Goal: Task Accomplishment & Management: Use online tool/utility

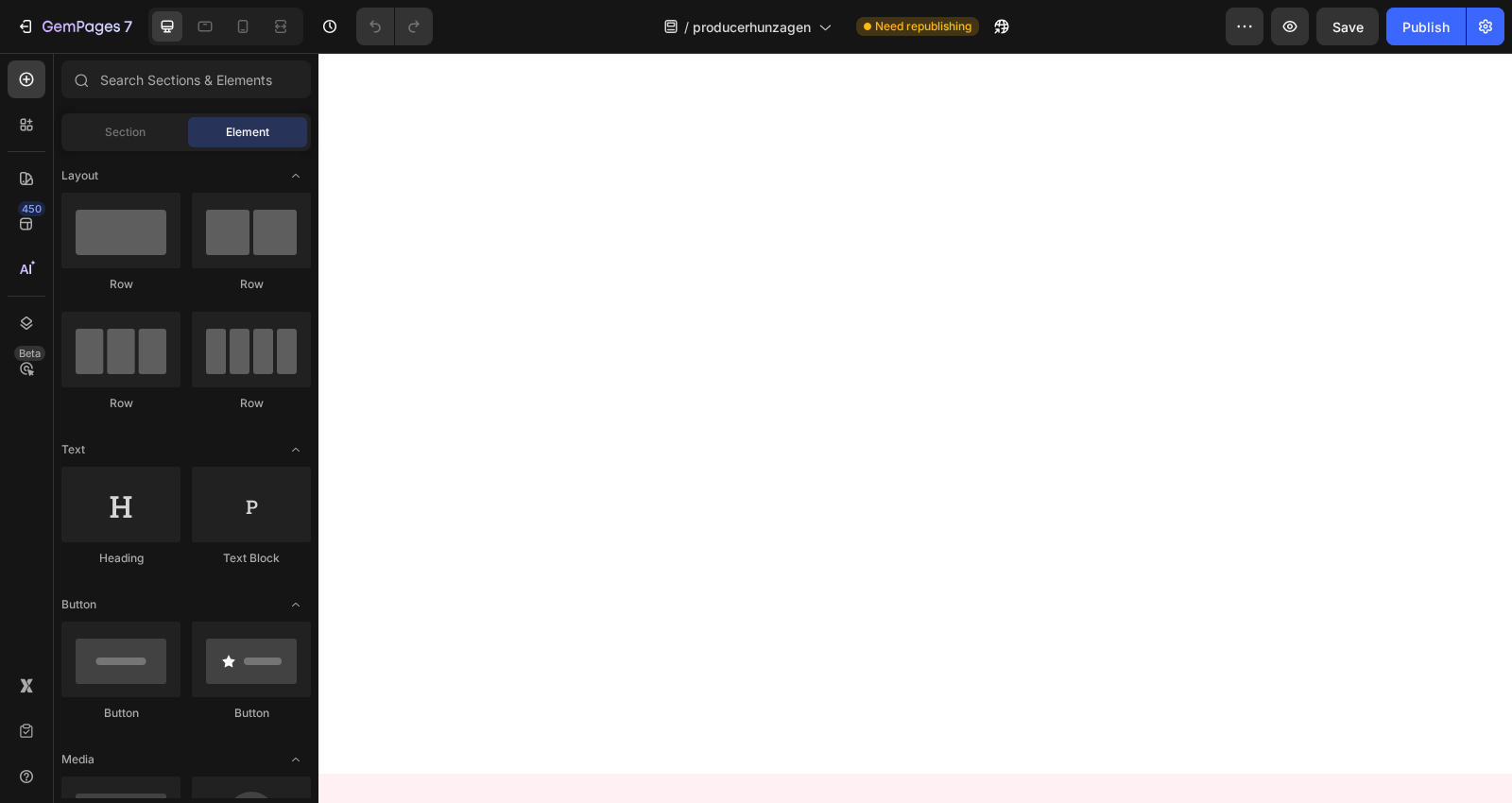
scroll to position [525, 0]
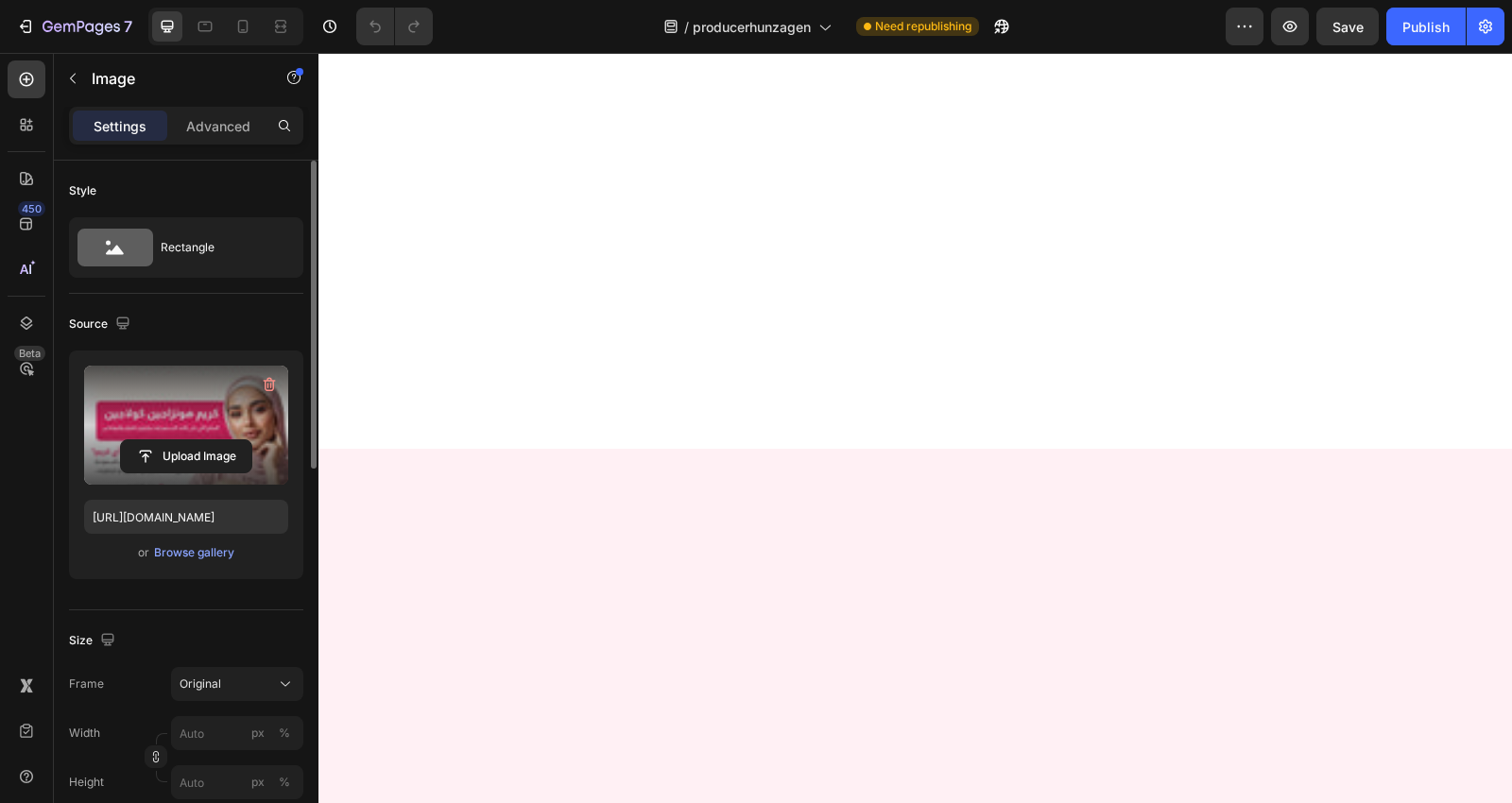
click at [190, 385] on label at bounding box center [186, 425] width 204 height 119
click at [190, 441] on input "file" at bounding box center [186, 457] width 131 height 32
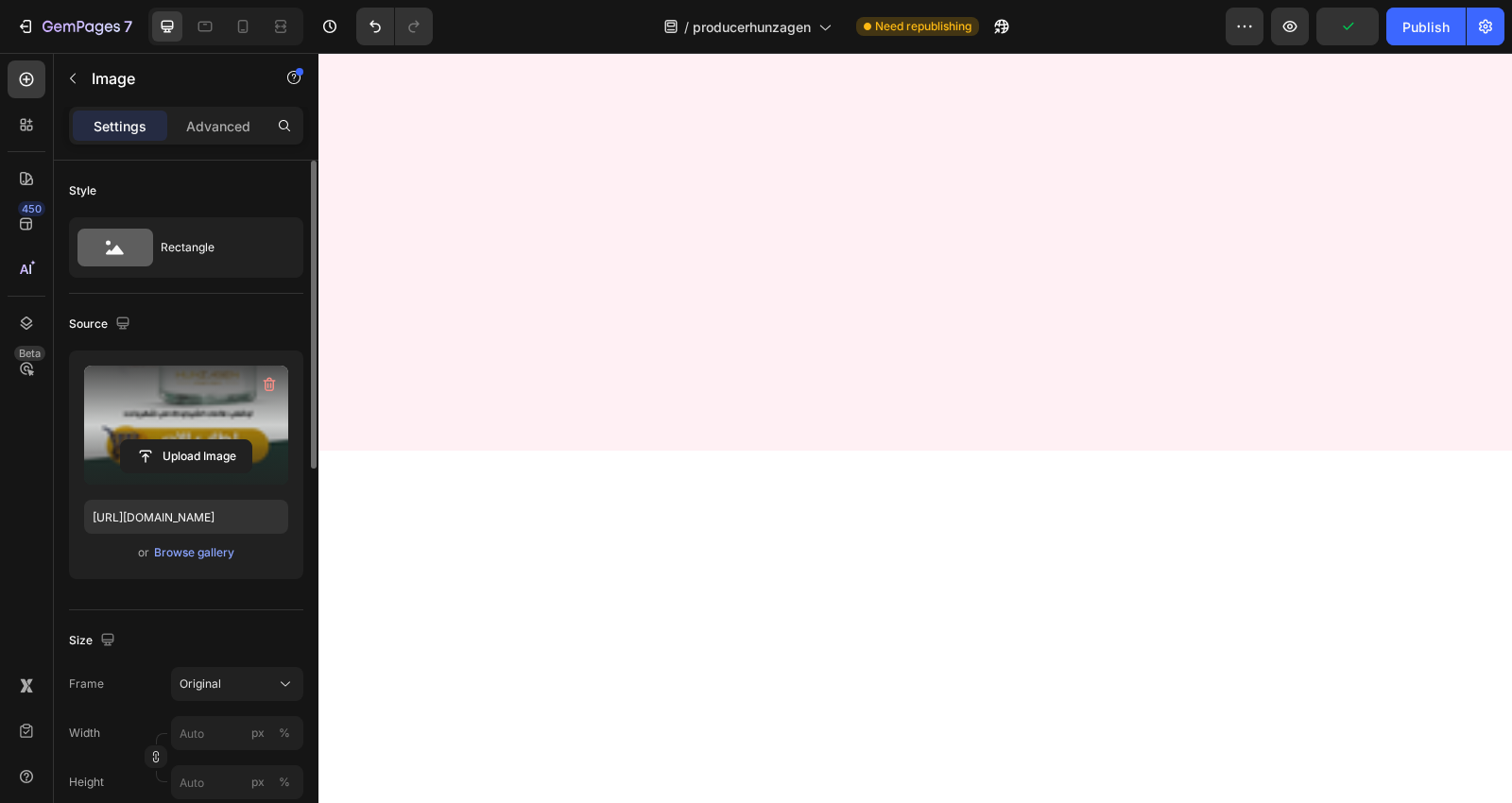
scroll to position [734, 0]
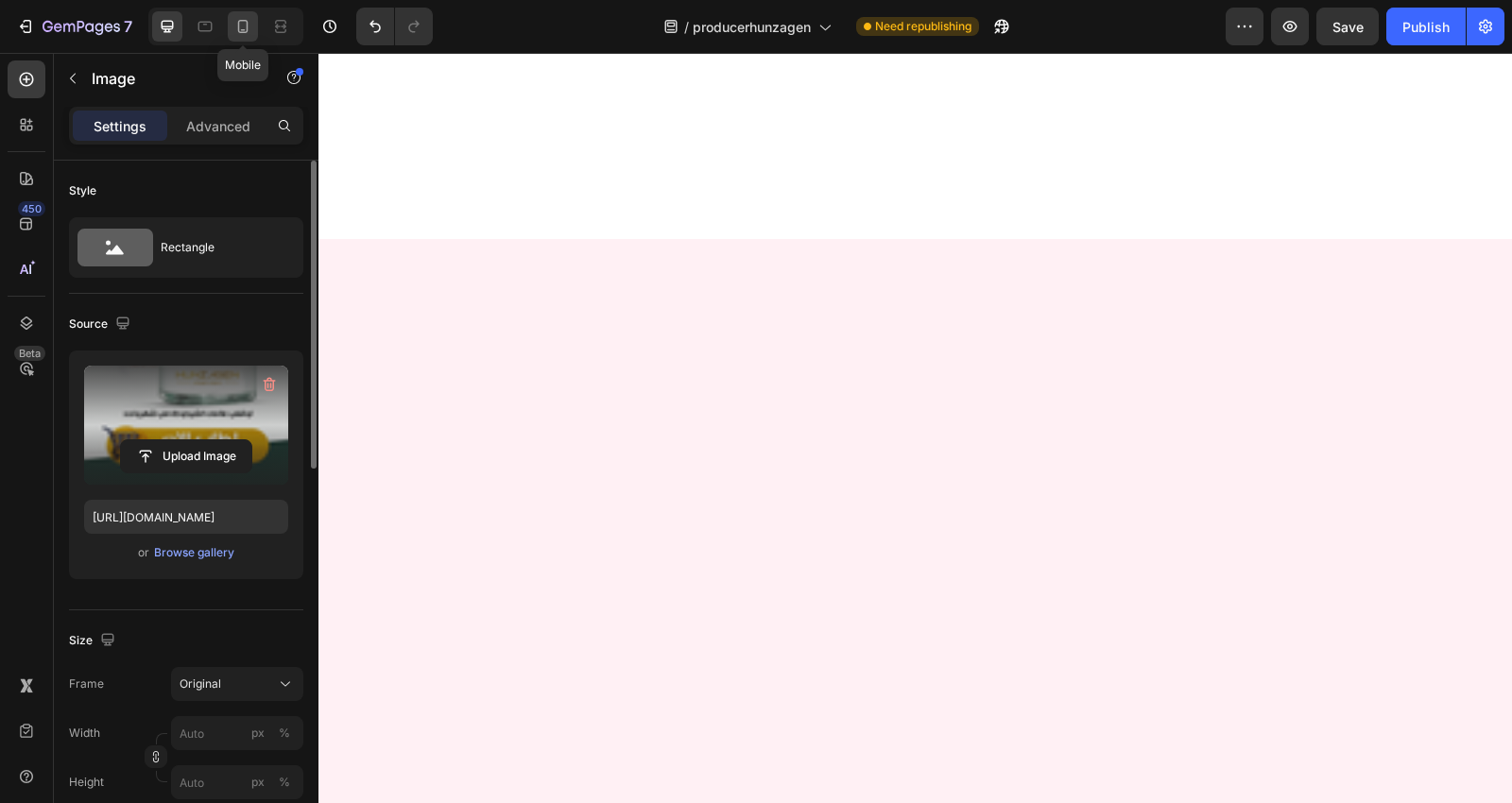
drag, startPoint x: 230, startPoint y: 24, endPoint x: 13, endPoint y: 7, distance: 217.7
click at [230, 24] on div at bounding box center [243, 27] width 31 height 31
type input "[URL][DOMAIN_NAME]"
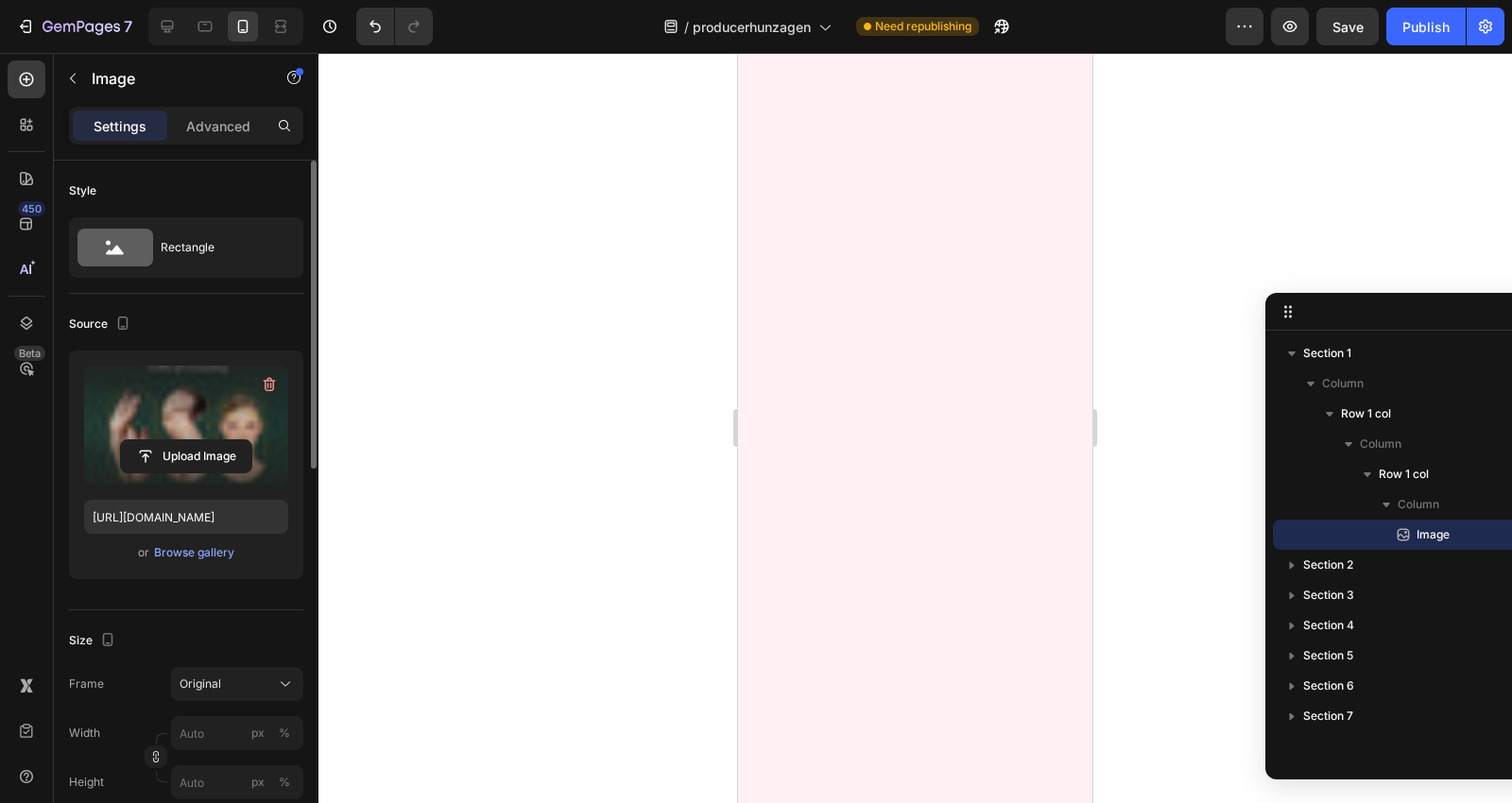
scroll to position [839, 0]
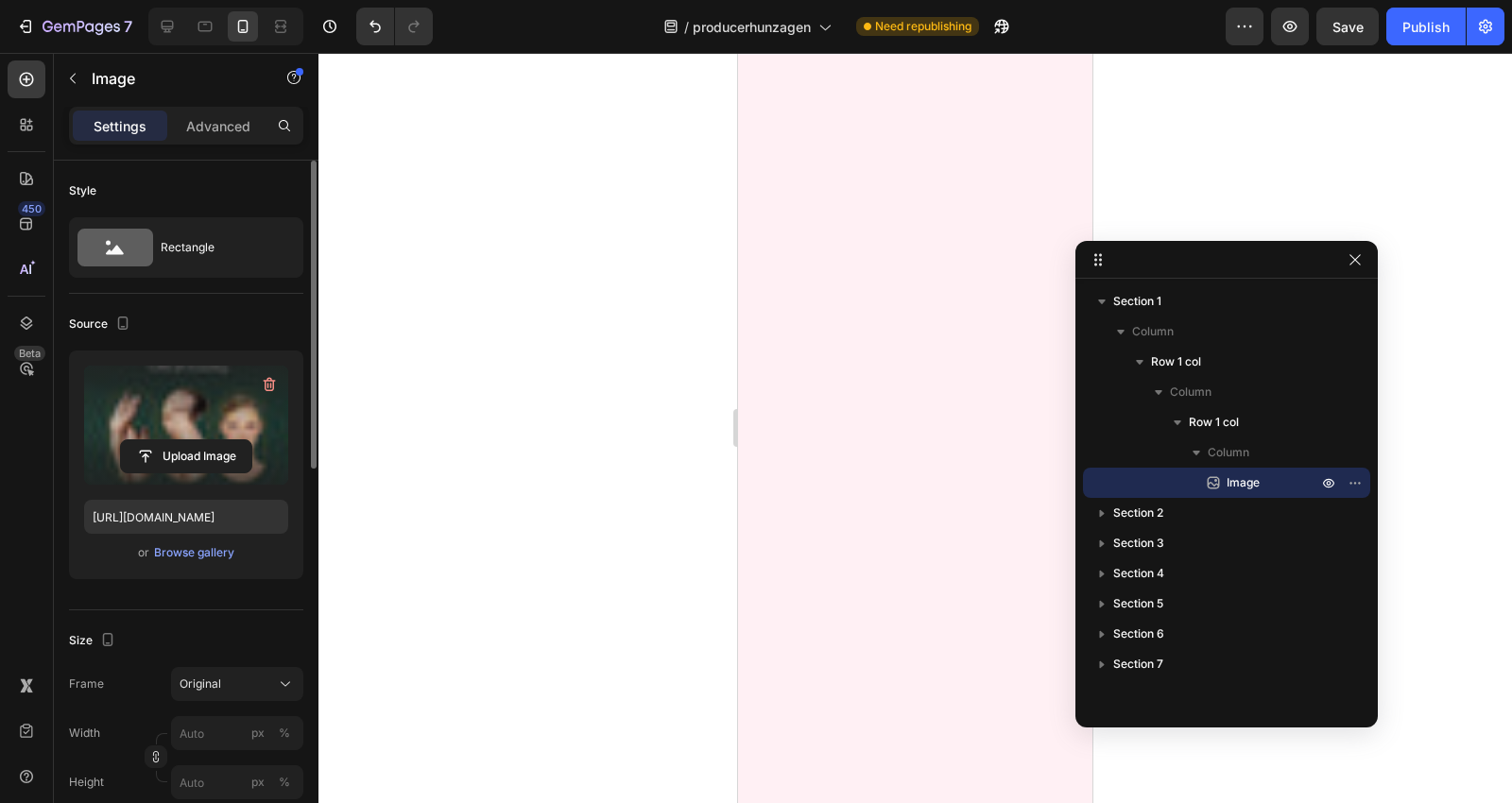
drag, startPoint x: 1399, startPoint y: 314, endPoint x: 1257, endPoint y: 260, distance: 151.9
click at [1348, 482] on icon "button" at bounding box center [1355, 484] width 15 height 15
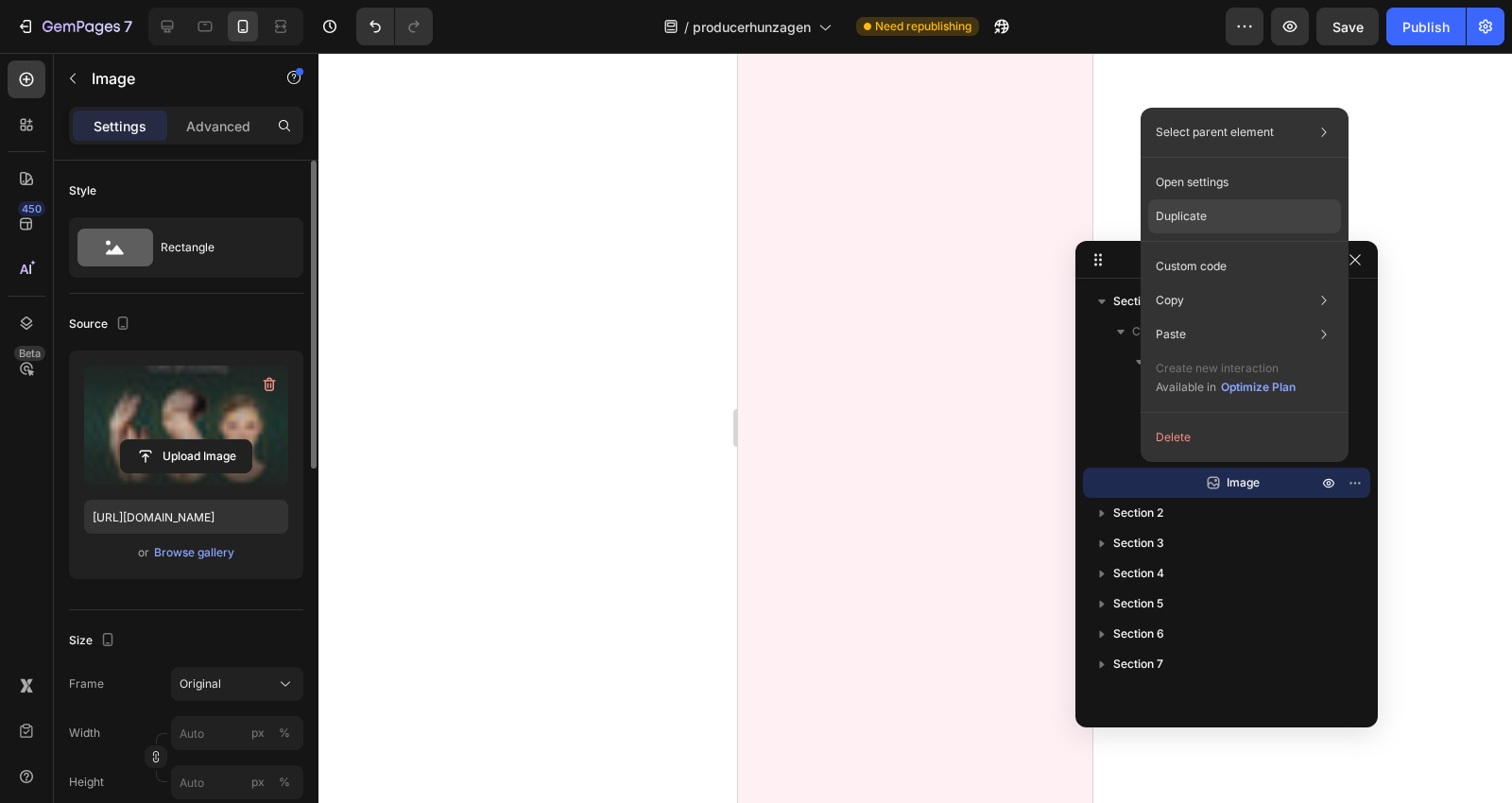
click at [1251, 250] on div "Duplicate" at bounding box center [1244, 267] width 193 height 34
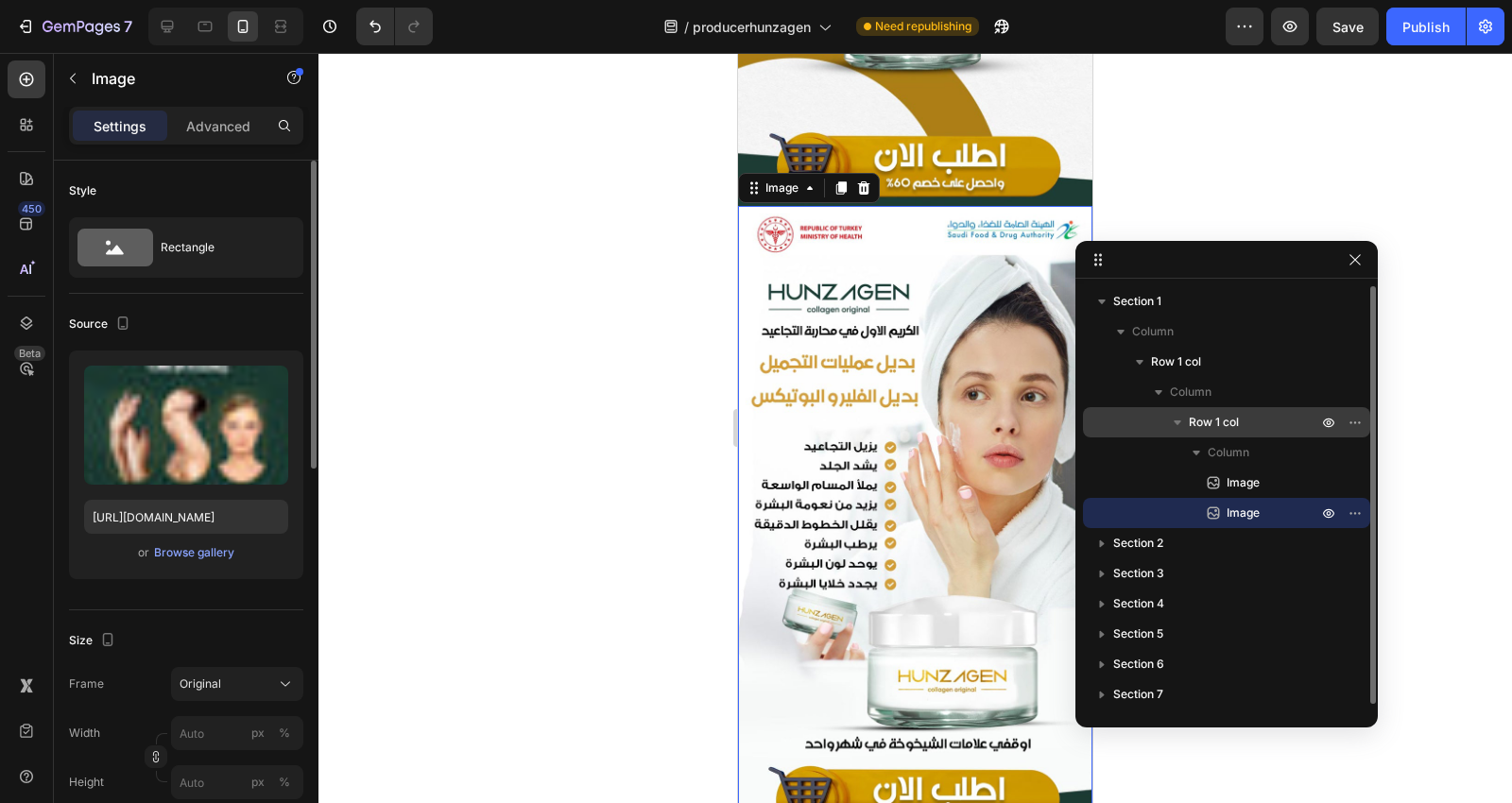
scroll to position [1576, 0]
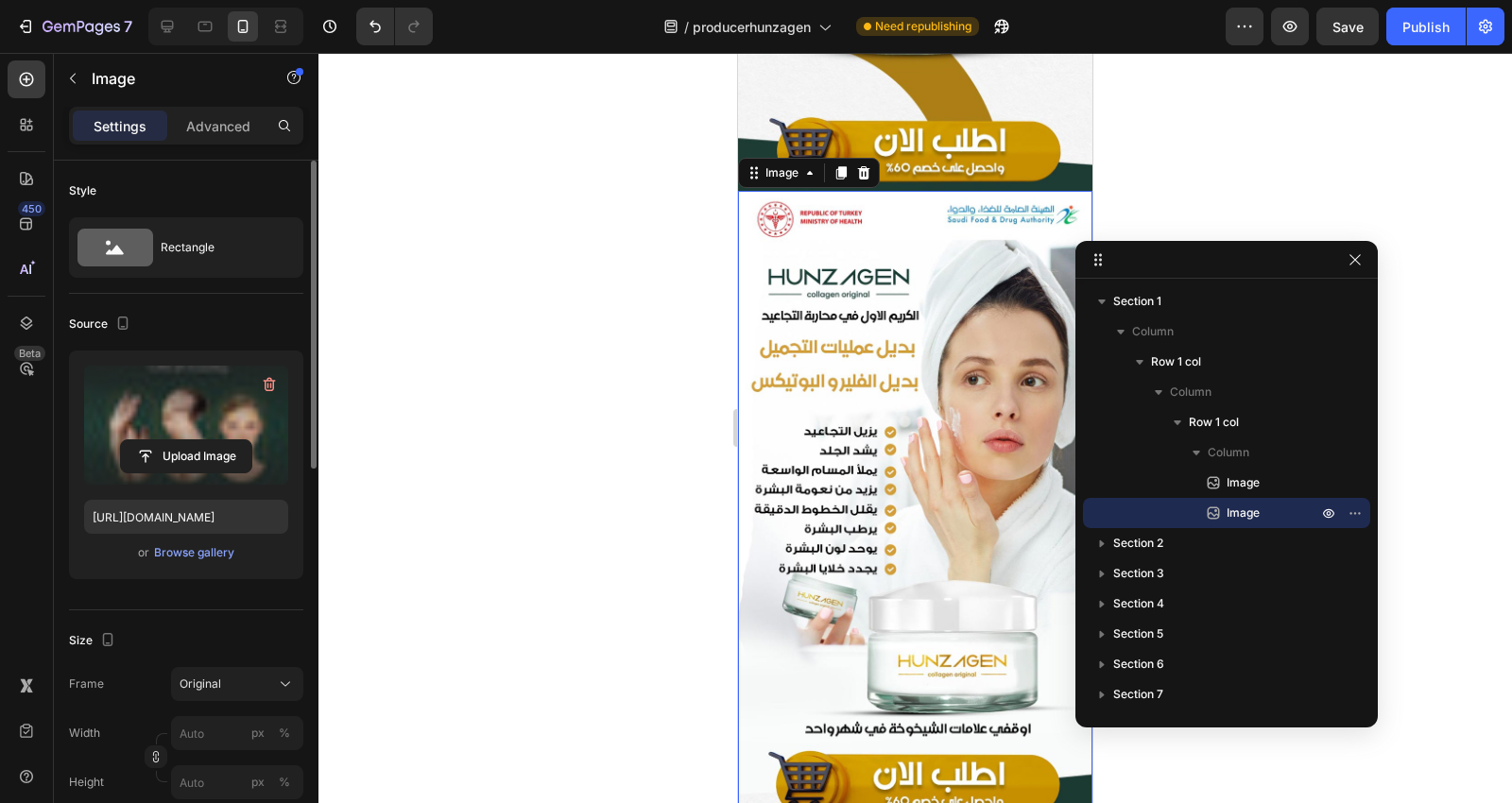
click at [220, 391] on label at bounding box center [186, 425] width 204 height 119
click at [220, 441] on input "file" at bounding box center [186, 457] width 131 height 32
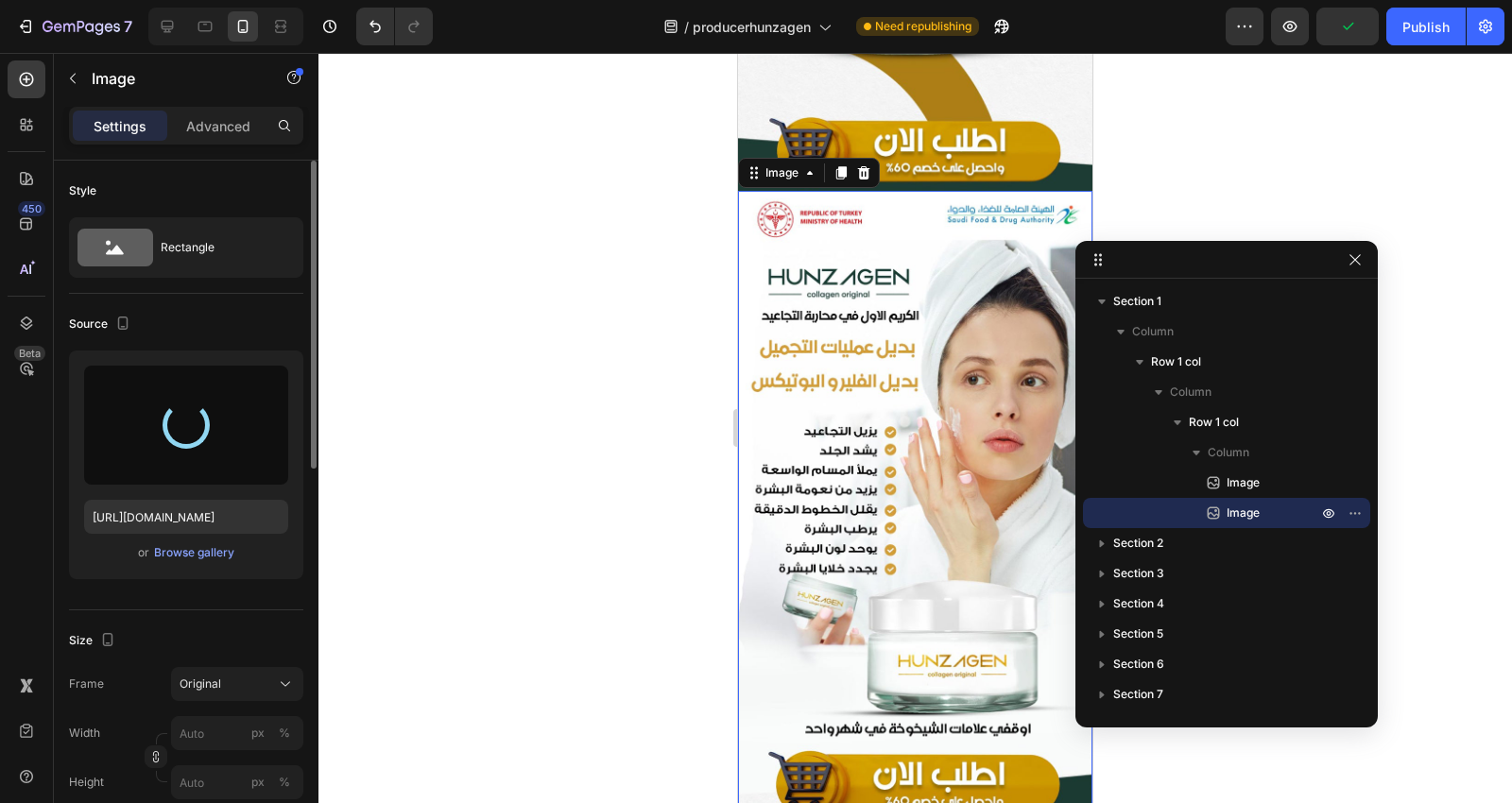
type input "[URL][DOMAIN_NAME]"
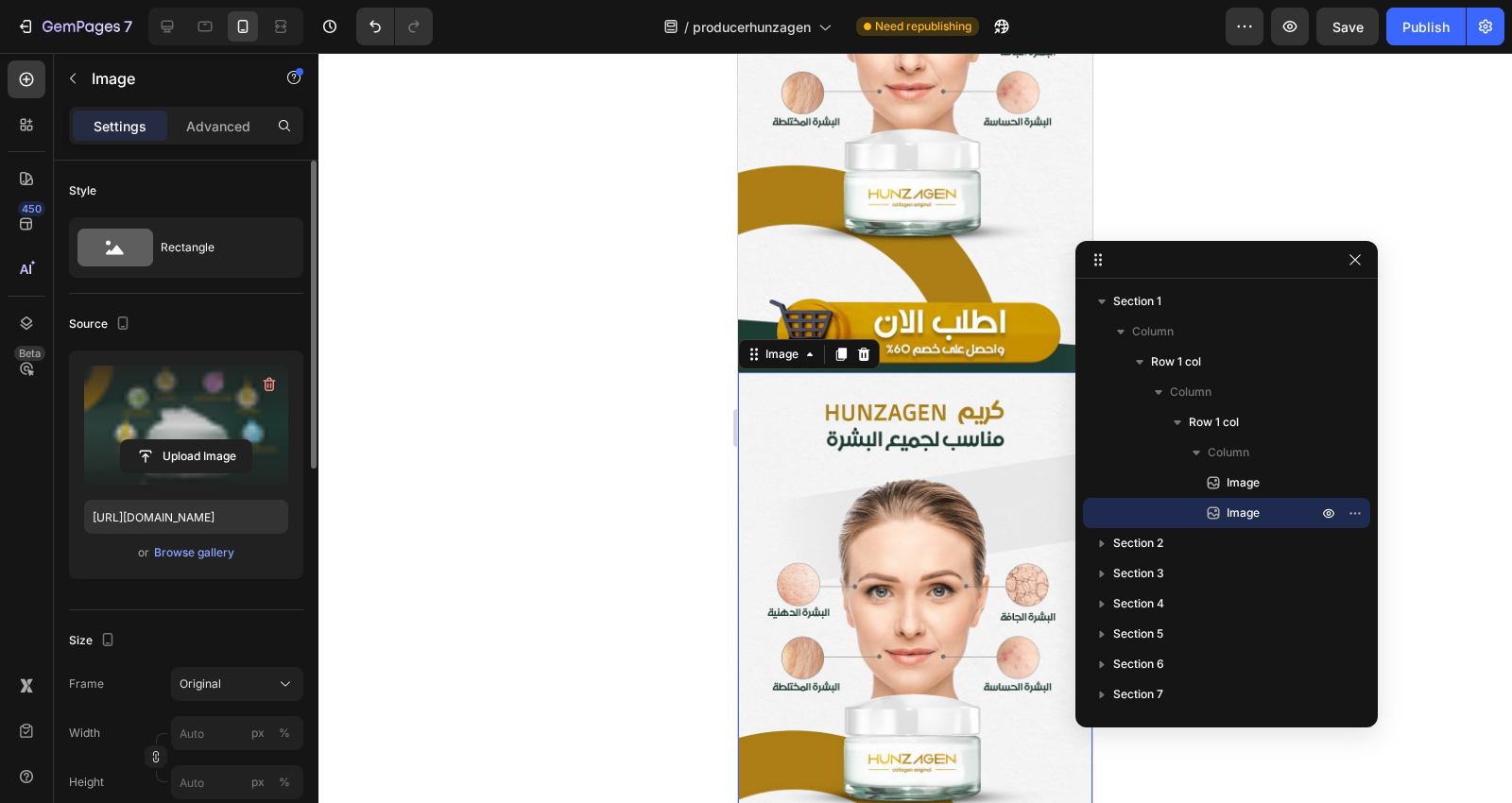
scroll to position [1367, 0]
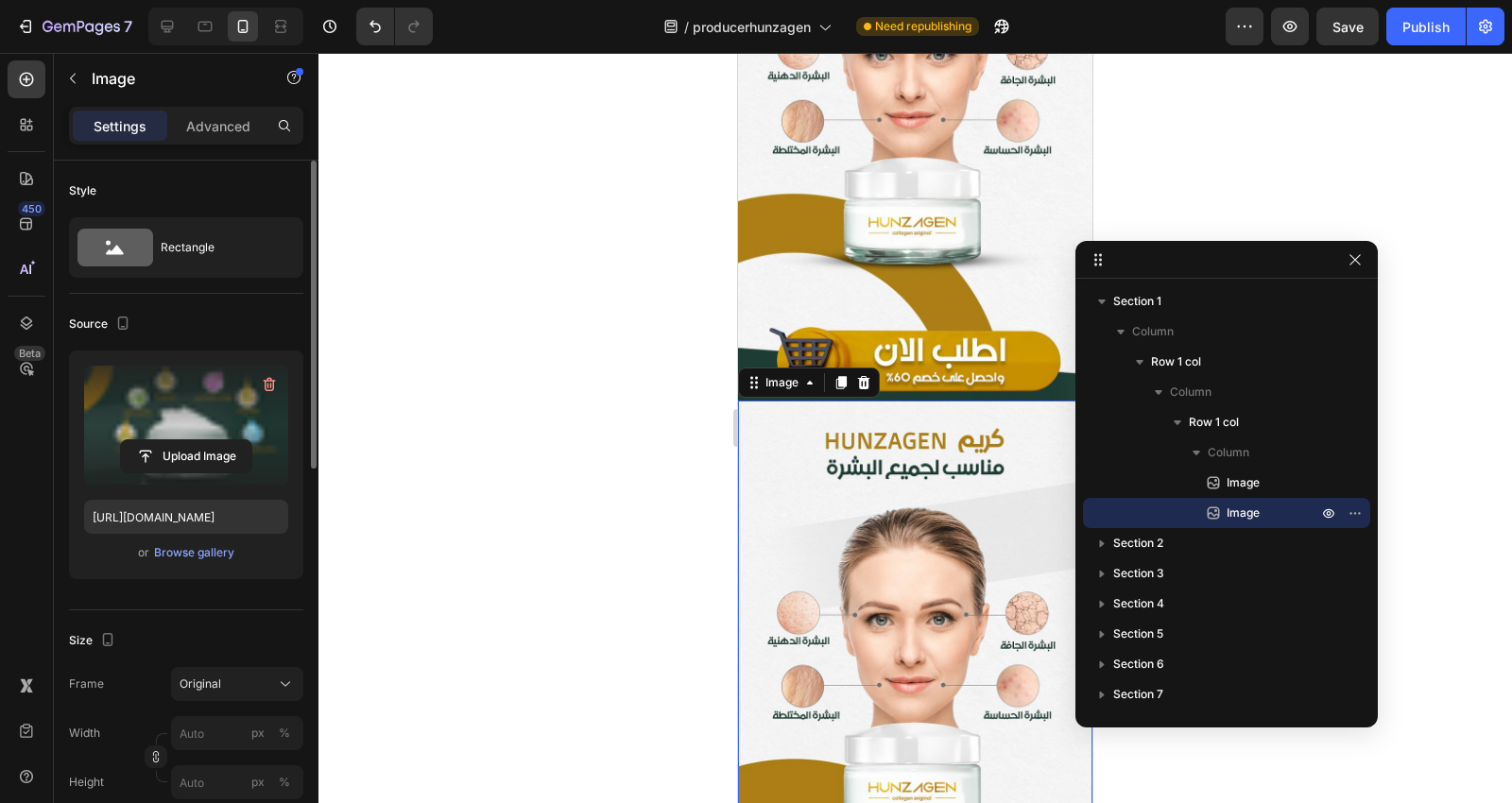
click at [215, 402] on label at bounding box center [186, 425] width 204 height 119
click at [215, 441] on input "file" at bounding box center [186, 457] width 131 height 32
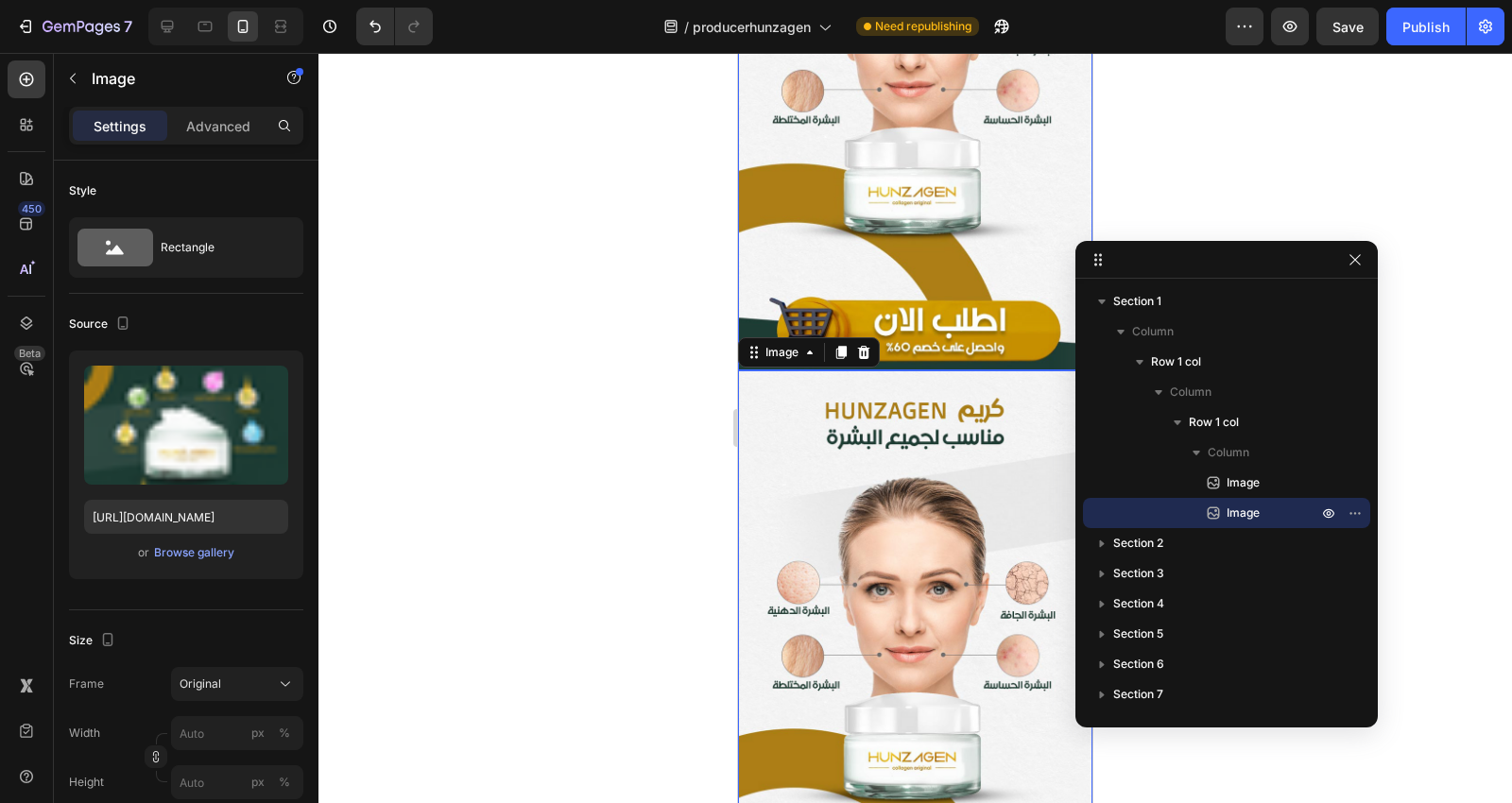
scroll to position [1365, 0]
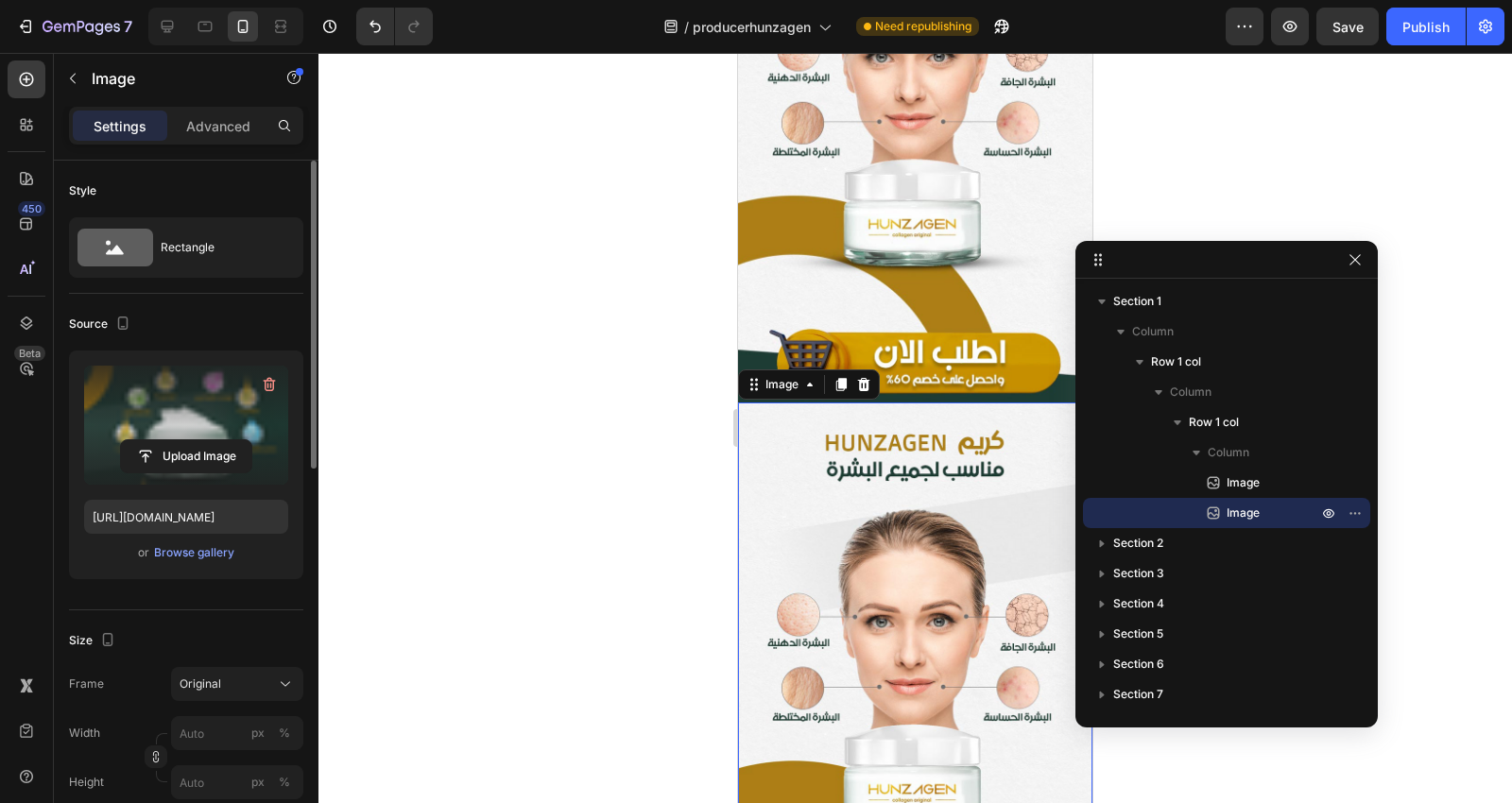
click at [156, 400] on label at bounding box center [186, 425] width 204 height 119
click at [156, 441] on input "file" at bounding box center [186, 457] width 131 height 32
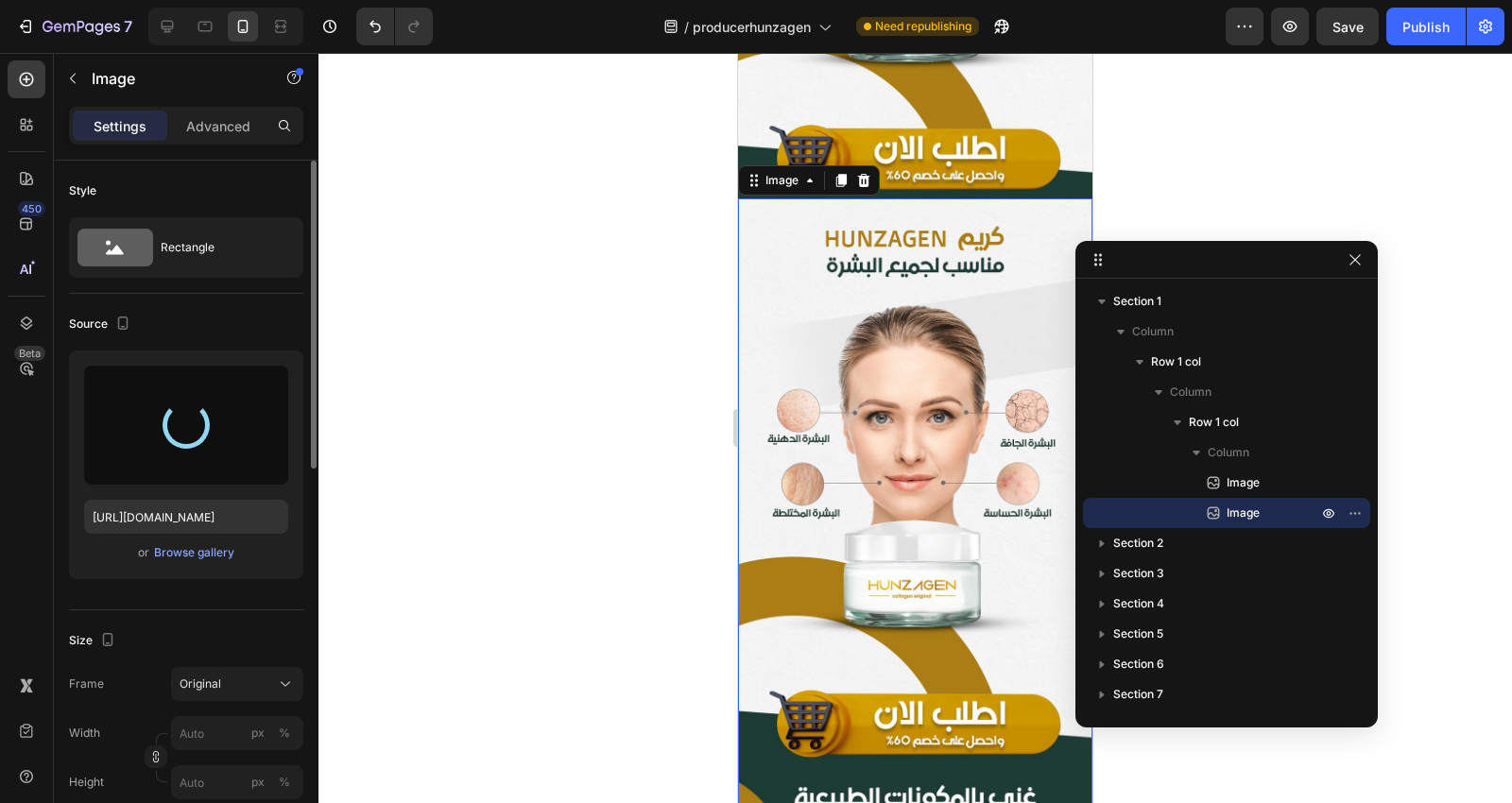
scroll to position [1679, 0]
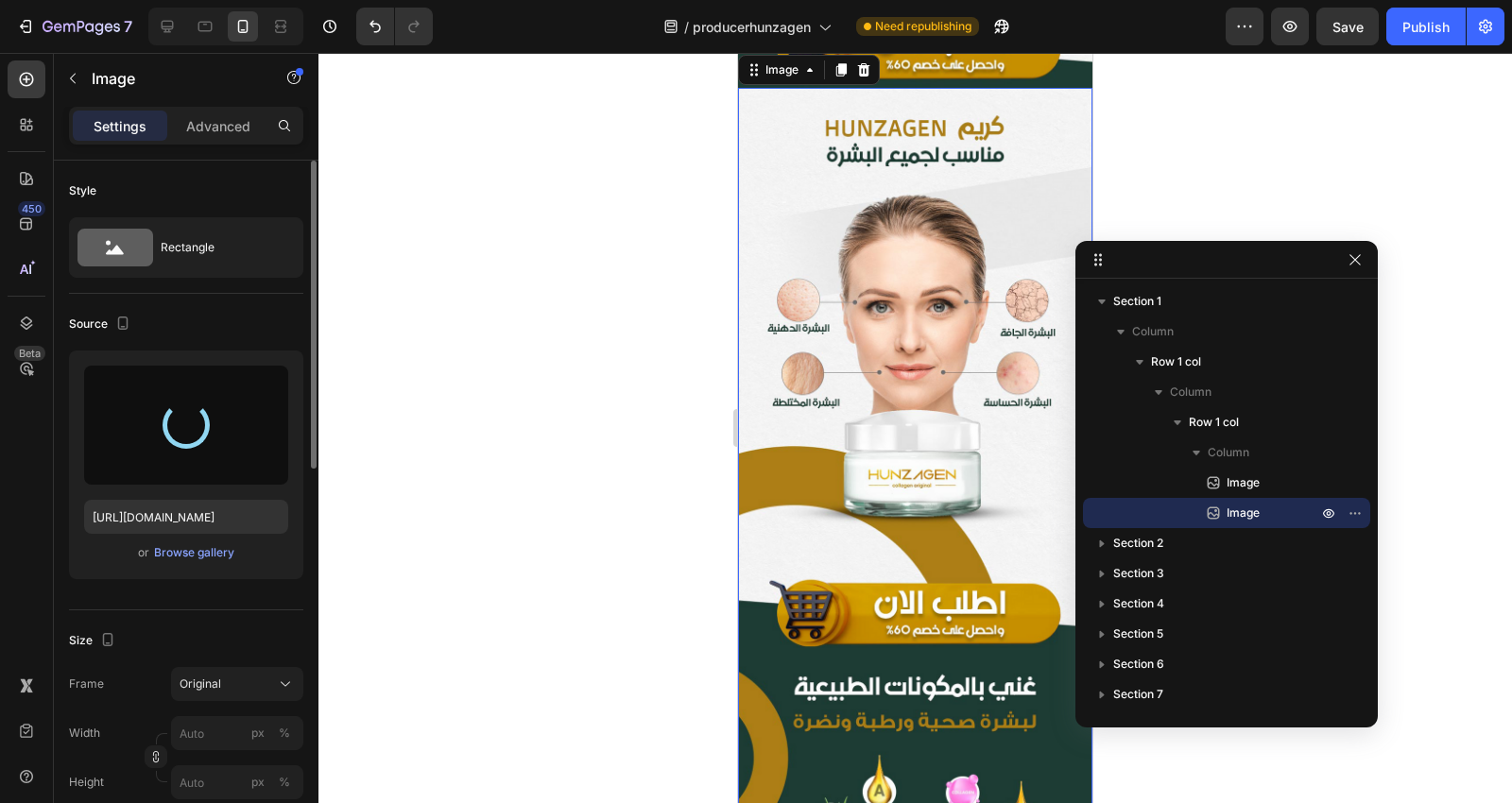
type input "[URL][DOMAIN_NAME]"
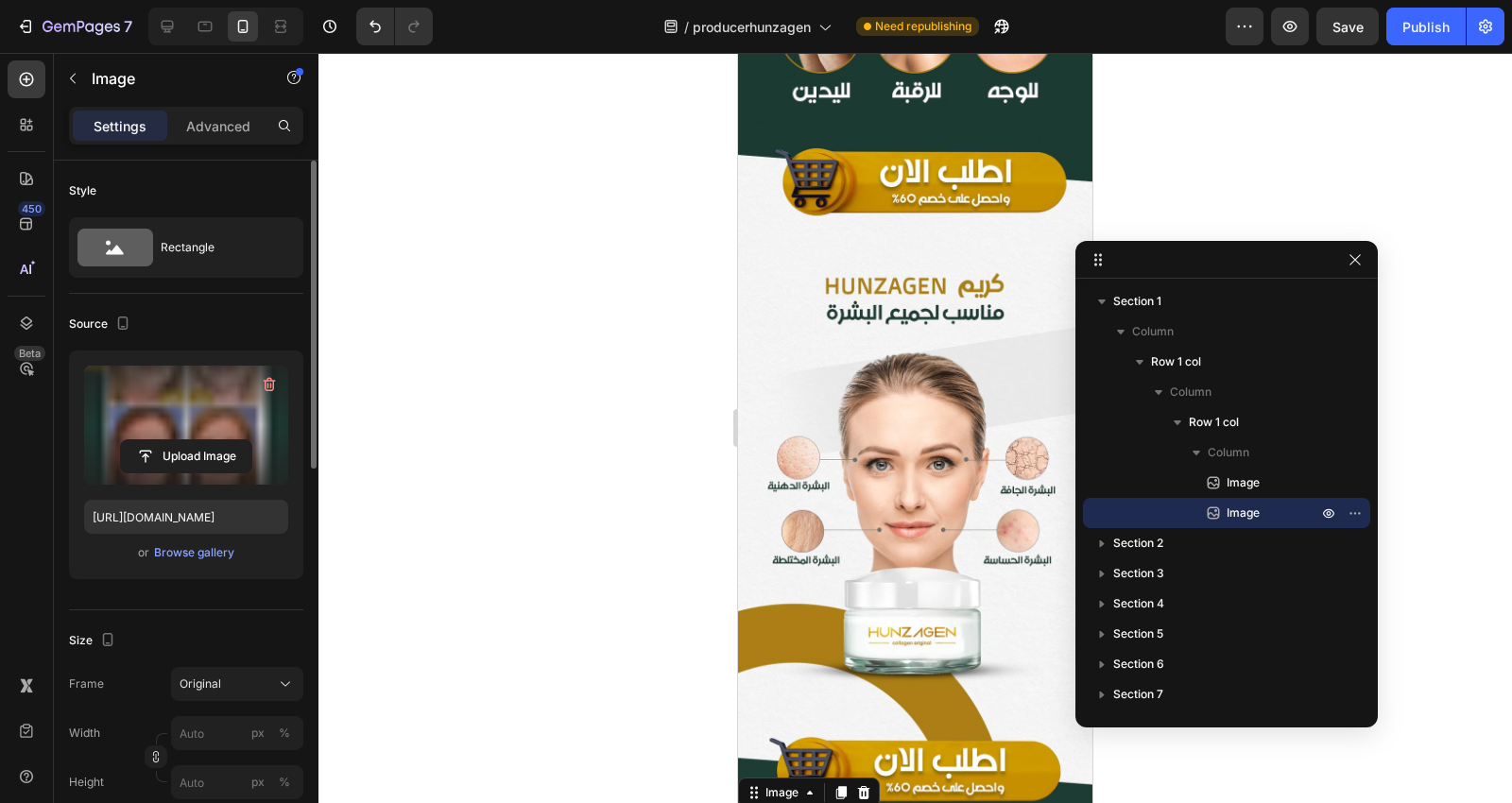
scroll to position [945, 0]
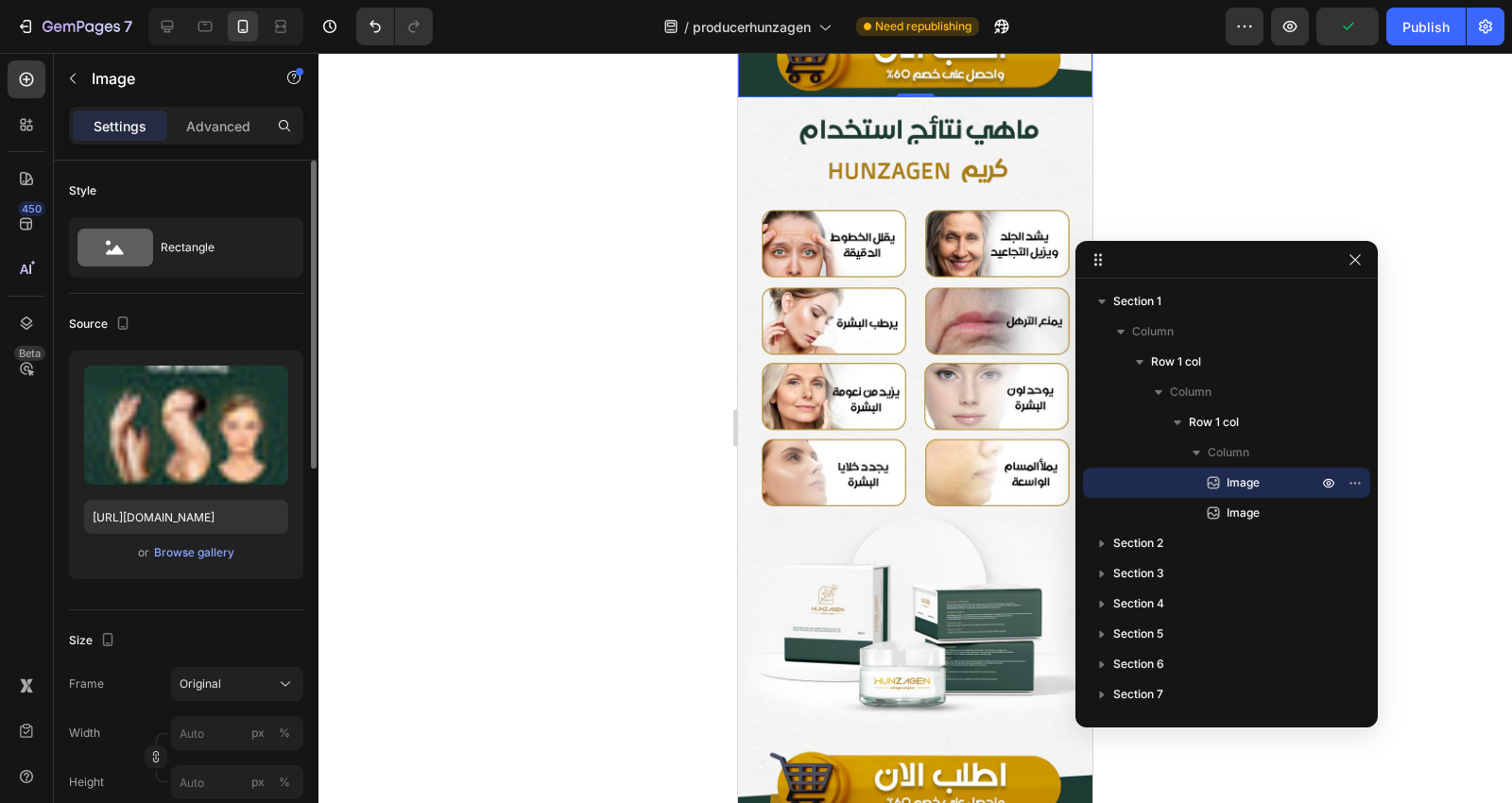
scroll to position [1890, 0]
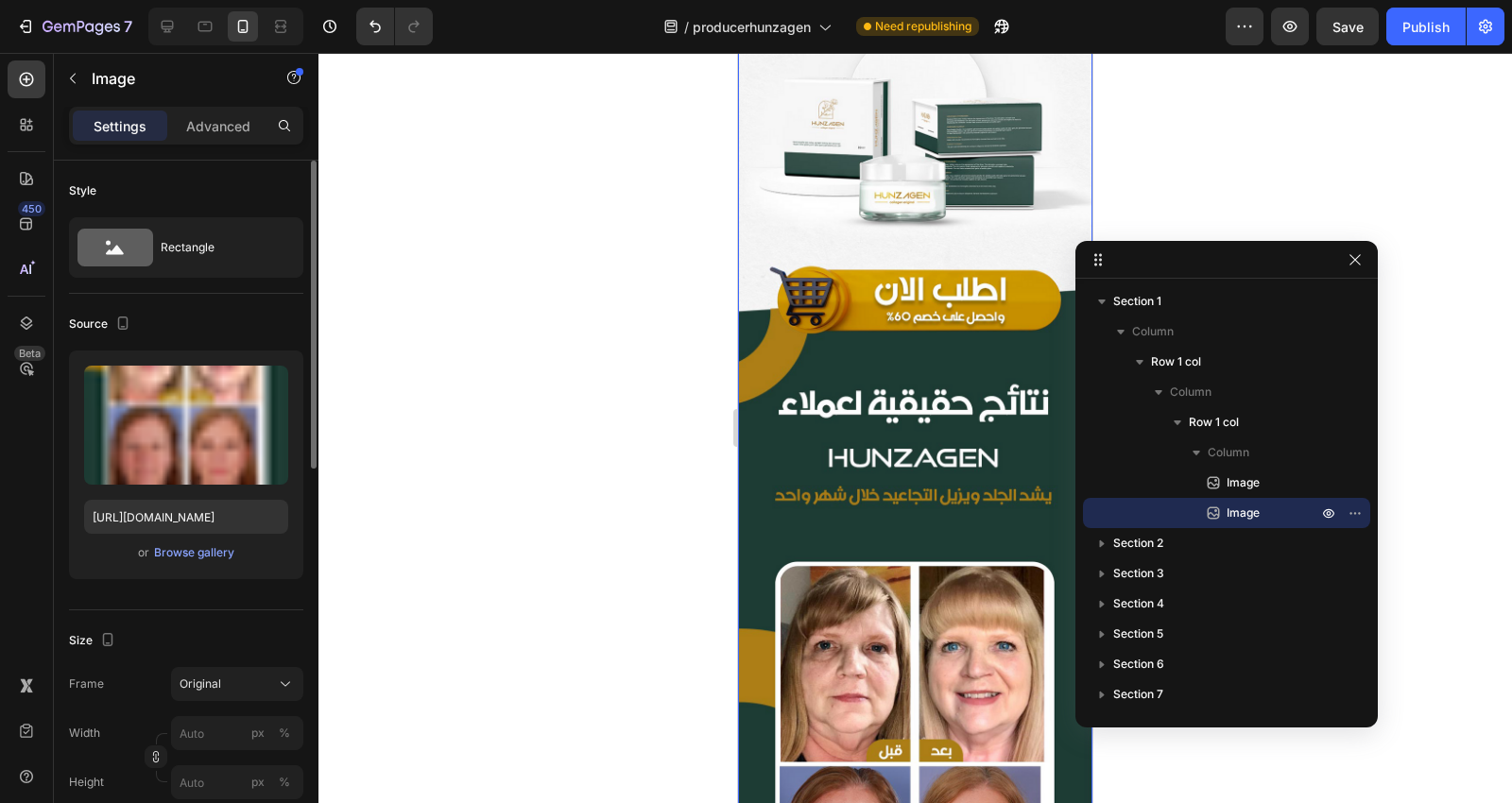
scroll to position [2310, 0]
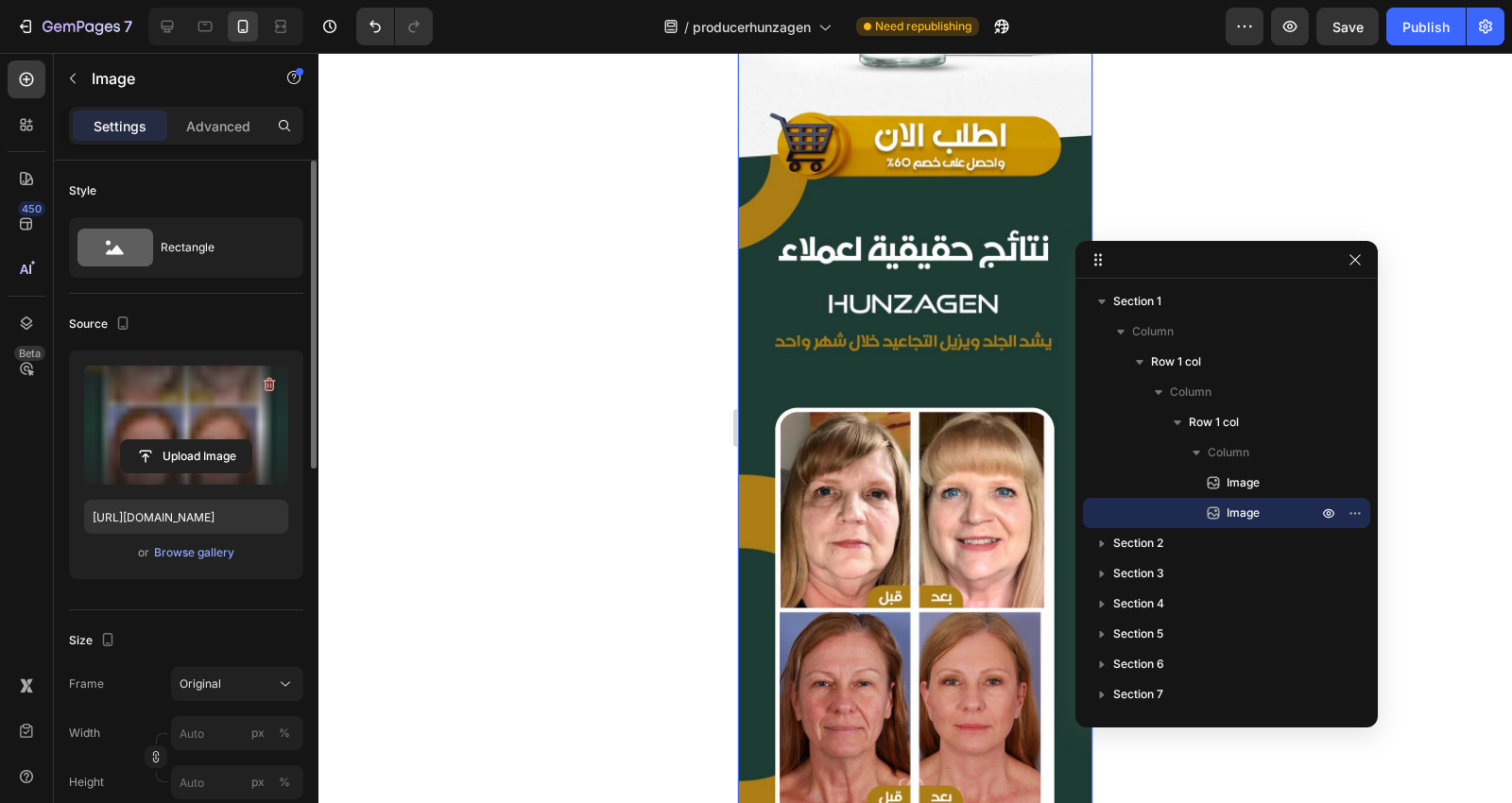
click at [217, 409] on label at bounding box center [186, 425] width 204 height 119
click at [217, 441] on input "file" at bounding box center [186, 457] width 131 height 32
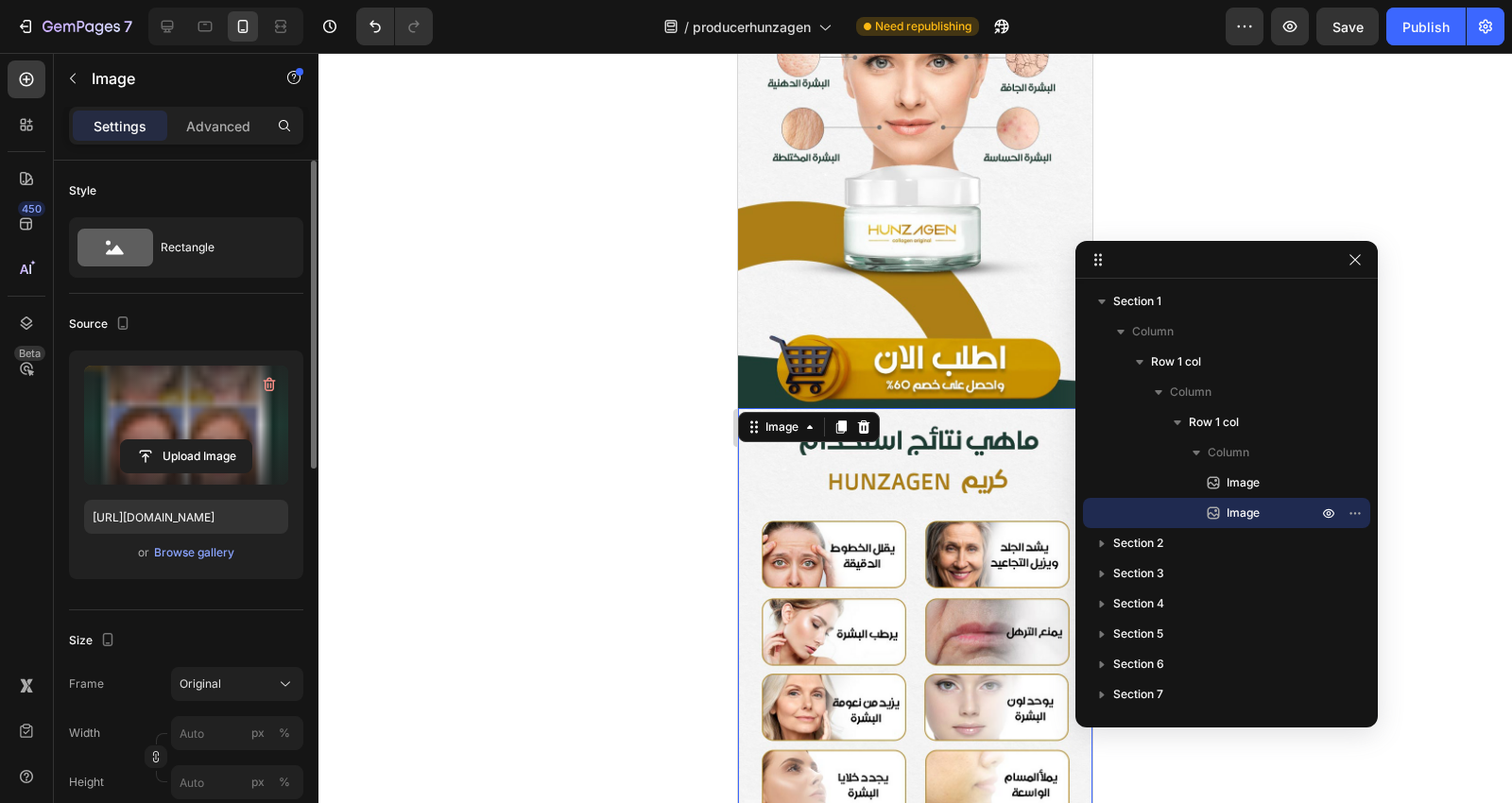
scroll to position [1365, 0]
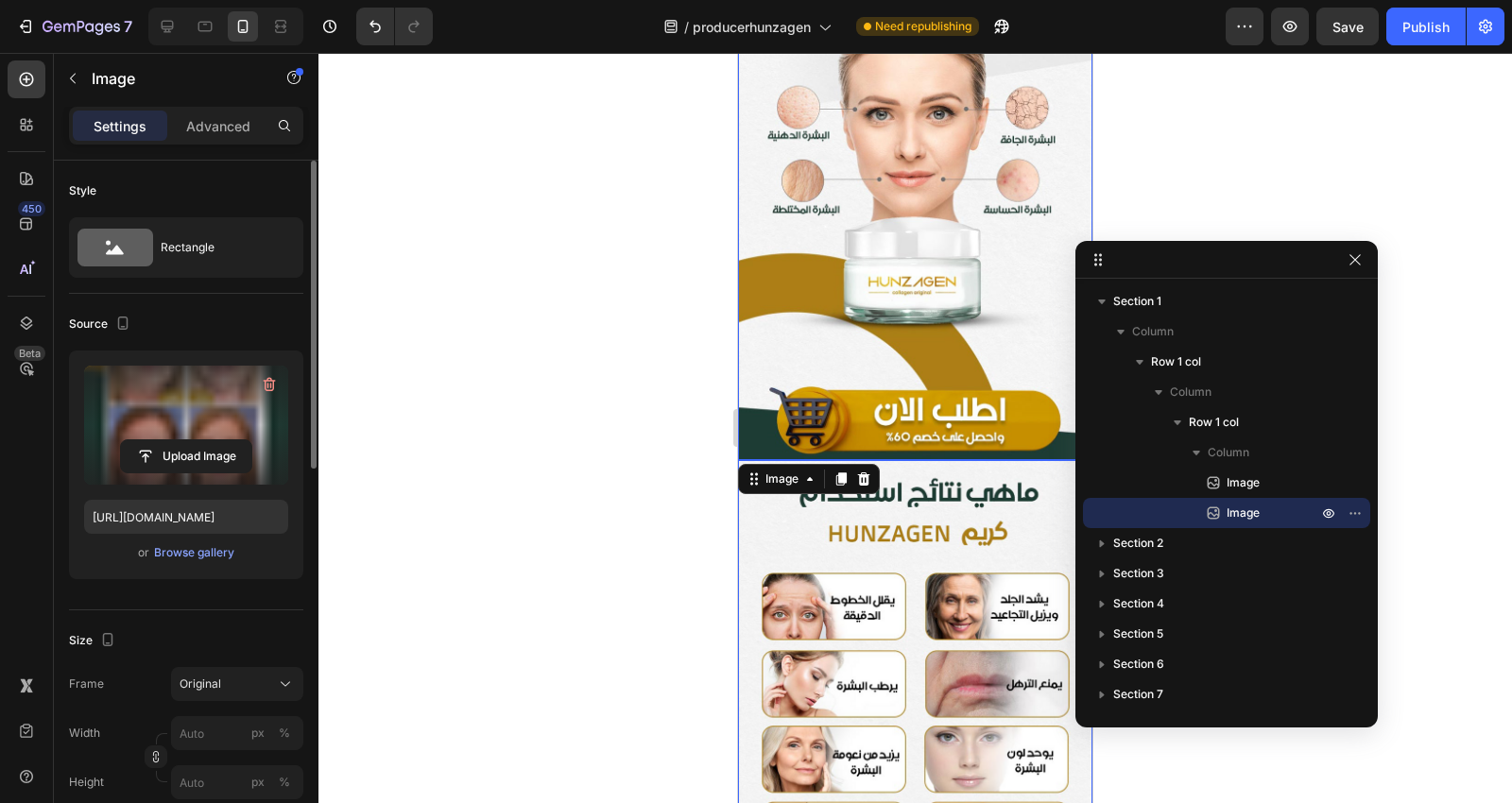
scroll to position [1575, 0]
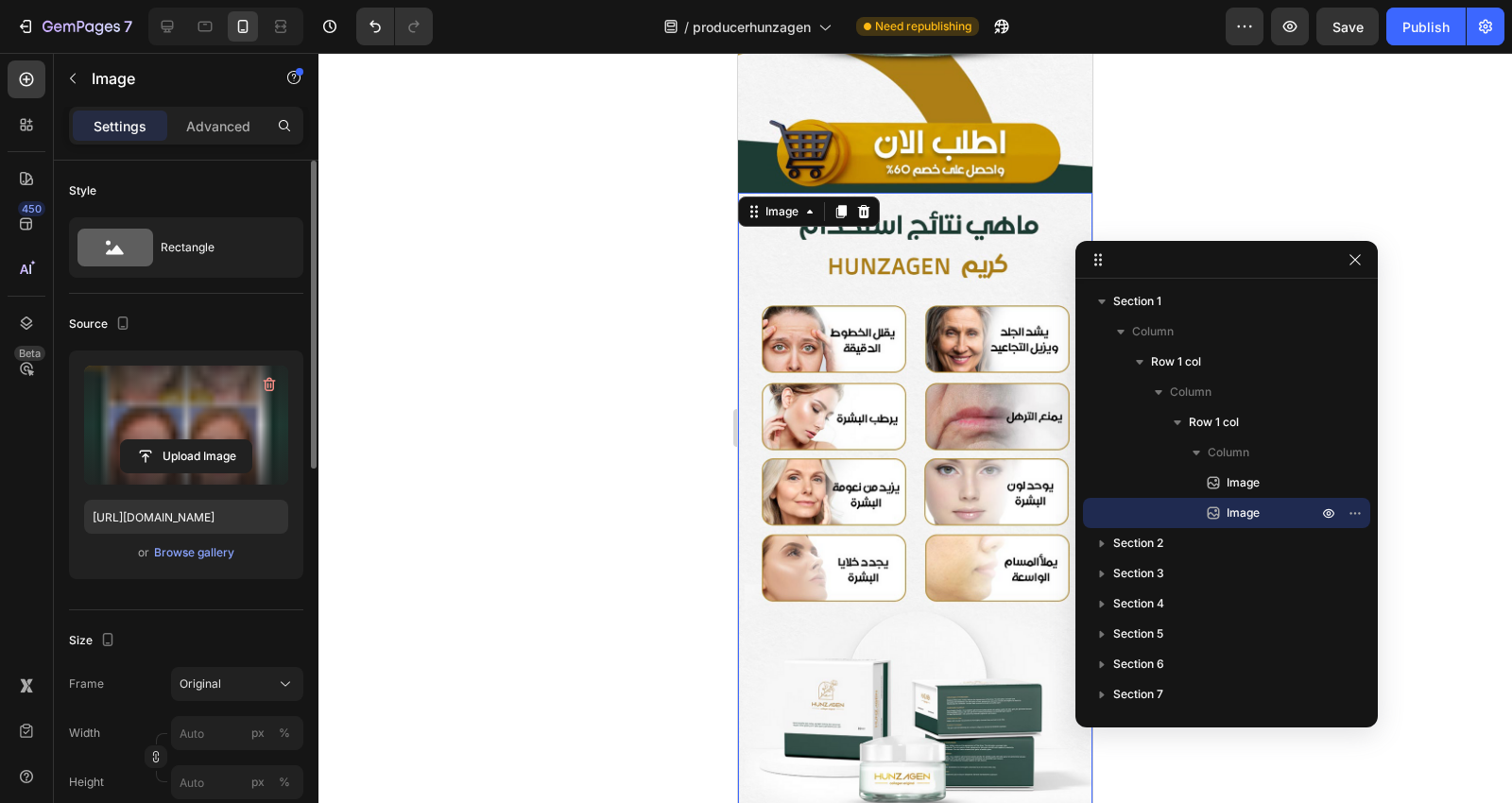
click at [161, 403] on label at bounding box center [186, 425] width 204 height 119
click at [161, 441] on input "file" at bounding box center [186, 457] width 131 height 32
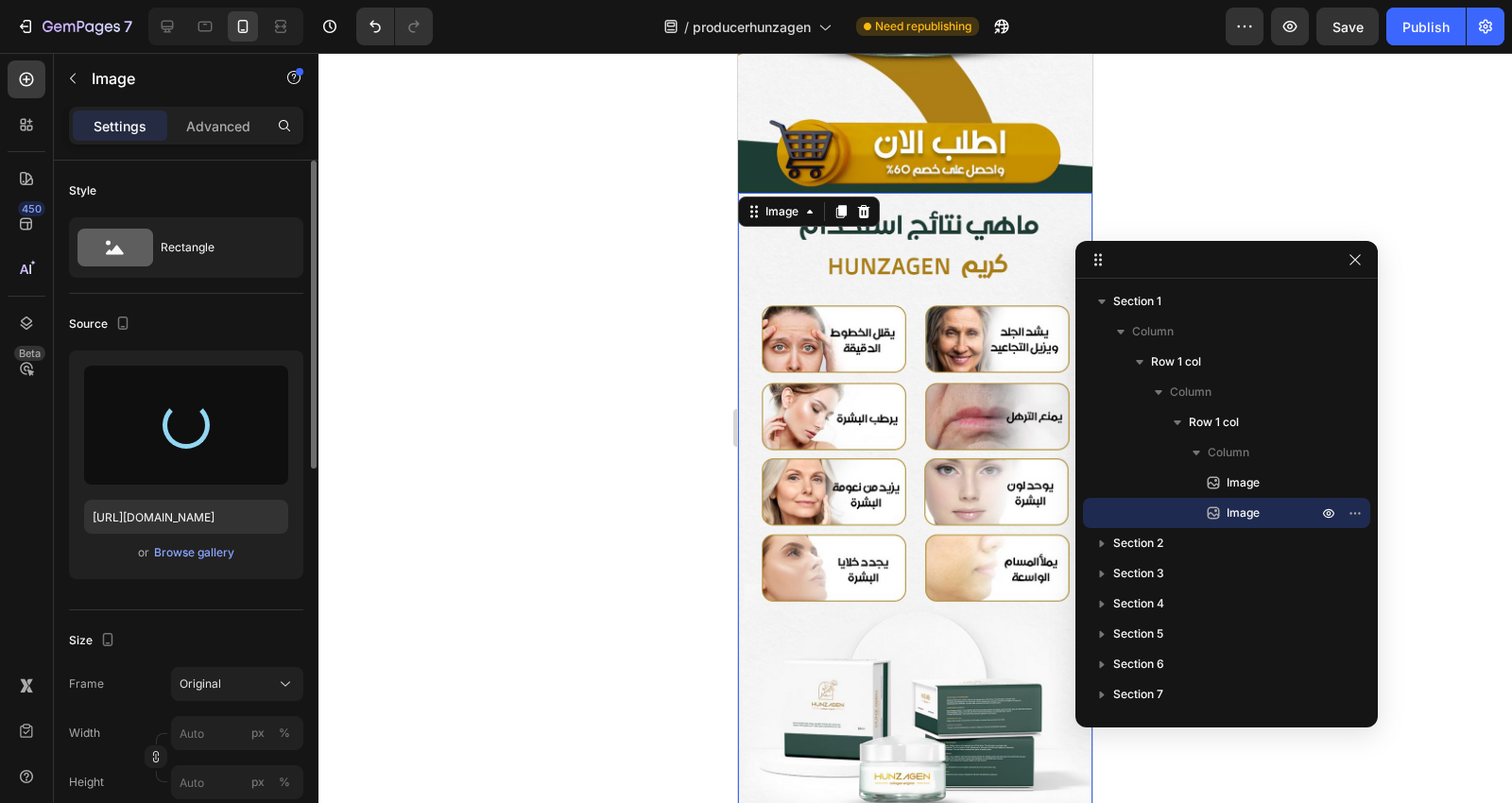
type input "[URL][DOMAIN_NAME]"
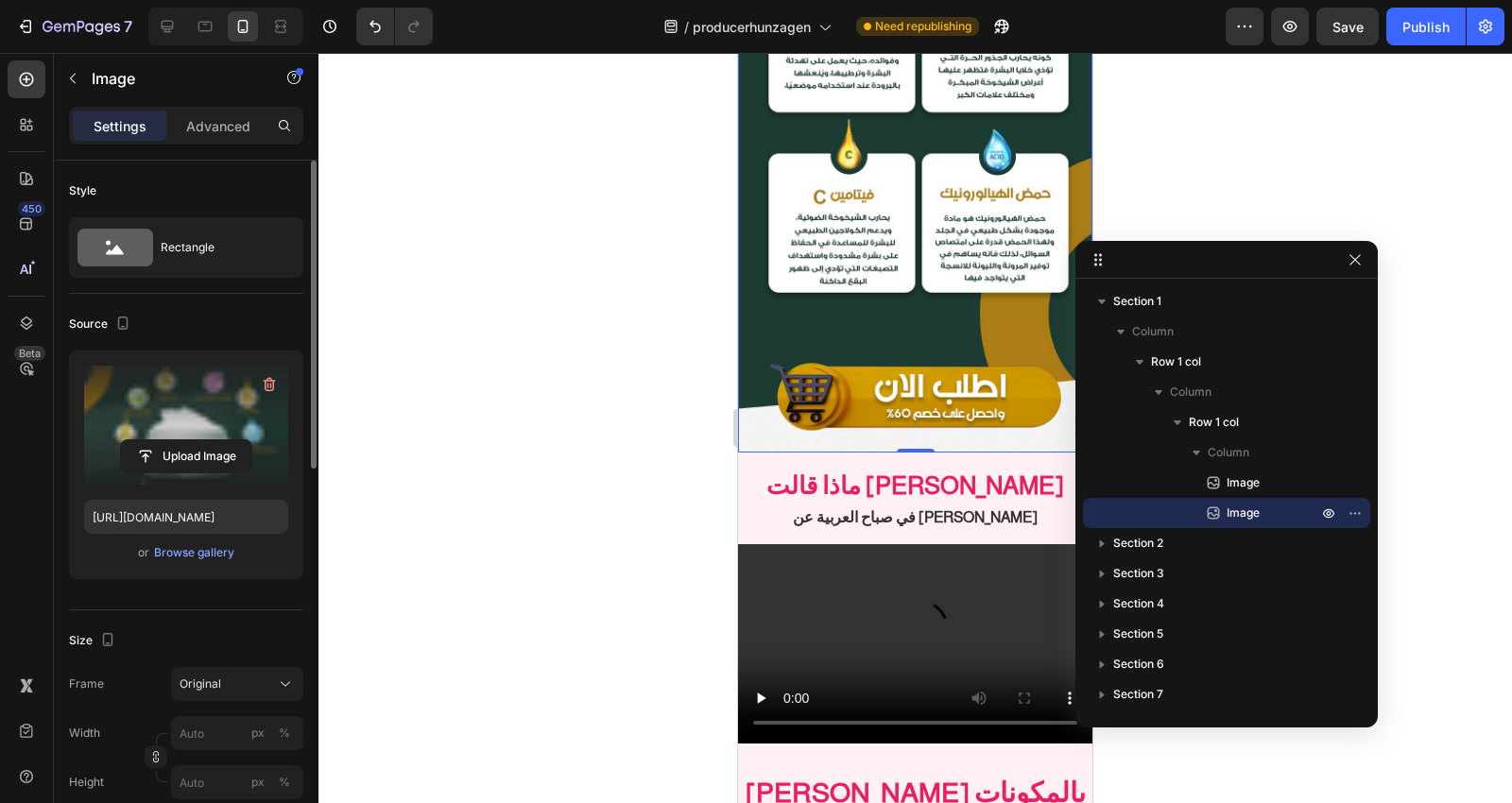
scroll to position [2729, 0]
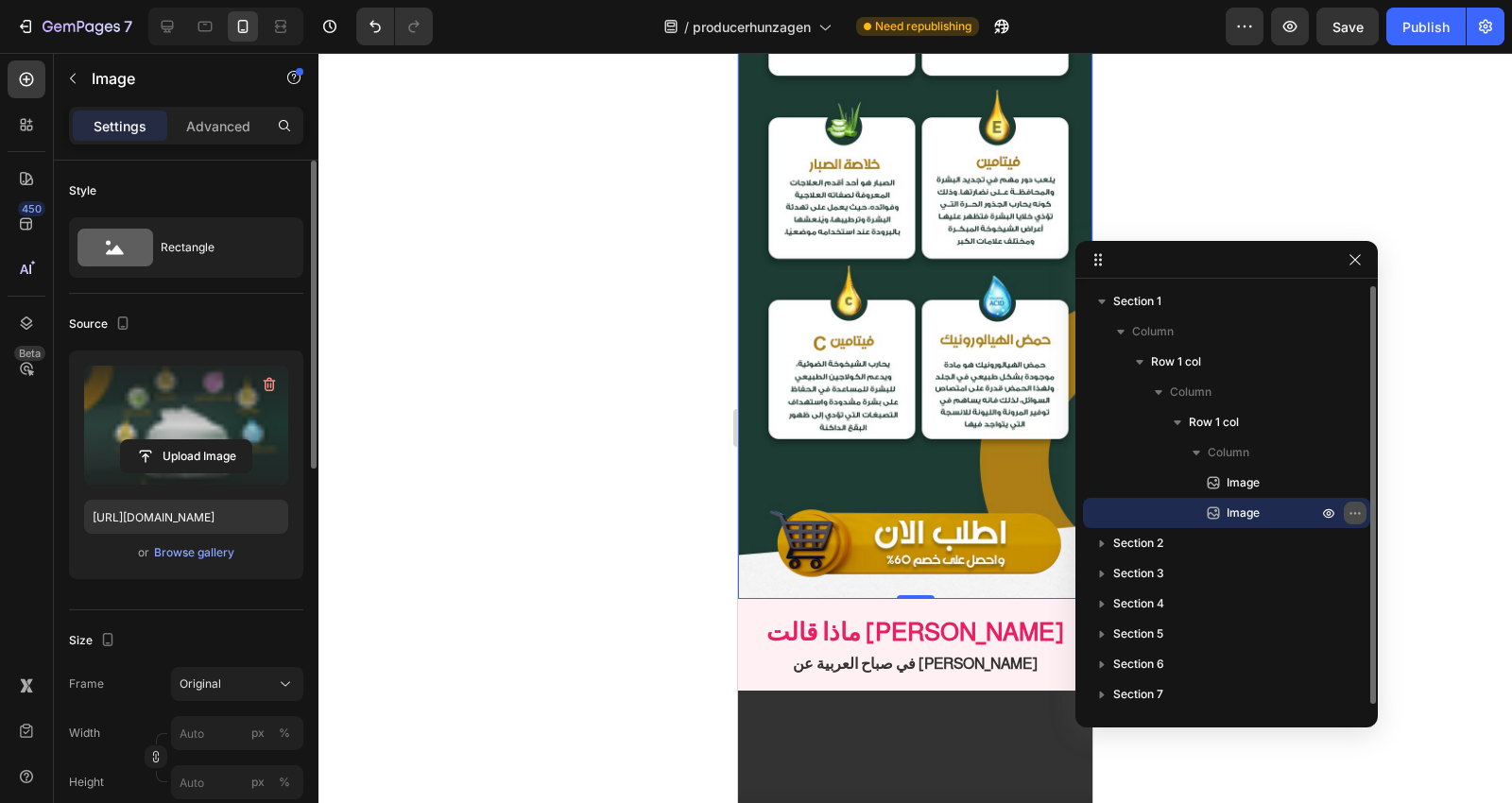
click at [1359, 514] on icon "button" at bounding box center [1359, 513] width 2 height 2
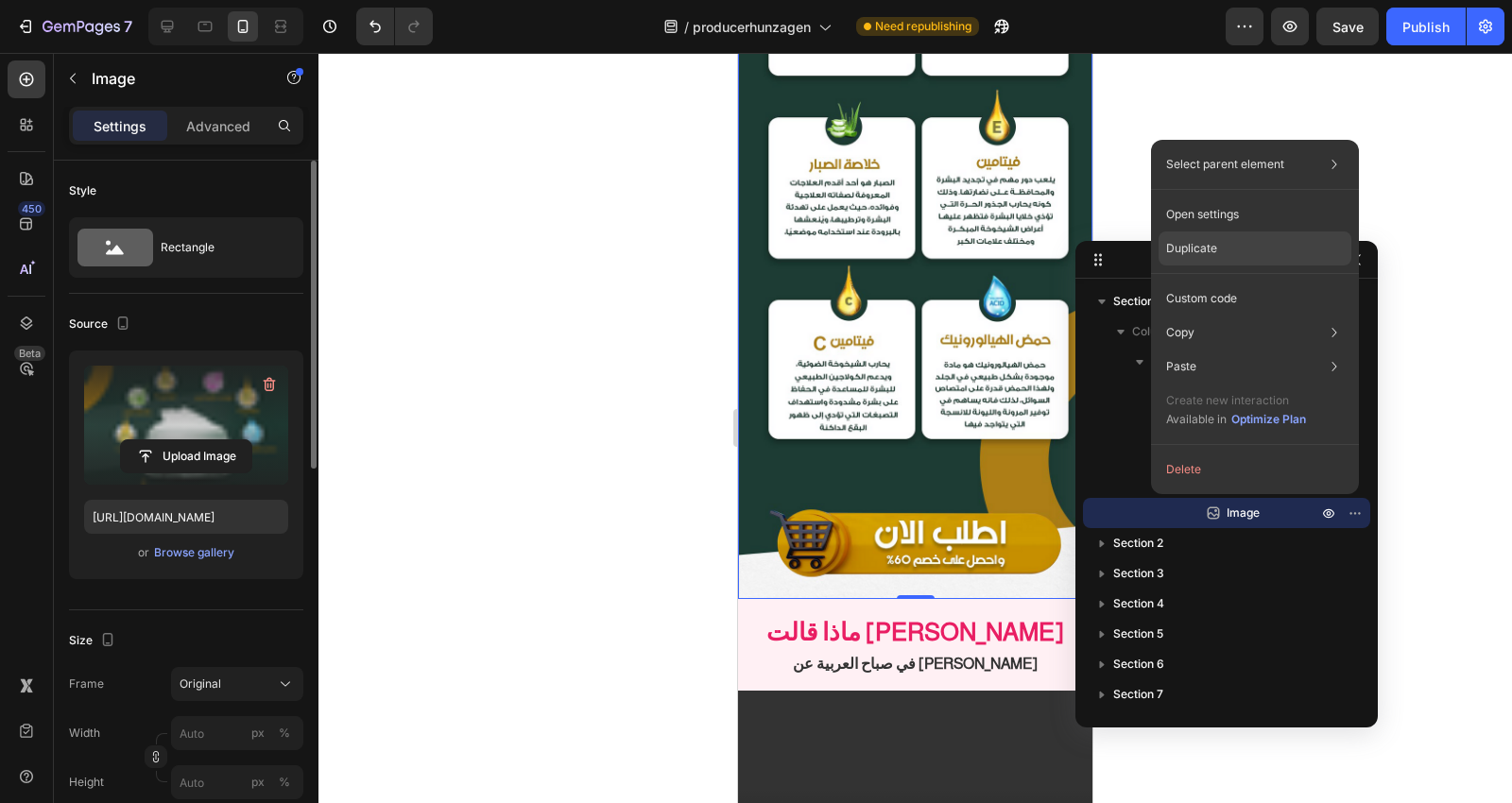
click at [1241, 281] on div "Duplicate" at bounding box center [1255, 299] width 193 height 34
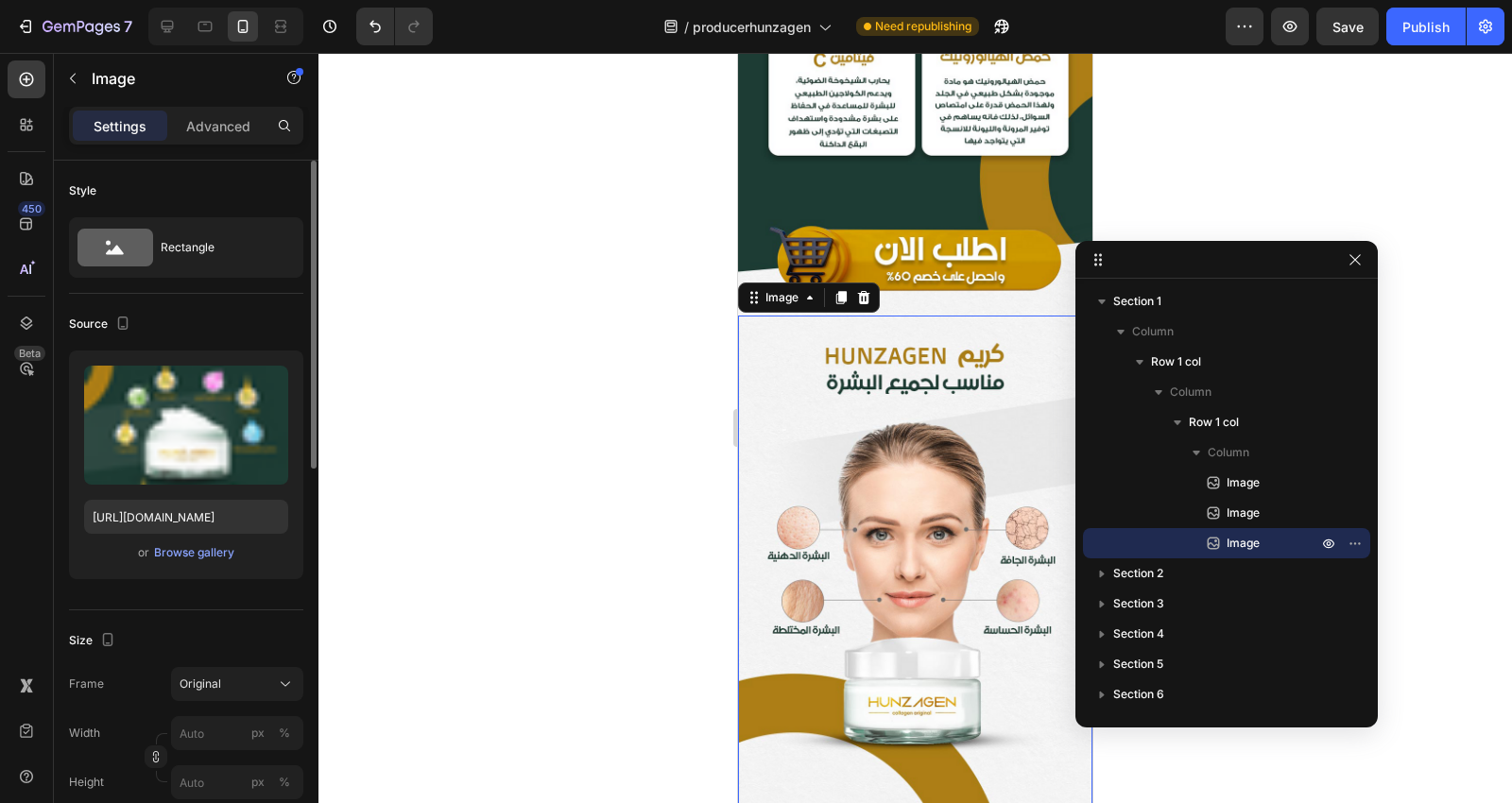
scroll to position [3070, 0]
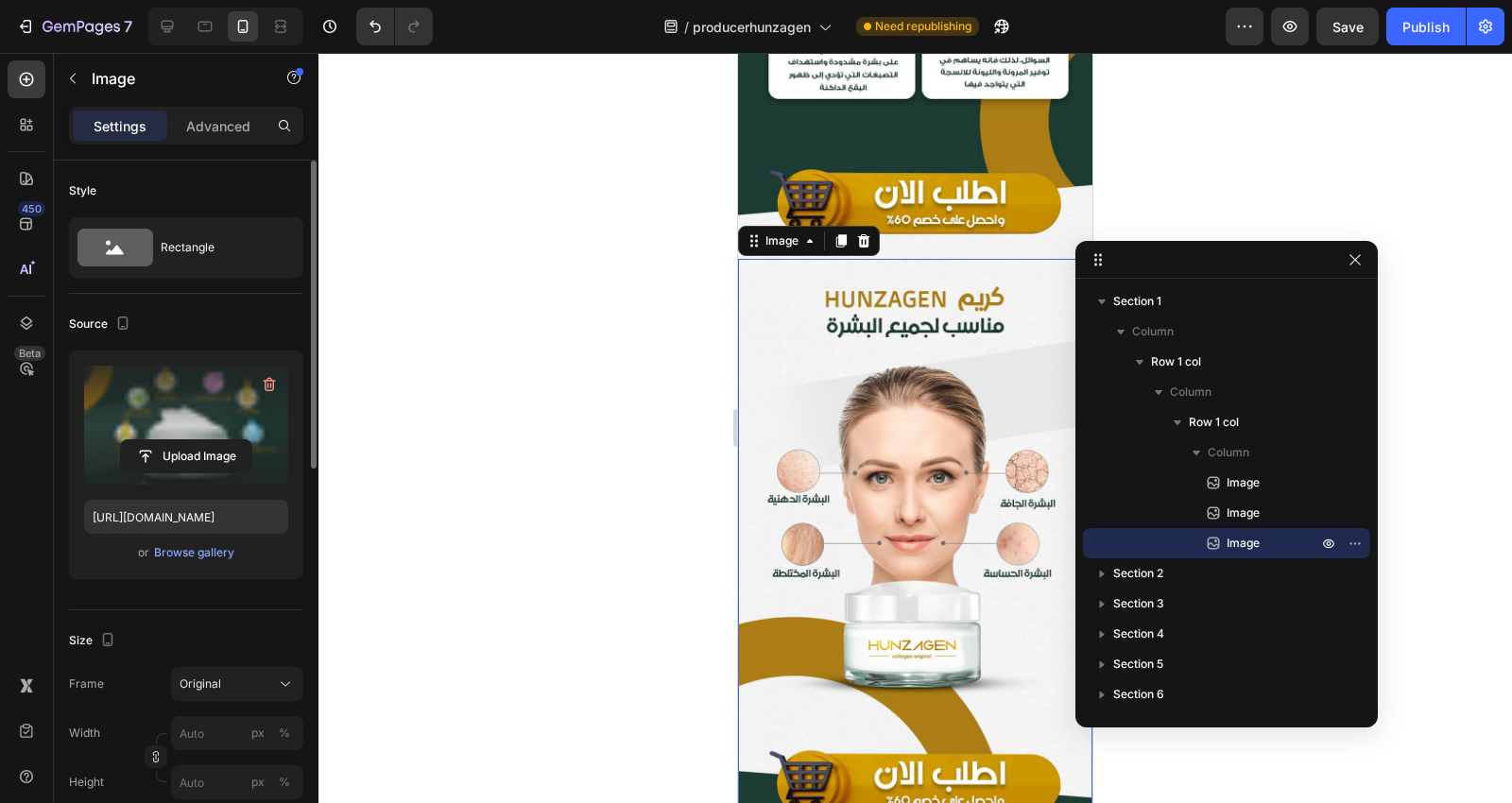
click at [184, 388] on label at bounding box center [186, 425] width 204 height 119
click at [184, 441] on input "file" at bounding box center [186, 457] width 131 height 32
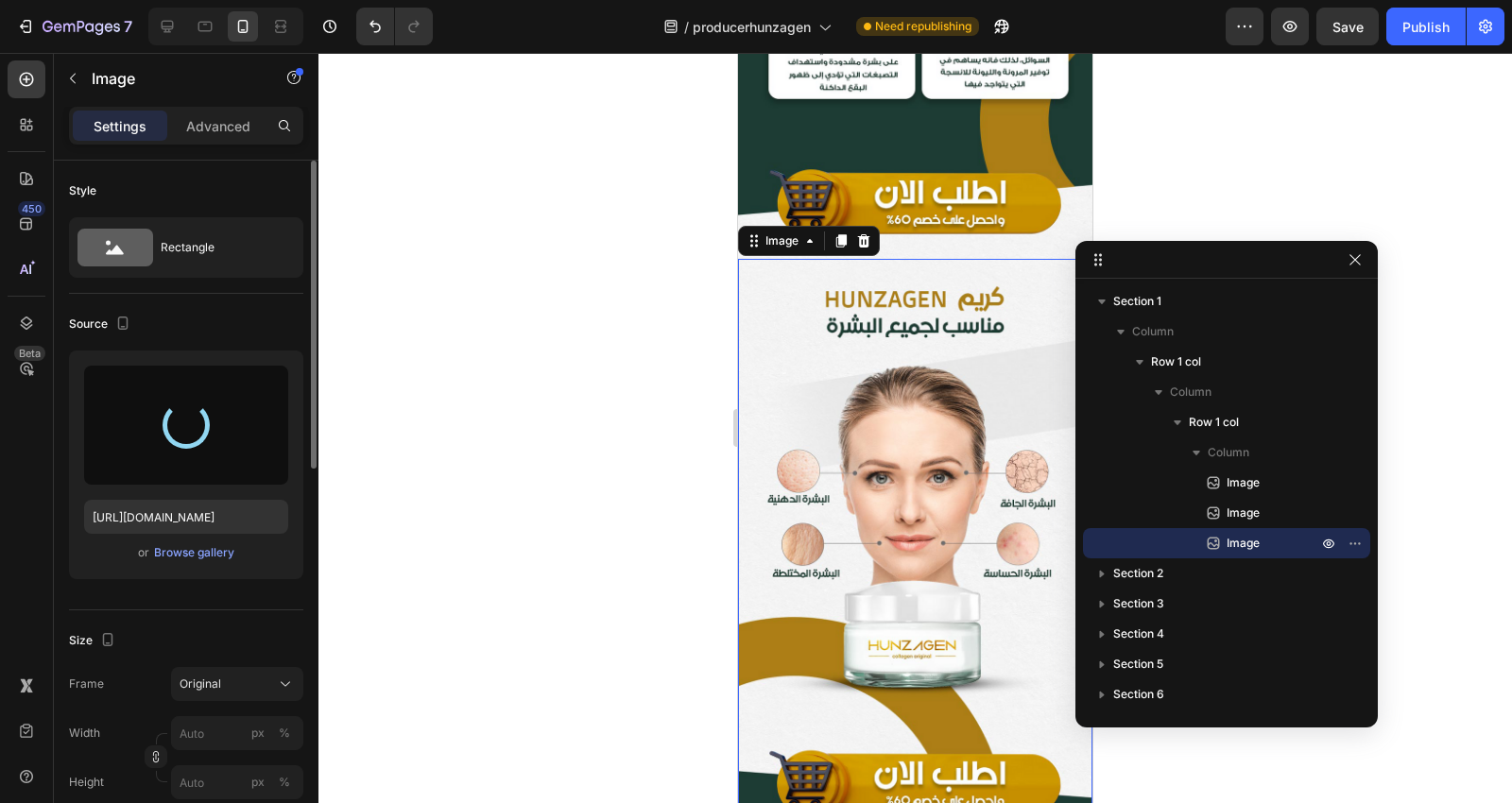
type input "[URL][DOMAIN_NAME]"
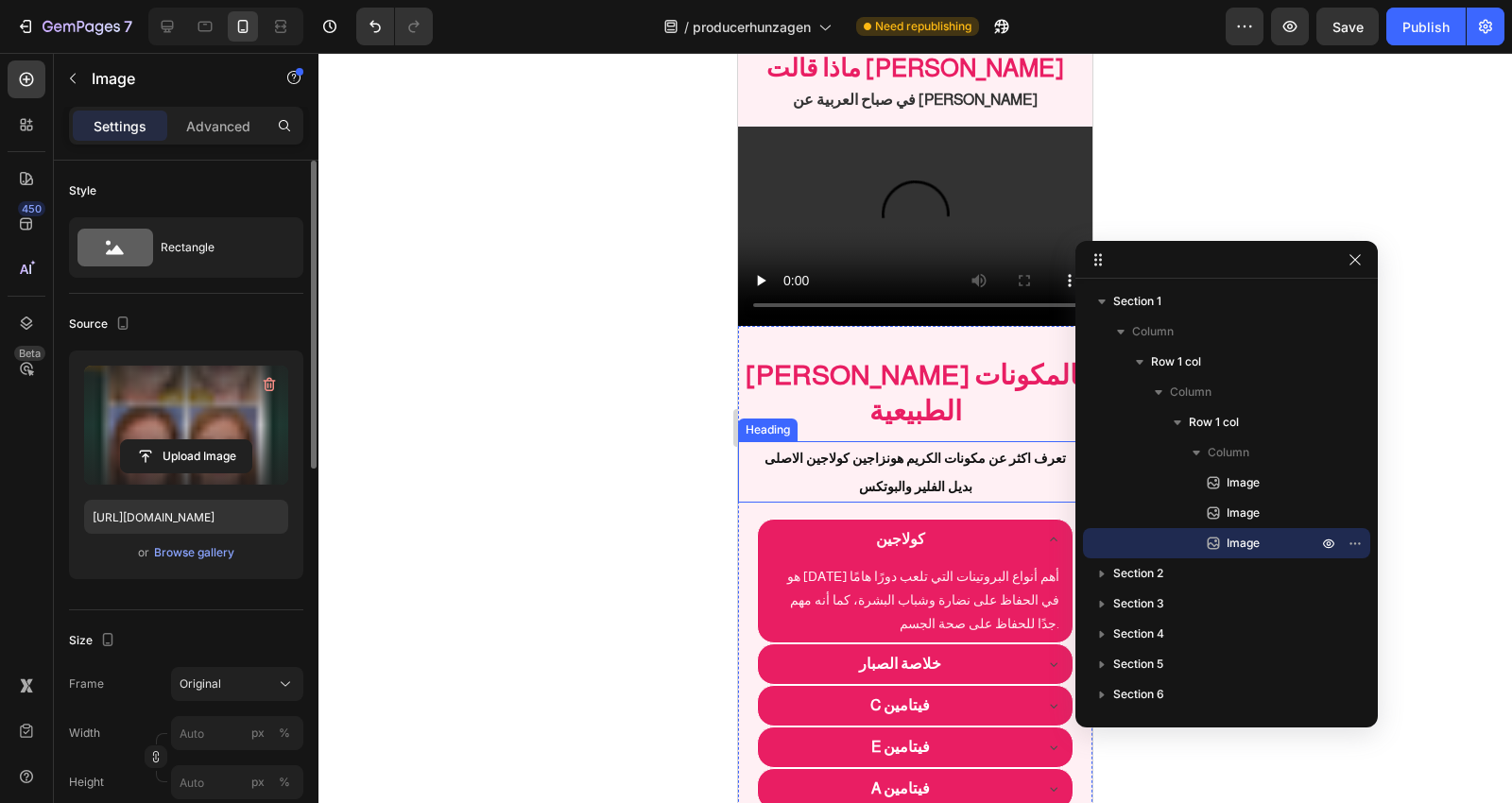
scroll to position [5486, 0]
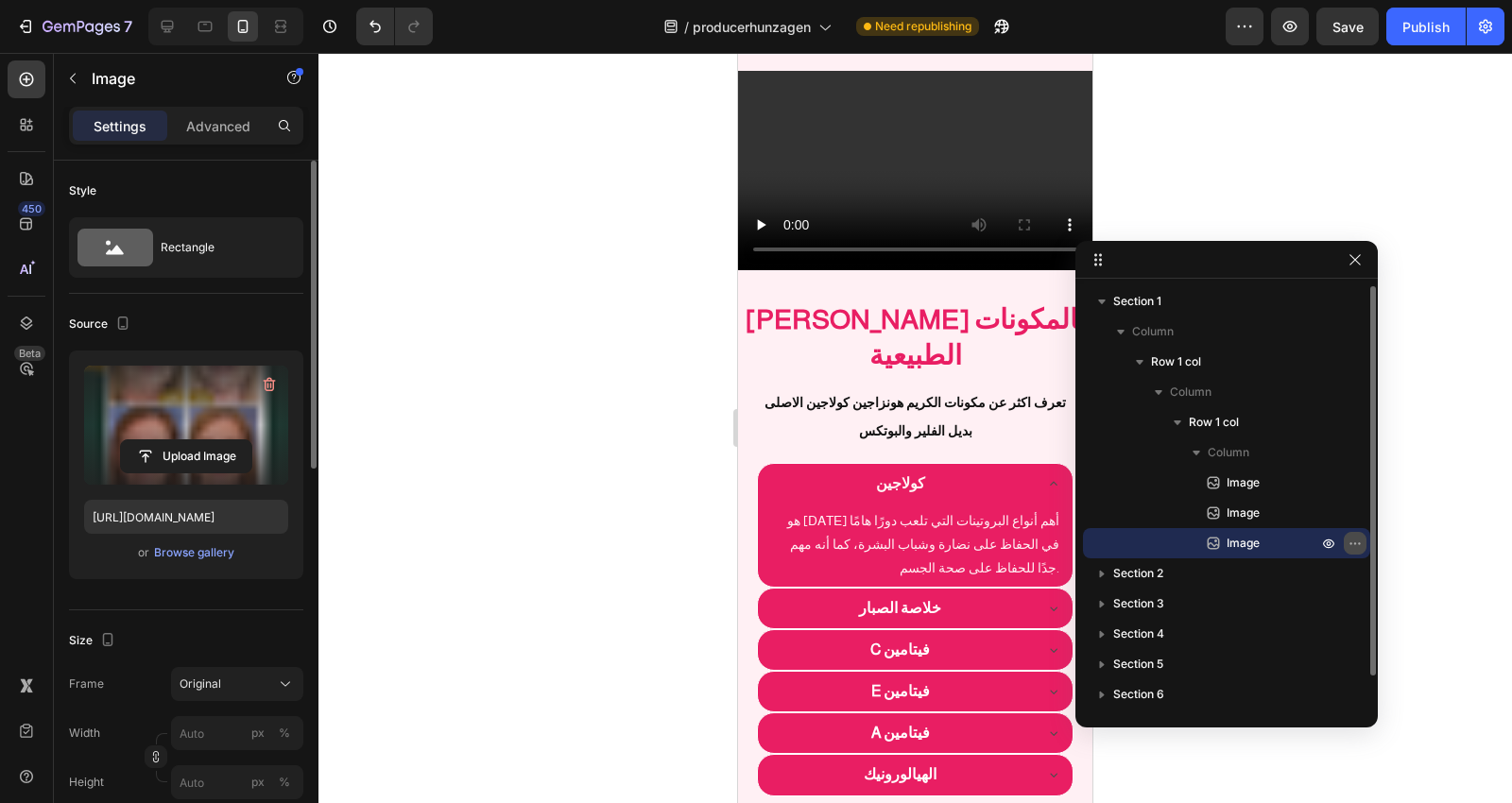
click at [1352, 543] on icon "button" at bounding box center [1355, 544] width 15 height 15
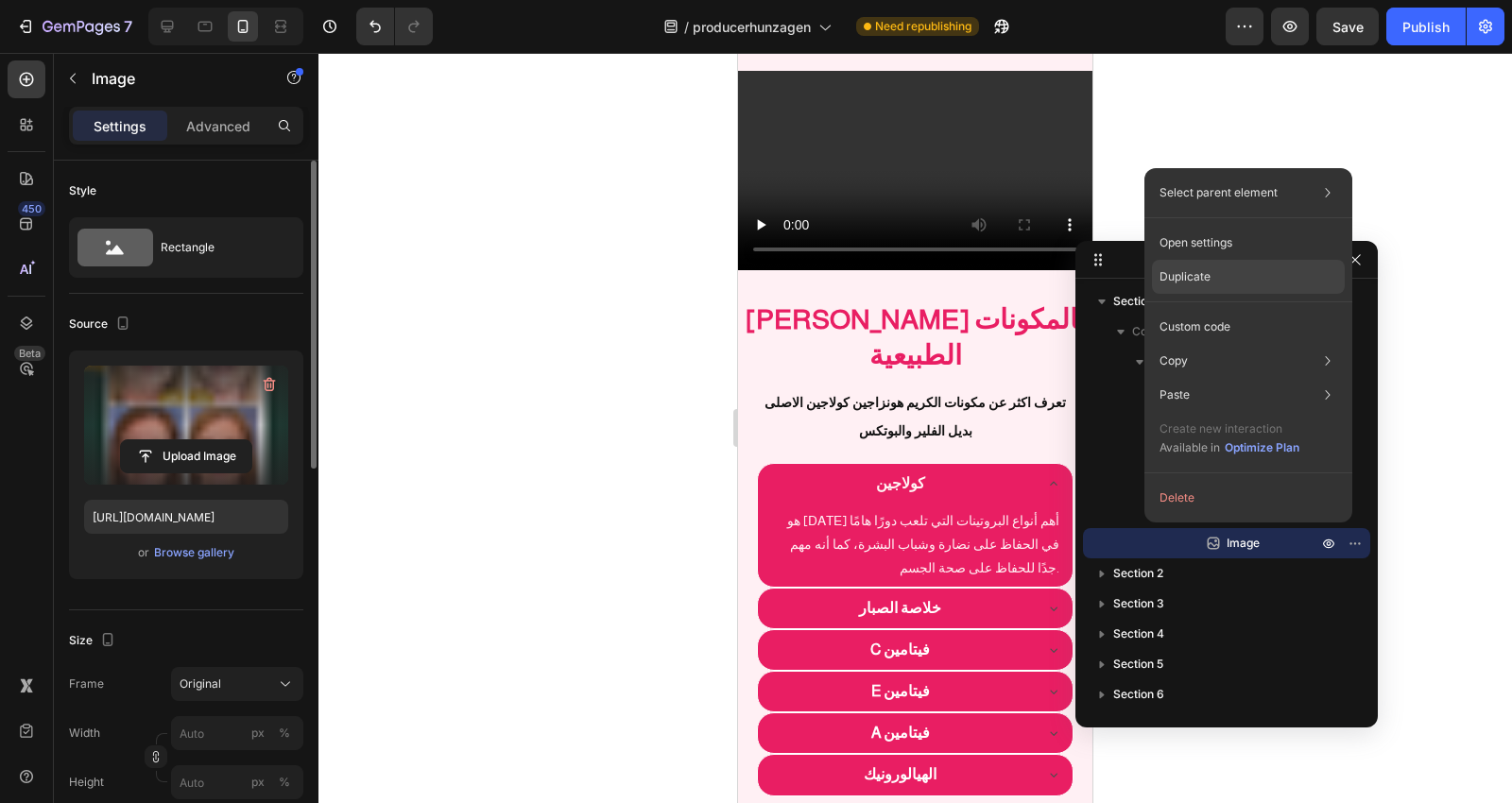
click at [1242, 310] on div "Duplicate" at bounding box center [1248, 327] width 193 height 34
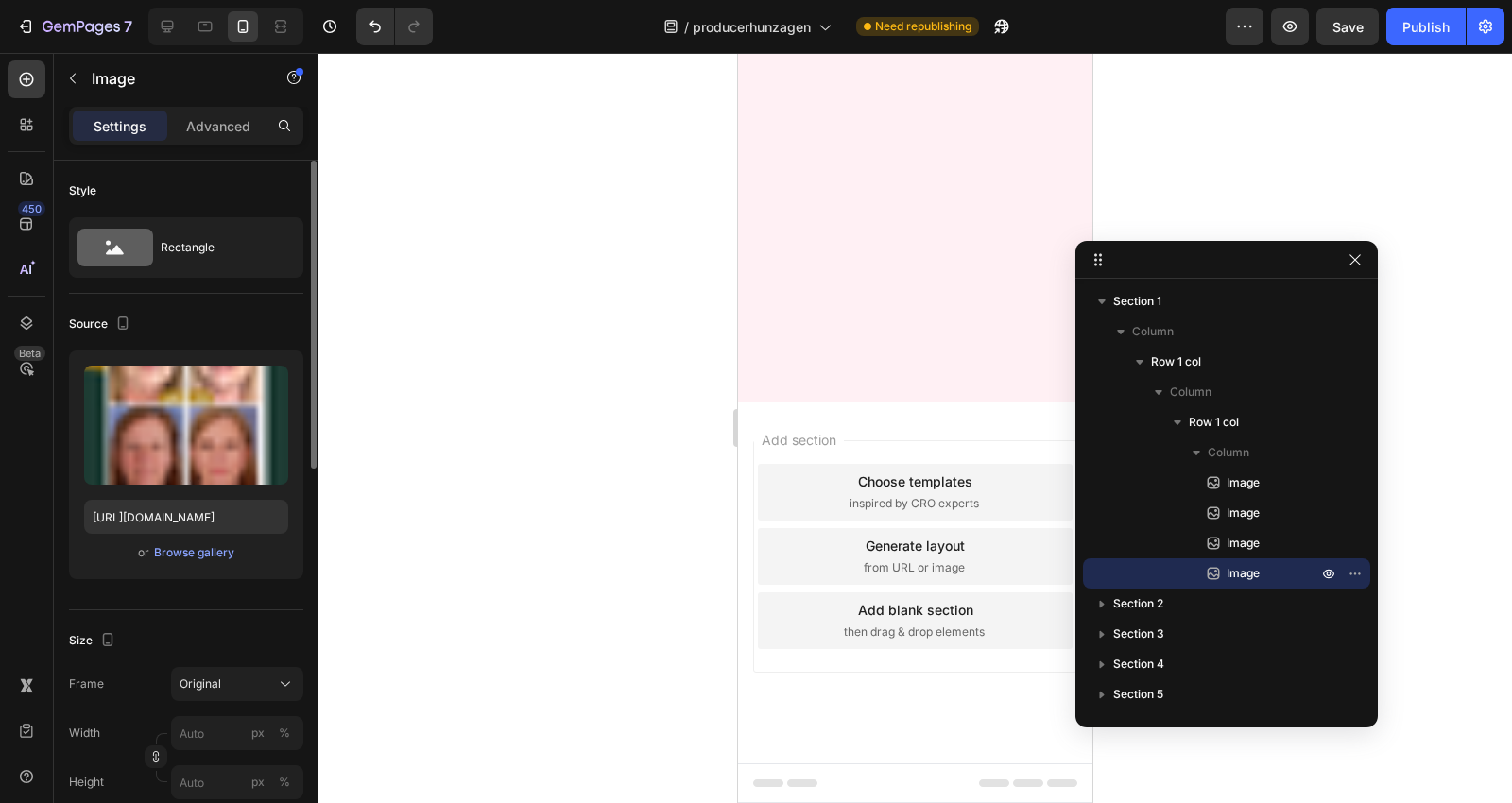
scroll to position [7377, 0]
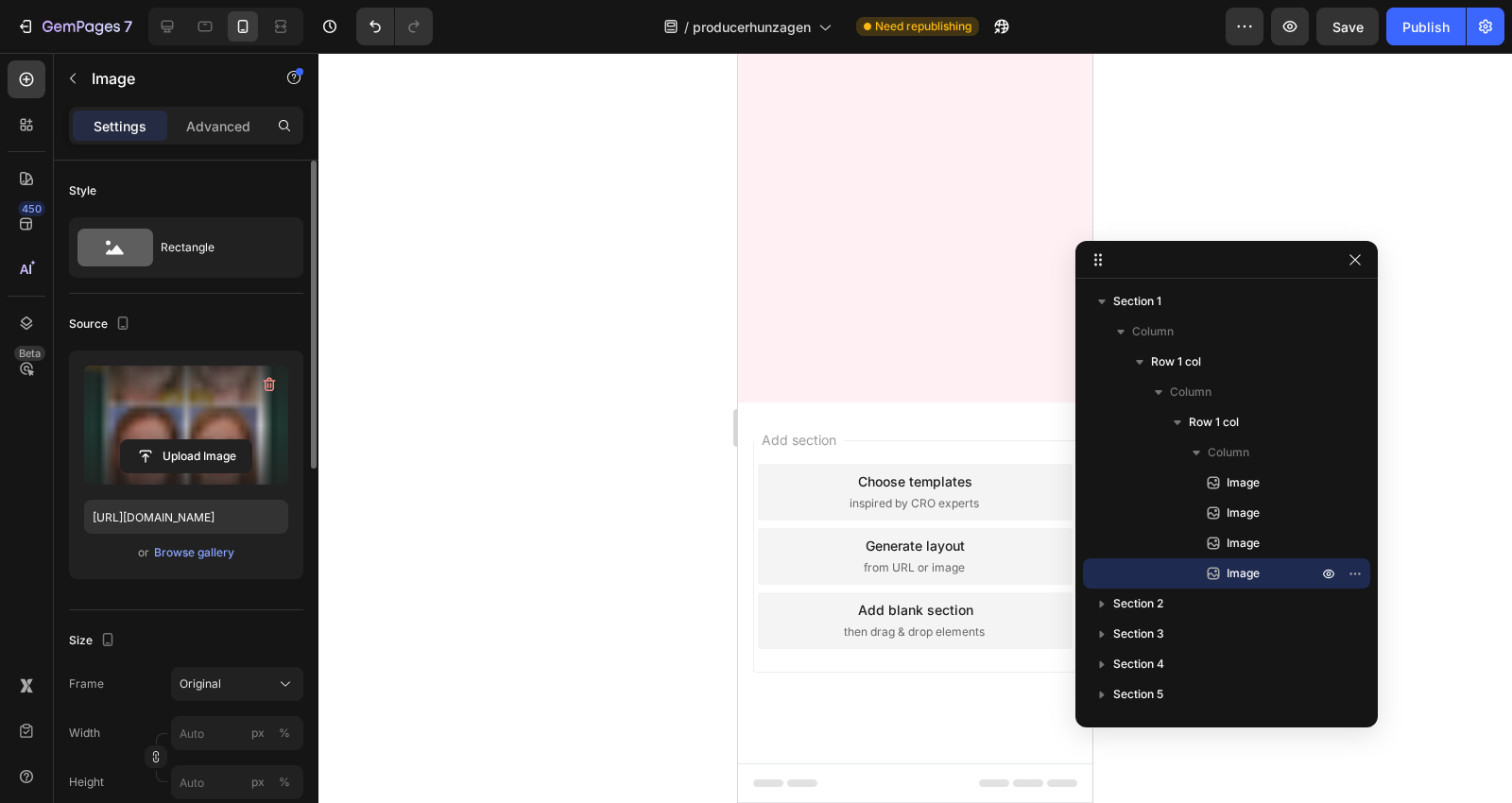
click at [234, 399] on label at bounding box center [186, 425] width 204 height 119
click at [234, 441] on input "file" at bounding box center [186, 457] width 131 height 32
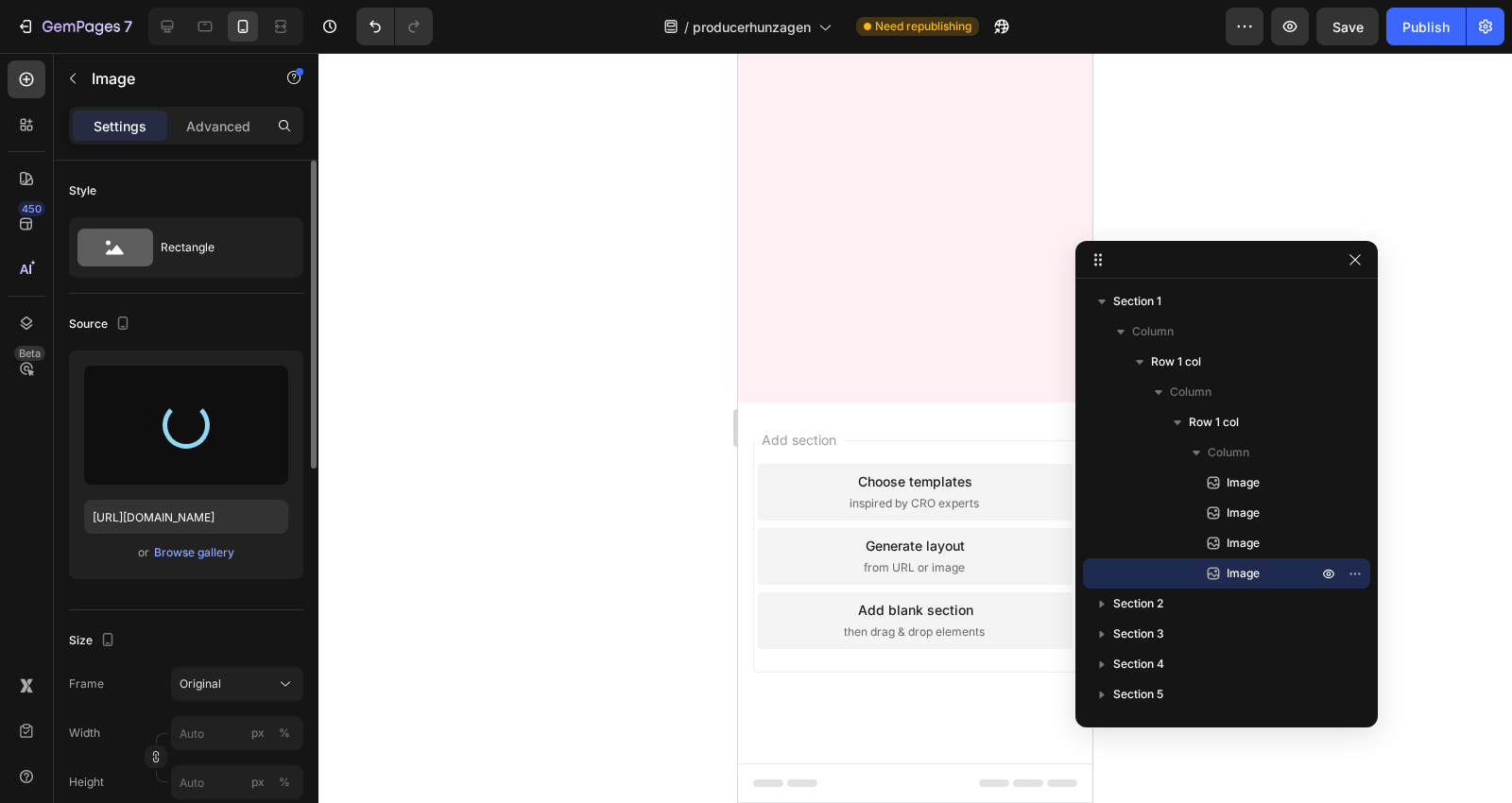
type input "[URL][DOMAIN_NAME]"
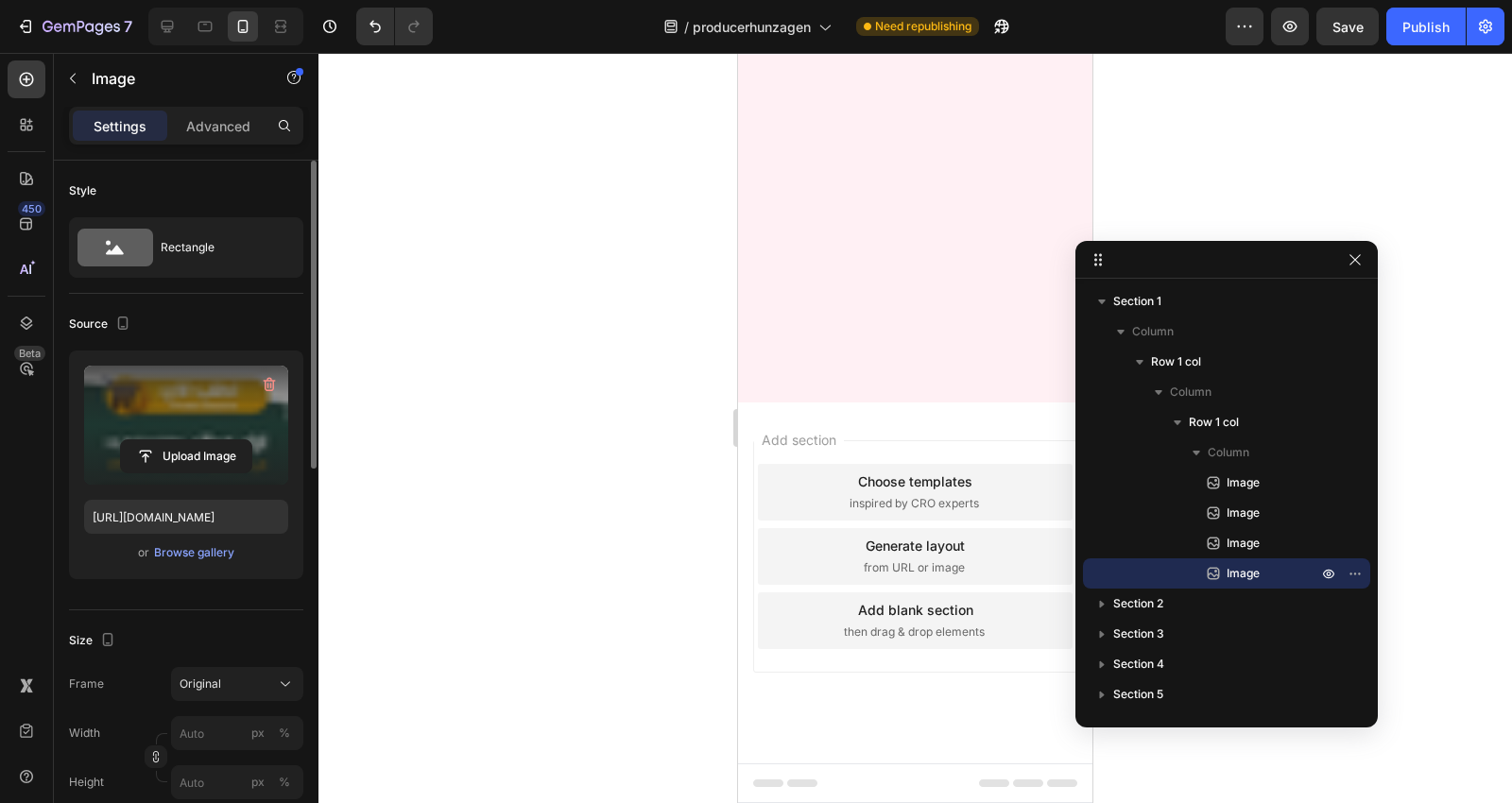
scroll to position [7167, 0]
click at [1355, 571] on icon "button" at bounding box center [1355, 574] width 15 height 15
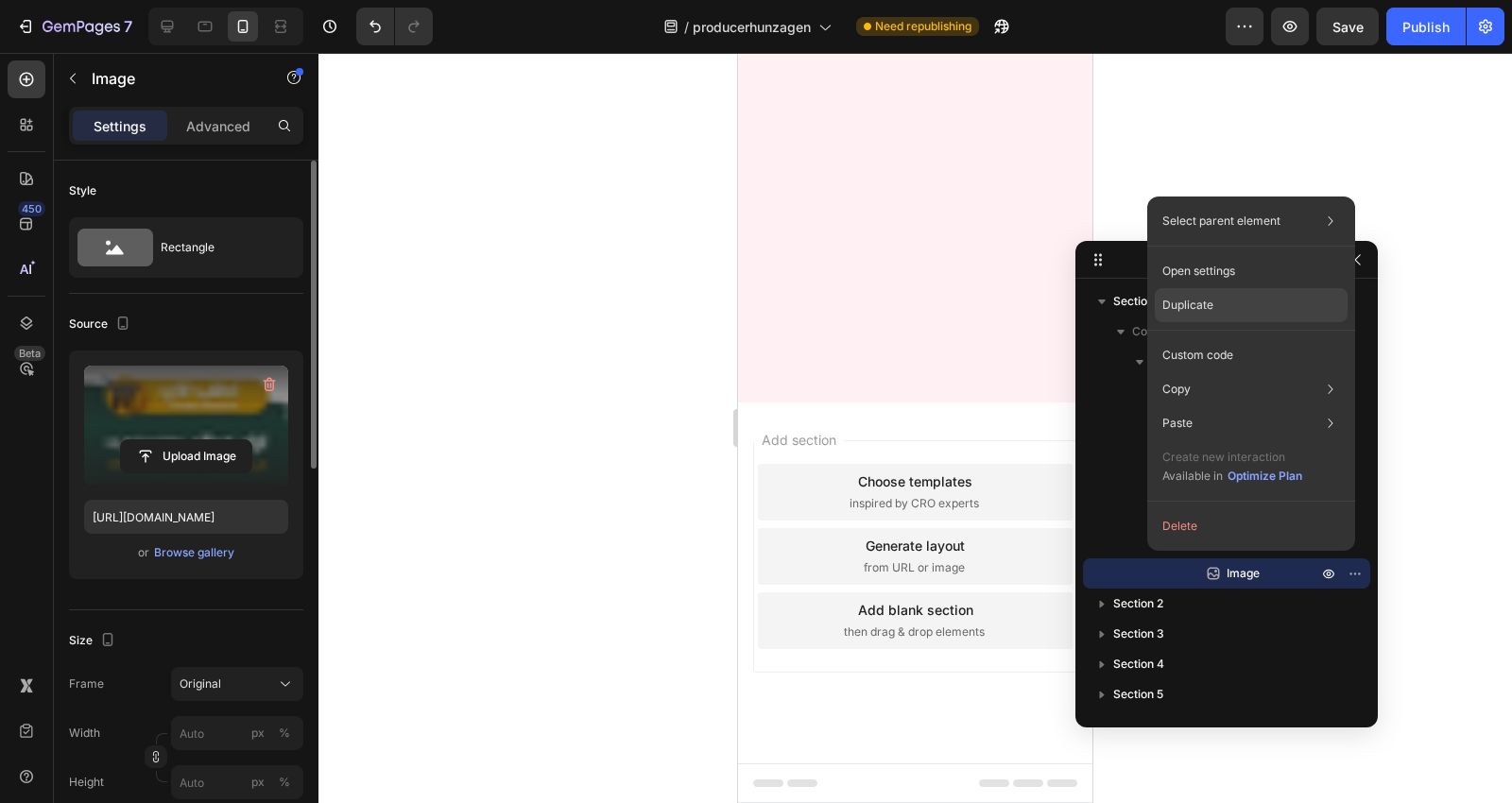
click at [1250, 339] on div "Duplicate" at bounding box center [1251, 356] width 193 height 34
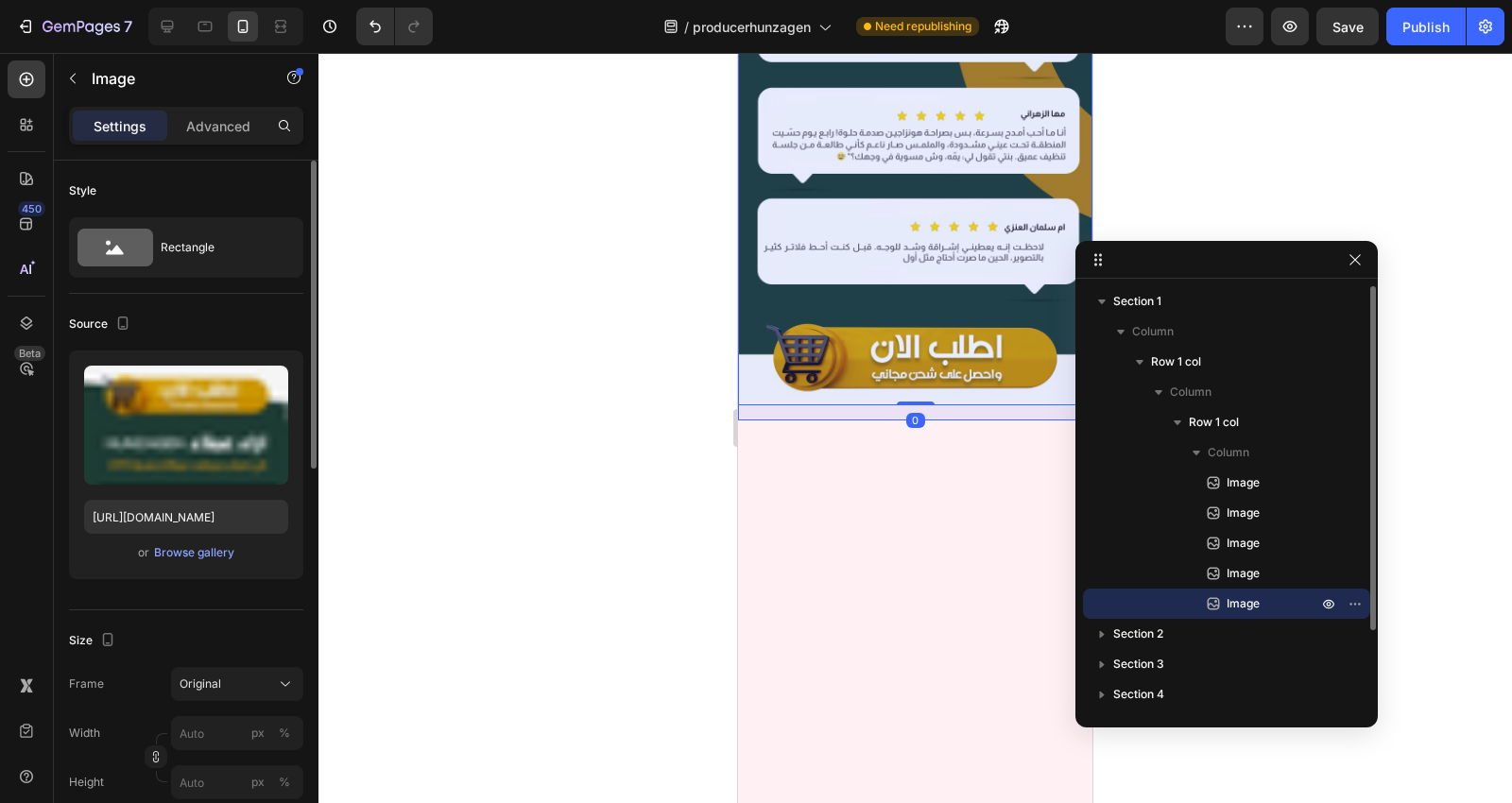
scroll to position [7423, 0]
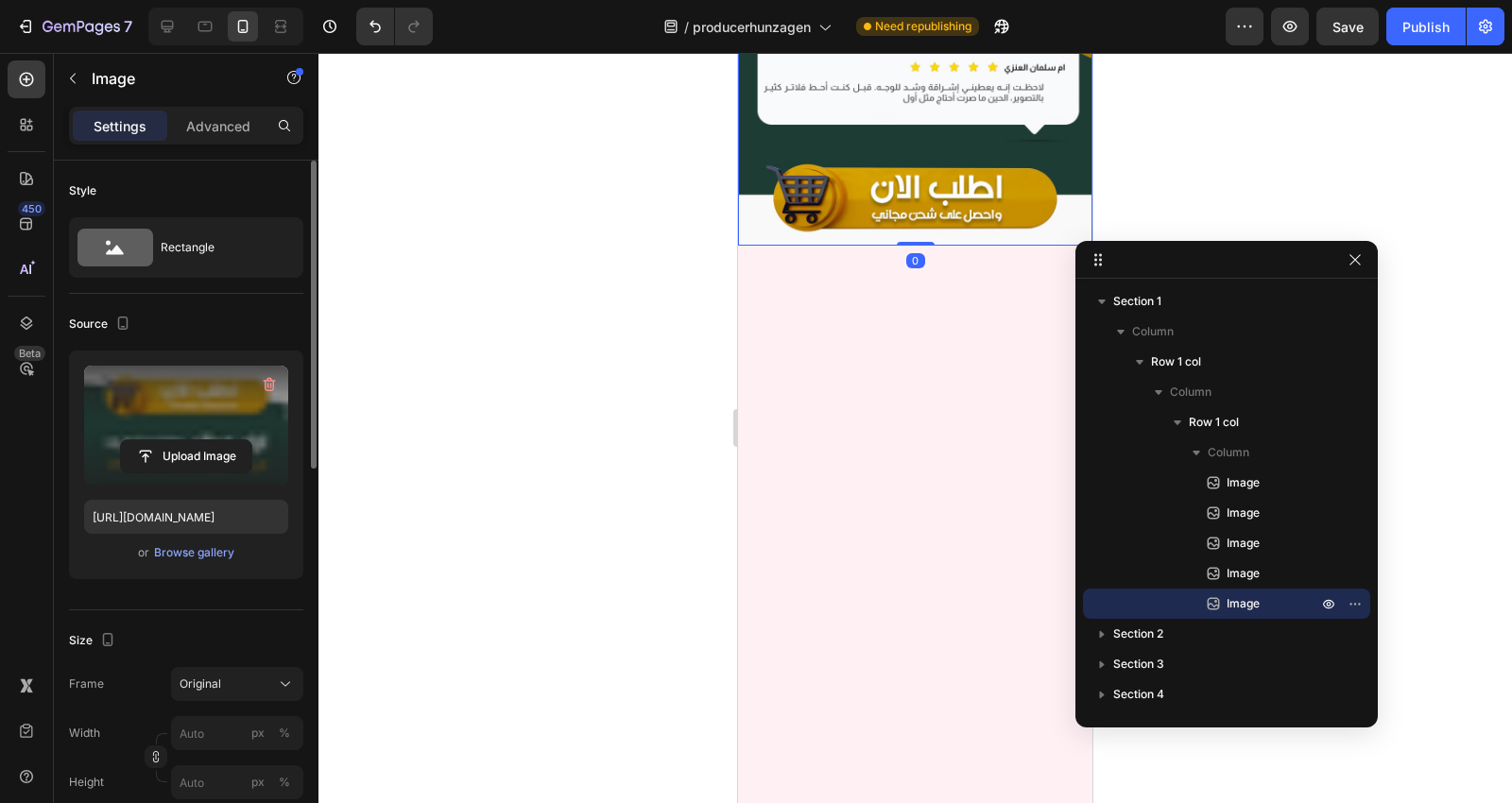
click at [164, 398] on label at bounding box center [186, 425] width 204 height 119
click at [164, 441] on input "file" at bounding box center [186, 457] width 131 height 32
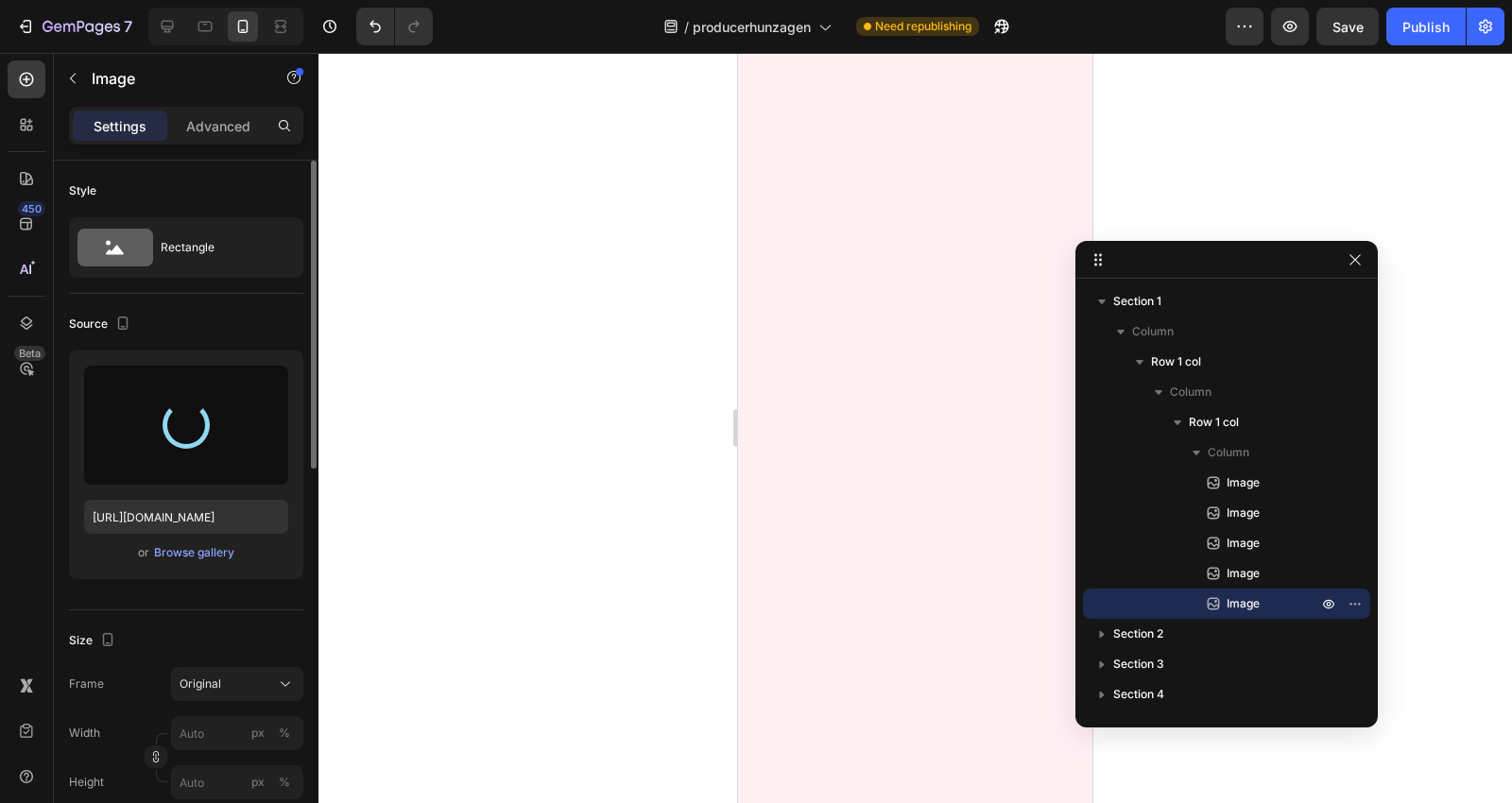
scroll to position [9209, 0]
type input "[URL][DOMAIN_NAME]"
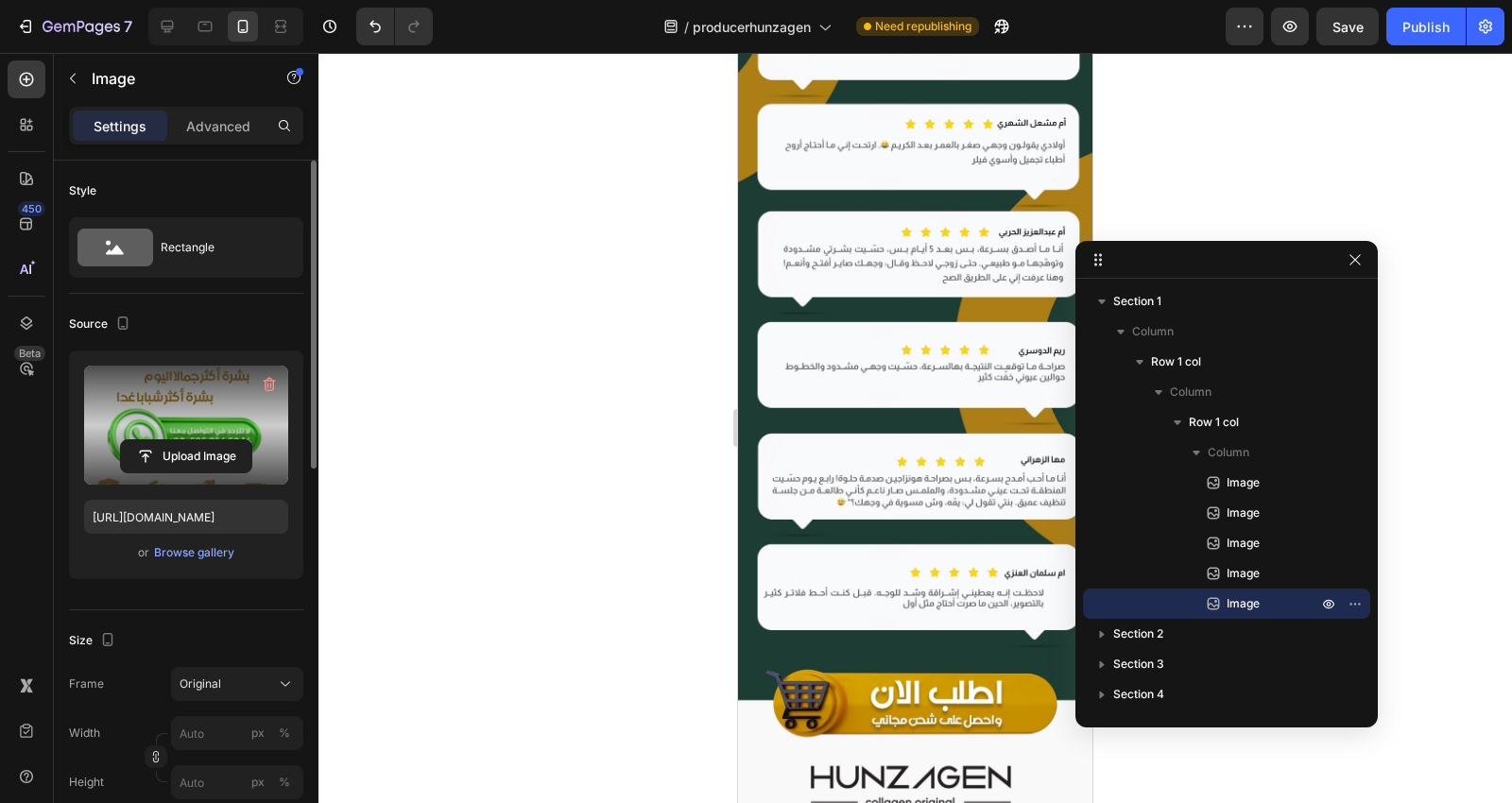
scroll to position [7108, 0]
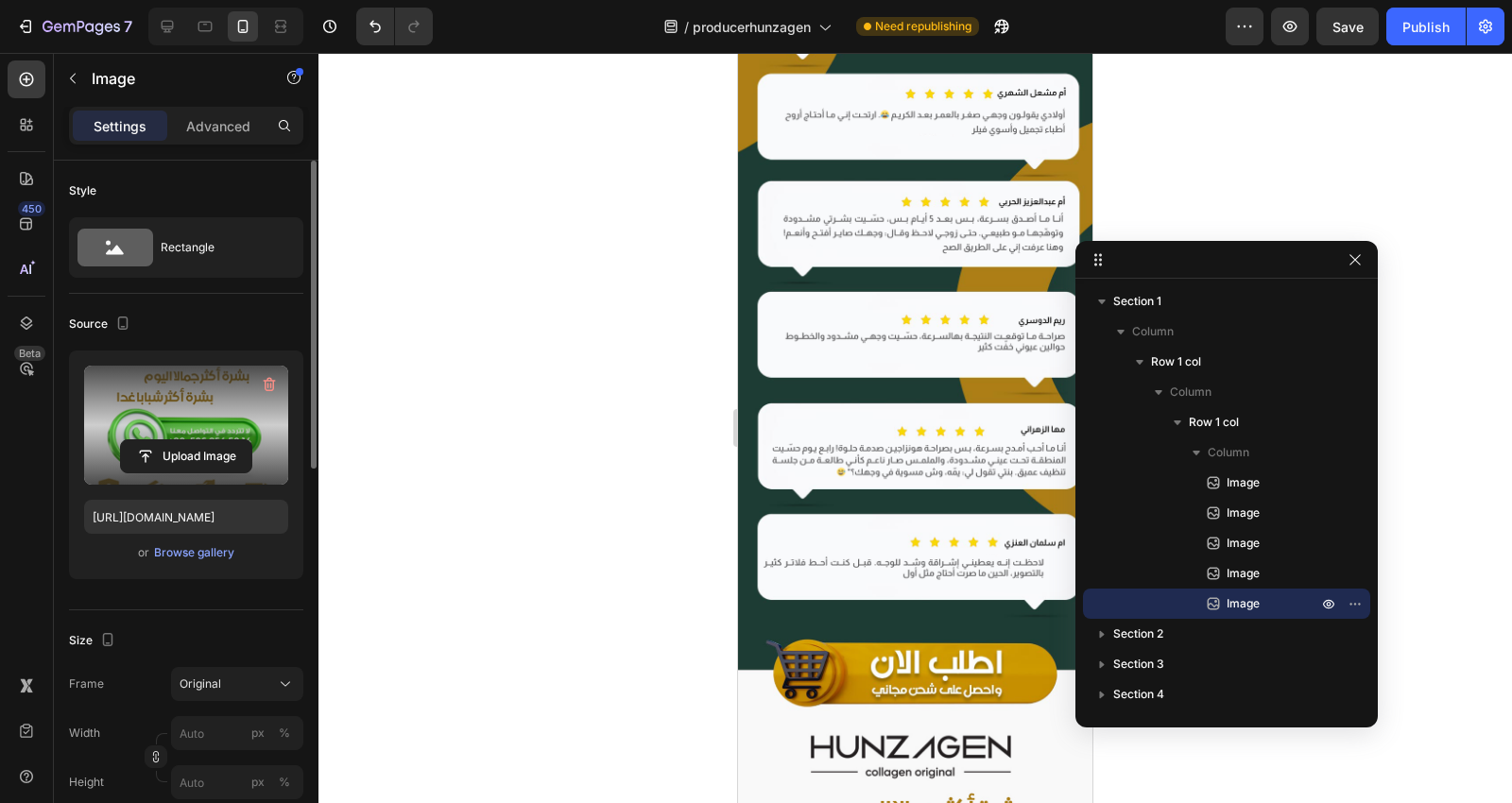
scroll to position [7320, 0]
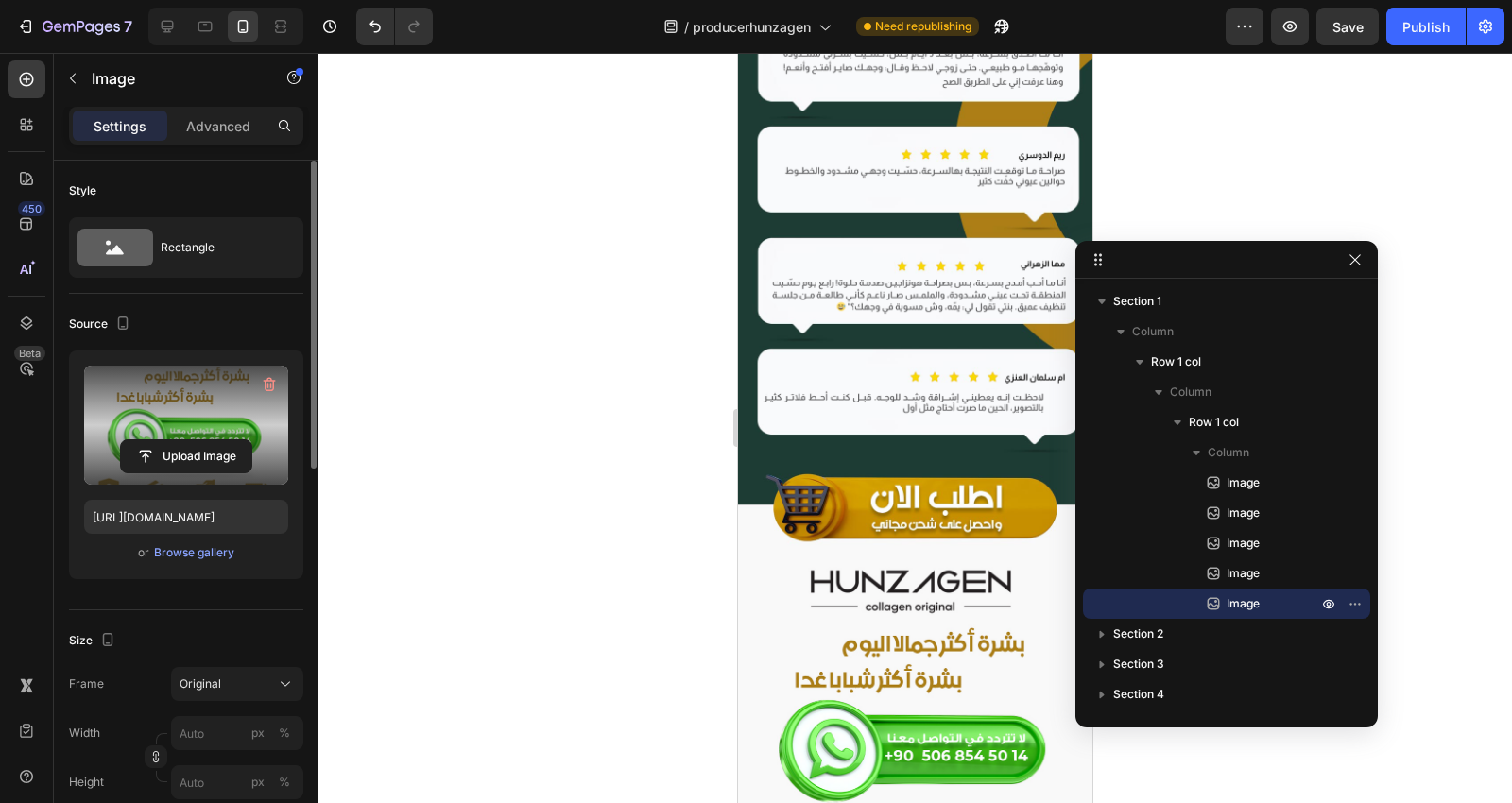
click at [871, 556] on img at bounding box center [915, 729] width 355 height 346
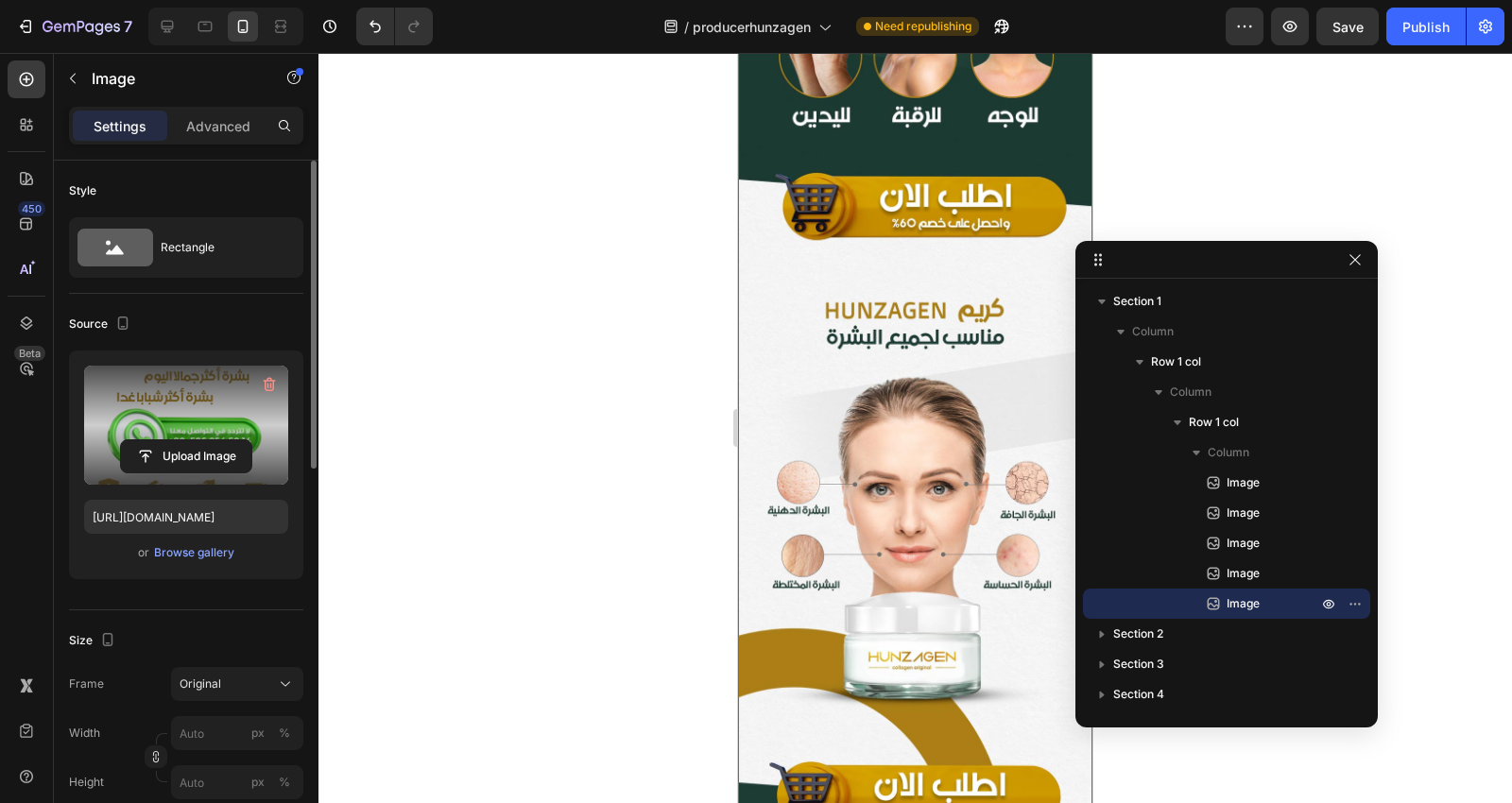
scroll to position [1365, 0]
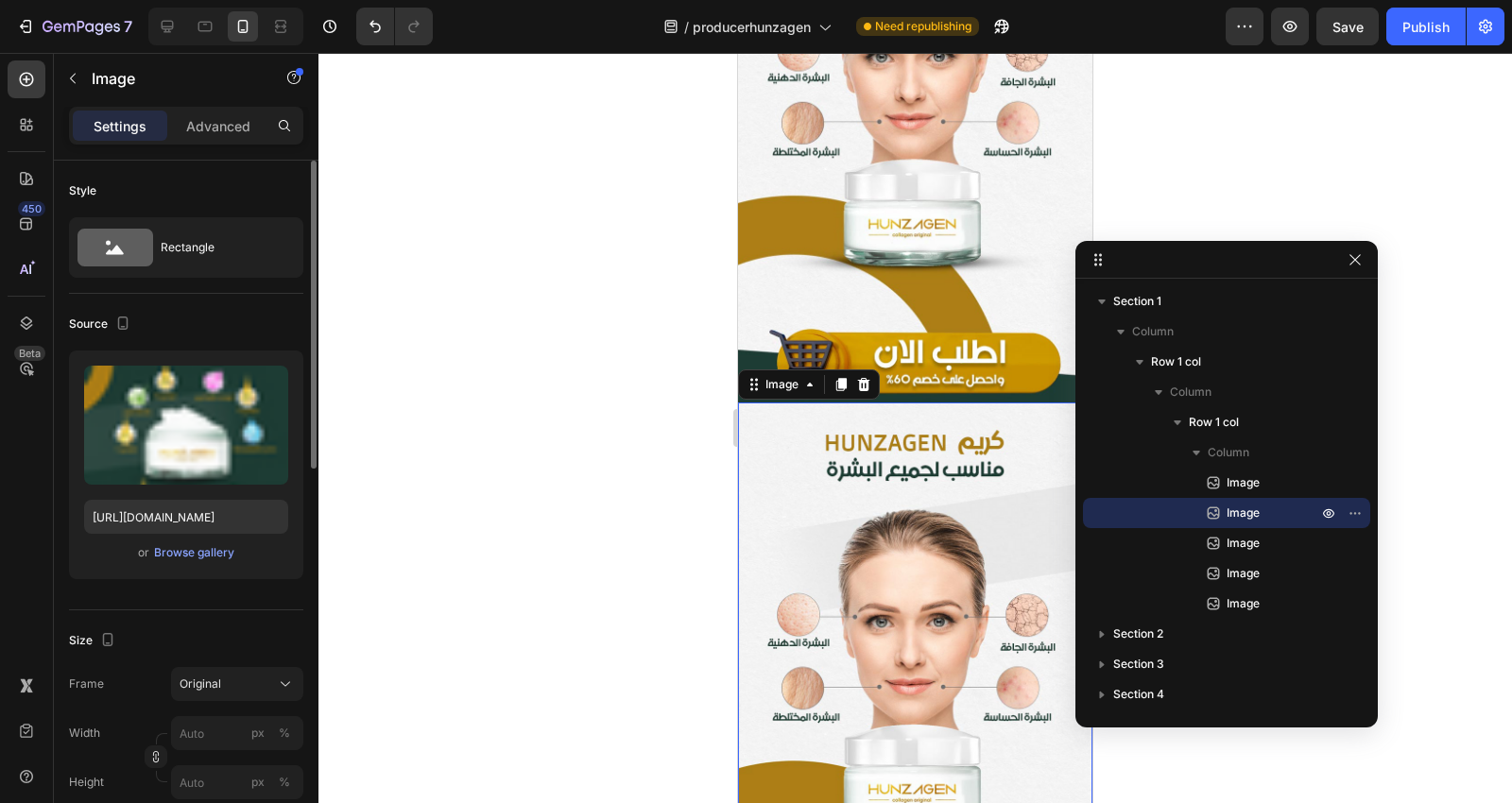
click at [686, 525] on div at bounding box center [915, 428] width 1194 height 751
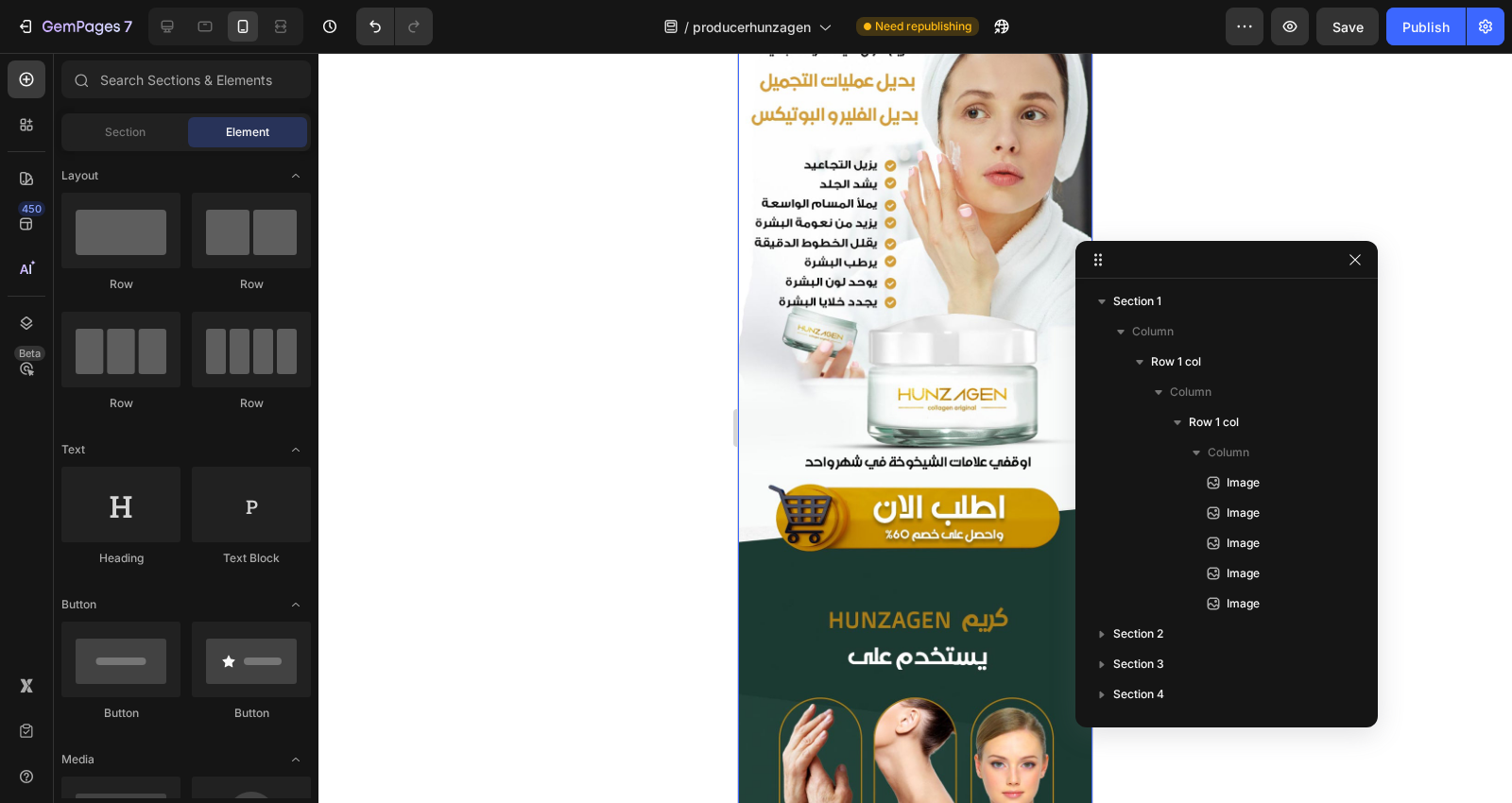
scroll to position [0, 0]
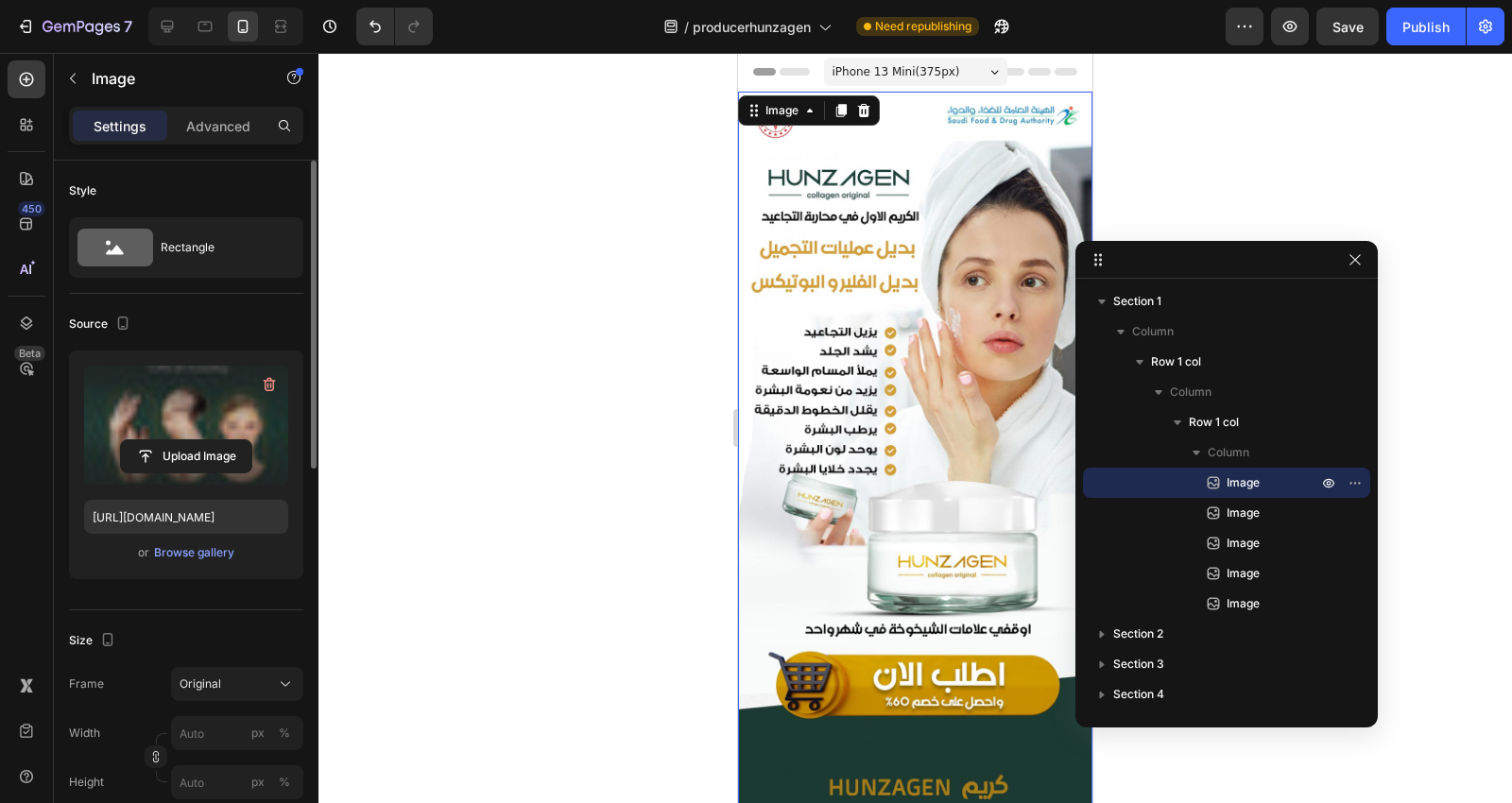
click at [149, 395] on label at bounding box center [186, 425] width 204 height 119
click at [149, 441] on input "file" at bounding box center [186, 457] width 131 height 32
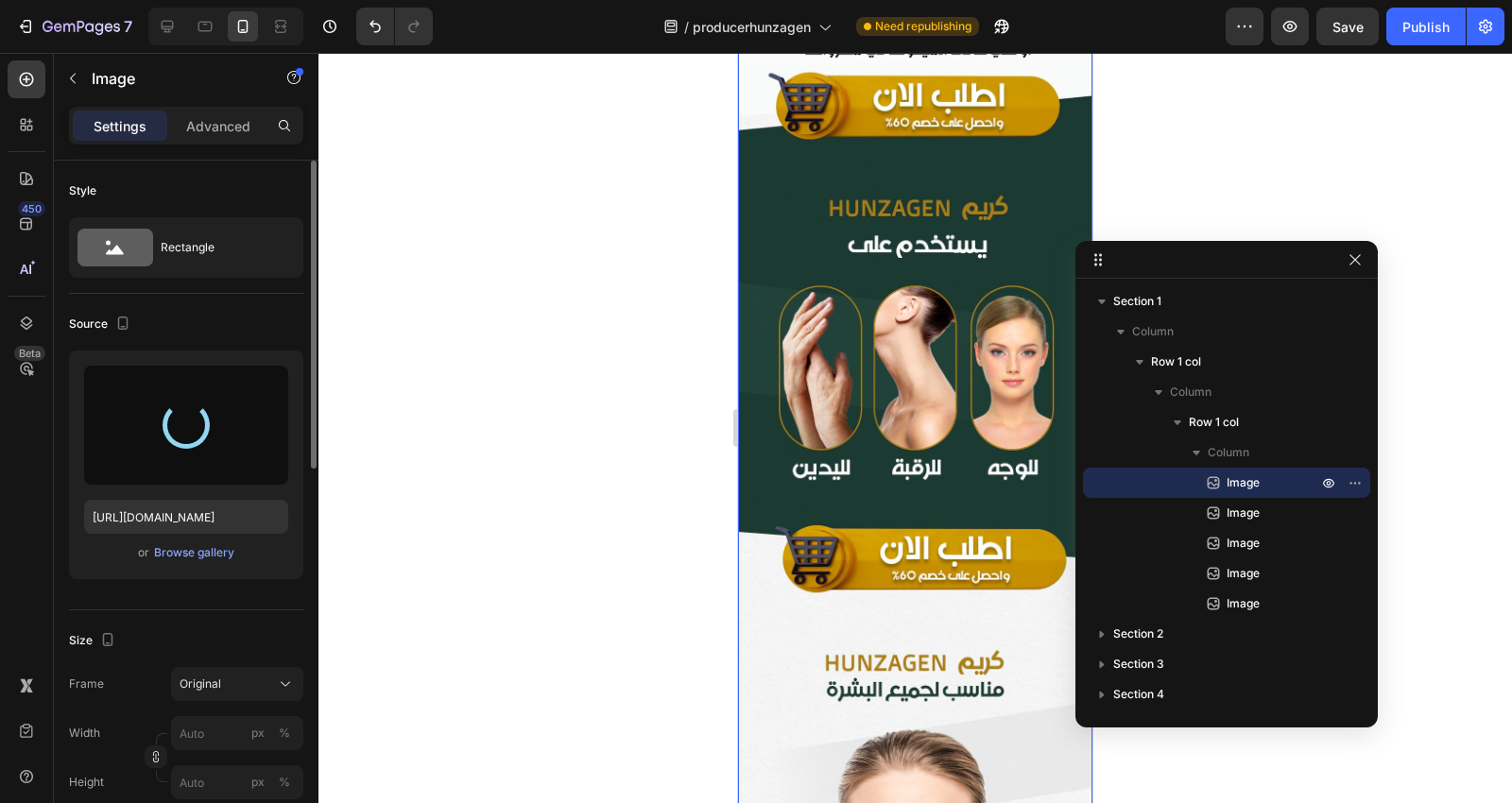
type input "[URL][DOMAIN_NAME]"
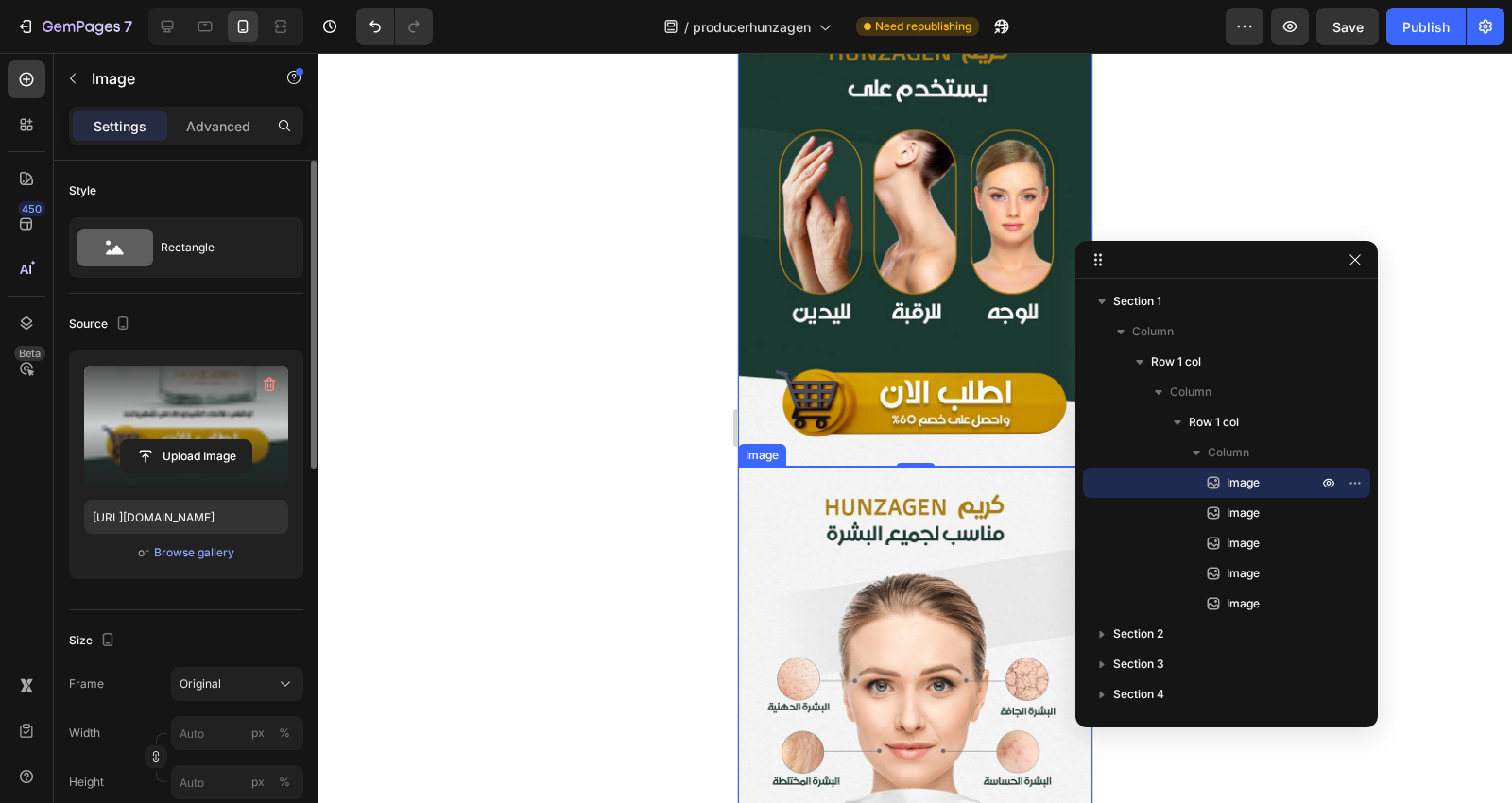
scroll to position [629, 0]
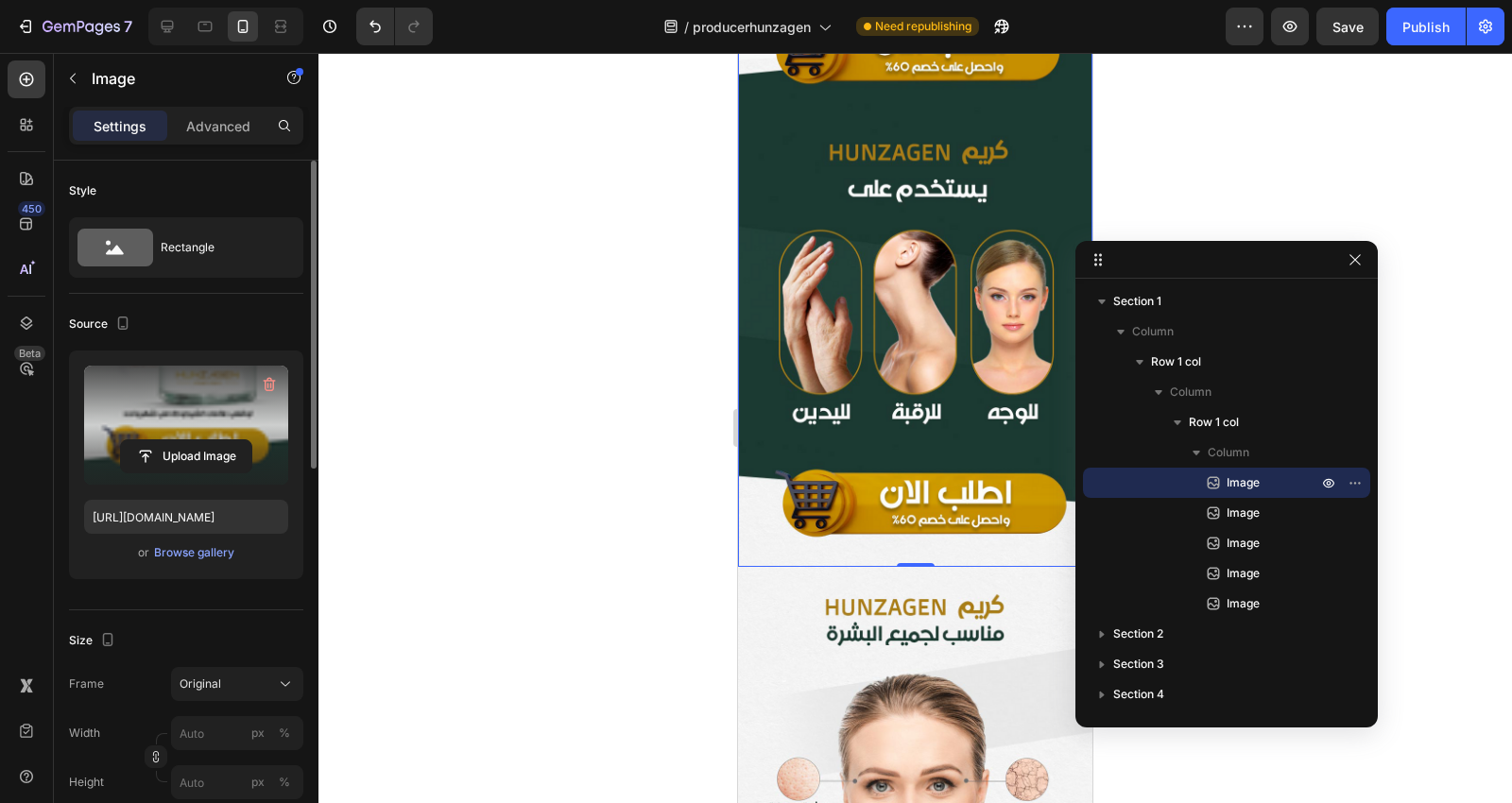
click at [580, 406] on div at bounding box center [915, 428] width 1194 height 751
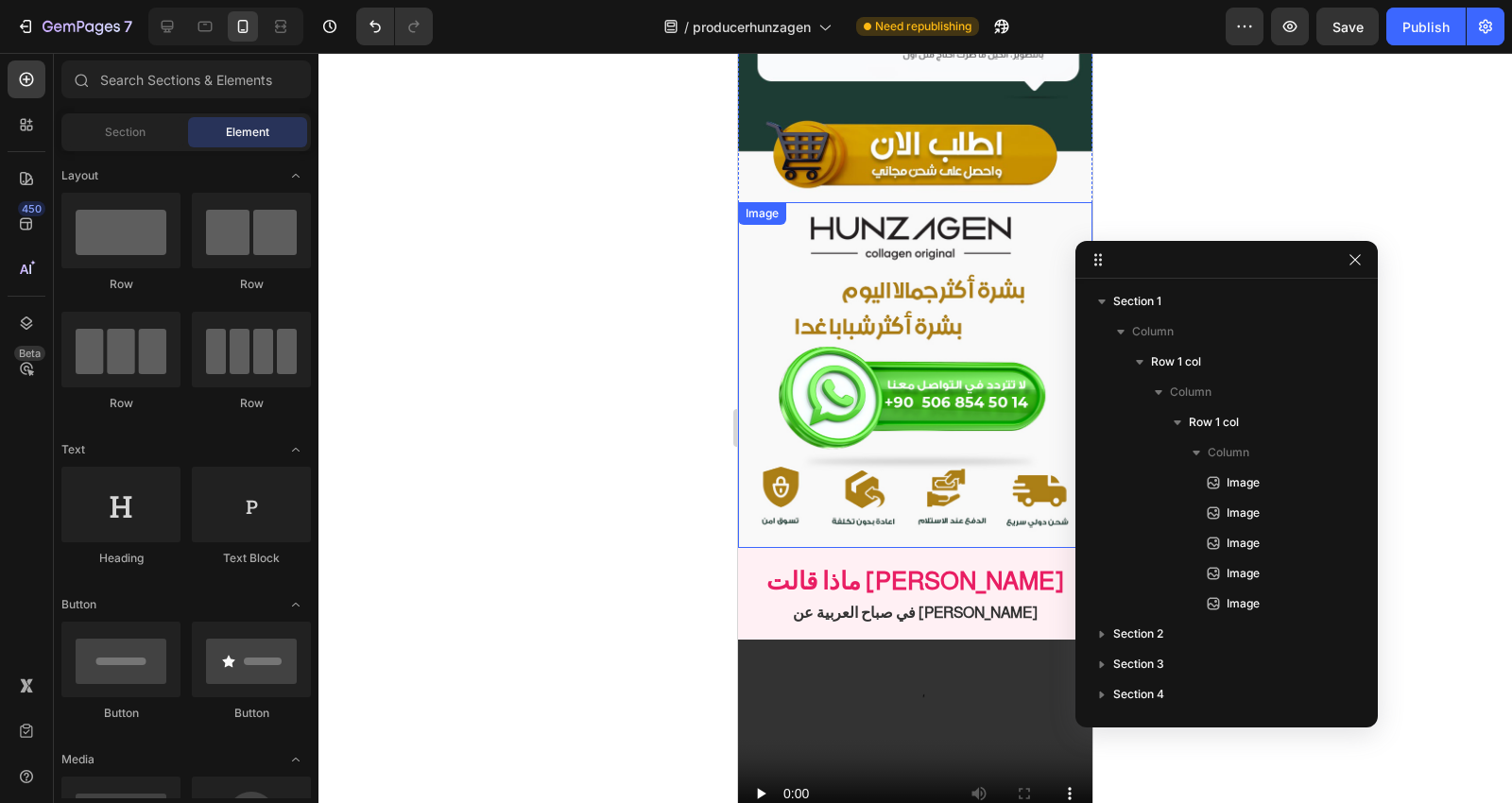
scroll to position [6617, 0]
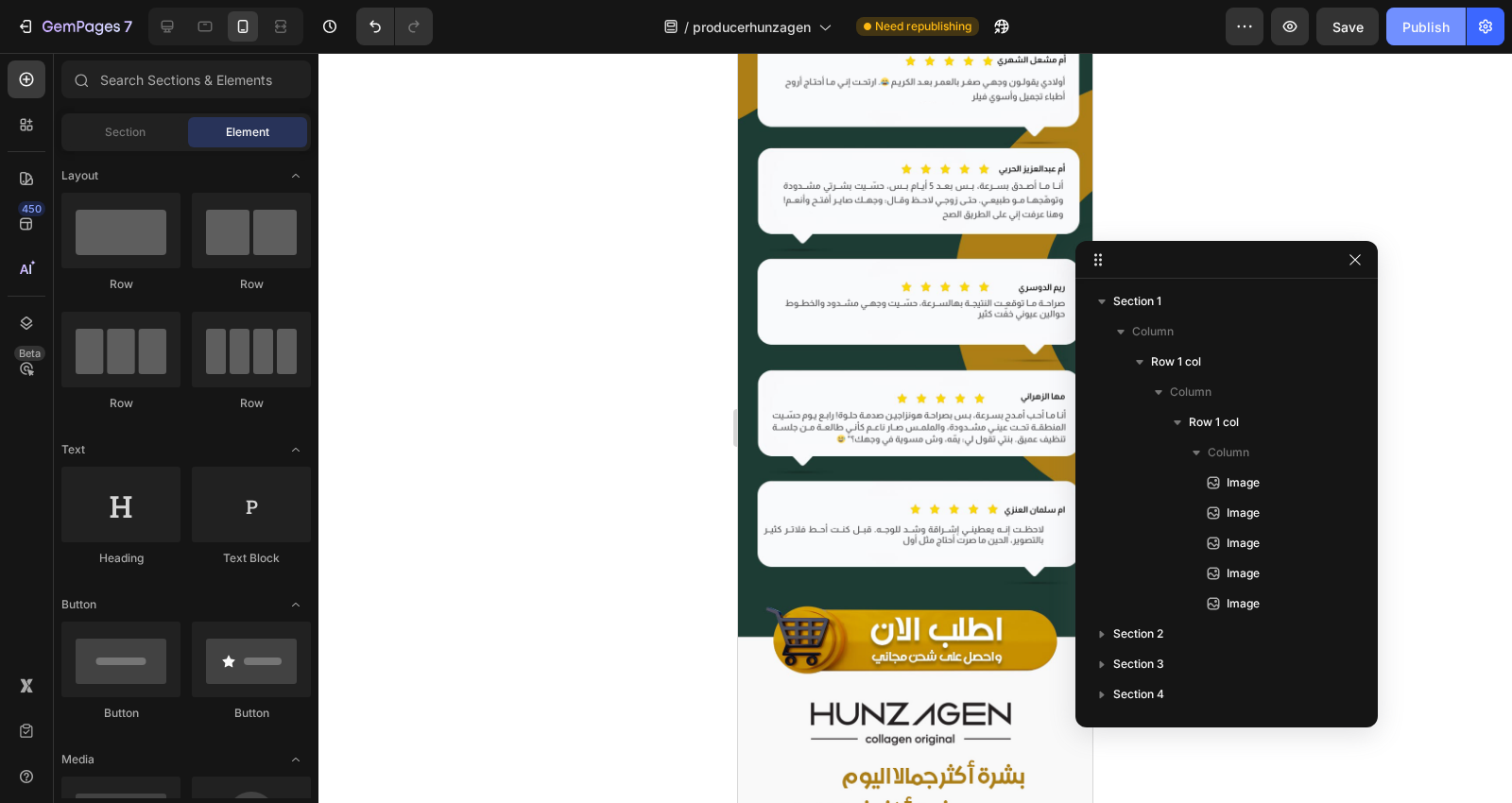
click at [1408, 34] on div "Publish" at bounding box center [1426, 27] width 48 height 20
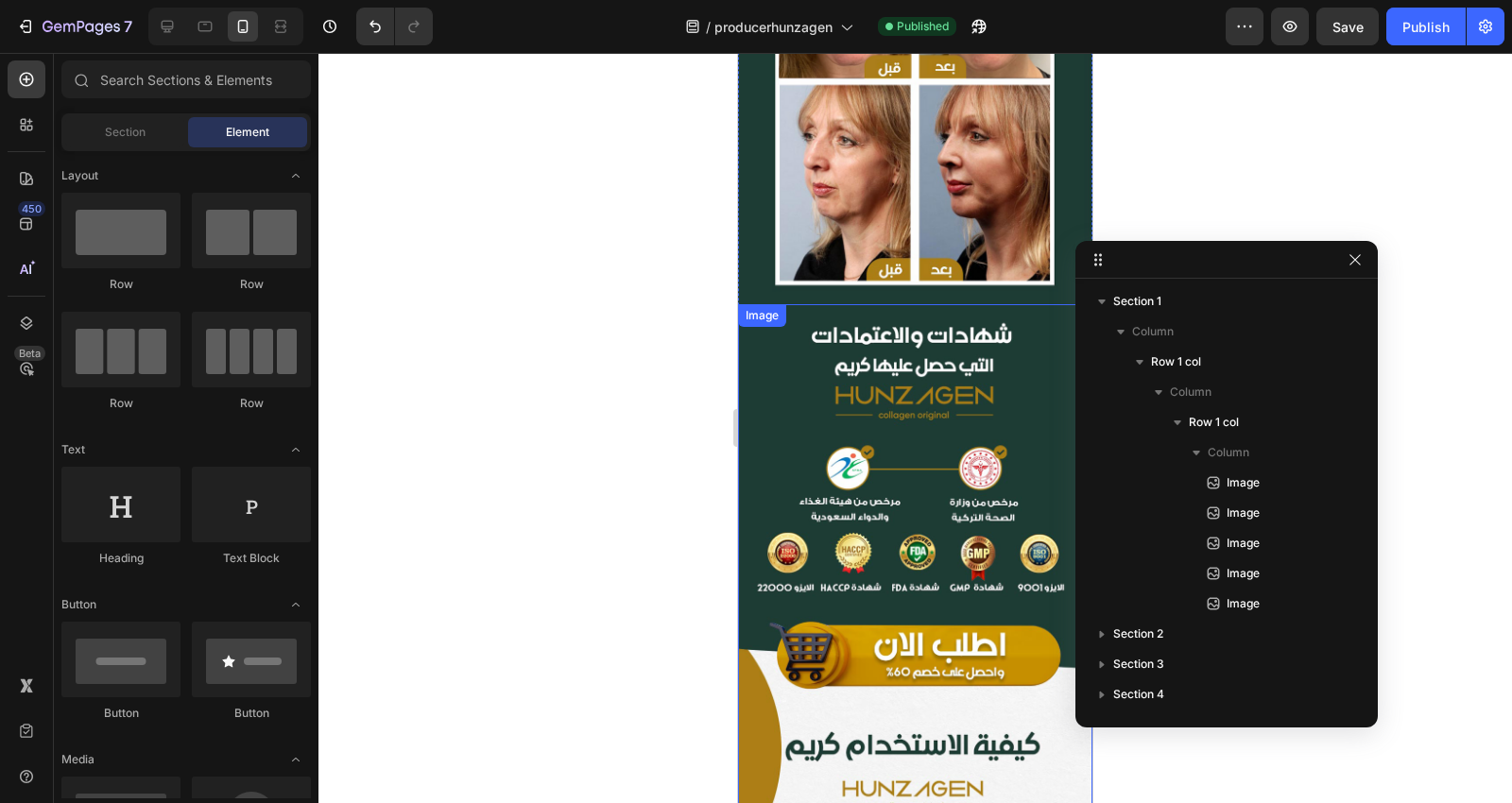
scroll to position [5251, 0]
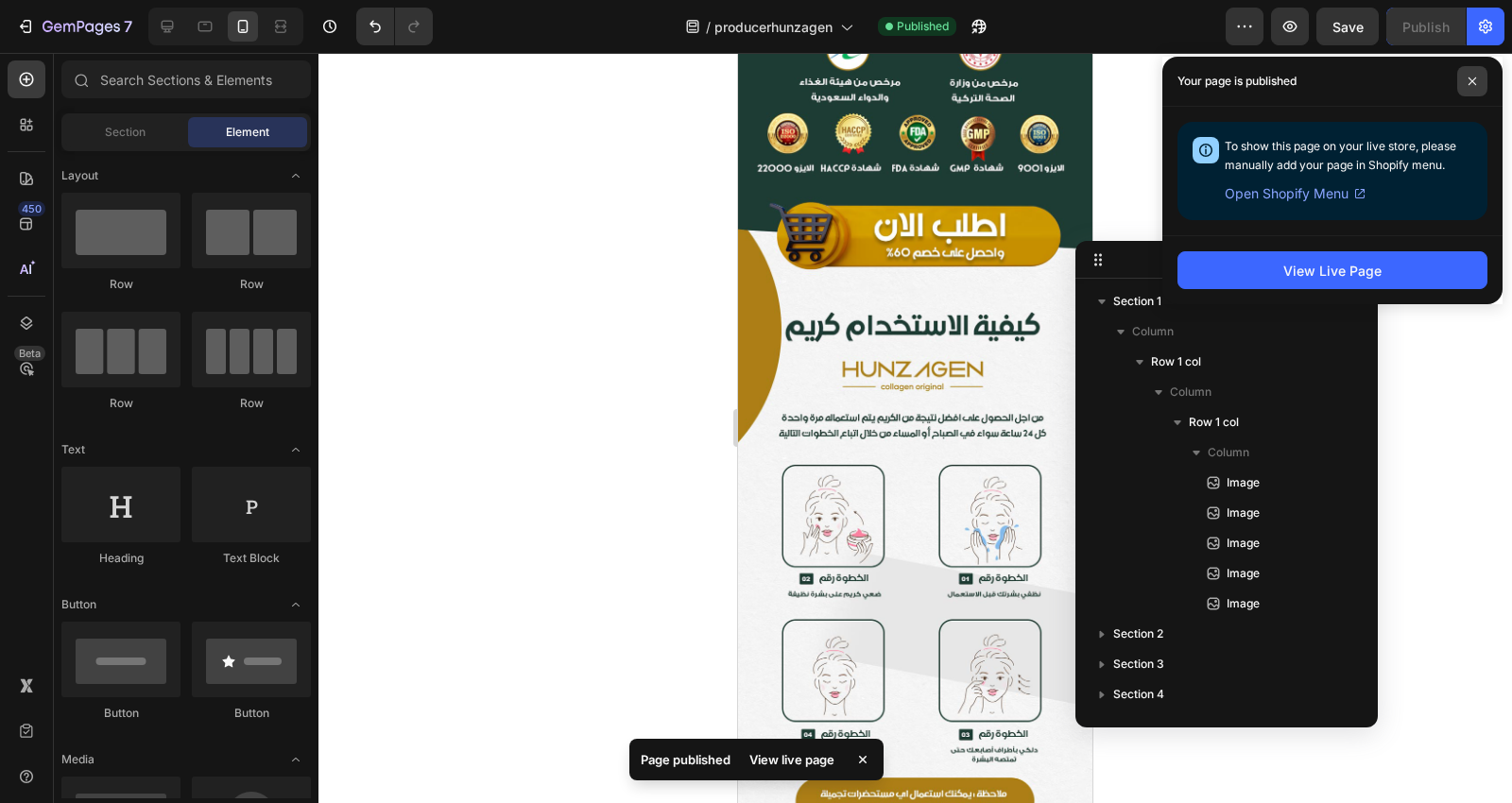
click at [1470, 82] on icon at bounding box center [1472, 81] width 8 height 8
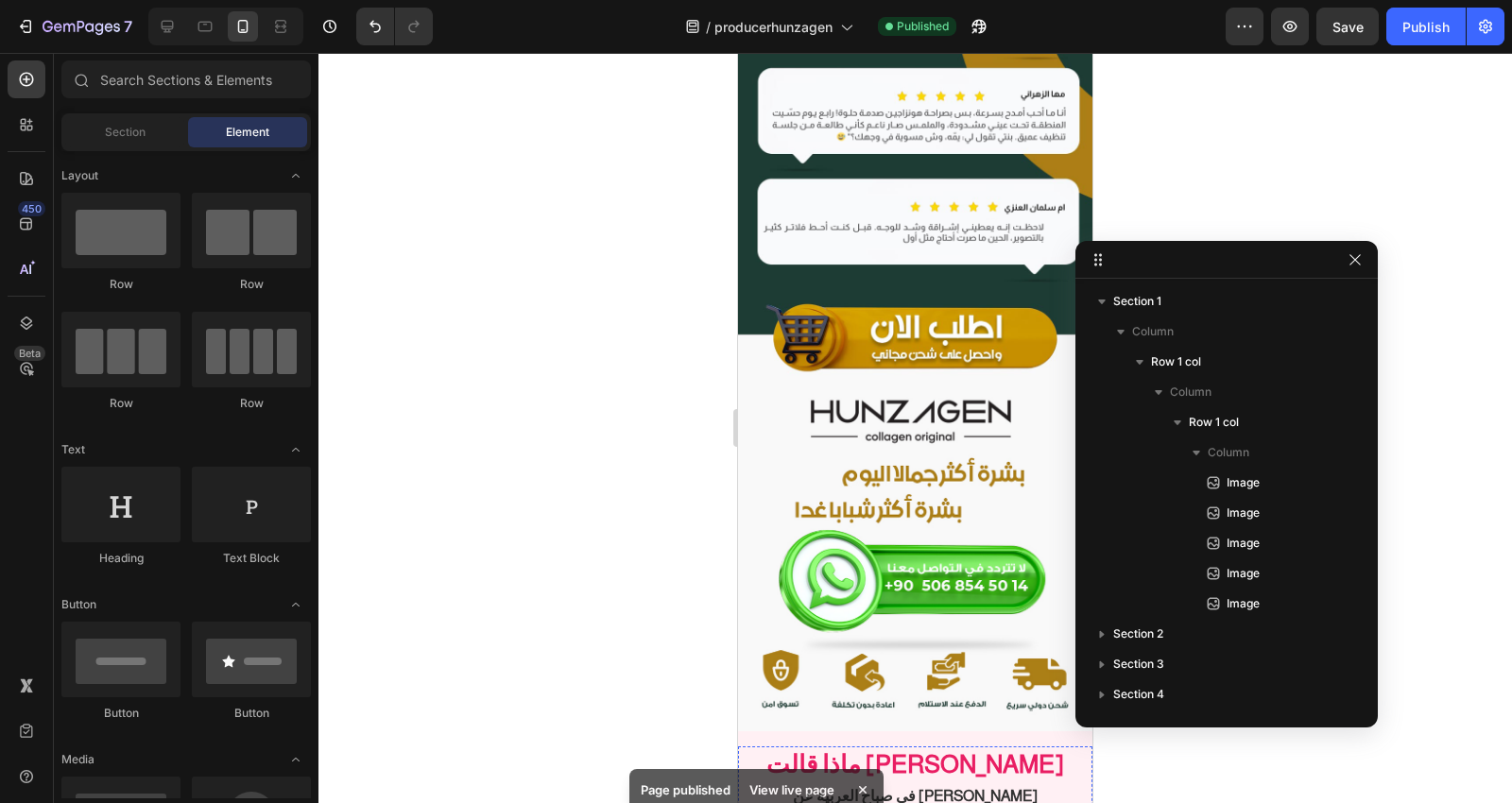
scroll to position [6826, 0]
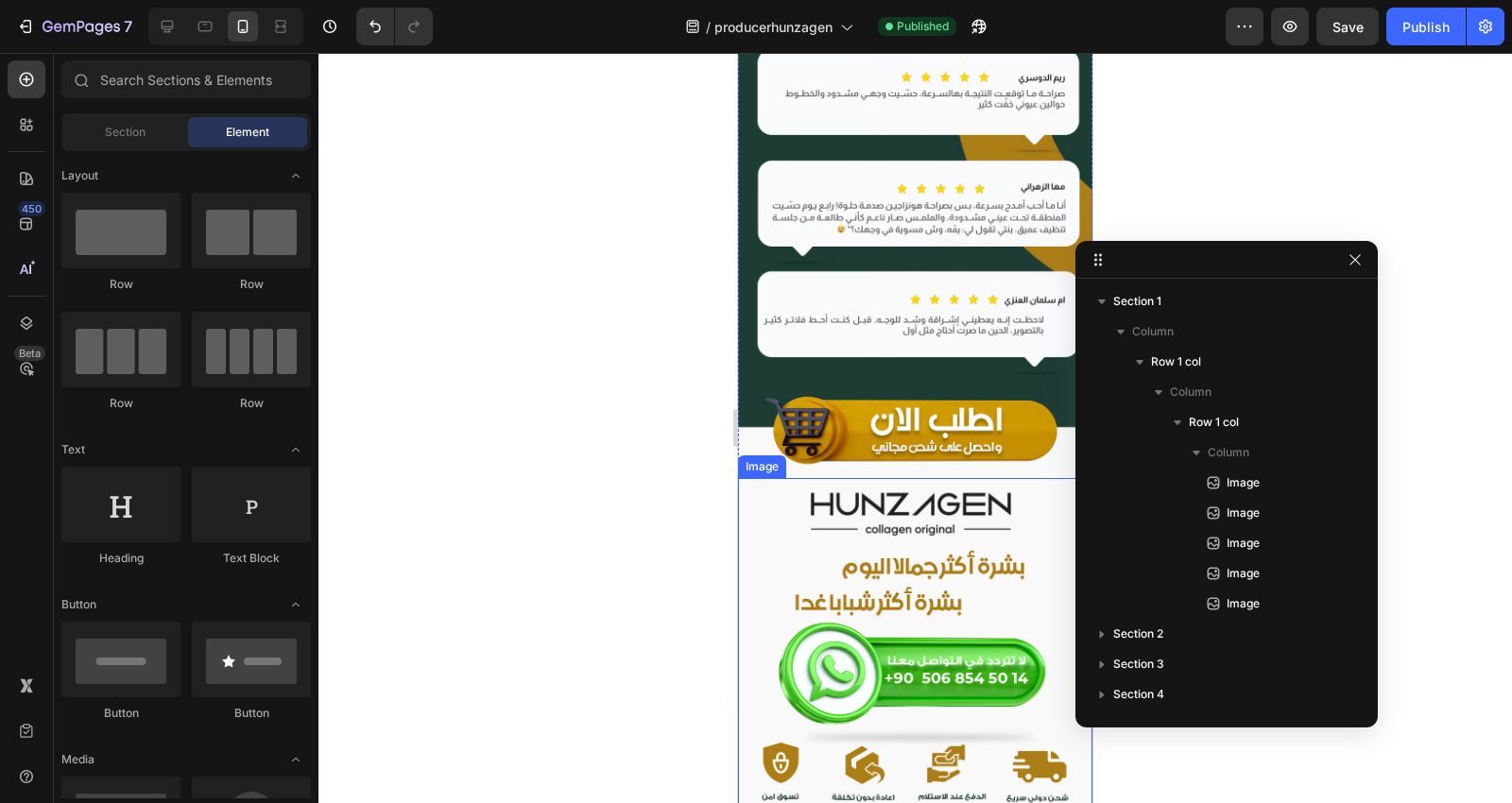
click at [887, 479] on img at bounding box center [915, 651] width 355 height 346
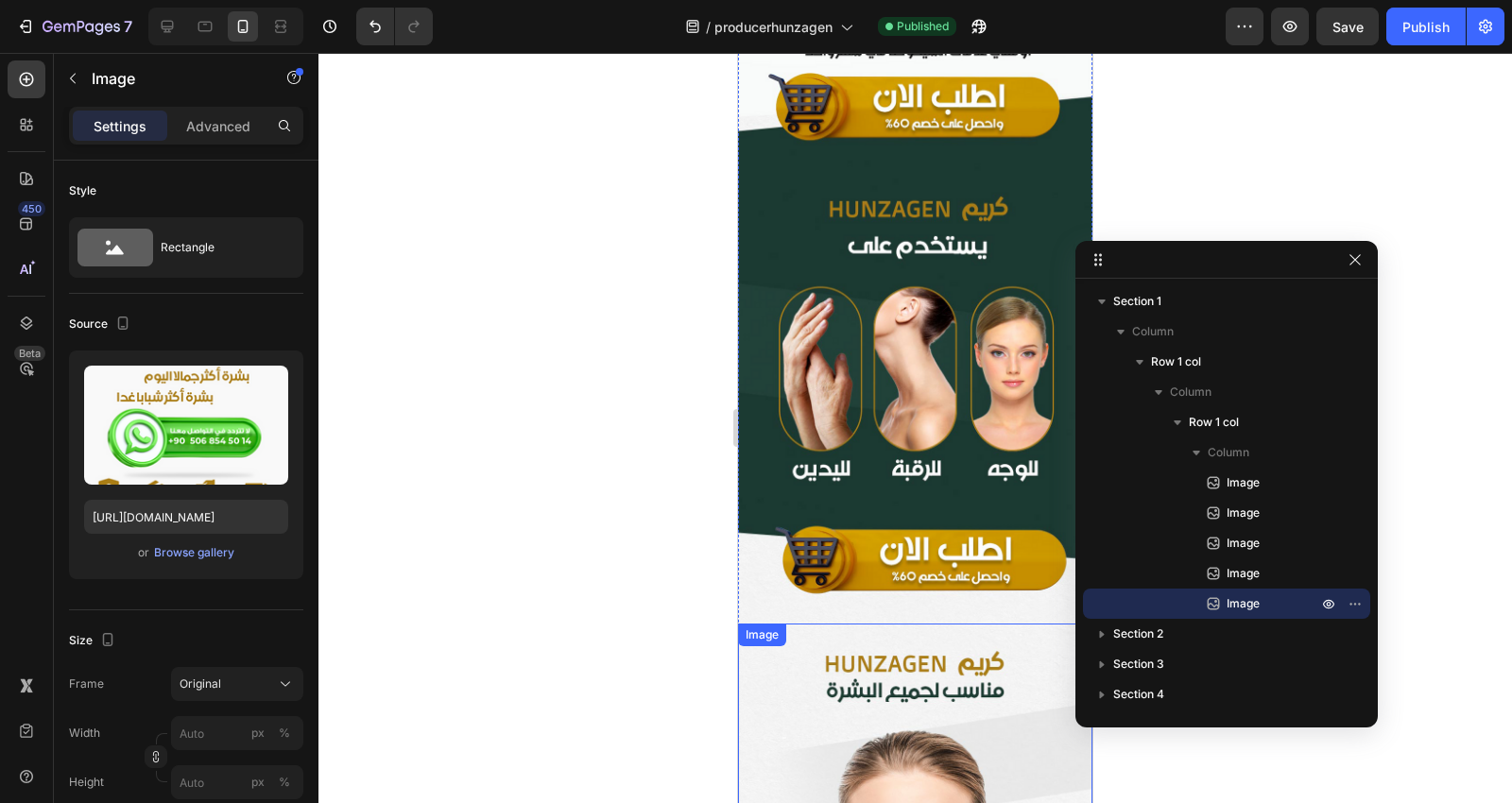
scroll to position [420, 0]
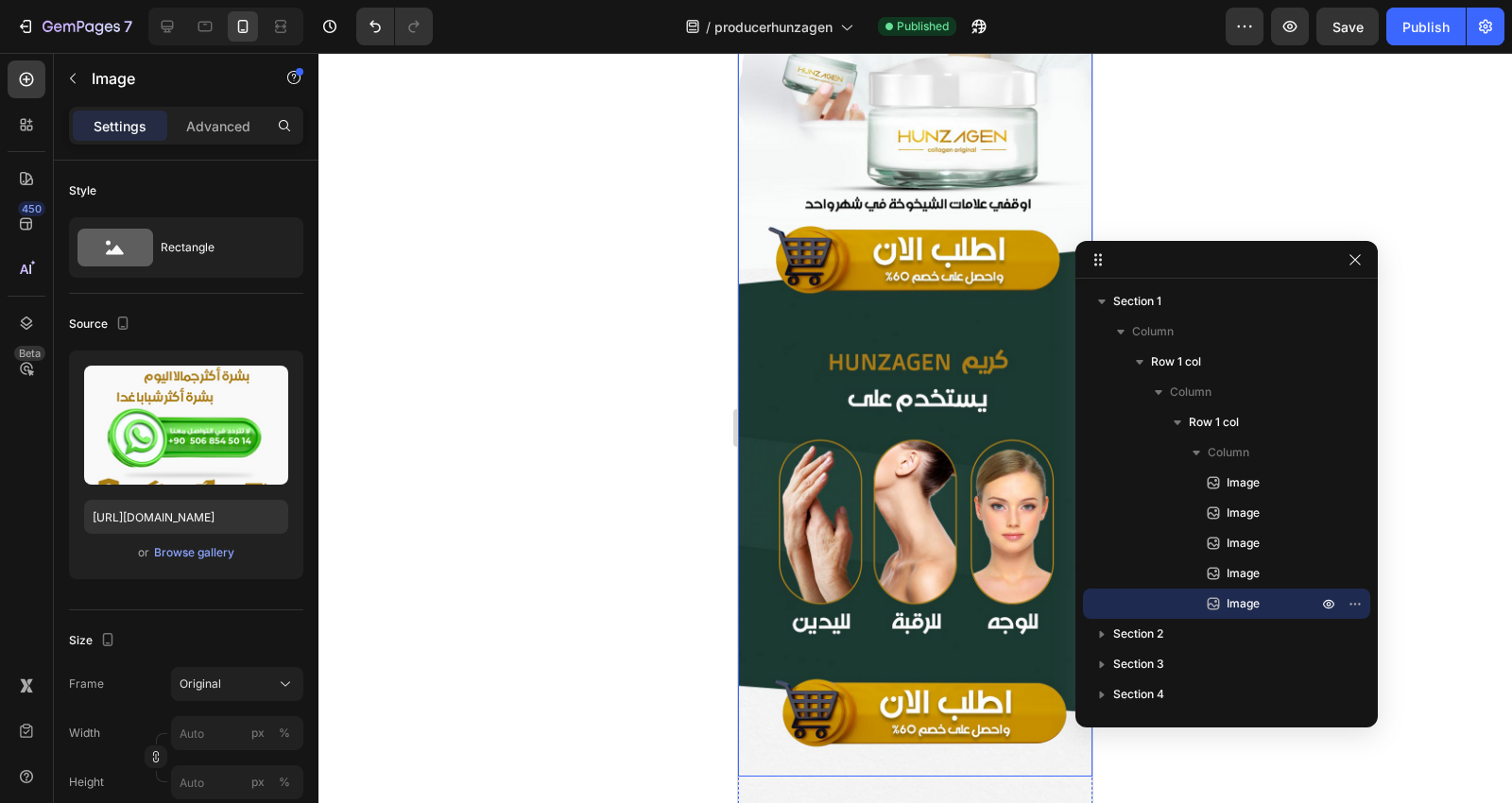
click at [899, 319] on img at bounding box center [915, 224] width 355 height 1105
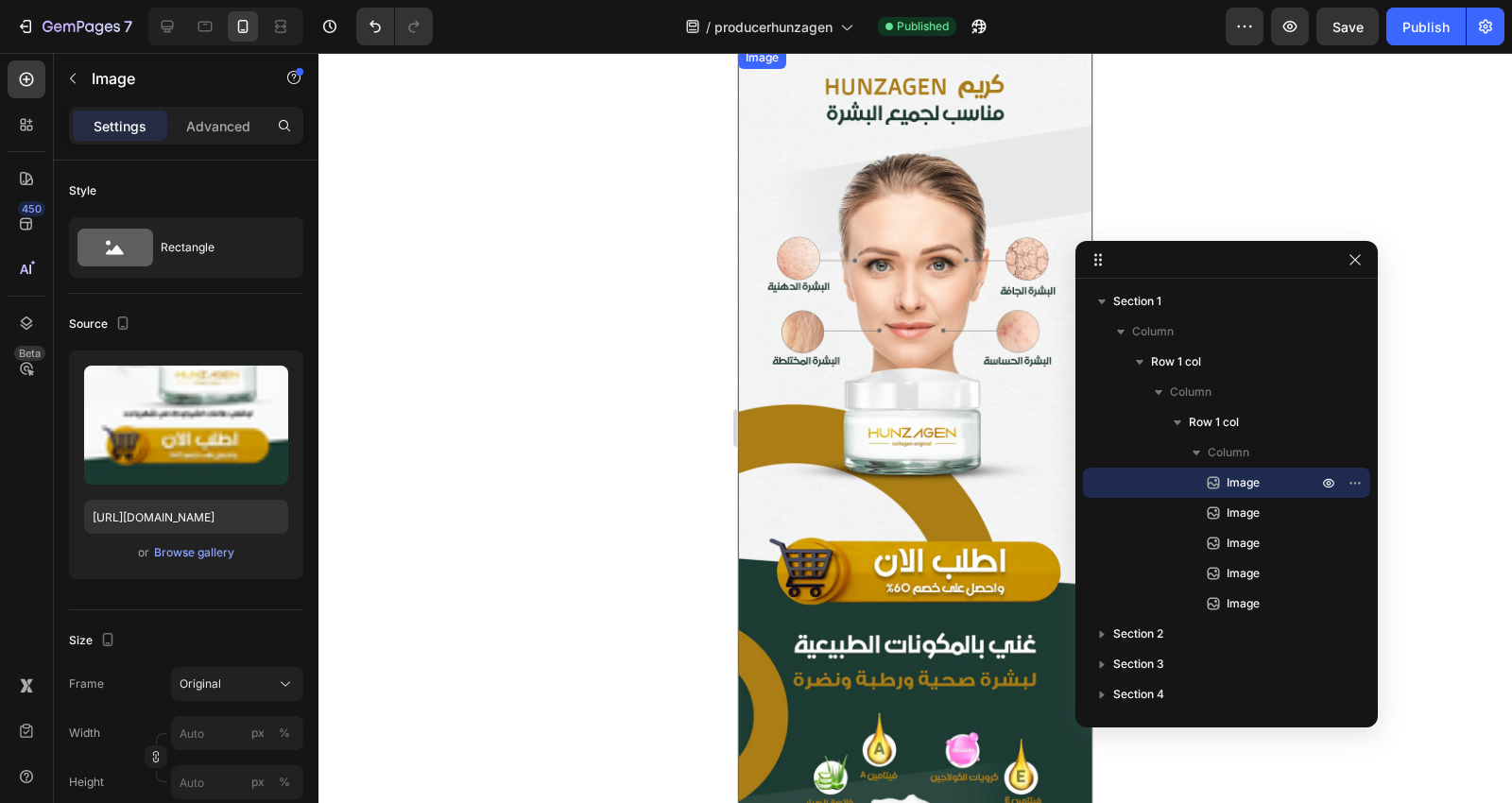
scroll to position [1155, 0]
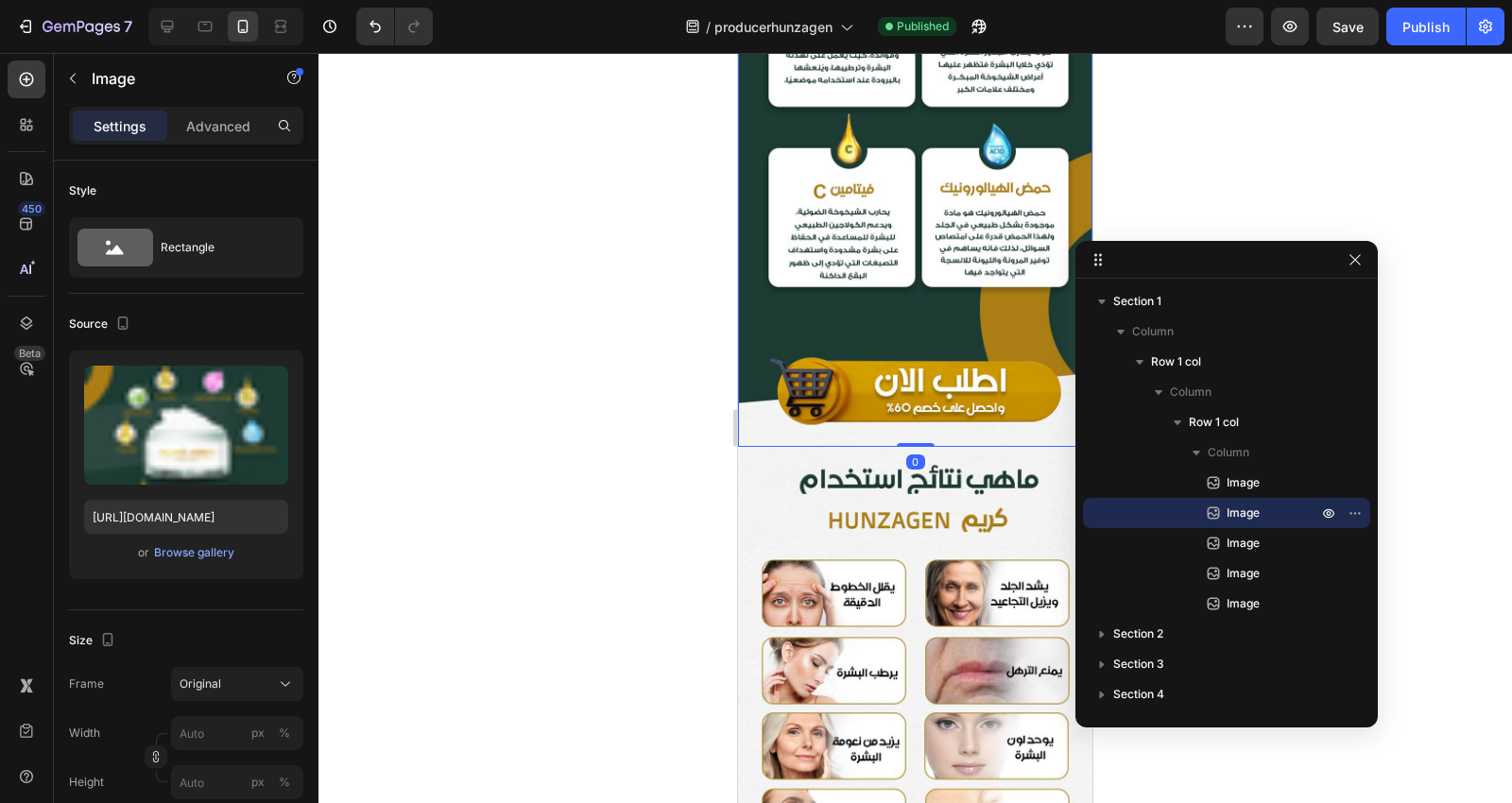
scroll to position [2625, 0]
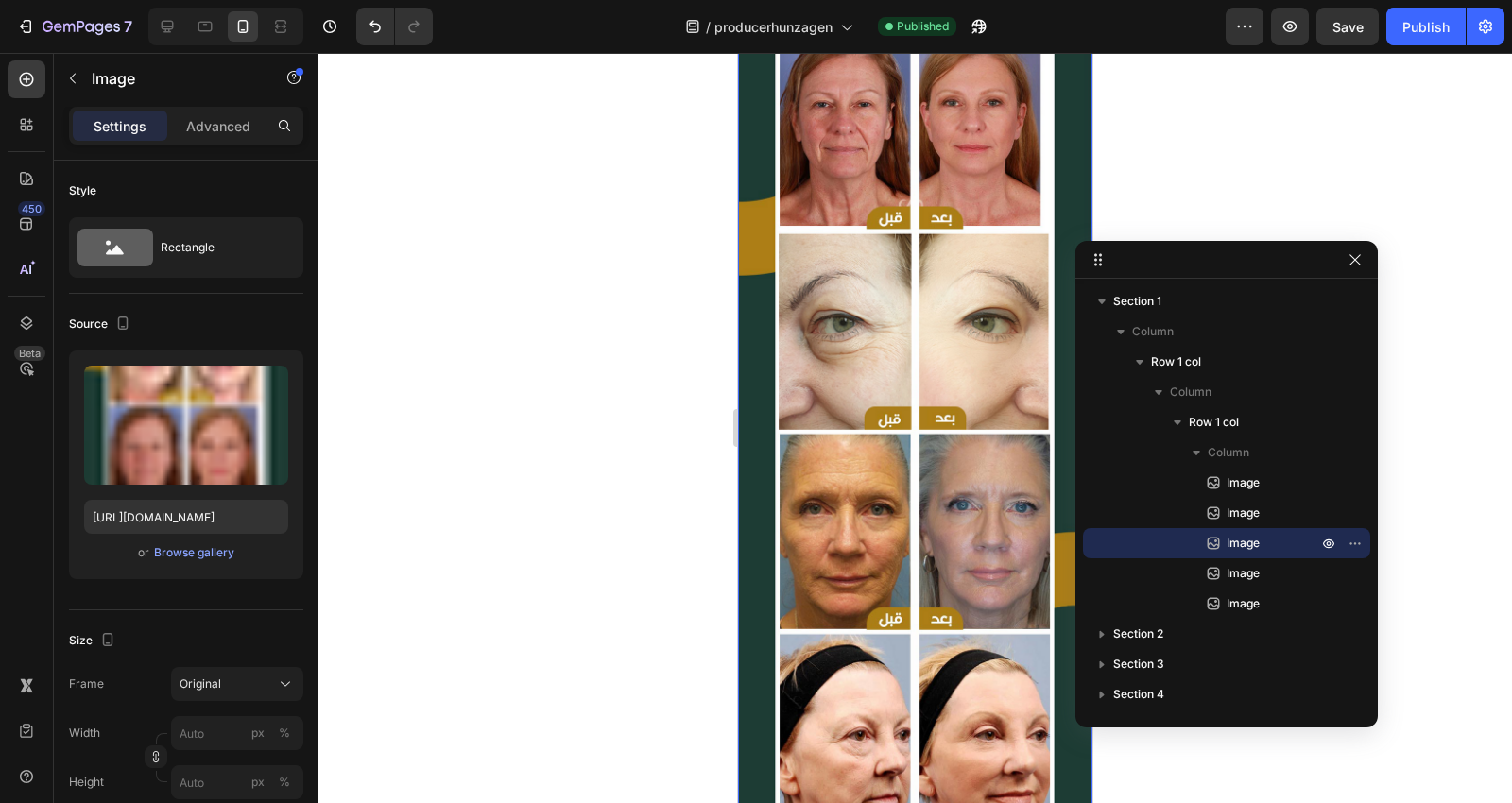
scroll to position [4096, 0]
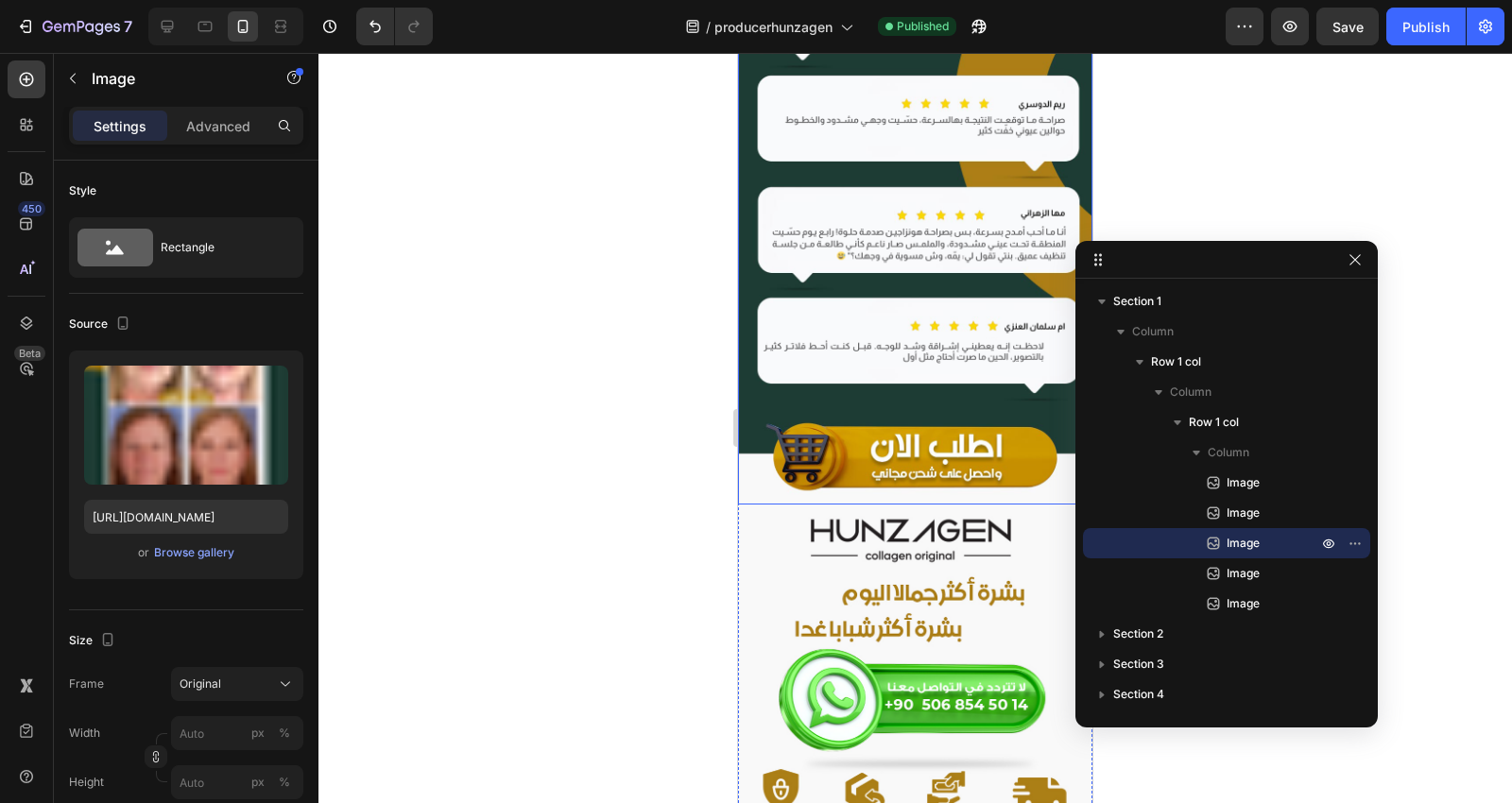
scroll to position [6722, 0]
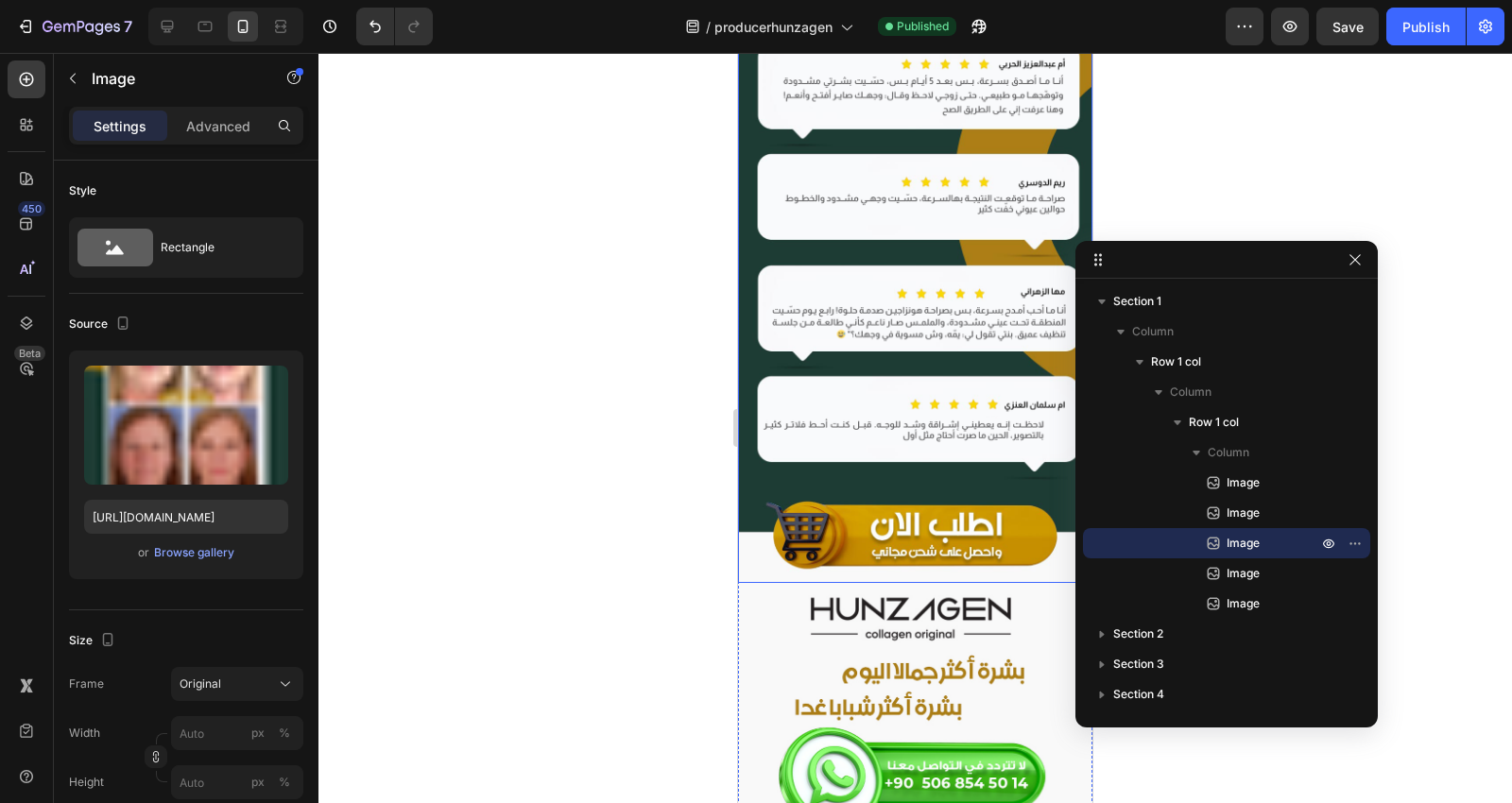
click at [865, 584] on img at bounding box center [915, 756] width 355 height 346
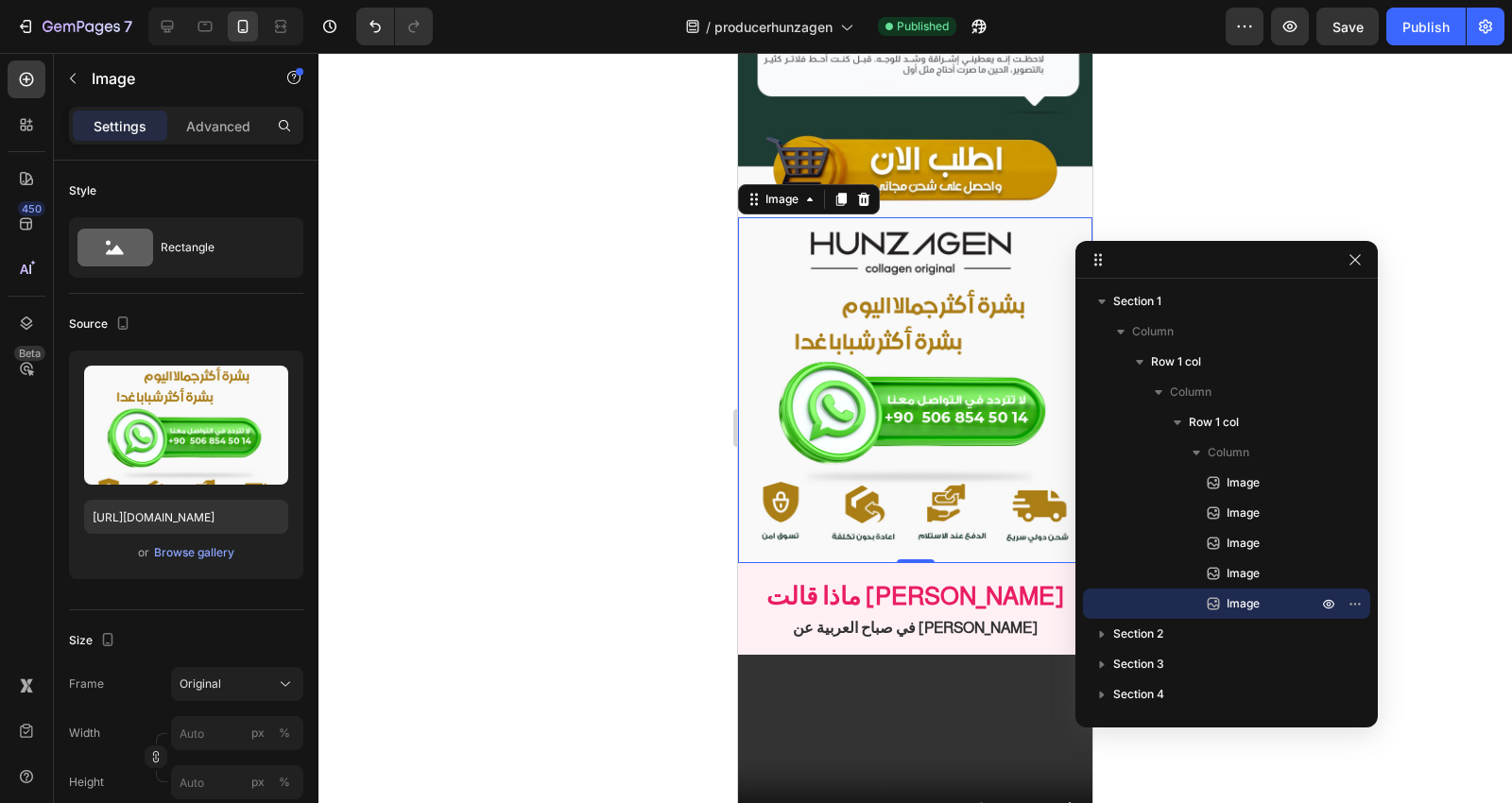
scroll to position [6931, 0]
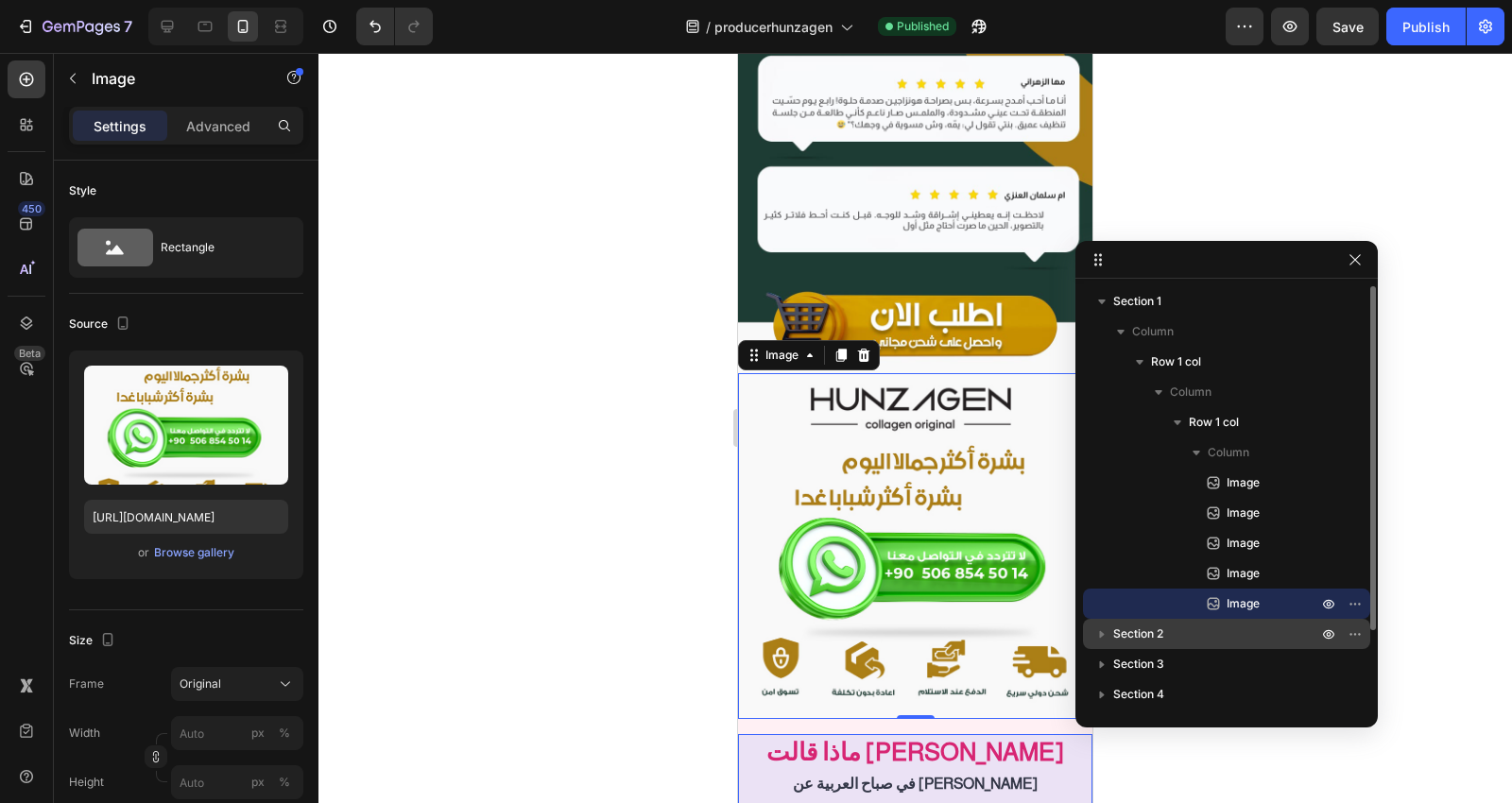
click at [1202, 625] on p "Section 2" at bounding box center [1217, 634] width 208 height 19
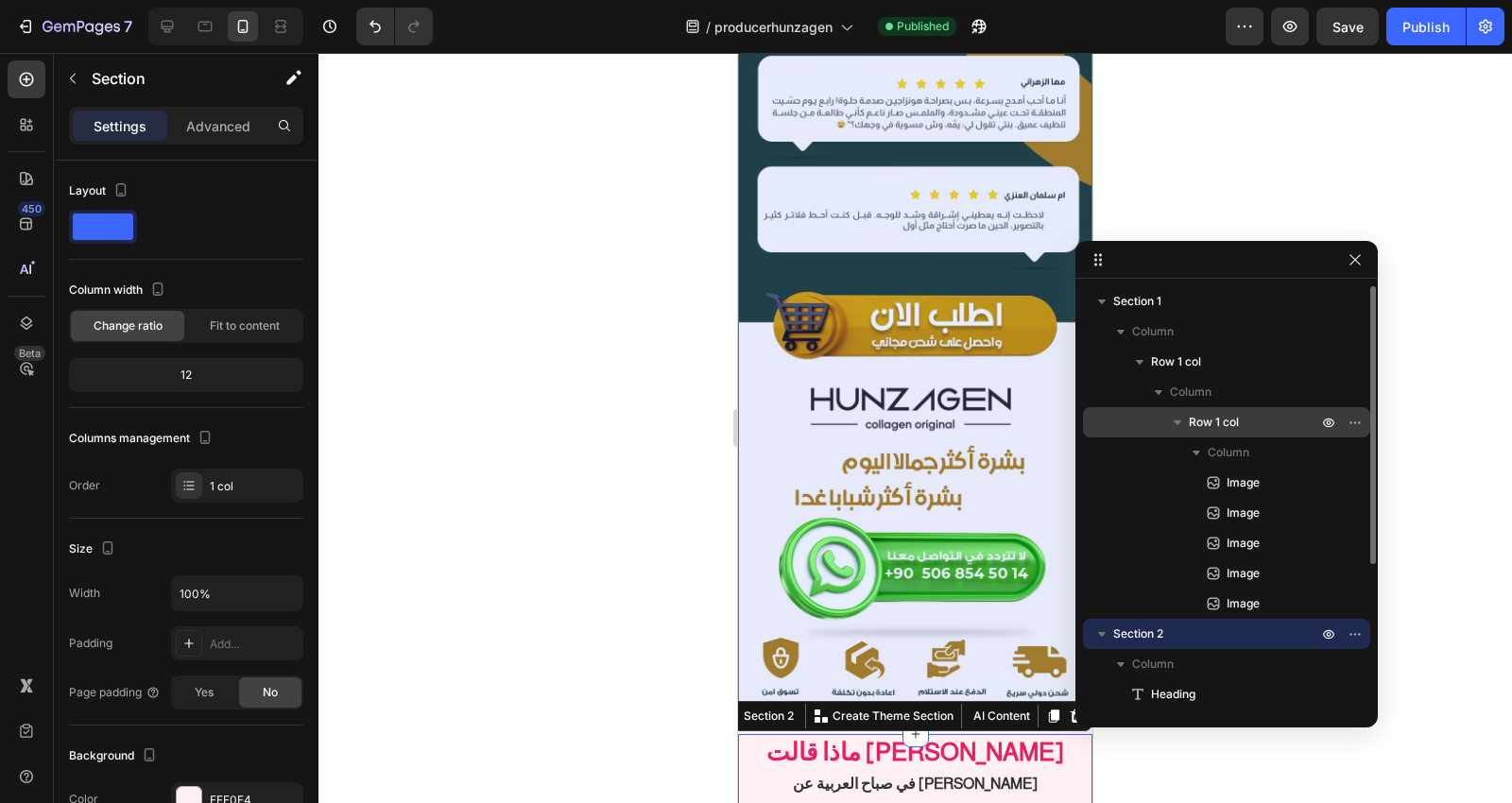
click at [1170, 427] on icon "button" at bounding box center [1177, 422] width 19 height 19
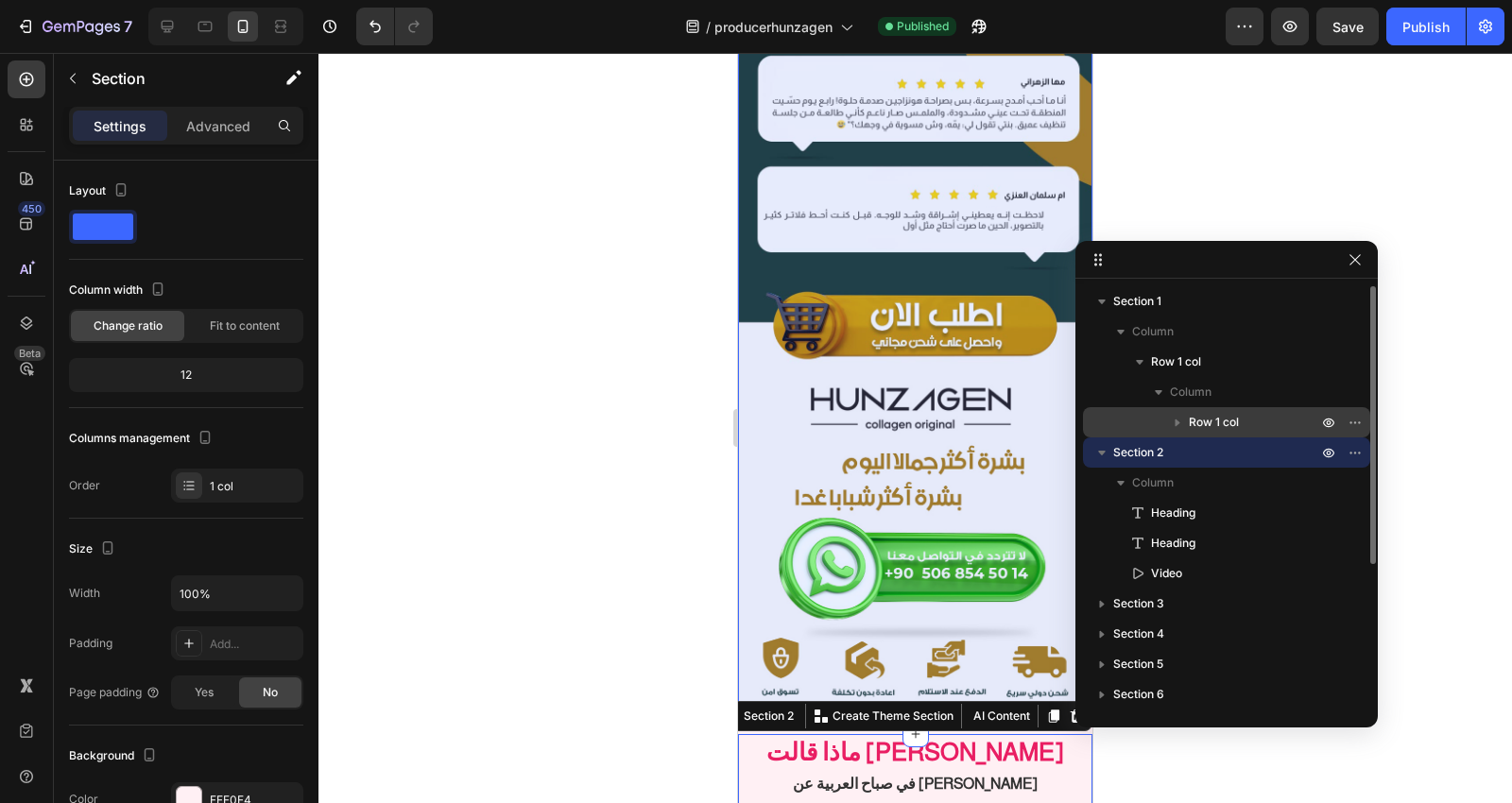
click at [1170, 427] on icon "button" at bounding box center [1177, 422] width 19 height 19
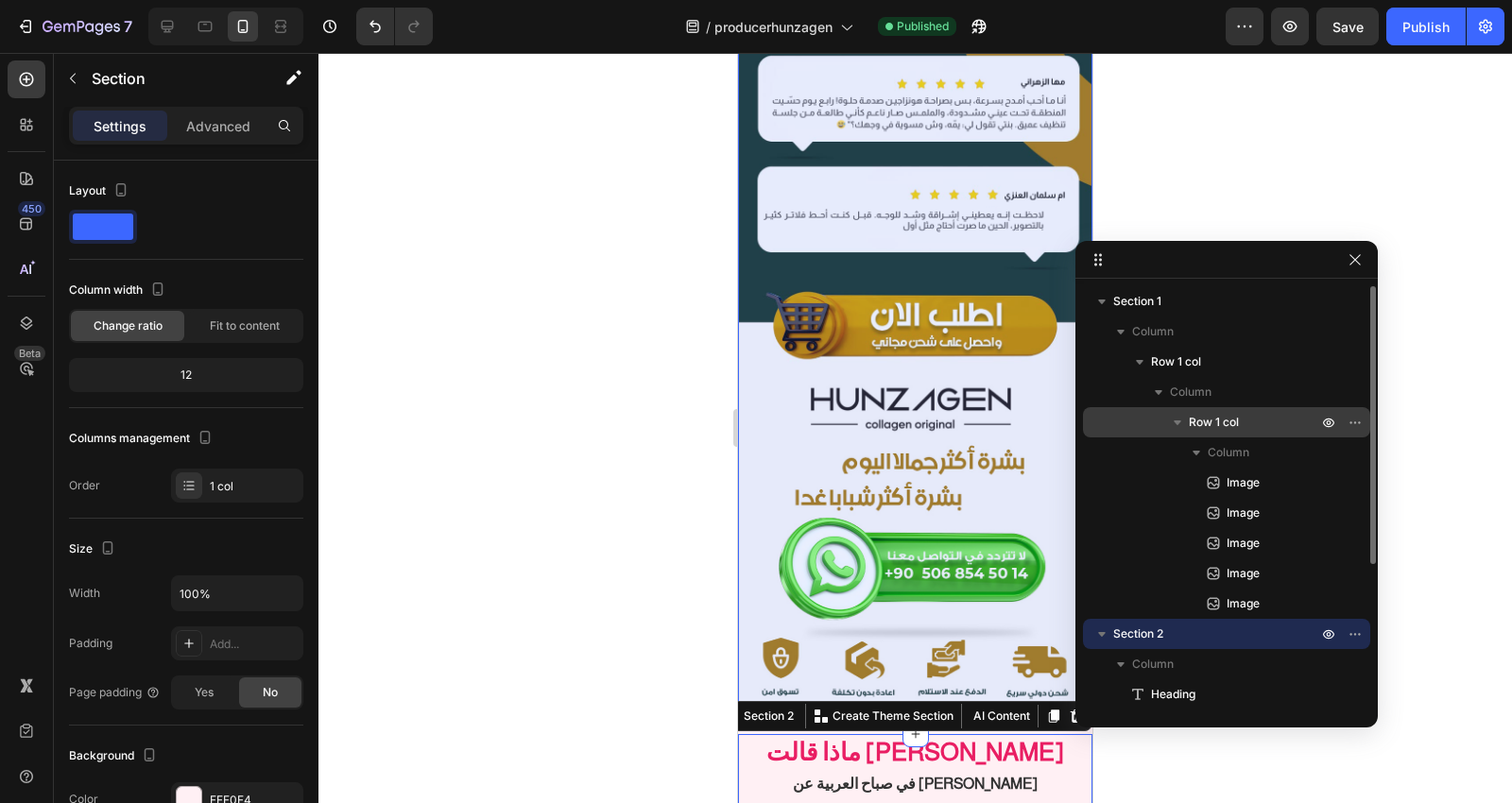
click at [1170, 427] on icon "button" at bounding box center [1177, 422] width 19 height 19
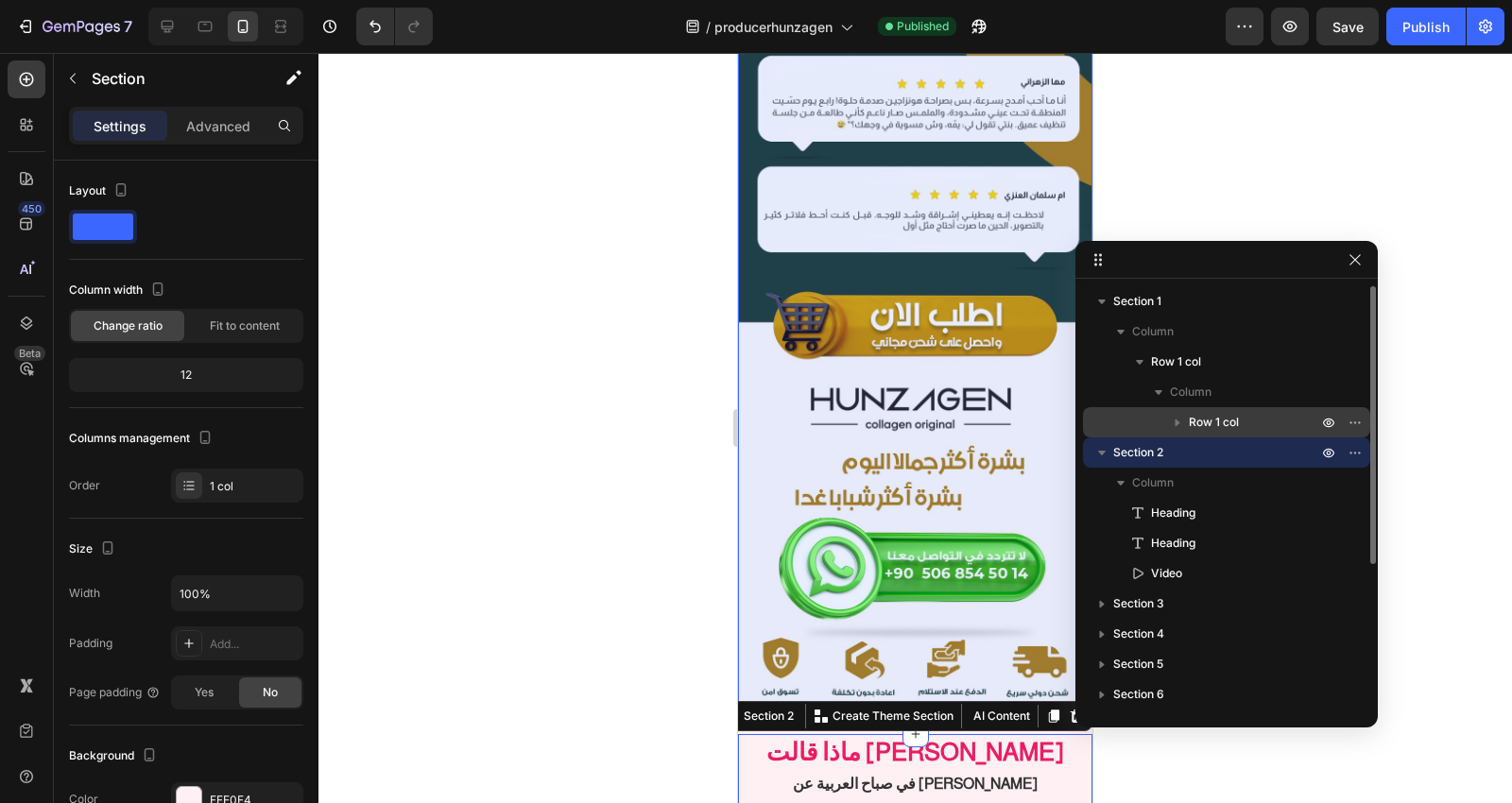
click at [1170, 427] on icon "button" at bounding box center [1177, 422] width 19 height 19
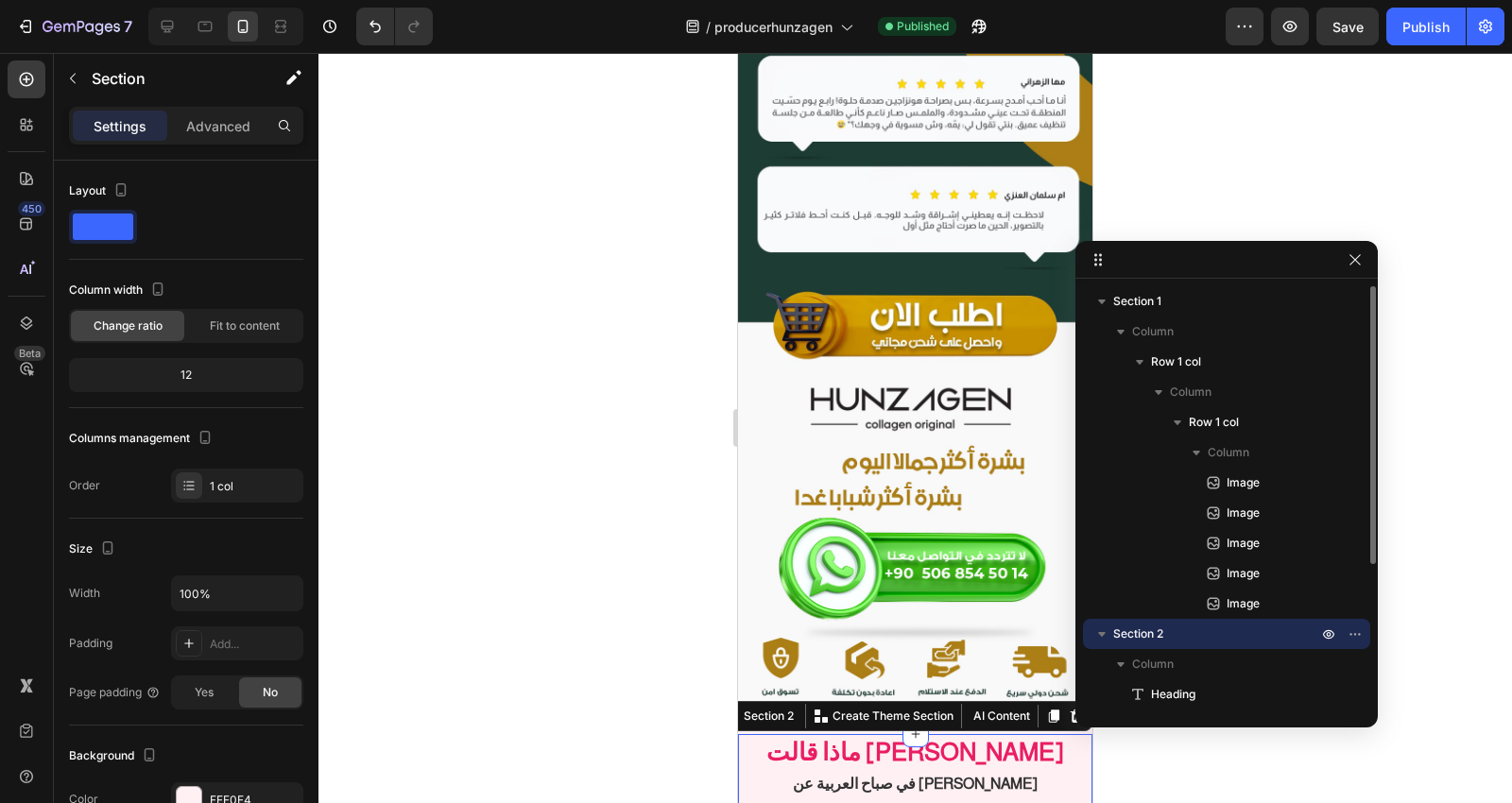
scroll to position [105, 0]
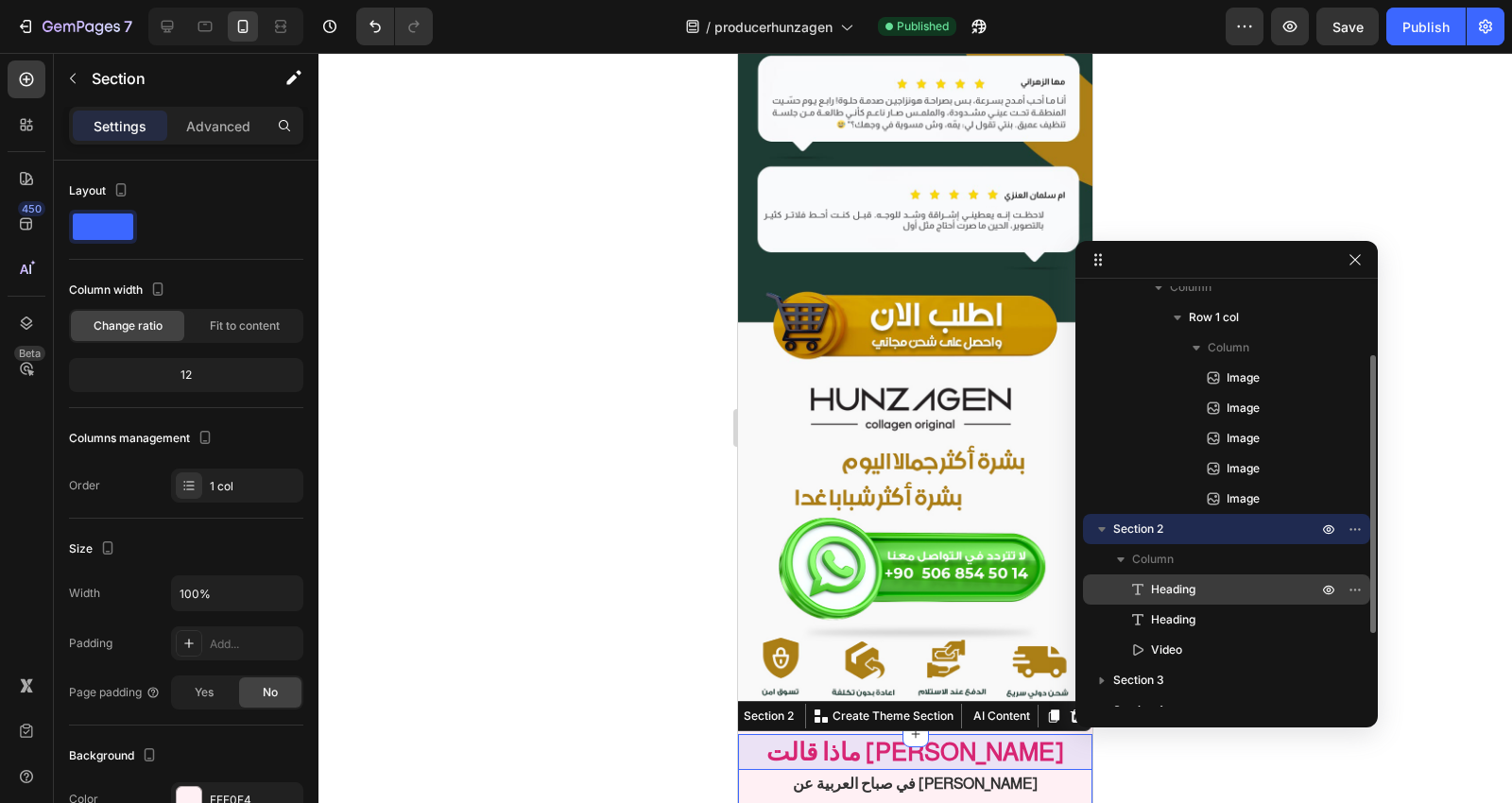
click at [1215, 587] on p "Heading" at bounding box center [1213, 590] width 170 height 19
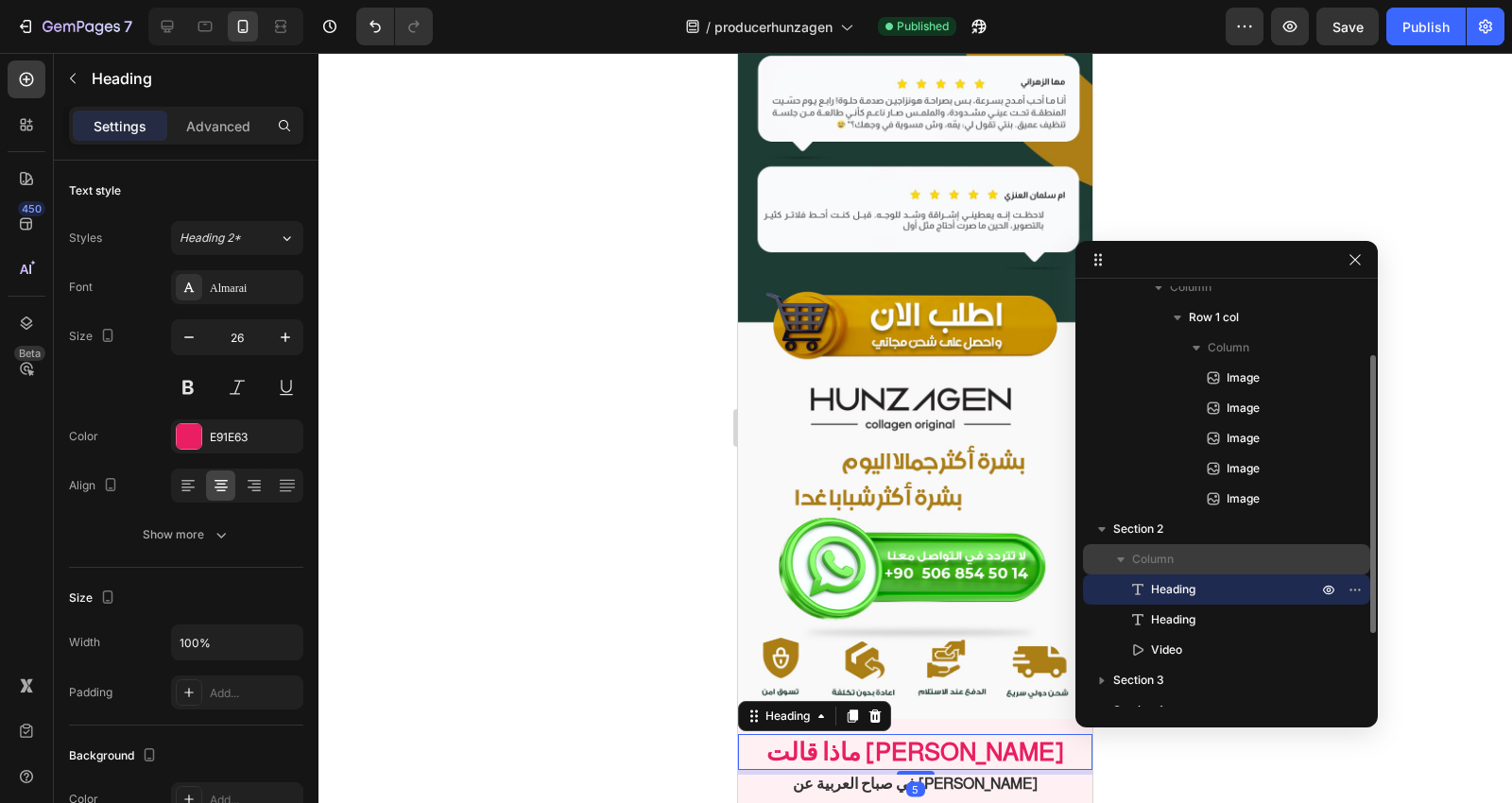
click at [1211, 559] on p "Column" at bounding box center [1226, 560] width 189 height 19
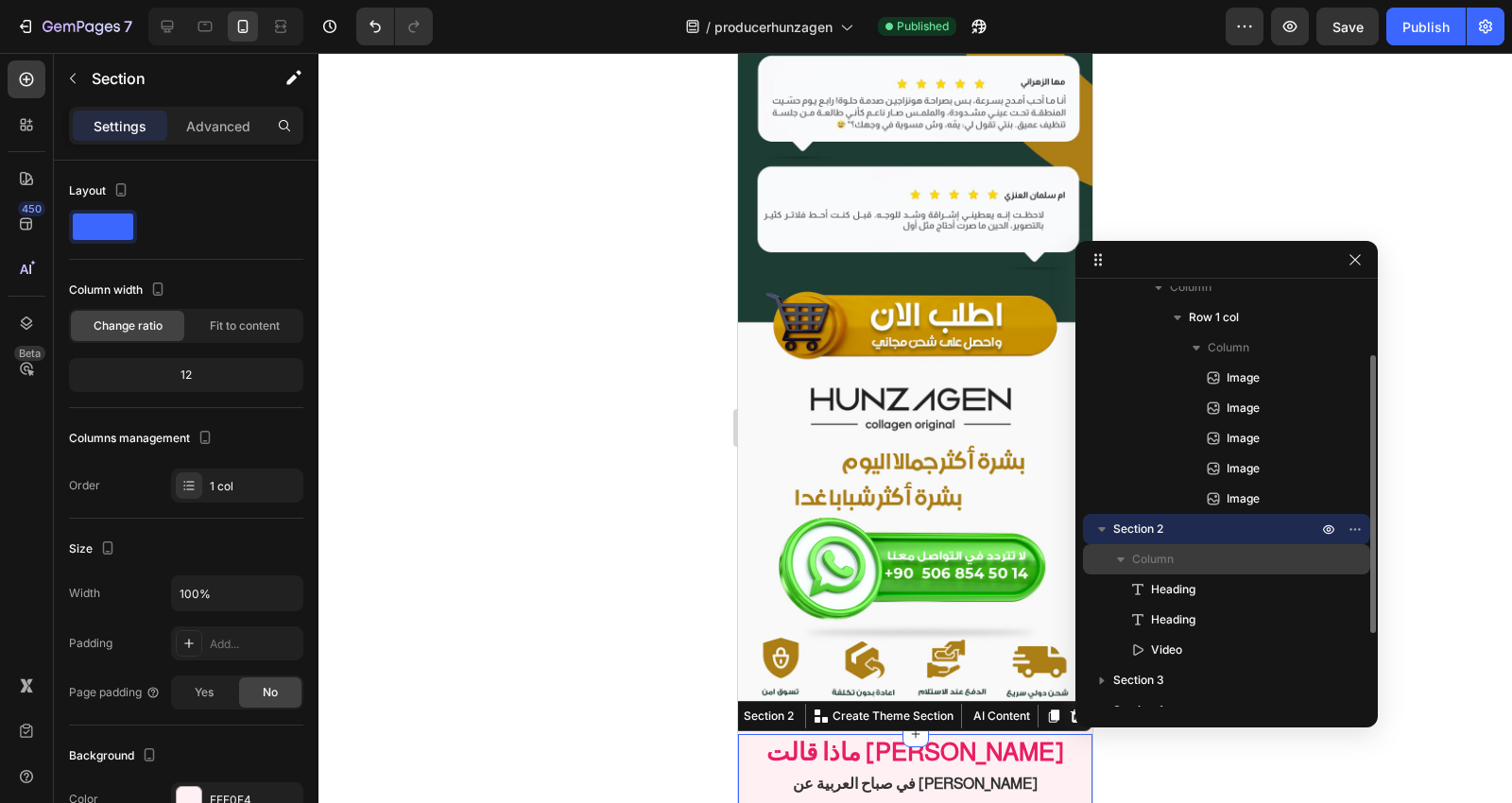
drag, startPoint x: 1194, startPoint y: 558, endPoint x: 1202, endPoint y: 553, distance: 9.4
click at [1202, 553] on p "Column" at bounding box center [1226, 560] width 189 height 19
click at [1108, 526] on icon "button" at bounding box center [1102, 529] width 19 height 19
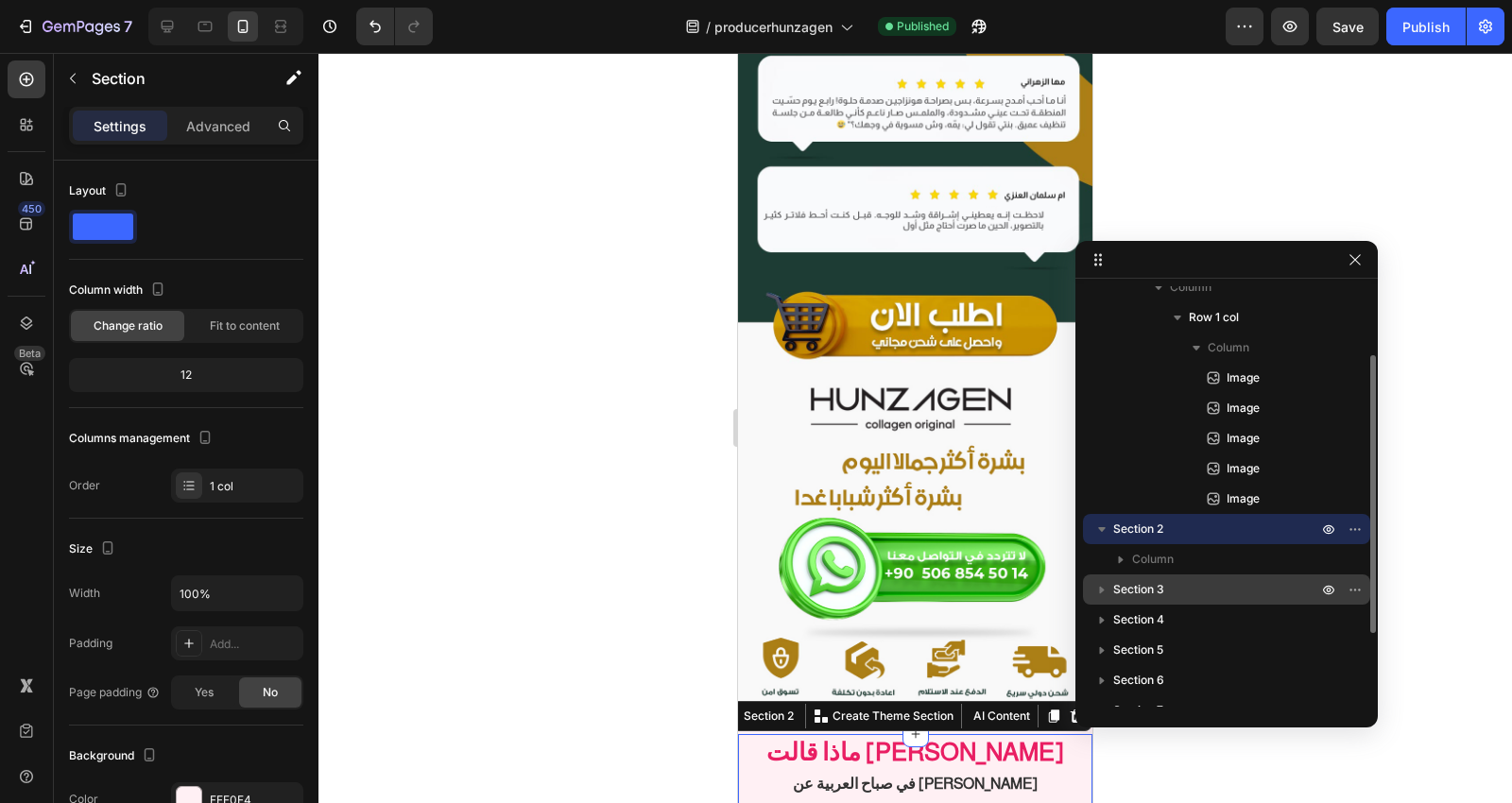
scroll to position [104, 0]
click at [1100, 530] on icon "button" at bounding box center [1102, 531] width 5 height 8
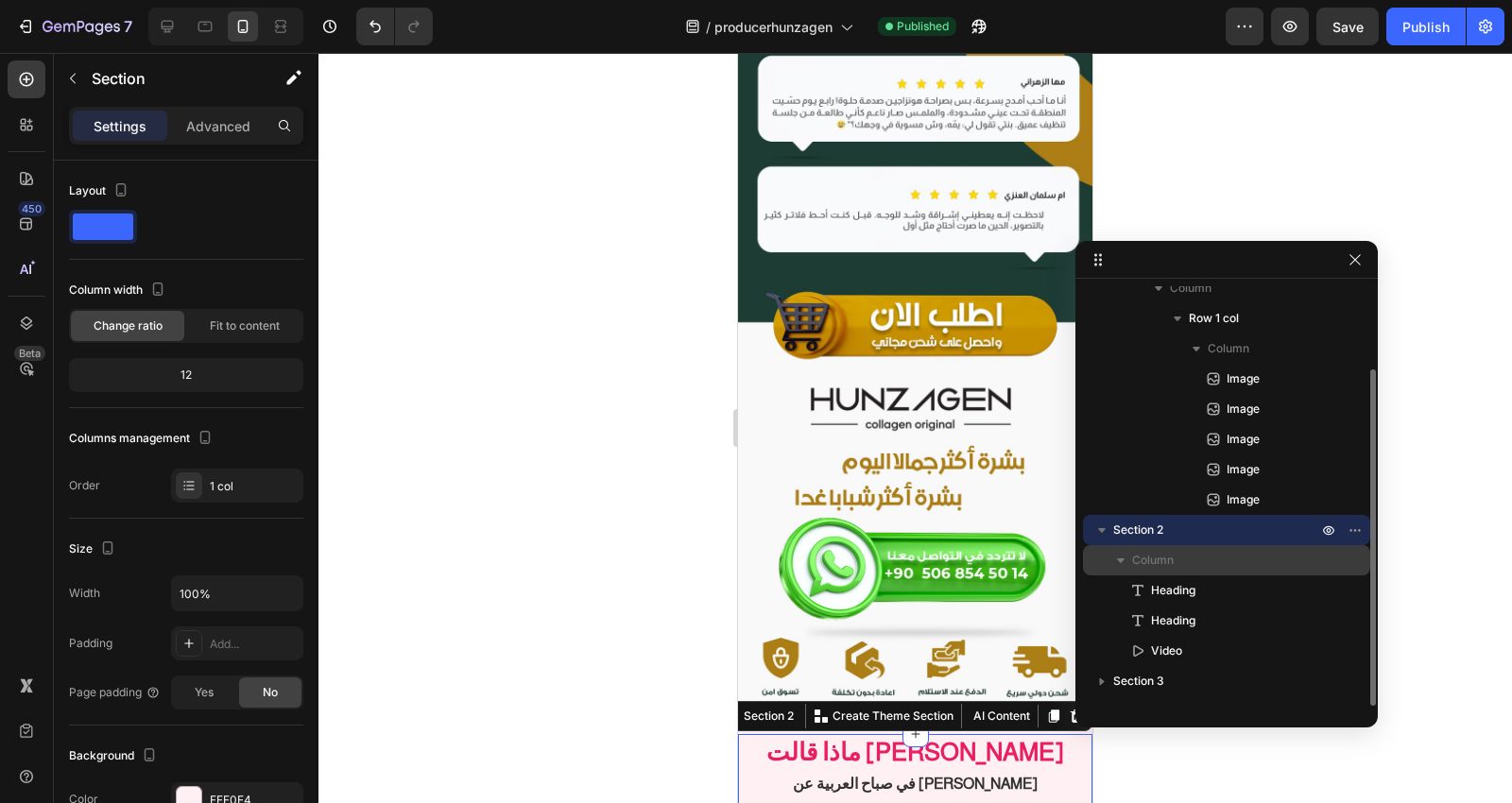
click at [1116, 558] on icon "button" at bounding box center [1121, 561] width 19 height 19
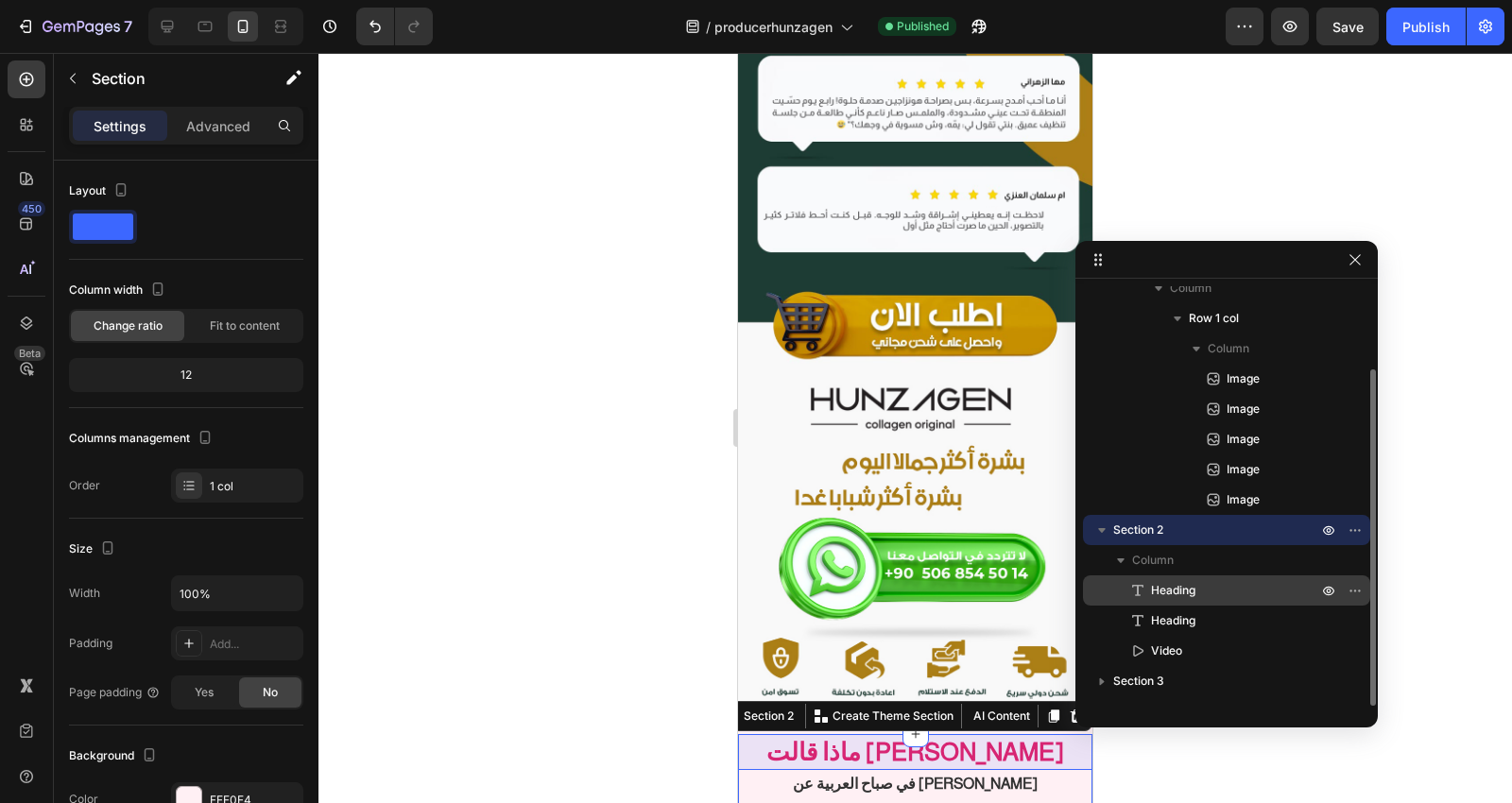
click at [1212, 578] on div "Heading" at bounding box center [1226, 591] width 272 height 31
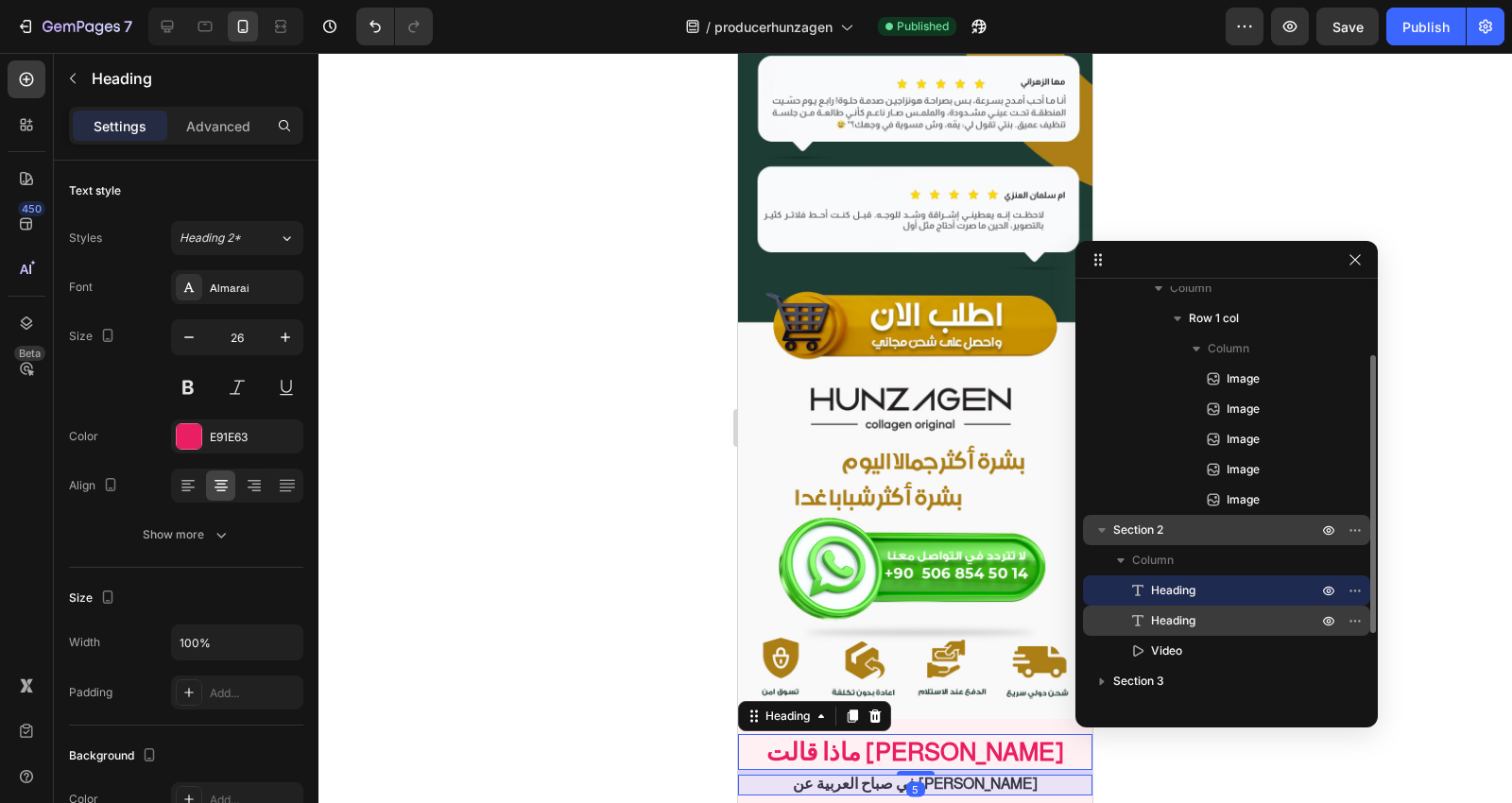
click at [1212, 624] on p "Heading" at bounding box center [1213, 621] width 170 height 19
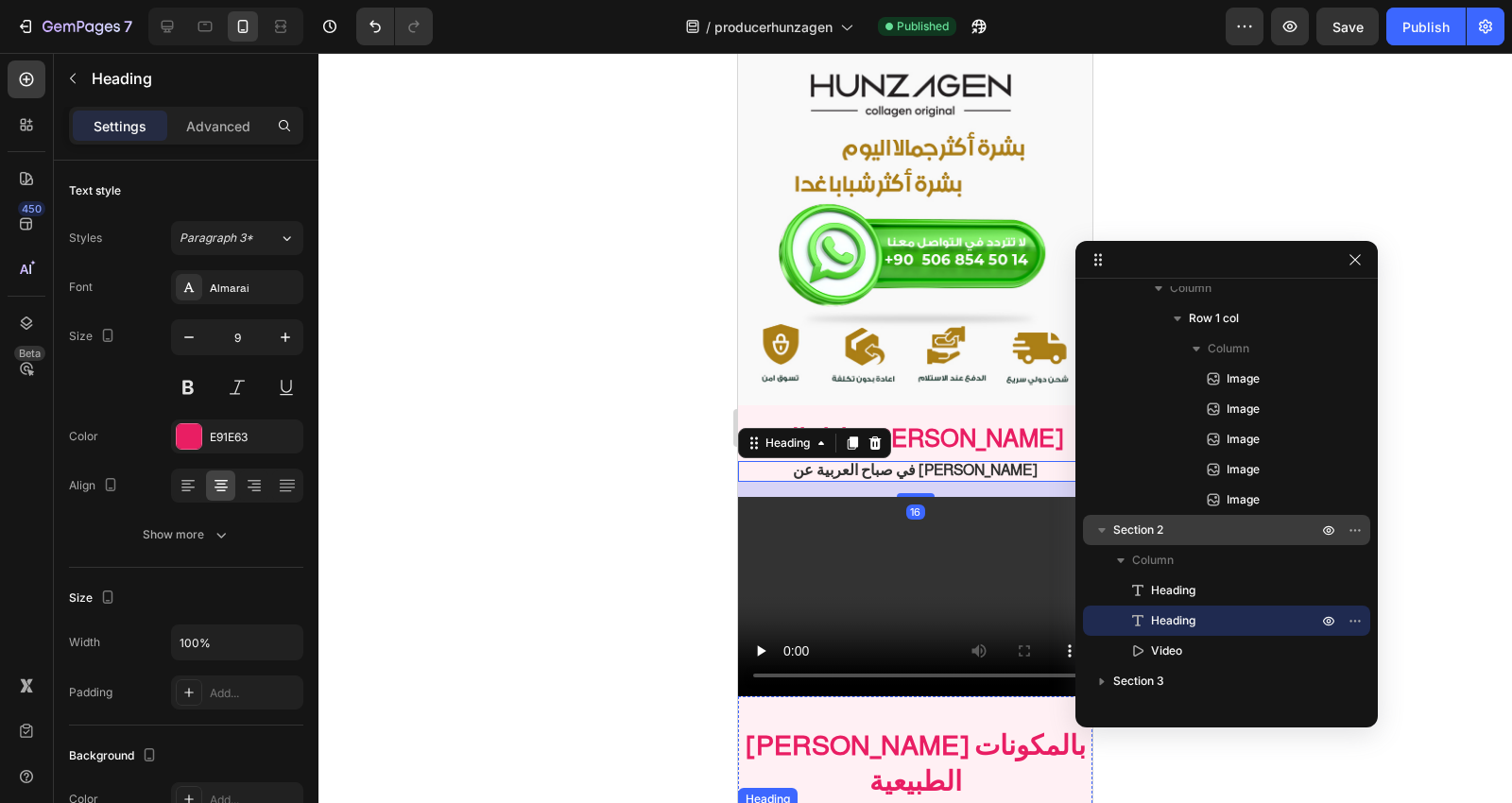
scroll to position [7246, 0]
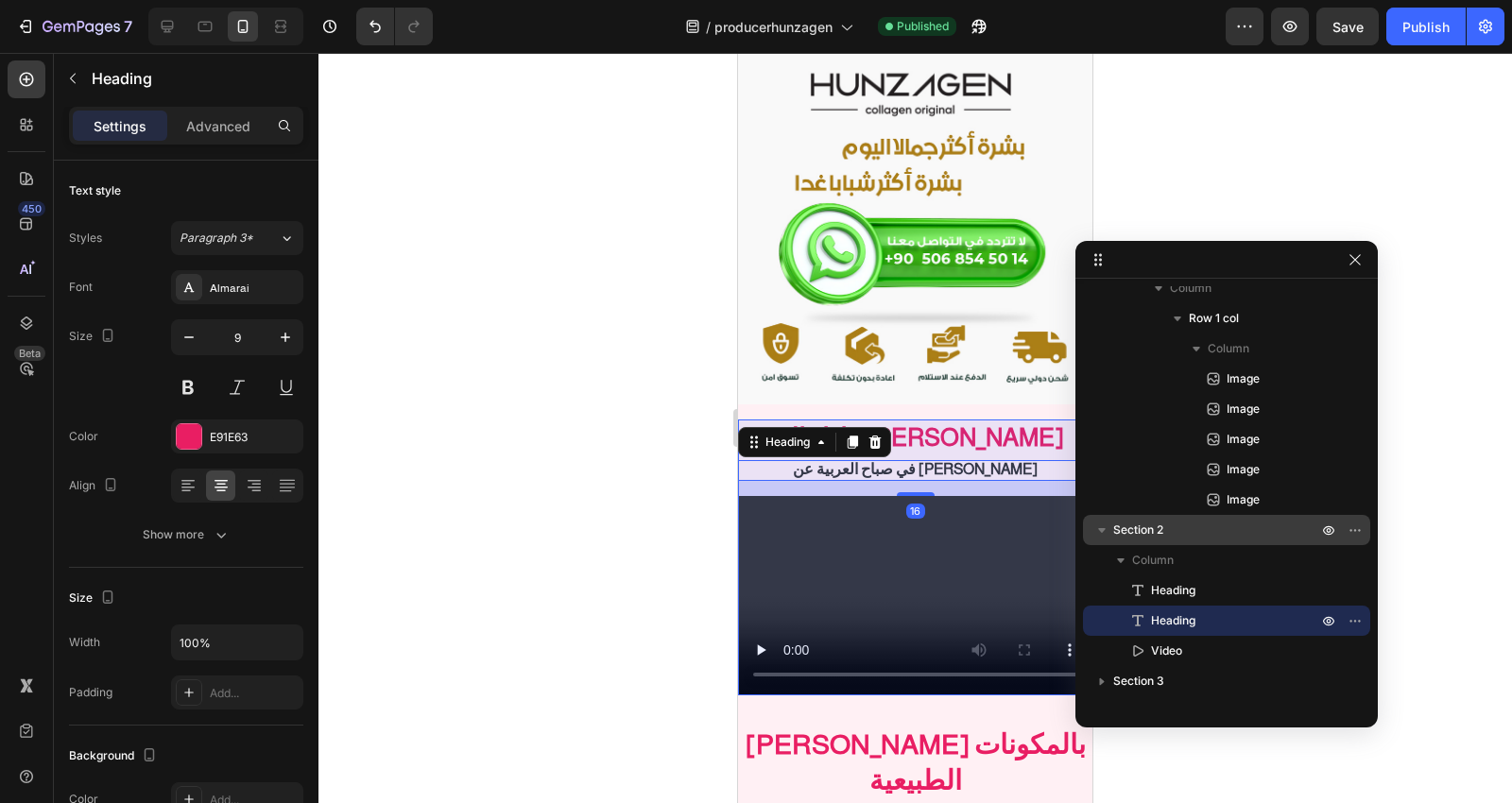
click at [1207, 525] on p "Section 2" at bounding box center [1217, 530] width 208 height 19
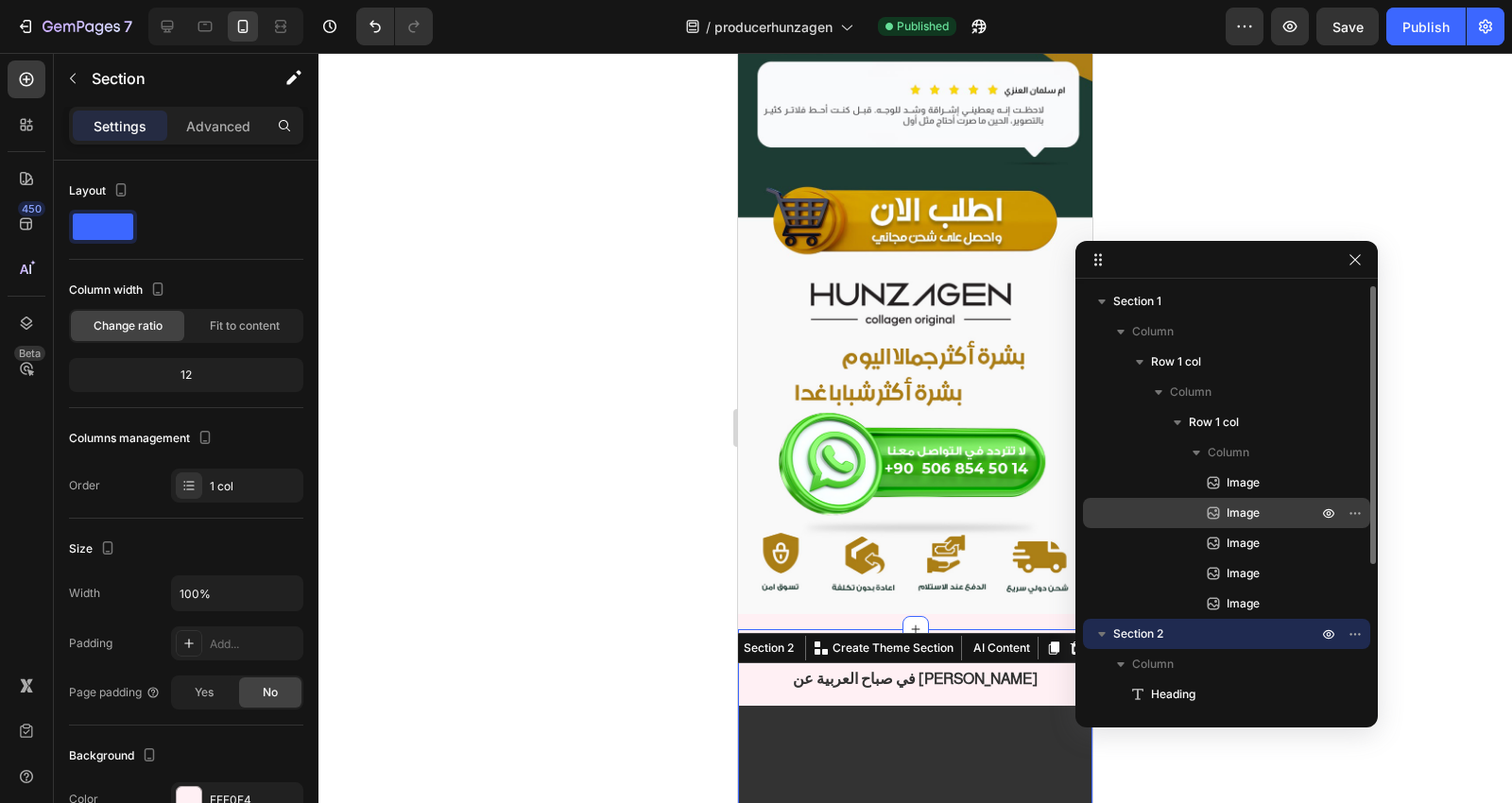
scroll to position [105, 0]
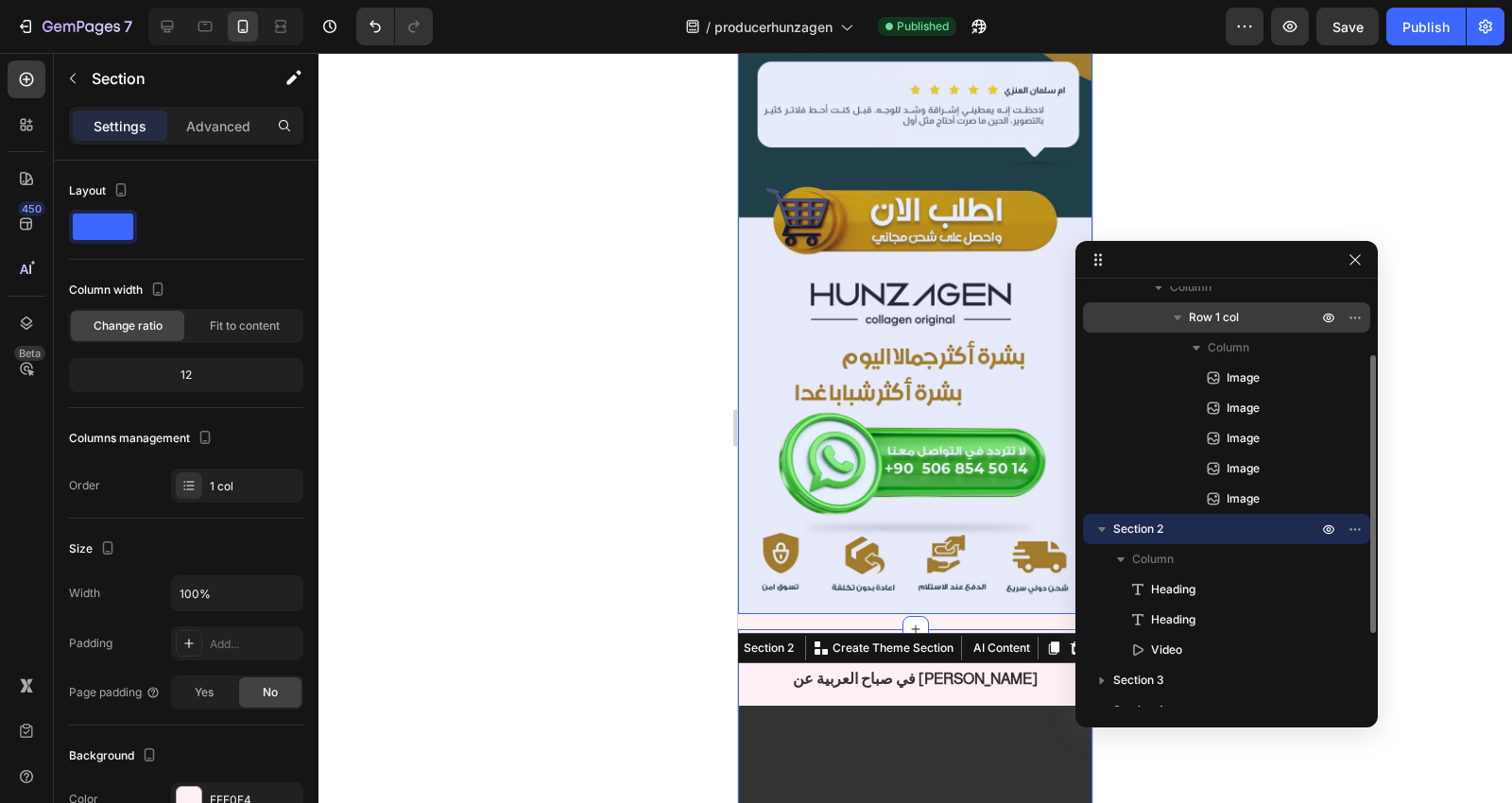
click at [1168, 317] on icon "button" at bounding box center [1177, 318] width 19 height 19
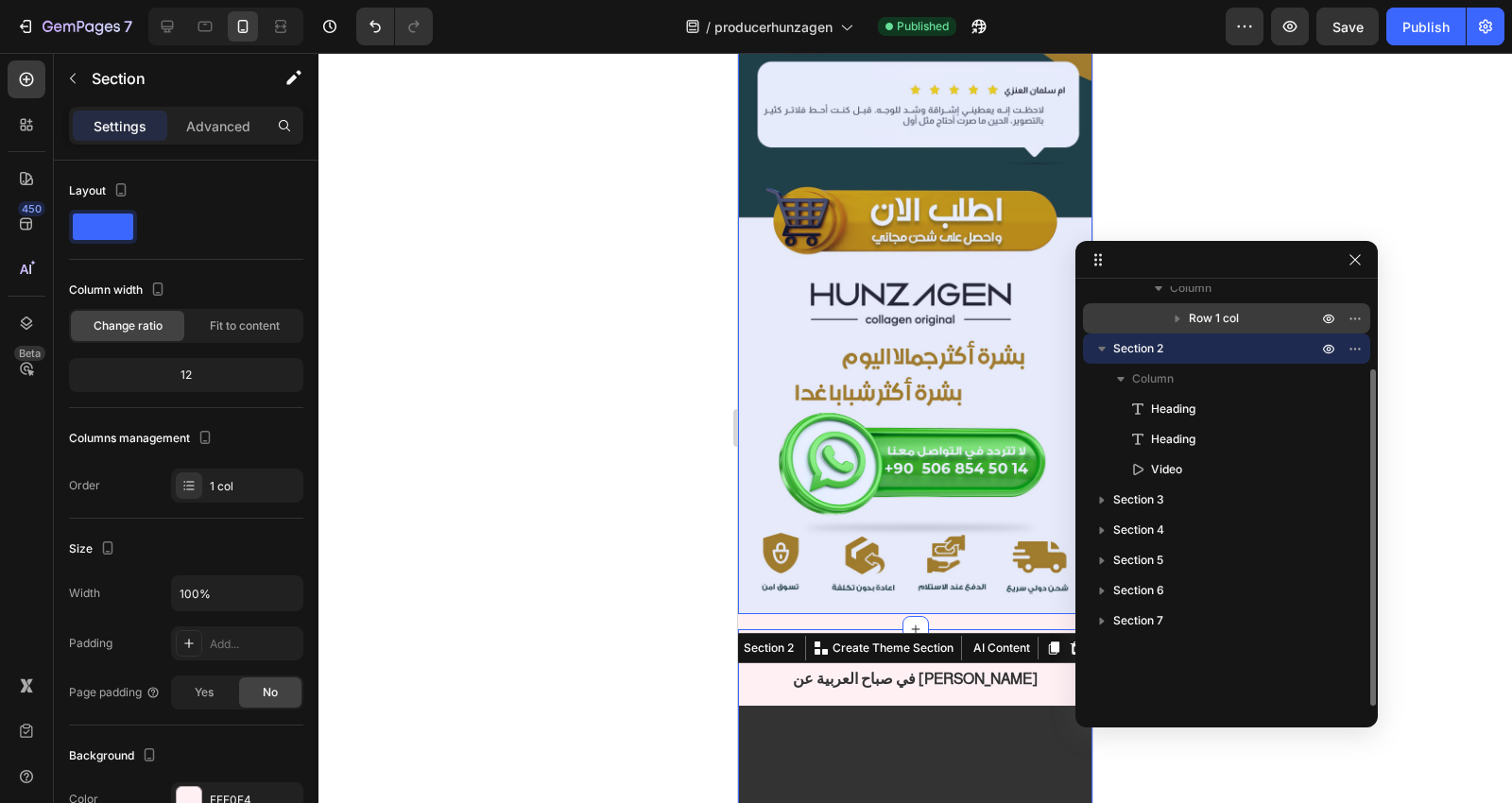
click at [1177, 321] on icon "button" at bounding box center [1177, 319] width 19 height 19
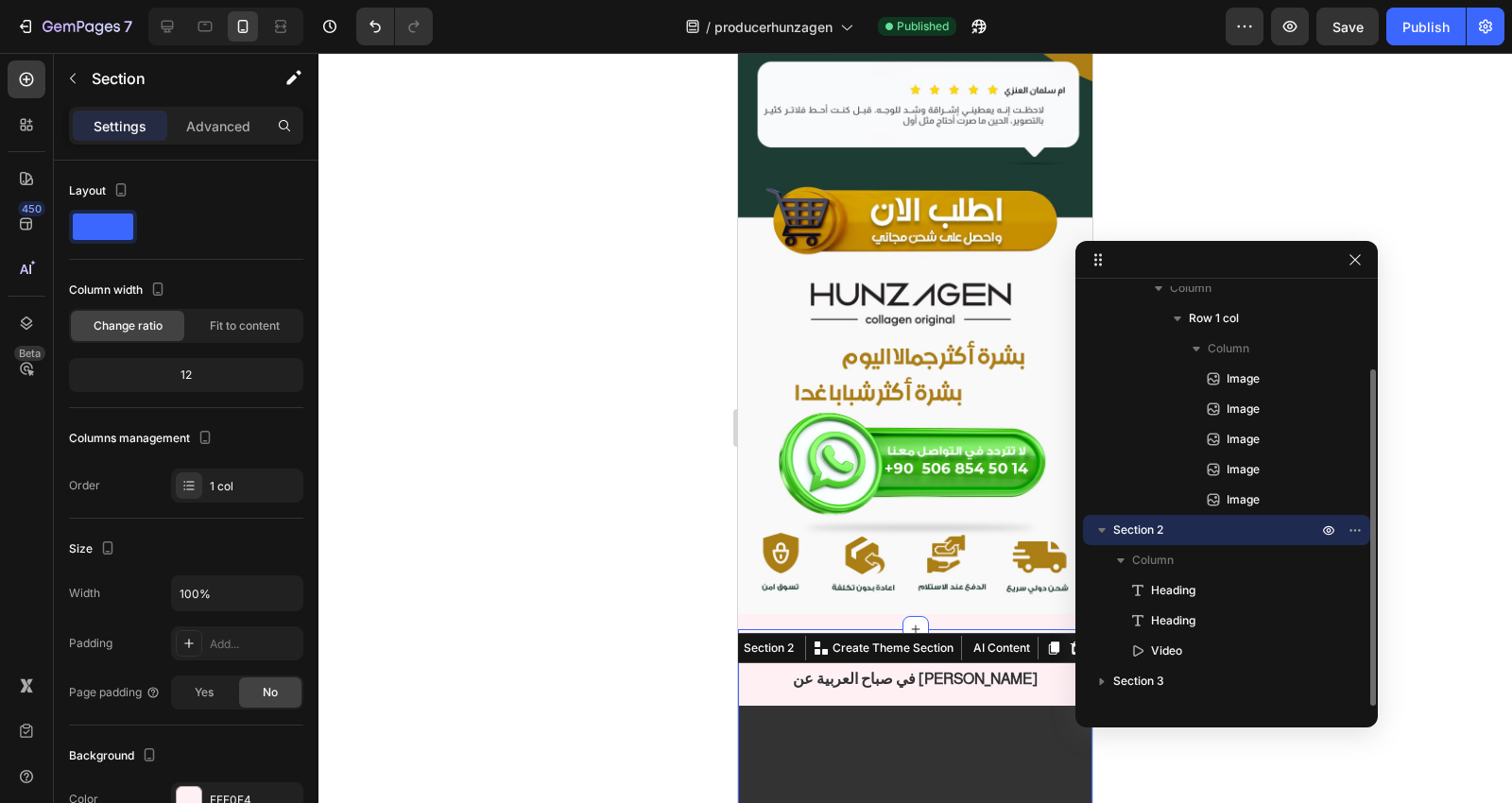
scroll to position [0, 0]
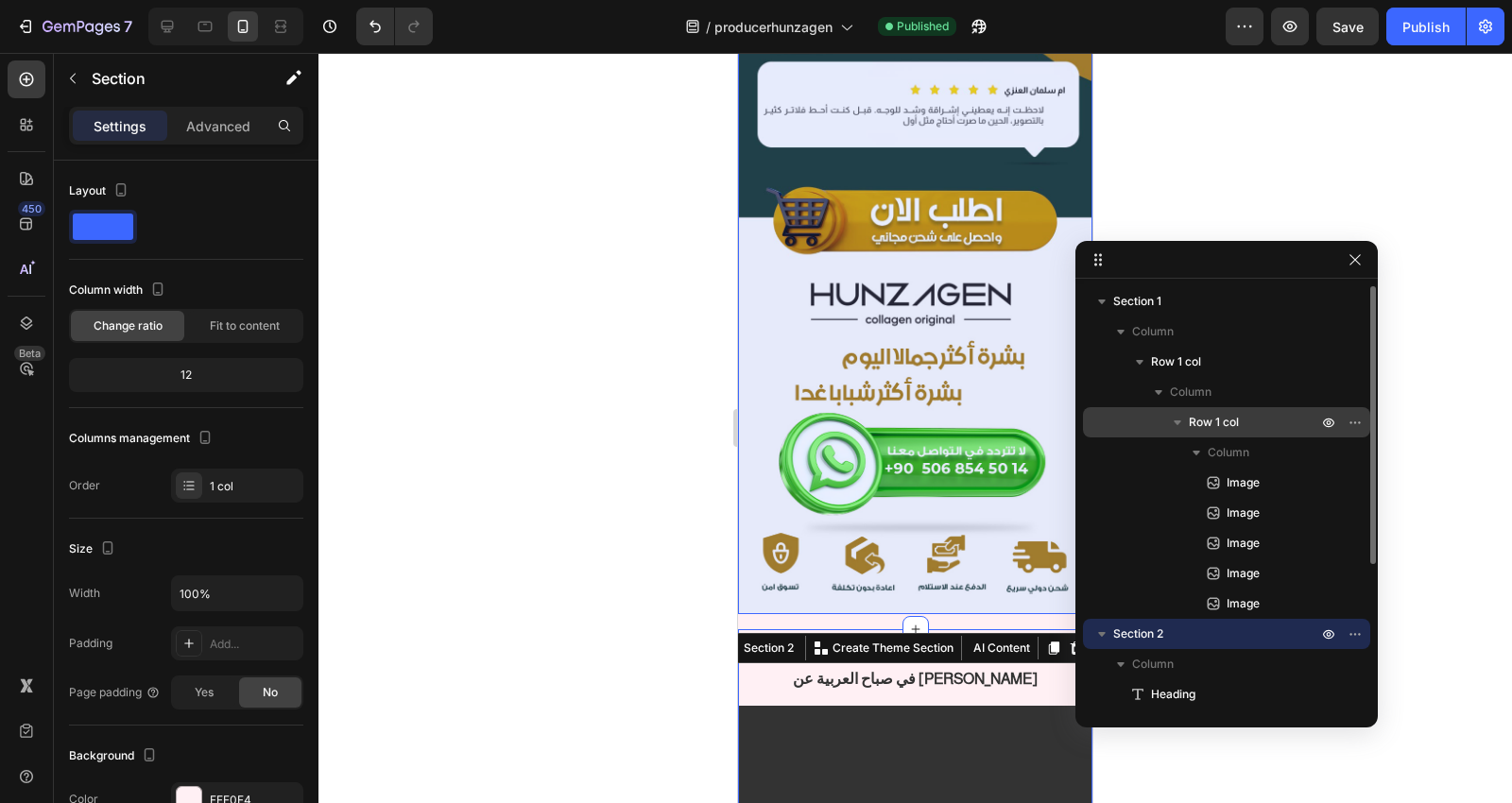
click at [1181, 417] on icon "button" at bounding box center [1177, 422] width 19 height 19
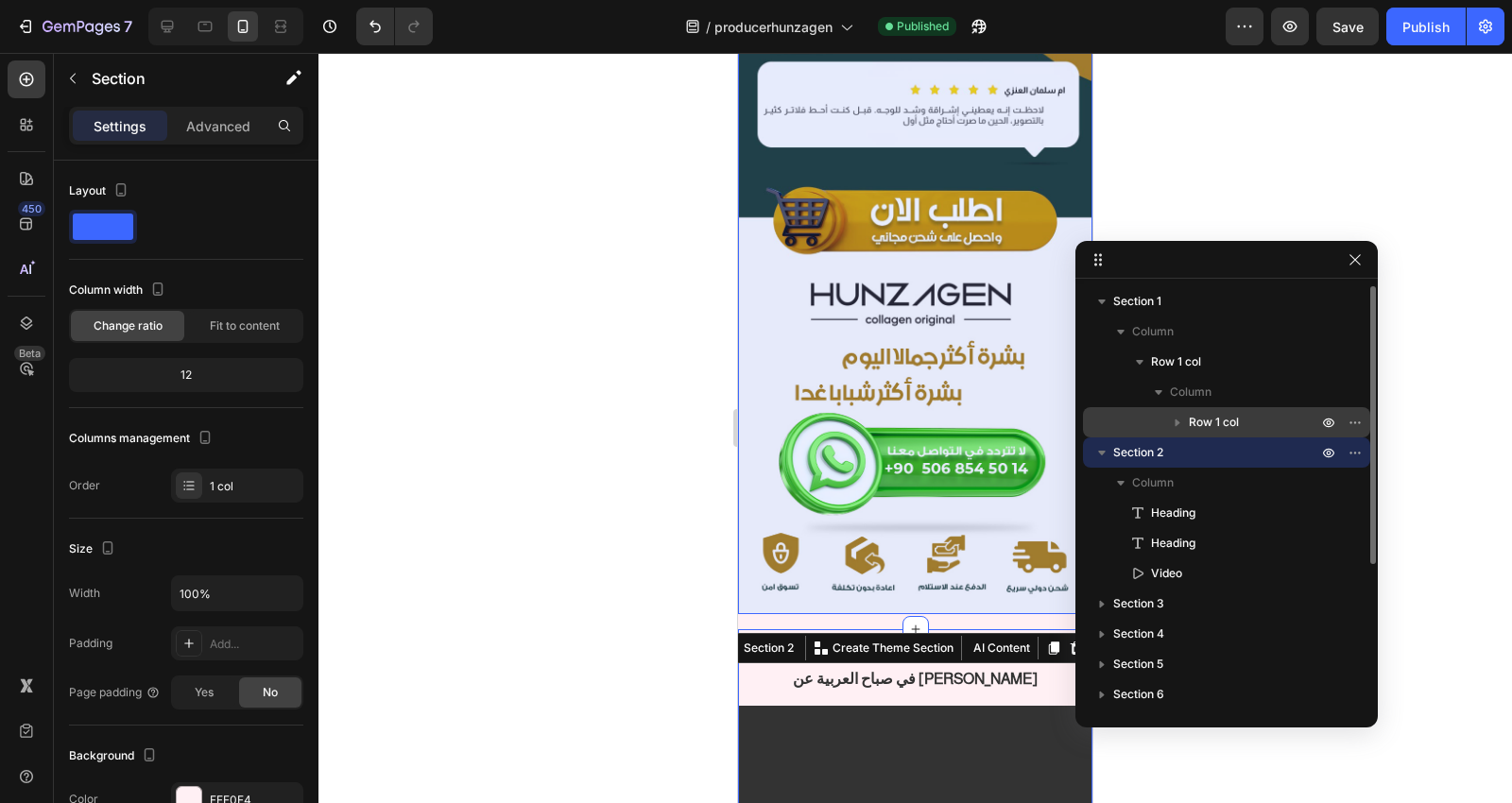
click at [1216, 418] on span "Row 1 col" at bounding box center [1214, 422] width 51 height 19
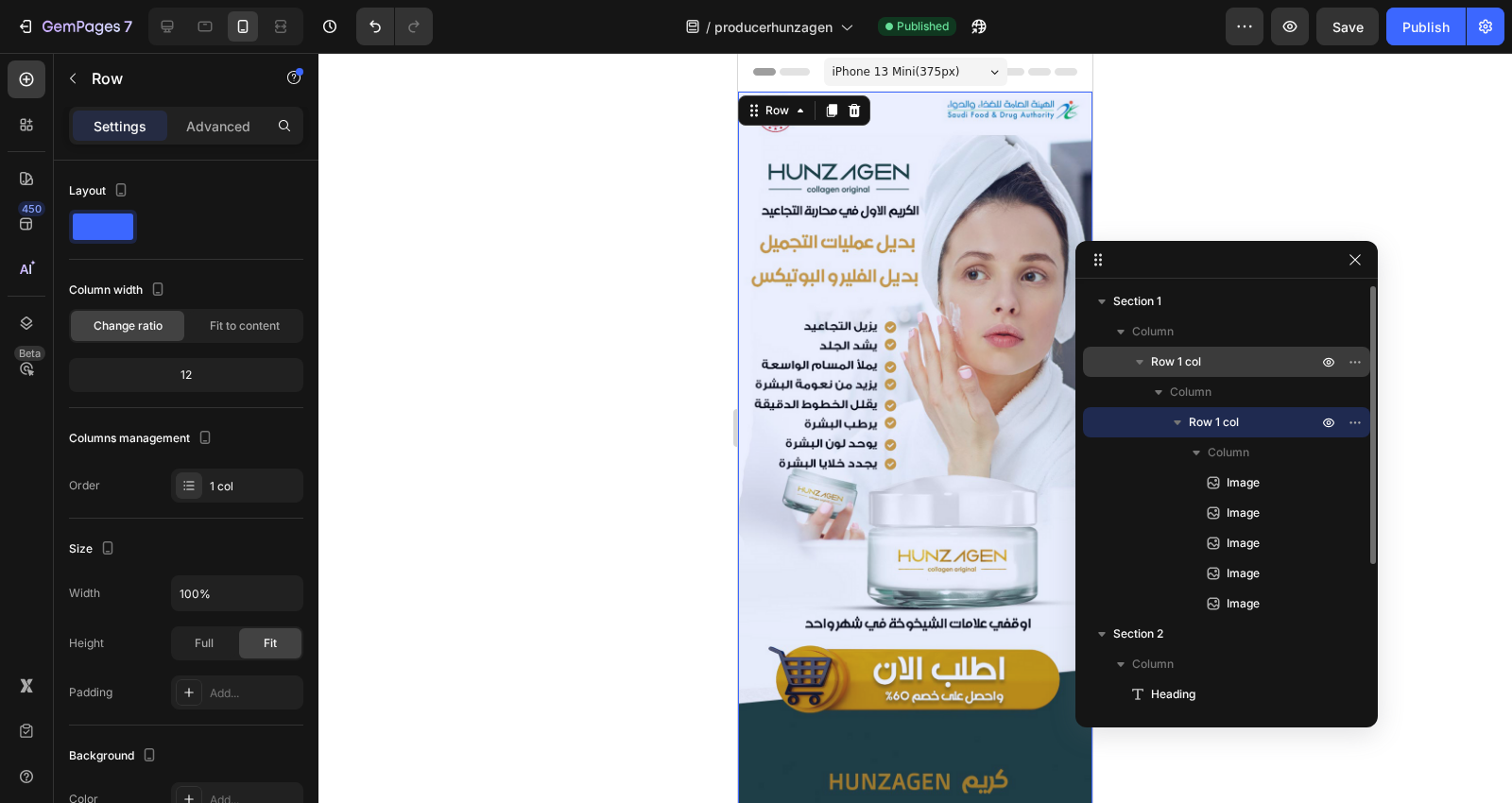
click at [1210, 371] on p "Row 1 col" at bounding box center [1236, 362] width 170 height 19
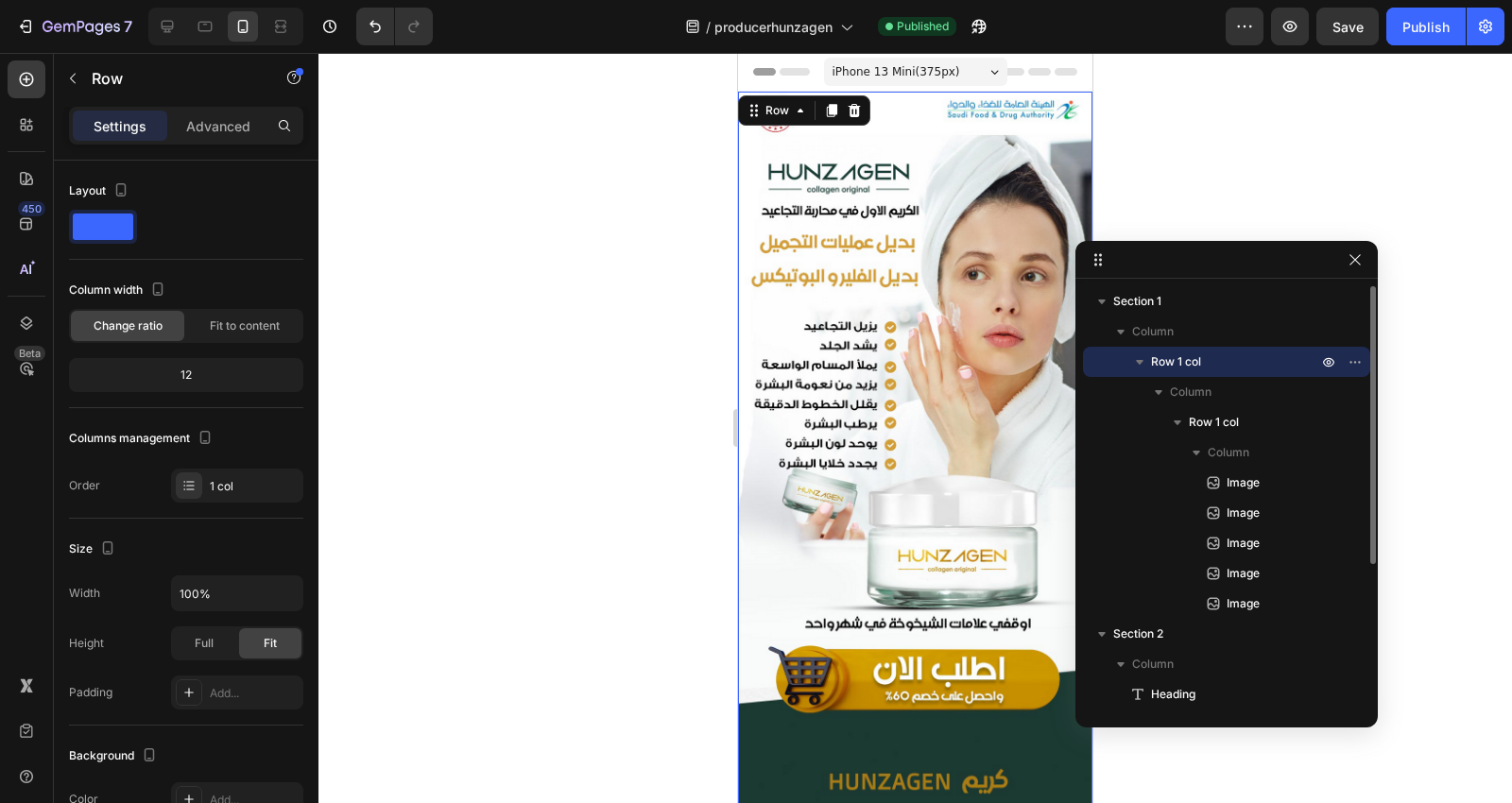
click at [1131, 363] on icon "button" at bounding box center [1139, 362] width 19 height 19
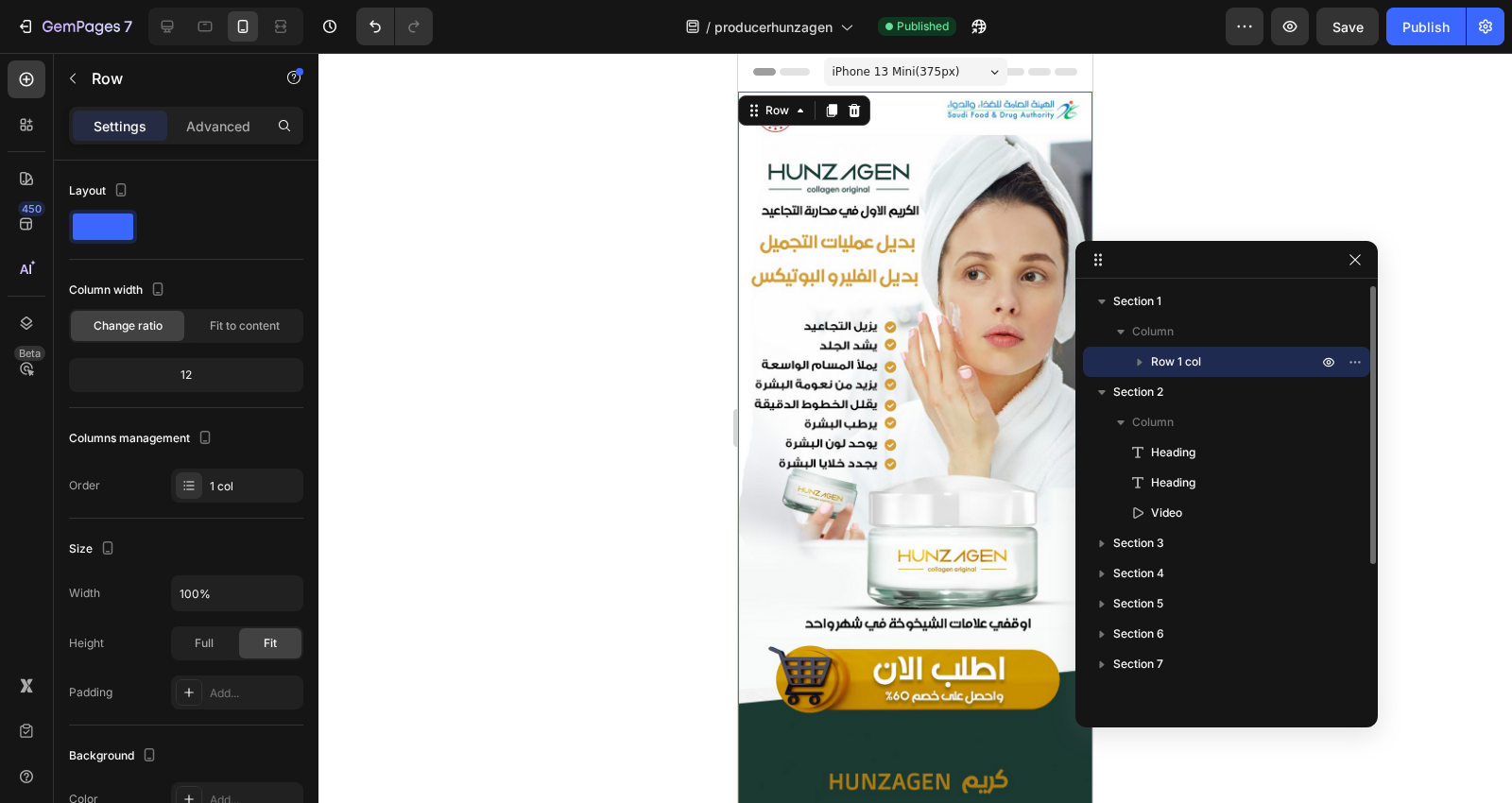
click at [1185, 363] on span "Row 1 col" at bounding box center [1175, 362] width 51 height 19
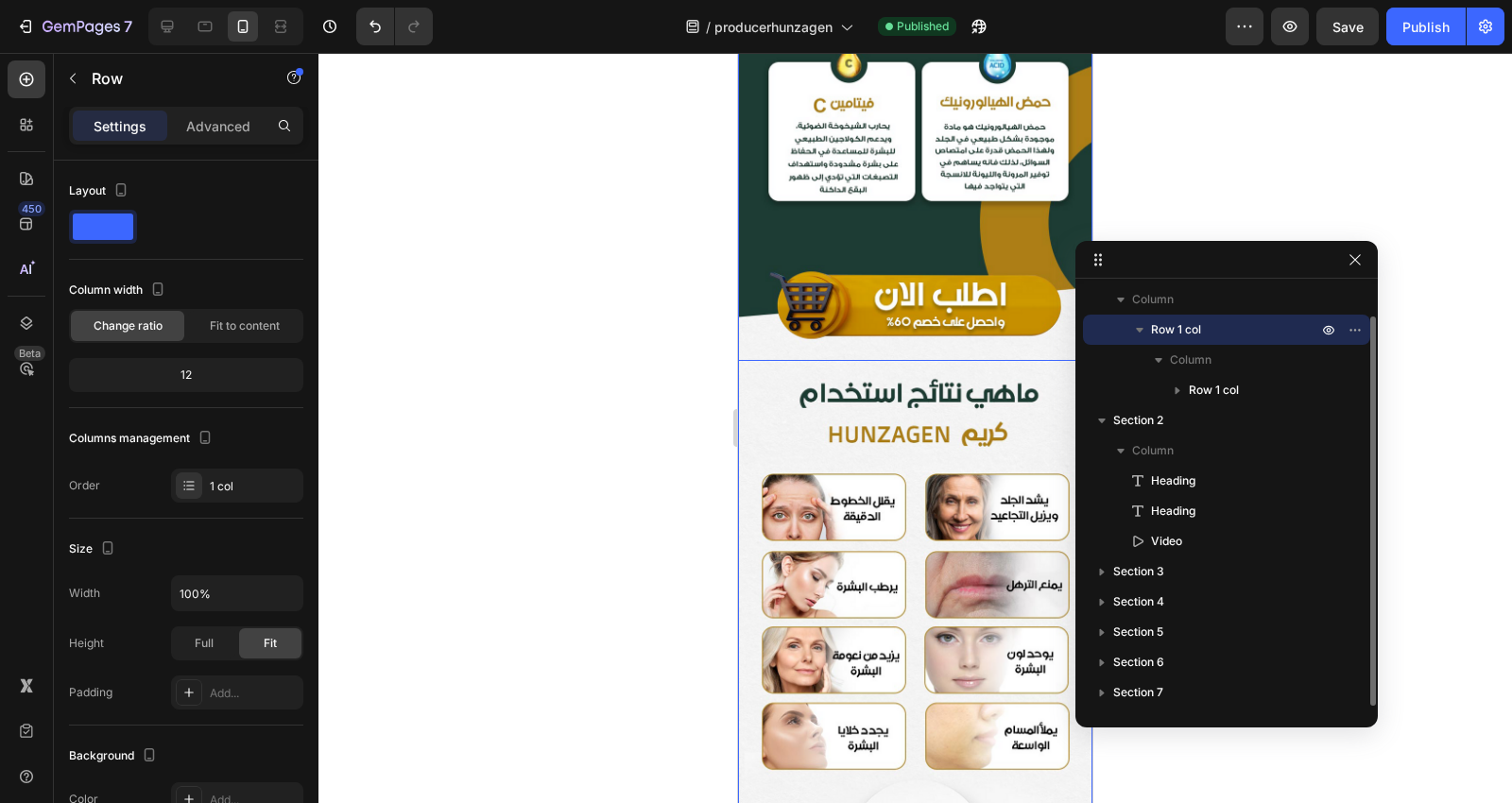
scroll to position [2415, 0]
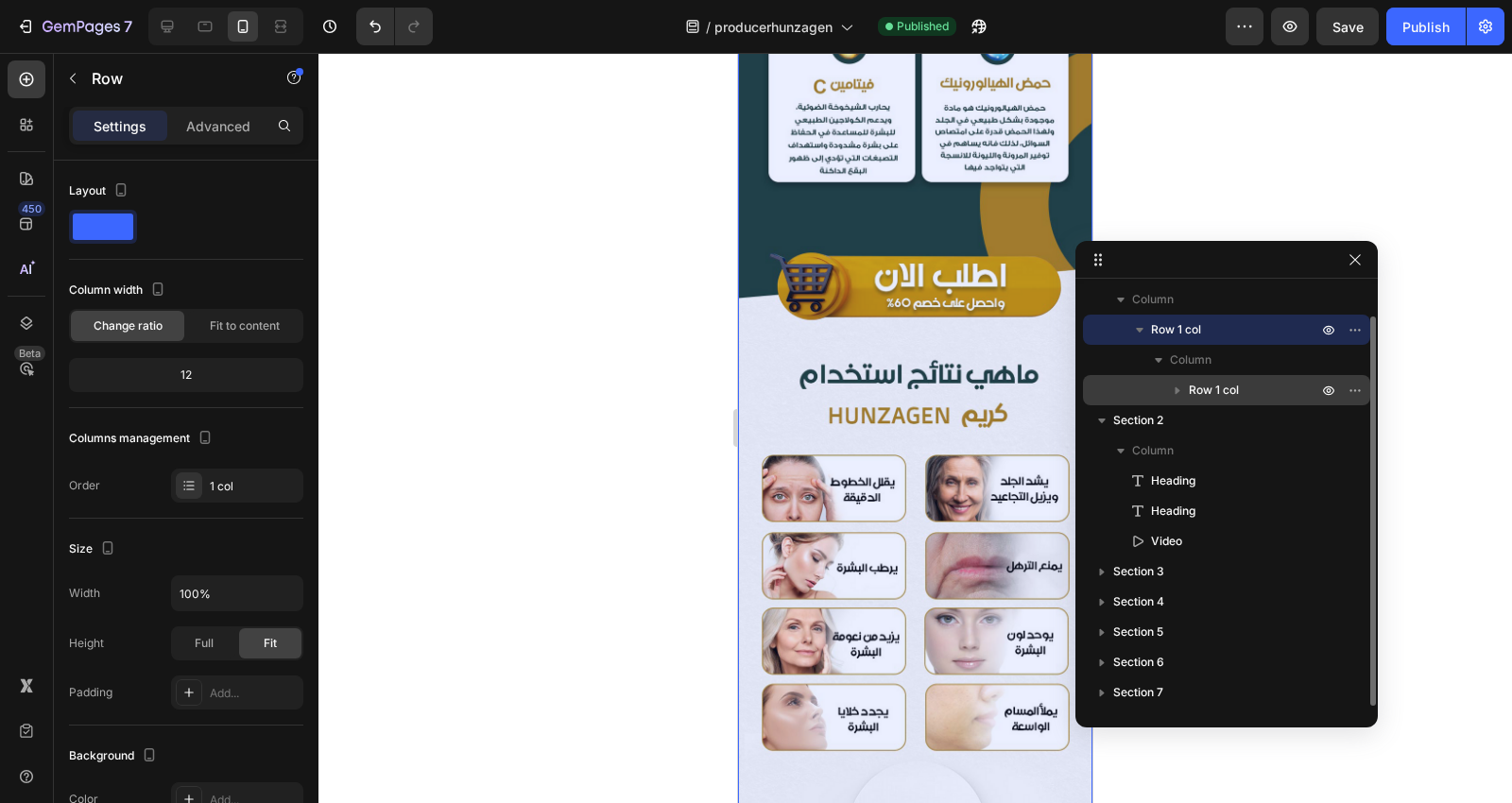
click at [1202, 381] on span "Row 1 col" at bounding box center [1214, 390] width 51 height 19
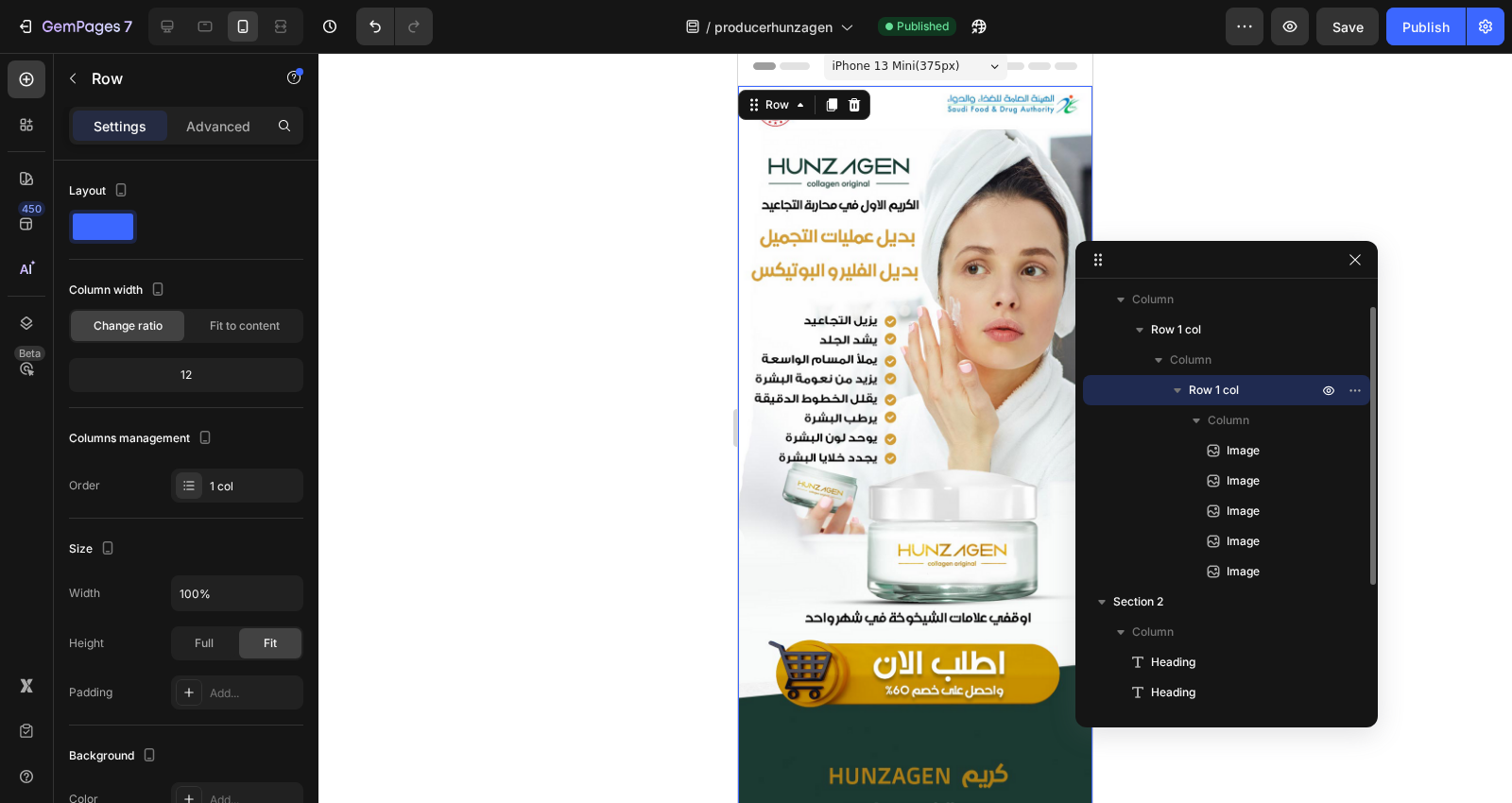
scroll to position [0, 0]
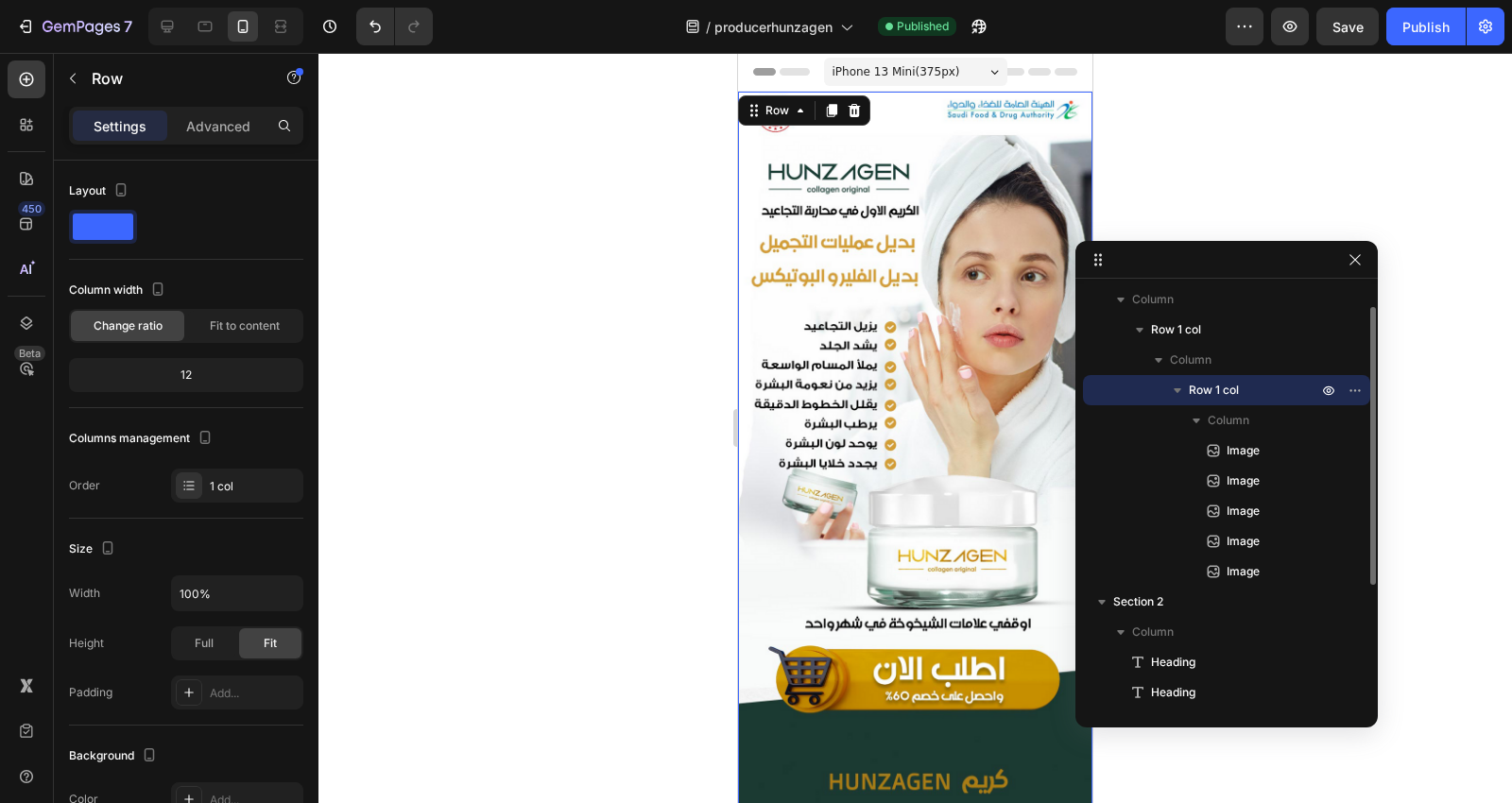
click at [1178, 383] on icon "button" at bounding box center [1177, 390] width 19 height 19
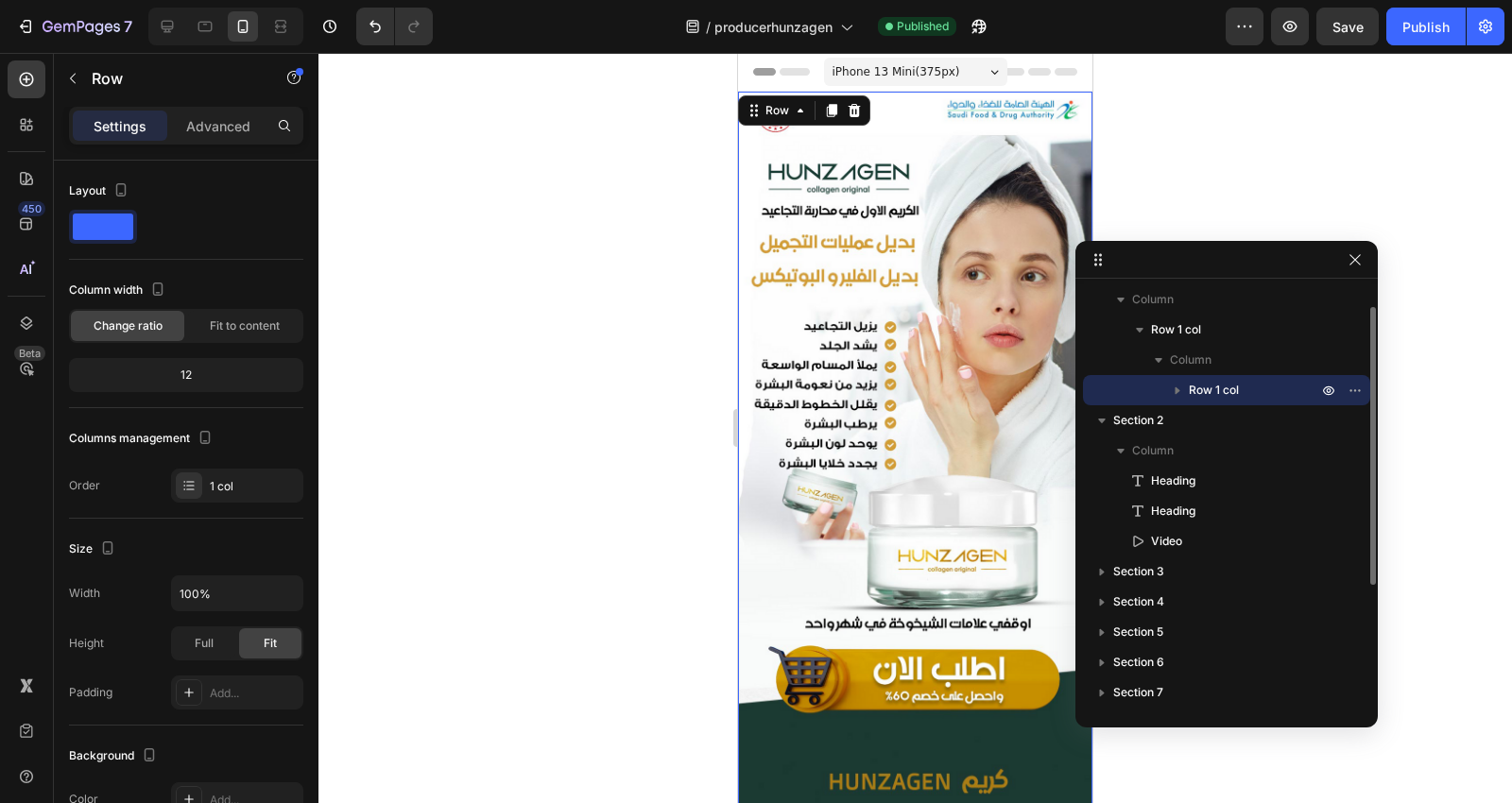
click at [1178, 383] on icon "button" at bounding box center [1177, 390] width 19 height 19
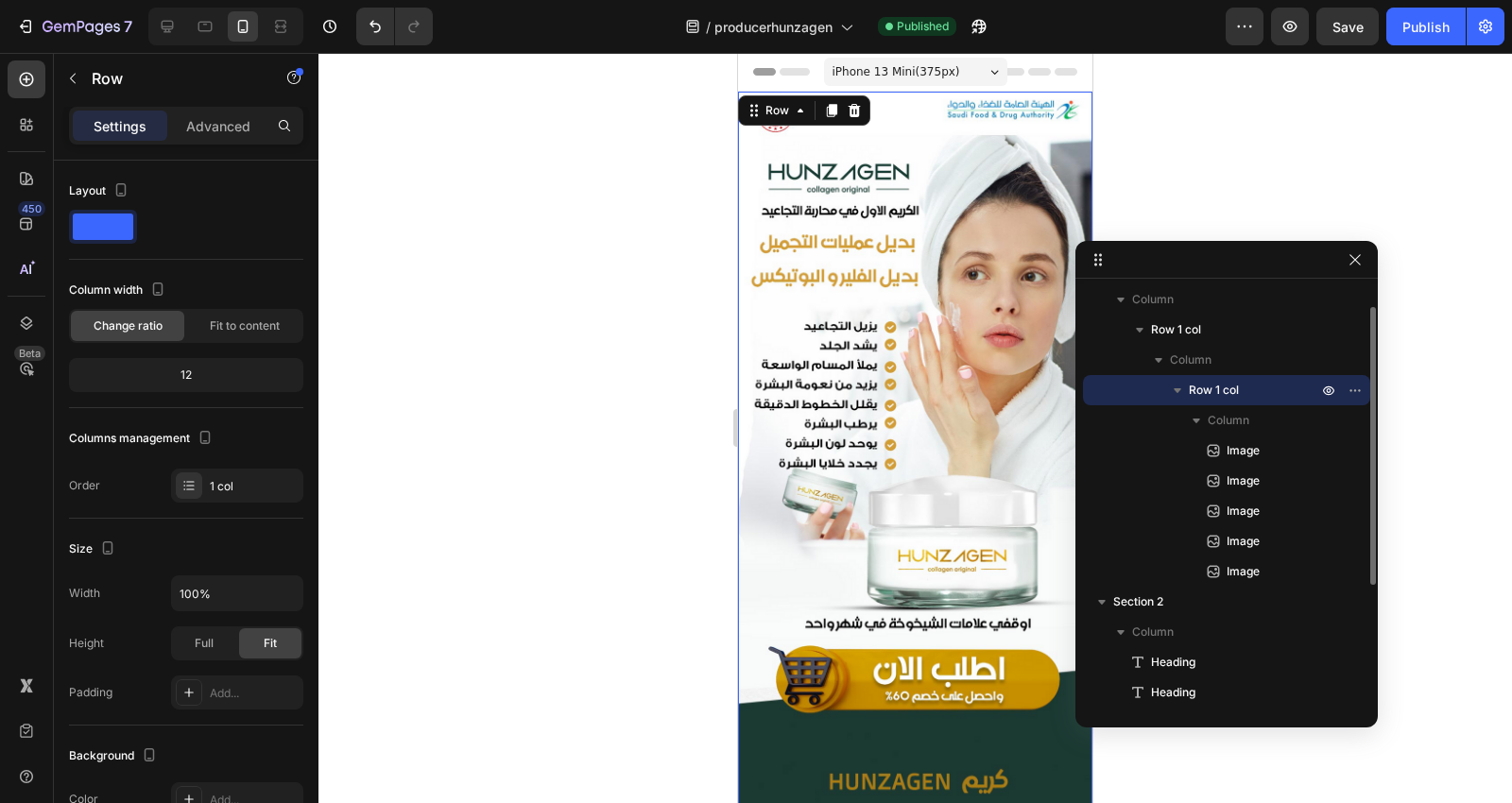
click at [1217, 388] on span "Row 1 col" at bounding box center [1214, 390] width 51 height 19
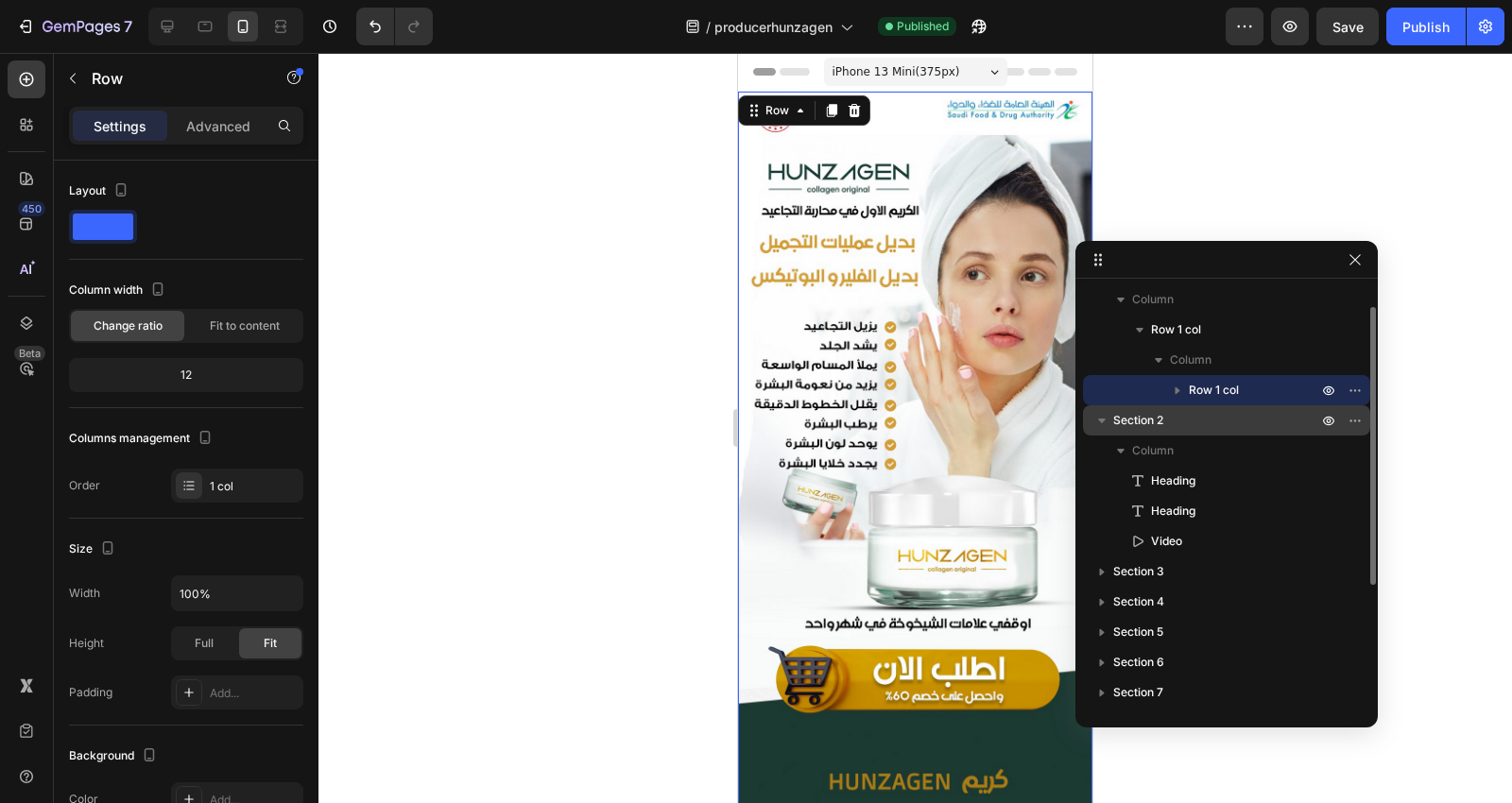
click at [1186, 414] on p "Section 2" at bounding box center [1217, 421] width 208 height 19
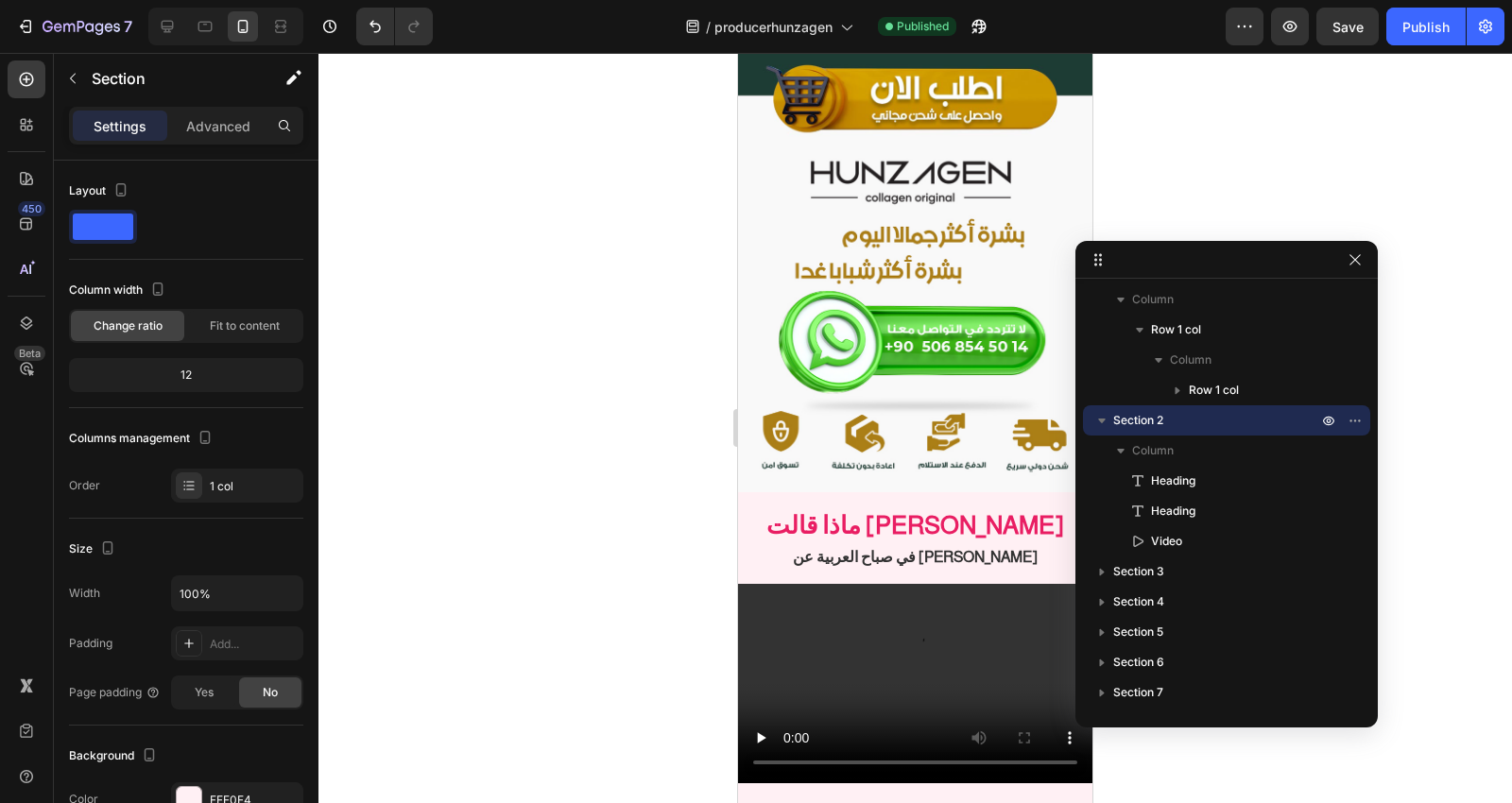
scroll to position [7222, 0]
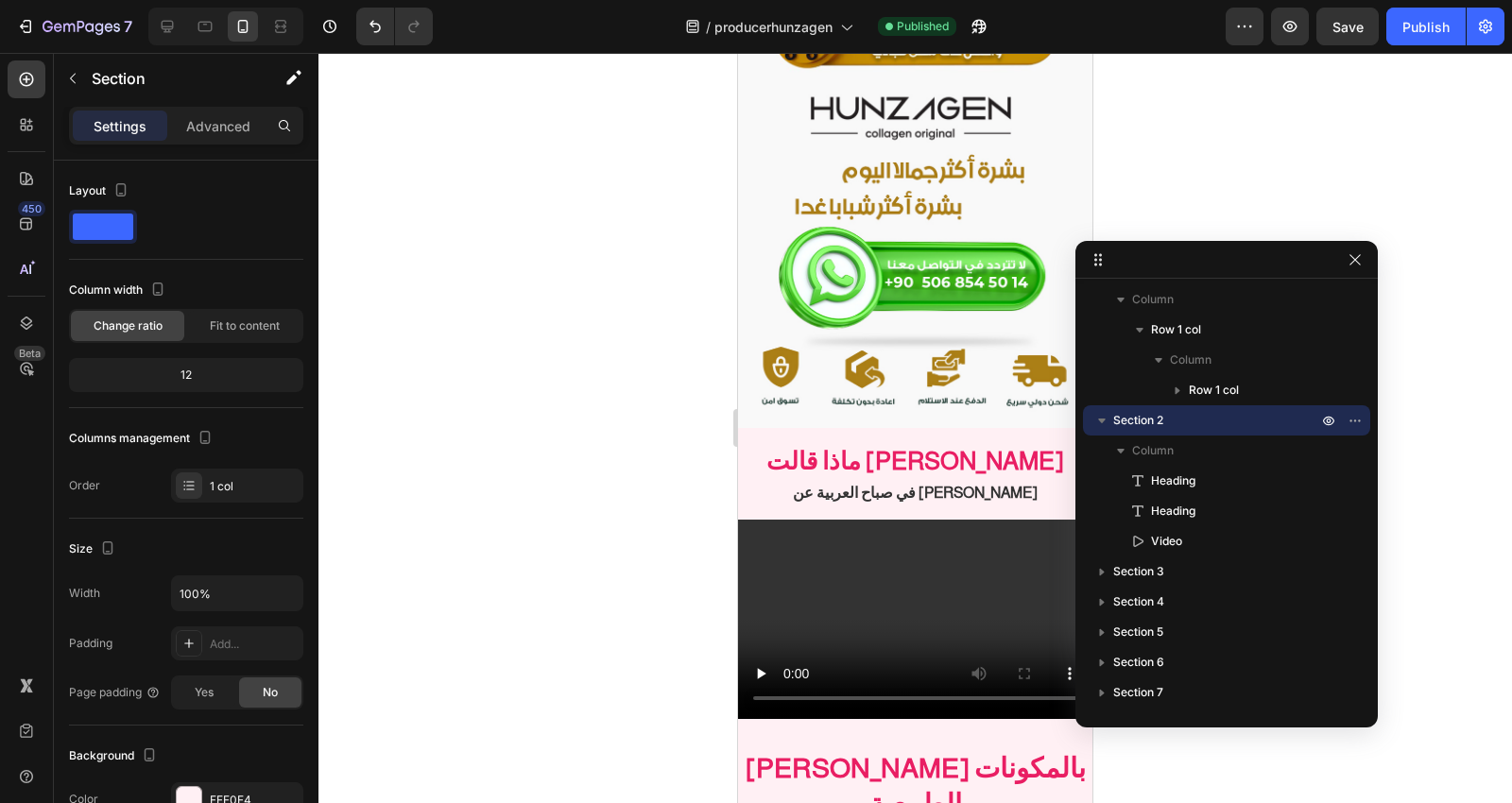
click at [1103, 422] on icon "button" at bounding box center [1102, 421] width 19 height 19
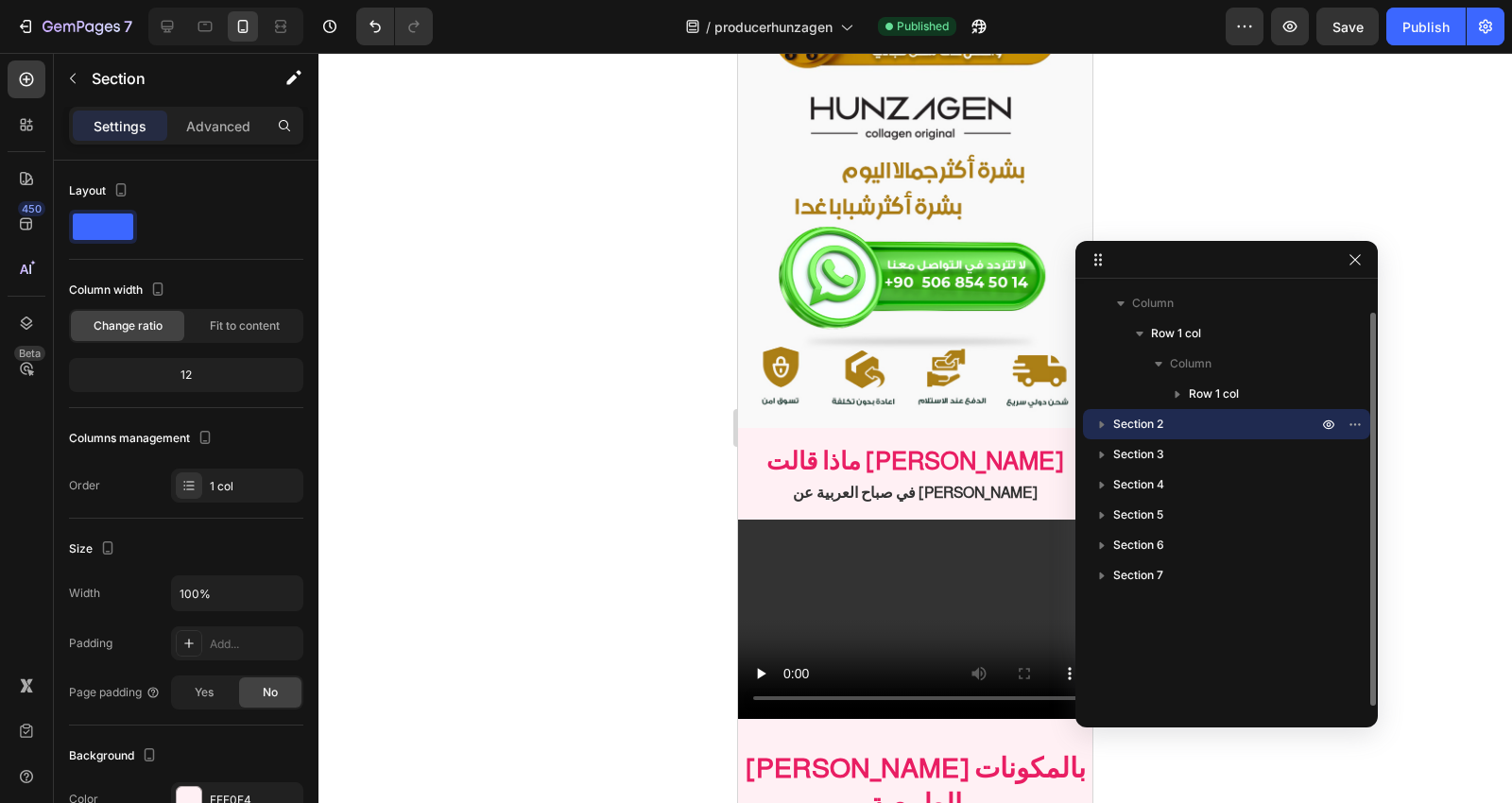
click at [1189, 423] on p "Section 2" at bounding box center [1217, 424] width 208 height 19
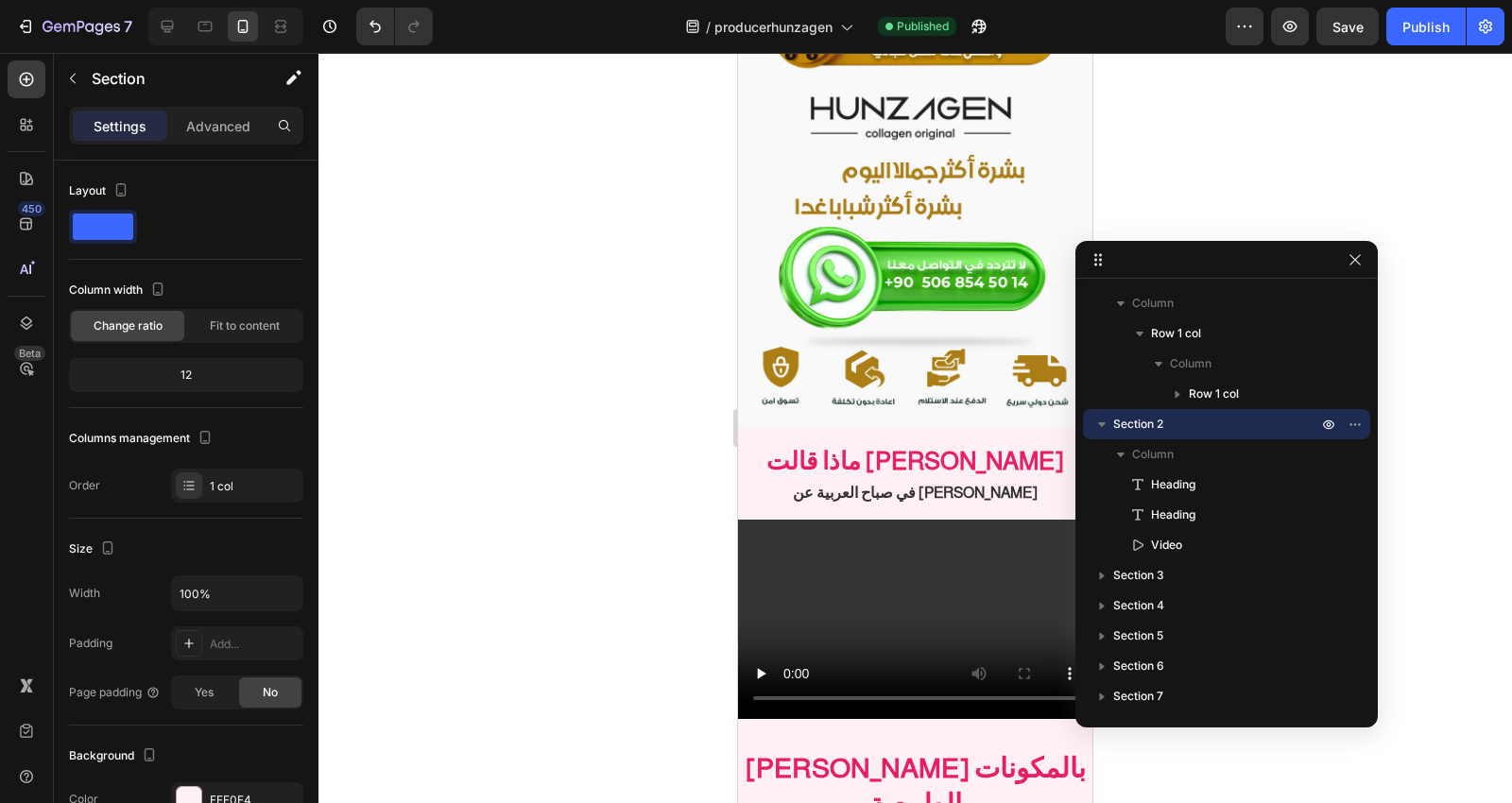
click at [1100, 422] on icon "button" at bounding box center [1102, 424] width 8 height 5
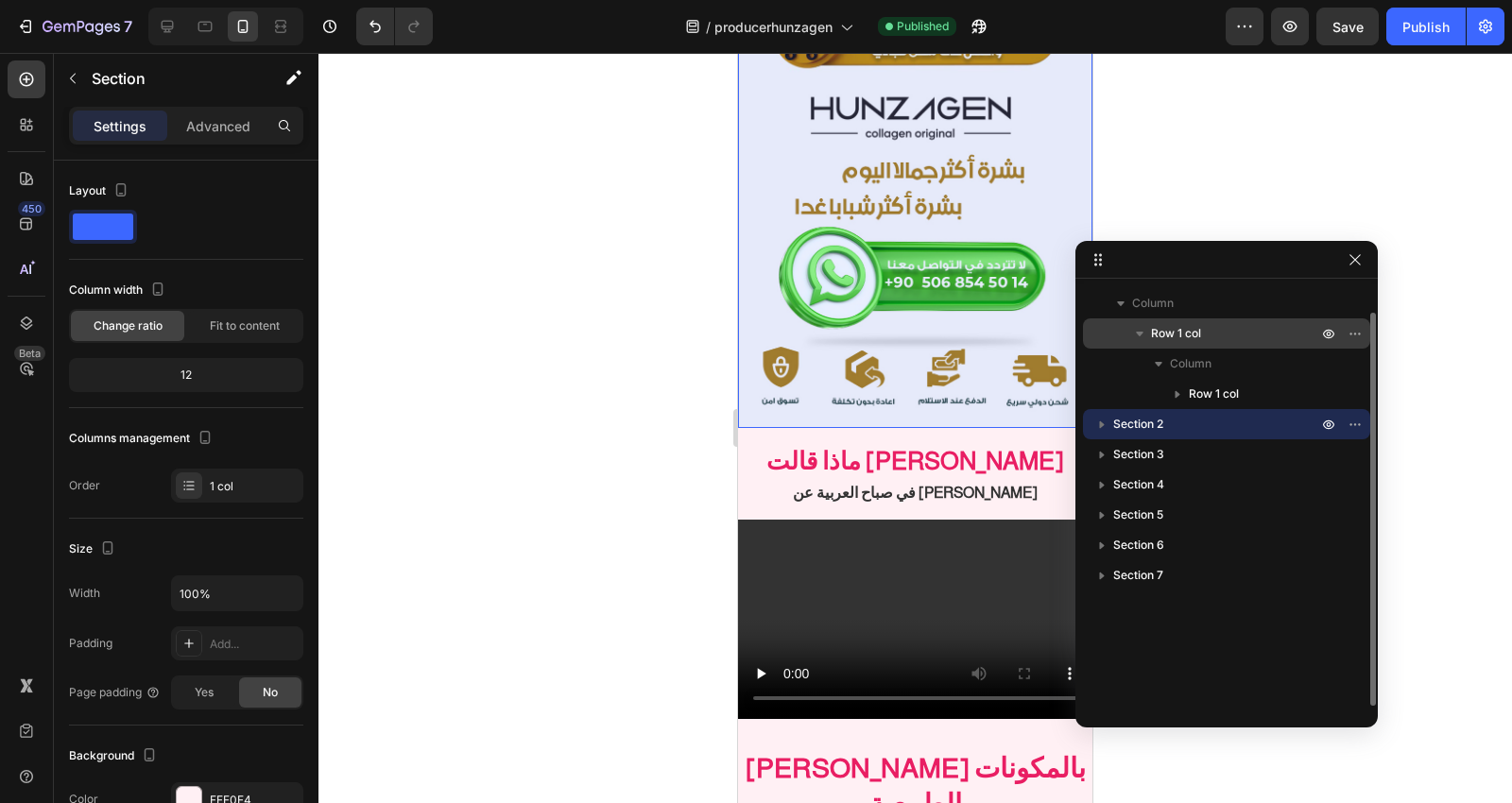
click at [1130, 333] on icon "button" at bounding box center [1139, 334] width 19 height 19
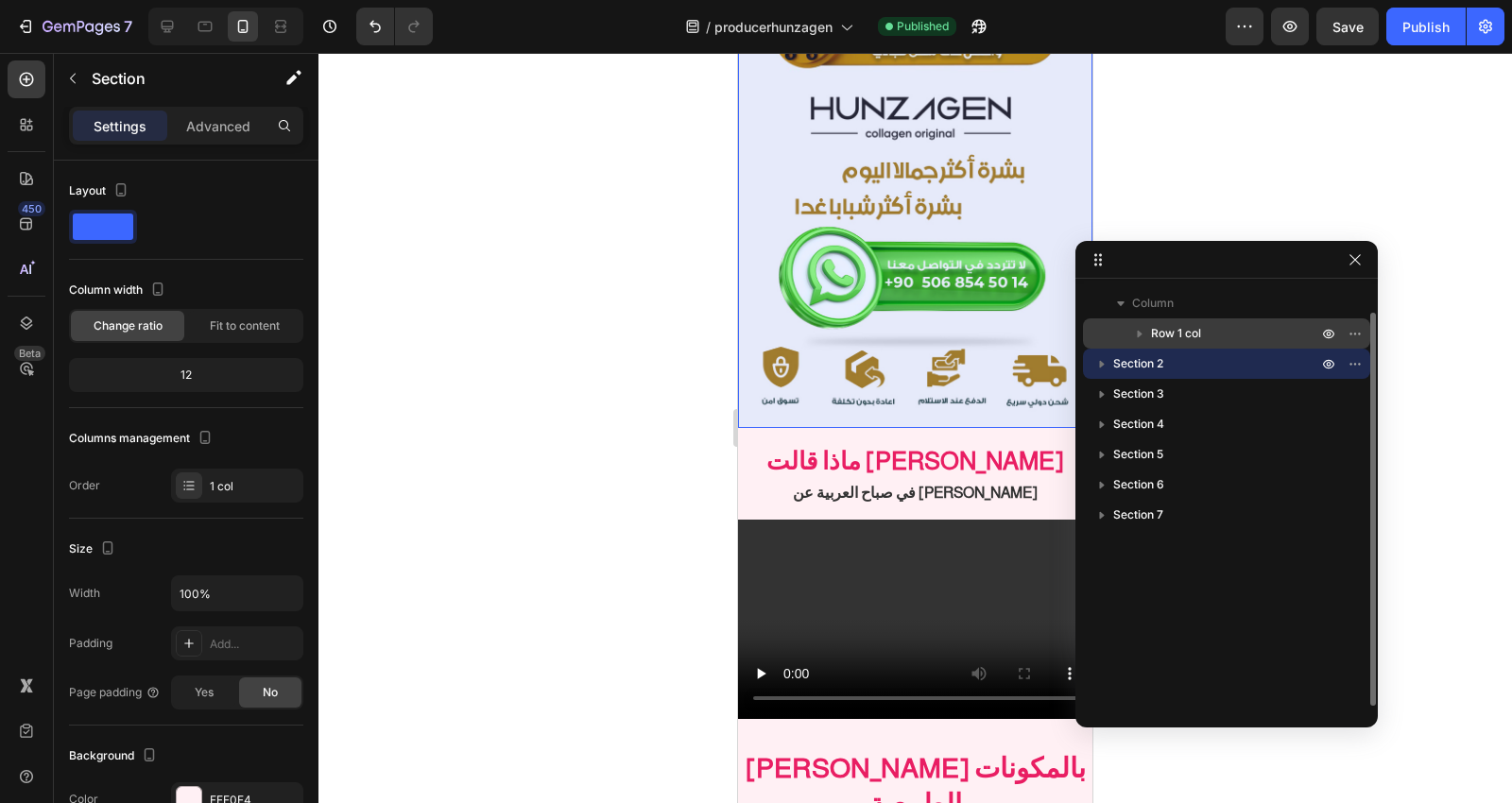
click at [1187, 331] on span "Row 1 col" at bounding box center [1175, 334] width 51 height 19
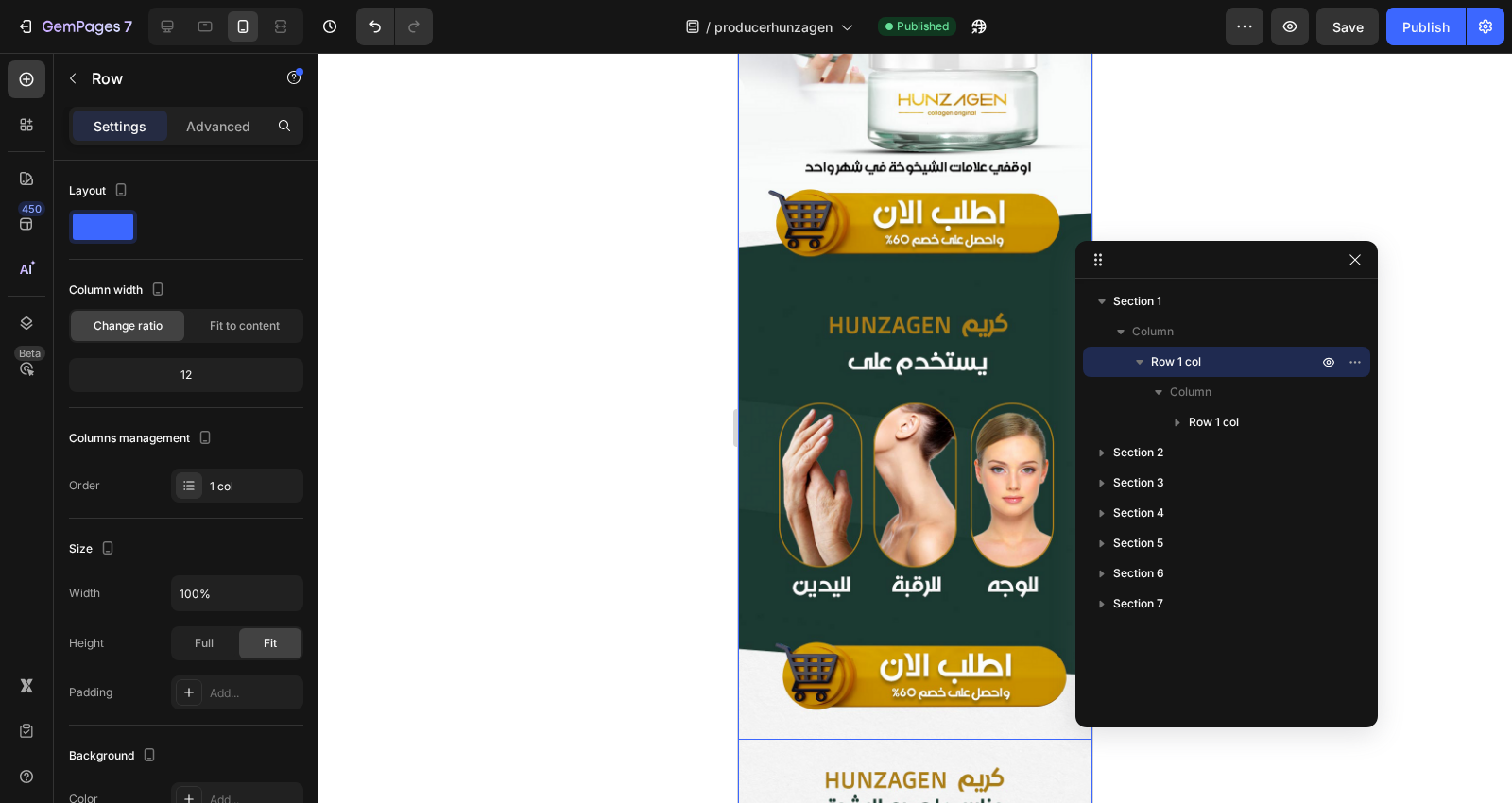
scroll to position [0, 0]
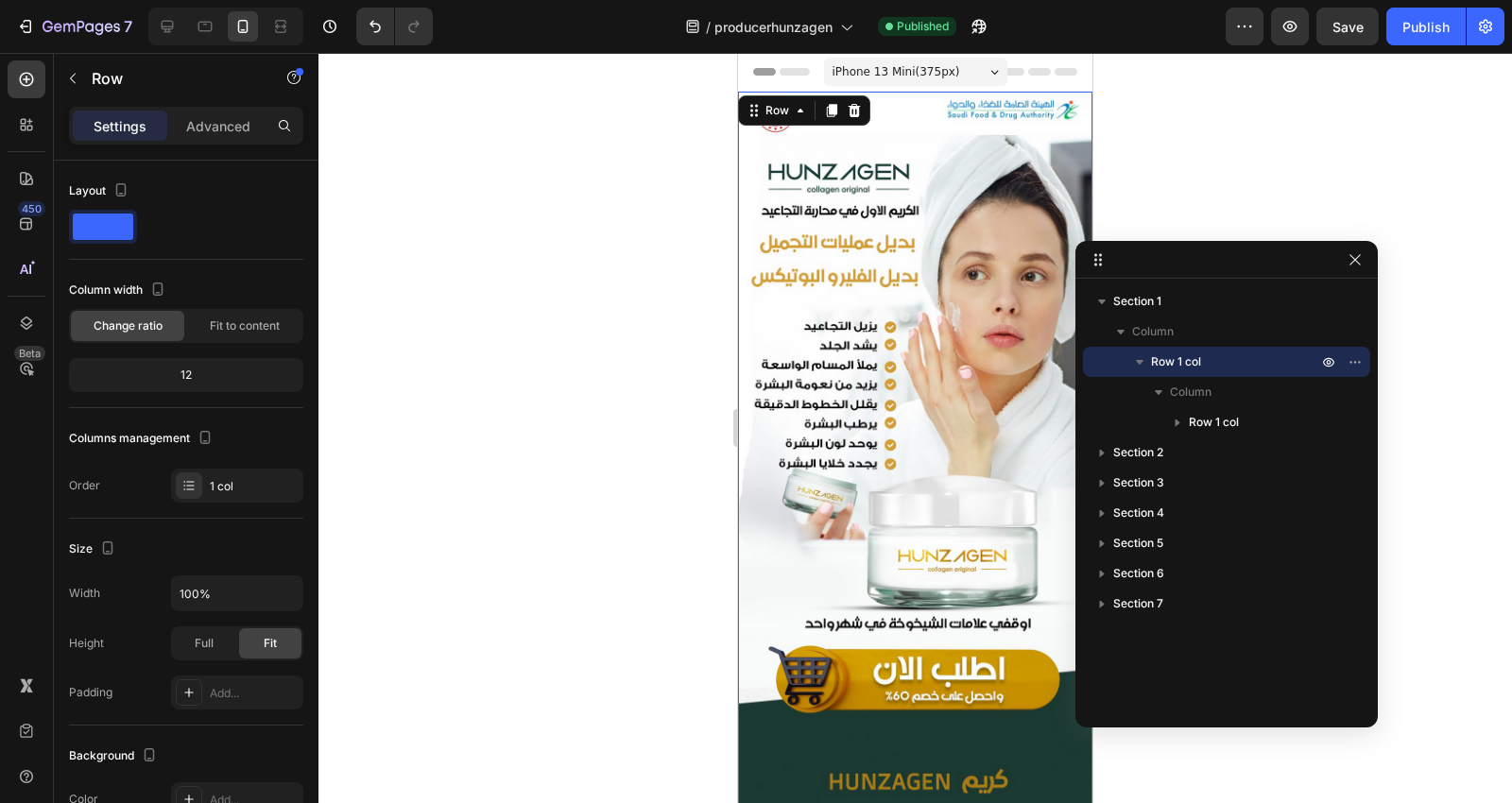
click at [1140, 361] on icon "button" at bounding box center [1139, 362] width 8 height 5
click at [1140, 361] on icon "button" at bounding box center [1139, 362] width 19 height 19
click at [1349, 353] on button "button" at bounding box center [1355, 362] width 23 height 23
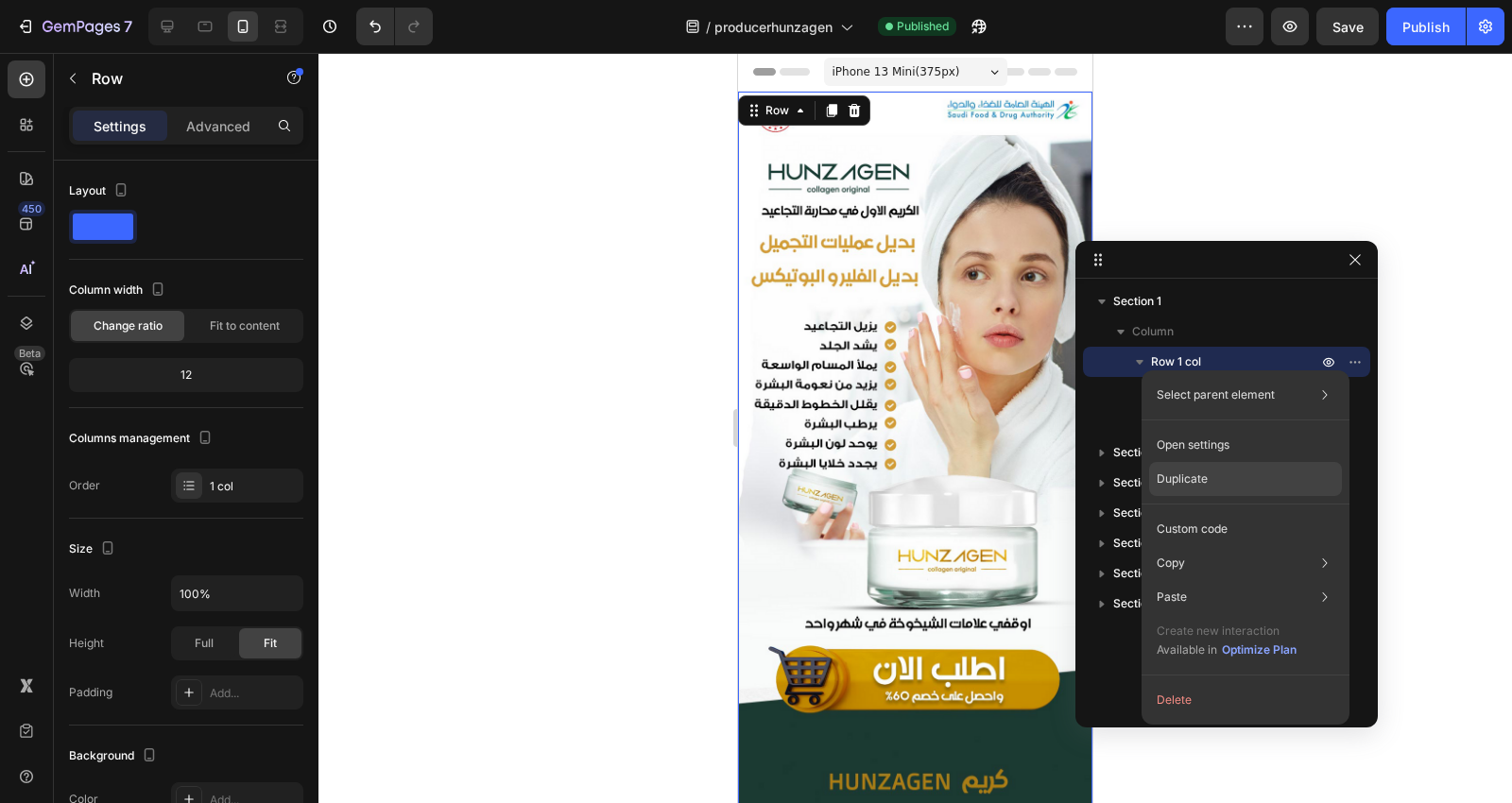
click at [1216, 512] on div "Duplicate" at bounding box center [1245, 529] width 193 height 34
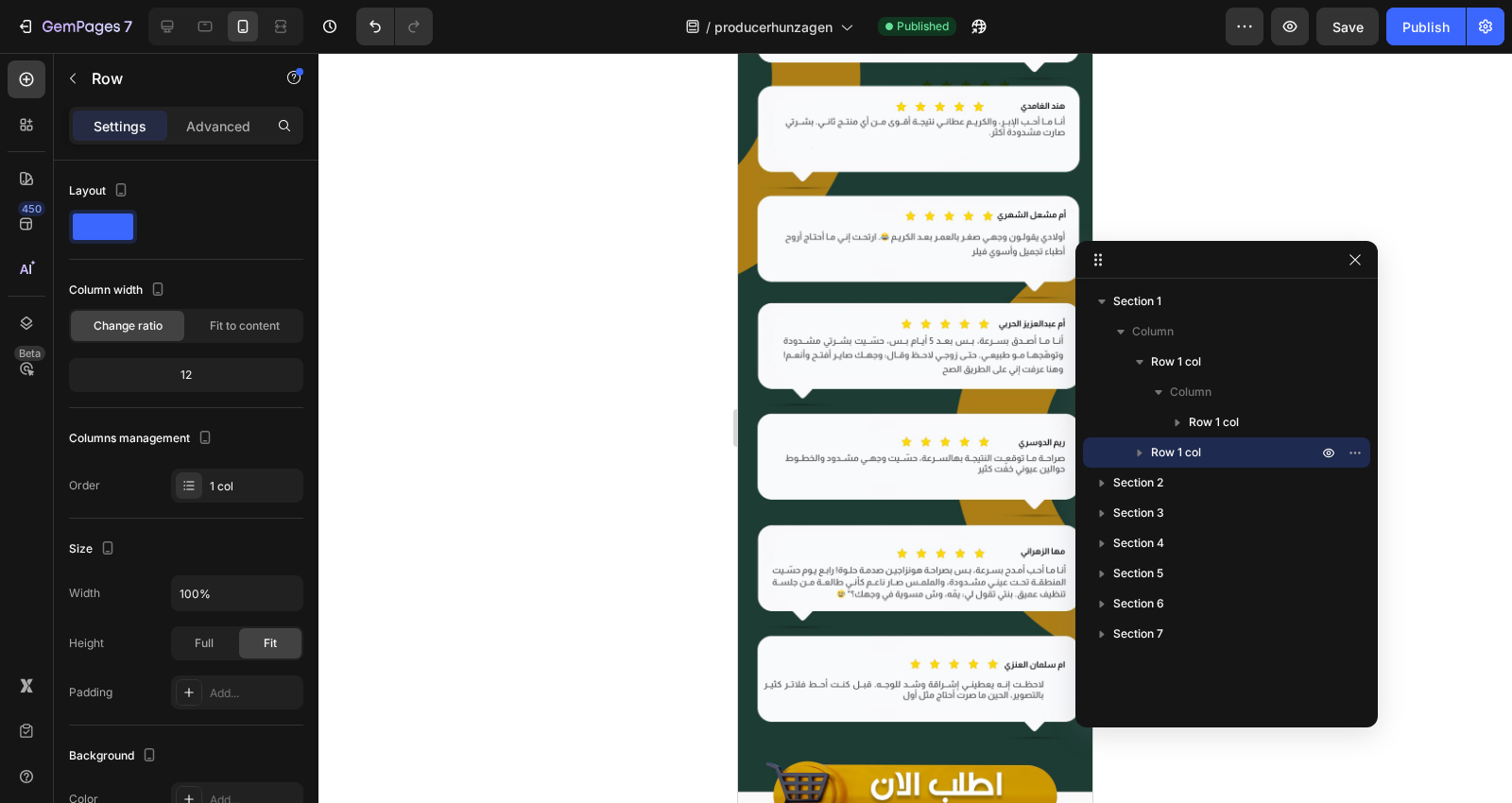
scroll to position [7222, 0]
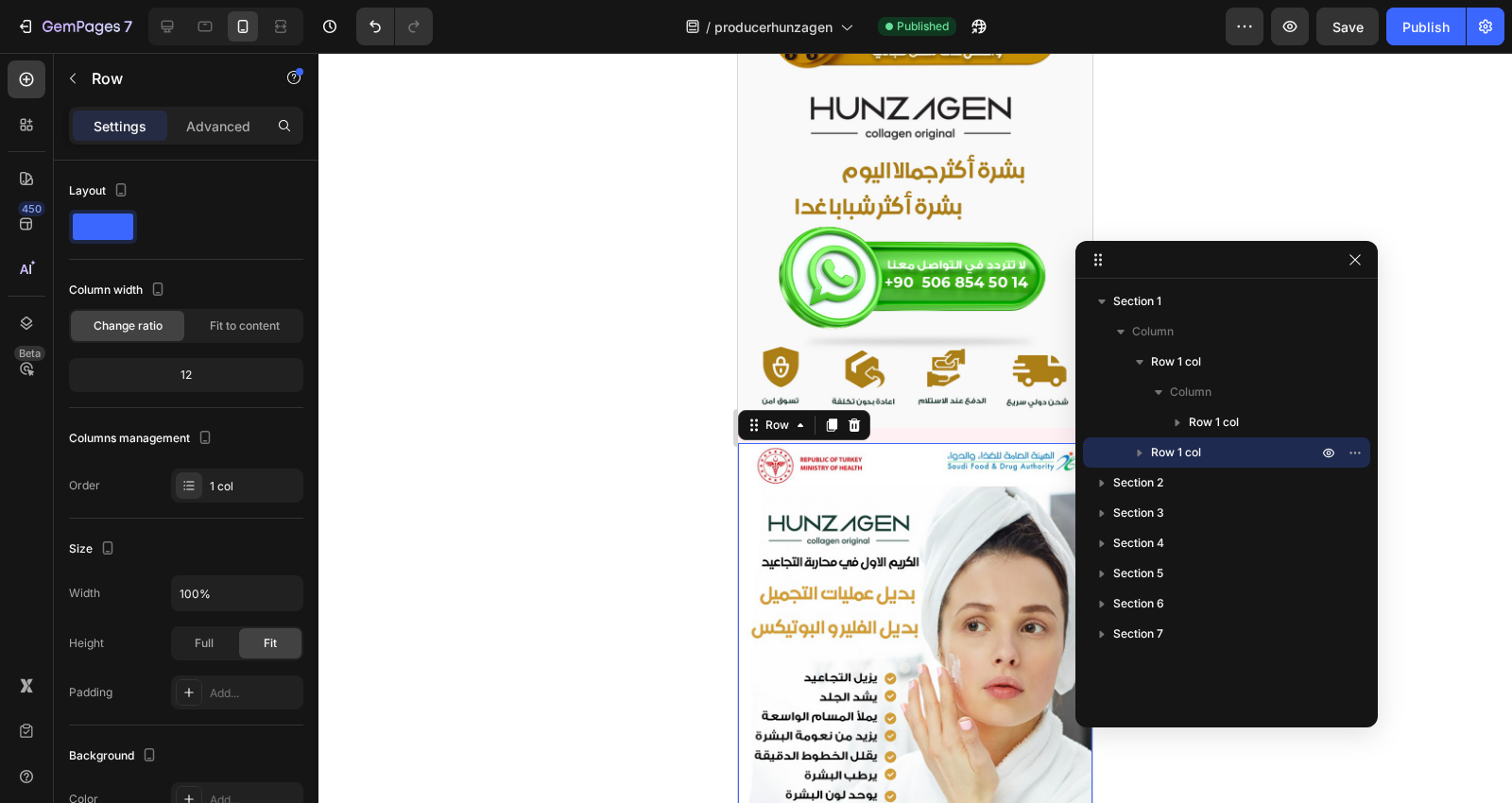
click at [1144, 451] on icon "button" at bounding box center [1139, 453] width 19 height 19
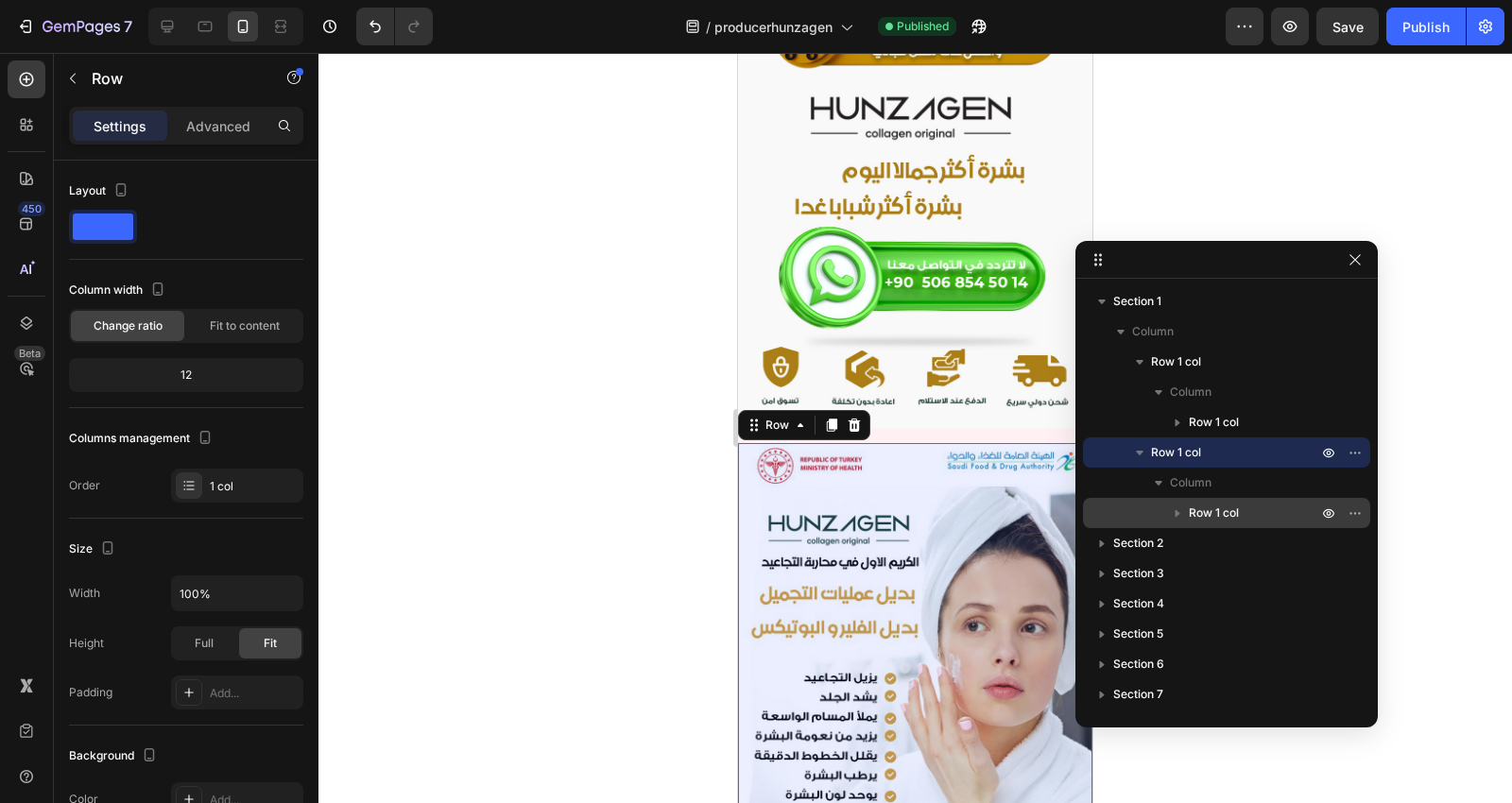
click at [1184, 516] on icon "button" at bounding box center [1177, 513] width 19 height 19
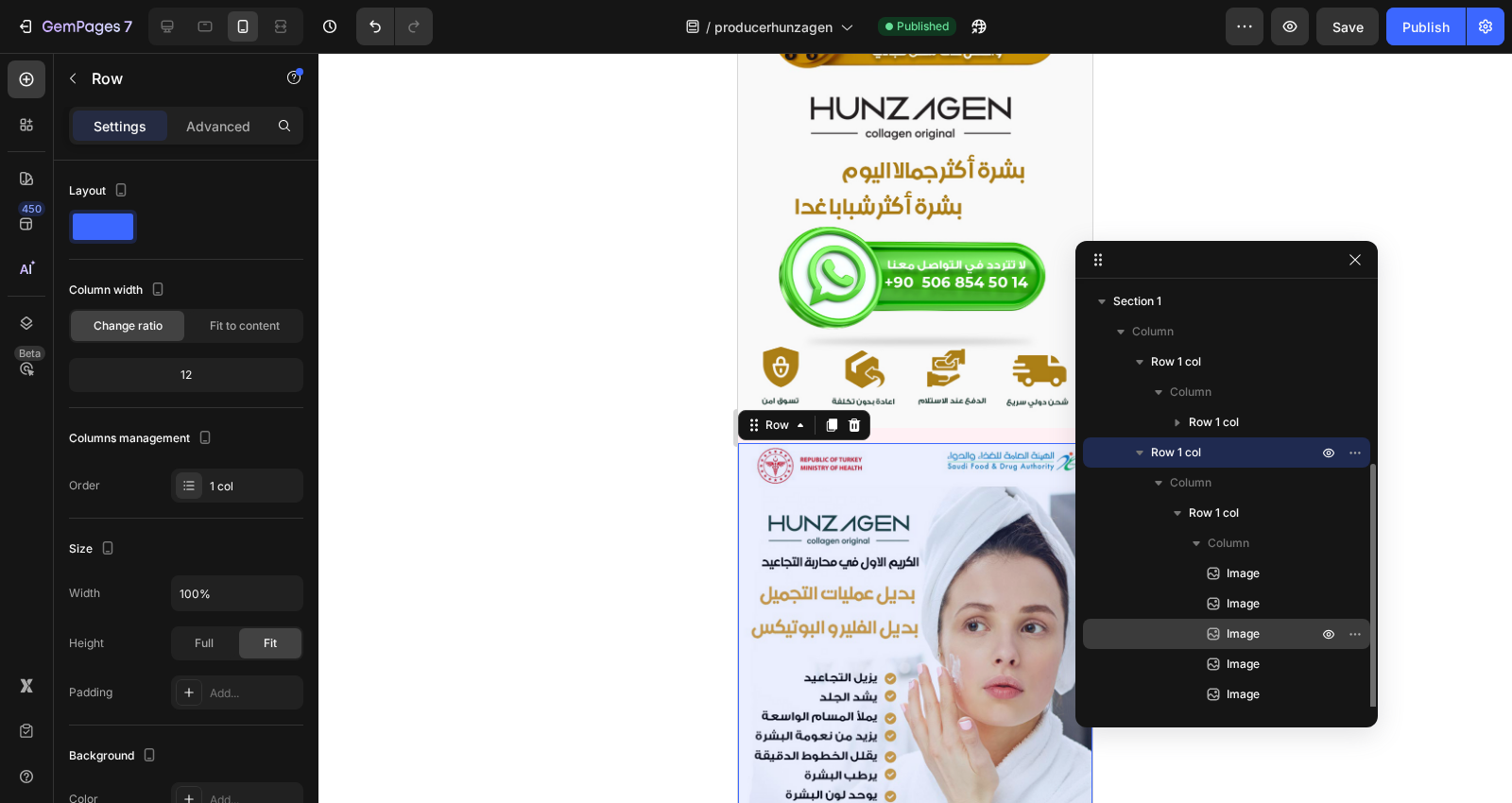
scroll to position [183, 0]
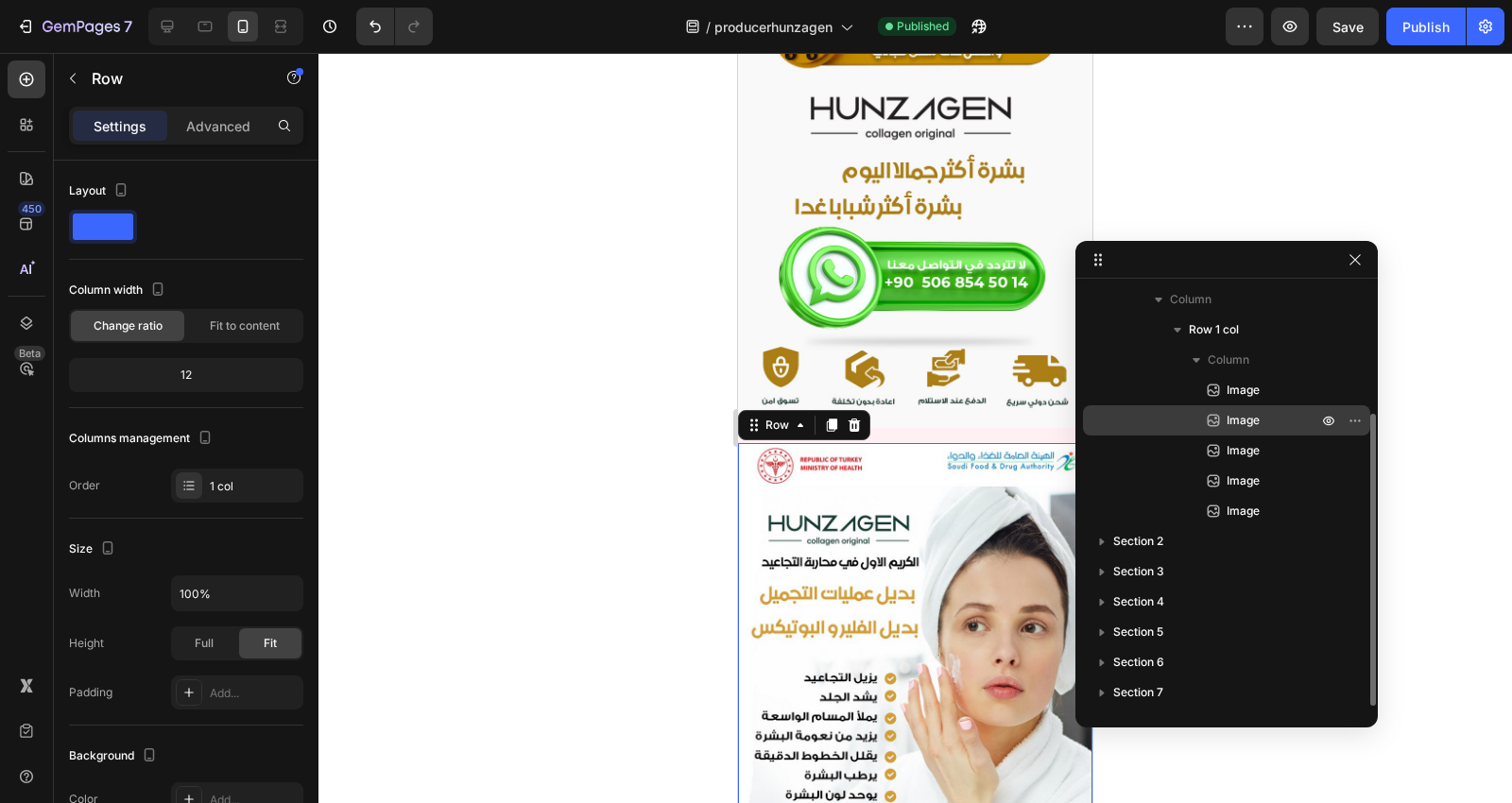
click at [1241, 412] on span "Image" at bounding box center [1242, 421] width 33 height 19
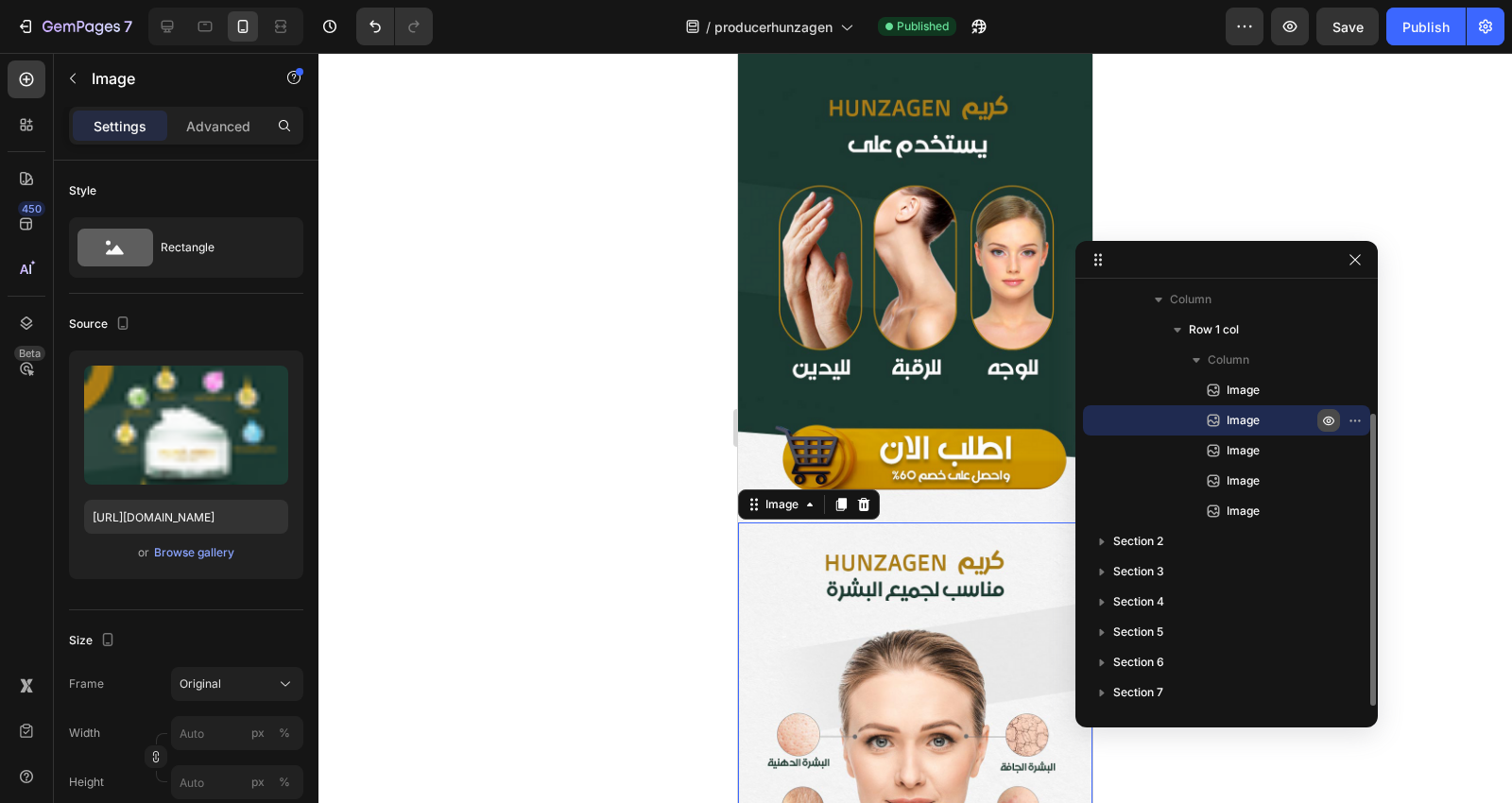
scroll to position [8278, 0]
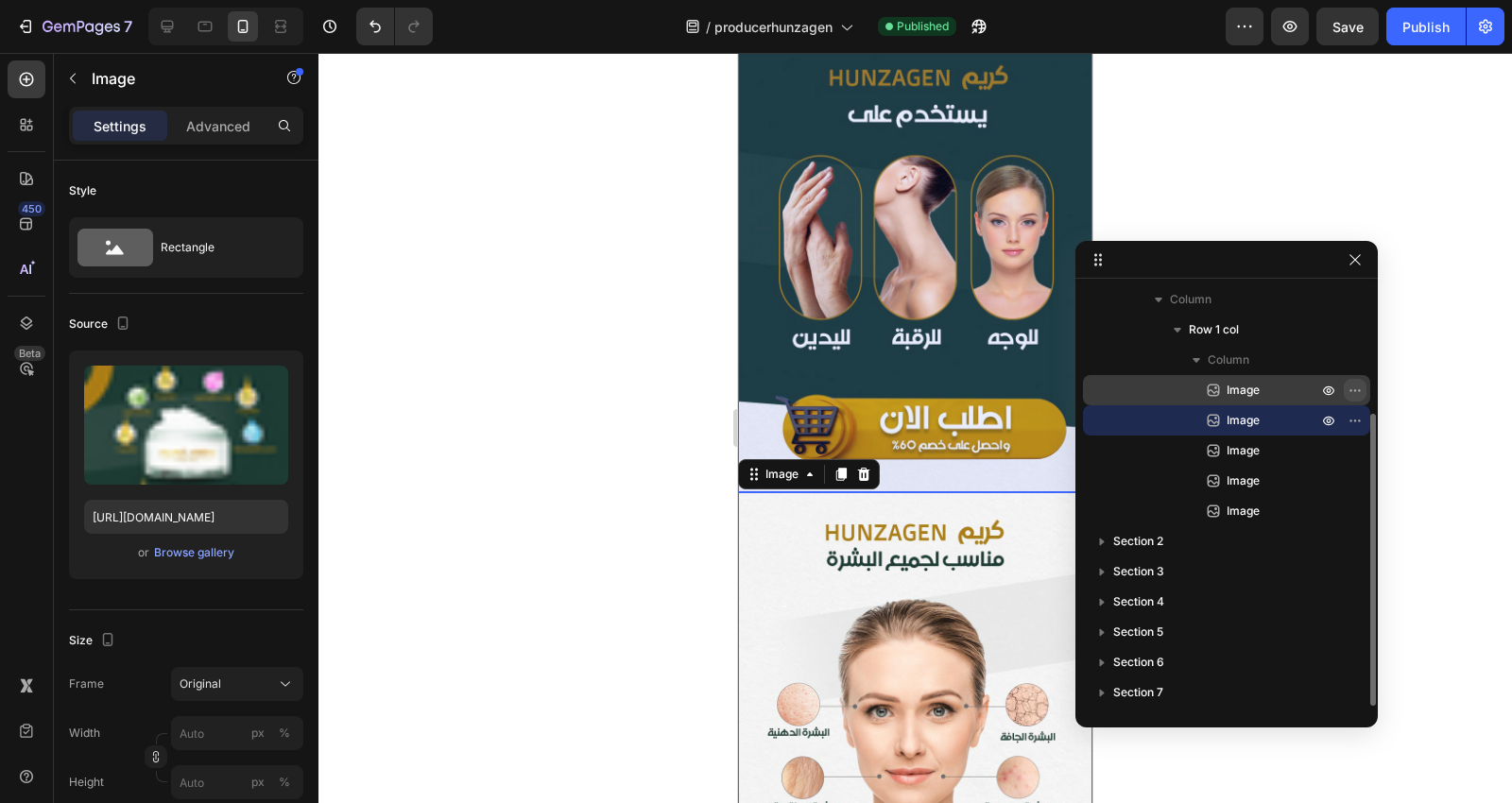
click at [1347, 389] on icon "button" at bounding box center [1355, 390] width 15 height 15
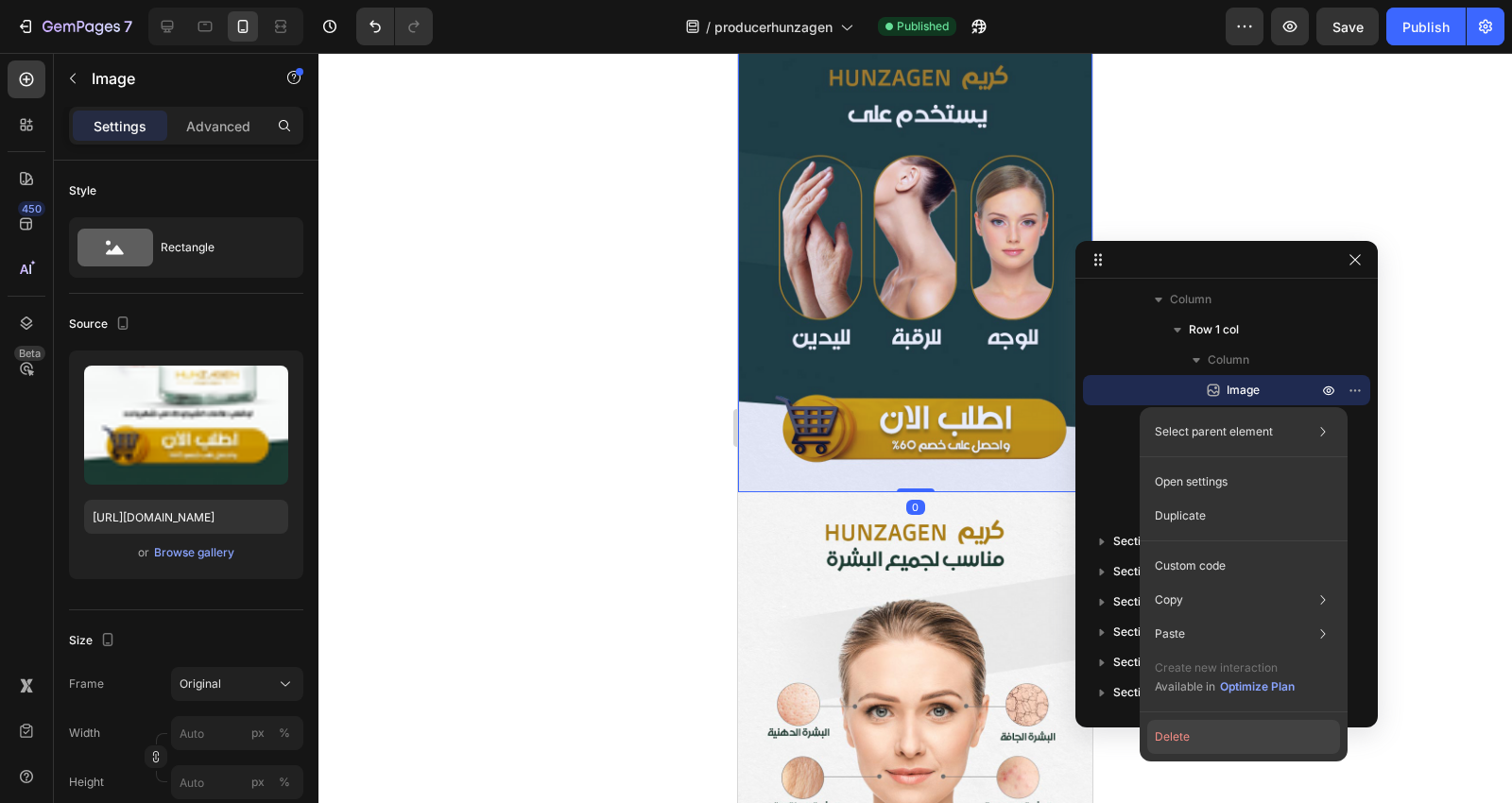
click at [1196, 733] on button "Delete" at bounding box center [1243, 737] width 193 height 34
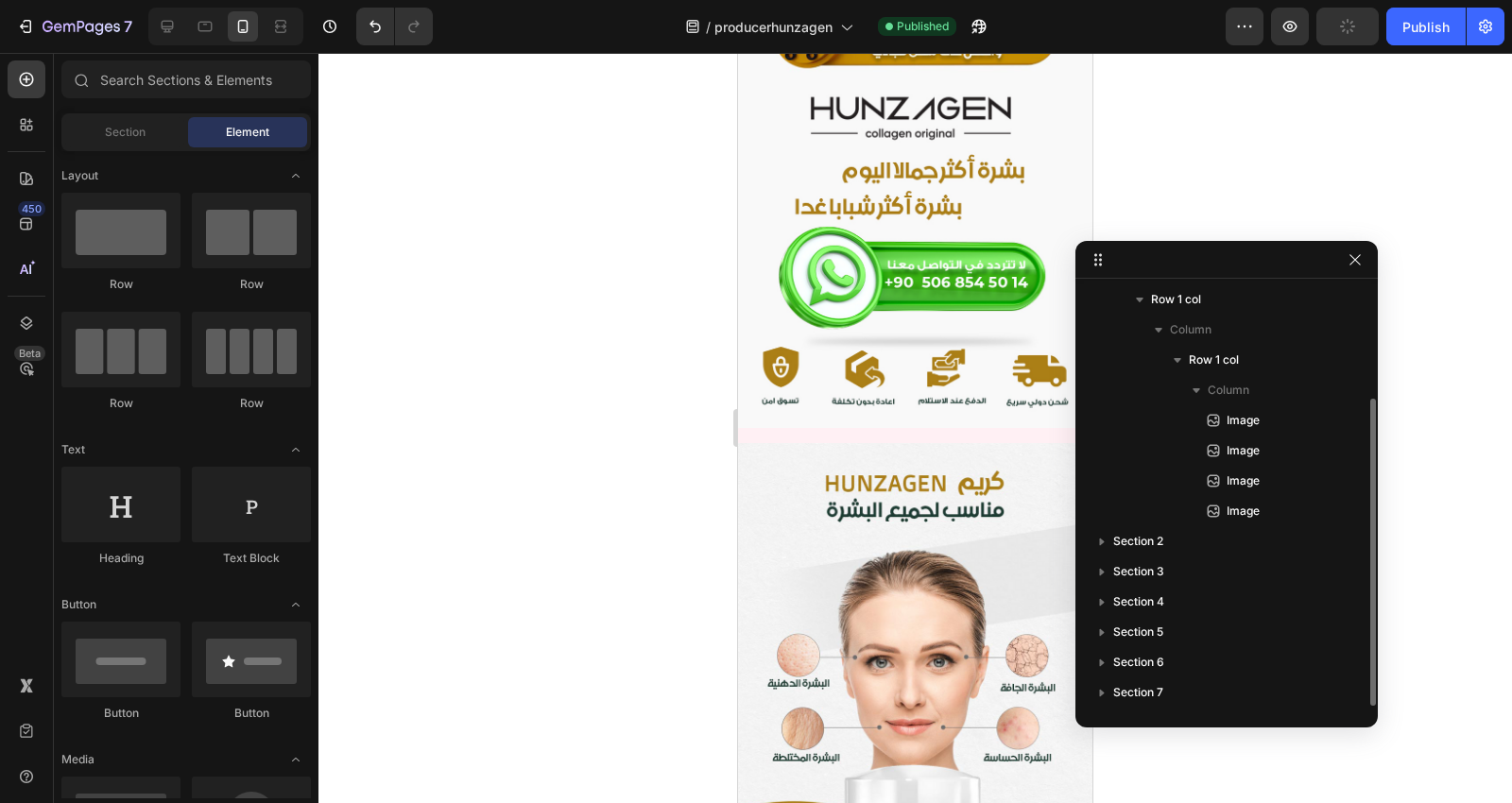
scroll to position [0, 0]
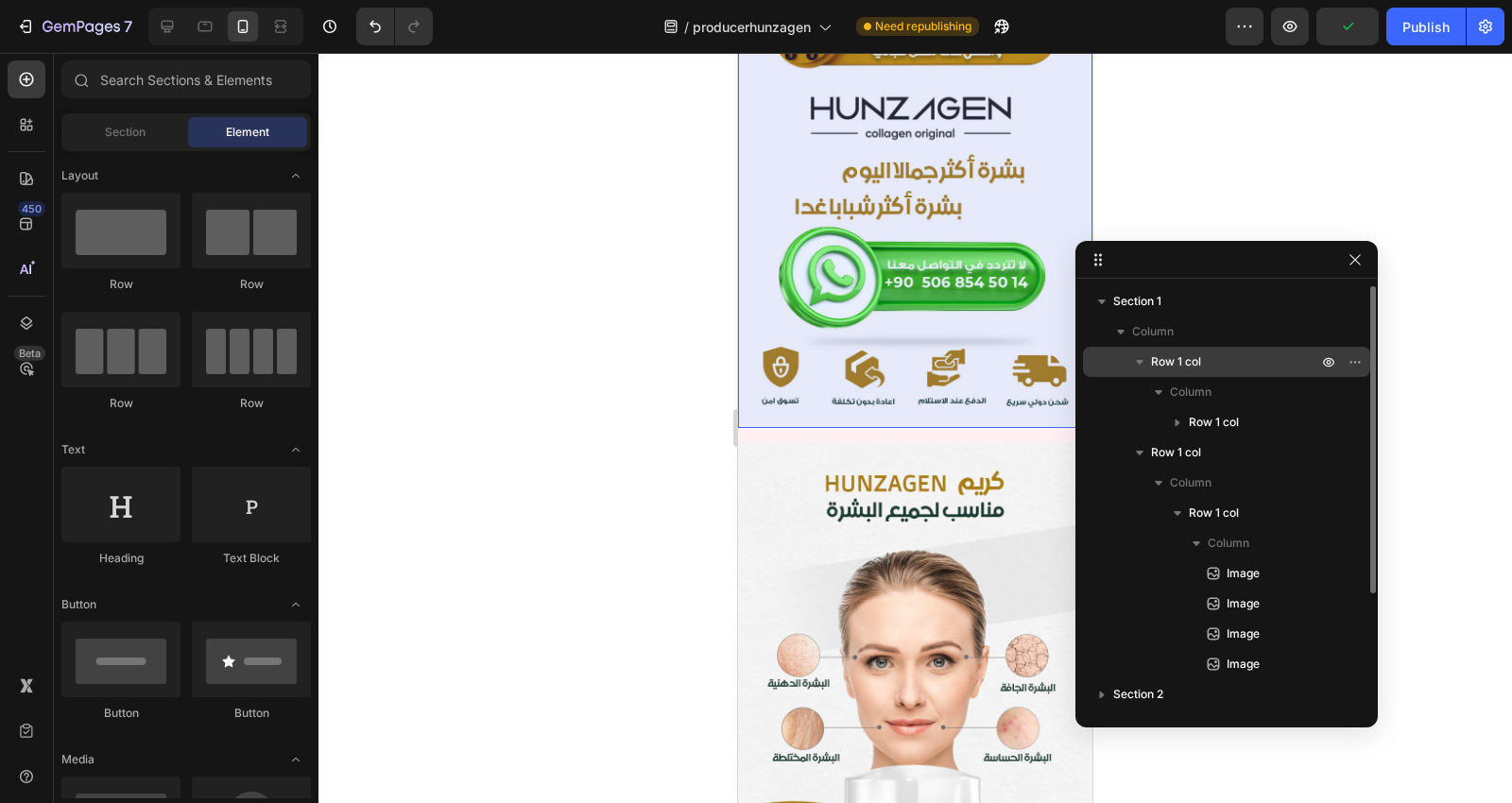
click at [1249, 351] on div "Row 1 col" at bounding box center [1226, 362] width 272 height 31
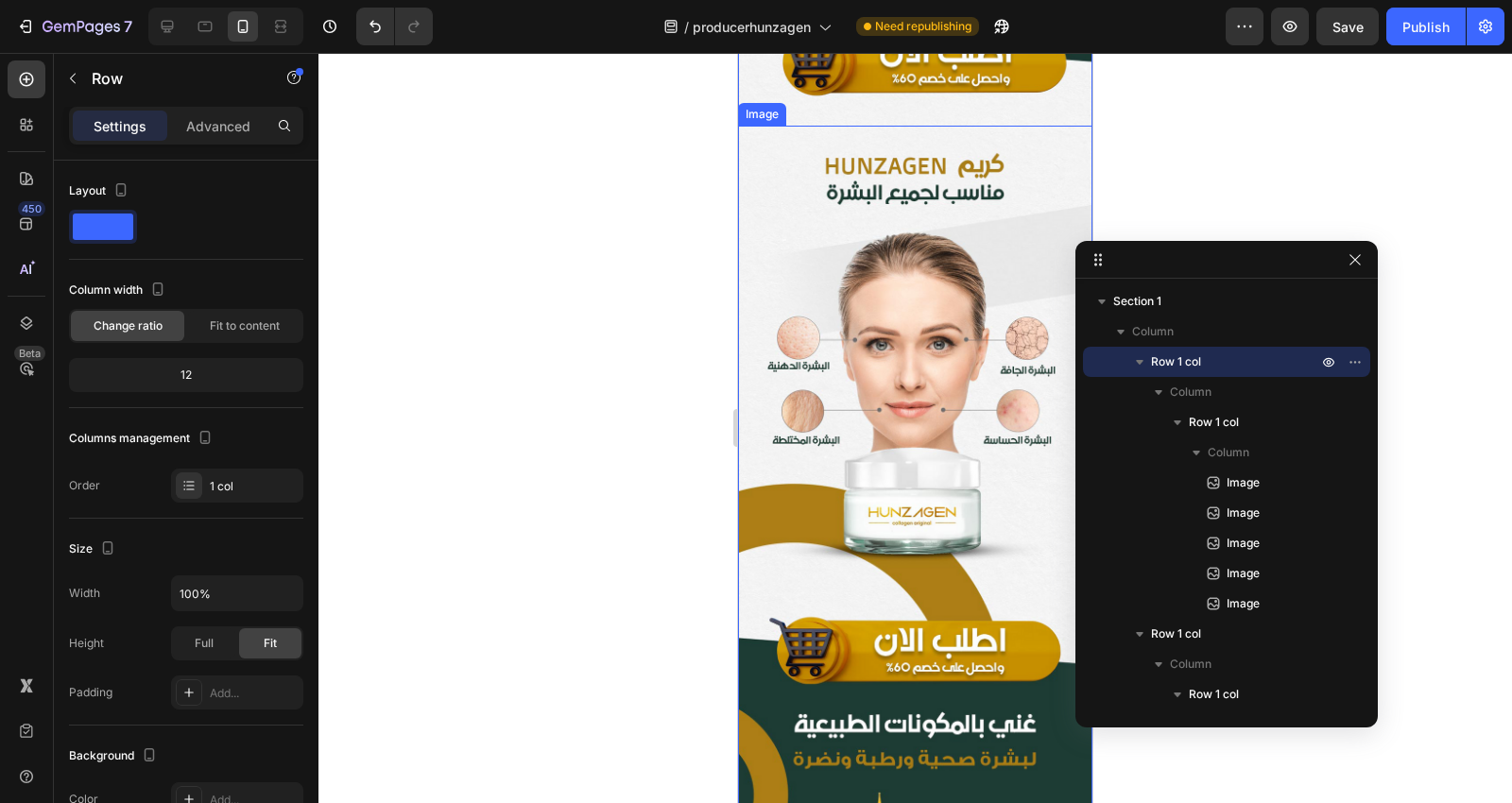
scroll to position [1260, 0]
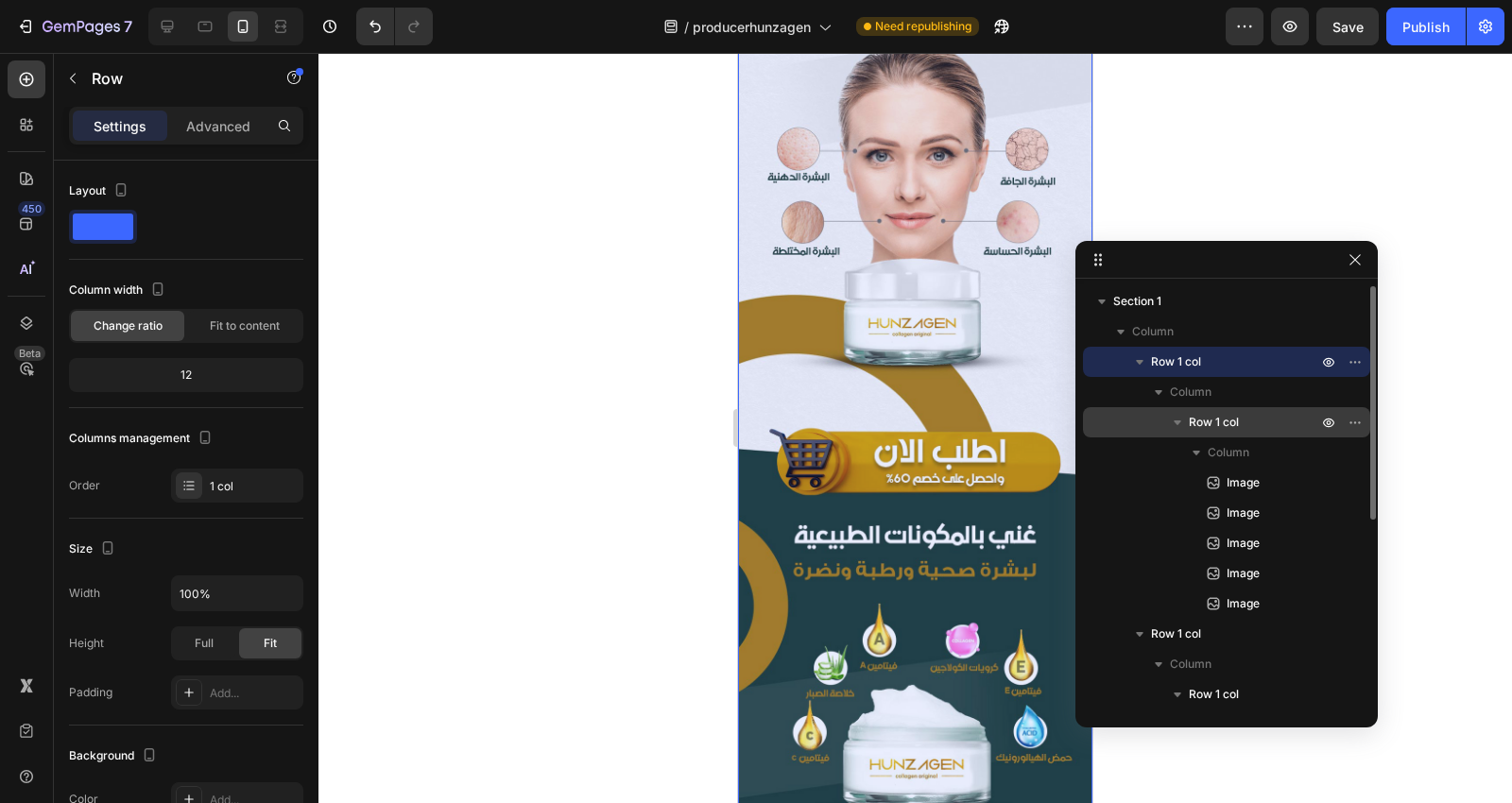
click at [1241, 430] on p "Row 1 col" at bounding box center [1255, 422] width 133 height 19
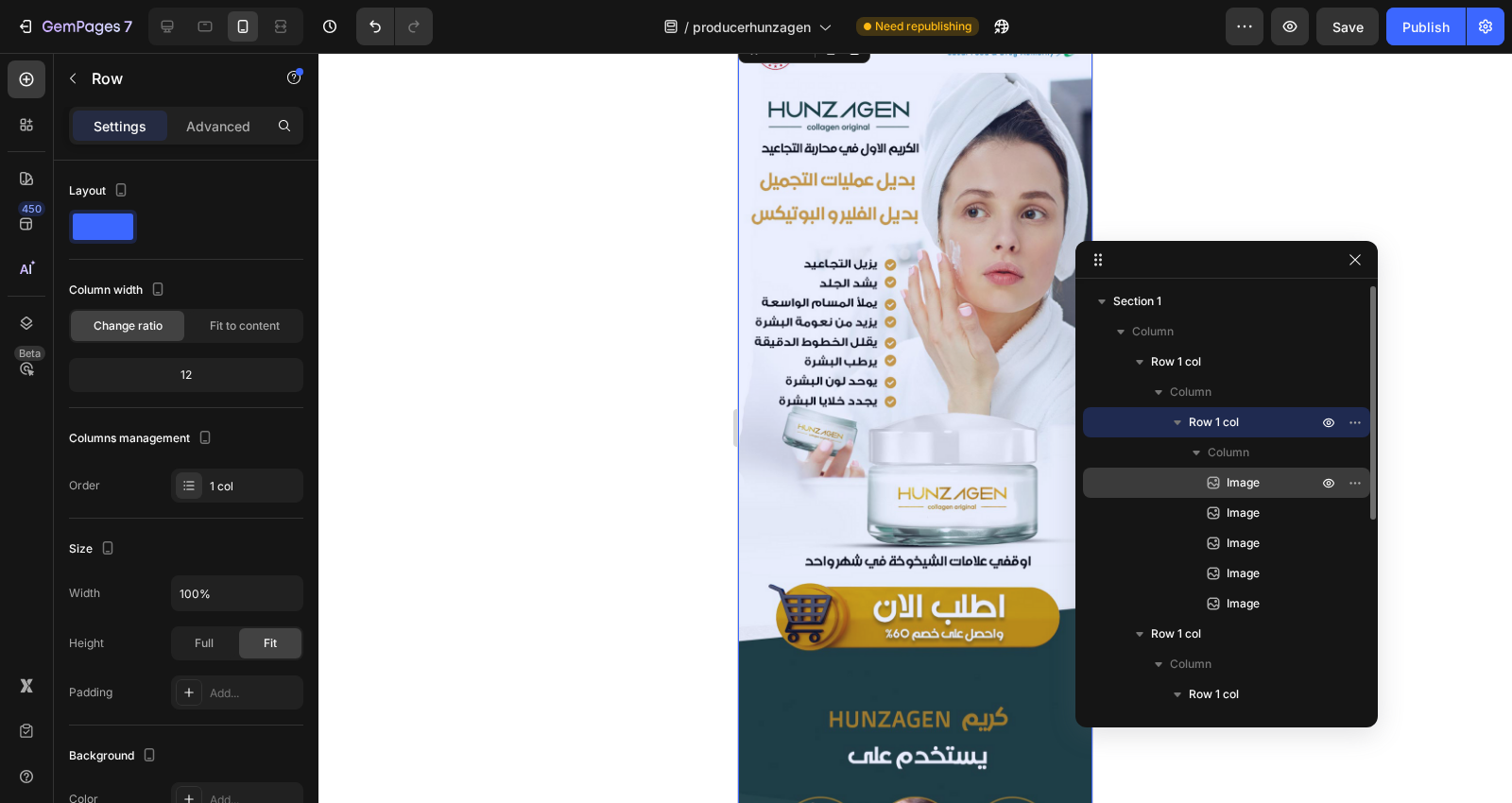
scroll to position [0, 0]
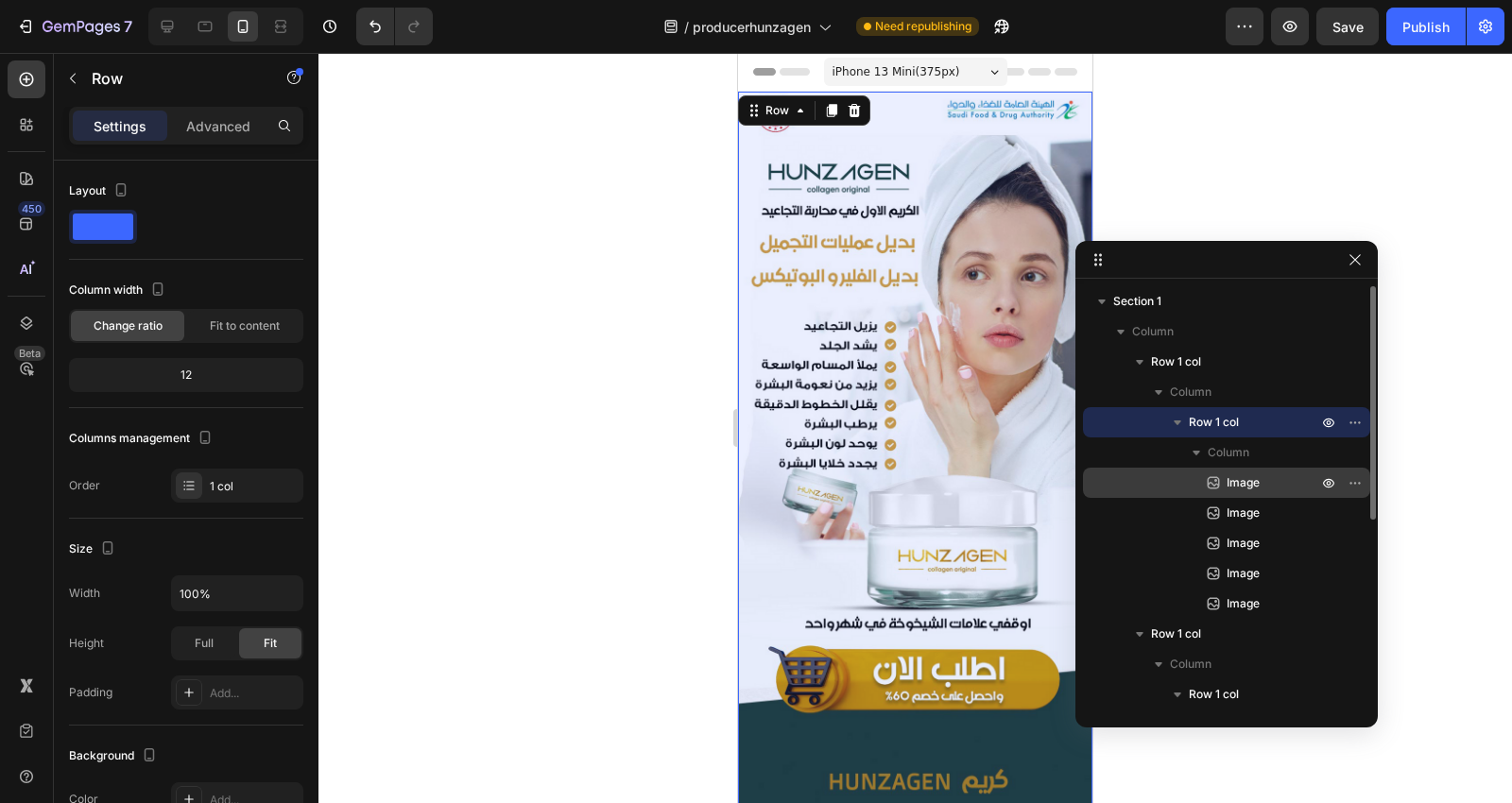
click at [1253, 475] on span "Image" at bounding box center [1242, 484] width 33 height 19
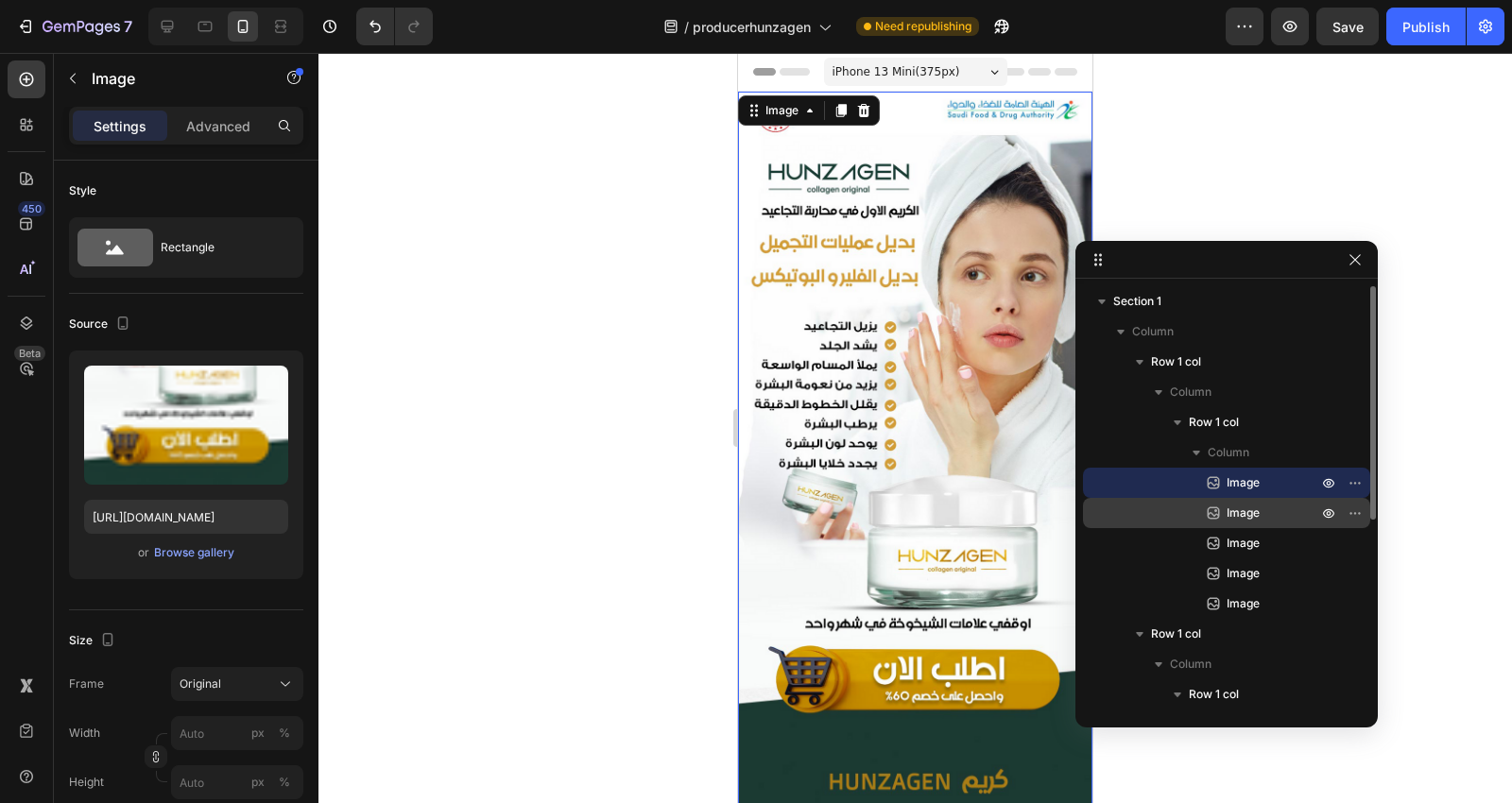
click at [1242, 505] on span "Image" at bounding box center [1242, 513] width 33 height 19
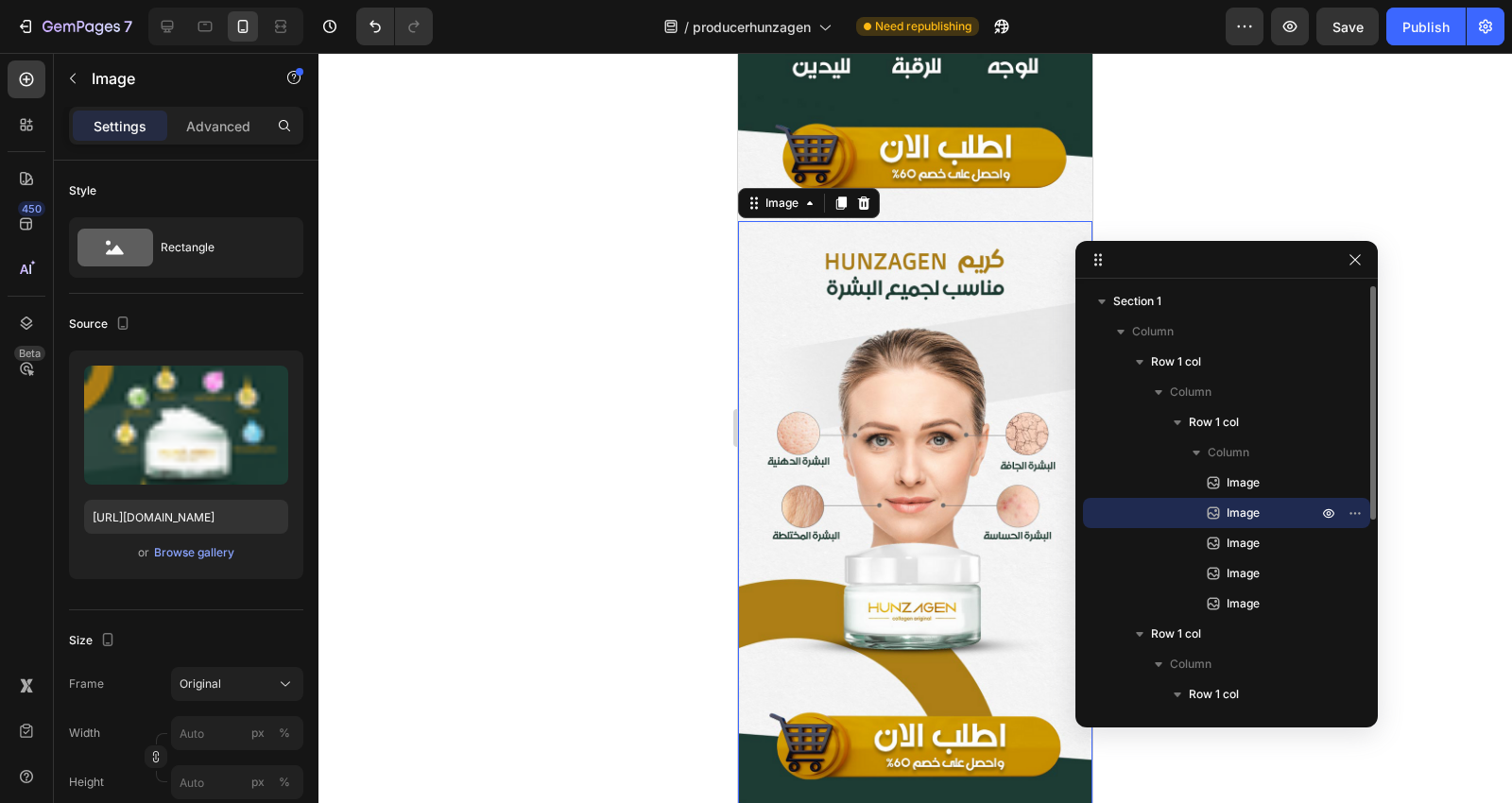
scroll to position [1030, 0]
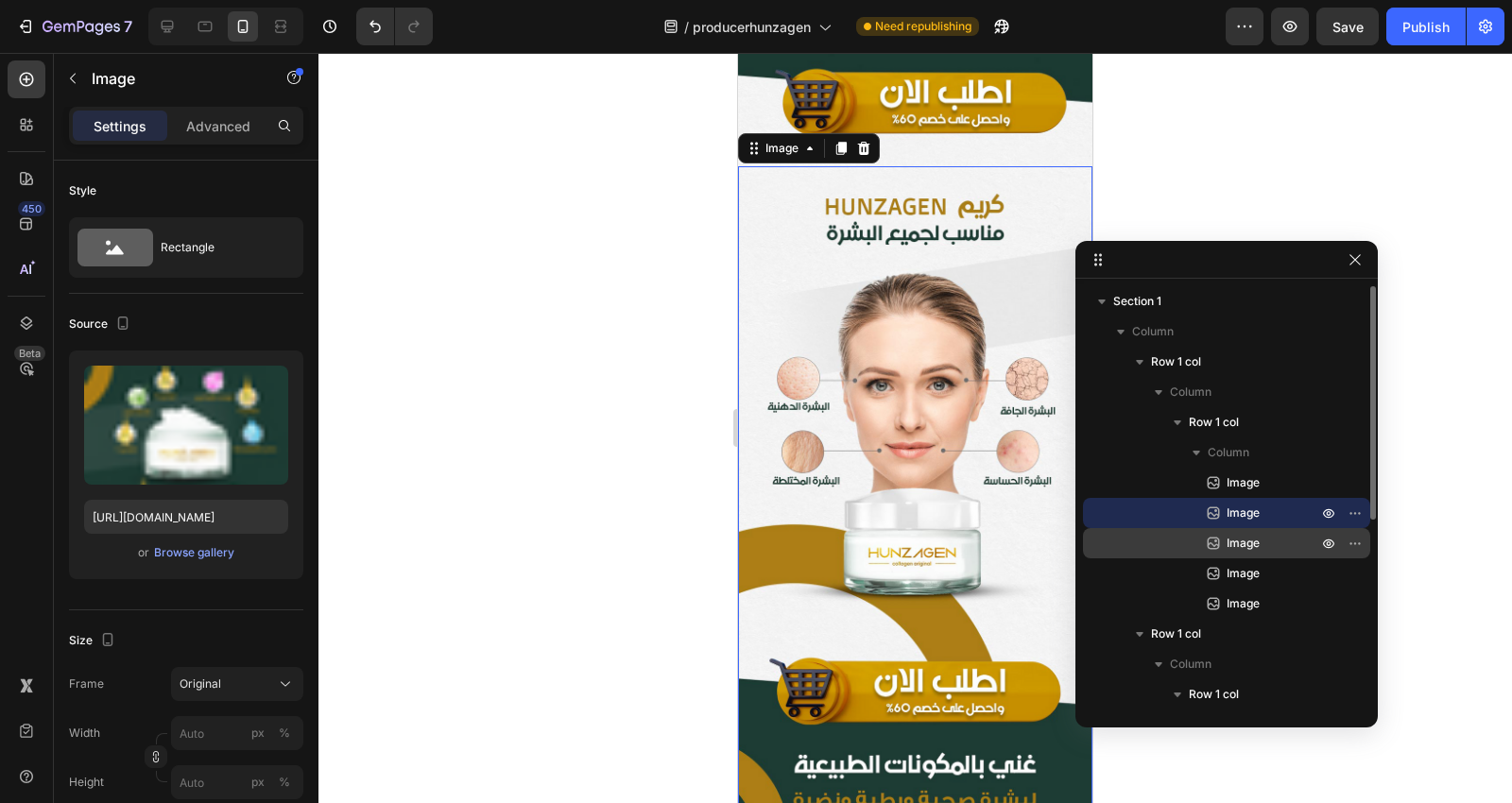
click at [1238, 542] on span "Image" at bounding box center [1242, 544] width 33 height 19
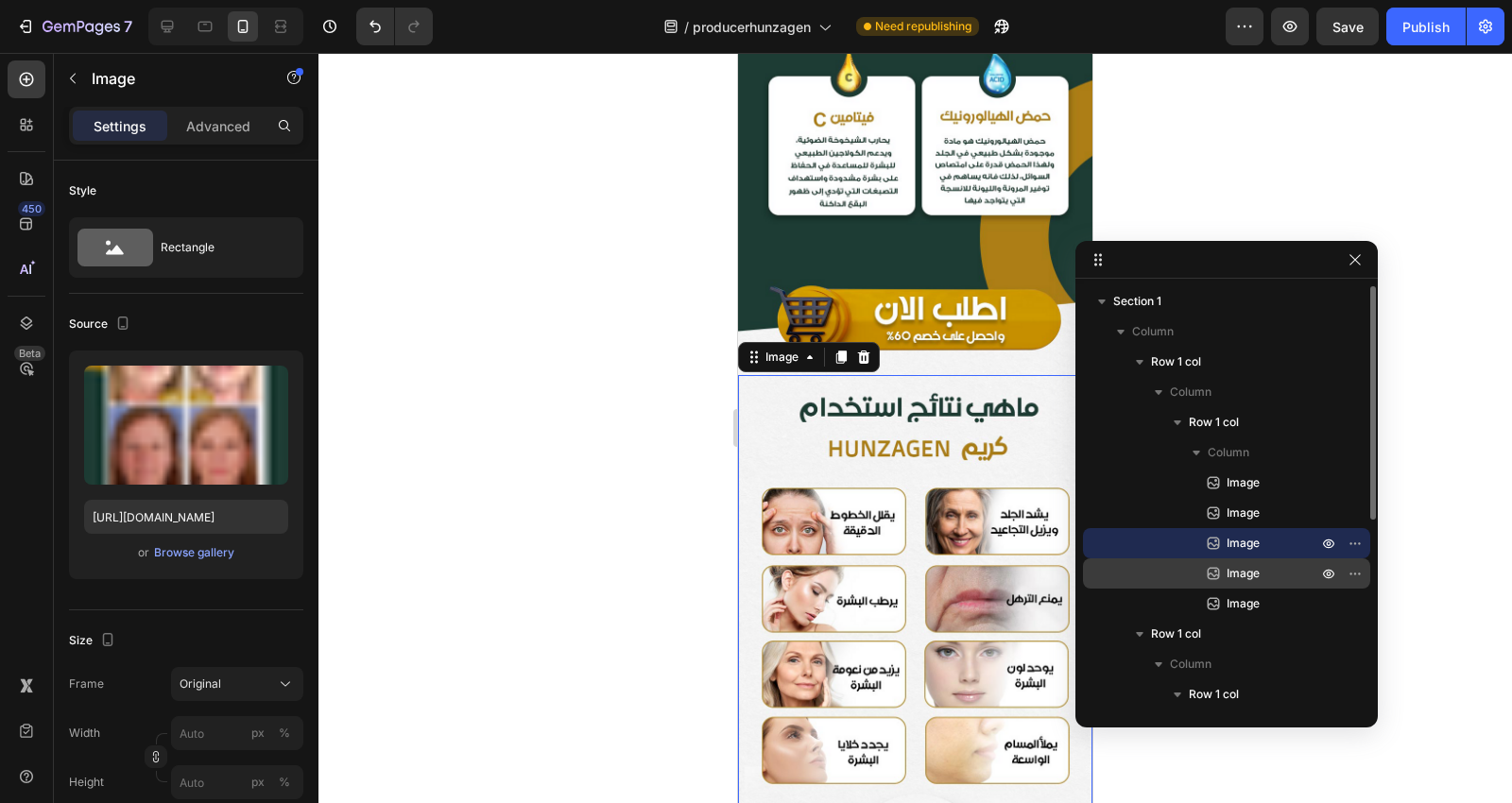
scroll to position [2523, 0]
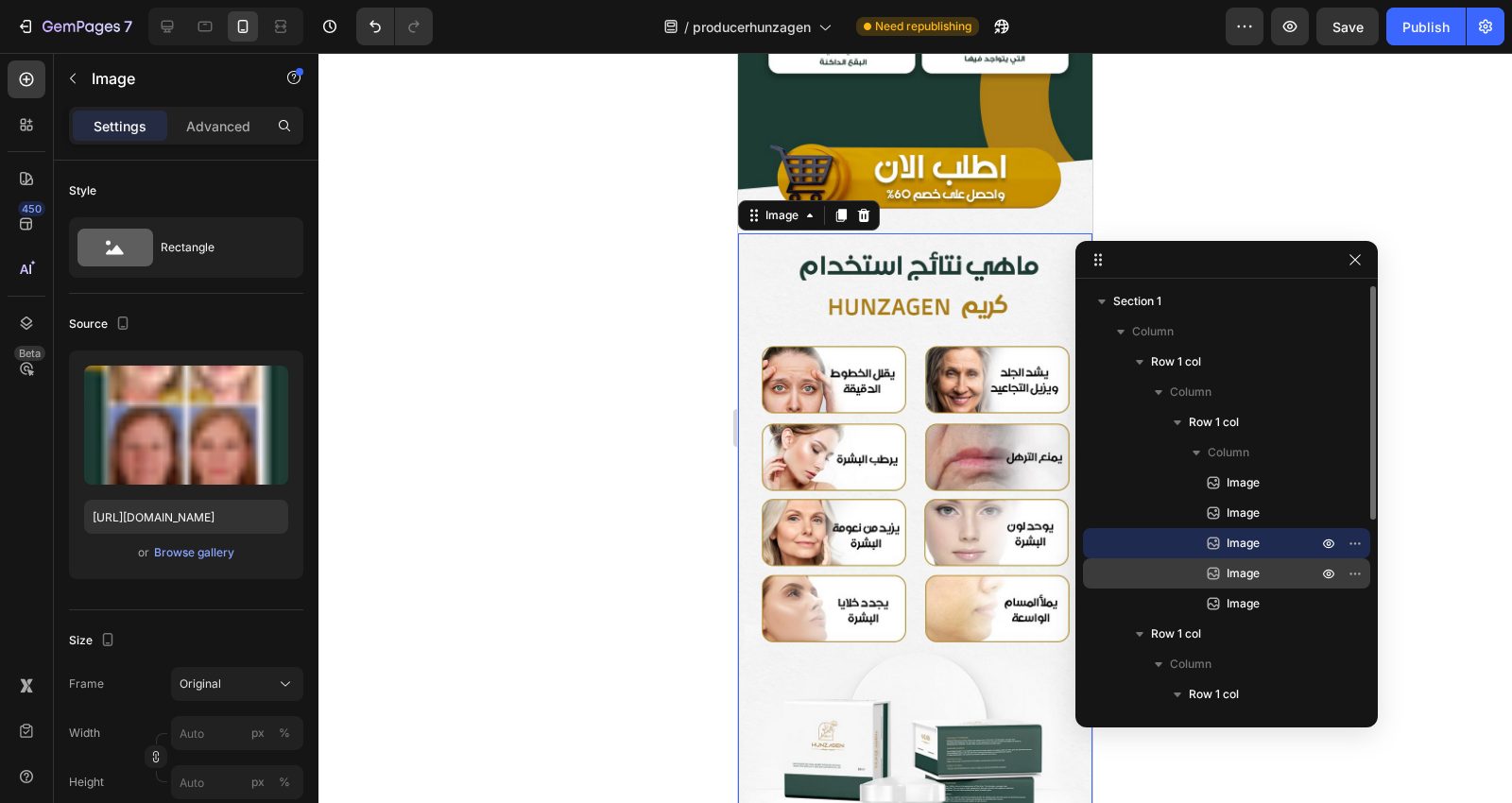
click at [1244, 565] on span "Image" at bounding box center [1242, 574] width 33 height 19
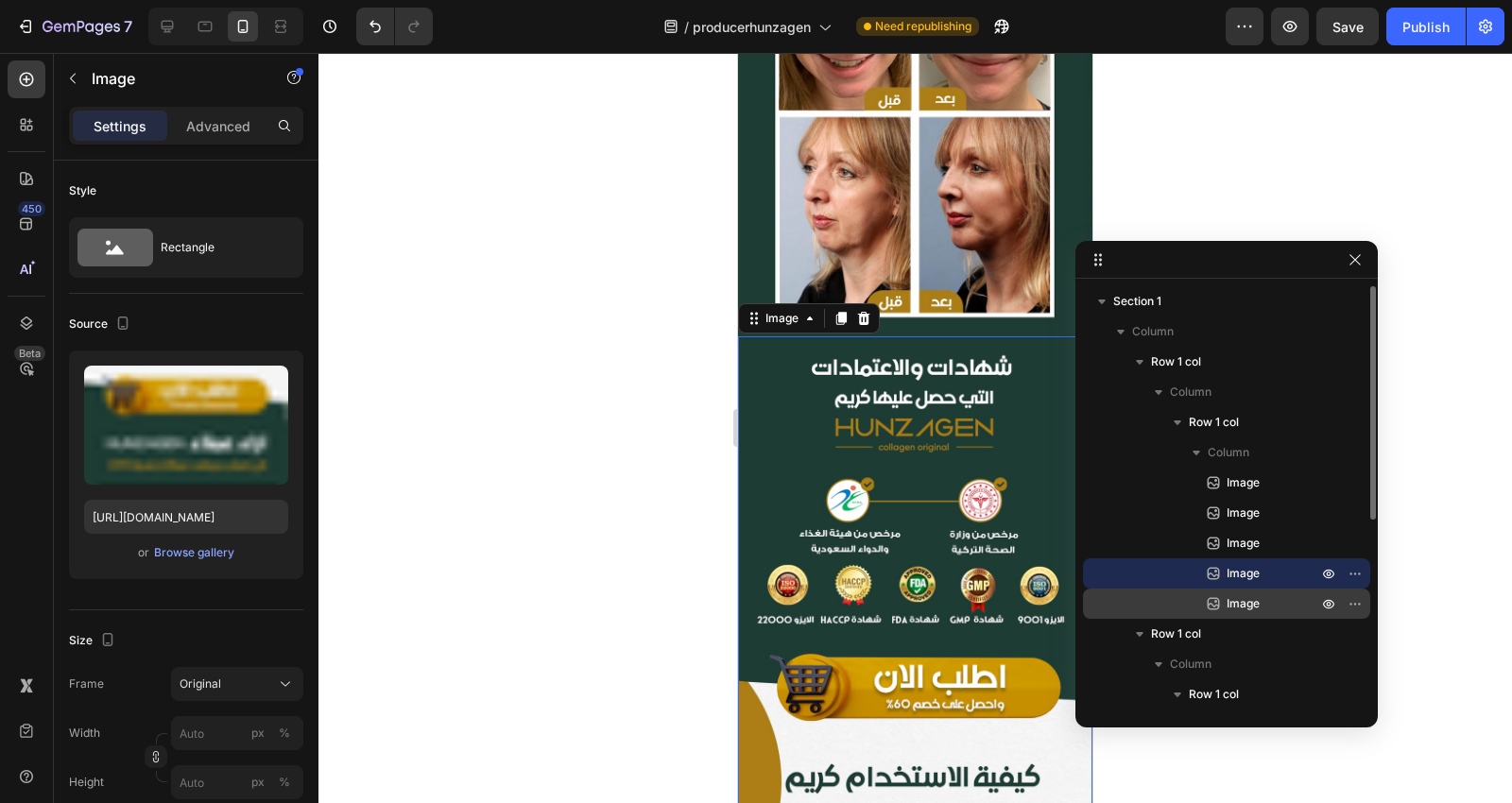
click at [1244, 595] on span "Image" at bounding box center [1242, 604] width 33 height 19
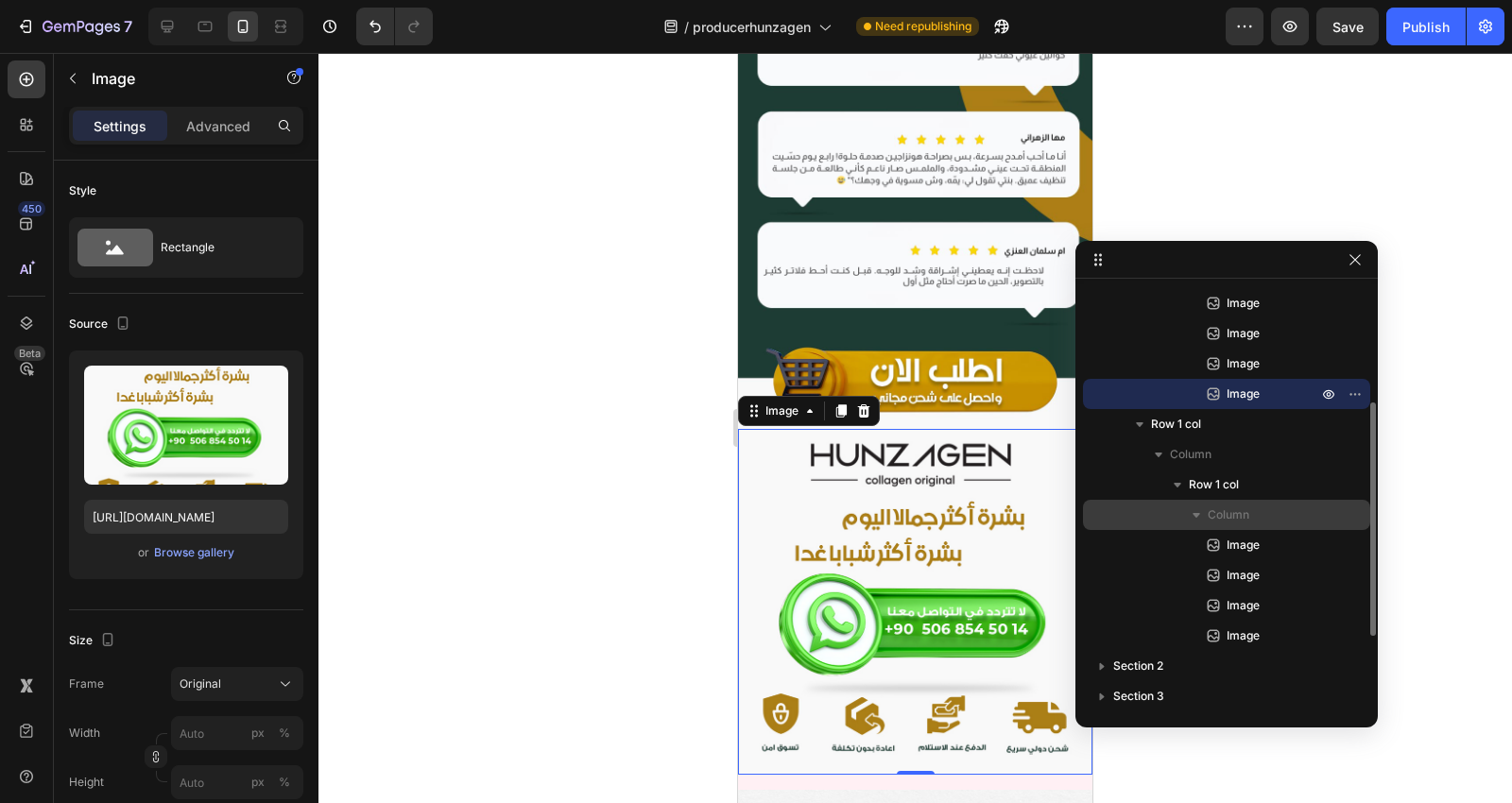
scroll to position [0, 0]
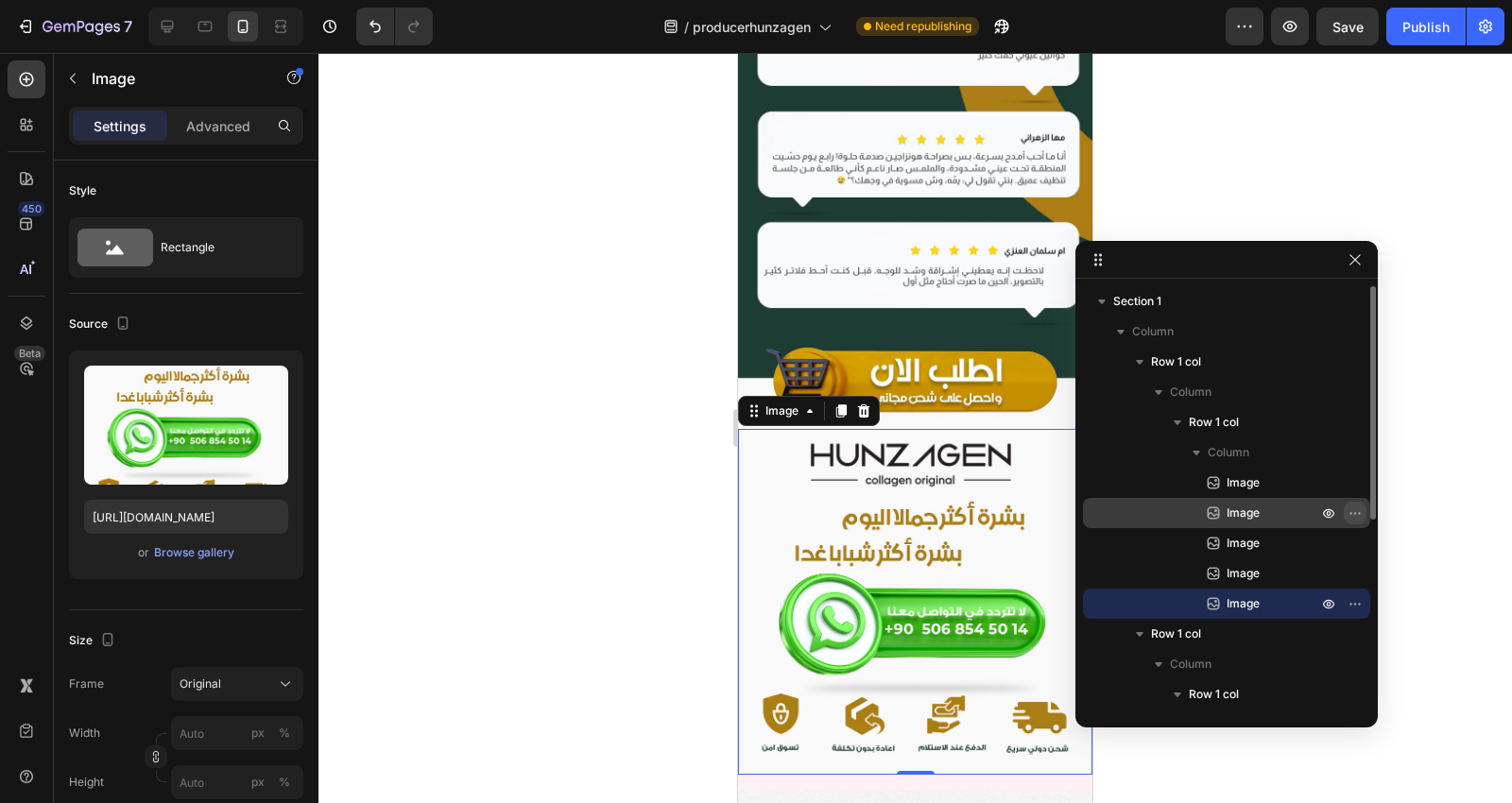
click at [1360, 515] on icon "button" at bounding box center [1355, 513] width 15 height 15
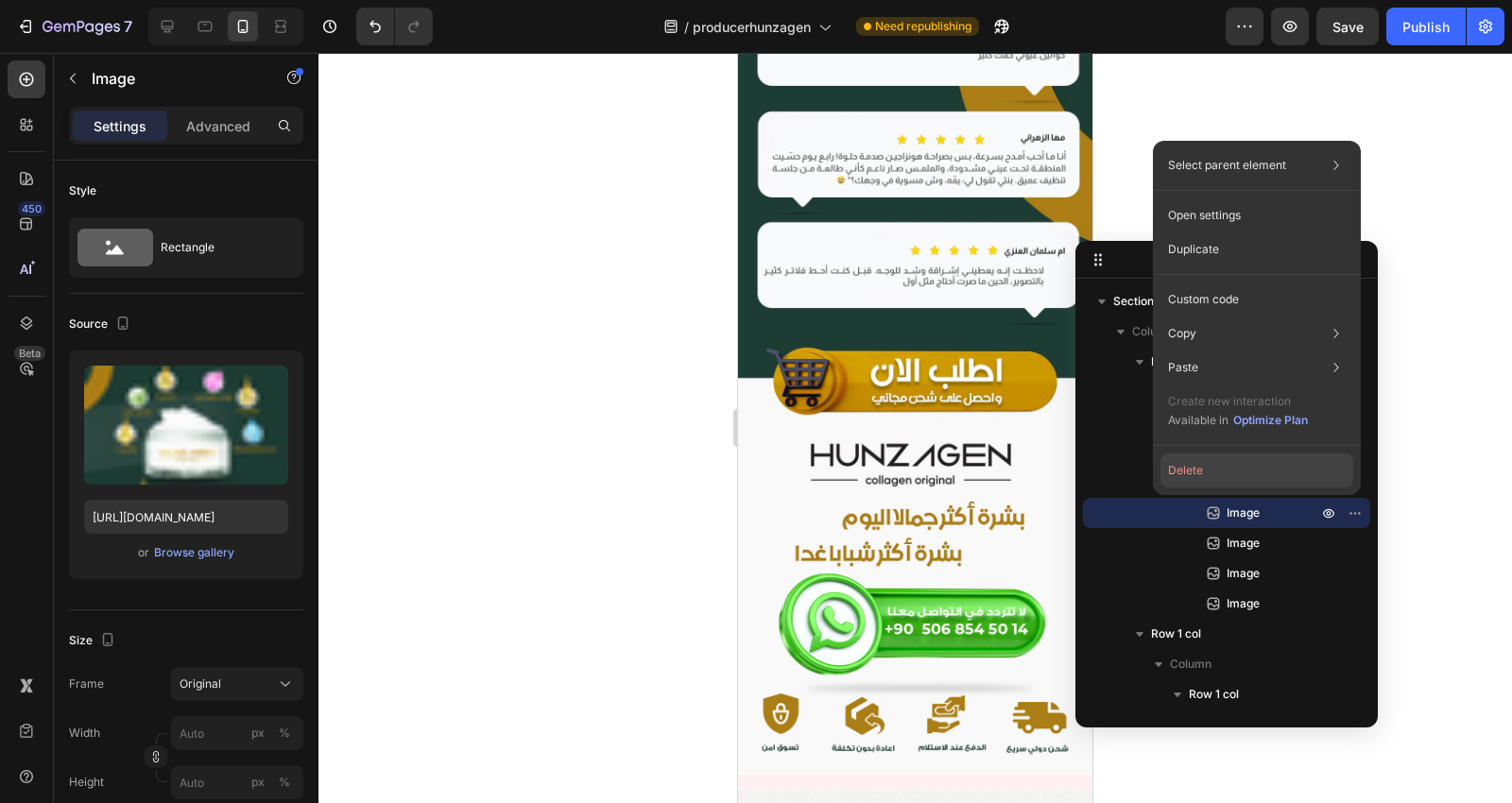
click at [1226, 463] on button "Delete" at bounding box center [1257, 471] width 193 height 34
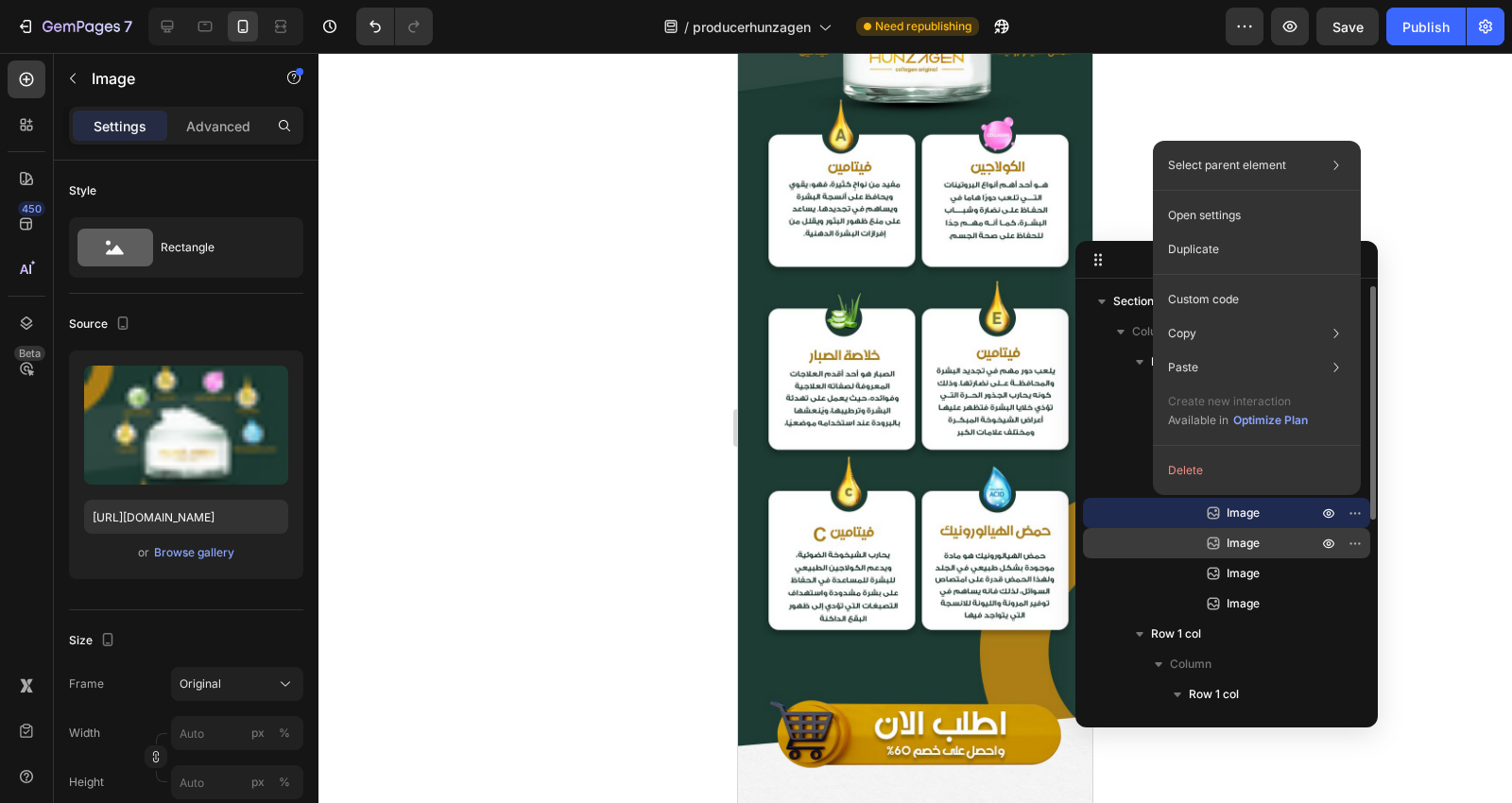
scroll to position [5382, 0]
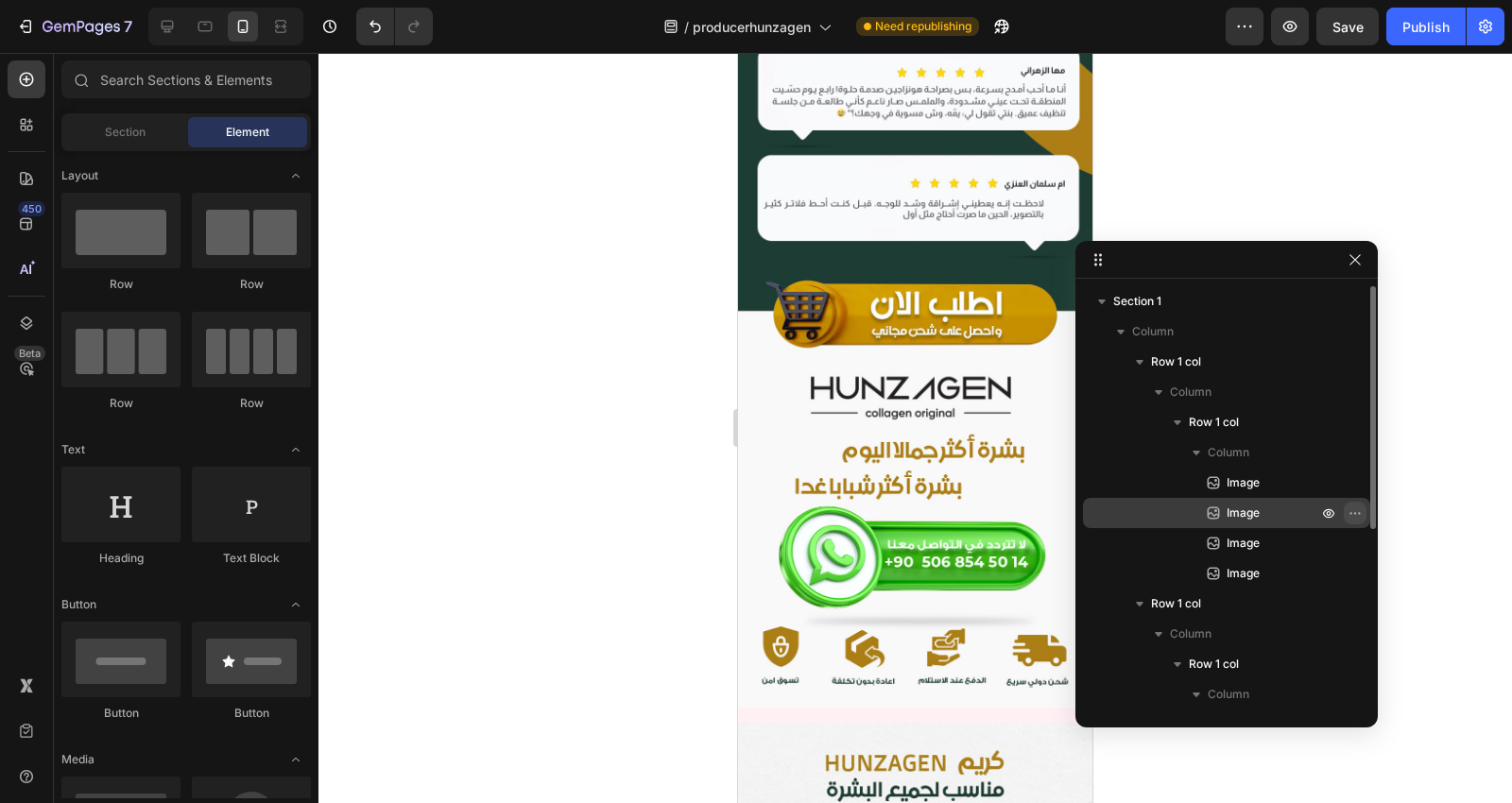
click at [1347, 511] on icon "button" at bounding box center [1355, 513] width 15 height 15
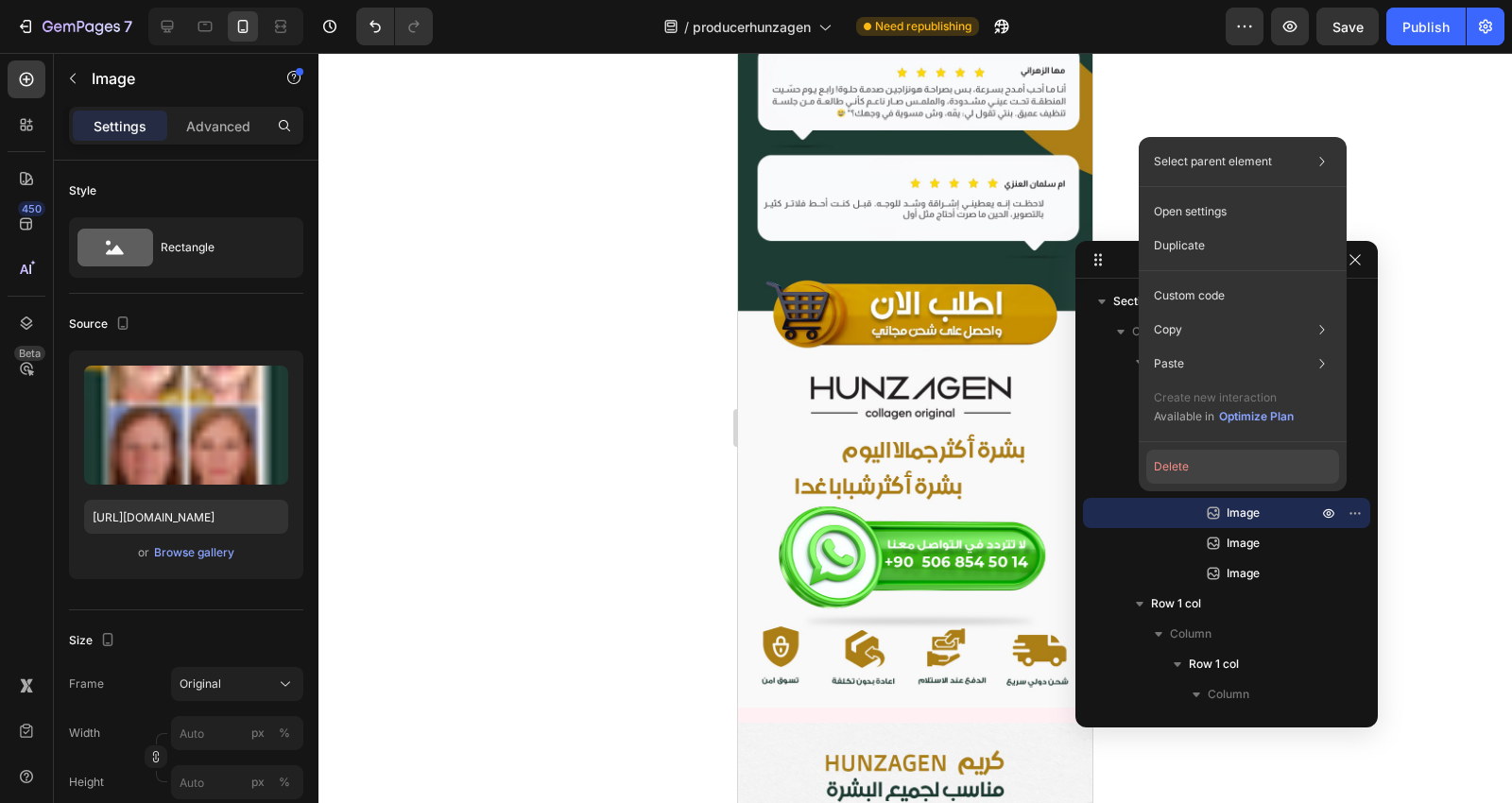
click at [1221, 468] on button "Delete" at bounding box center [1242, 467] width 193 height 34
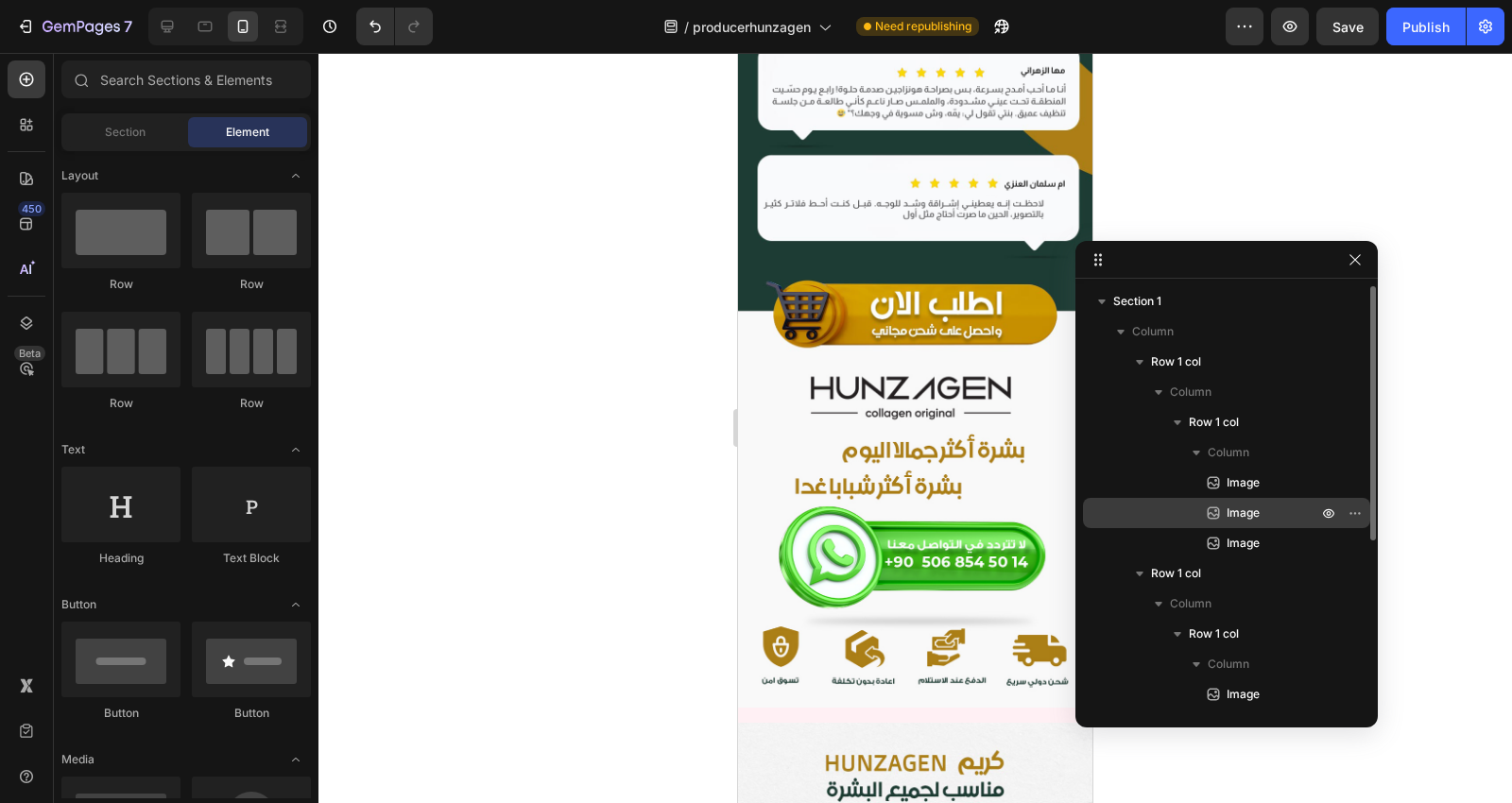
scroll to position [3106, 0]
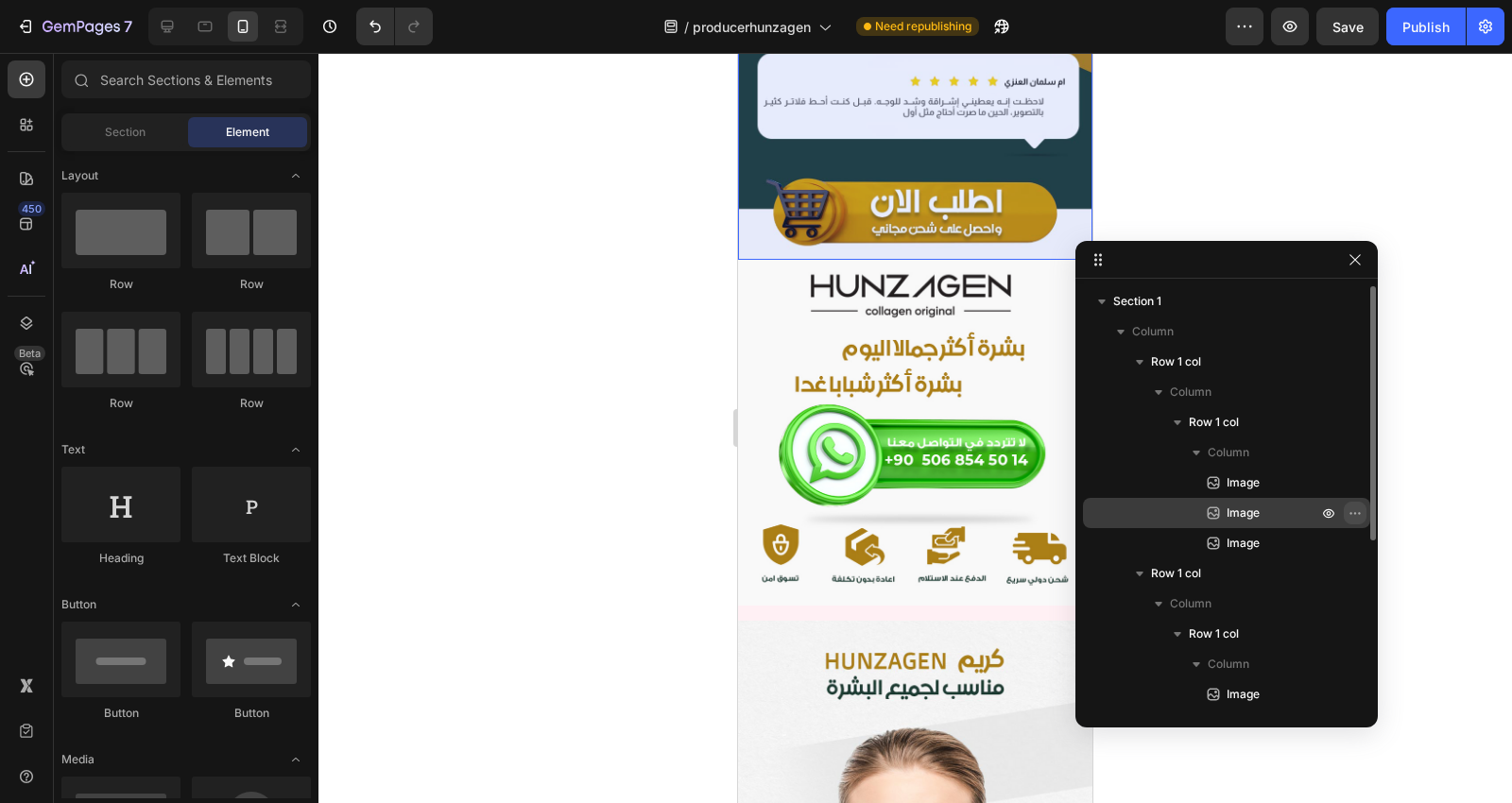
click at [1354, 505] on icon "button" at bounding box center [1355, 513] width 15 height 15
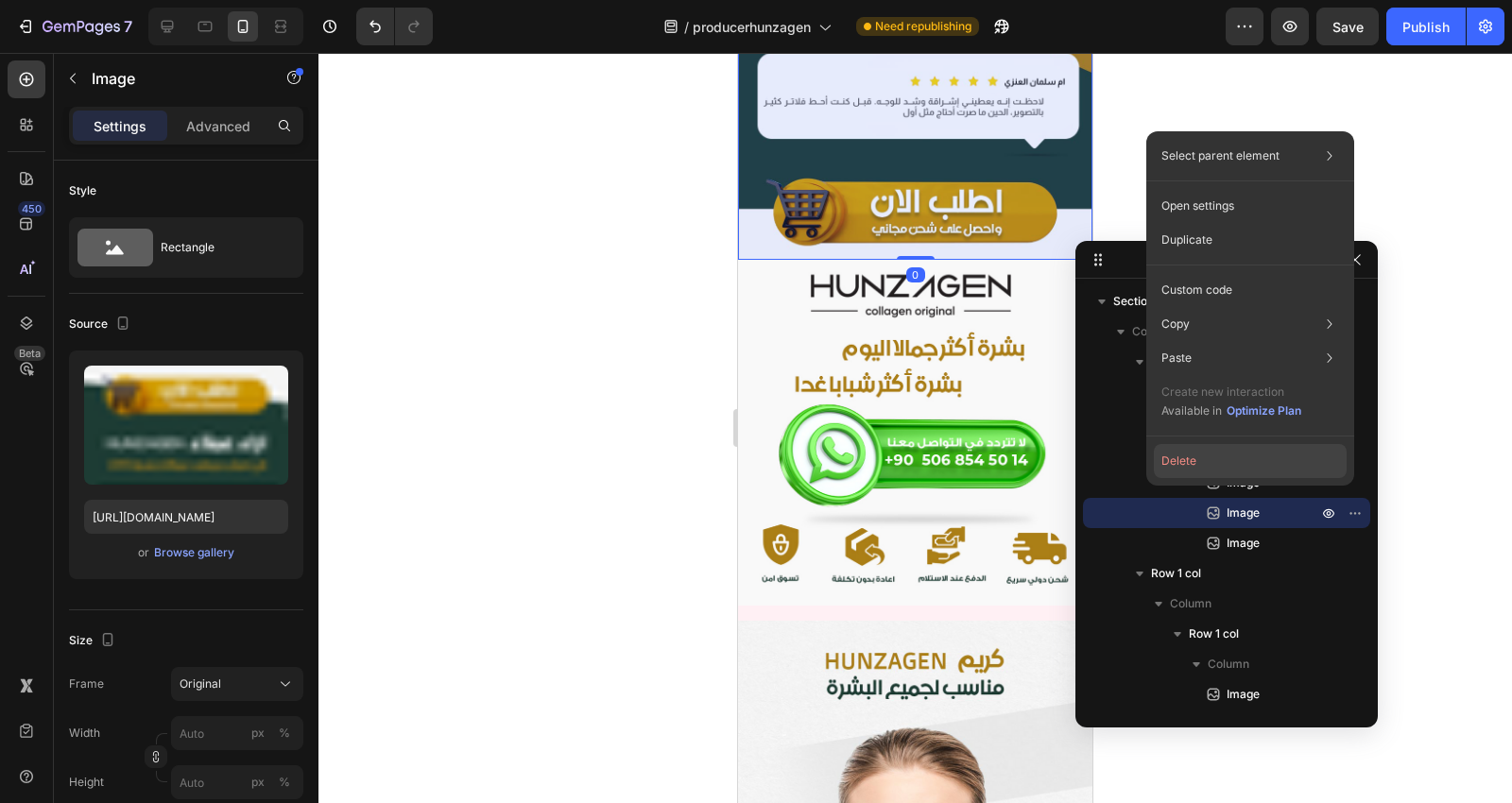
click at [1224, 464] on button "Delete" at bounding box center [1250, 462] width 193 height 34
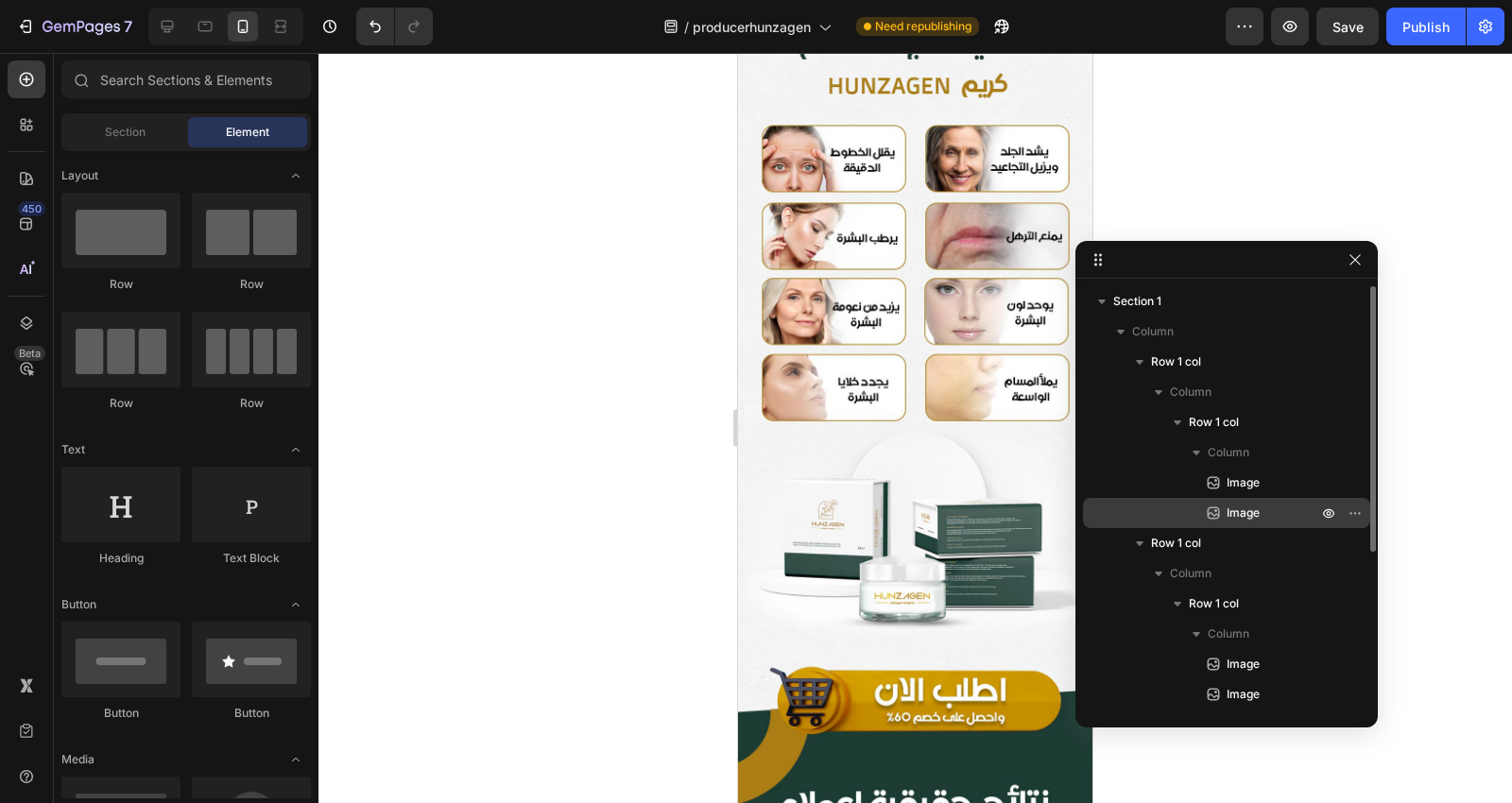
scroll to position [1030, 0]
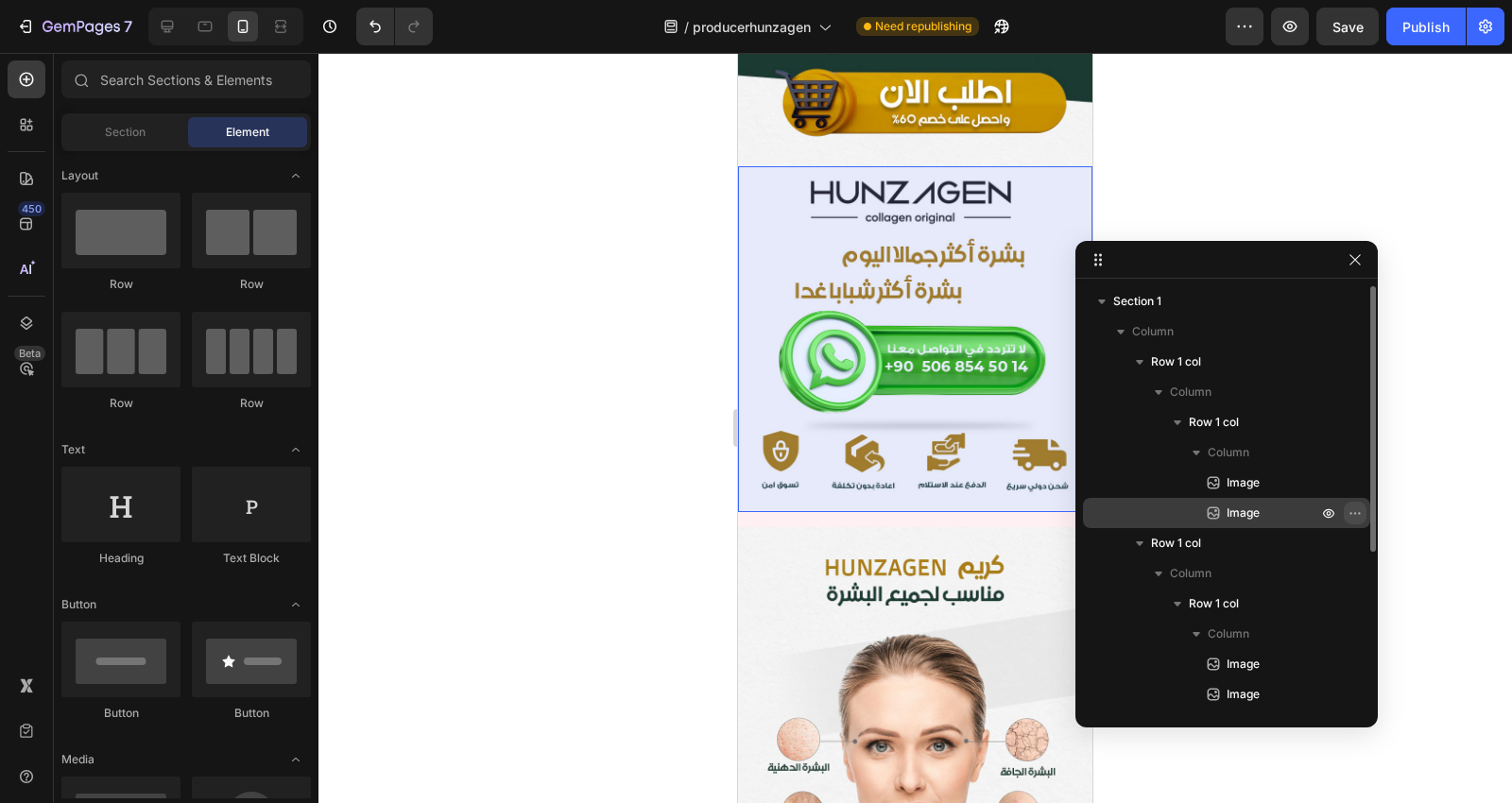
click at [1364, 504] on button "button" at bounding box center [1355, 513] width 23 height 23
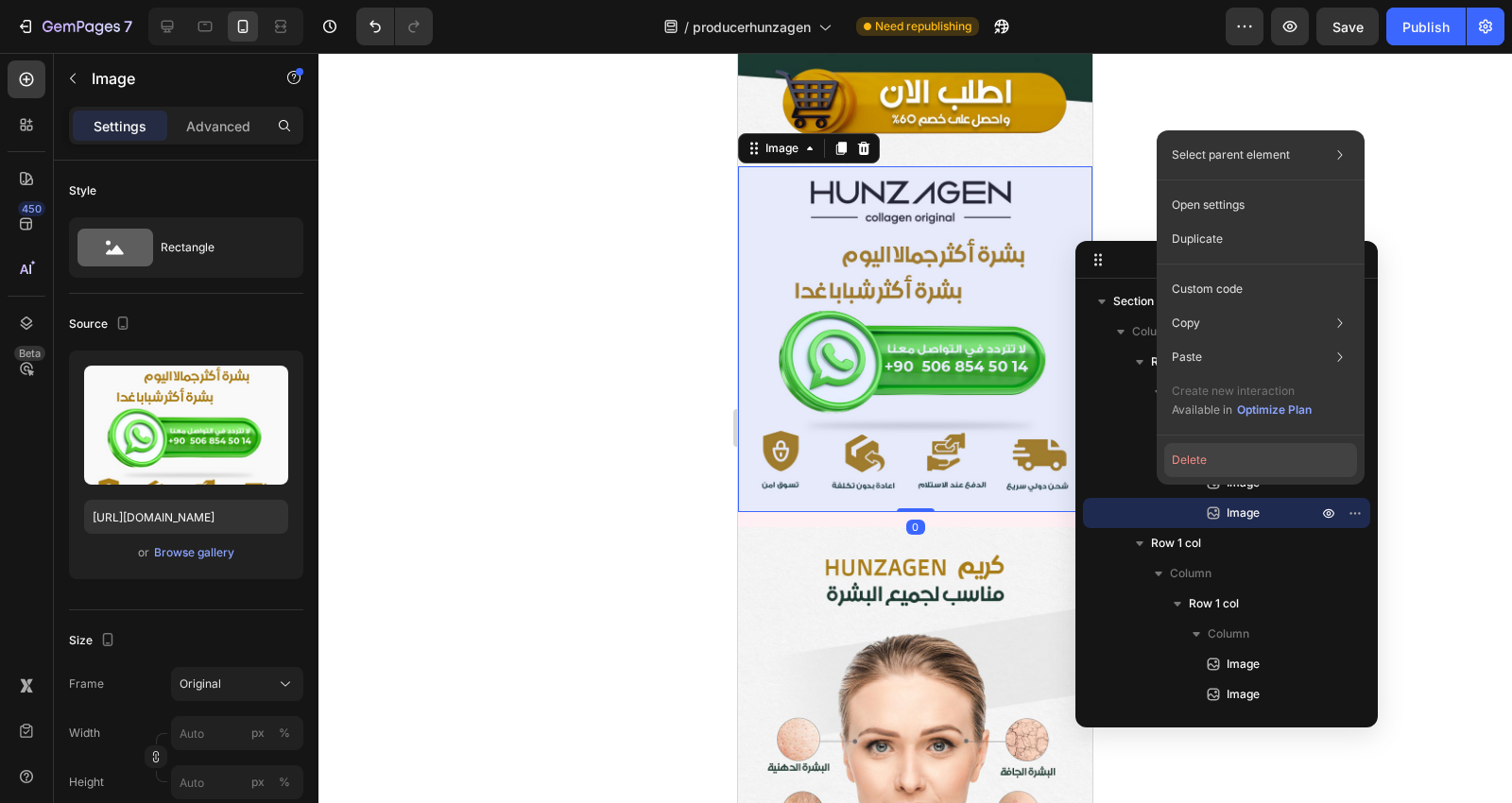
click at [1228, 447] on button "Delete" at bounding box center [1260, 461] width 193 height 34
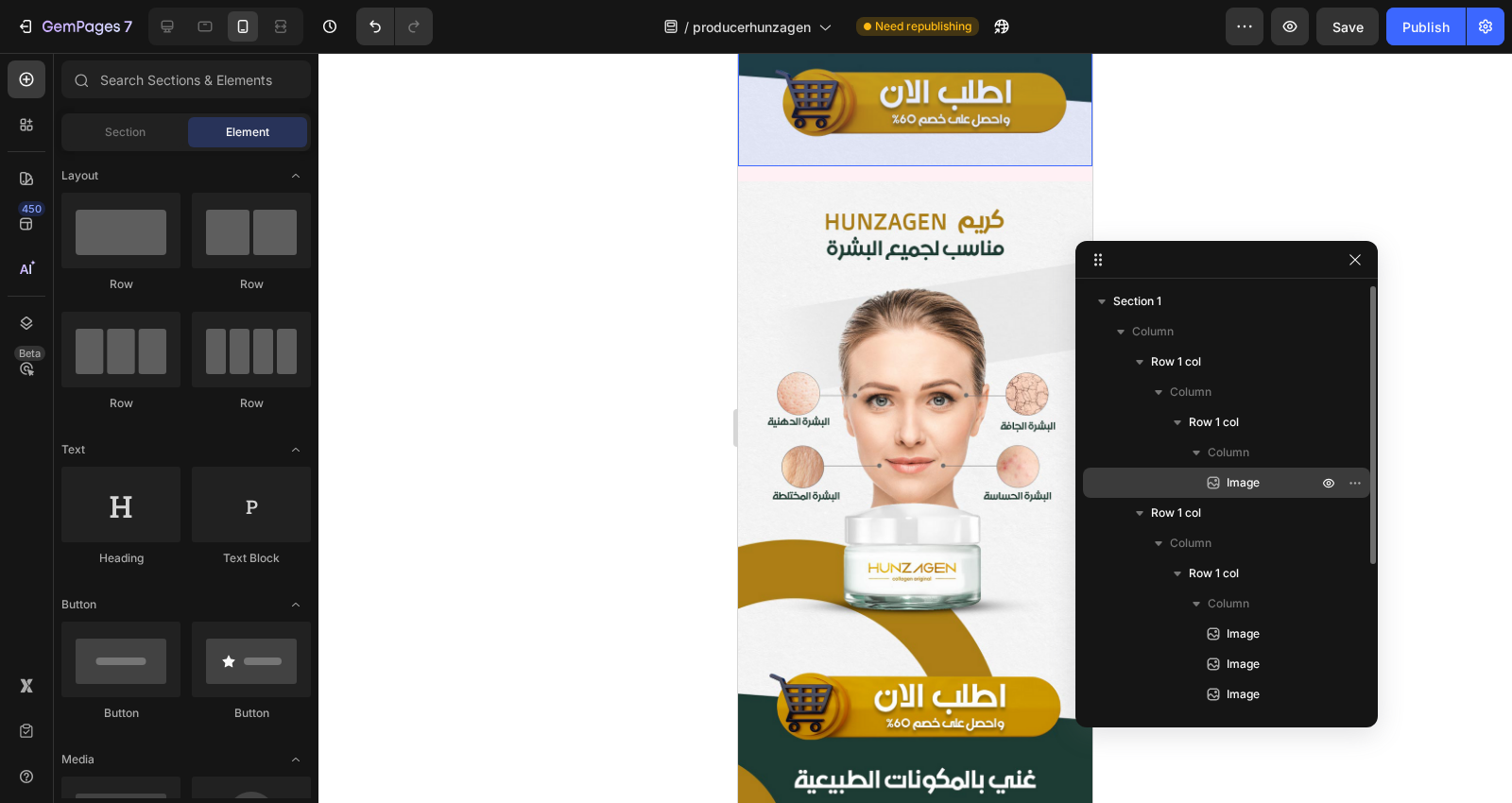
click at [1251, 482] on span "Image" at bounding box center [1242, 484] width 33 height 19
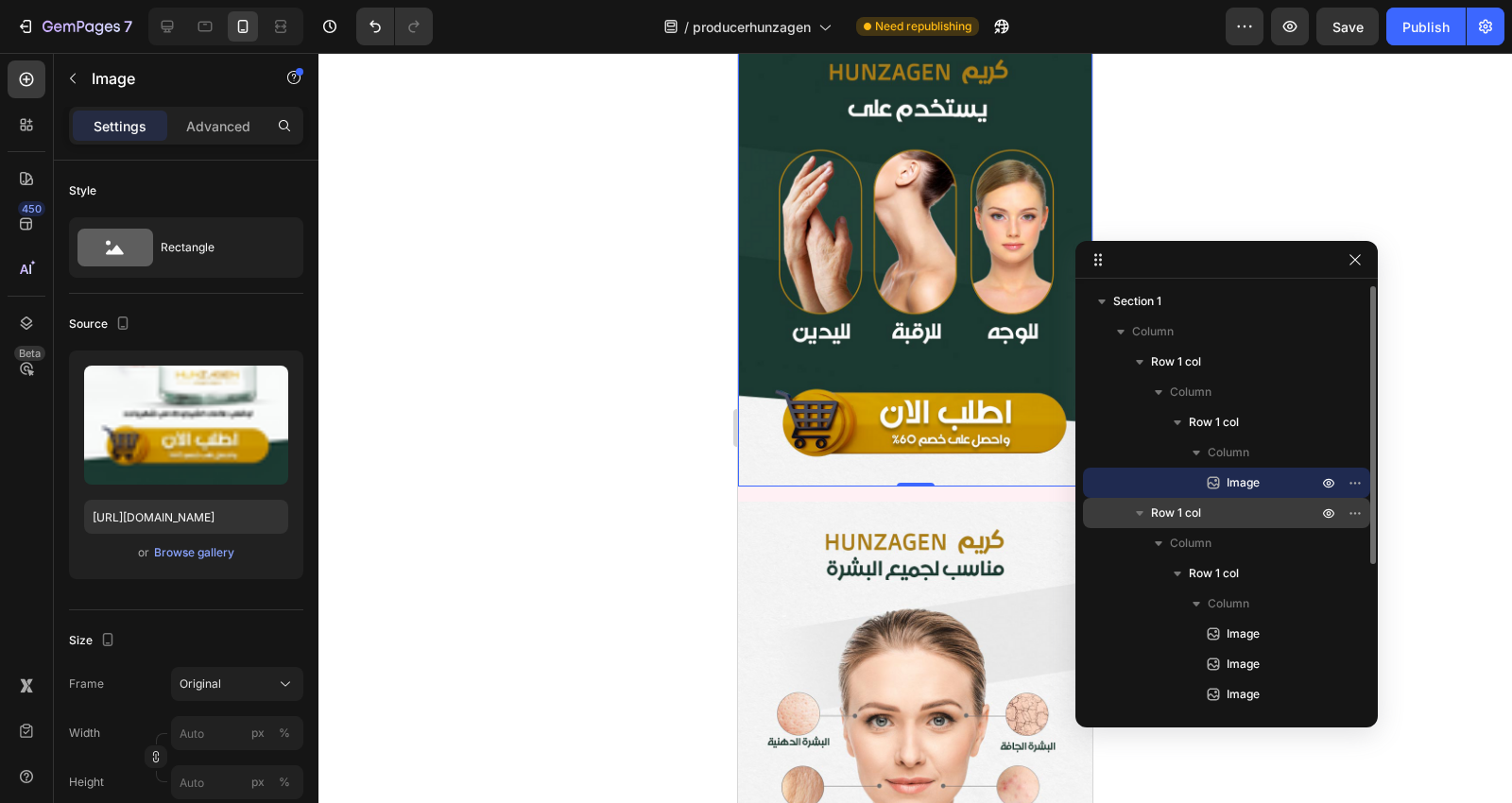
scroll to position [734, 0]
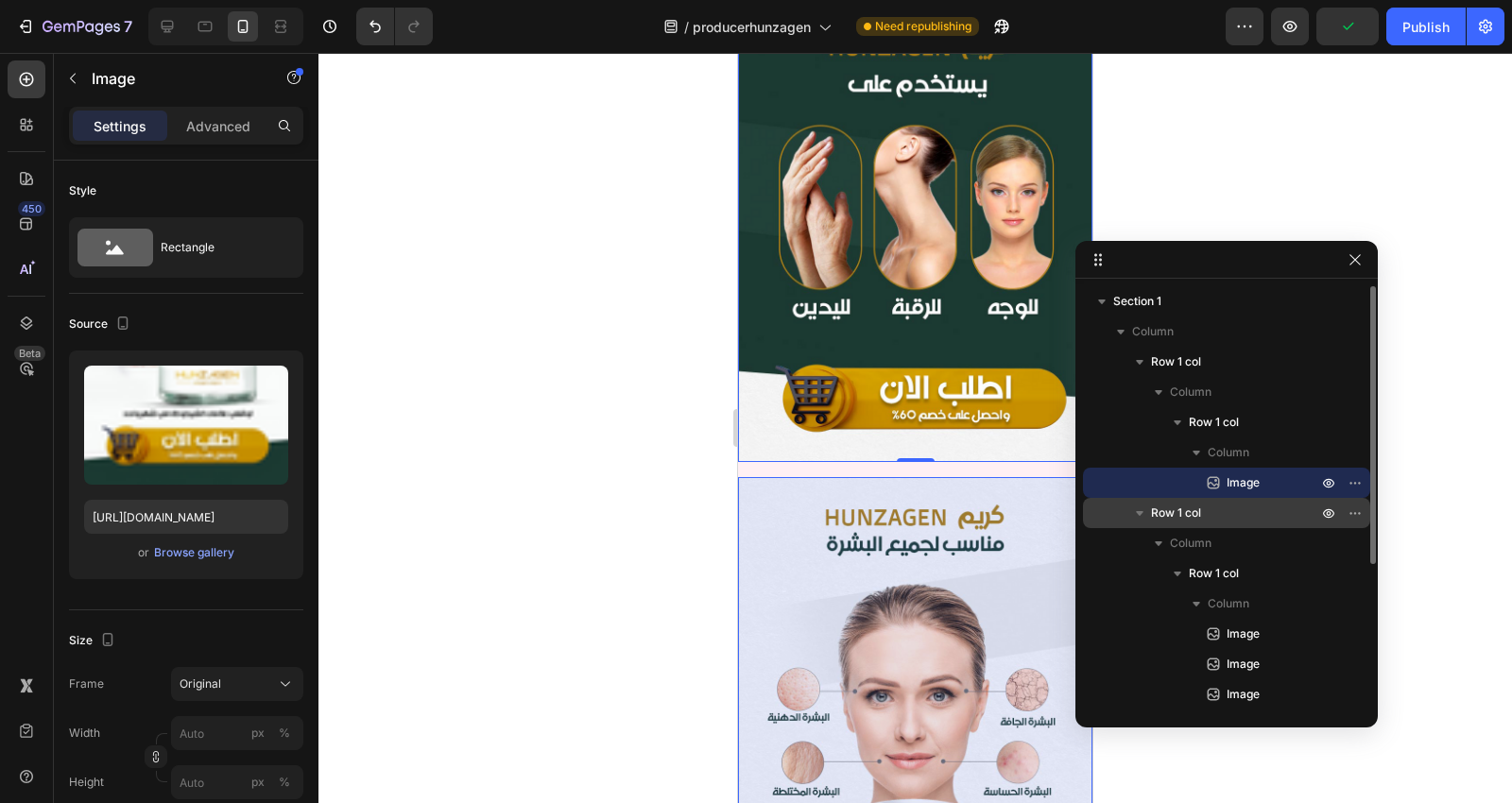
click at [1140, 513] on icon "button" at bounding box center [1139, 513] width 8 height 5
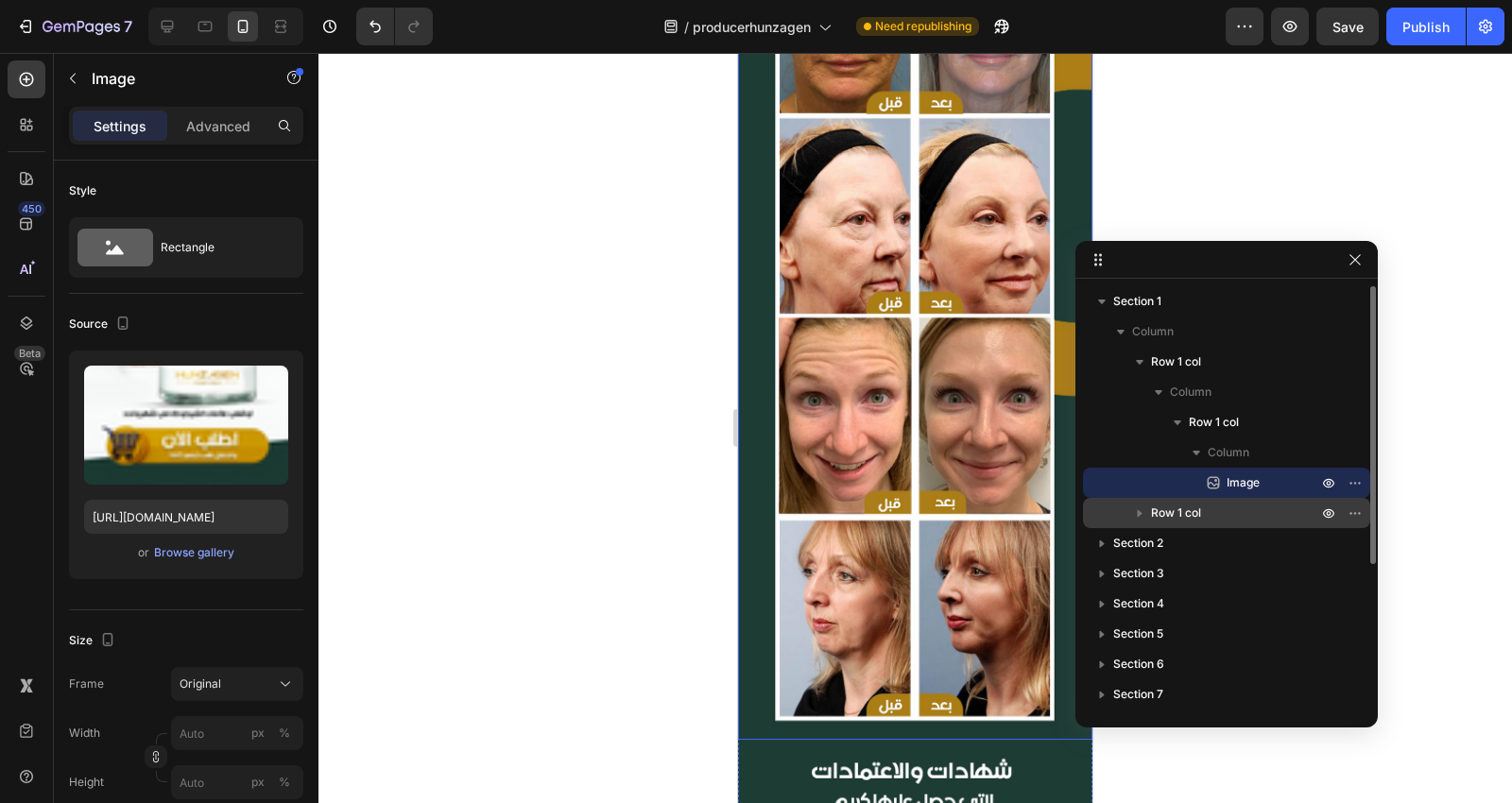
scroll to position [4516, 0]
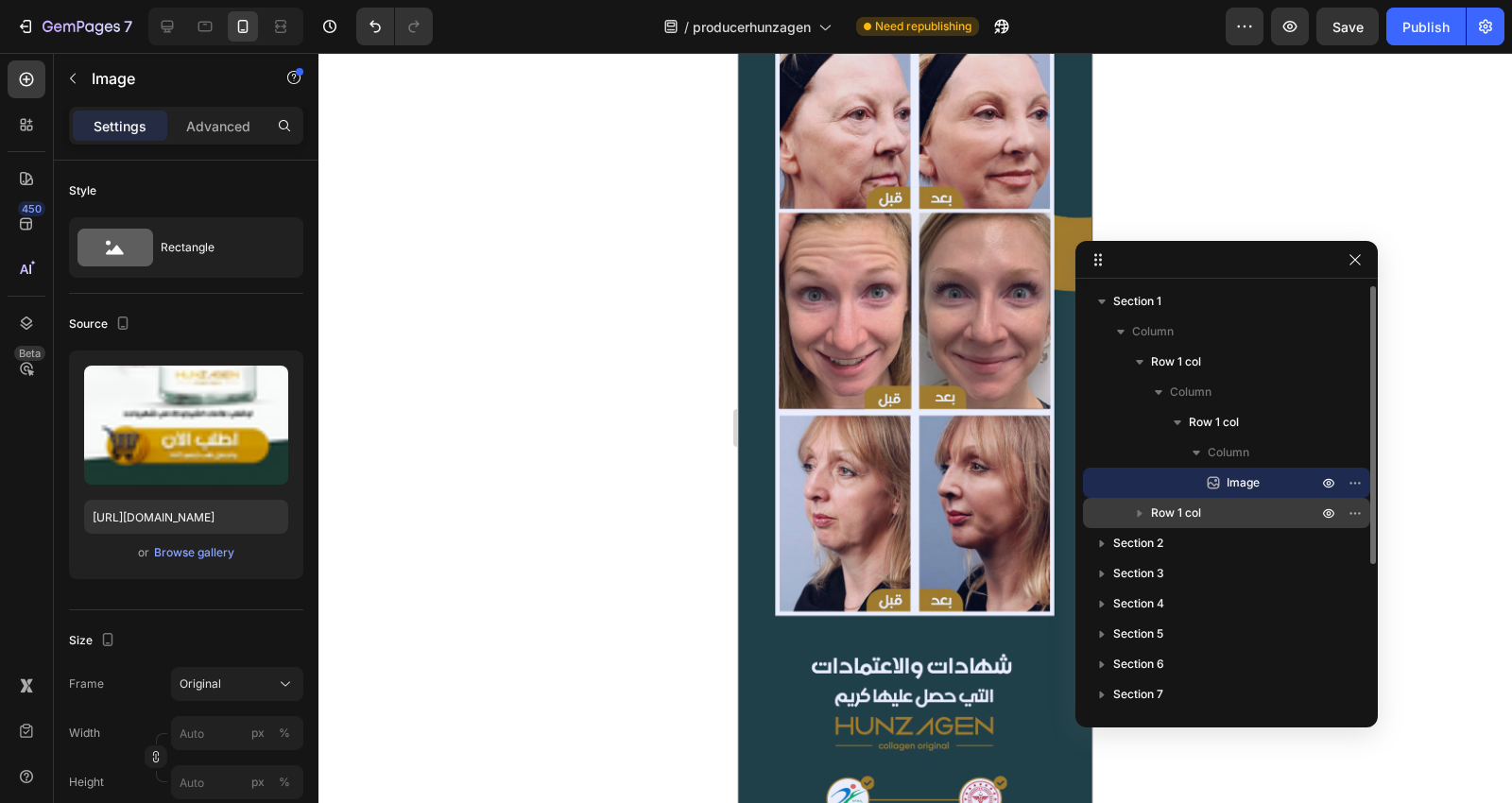
click at [1137, 512] on icon "button" at bounding box center [1139, 514] width 5 height 8
click at [1173, 575] on icon "button" at bounding box center [1177, 574] width 19 height 19
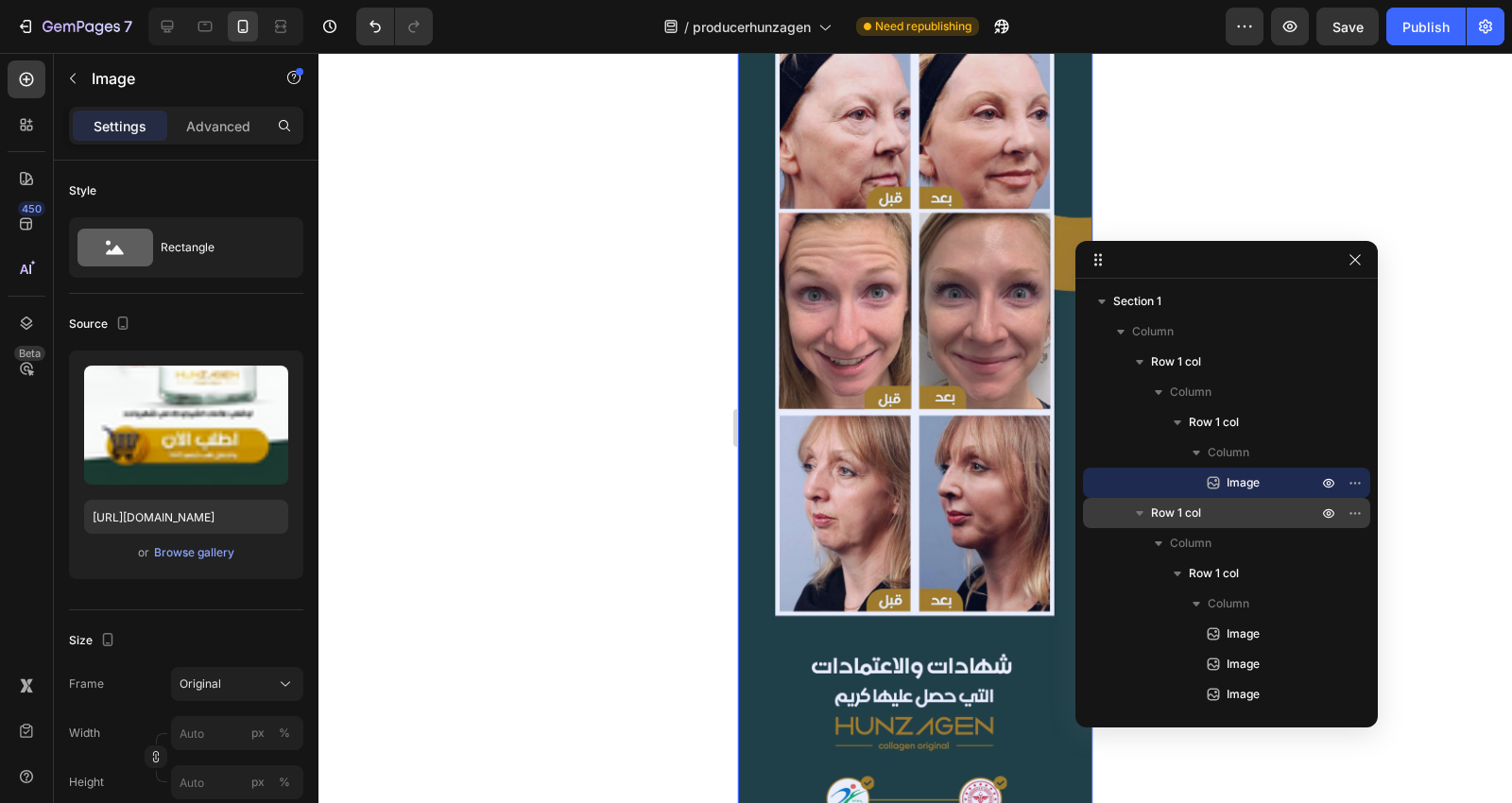
click at [1134, 514] on icon "button" at bounding box center [1139, 513] width 19 height 19
click at [1352, 514] on icon "button" at bounding box center [1355, 513] width 15 height 15
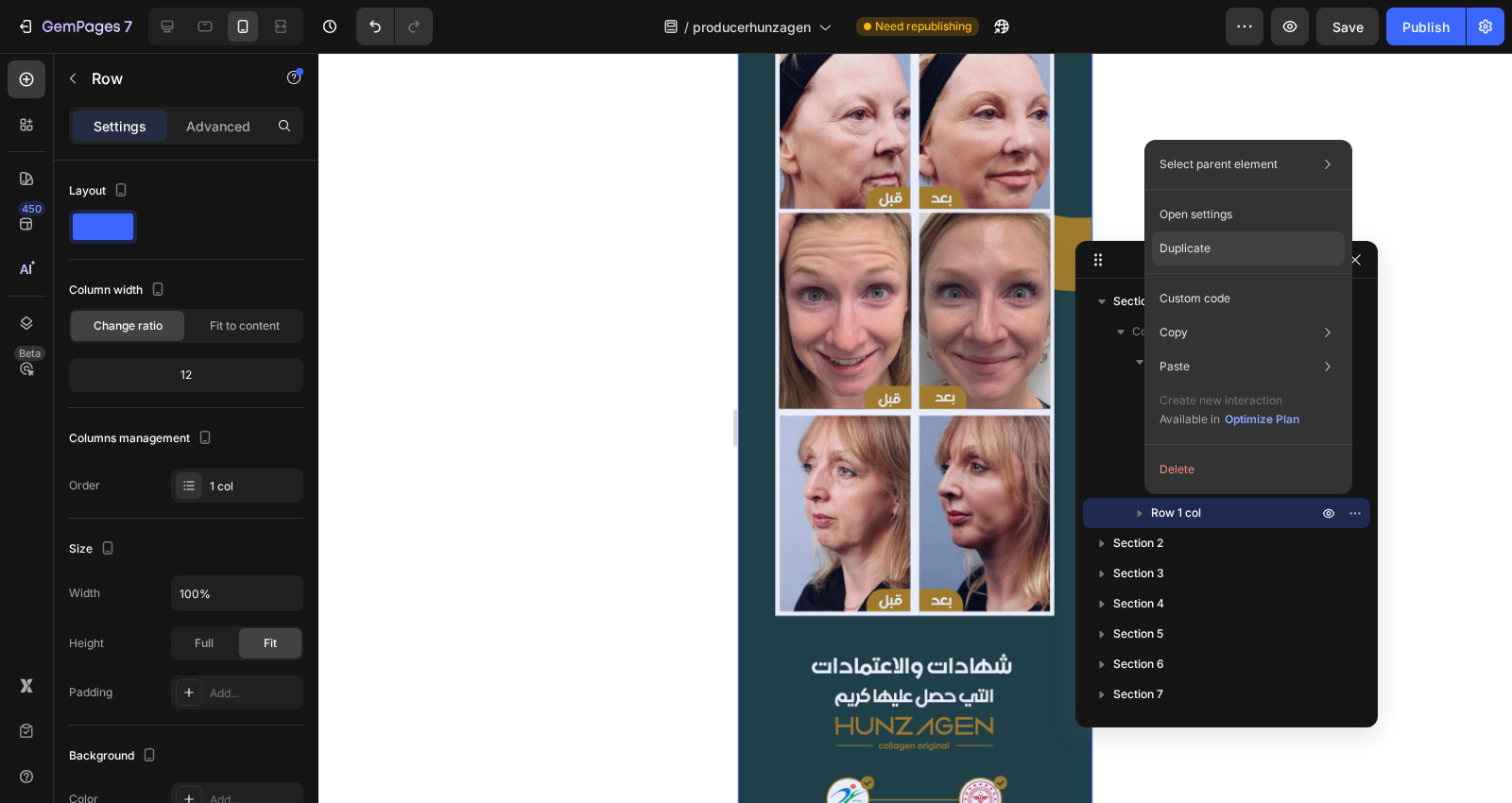
click at [1230, 281] on div "Duplicate" at bounding box center [1248, 299] width 193 height 34
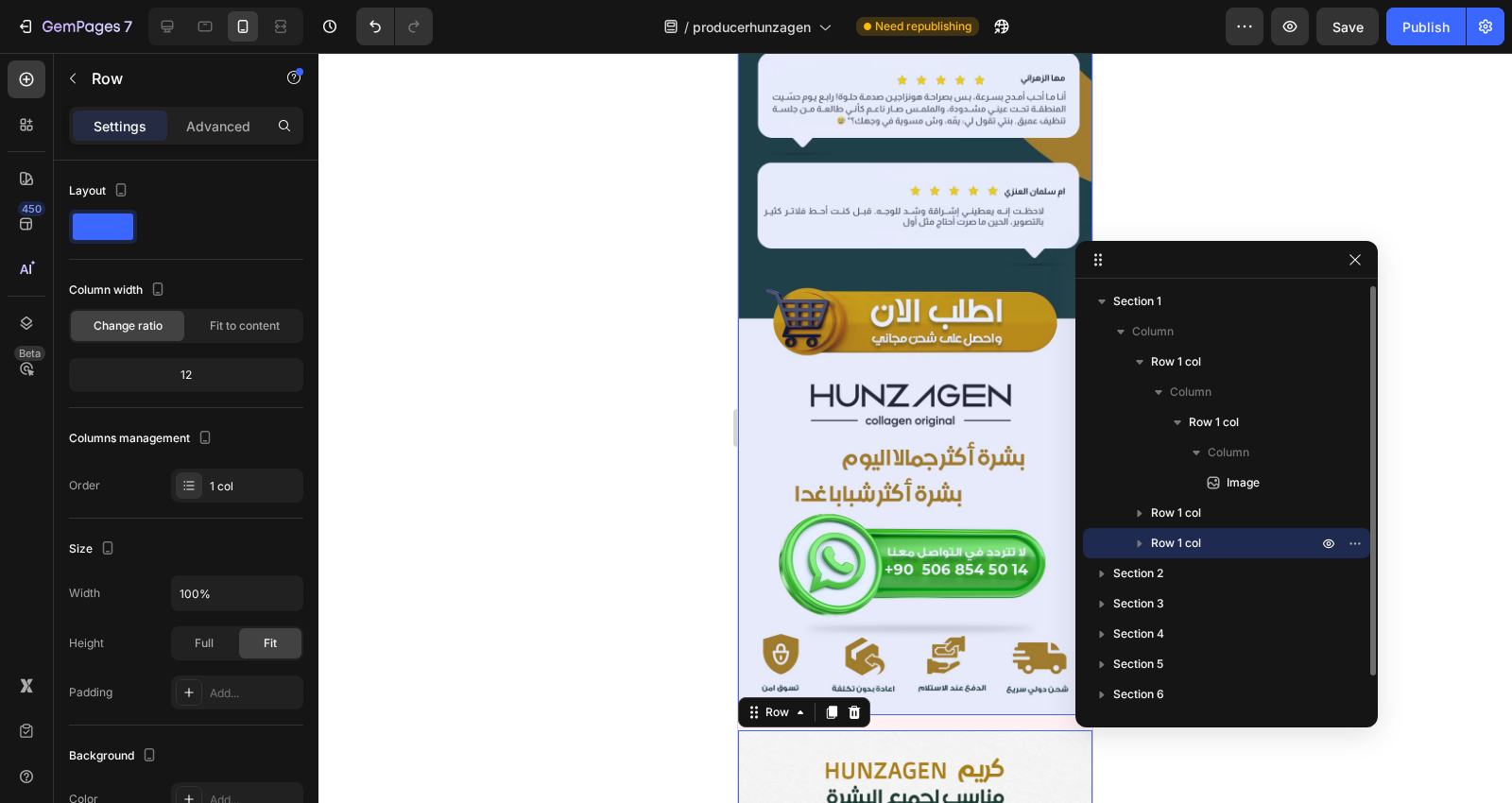
scroll to position [7237, 0]
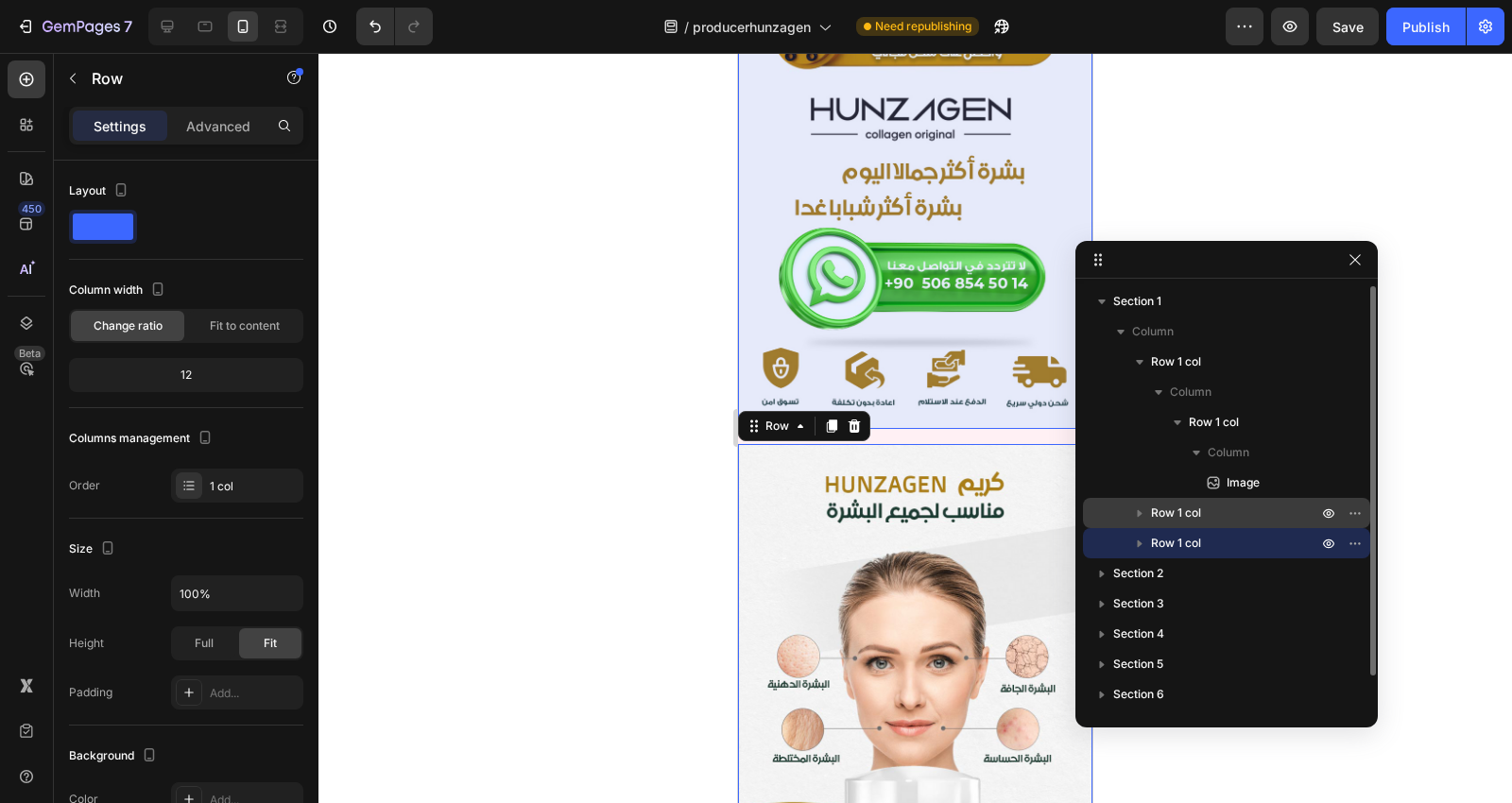
click at [1148, 515] on icon "button" at bounding box center [1139, 513] width 19 height 19
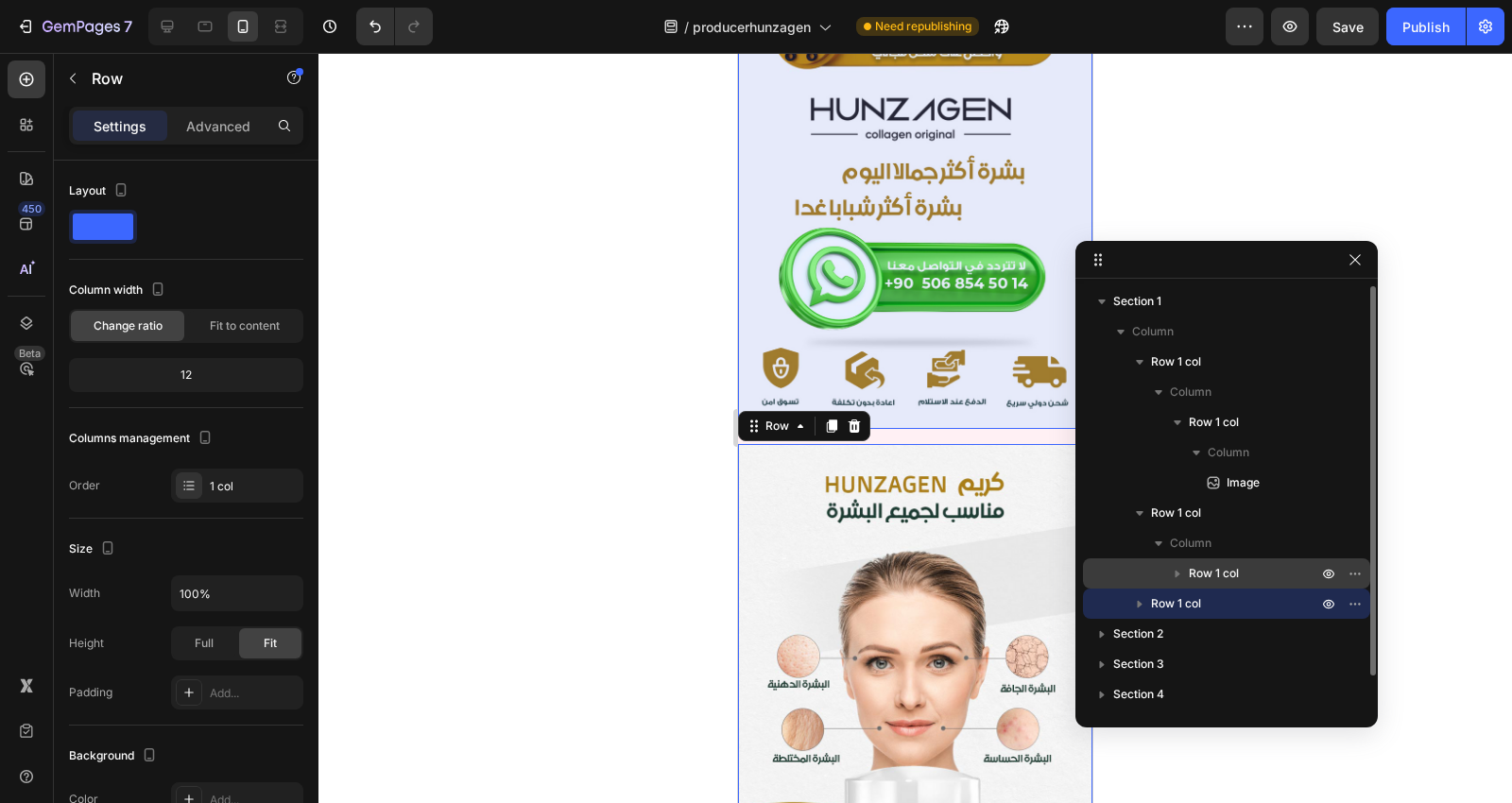
click at [1176, 572] on icon "button" at bounding box center [1177, 575] width 5 height 8
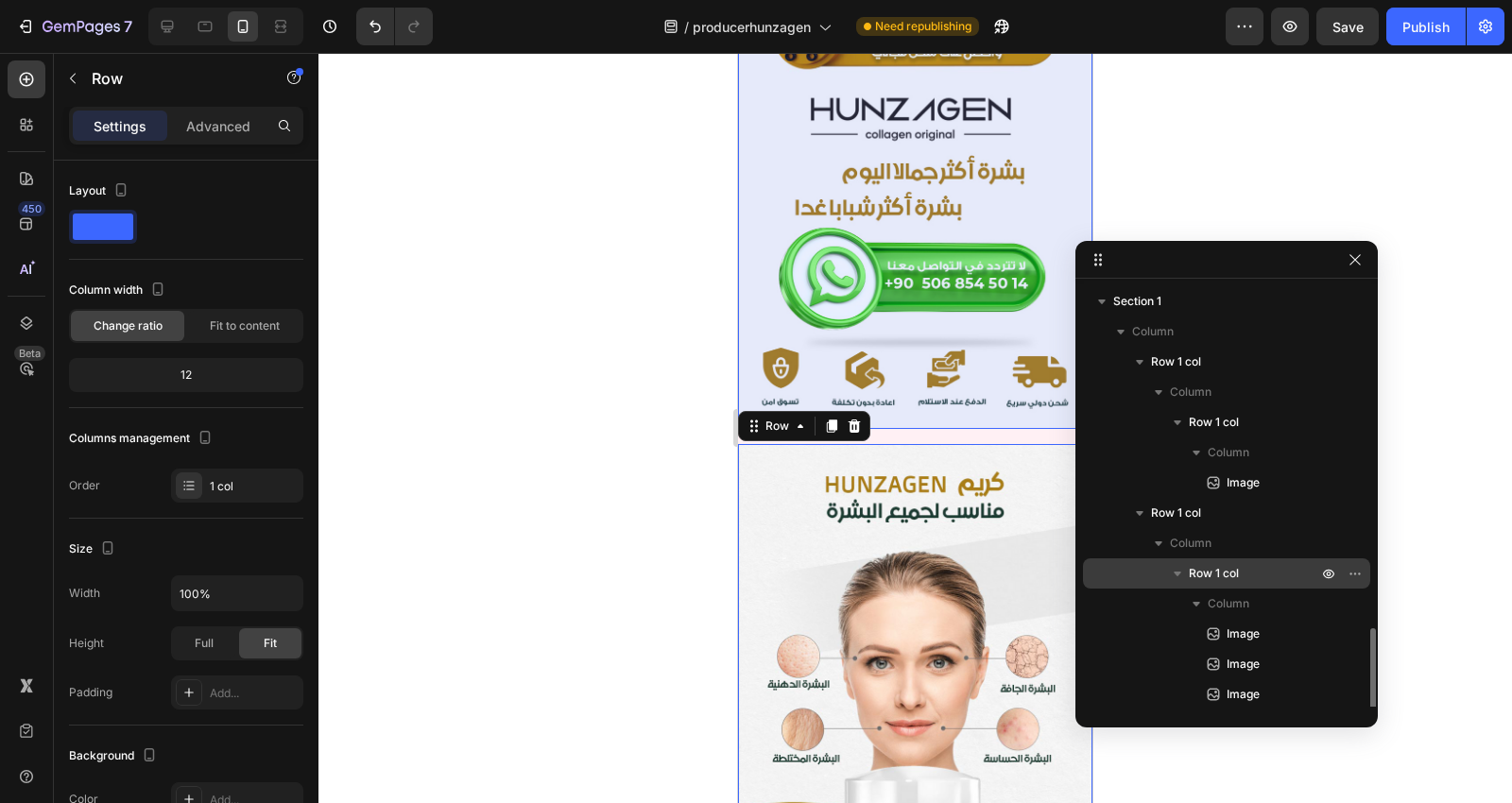
scroll to position [210, 0]
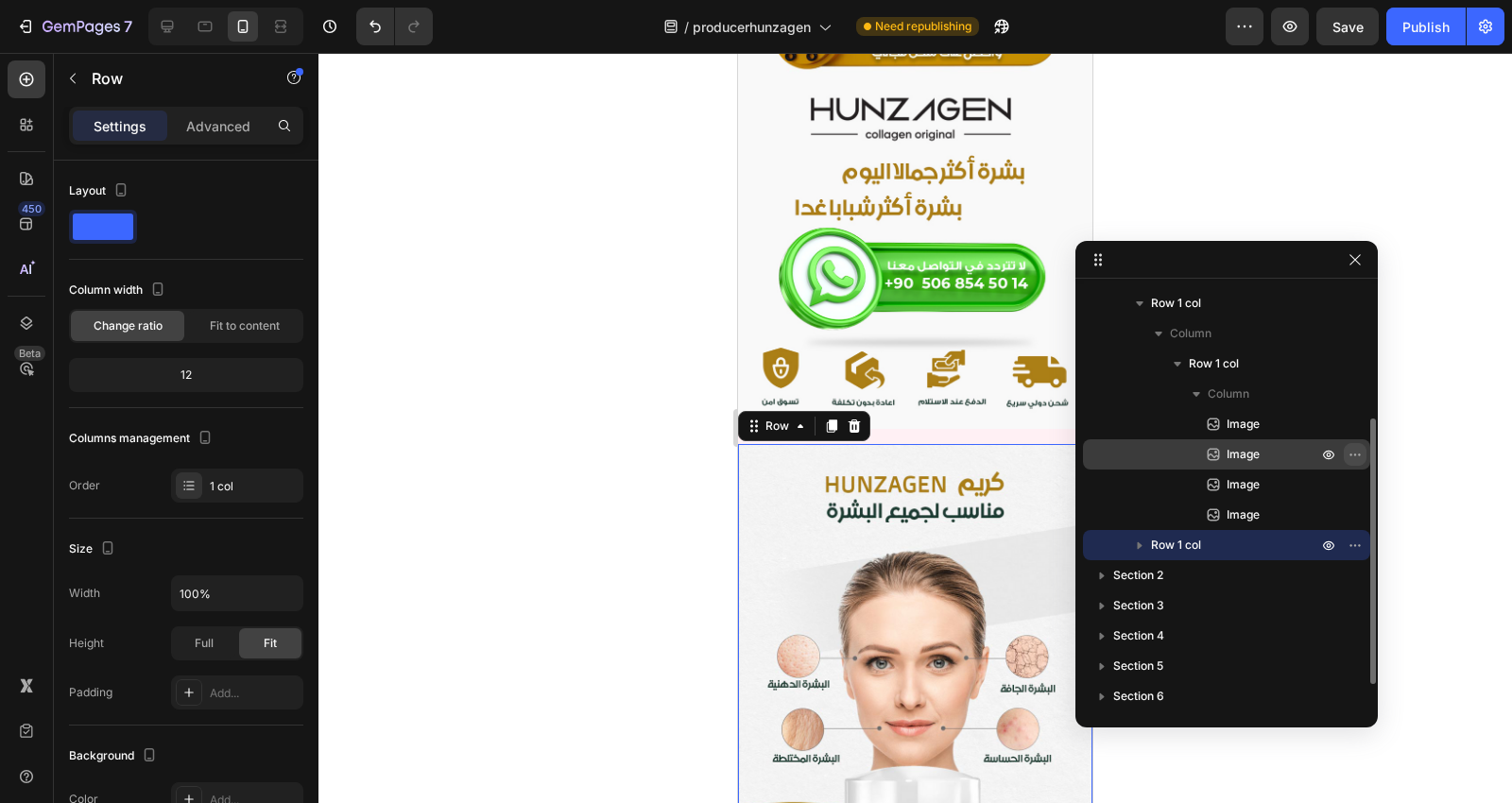
click at [1354, 448] on icon "button" at bounding box center [1355, 455] width 15 height 15
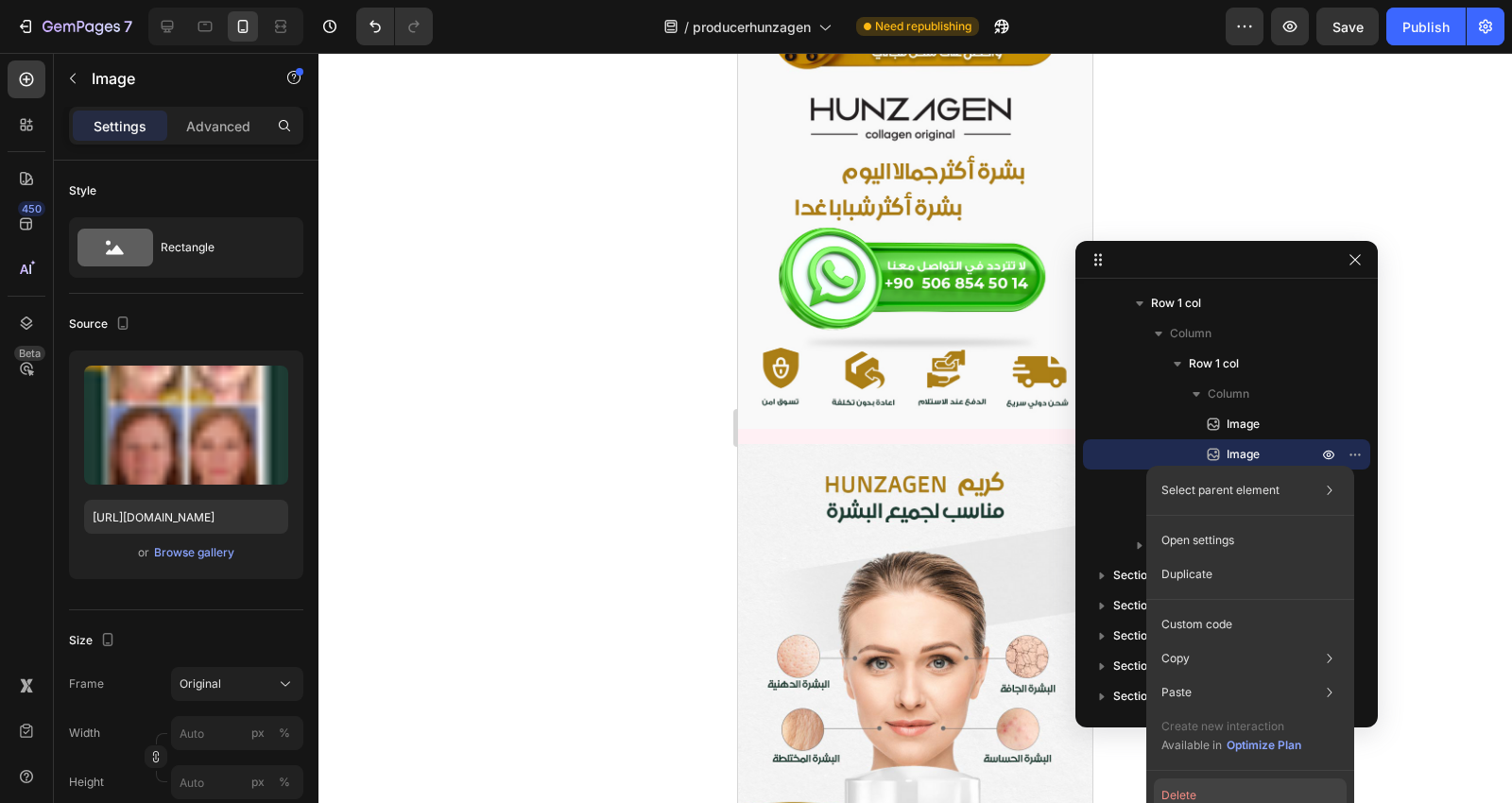
click at [1202, 782] on button "Delete" at bounding box center [1250, 796] width 193 height 34
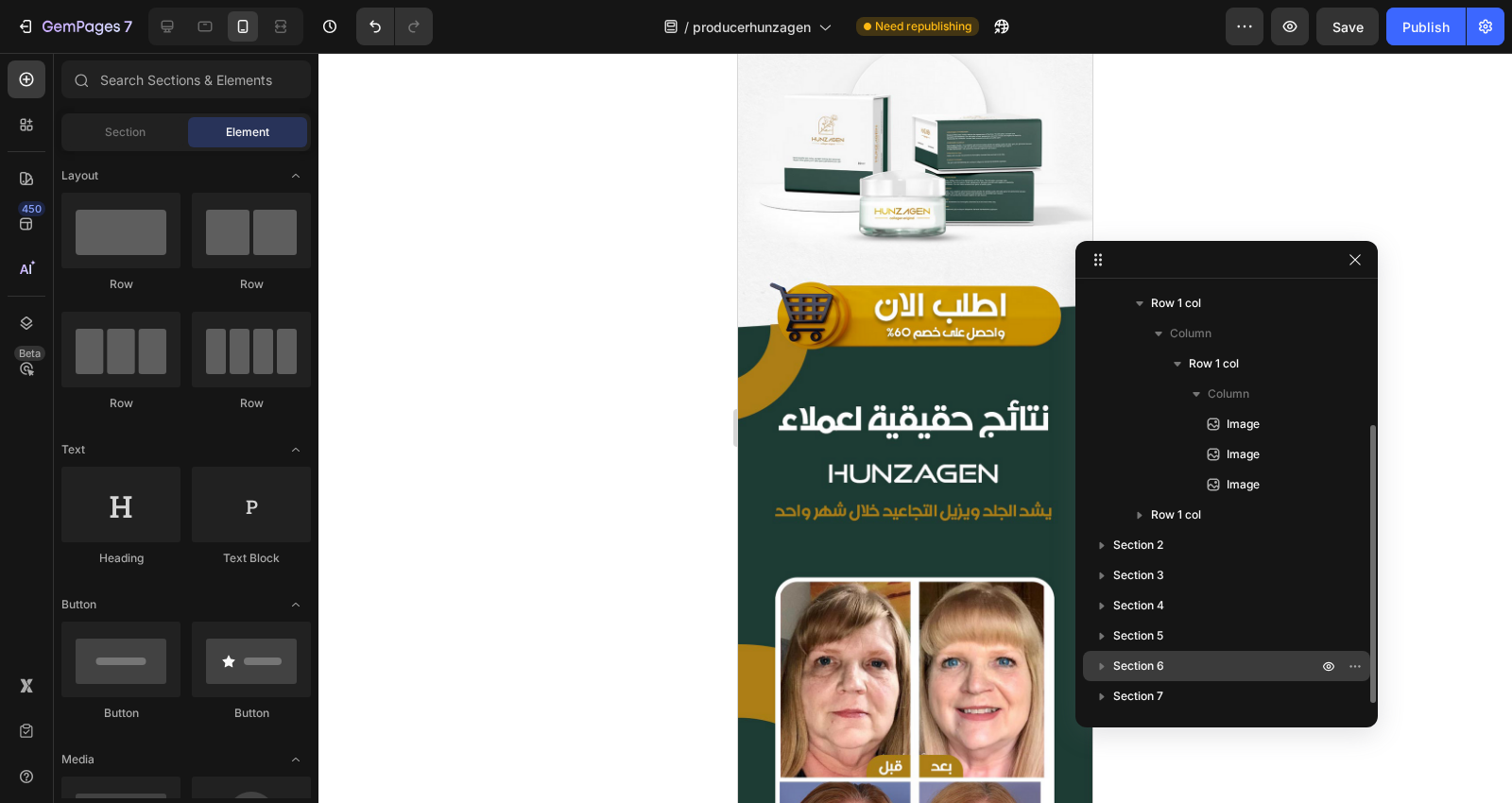
scroll to position [4960, 0]
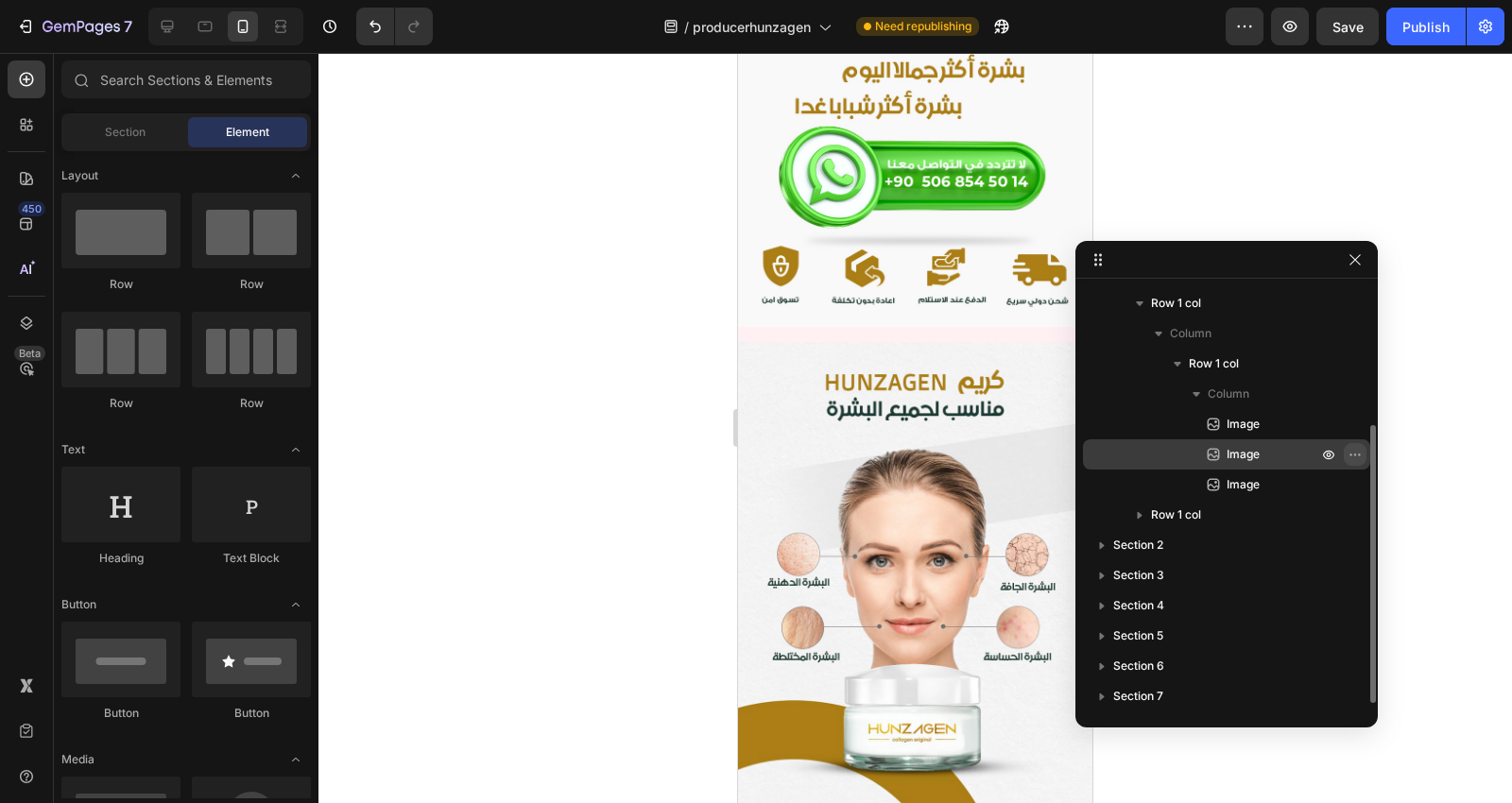
click at [1356, 452] on icon "button" at bounding box center [1355, 455] width 15 height 15
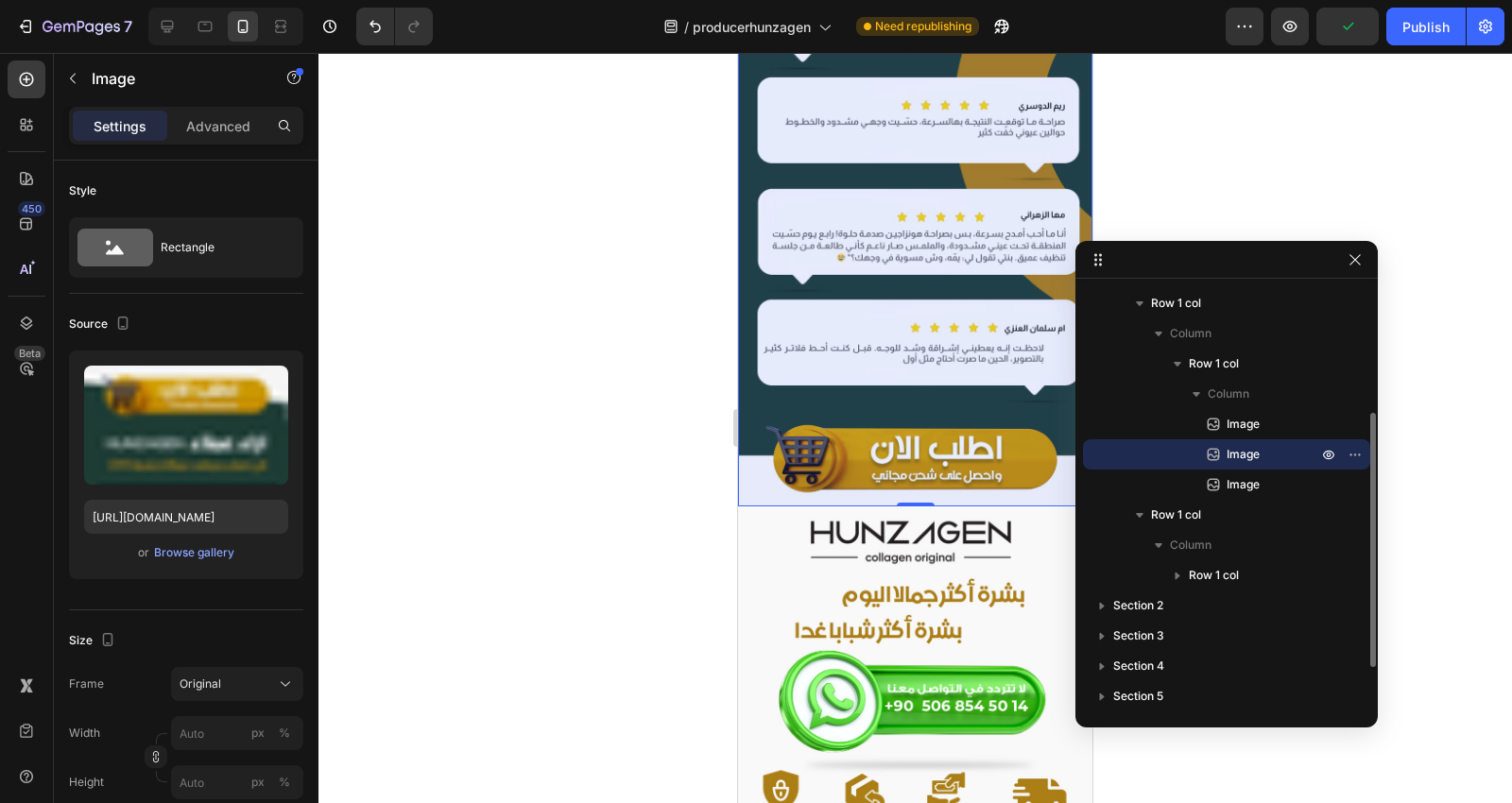
scroll to position [0, 0]
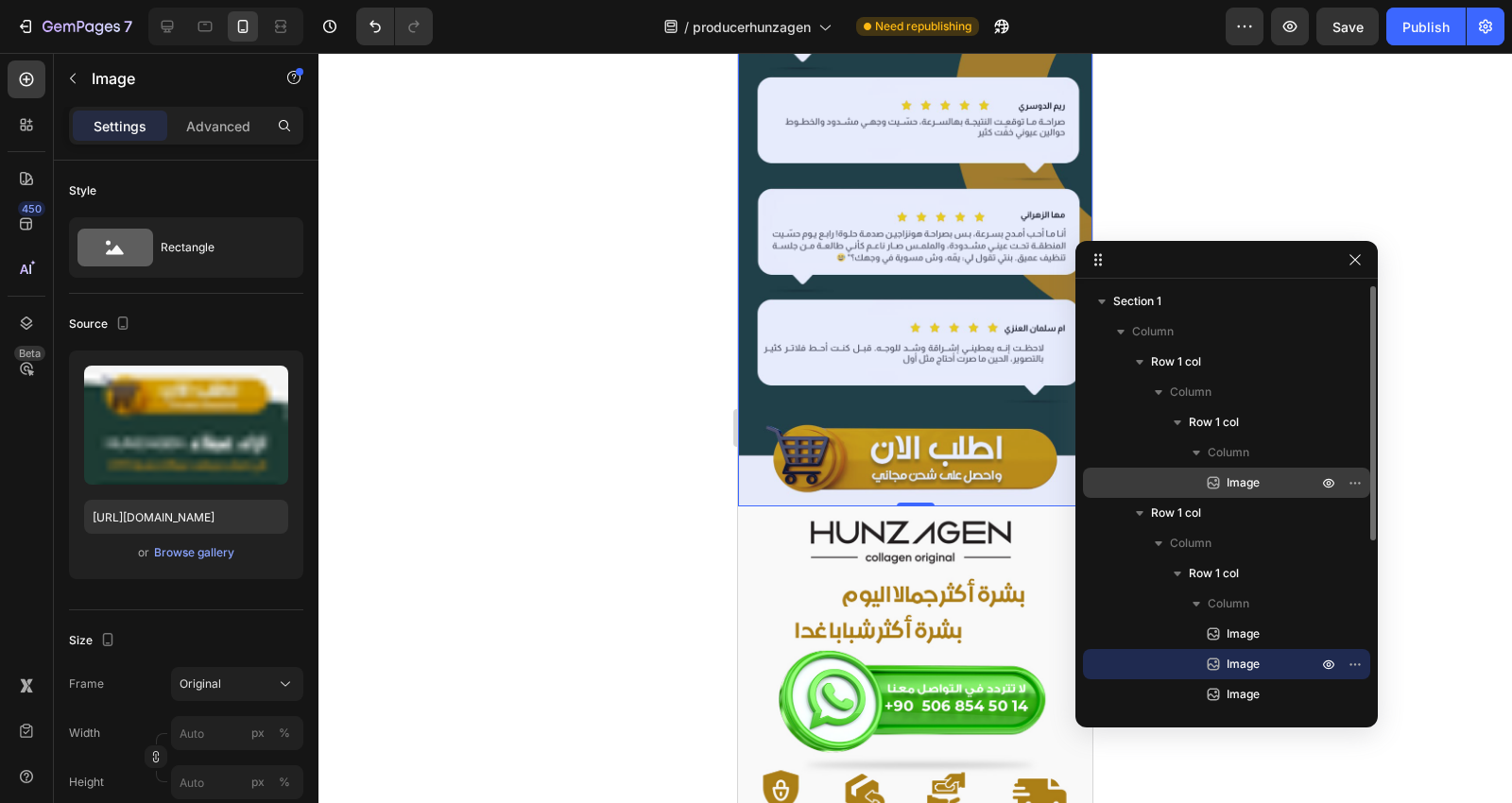
click at [1242, 483] on span "Image" at bounding box center [1242, 484] width 33 height 19
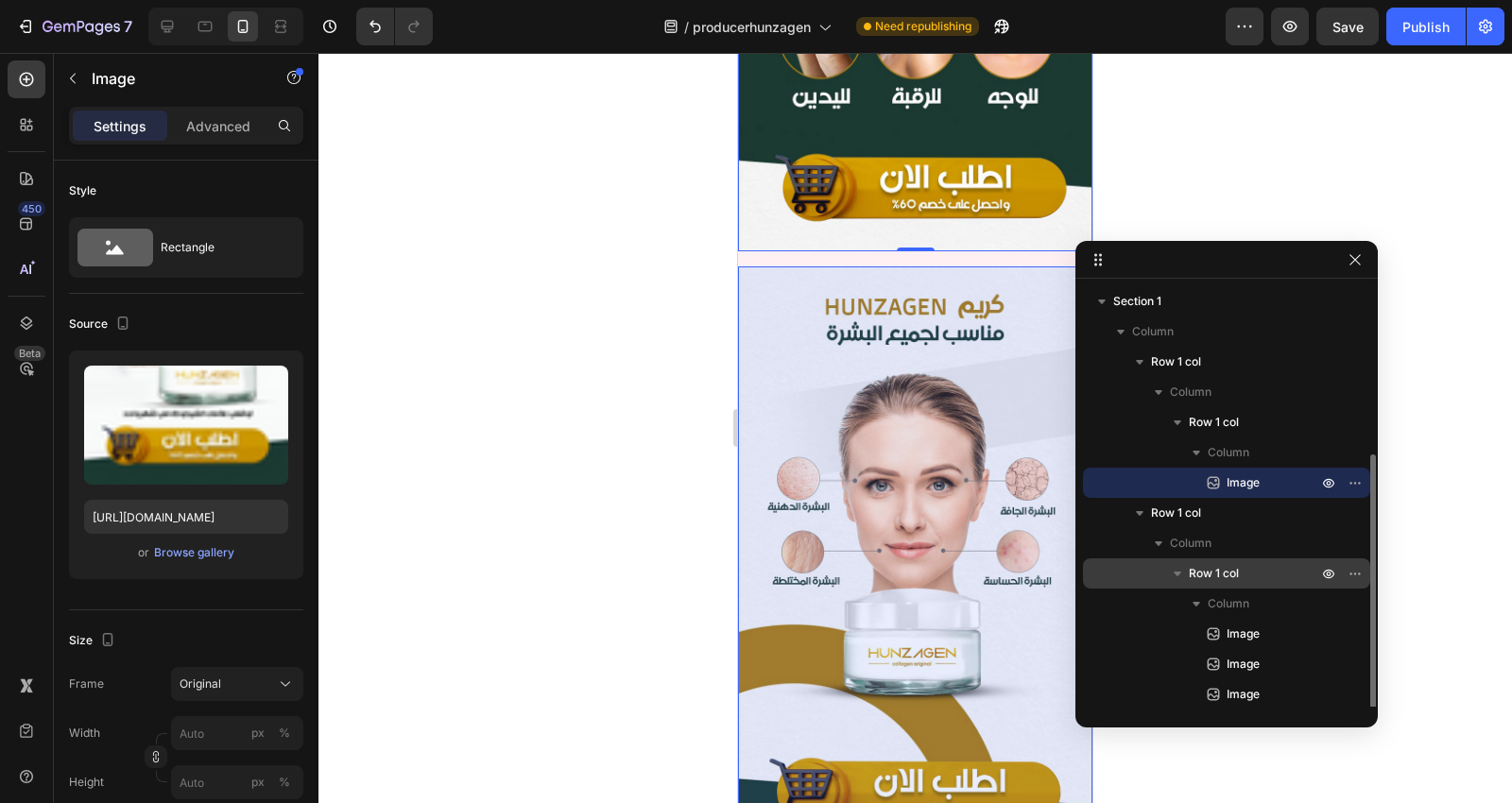
scroll to position [105, 0]
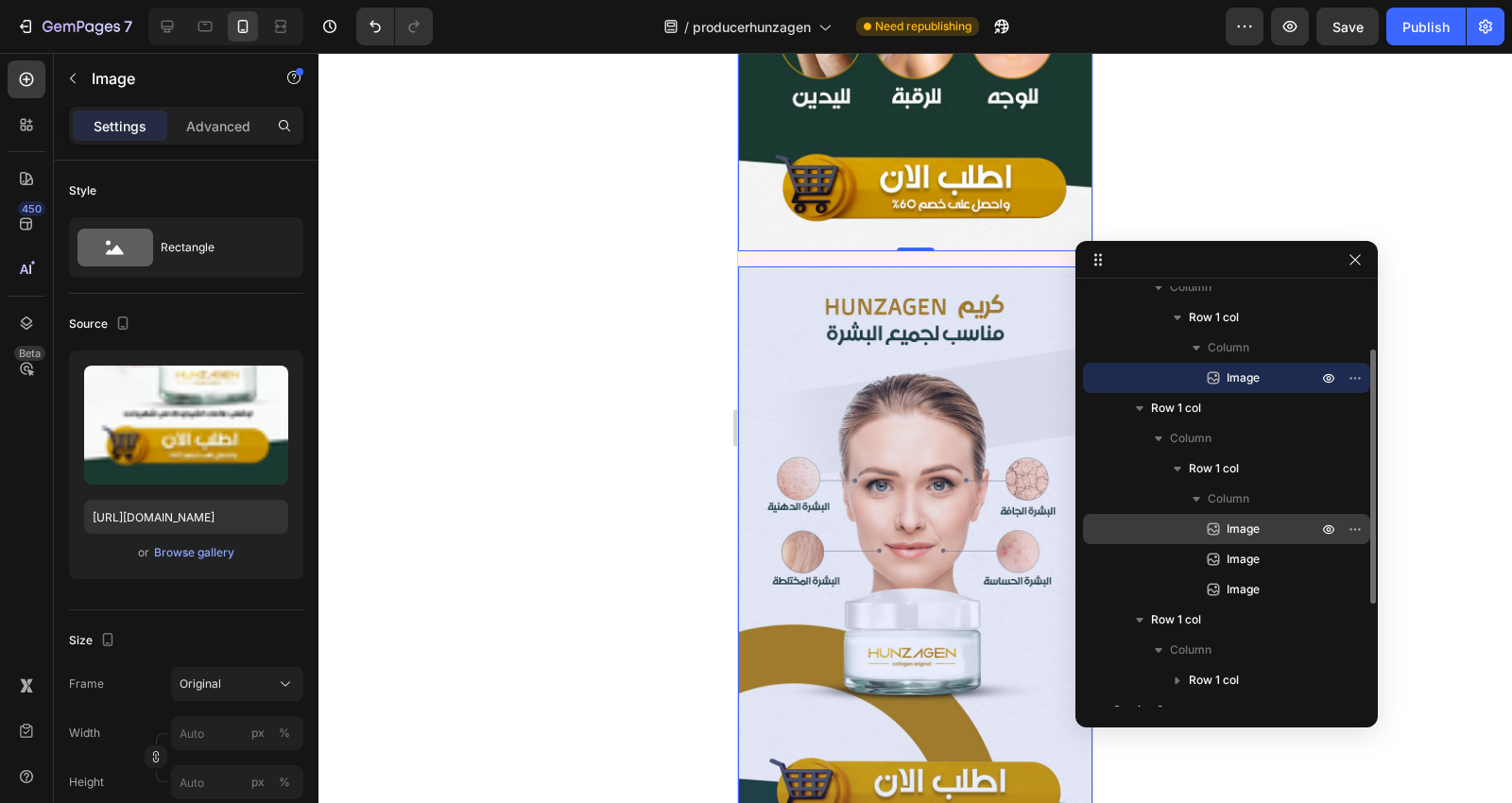
click at [1251, 525] on span "Image" at bounding box center [1242, 529] width 33 height 19
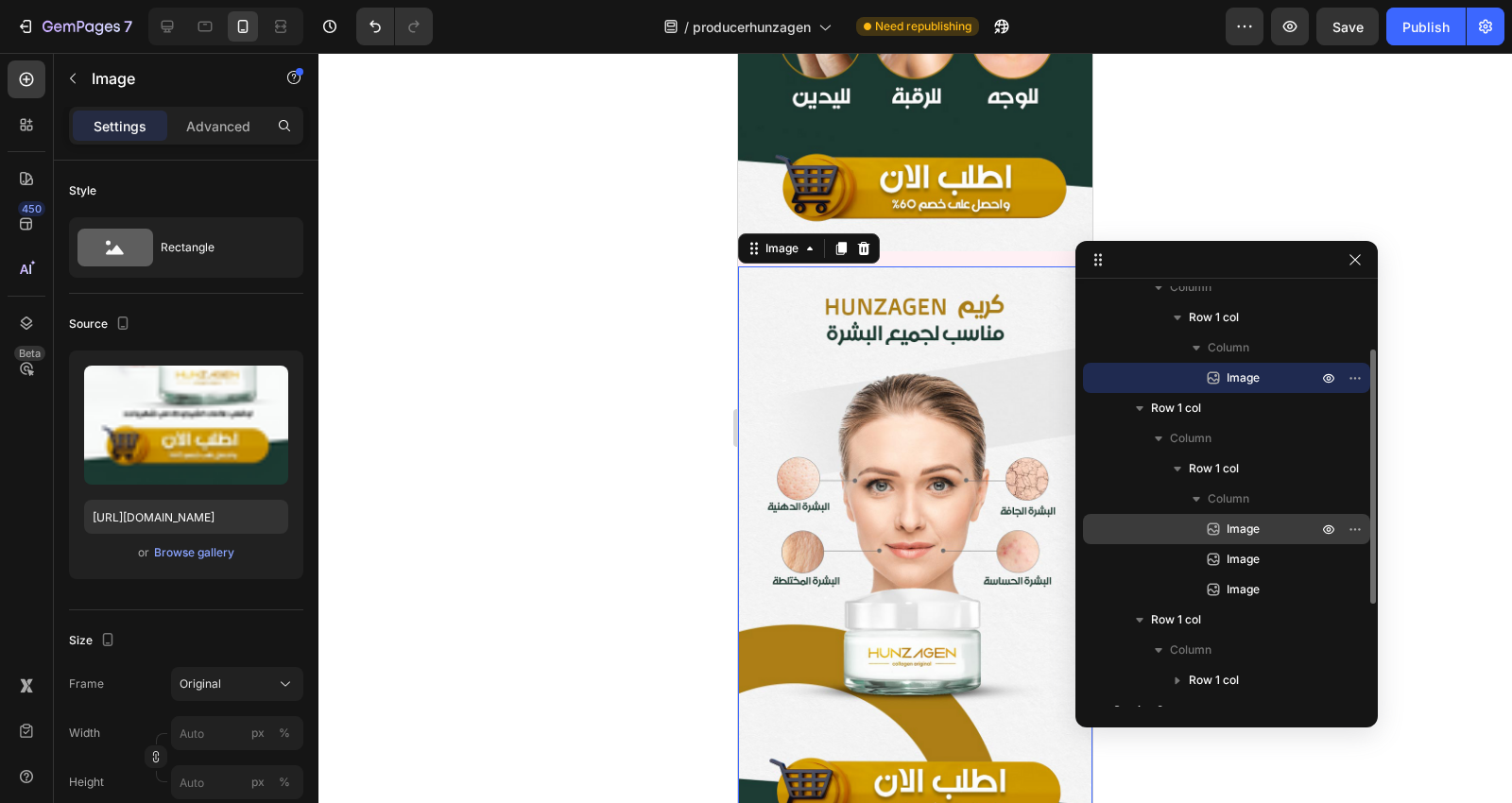
scroll to position [1044, 0]
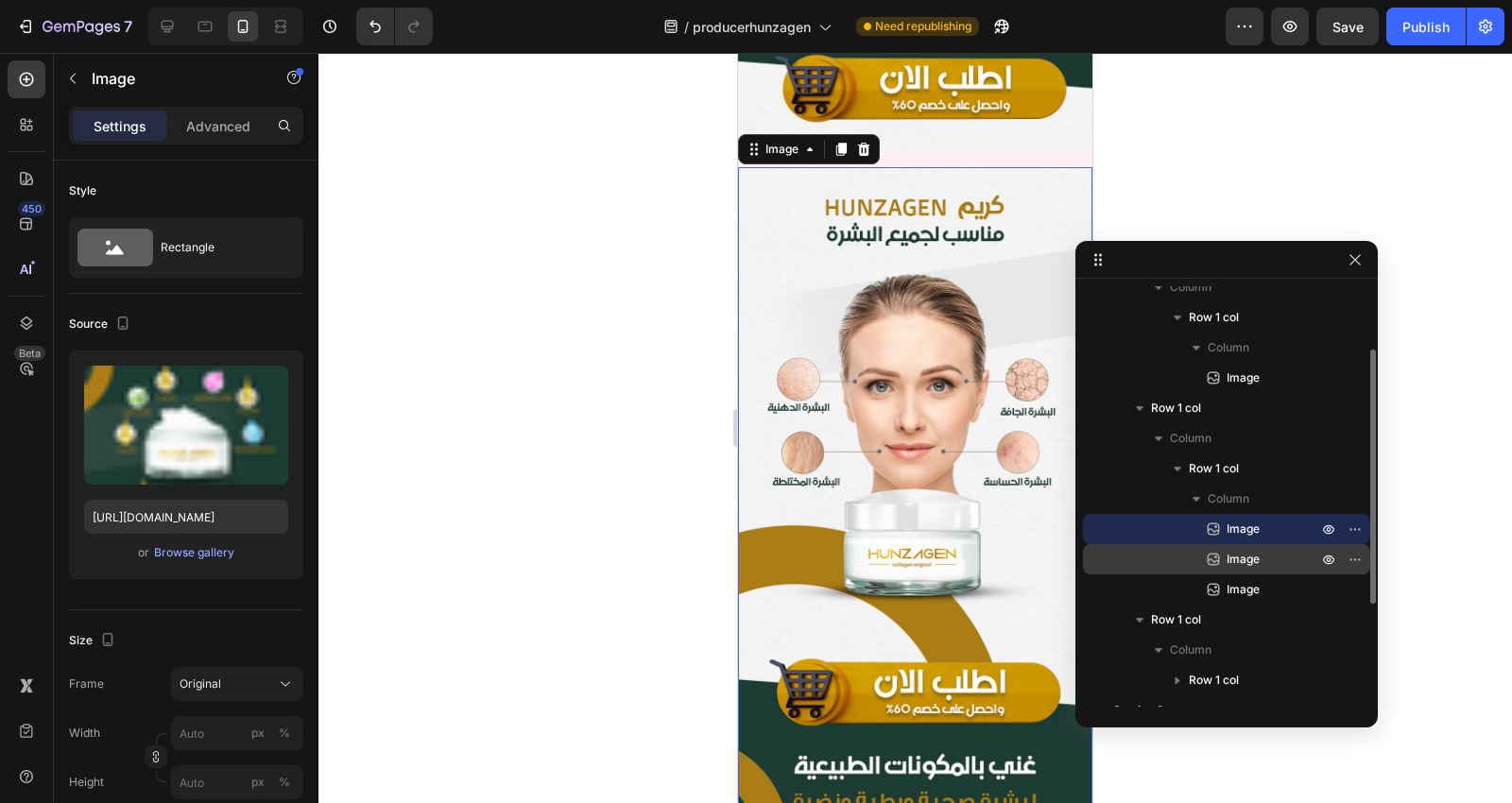
click at [1251, 556] on span "Image" at bounding box center [1242, 560] width 33 height 19
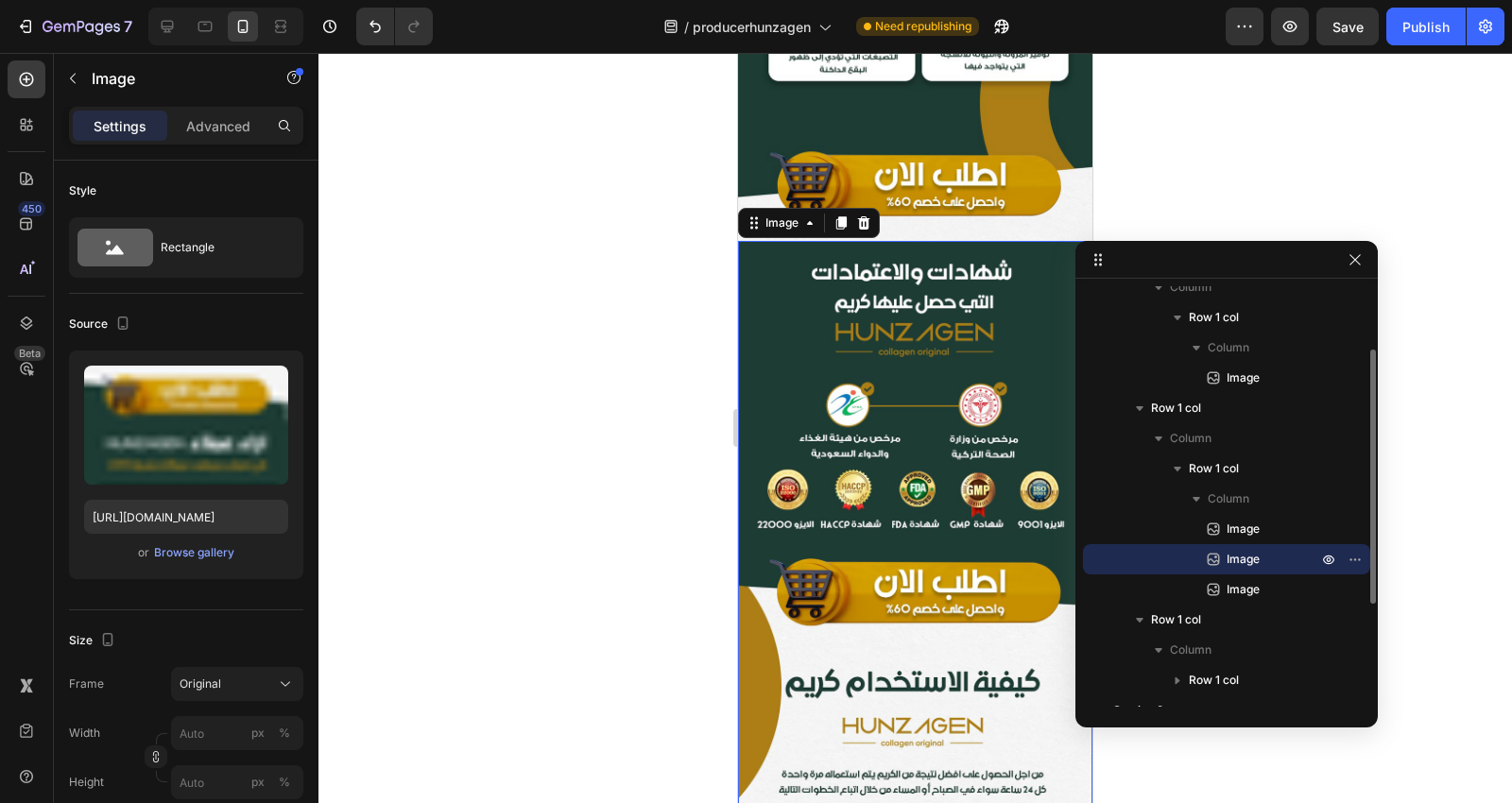
scroll to position [2539, 0]
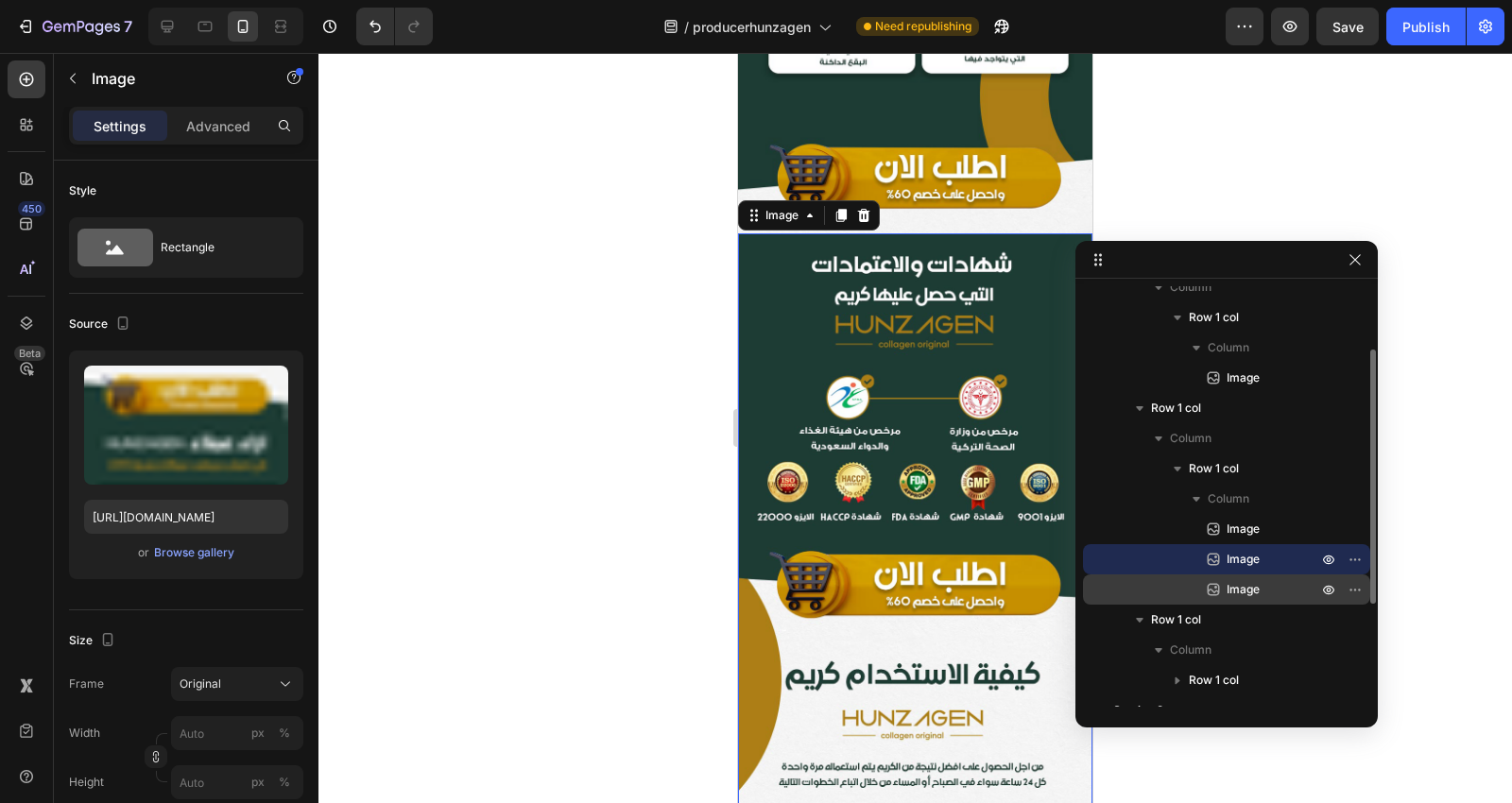
click at [1247, 589] on span "Image" at bounding box center [1242, 590] width 33 height 19
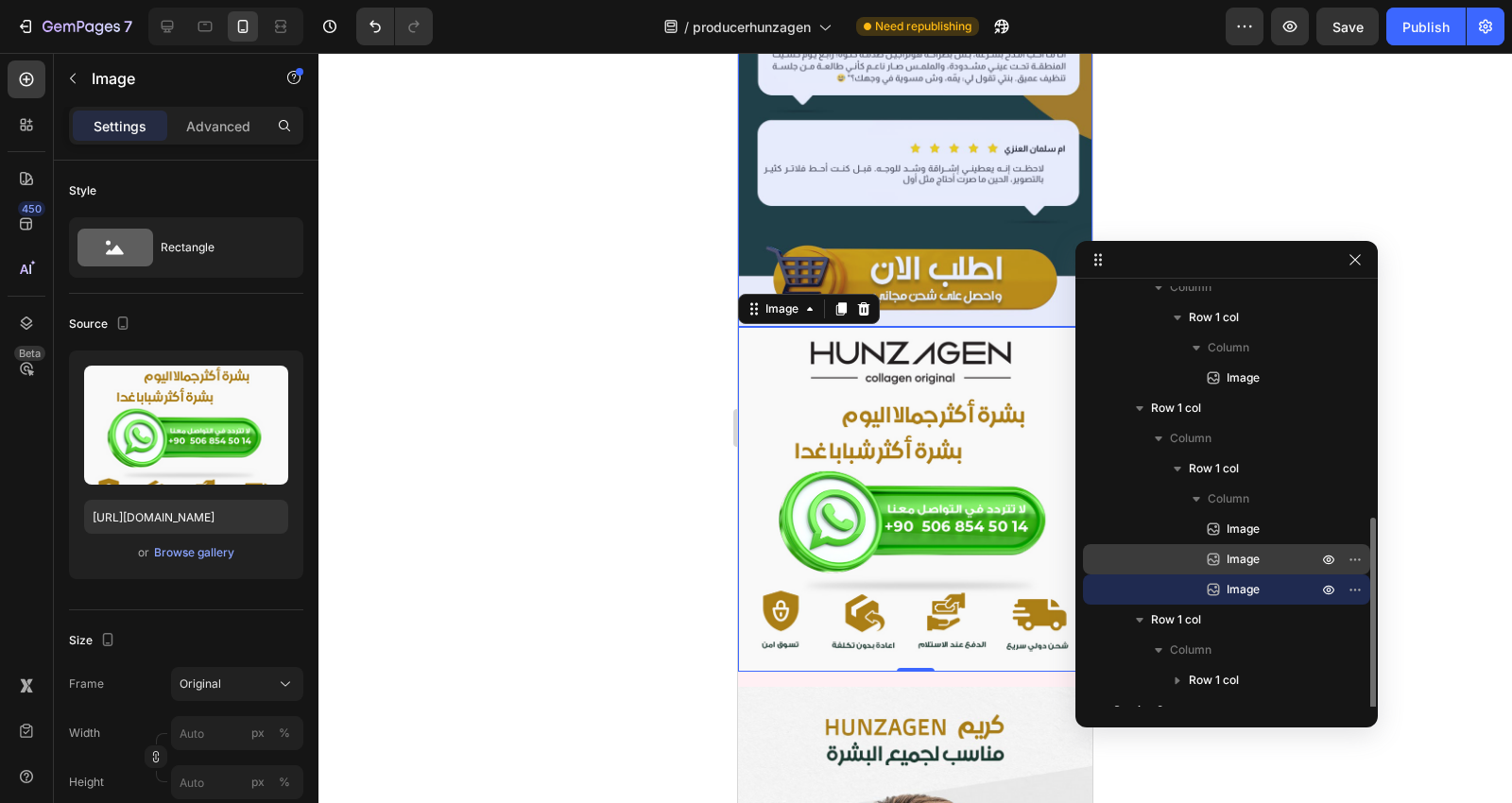
scroll to position [274, 0]
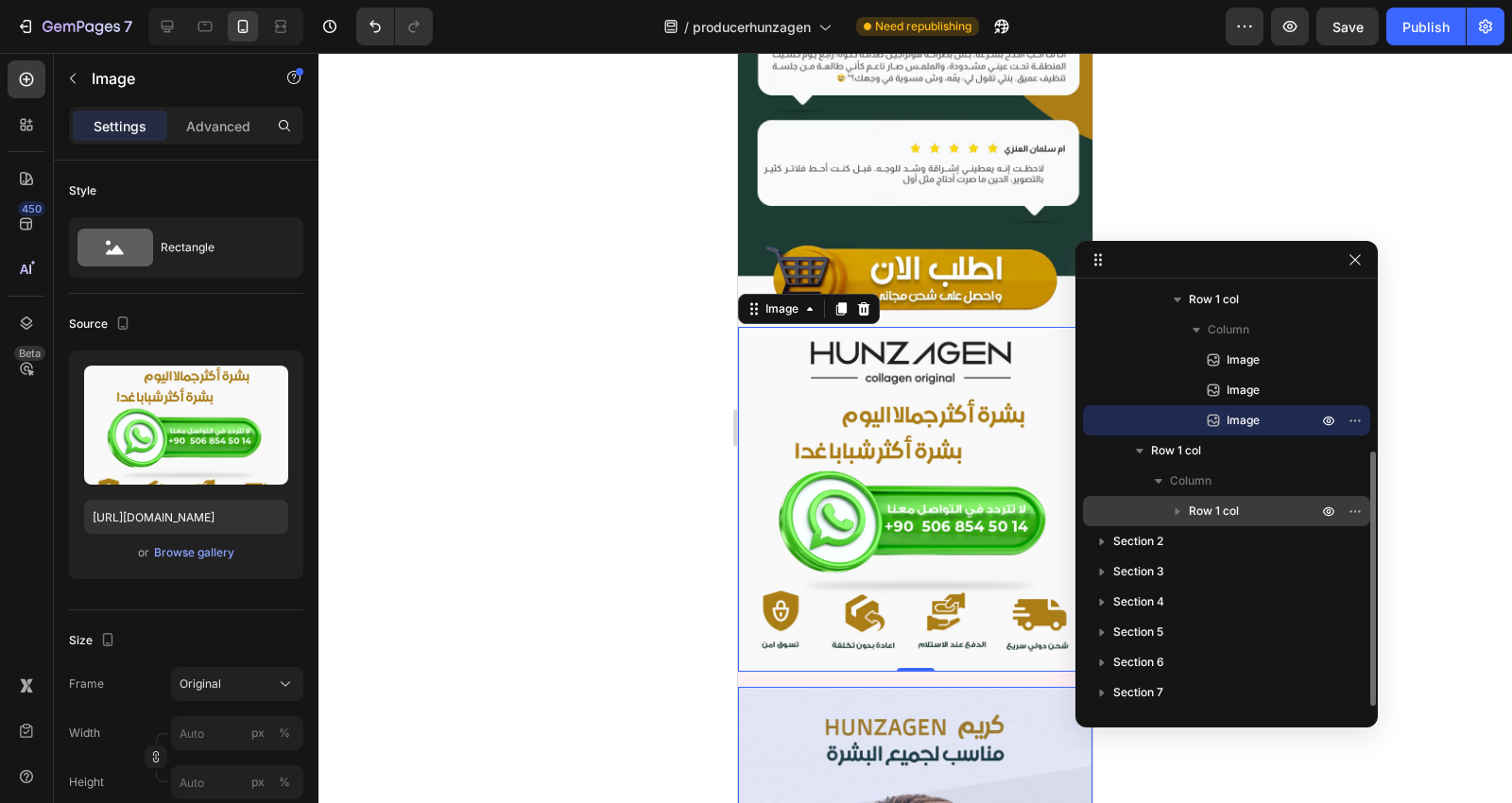
click at [1177, 512] on icon "button" at bounding box center [1177, 512] width 5 height 8
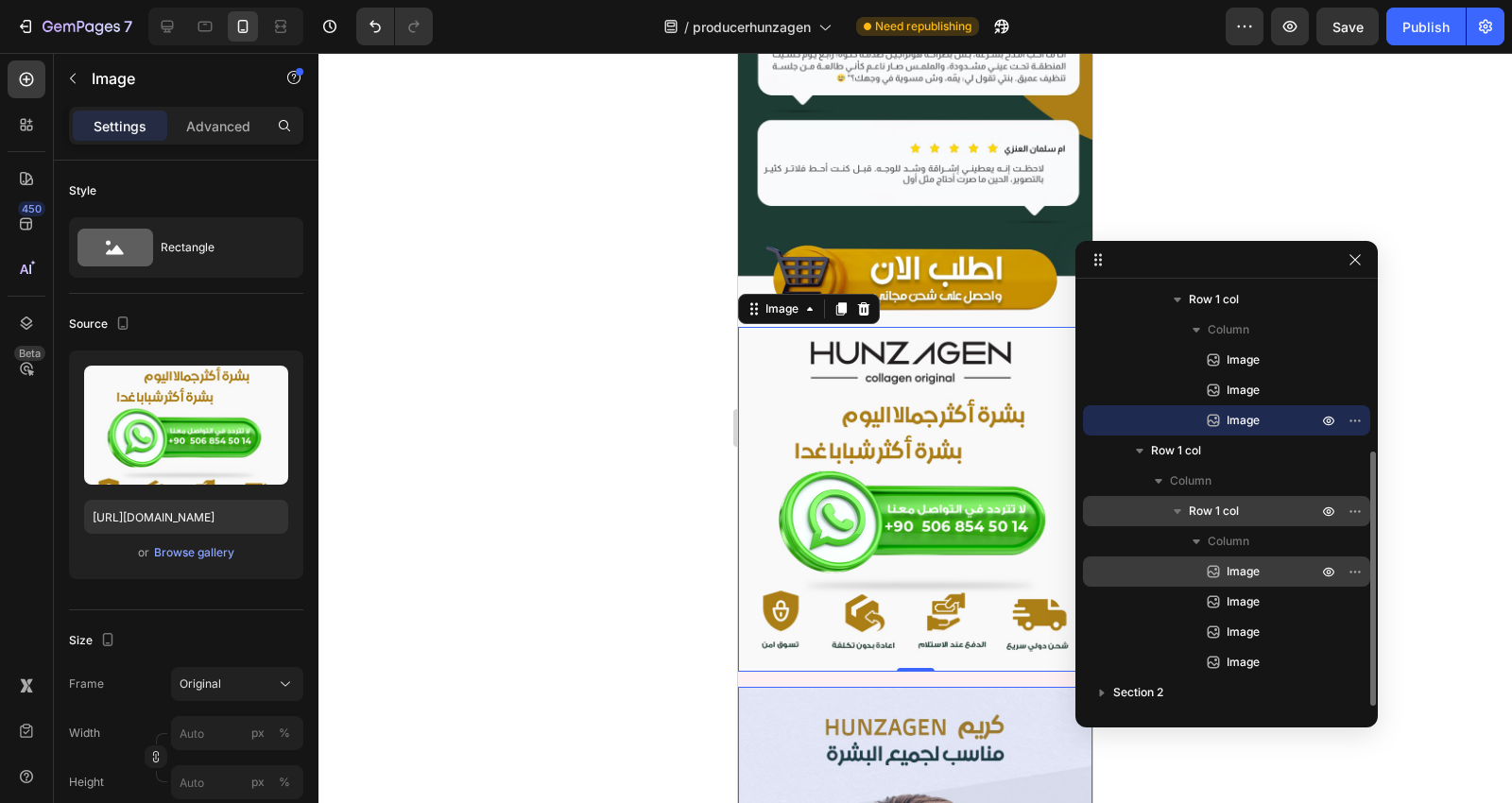
click at [1233, 565] on span "Image" at bounding box center [1242, 572] width 33 height 19
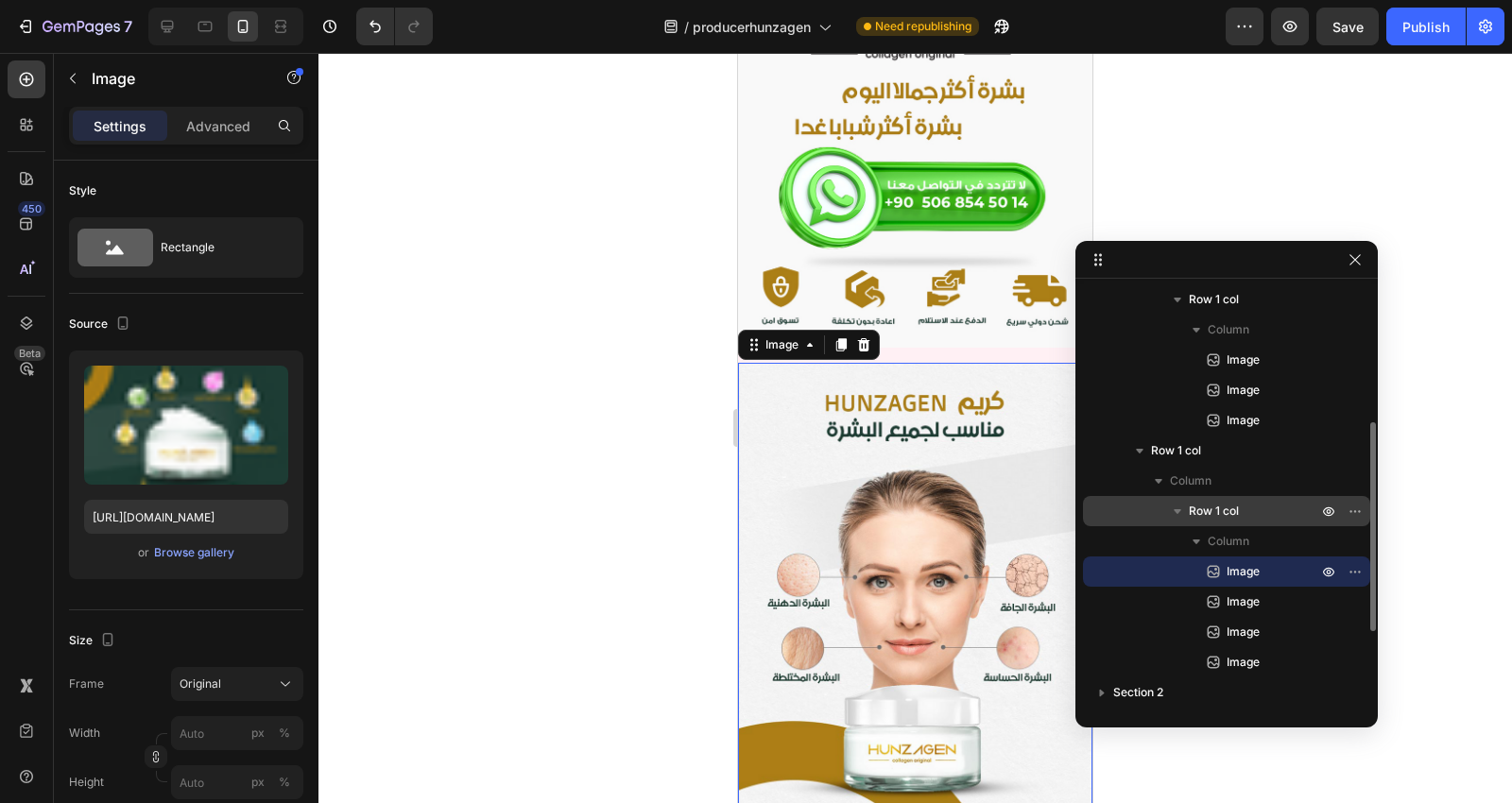
scroll to position [4960, 0]
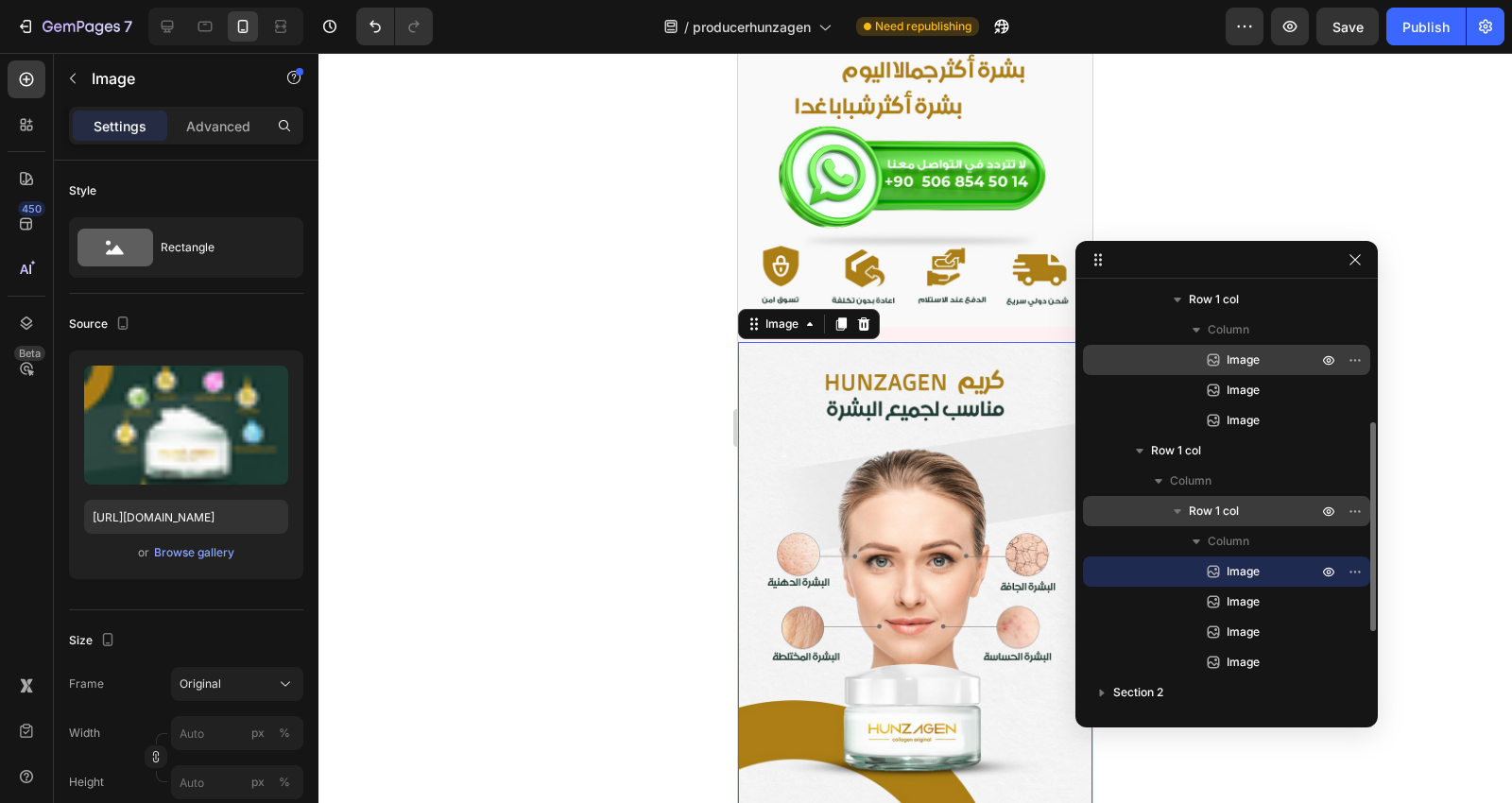
click at [1215, 355] on icon at bounding box center [1214, 360] width 12 height 12
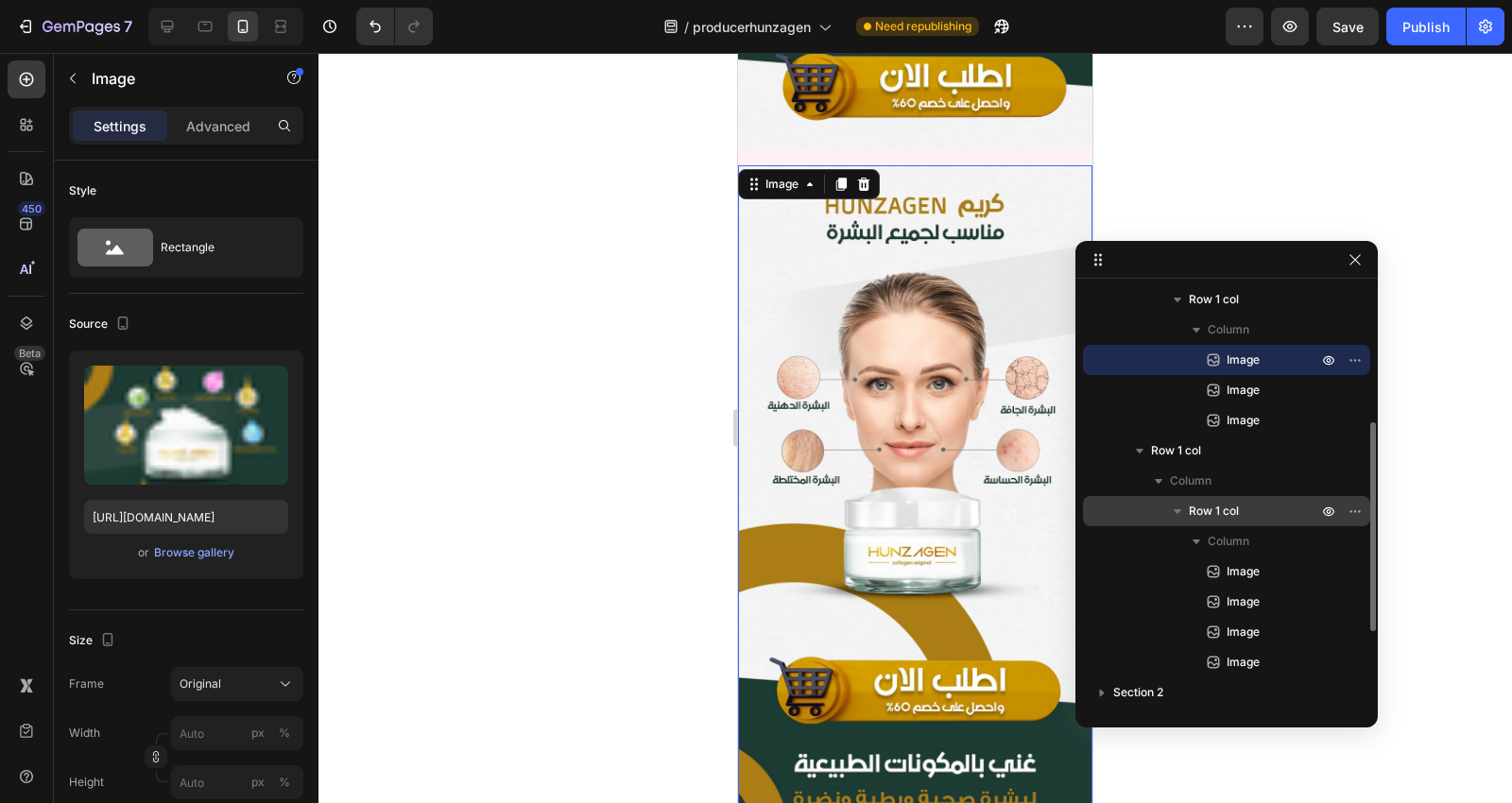
scroll to position [1044, 0]
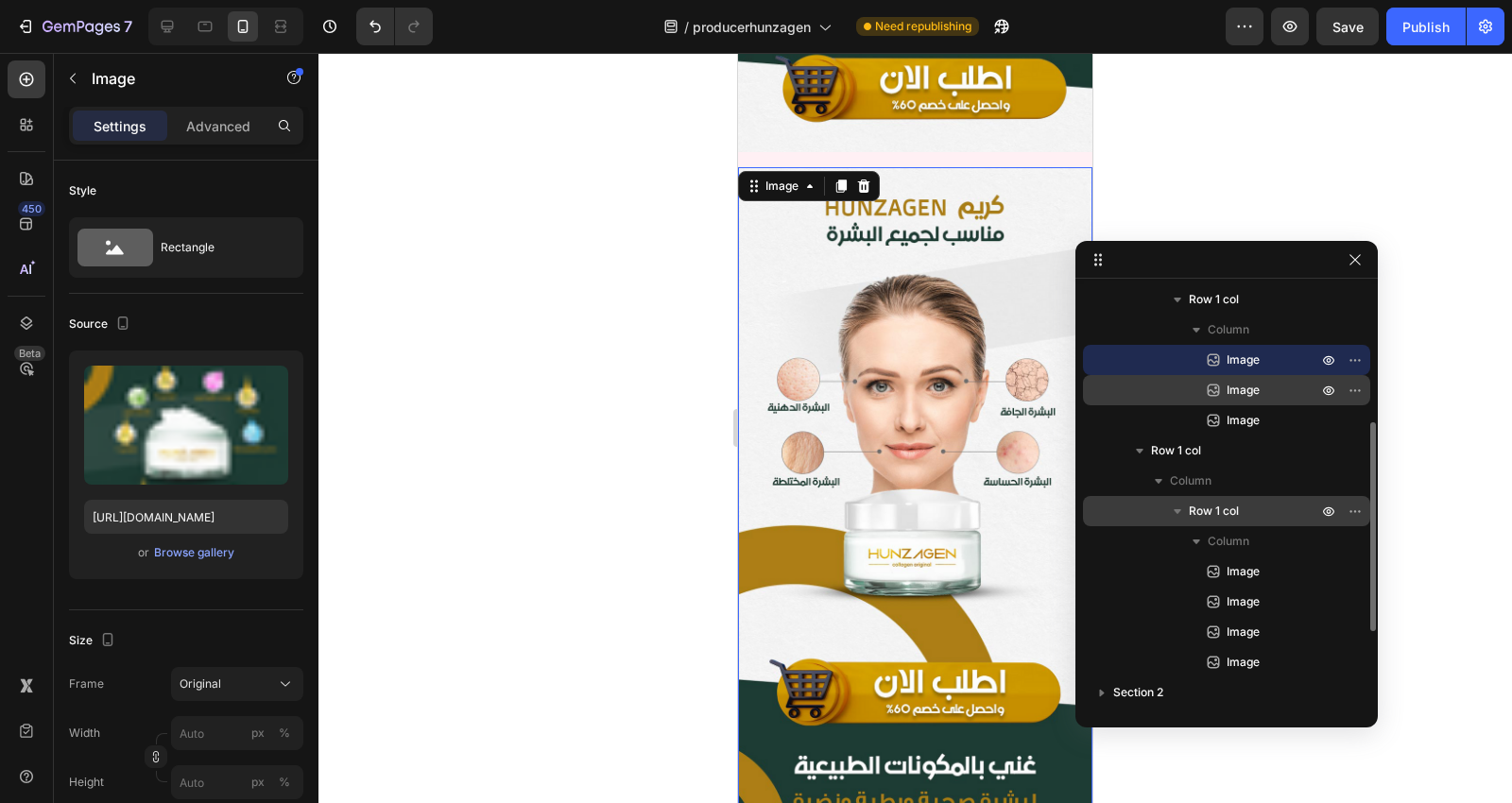
click at [1224, 390] on p "Image" at bounding box center [1251, 390] width 94 height 19
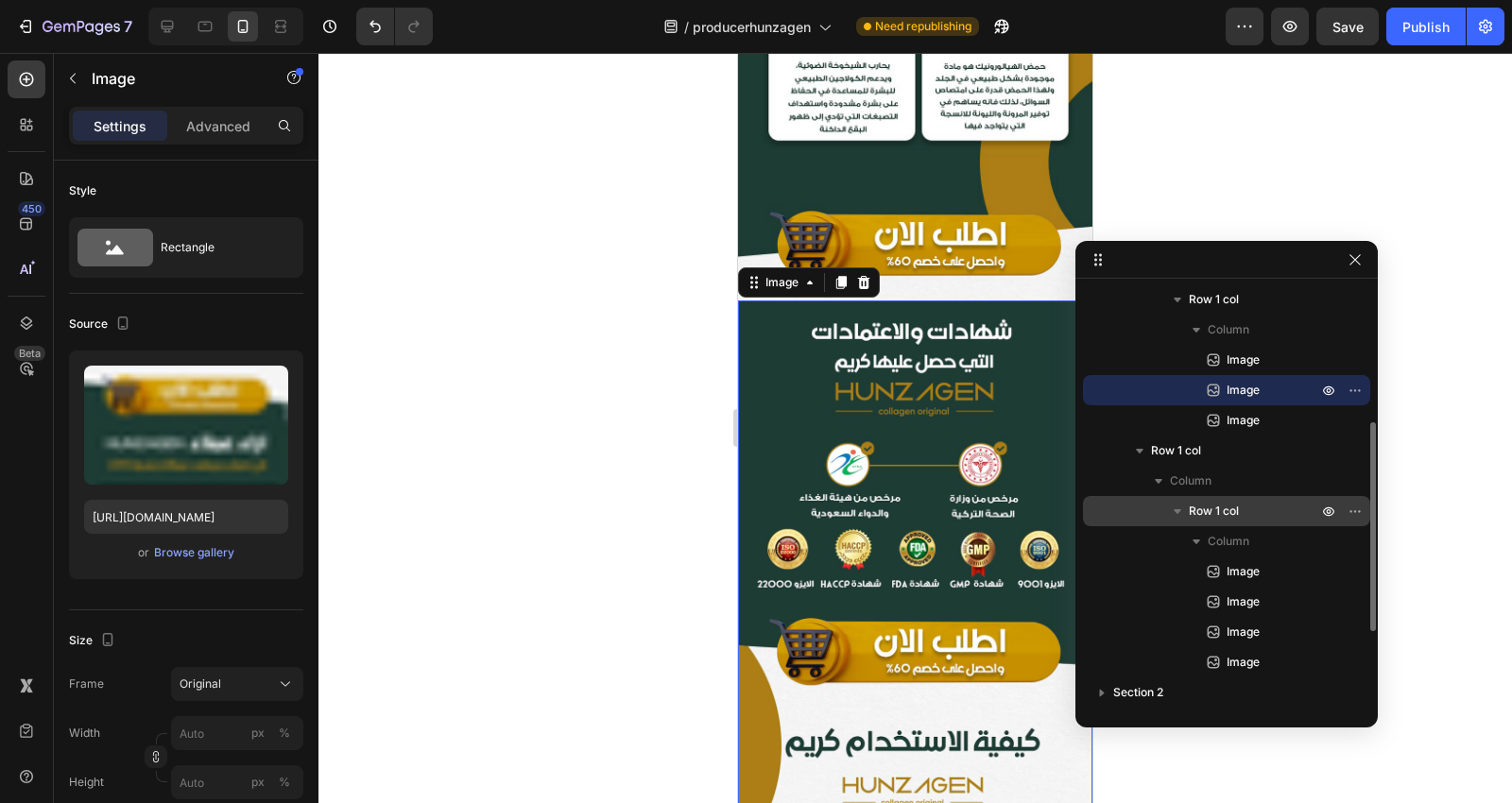
scroll to position [2539, 0]
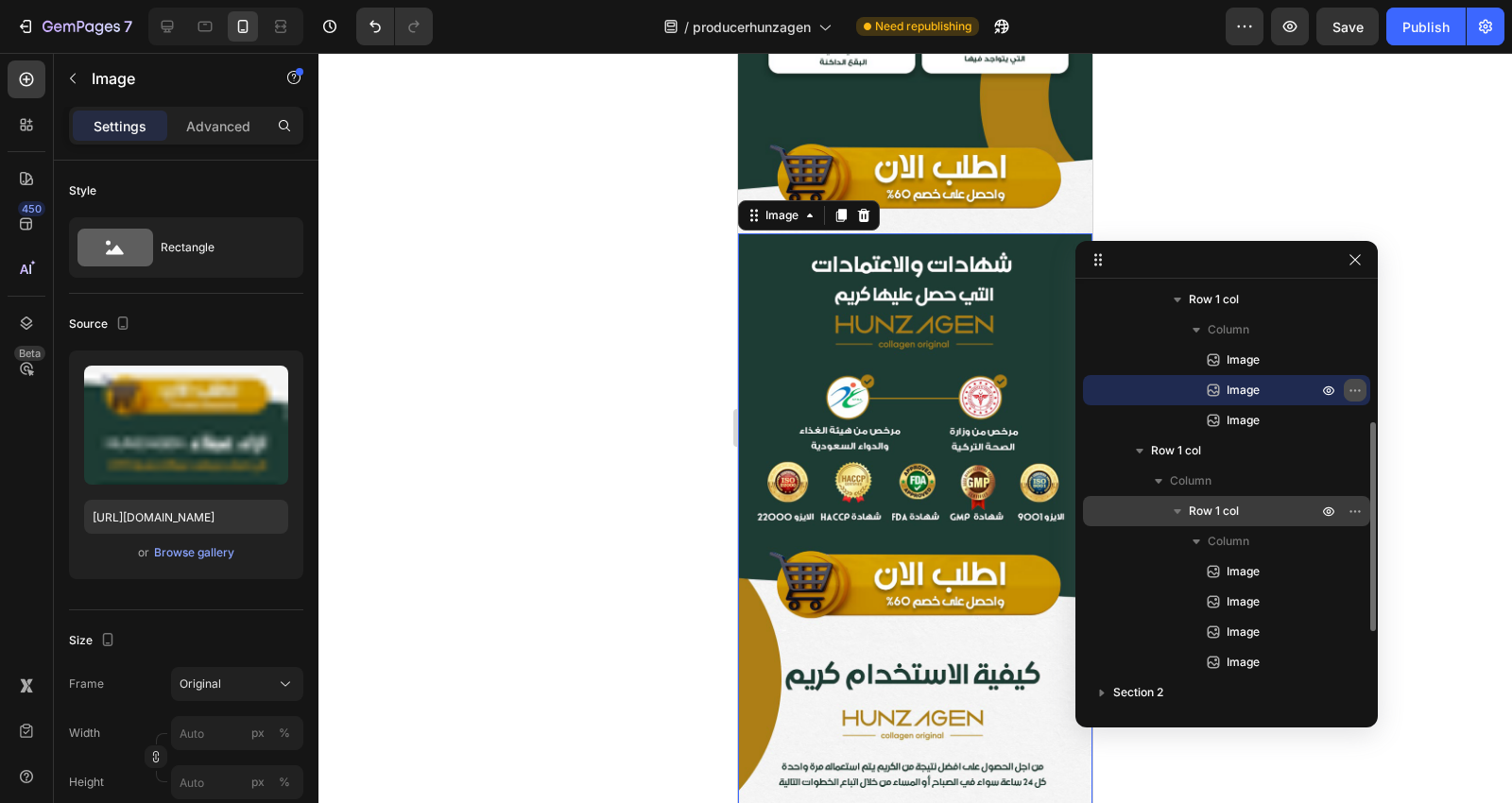
click at [1355, 389] on icon "button" at bounding box center [1355, 390] width 15 height 15
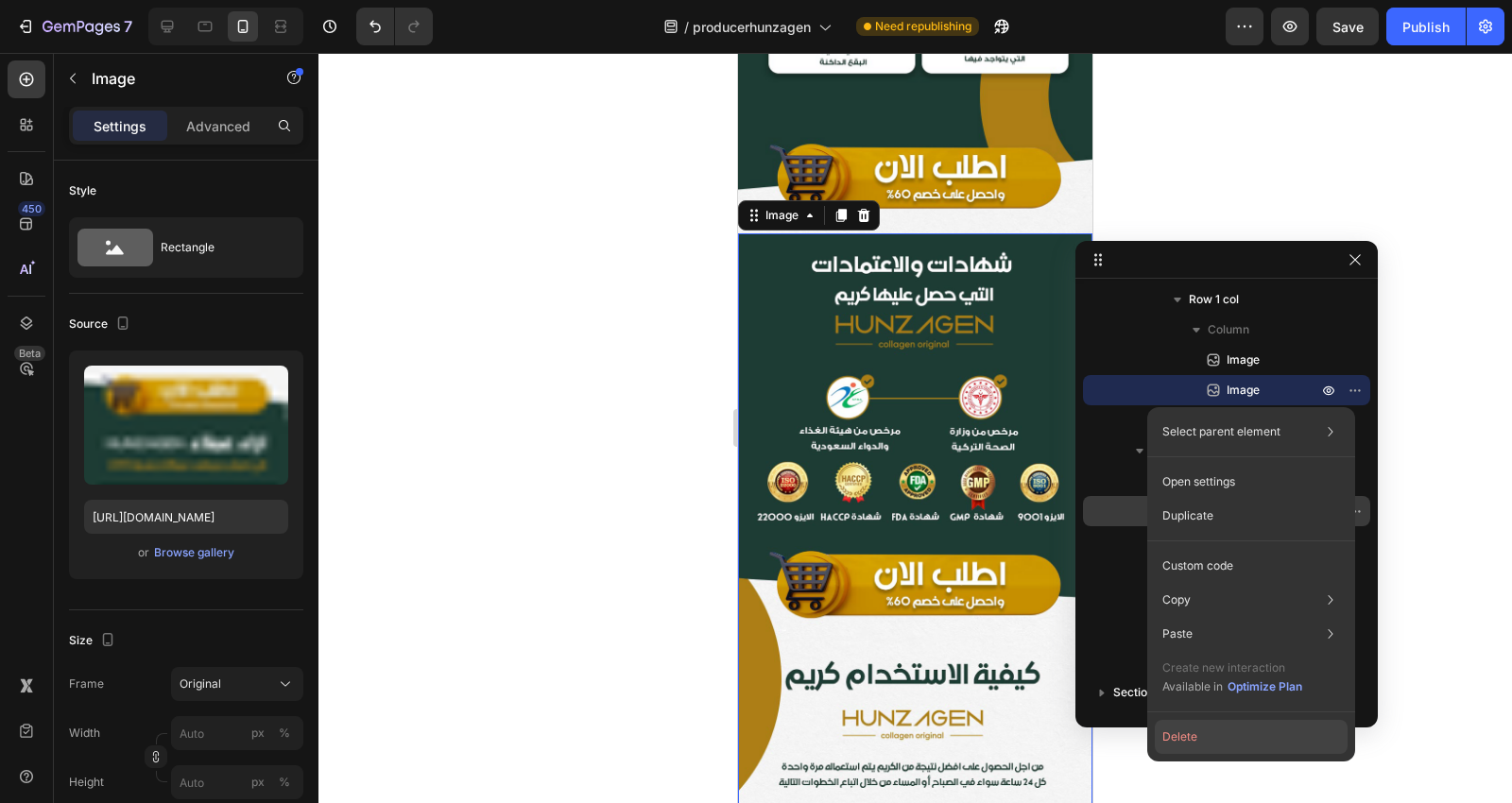
click at [1214, 730] on button "Delete" at bounding box center [1251, 737] width 193 height 34
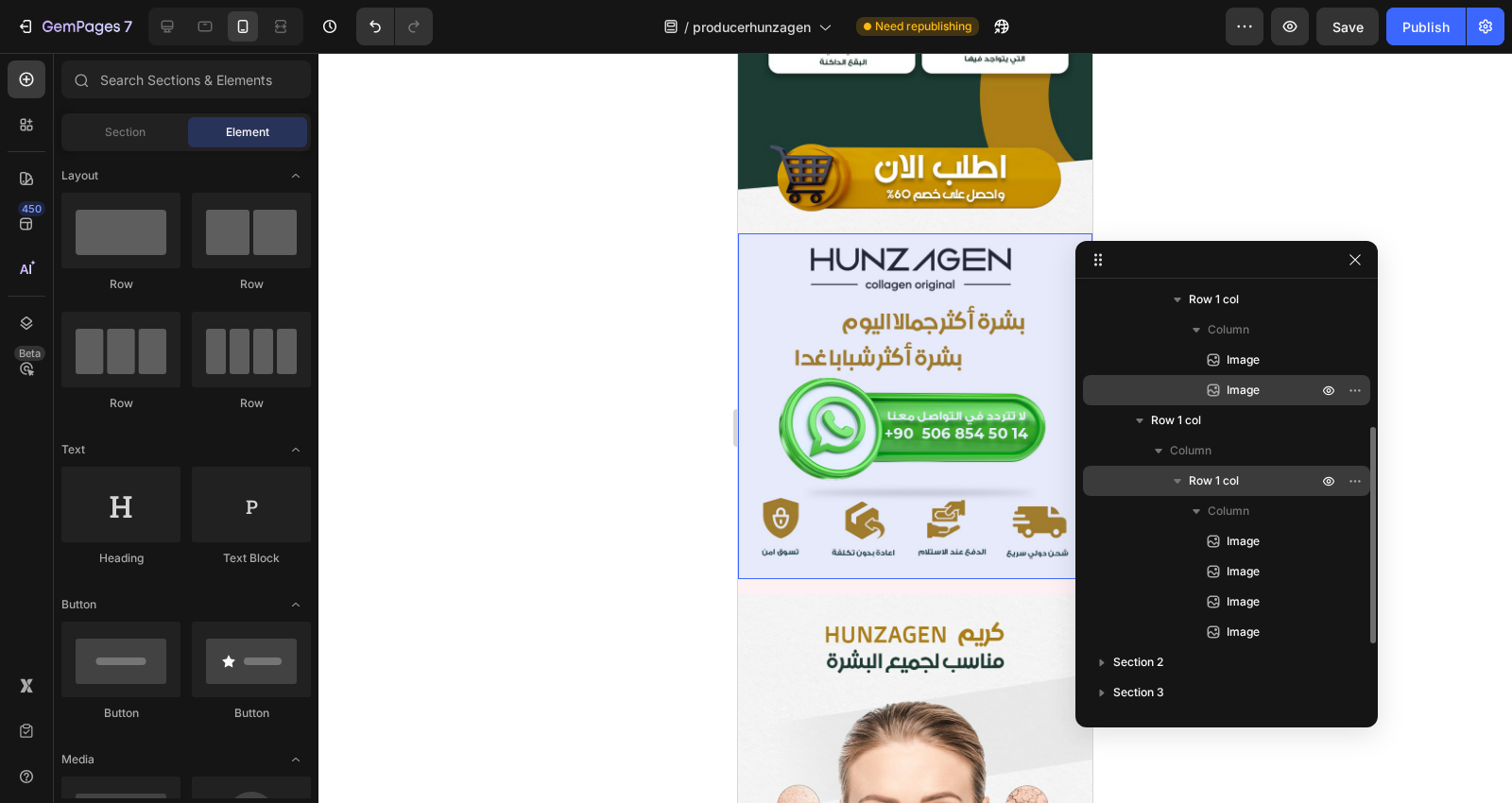
click at [1266, 402] on div "Image" at bounding box center [1226, 390] width 272 height 31
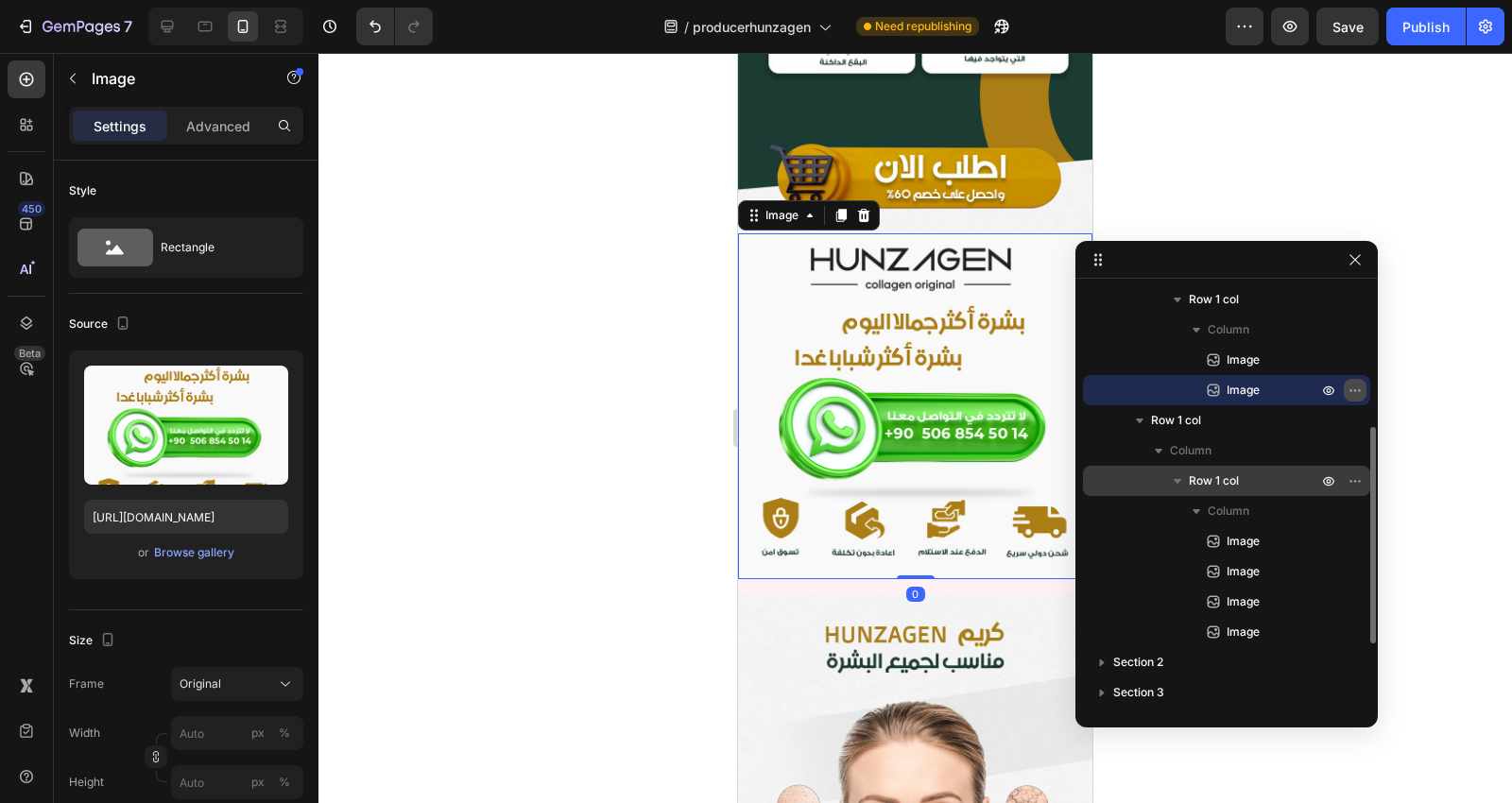
click at [1356, 392] on icon "button" at bounding box center [1355, 390] width 15 height 15
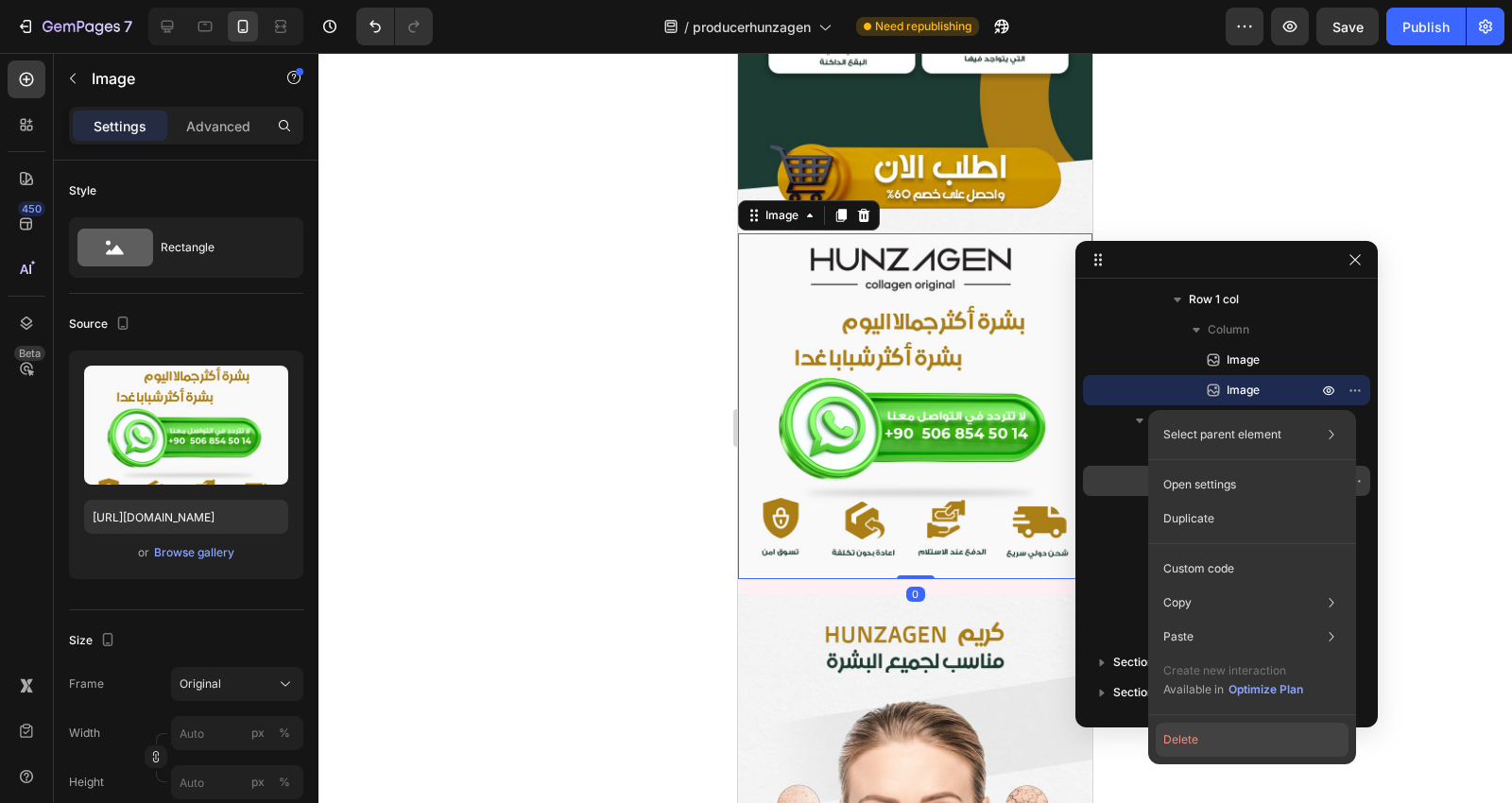
click at [1224, 725] on button "Delete" at bounding box center [1252, 740] width 193 height 34
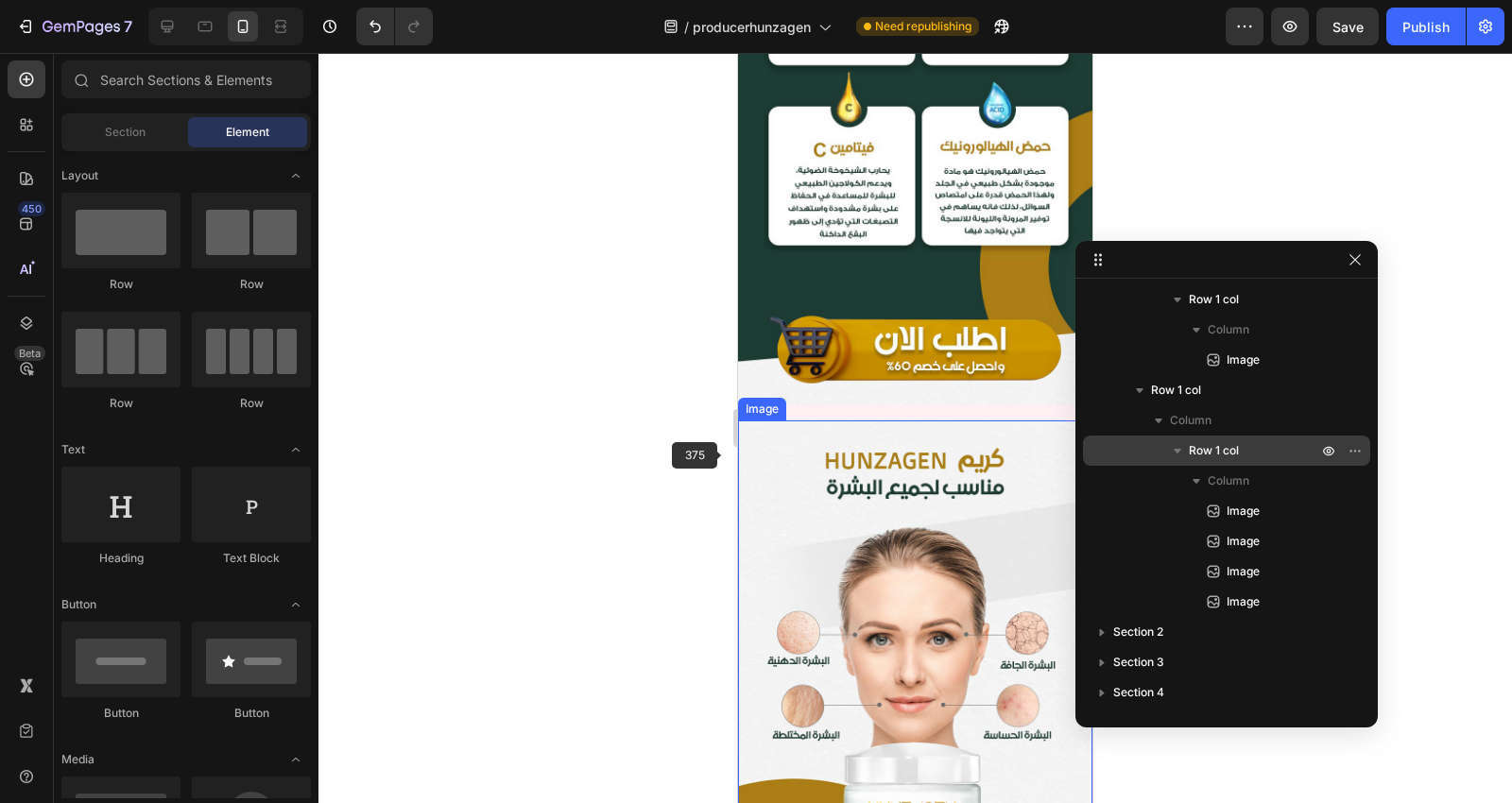
scroll to position [2434, 0]
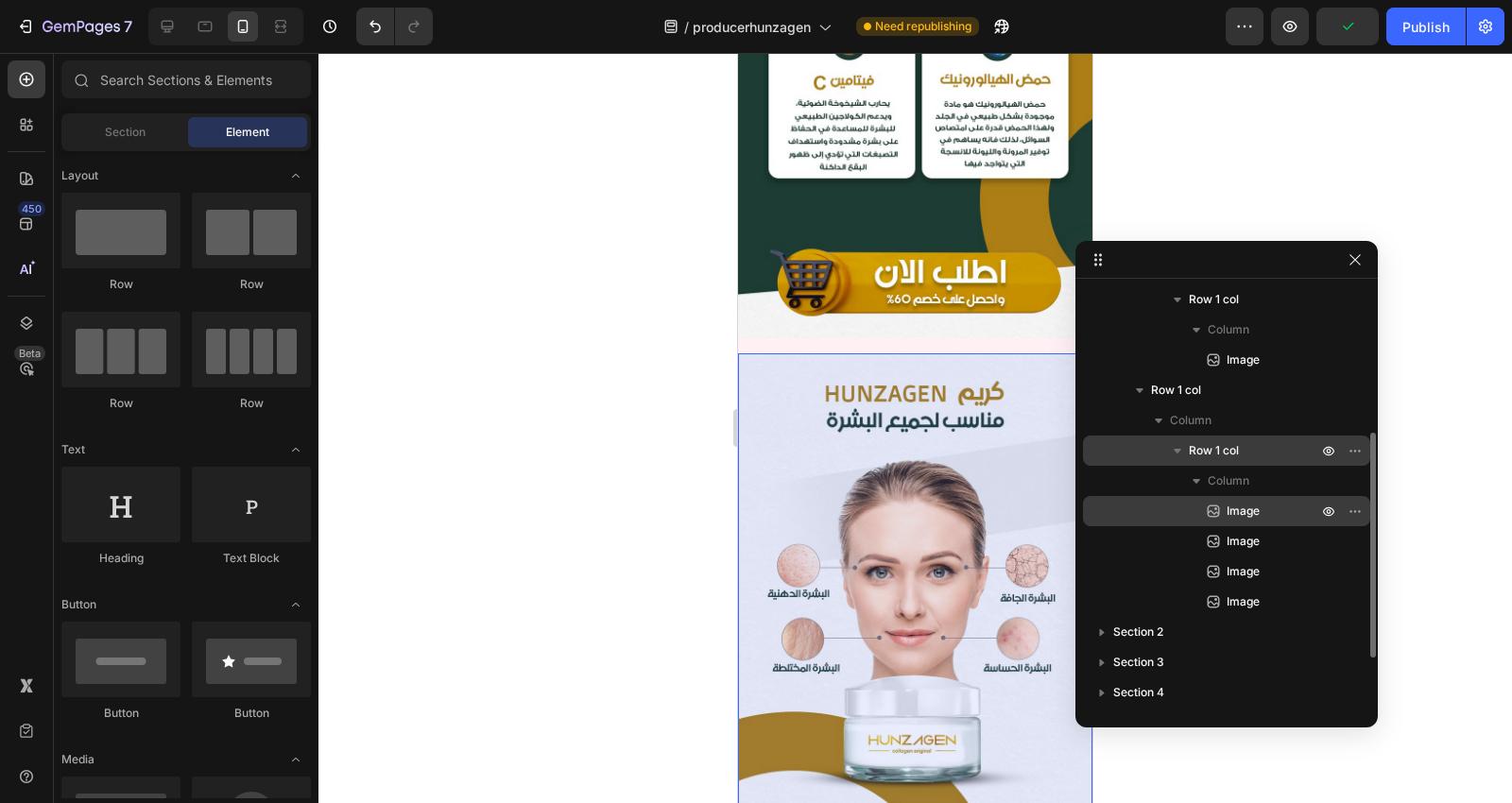
click at [1259, 511] on p "Image" at bounding box center [1251, 511] width 94 height 19
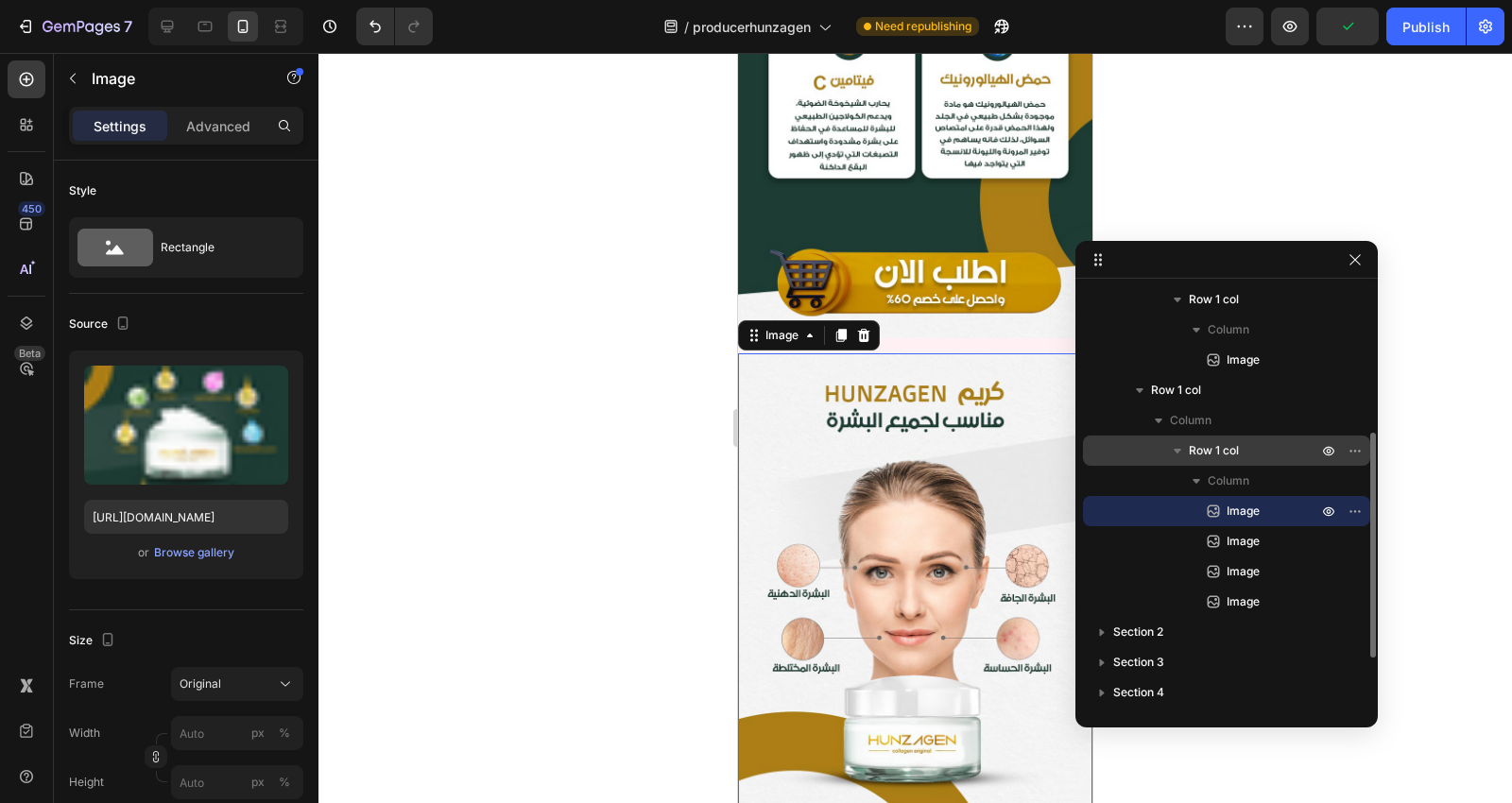
scroll to position [2554, 0]
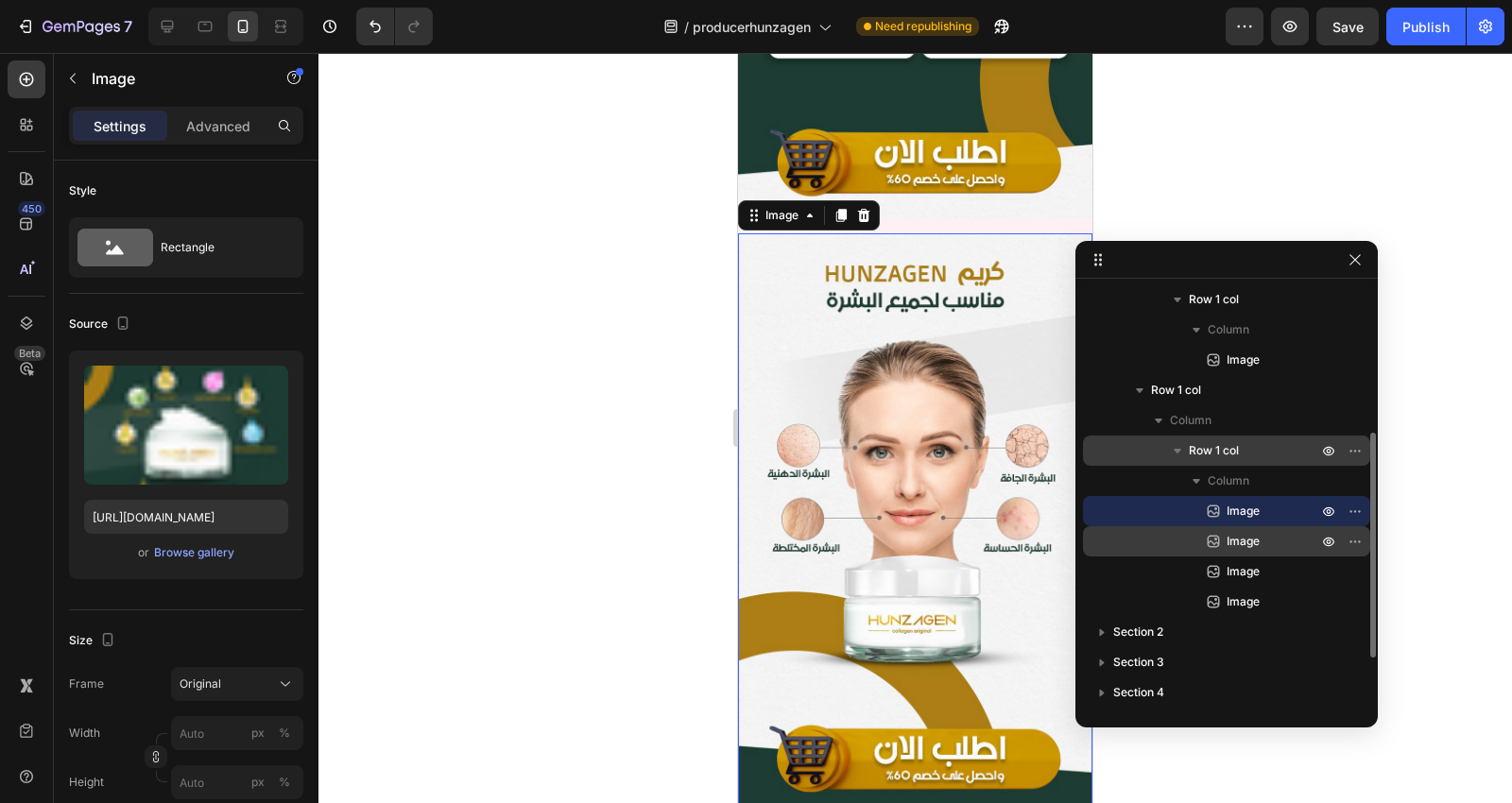
click at [1260, 542] on p "Image" at bounding box center [1251, 542] width 94 height 19
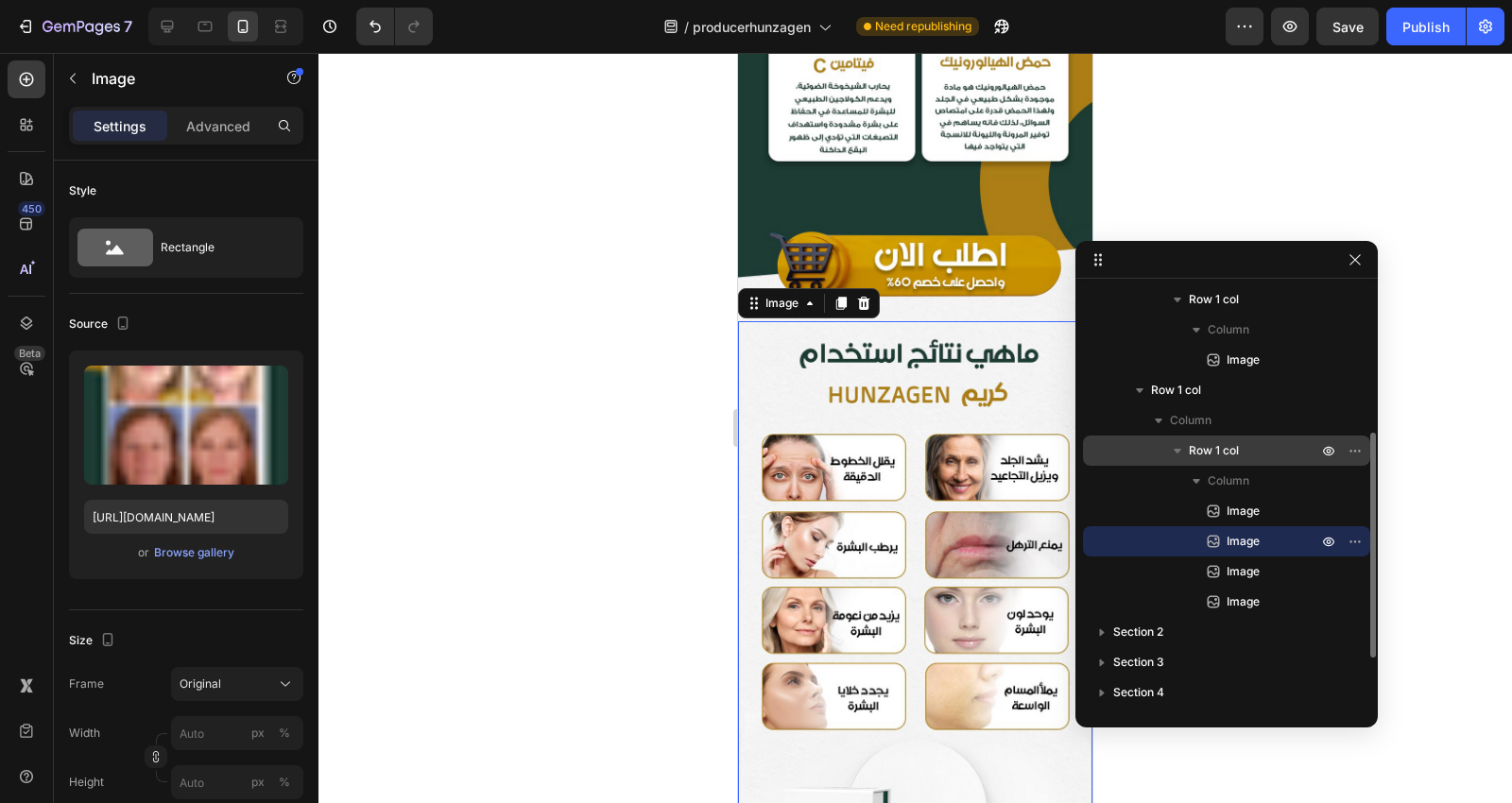
scroll to position [4047, 0]
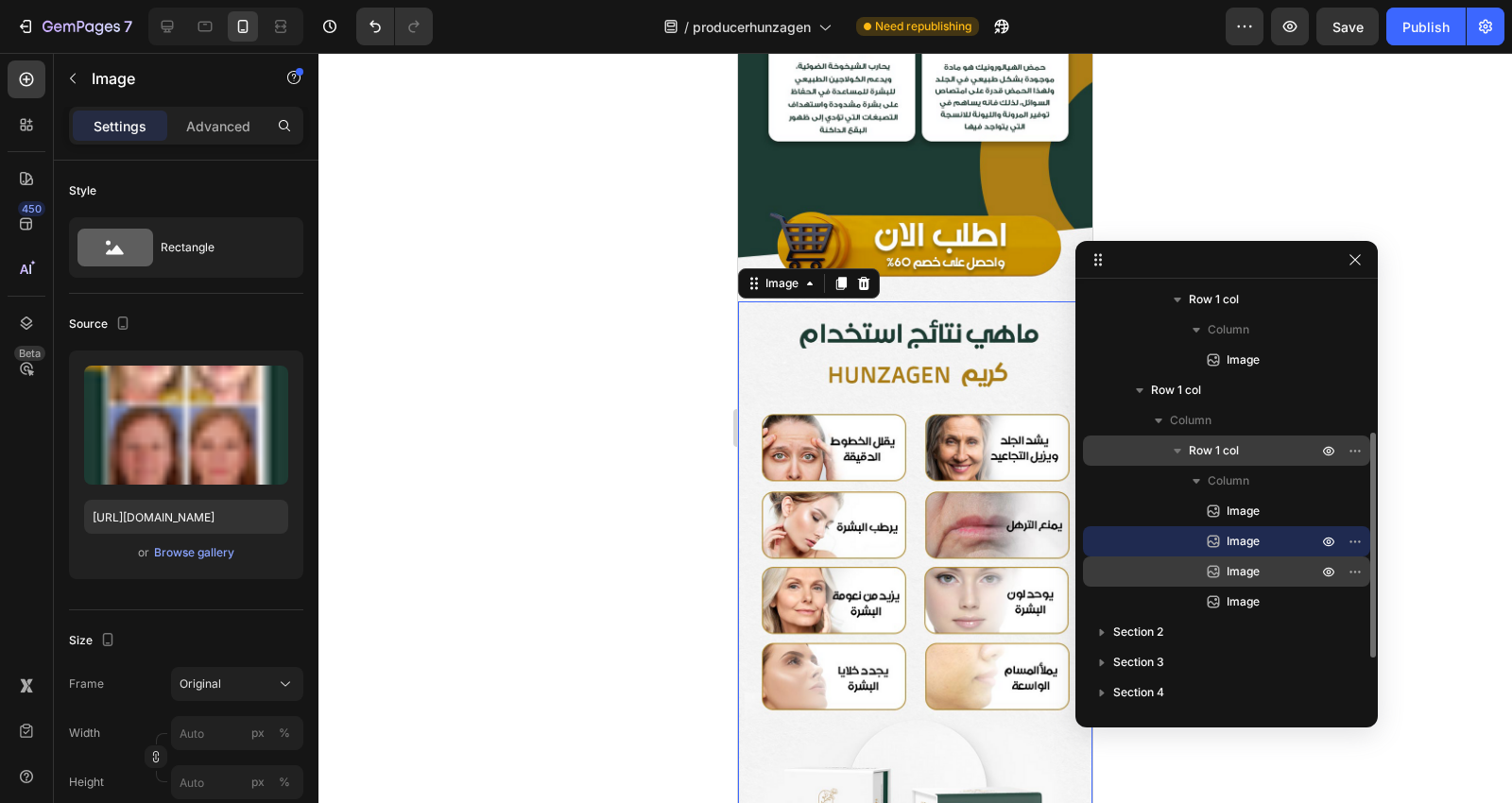
click at [1240, 561] on div "Image" at bounding box center [1226, 572] width 272 height 31
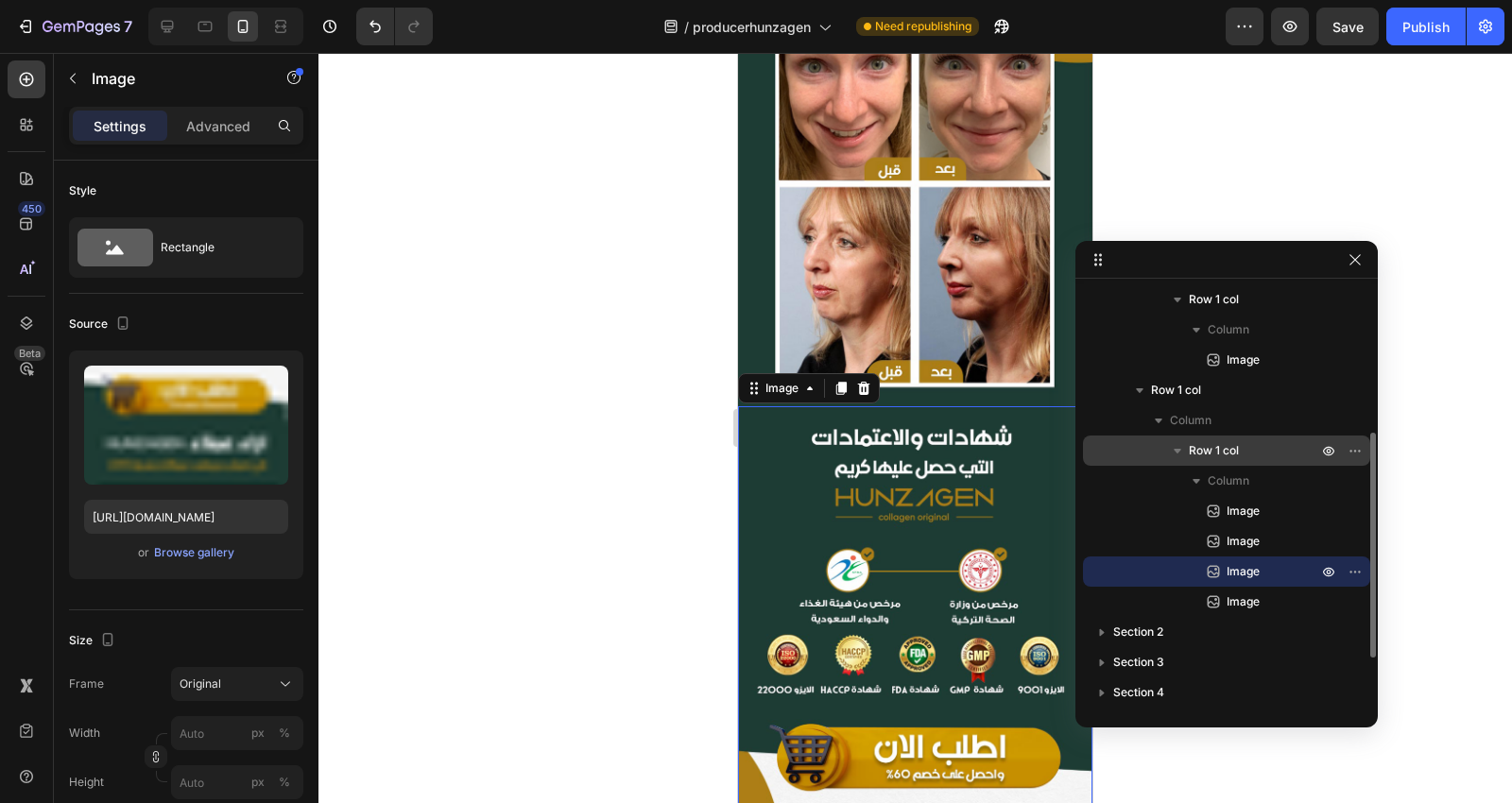
scroll to position [6324, 0]
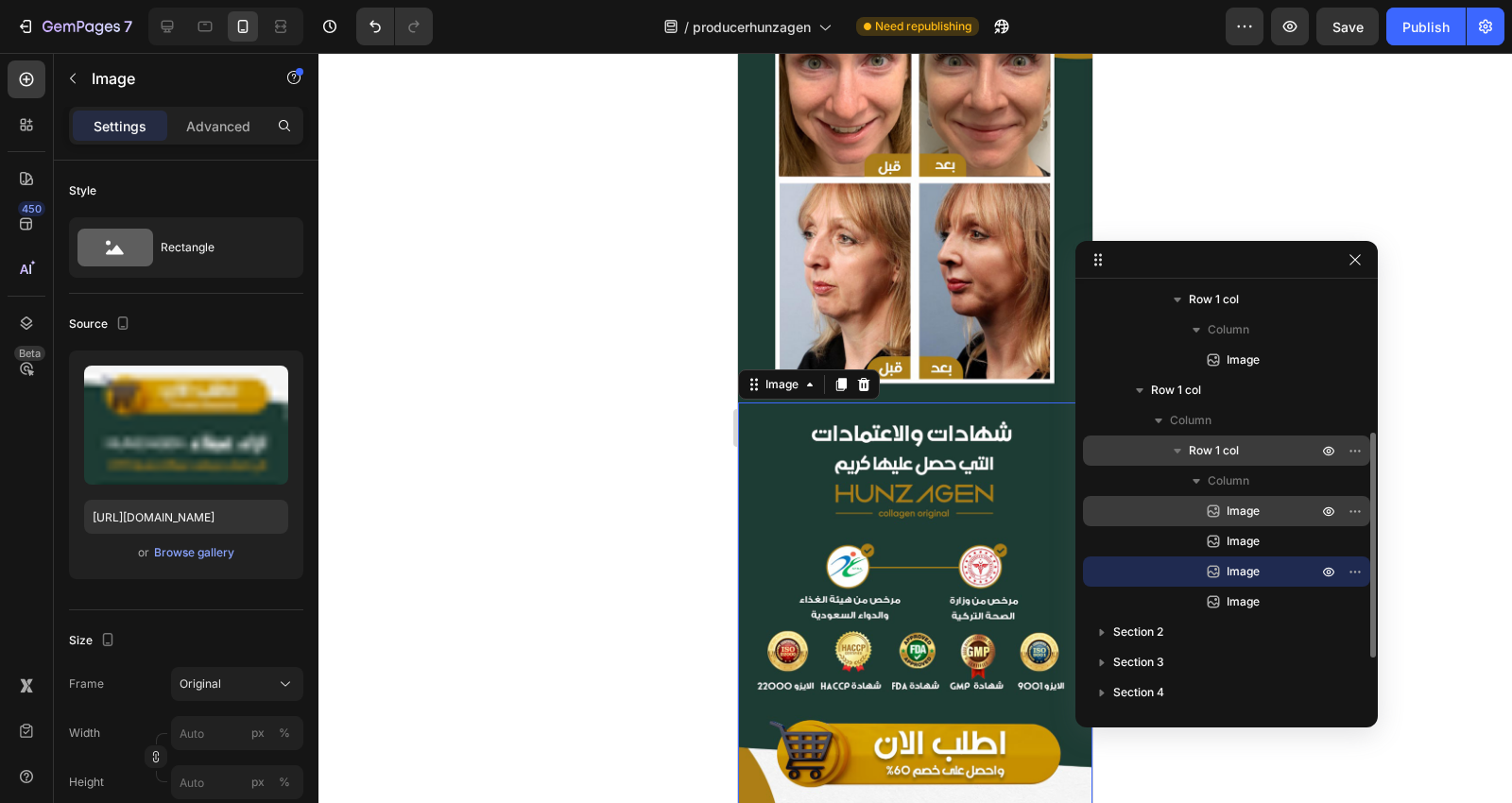
click at [1230, 521] on div "Image" at bounding box center [1226, 511] width 272 height 31
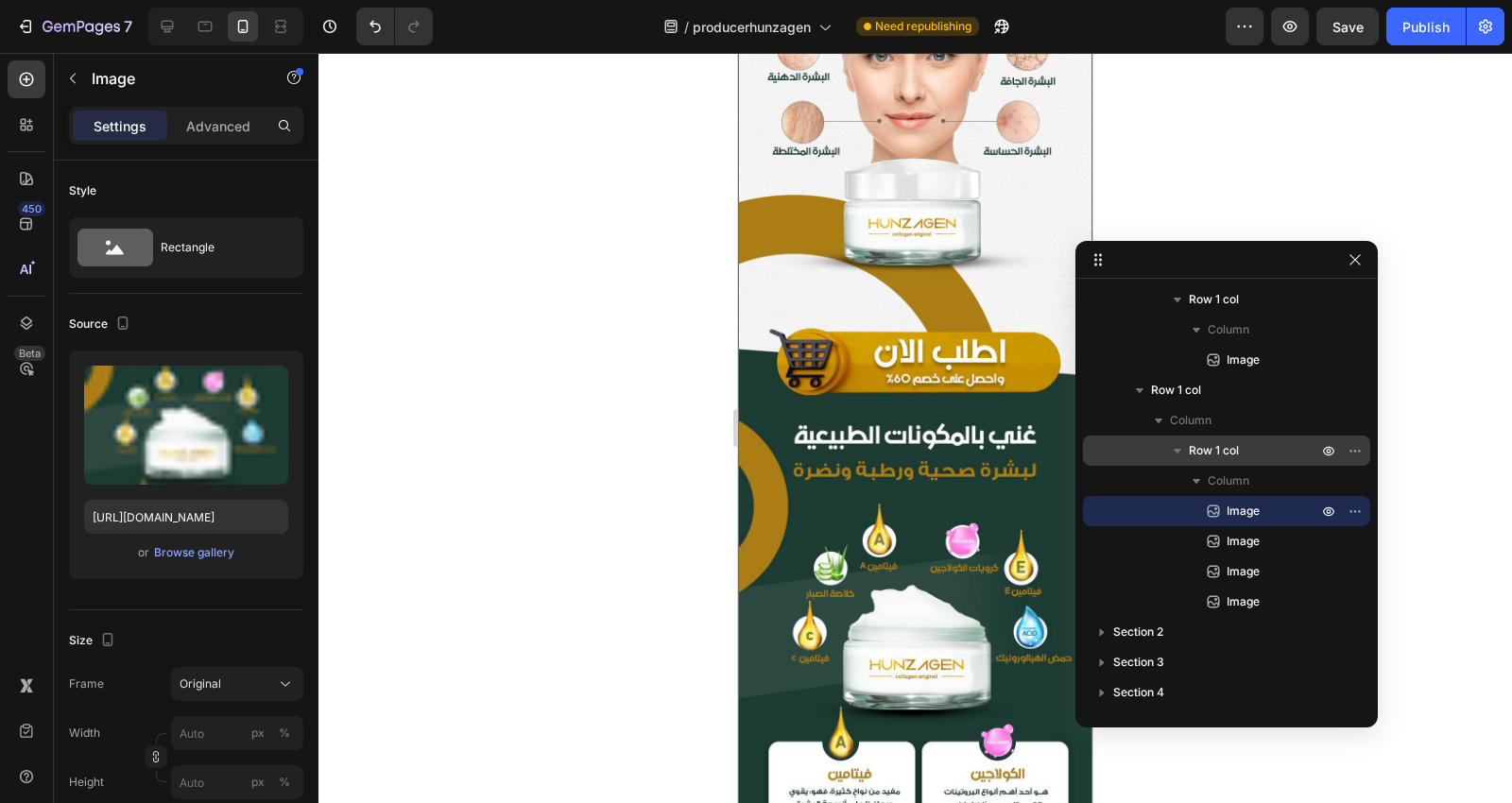
scroll to position [2554, 0]
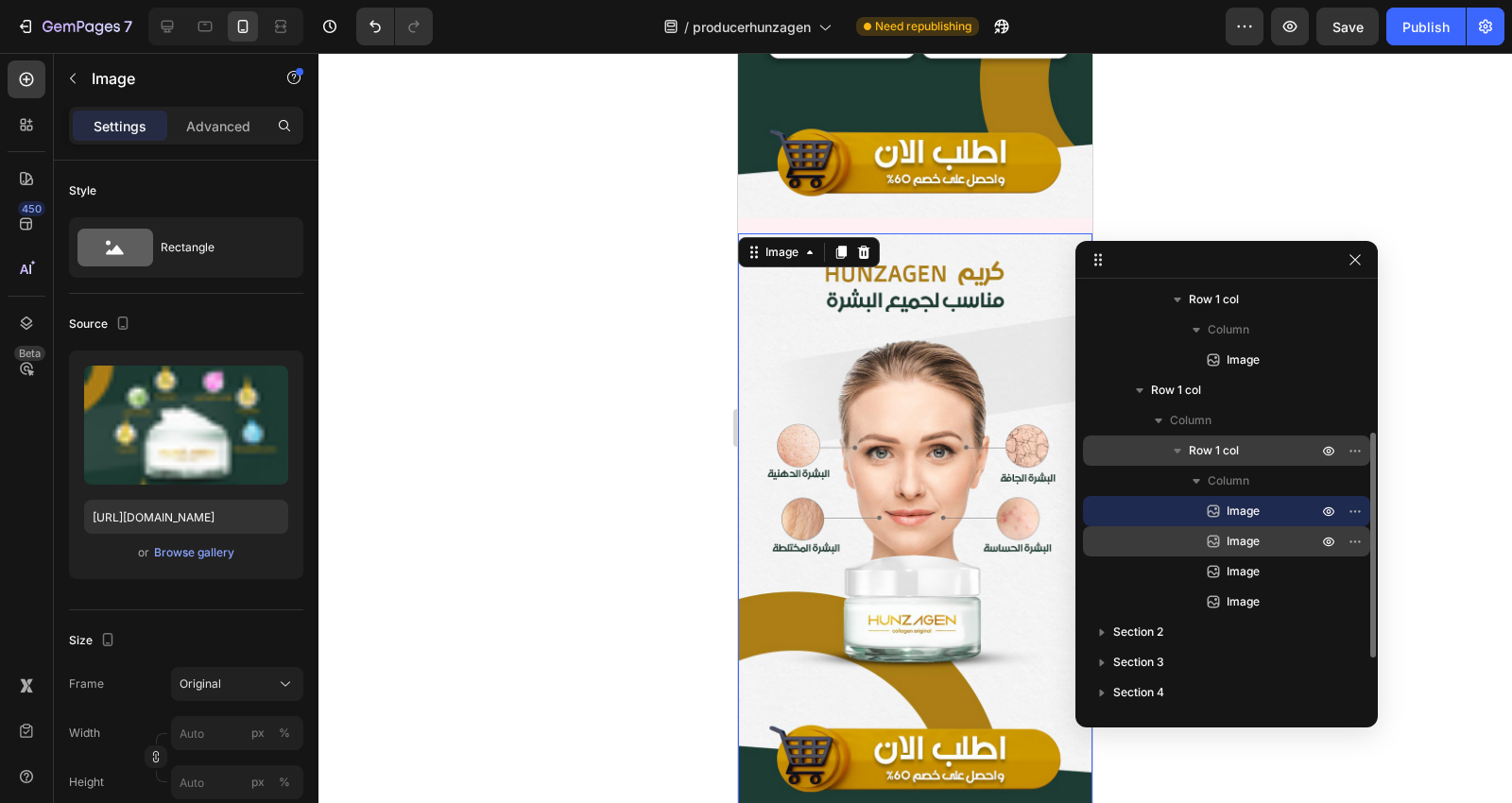
click at [1230, 542] on span "Image" at bounding box center [1242, 542] width 33 height 19
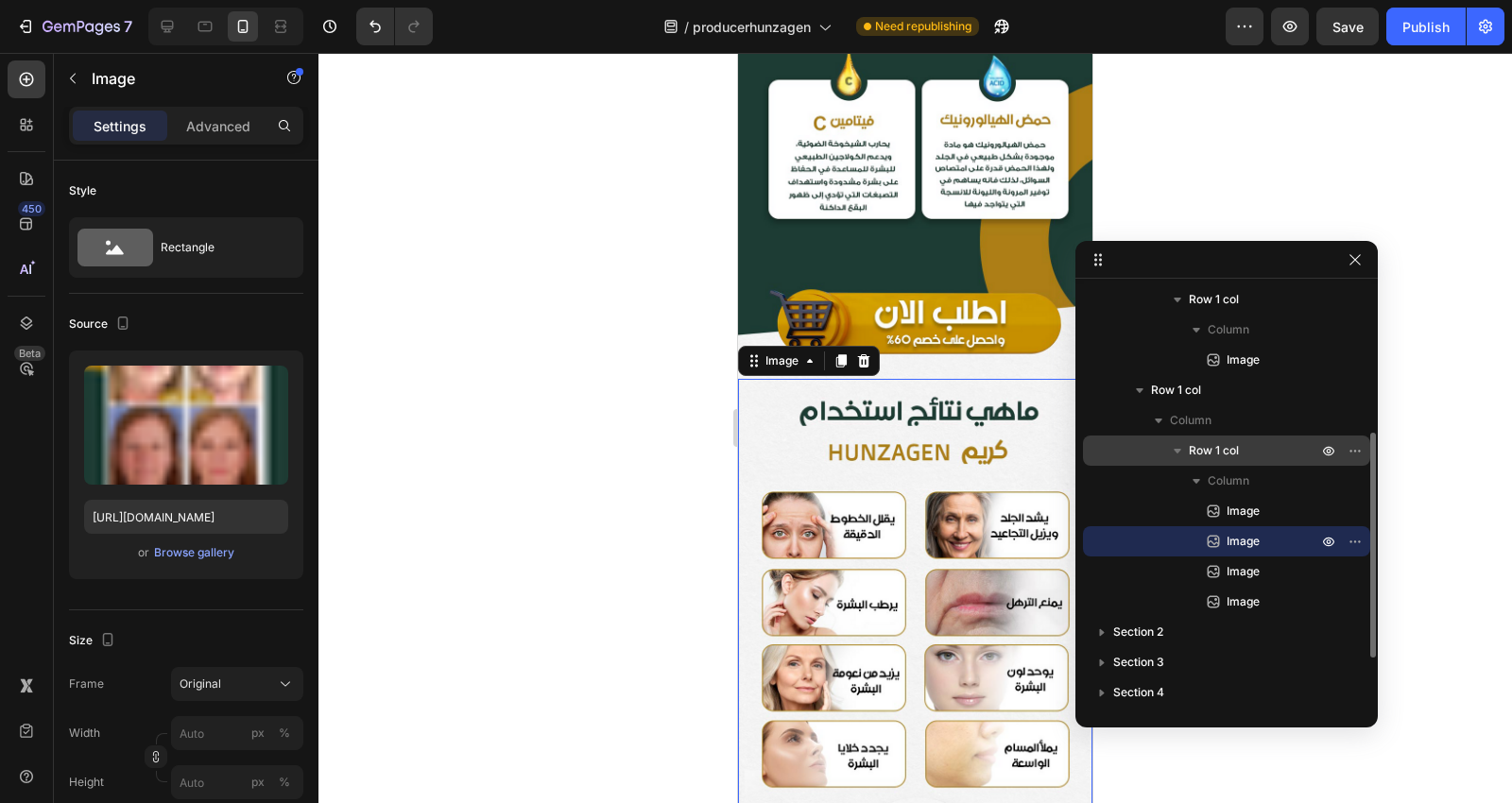
scroll to position [4047, 0]
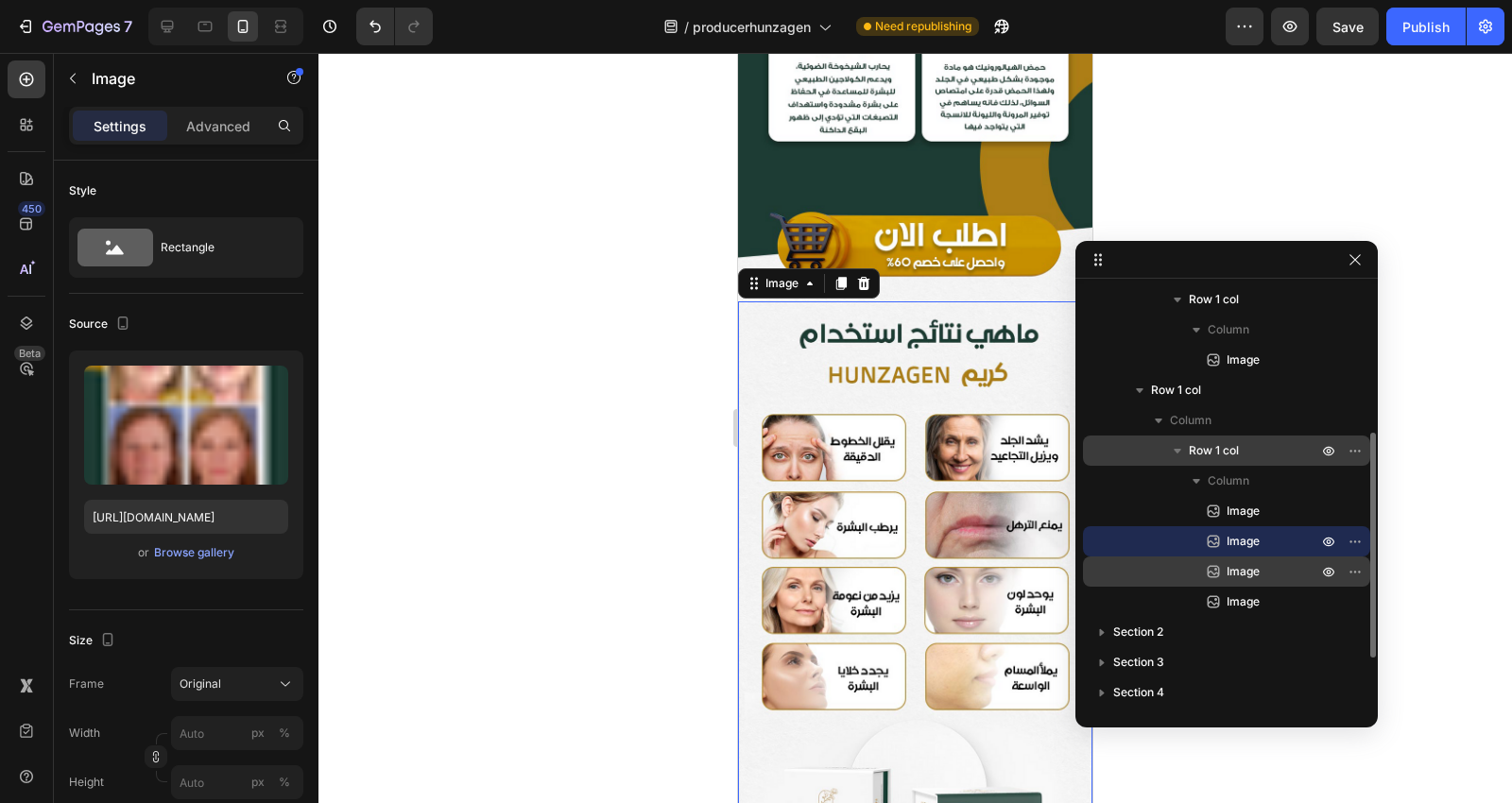
click at [1230, 572] on span "Image" at bounding box center [1242, 572] width 33 height 19
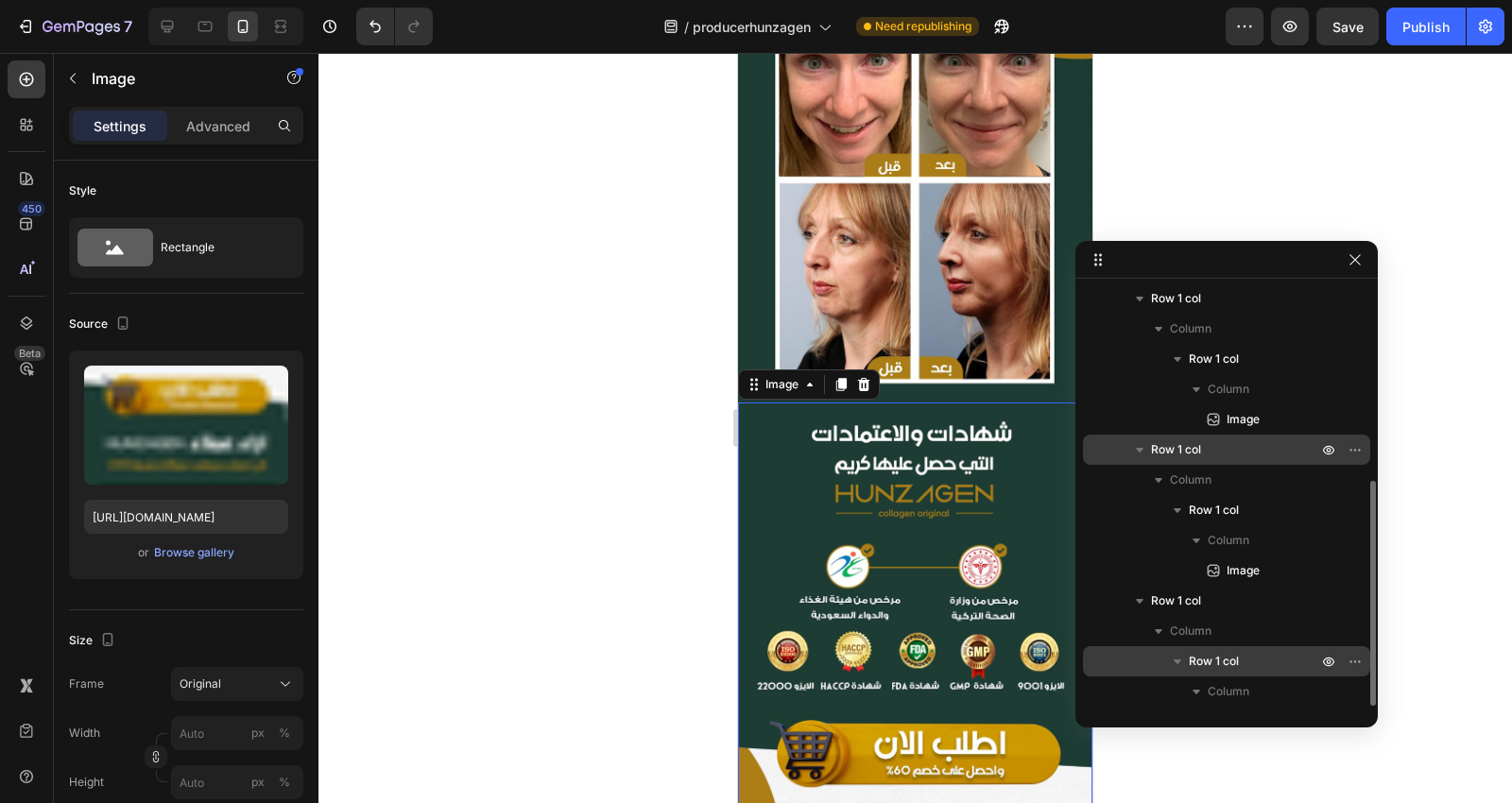
scroll to position [0, 0]
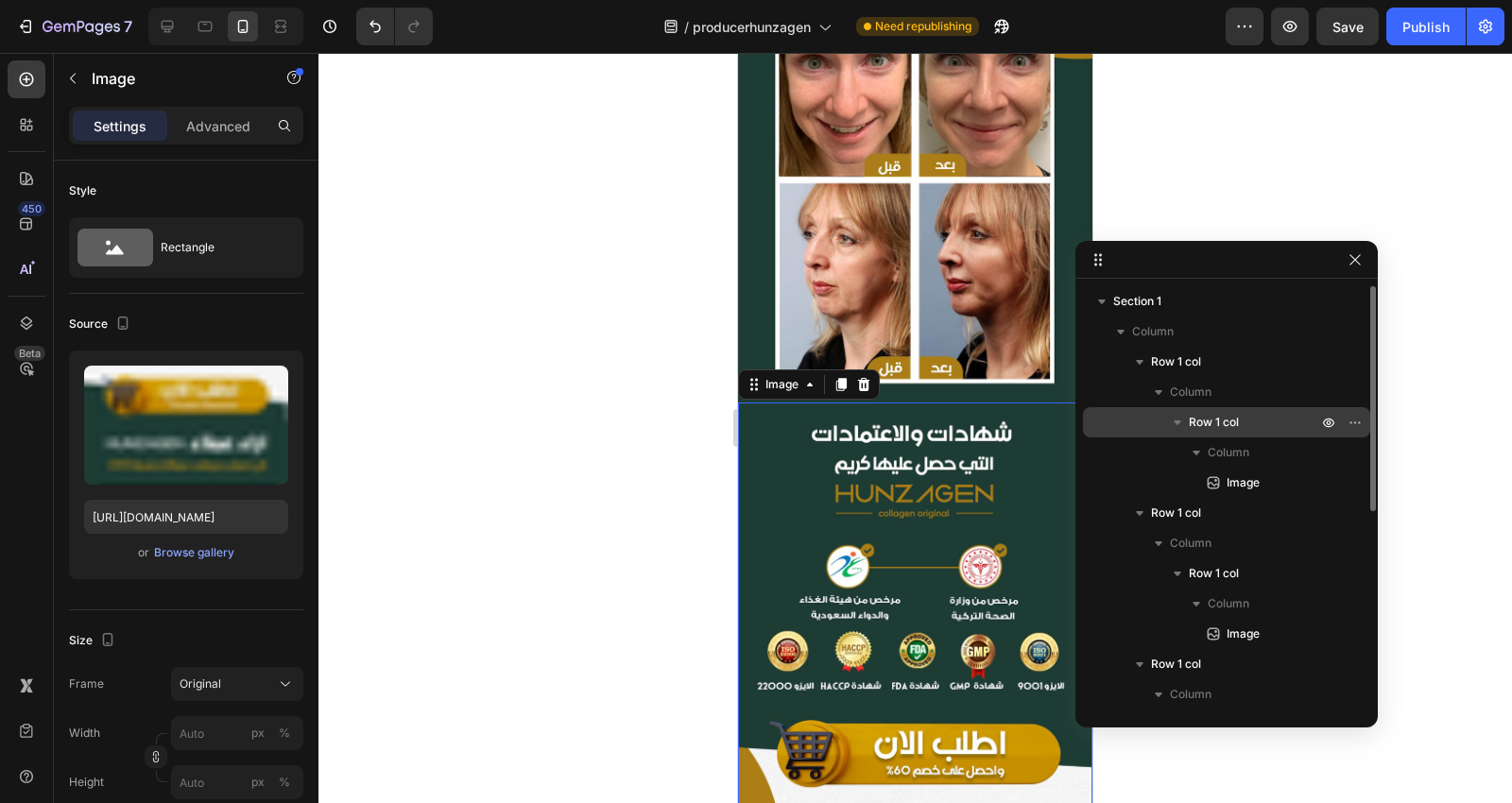
click at [1208, 413] on span "Row 1 col" at bounding box center [1214, 422] width 51 height 19
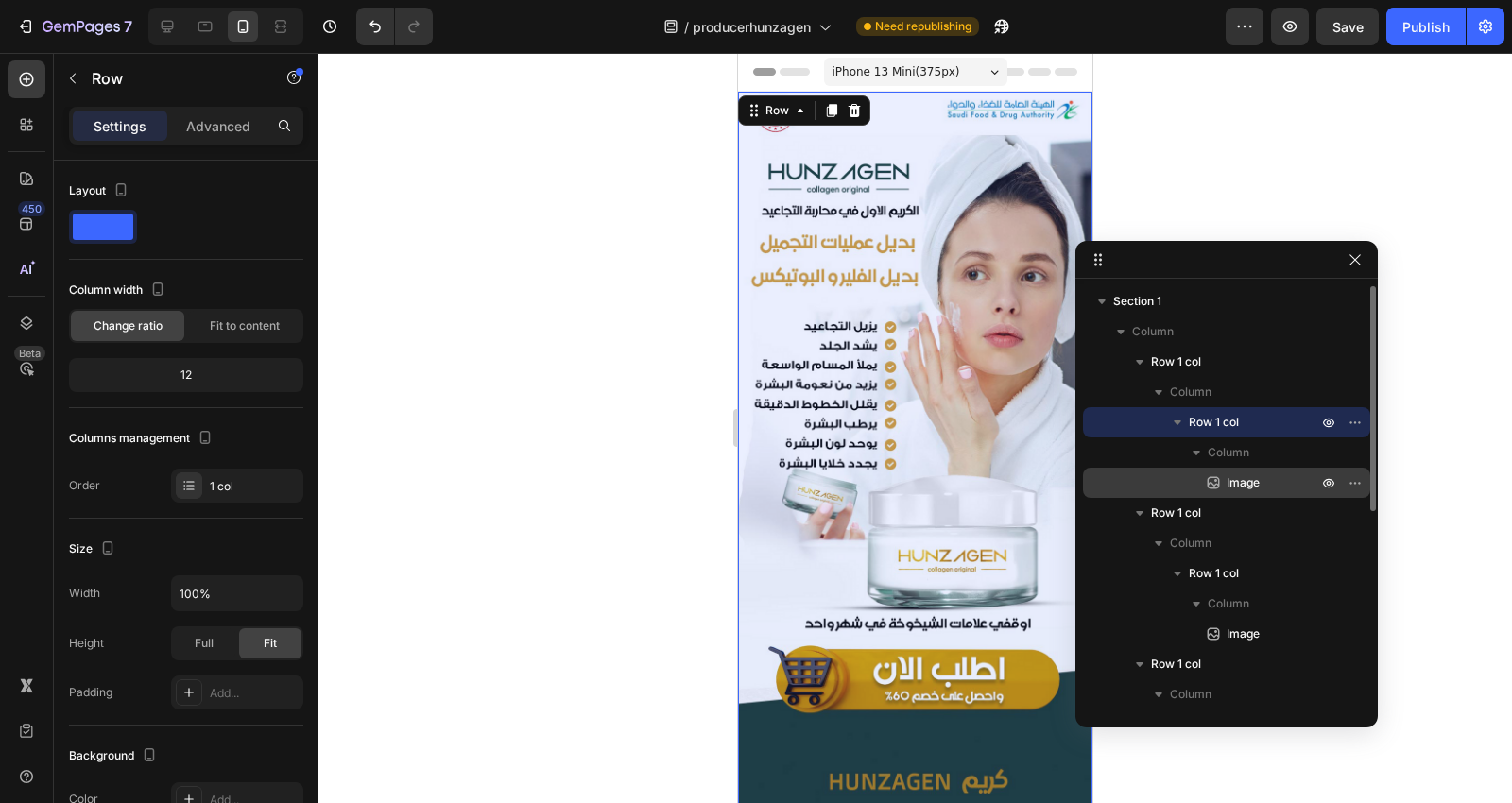
click at [1222, 474] on icon at bounding box center [1214, 484] width 19 height 19
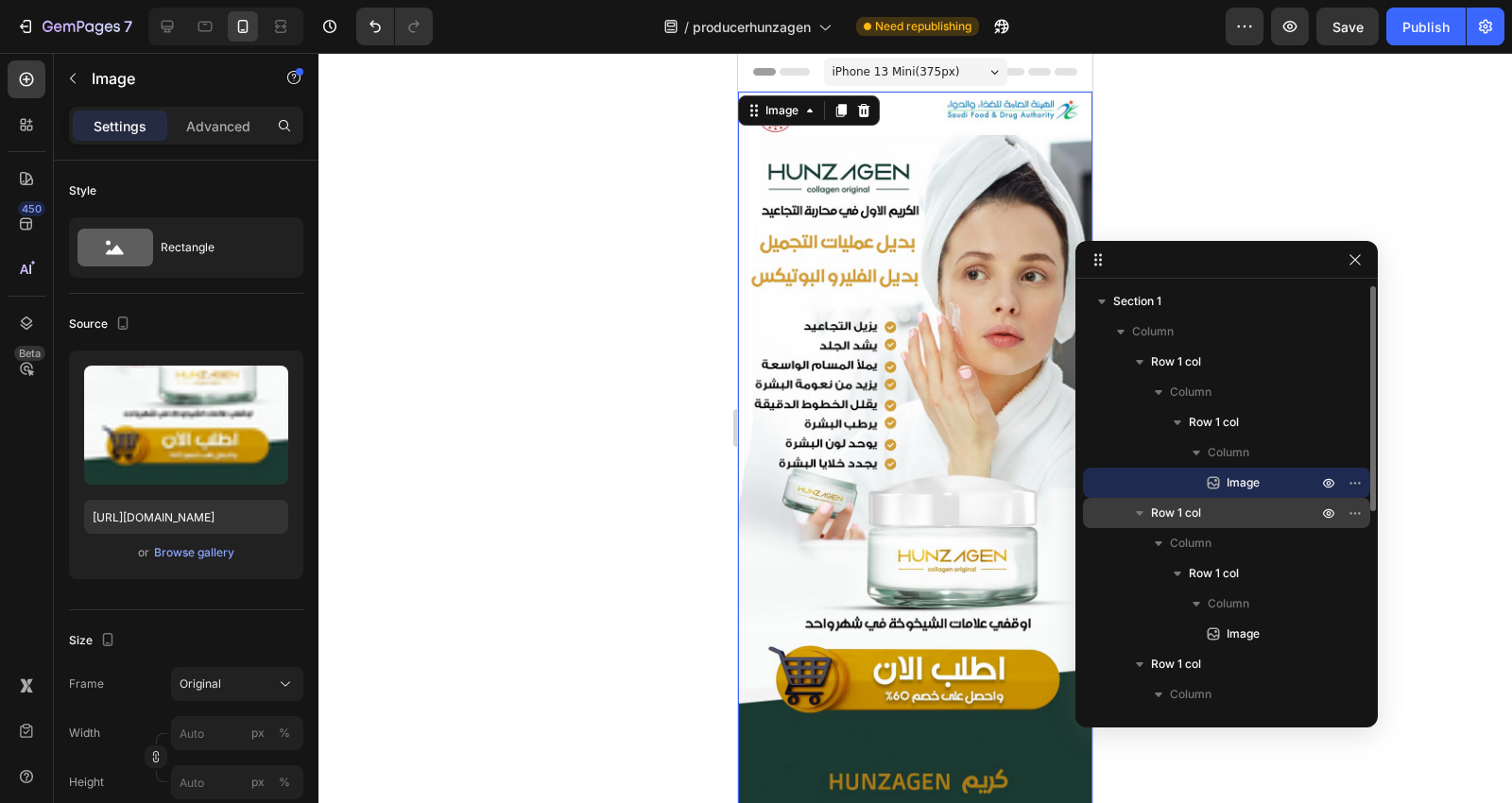
scroll to position [105, 0]
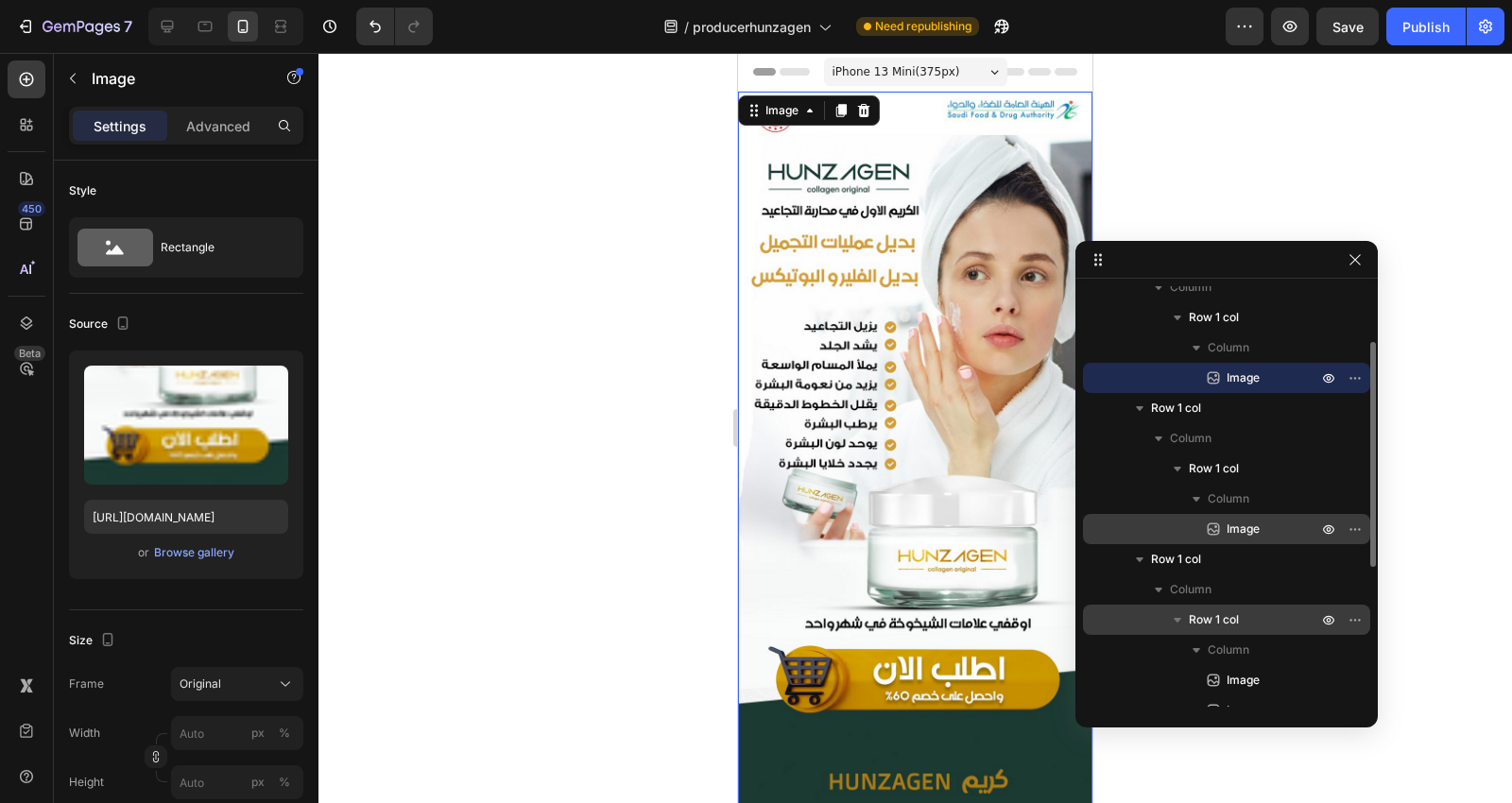
click at [1237, 523] on span "Image" at bounding box center [1242, 529] width 33 height 19
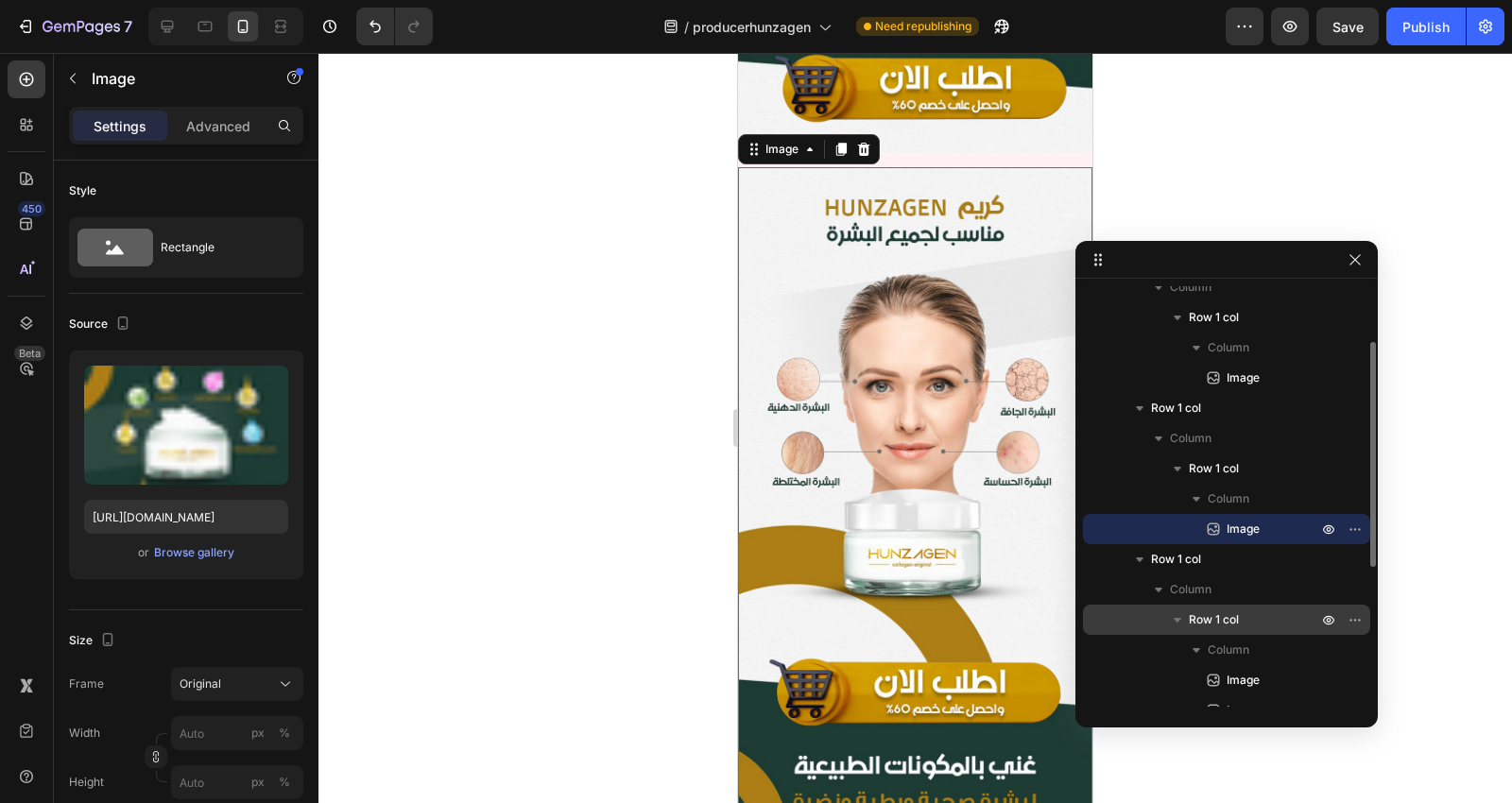
scroll to position [315, 0]
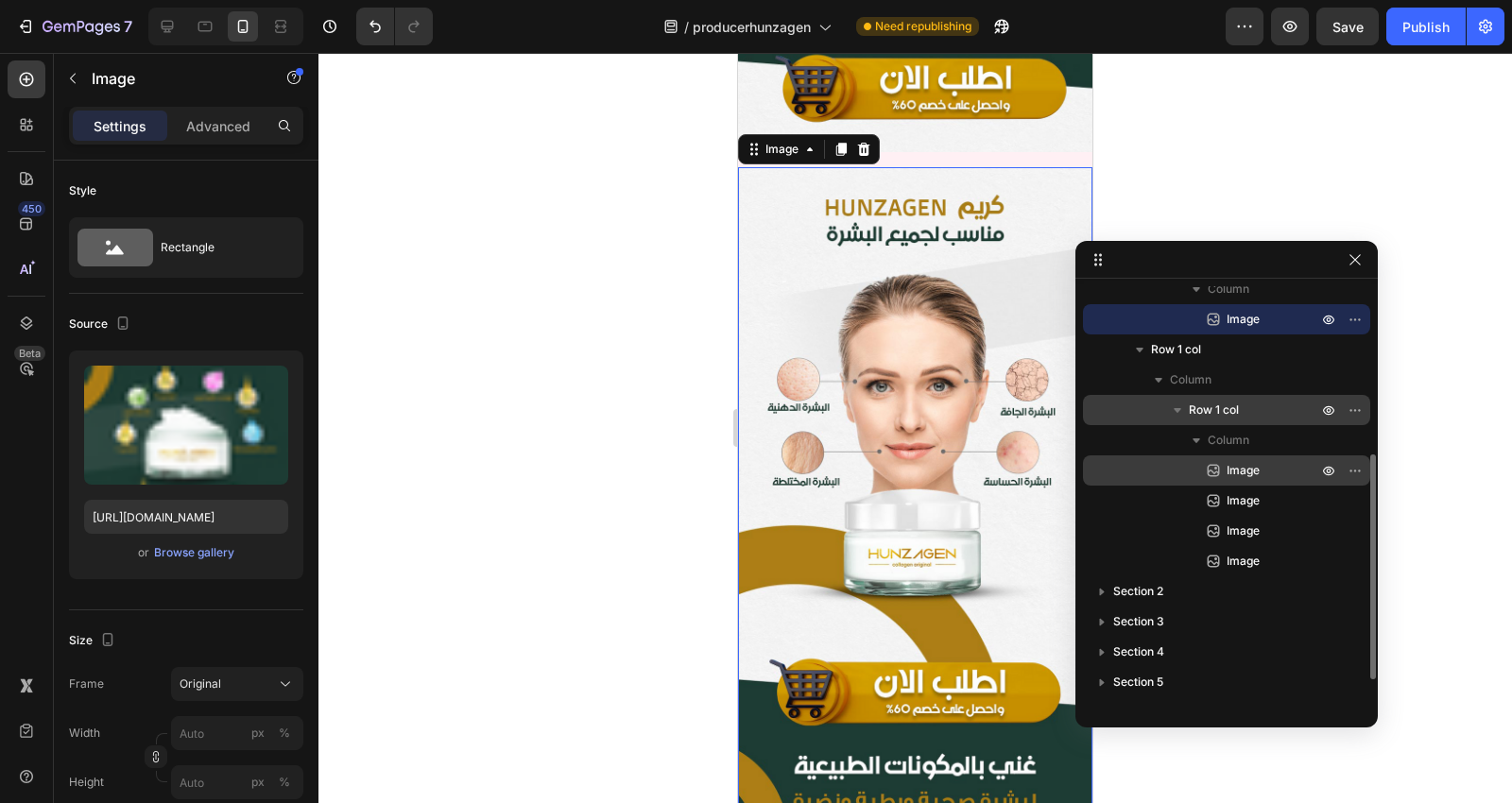
click at [1240, 482] on div "Image" at bounding box center [1226, 471] width 272 height 31
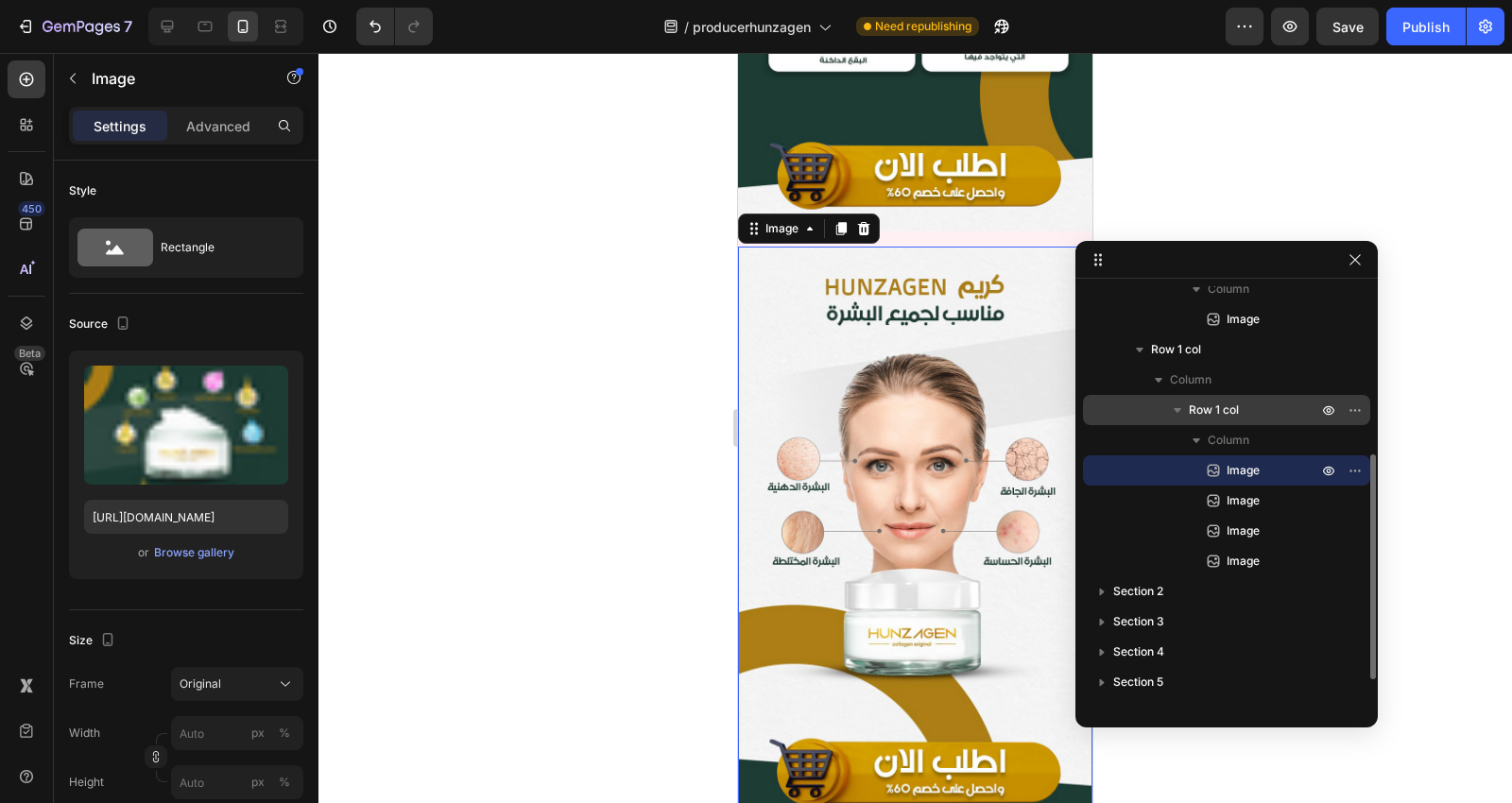
scroll to position [2554, 0]
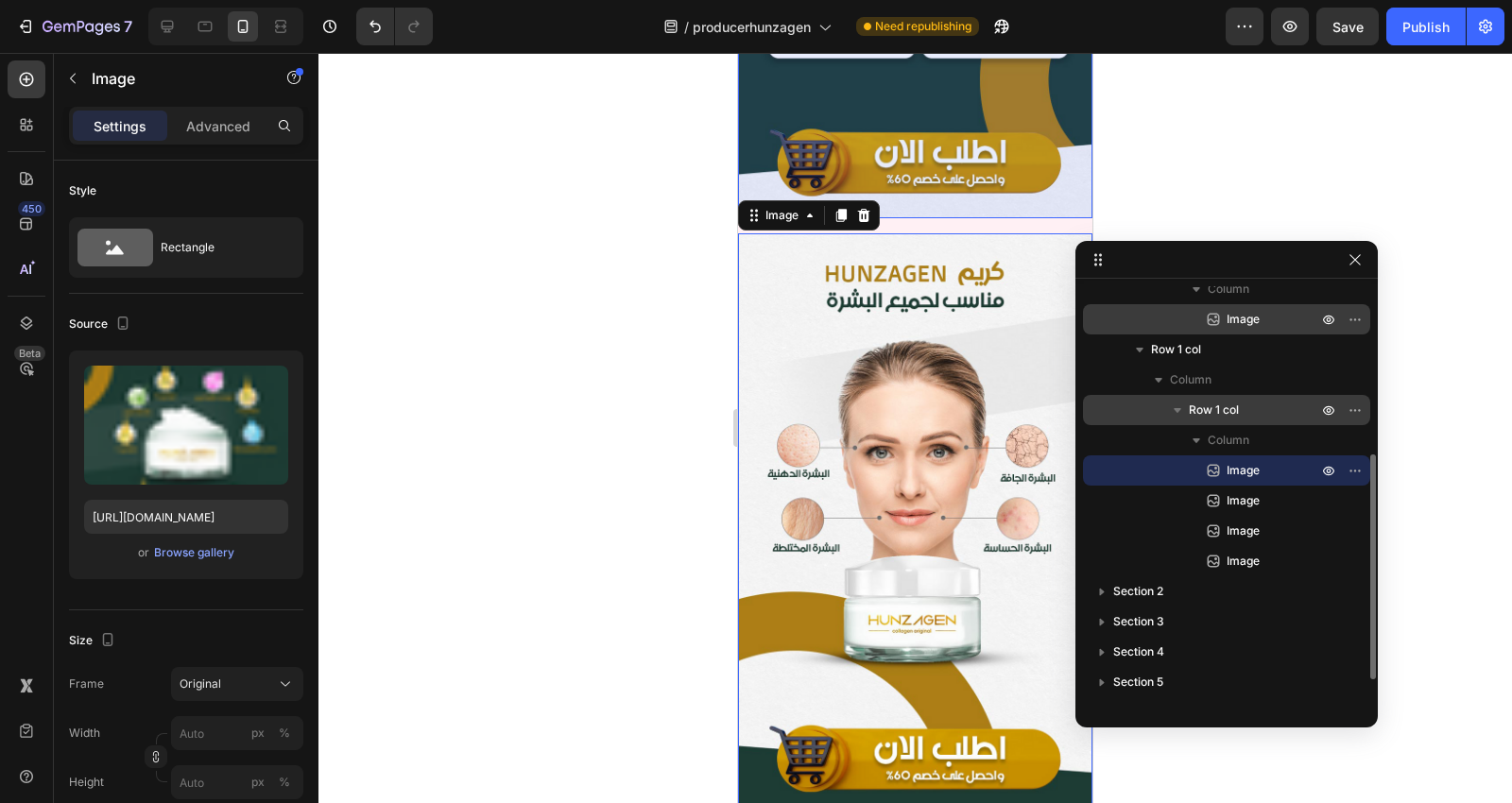
click at [1244, 325] on span "Image" at bounding box center [1242, 319] width 33 height 19
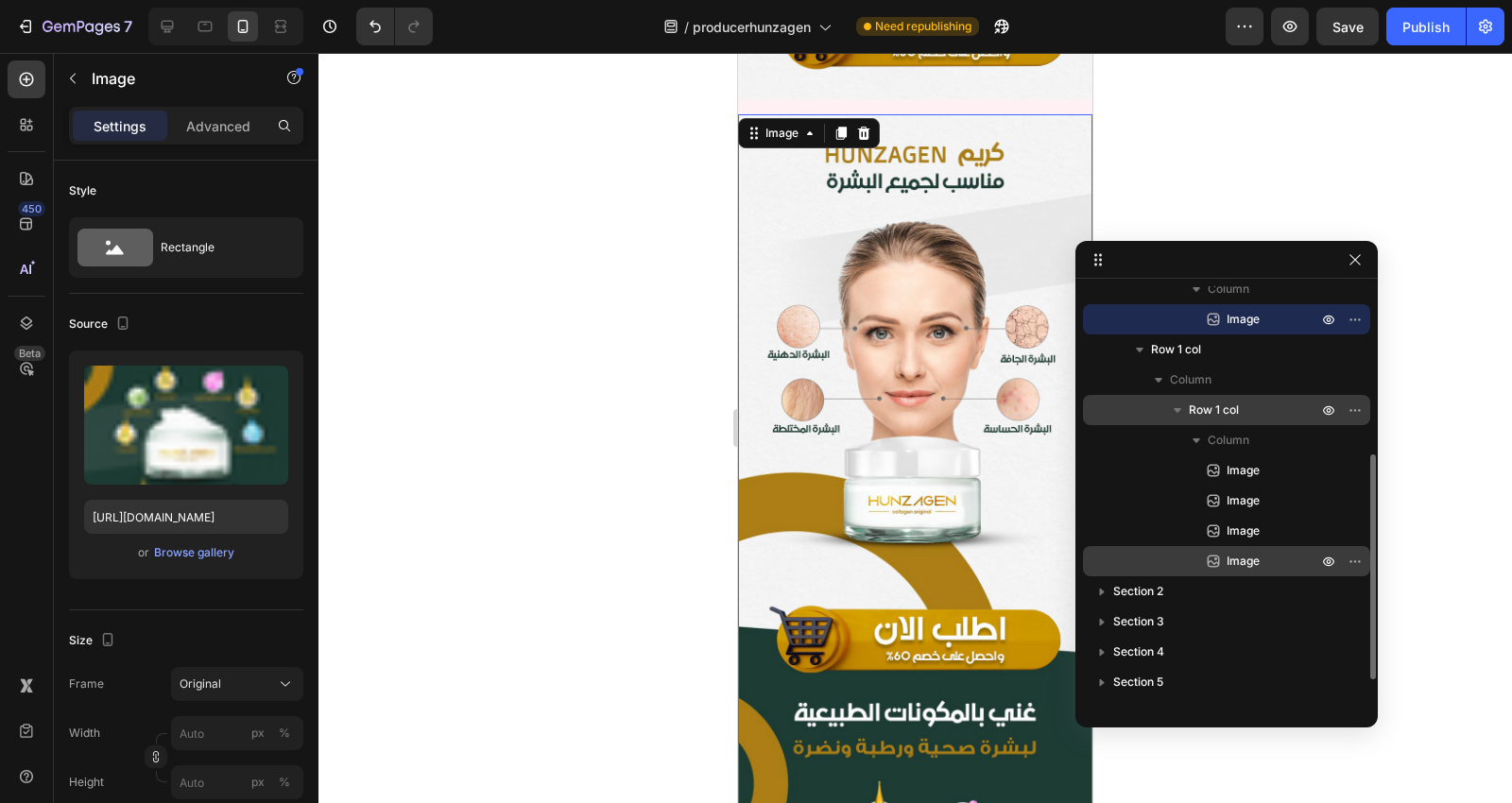
scroll to position [1044, 0]
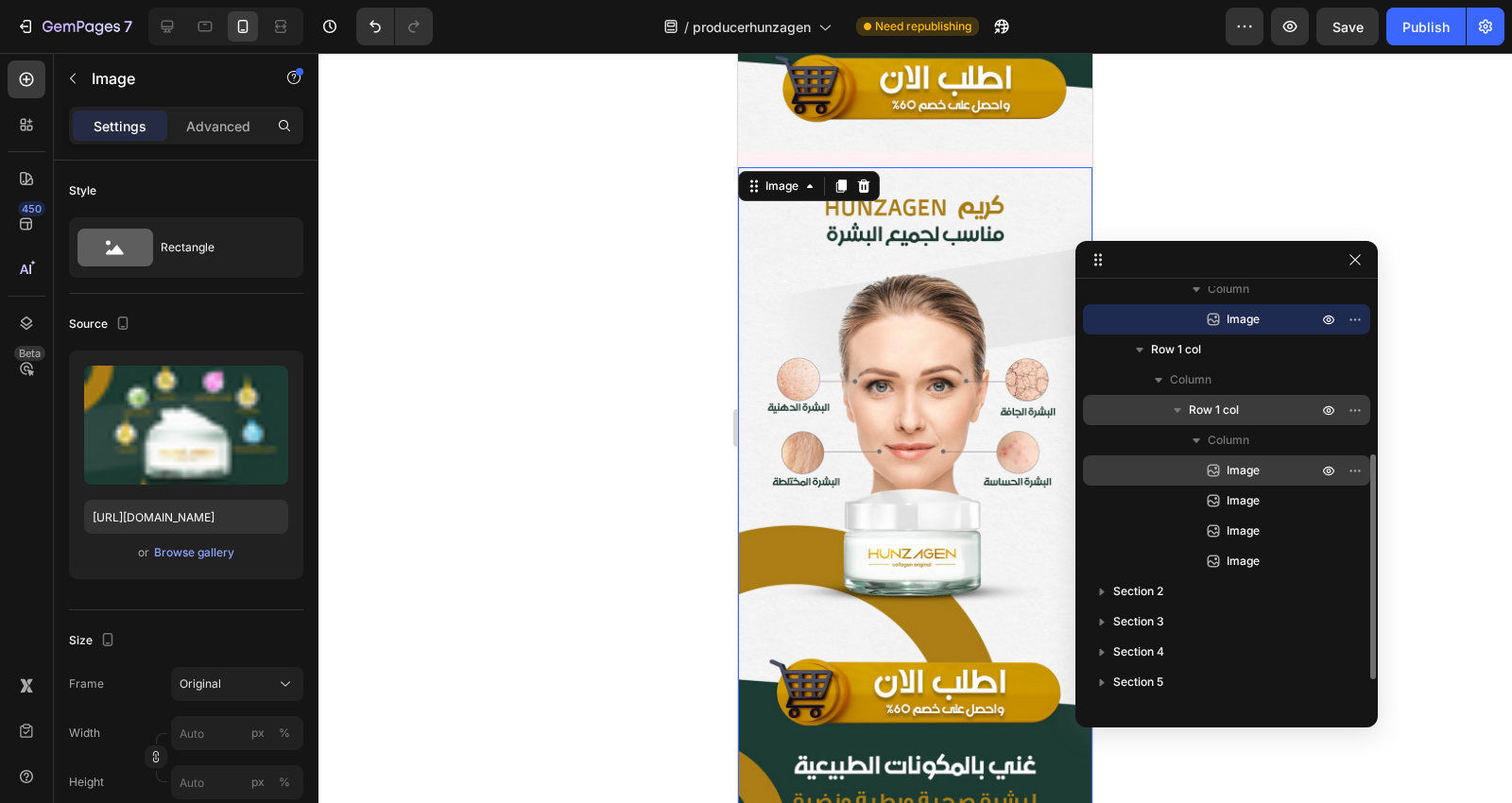
click at [1249, 462] on span "Image" at bounding box center [1242, 471] width 33 height 19
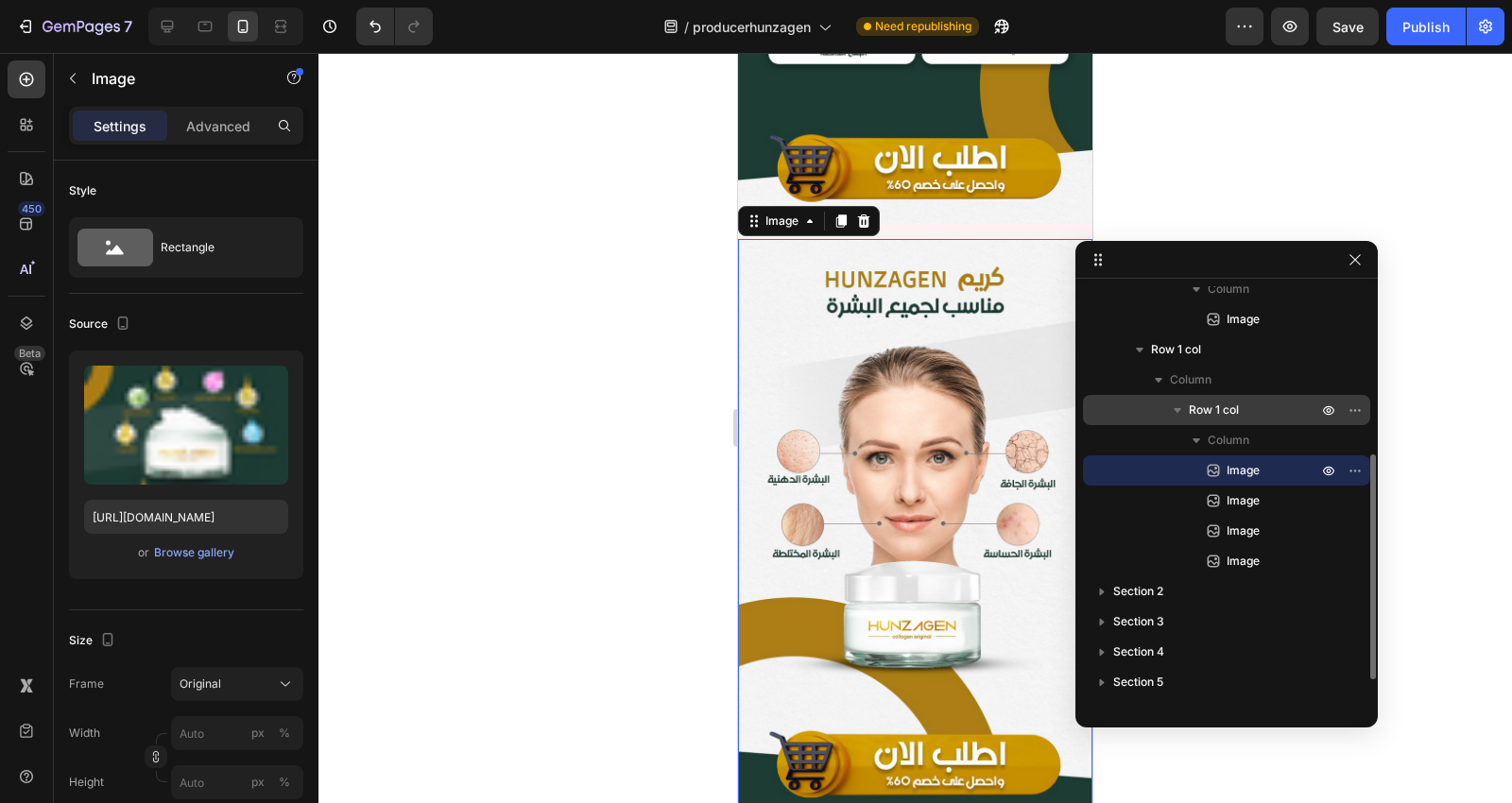
scroll to position [2554, 0]
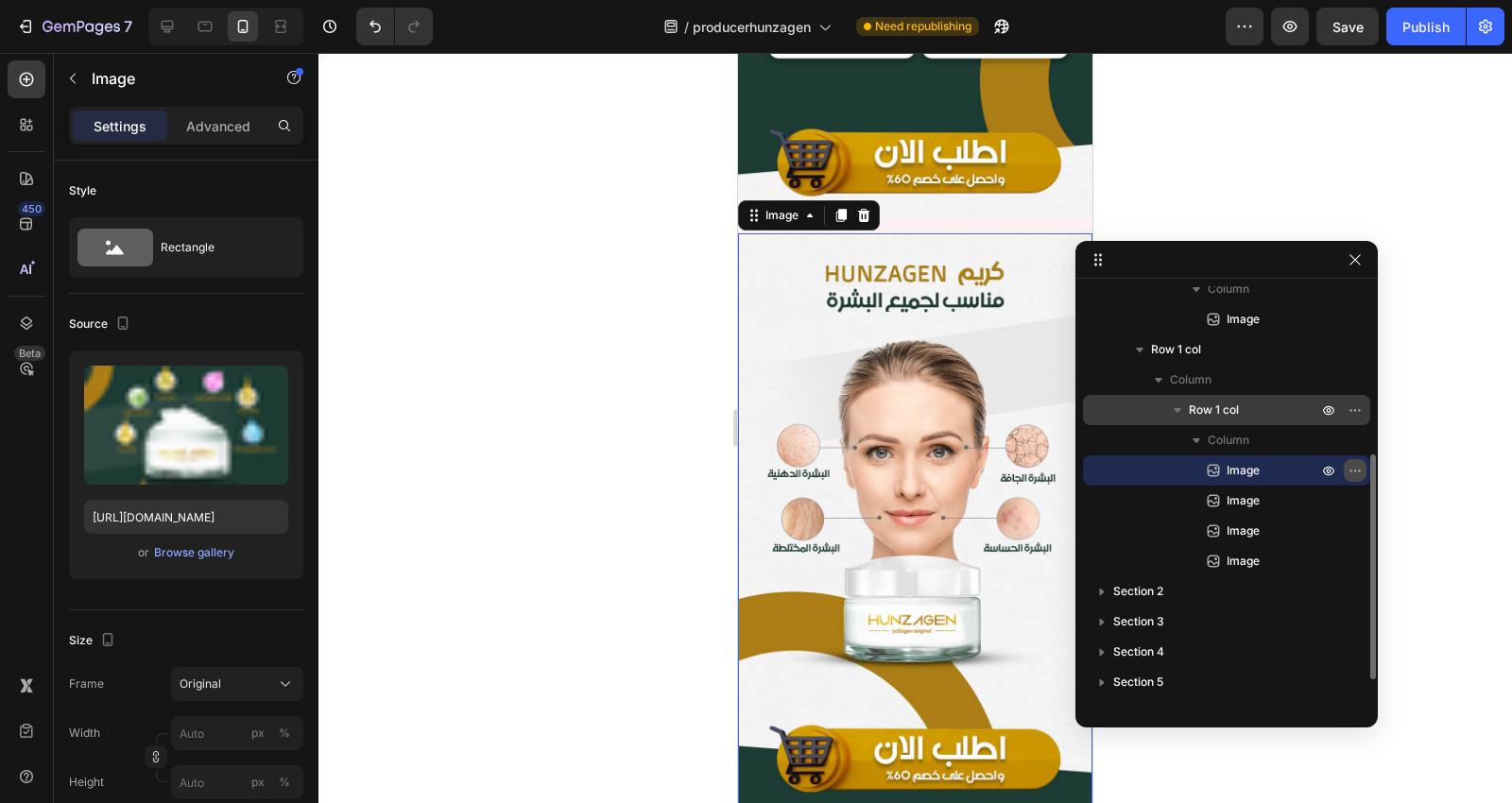
click at [1352, 470] on icon "button" at bounding box center [1355, 471] width 15 height 15
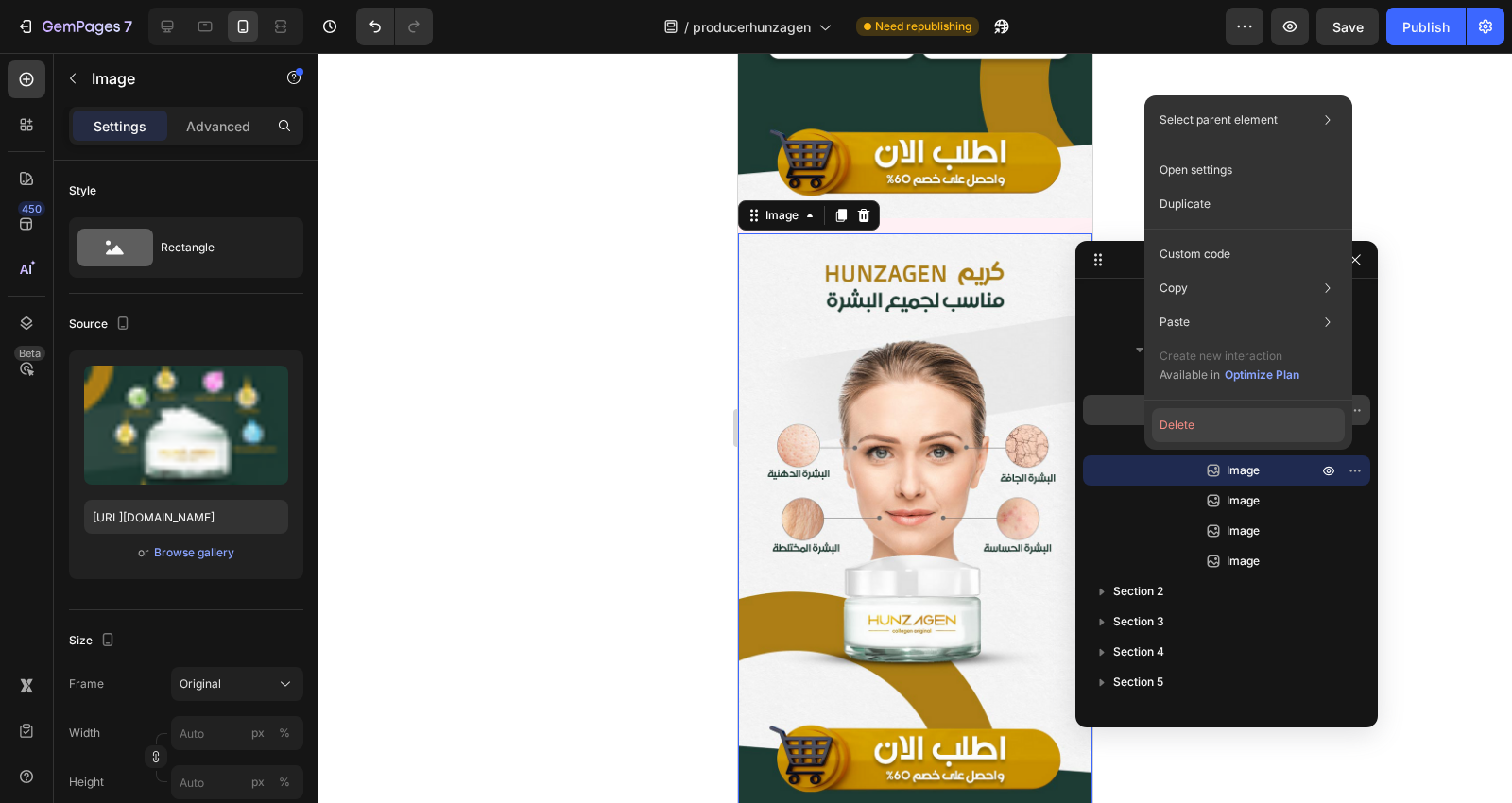
click at [1231, 411] on button "Delete" at bounding box center [1248, 425] width 193 height 34
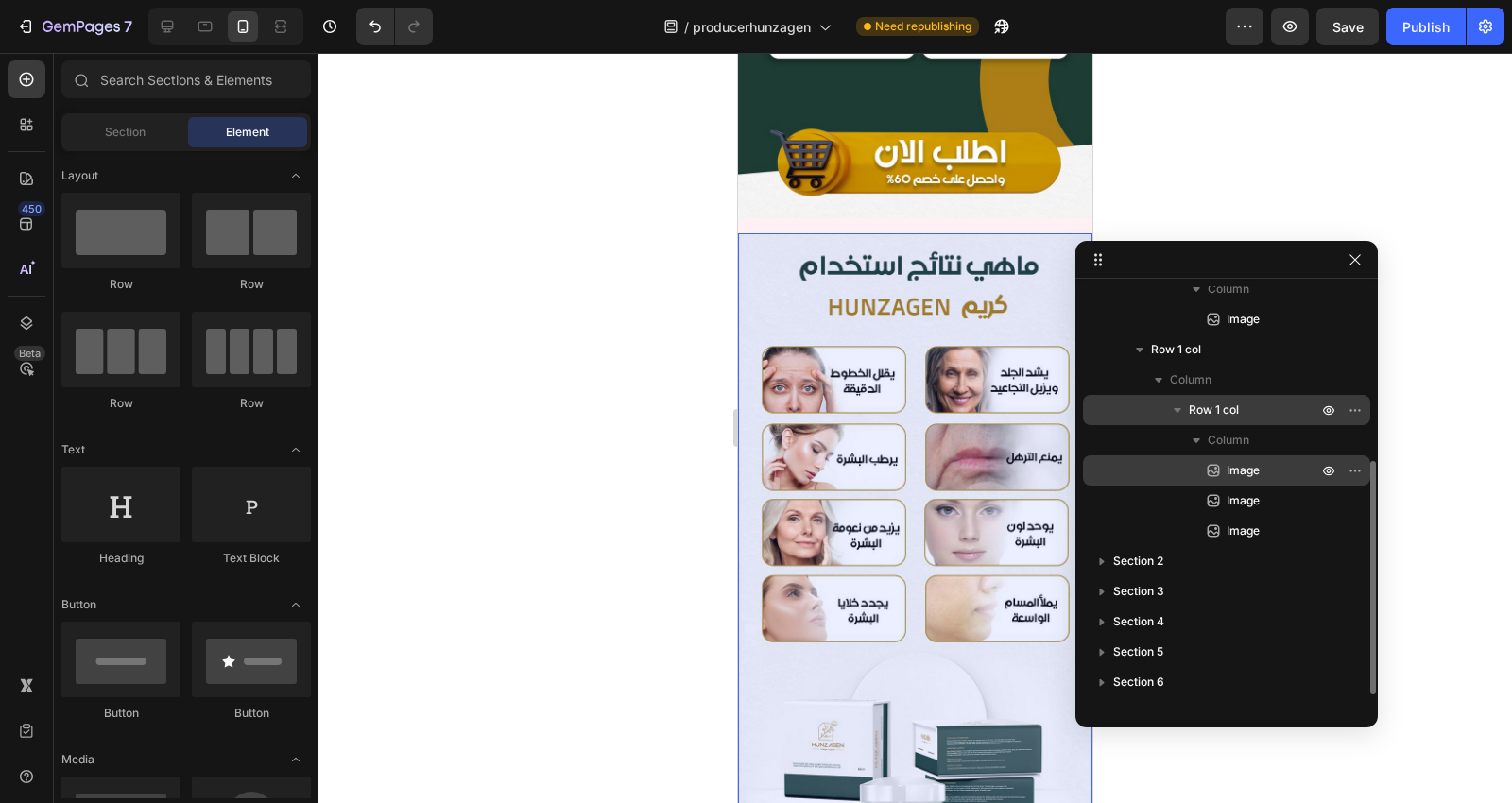
click at [1222, 469] on icon at bounding box center [1214, 471] width 19 height 19
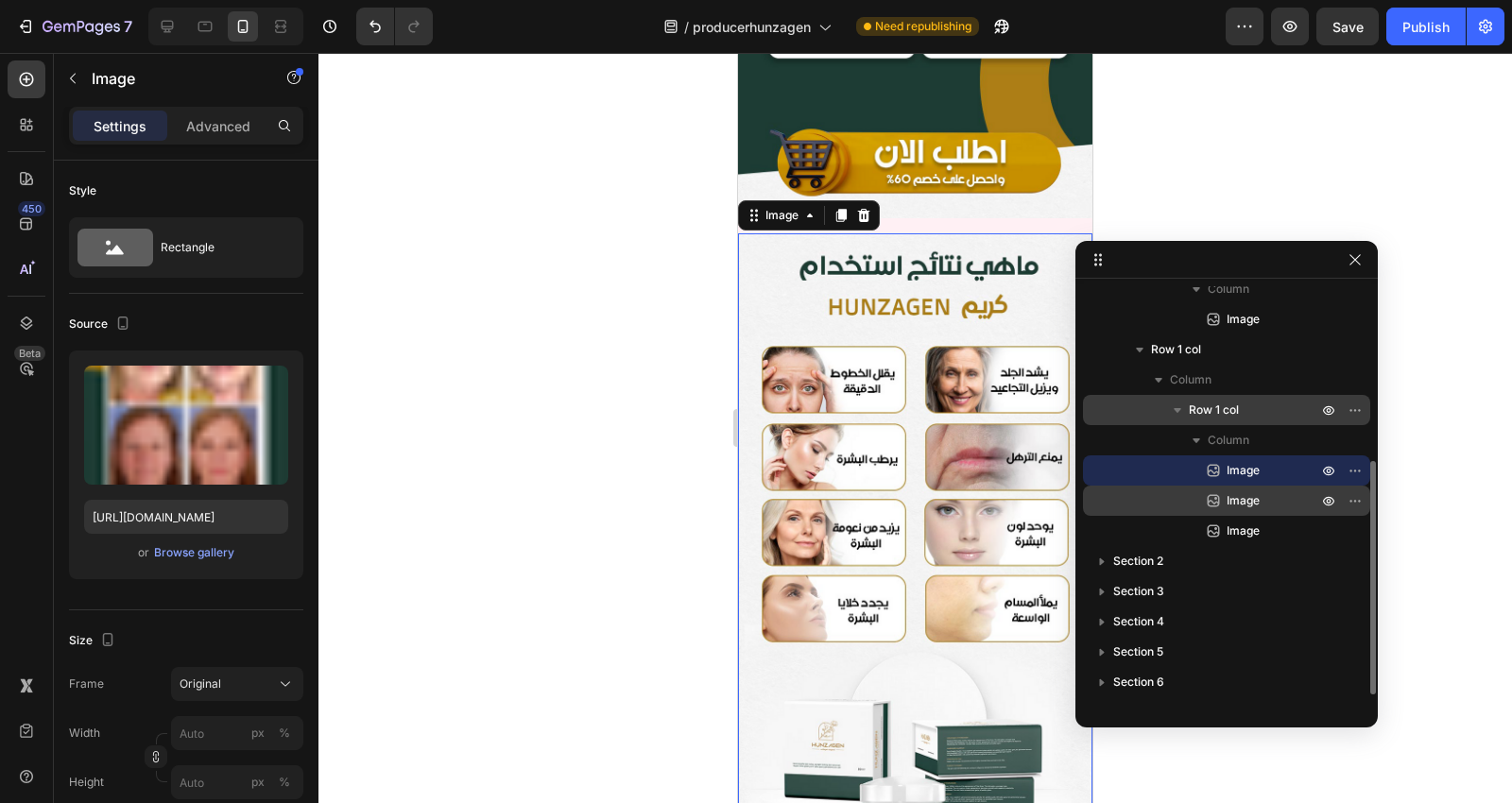
click at [1234, 504] on span "Image" at bounding box center [1242, 501] width 33 height 19
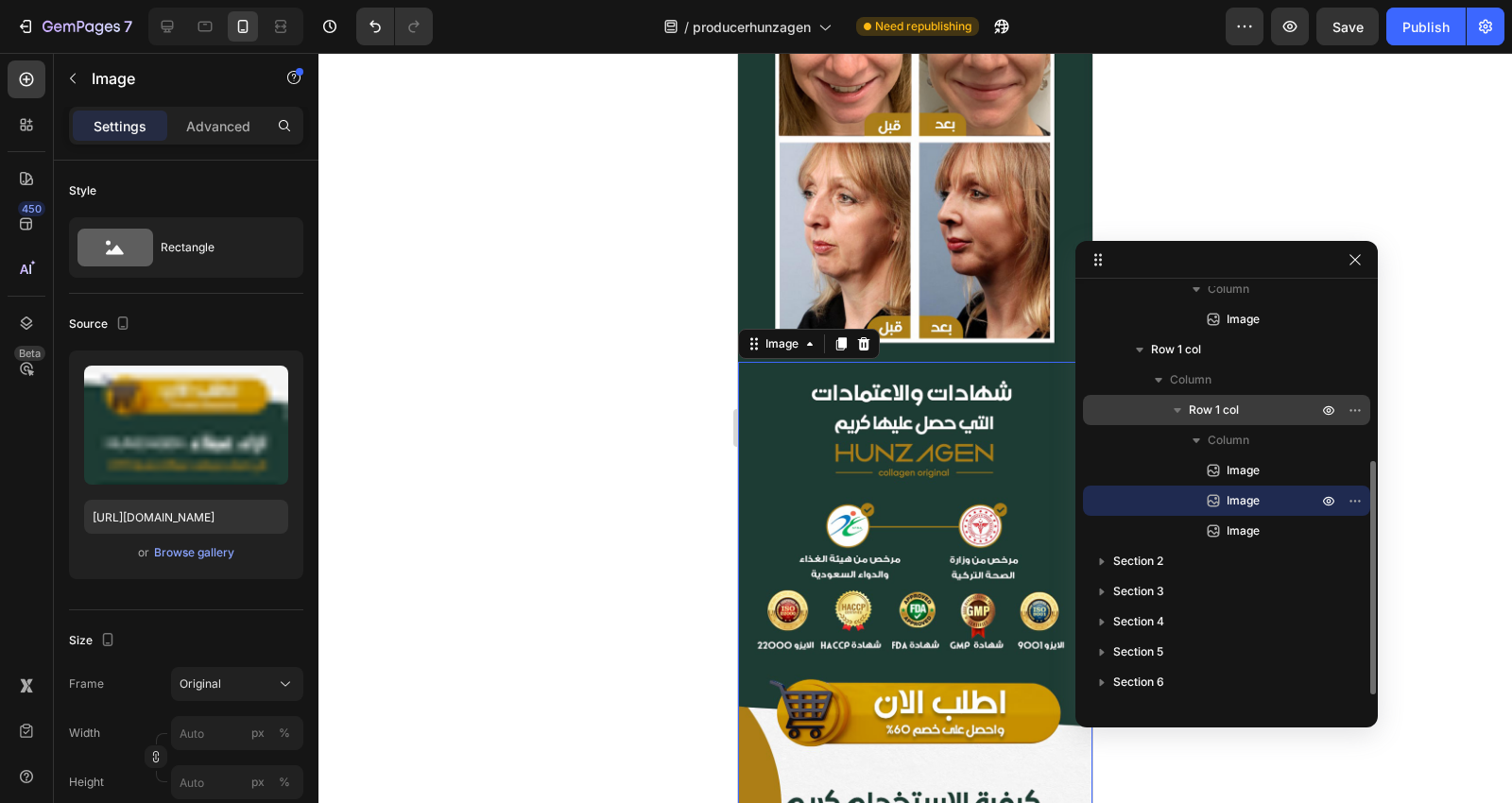
scroll to position [4830, 0]
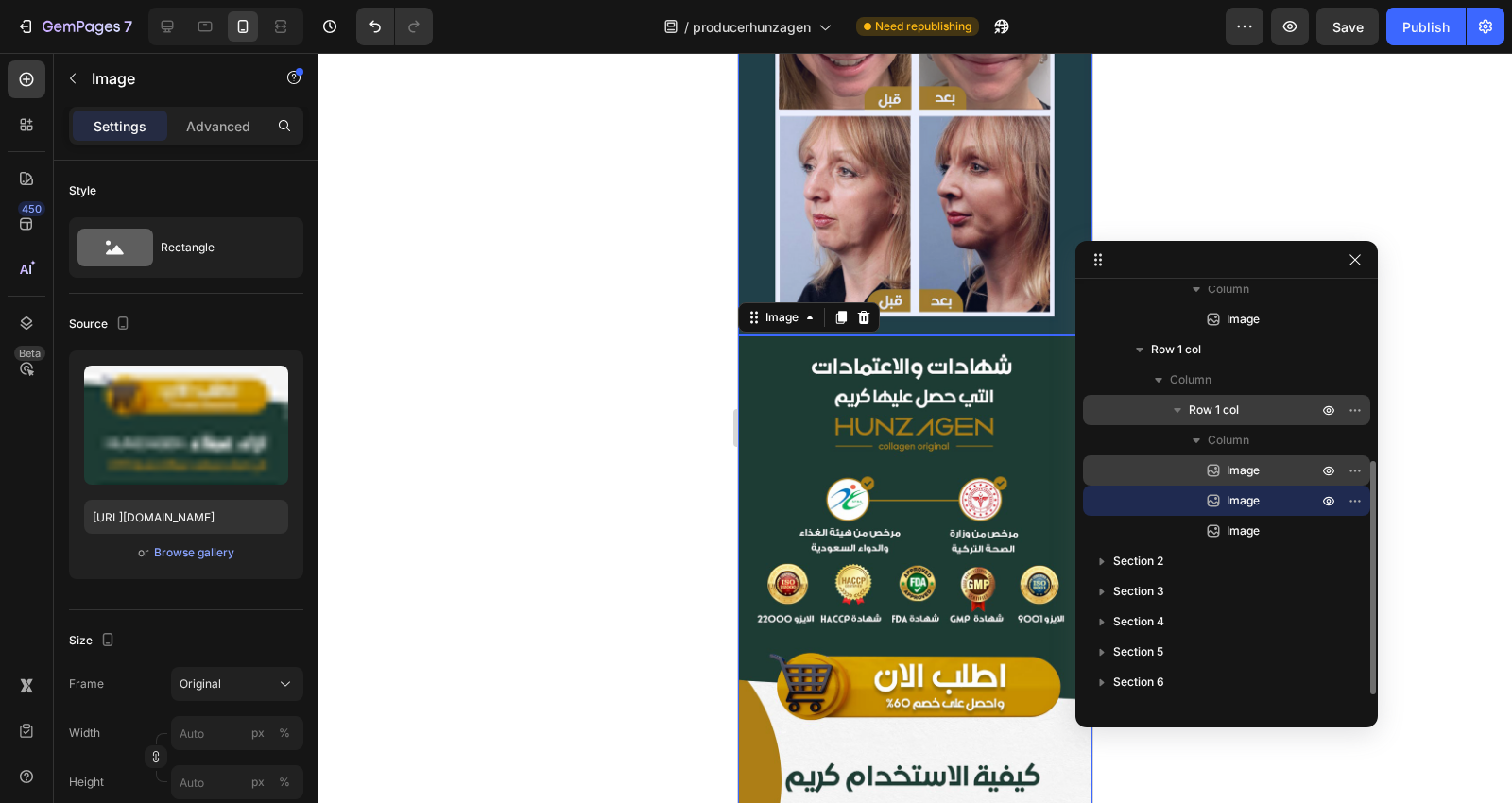
click at [1239, 479] on span "Image" at bounding box center [1242, 471] width 33 height 19
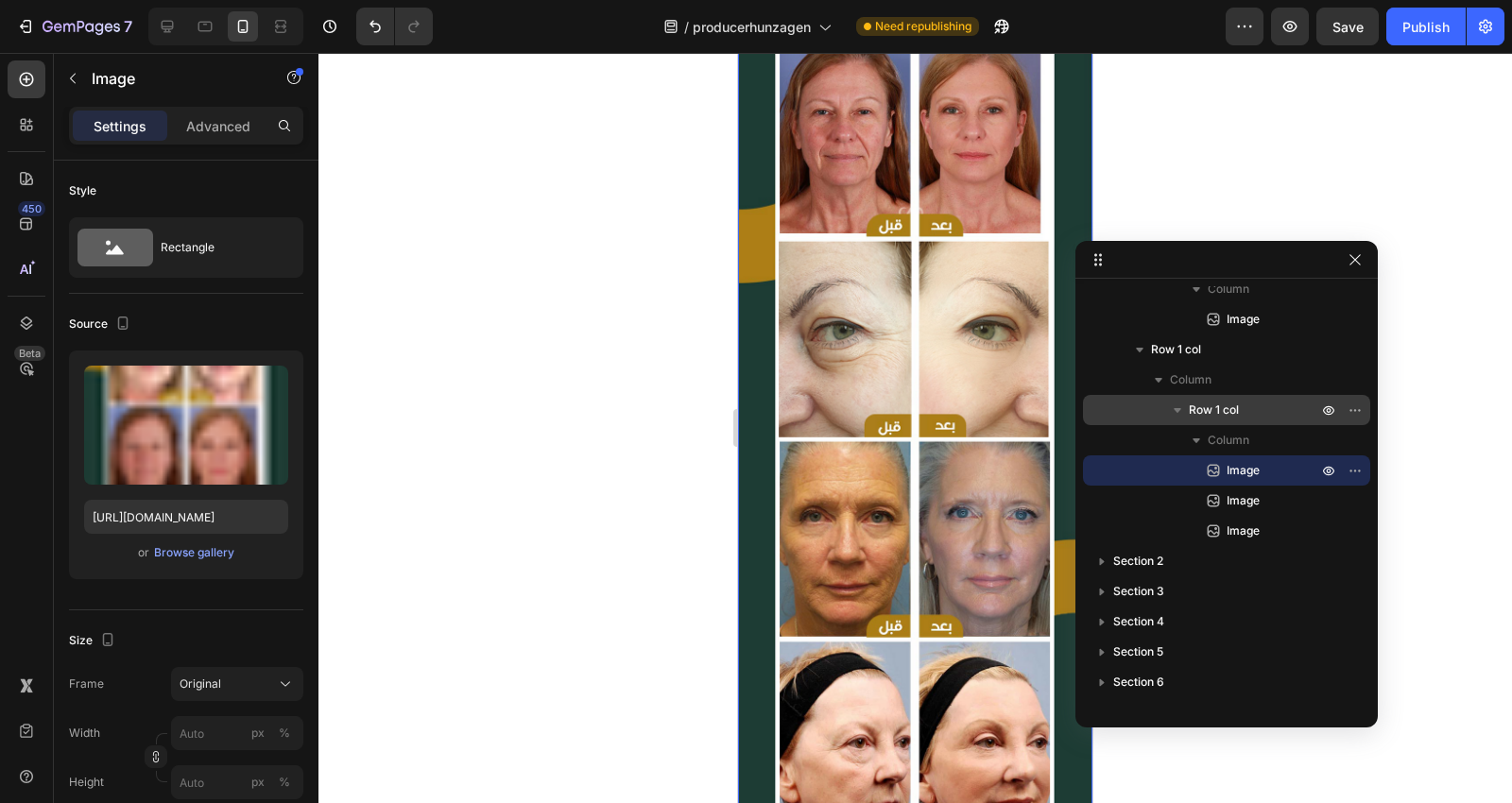
scroll to position [3919, 0]
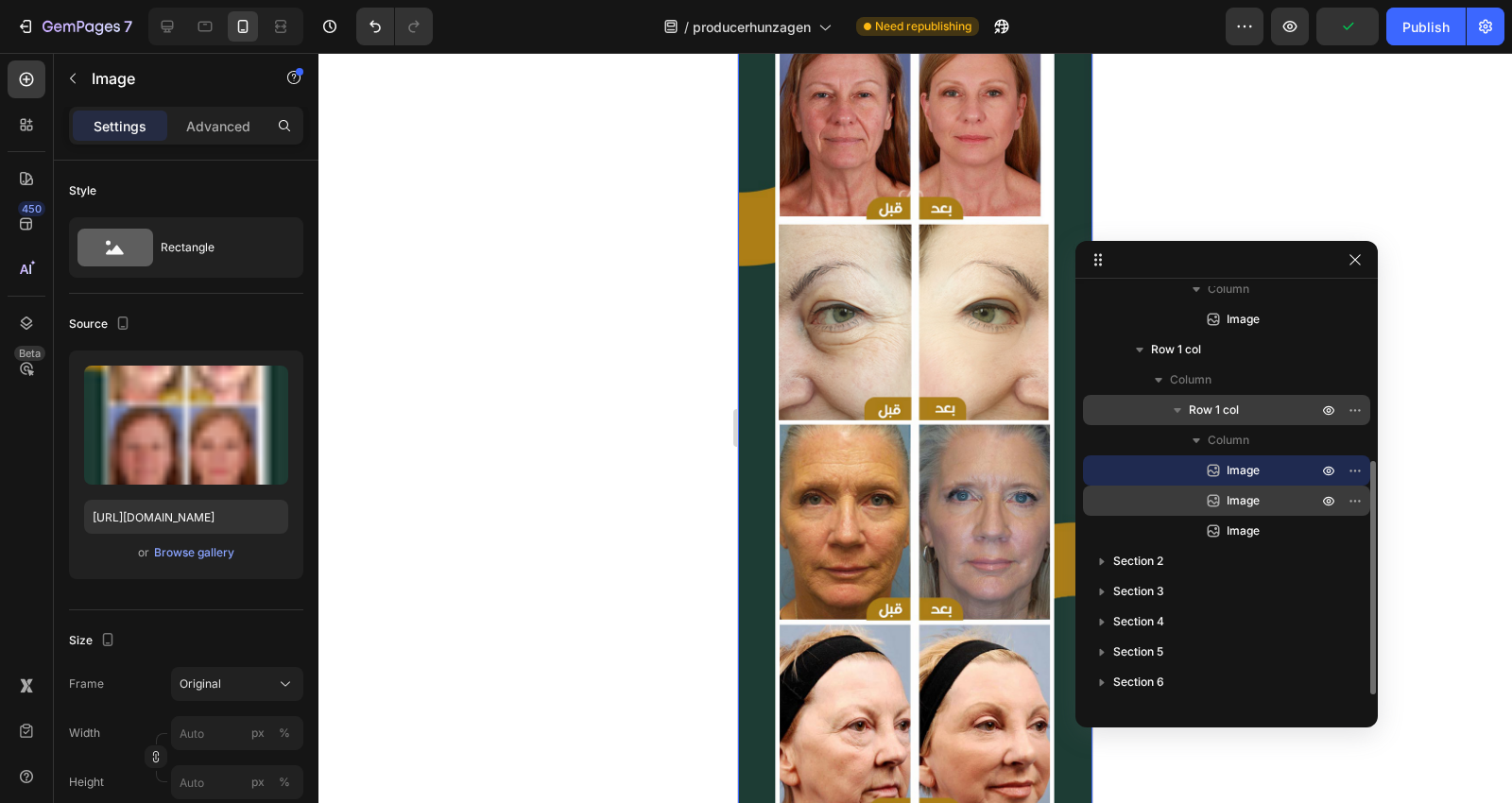
click at [1252, 502] on span "Image" at bounding box center [1242, 501] width 33 height 19
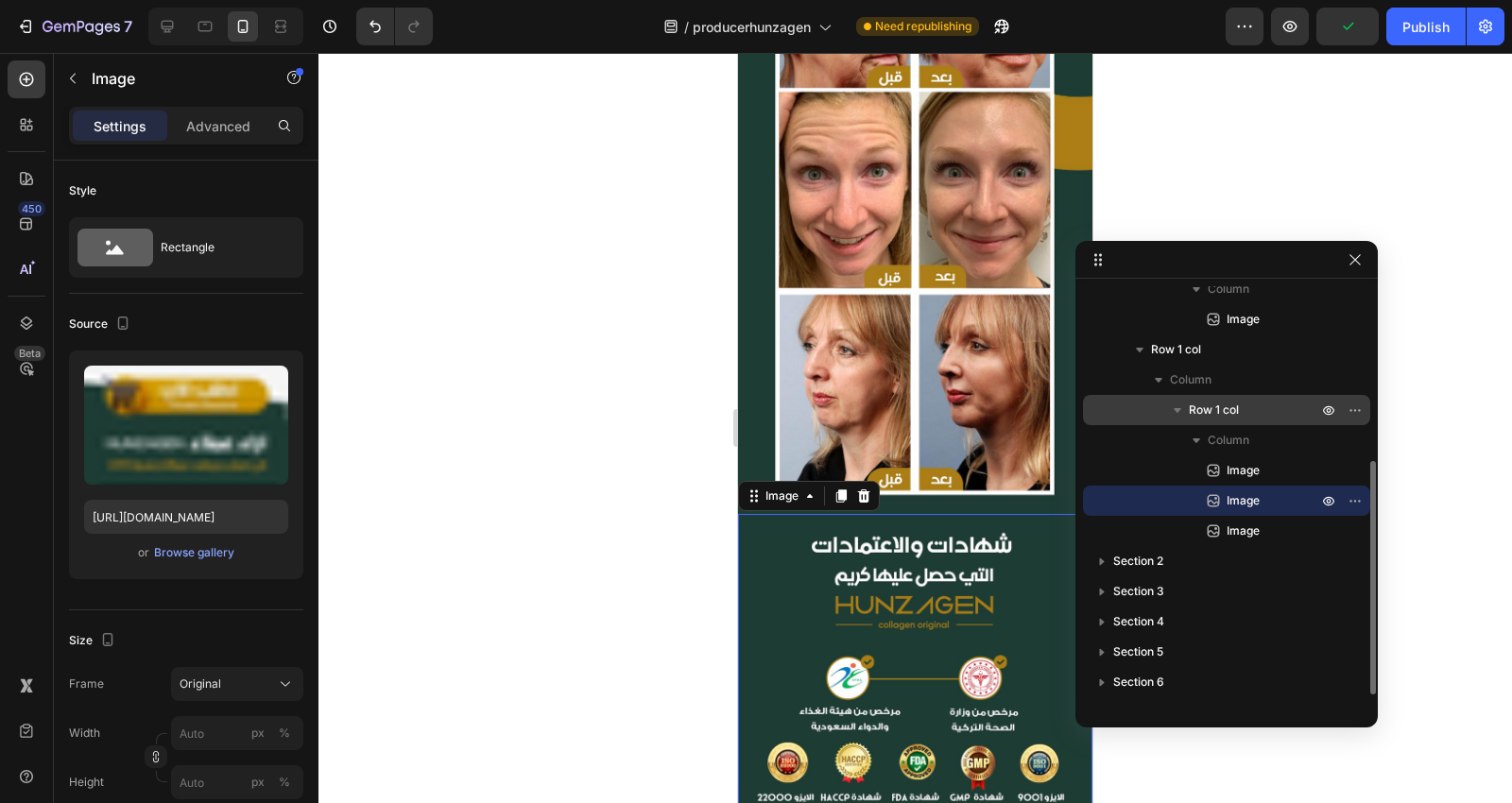
scroll to position [4830, 0]
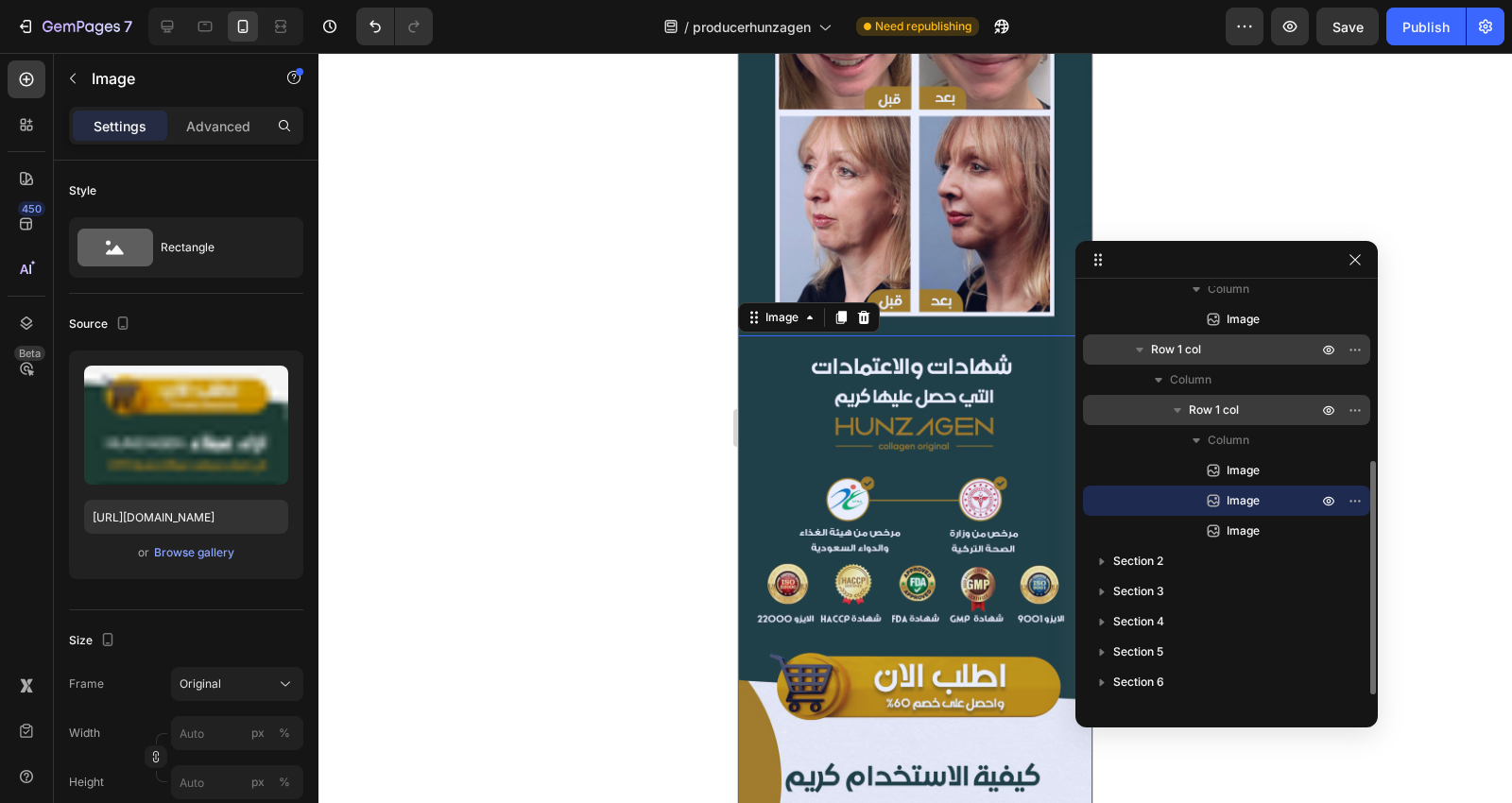
click at [1197, 347] on span "Row 1 col" at bounding box center [1175, 350] width 51 height 19
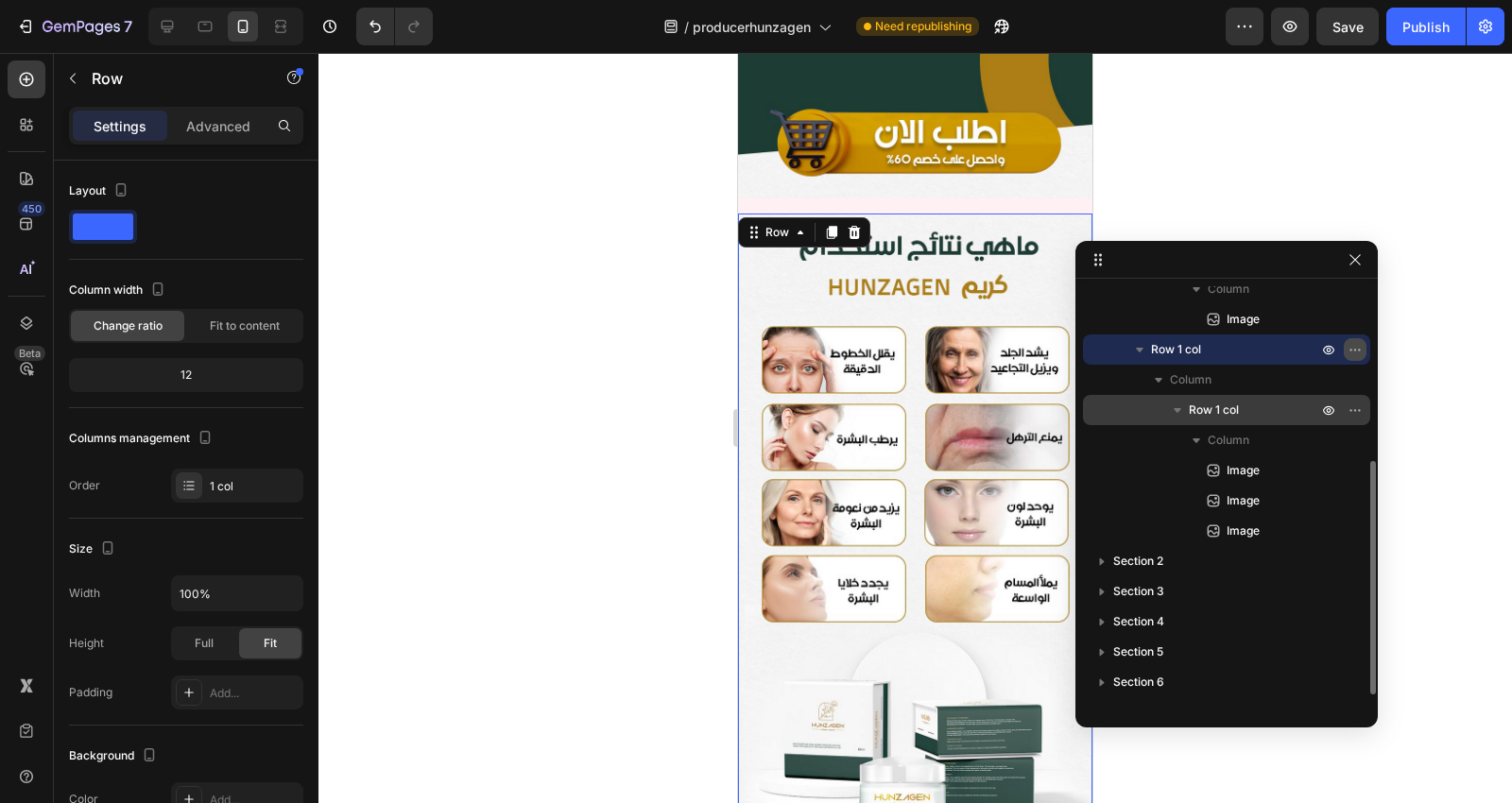
scroll to position [2554, 0]
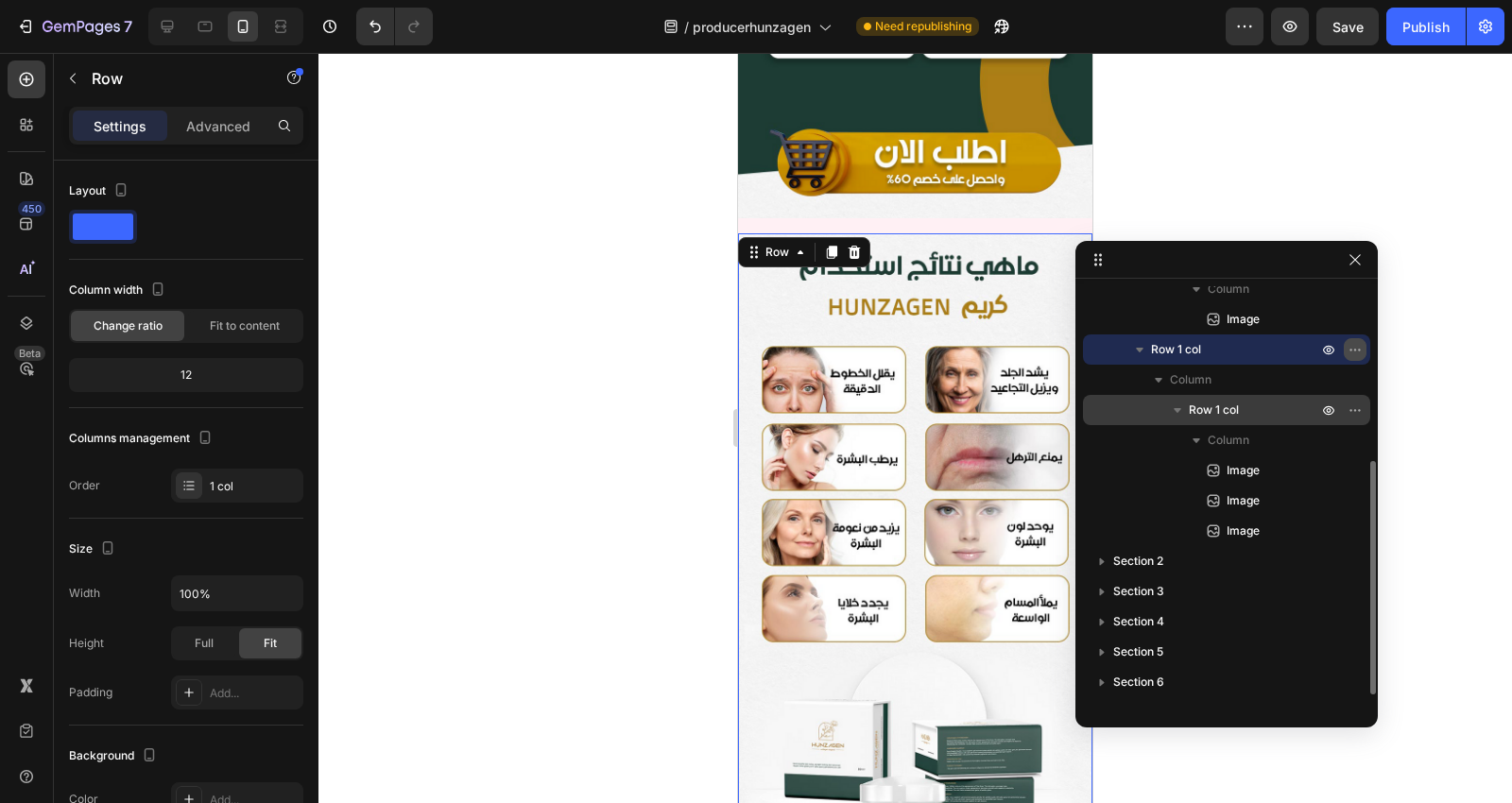
click at [1354, 356] on icon "button" at bounding box center [1355, 350] width 15 height 15
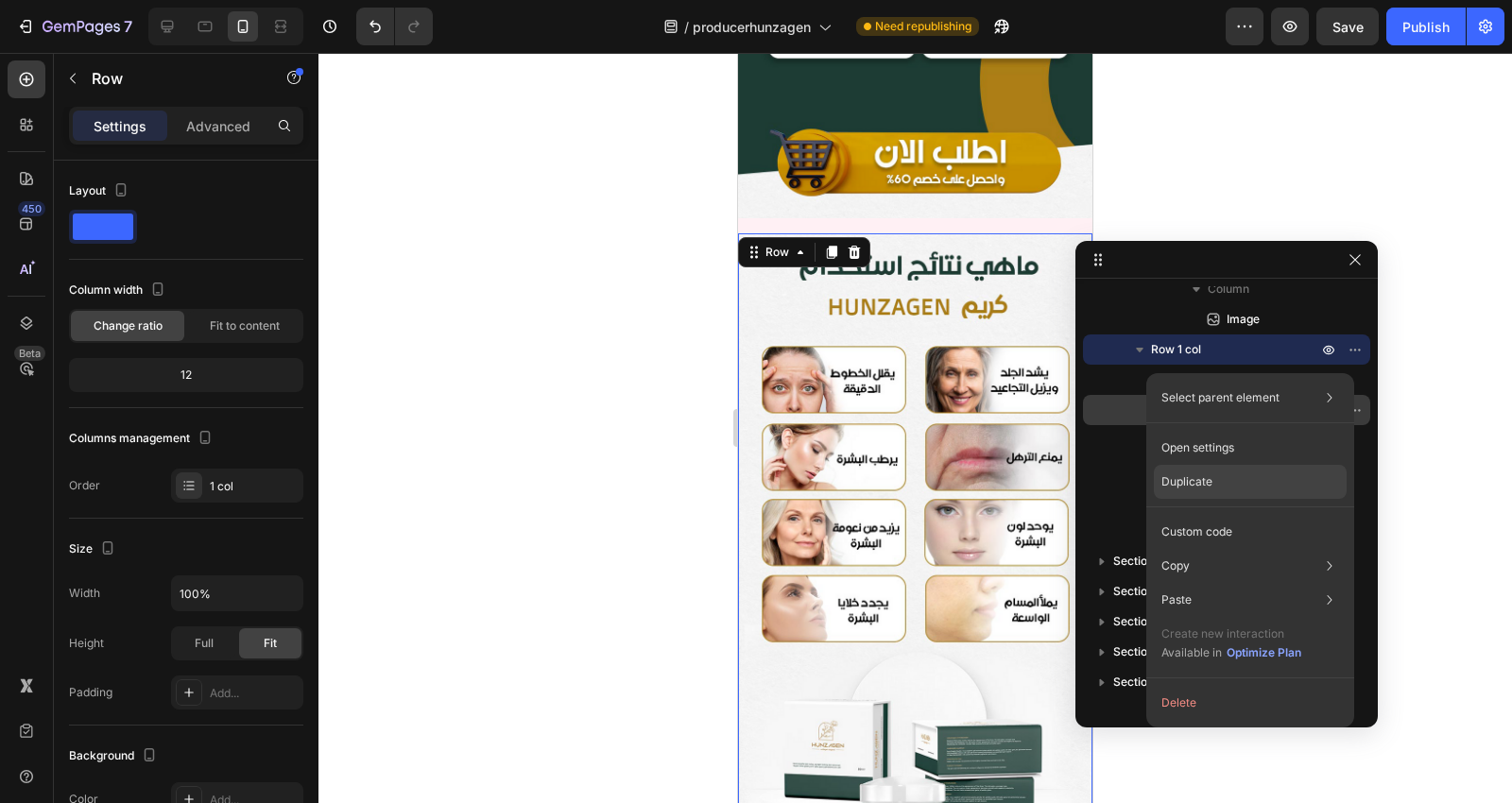
click at [1234, 515] on div "Duplicate" at bounding box center [1250, 532] width 193 height 34
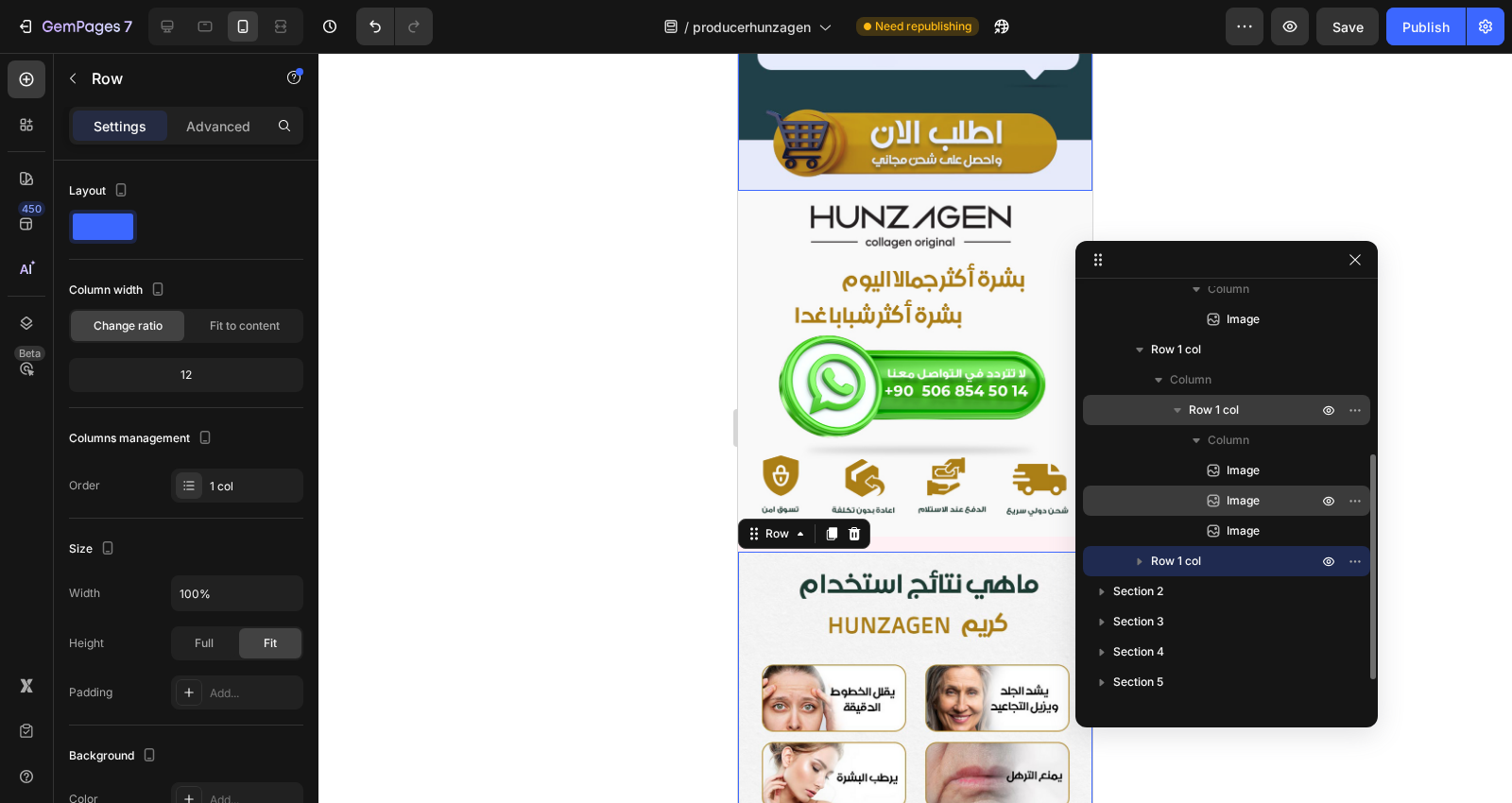
scroll to position [7252, 0]
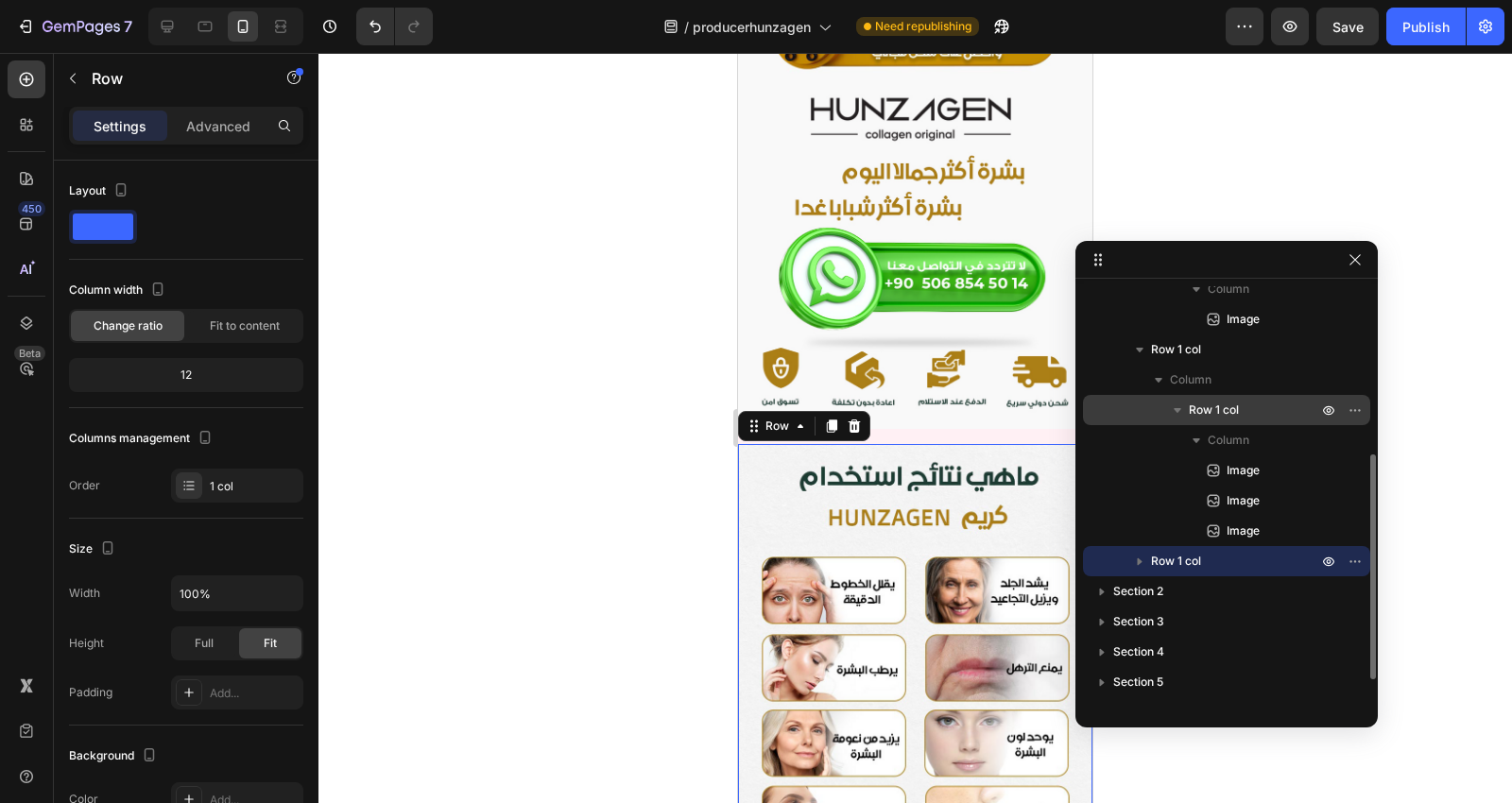
click at [1143, 552] on icon "button" at bounding box center [1139, 562] width 19 height 19
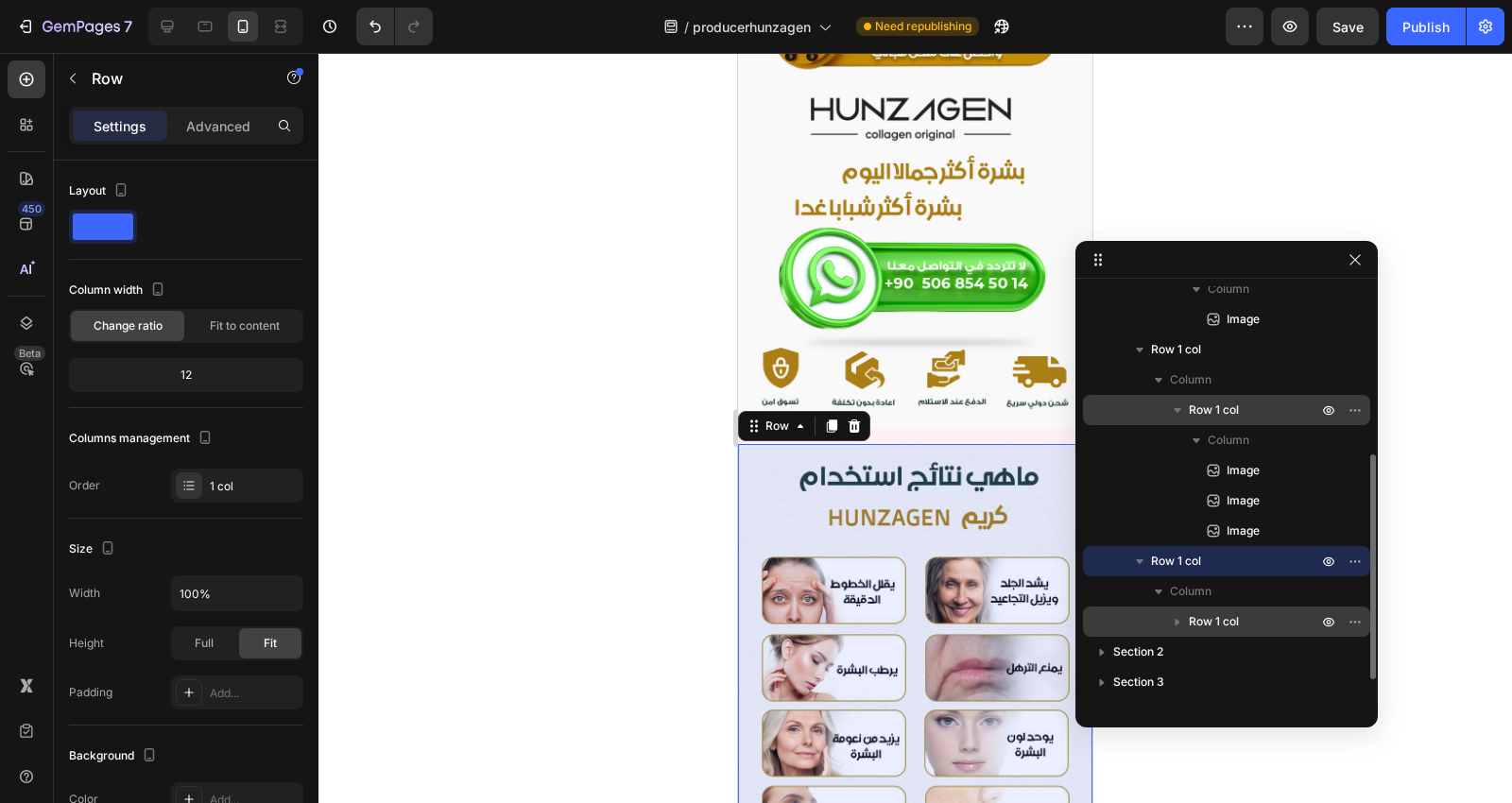
click at [1177, 612] on icon "button" at bounding box center [1177, 622] width 19 height 19
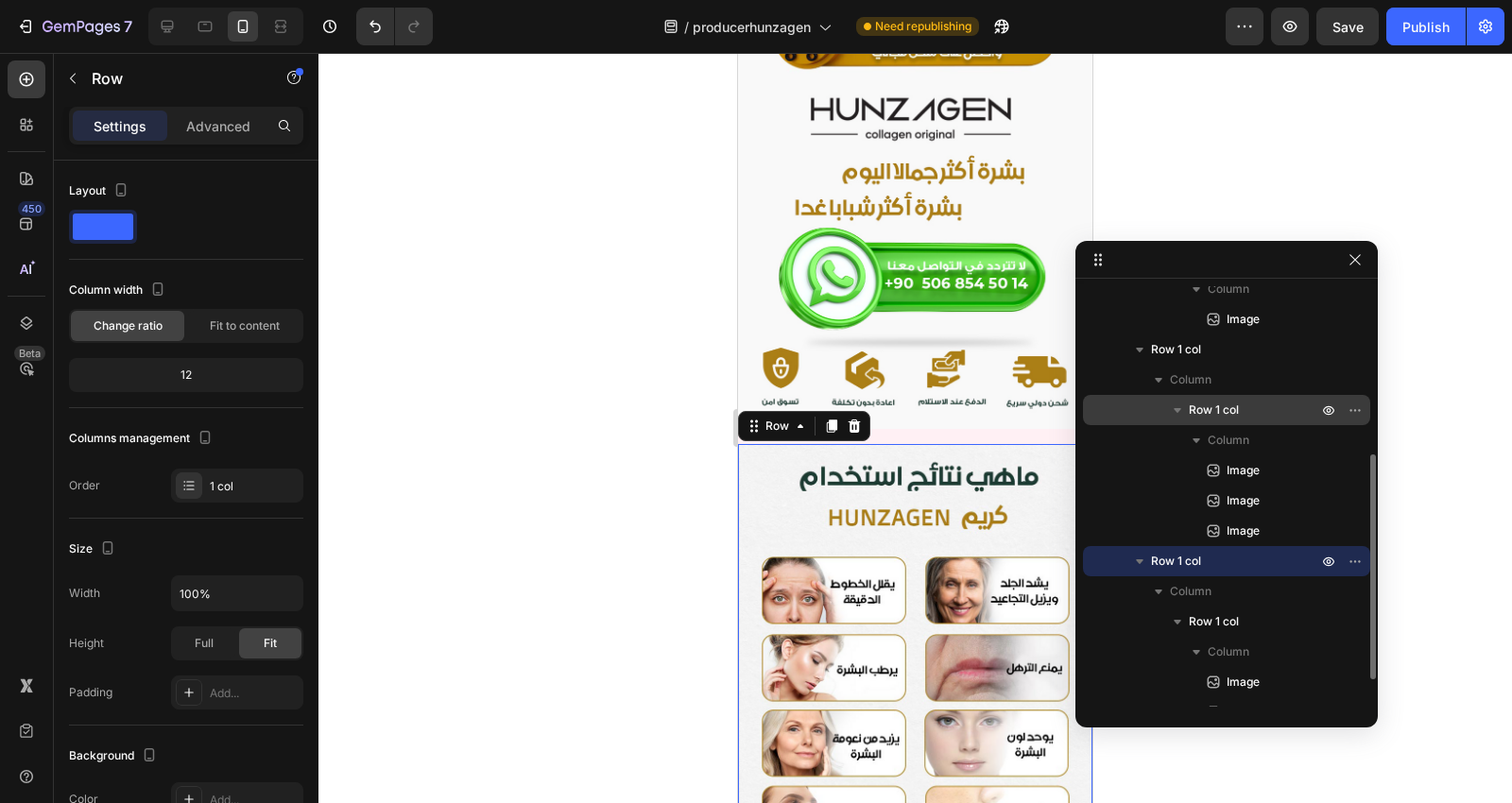
scroll to position [546, 0]
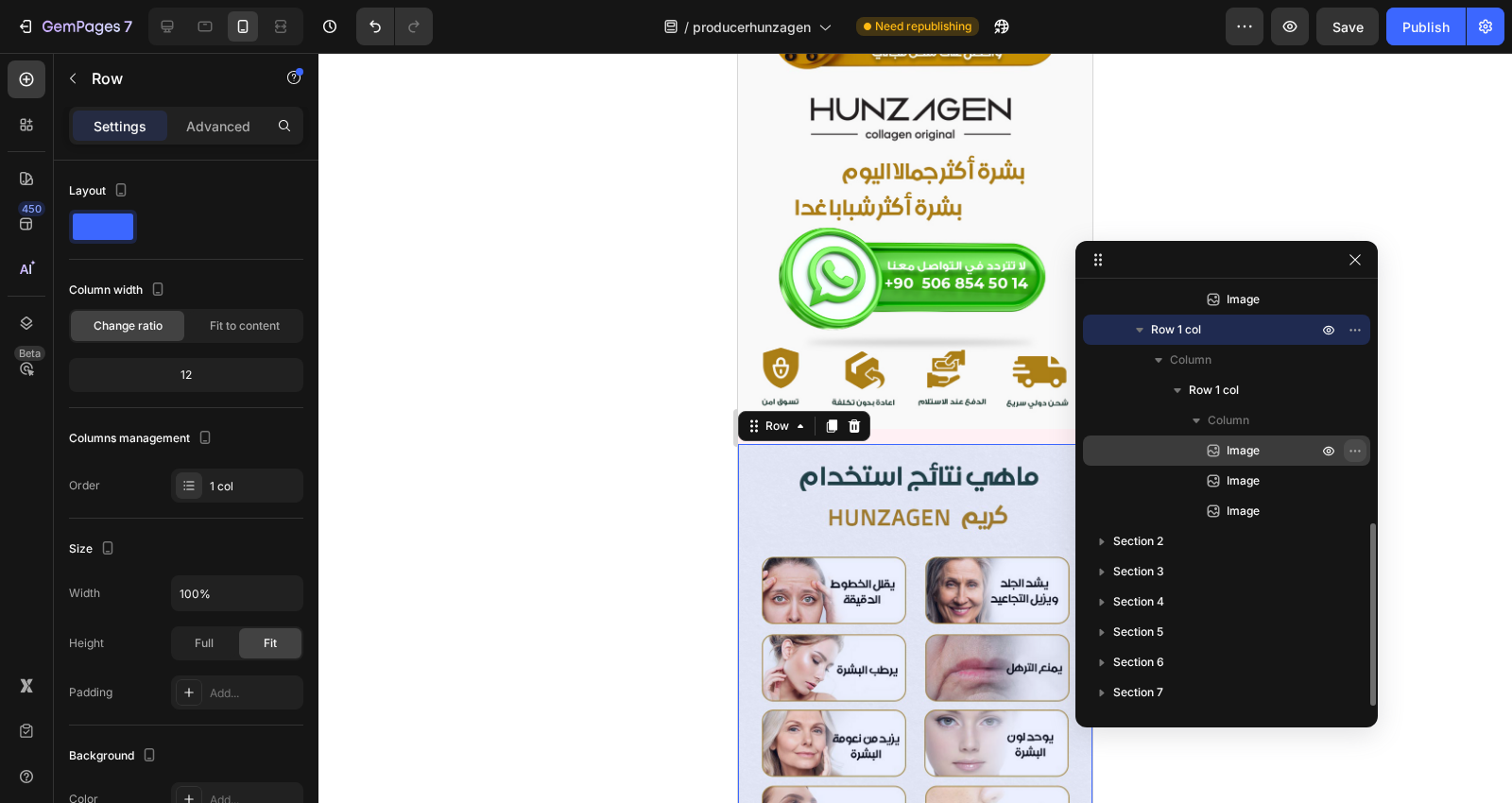
click at [1354, 446] on icon "button" at bounding box center [1355, 451] width 15 height 15
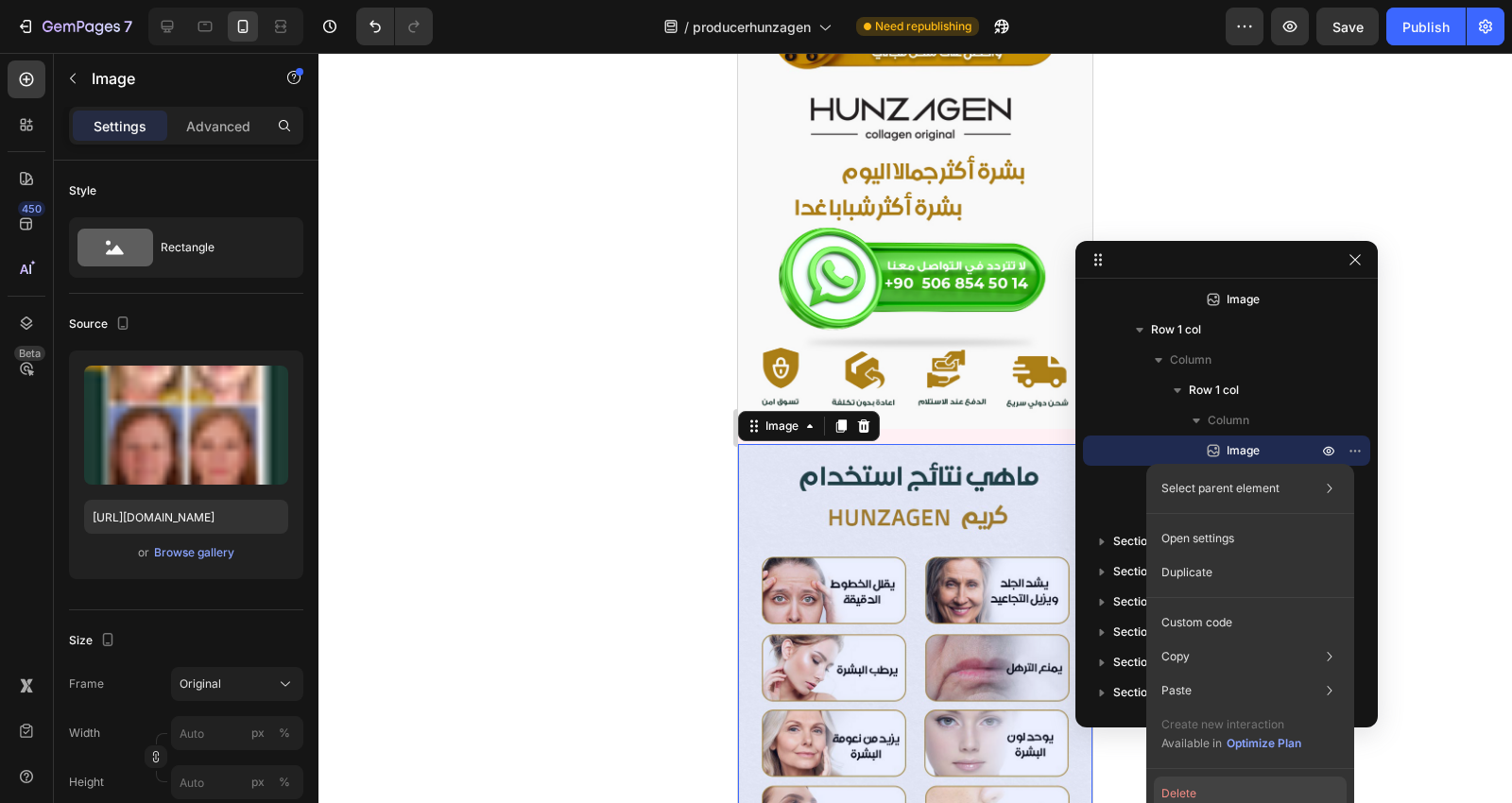
click at [1201, 794] on button "Delete" at bounding box center [1250, 794] width 193 height 34
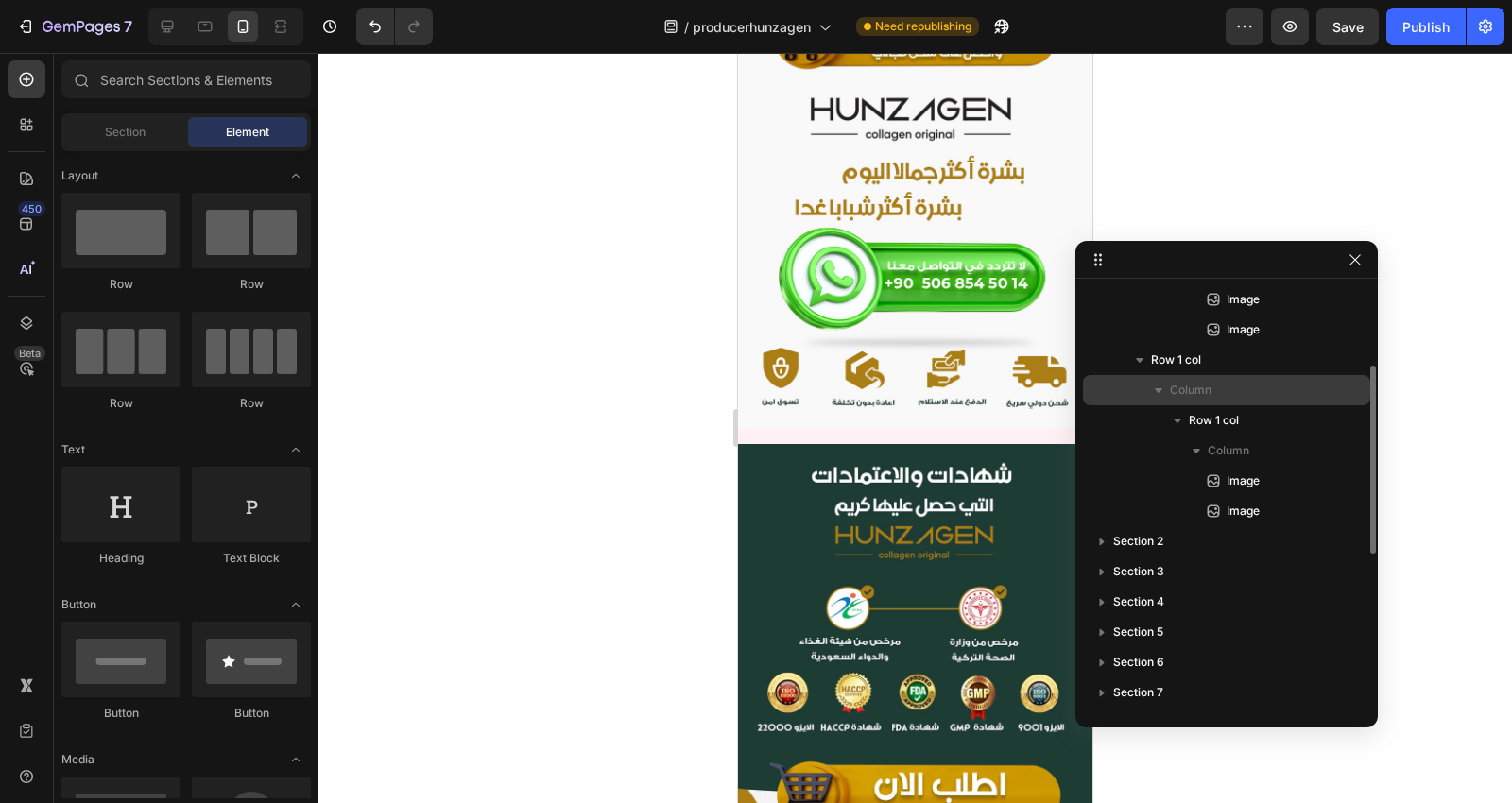
scroll to position [411, 0]
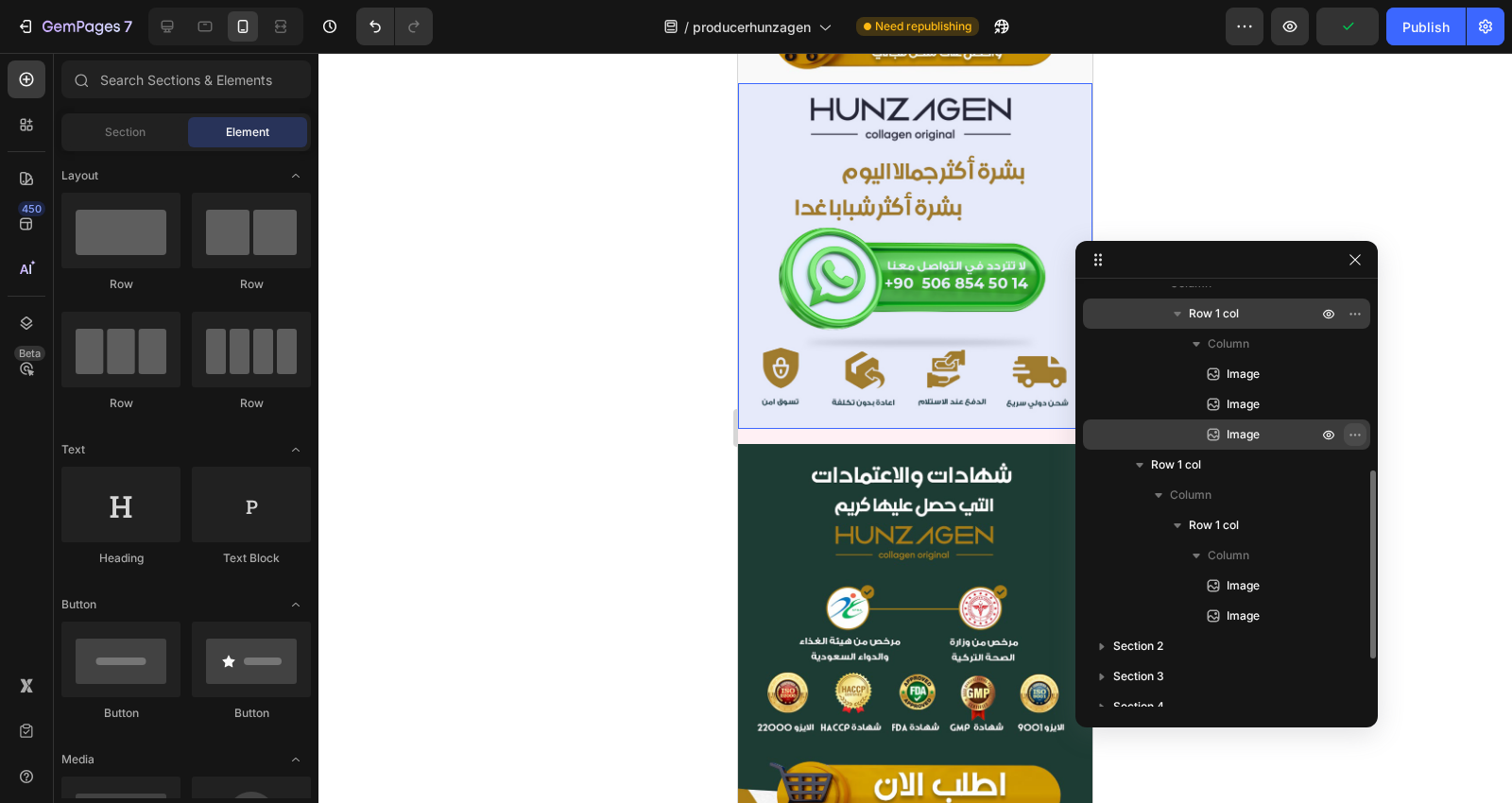
click at [1357, 438] on icon "button" at bounding box center [1355, 435] width 15 height 15
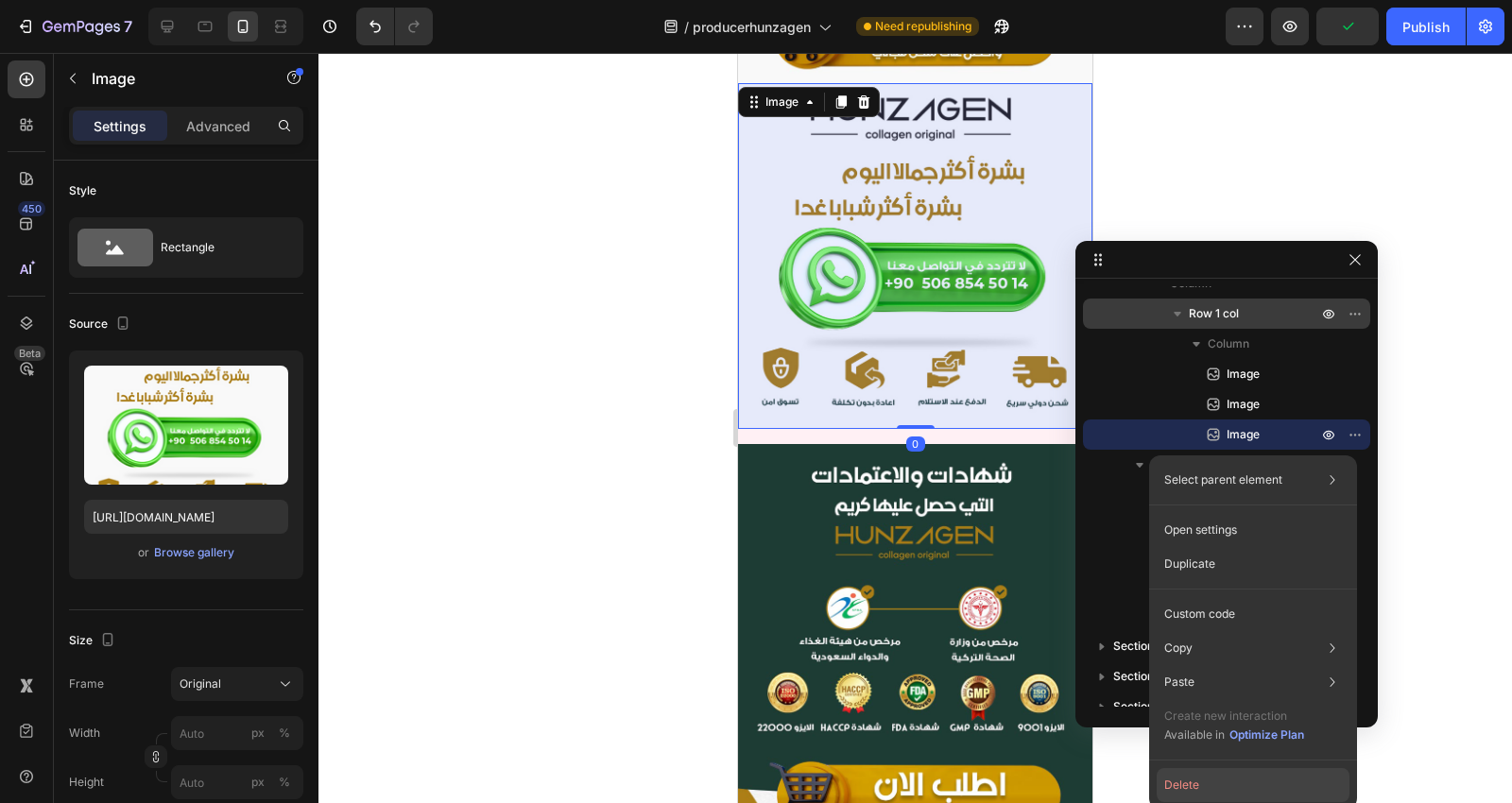
click at [1189, 785] on button "Delete" at bounding box center [1253, 786] width 193 height 34
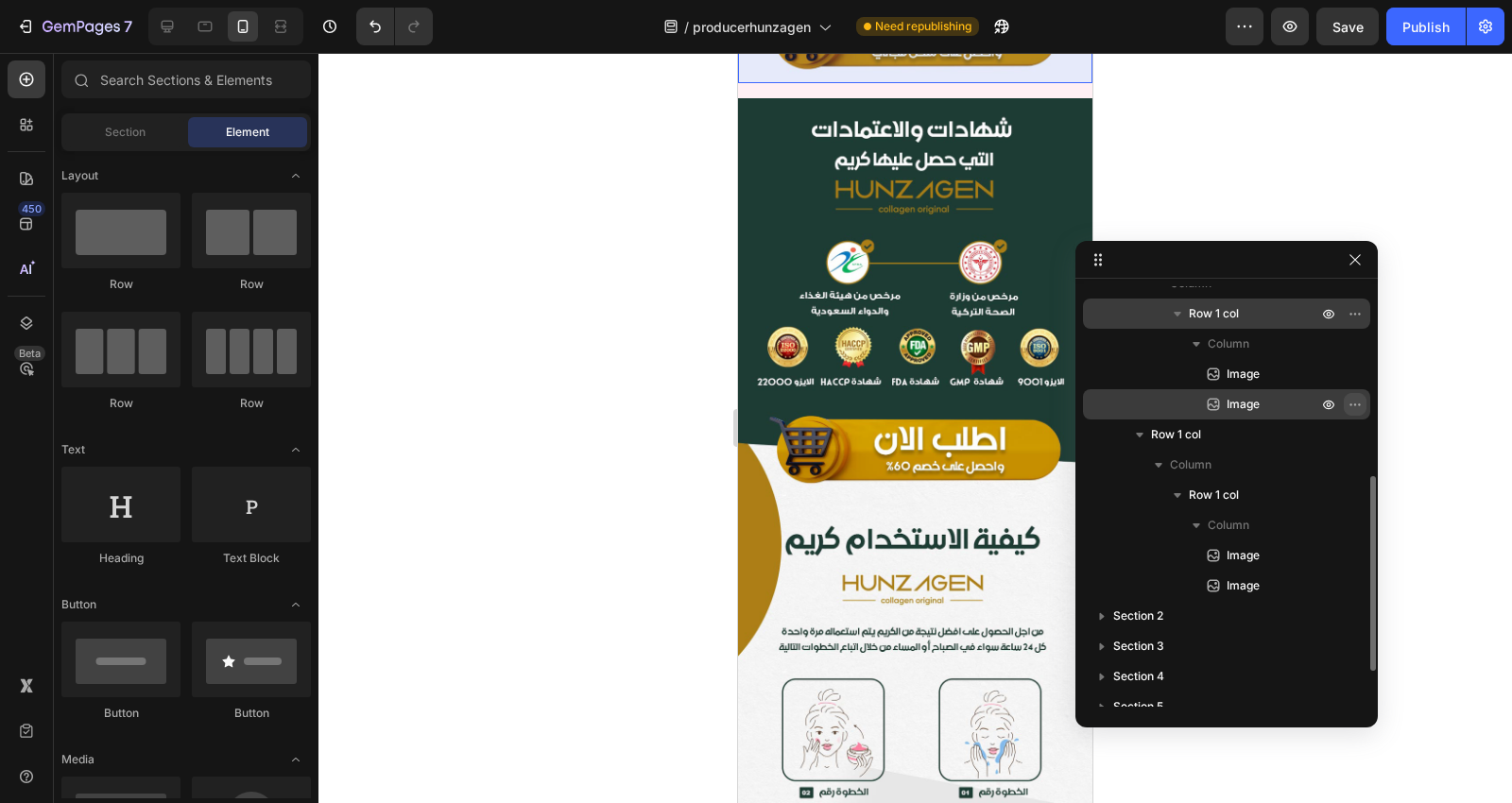
click at [1349, 411] on button "button" at bounding box center [1355, 404] width 23 height 23
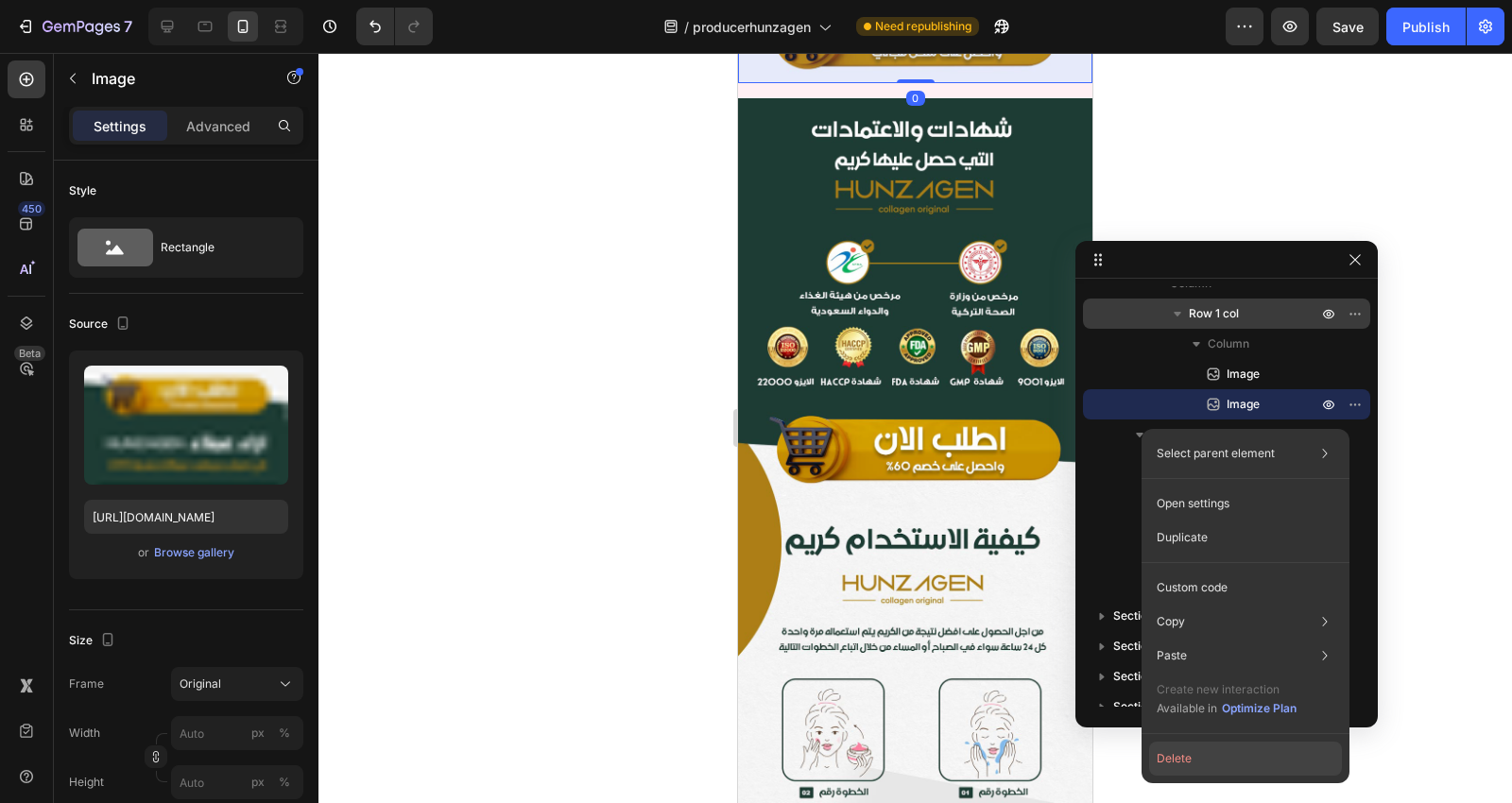
click at [1203, 745] on button "Delete" at bounding box center [1245, 759] width 193 height 34
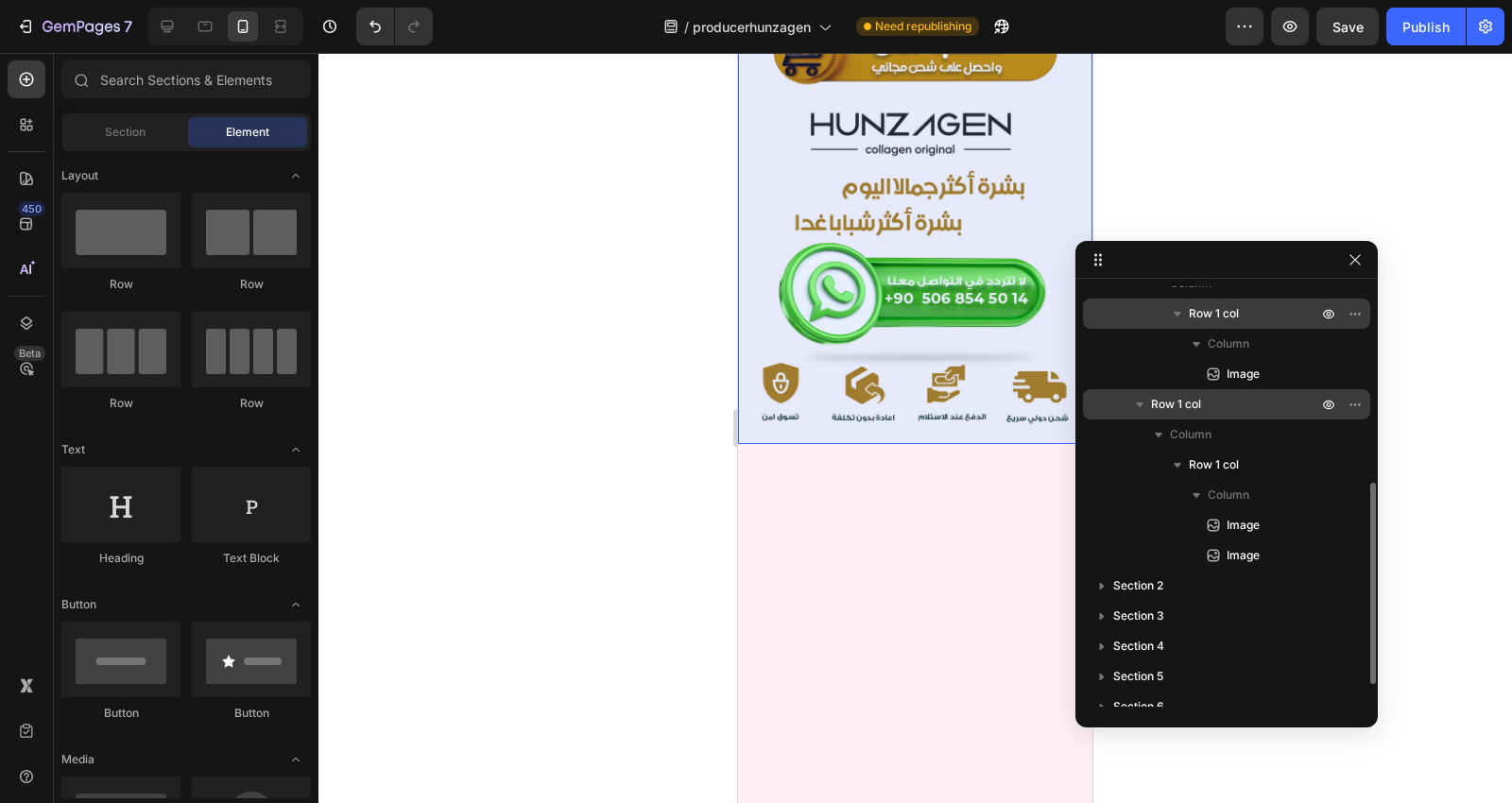
click at [1223, 412] on p "Row 1 col" at bounding box center [1236, 404] width 170 height 19
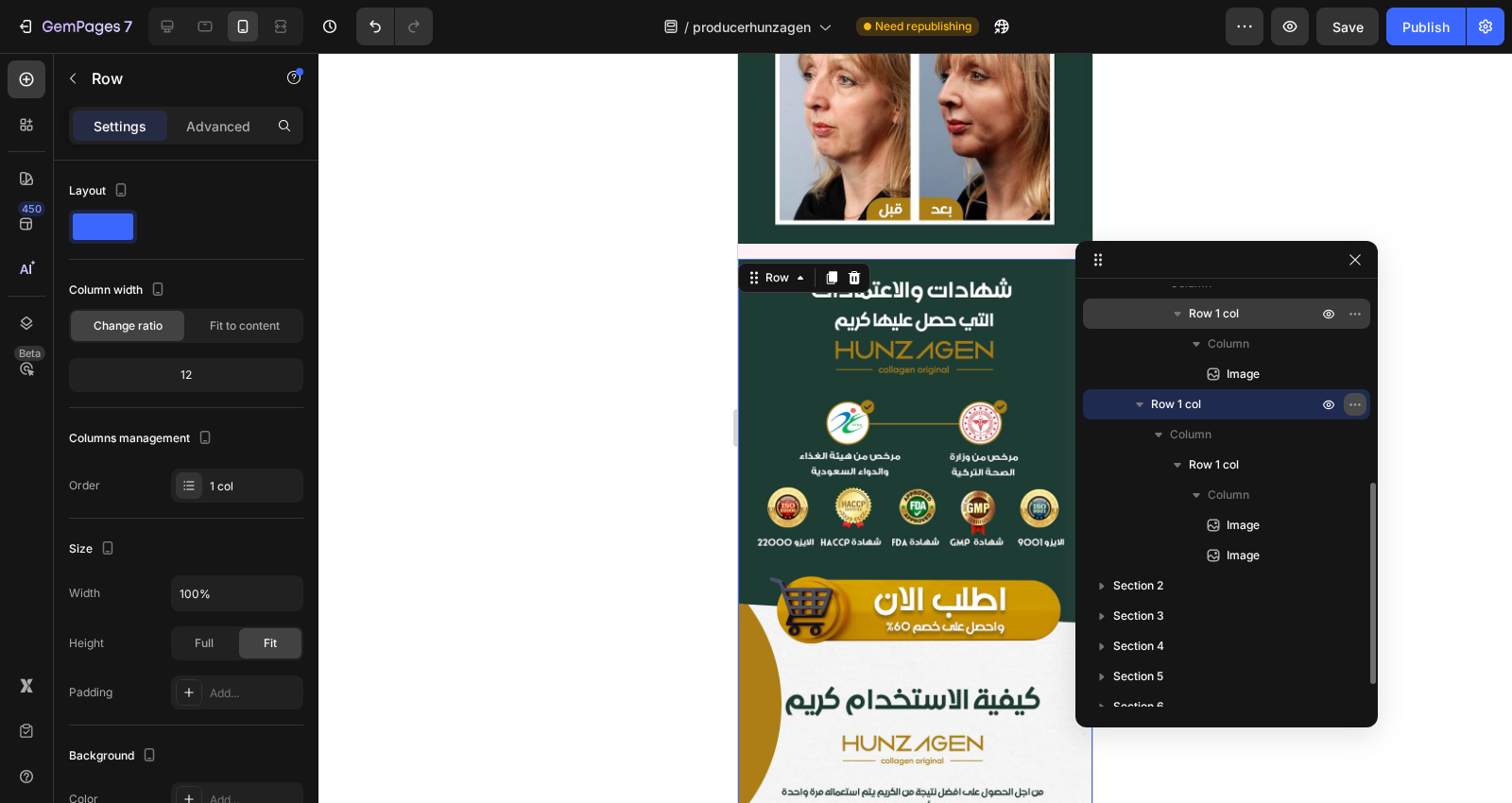
scroll to position [4844, 0]
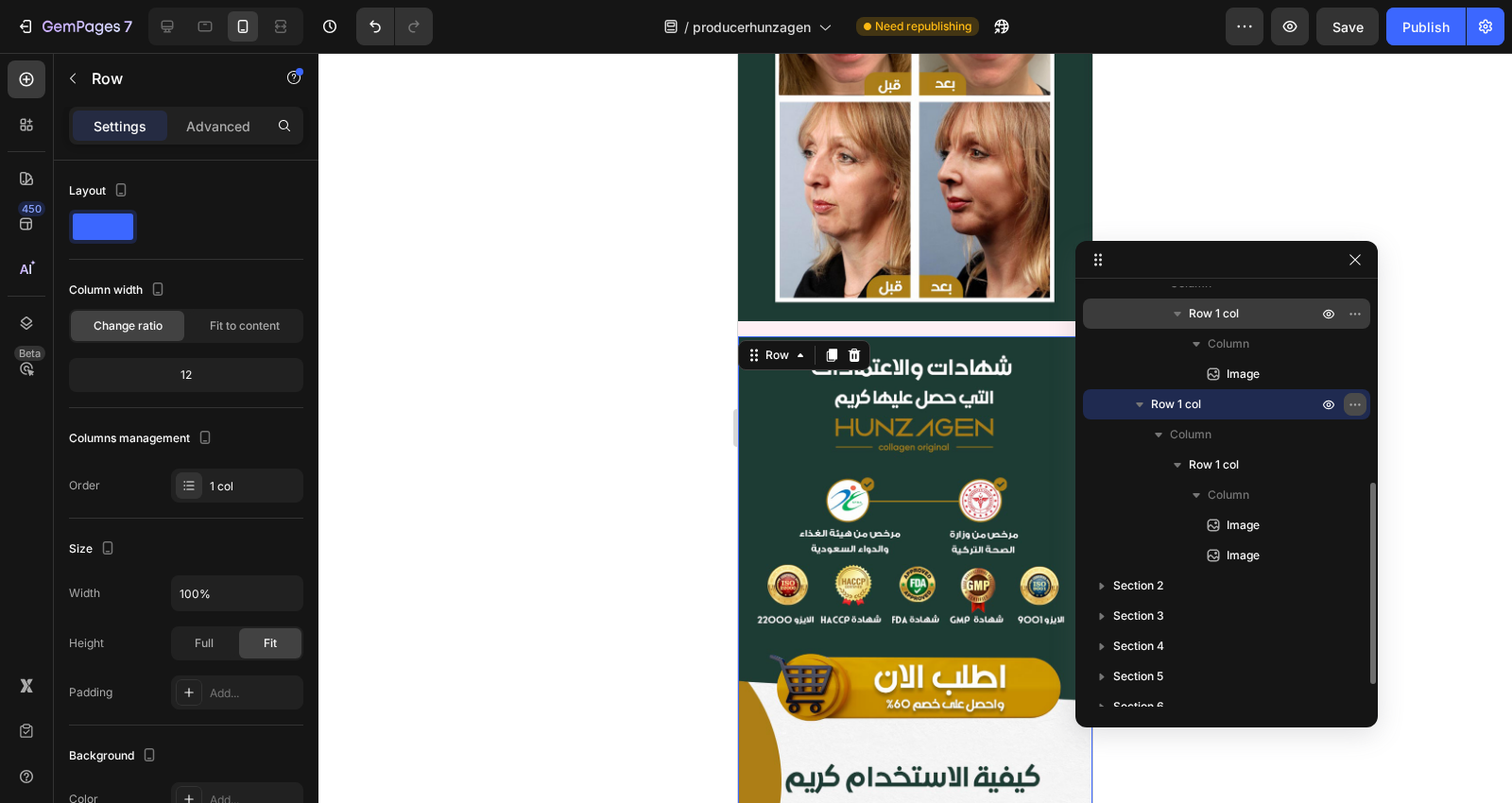
click at [1351, 404] on icon "button" at bounding box center [1350, 404] width 2 height 2
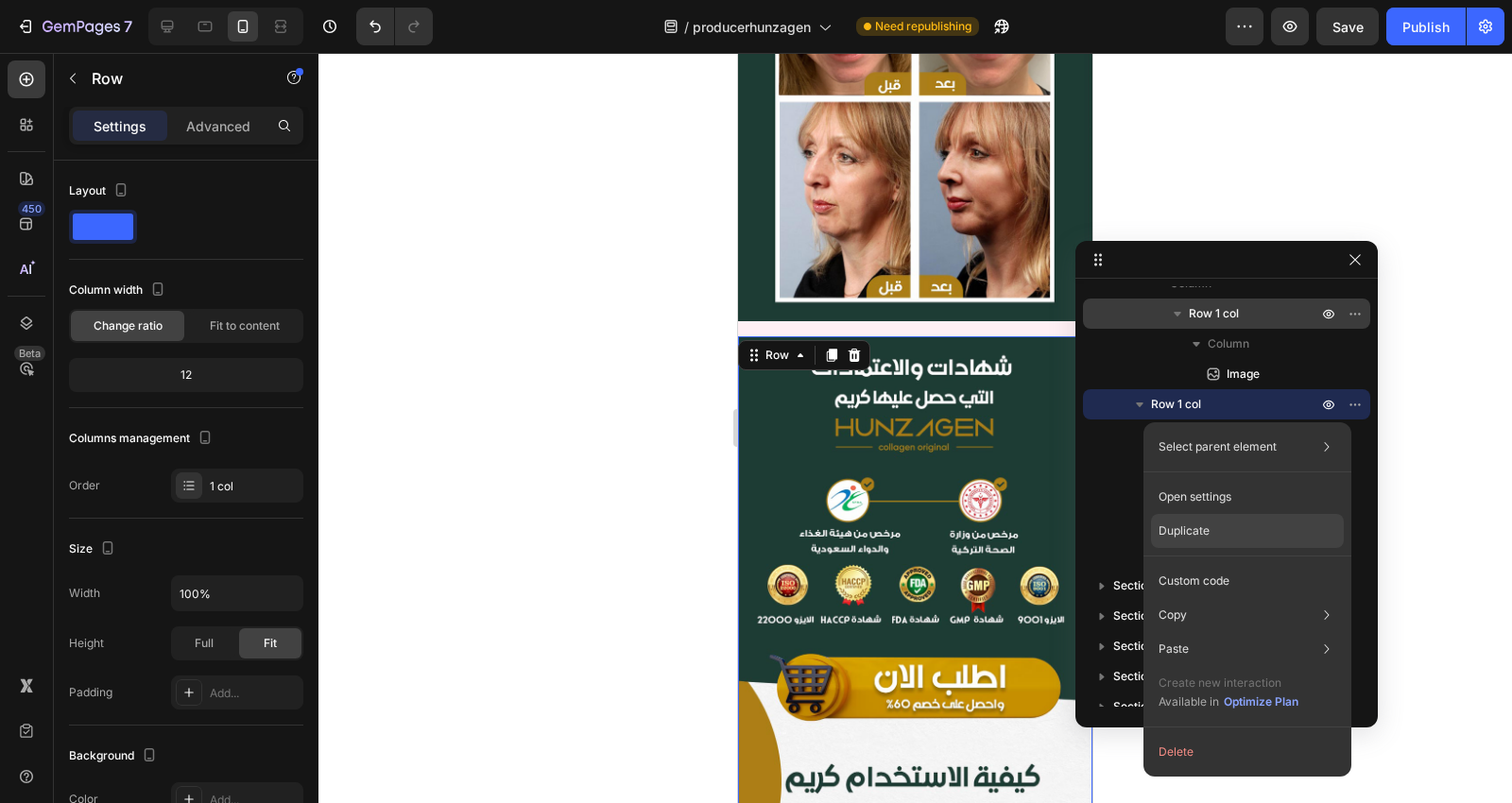
click at [1195, 539] on p "Duplicate" at bounding box center [1184, 531] width 51 height 17
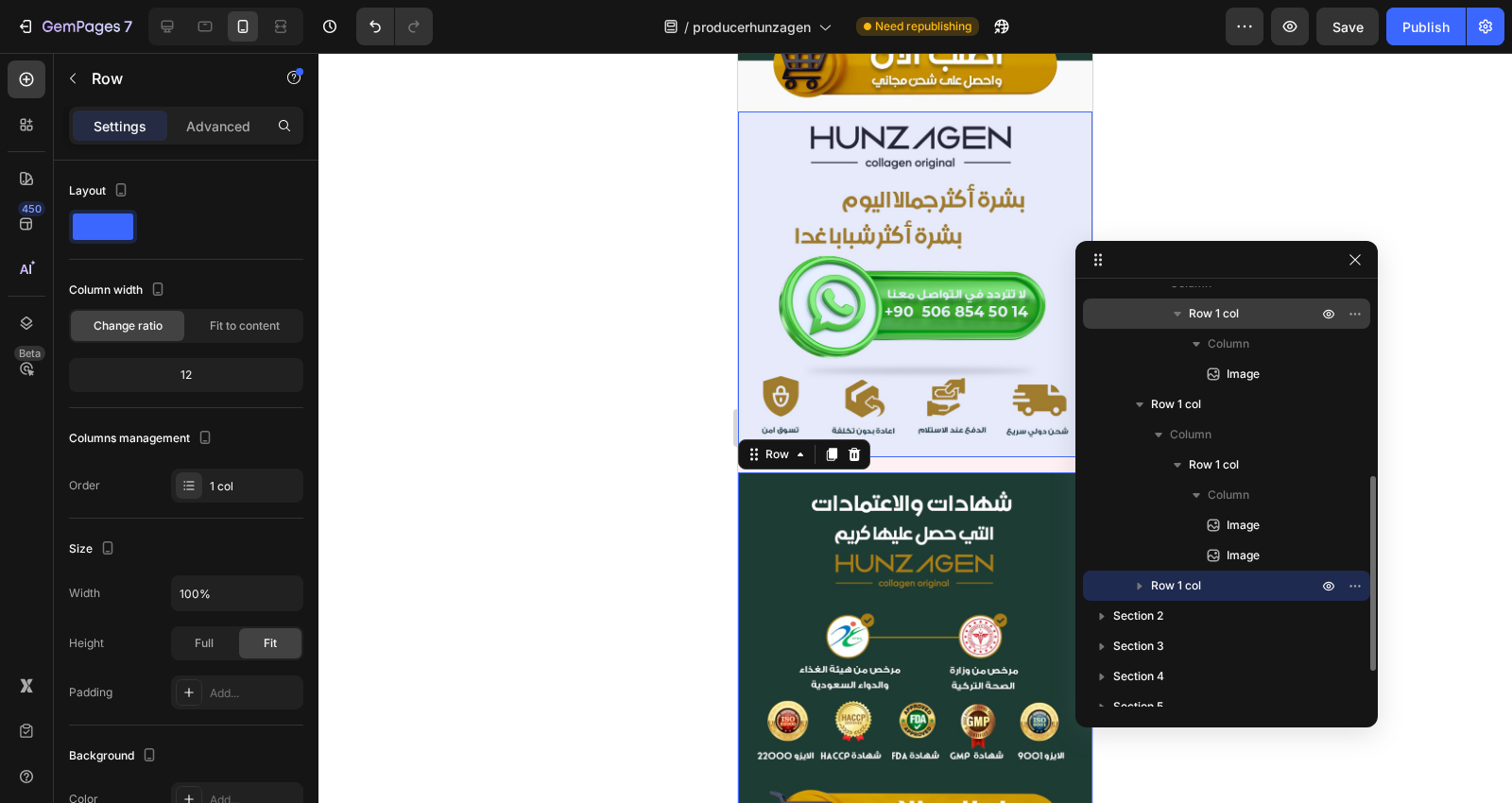
scroll to position [7267, 0]
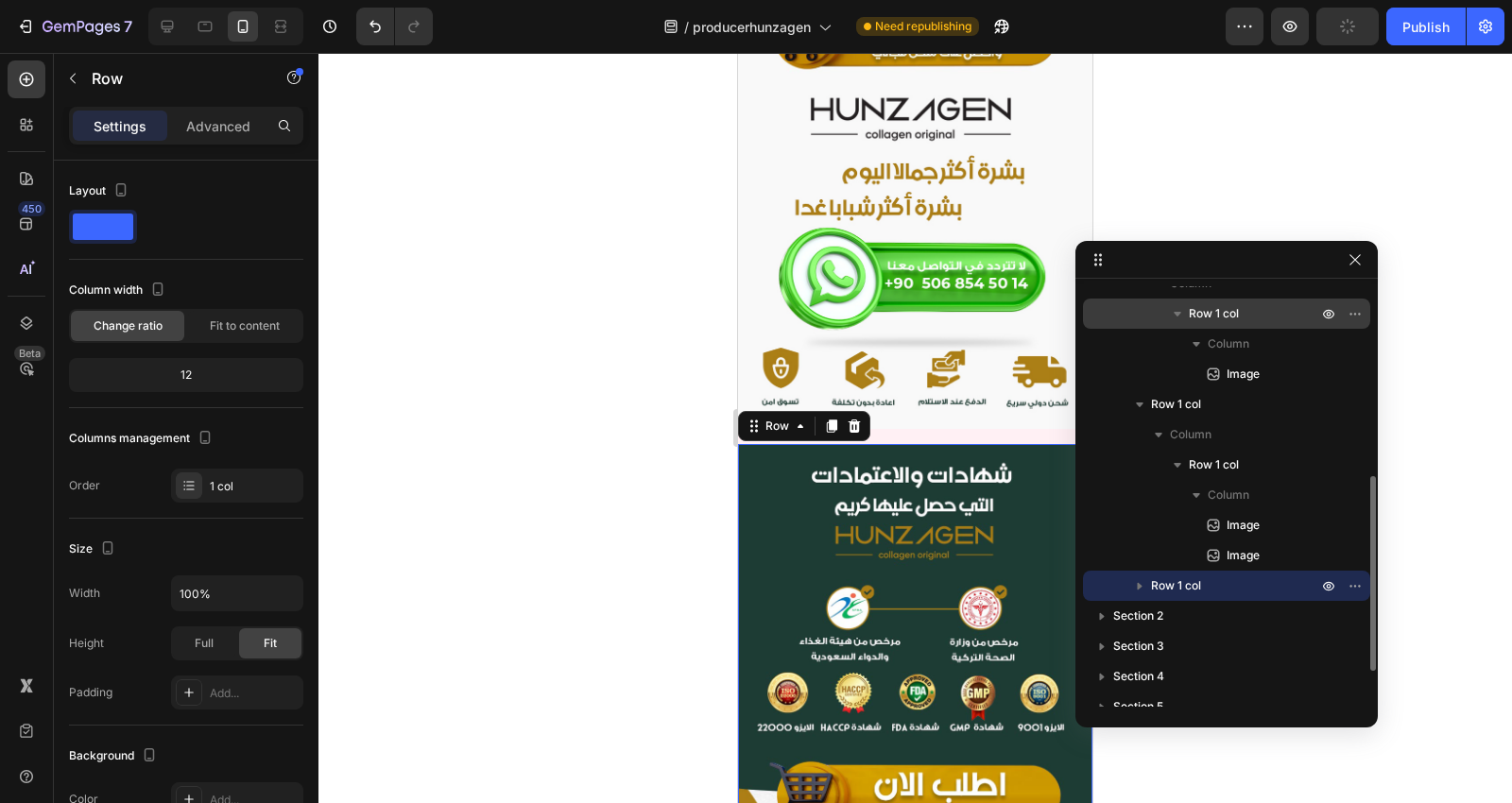
click at [1139, 577] on icon "button" at bounding box center [1139, 587] width 19 height 19
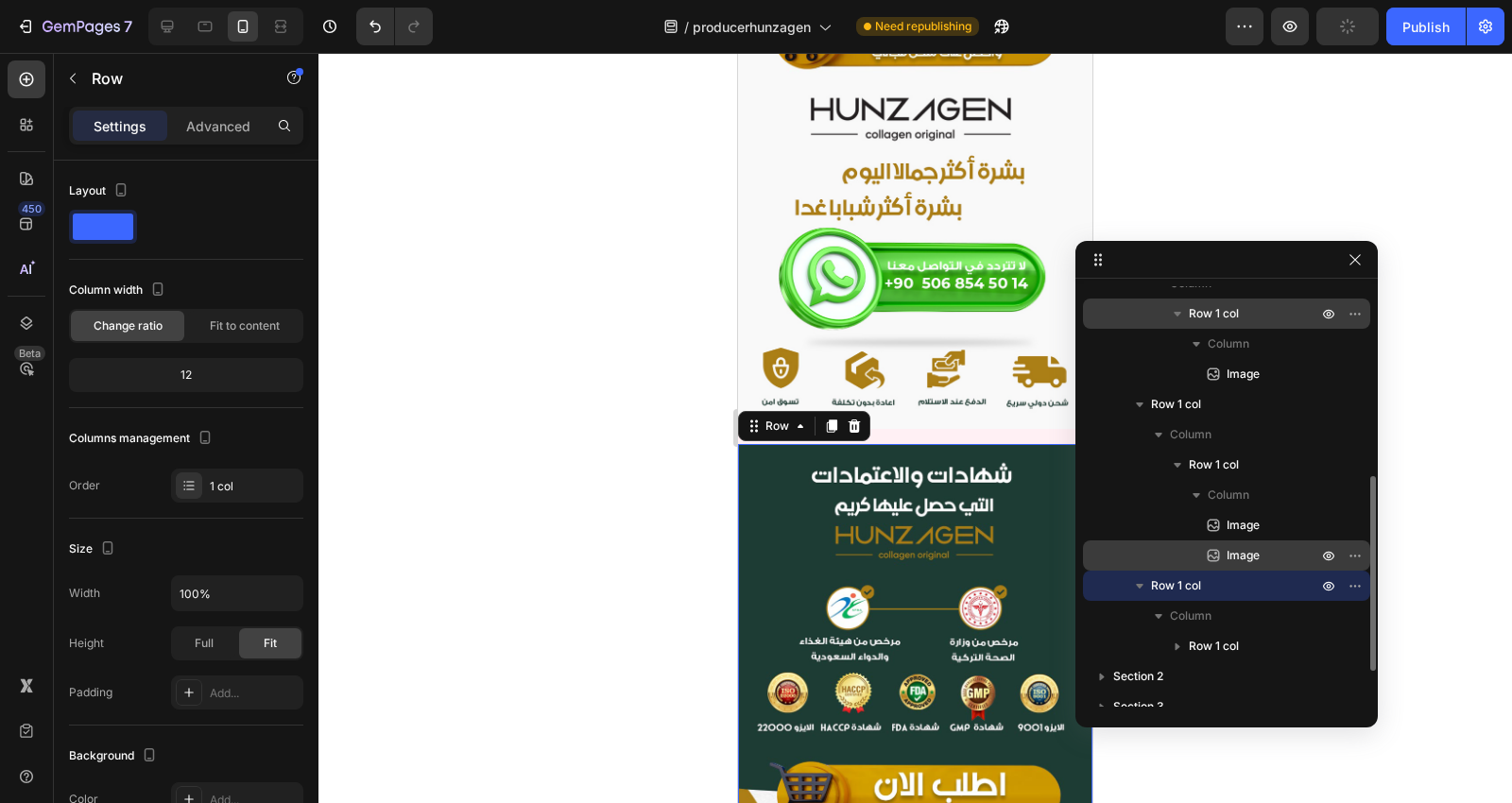
scroll to position [546, 0]
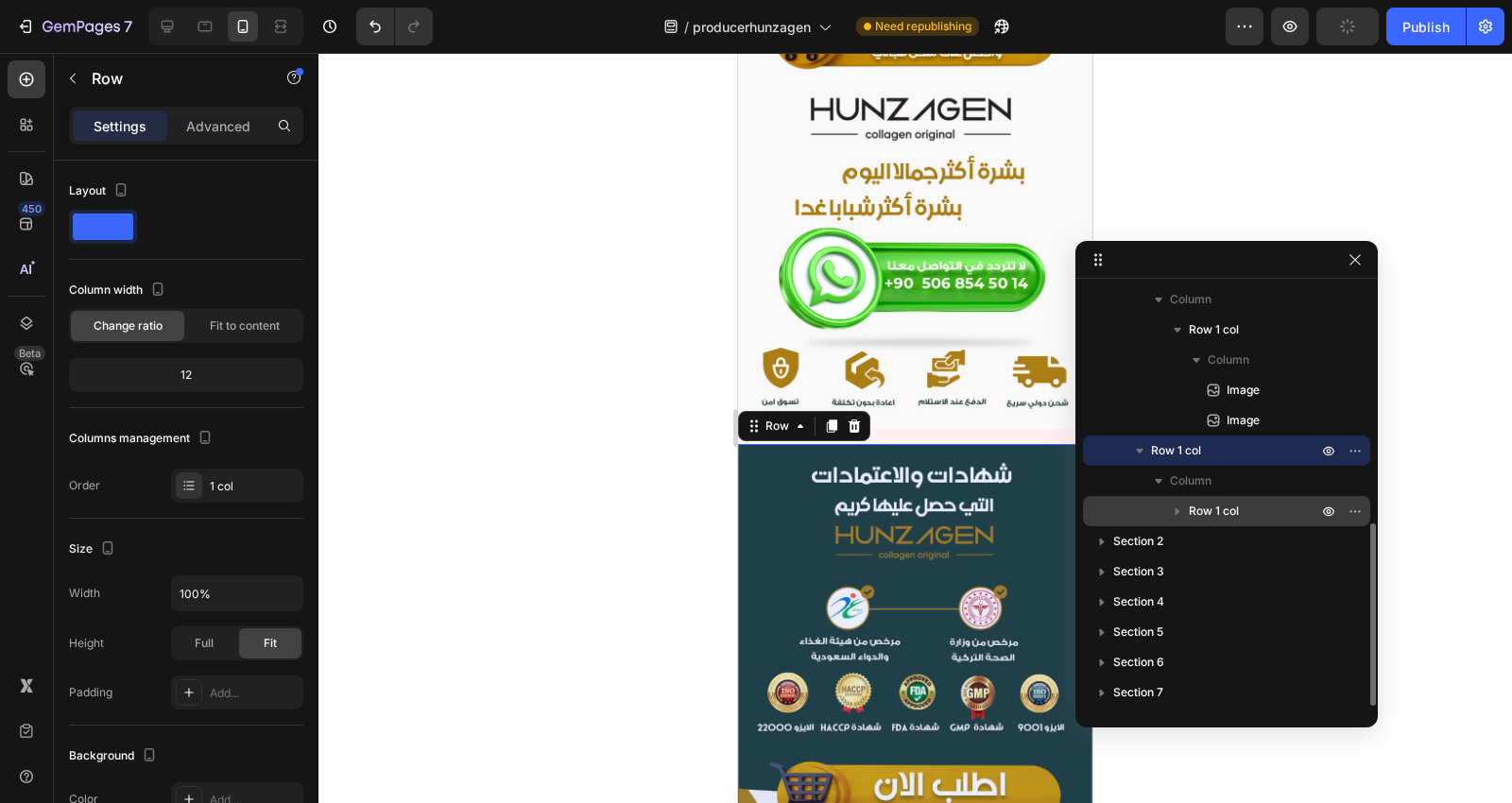
click at [1173, 496] on div "Row 1 col" at bounding box center [1226, 511] width 272 height 31
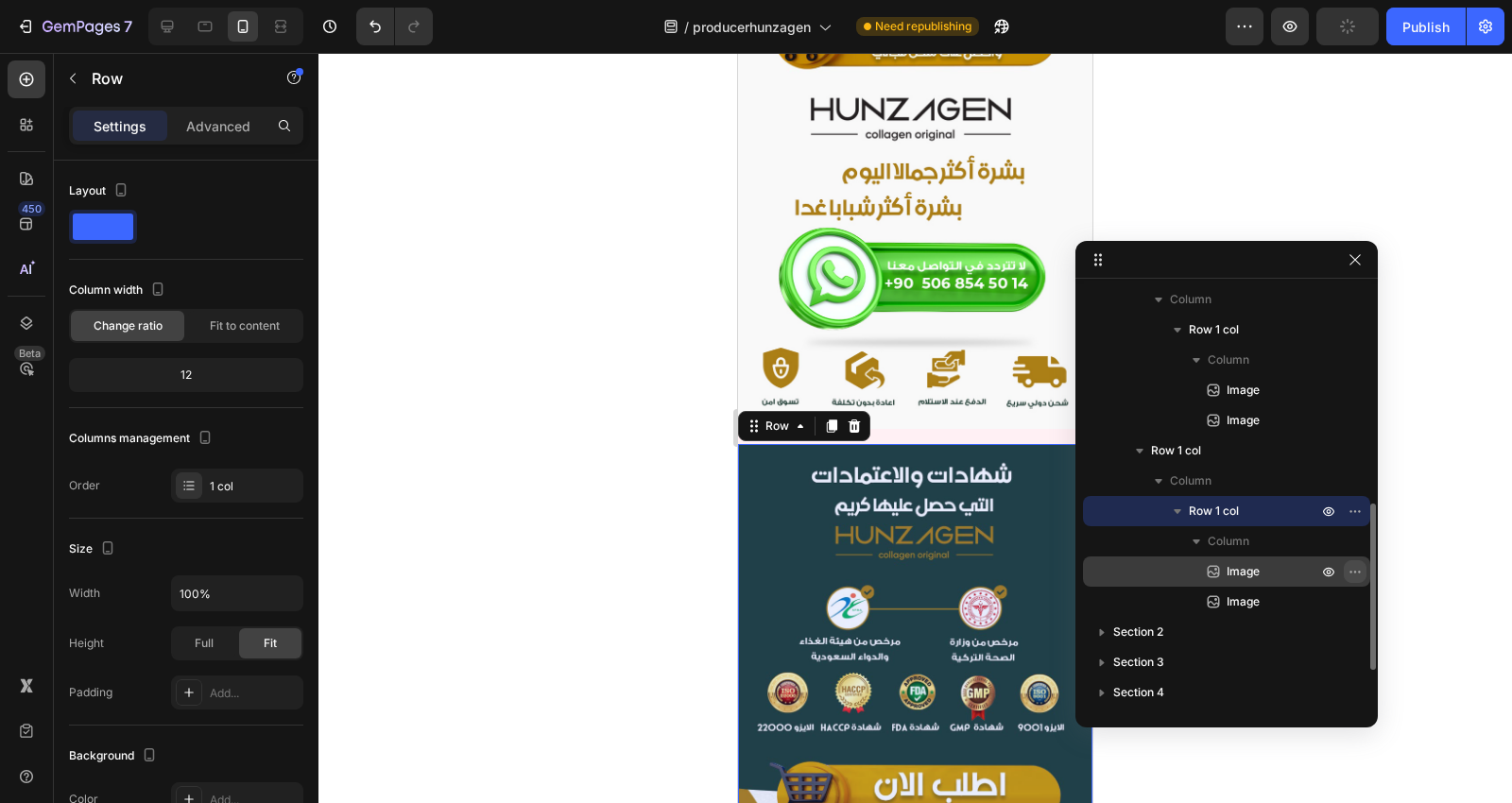
click at [1353, 569] on icon "button" at bounding box center [1355, 572] width 15 height 15
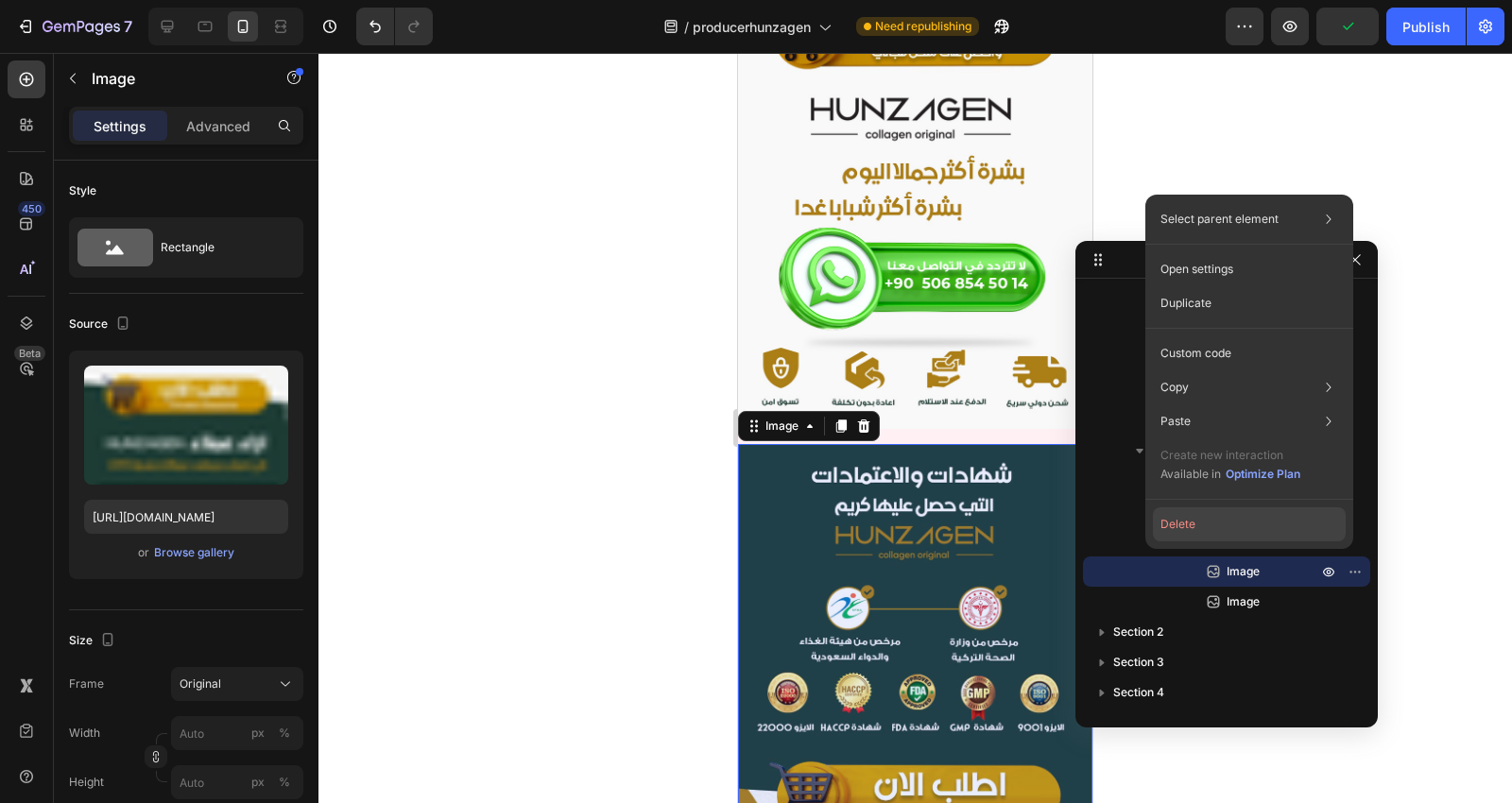
click at [1226, 525] on button "Delete" at bounding box center [1249, 525] width 193 height 34
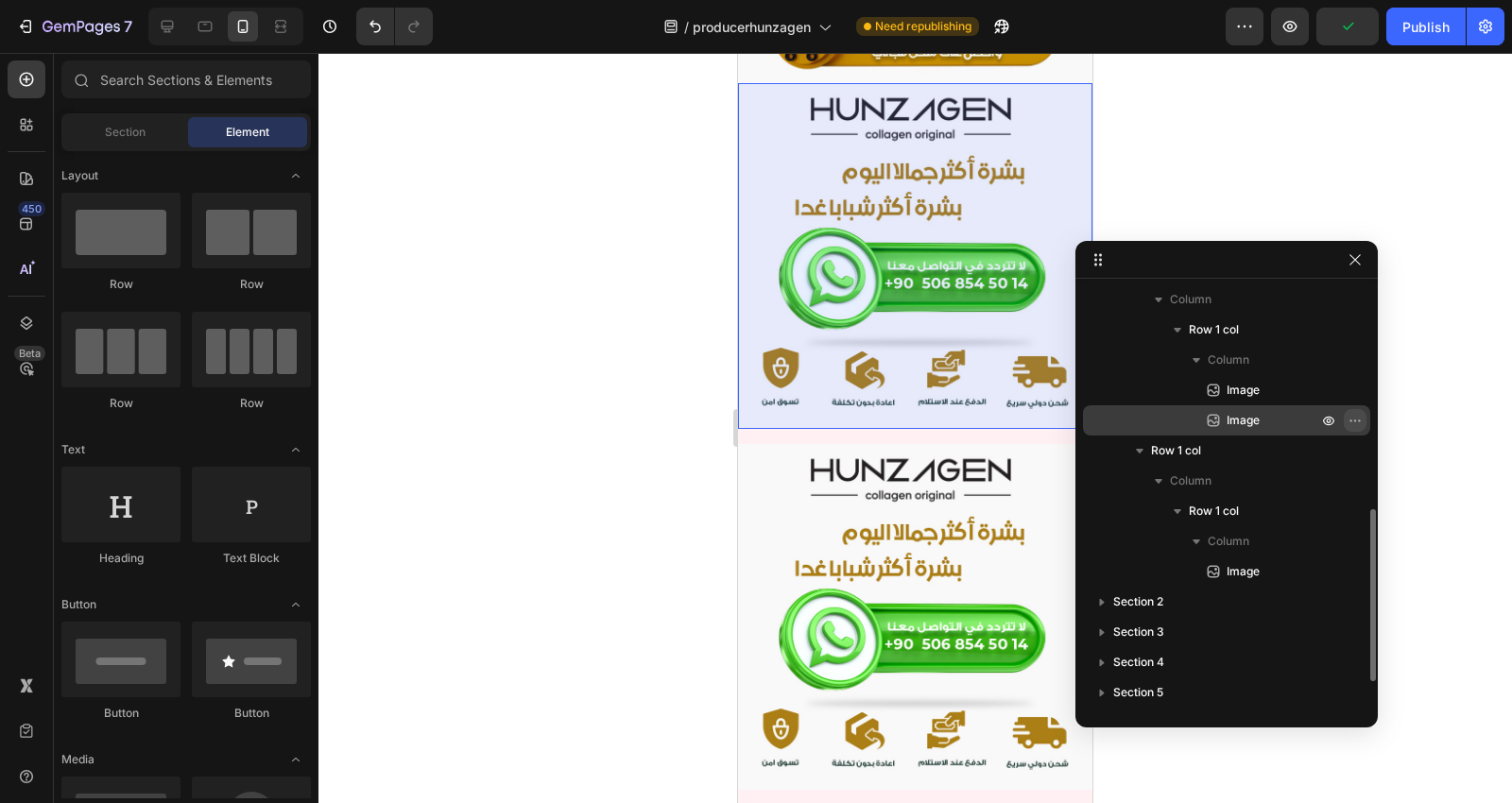
click at [1352, 418] on icon "button" at bounding box center [1355, 421] width 15 height 15
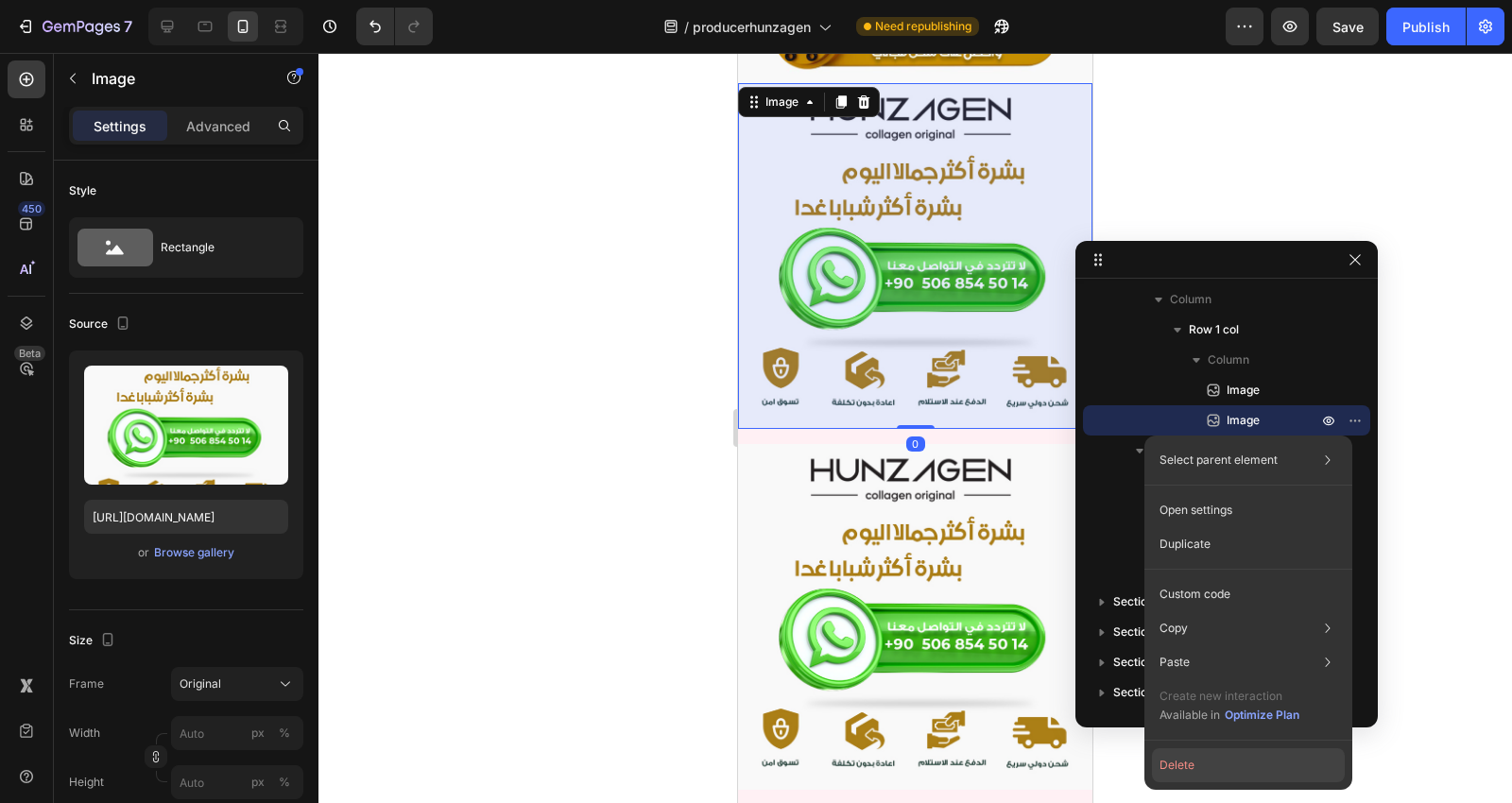
click at [1212, 760] on button "Delete" at bounding box center [1248, 766] width 193 height 34
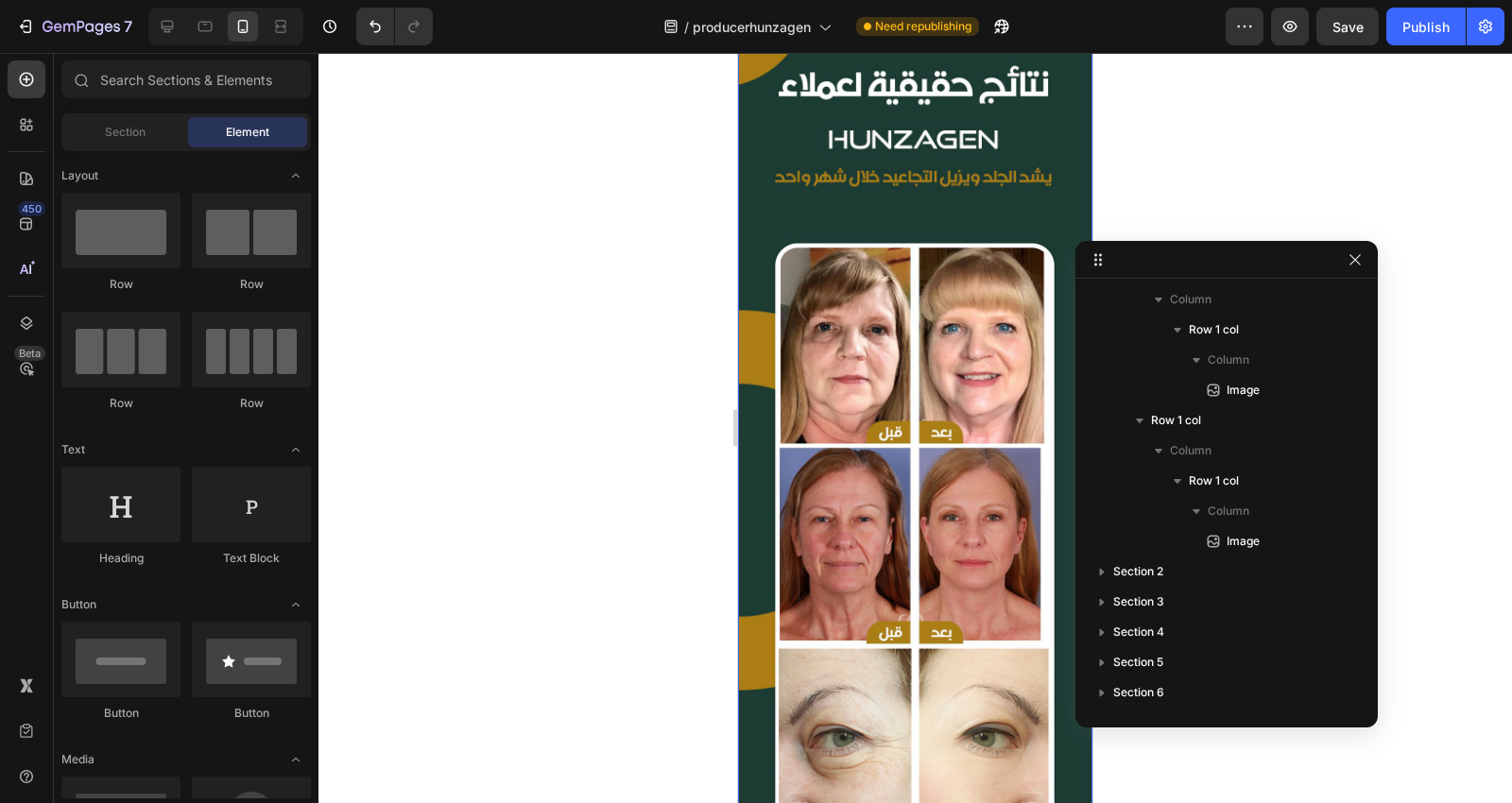
scroll to position [3066, 0]
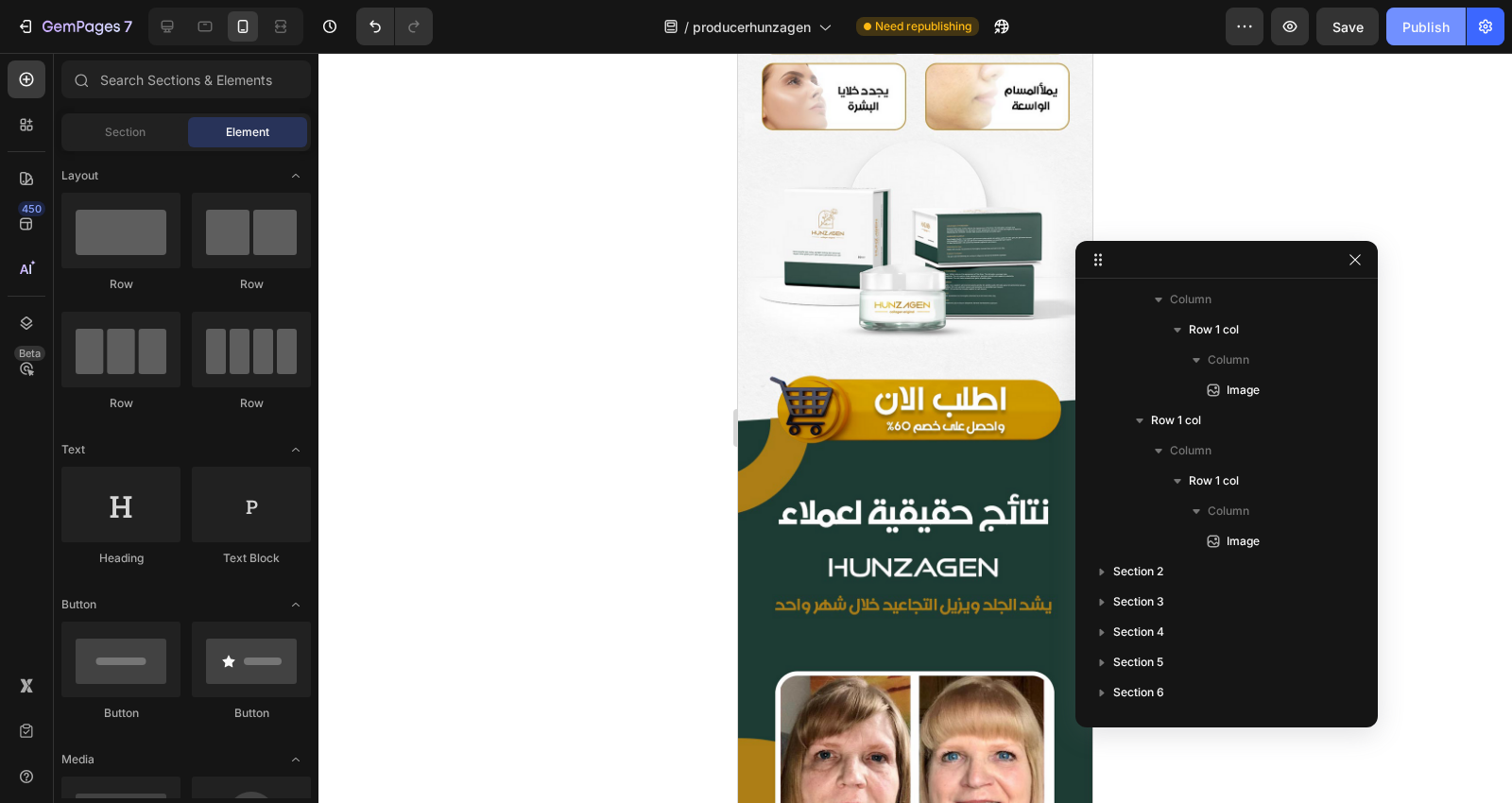
click at [1445, 27] on div "Publish" at bounding box center [1426, 27] width 48 height 20
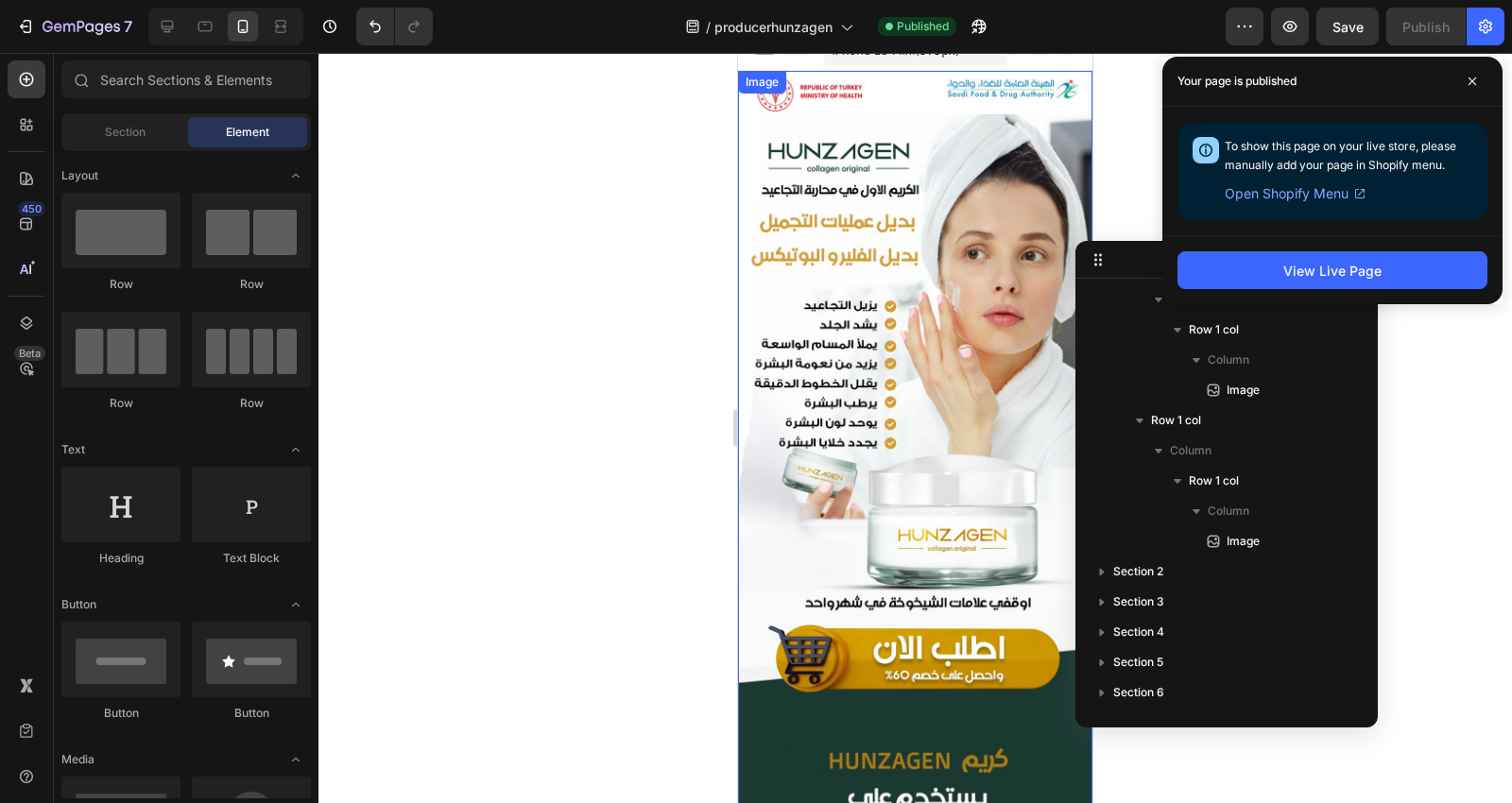
scroll to position [0, 0]
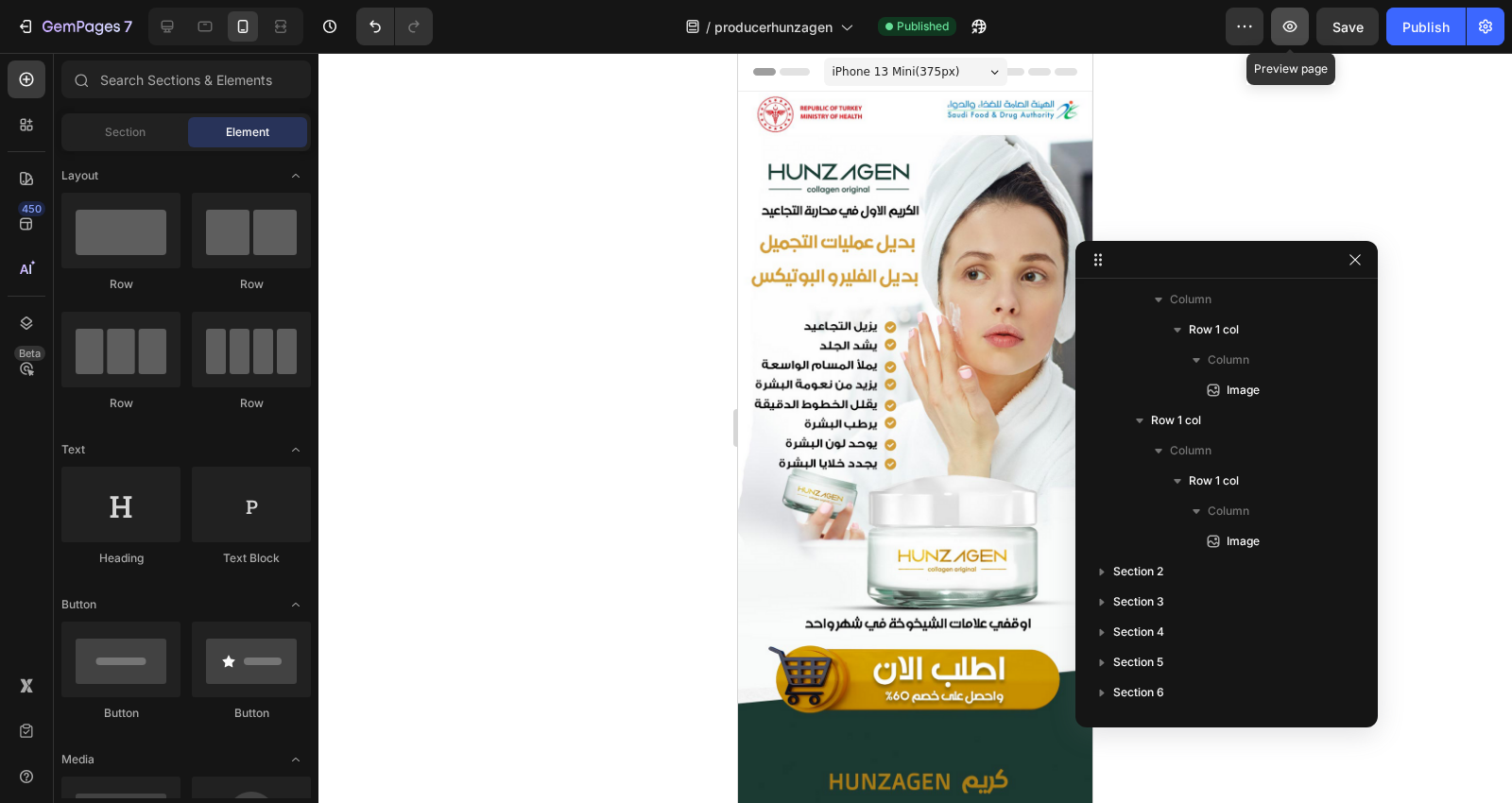
click at [1305, 29] on button "button" at bounding box center [1290, 27] width 38 height 38
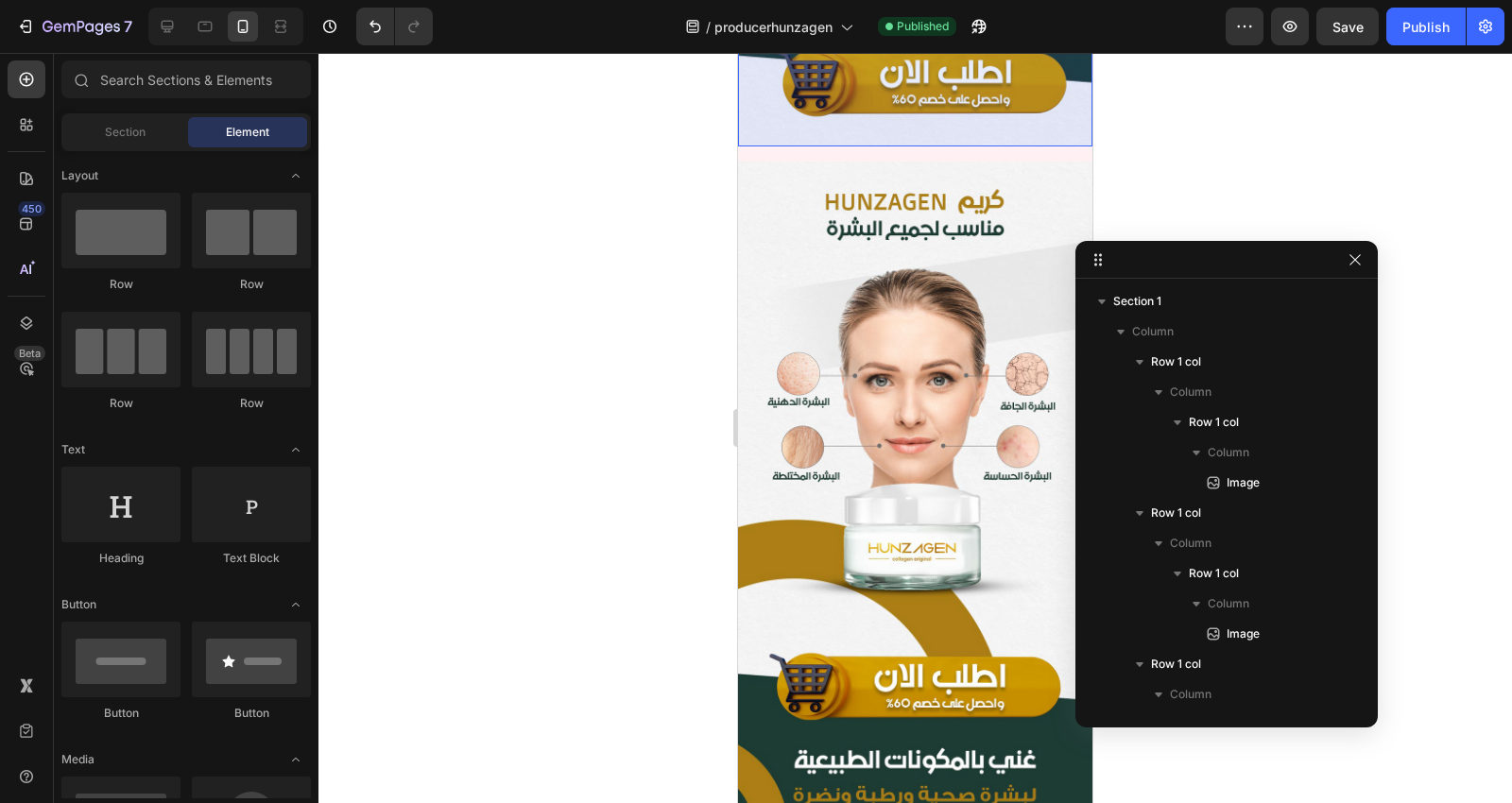
click at [1140, 357] on icon "button" at bounding box center [1139, 362] width 19 height 19
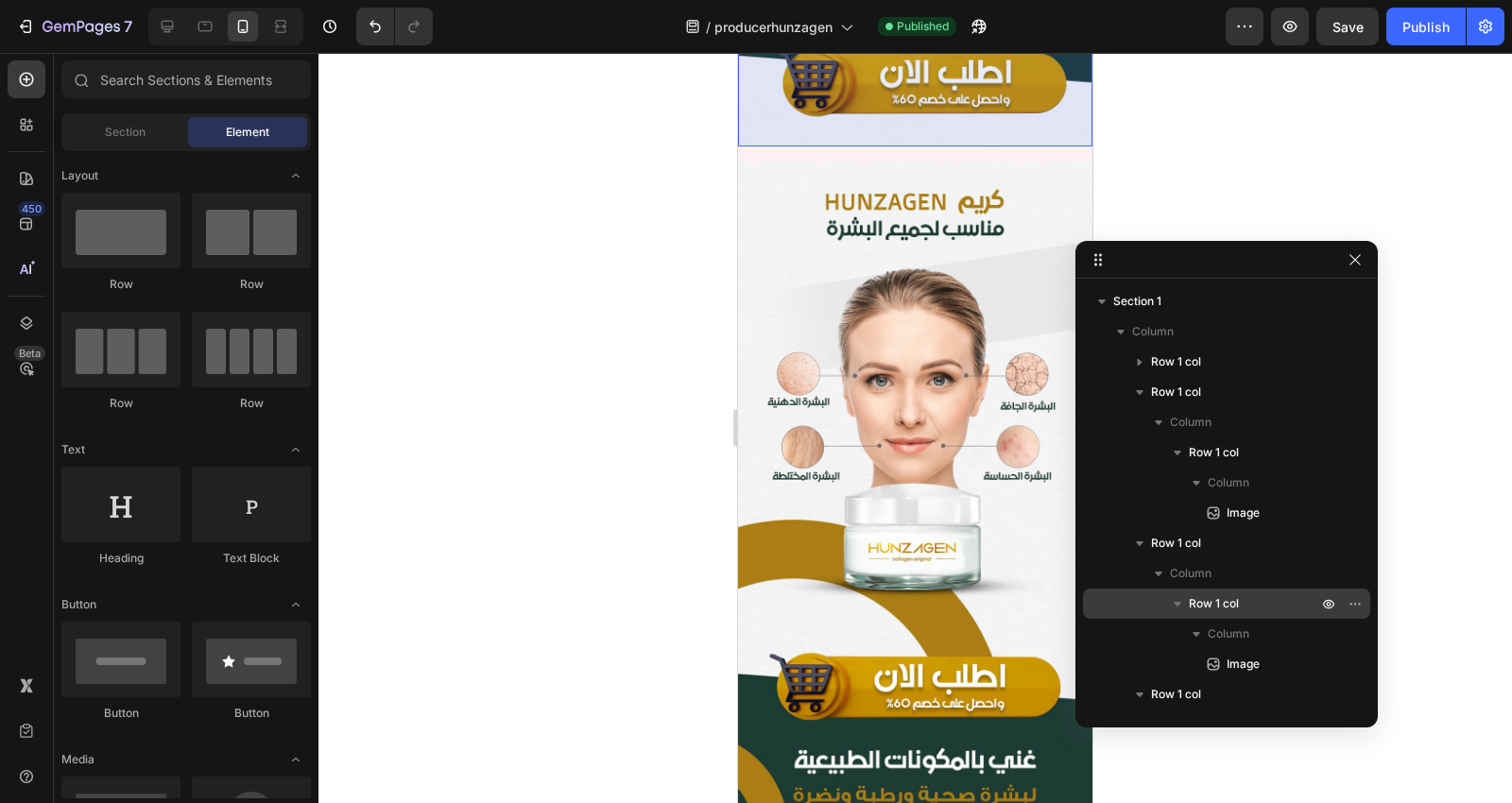
click at [1216, 361] on p "Row 1 col" at bounding box center [1236, 362] width 170 height 19
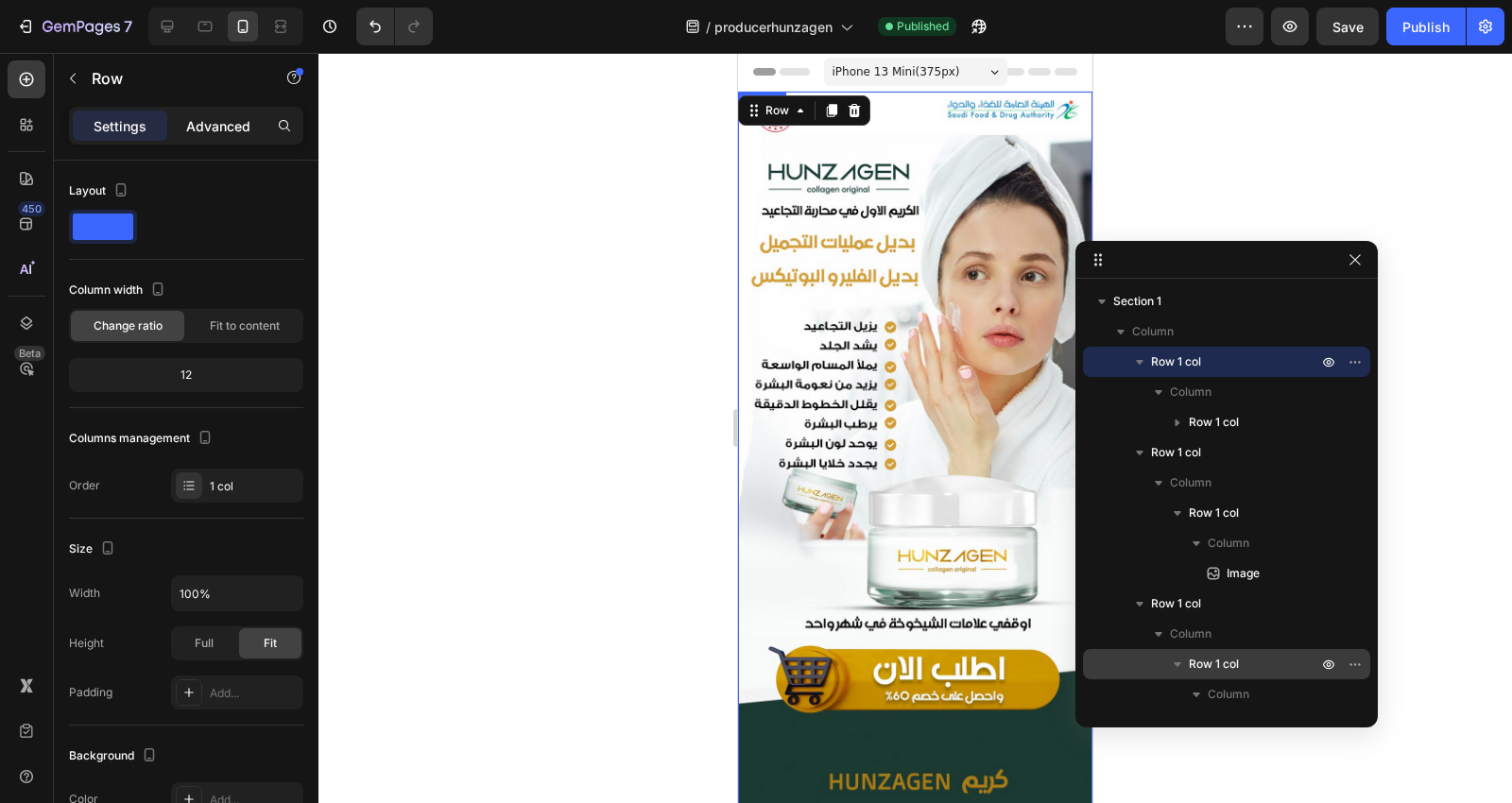
click at [238, 125] on p "Advanced" at bounding box center [217, 126] width 64 height 20
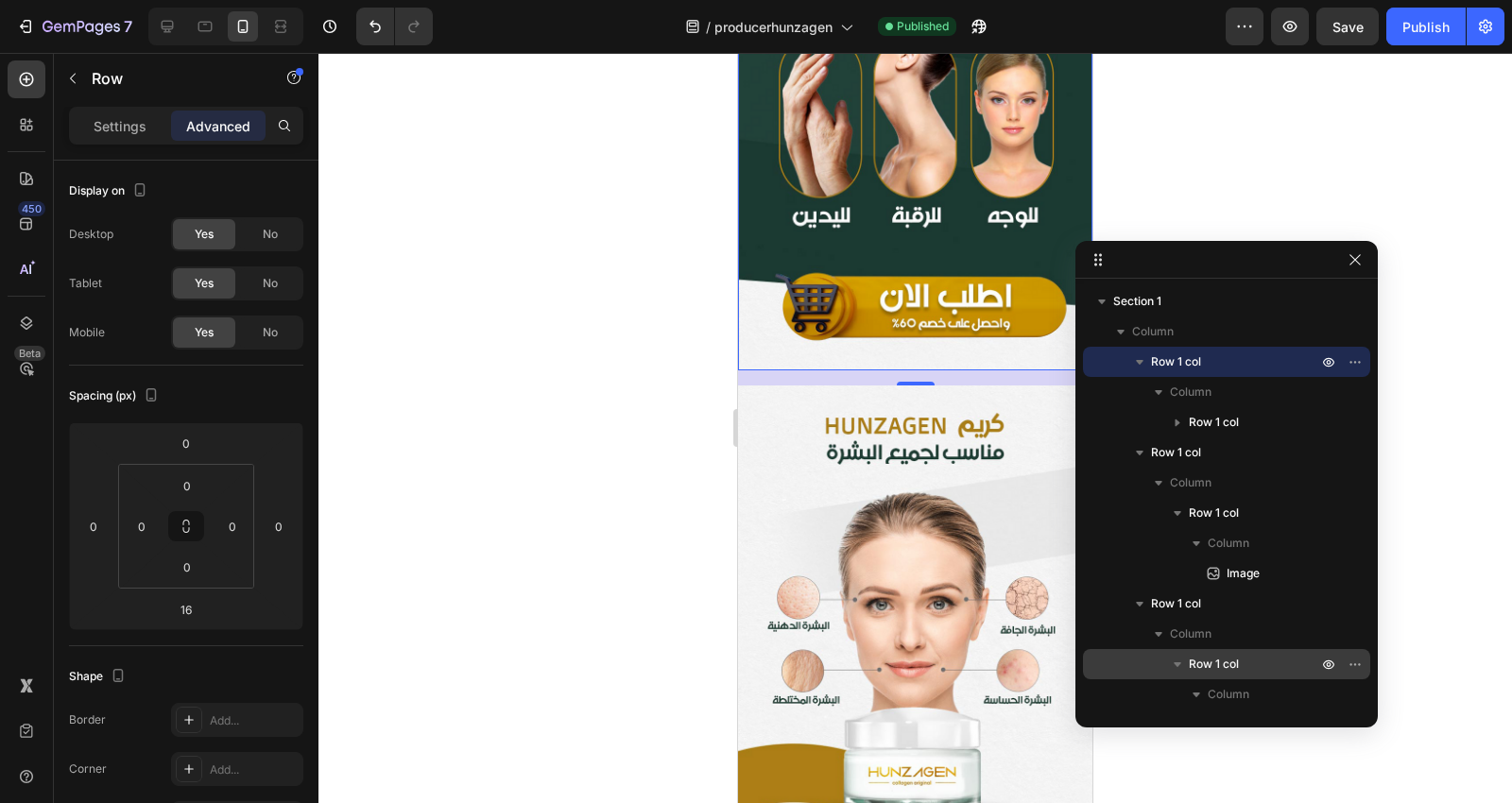
scroll to position [839, 0]
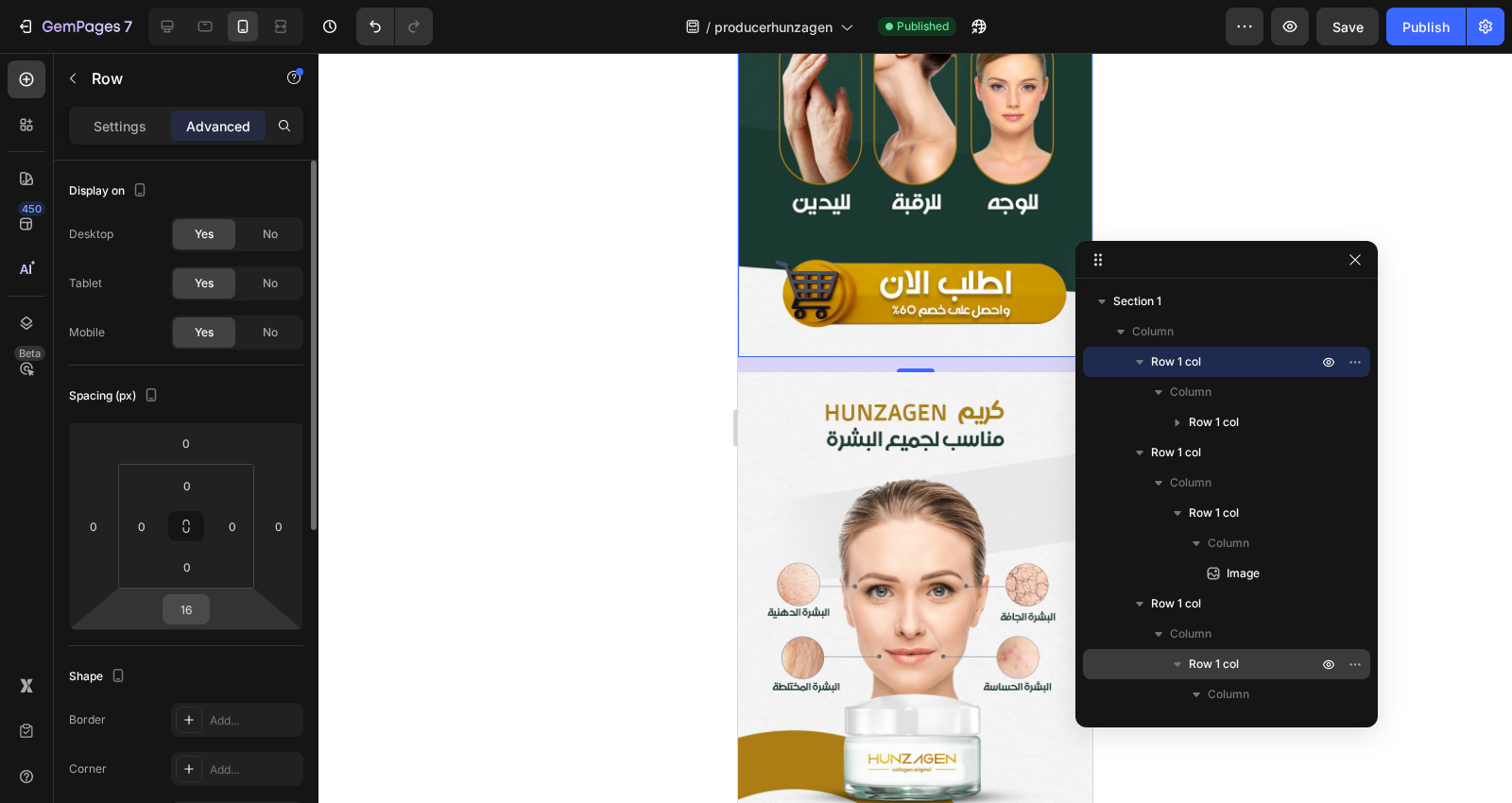
click at [189, 608] on input "16" at bounding box center [186, 609] width 38 height 29
type input "0"
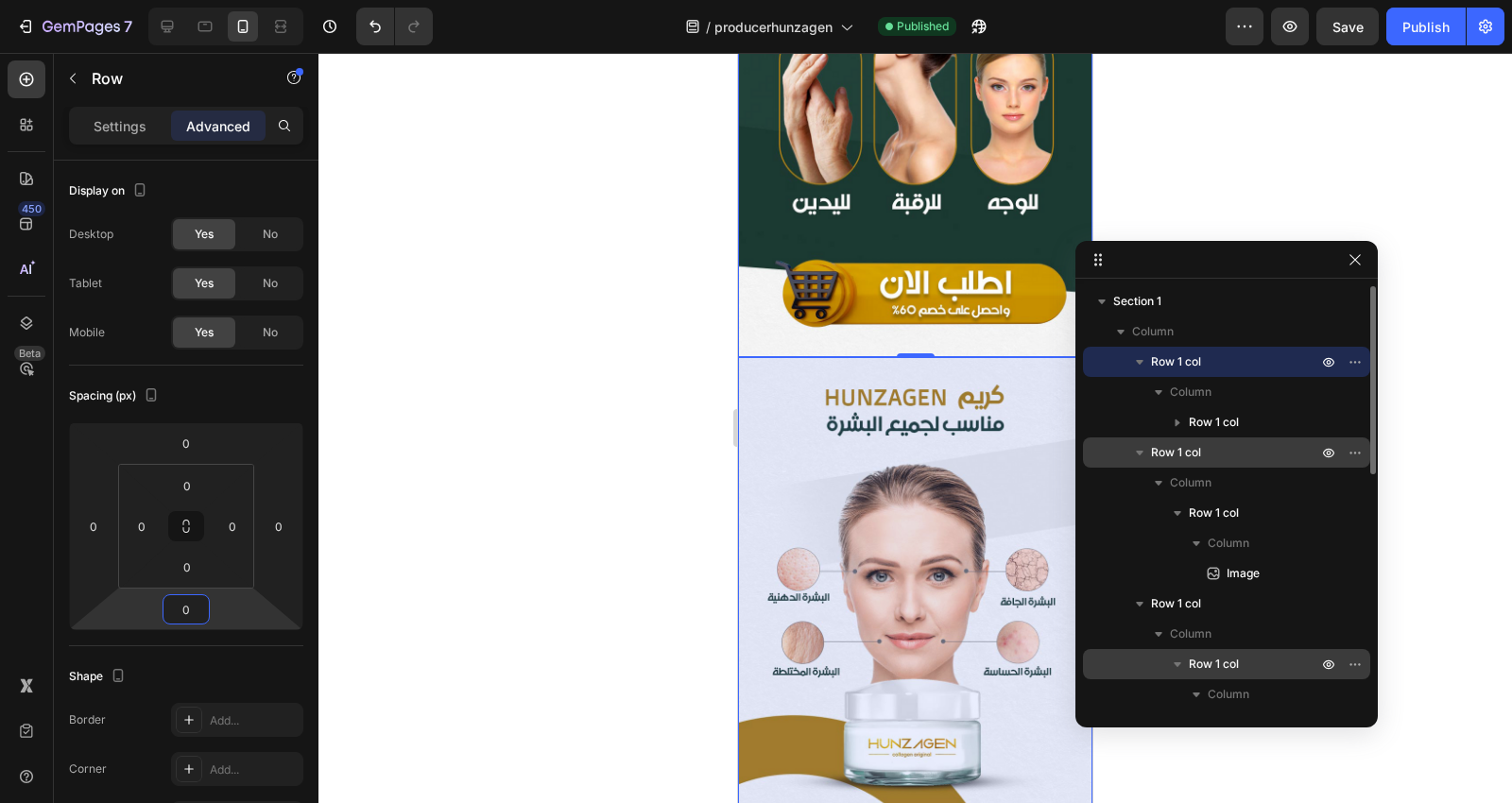
click at [1166, 454] on span "Row 1 col" at bounding box center [1175, 453] width 51 height 19
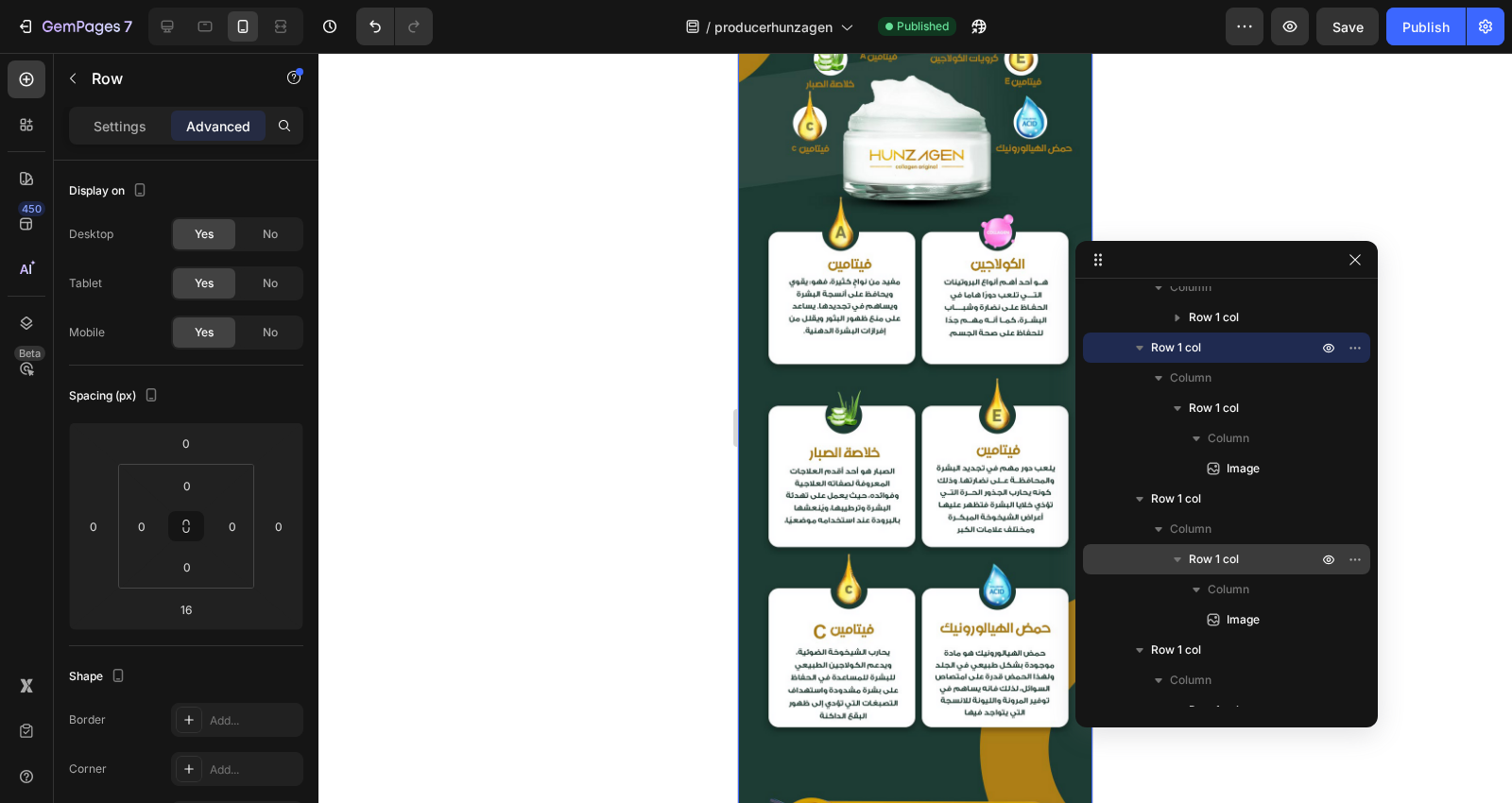
scroll to position [2185, 0]
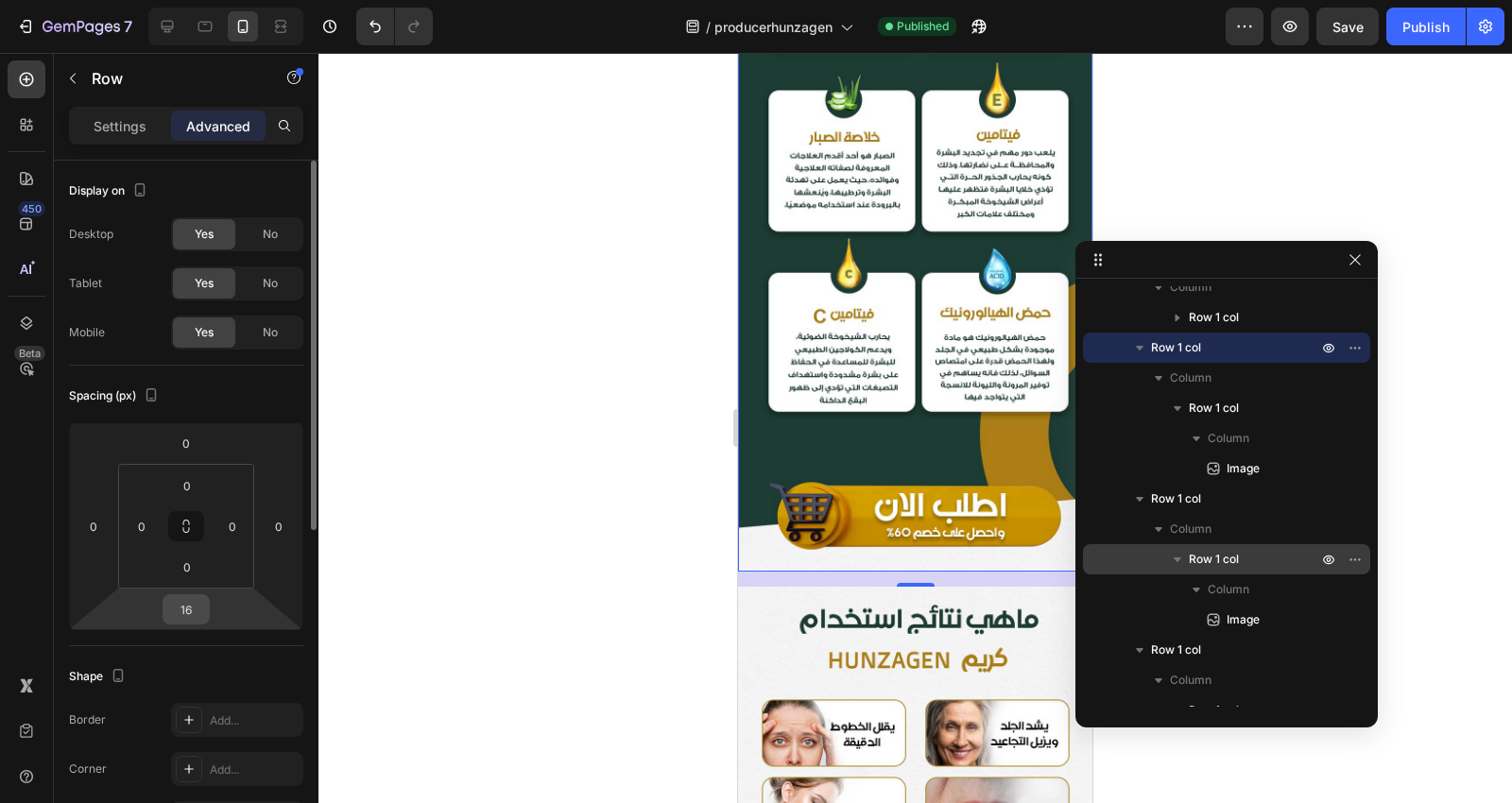
click at [172, 607] on input "16" at bounding box center [186, 609] width 38 height 29
type input "0"
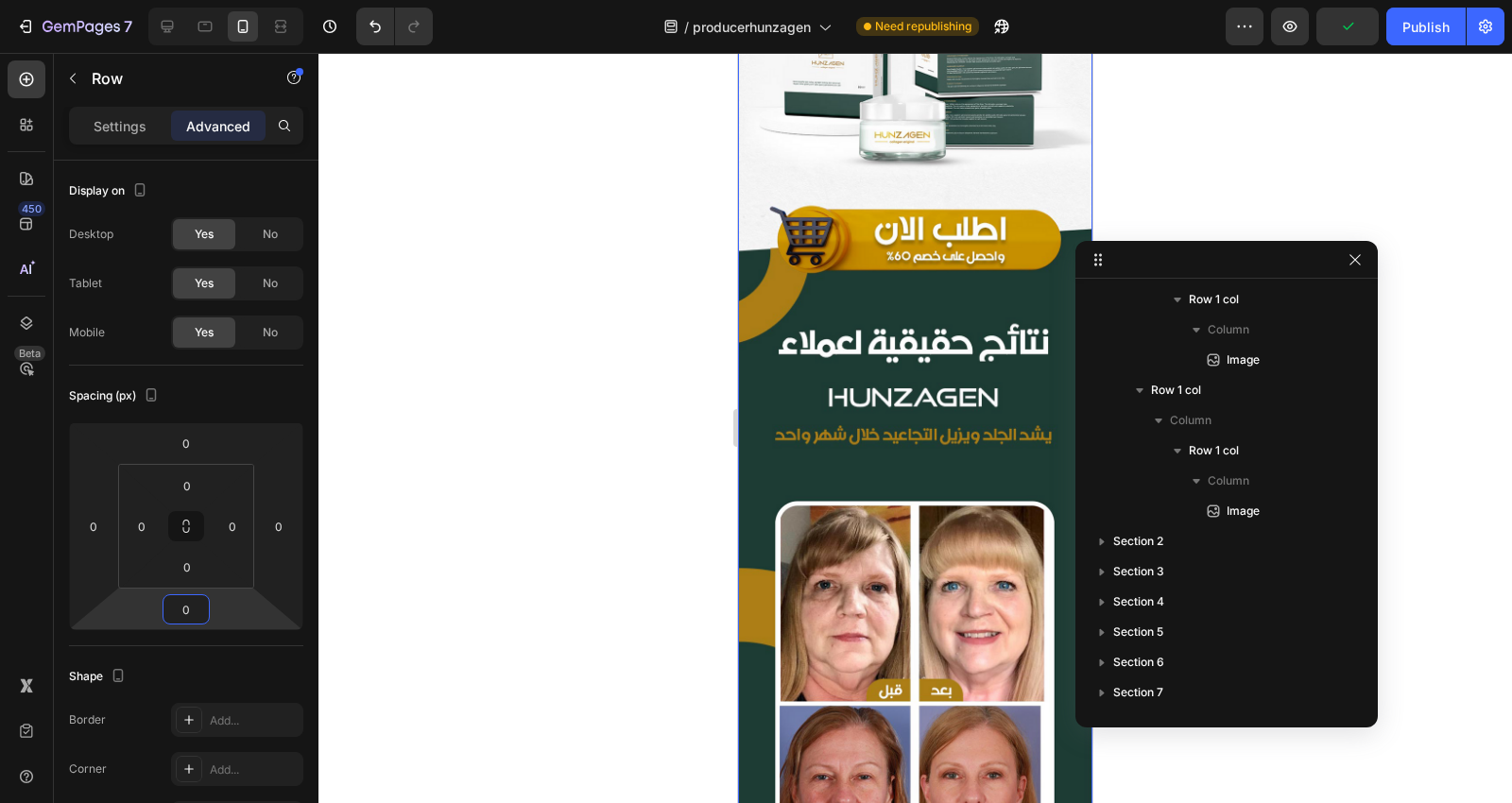
scroll to position [3236, 0]
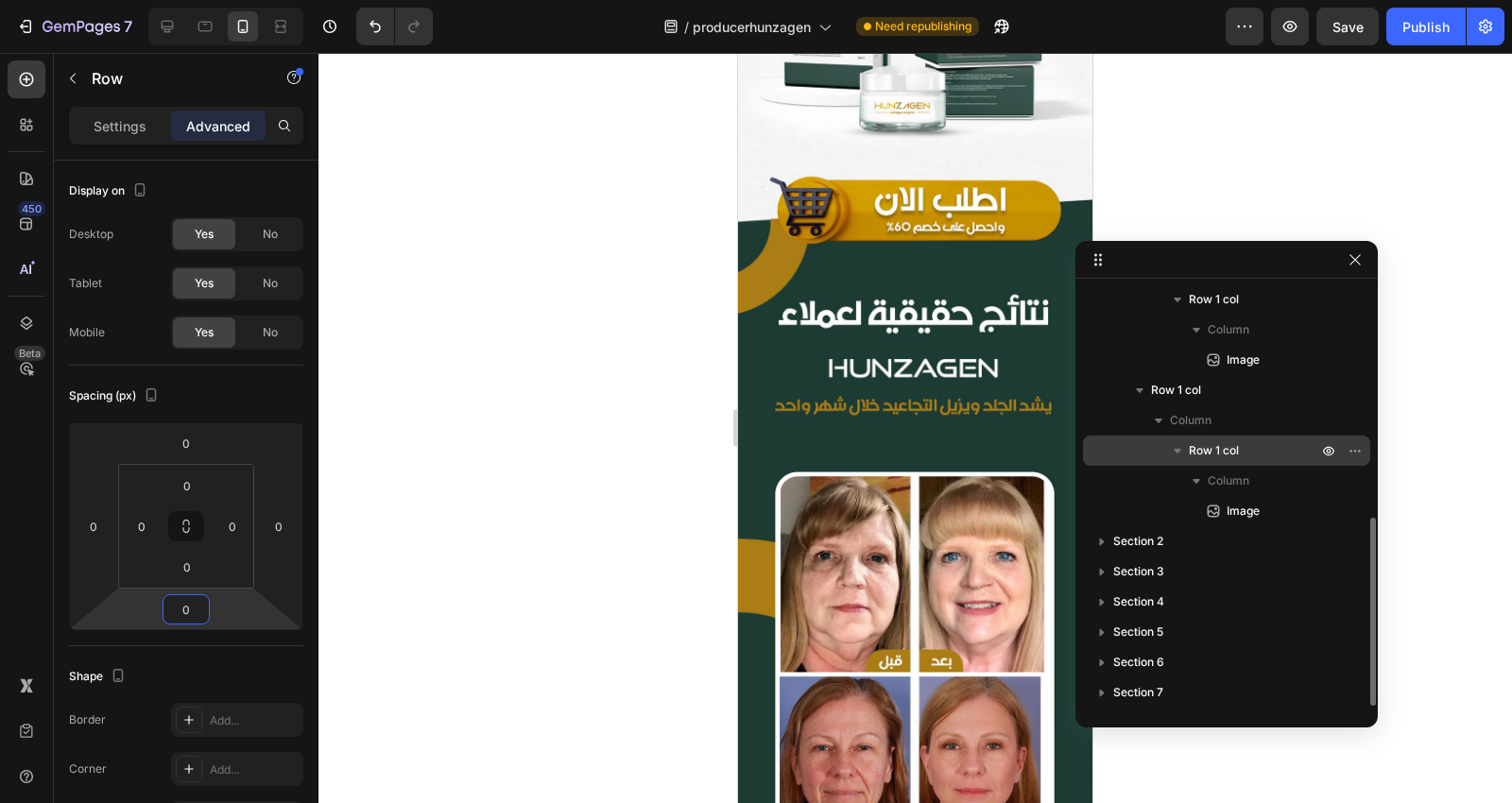
click at [1203, 445] on span "Row 1 col" at bounding box center [1214, 451] width 51 height 19
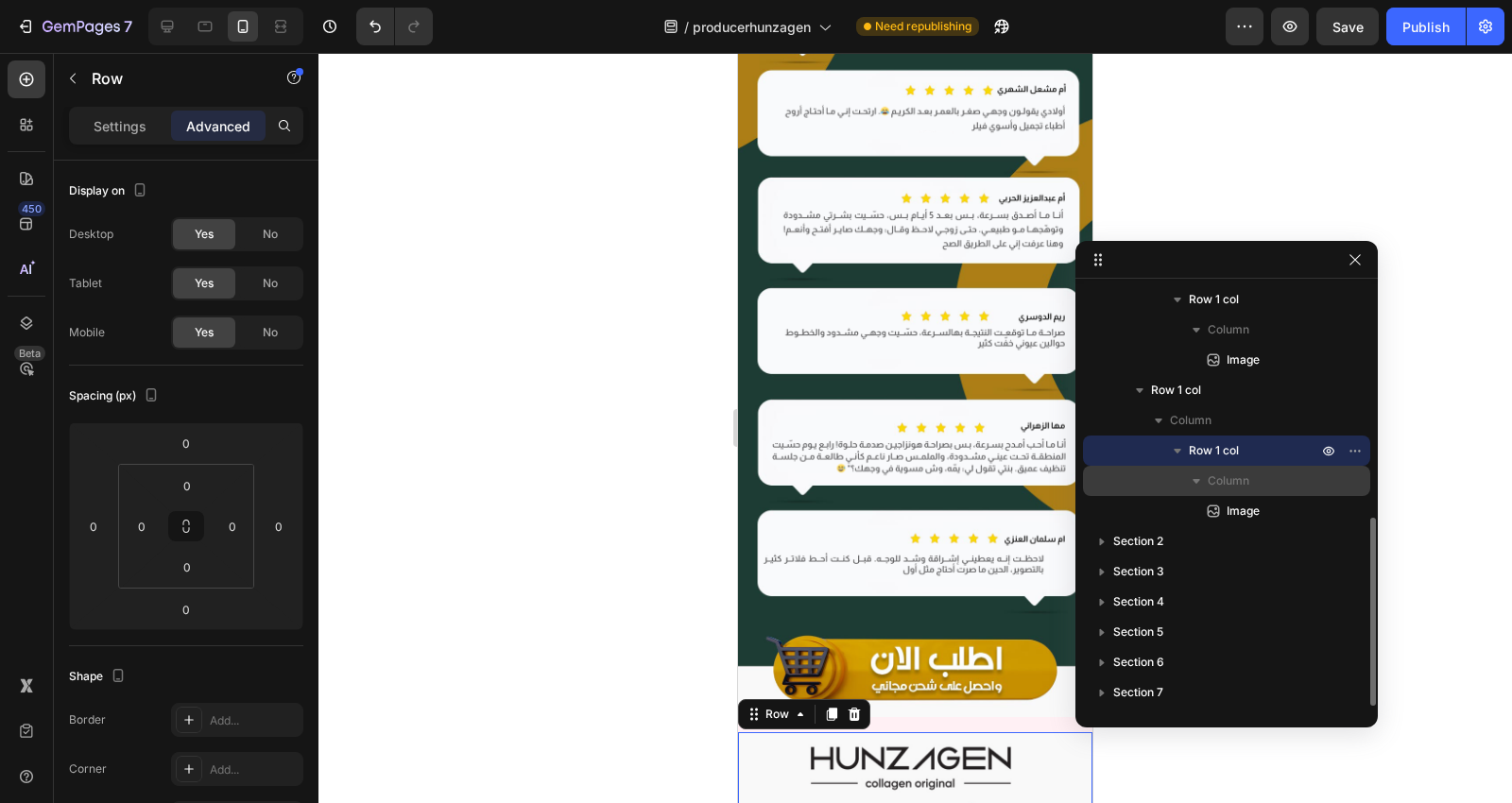
scroll to position [6591, 0]
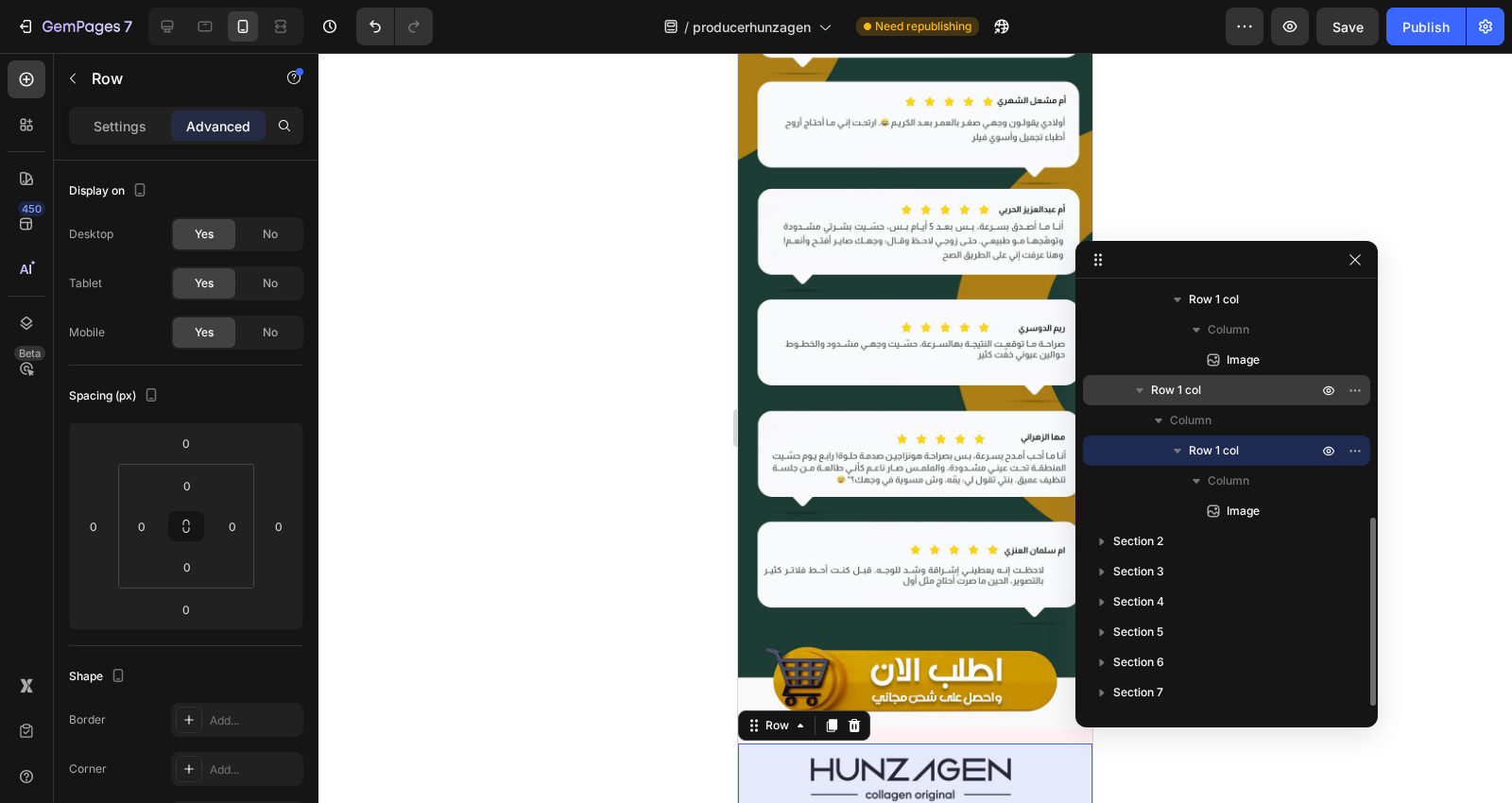
click at [1216, 395] on p "Row 1 col" at bounding box center [1236, 390] width 170 height 19
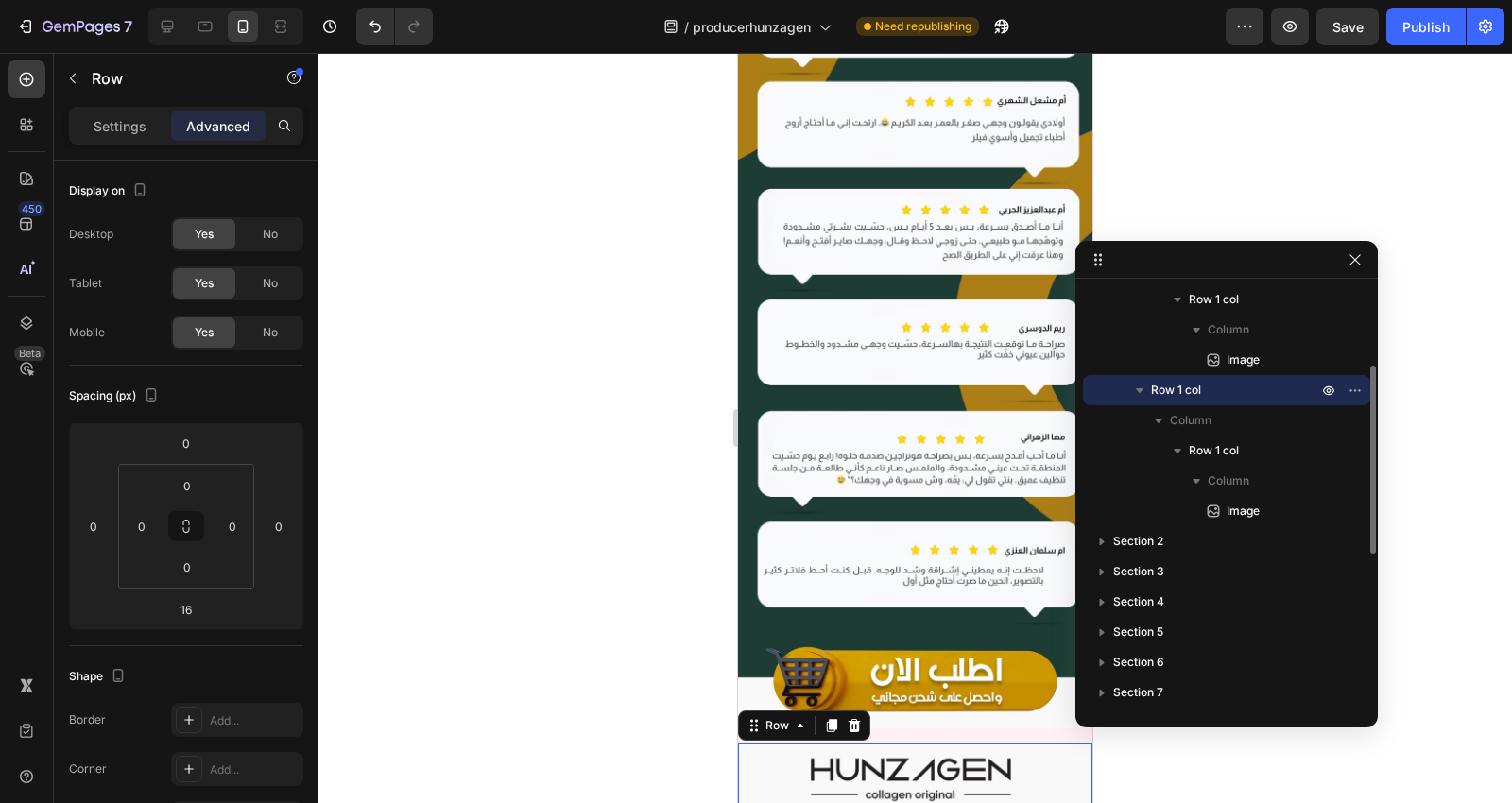
scroll to position [306, 0]
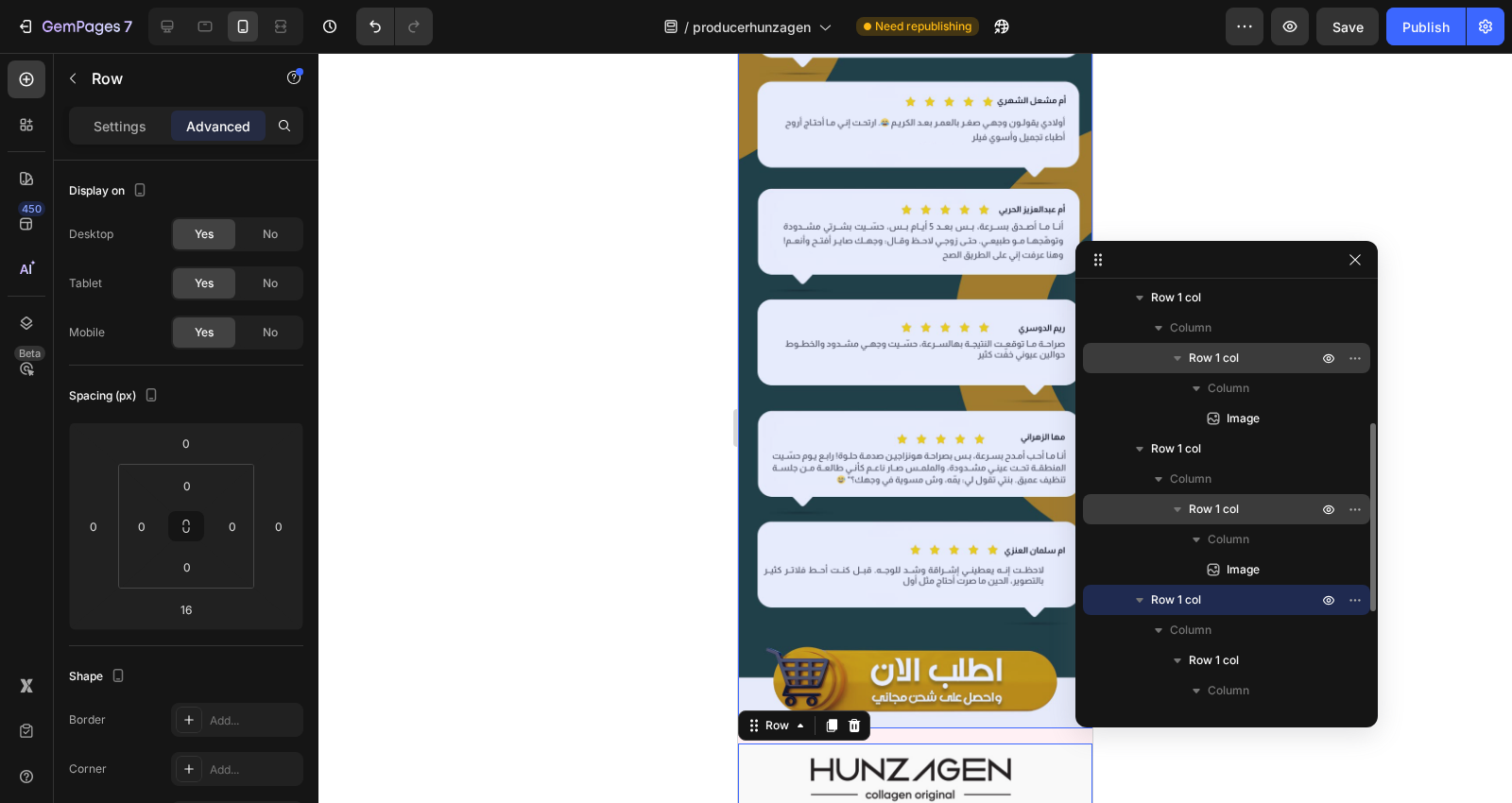
click at [1231, 512] on span "Row 1 col" at bounding box center [1214, 509] width 51 height 19
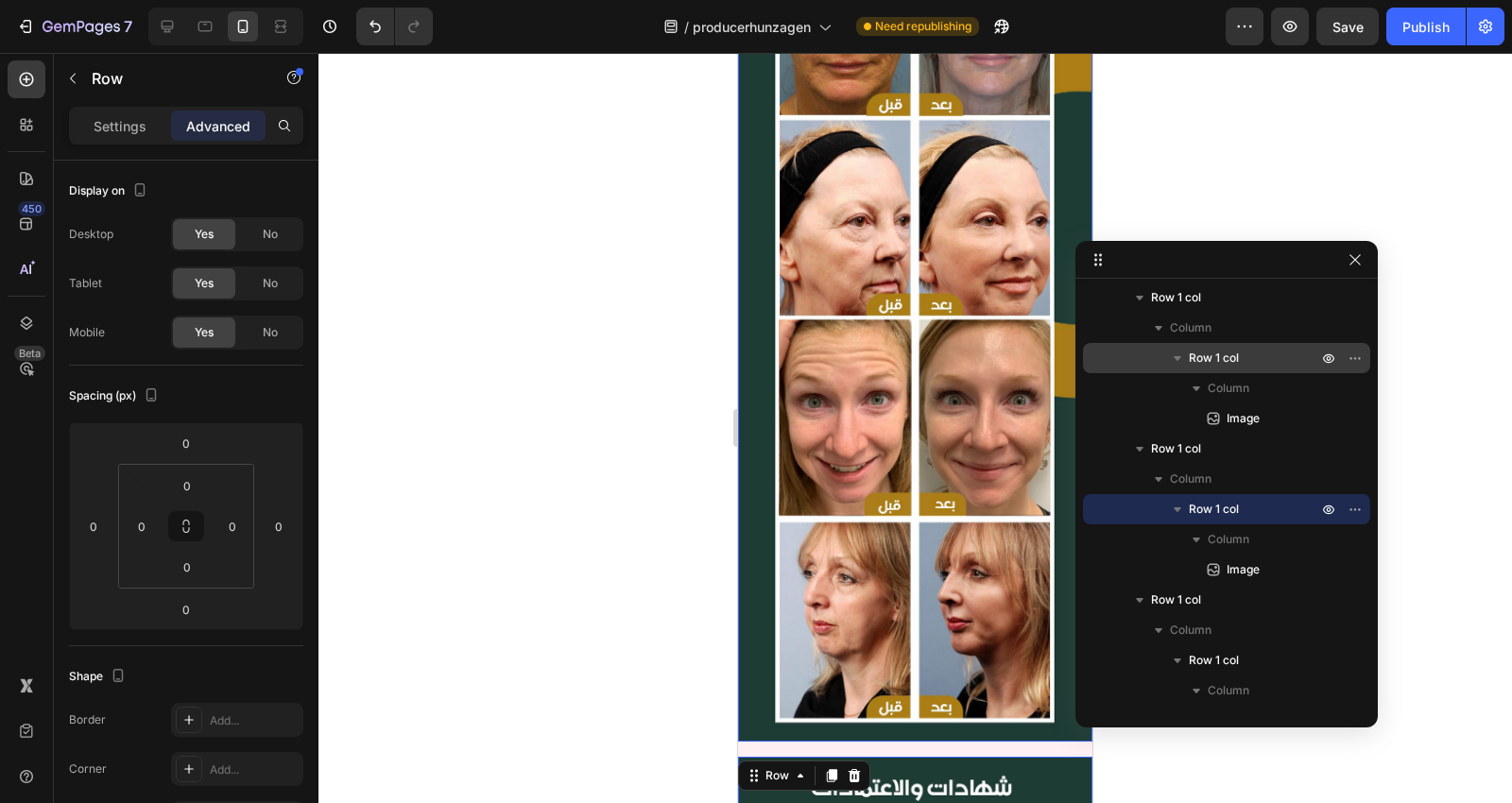
scroll to position [4184, 0]
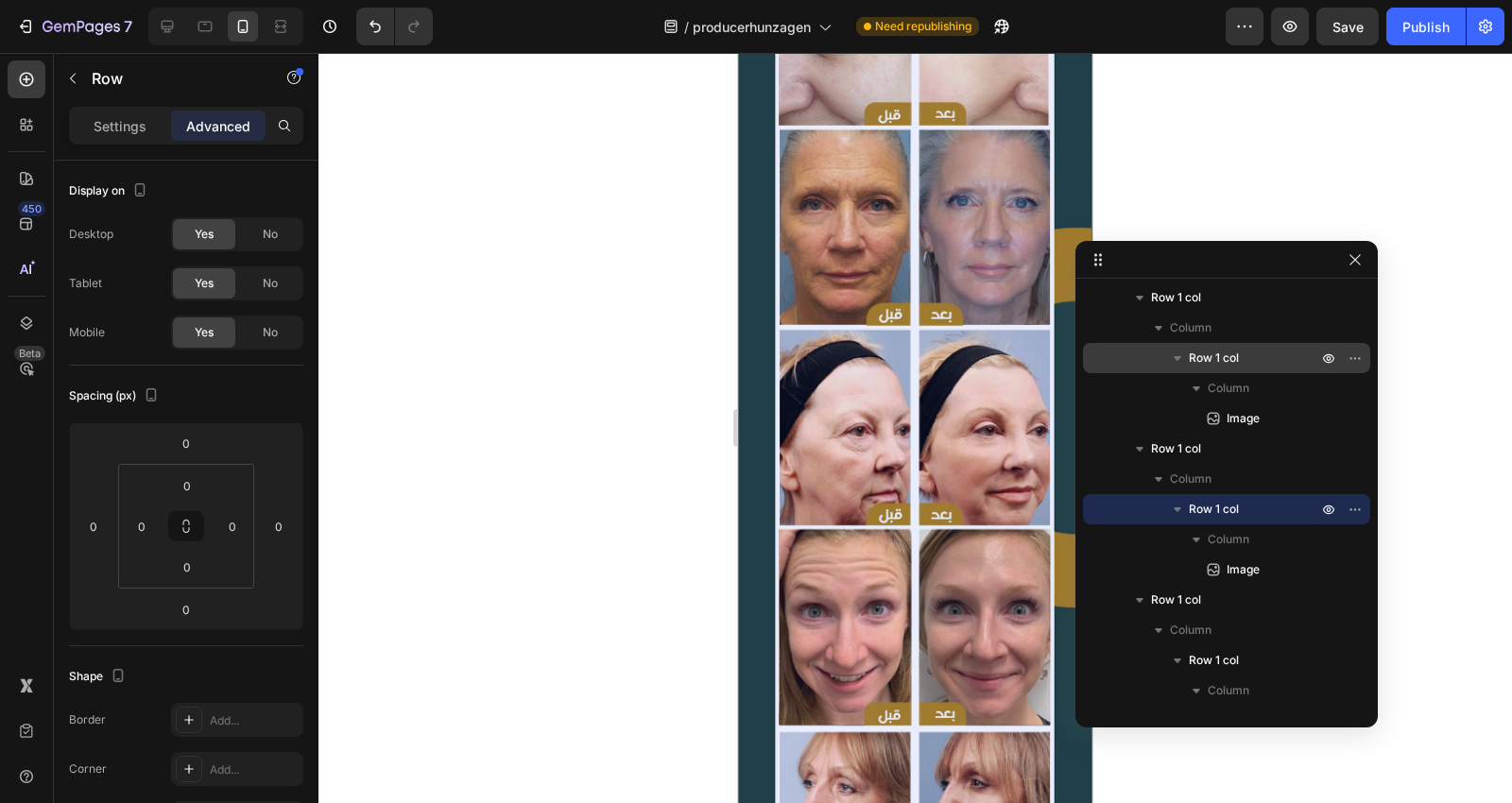
click at [1229, 360] on span "Row 1 col" at bounding box center [1214, 359] width 51 height 19
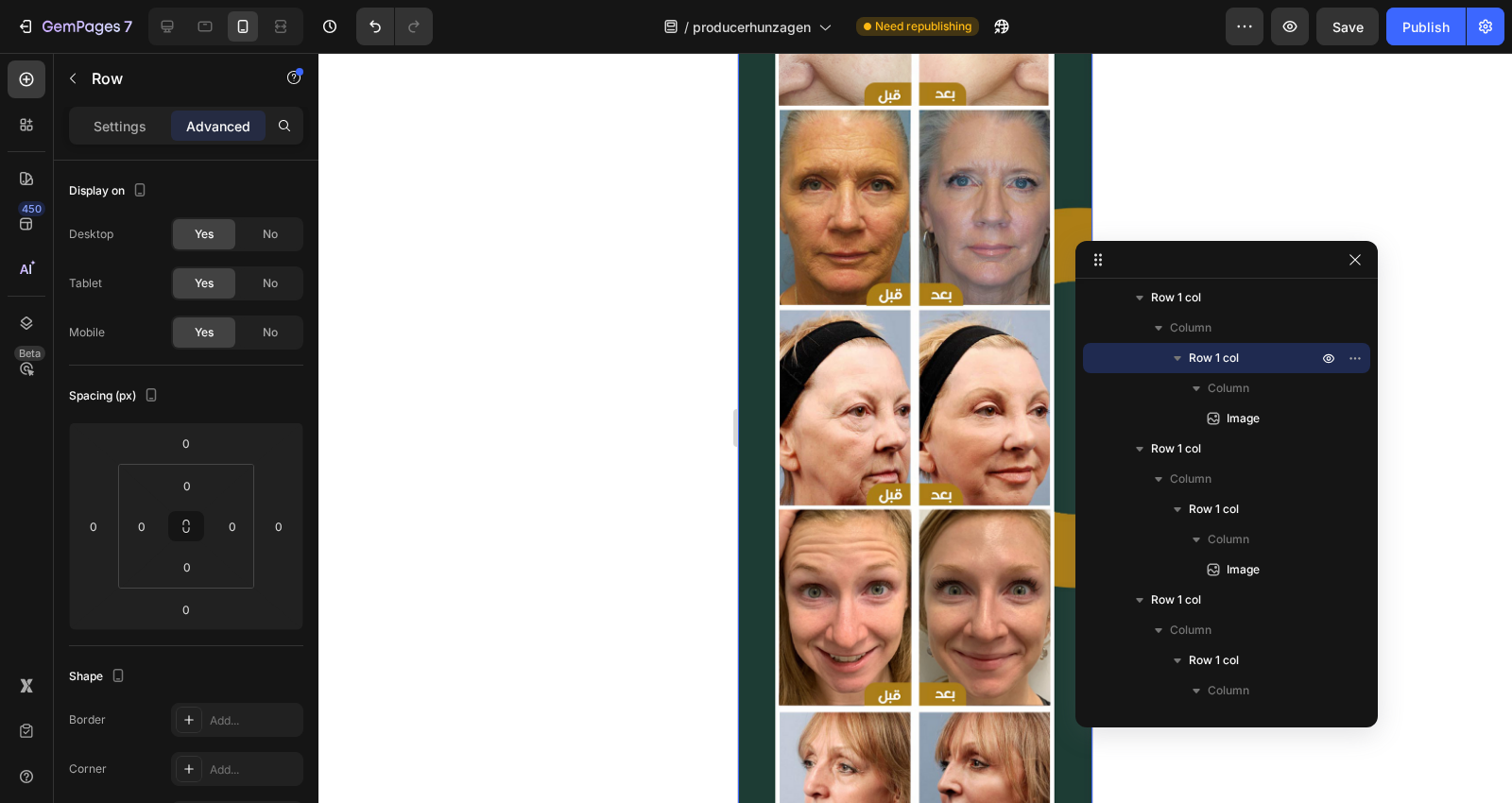
scroll to position [4415, 0]
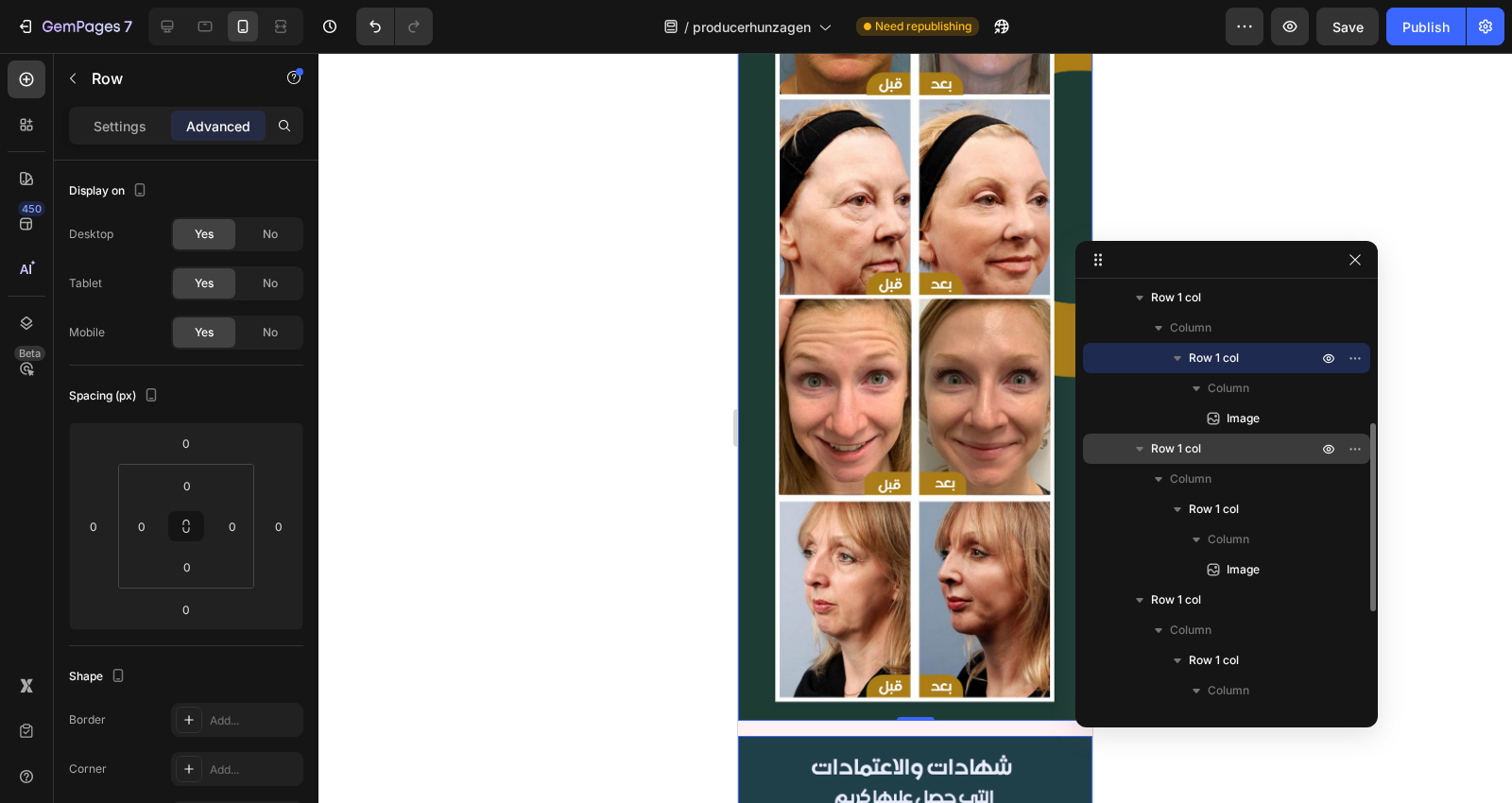
click at [1205, 440] on p "Row 1 col" at bounding box center [1236, 449] width 170 height 19
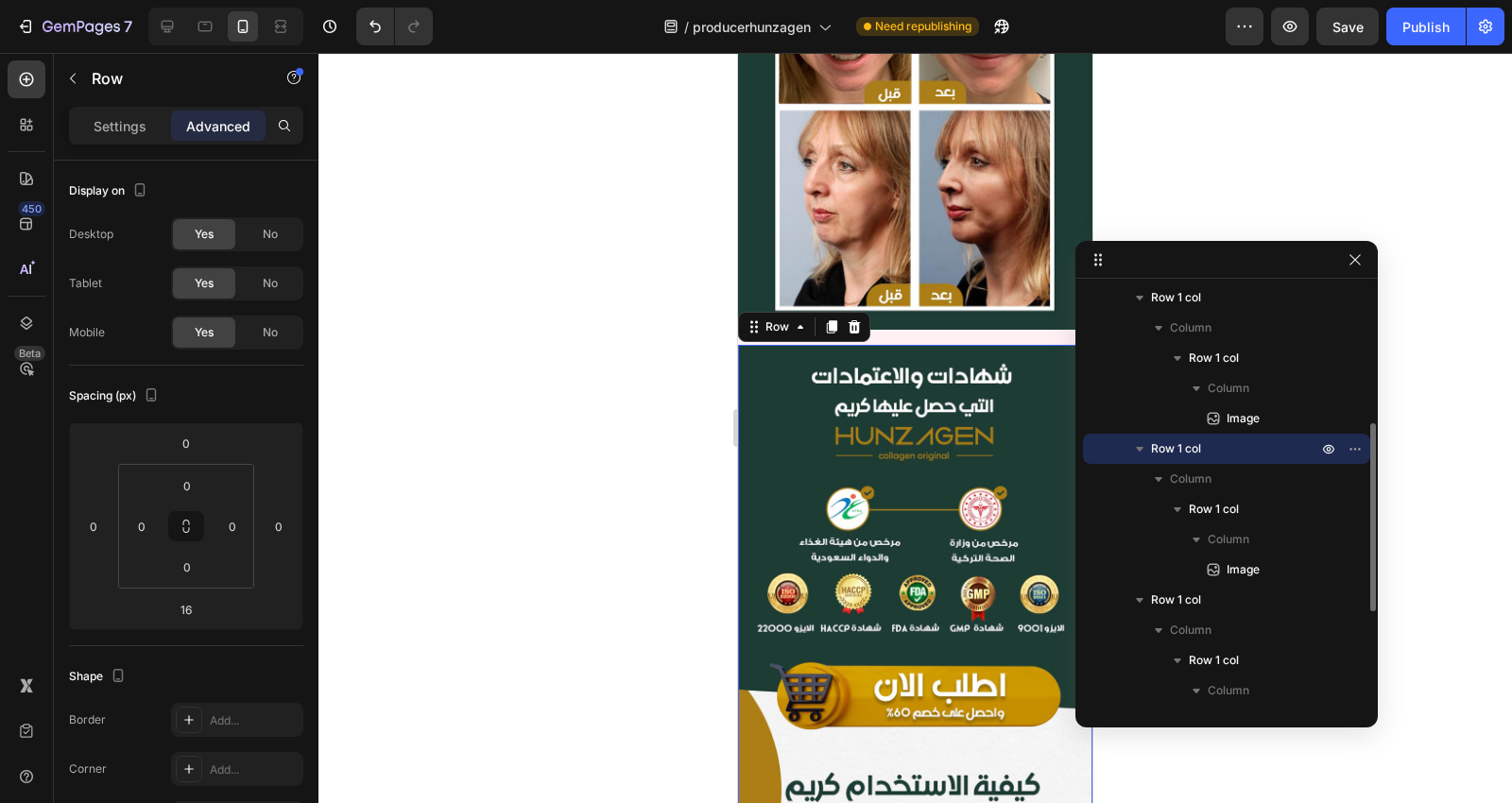
scroll to position [4814, 0]
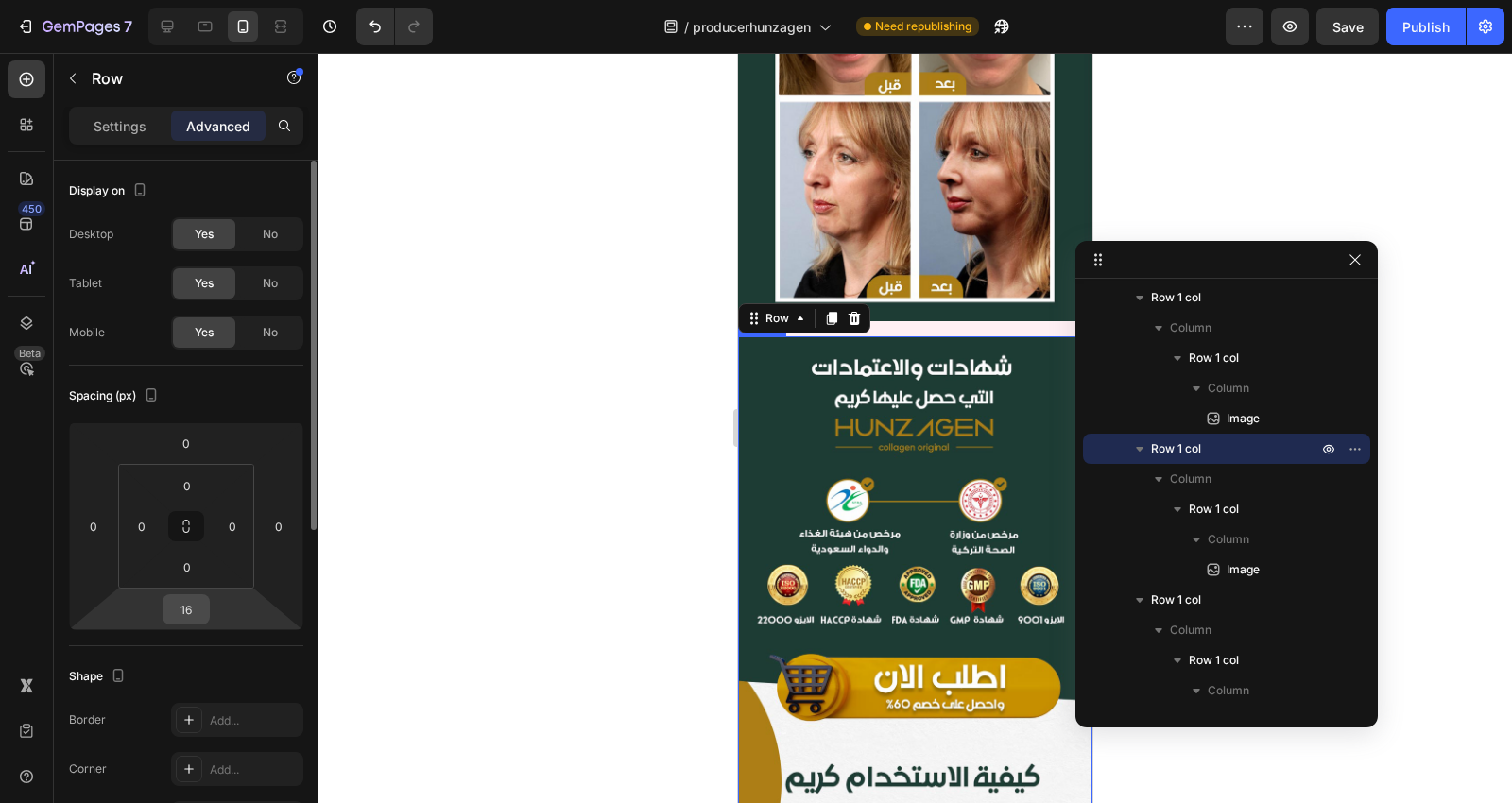
click at [194, 606] on input "16" at bounding box center [186, 609] width 38 height 29
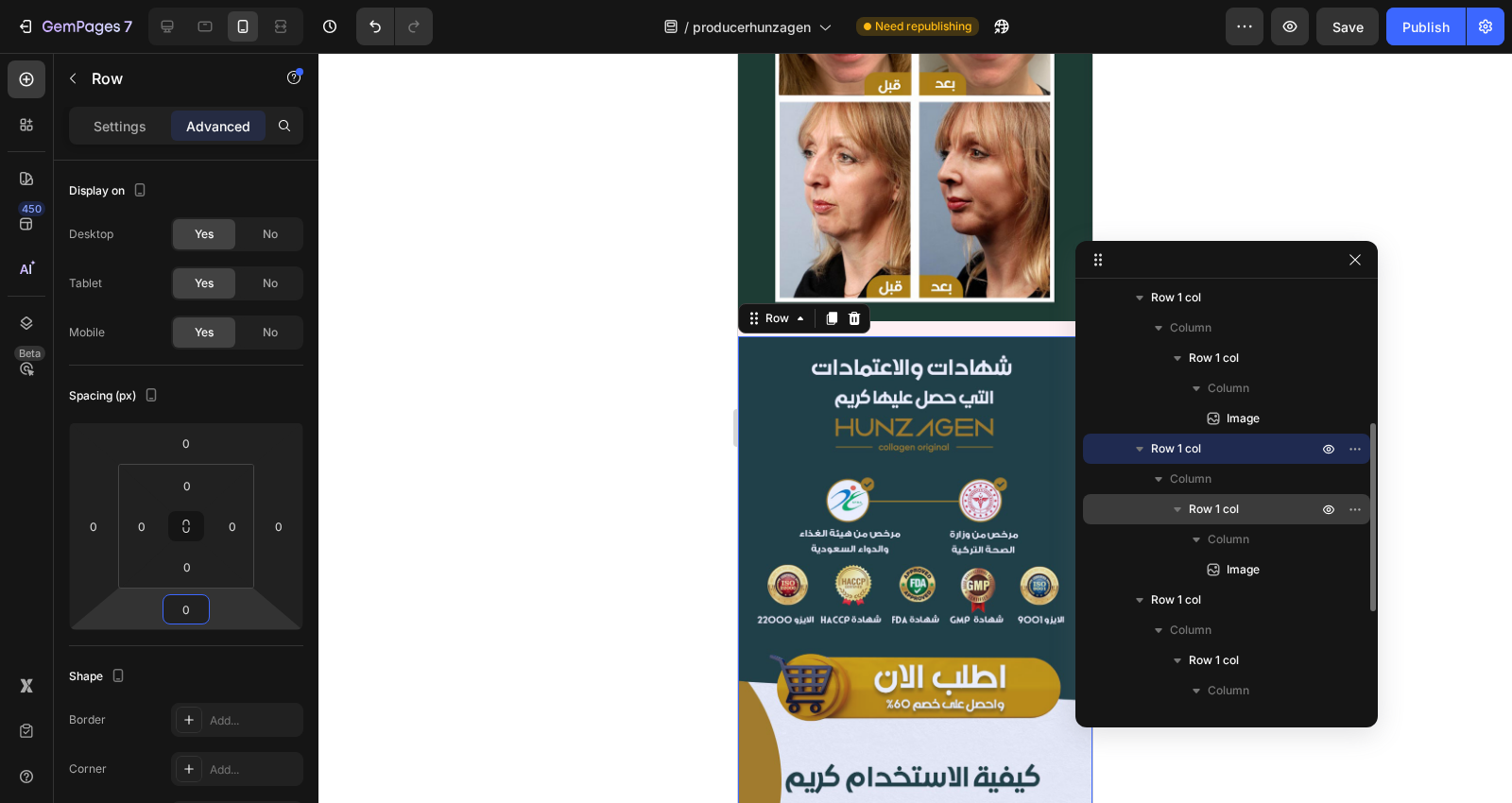
type input "0"
click at [1229, 507] on span "Row 1 col" at bounding box center [1214, 509] width 51 height 19
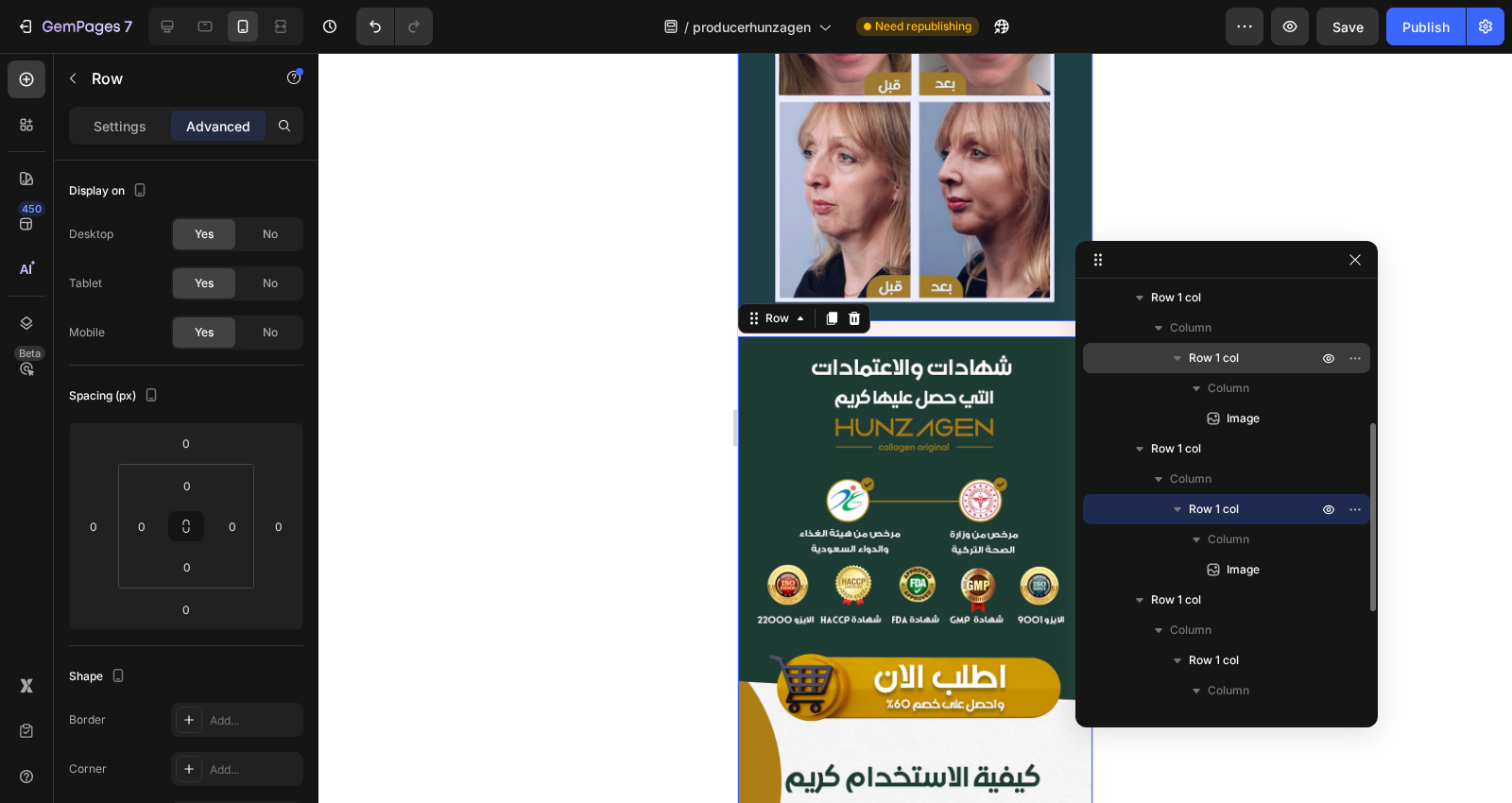
click at [1214, 357] on span "Row 1 col" at bounding box center [1214, 359] width 51 height 19
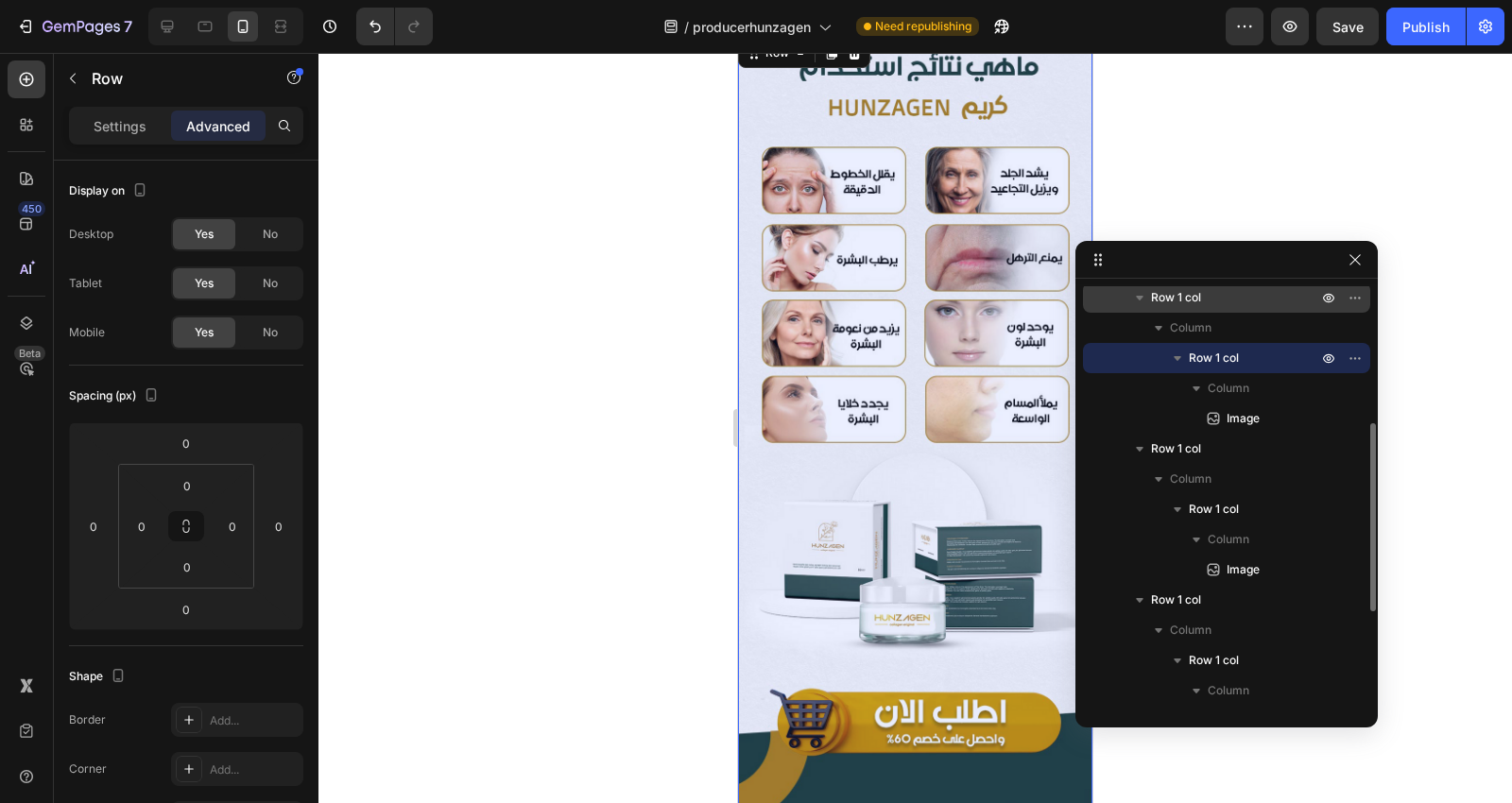
scroll to position [2523, 0]
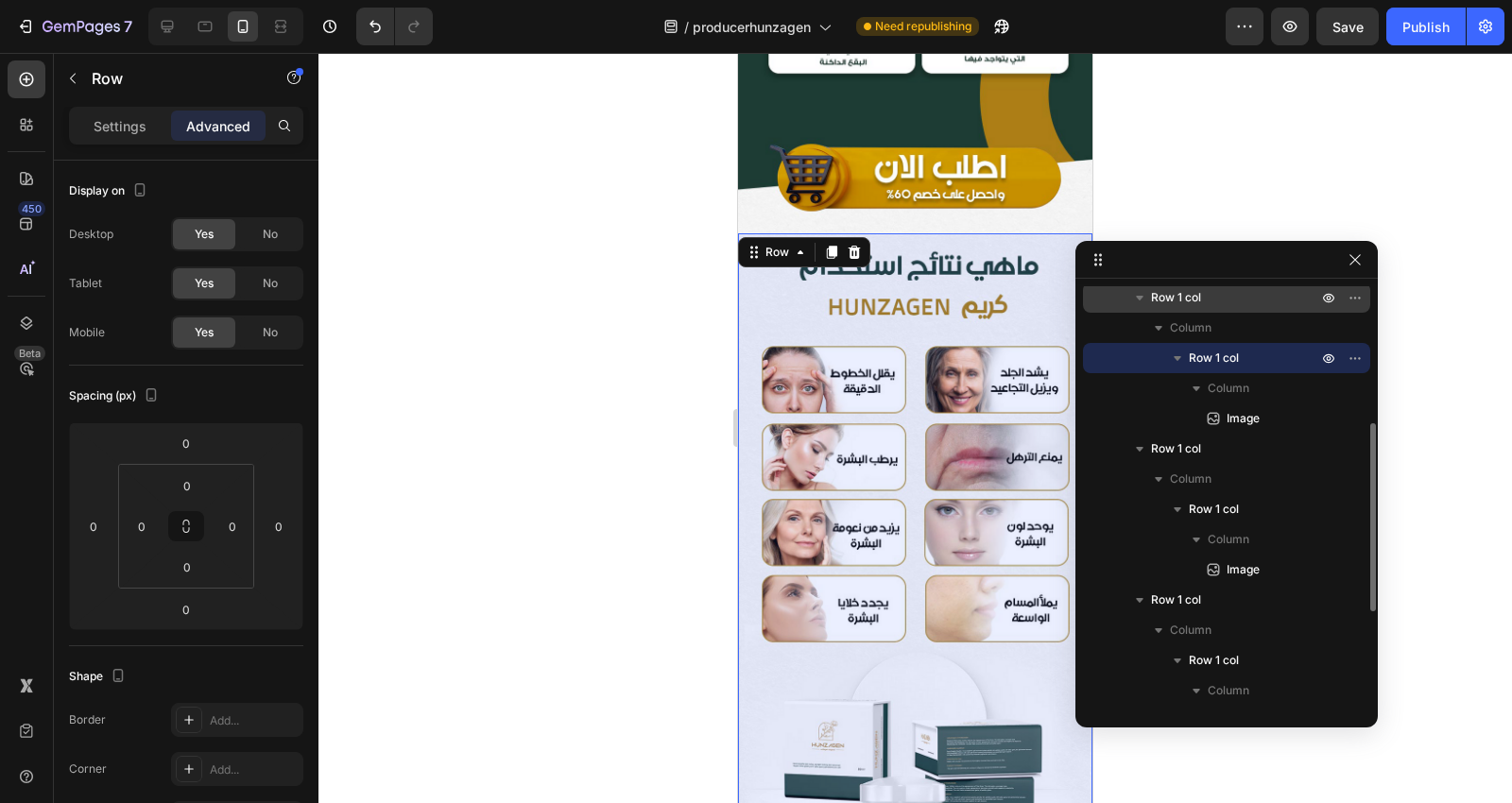
click at [1202, 307] on div "Row 1 col" at bounding box center [1226, 298] width 272 height 31
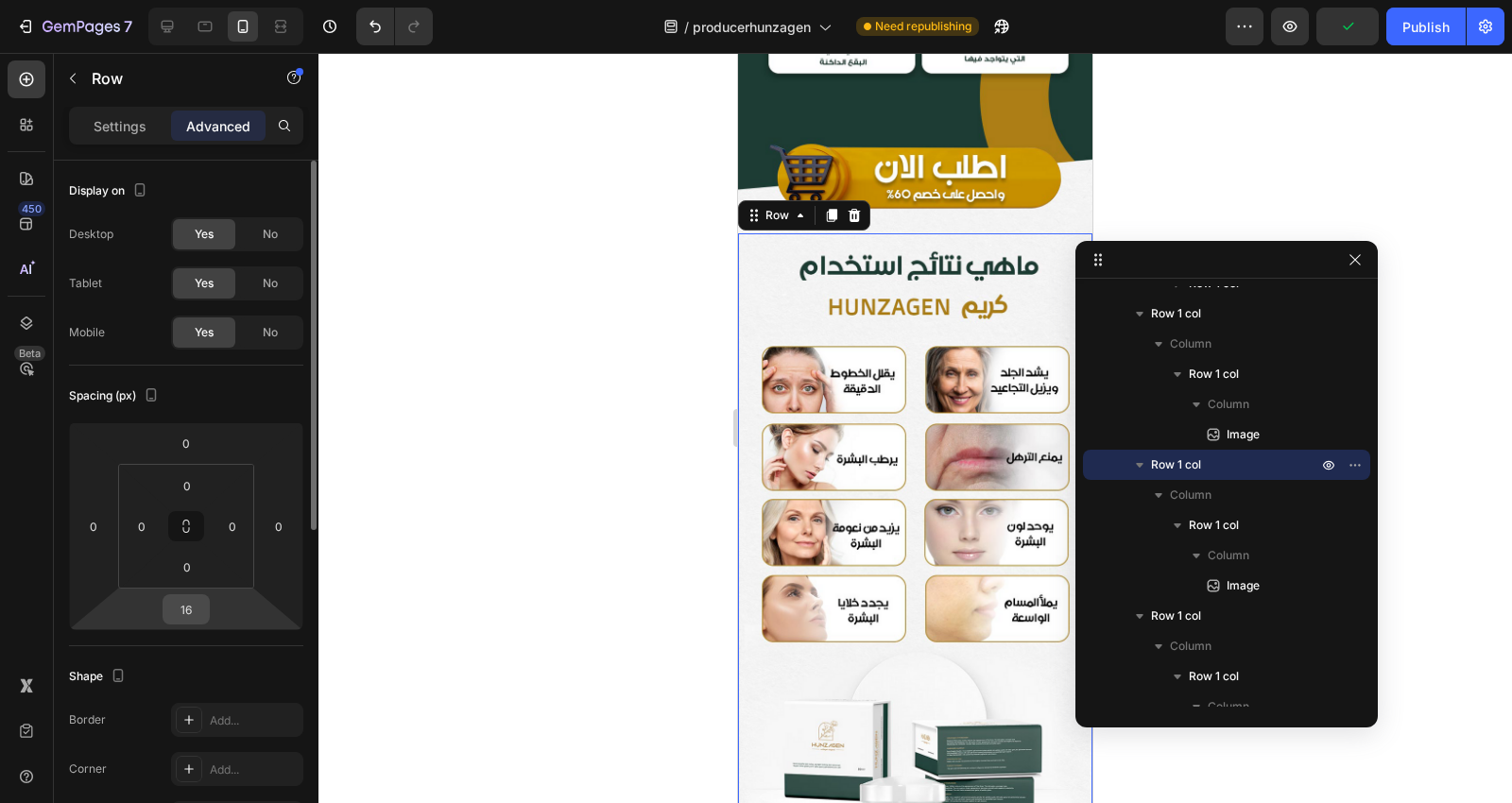
click at [171, 608] on input "16" at bounding box center [186, 609] width 38 height 29
click at [174, 608] on input "16" at bounding box center [186, 609] width 38 height 29
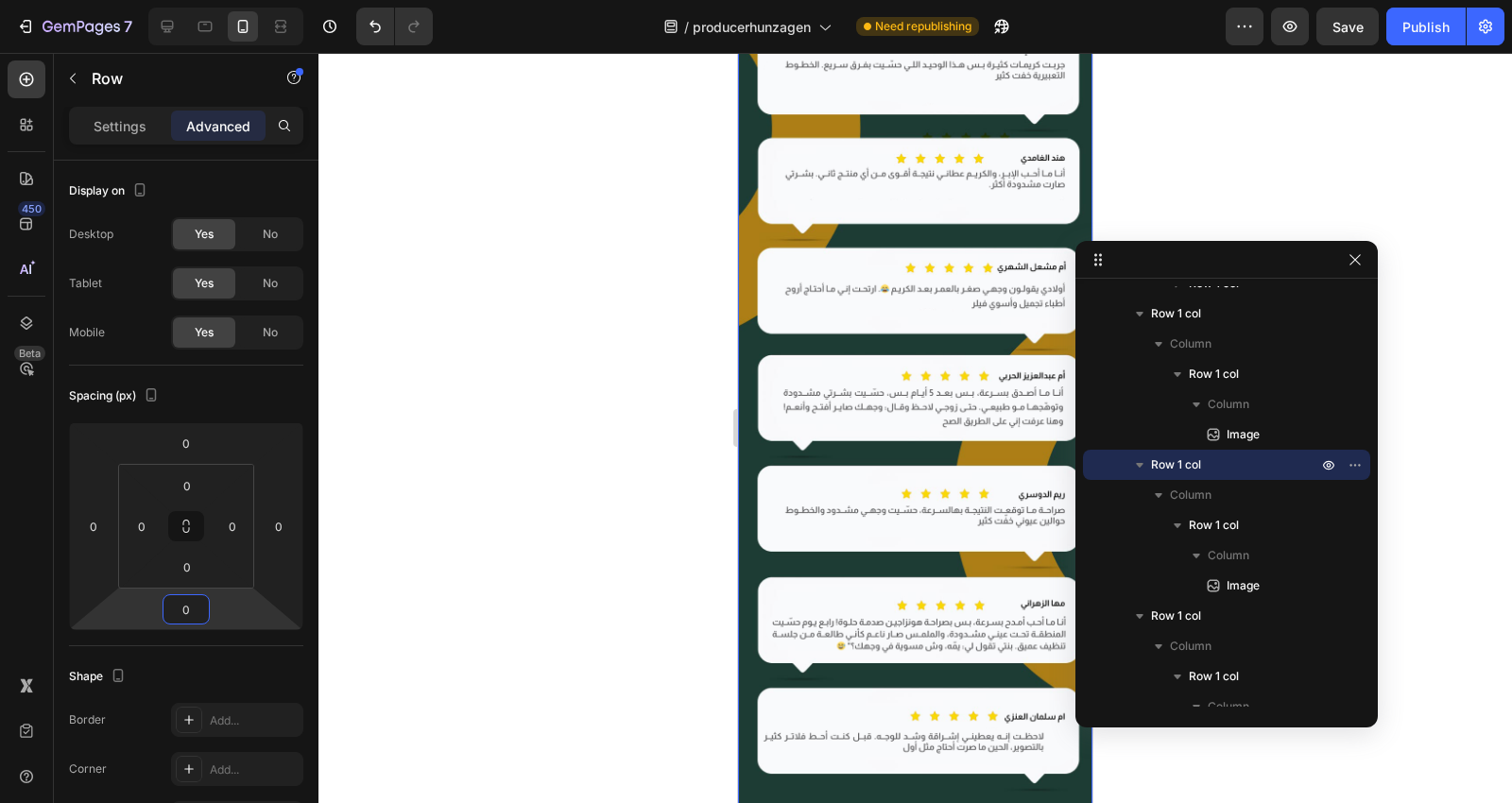
scroll to position [6724, 0]
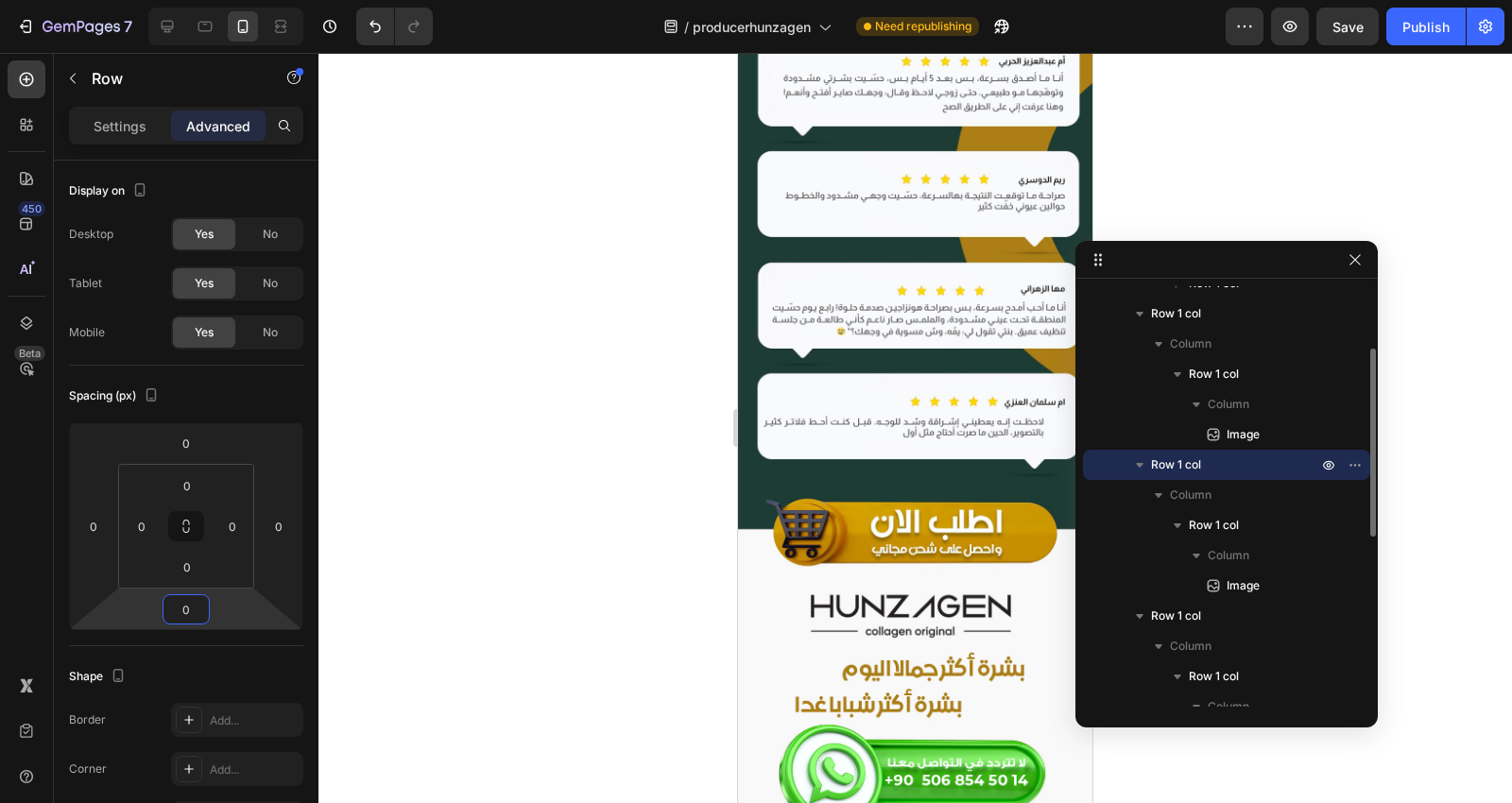
type input "0"
click at [1224, 456] on p "Row 1 col" at bounding box center [1236, 465] width 170 height 19
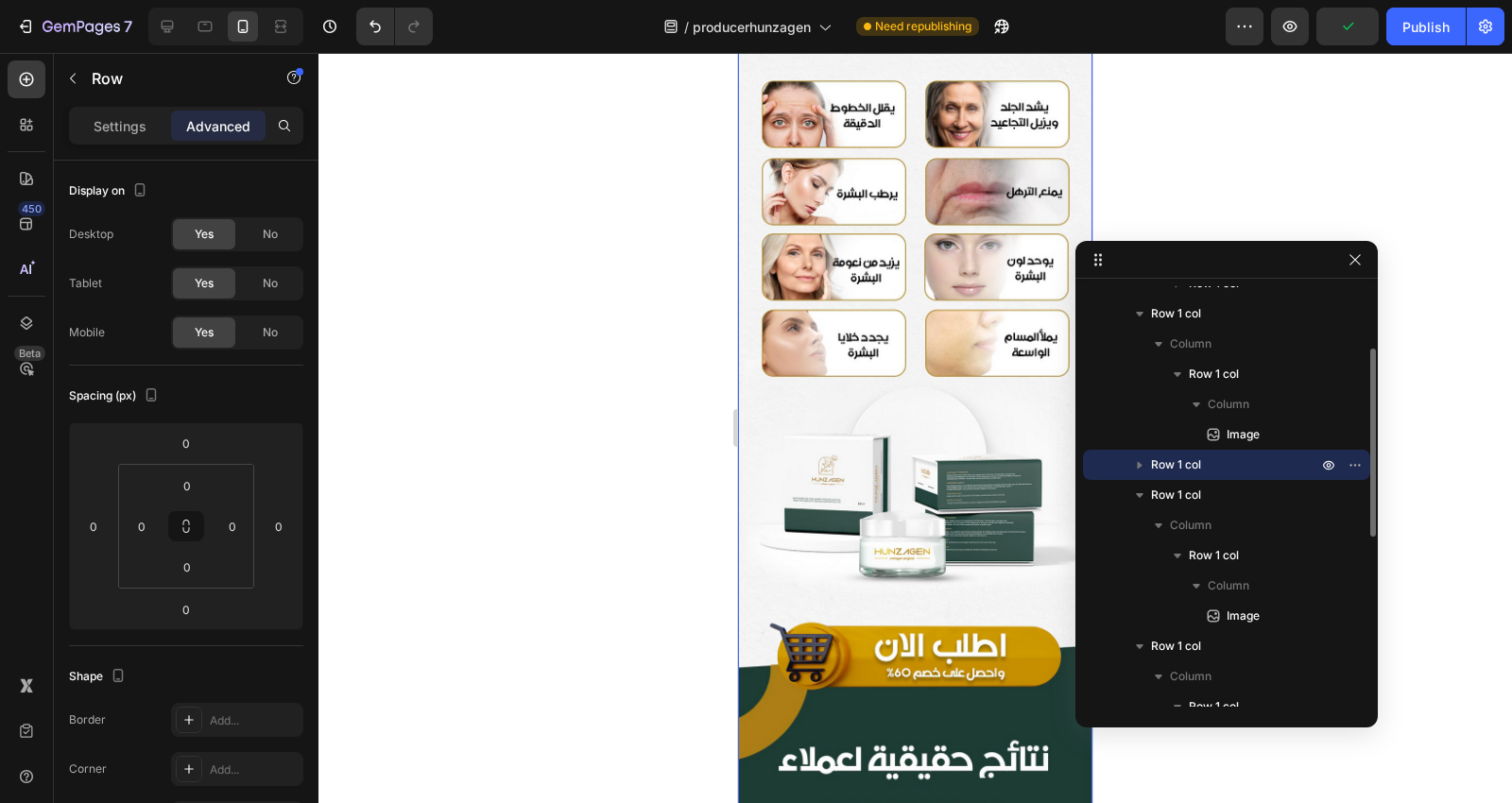
scroll to position [2523, 0]
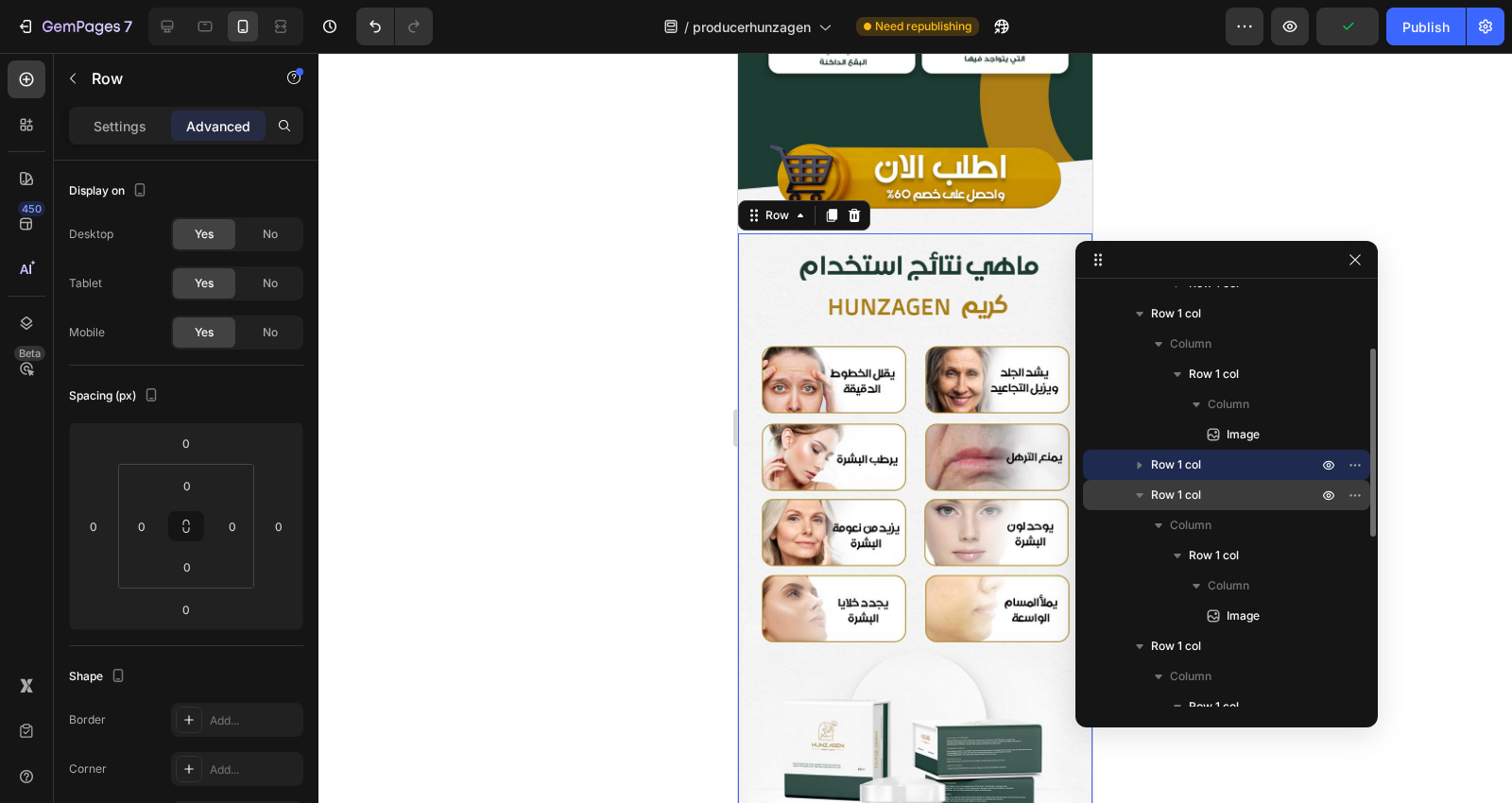
click at [1134, 494] on icon "button" at bounding box center [1139, 495] width 19 height 19
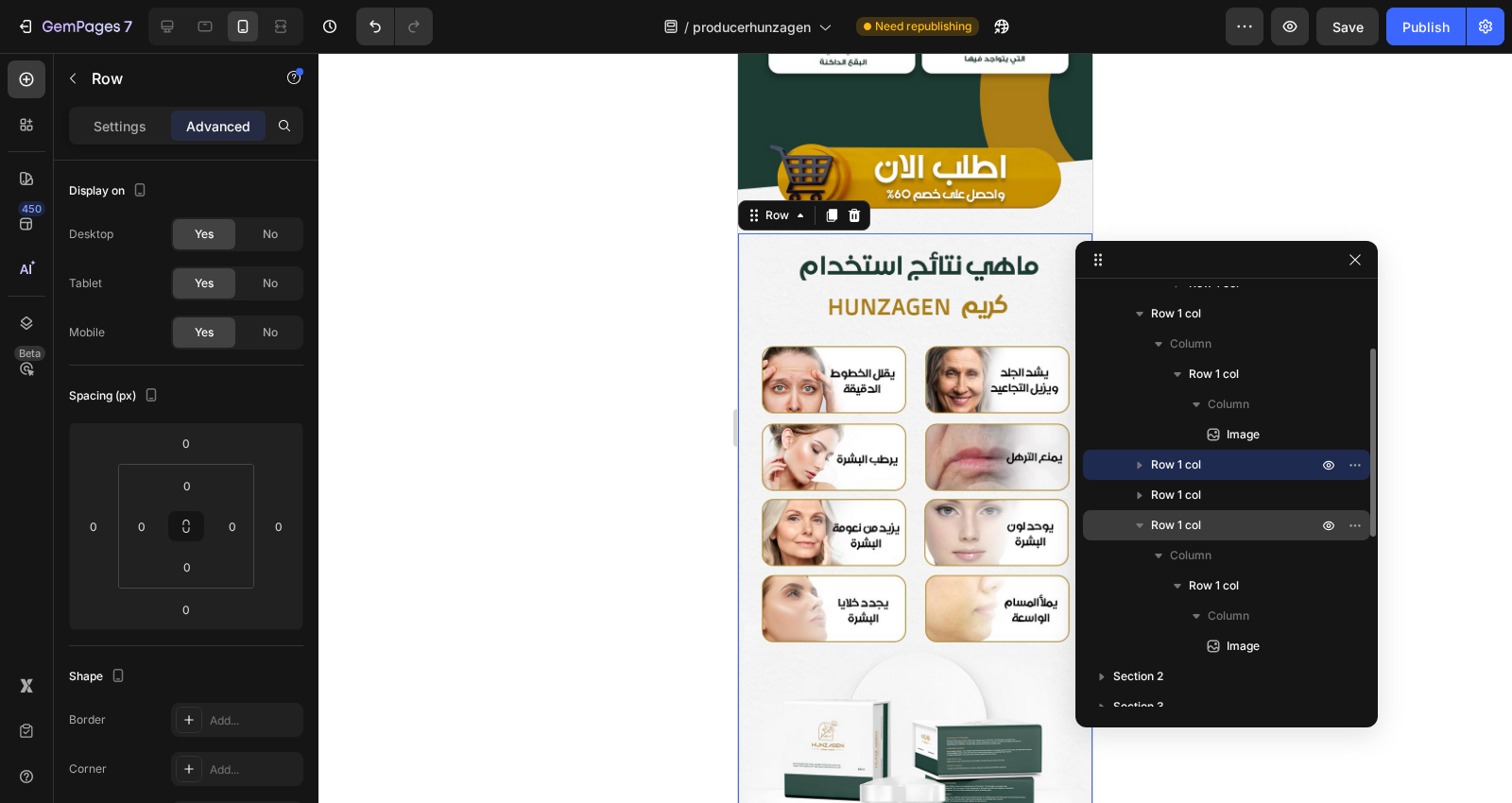
click at [1174, 523] on span "Row 1 col" at bounding box center [1175, 525] width 51 height 19
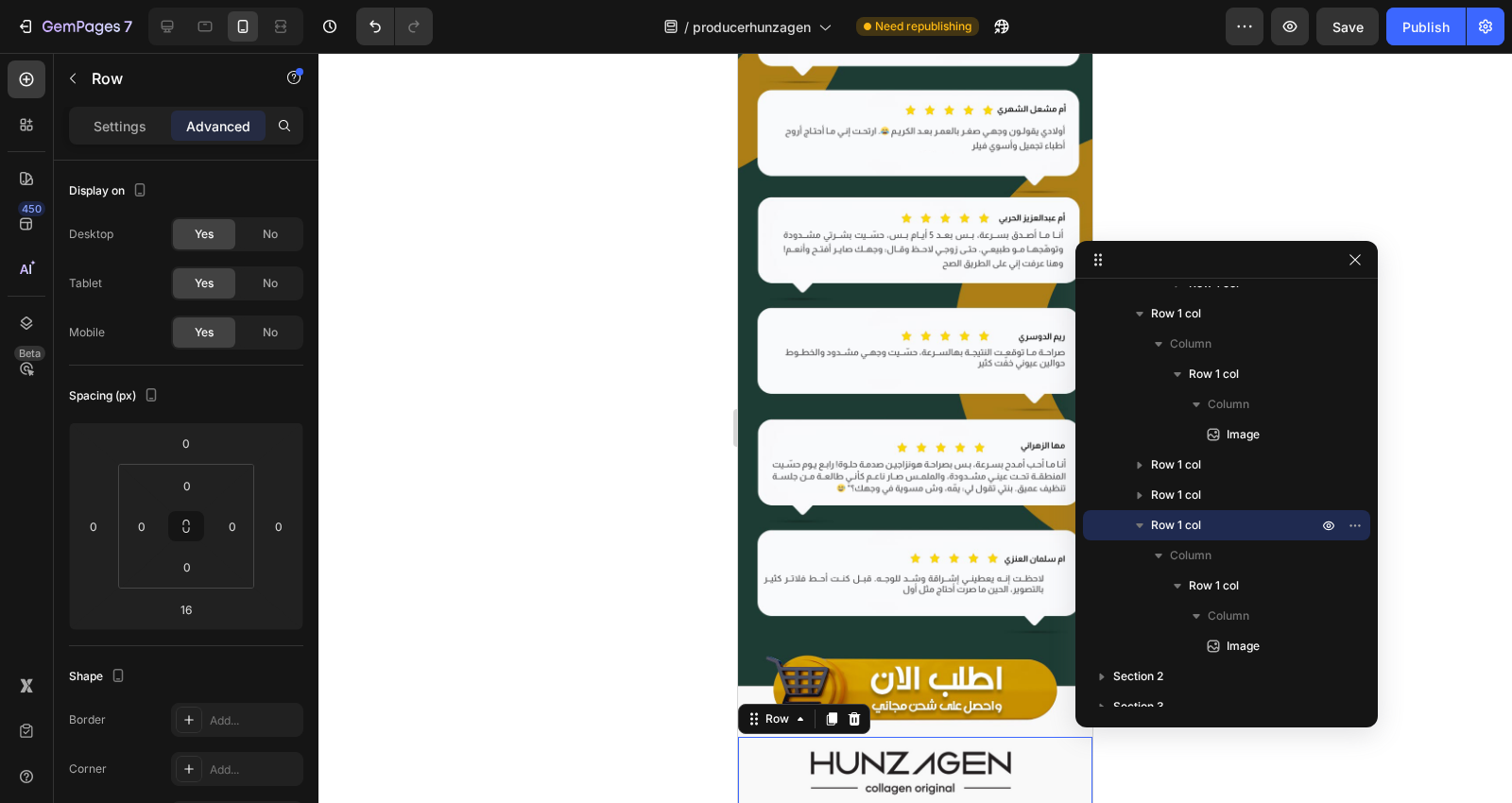
scroll to position [6875, 0]
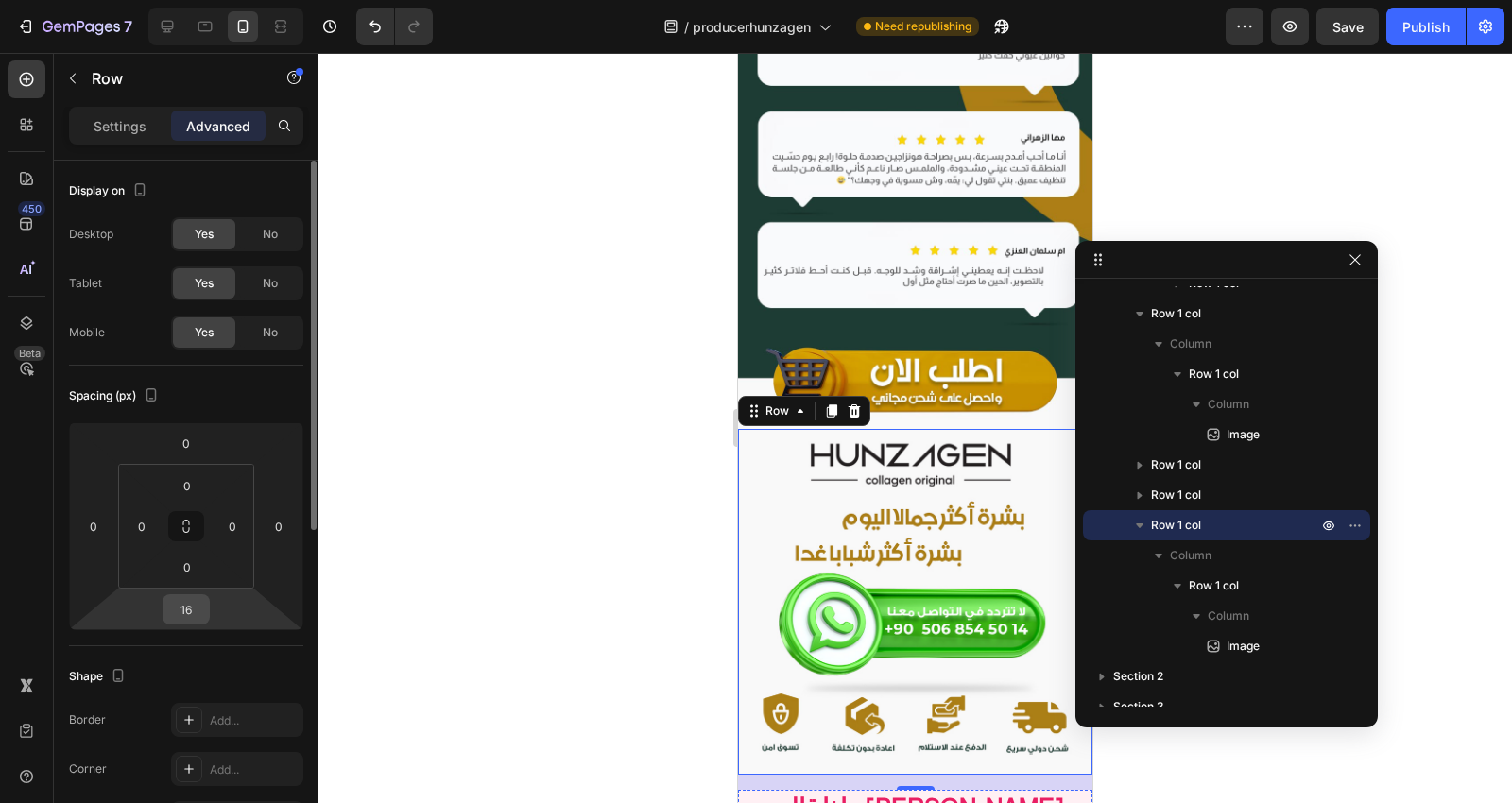
click at [173, 608] on input "16" at bounding box center [186, 609] width 38 height 29
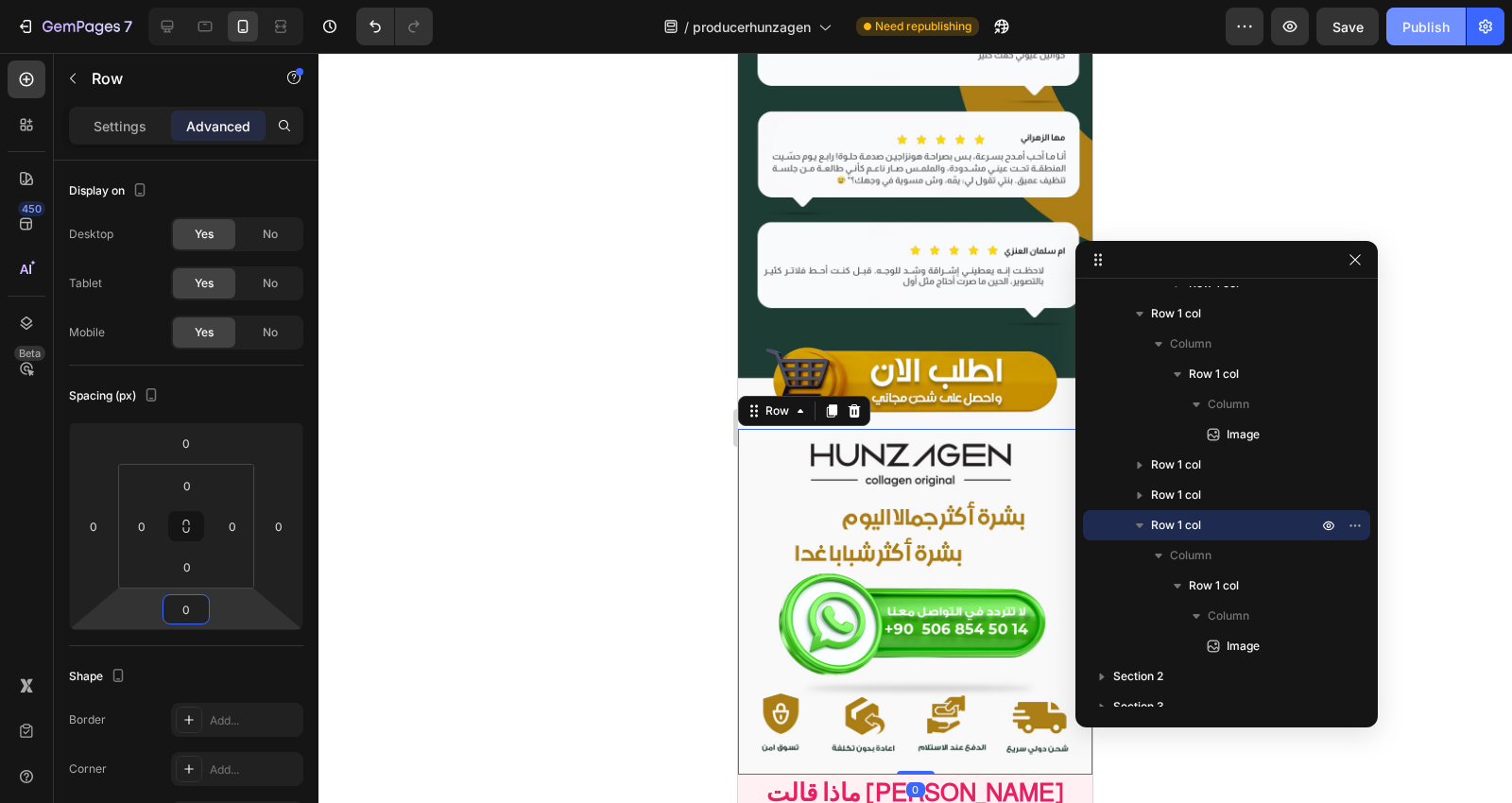
type input "0"
click at [1396, 39] on button "Publish" at bounding box center [1425, 27] width 79 height 38
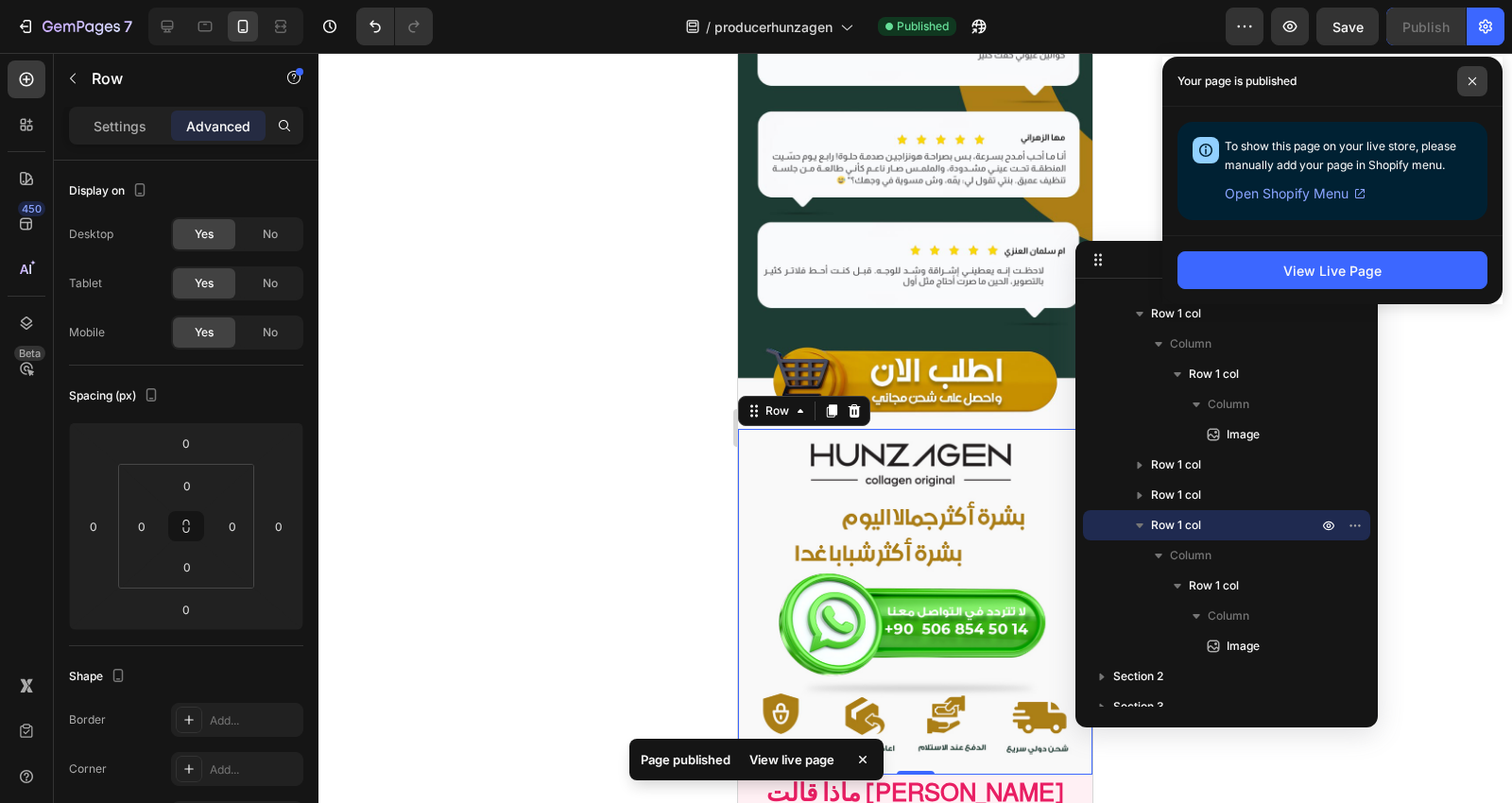
click at [1479, 79] on span at bounding box center [1472, 81] width 31 height 31
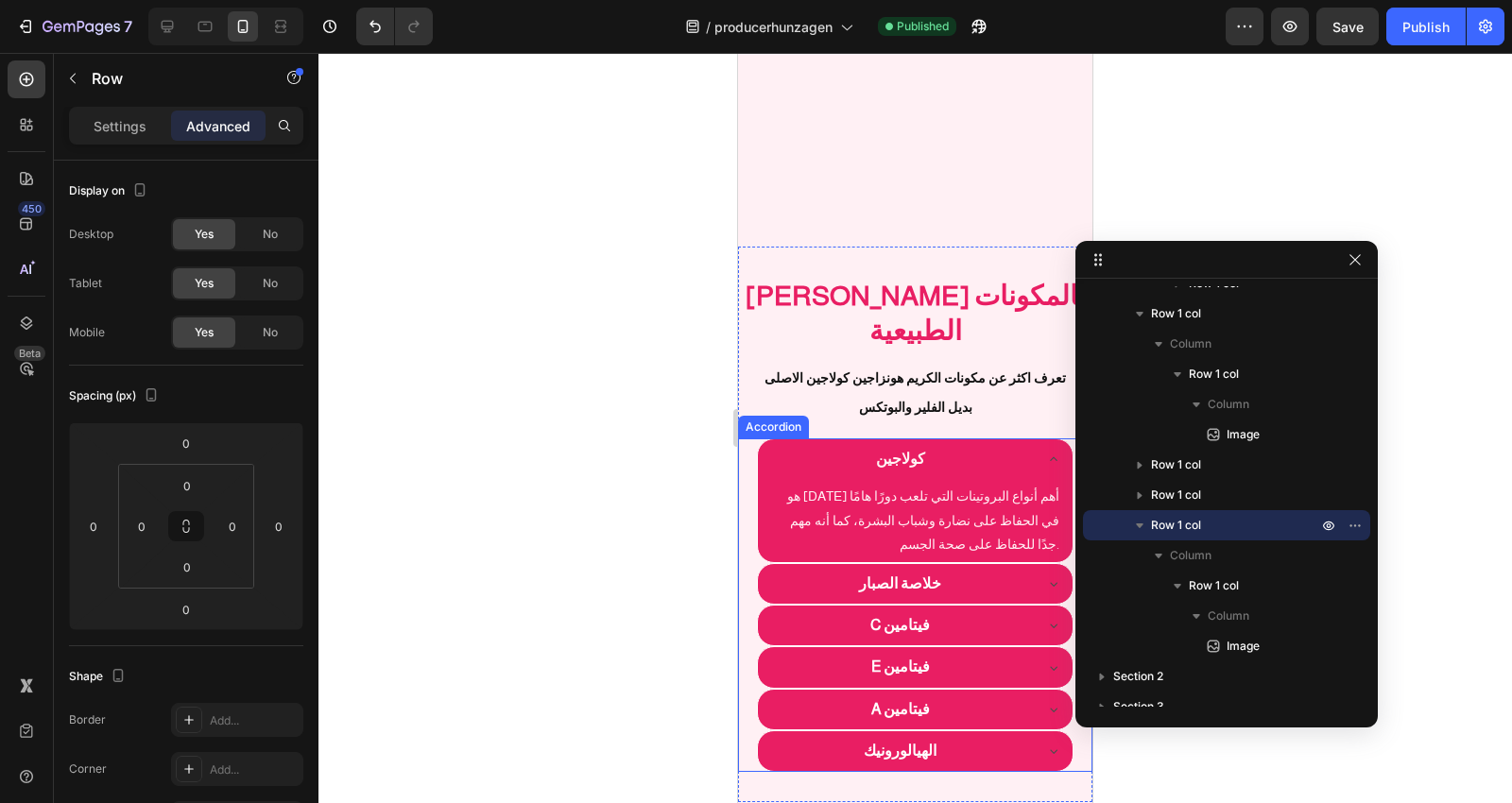
scroll to position [7611, 0]
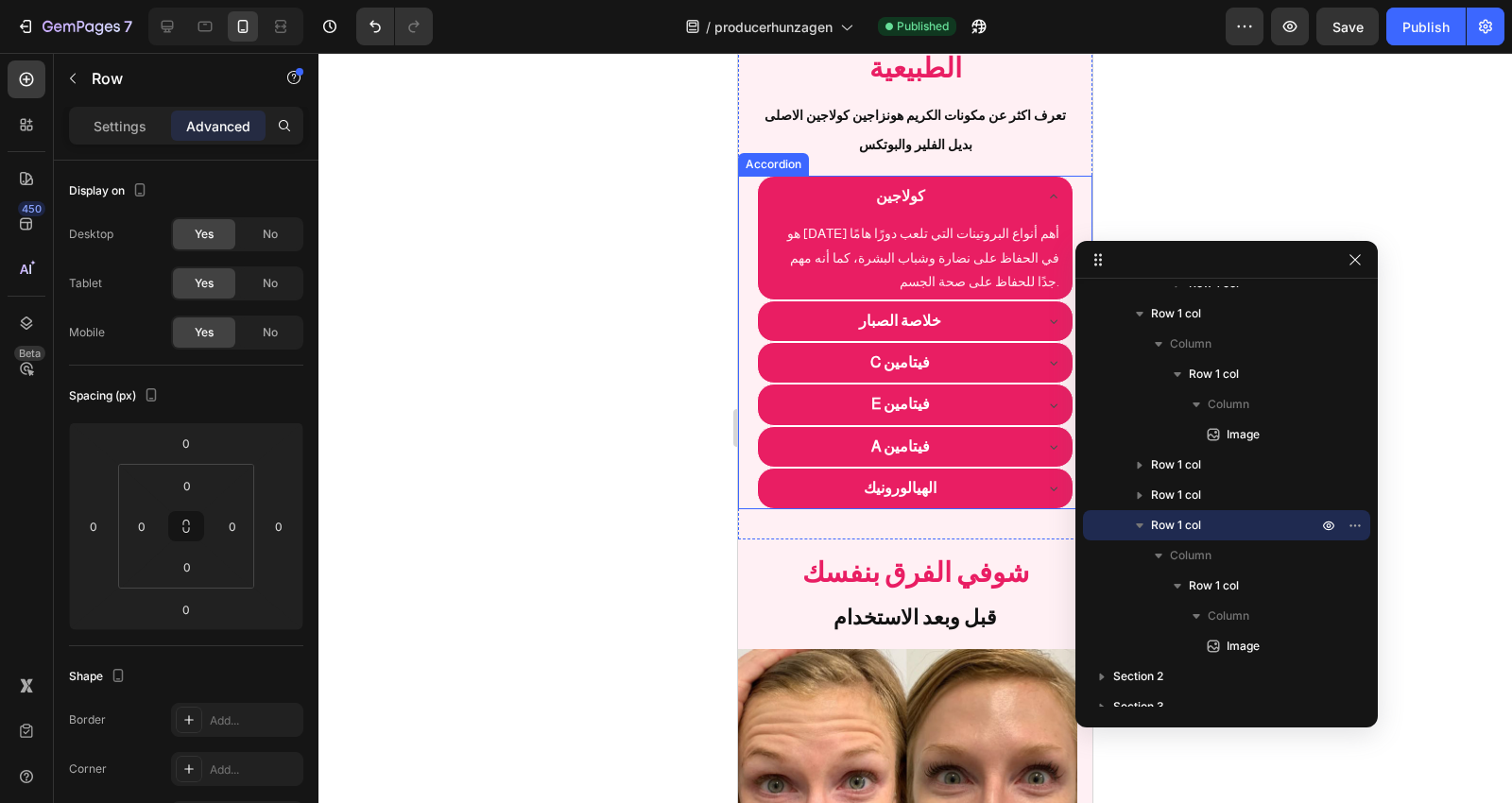
click at [1052, 182] on div "كولاجين" at bounding box center [915, 196] width 316 height 40
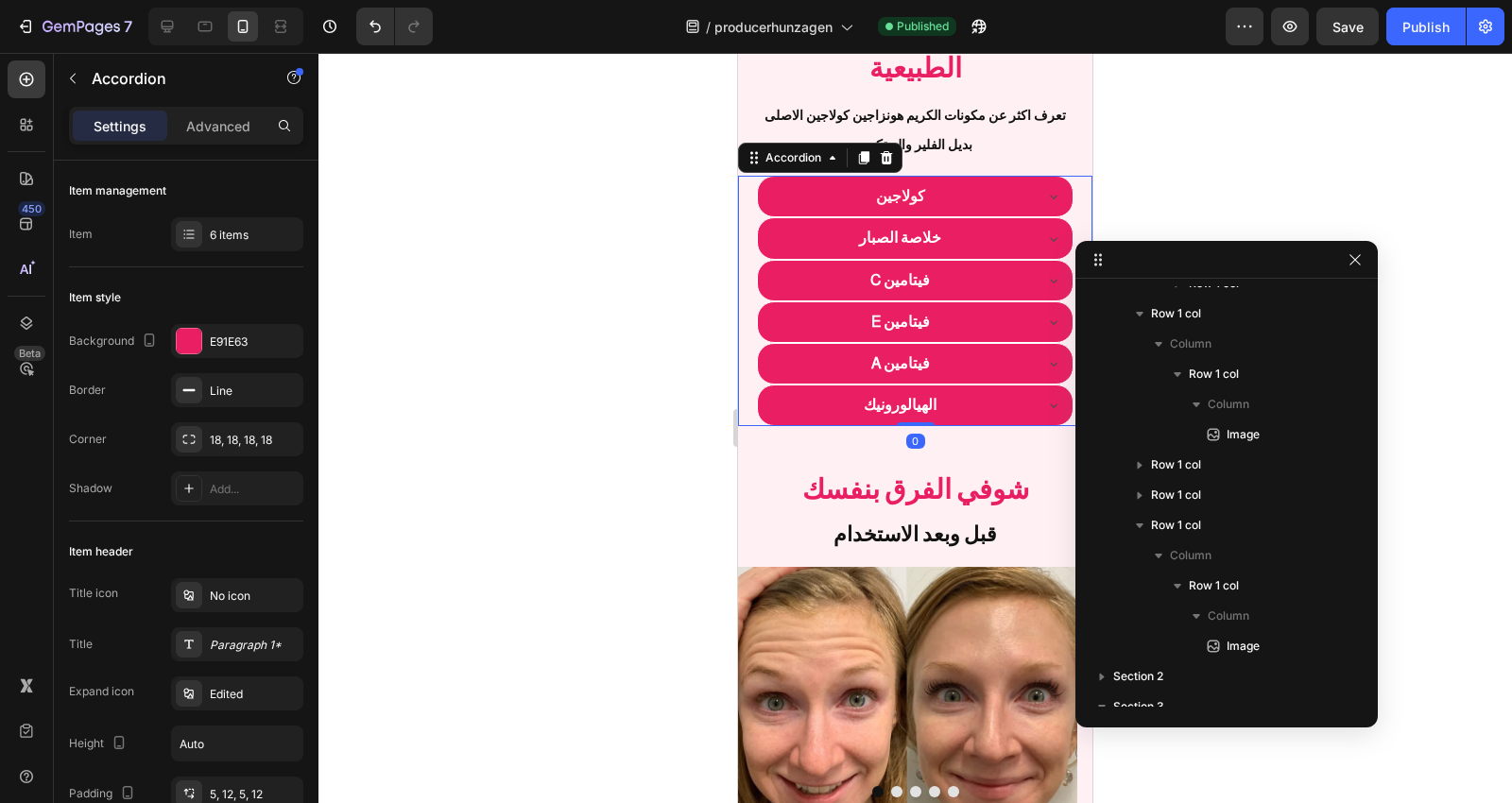
scroll to position [395, 0]
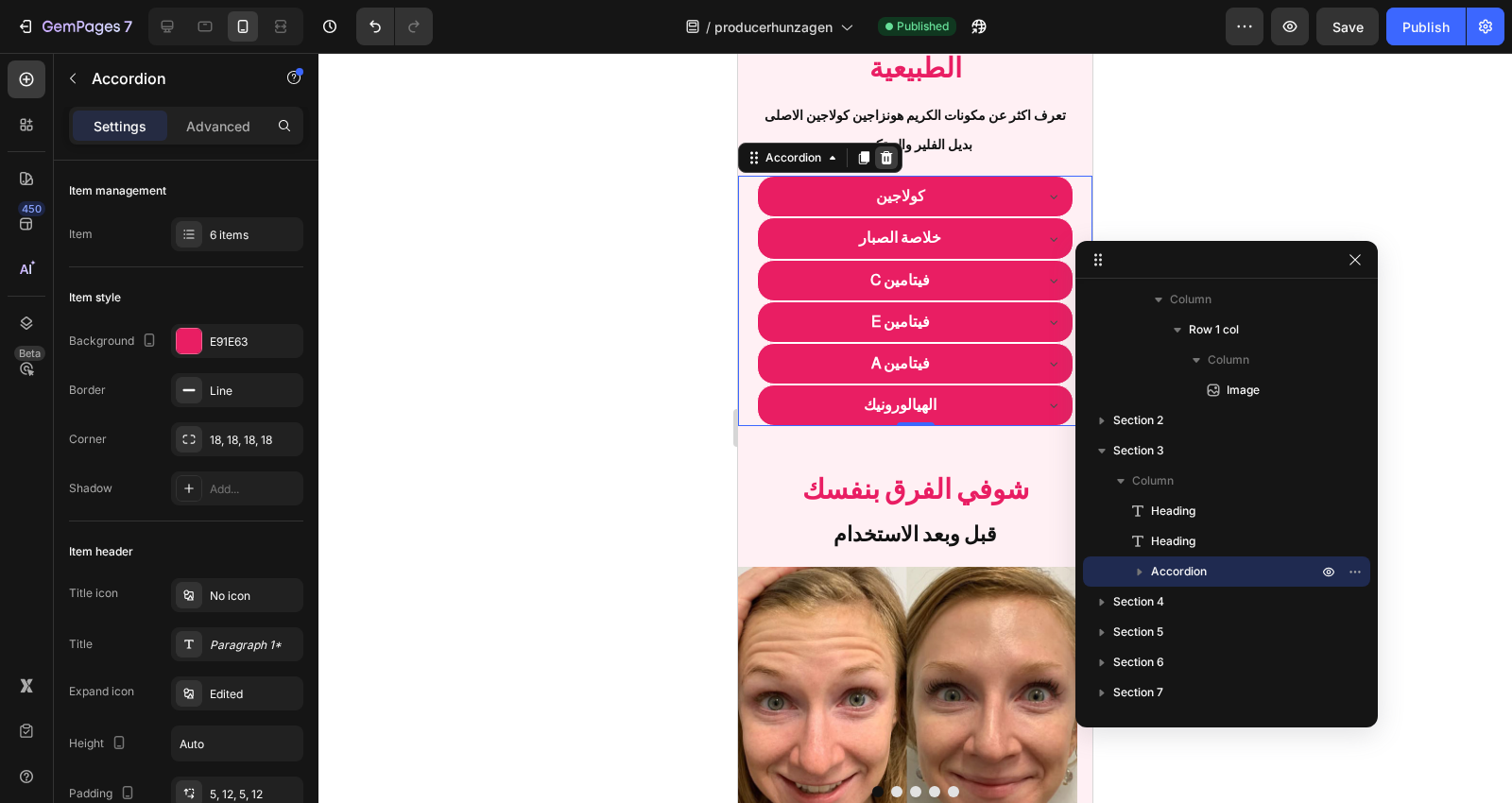
click at [891, 151] on icon at bounding box center [887, 158] width 15 height 15
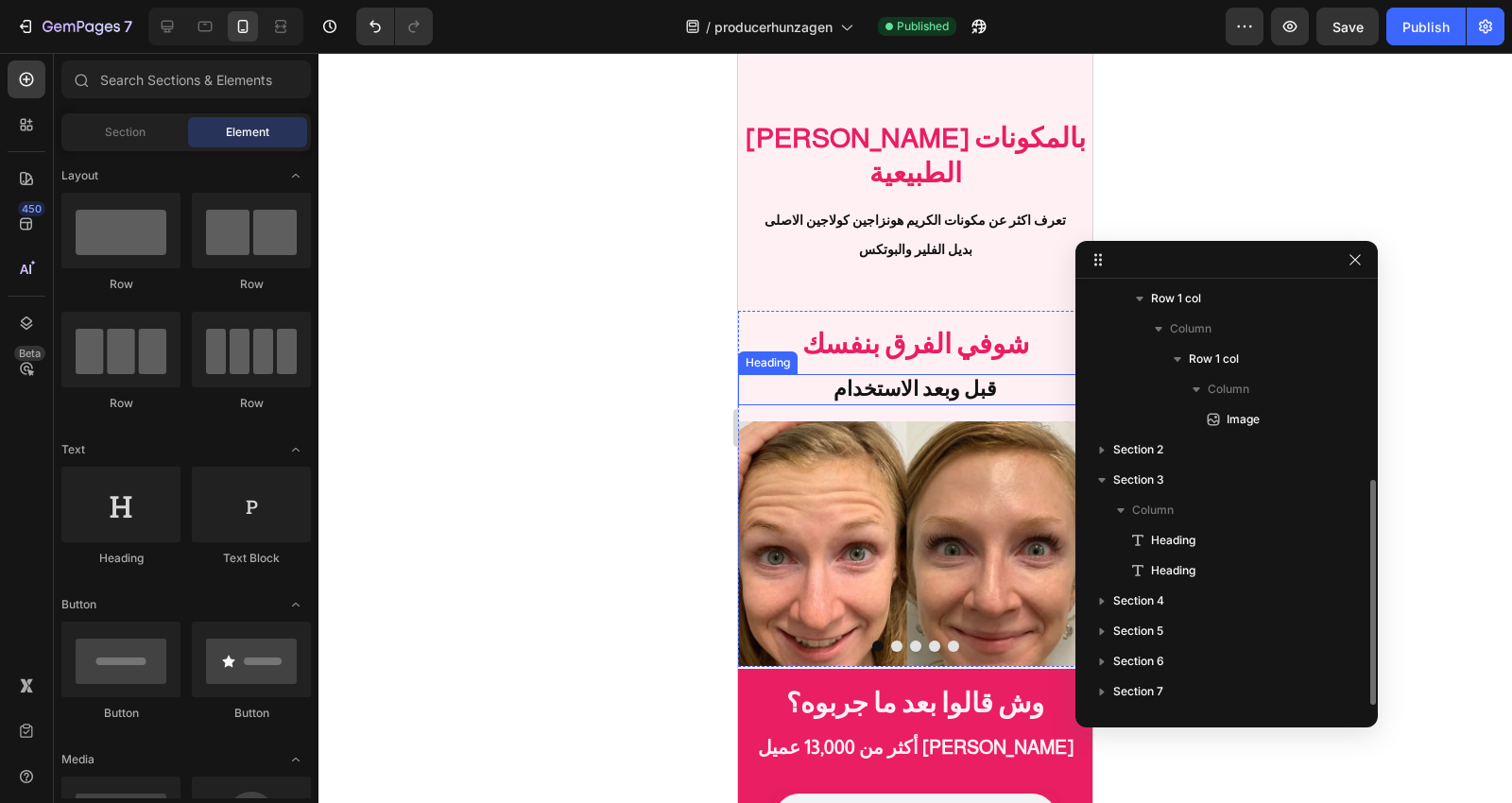
scroll to position [365, 0]
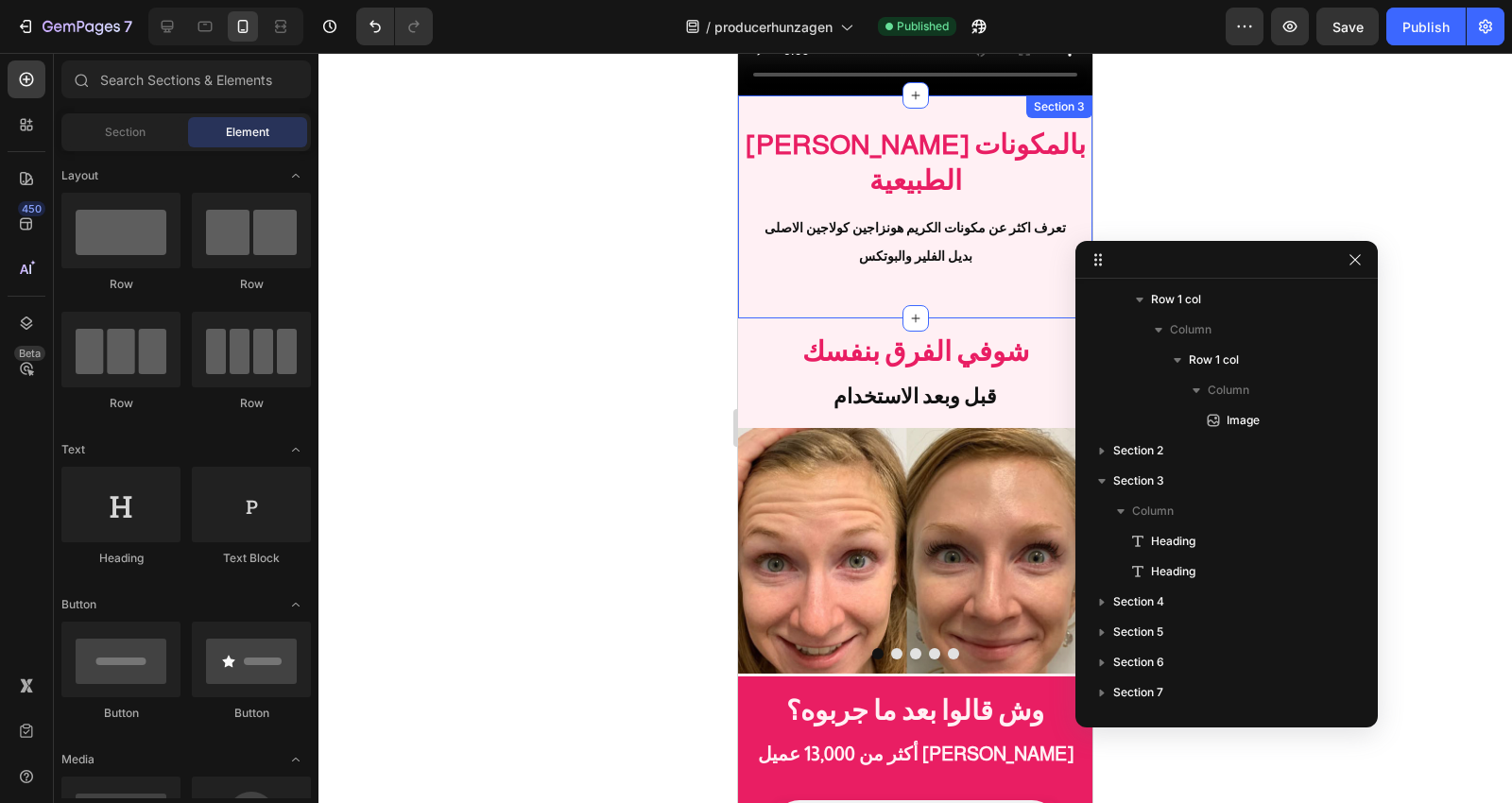
click at [1006, 261] on div "كريم عني بالمكونات الطبيعية Heading تعرف اكثر عن مكونات الكريم هونزاجين كولاجين…" at bounding box center [915, 207] width 355 height 223
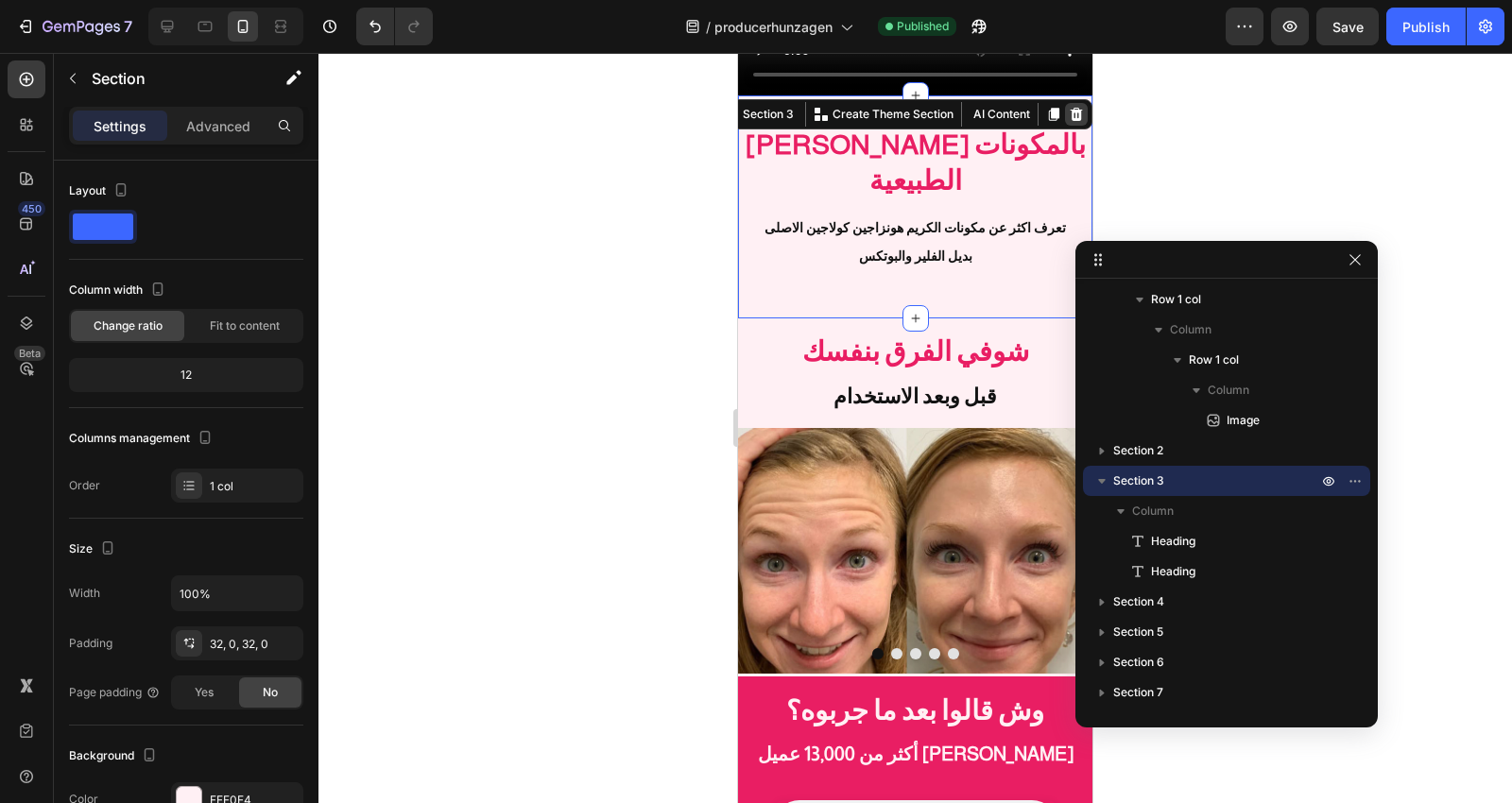
click at [1069, 112] on icon at bounding box center [1076, 114] width 15 height 15
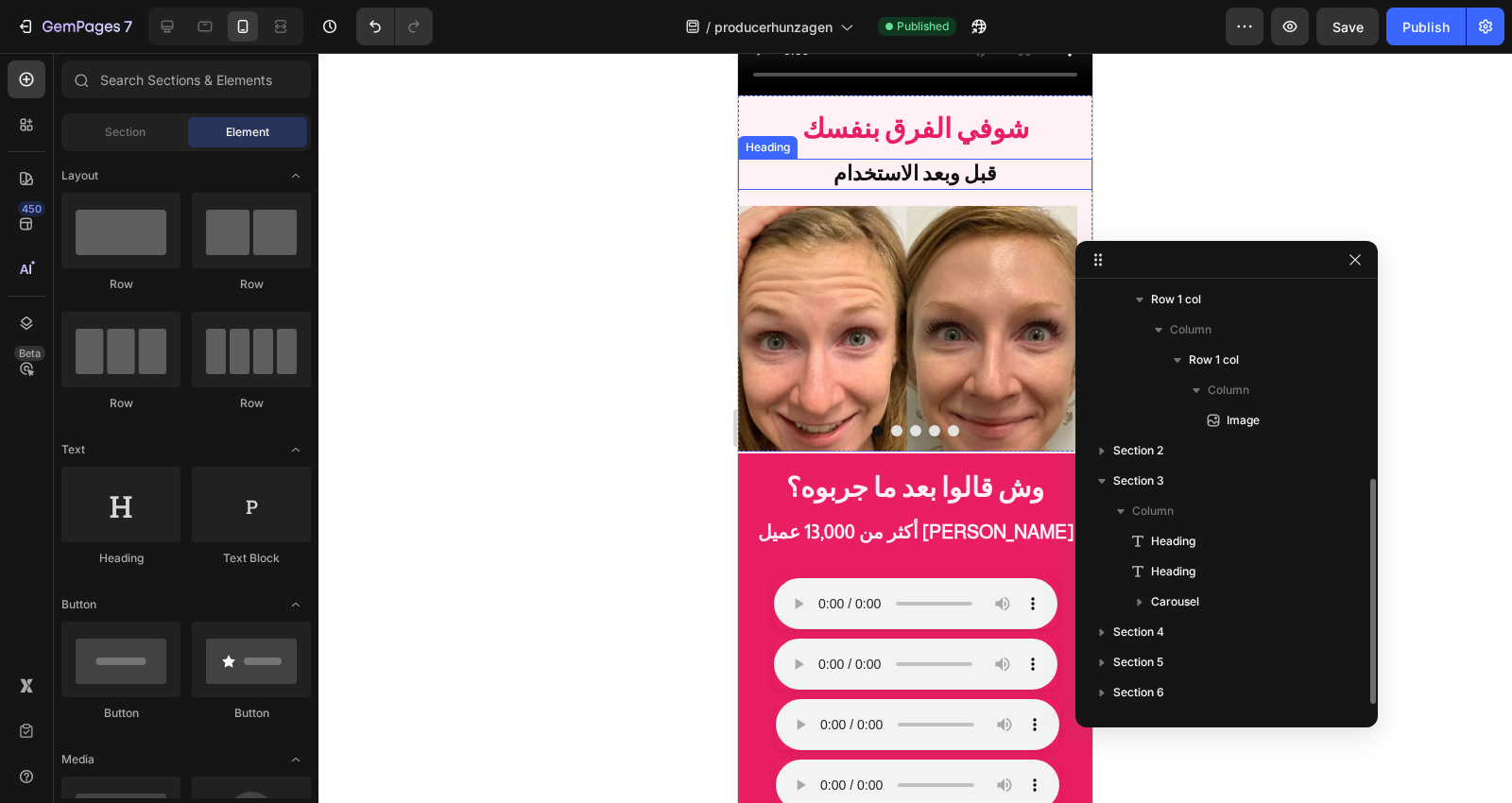
scroll to position [364, 0]
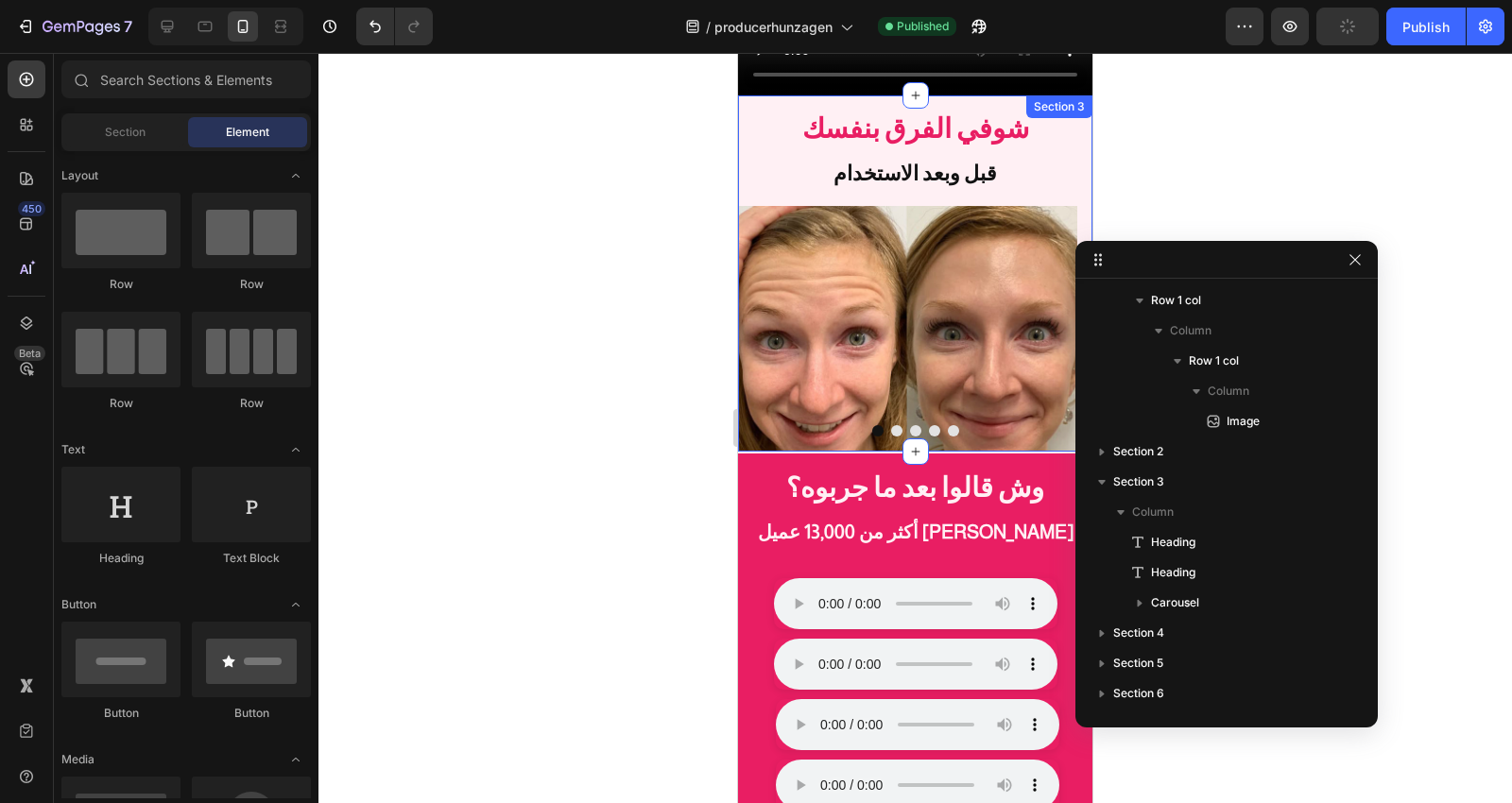
click at [1051, 101] on div "Section 3" at bounding box center [1058, 107] width 58 height 17
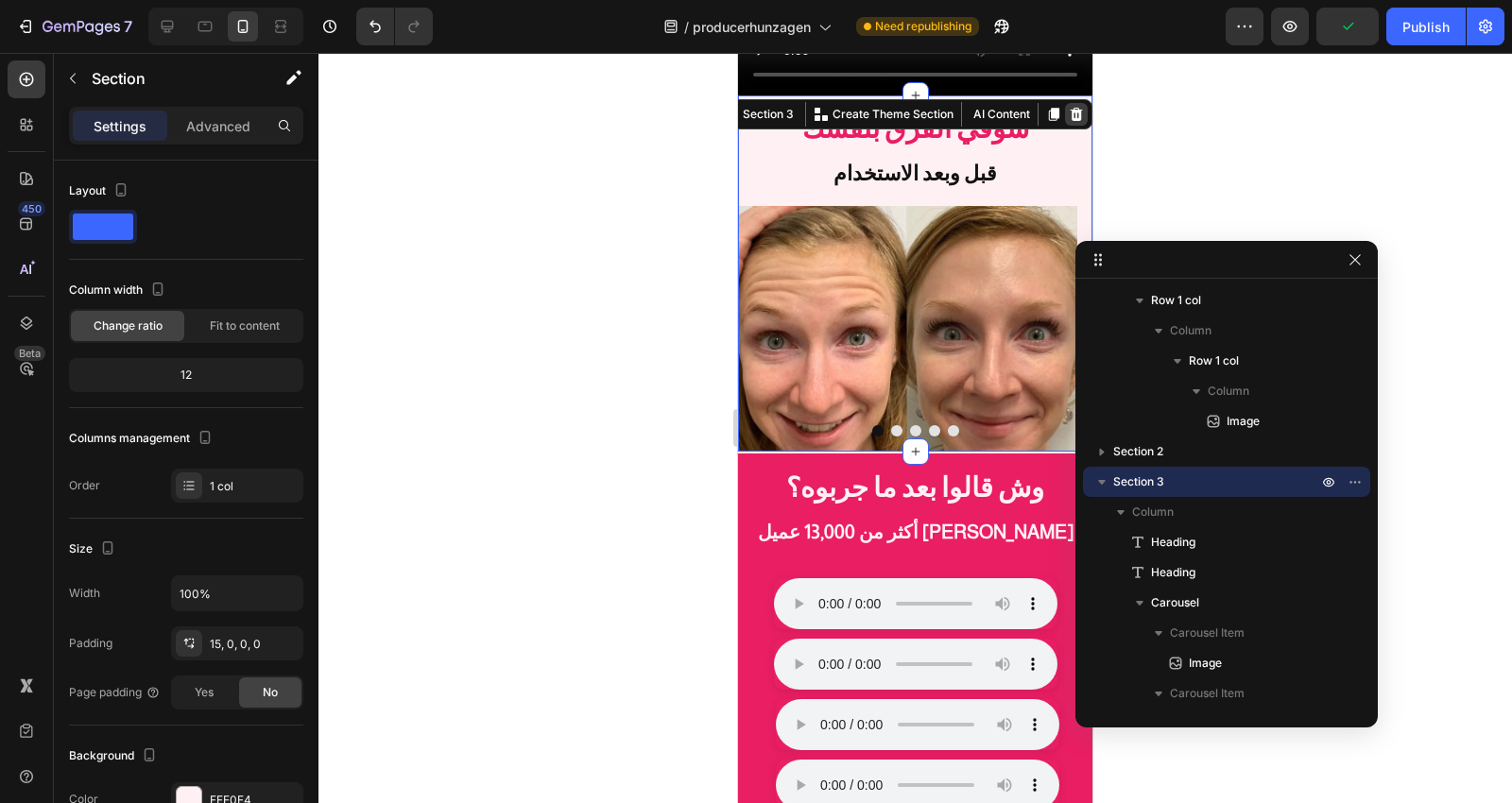
click at [1069, 107] on icon at bounding box center [1076, 114] width 15 height 15
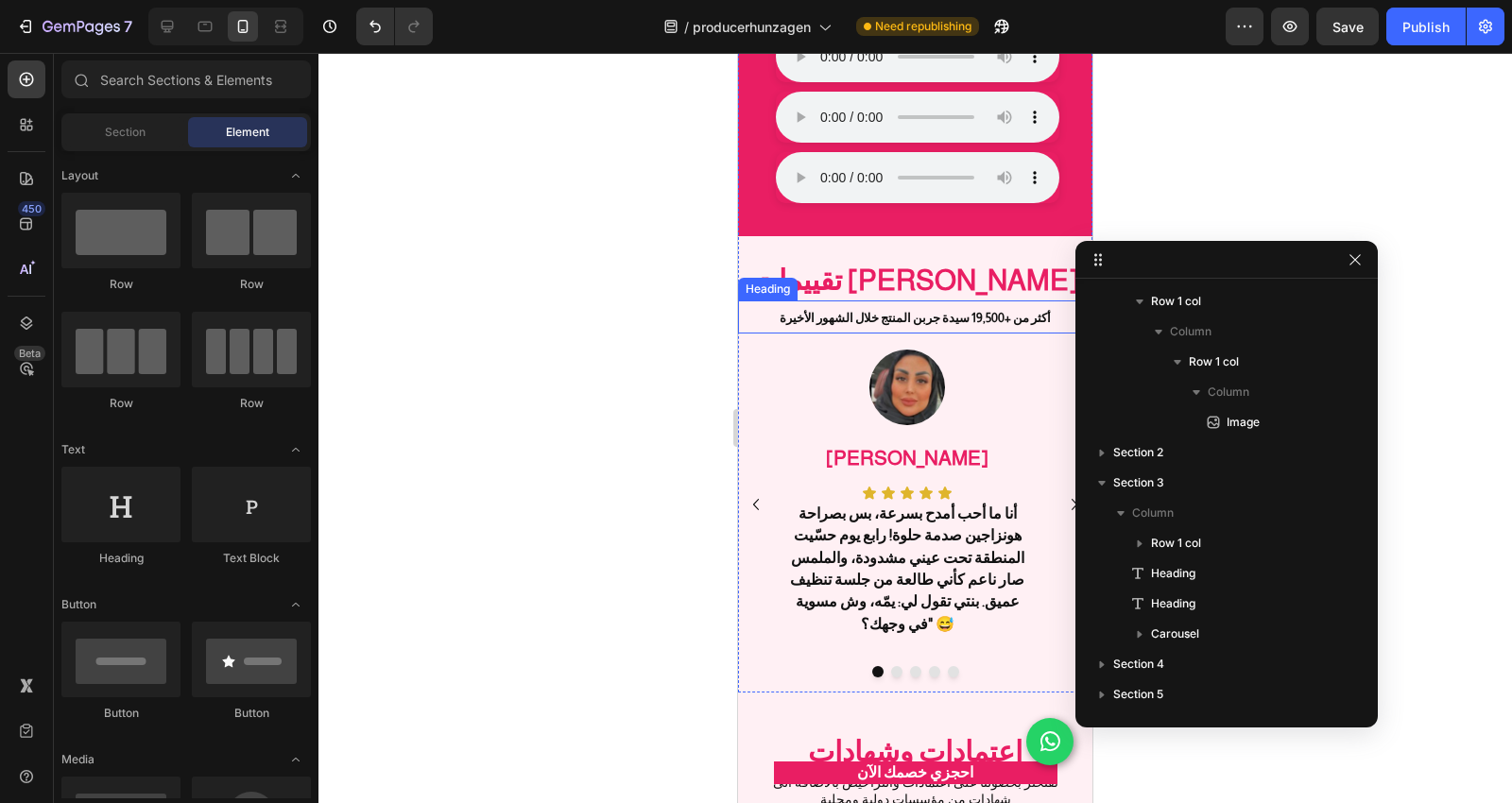
scroll to position [742, 0]
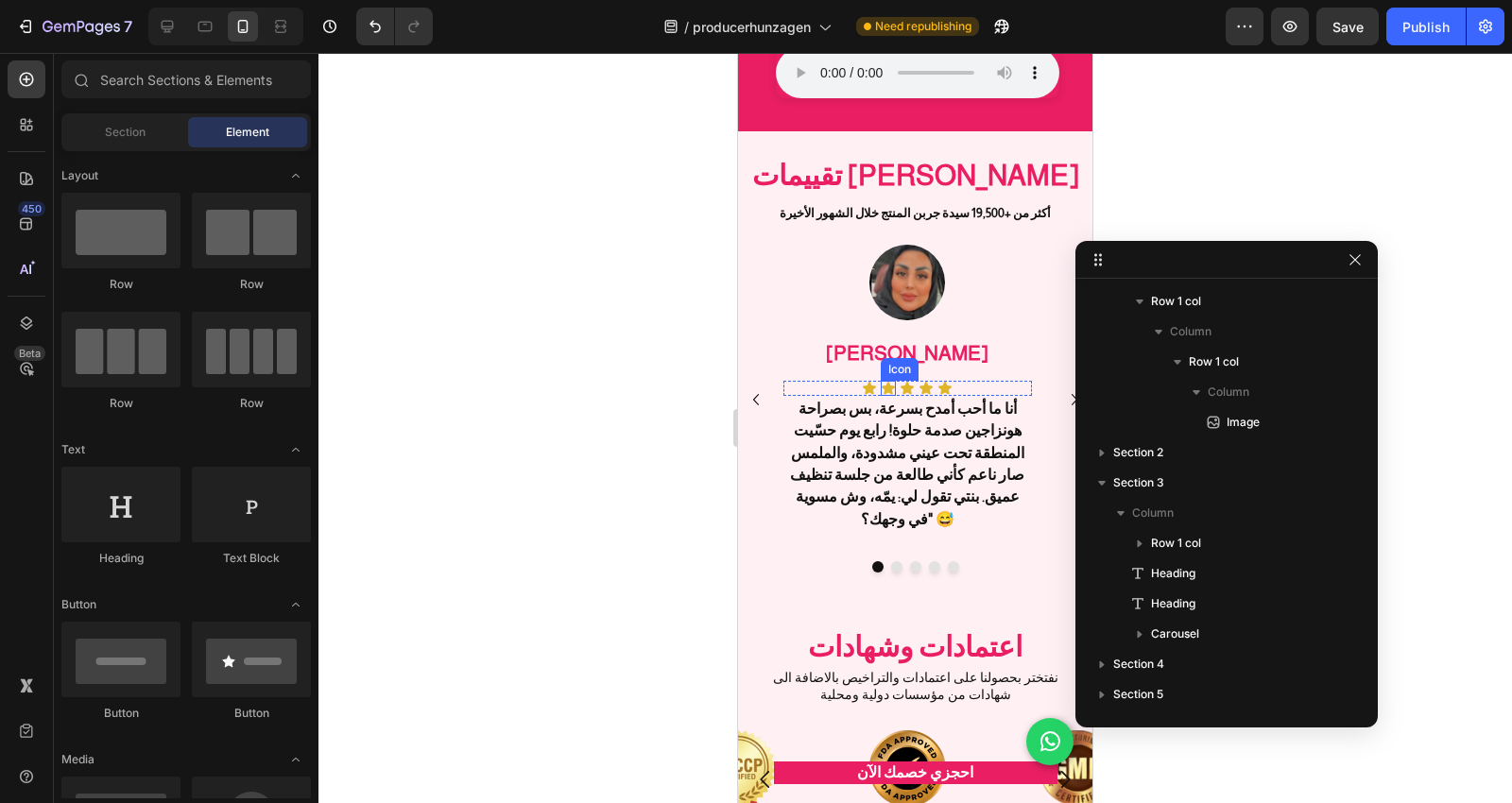
click at [890, 389] on icon at bounding box center [889, 387] width 13 height 12
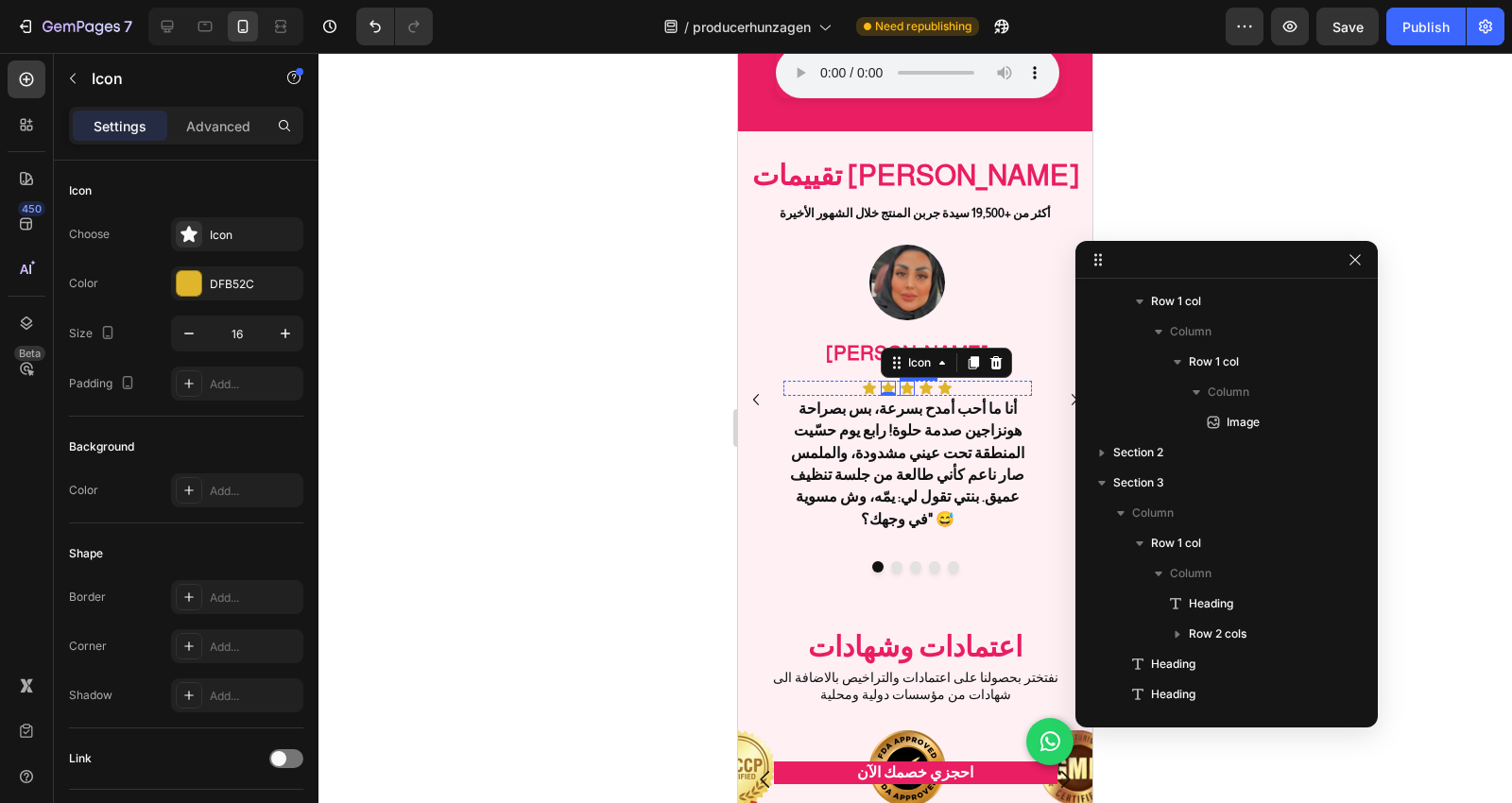
scroll to position [866, 0]
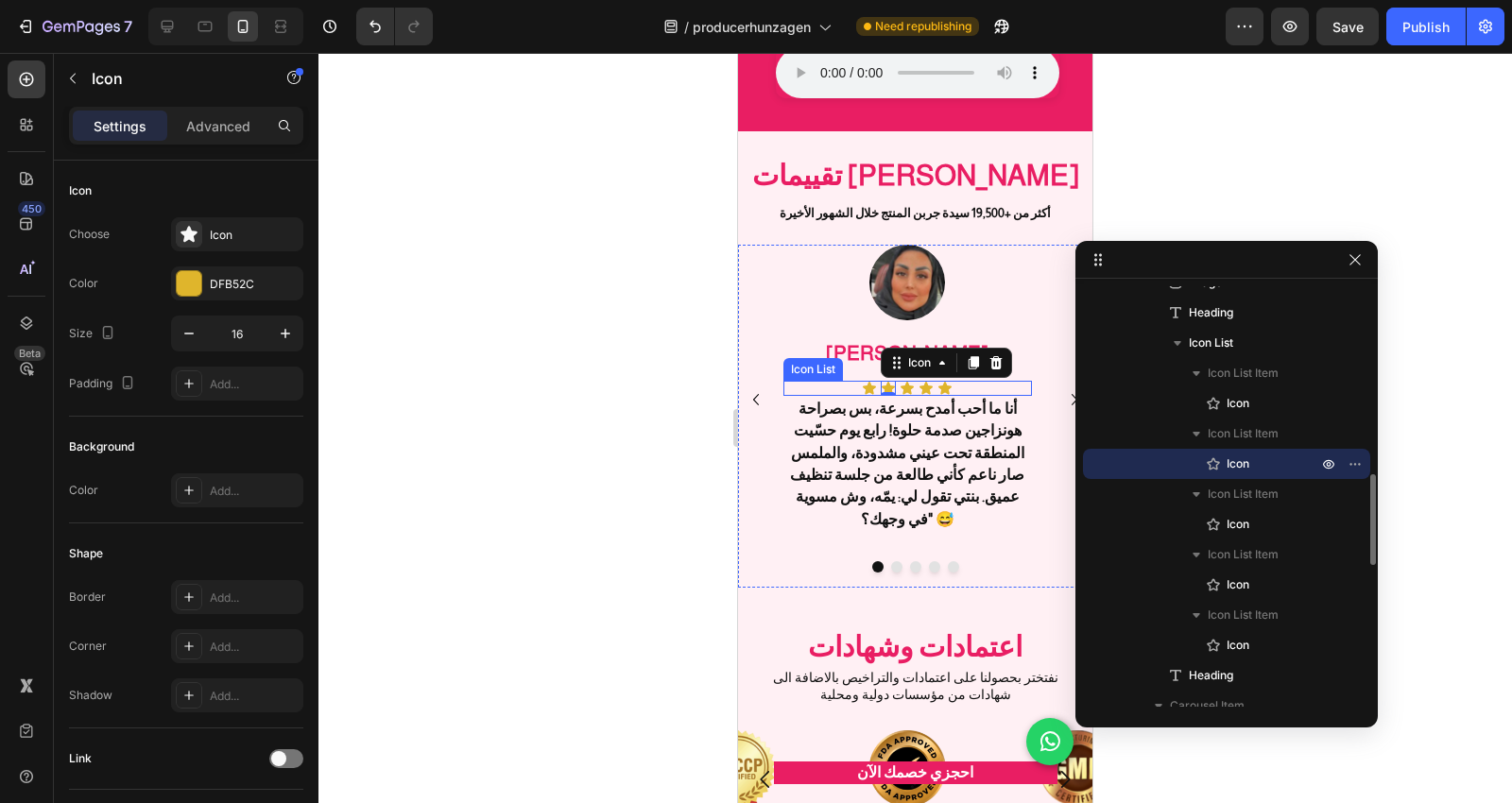
click at [988, 388] on div "Icon Icon 0 Icon Icon Icon" at bounding box center [908, 388] width 249 height 15
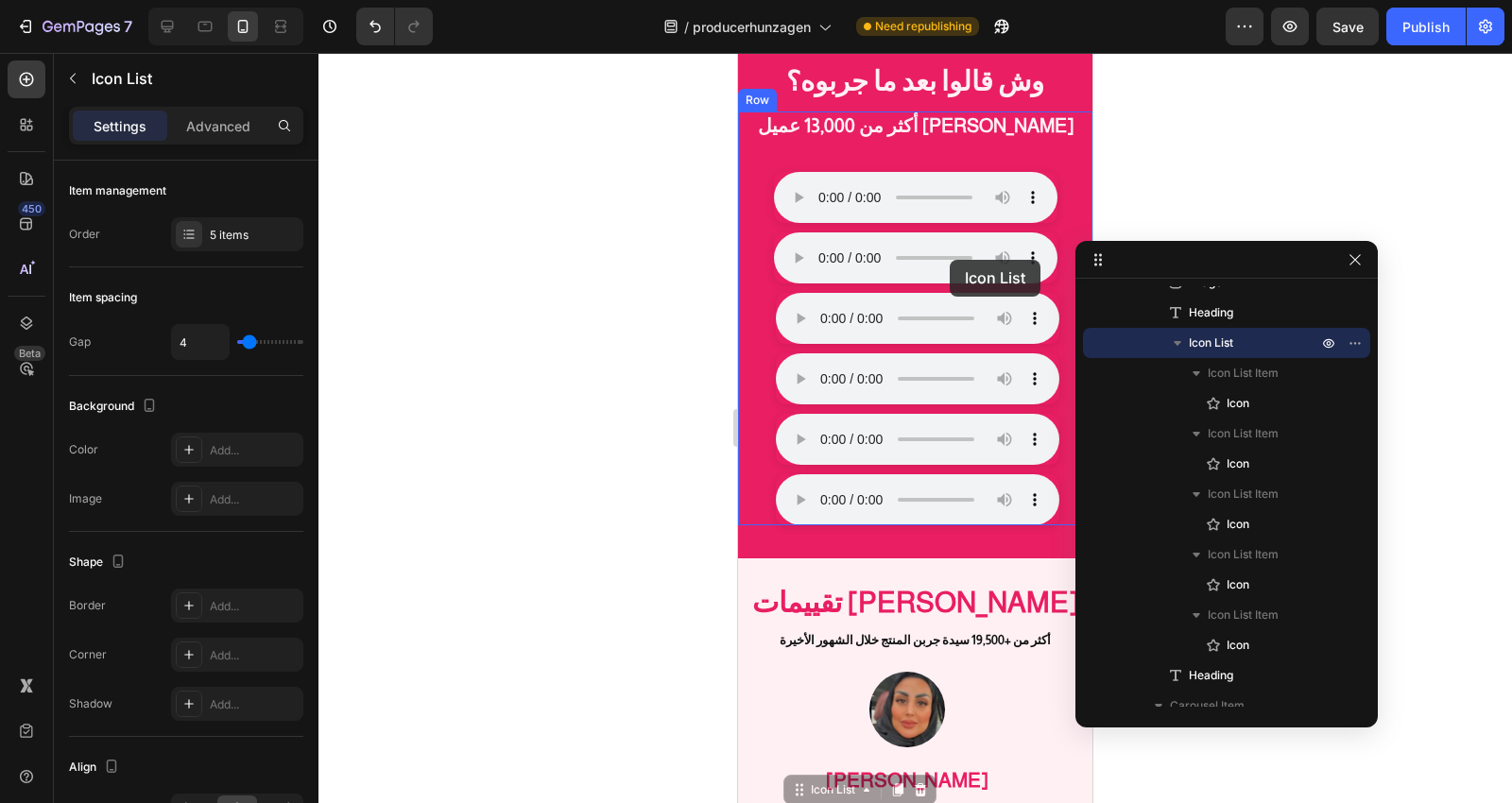
scroll to position [112, 0]
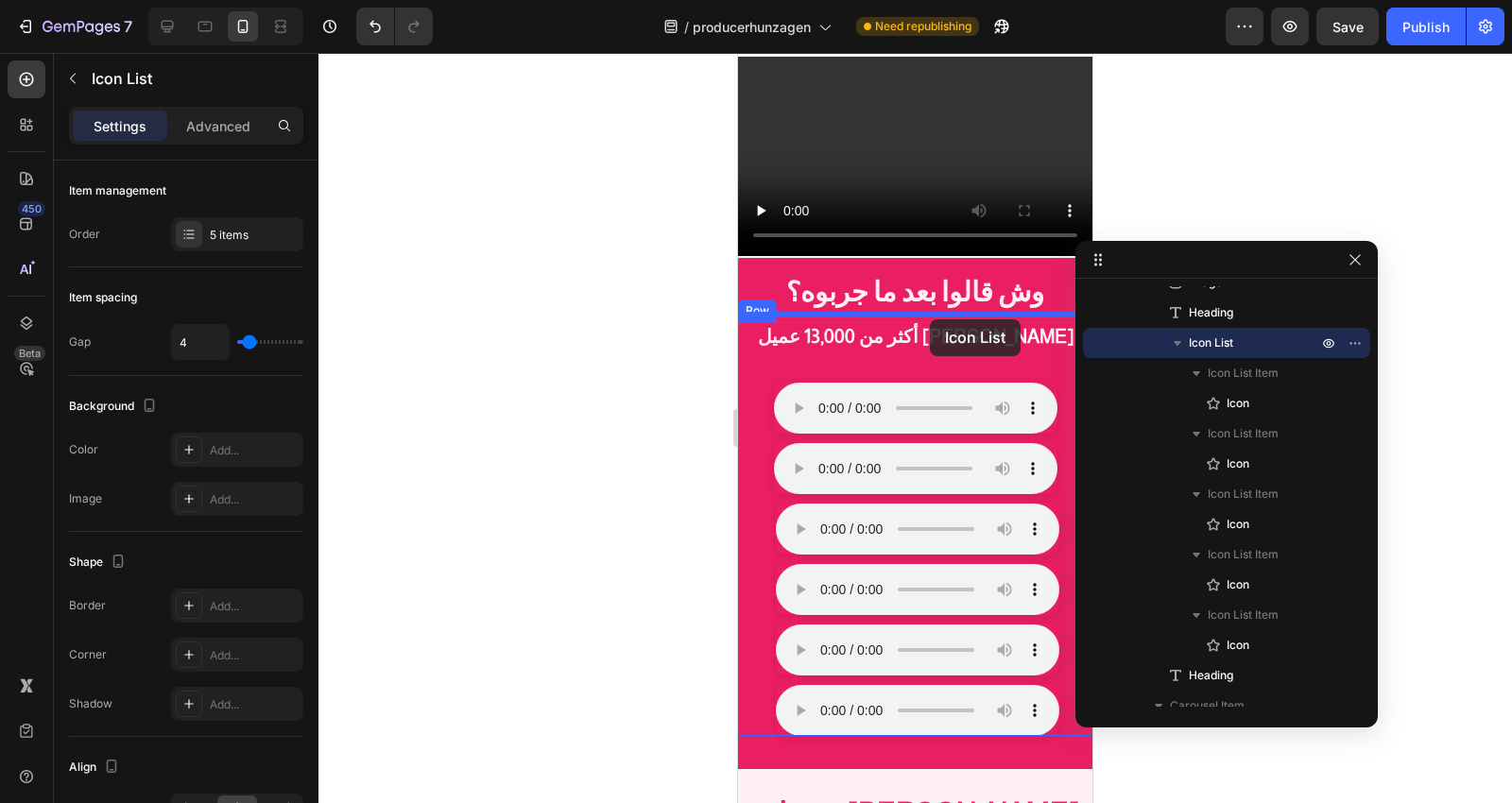
drag, startPoint x: 988, startPoint y: 388, endPoint x: 930, endPoint y: 319, distance: 90.1
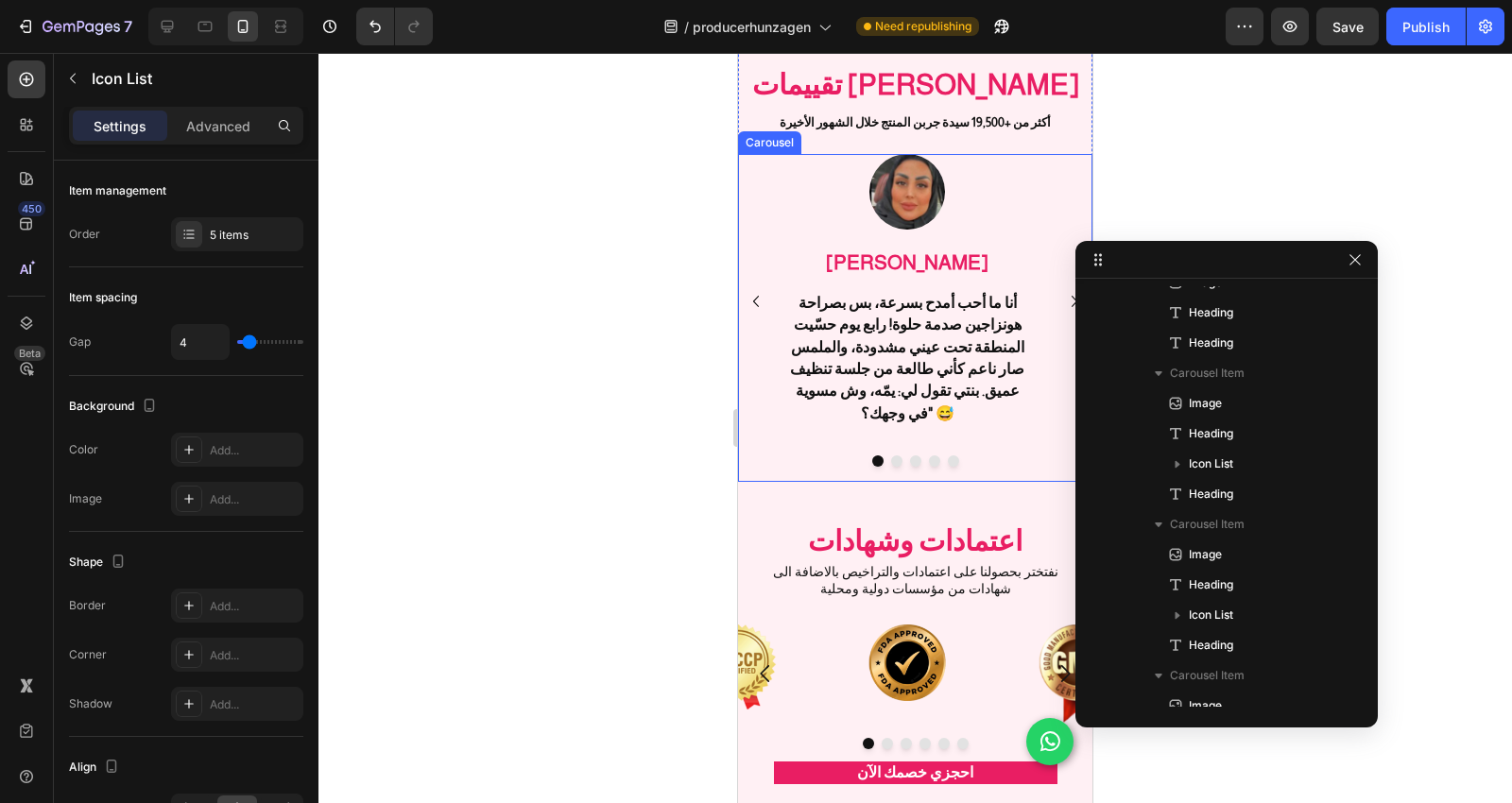
scroll to position [742, 0]
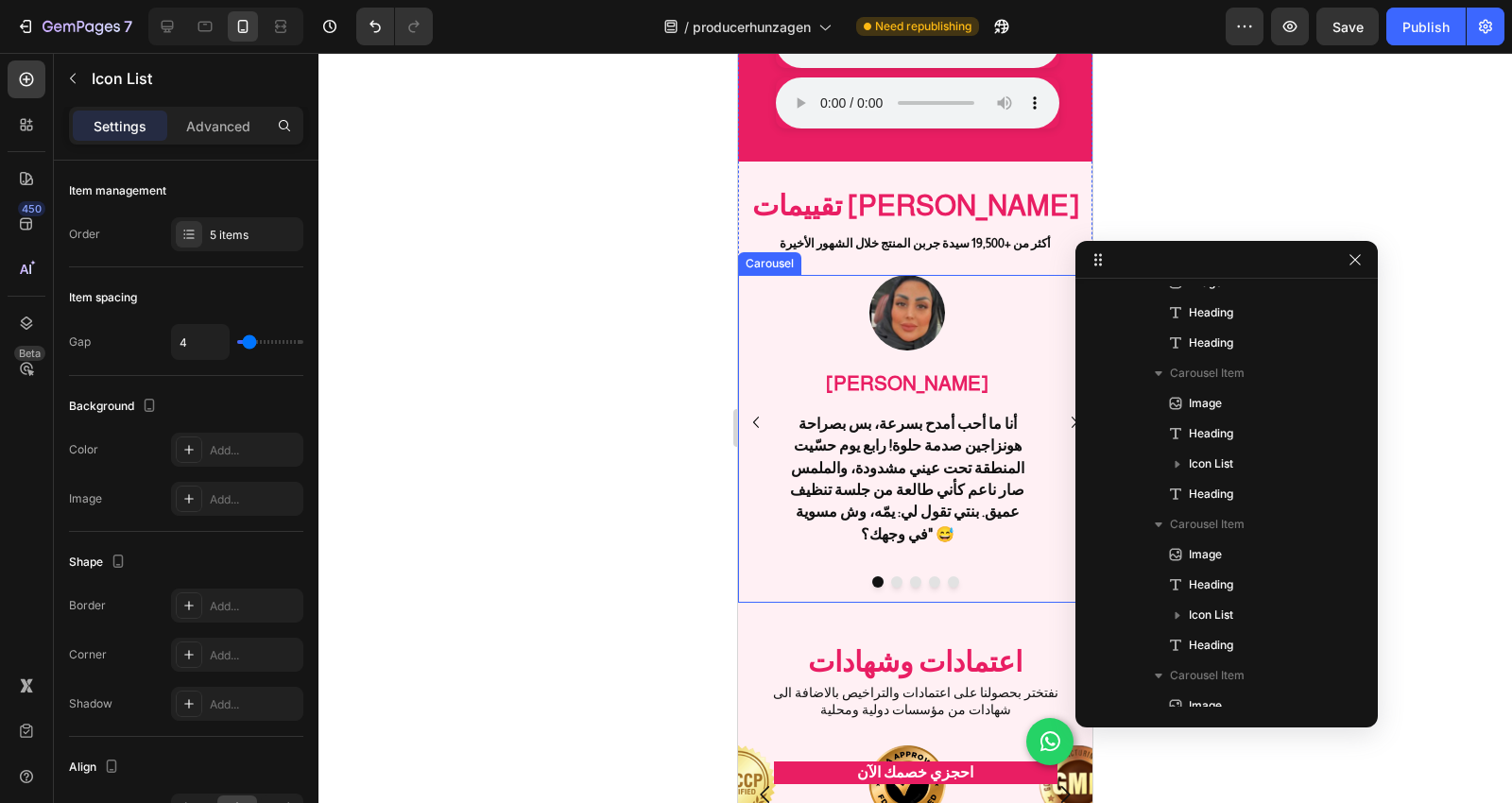
click at [773, 300] on div "Image [PERSON_NAME] Heading أنا ما أحب أمدح بسرعة، بس بصراحة هونزاجين صدمة حلوة…" at bounding box center [915, 422] width 355 height 294
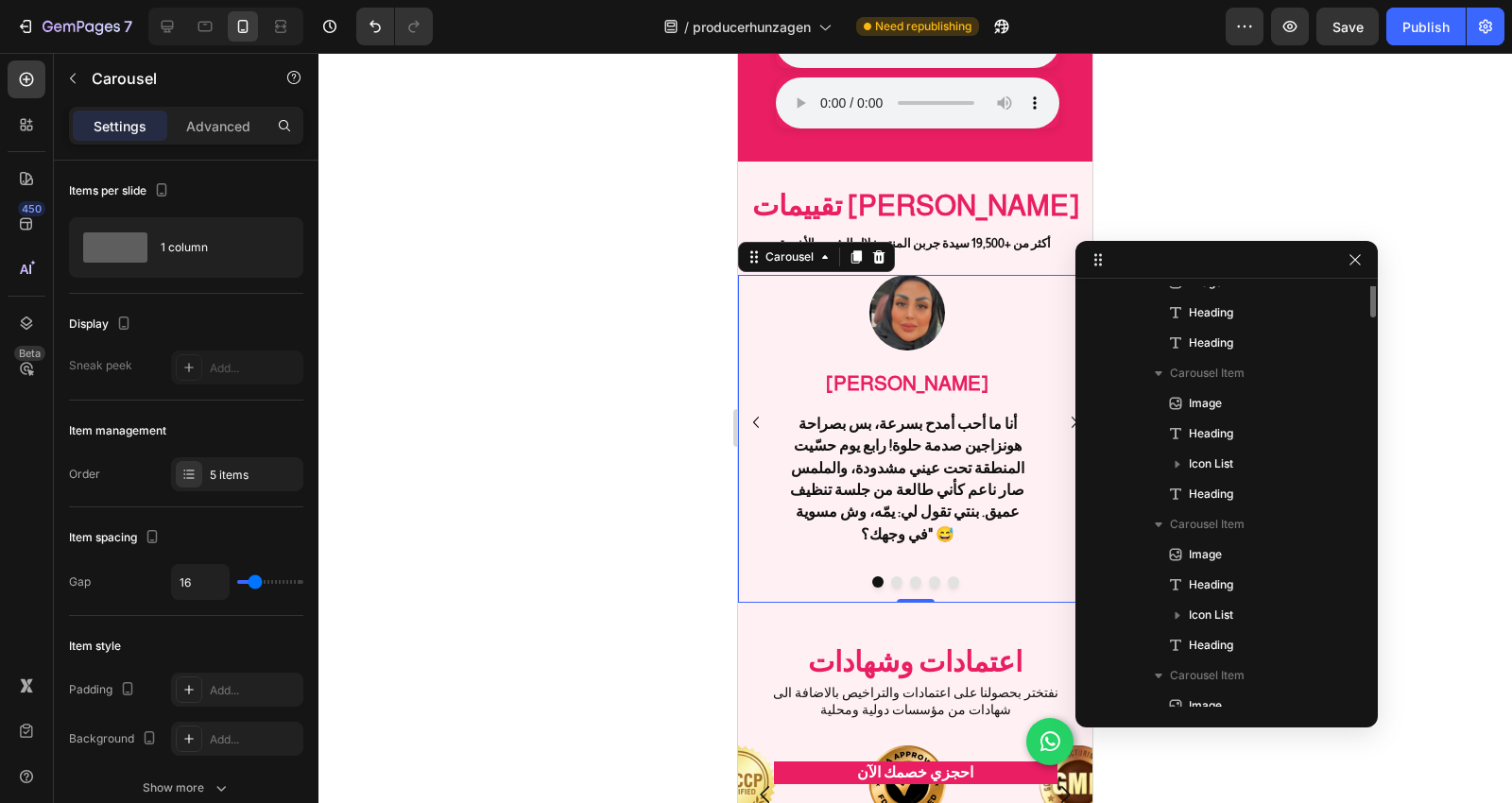
scroll to position [624, 0]
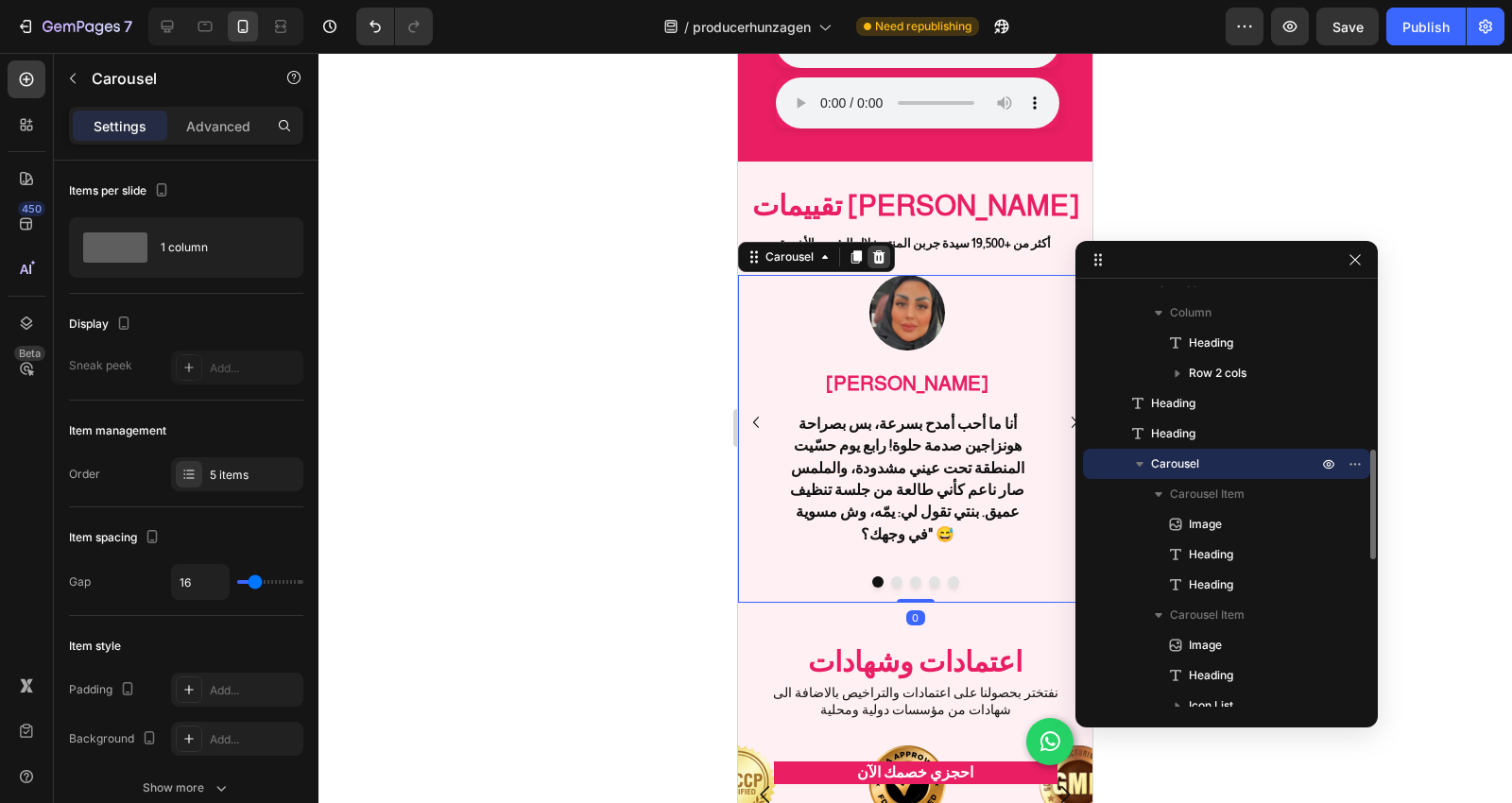
click at [871, 253] on icon at bounding box center [879, 257] width 15 height 15
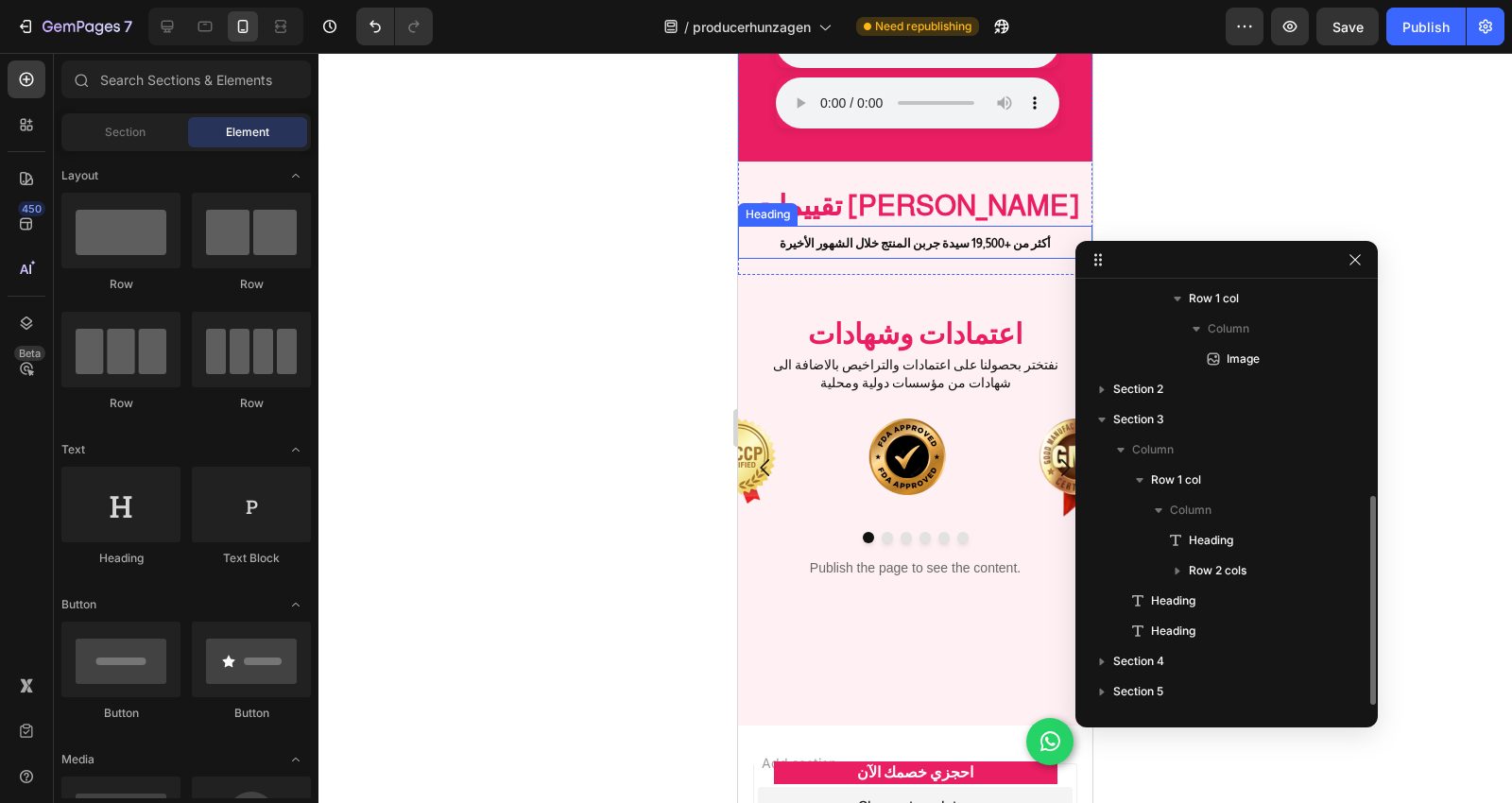
scroll to position [425, 0]
click at [767, 168] on div "تقييمات [PERSON_NAME] Heading" at bounding box center [915, 193] width 355 height 64
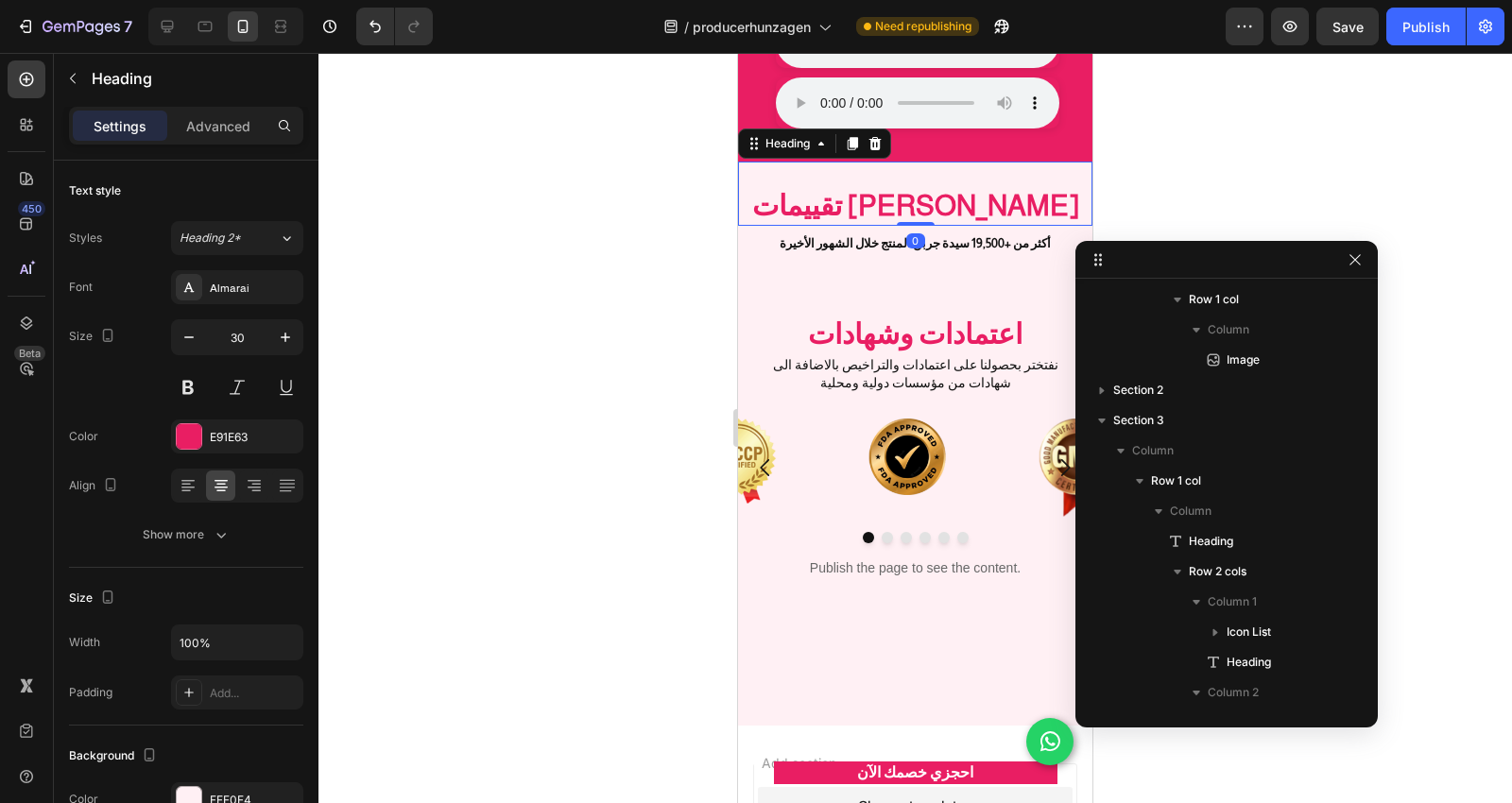
scroll to position [696, 0]
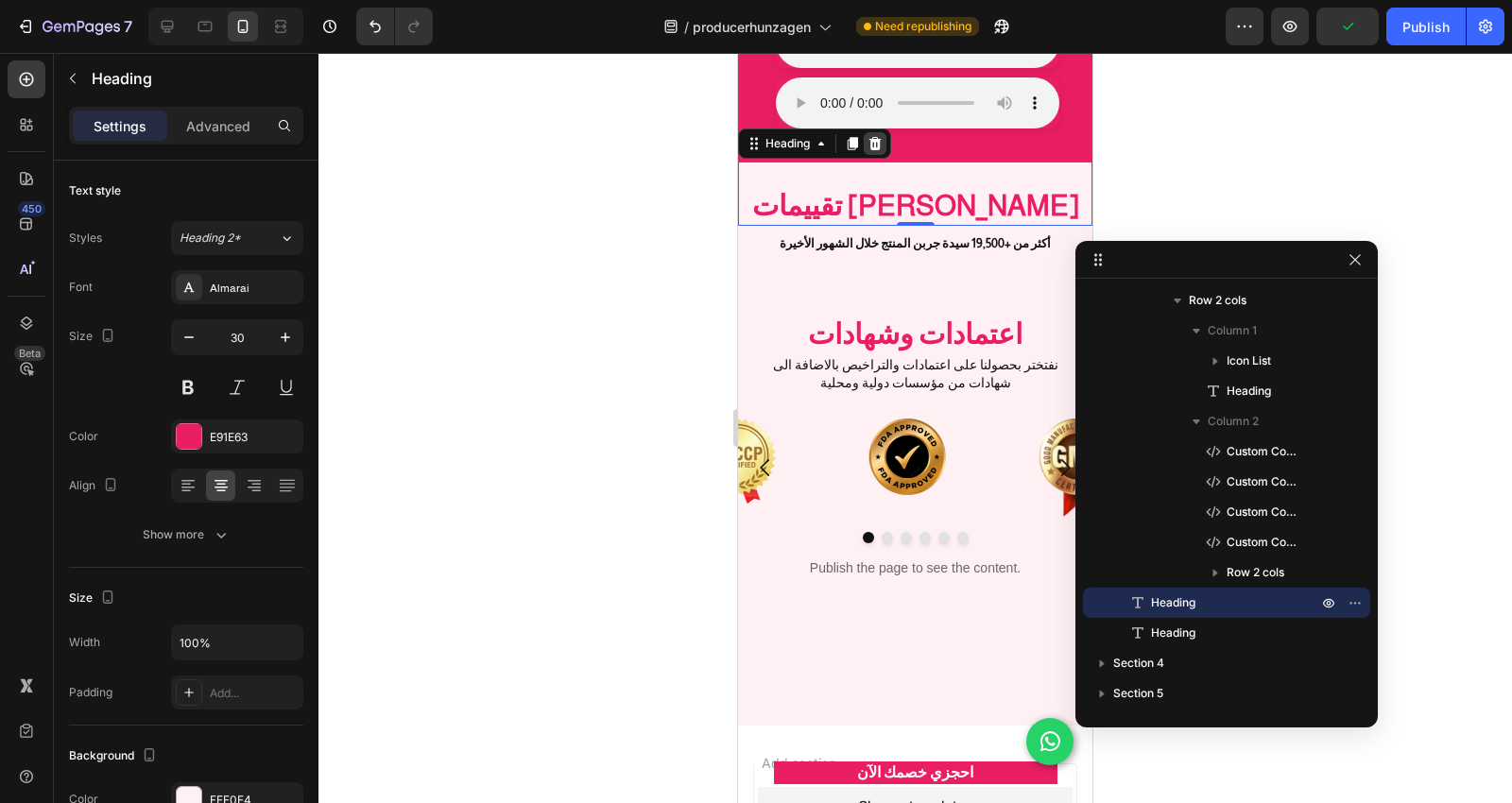
click at [876, 140] on icon at bounding box center [875, 144] width 12 height 13
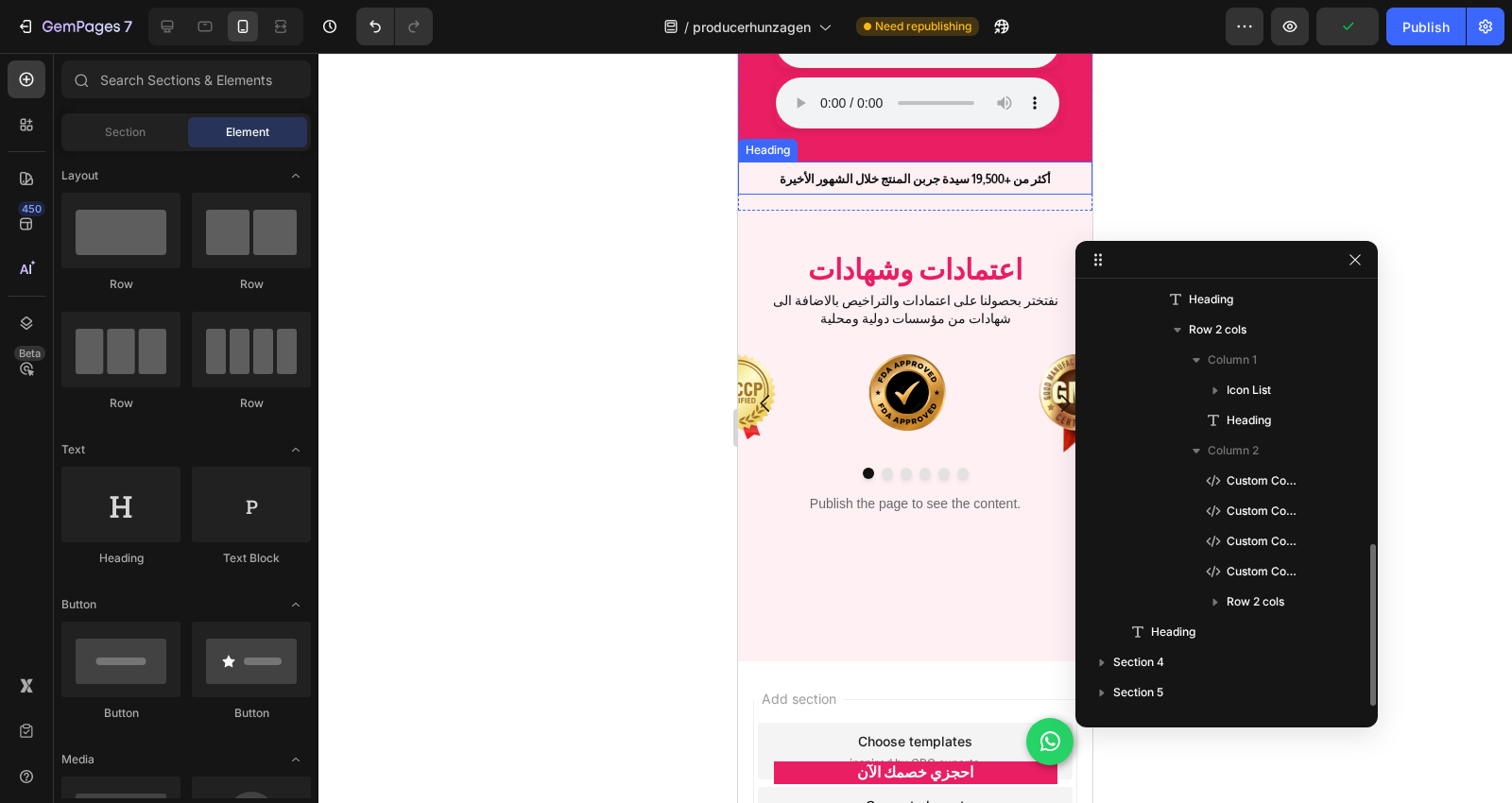
click at [750, 183] on h2 "أكثر من +19,500 سيدة جربن المنتج خلال الشهور الأخيرة" at bounding box center [915, 178] width 355 height 34
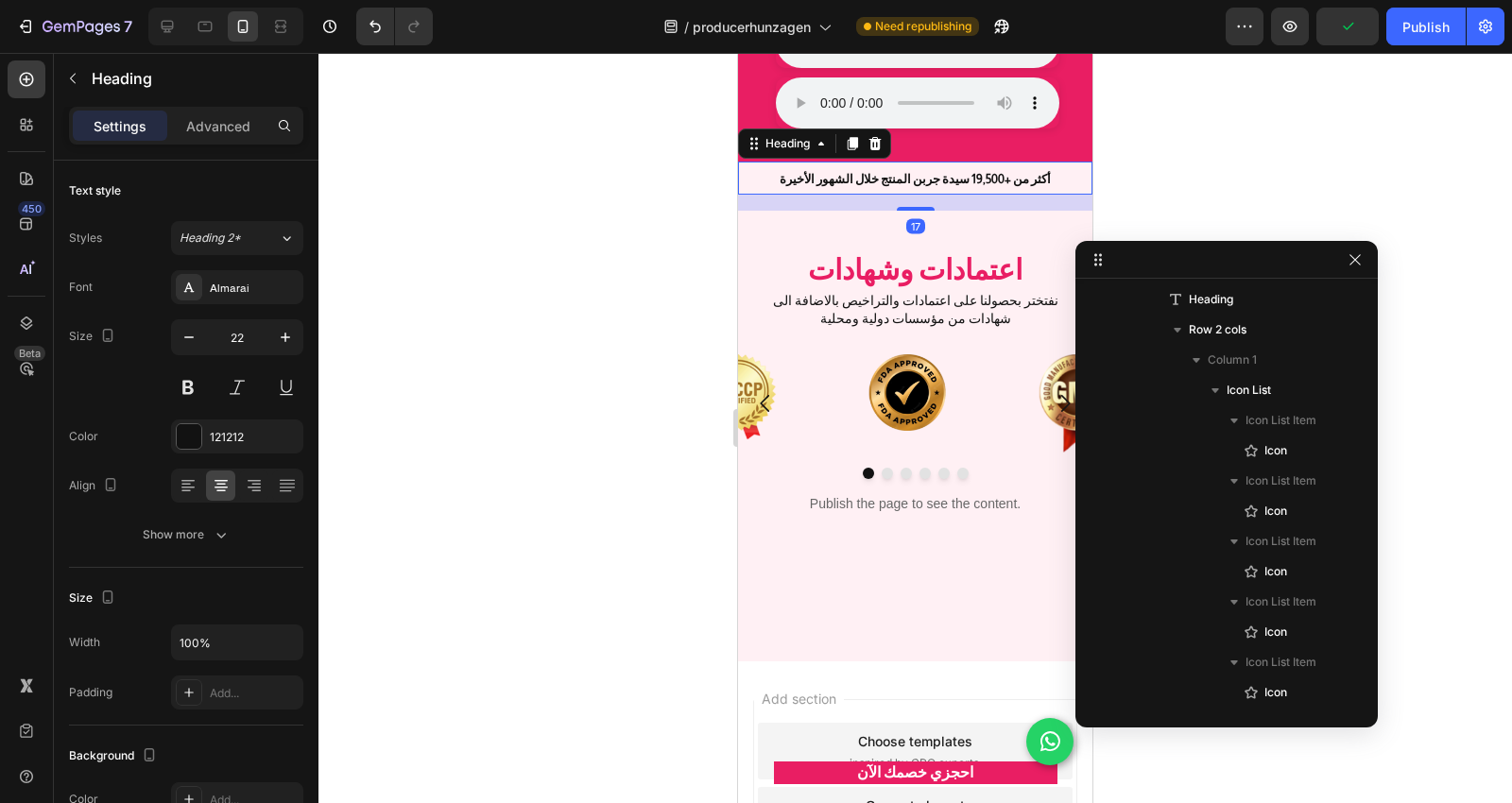
scroll to position [1091, 0]
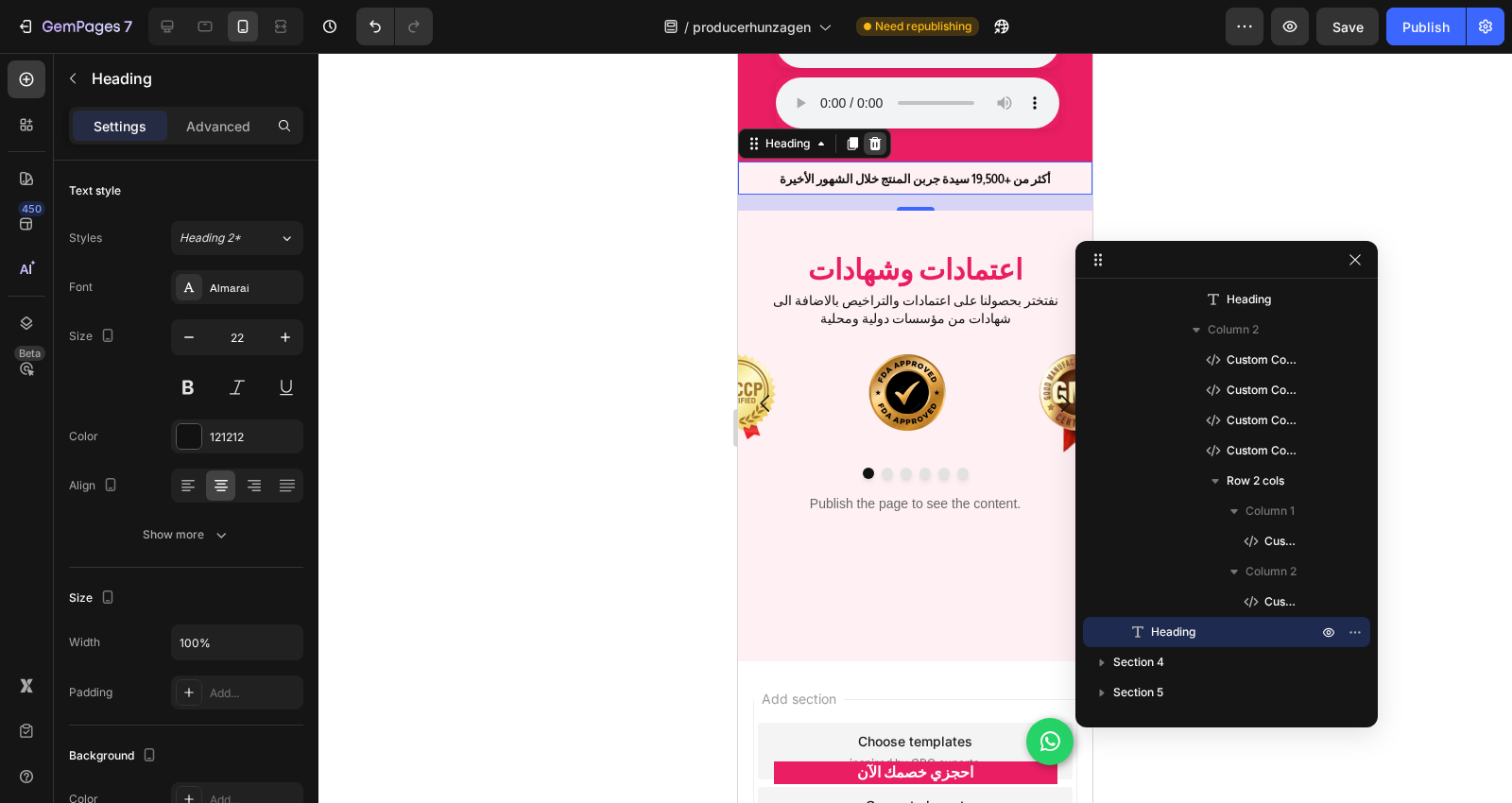
click at [868, 139] on icon at bounding box center [875, 144] width 15 height 15
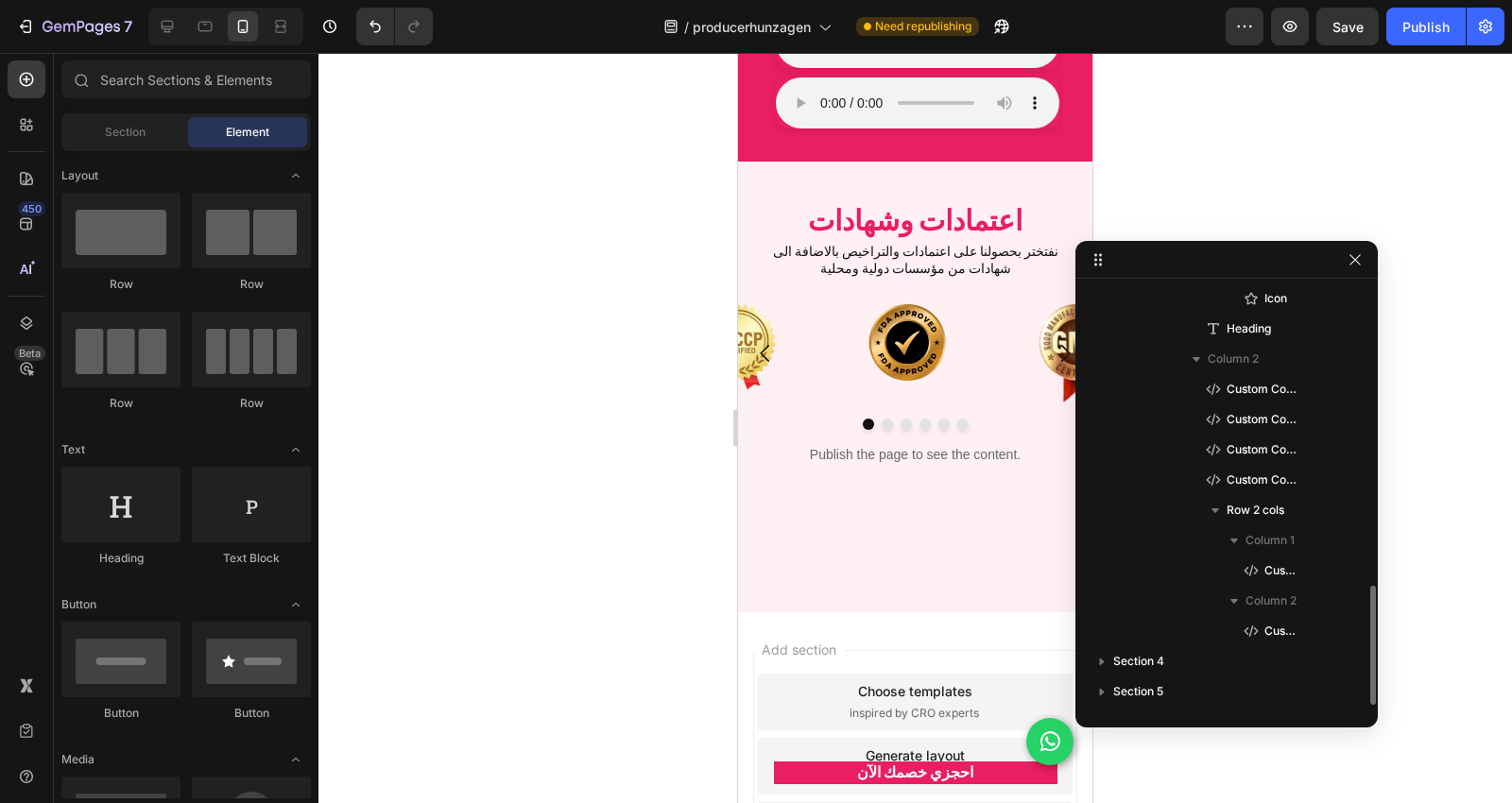
scroll to position [1060, 0]
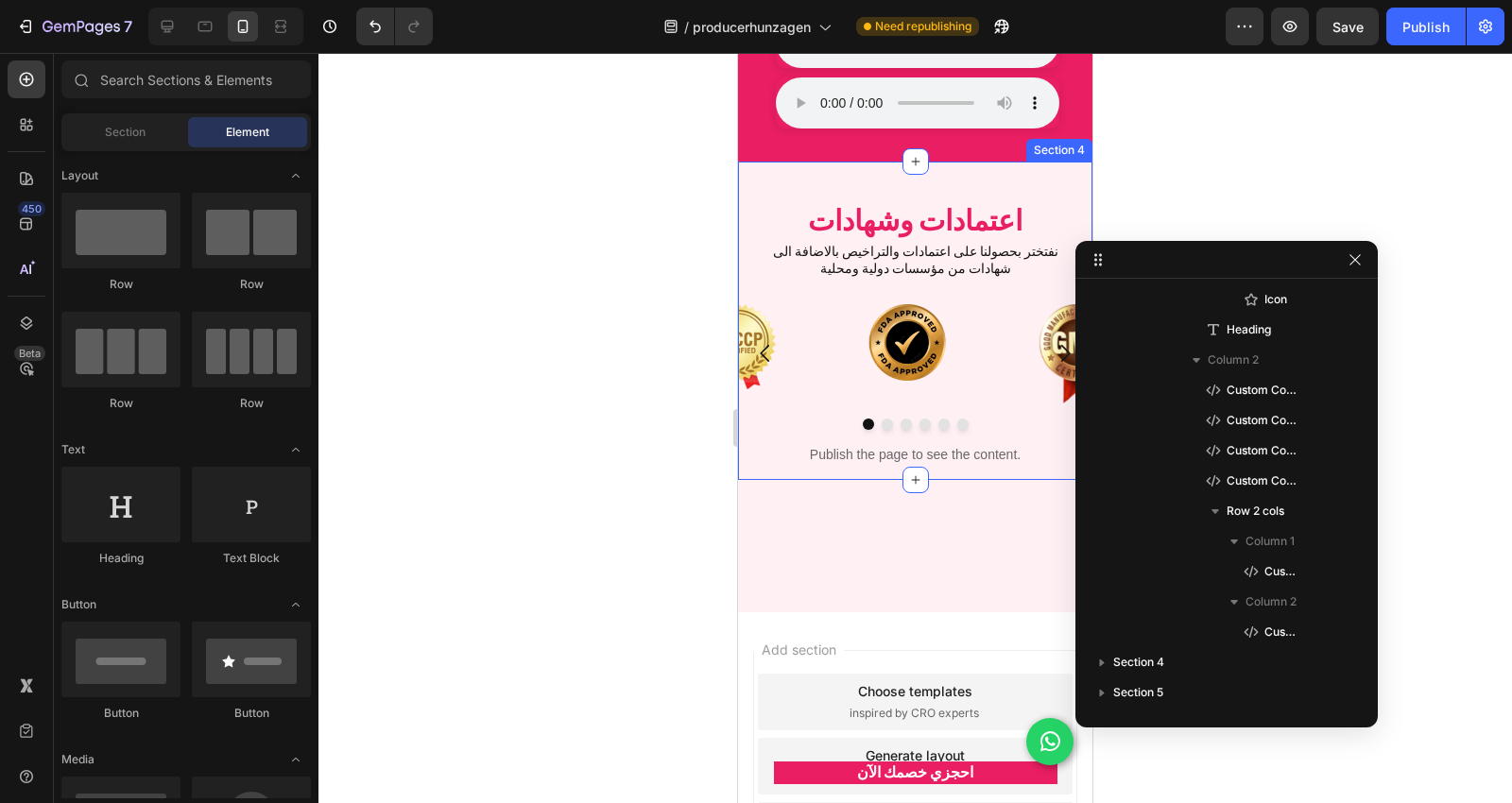
click at [1060, 174] on div "احجزي خصمك الآن Custom Code اعتمادات وشهادات Heading نفتختر بحصولنا على اعتمادا…" at bounding box center [915, 320] width 355 height 319
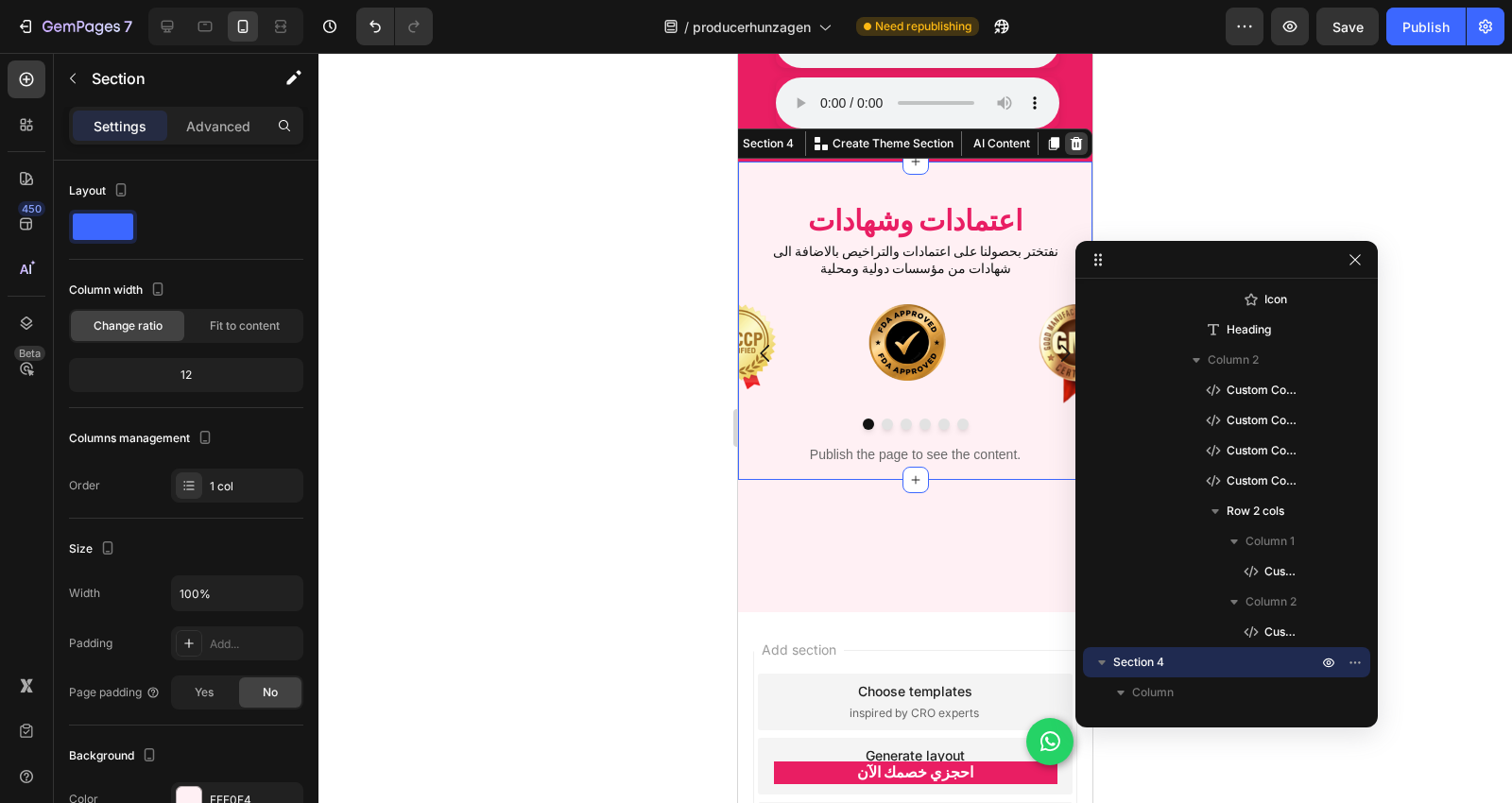
click at [1069, 136] on icon at bounding box center [1076, 144] width 15 height 15
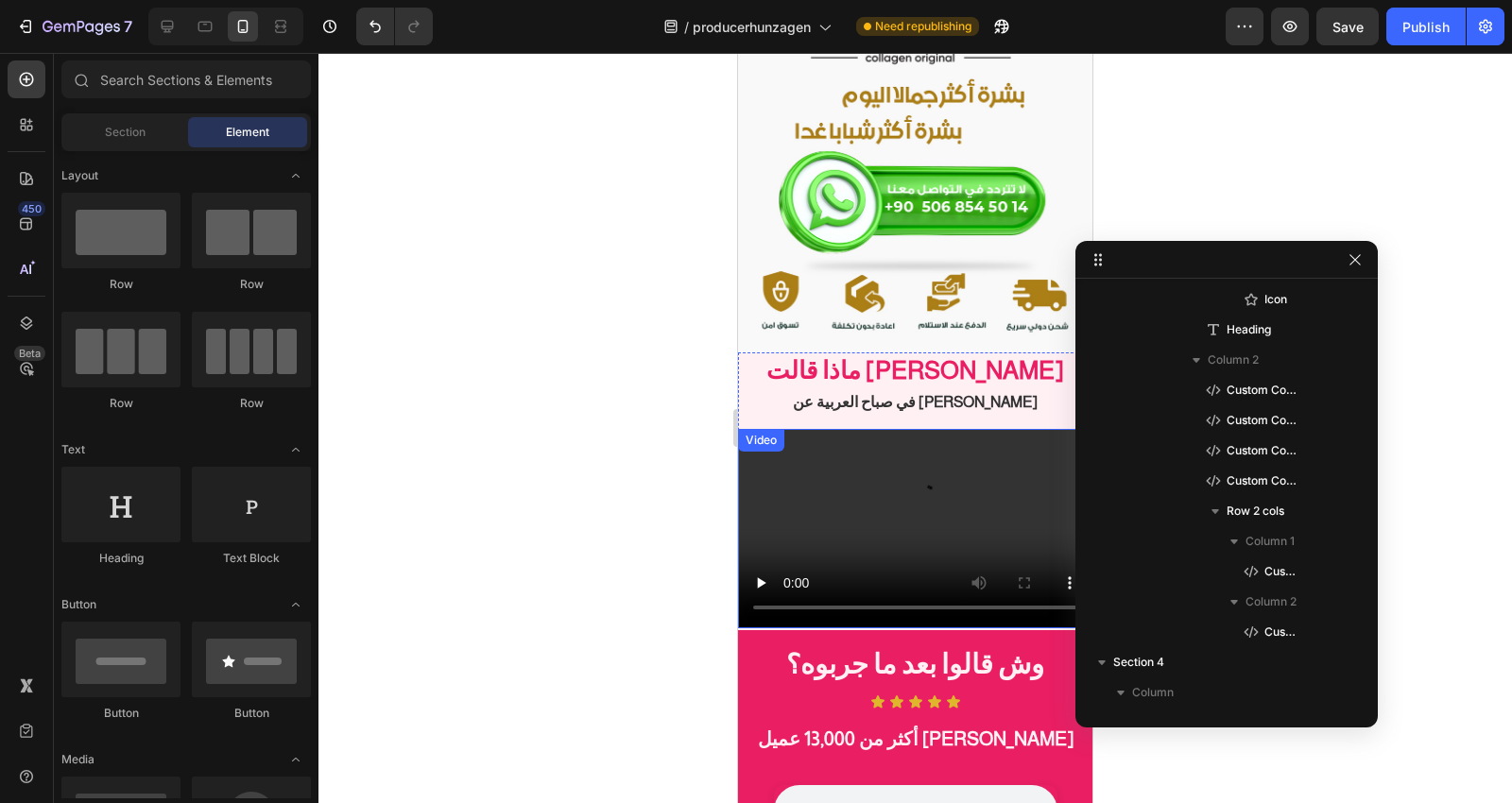
scroll to position [7351, 0]
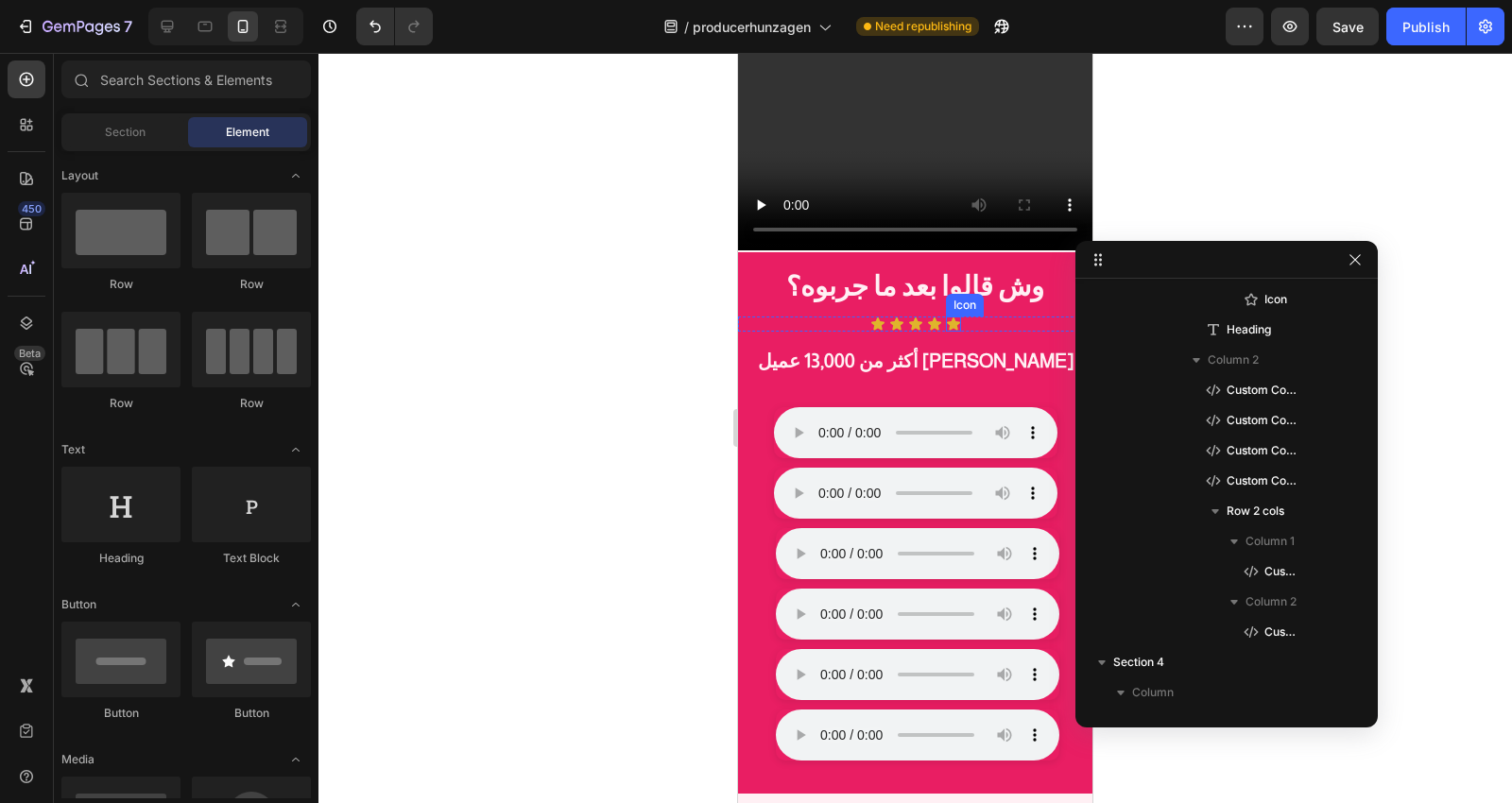
click at [950, 319] on icon at bounding box center [953, 324] width 15 height 15
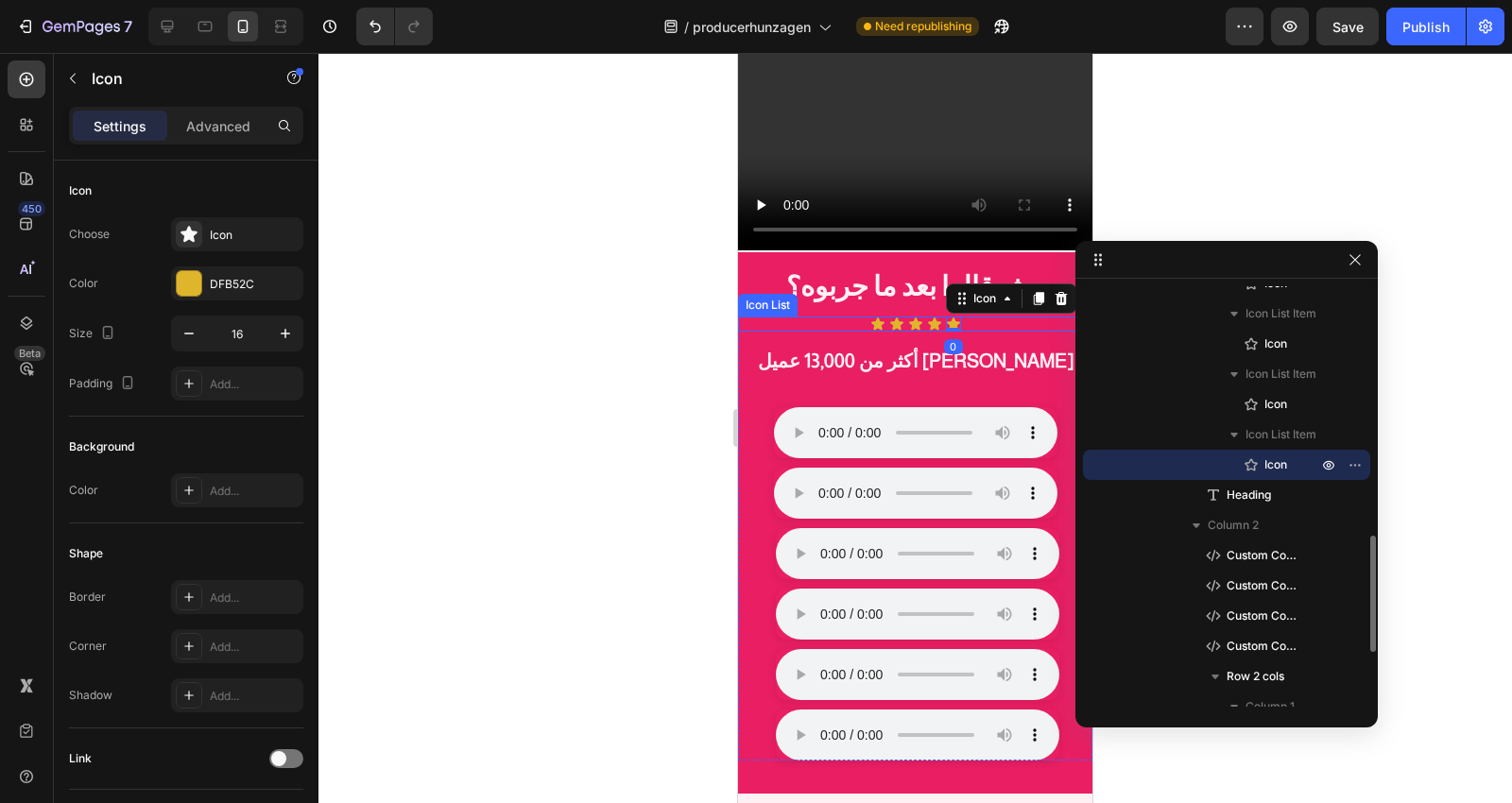
click at [1011, 319] on div "Icon Icon Icon Icon Icon 0" at bounding box center [915, 324] width 355 height 15
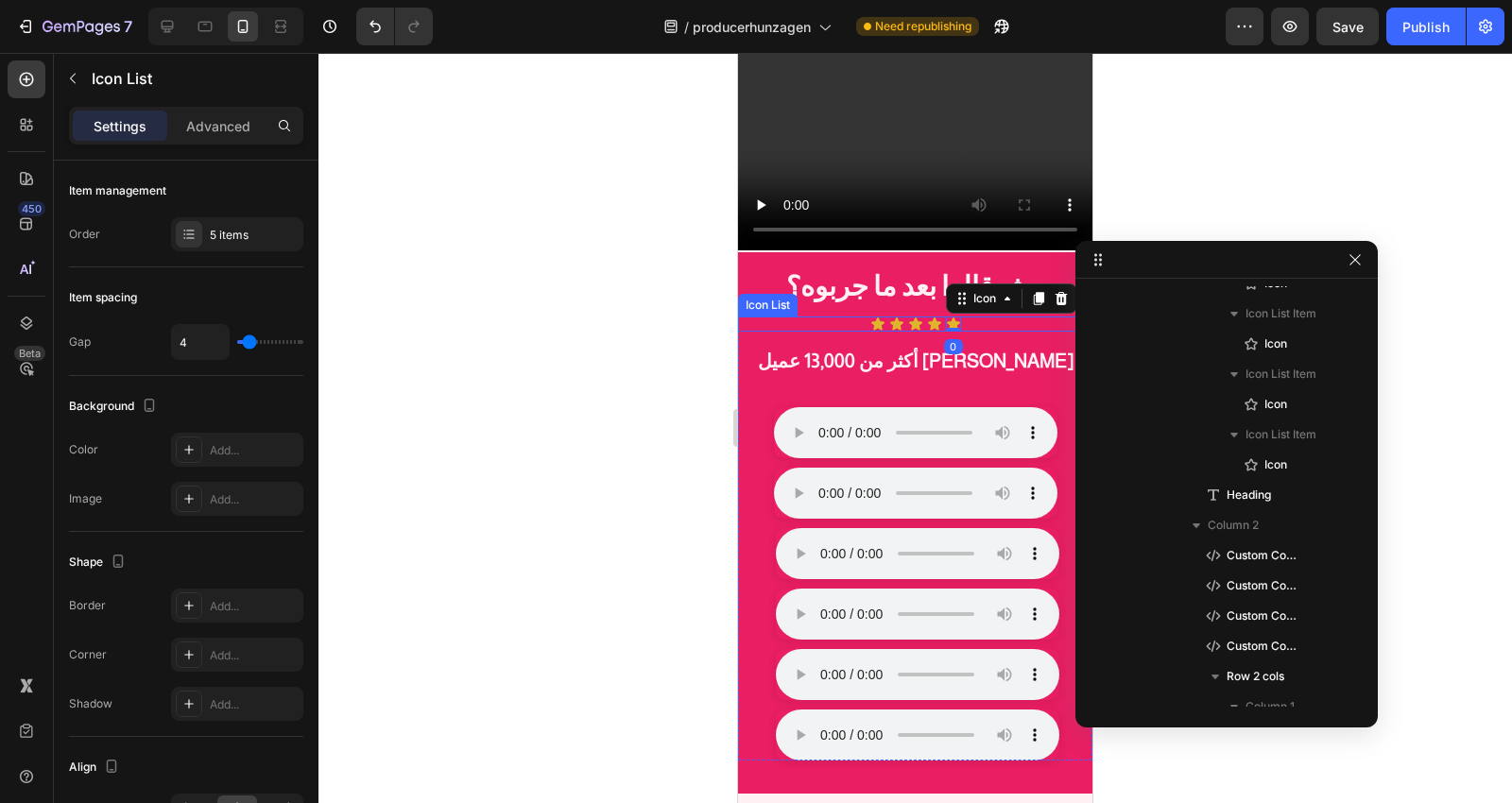
scroll to position [592, 0]
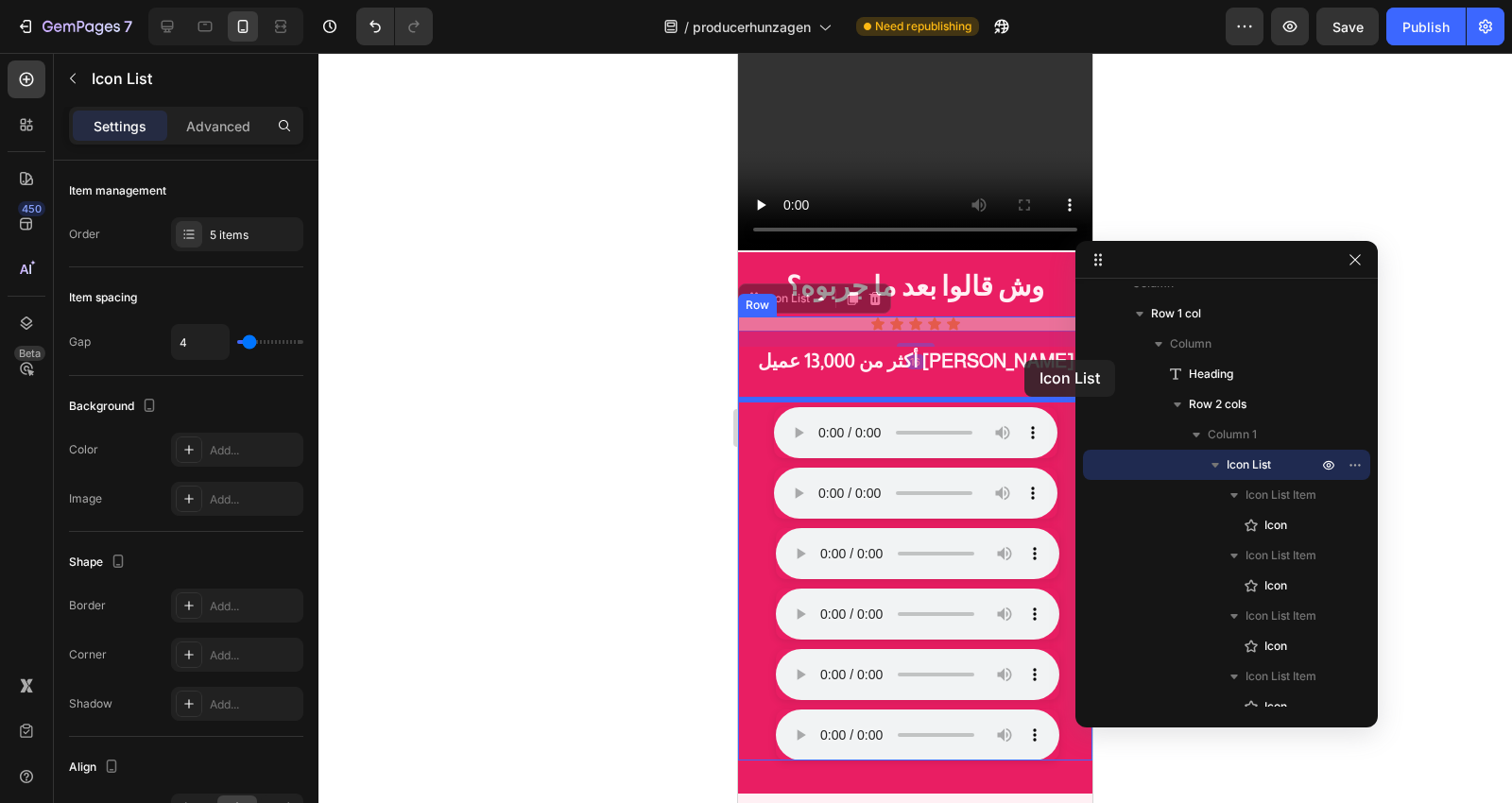
drag, startPoint x: 1031, startPoint y: 312, endPoint x: 1024, endPoint y: 360, distance: 48.5
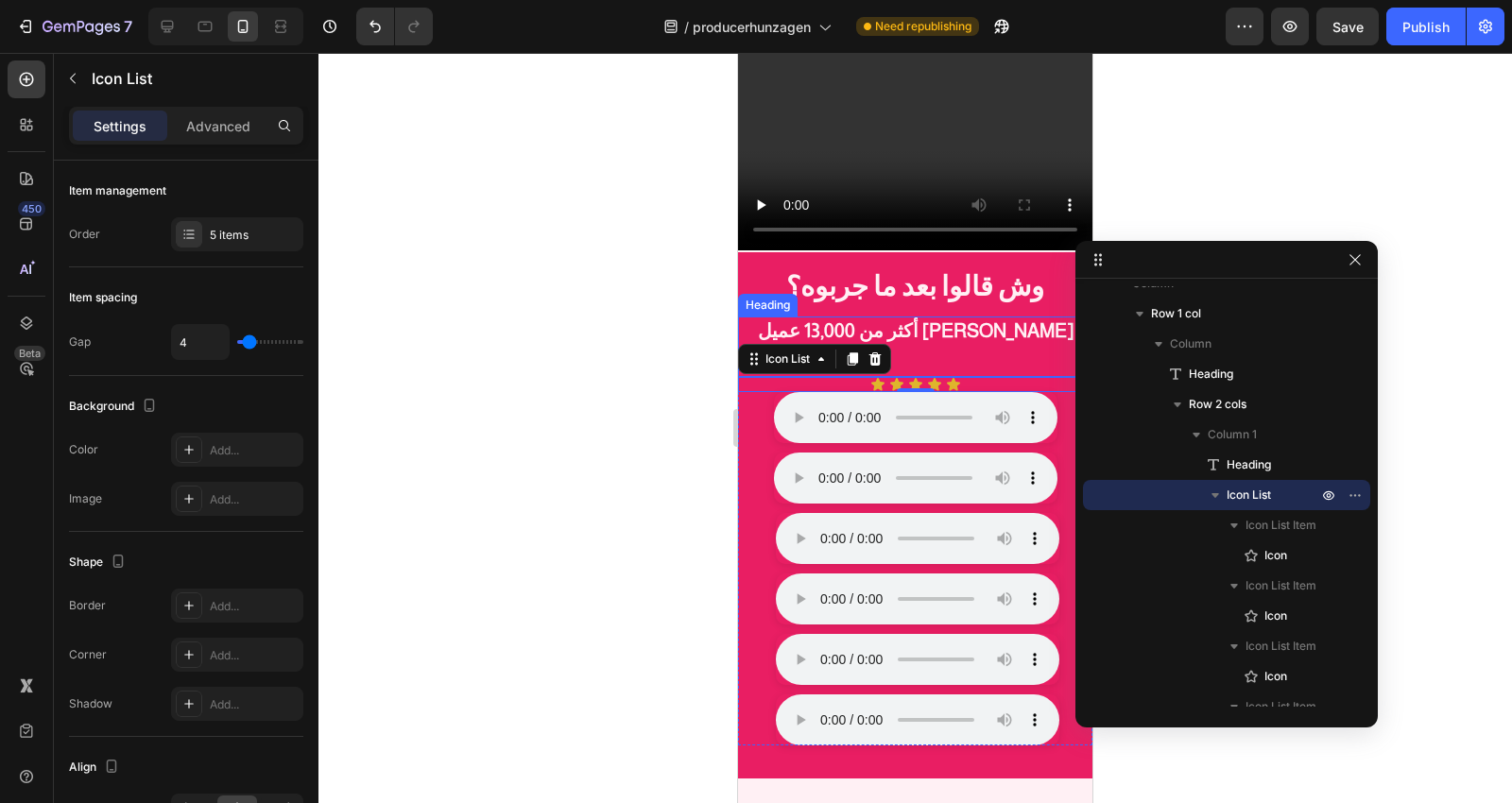
click at [991, 342] on div "أكثر من 13,000 عميل [PERSON_NAME]" at bounding box center [915, 346] width 355 height 60
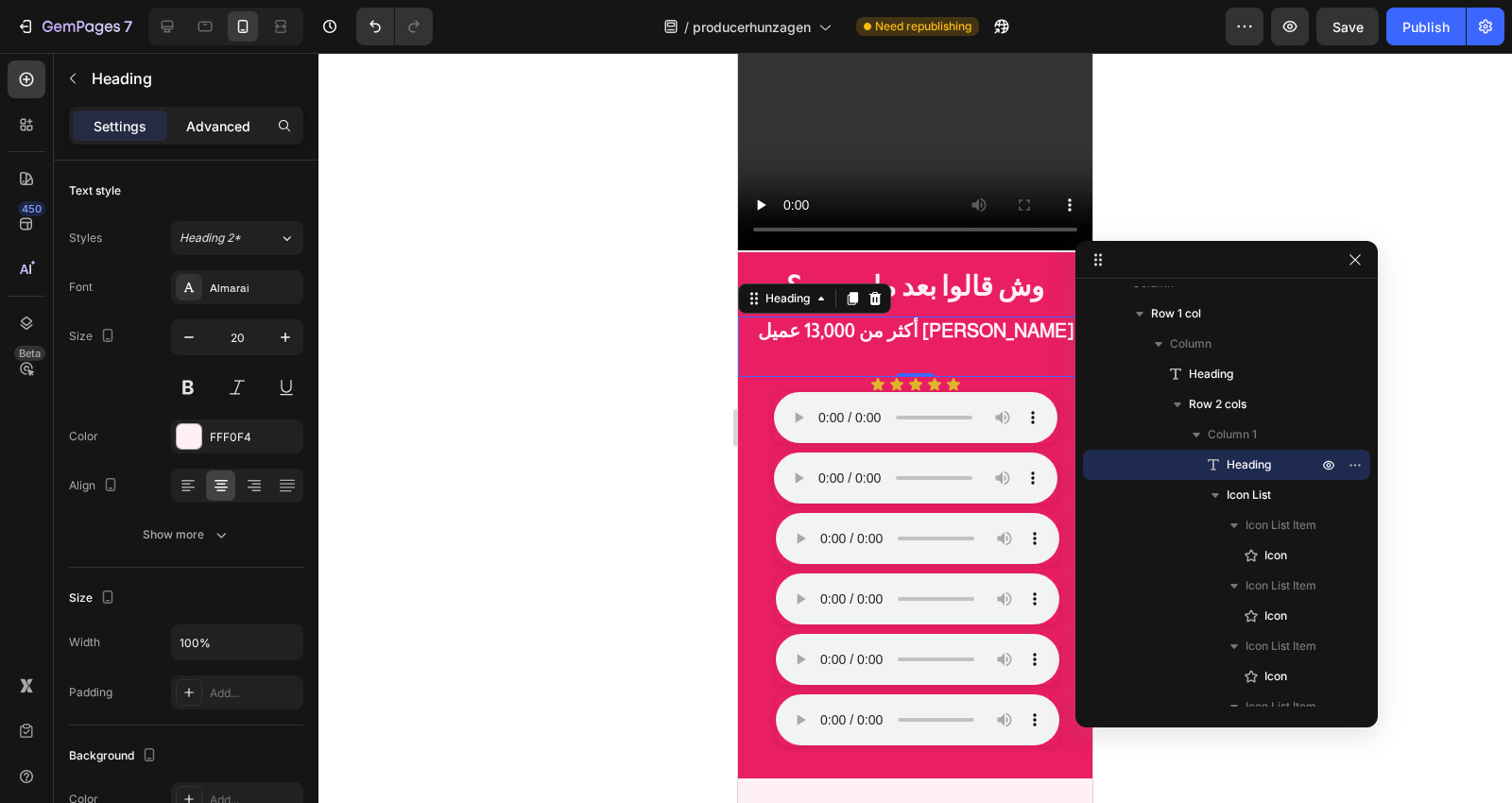
click at [218, 135] on p "Advanced" at bounding box center [217, 126] width 64 height 20
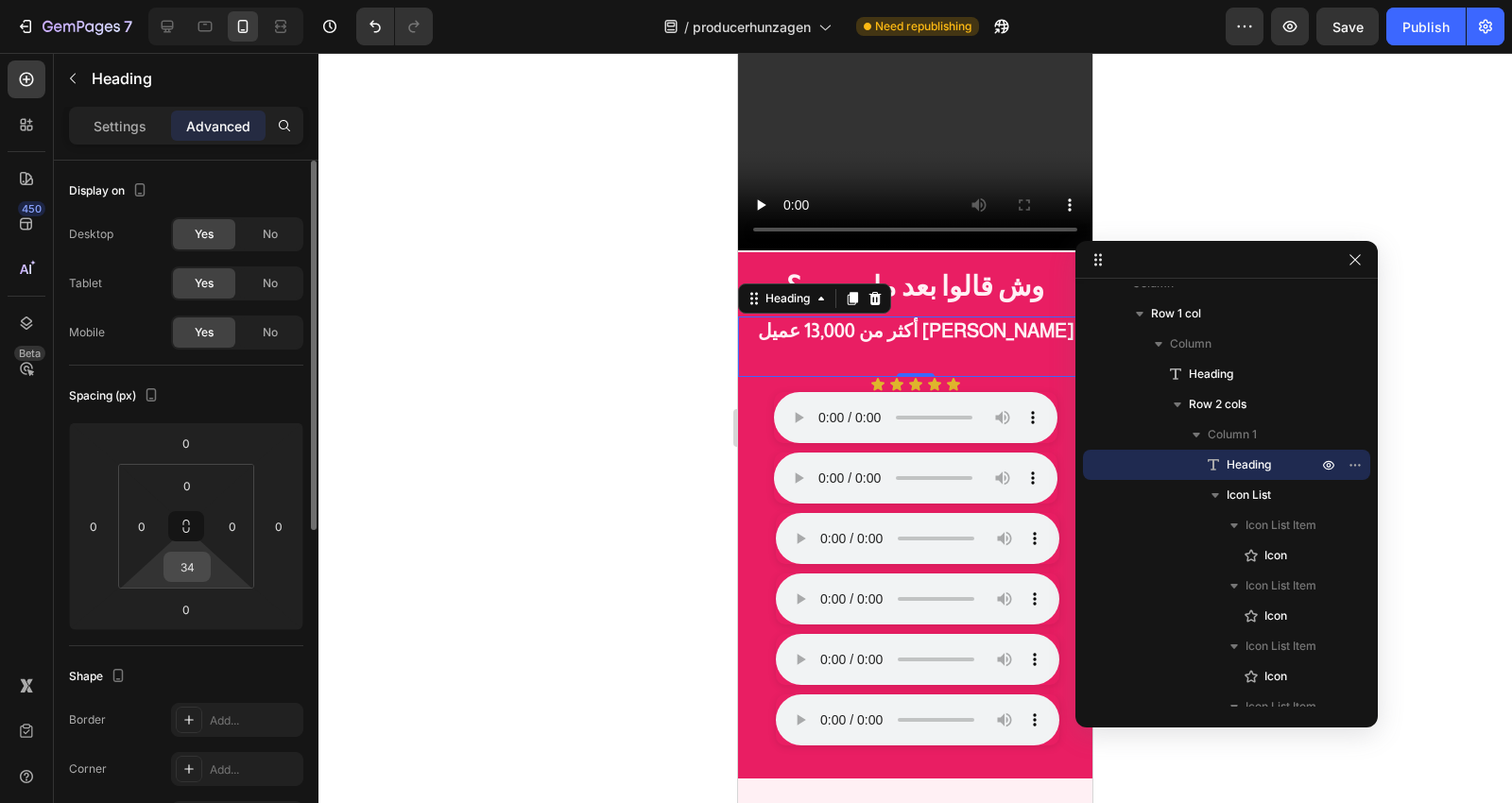
click at [185, 566] on input "34" at bounding box center [187, 567] width 38 height 29
type input "0"
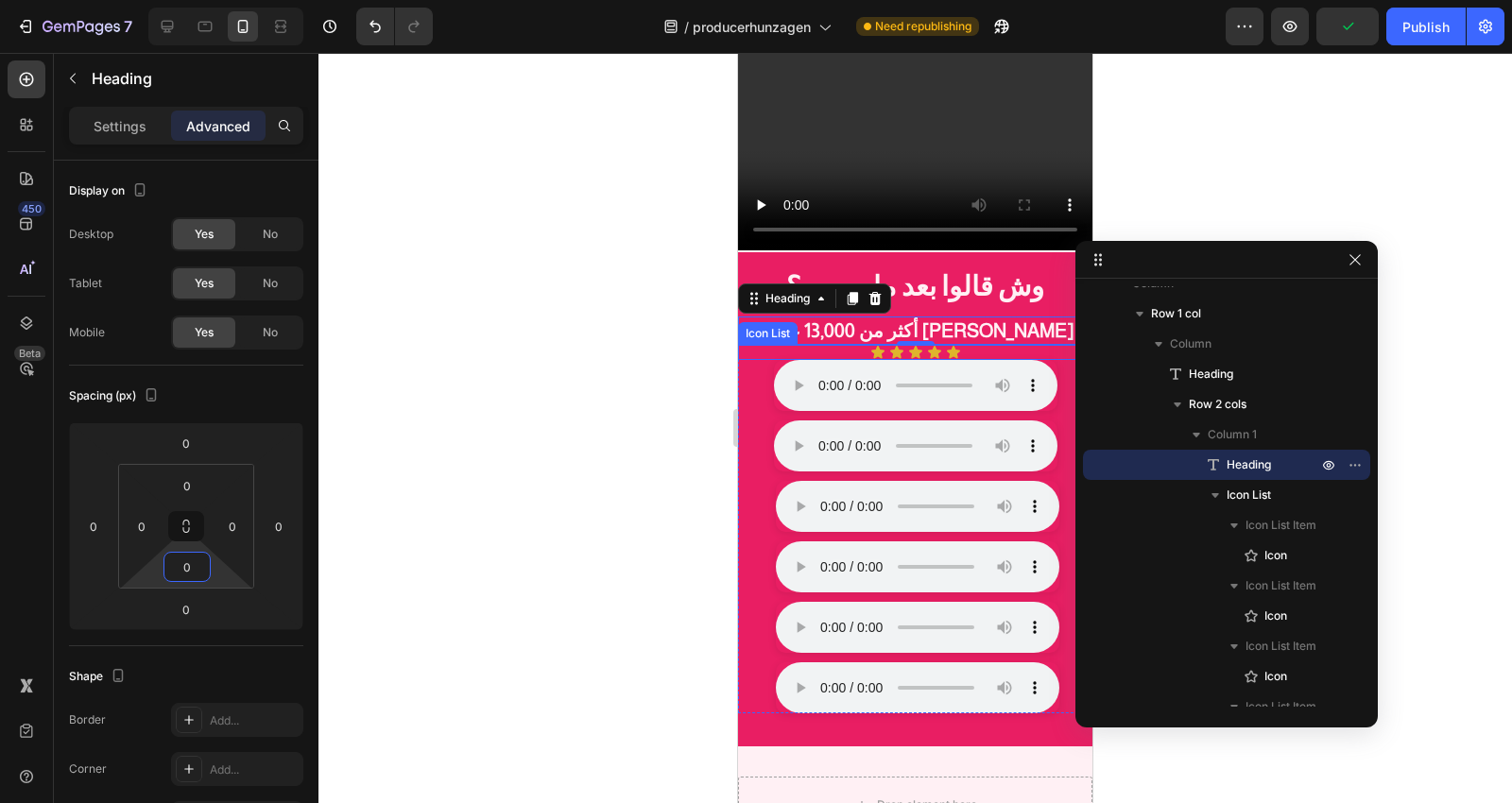
click at [1023, 345] on div "Icon Icon Icon Icon Icon" at bounding box center [915, 353] width 355 height 15
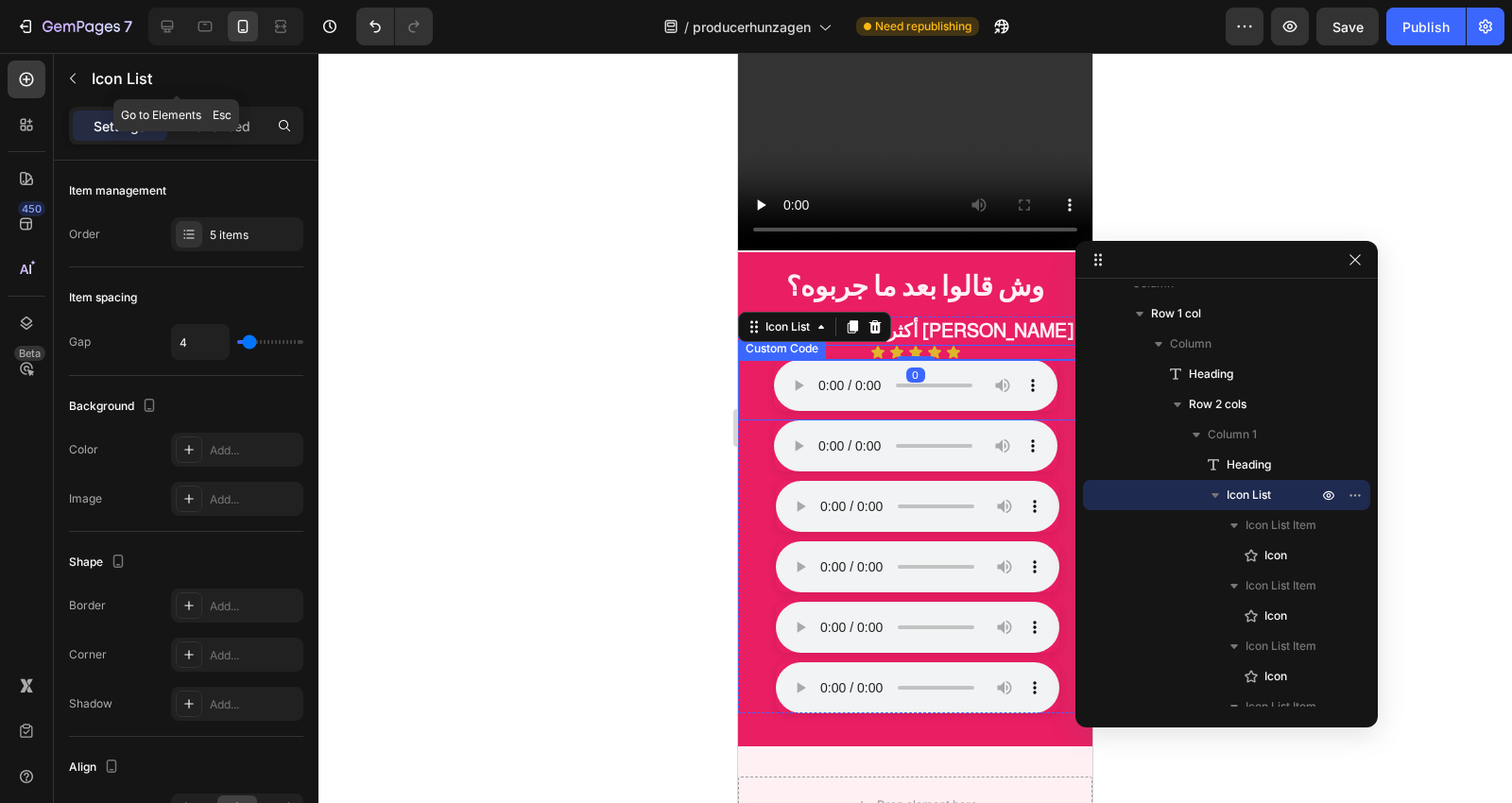
click at [250, 104] on div "Icon List" at bounding box center [176, 80] width 246 height 53
click at [234, 117] on p "Advanced" at bounding box center [217, 126] width 64 height 20
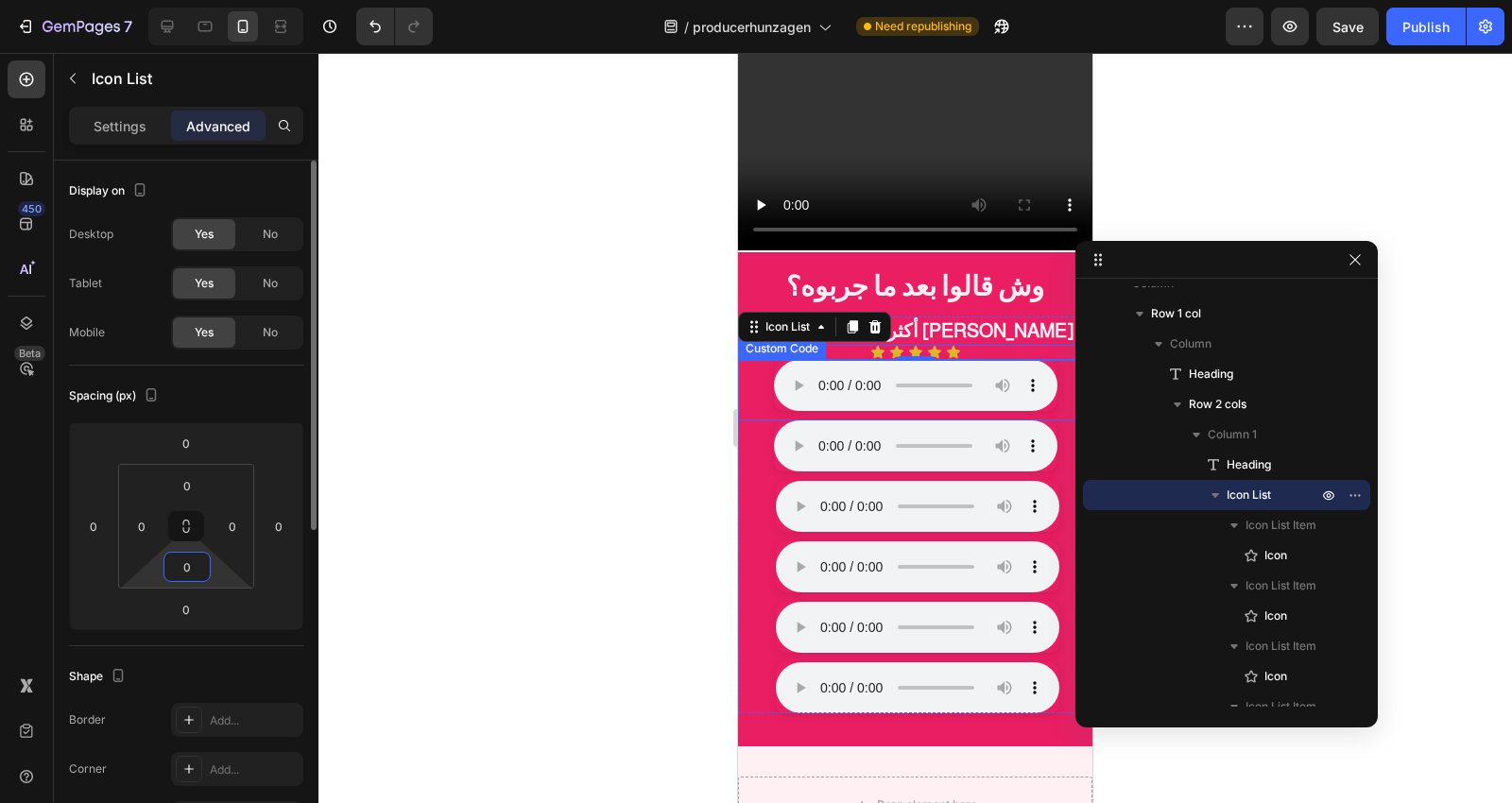
drag, startPoint x: 187, startPoint y: 570, endPoint x: 160, endPoint y: 568, distance: 27.1
click at [160, 568] on div "0 0 0 0" at bounding box center [186, 526] width 136 height 125
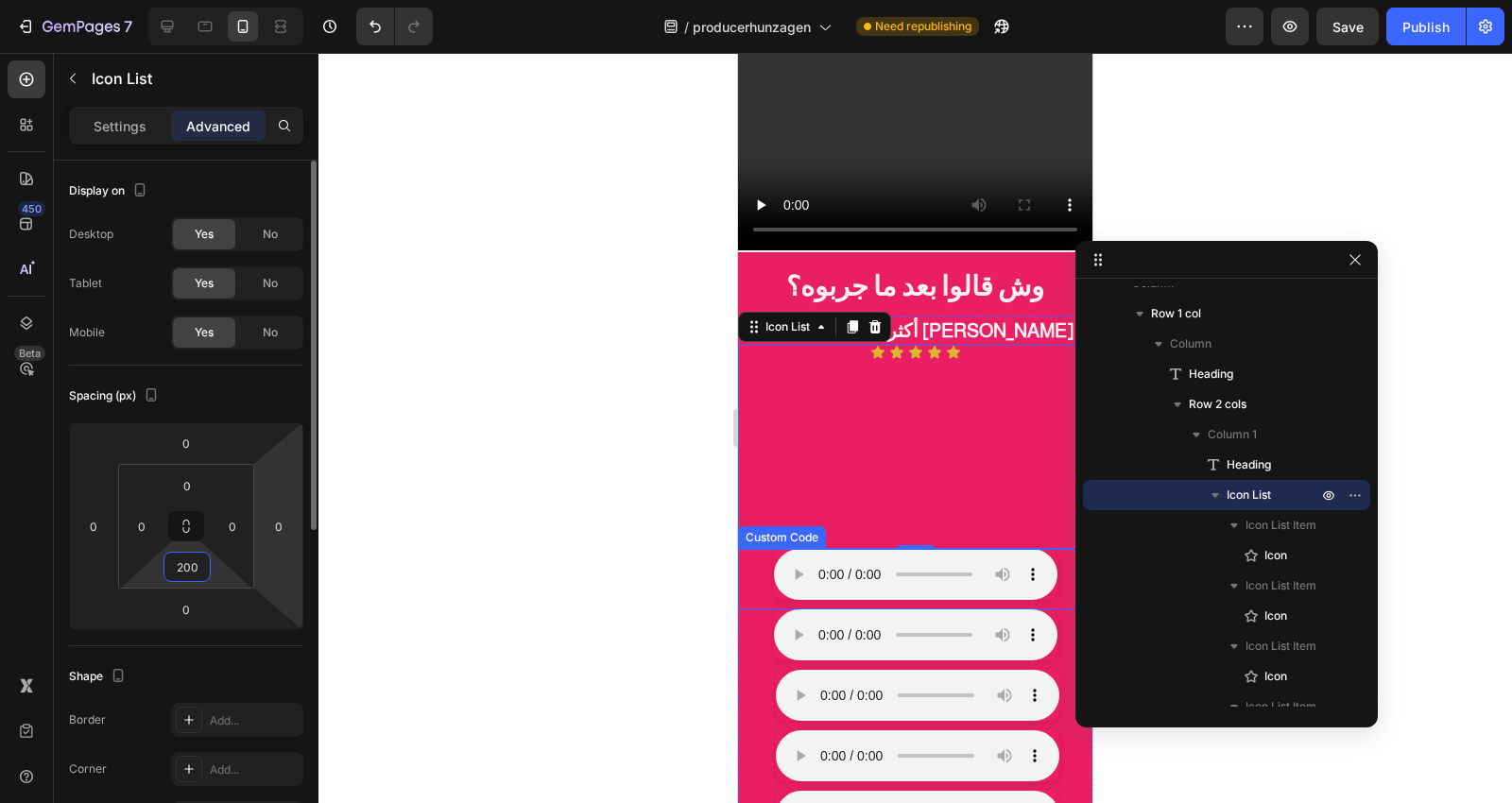
type input "20"
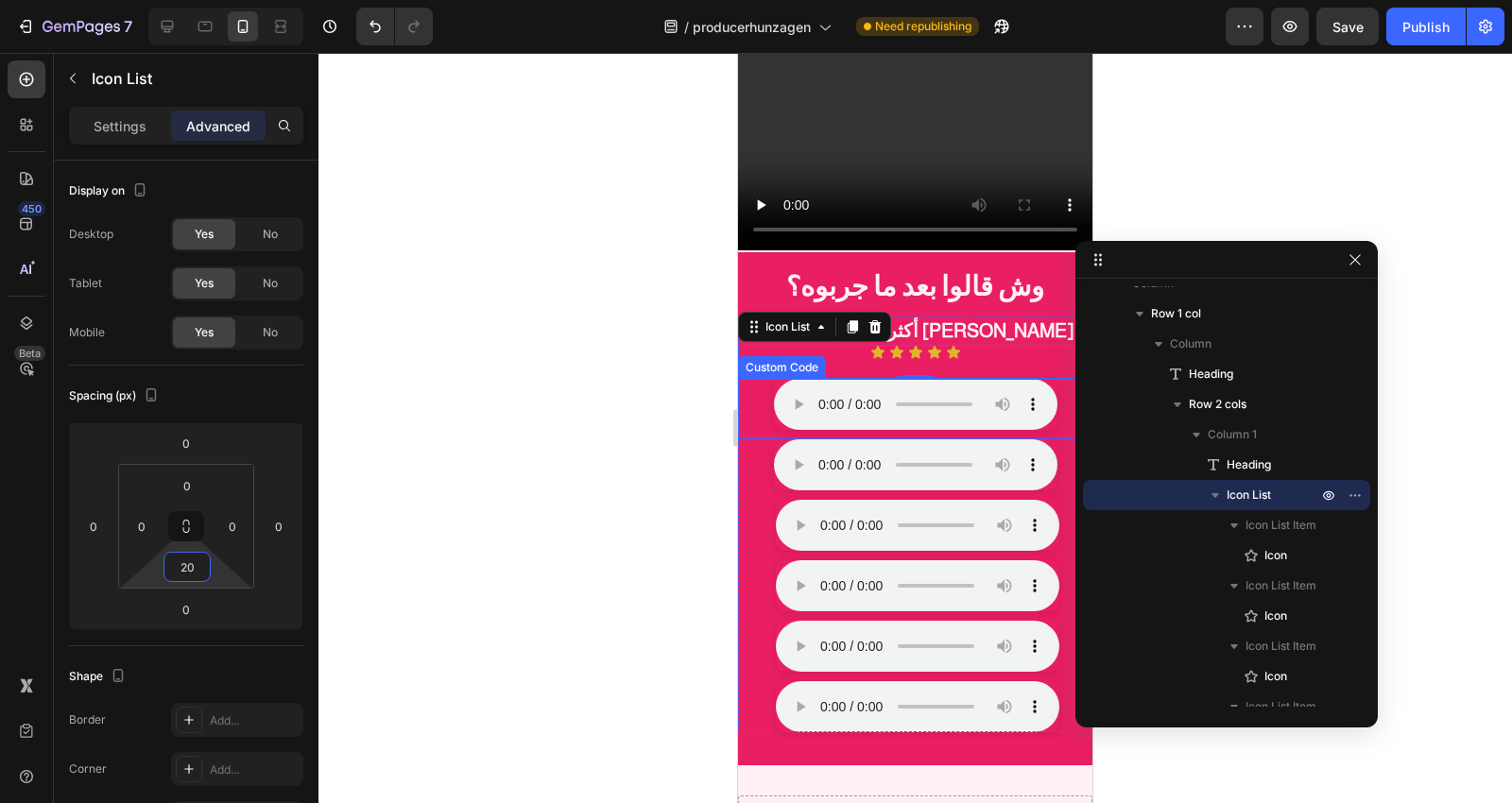
click at [573, 621] on div at bounding box center [915, 428] width 1194 height 751
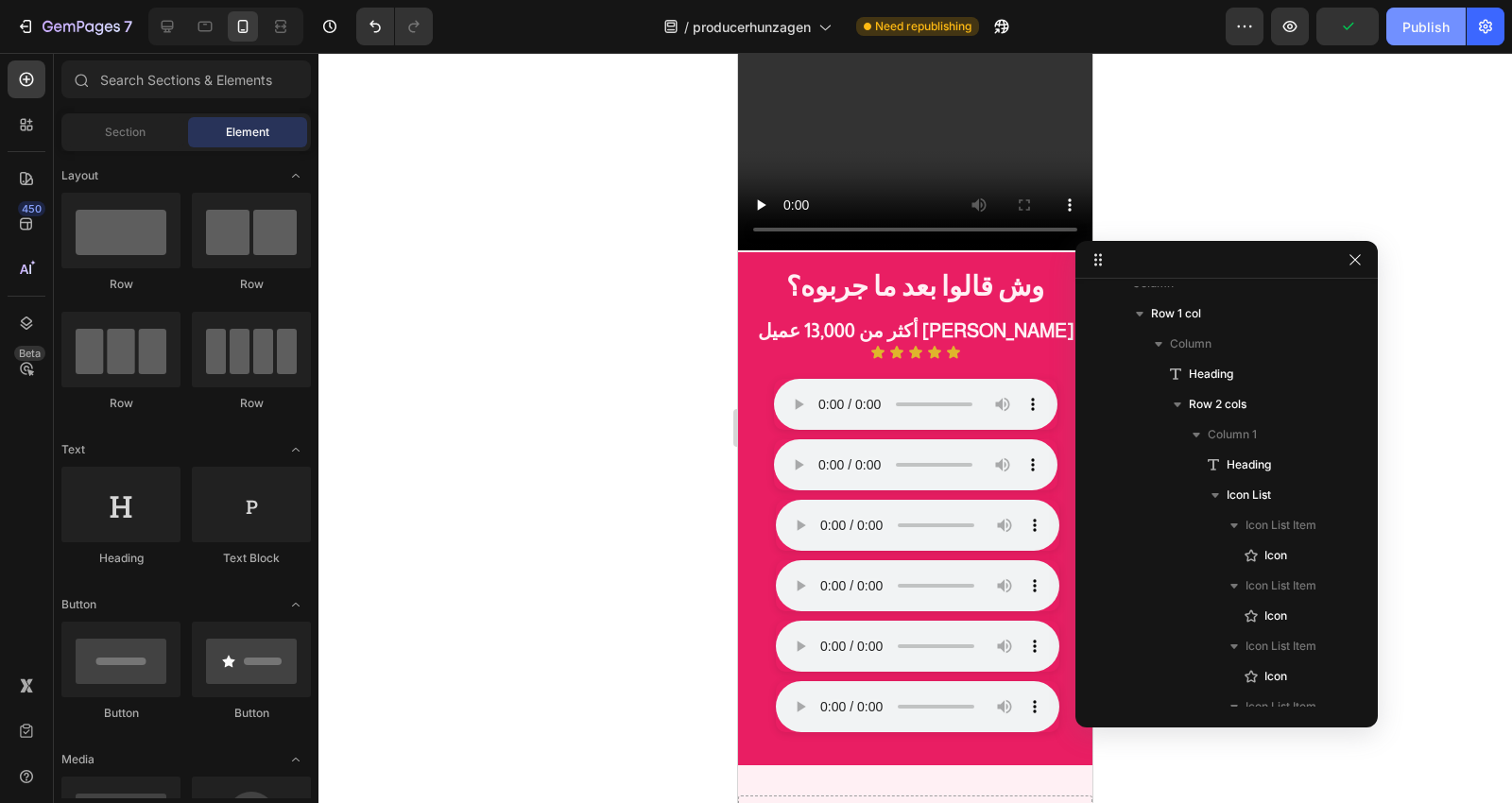
click at [1421, 34] on div "Publish" at bounding box center [1426, 27] width 48 height 20
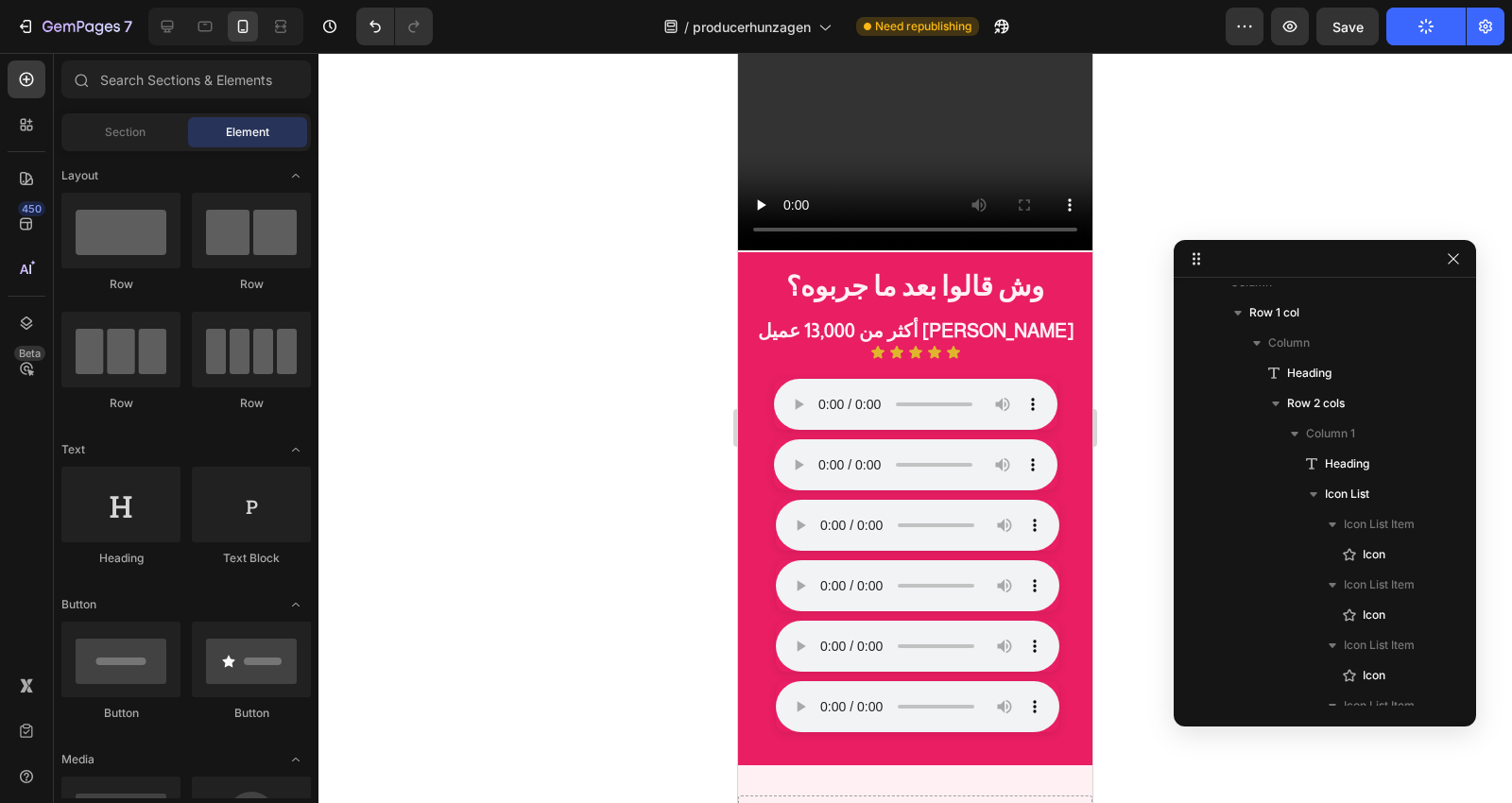
drag, startPoint x: 1211, startPoint y: 266, endPoint x: 1319, endPoint y: 269, distance: 108.0
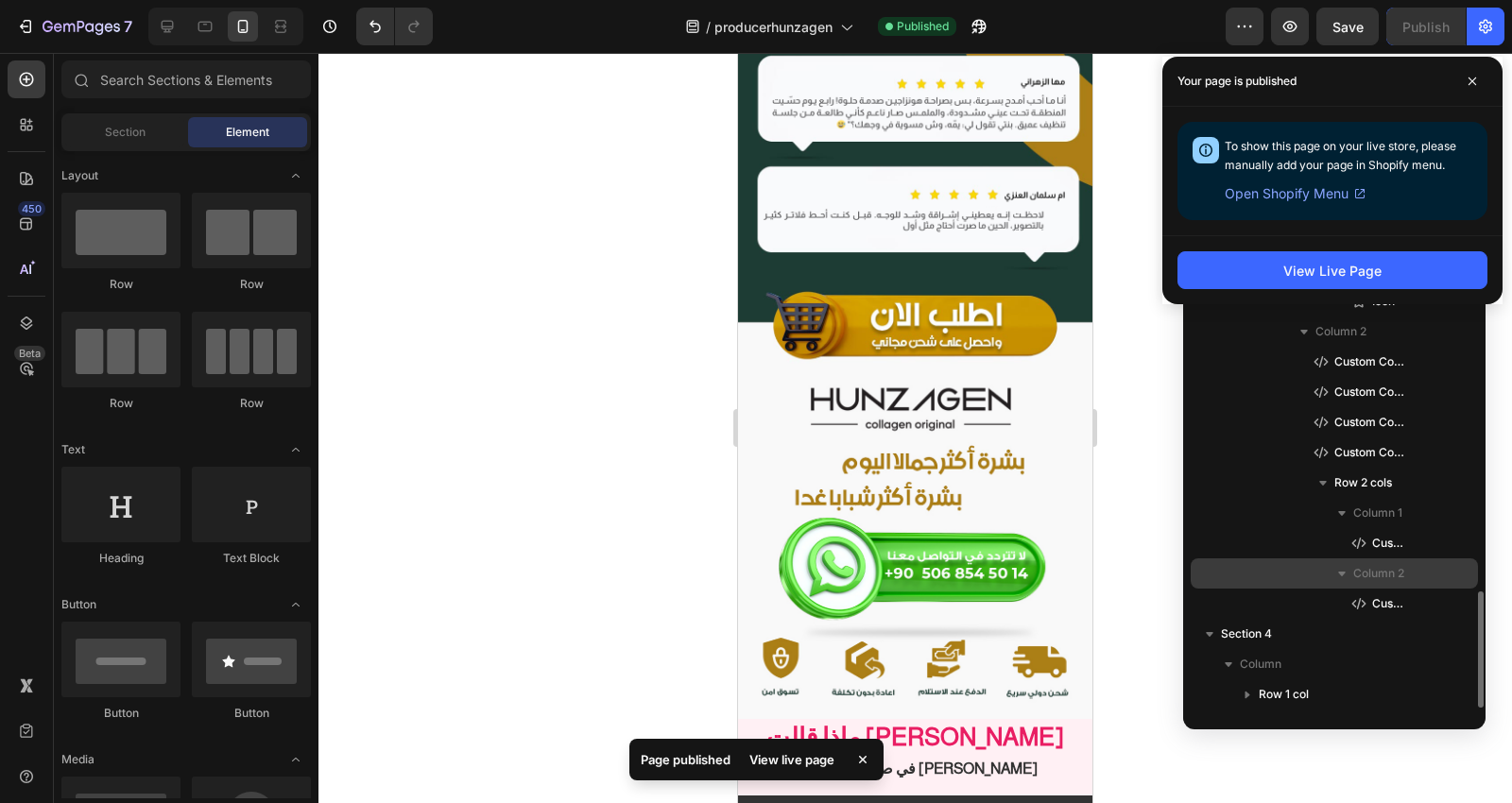
scroll to position [881, 0]
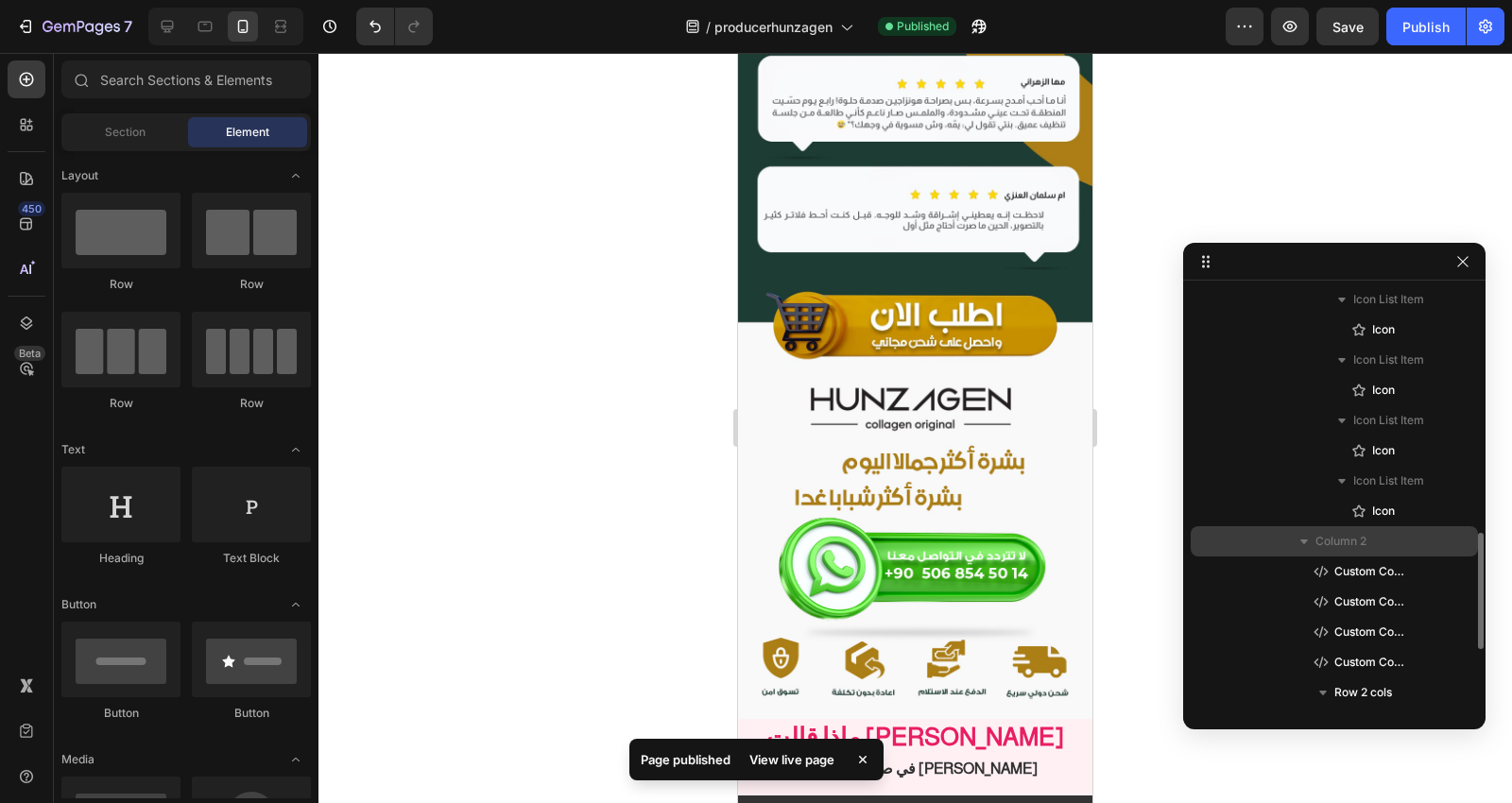
click at [1373, 551] on div "Column 2" at bounding box center [1334, 542] width 272 height 31
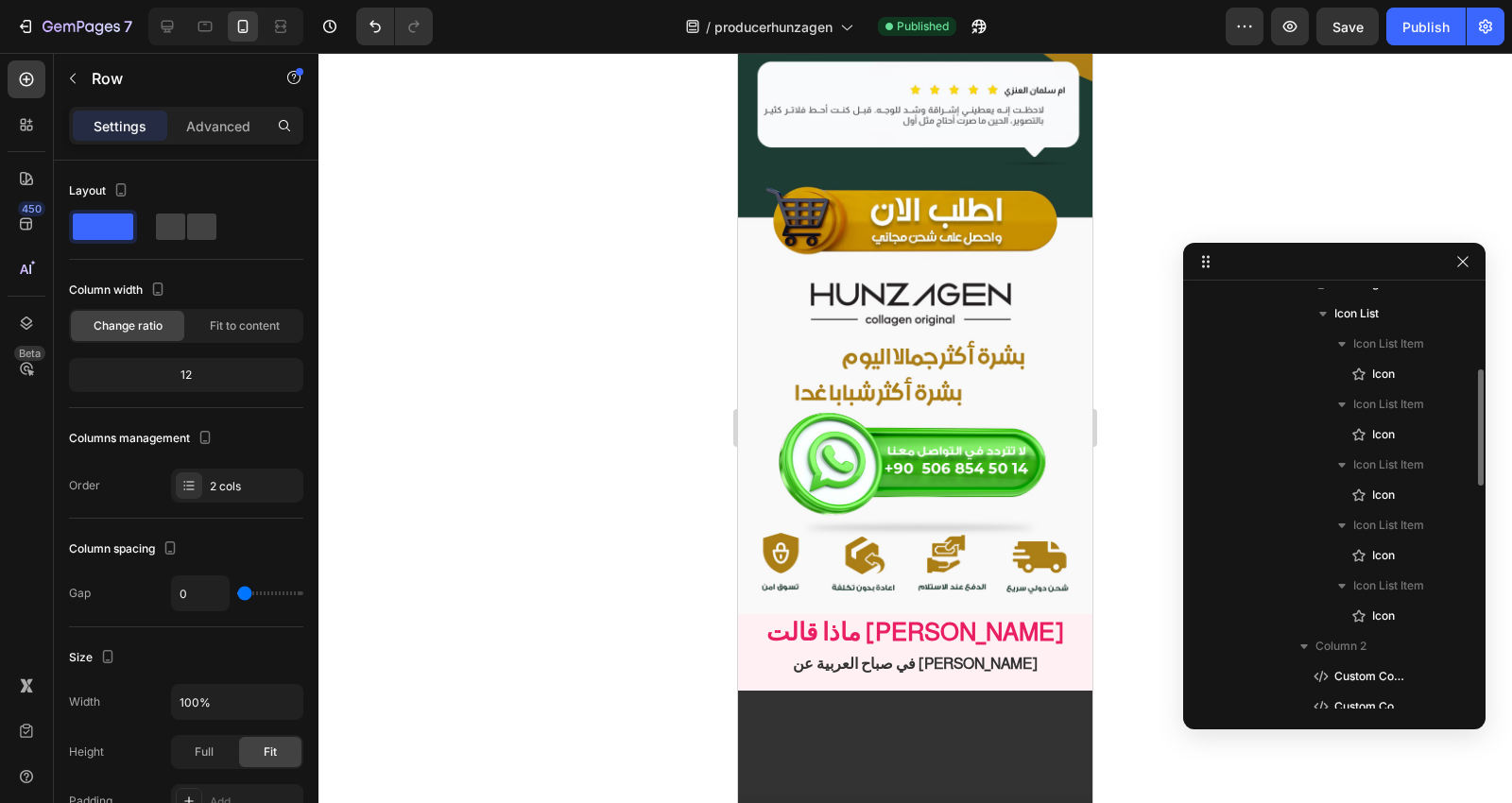
scroll to position [671, 0]
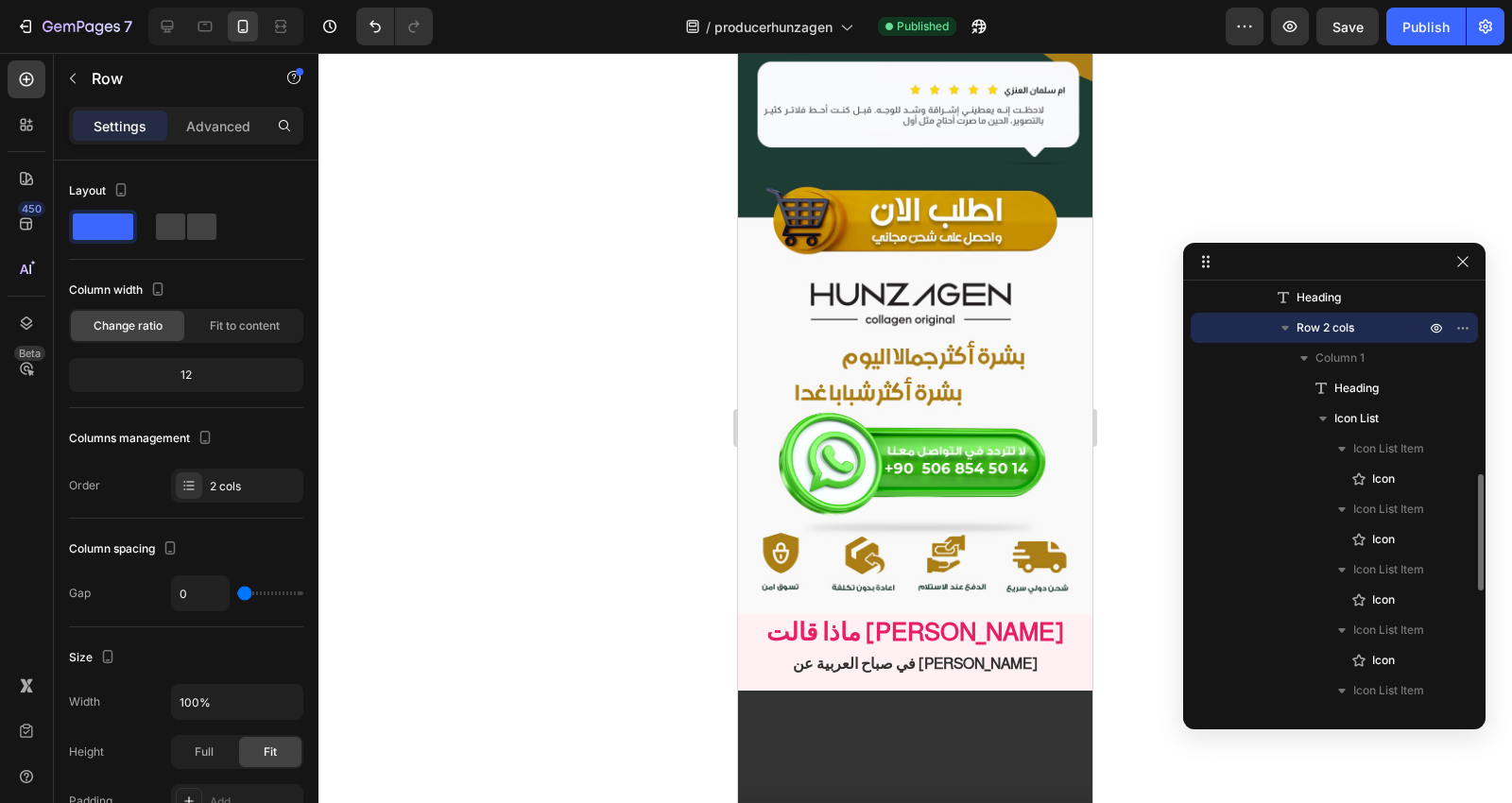
click at [1288, 341] on div "Row 2 cols" at bounding box center [1334, 328] width 272 height 31
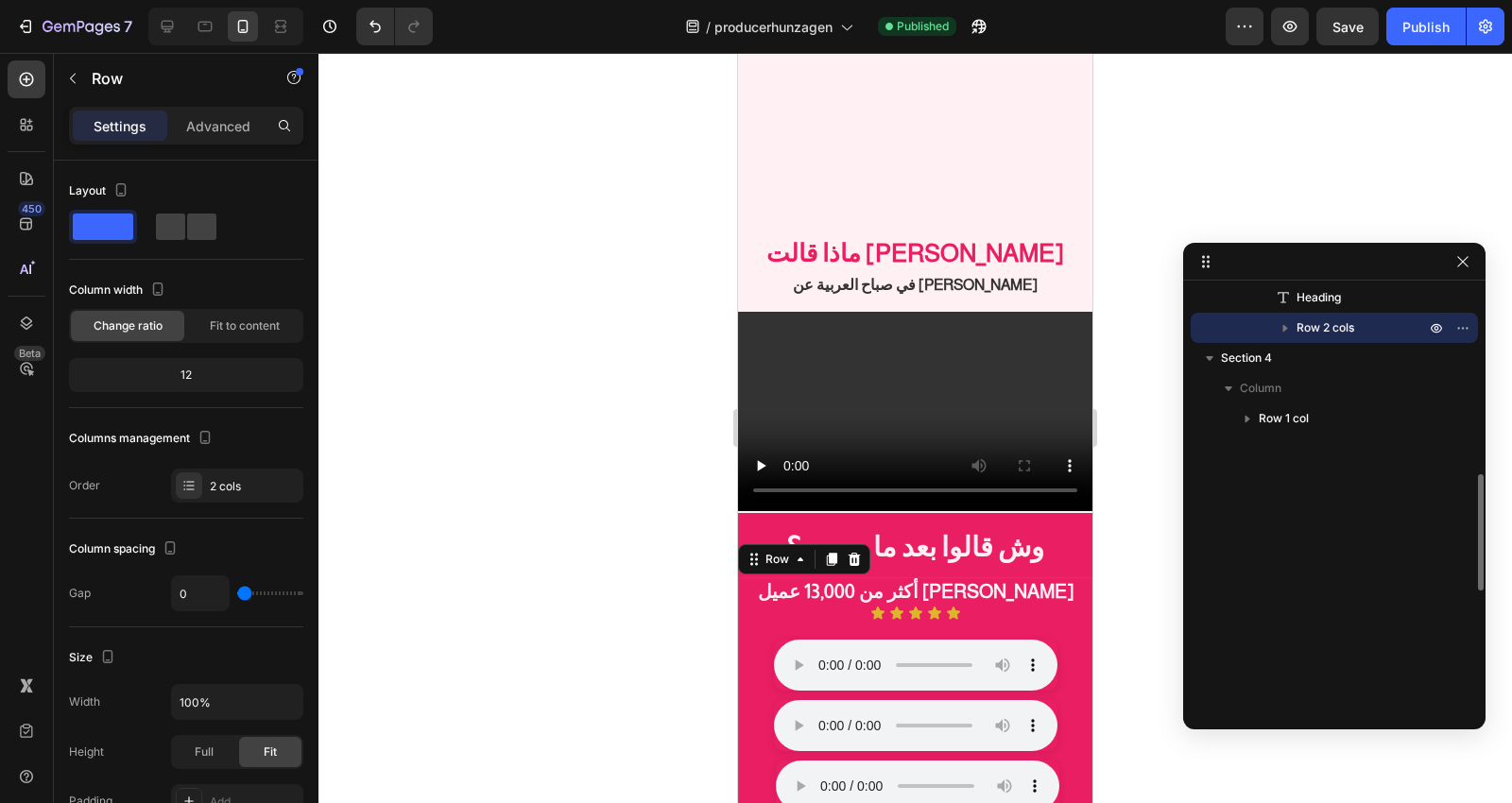
scroll to position [7541, 0]
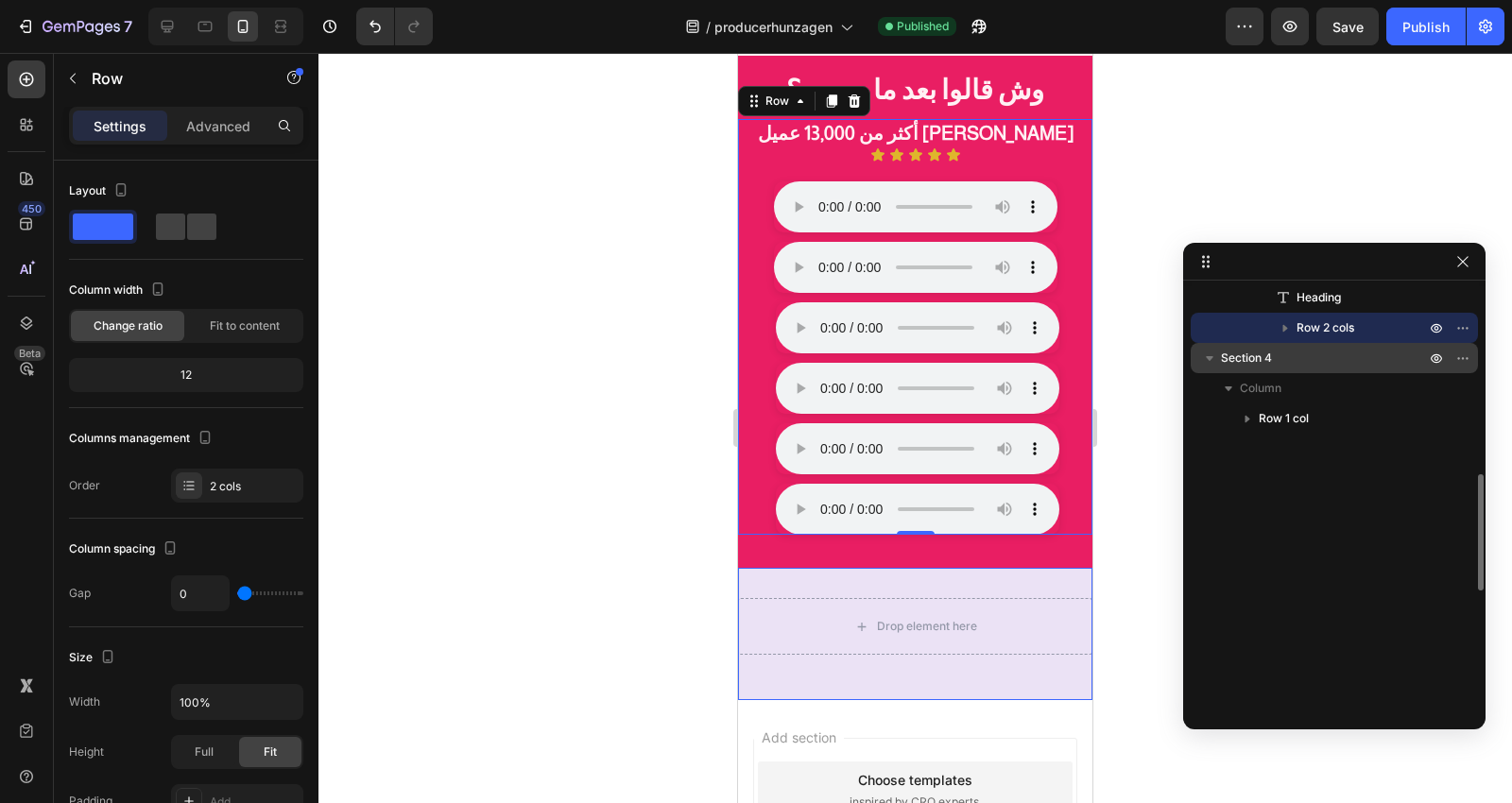
click at [1288, 367] on div "Section 4" at bounding box center [1334, 359] width 272 height 31
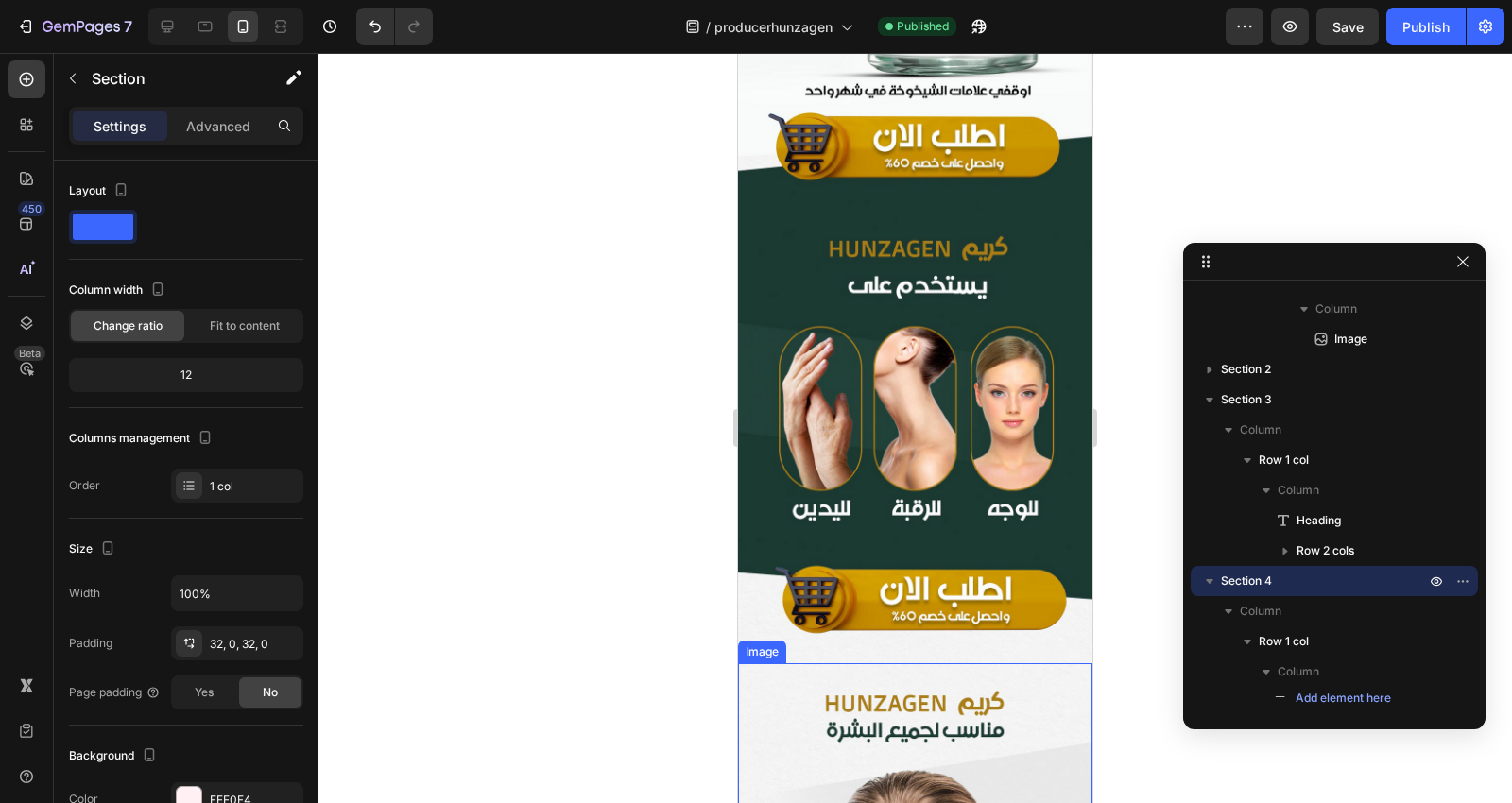
scroll to position [525, 0]
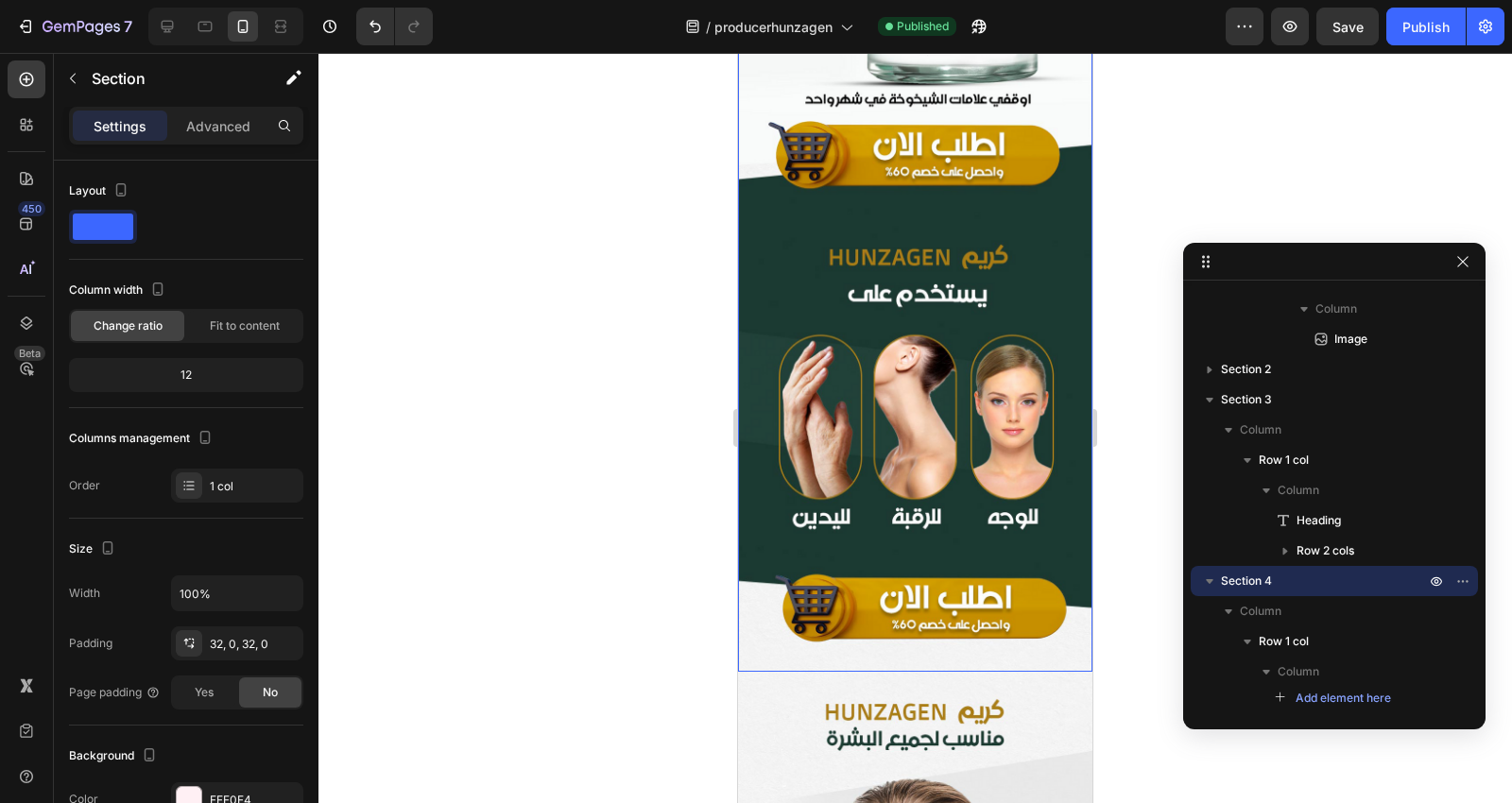
click at [1024, 332] on img at bounding box center [915, 119] width 355 height 1105
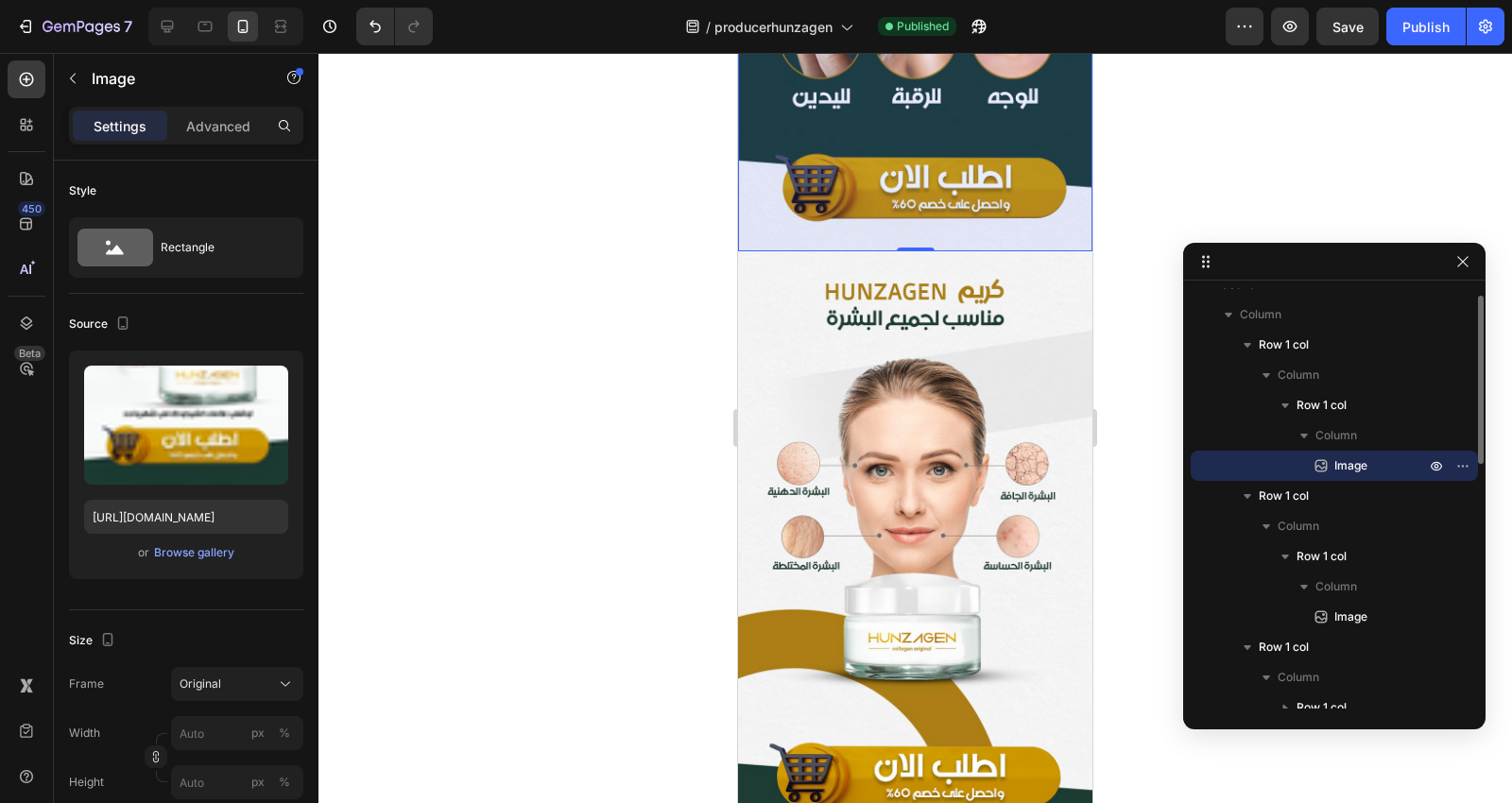
scroll to position [629, 0]
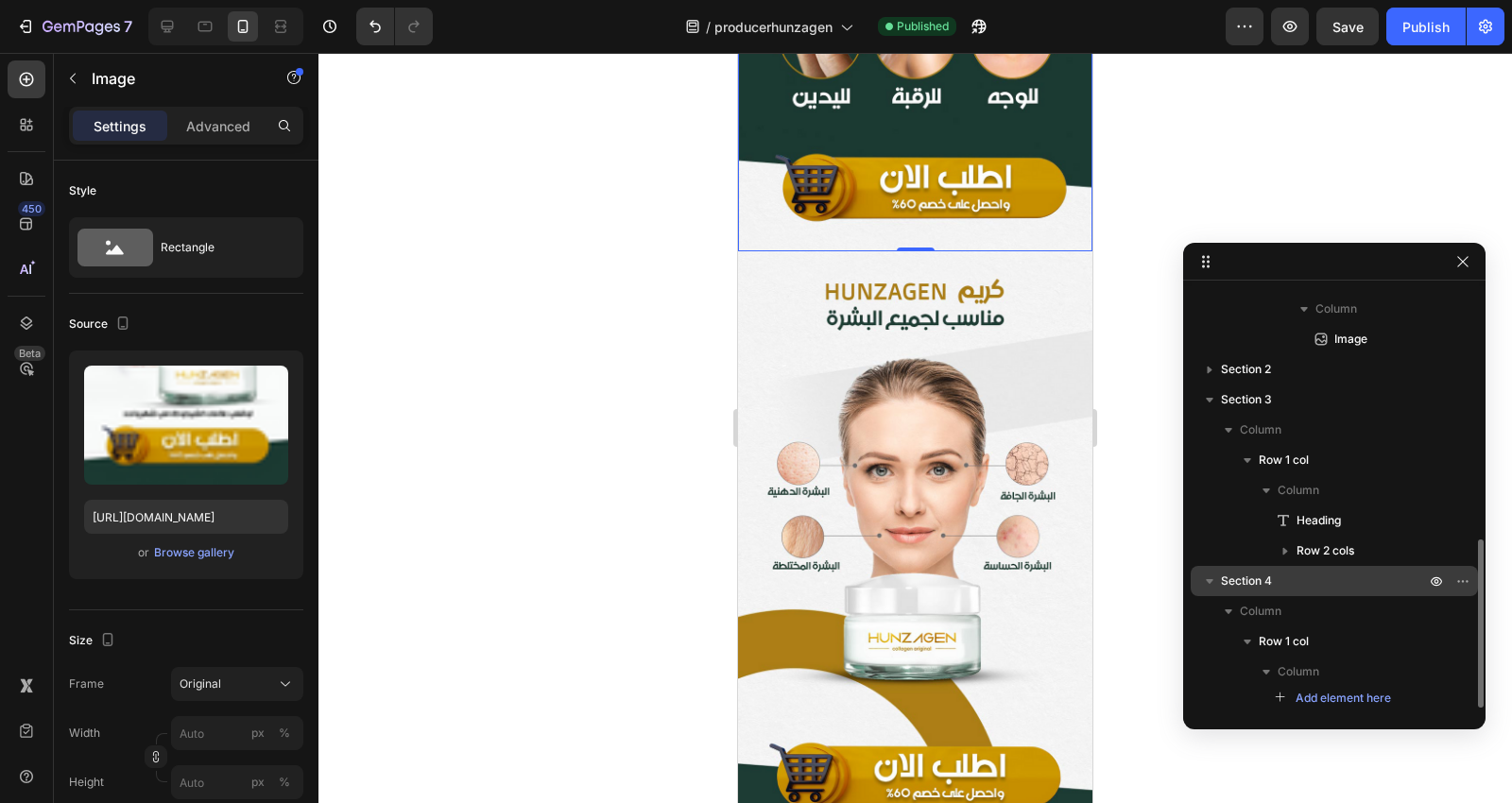
click at [1351, 581] on p "Section 4" at bounding box center [1325, 582] width 208 height 19
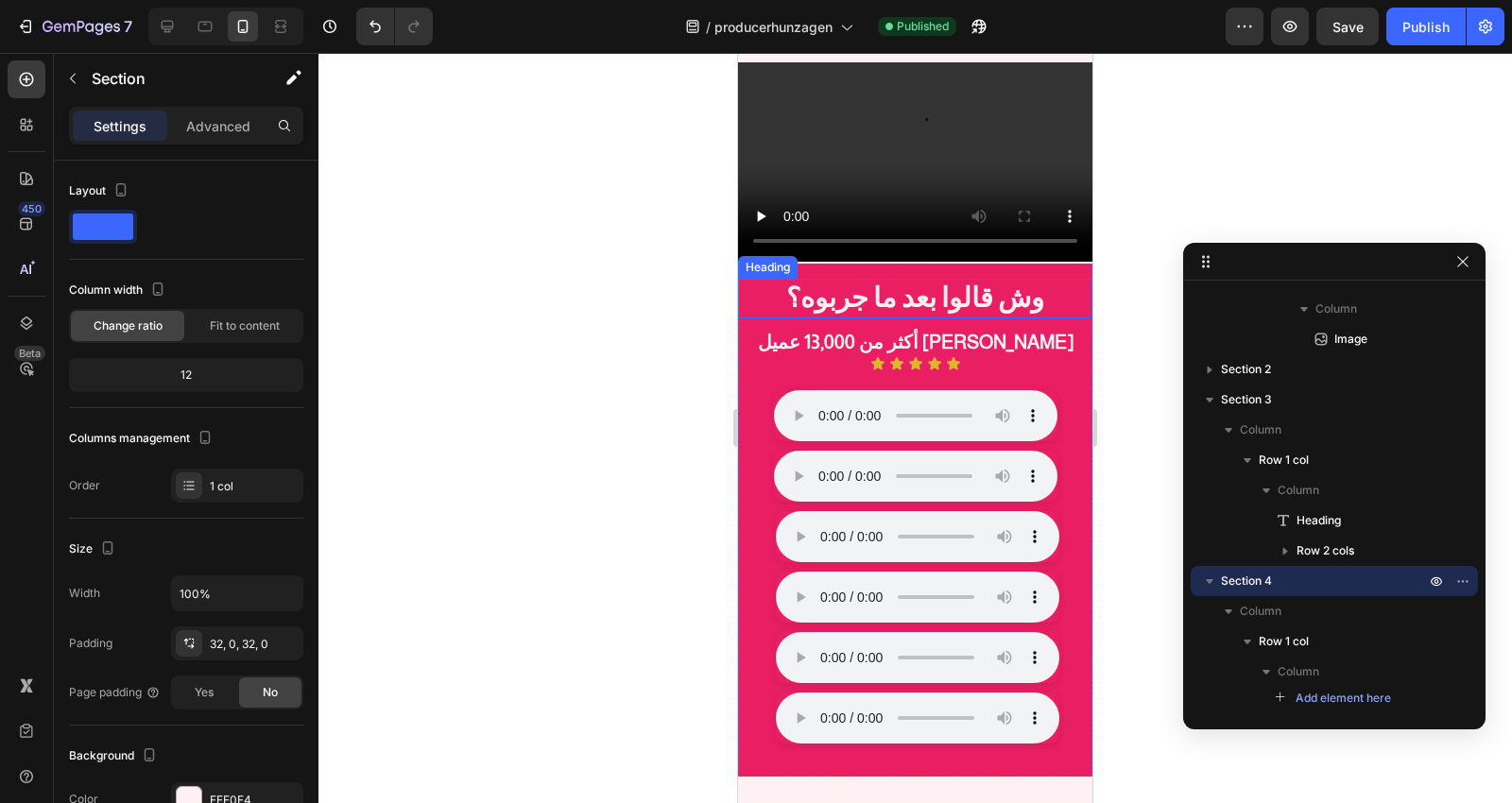
scroll to position [7326, 0]
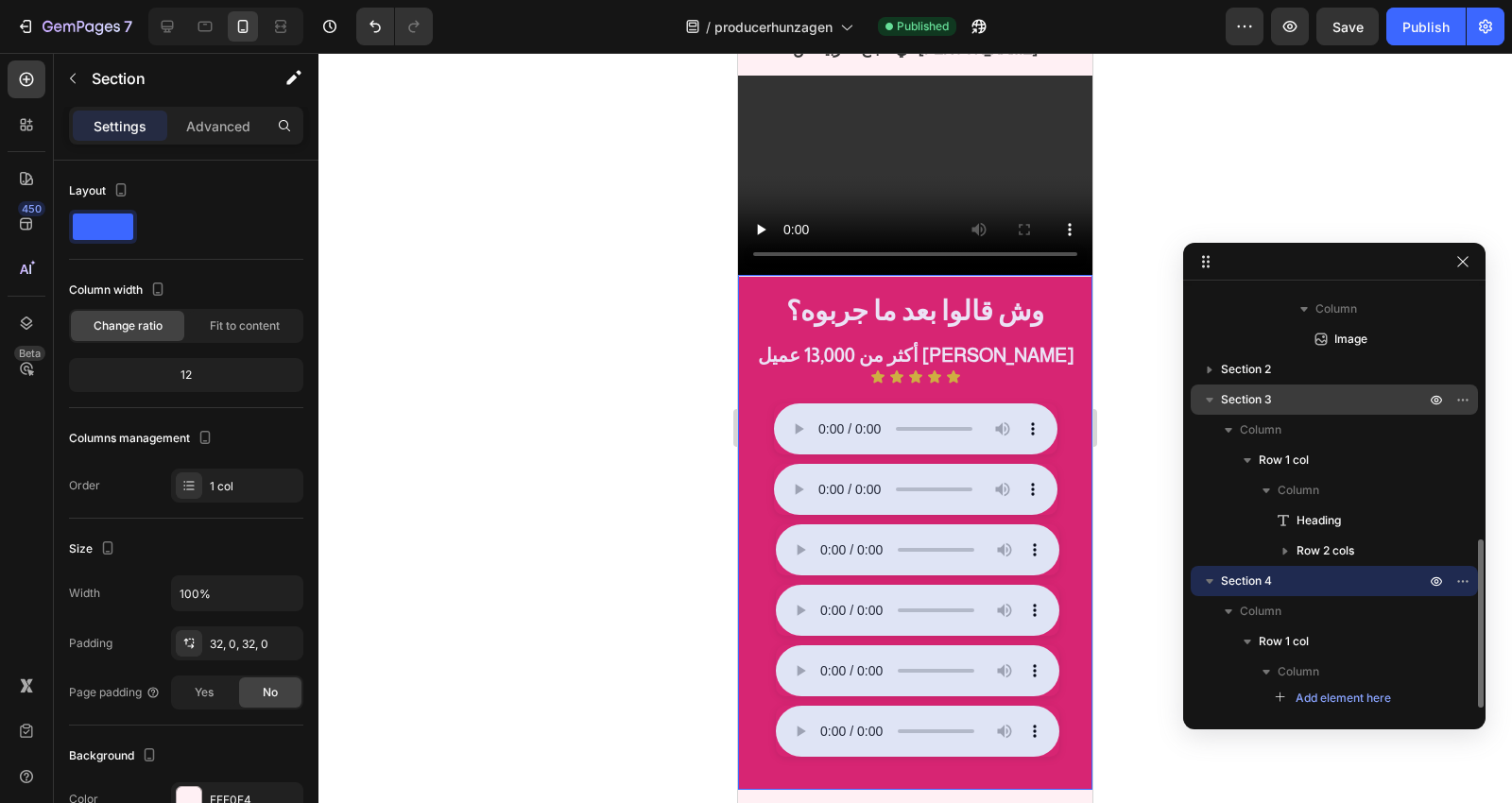
click at [1337, 391] on p "Section 3" at bounding box center [1325, 400] width 208 height 19
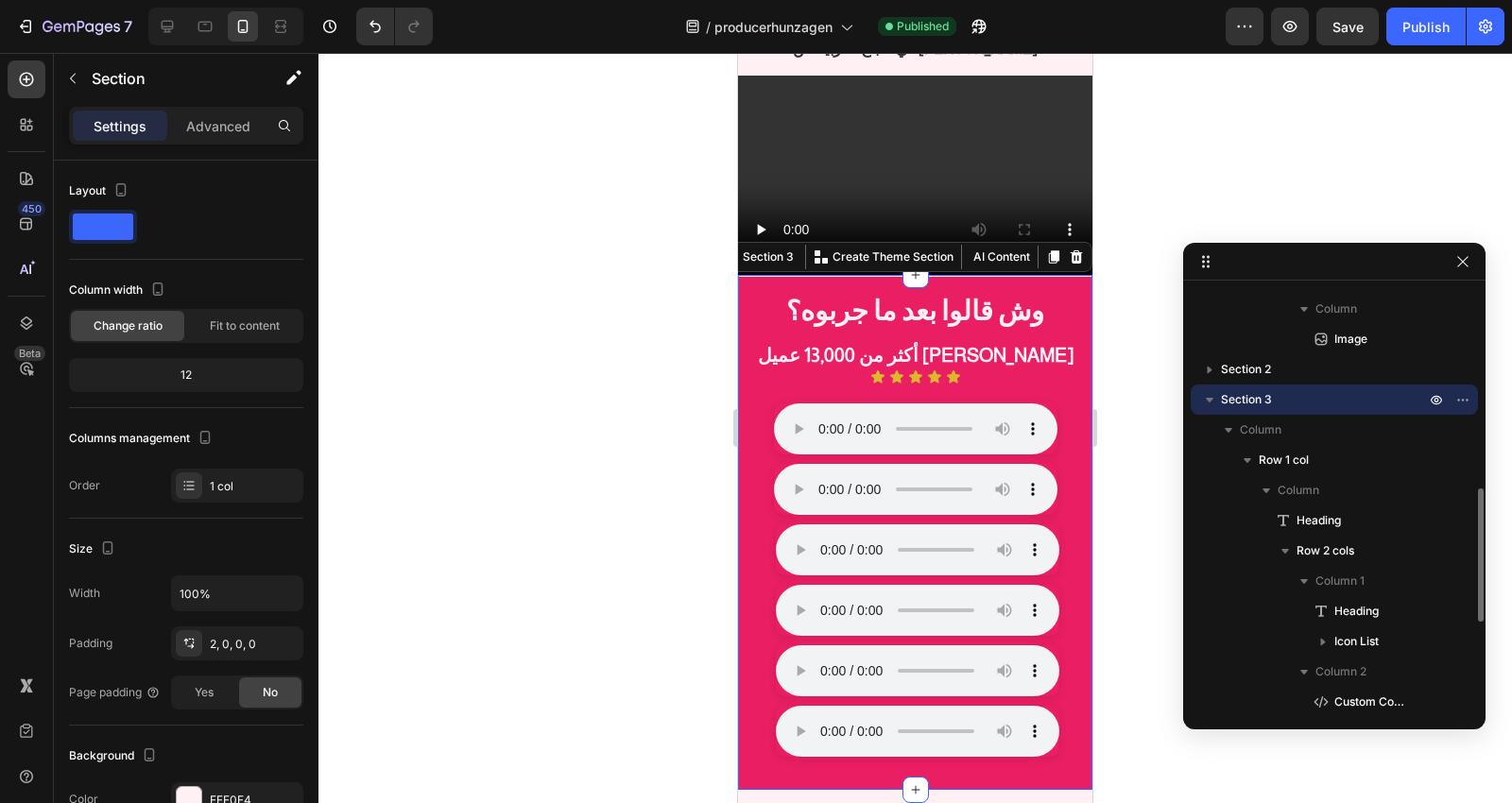
click at [1206, 391] on icon "button" at bounding box center [1210, 400] width 19 height 19
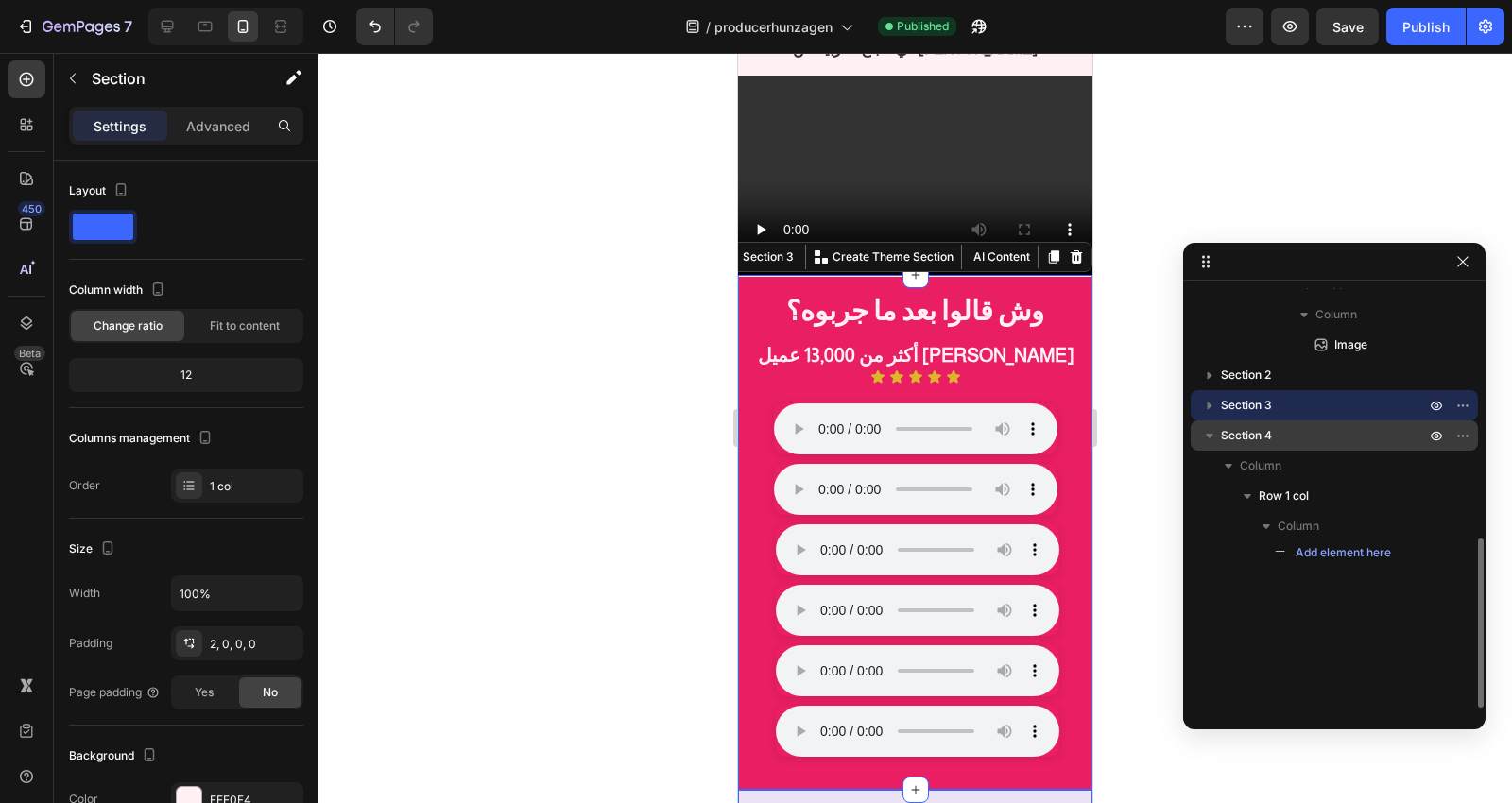
click at [1206, 439] on icon "button" at bounding box center [1210, 436] width 19 height 19
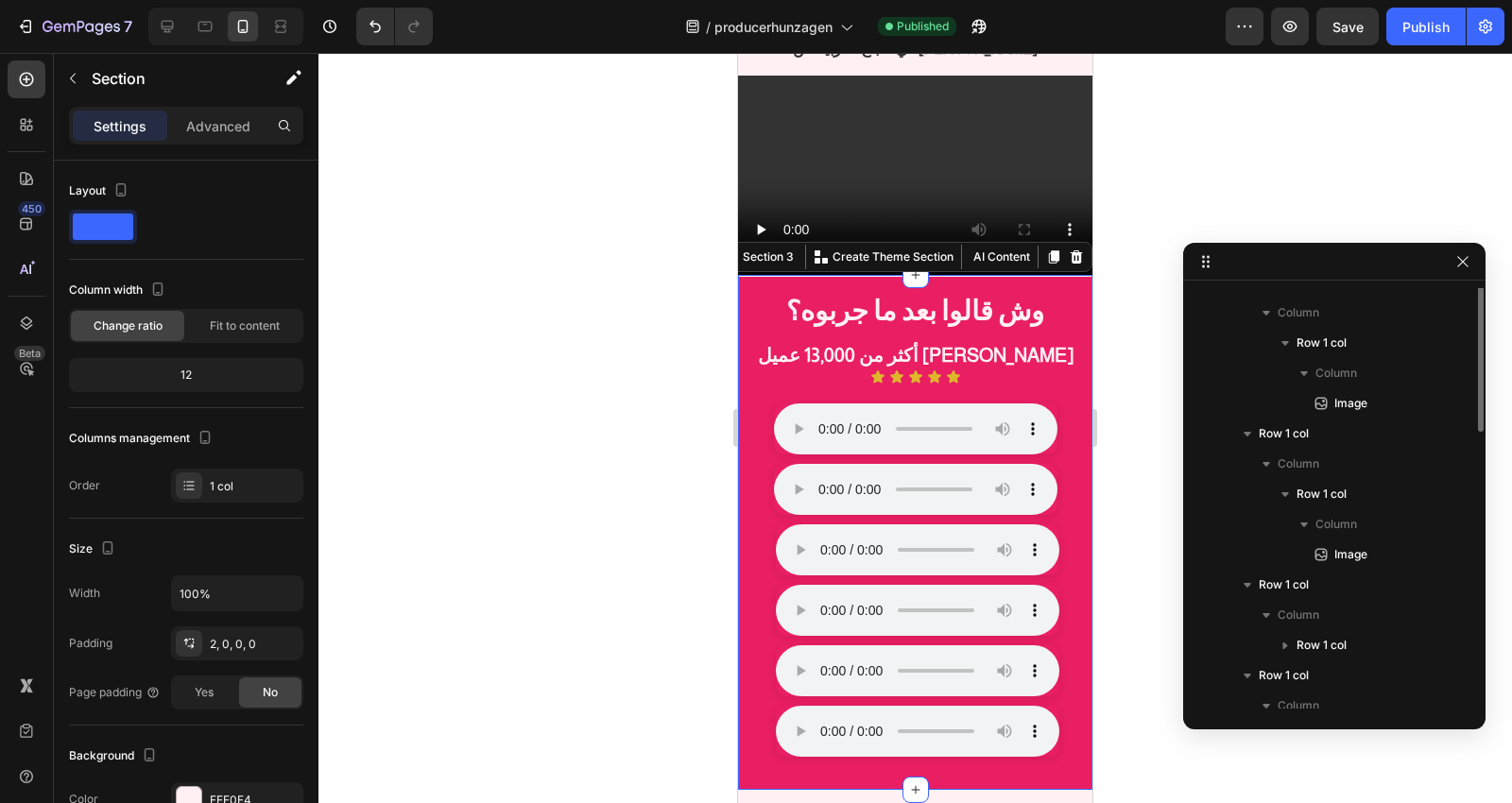
scroll to position [0, 0]
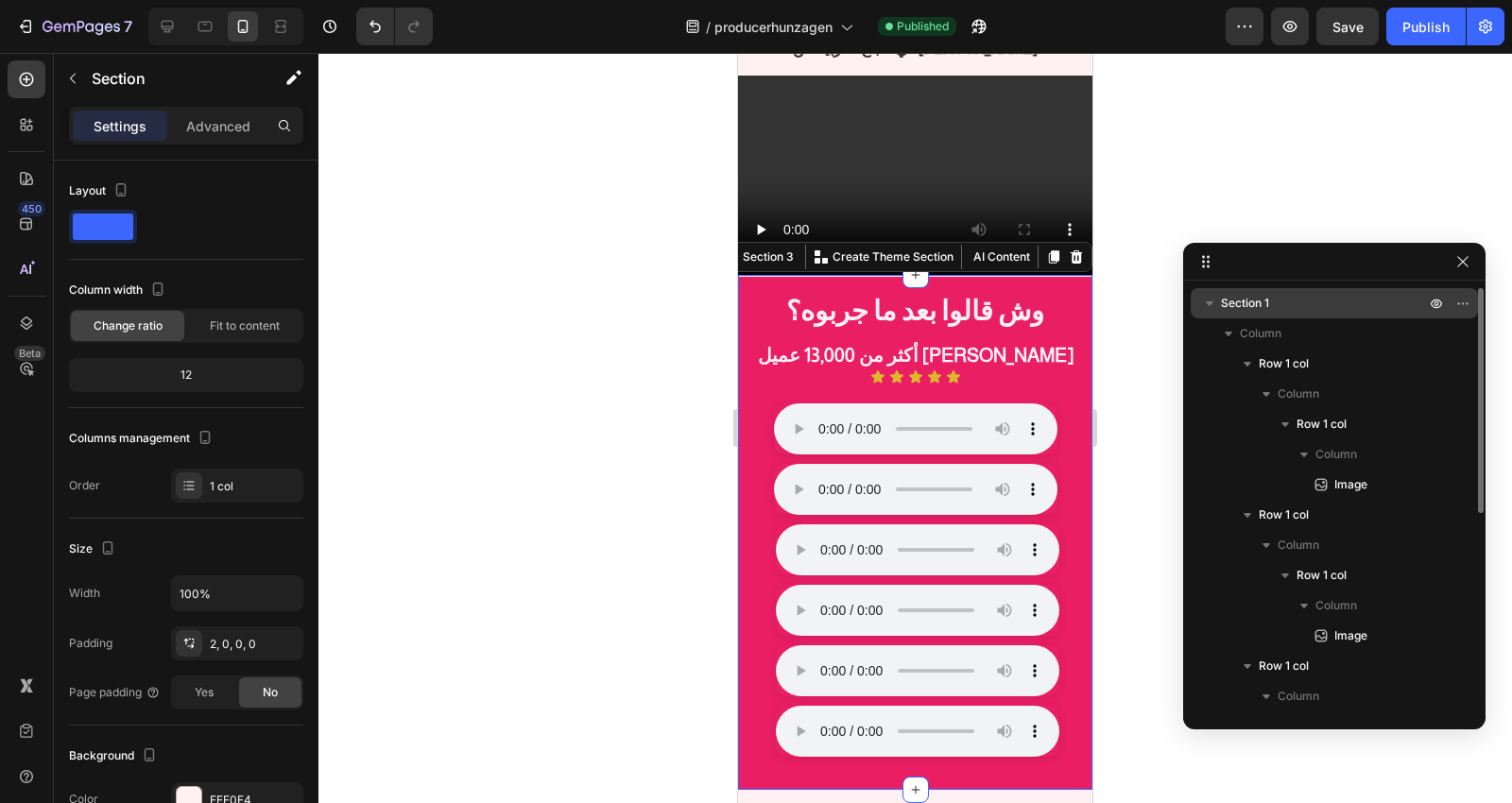
click at [1206, 304] on icon "button" at bounding box center [1210, 303] width 19 height 19
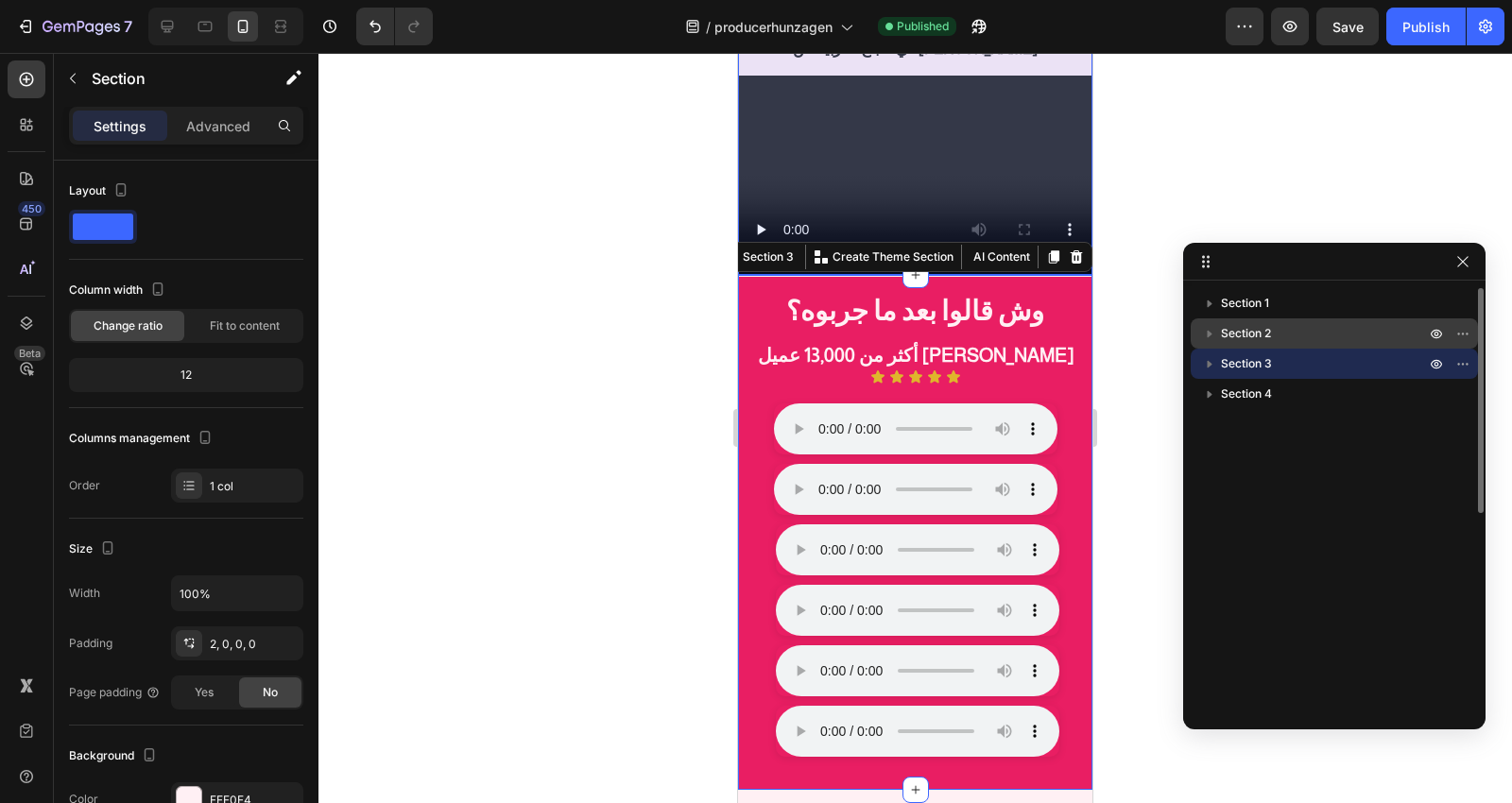
click at [1285, 329] on p "Section 2" at bounding box center [1325, 334] width 208 height 19
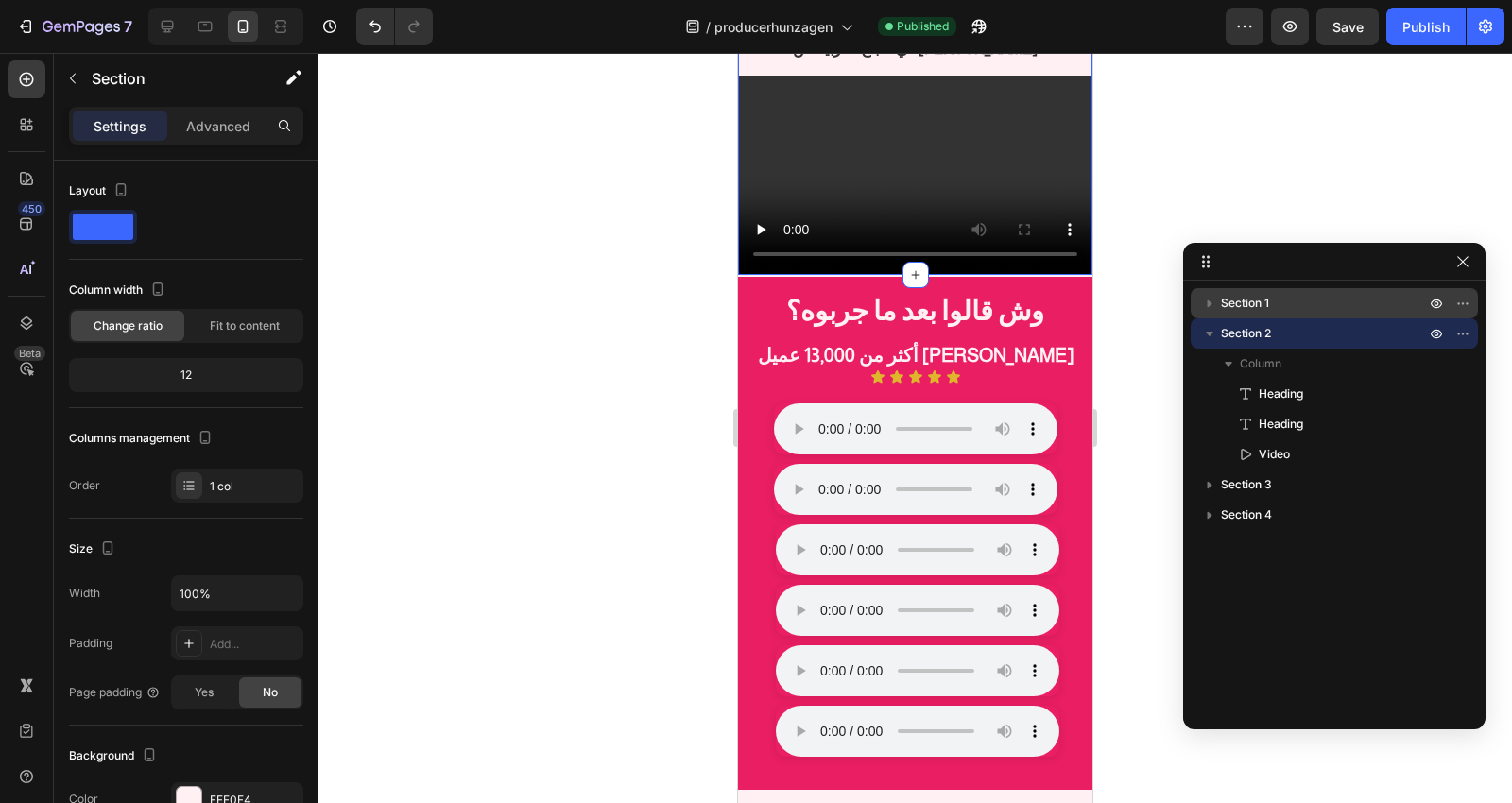
click at [1297, 299] on p "Section 1" at bounding box center [1325, 303] width 208 height 19
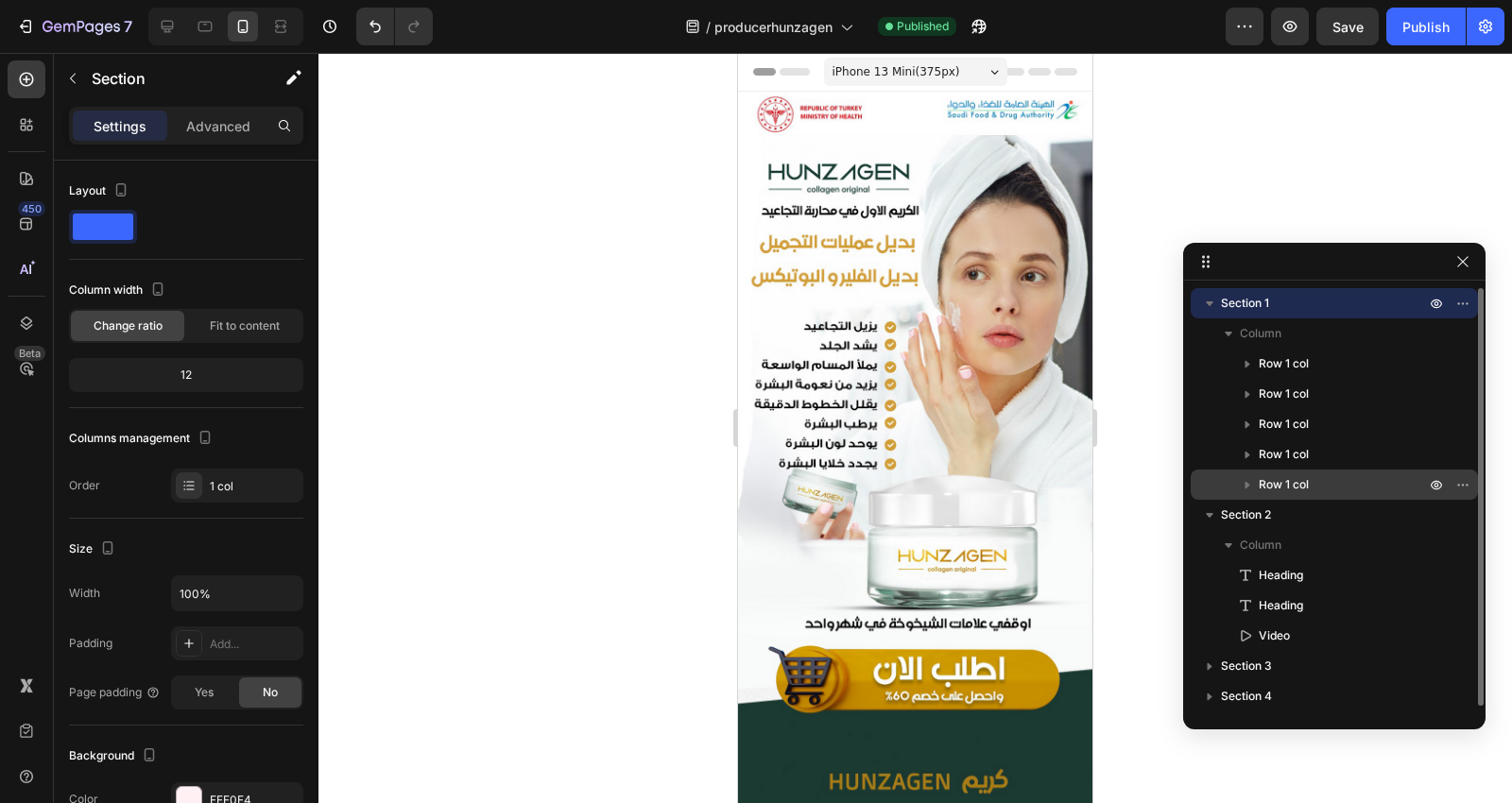
click at [1307, 489] on span "Row 1 col" at bounding box center [1283, 485] width 51 height 19
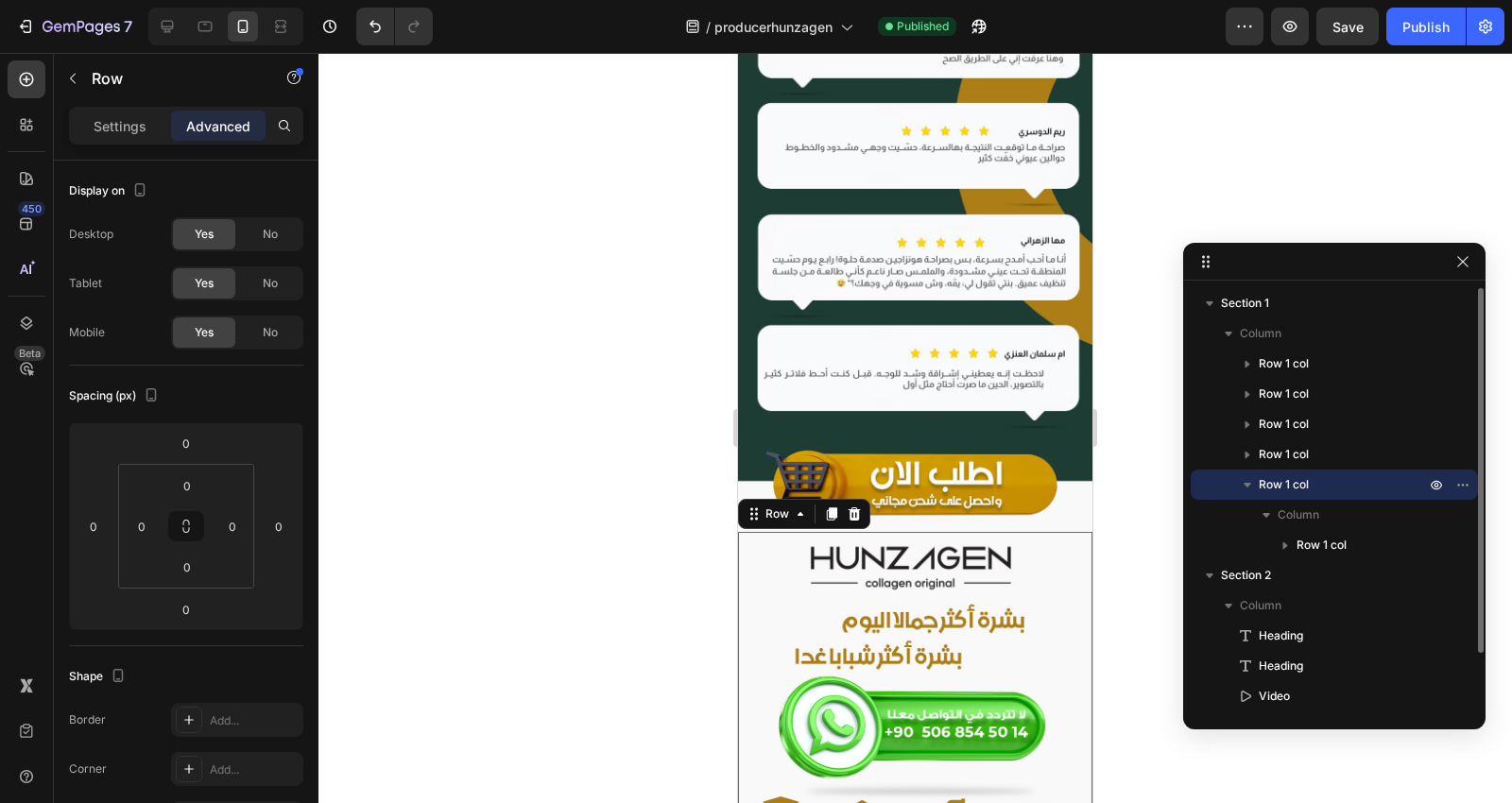
scroll to position [6875, 0]
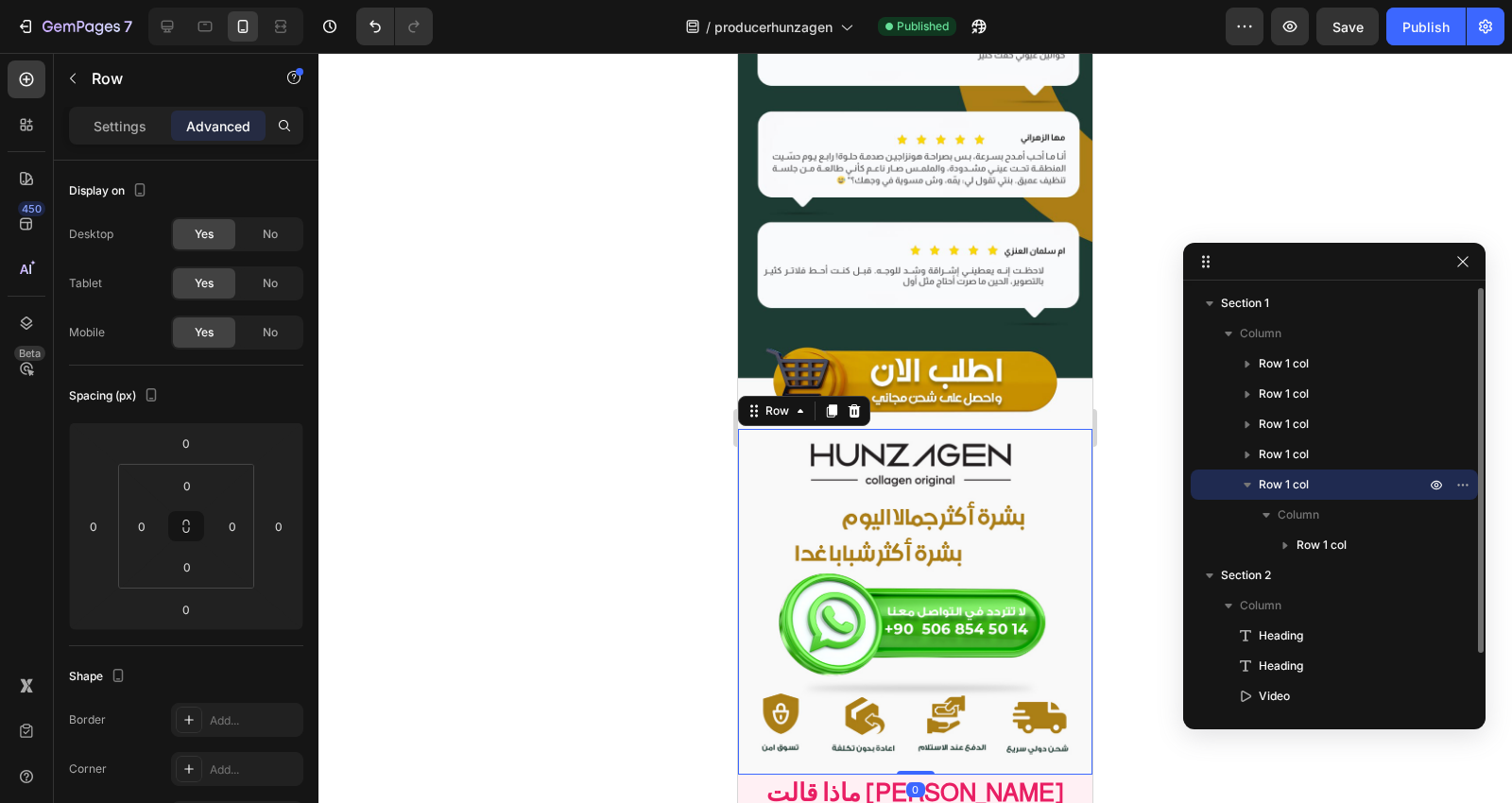
click at [1252, 486] on icon "button" at bounding box center [1247, 485] width 19 height 19
drag, startPoint x: 1309, startPoint y: 482, endPoint x: 1310, endPoint y: 473, distance: 9.1
click at [1310, 474] on p "Row 1 col" at bounding box center [1343, 484] width 170 height 19
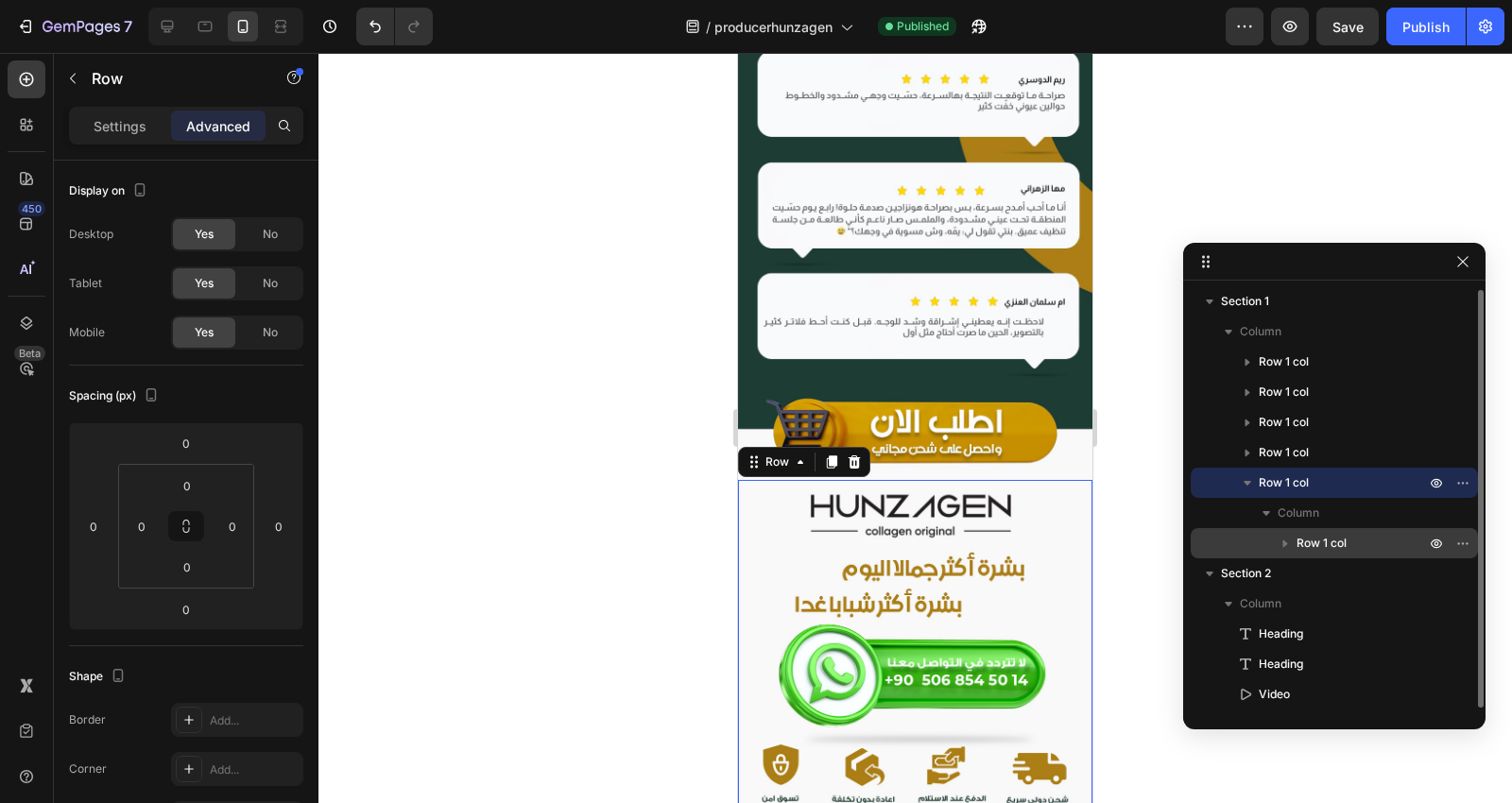
scroll to position [6770, 0]
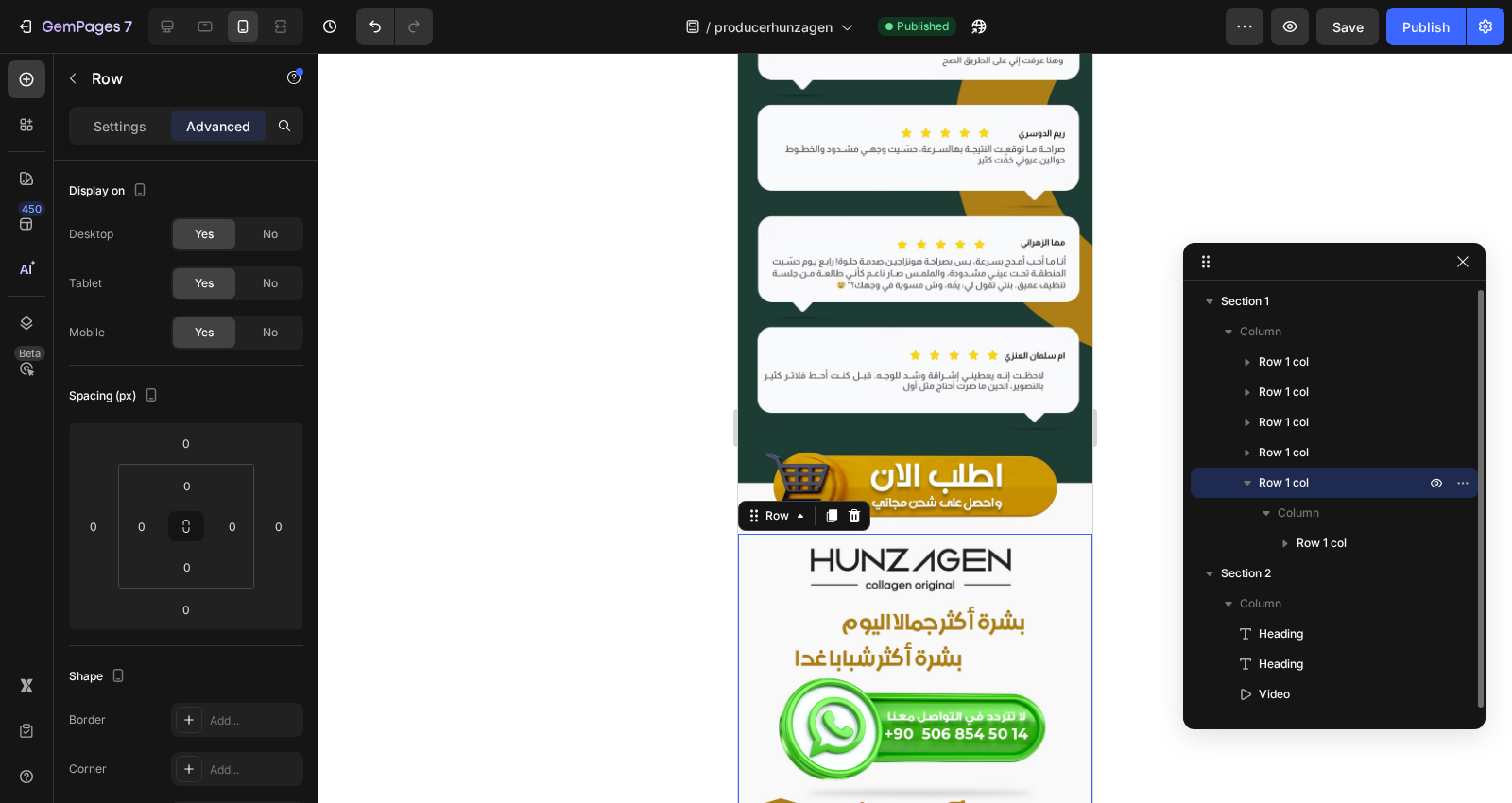
click at [1305, 476] on span "Row 1 col" at bounding box center [1283, 484] width 51 height 19
click at [1310, 478] on p "Row 1 col" at bounding box center [1343, 484] width 170 height 19
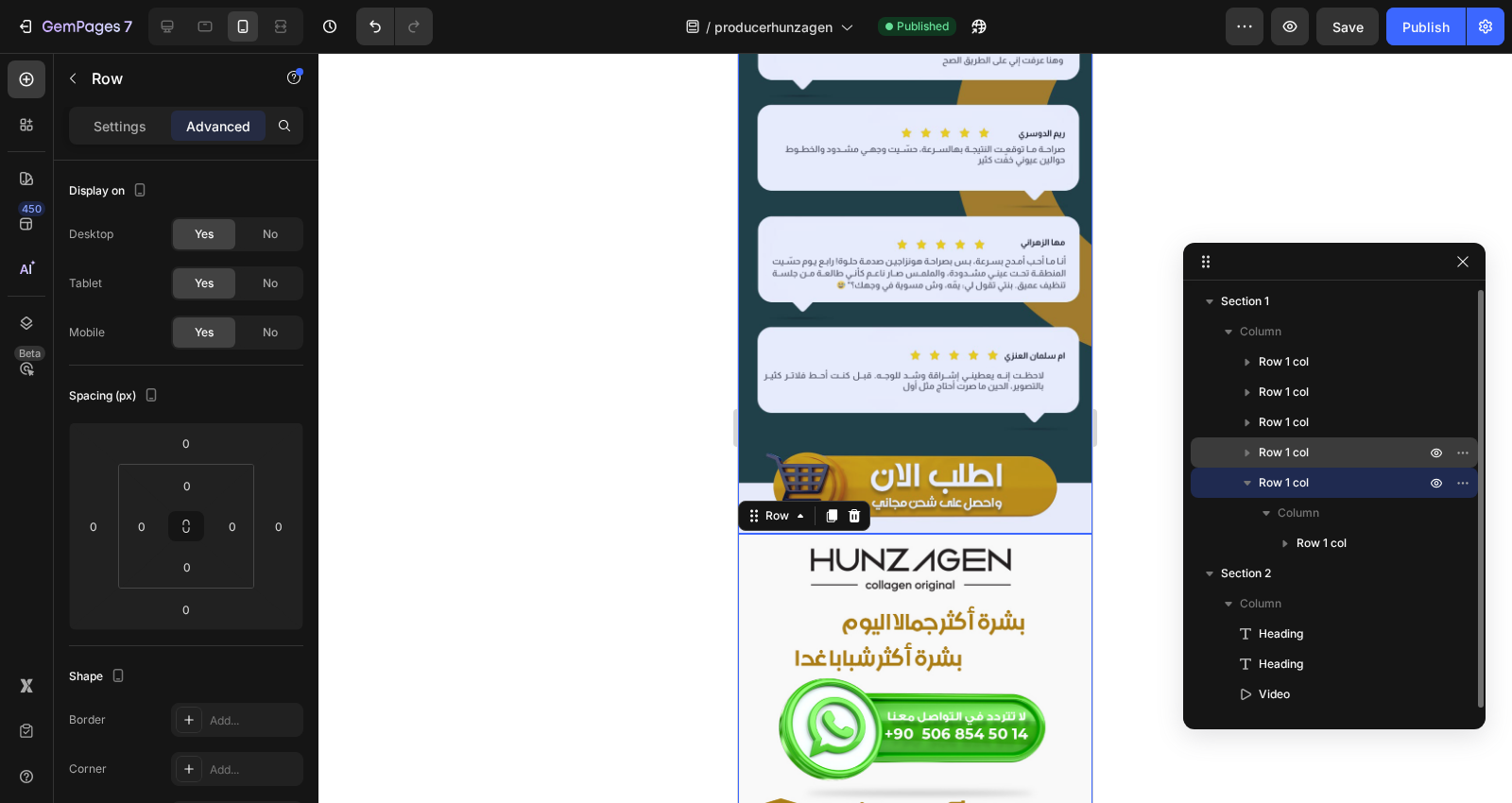
click at [1308, 452] on span "Row 1 col" at bounding box center [1283, 453] width 51 height 19
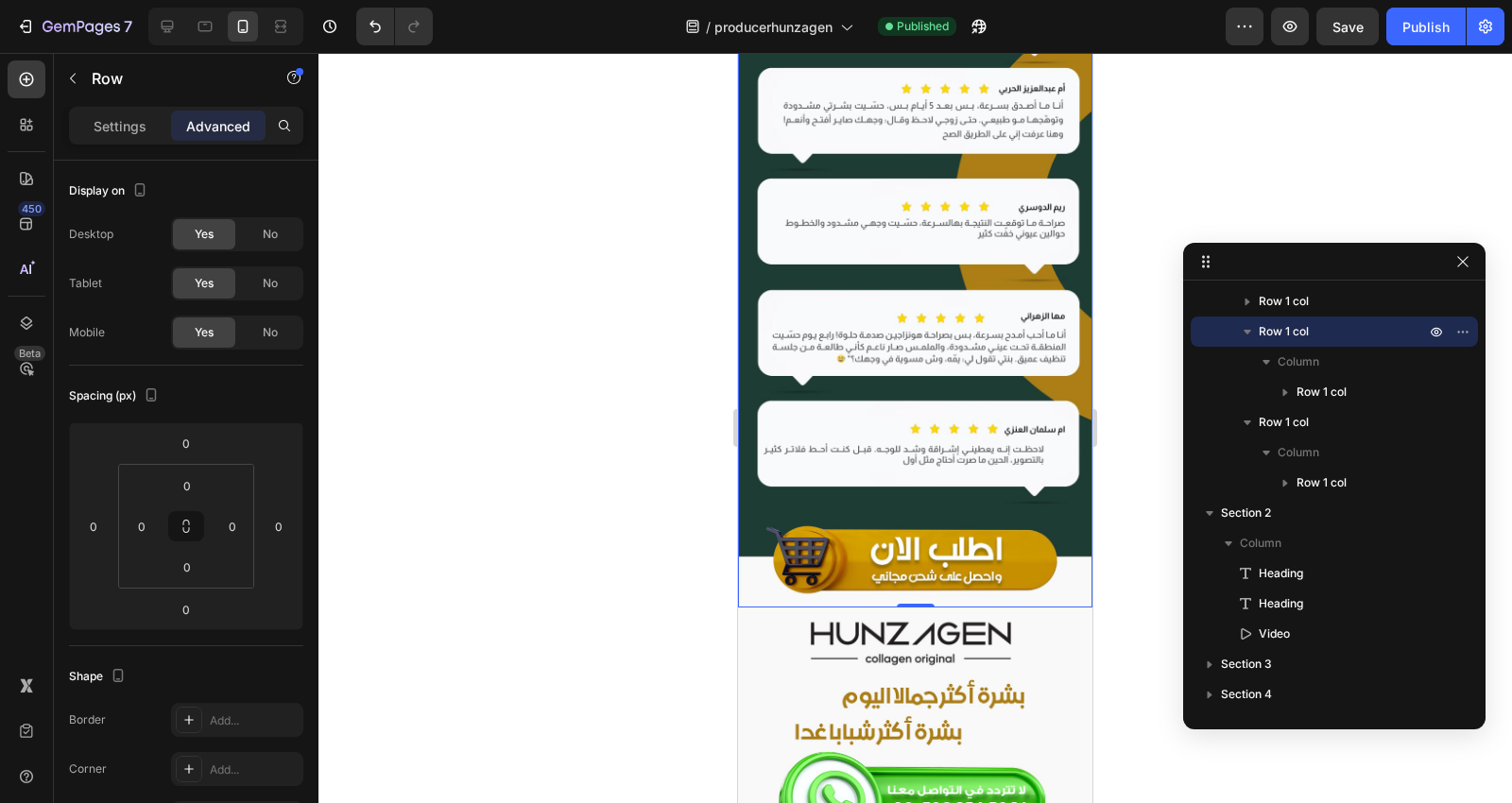
scroll to position [7110, 0]
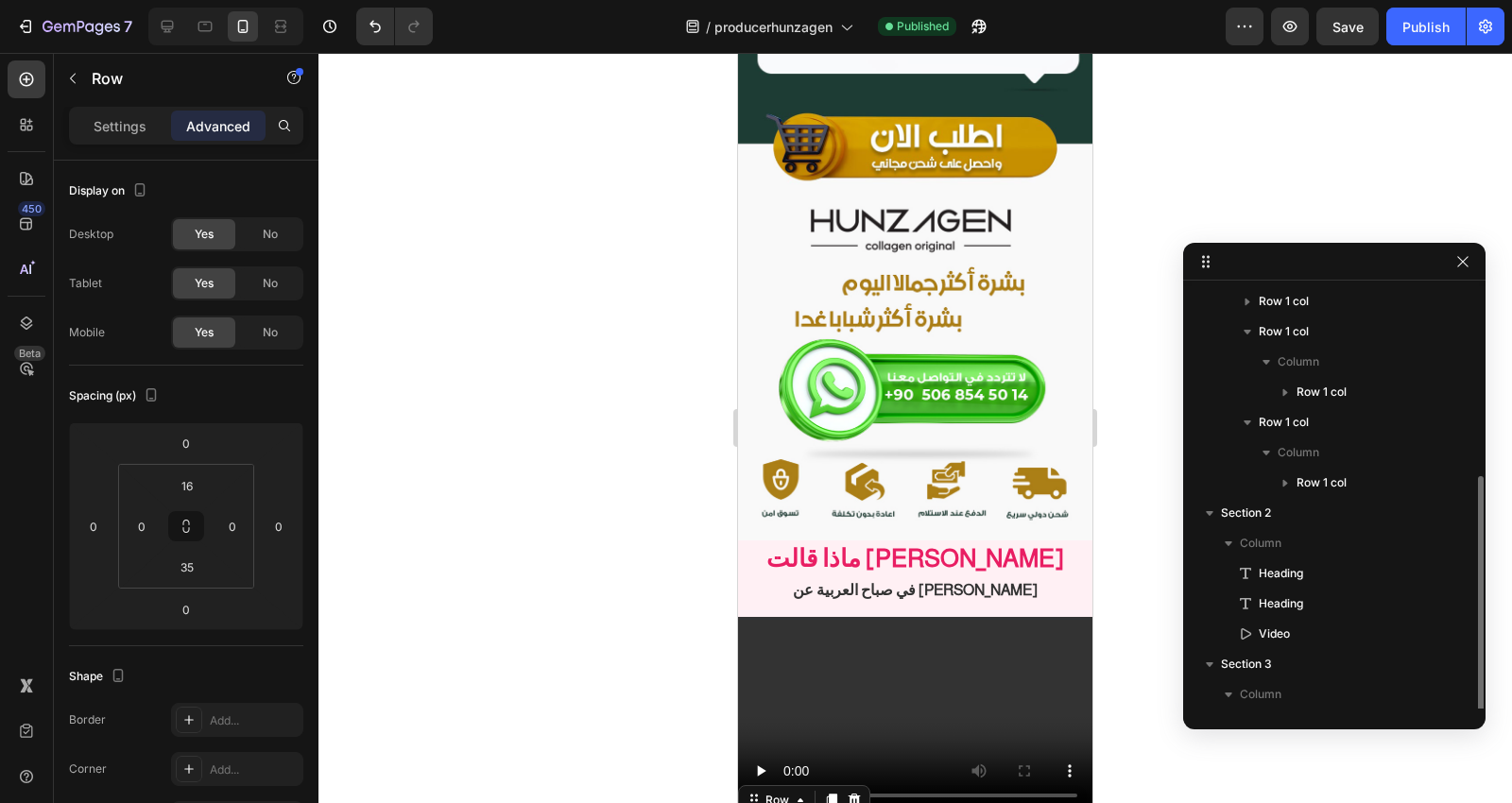
scroll to position [183, 0]
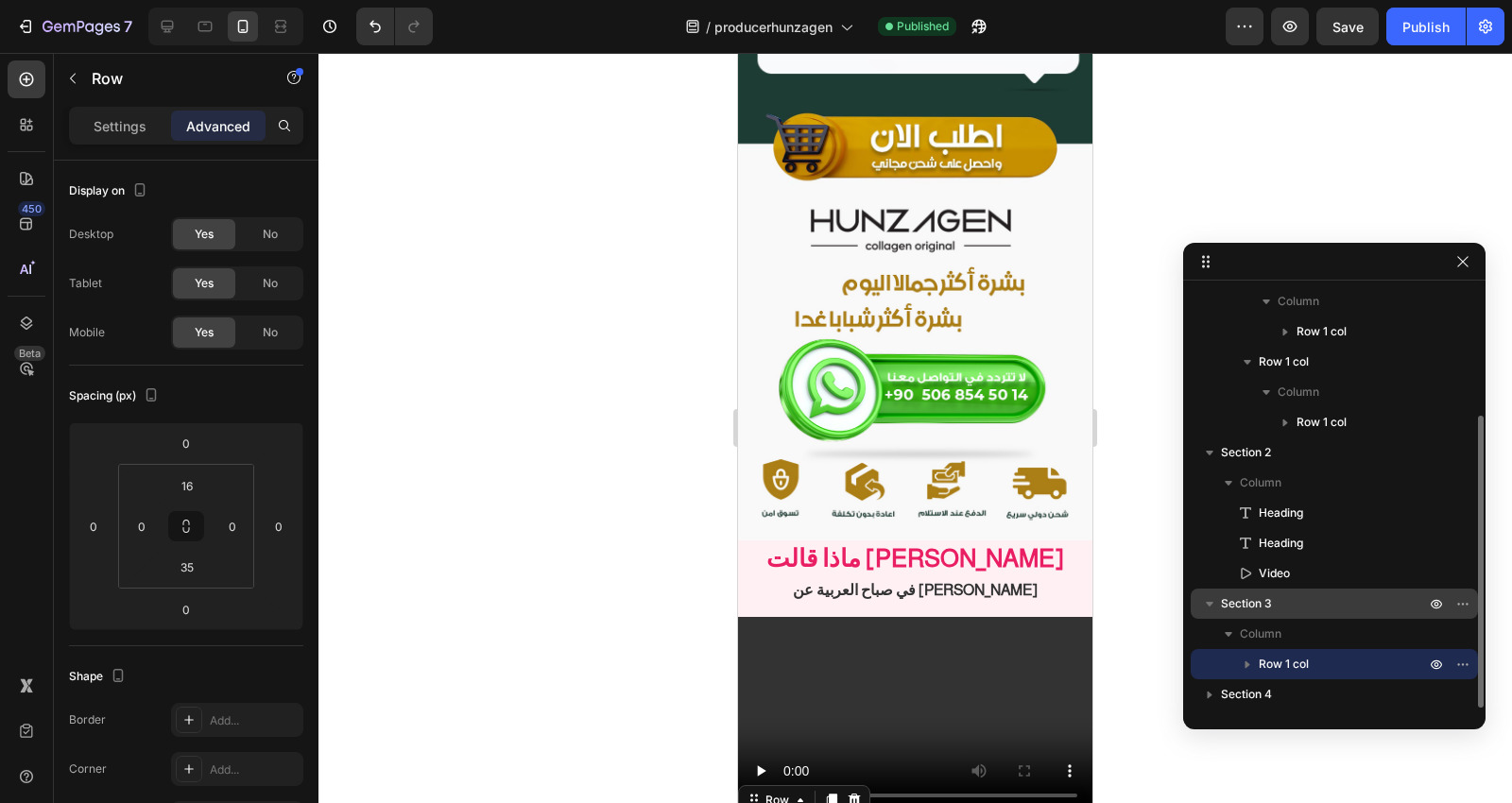
click at [1270, 597] on span "Section 3" at bounding box center [1247, 604] width 51 height 19
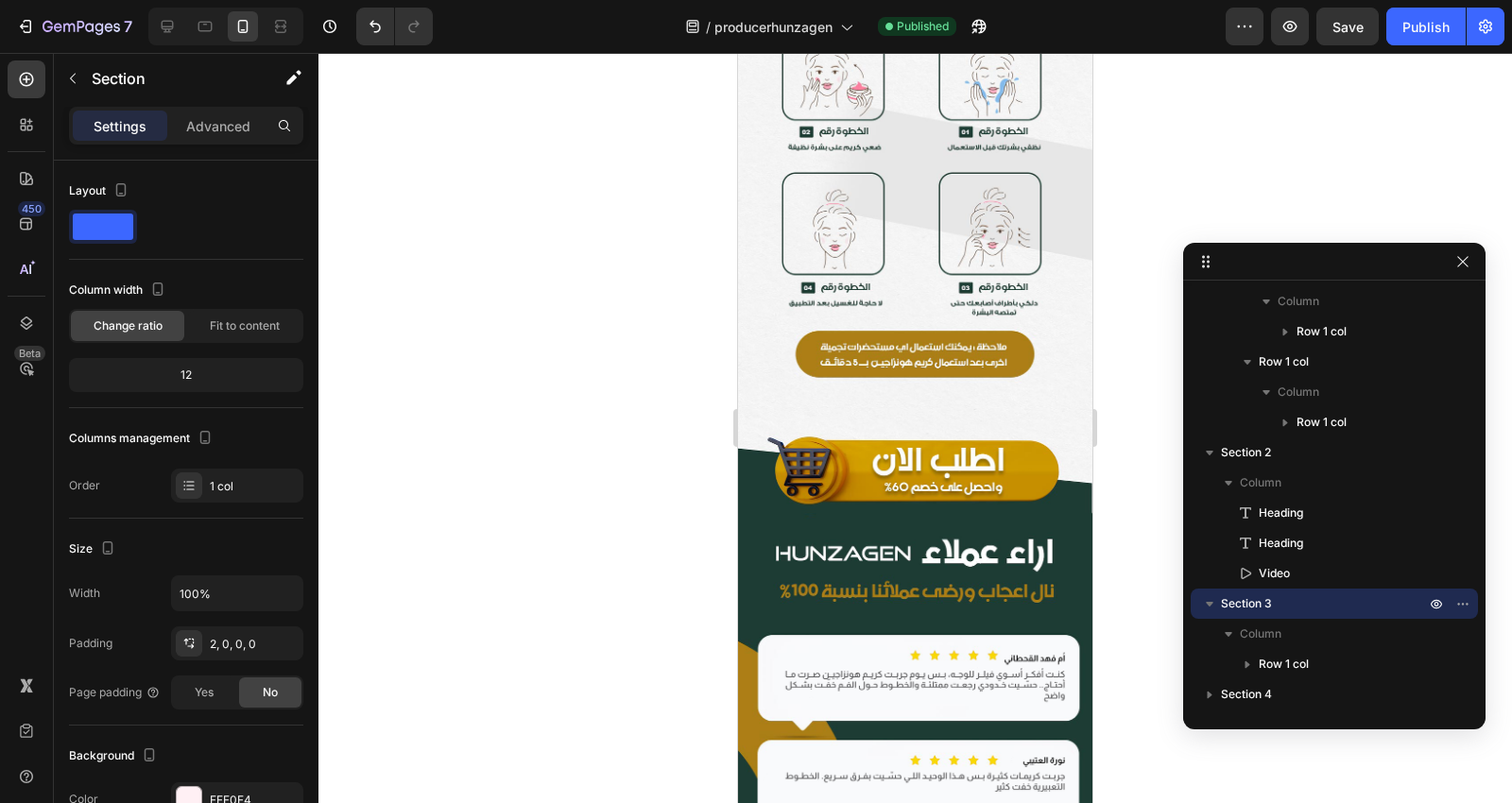
scroll to position [5691, 0]
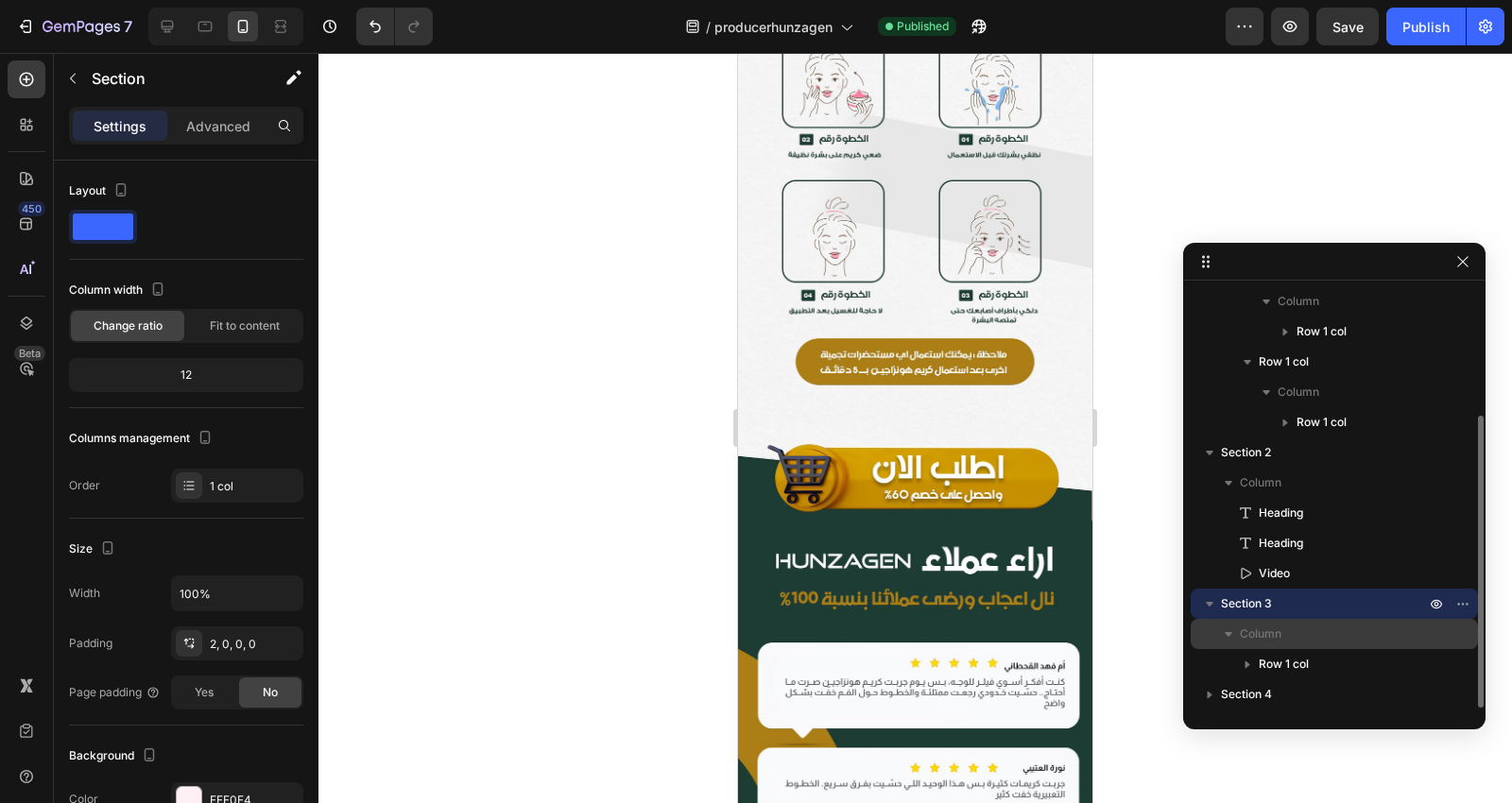
drag, startPoint x: 1319, startPoint y: 598, endPoint x: 1332, endPoint y: 626, distance: 30.9
click at [1332, 626] on div "Section 3 Column Row 1 col" at bounding box center [1334, 633] width 287 height 91
drag, startPoint x: 1461, startPoint y: 605, endPoint x: 1459, endPoint y: 587, distance: 18.1
click at [1459, 588] on div at bounding box center [1450, 604] width 50 height 31
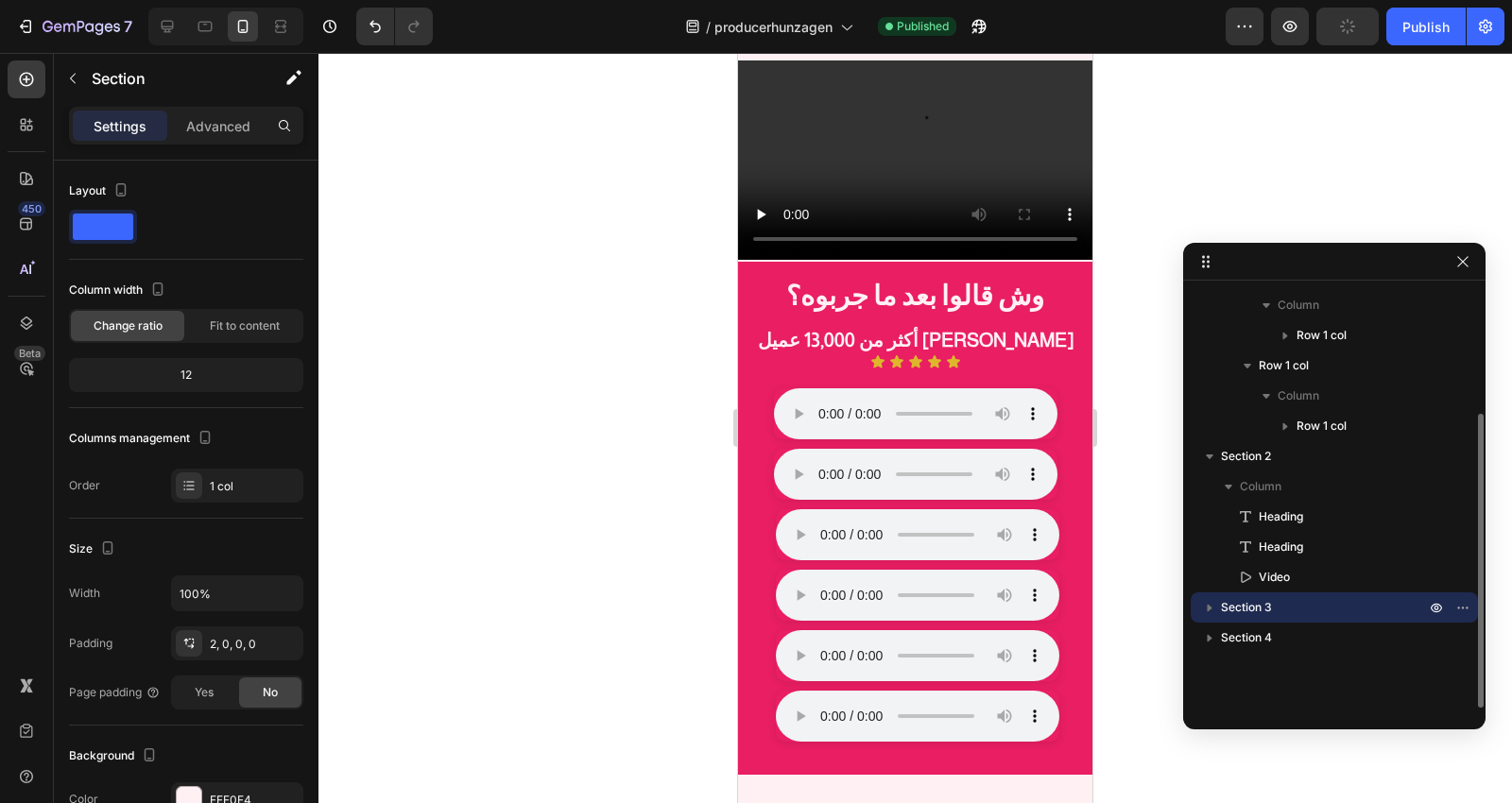
scroll to position [7475, 0]
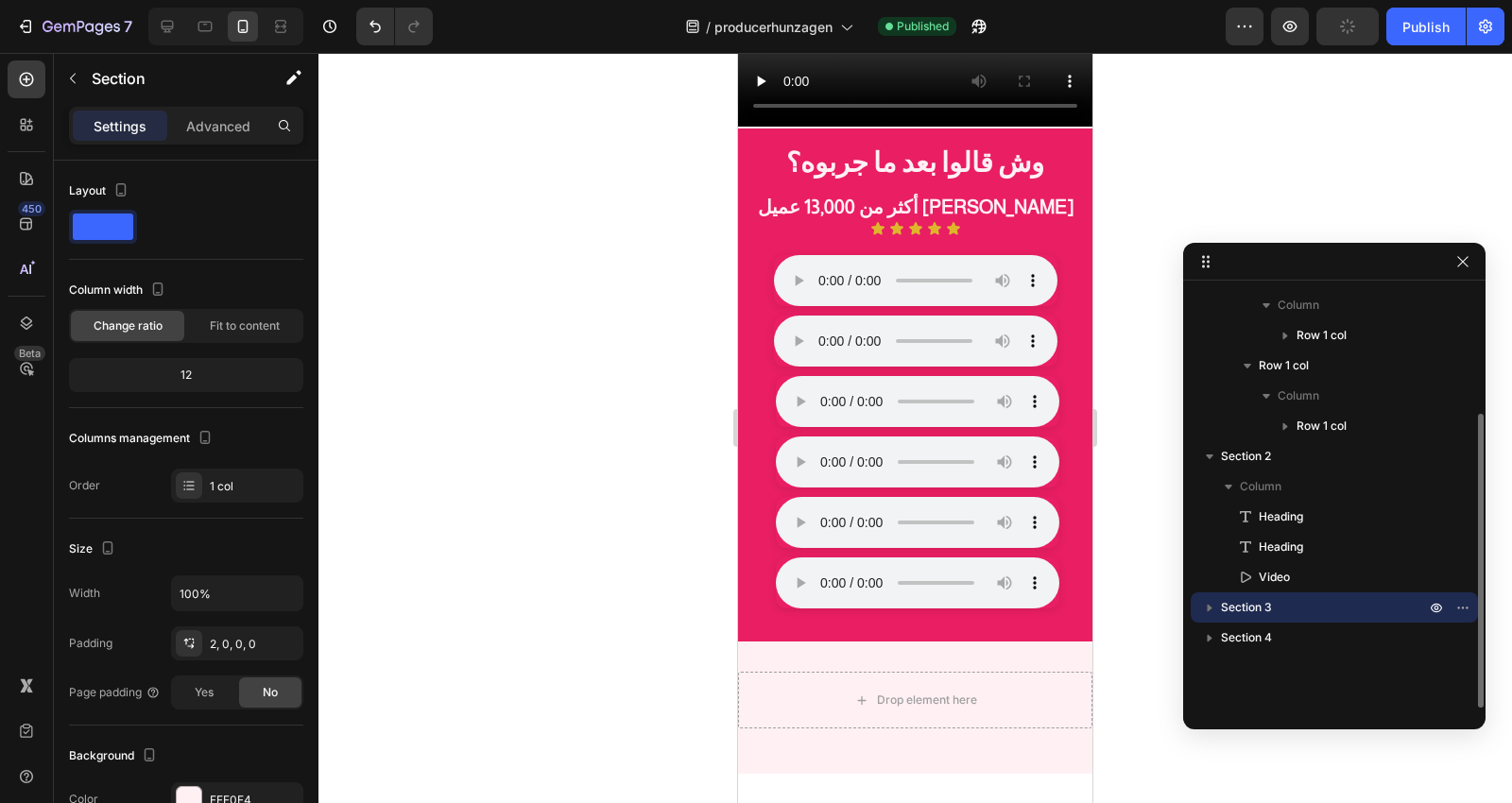
click at [1309, 602] on p "Section 3" at bounding box center [1325, 607] width 208 height 19
click at [1457, 607] on icon "button" at bounding box center [1462, 607] width 15 height 15
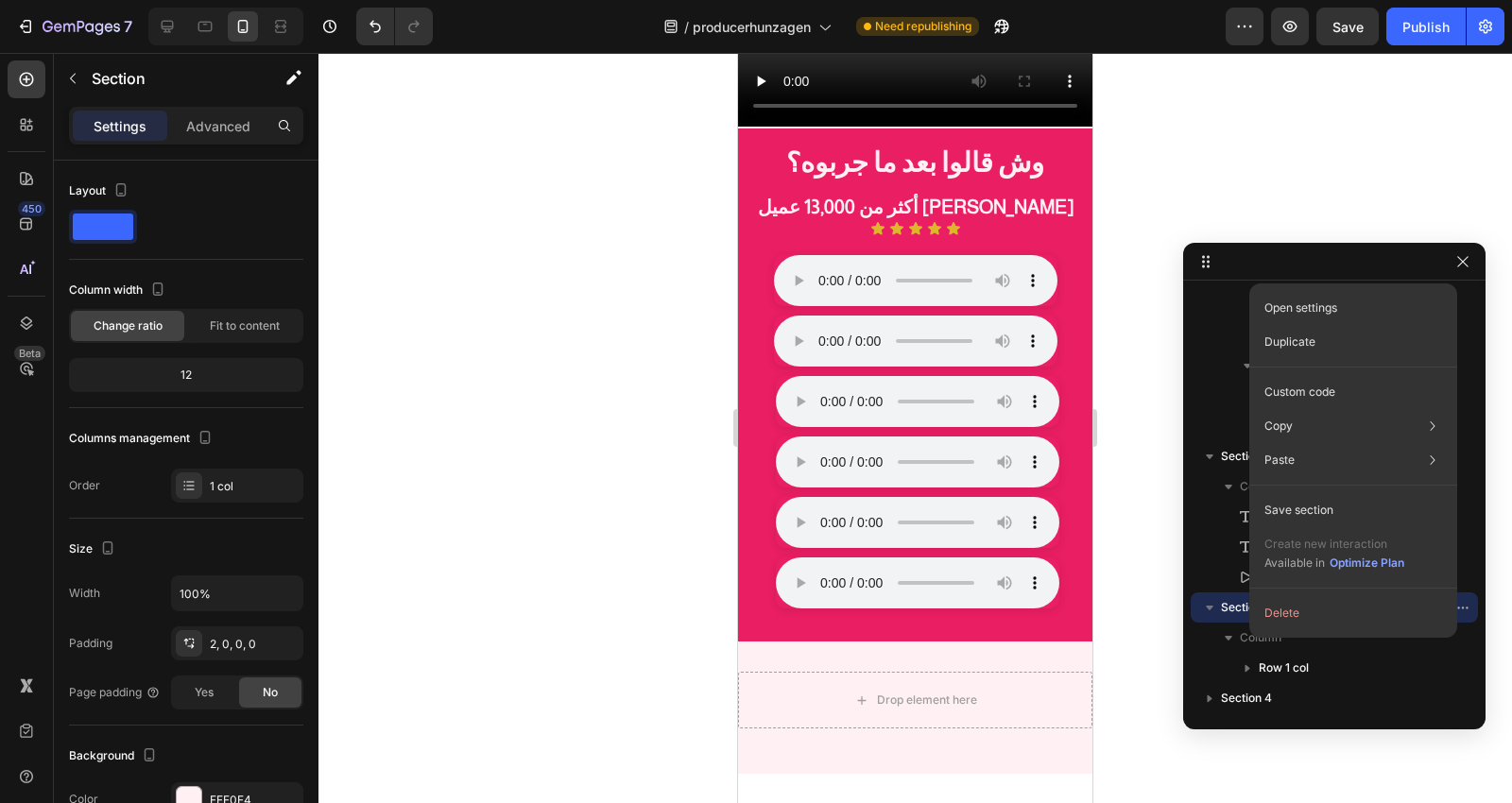
click at [1140, 633] on div at bounding box center [915, 428] width 1194 height 751
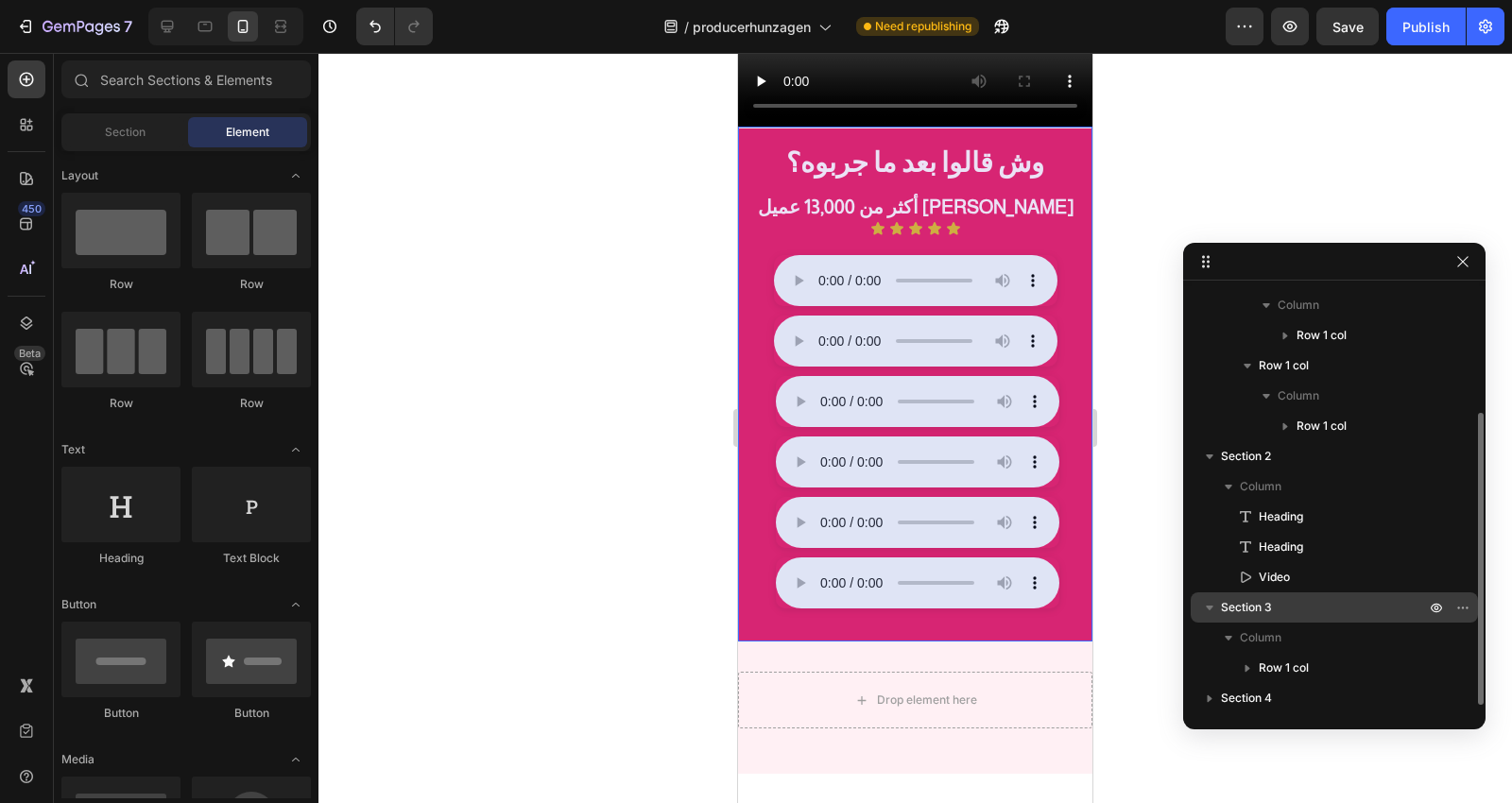
click at [1341, 611] on p "Section 3" at bounding box center [1325, 607] width 208 height 19
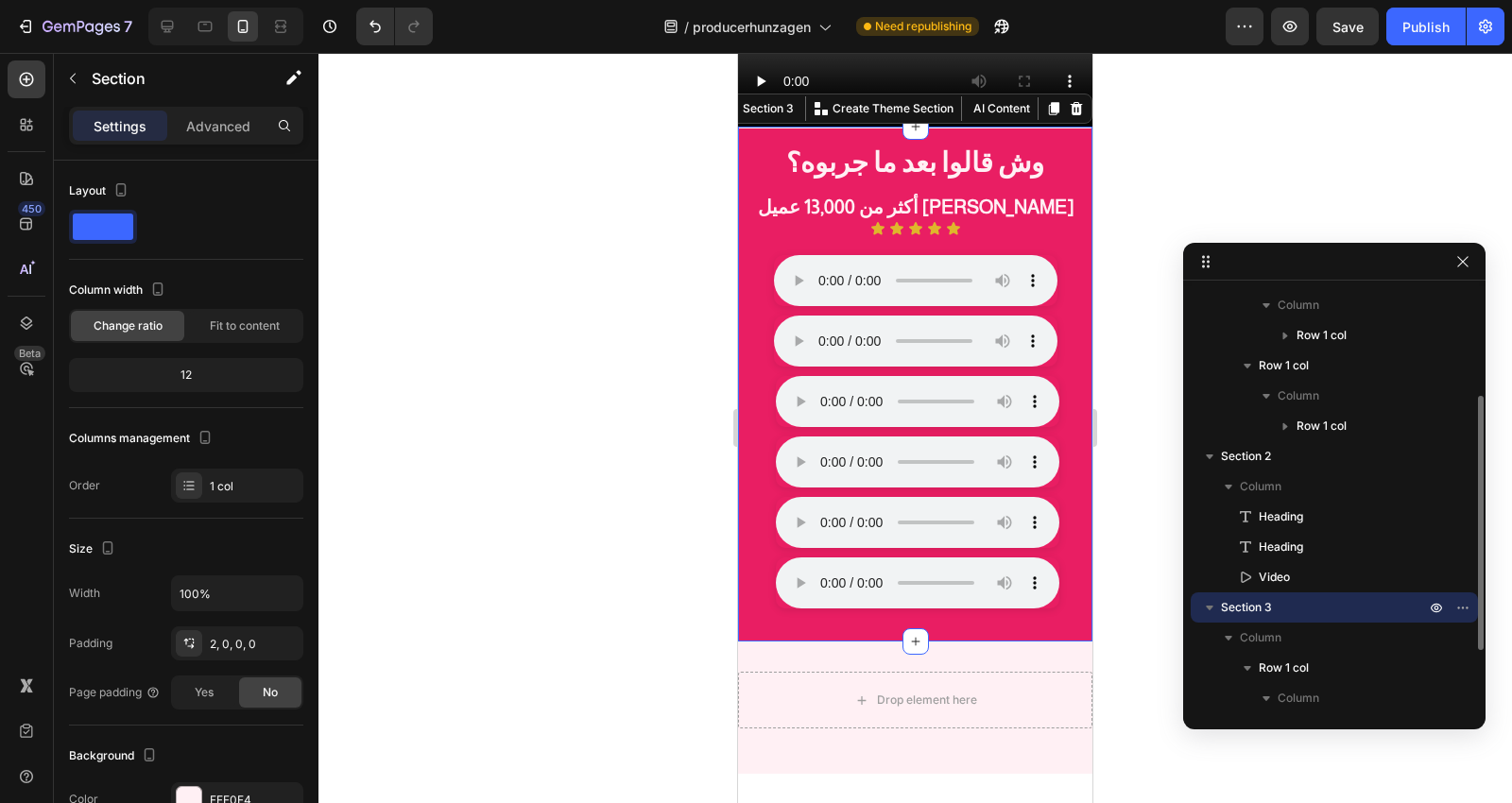
drag, startPoint x: 1341, startPoint y: 611, endPoint x: 1348, endPoint y: 603, distance: 10.6
click at [1348, 603] on p "Section 3" at bounding box center [1325, 607] width 208 height 19
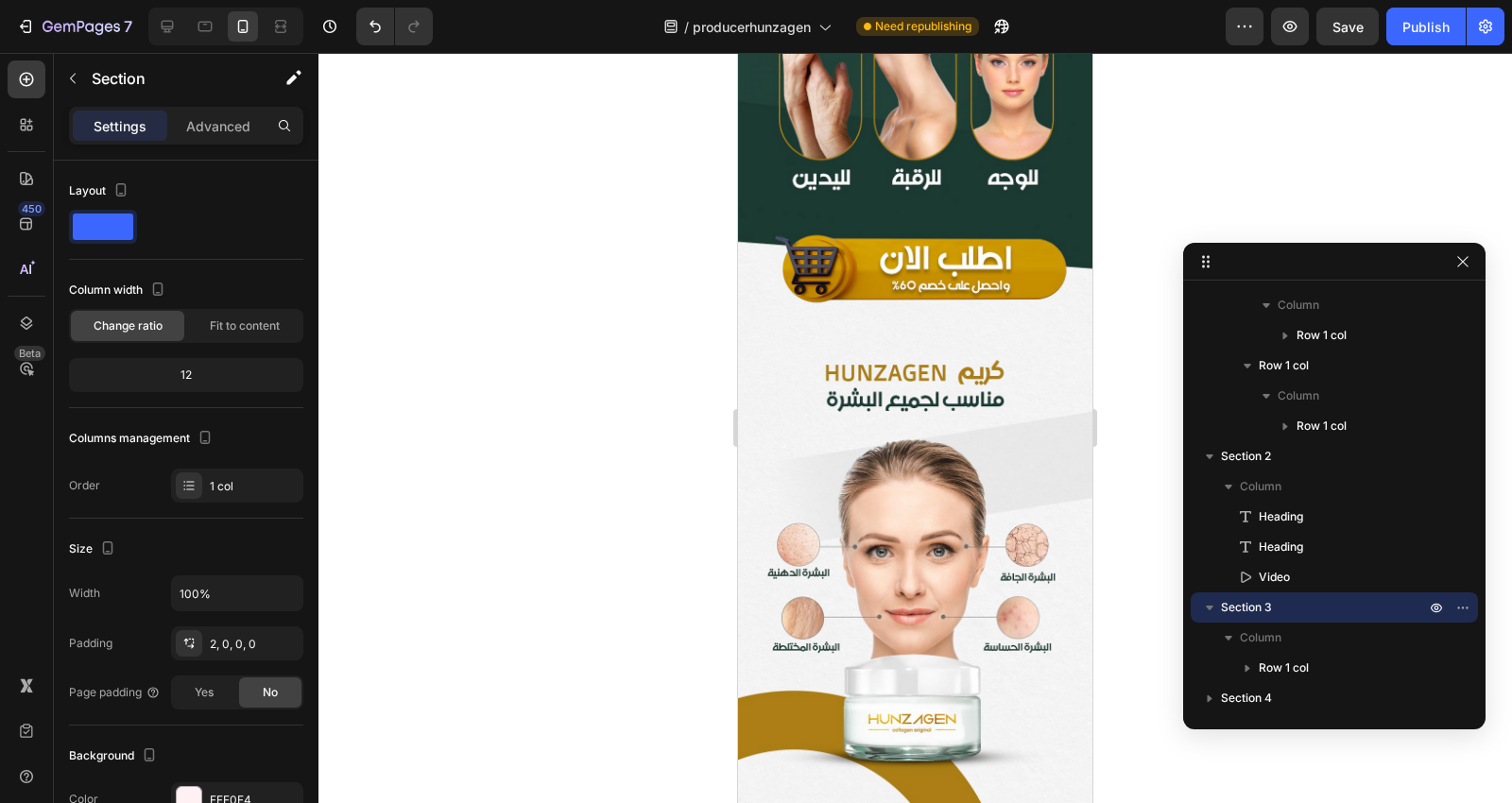
scroll to position [858, 0]
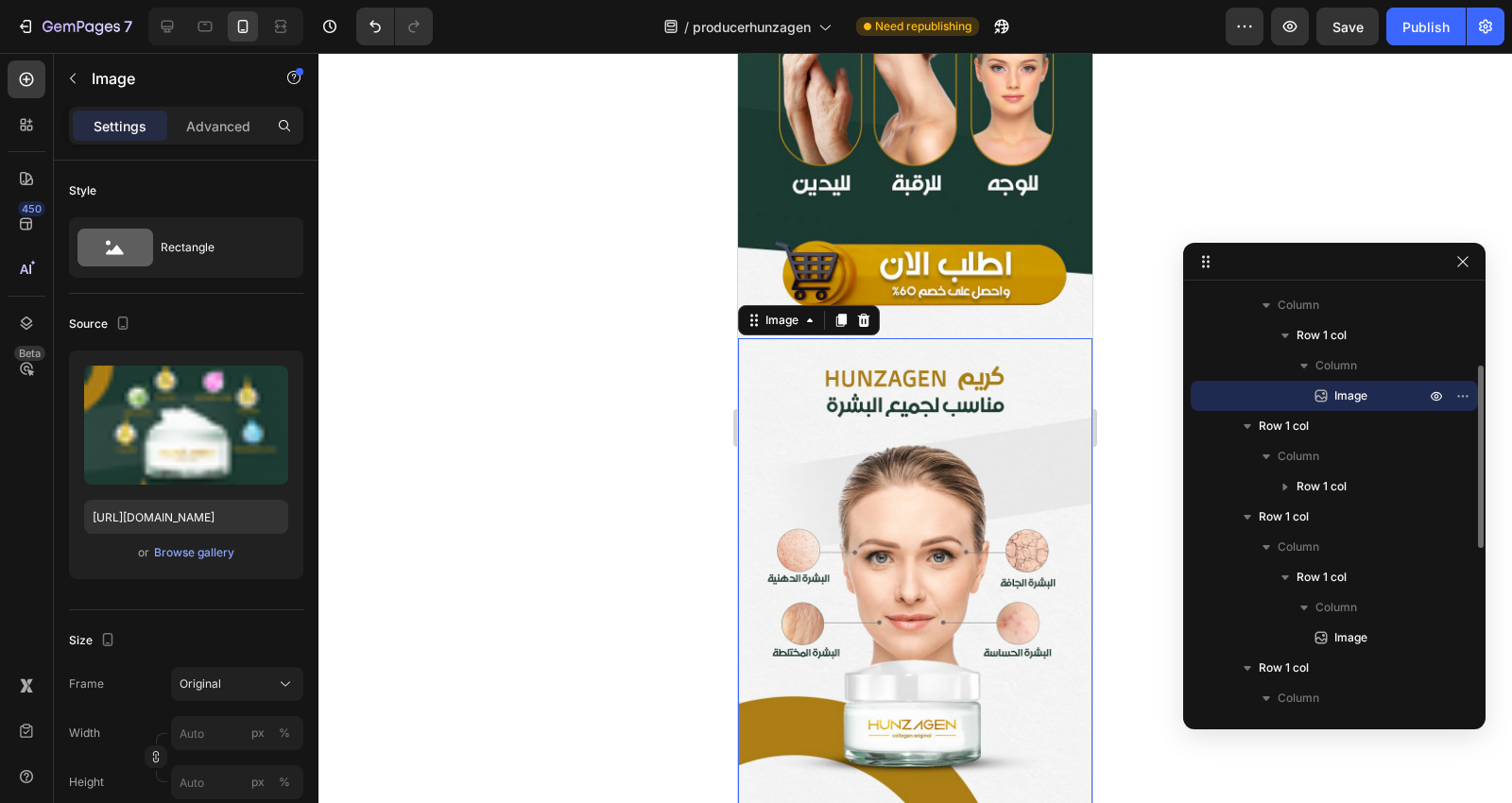
scroll to position [0, 0]
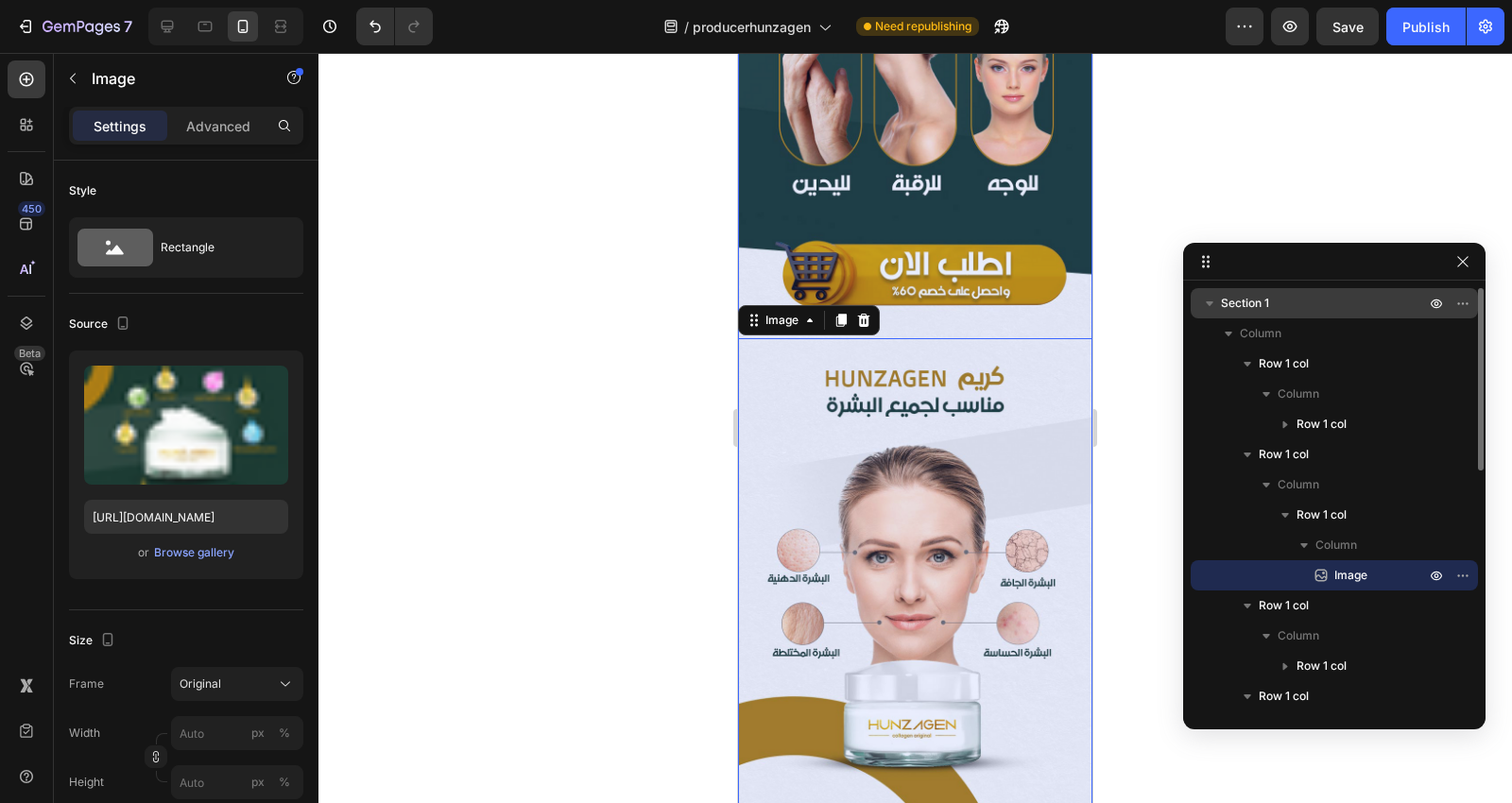
click at [1321, 308] on p "Section 1" at bounding box center [1325, 303] width 208 height 19
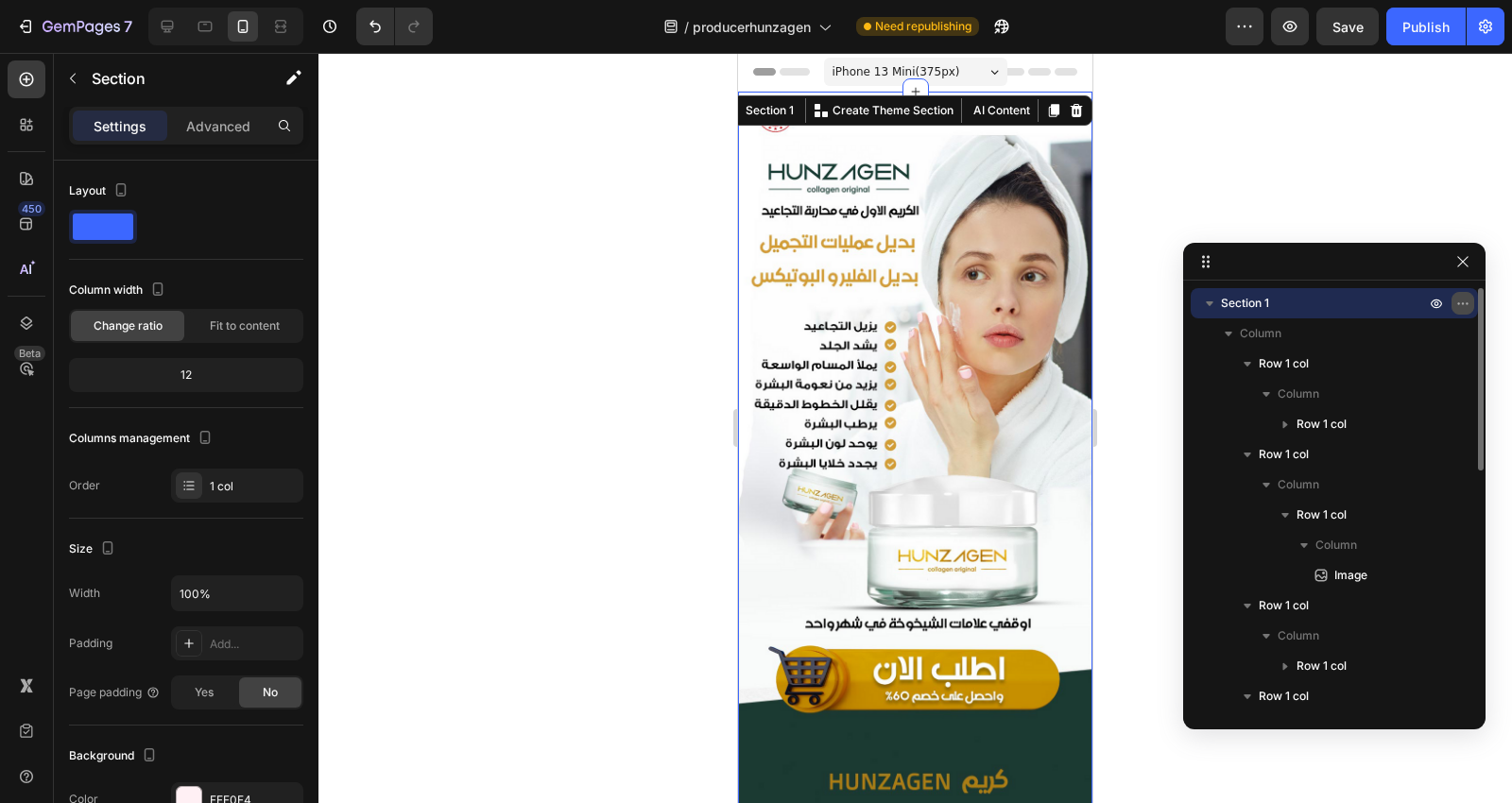
click at [1456, 303] on icon "button" at bounding box center [1462, 303] width 15 height 15
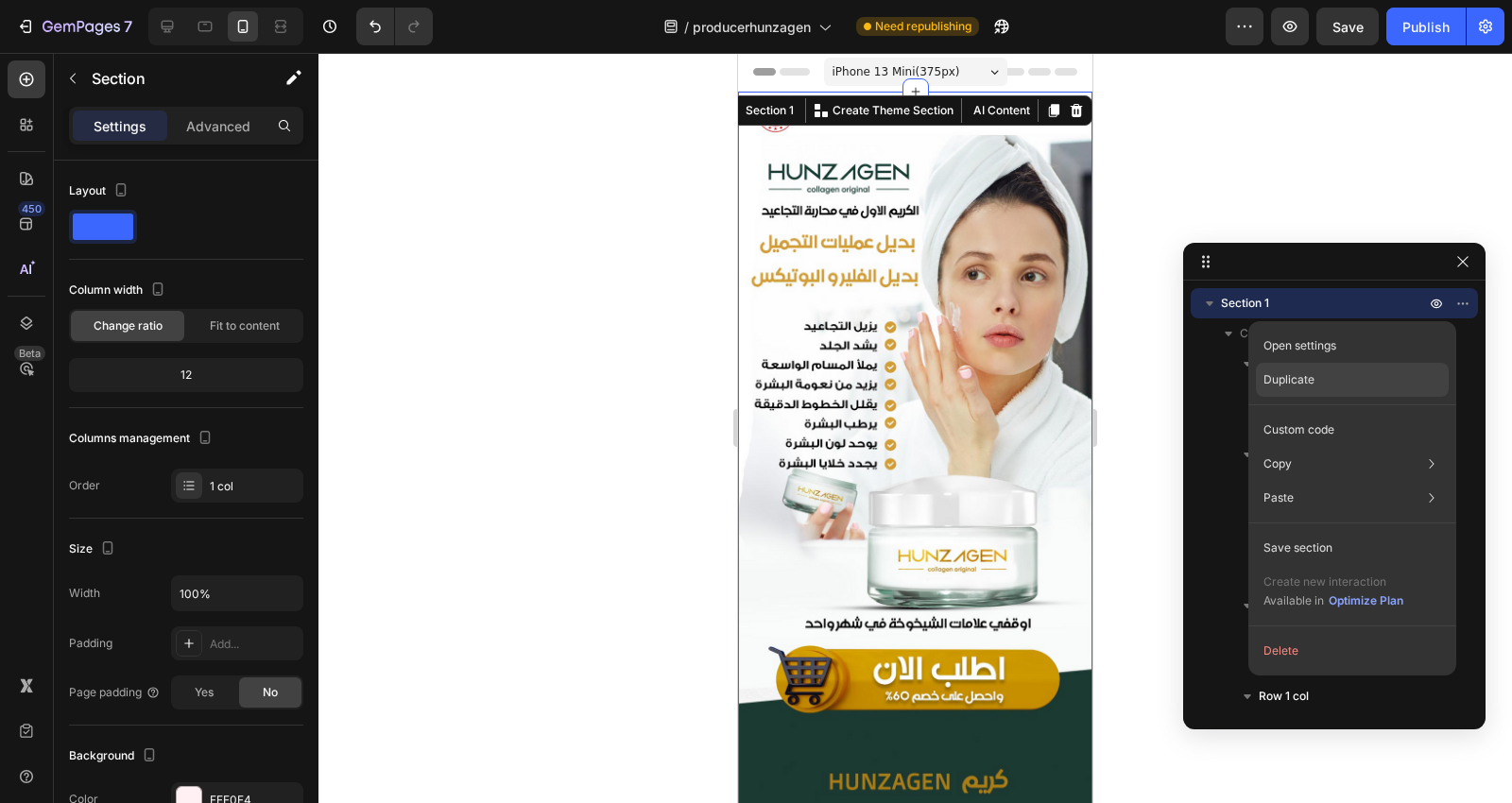
click at [1326, 413] on div "Duplicate" at bounding box center [1352, 430] width 193 height 34
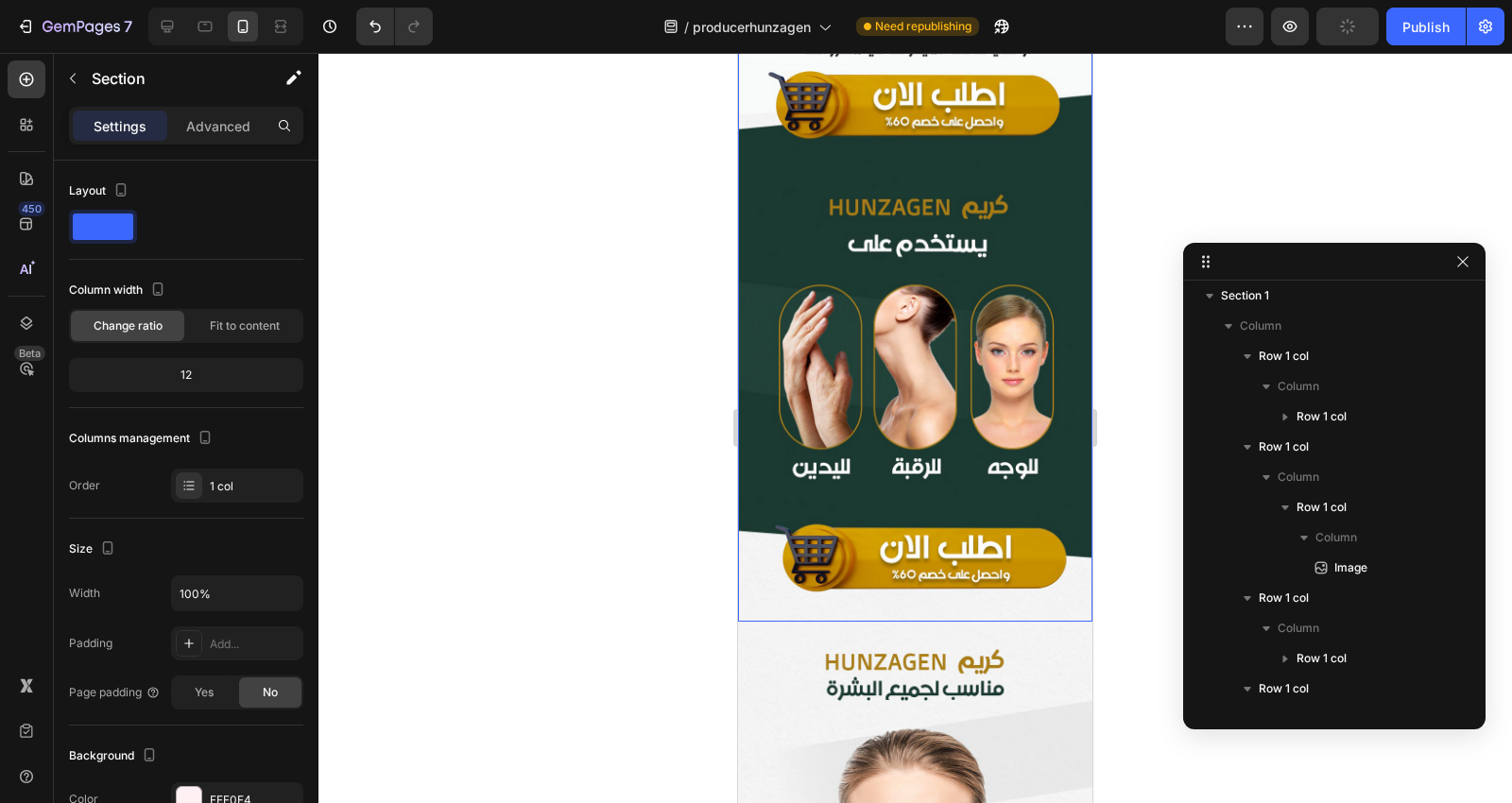
scroll to position [629, 0]
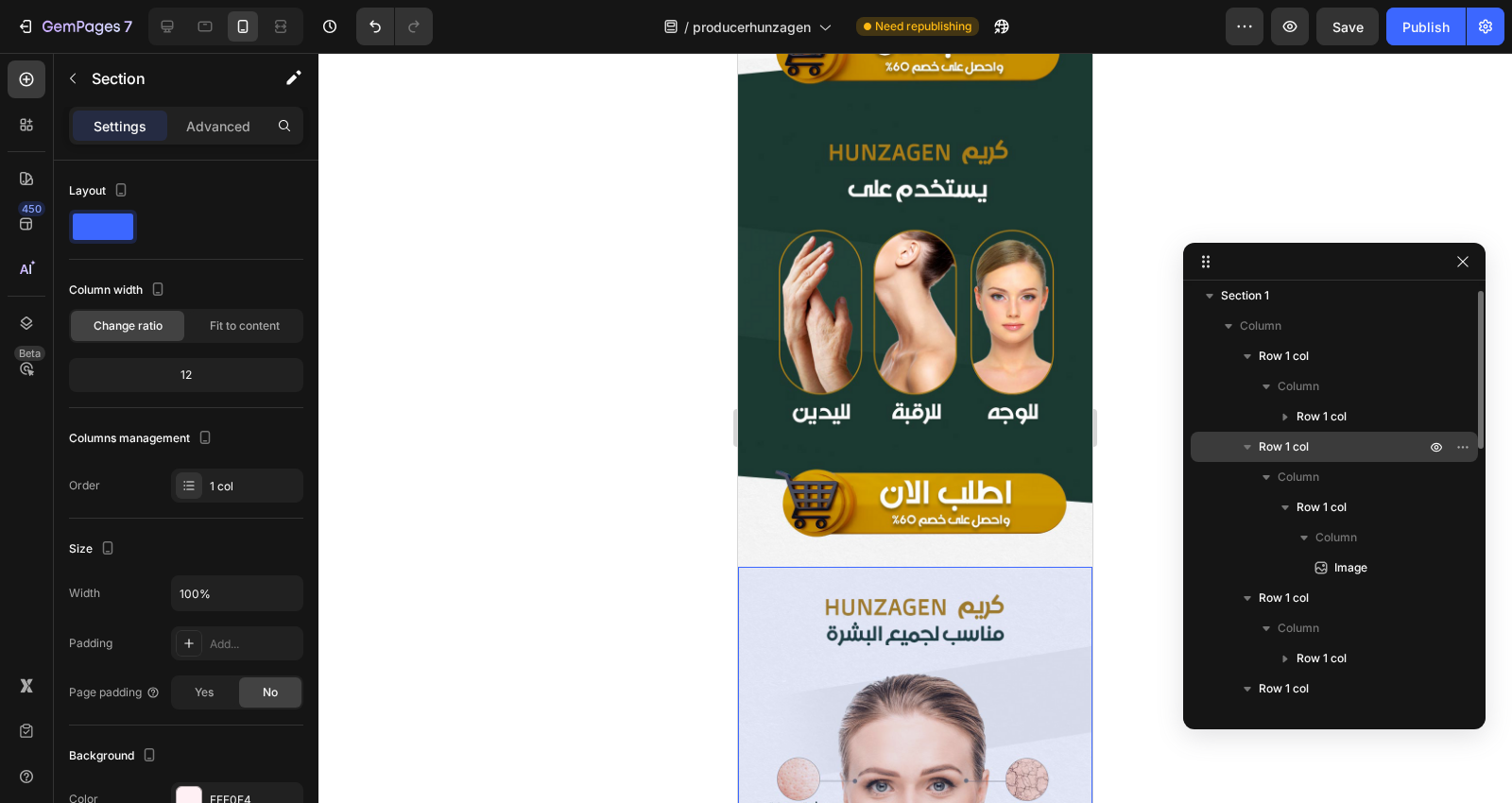
click at [1347, 448] on p "Row 1 col" at bounding box center [1343, 447] width 170 height 19
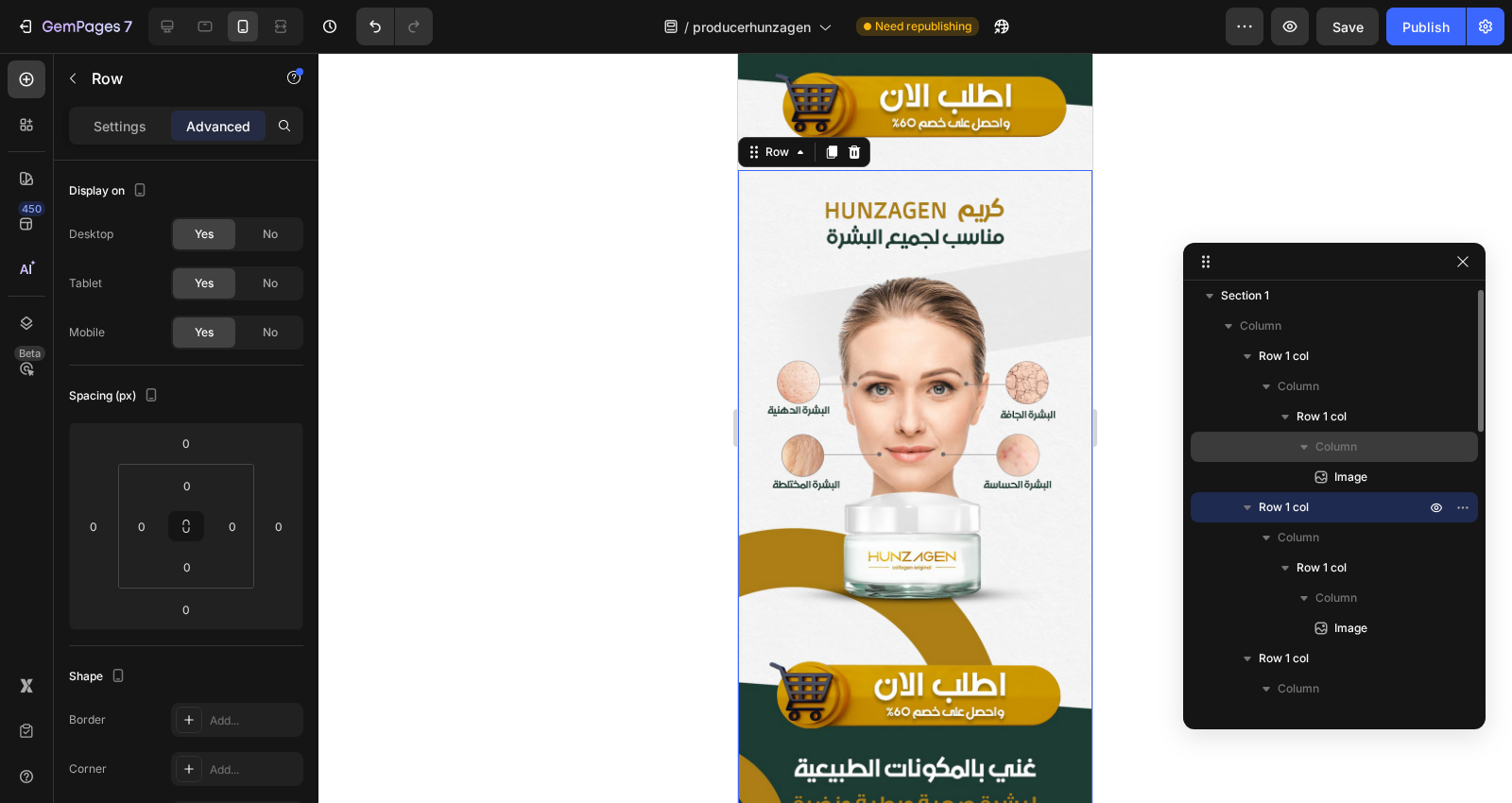
scroll to position [1030, 0]
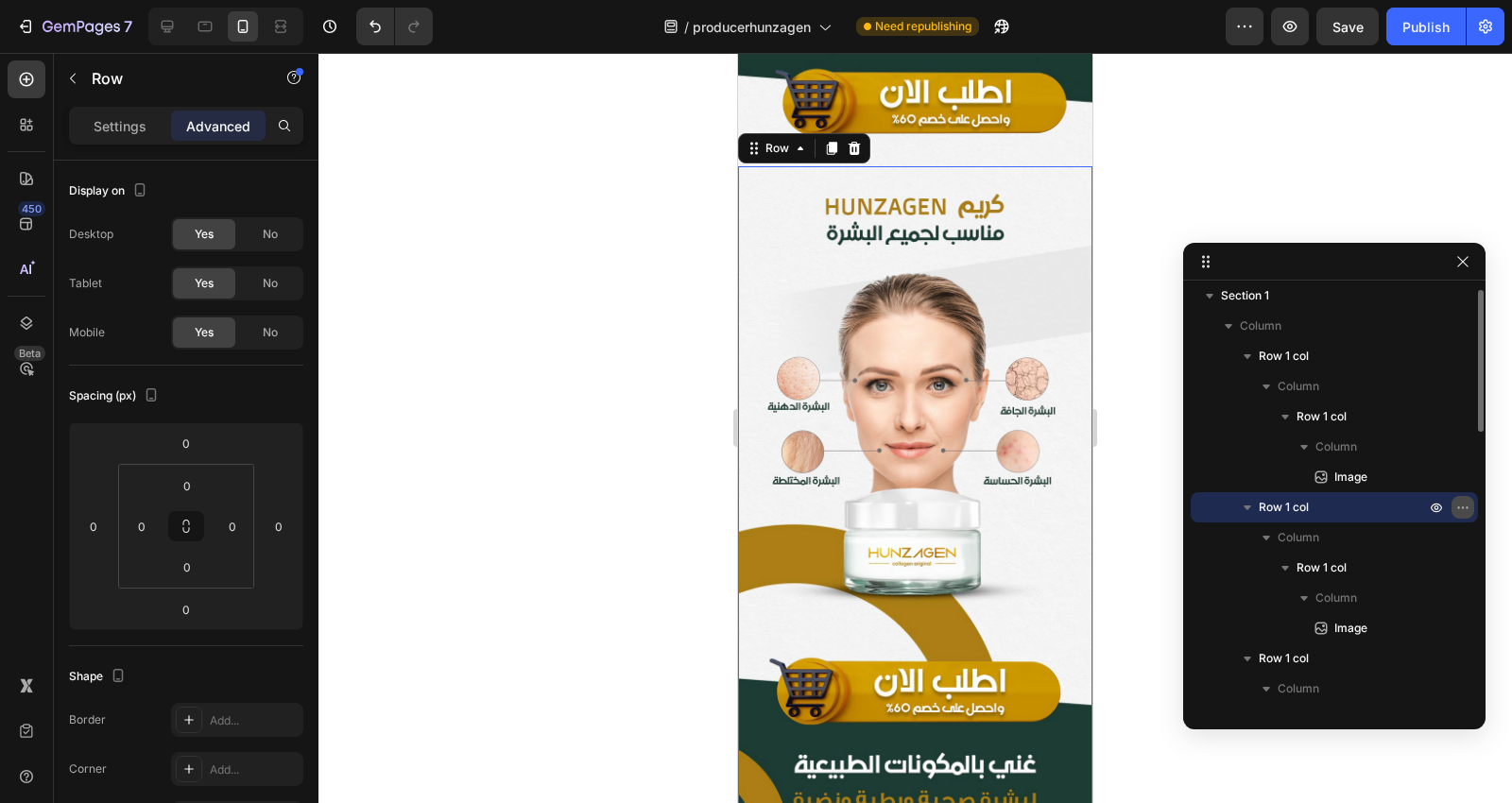
click at [1461, 500] on icon "button" at bounding box center [1462, 507] width 15 height 15
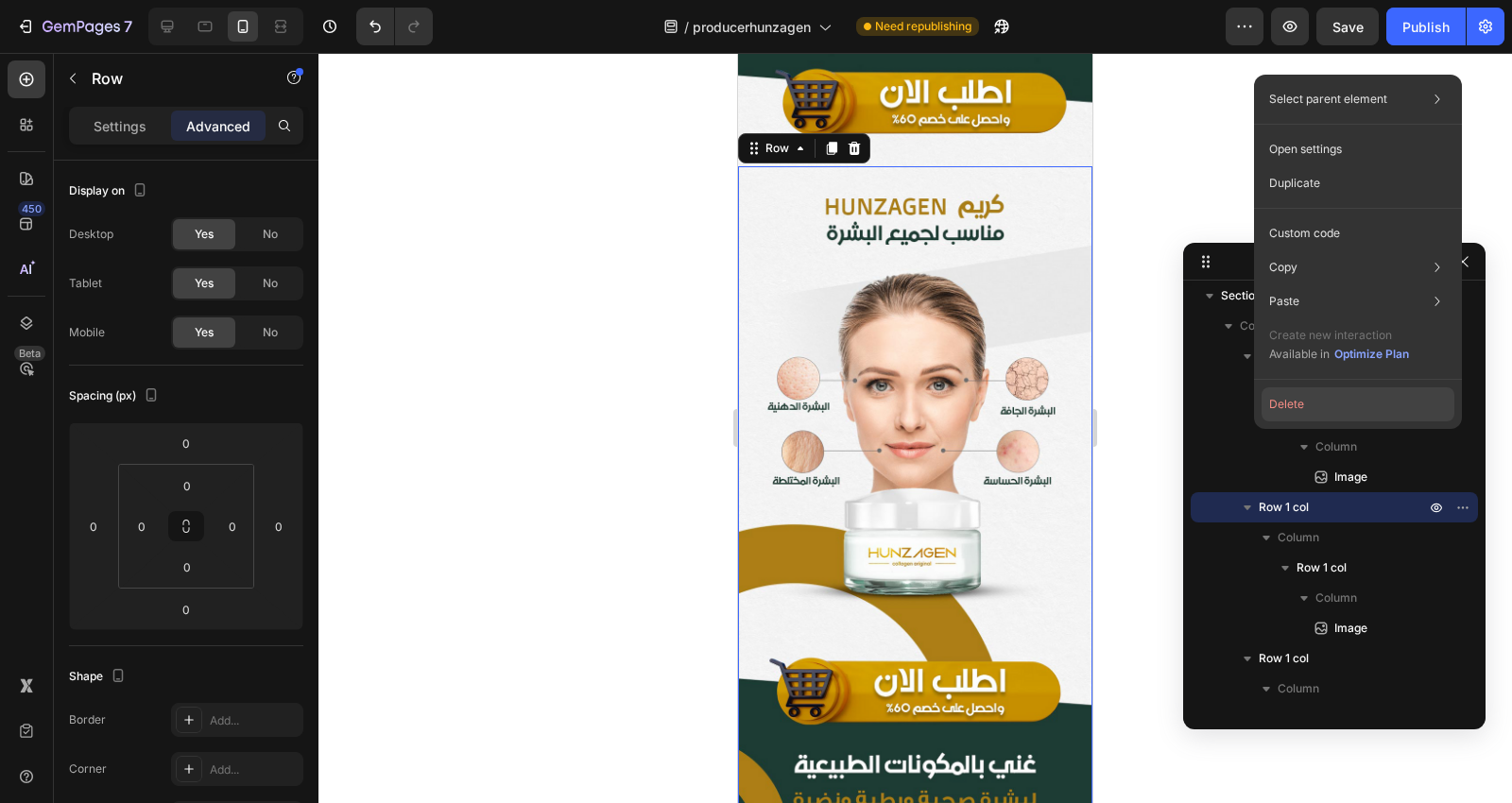
click at [1317, 406] on button "Delete" at bounding box center [1358, 404] width 193 height 34
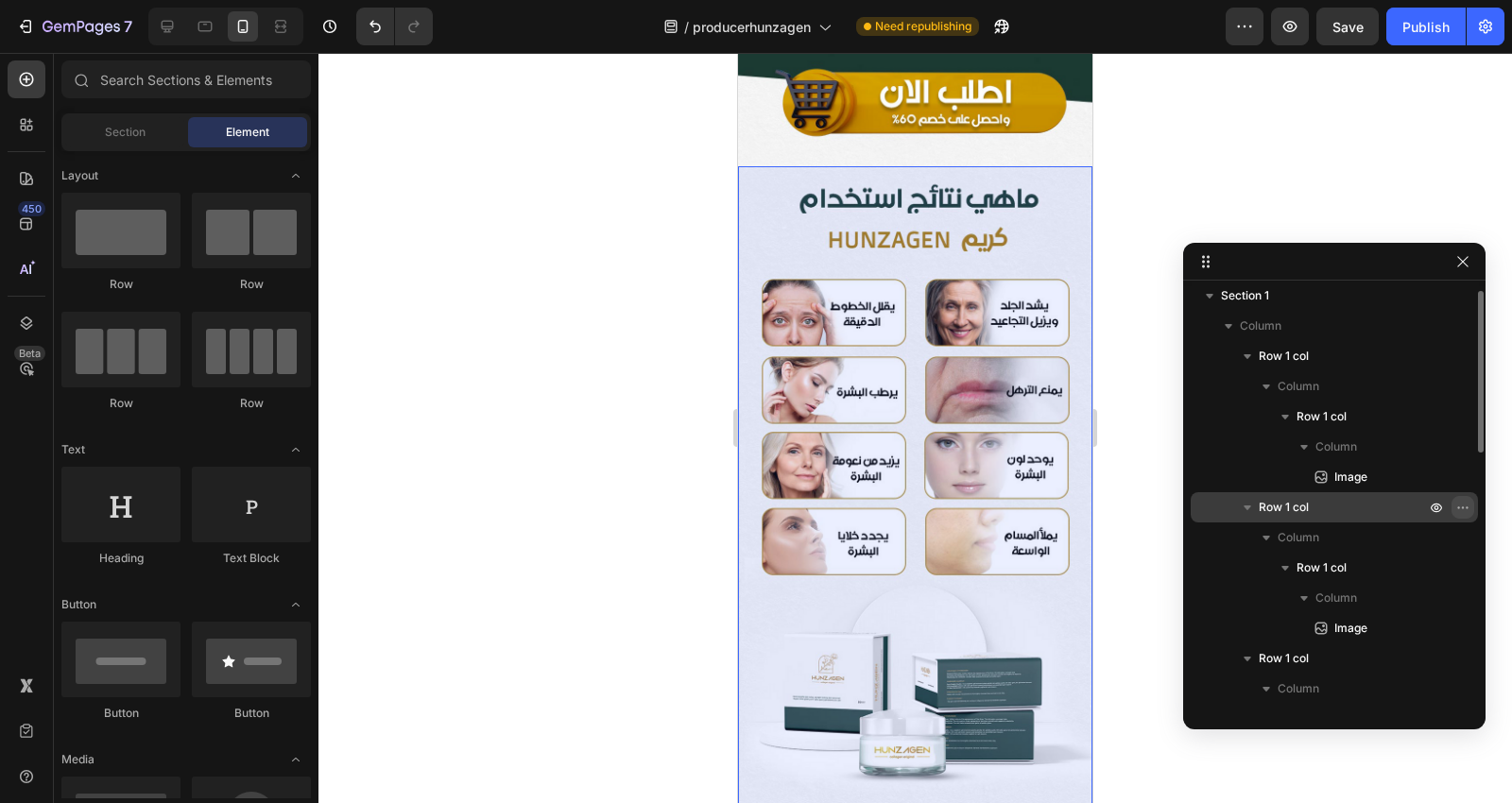
click at [1456, 508] on icon "button" at bounding box center [1462, 507] width 15 height 15
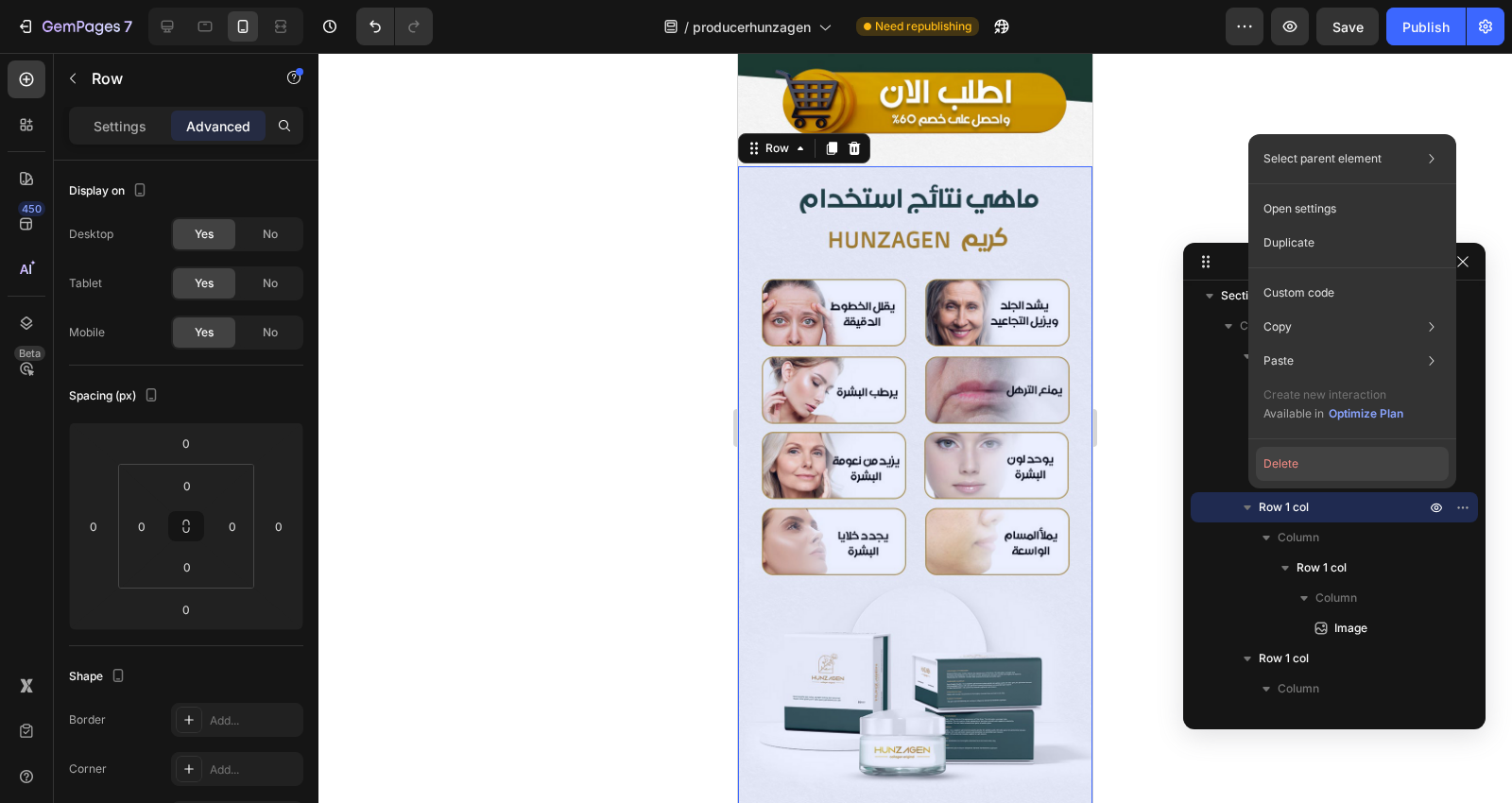
click at [1364, 465] on button "Delete" at bounding box center [1352, 464] width 193 height 34
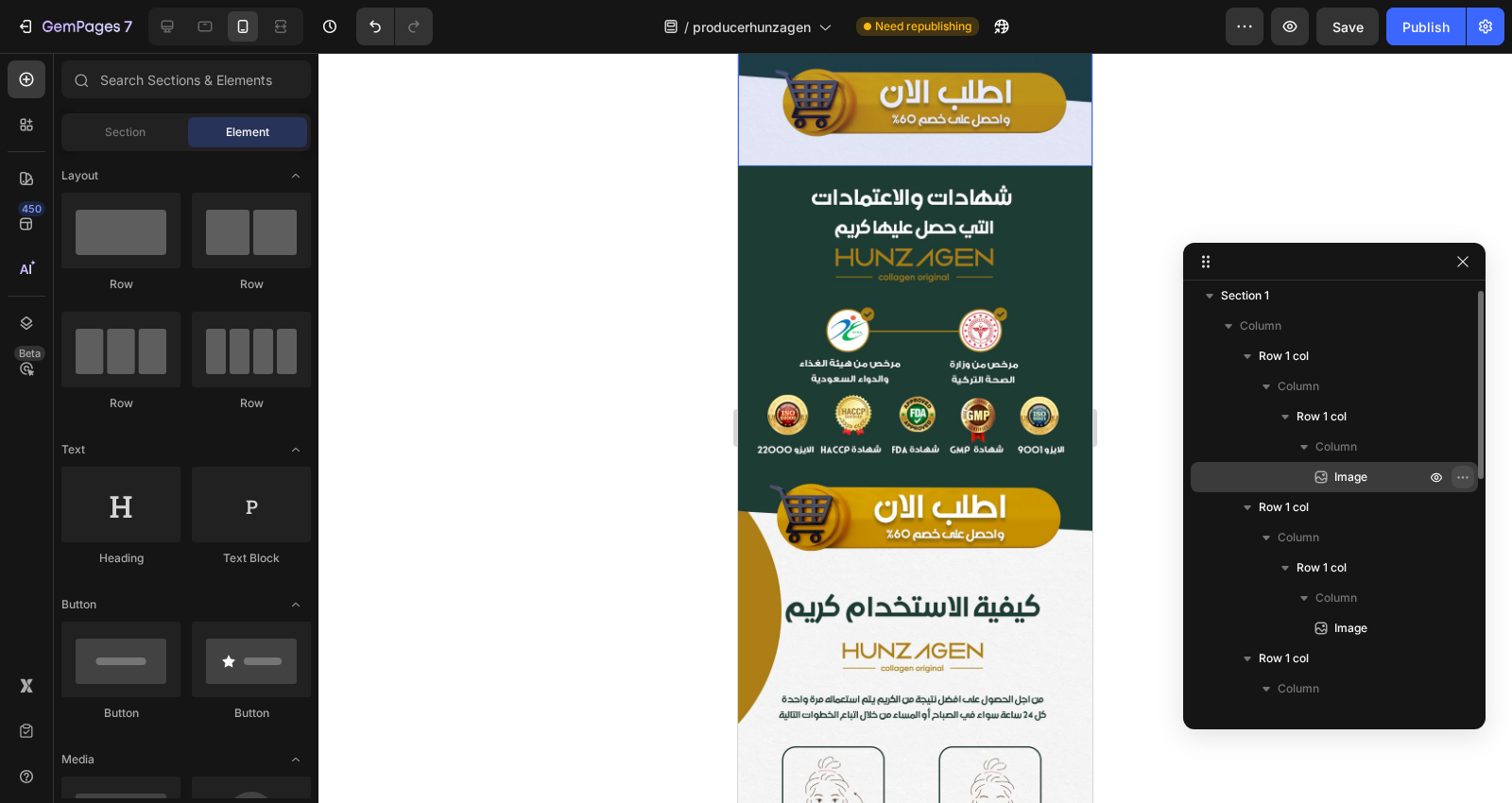
click at [1462, 478] on icon "button" at bounding box center [1462, 478] width 15 height 15
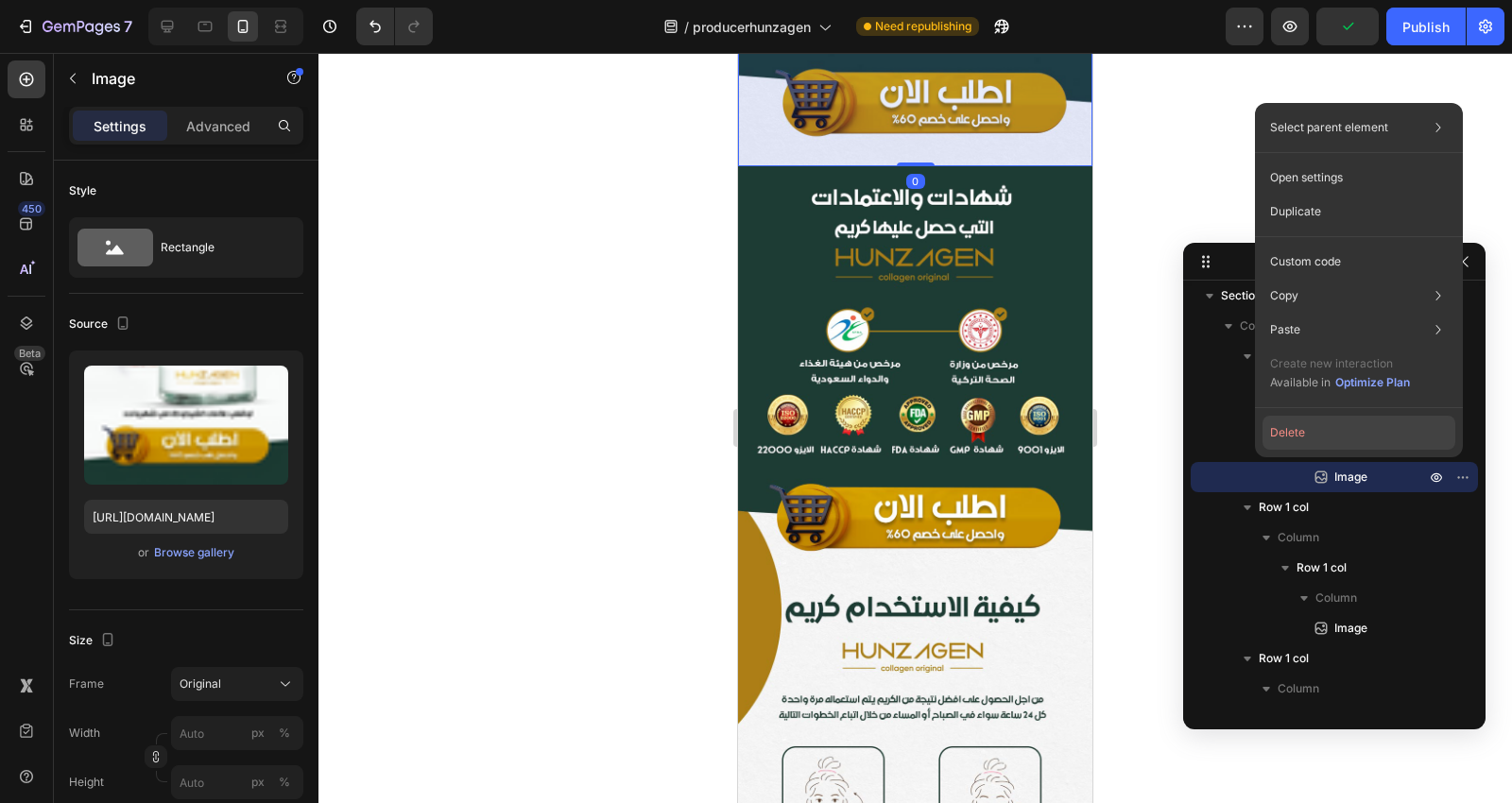
click at [1359, 431] on button "Delete" at bounding box center [1359, 433] width 193 height 34
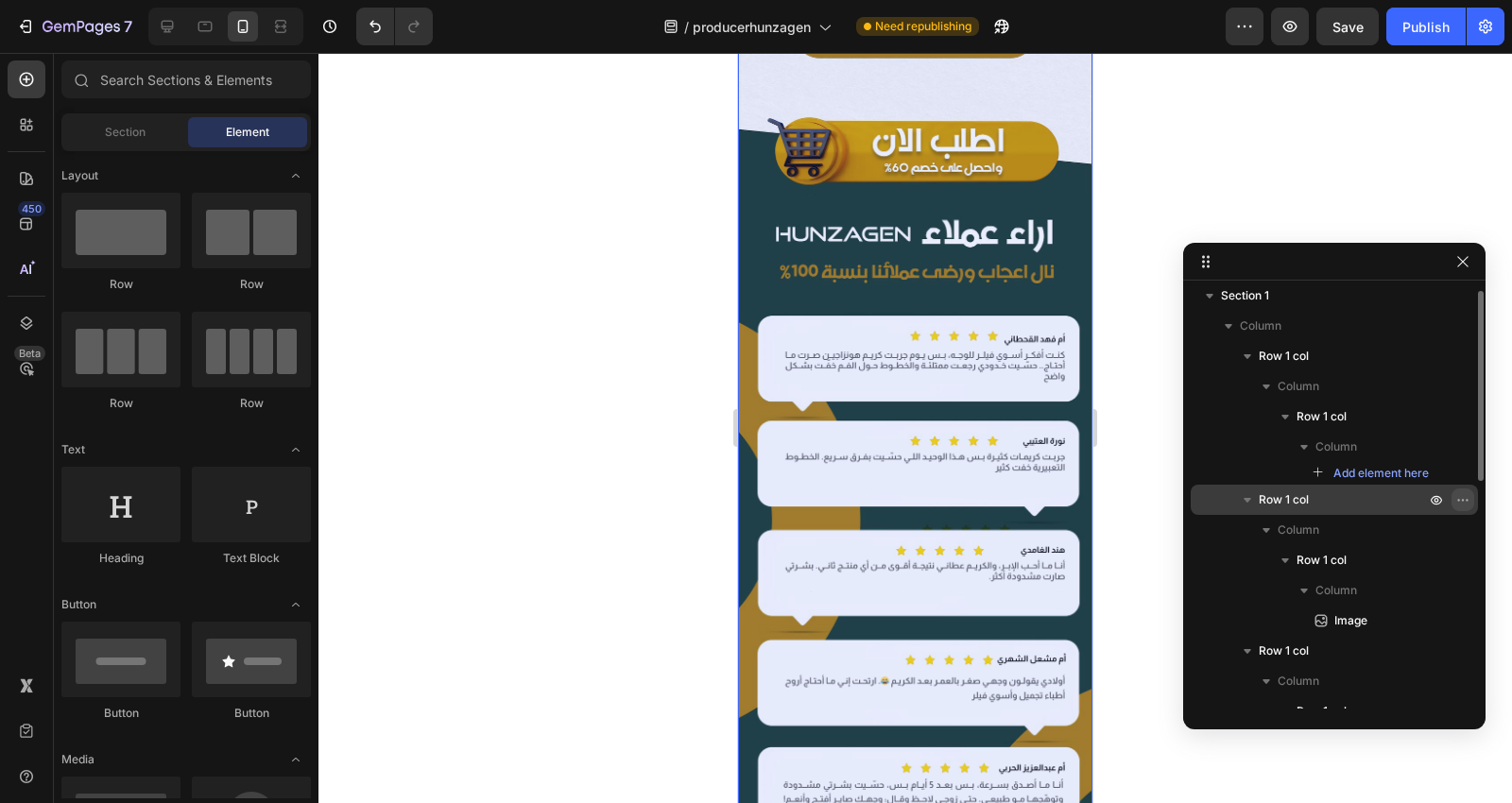
click at [1465, 499] on icon "button" at bounding box center [1466, 500] width 2 height 2
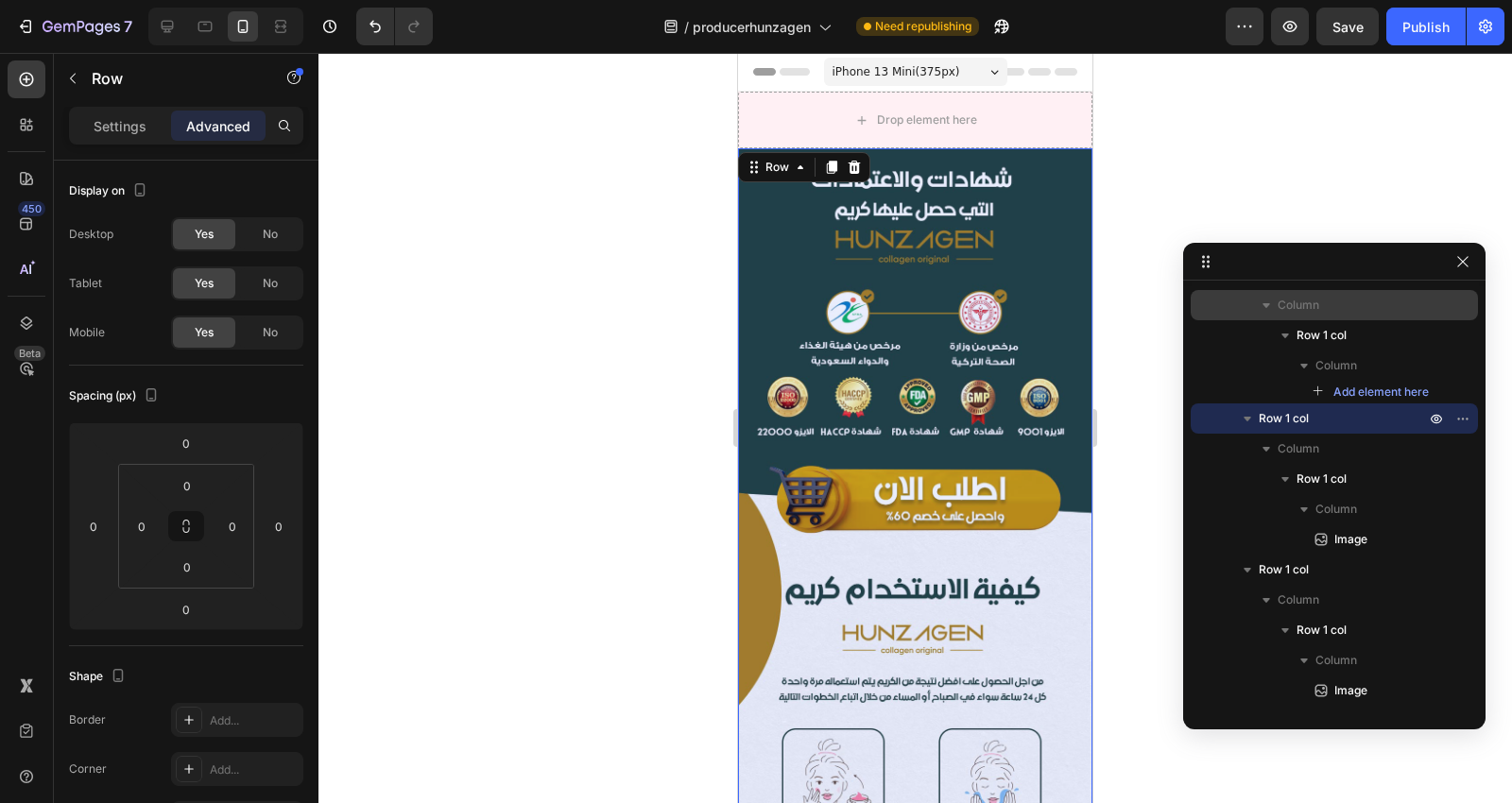
scroll to position [0, 0]
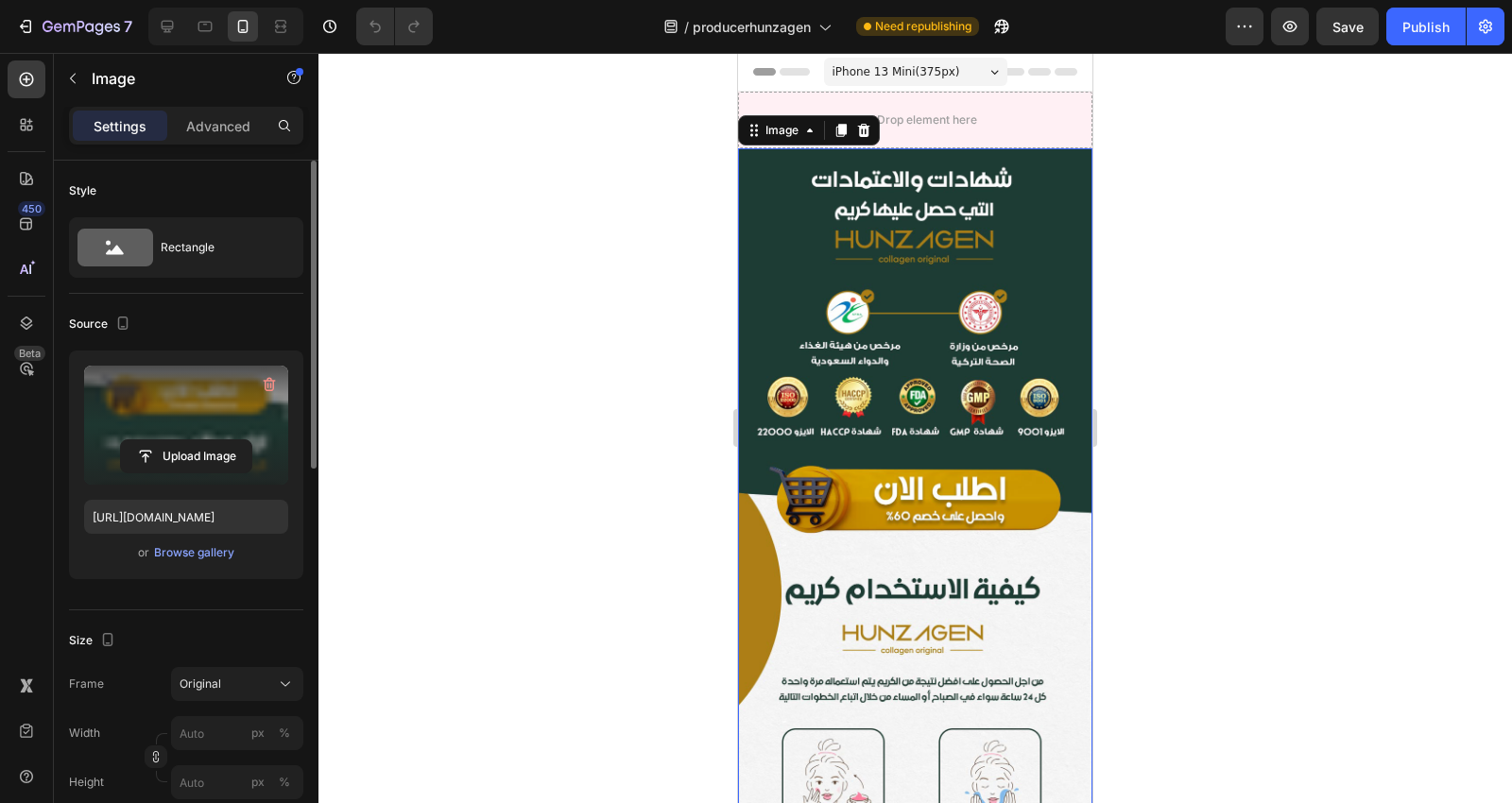
click at [175, 392] on label at bounding box center [186, 425] width 204 height 119
click at [175, 441] on input "file" at bounding box center [186, 457] width 131 height 32
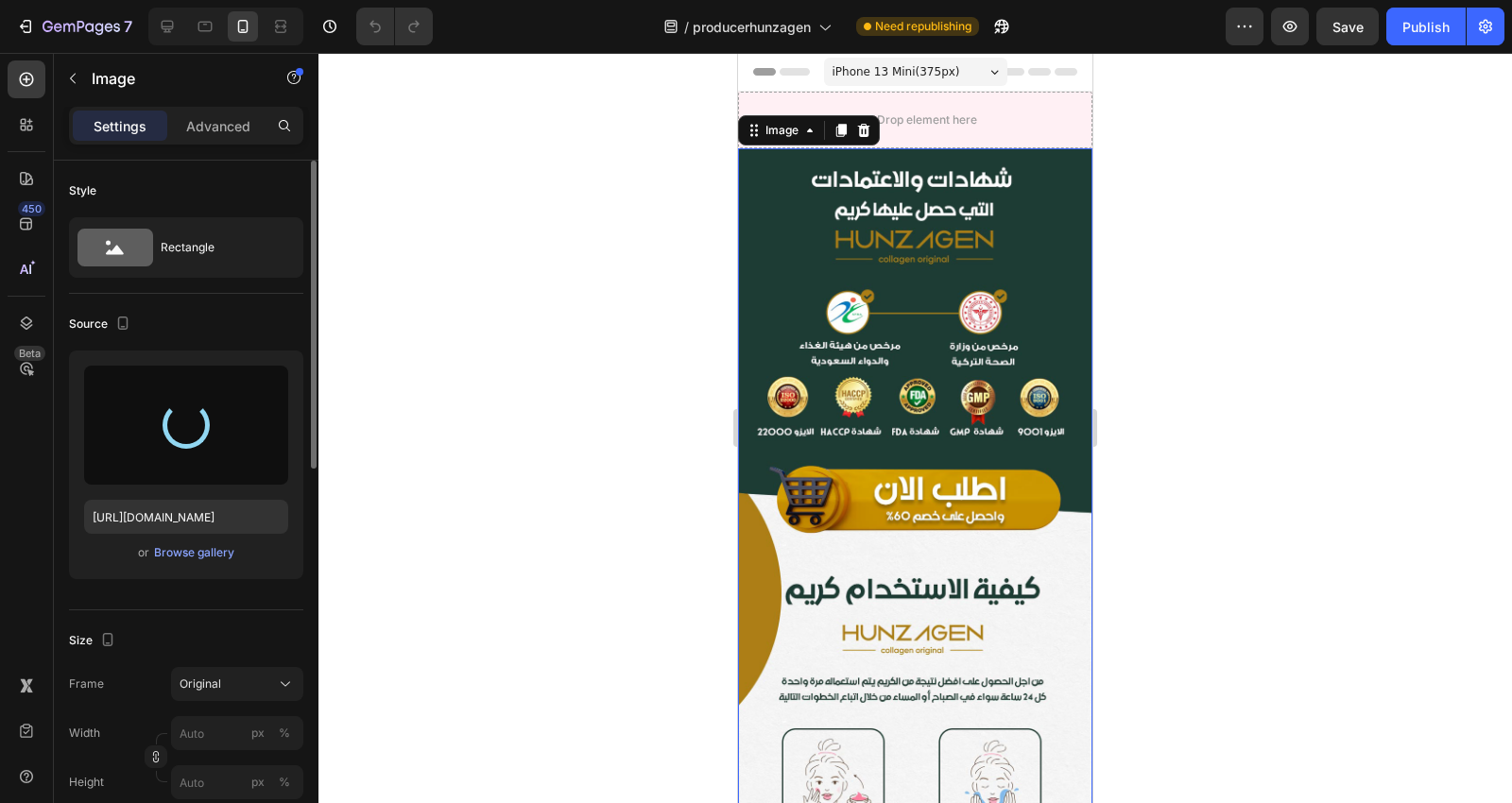
type input "[URL][DOMAIN_NAME]"
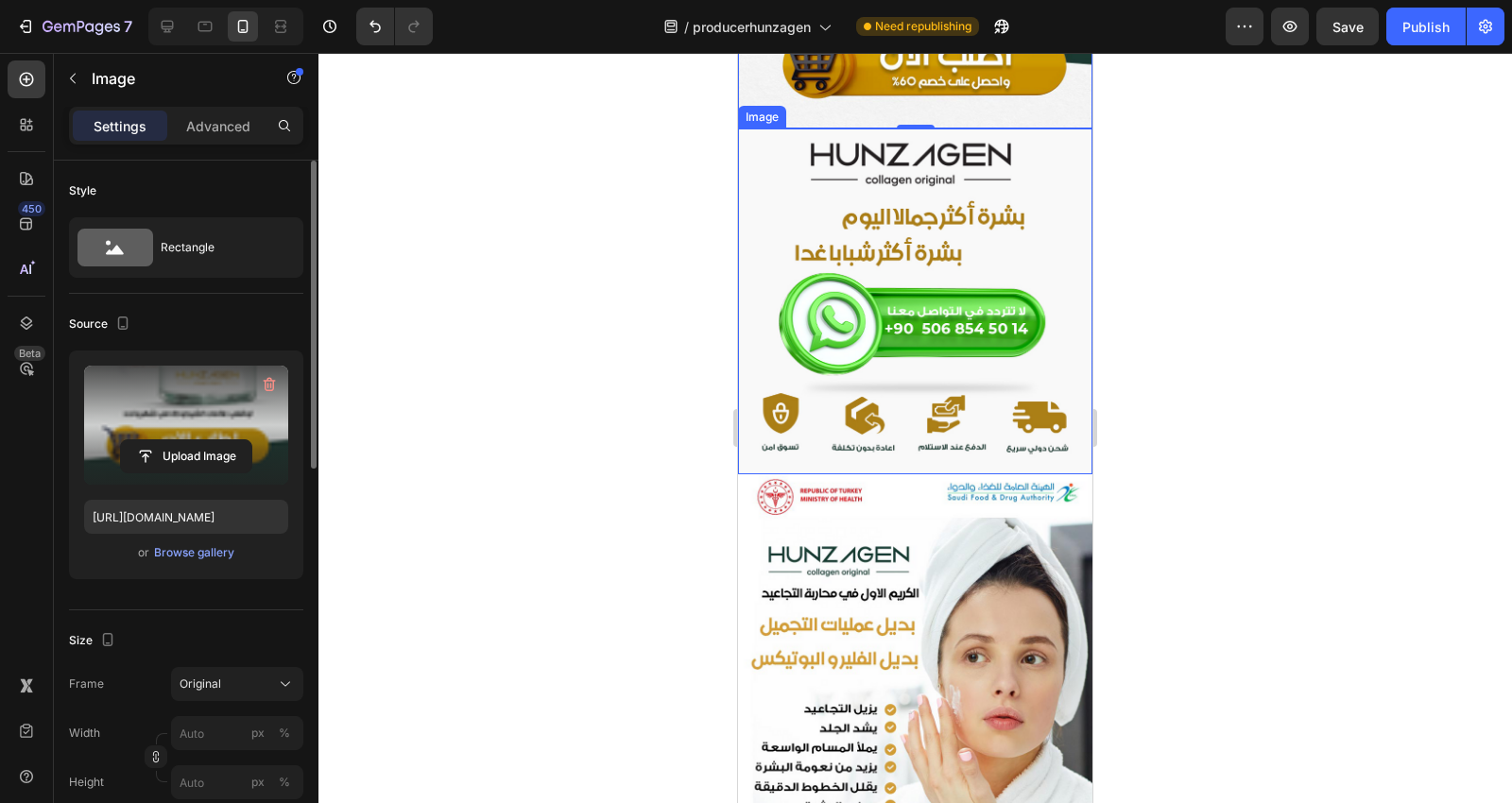
scroll to position [1050, 0]
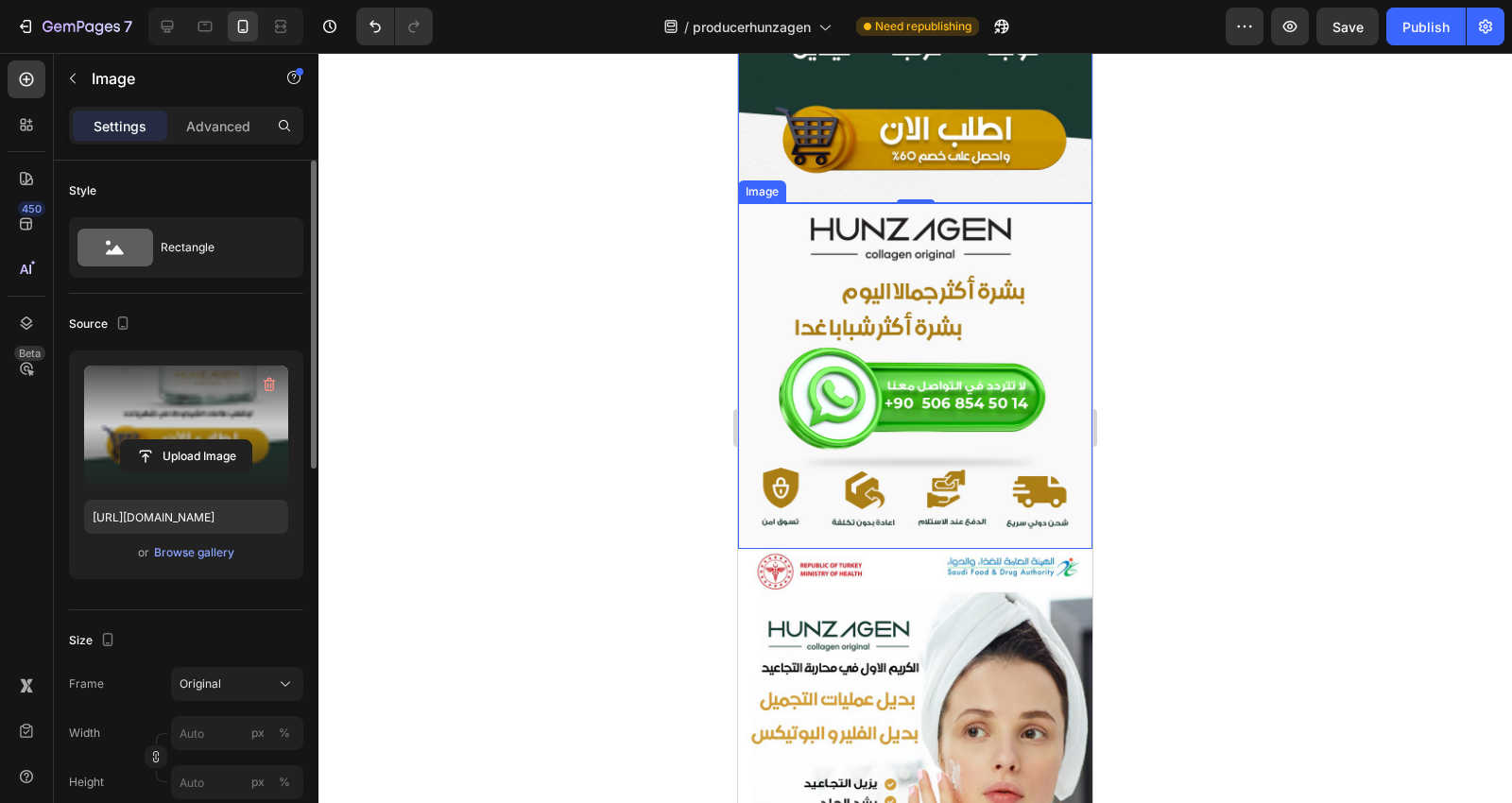
click at [993, 260] on img at bounding box center [915, 376] width 355 height 346
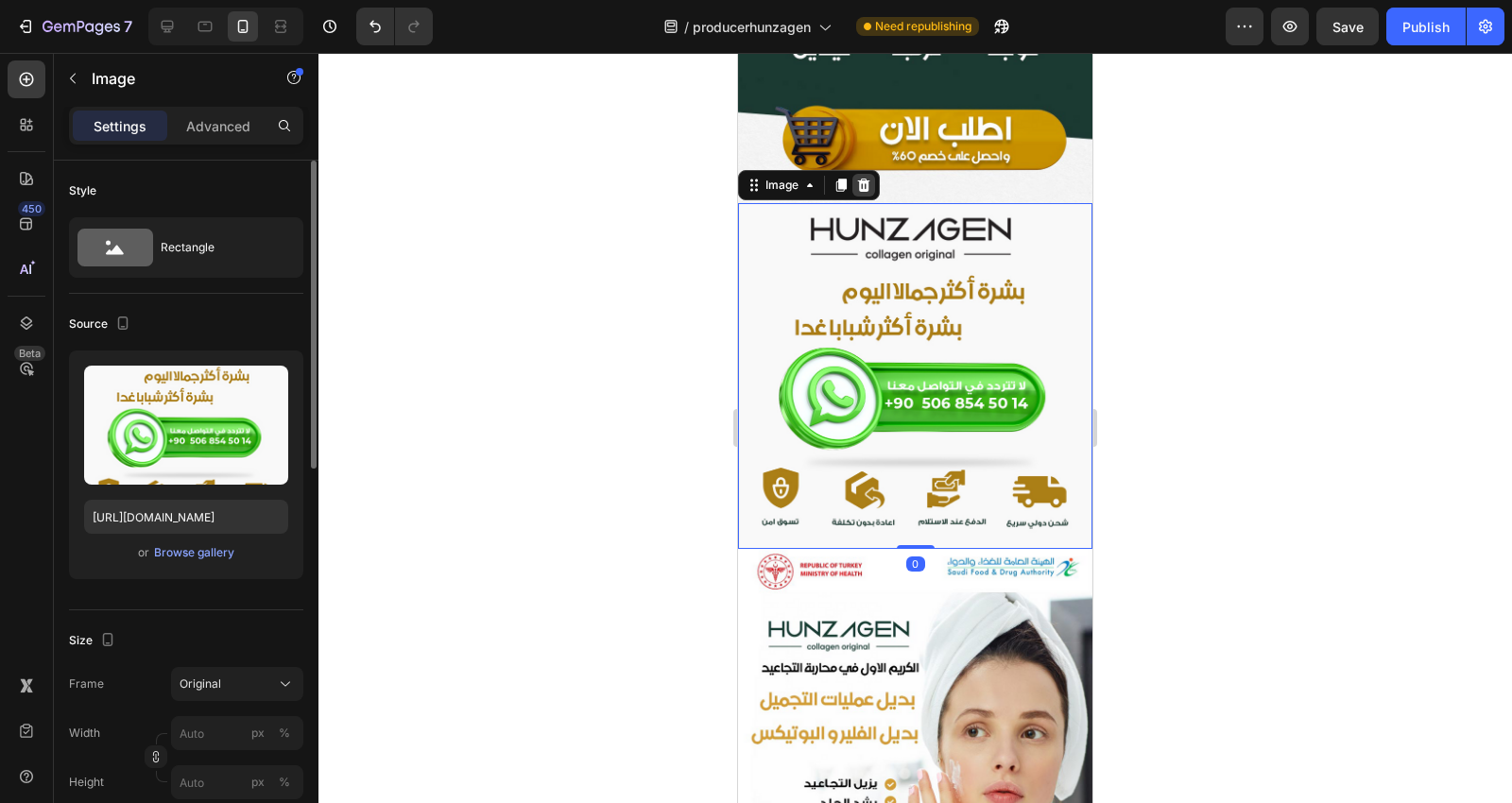
click at [870, 177] on icon at bounding box center [864, 185] width 15 height 15
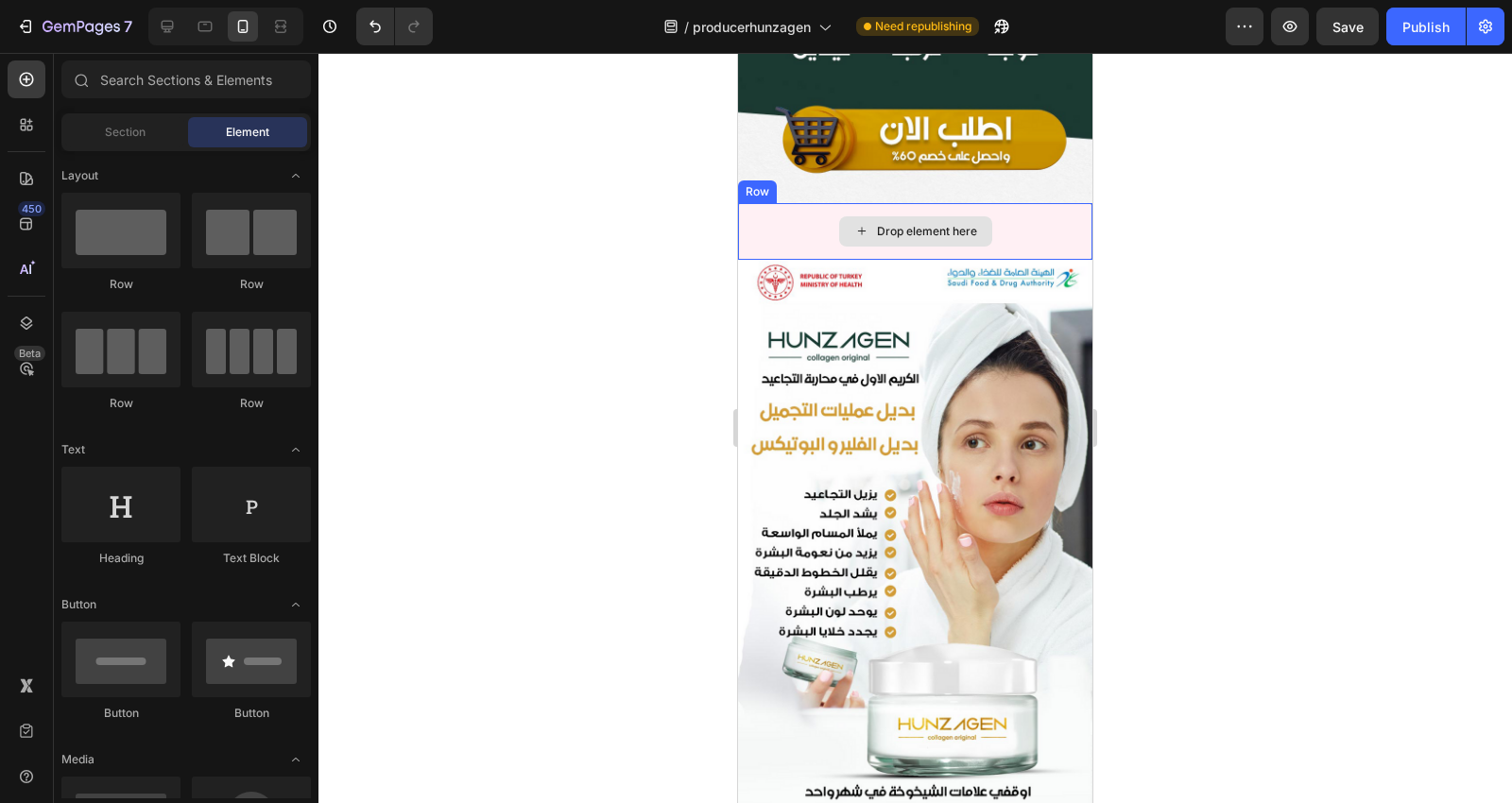
click at [1055, 203] on div "Drop element here" at bounding box center [915, 231] width 355 height 56
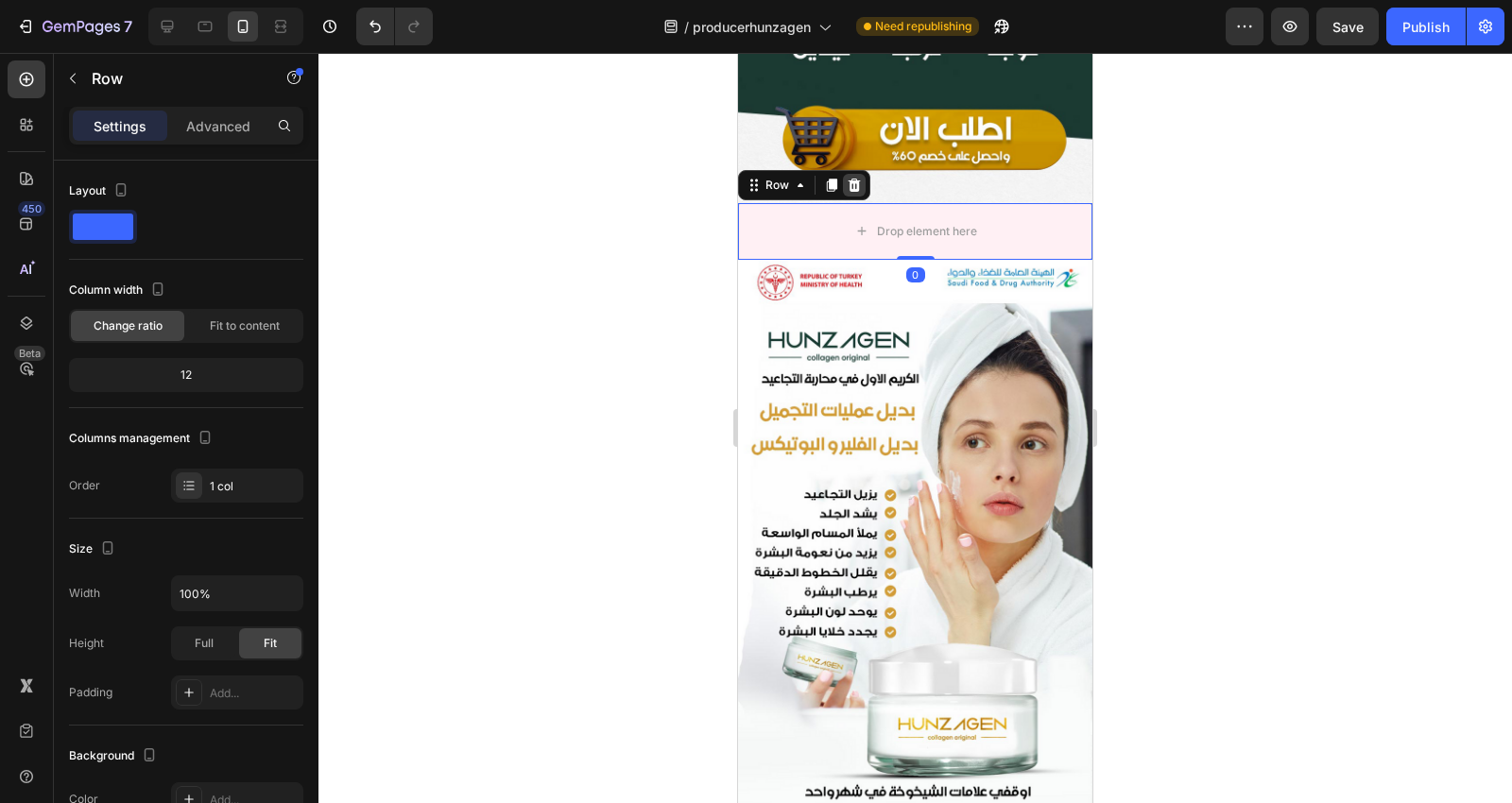
click at [853, 174] on div at bounding box center [854, 185] width 23 height 23
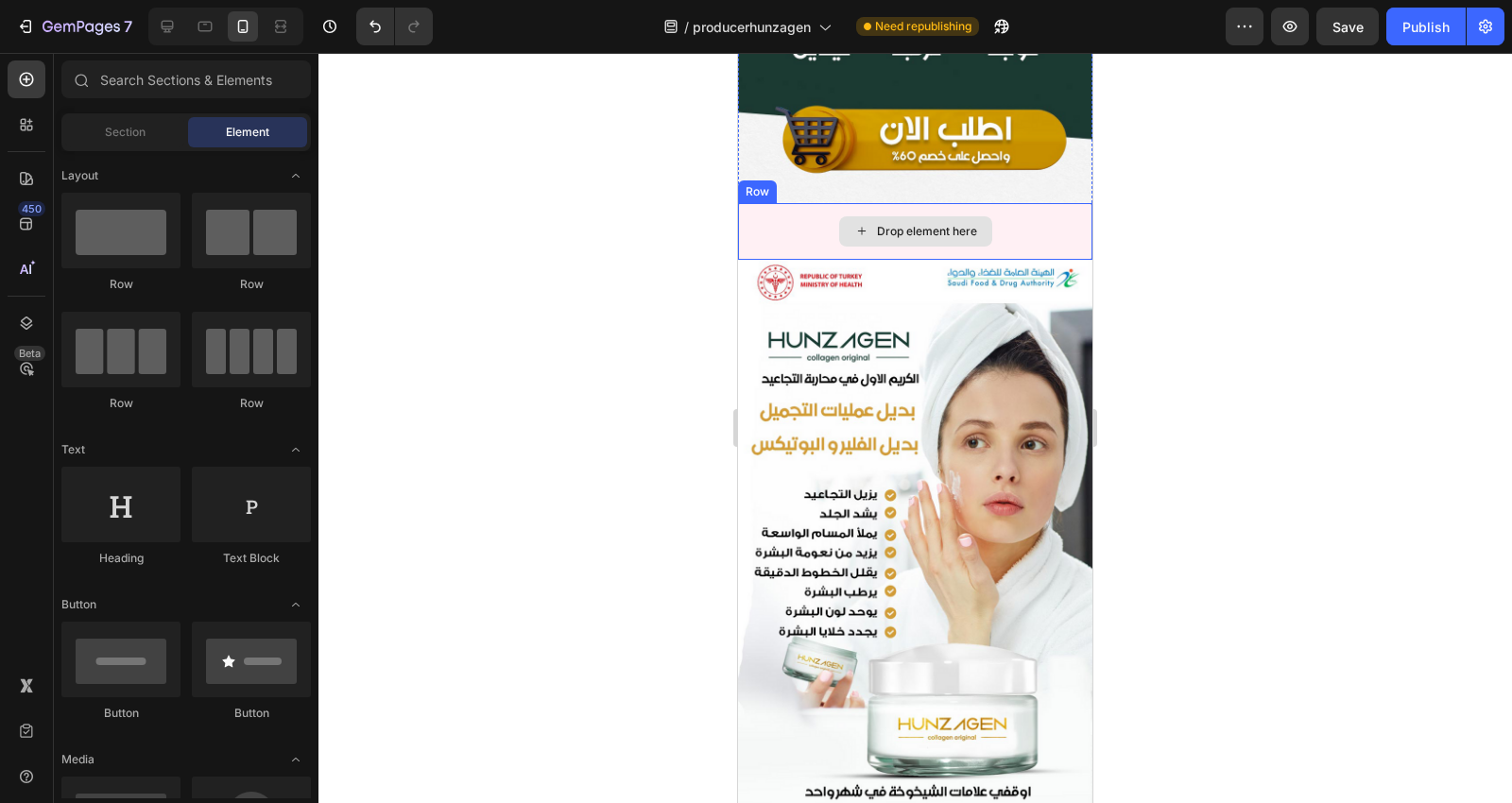
click at [789, 203] on div "Drop element here" at bounding box center [915, 231] width 355 height 56
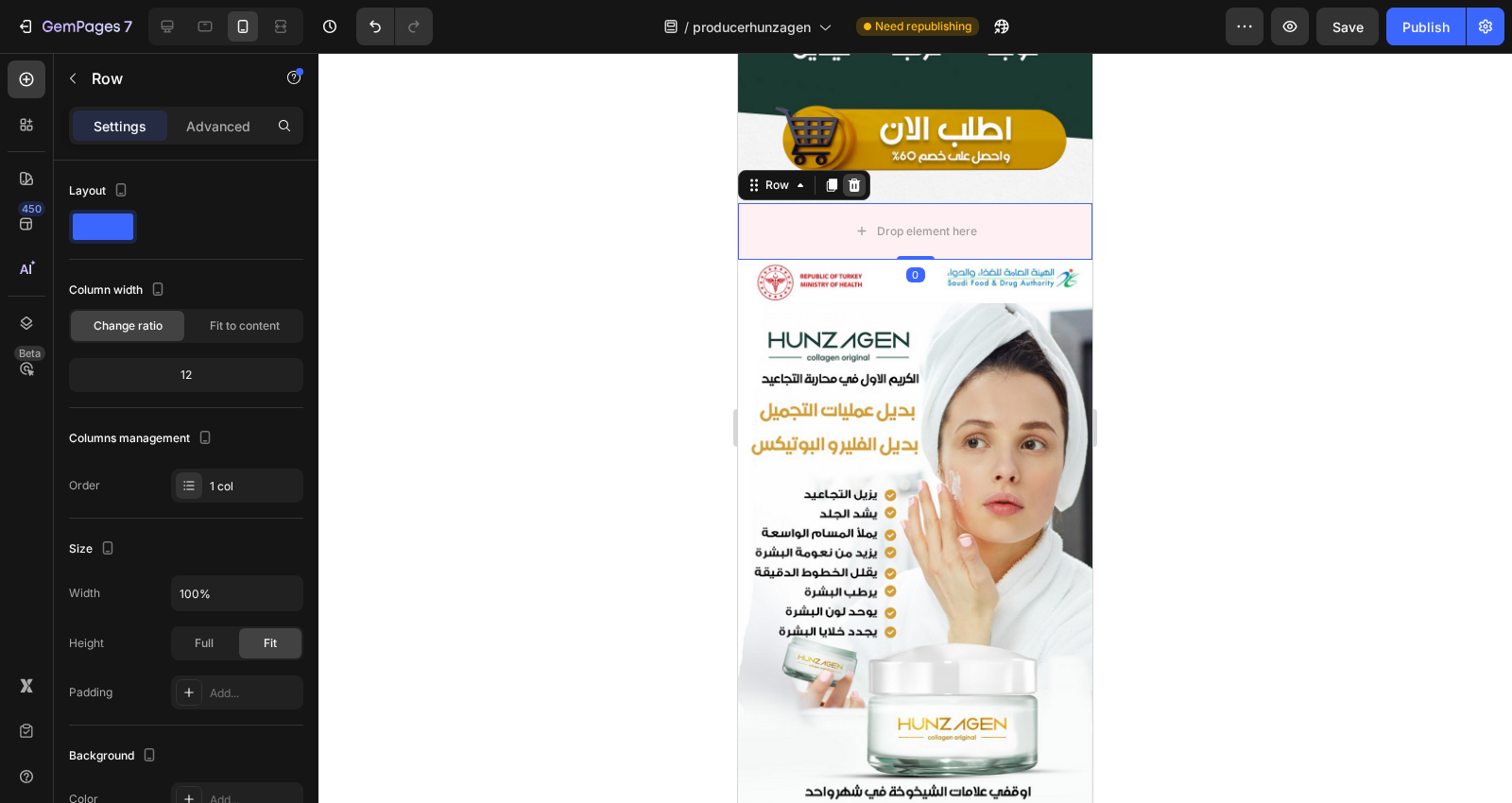
click at [858, 177] on icon at bounding box center [854, 185] width 15 height 15
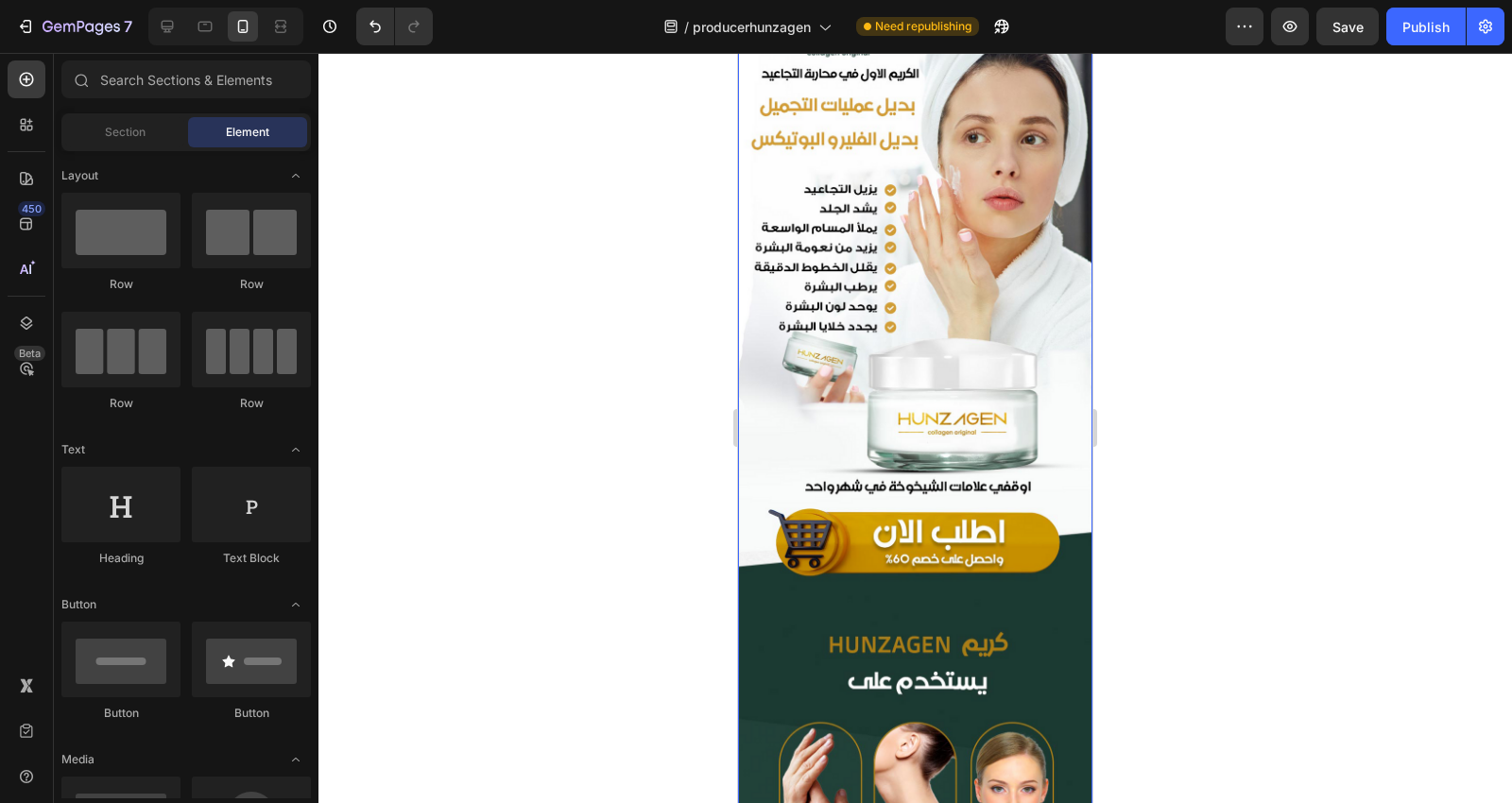
scroll to position [945, 0]
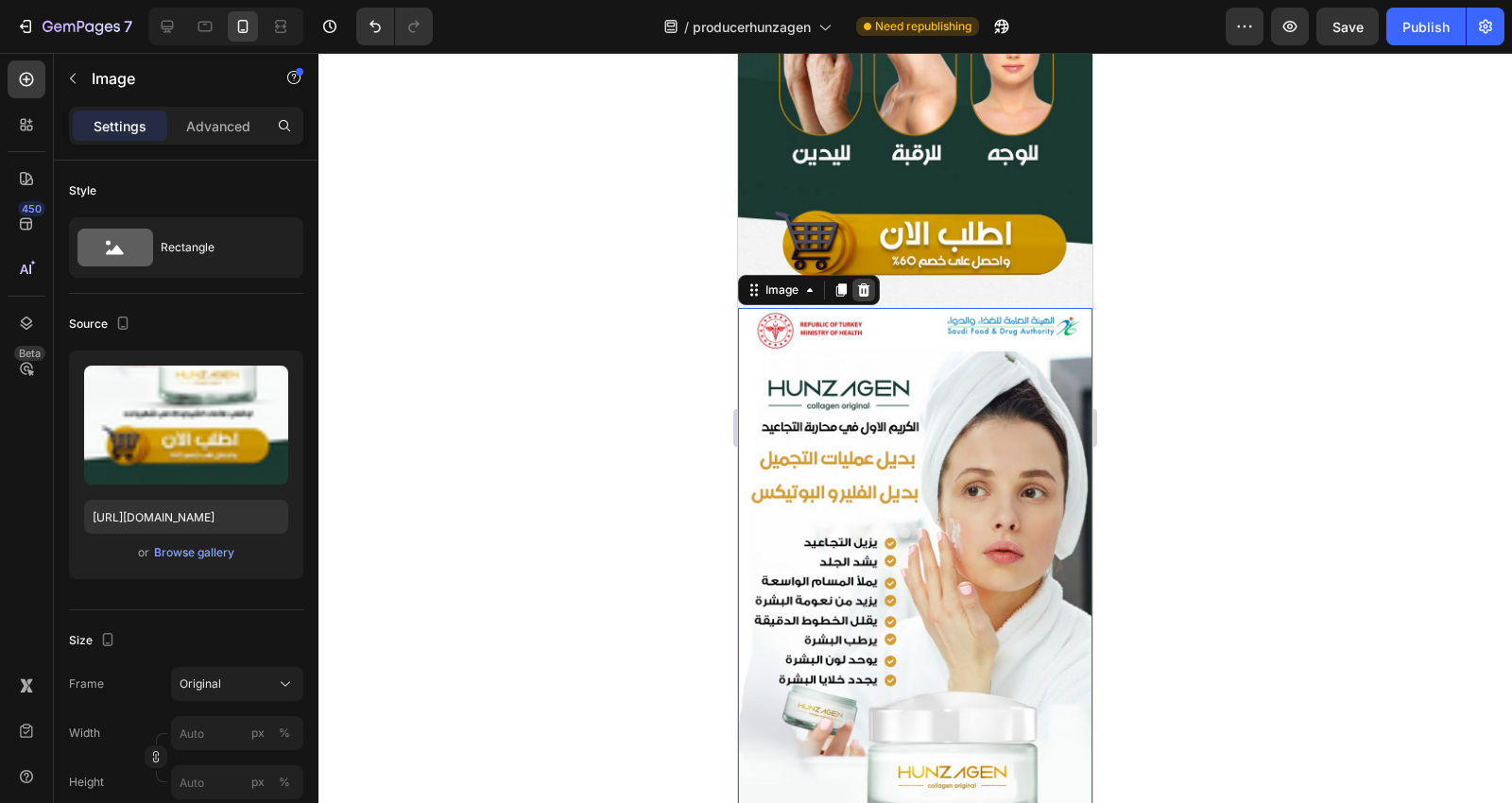
click at [871, 278] on div at bounding box center [864, 290] width 23 height 23
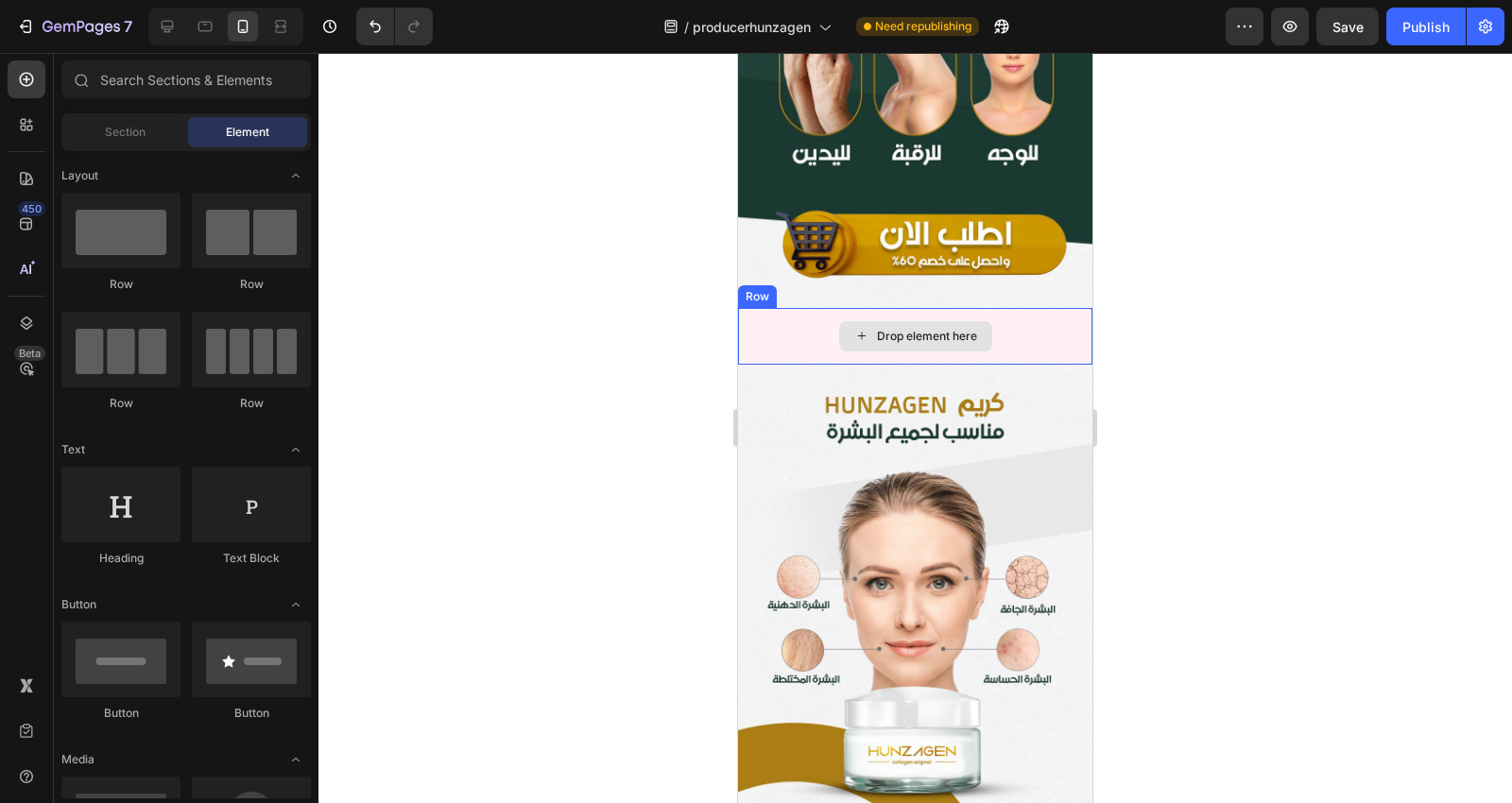
click at [1034, 308] on div "Drop element here" at bounding box center [915, 336] width 355 height 56
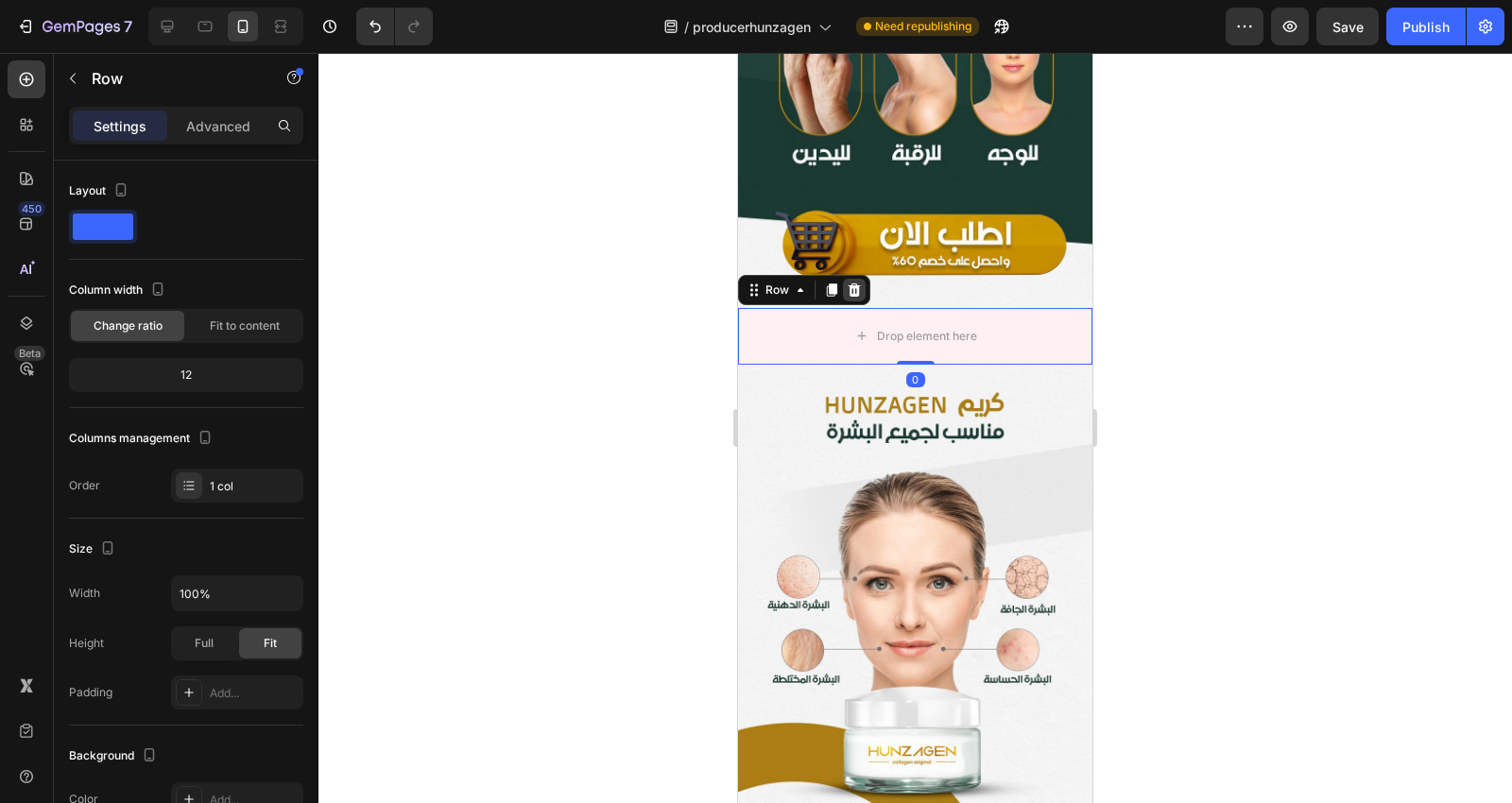
click at [852, 283] on icon at bounding box center [854, 290] width 12 height 13
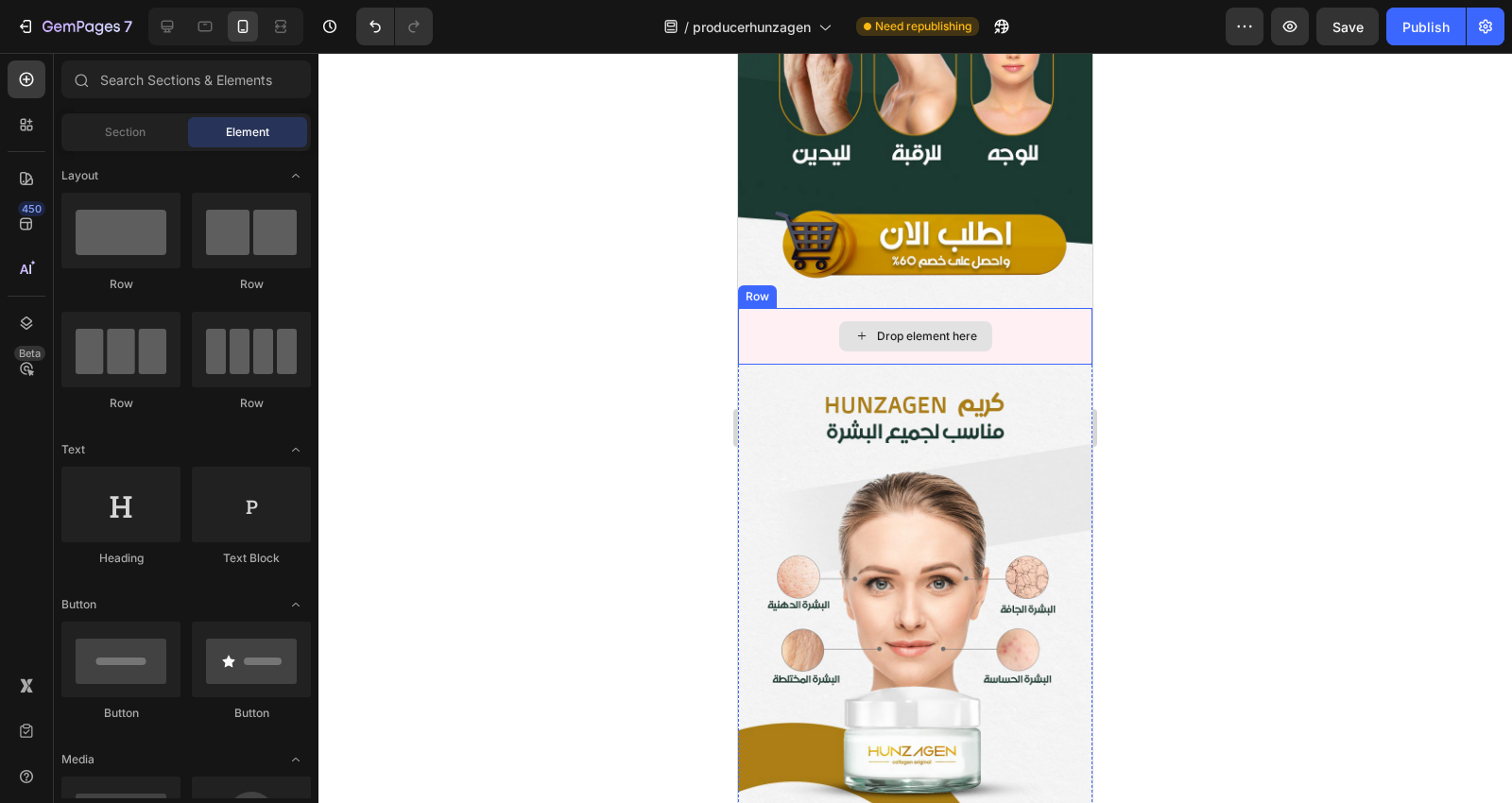
click at [1003, 308] on div "Drop element here" at bounding box center [915, 336] width 355 height 56
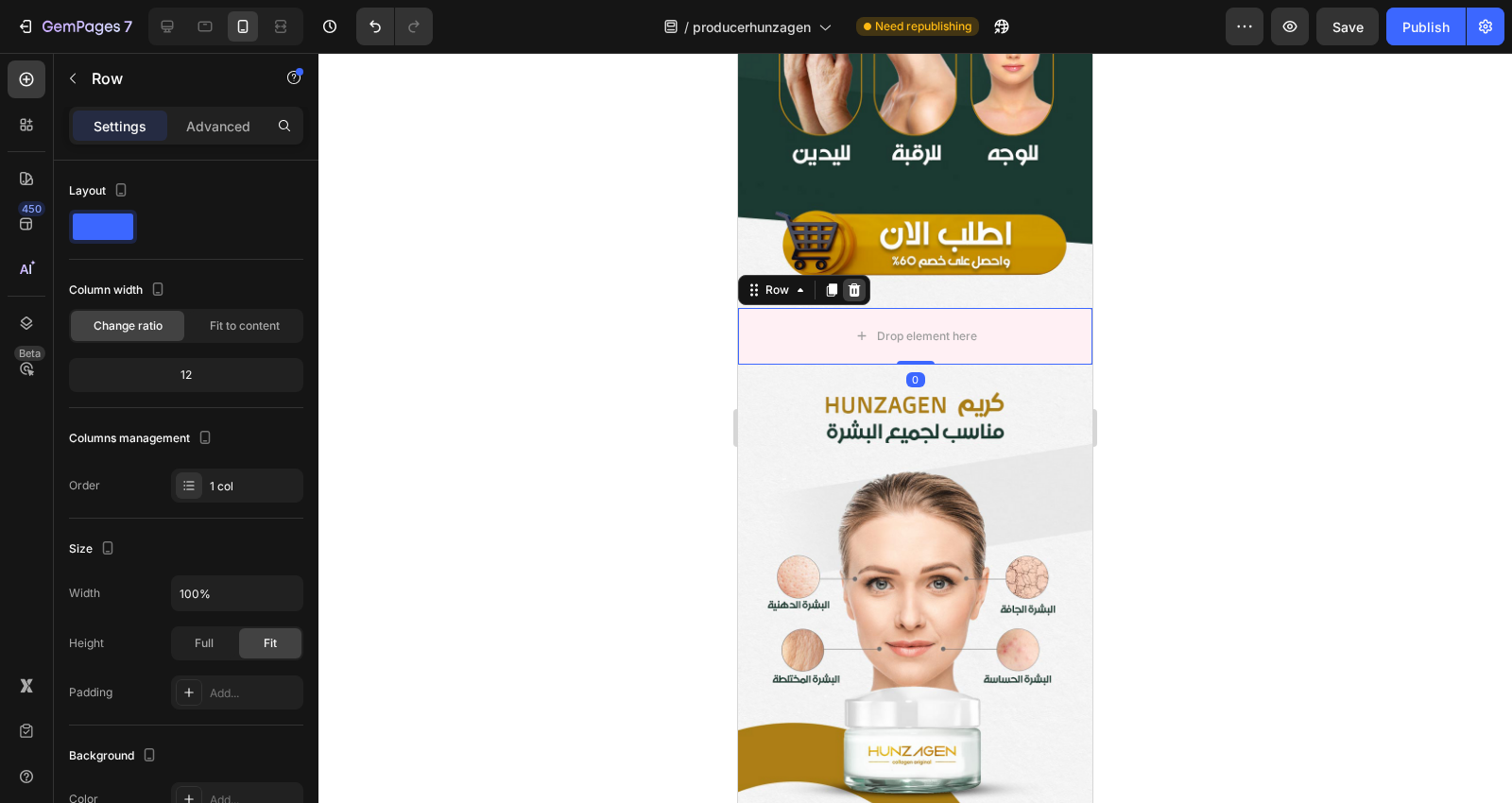
click at [852, 282] on icon at bounding box center [854, 290] width 15 height 15
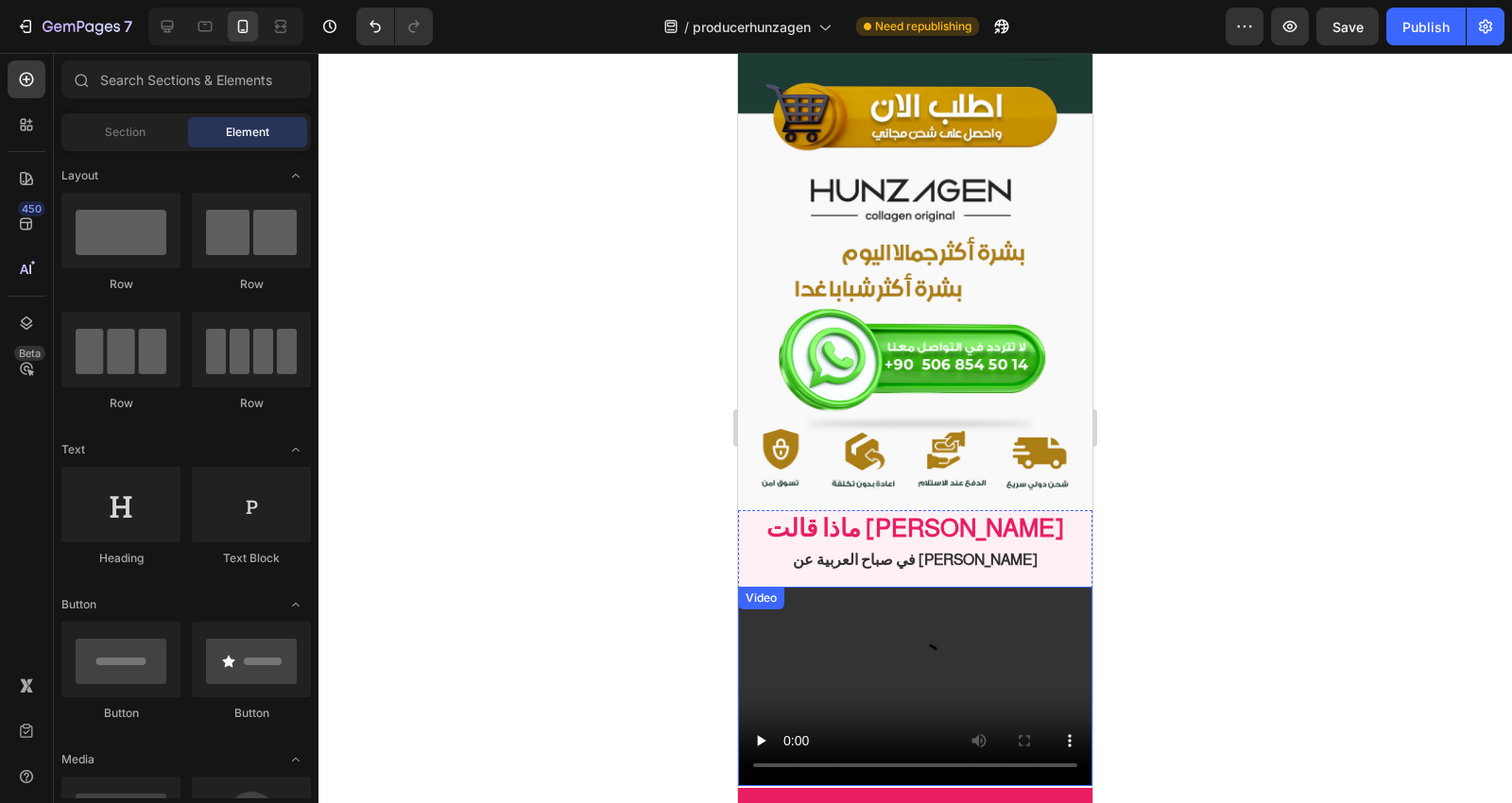
scroll to position [7141, 0]
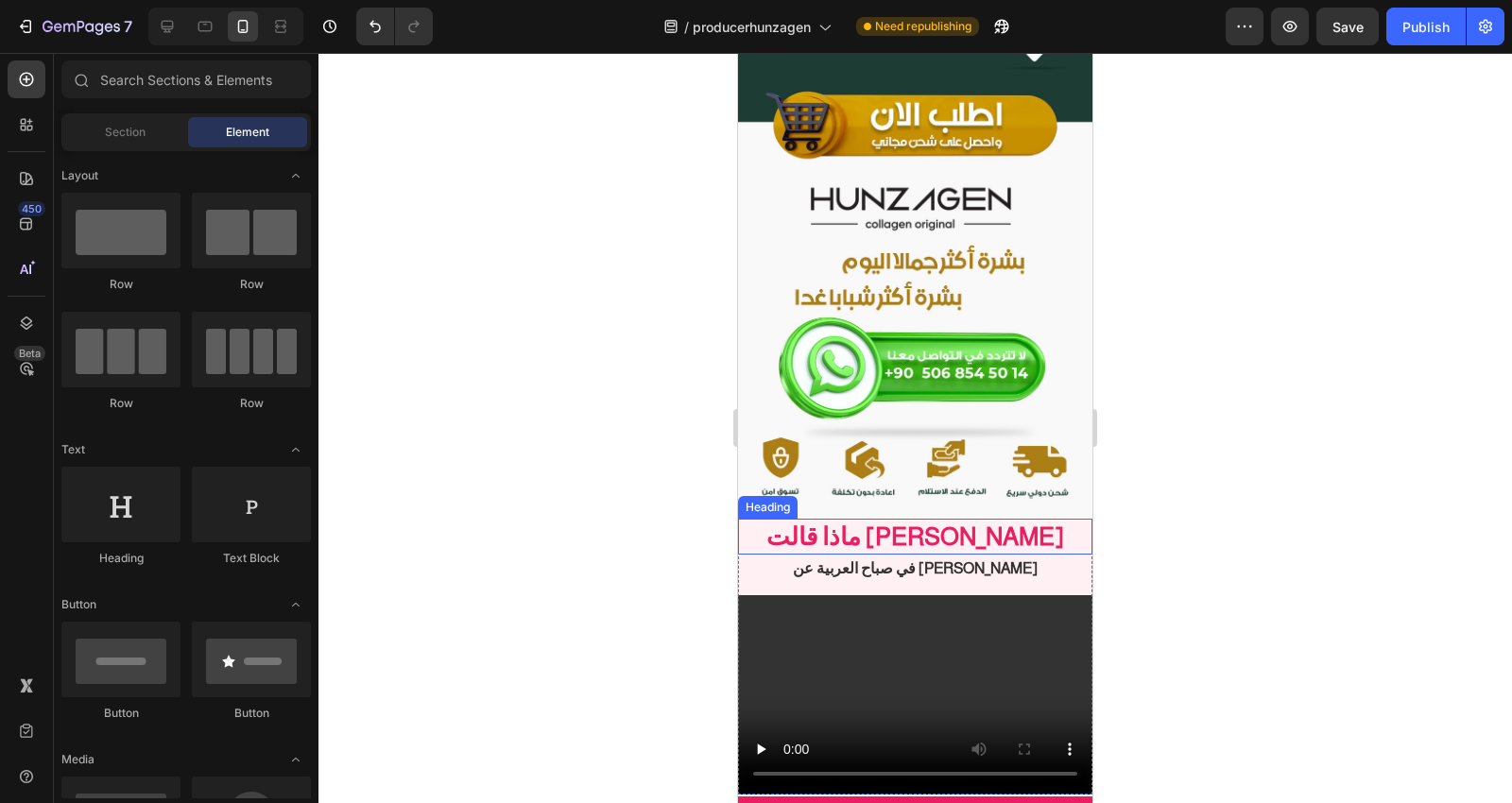
click at [1043, 519] on h2 "ماذا قالت [PERSON_NAME]" at bounding box center [915, 537] width 355 height 36
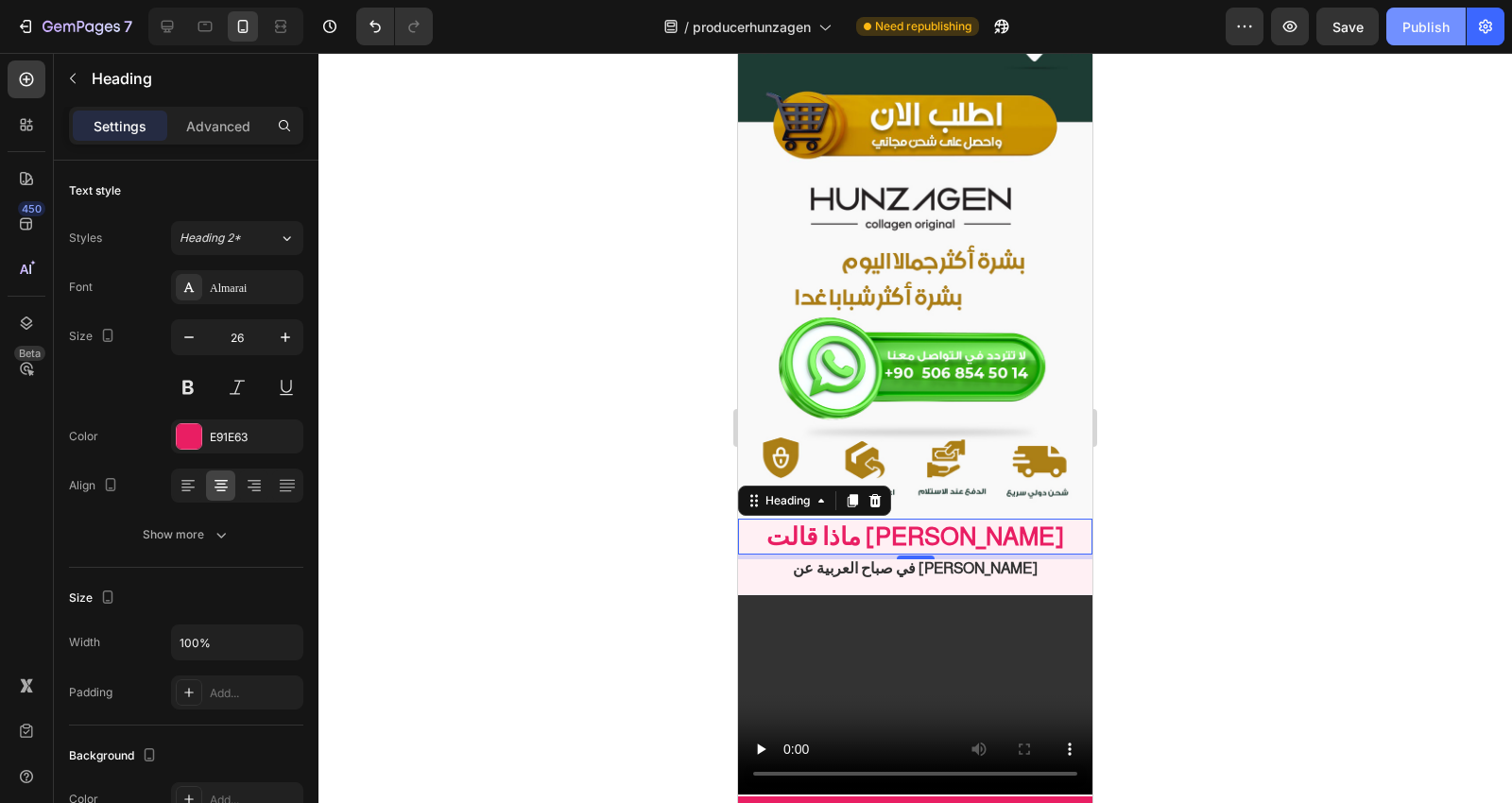
click at [1415, 21] on div "Publish" at bounding box center [1426, 27] width 48 height 20
click at [1248, 29] on icon "button" at bounding box center [1244, 27] width 19 height 19
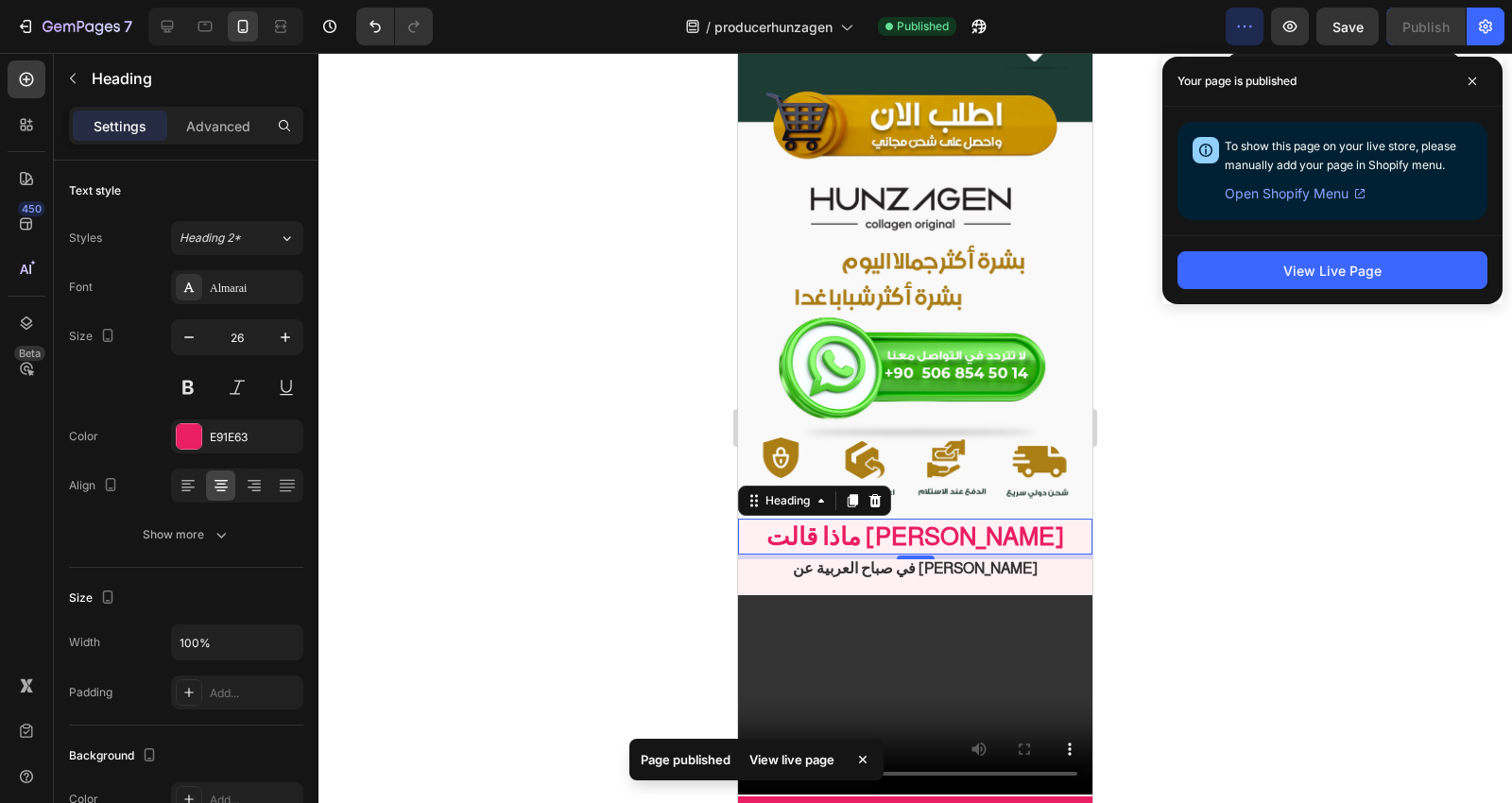
click at [1248, 29] on icon "button" at bounding box center [1244, 27] width 19 height 19
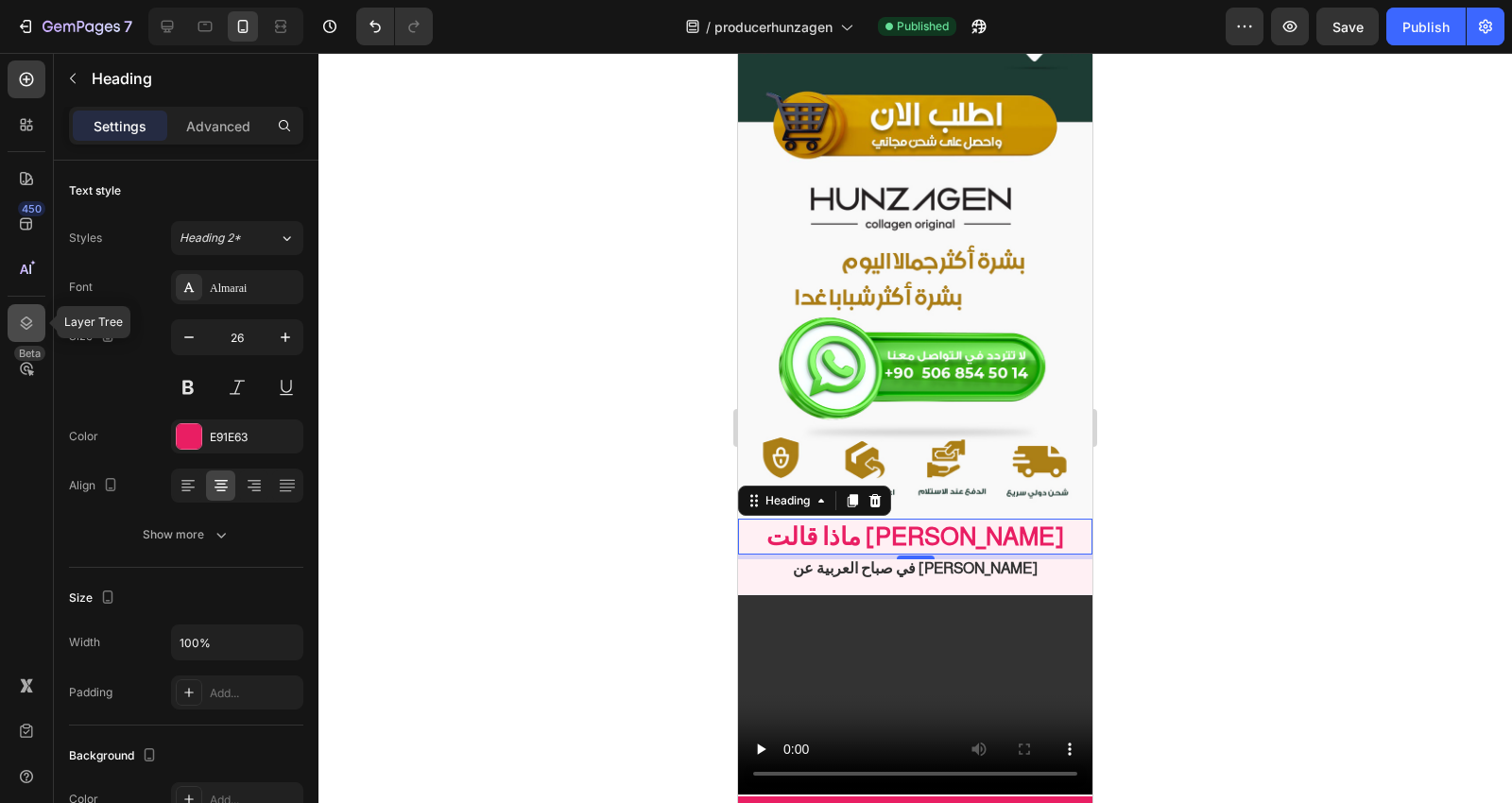
click at [20, 322] on icon at bounding box center [27, 323] width 19 height 19
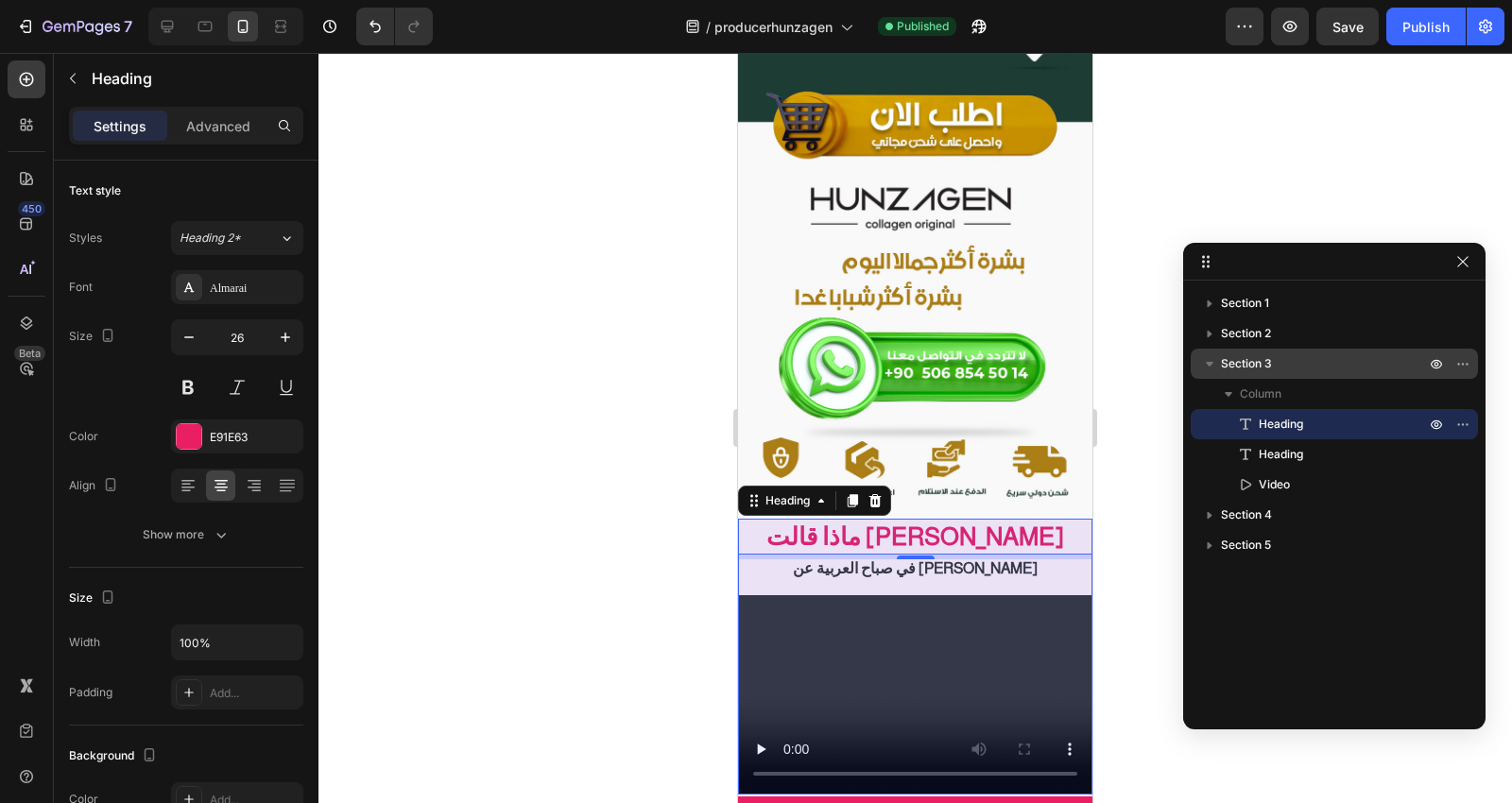
click at [1271, 365] on span "Section 3" at bounding box center [1247, 364] width 51 height 19
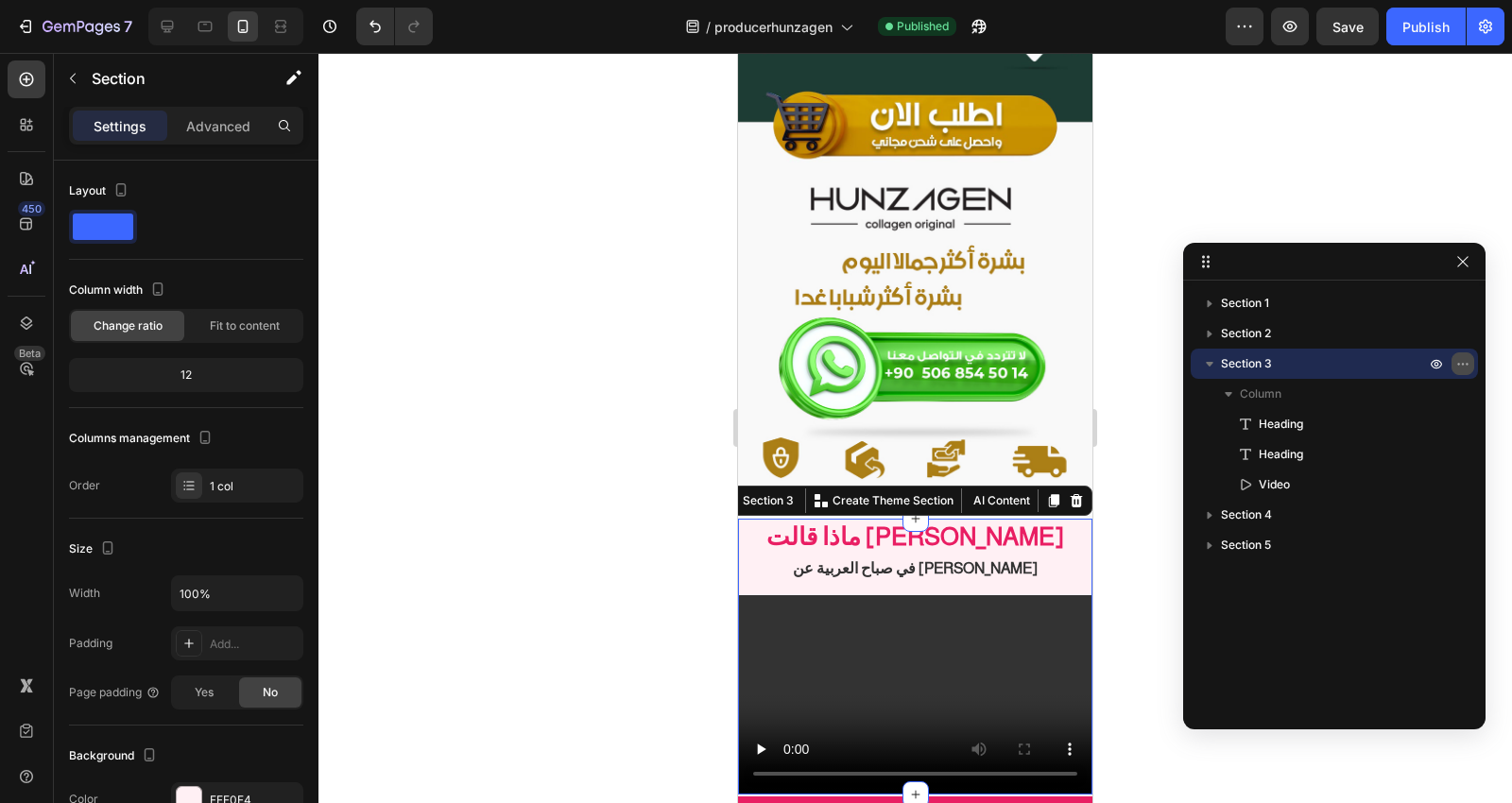
click at [1458, 357] on icon "button" at bounding box center [1462, 364] width 15 height 15
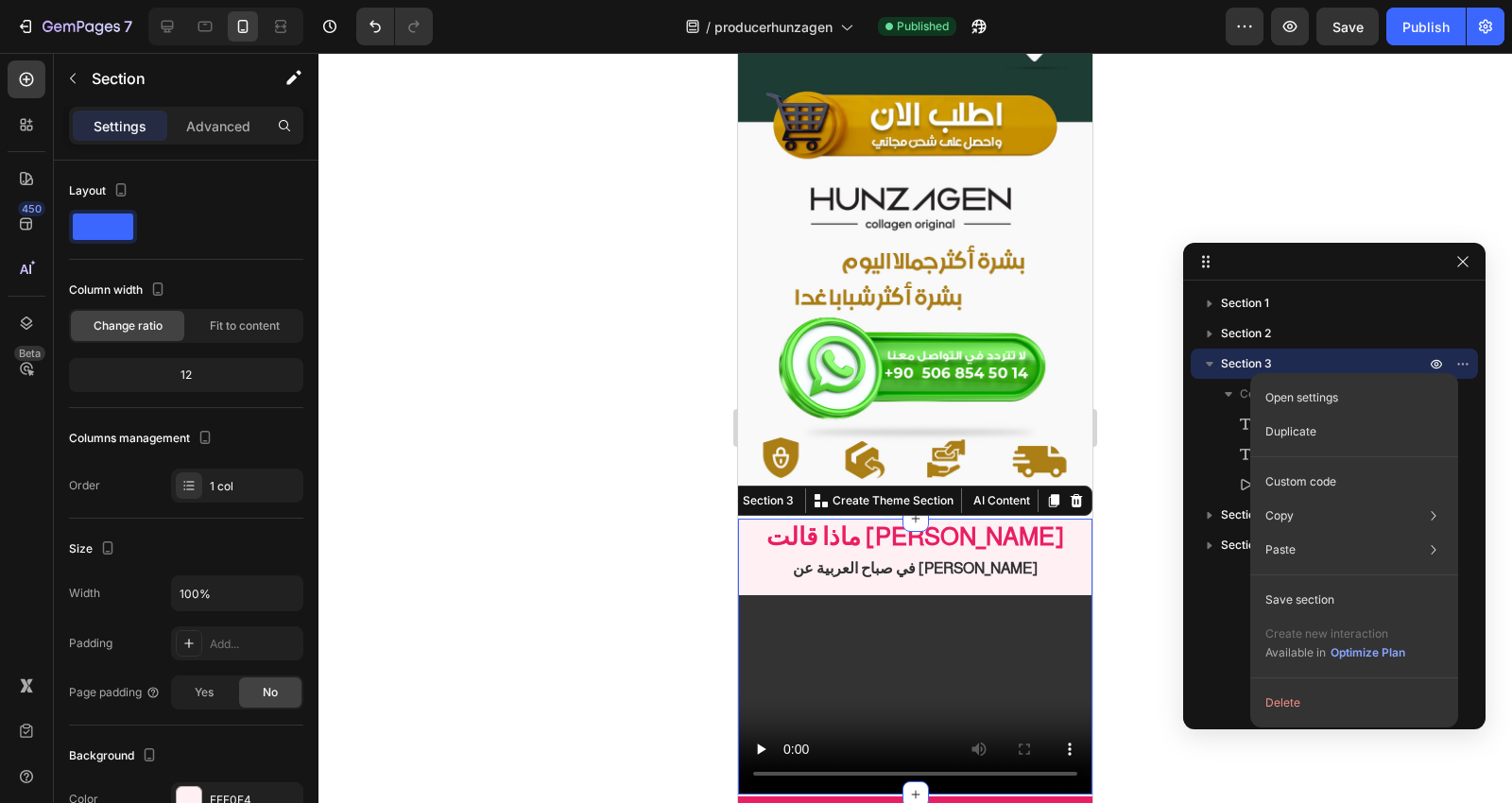
click at [1315, 360] on p "Section 3" at bounding box center [1325, 364] width 208 height 19
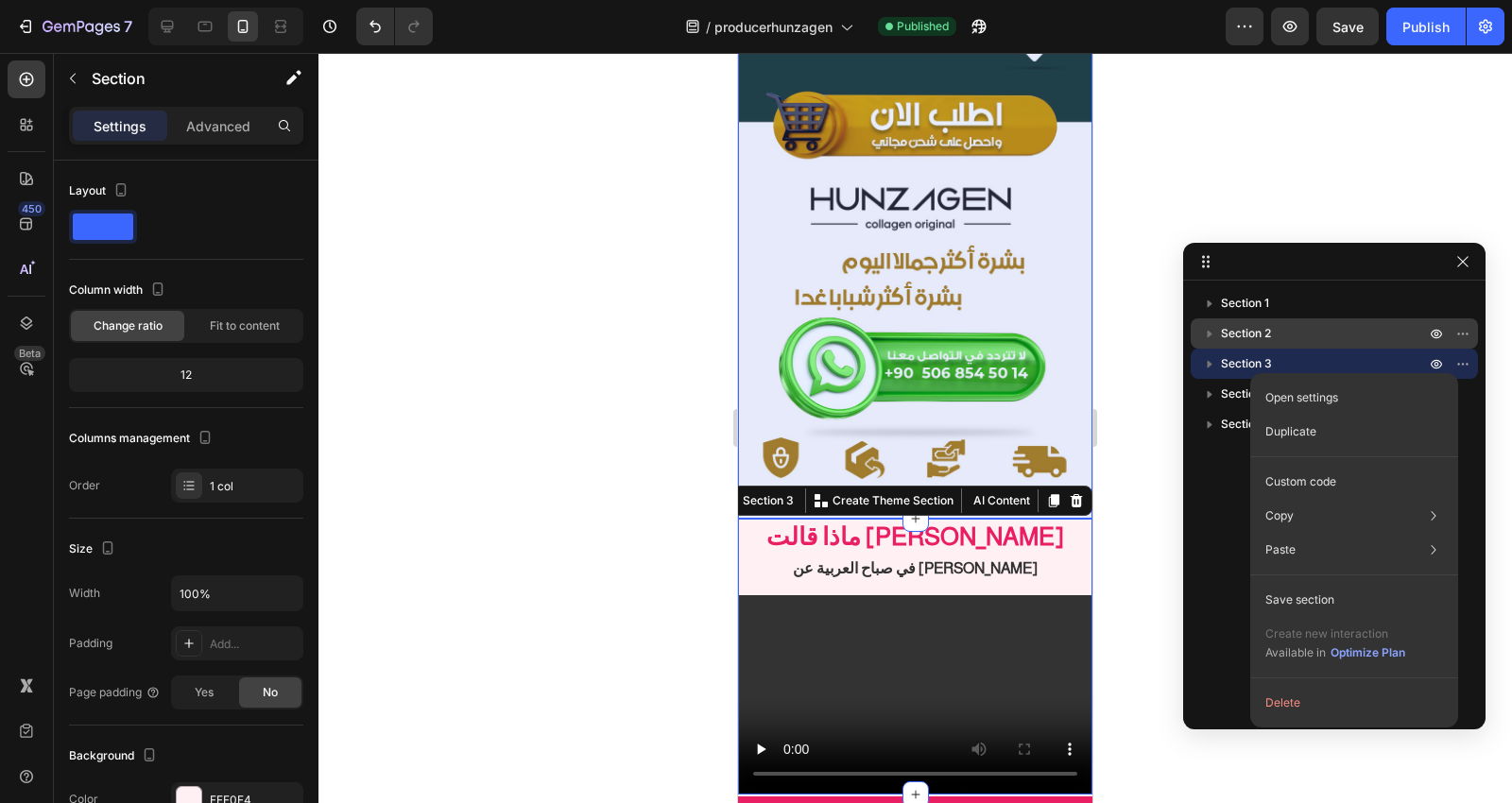
drag, startPoint x: 1267, startPoint y: 364, endPoint x: 1267, endPoint y: 325, distance: 39.0
click at [1267, 325] on div "Section 1 Section 2 Section 3 Section 4 Section 5" at bounding box center [1334, 498] width 302 height 421
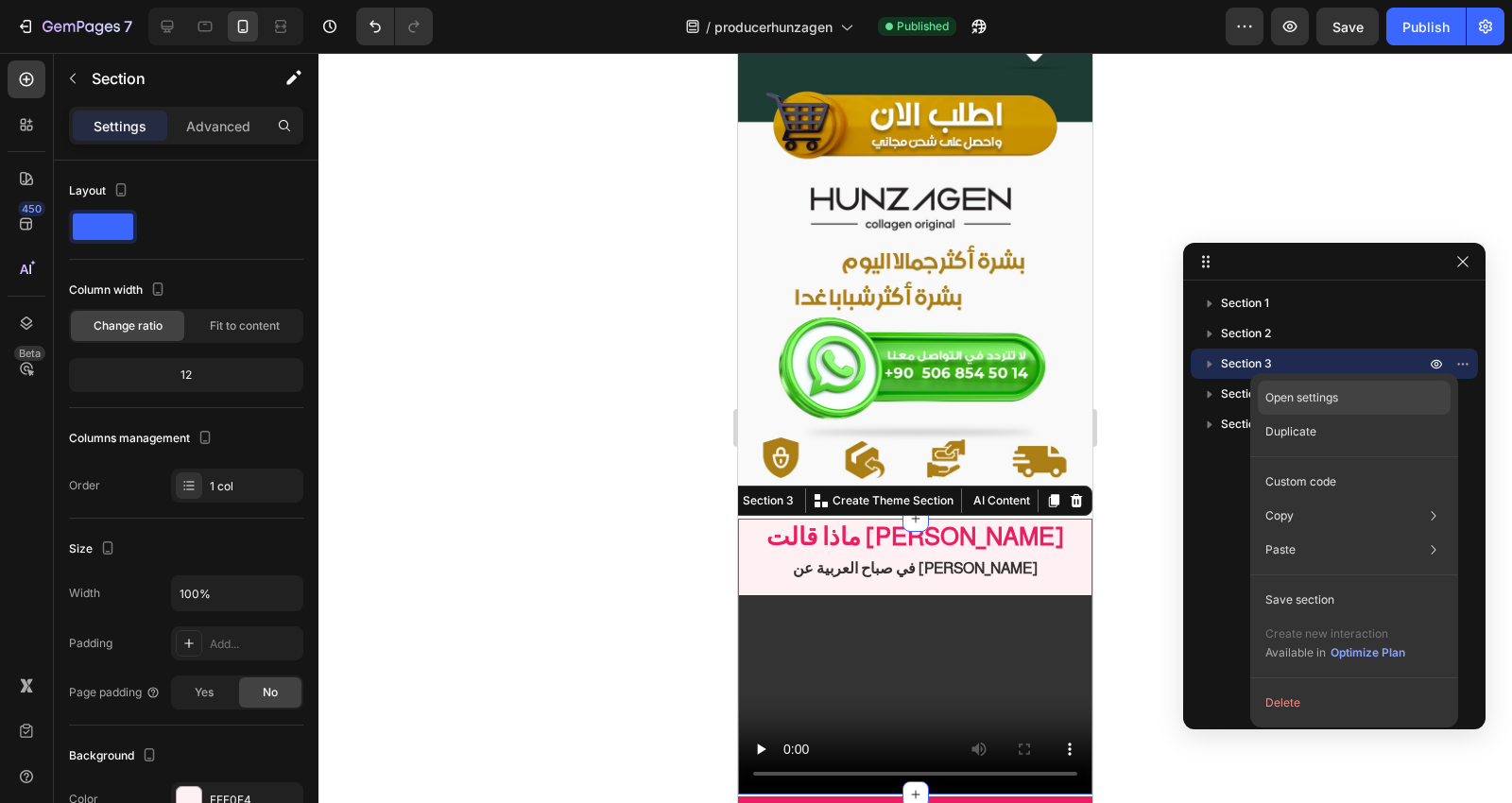
drag, startPoint x: 1221, startPoint y: 366, endPoint x: 1270, endPoint y: 381, distance: 51.2
click at [1270, 381] on div "Section 1 Section 2 Section 3 Section 4 Section 5 333333 100 % 333333 100 % Ope…" at bounding box center [915, 428] width 1194 height 751
click at [1465, 360] on icon "button" at bounding box center [1462, 364] width 15 height 15
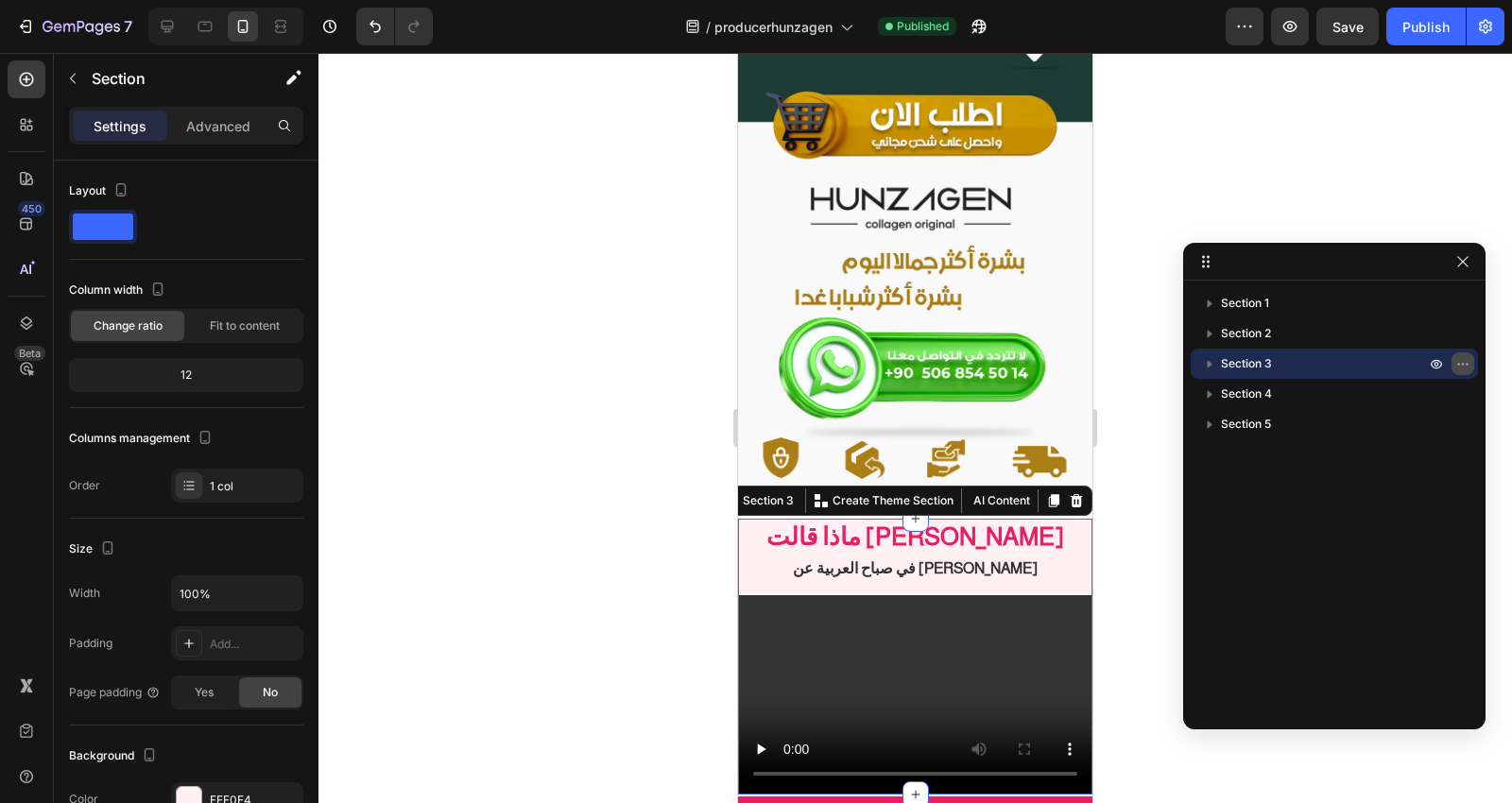
drag, startPoint x: 1460, startPoint y: 366, endPoint x: 1460, endPoint y: 356, distance: 10.0
click at [1460, 357] on icon "button" at bounding box center [1462, 364] width 15 height 15
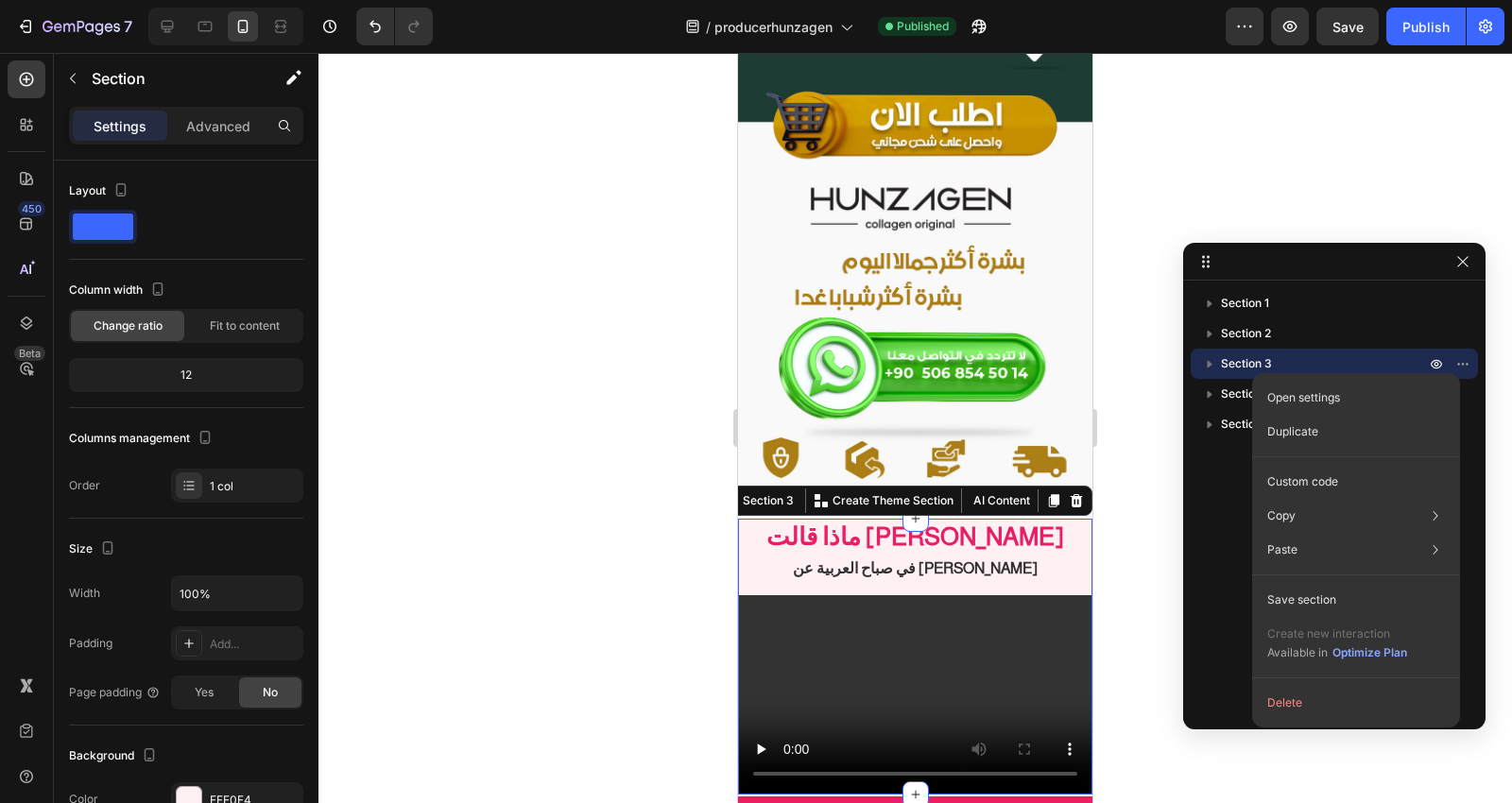
click at [1375, 366] on p "Section 3" at bounding box center [1325, 364] width 208 height 19
click at [1208, 682] on div "Section 1 Section 2 Section 3 Column Heading Heading Video Section 4 Section 5" at bounding box center [1334, 498] width 302 height 421
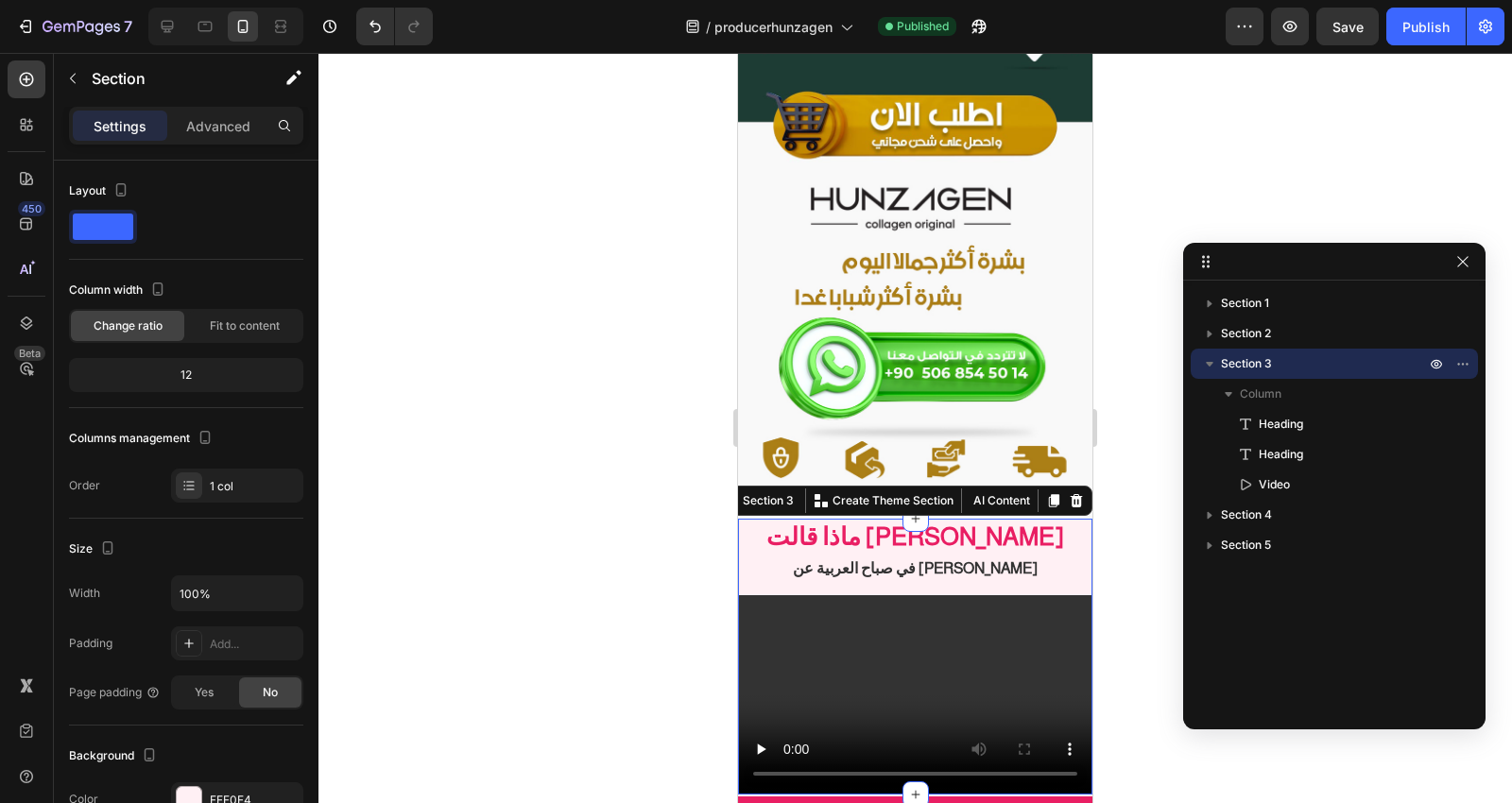
click at [1210, 362] on icon "button" at bounding box center [1210, 364] width 8 height 5
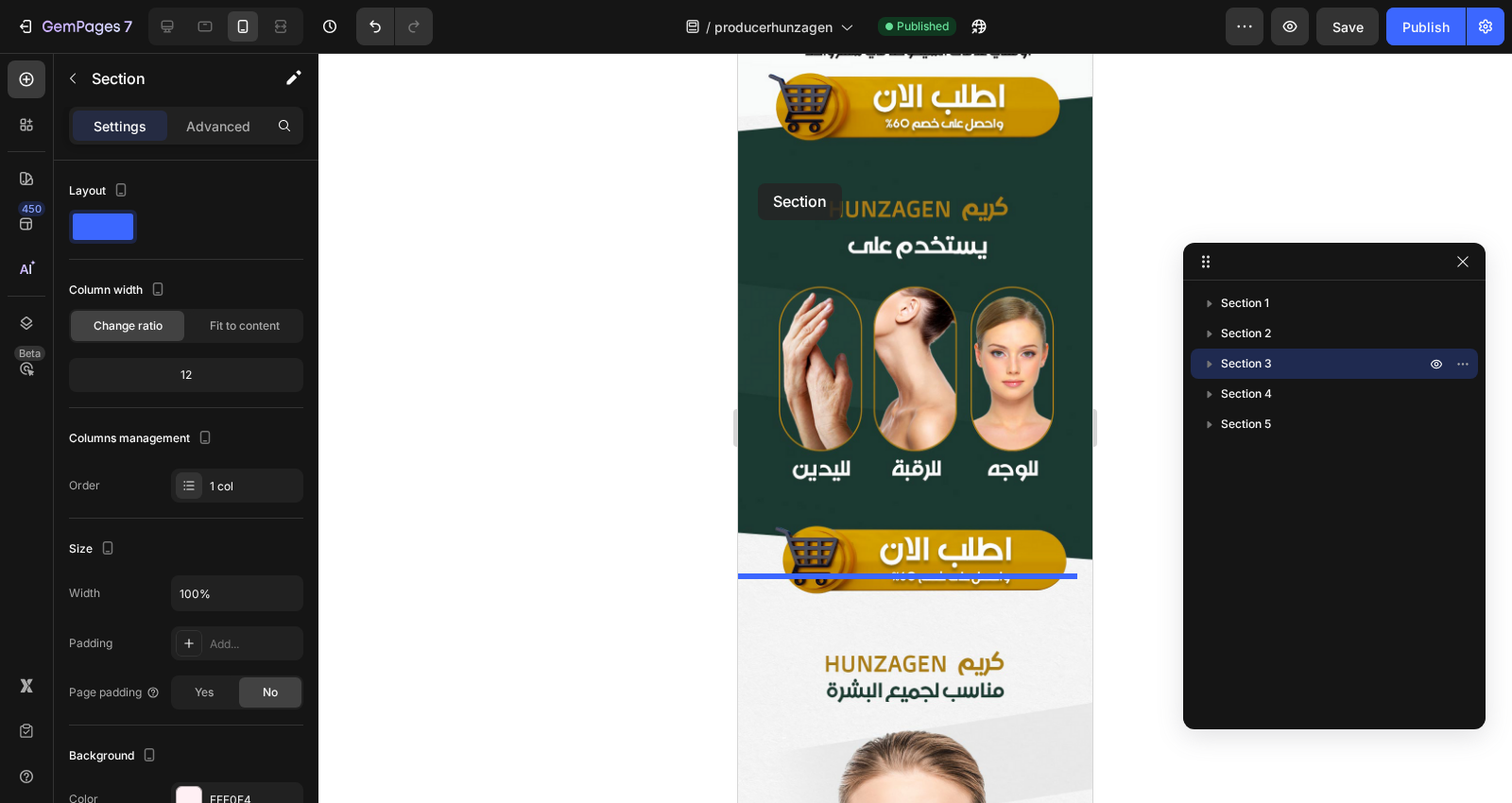
scroll to position [839, 0]
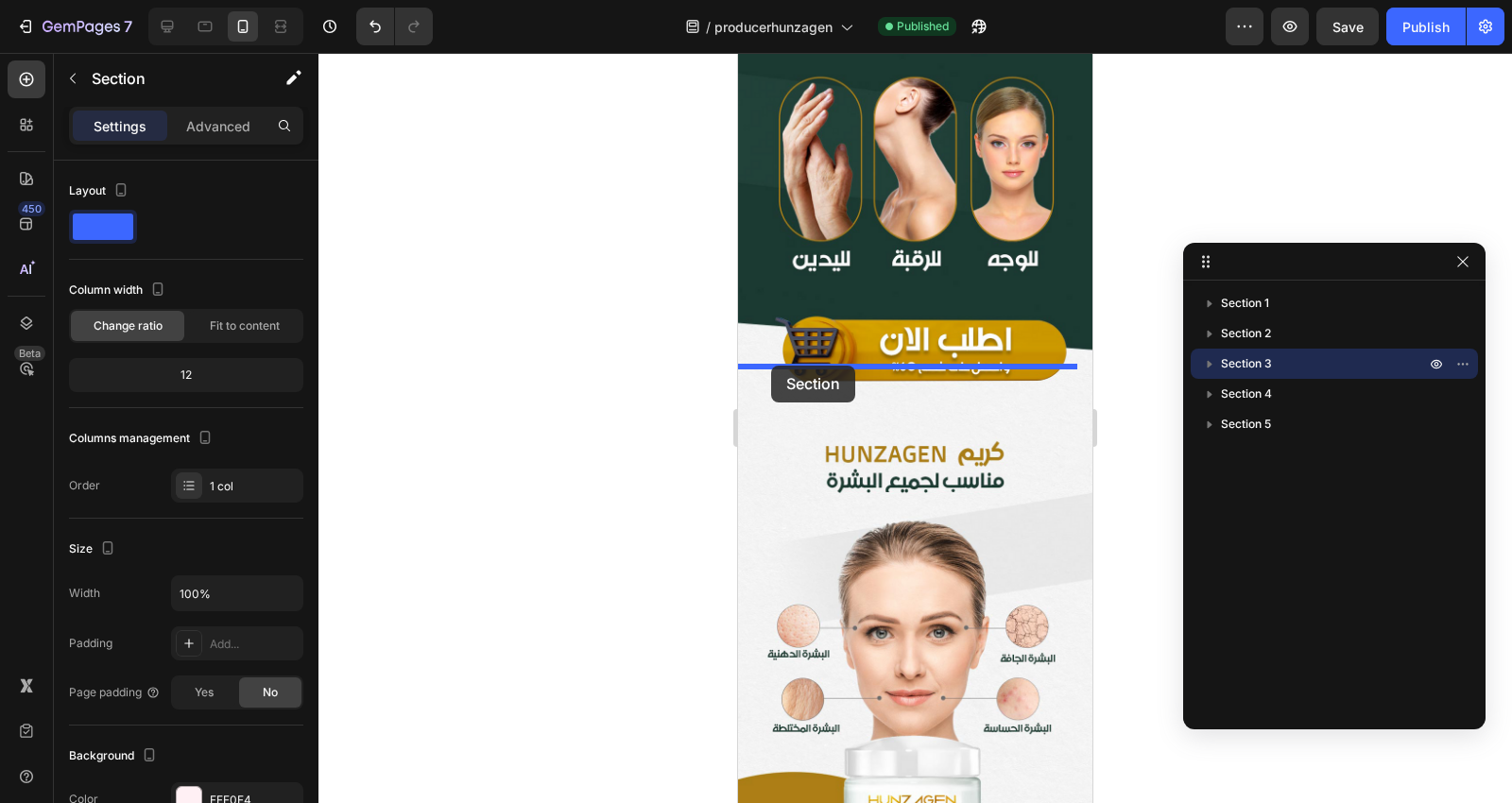
drag, startPoint x: 753, startPoint y: 222, endPoint x: 771, endPoint y: 366, distance: 145.1
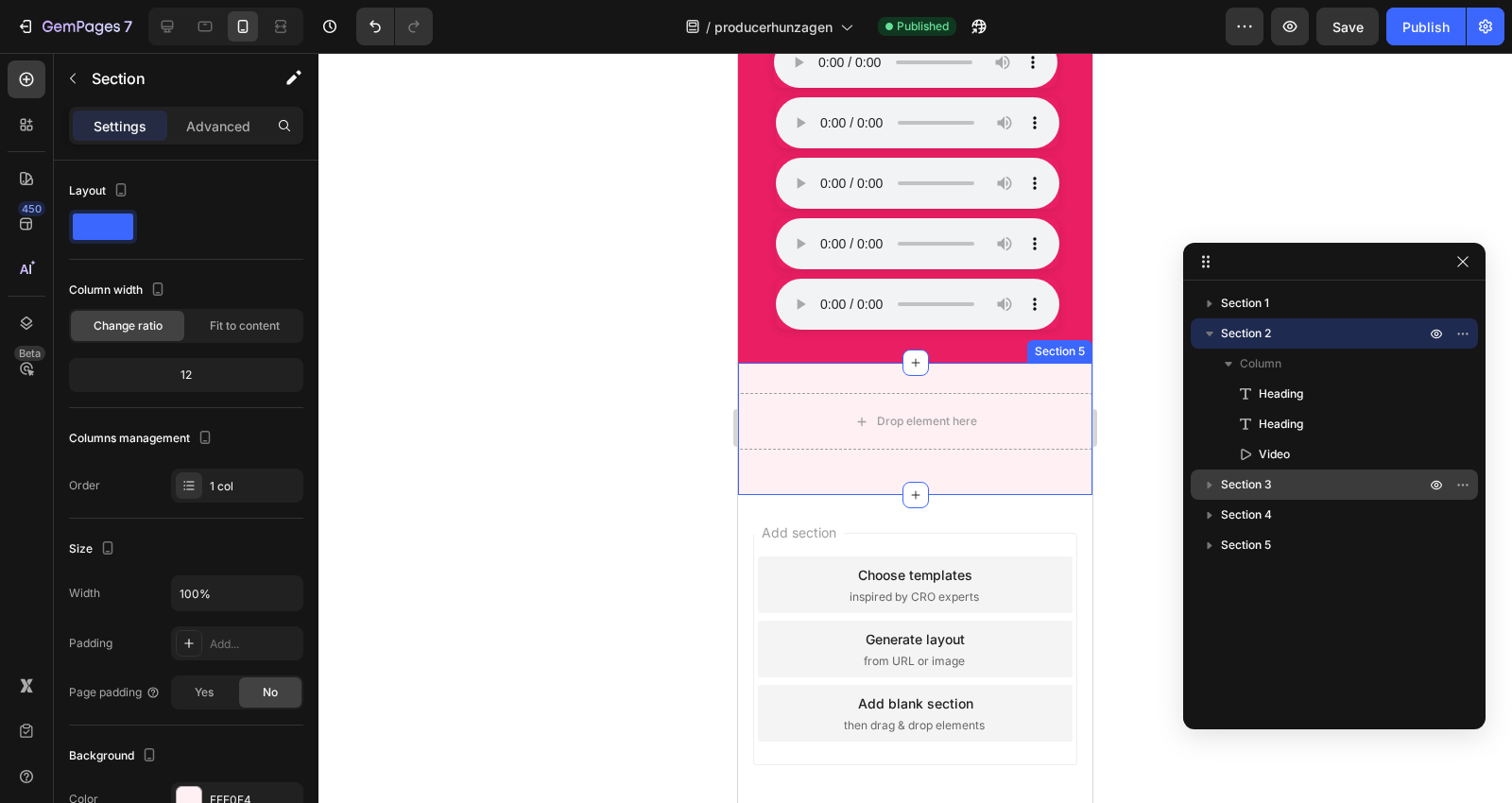
scroll to position [7698, 0]
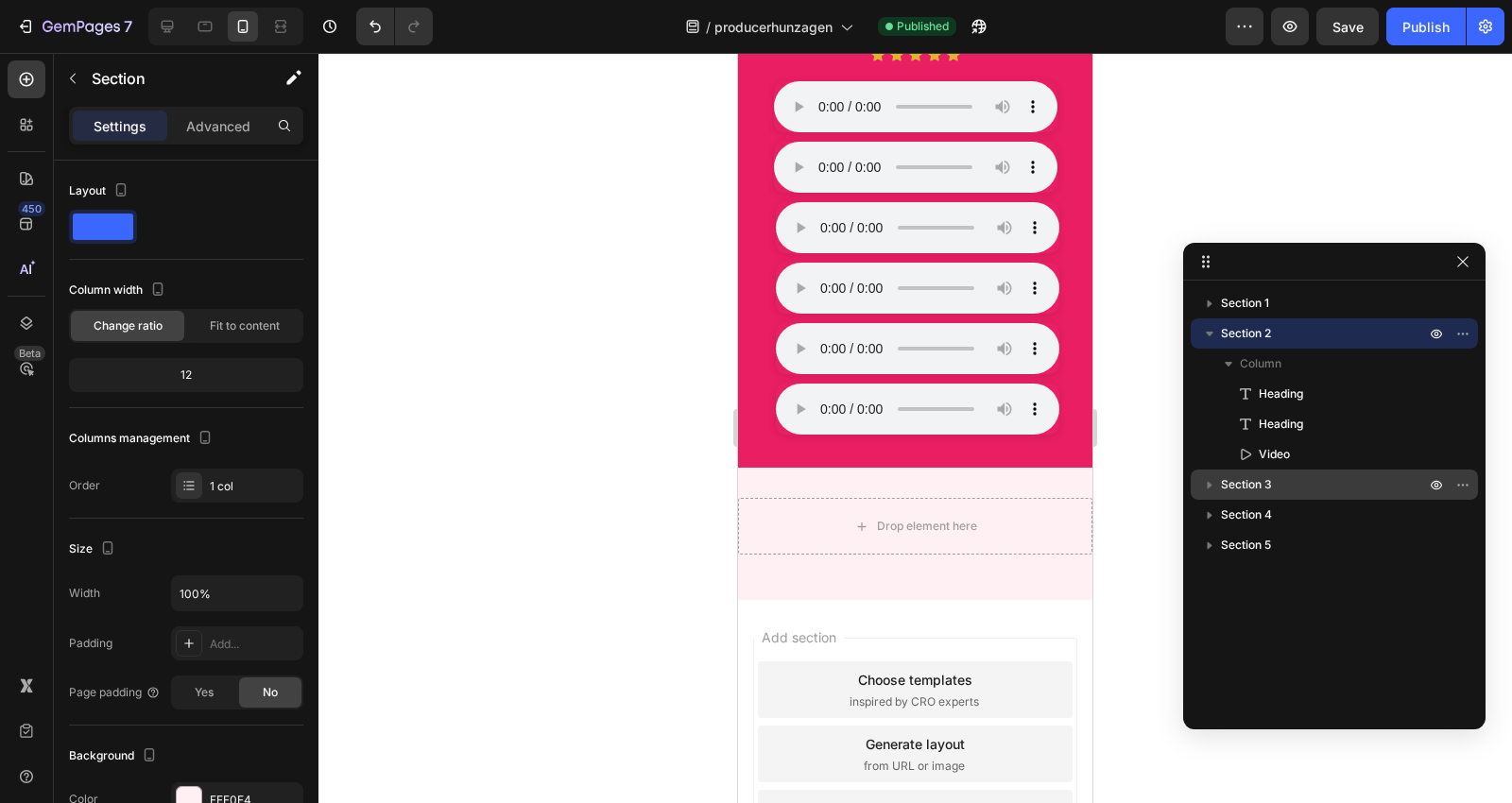
click at [1300, 484] on p "Section 3" at bounding box center [1325, 485] width 208 height 19
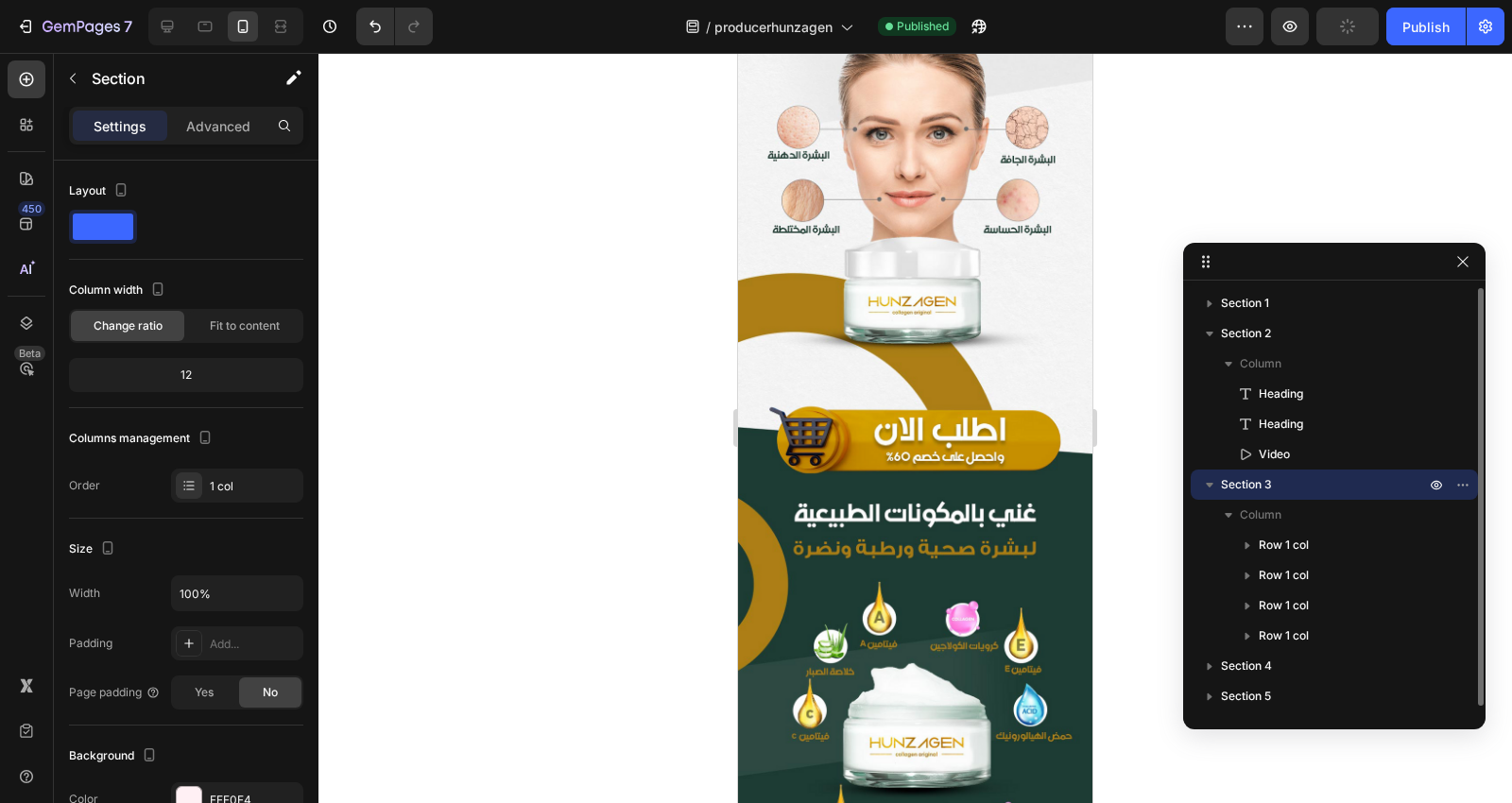
scroll to position [1355, 0]
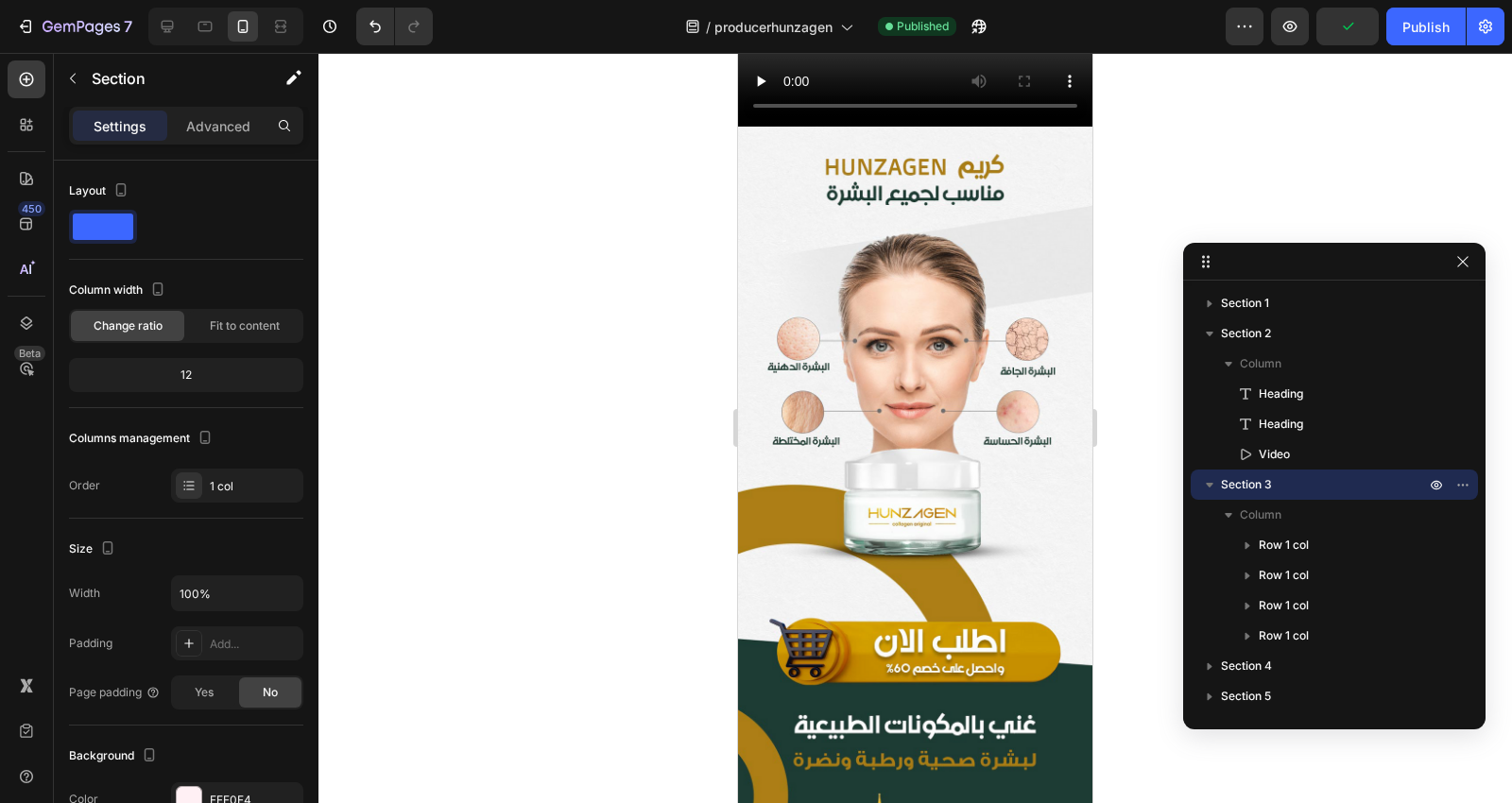
click at [1208, 488] on icon "button" at bounding box center [1210, 485] width 19 height 19
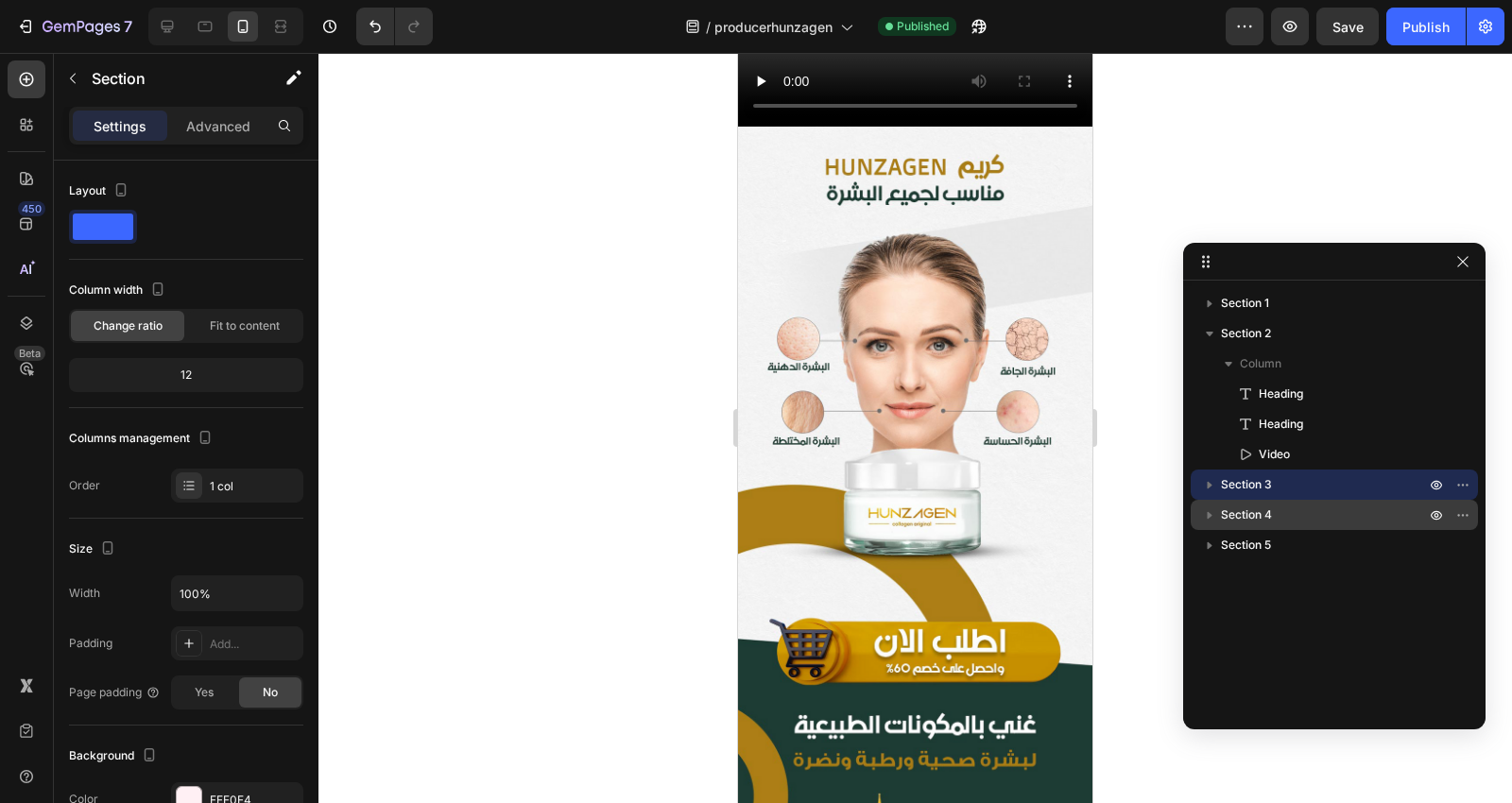
click at [1247, 510] on span "Section 4" at bounding box center [1247, 515] width 51 height 19
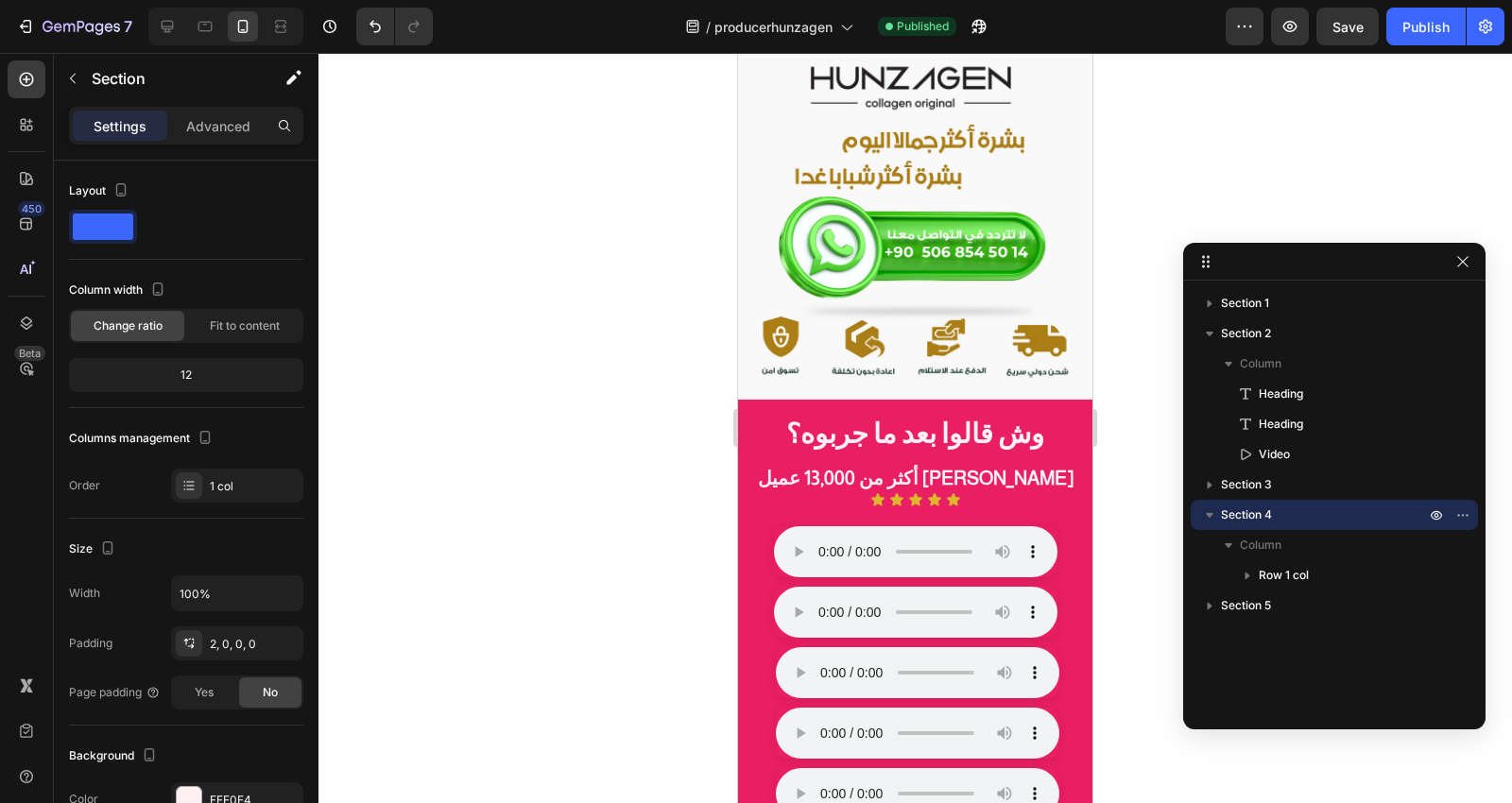
scroll to position [7531, 0]
click at [1443, 511] on button "button" at bounding box center [1437, 515] width 23 height 23
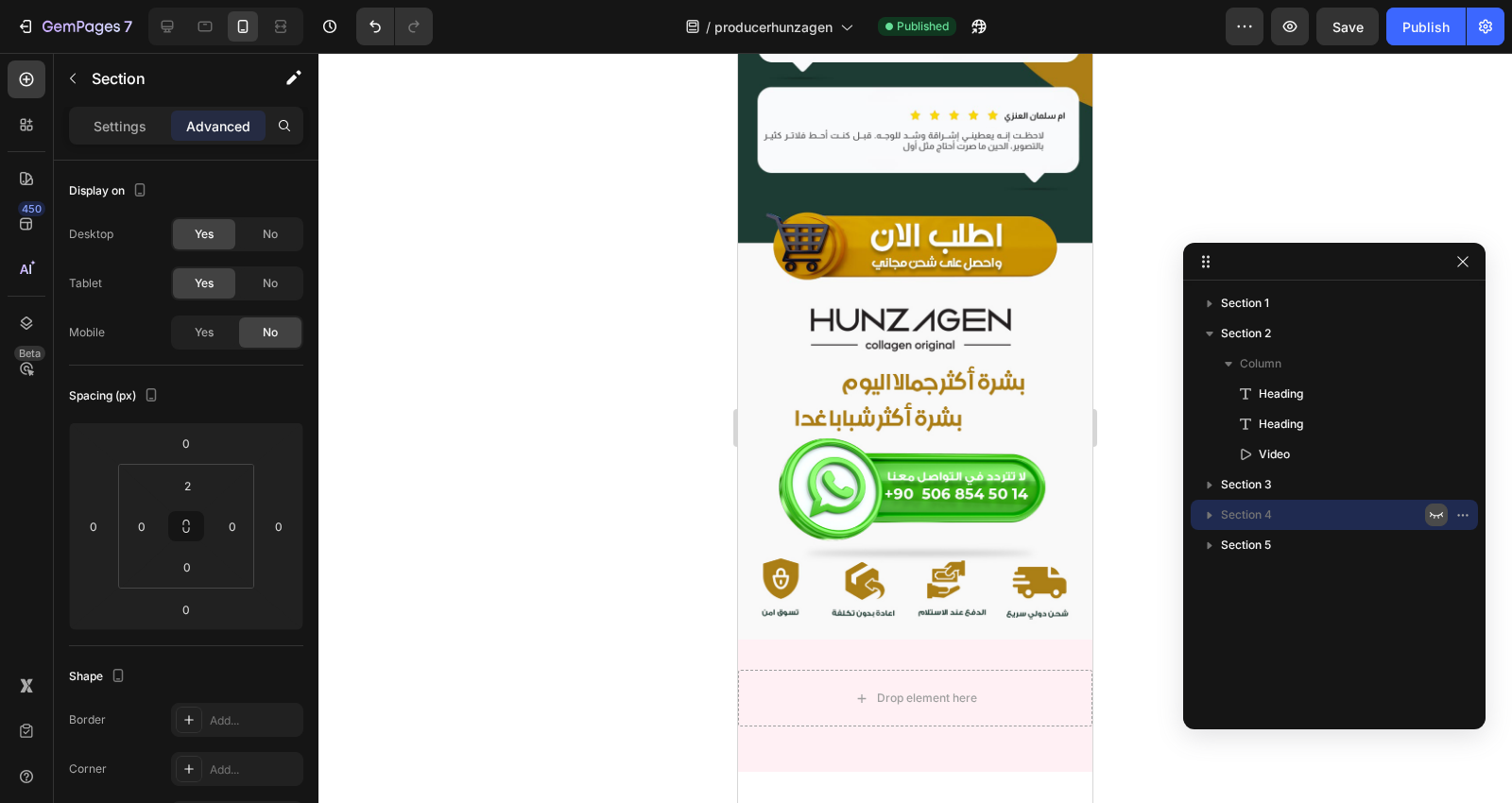
click at [1443, 511] on button "button" at bounding box center [1437, 515] width 23 height 23
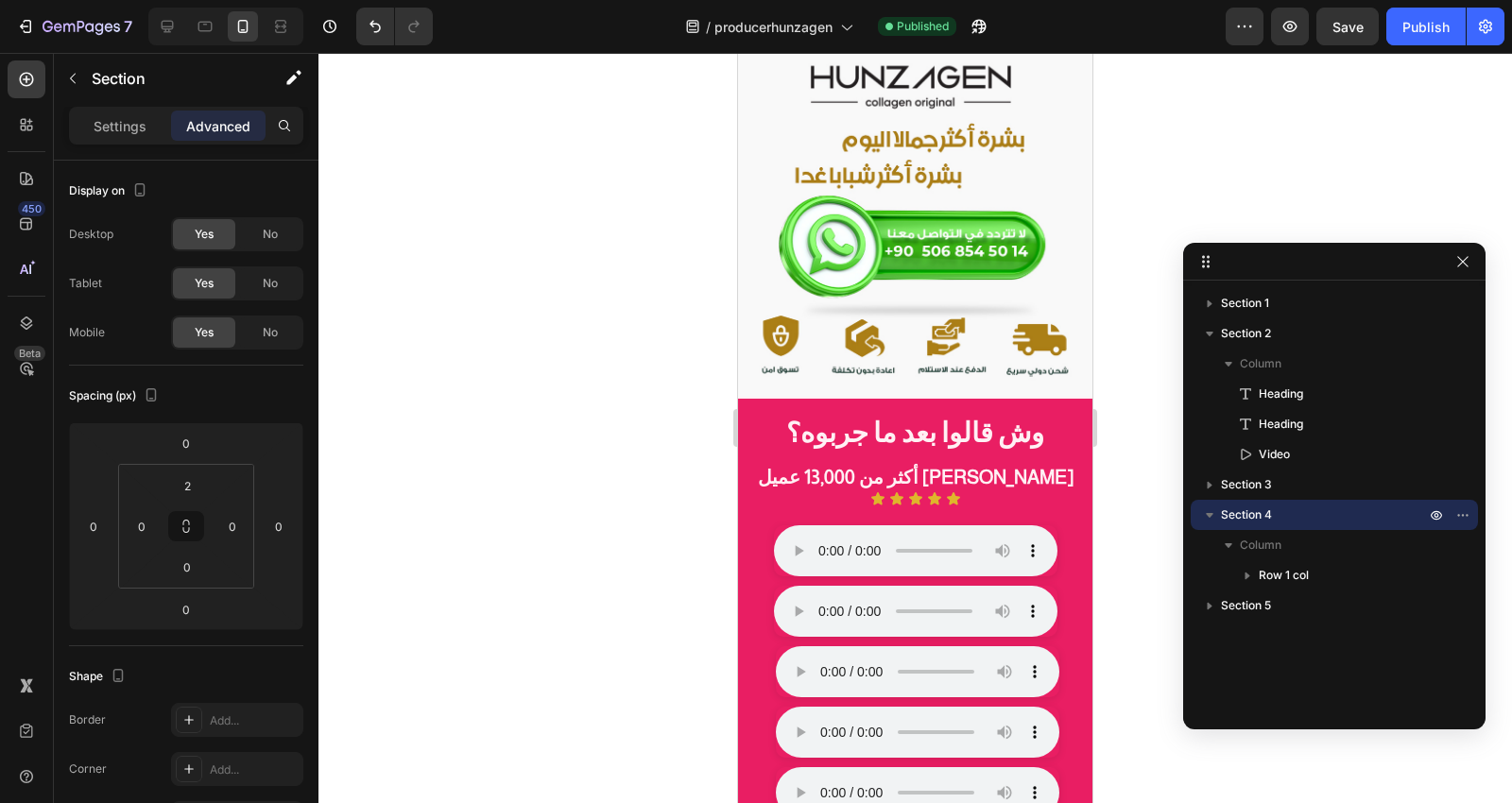
click at [1274, 511] on p "Section 4" at bounding box center [1325, 515] width 208 height 19
click at [1059, 399] on div "وش قالوا بعد ما جربوه؟ Heading أكثر من 13,000 عميل [PERSON_NAME] Heading Icon I…" at bounding box center [915, 655] width 355 height 513
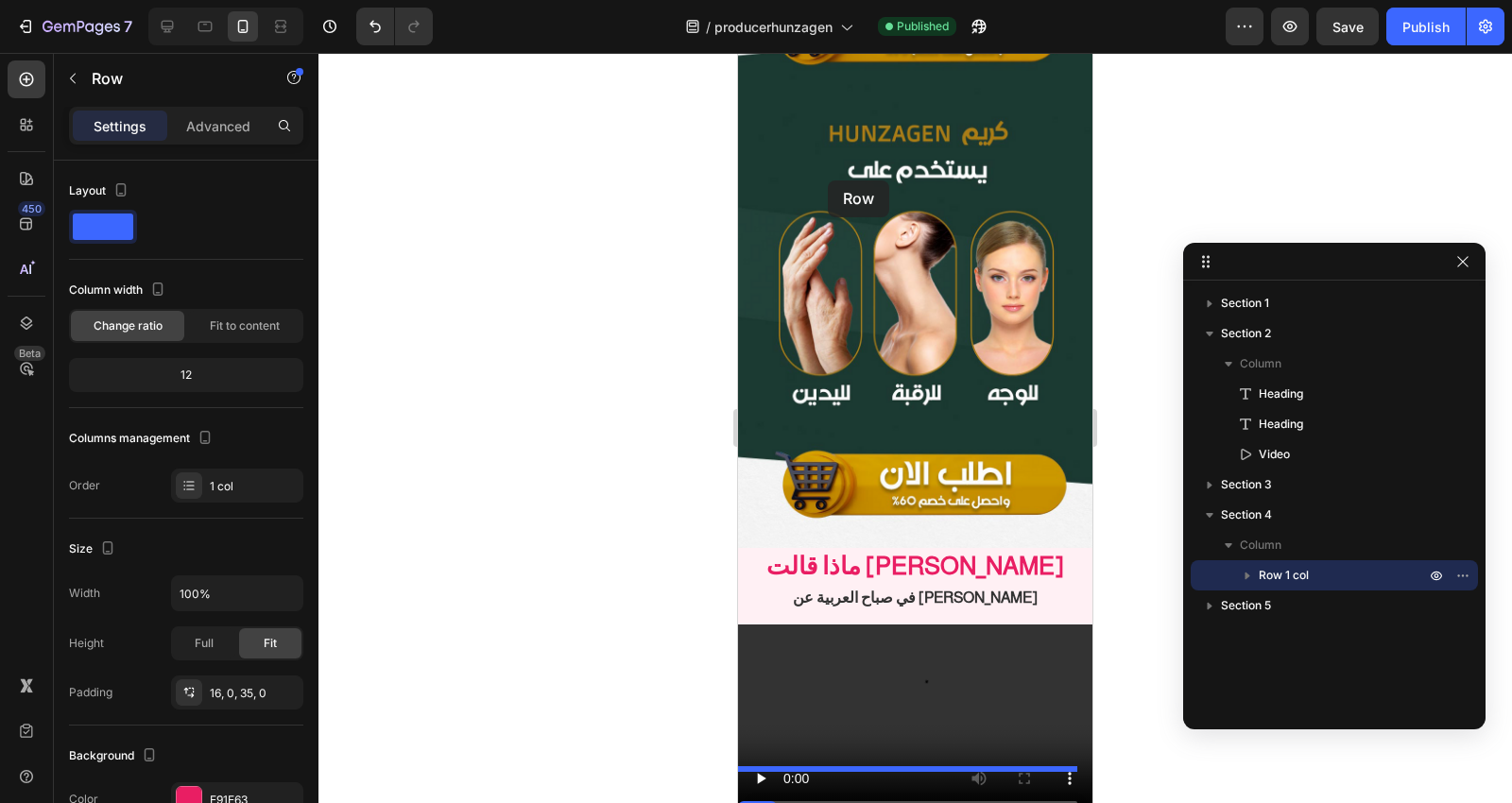
scroll to position [915, 0]
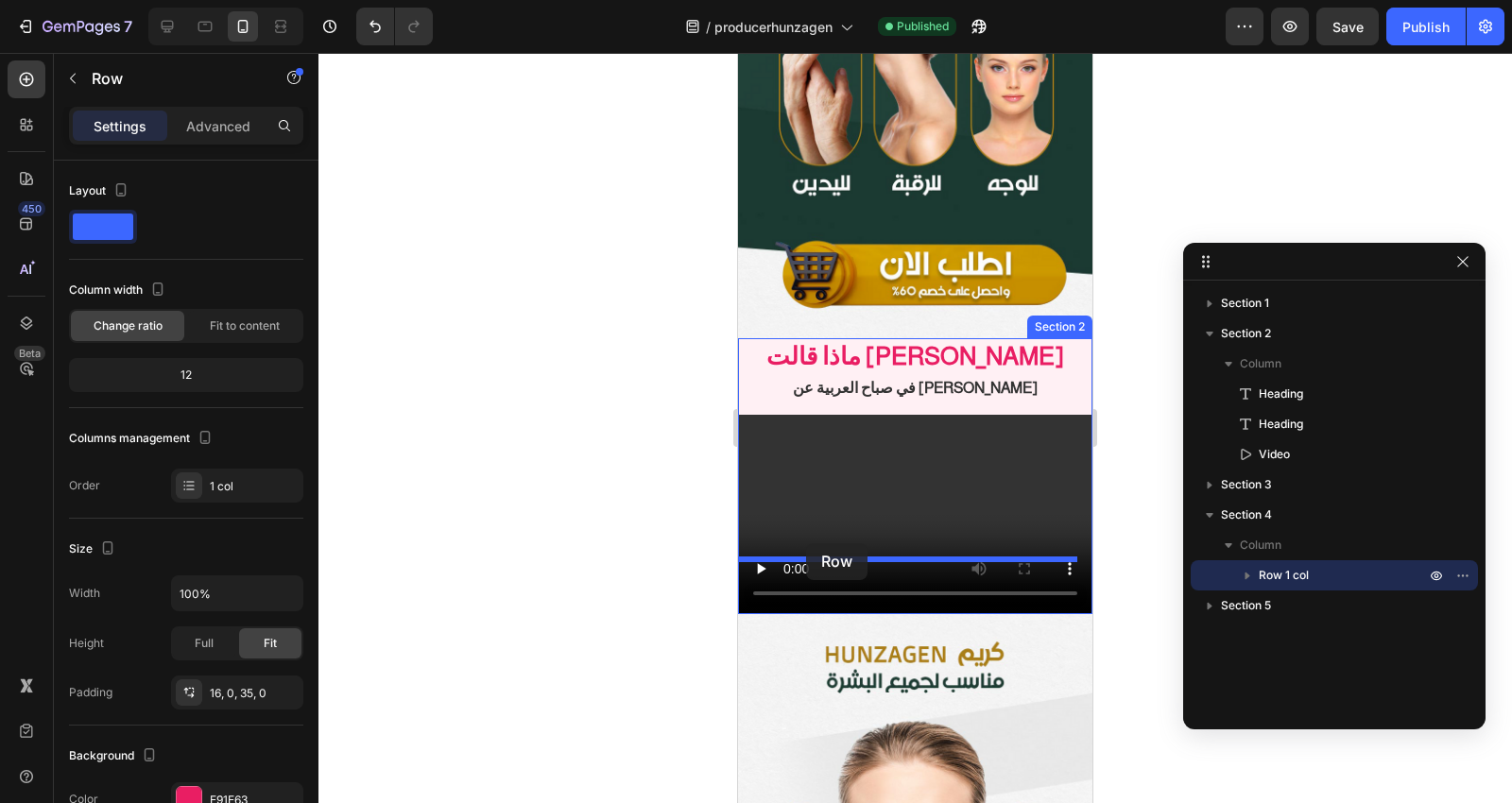
drag, startPoint x: 768, startPoint y: 109, endPoint x: 806, endPoint y: 544, distance: 436.7
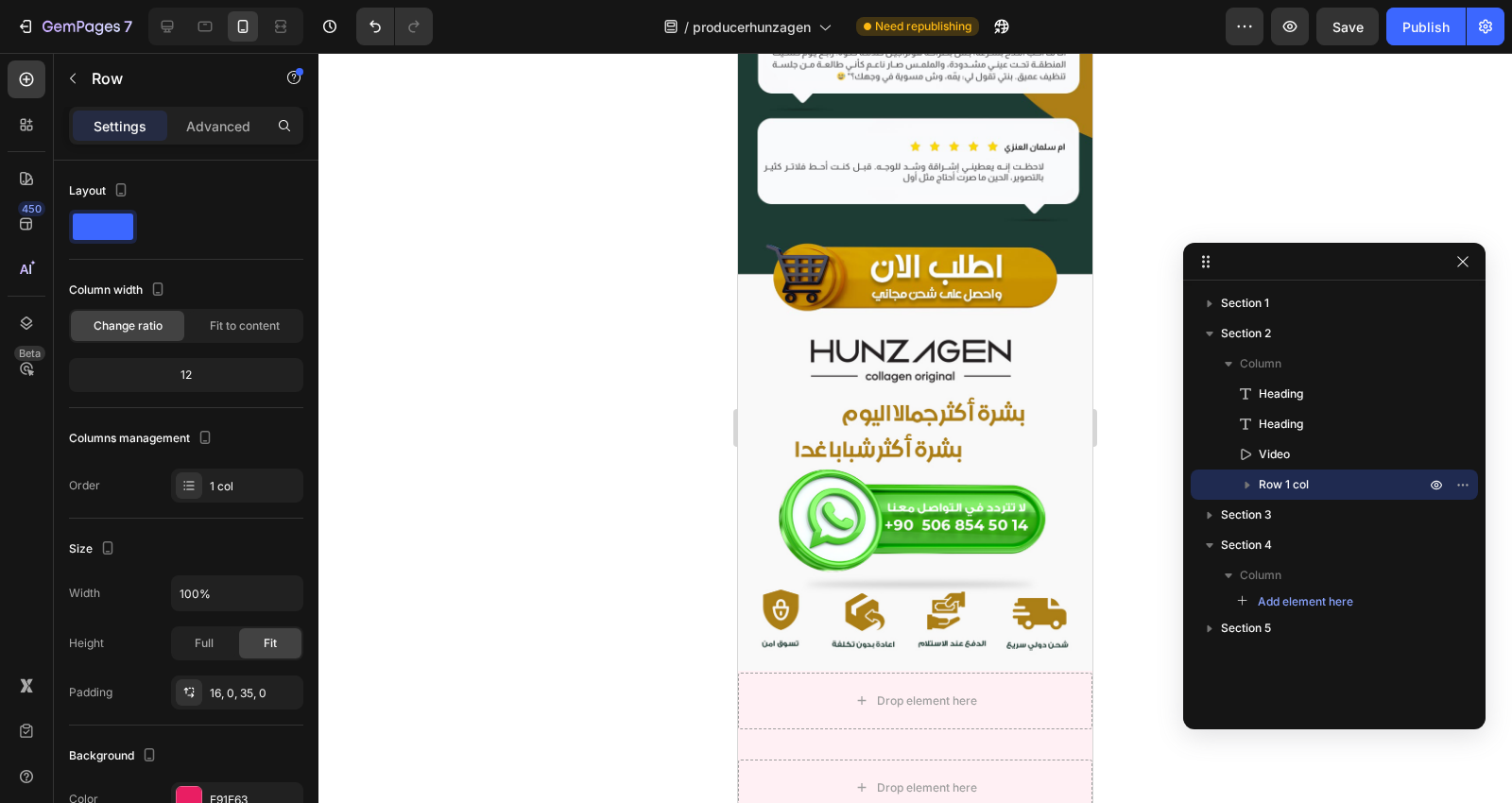
scroll to position [7859, 0]
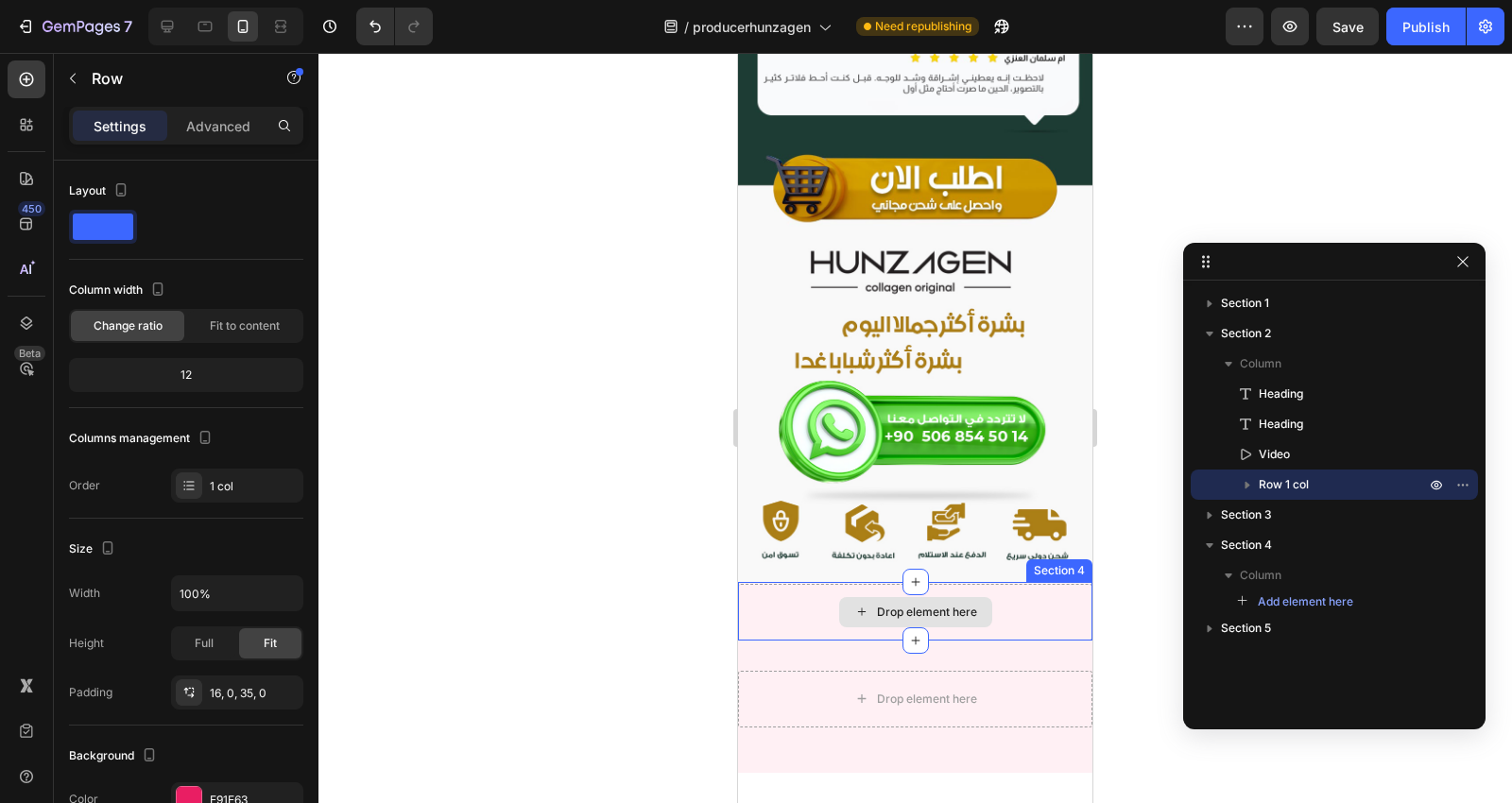
click at [1014, 585] on div "Drop element here" at bounding box center [915, 612] width 355 height 56
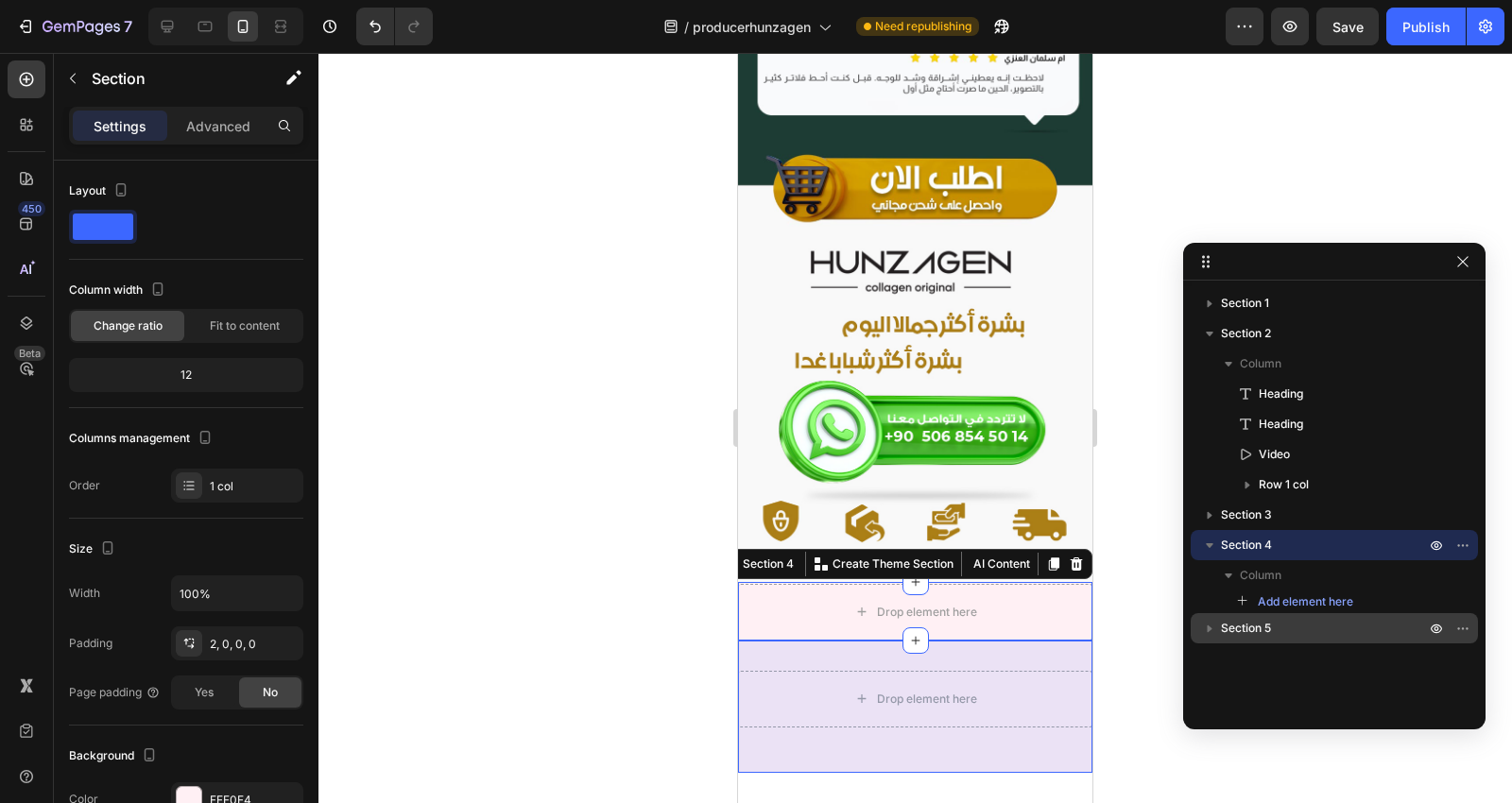
click at [1205, 625] on icon "button" at bounding box center [1210, 628] width 19 height 19
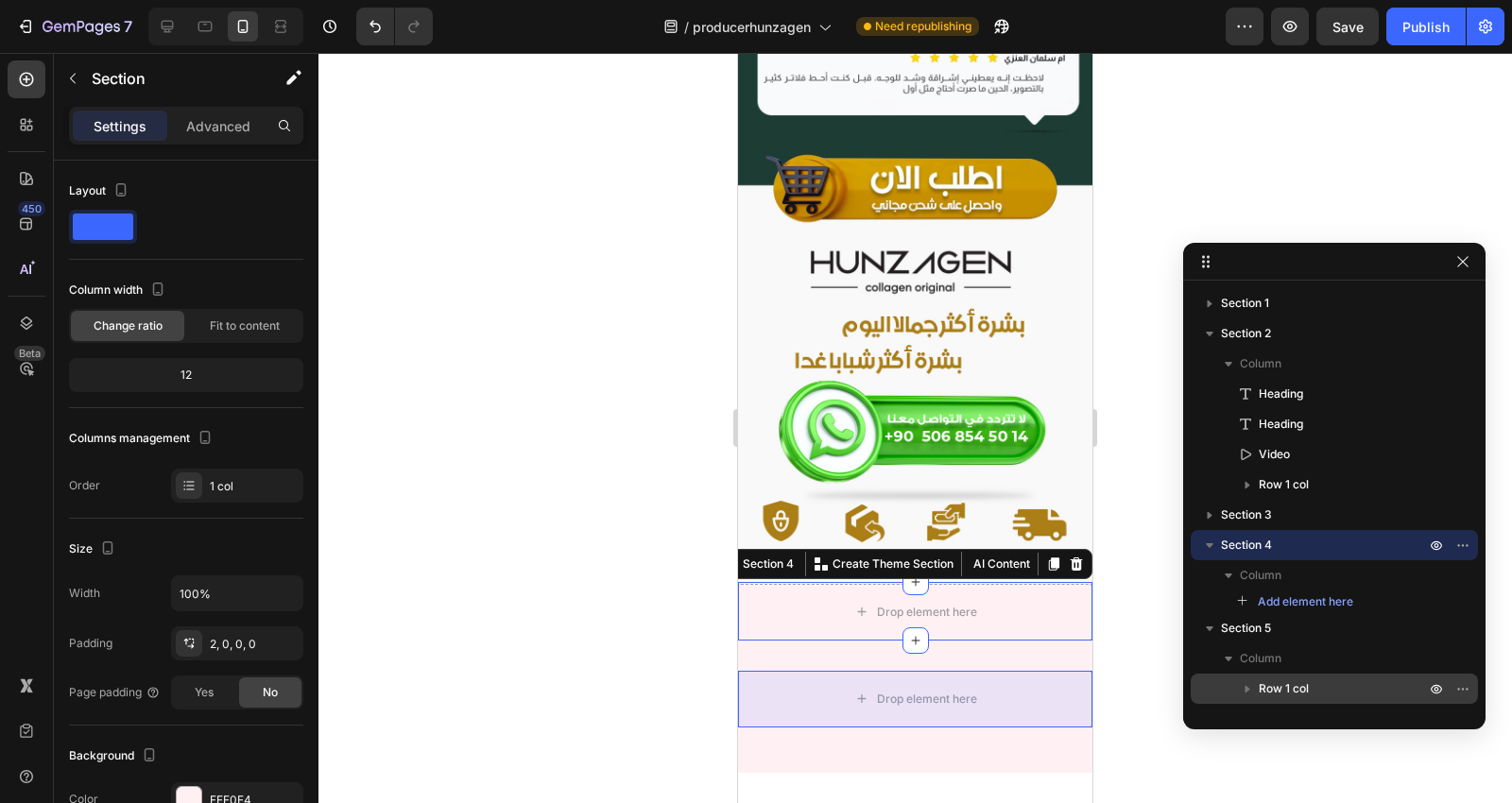
click at [1290, 678] on div "Row 1 col" at bounding box center [1334, 690] width 272 height 31
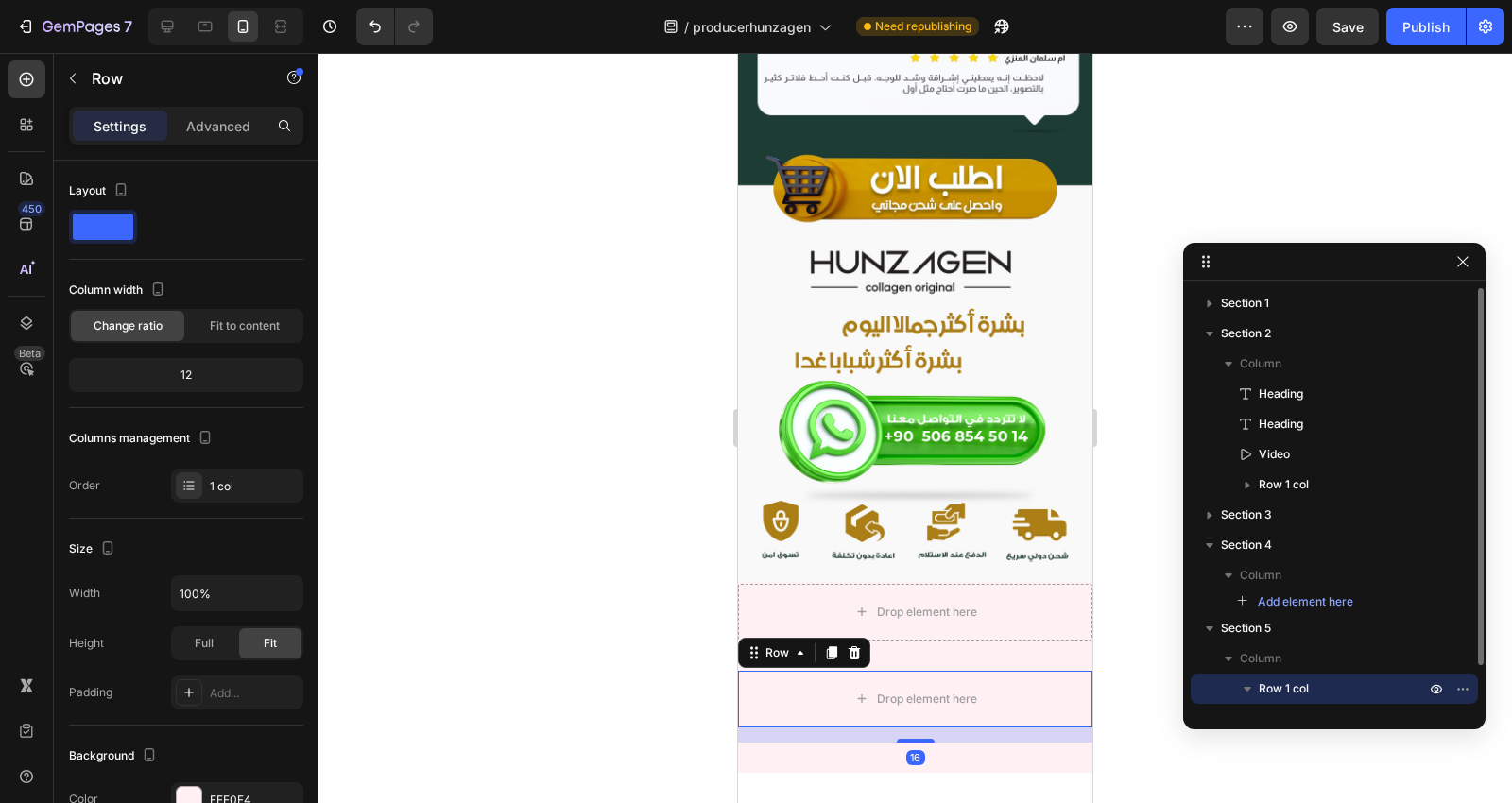
click at [1237, 688] on icon "button" at bounding box center [1247, 690] width 19 height 19
click at [1258, 686] on span "Row 1 col" at bounding box center [1283, 690] width 51 height 19
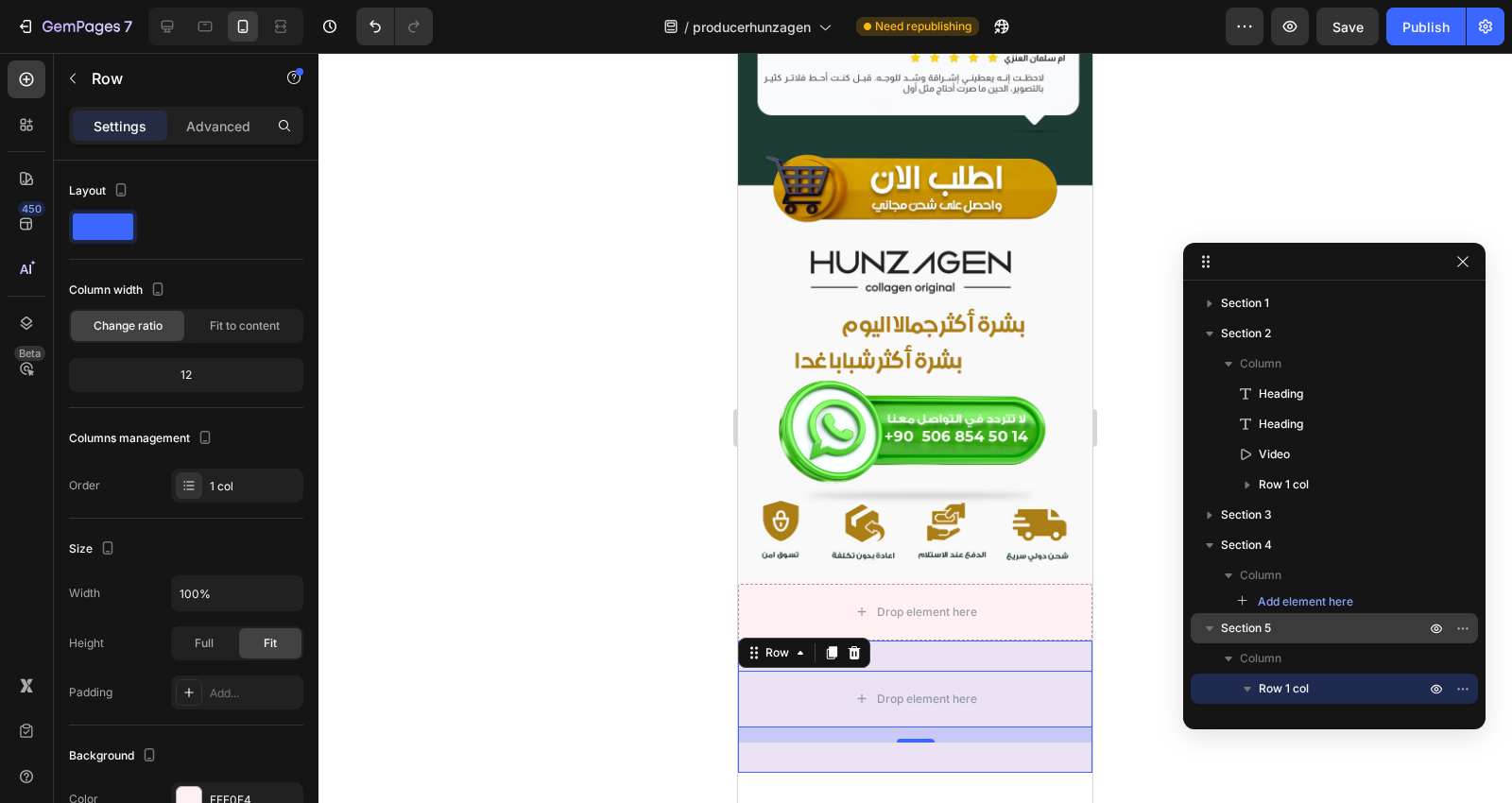
scroll to position [48, 0]
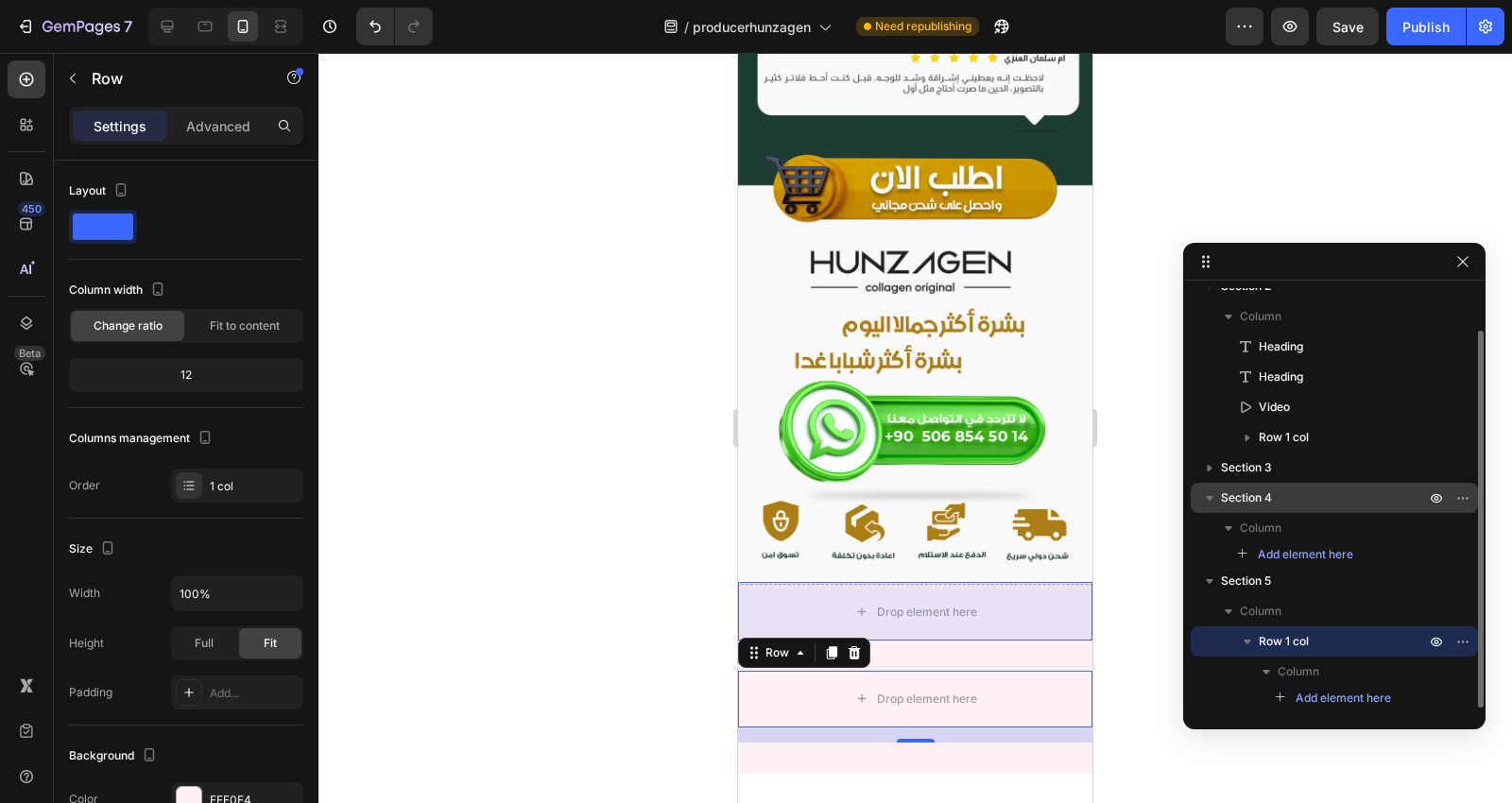
click at [1281, 485] on div "Section 4" at bounding box center [1334, 498] width 272 height 31
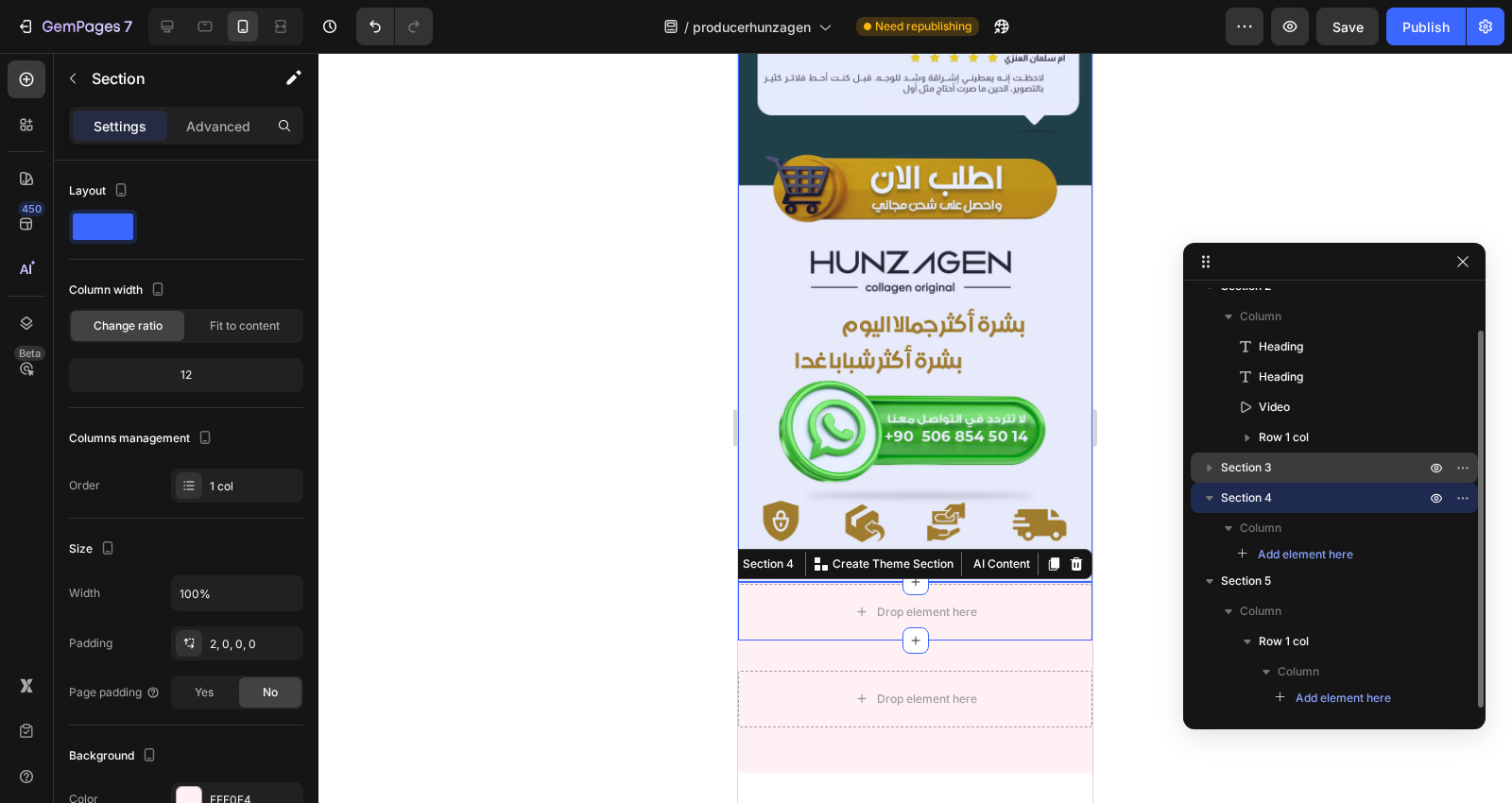
click at [1302, 457] on div "Section 3" at bounding box center [1334, 468] width 272 height 31
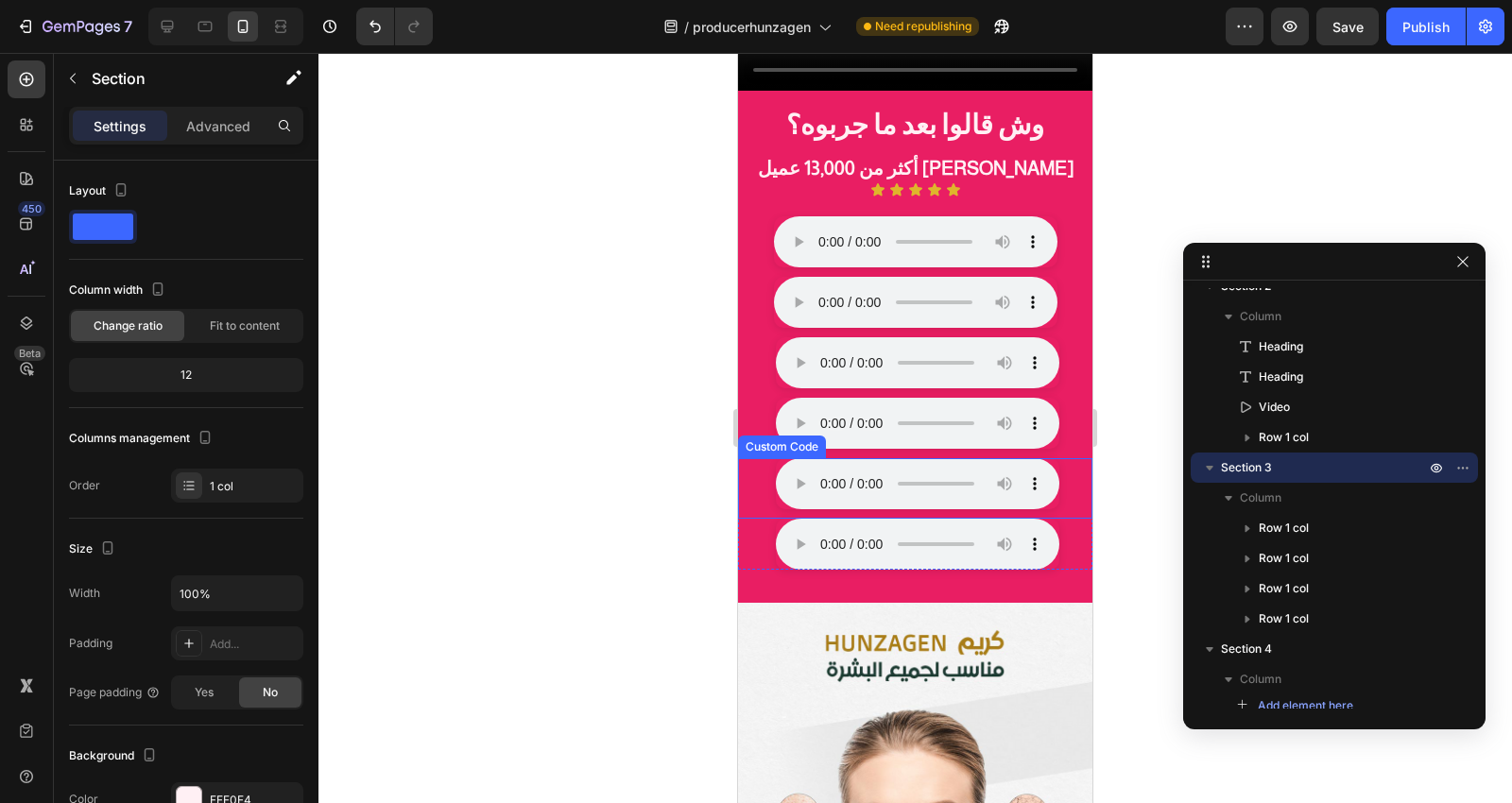
scroll to position [1448, 0]
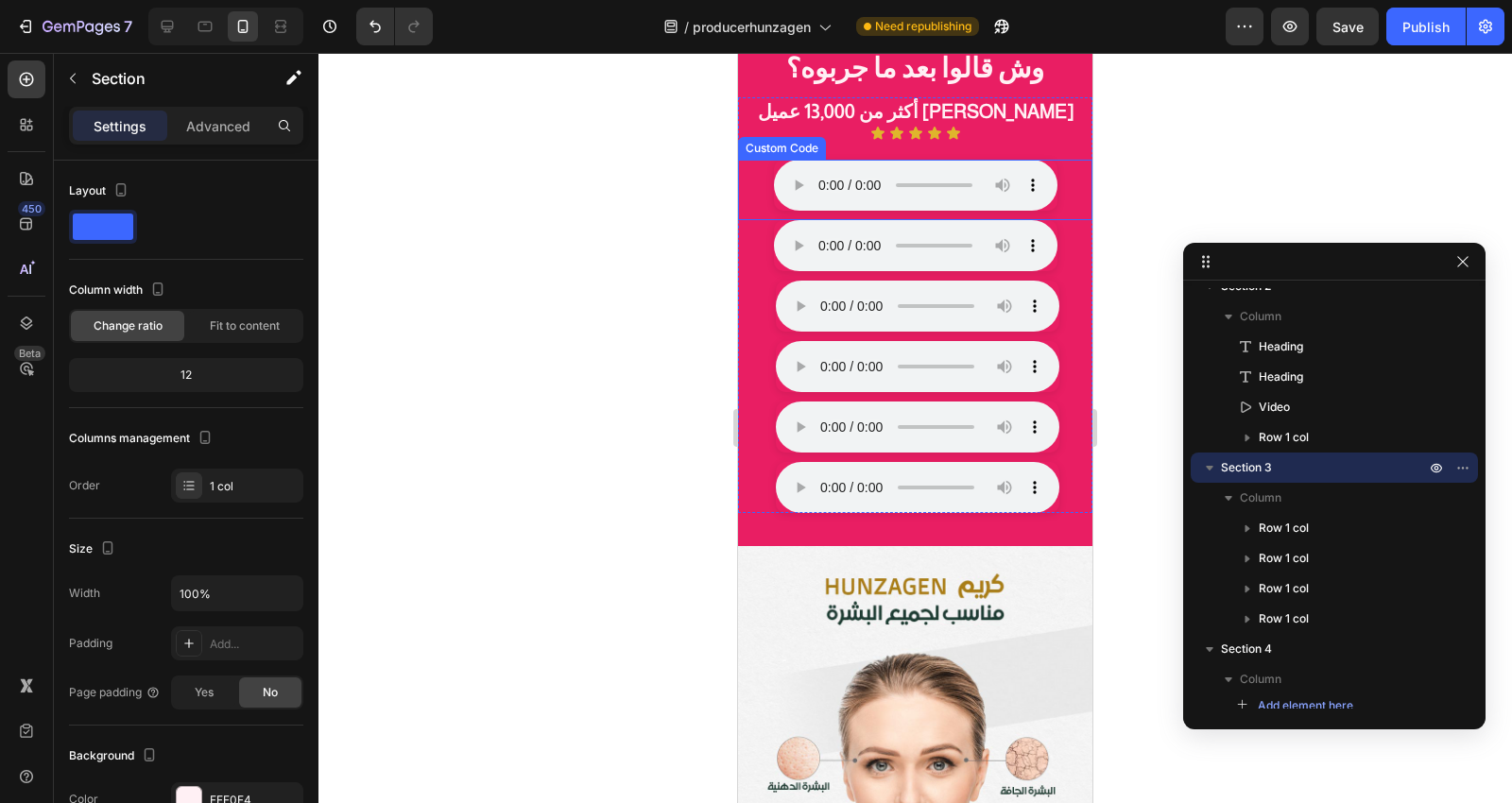
click at [1061, 175] on div "متصفحك لا يدعم تشغيل الصوت." at bounding box center [915, 185] width 355 height 51
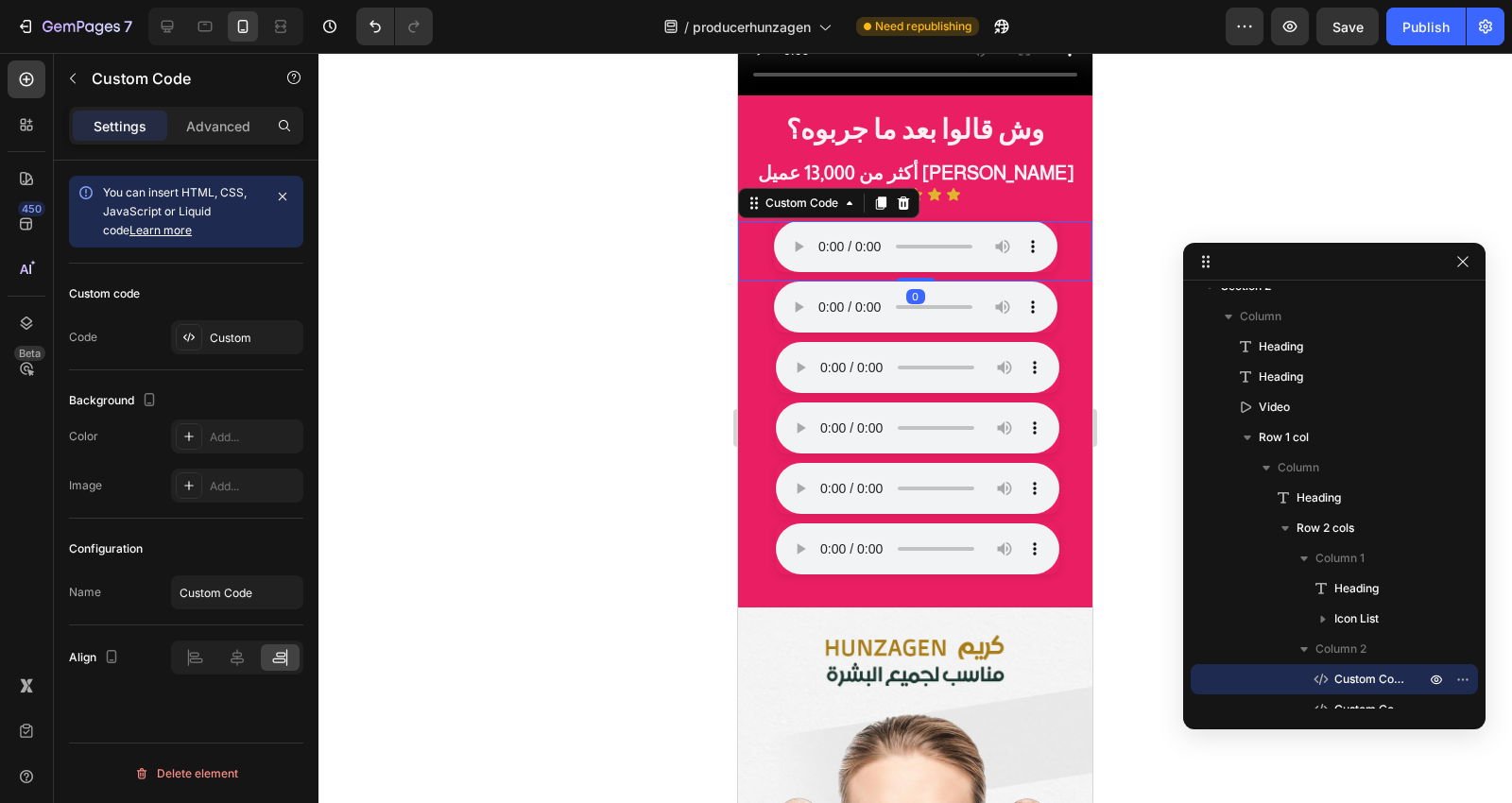
scroll to position [1238, 0]
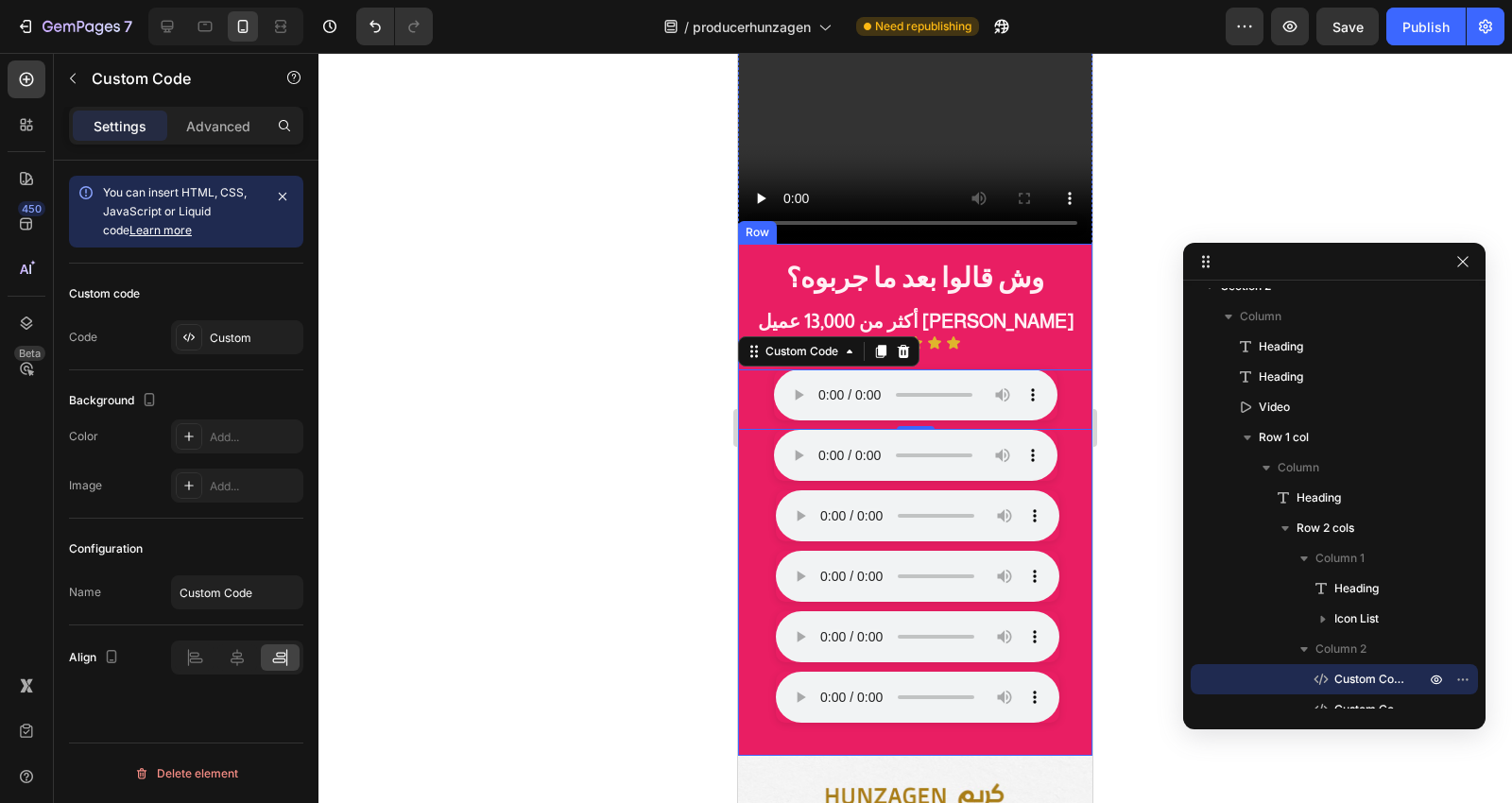
click at [1065, 244] on div "وش قالوا بعد ما جربوه؟ Heading أكثر من 13,000 عميل سعيد Heading Icon Icon Icon …" at bounding box center [915, 501] width 355 height 513
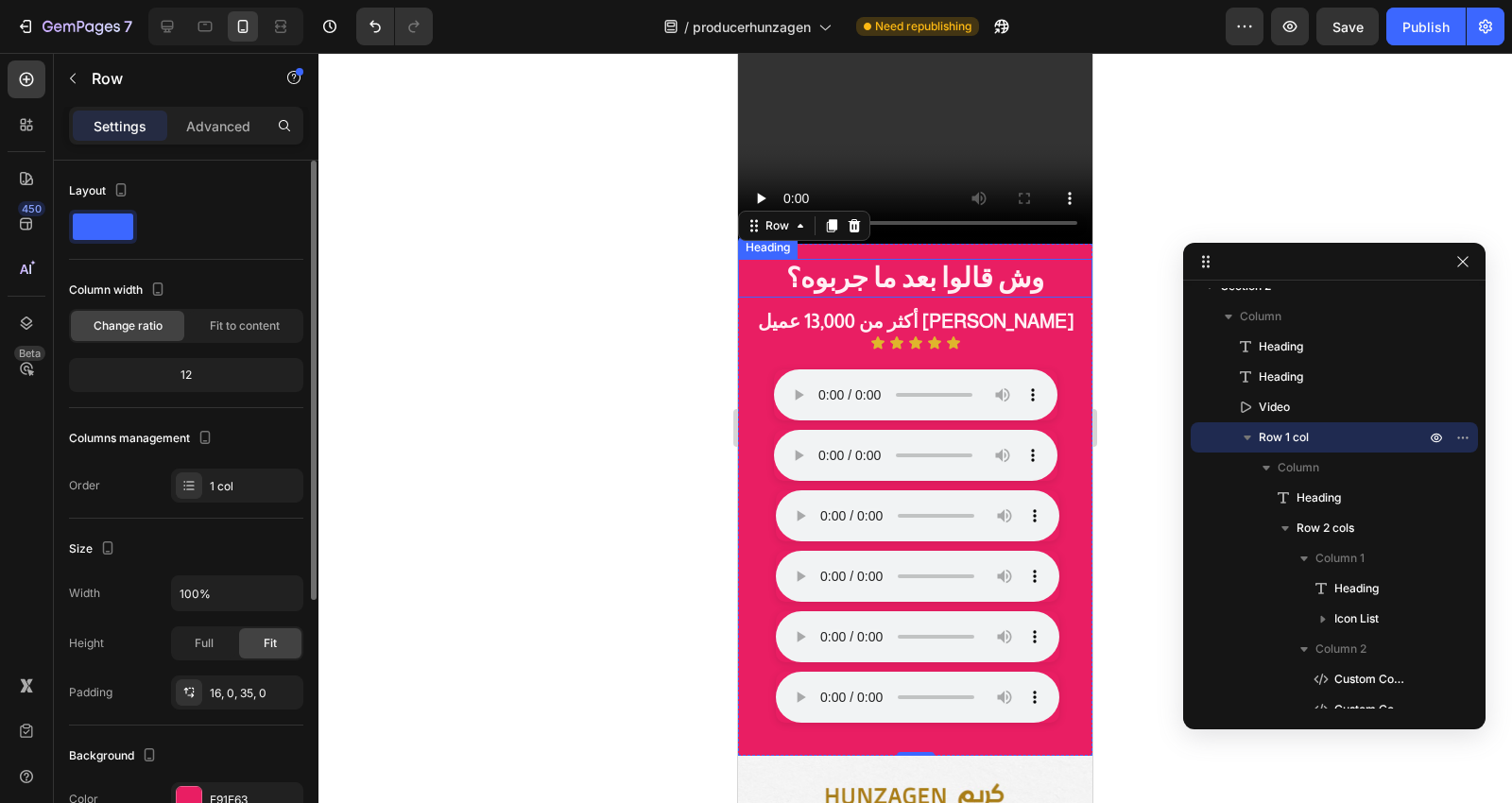
scroll to position [315, 0]
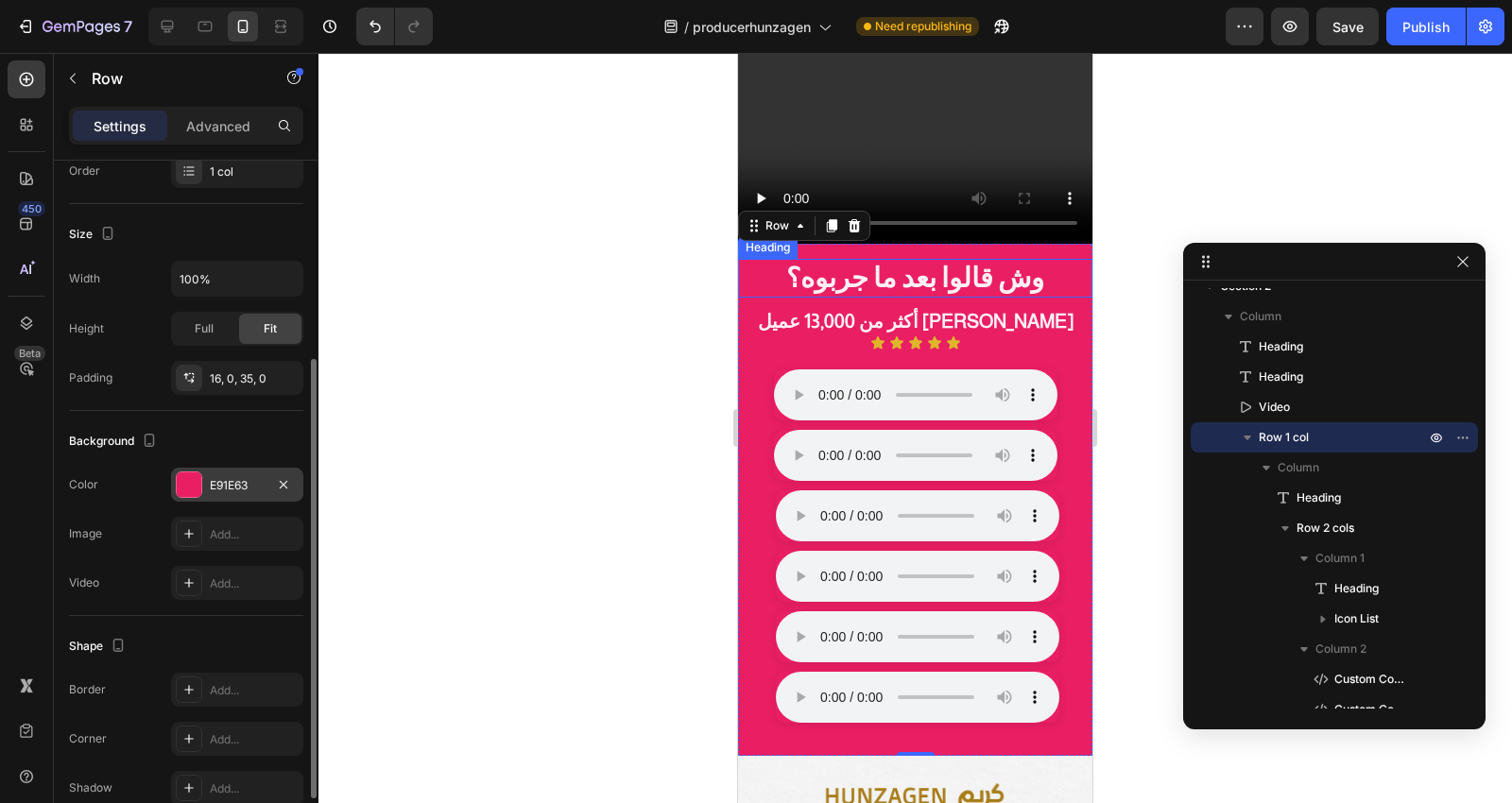
click at [199, 485] on div at bounding box center [189, 485] width 25 height 25
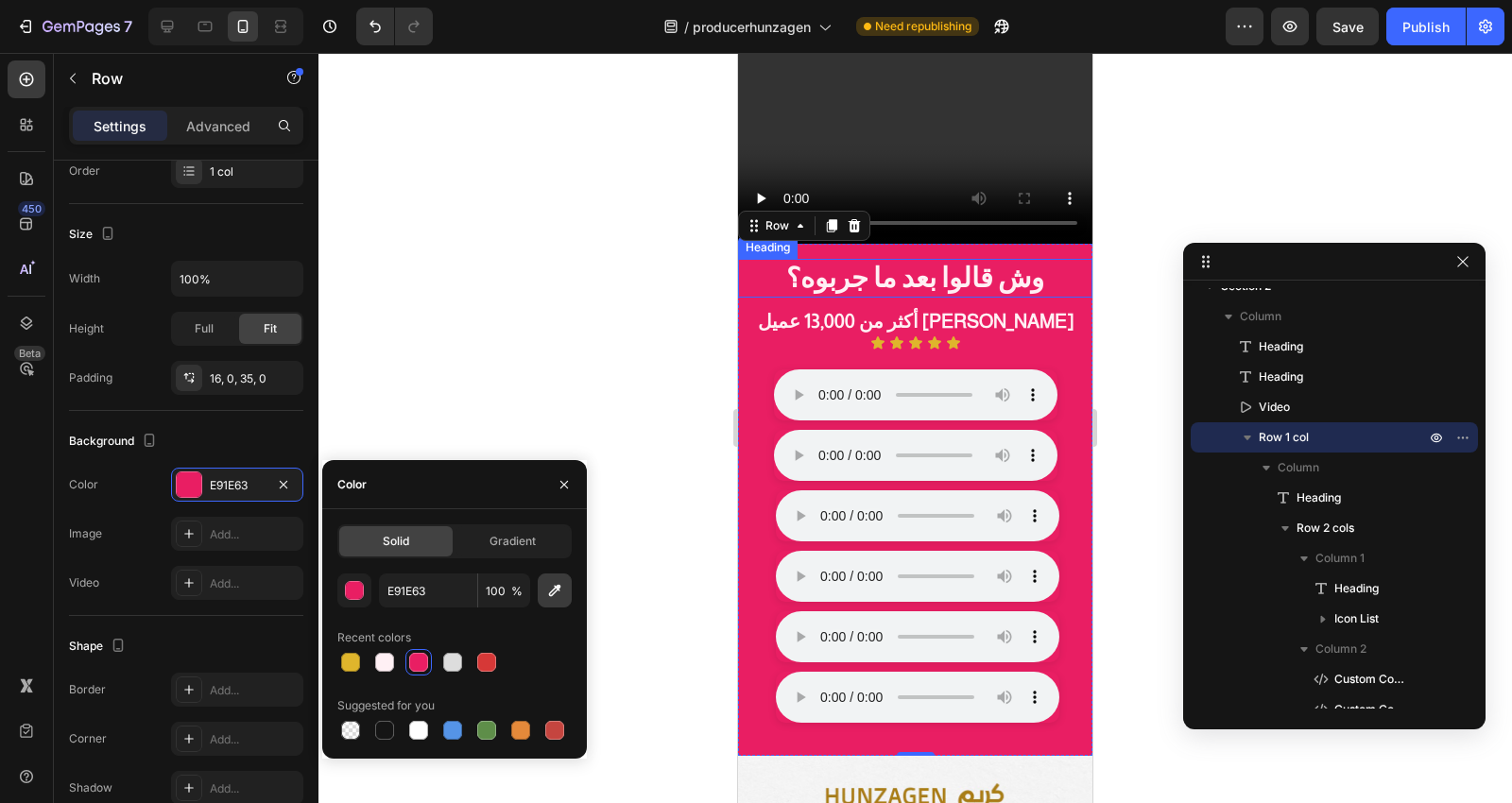
click at [553, 592] on icon "button" at bounding box center [555, 591] width 12 height 12
click at [539, 587] on button "button" at bounding box center [555, 591] width 34 height 34
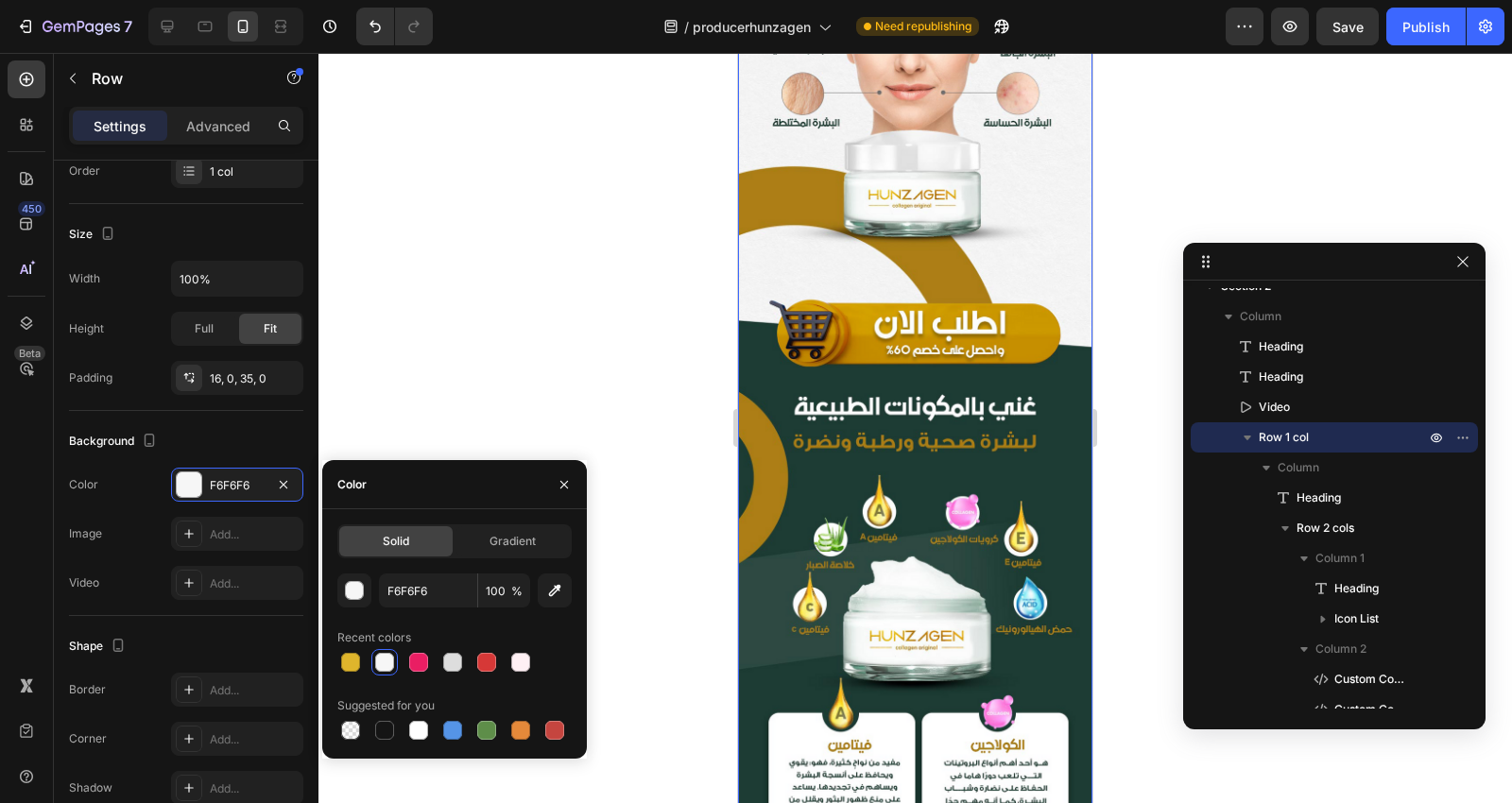
scroll to position [2183, 0]
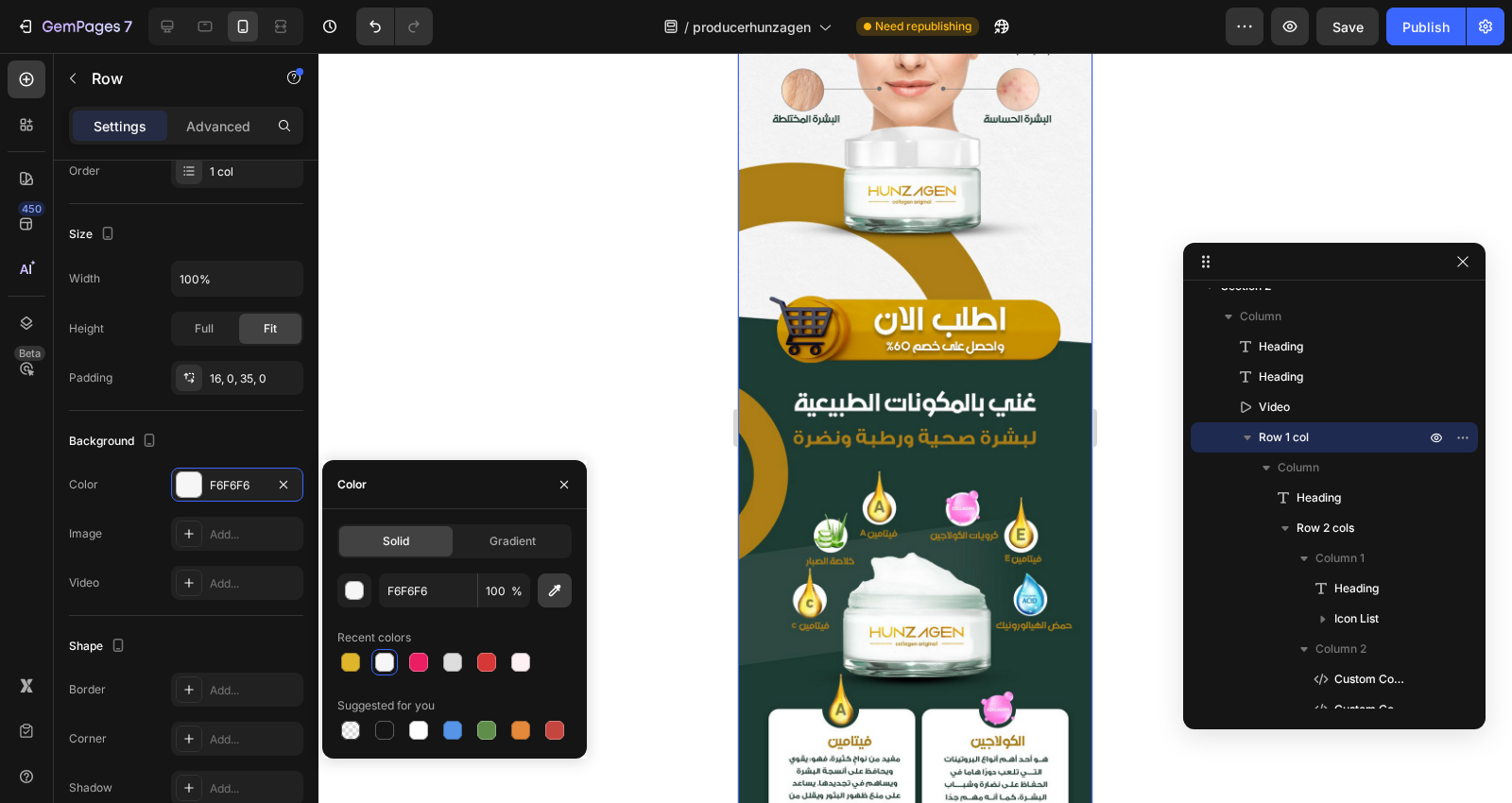
click at [561, 599] on icon "button" at bounding box center [555, 591] width 19 height 19
type input "1D3C34"
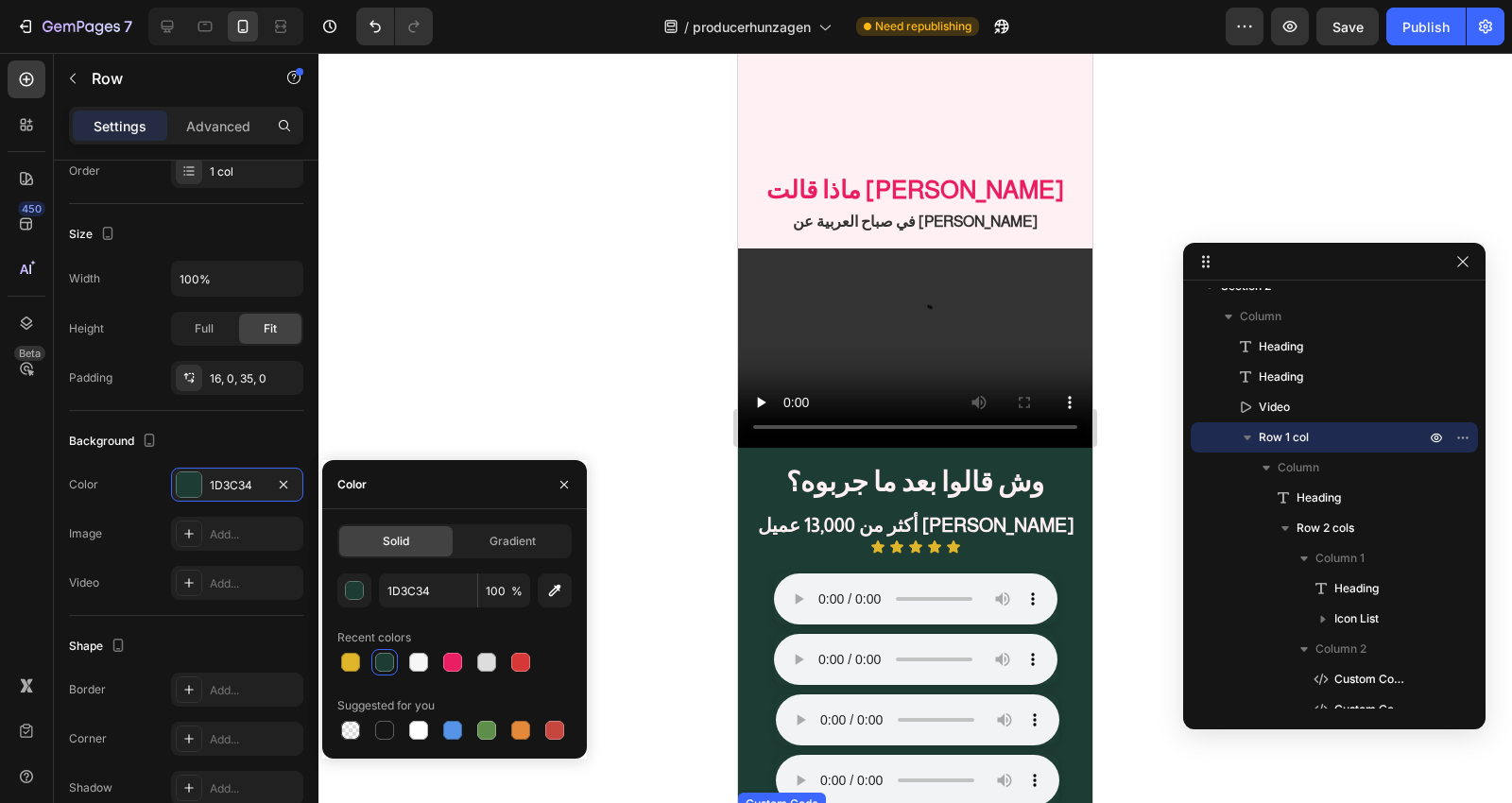
scroll to position [1027, 0]
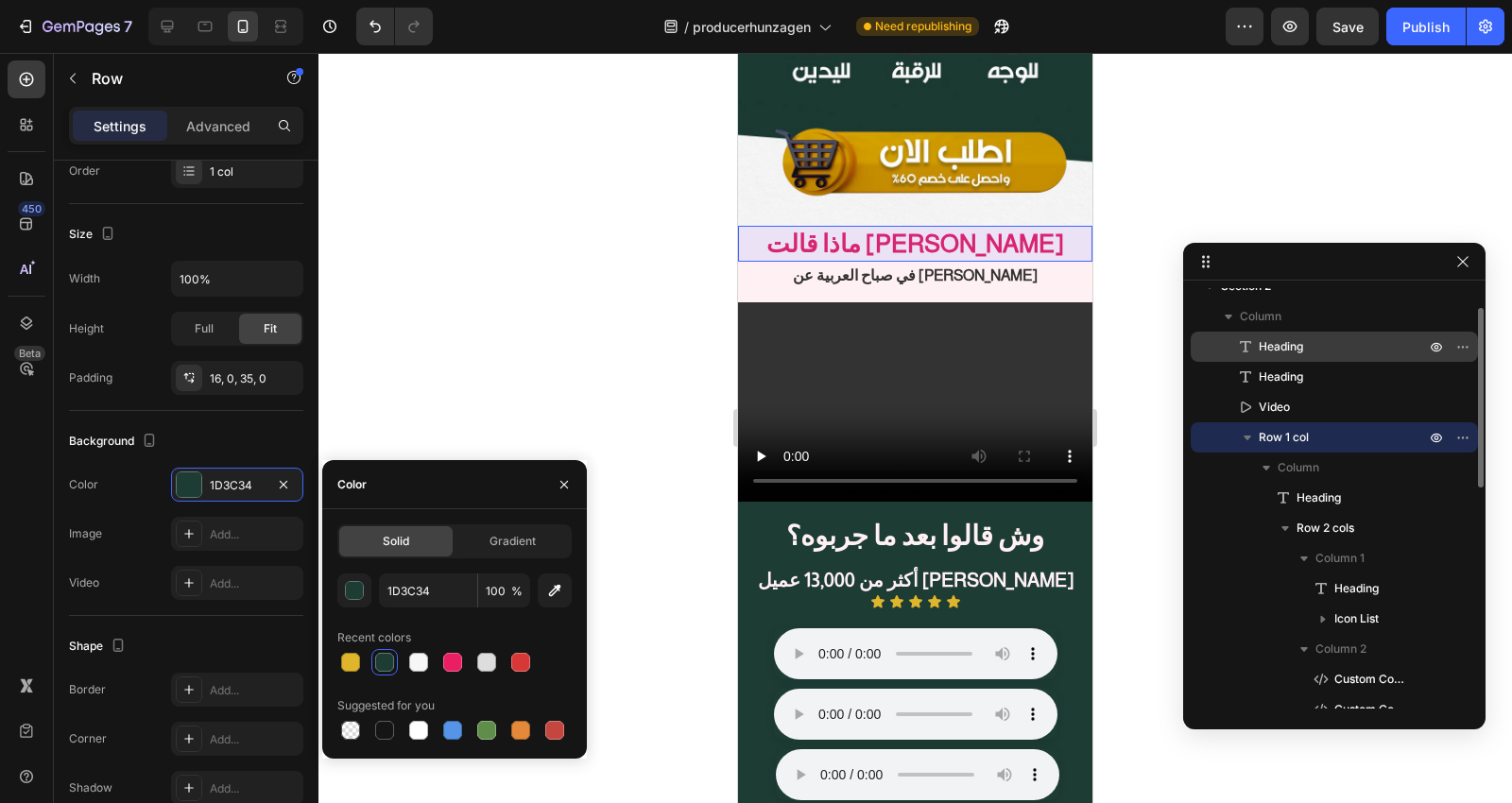
click at [1289, 340] on span "Heading" at bounding box center [1280, 347] width 45 height 19
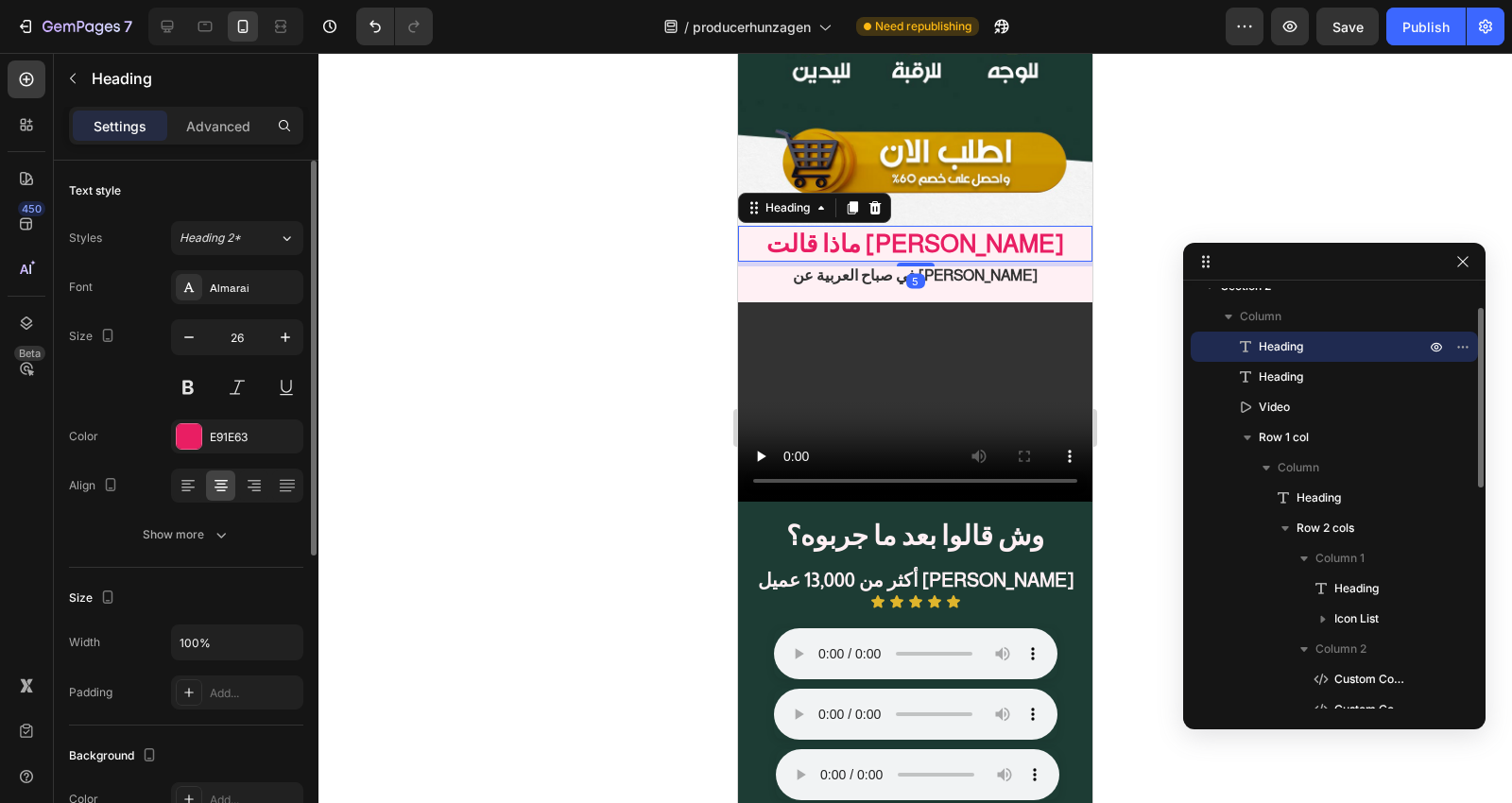
scroll to position [0, 0]
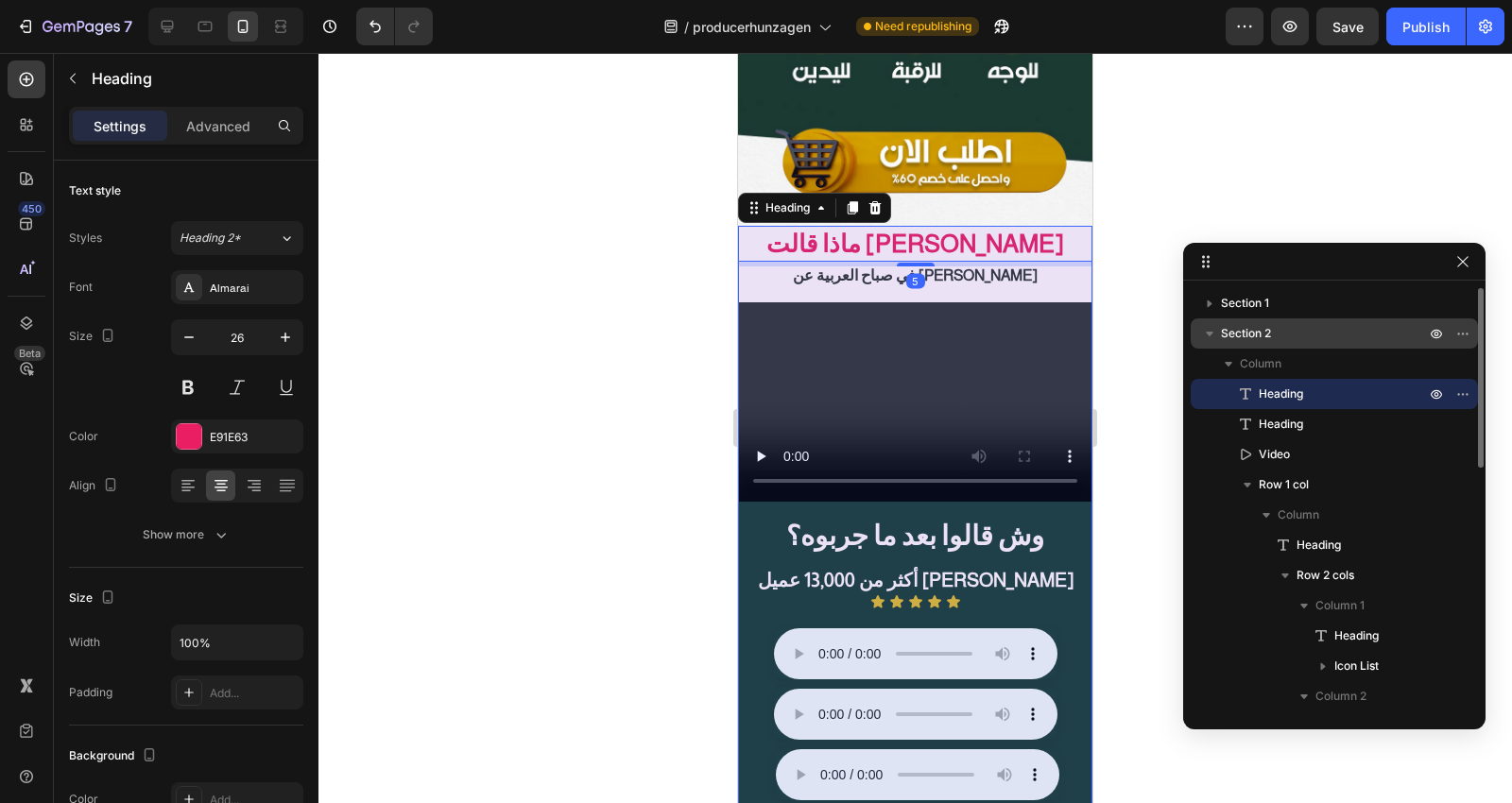
click at [1279, 325] on p "Section 2" at bounding box center [1325, 334] width 208 height 19
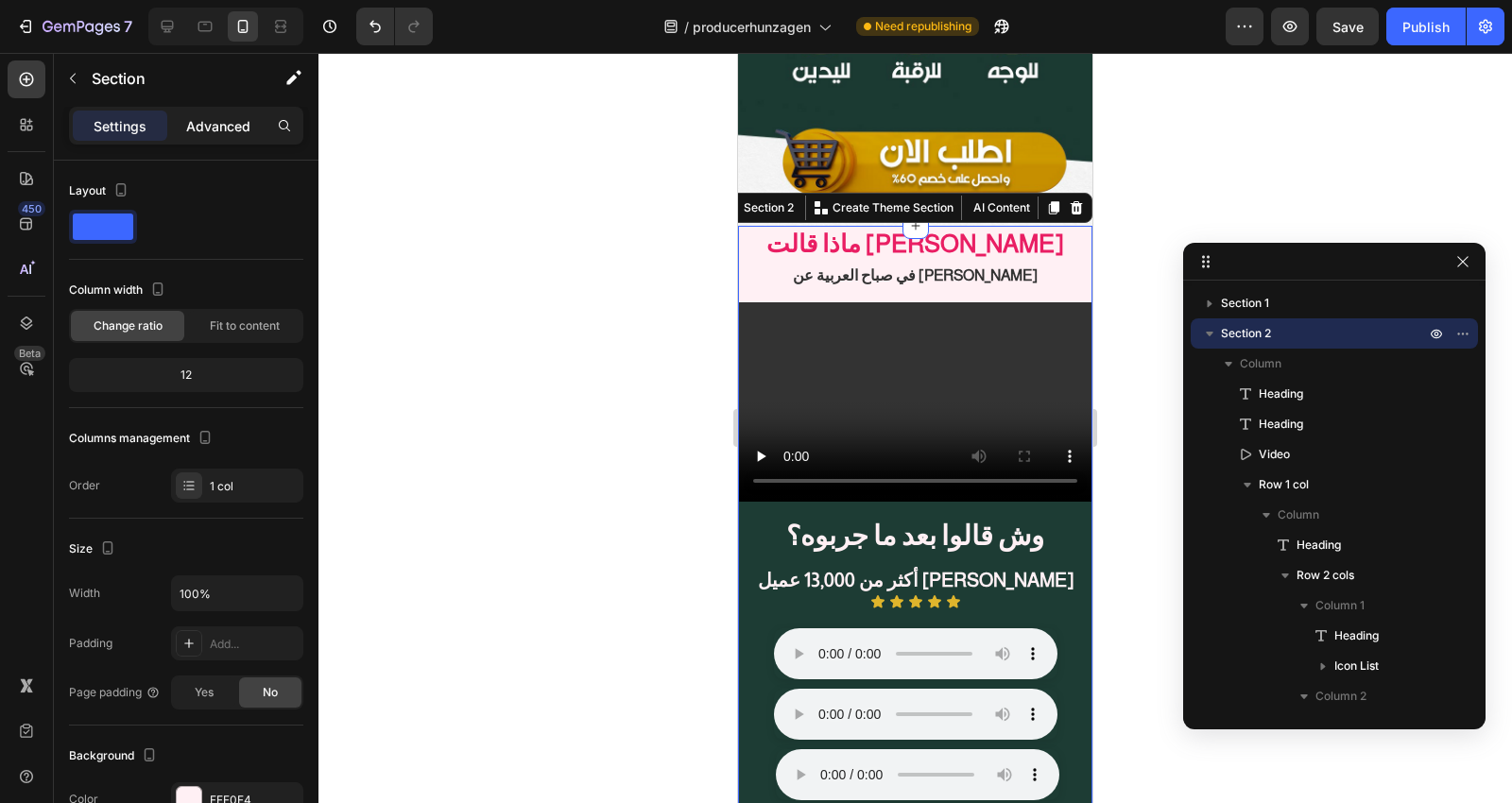
click at [215, 120] on p "Advanced" at bounding box center [217, 126] width 64 height 20
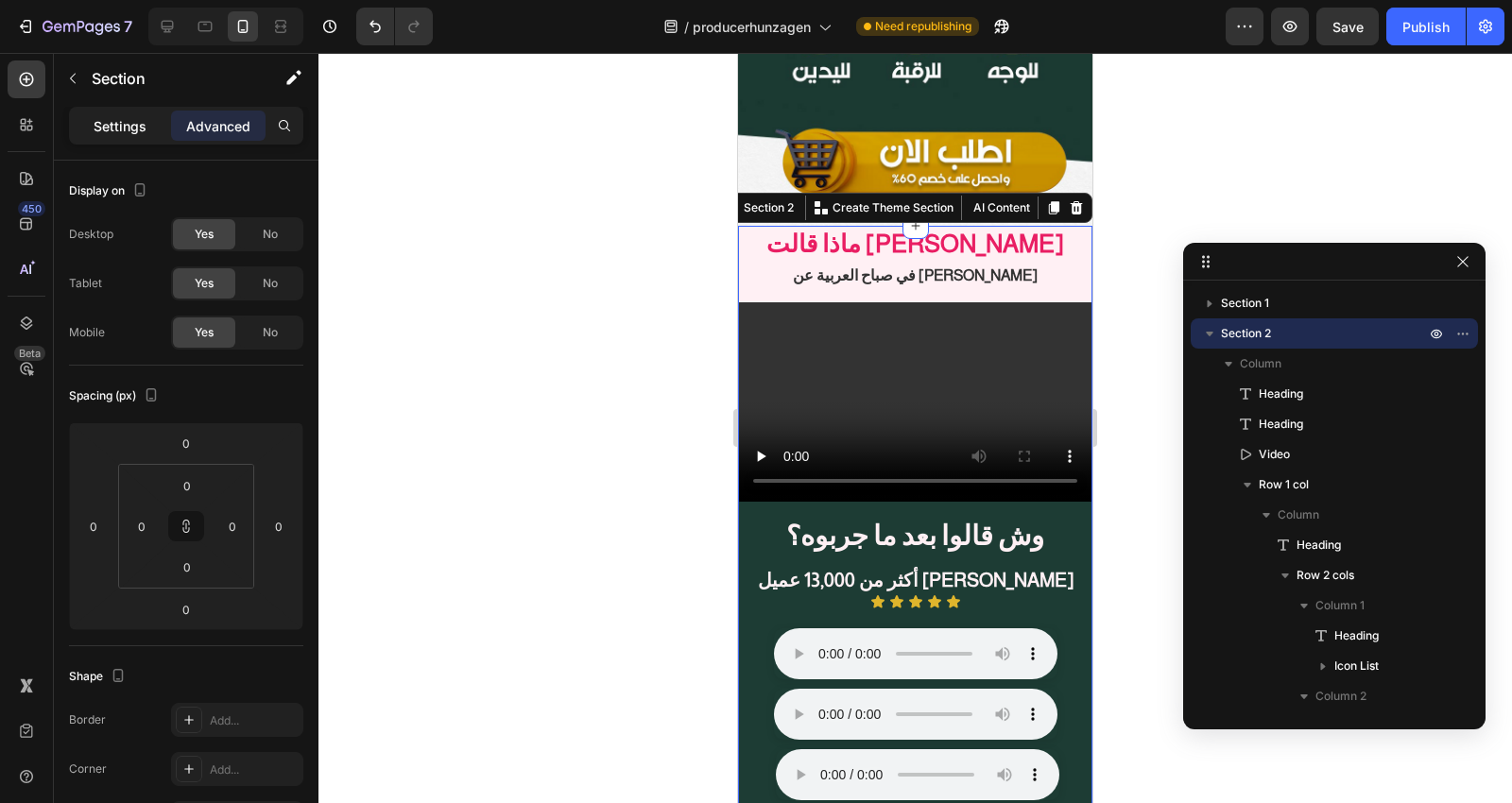
click at [119, 135] on p "Settings" at bounding box center [120, 126] width 53 height 20
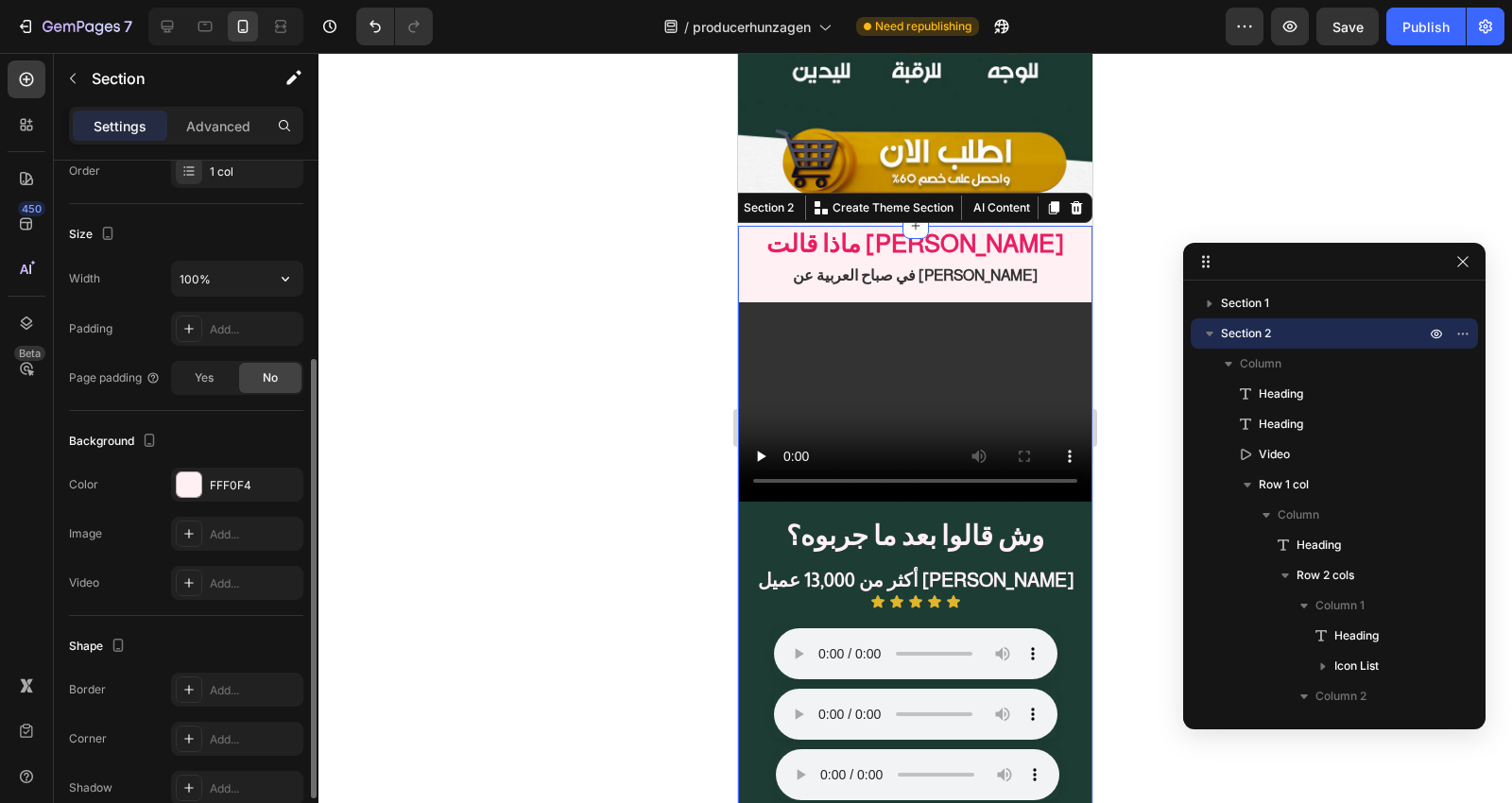
scroll to position [408, 0]
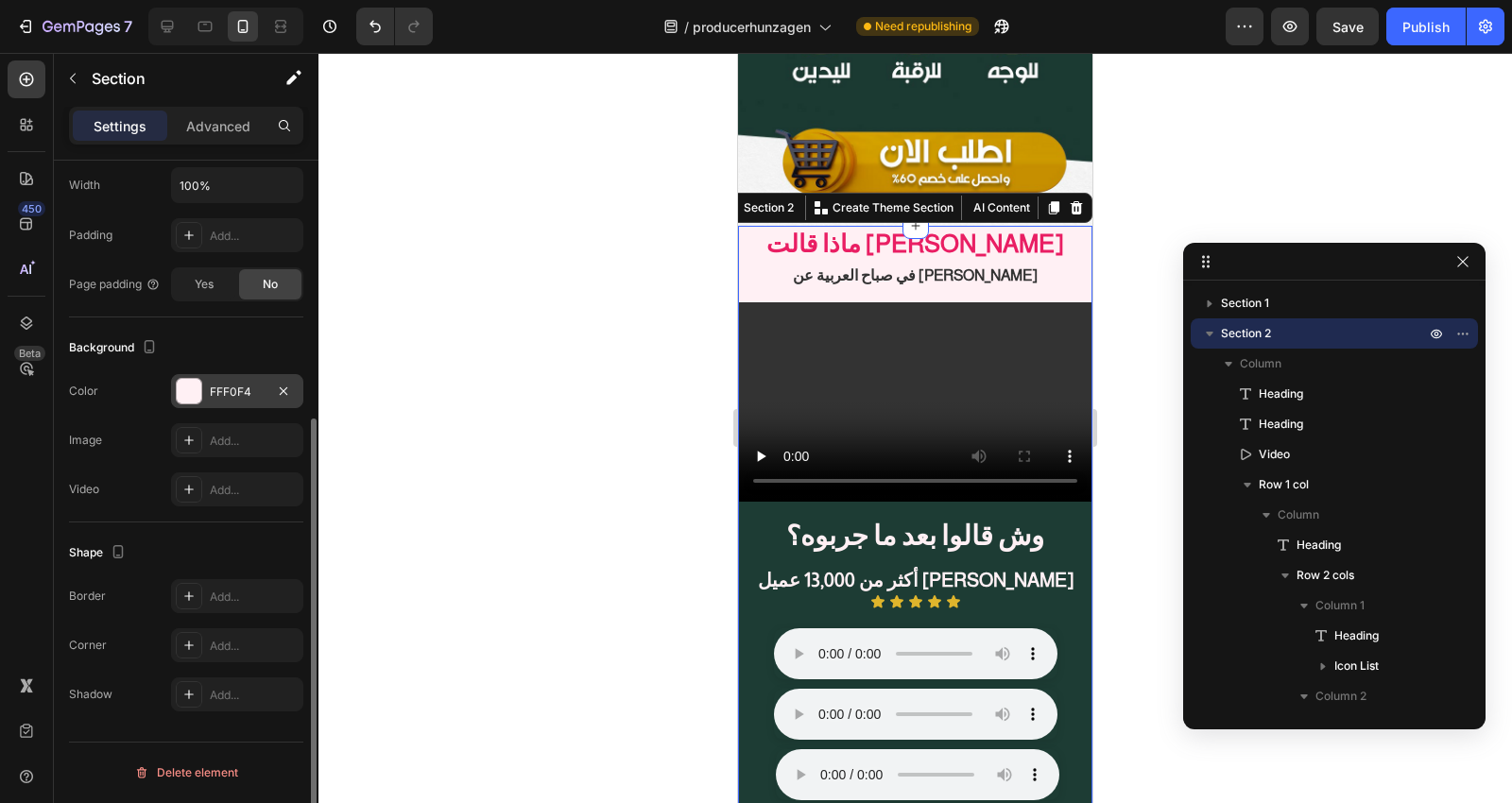
click at [182, 403] on div at bounding box center [189, 391] width 27 height 27
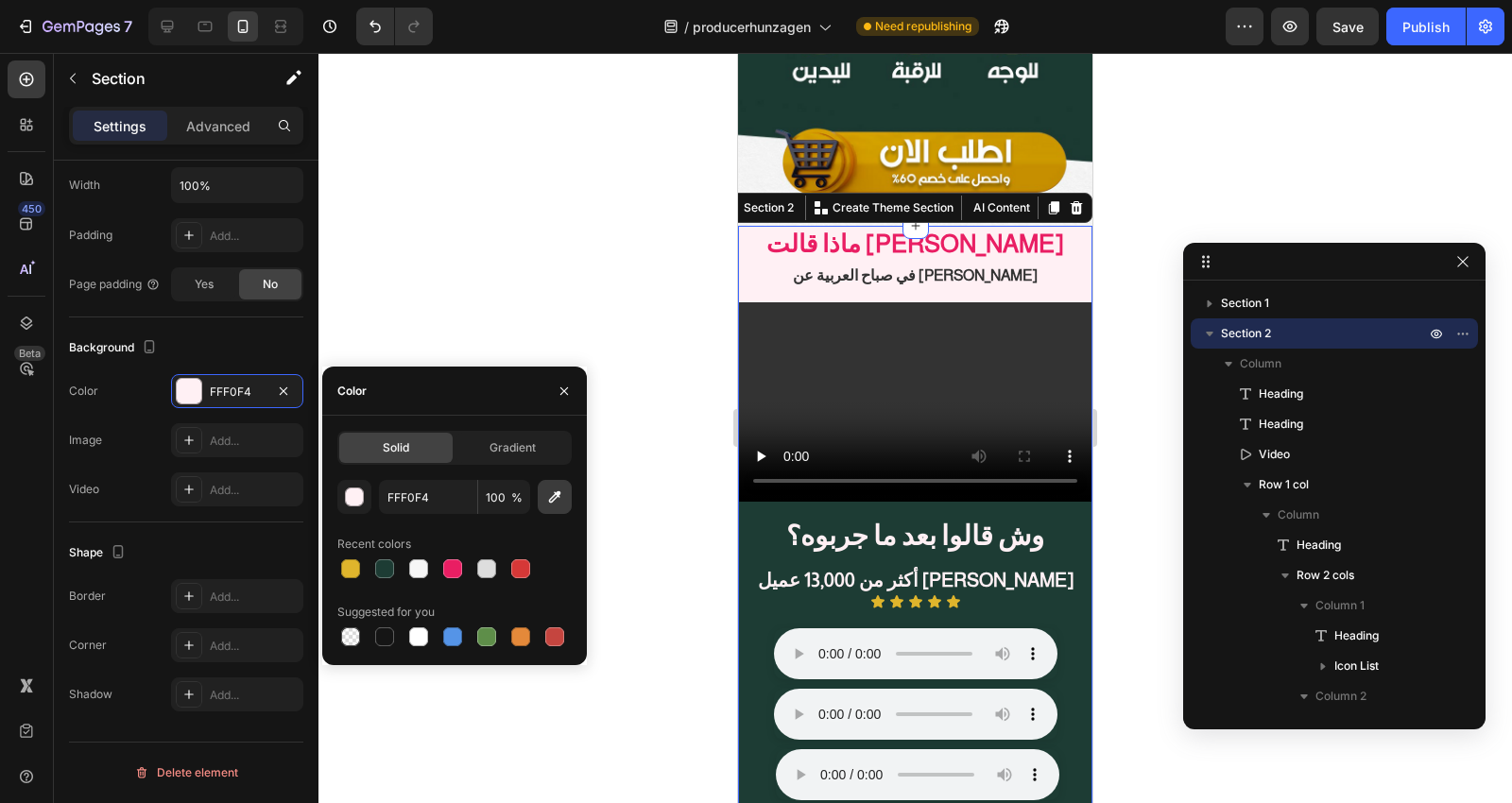
click at [569, 497] on button "button" at bounding box center [555, 497] width 34 height 34
type input "F4F4F4"
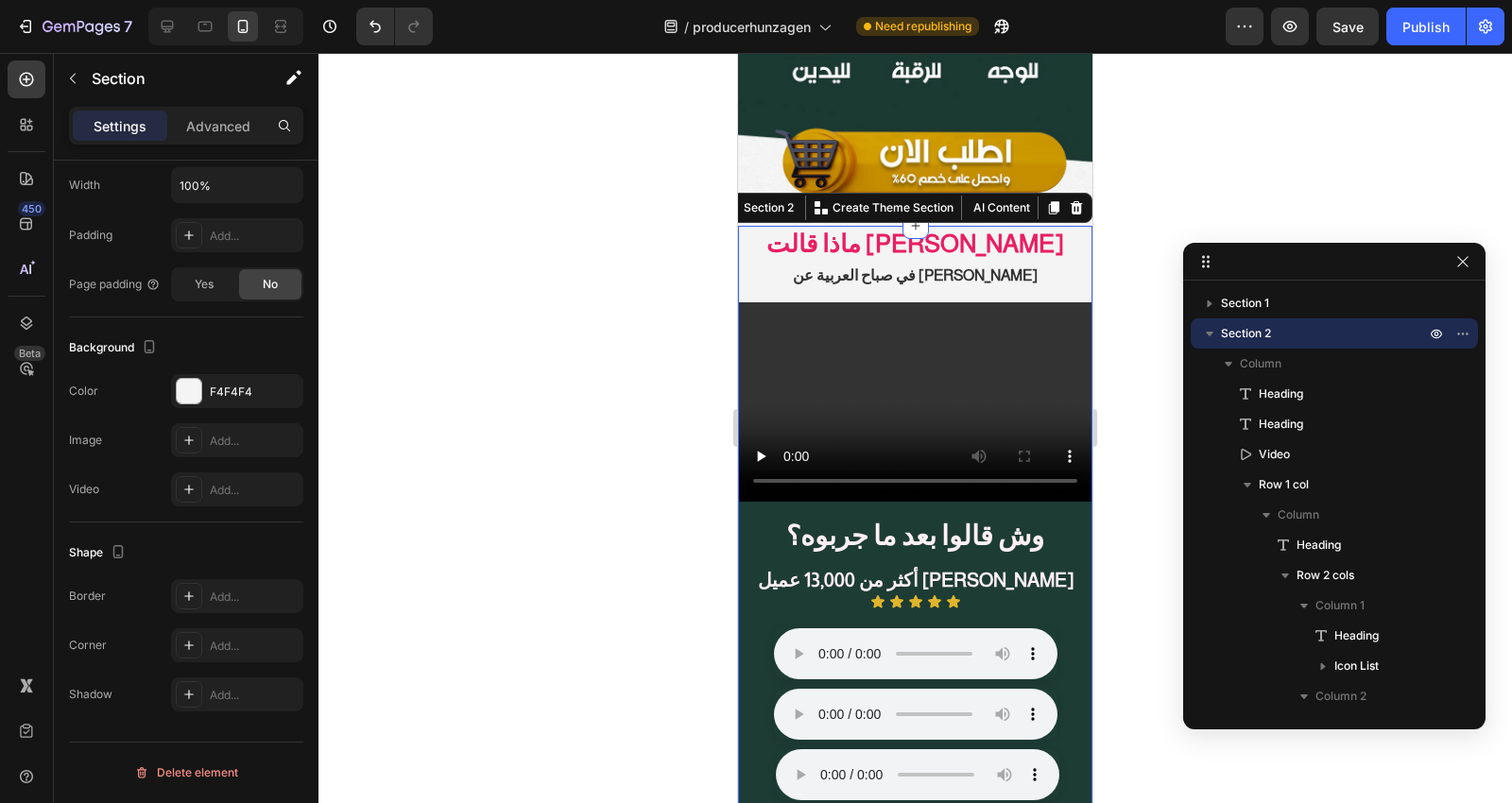
click at [619, 287] on div at bounding box center [915, 428] width 1194 height 751
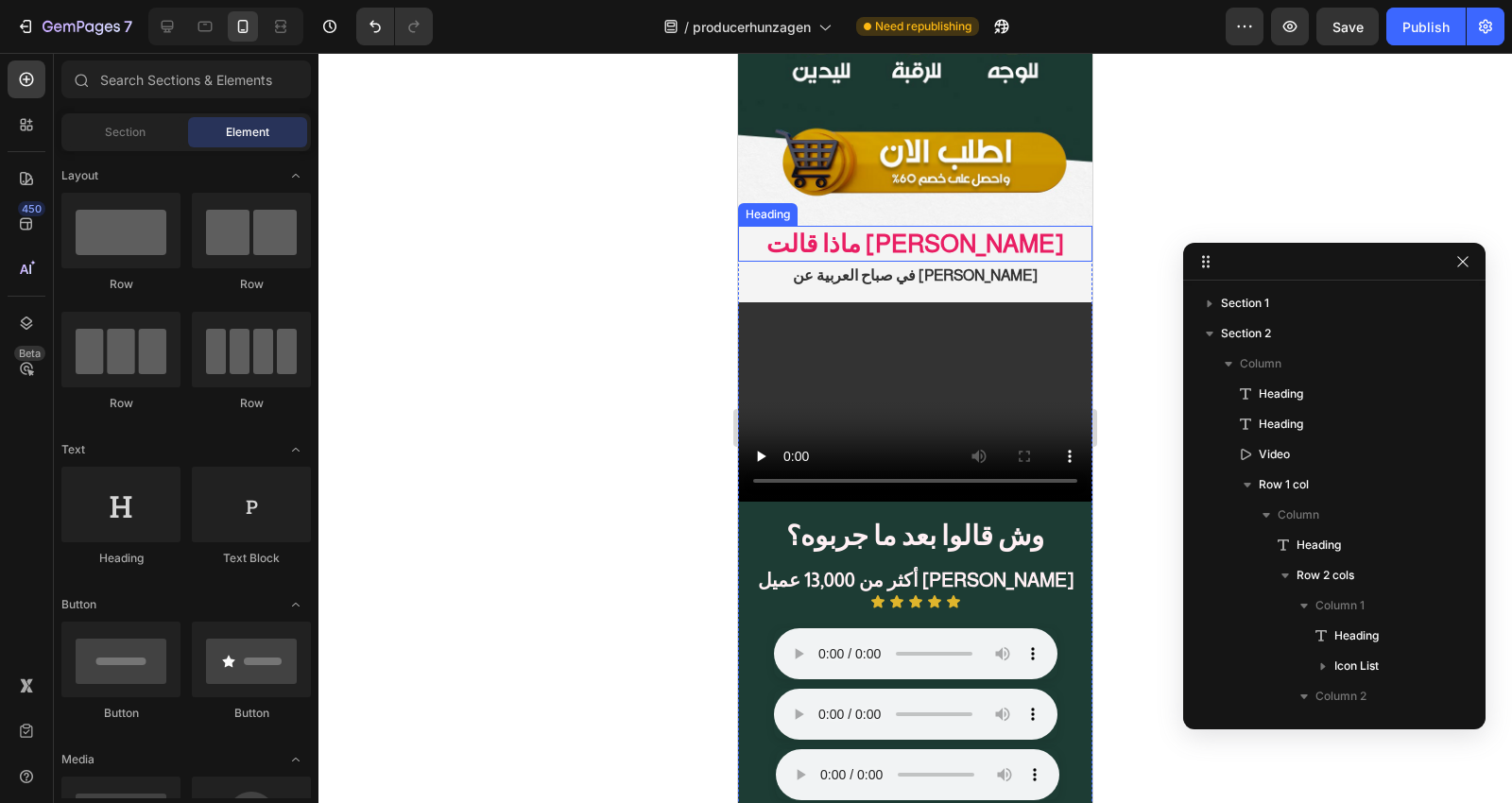
click at [998, 230] on strong "ماذا قالت [PERSON_NAME]" at bounding box center [915, 243] width 297 height 28
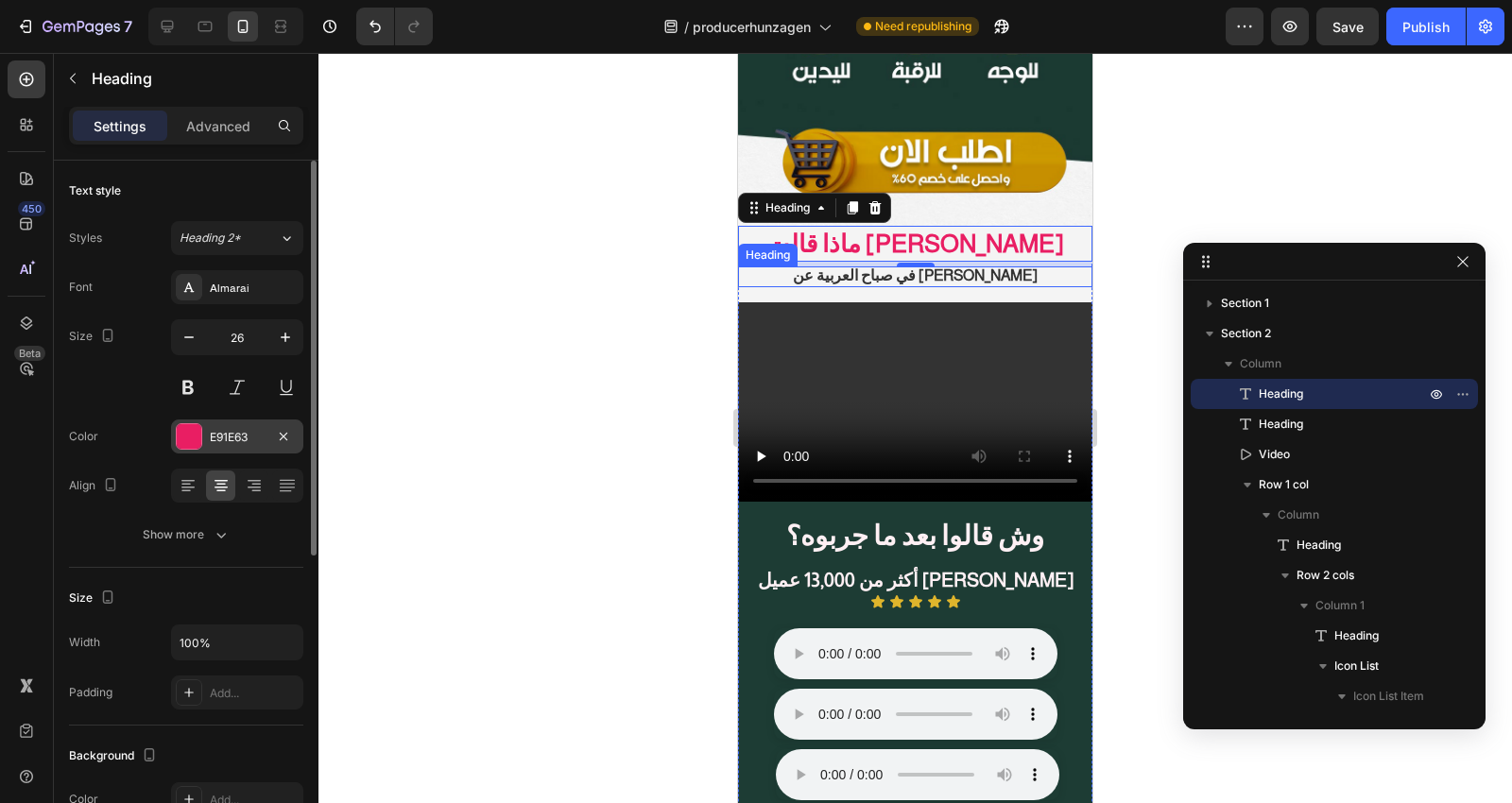
click at [185, 432] on div at bounding box center [189, 437] width 25 height 25
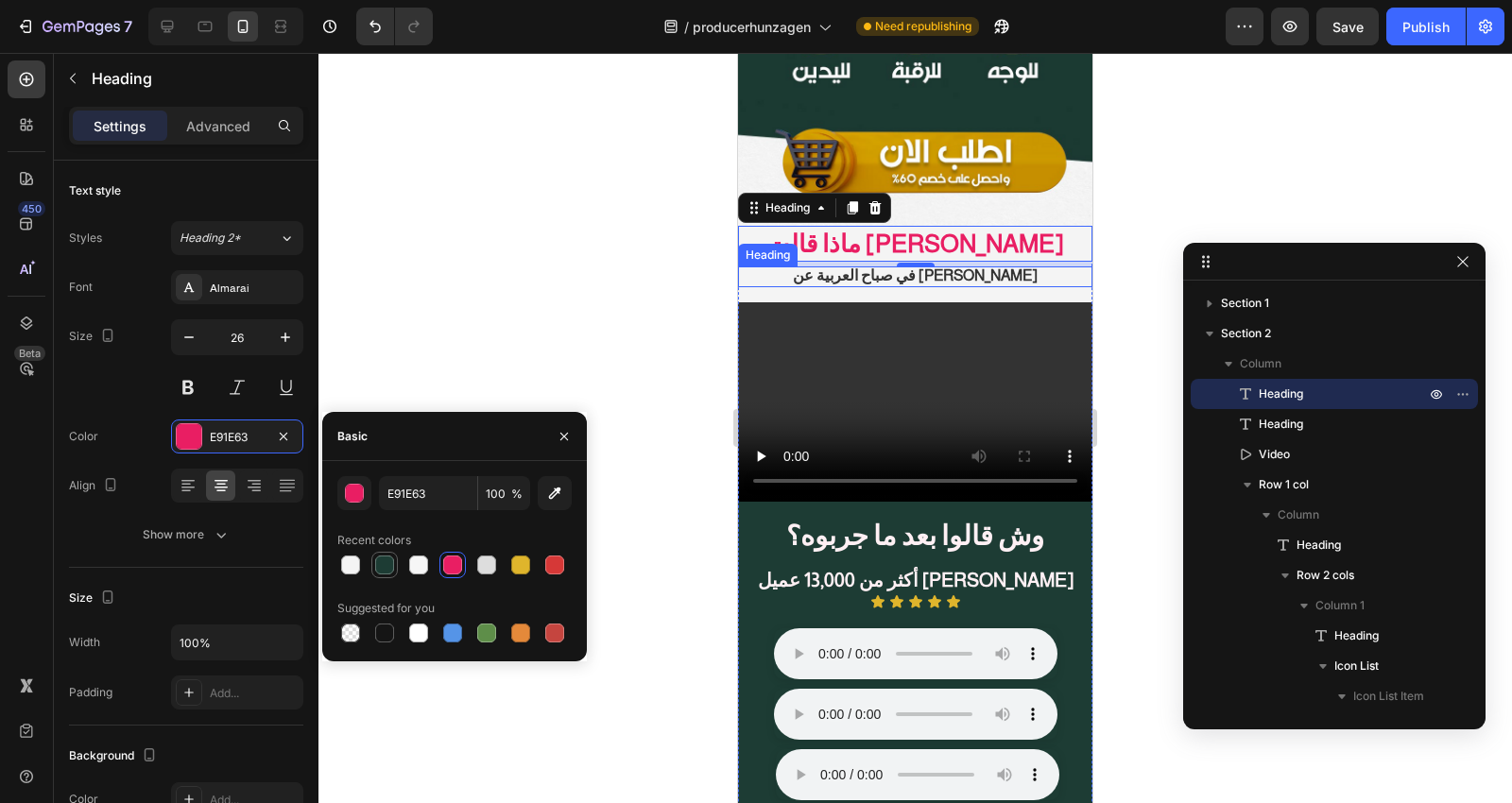
click at [373, 565] on div at bounding box center [384, 566] width 23 height 23
type input "1D3C34"
click at [556, 298] on div at bounding box center [915, 428] width 1194 height 751
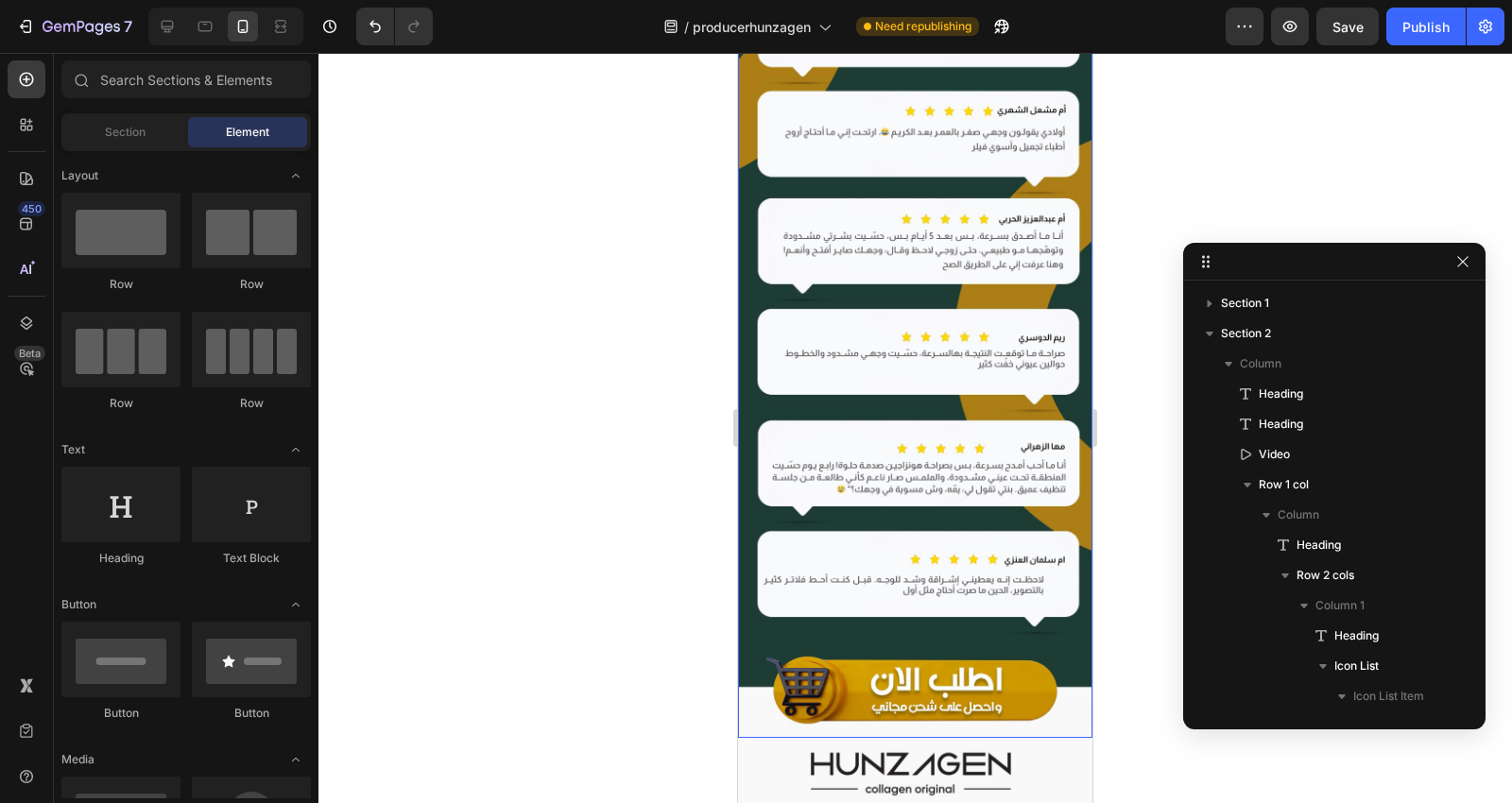
scroll to position [7335, 0]
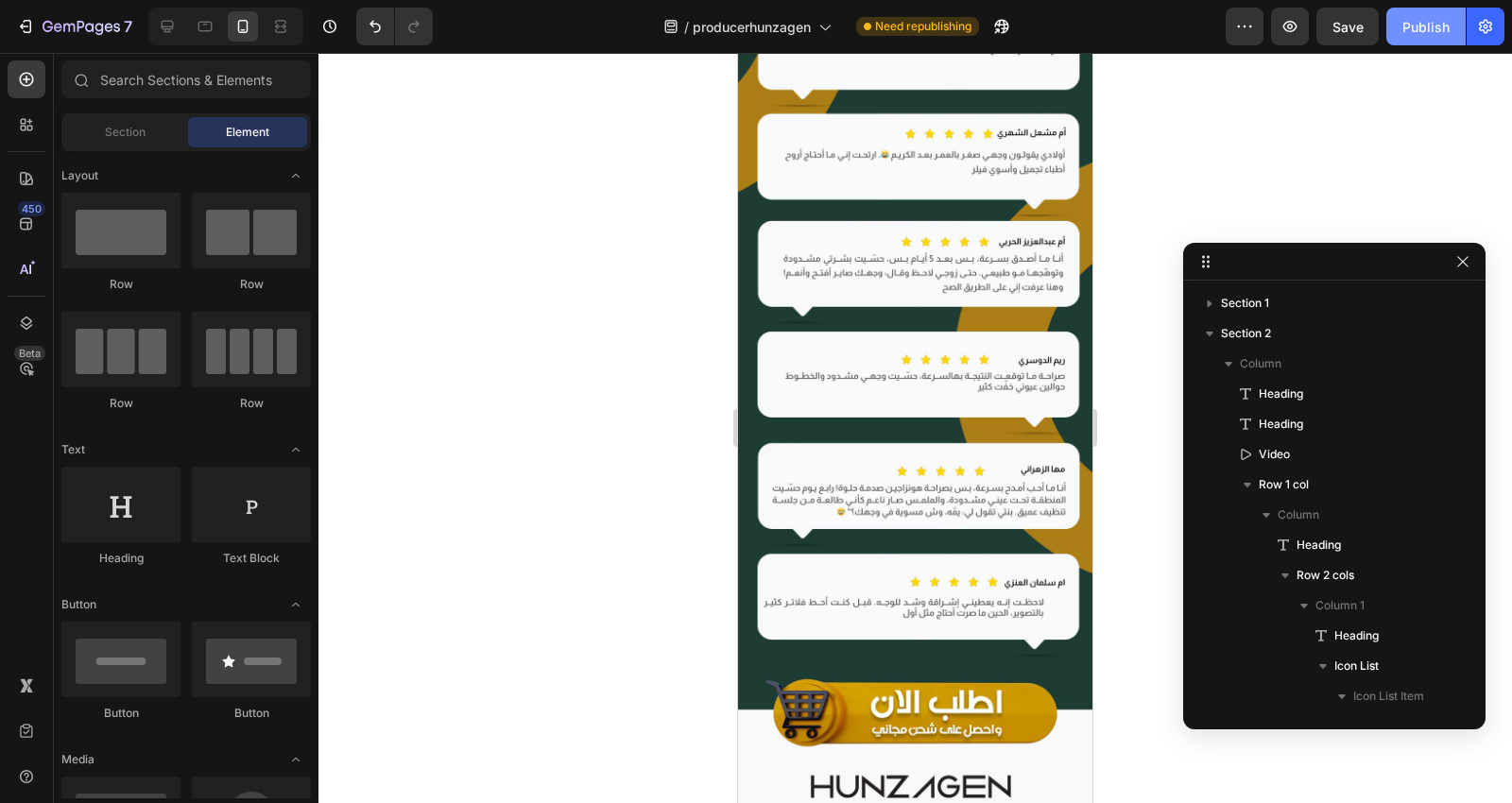
click at [1427, 14] on button "Publish" at bounding box center [1425, 27] width 79 height 38
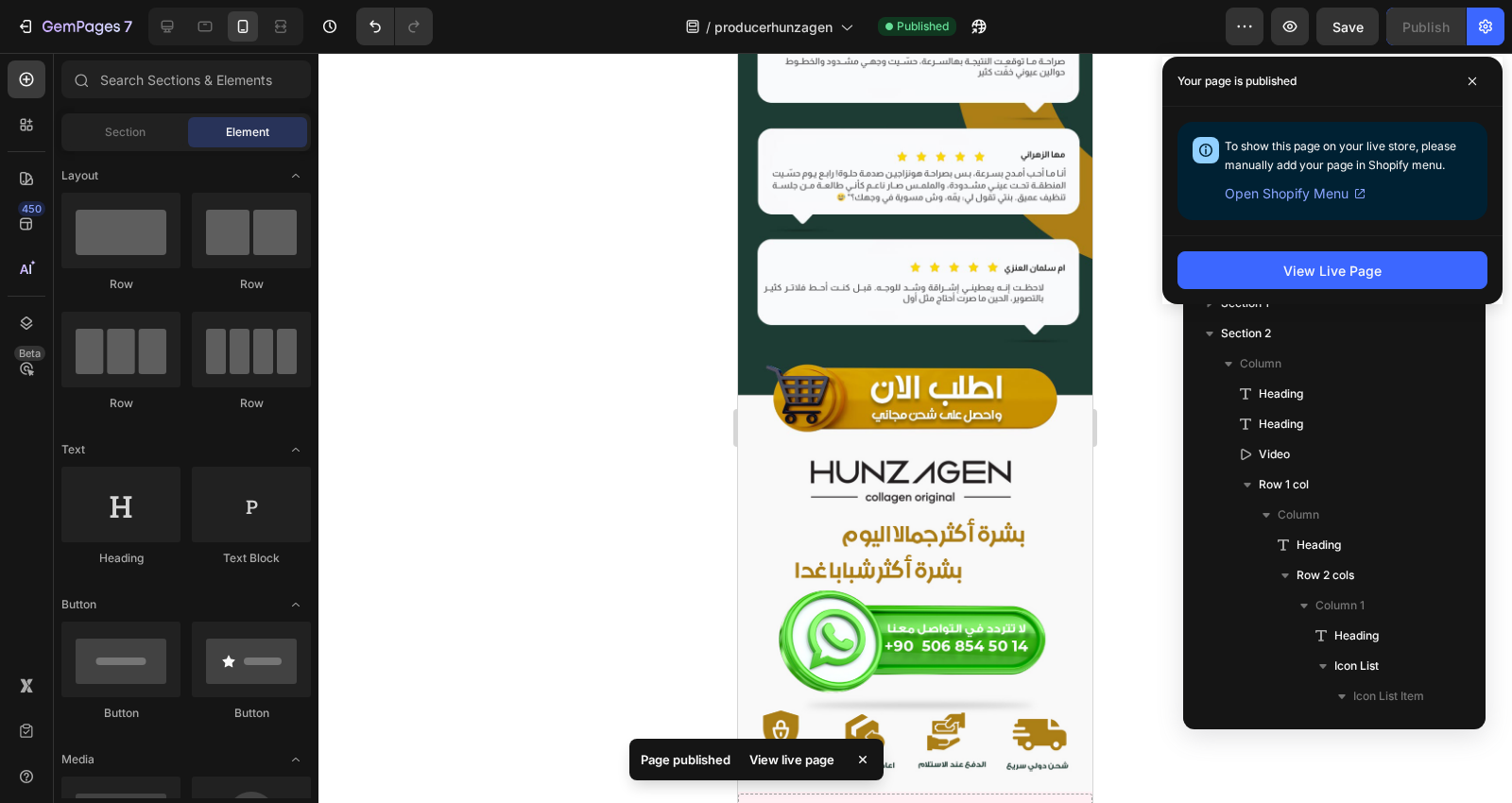
scroll to position [7859, 0]
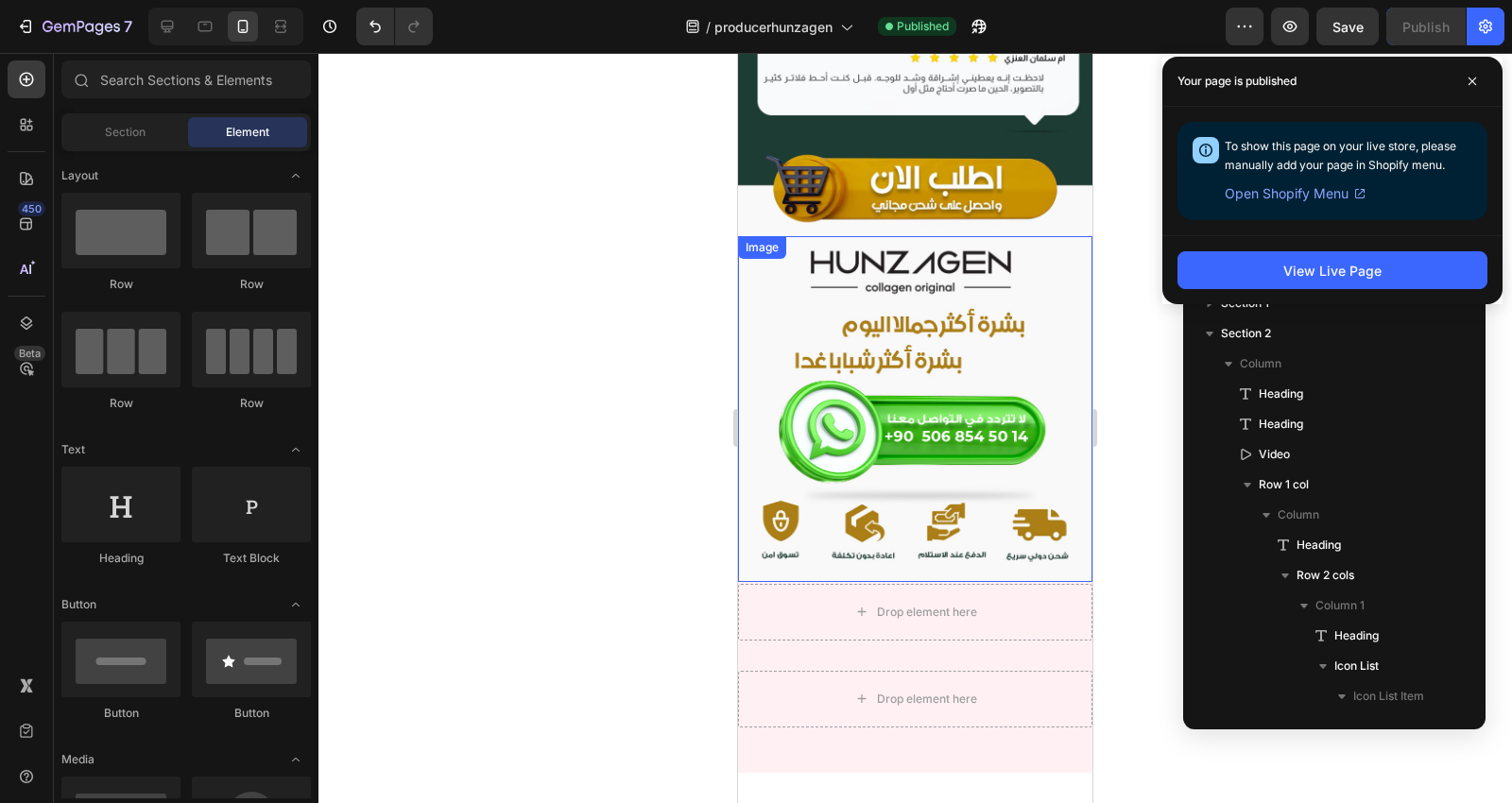
drag, startPoint x: 905, startPoint y: 295, endPoint x: 924, endPoint y: 113, distance: 183.0
click at [924, 237] on img at bounding box center [915, 409] width 355 height 346
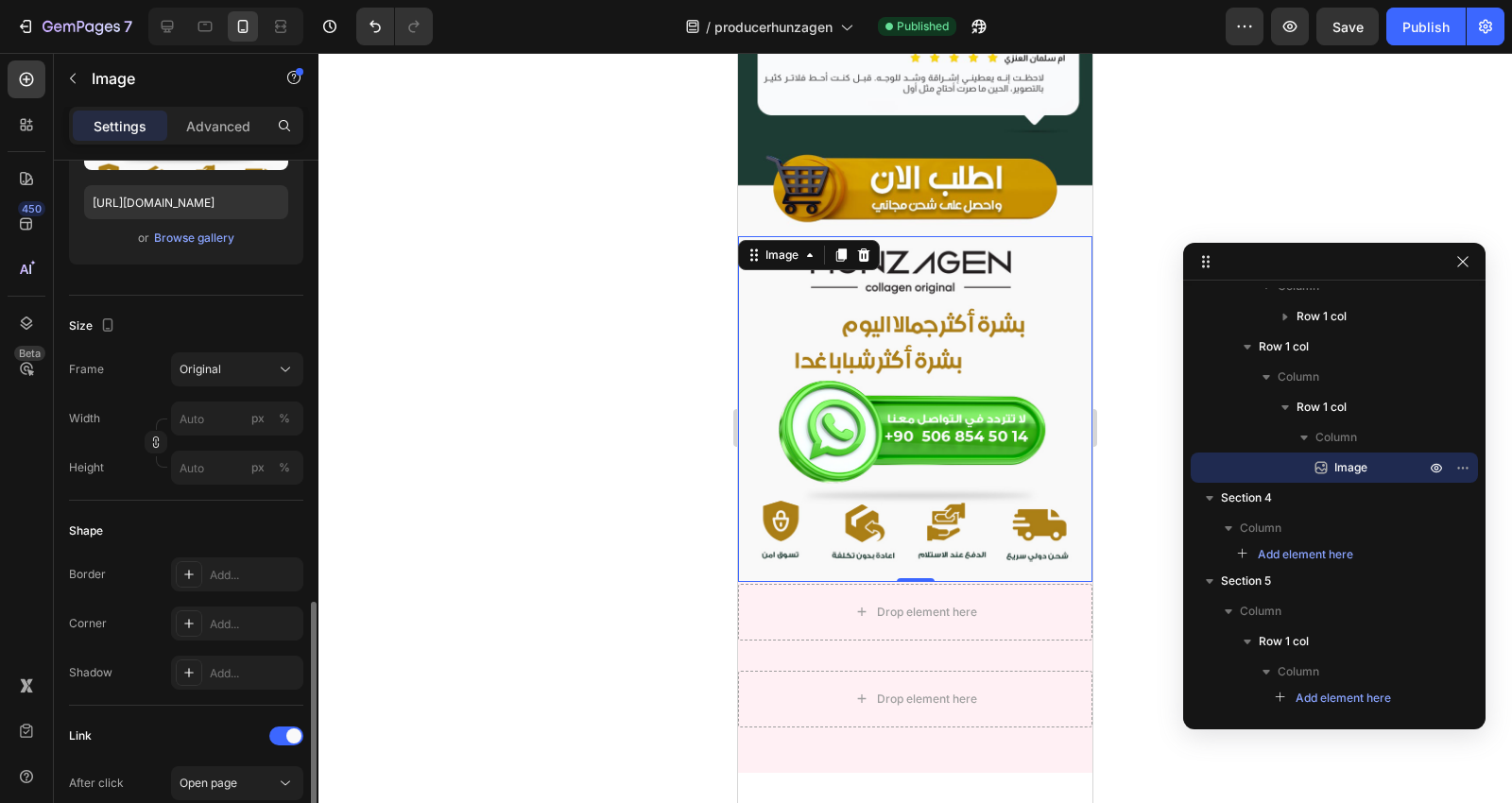
scroll to position [629, 0]
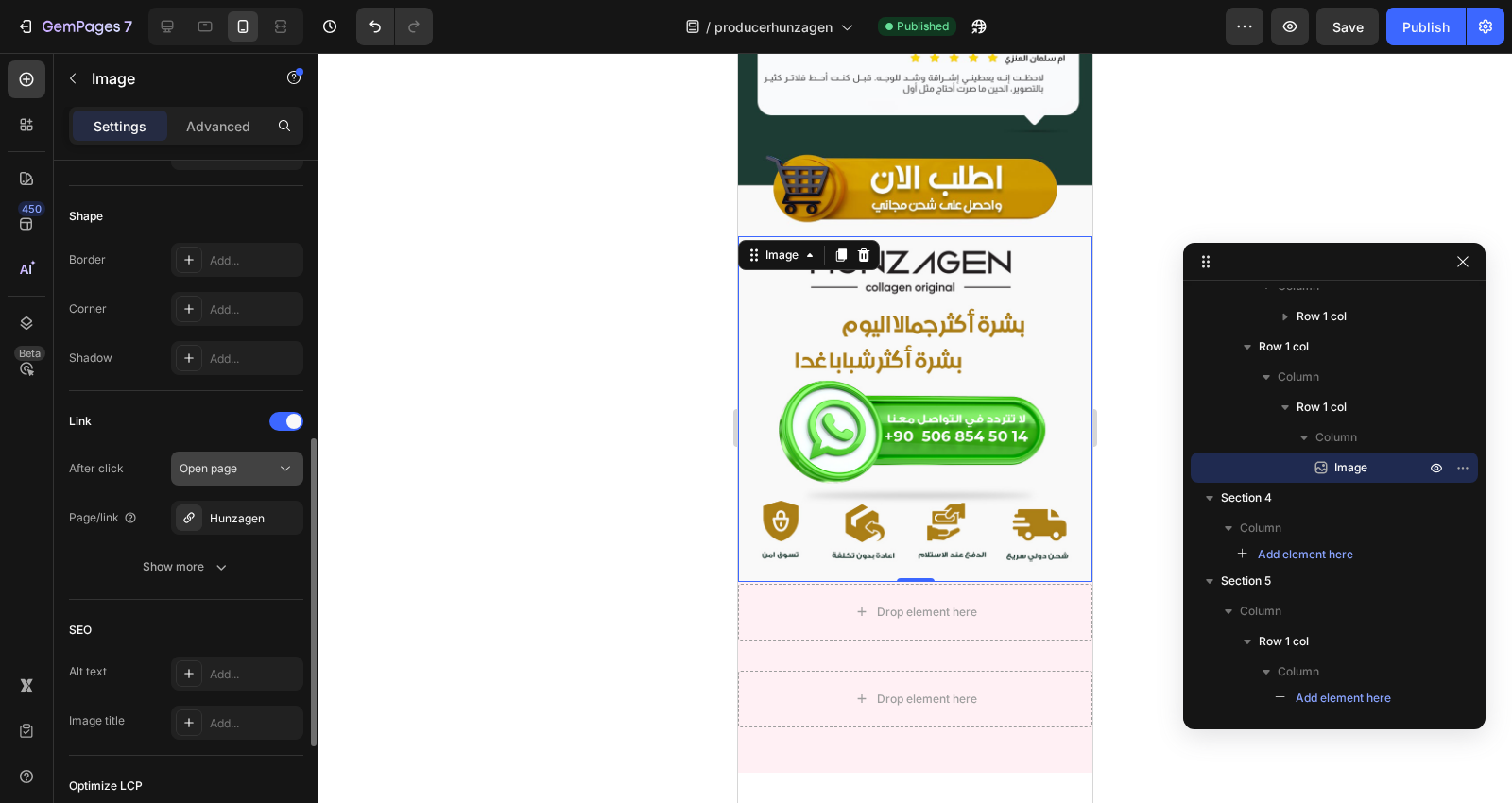
click at [240, 468] on div "Open page" at bounding box center [227, 469] width 96 height 17
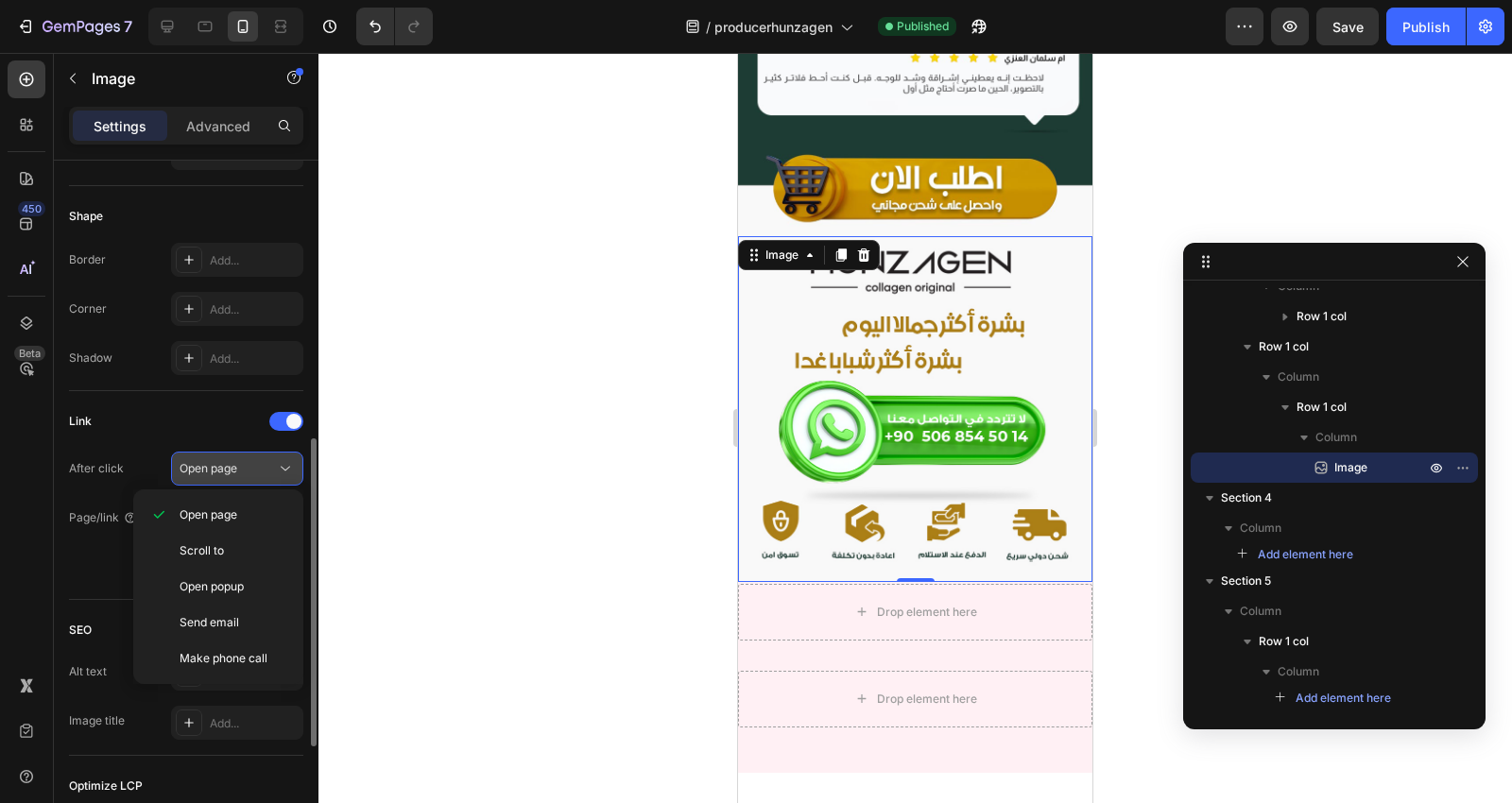
click at [240, 468] on div "Open page" at bounding box center [227, 469] width 96 height 17
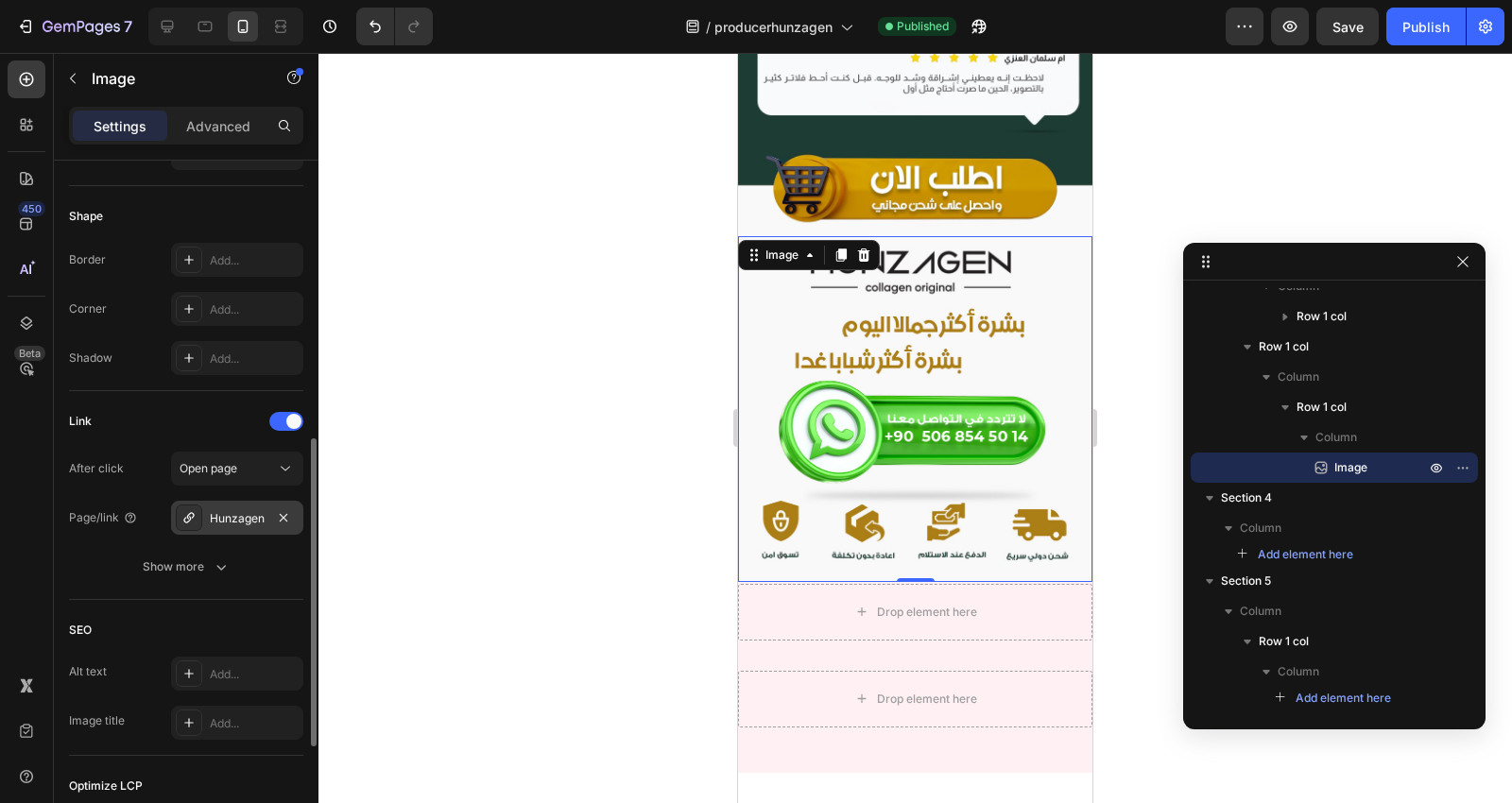
click at [242, 510] on div "Hunzagen" at bounding box center [236, 519] width 54 height 17
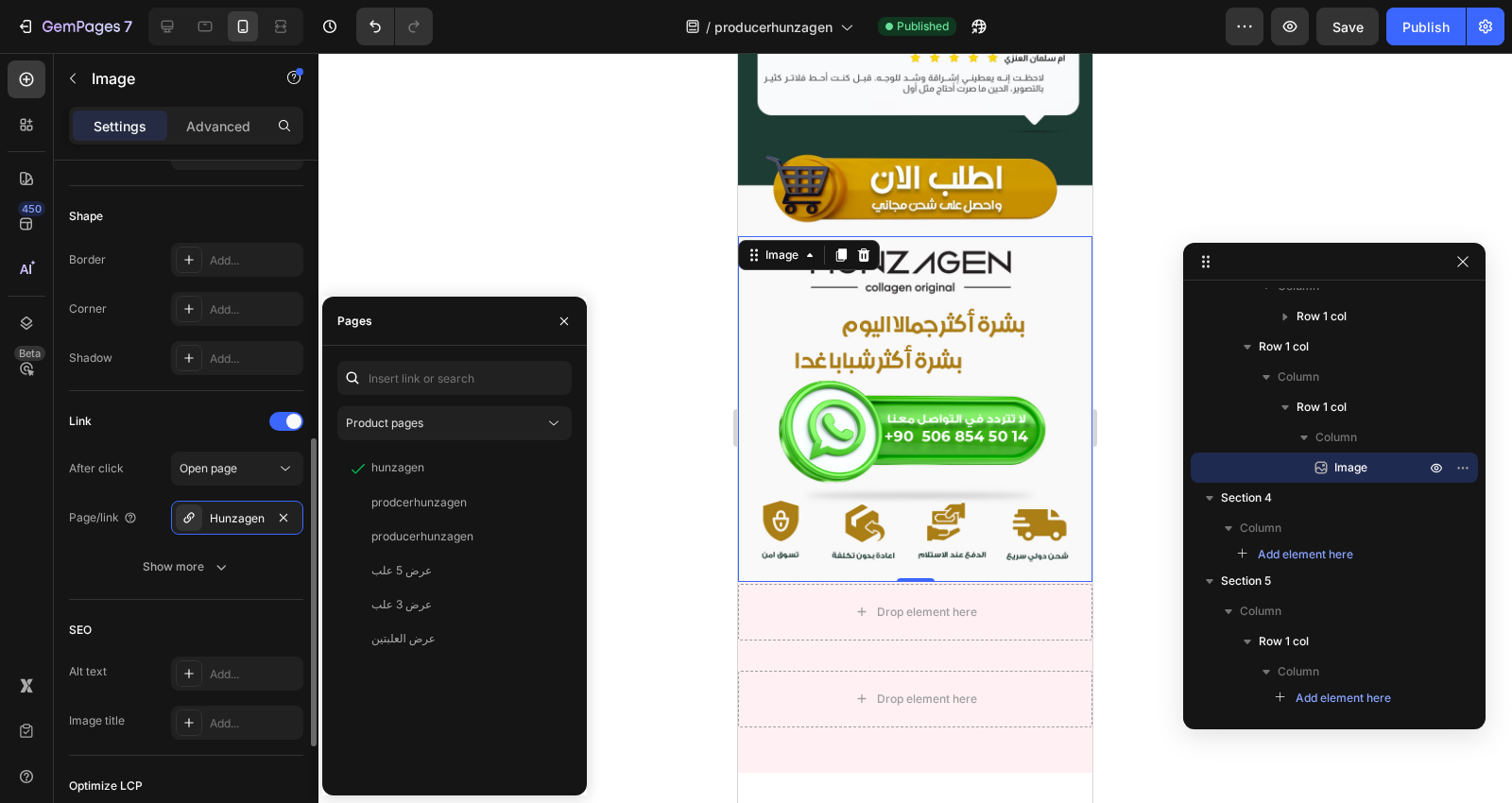
click at [206, 406] on div "Link" at bounding box center [186, 422] width 235 height 31
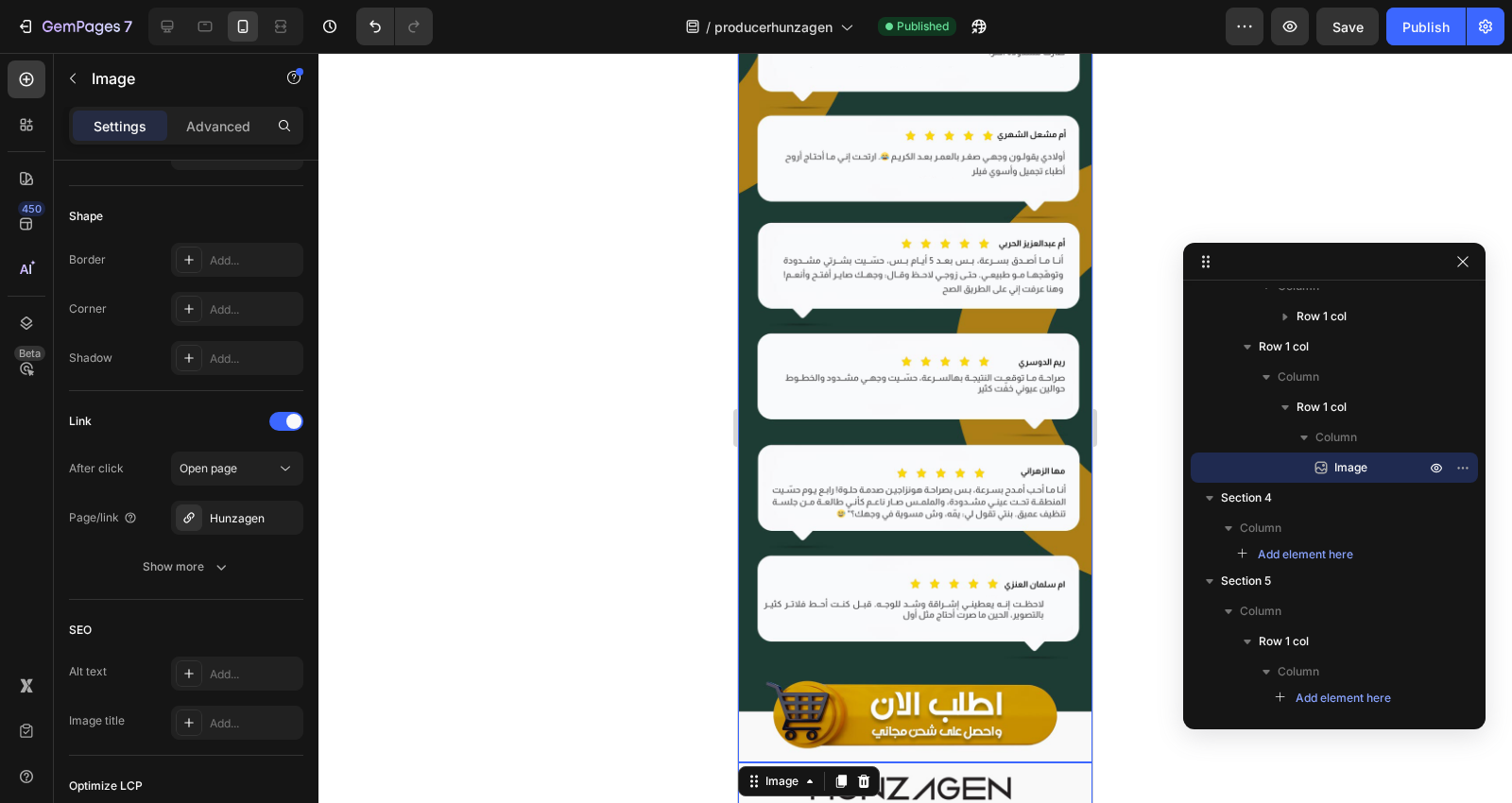
scroll to position [7335, 0]
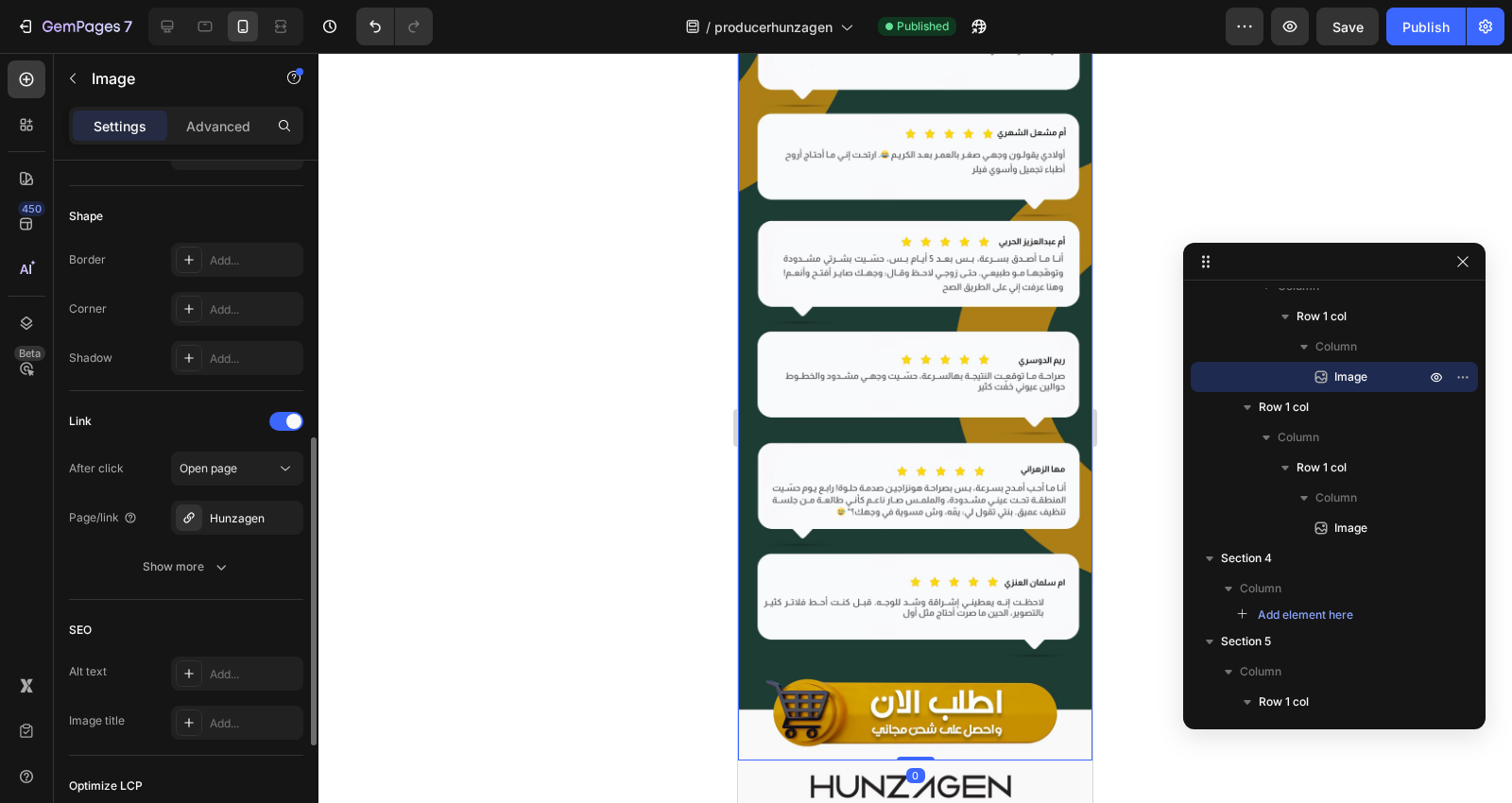
scroll to position [628, 0]
click at [228, 475] on span "Open page" at bounding box center [208, 469] width 57 height 14
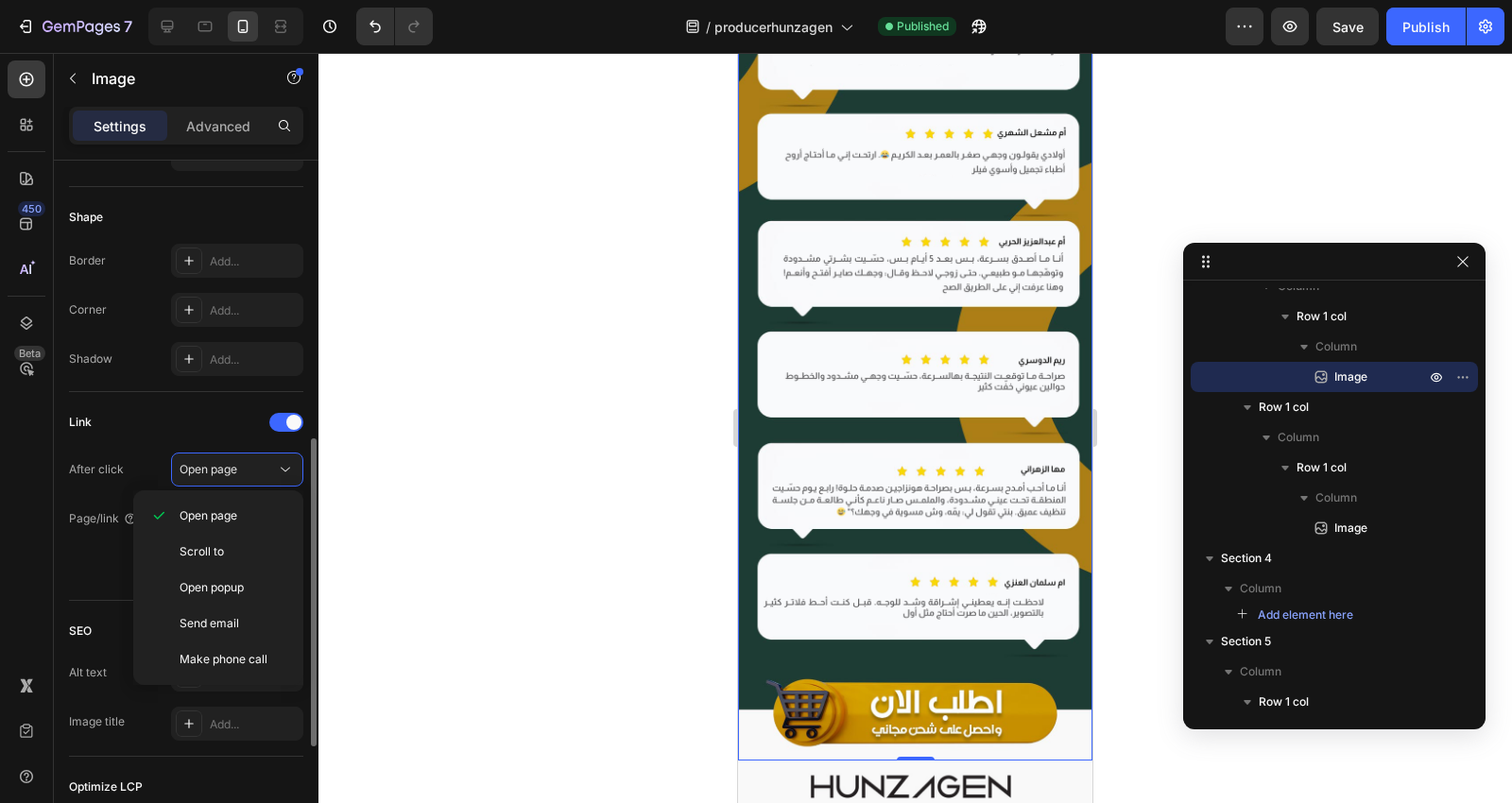
click at [213, 407] on div "Link" at bounding box center [186, 422] width 235 height 31
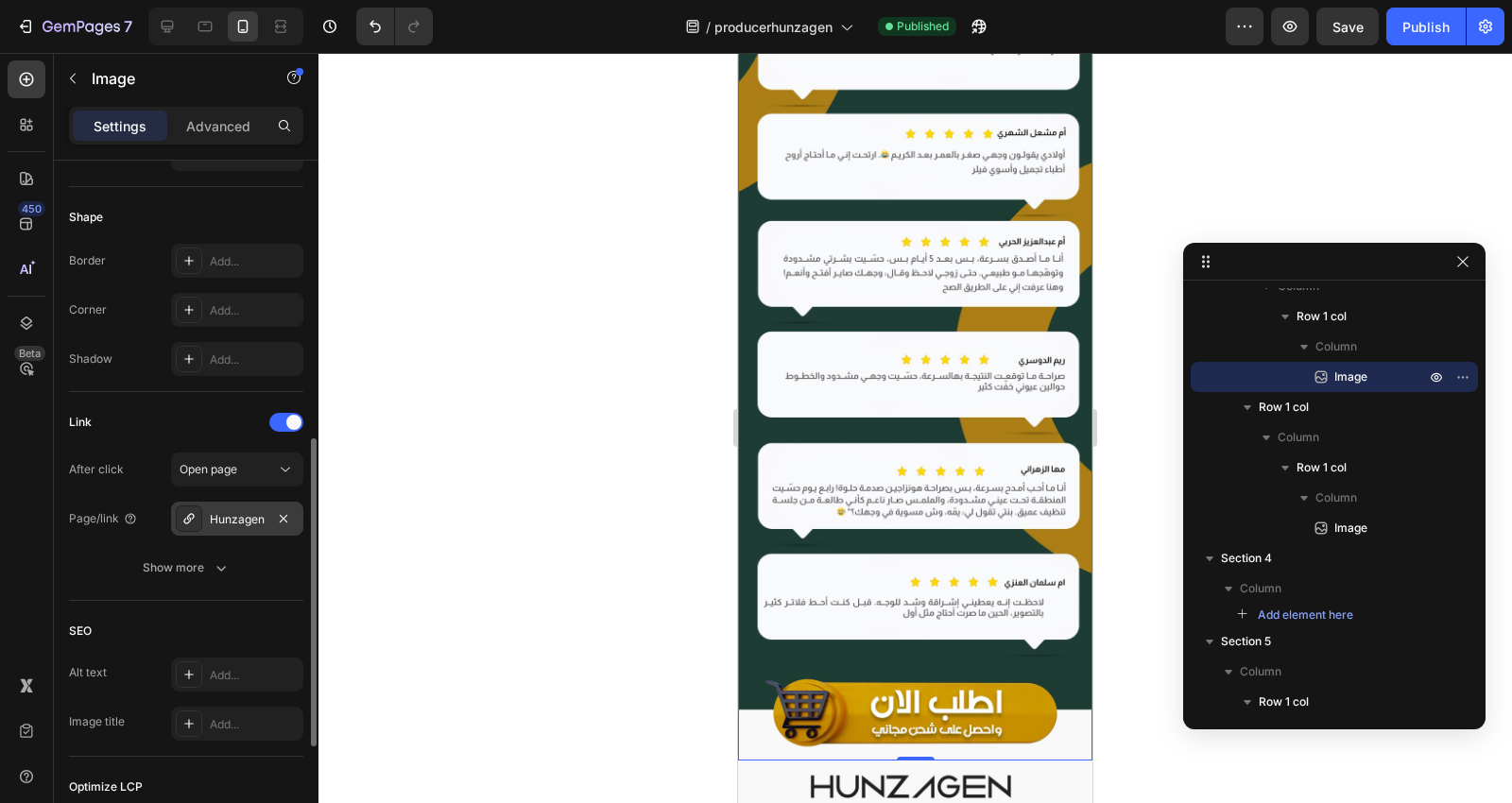
click at [240, 511] on div "Hunzagen" at bounding box center [236, 520] width 54 height 17
click at [218, 425] on div "Link" at bounding box center [186, 422] width 235 height 31
click at [218, 505] on div "Hunzagen" at bounding box center [236, 519] width 133 height 34
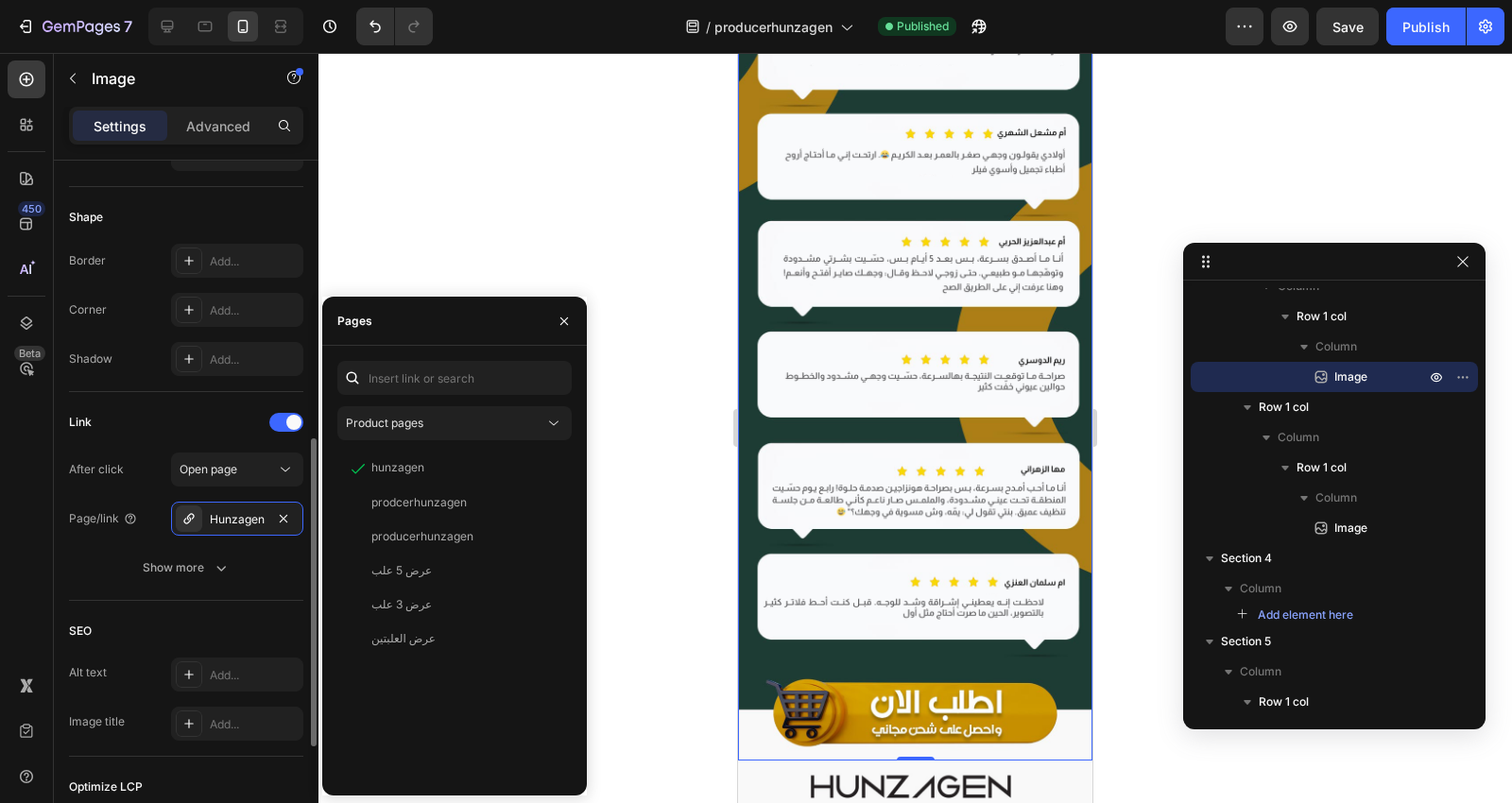
click at [218, 413] on div "Link" at bounding box center [186, 422] width 235 height 31
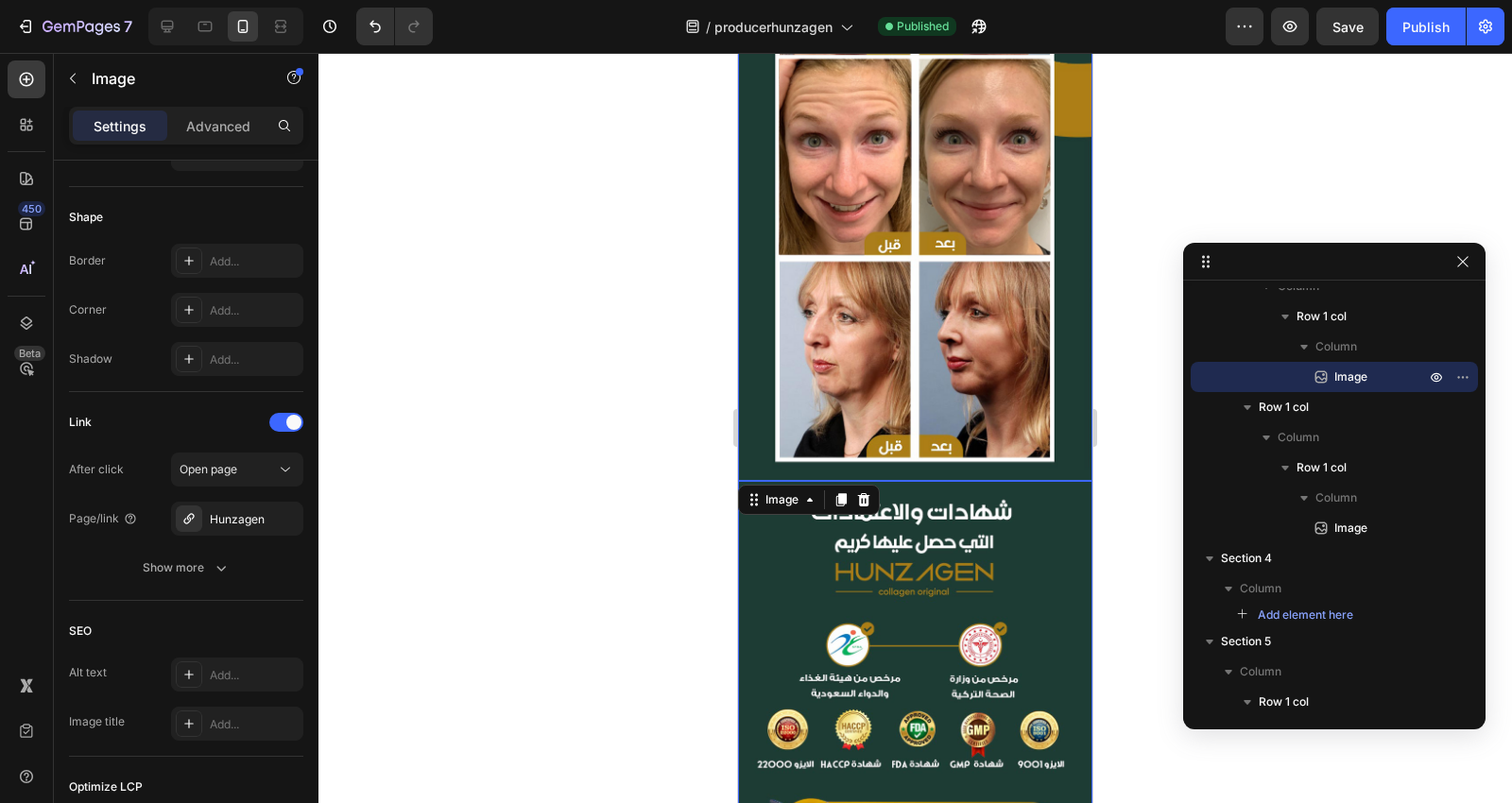
scroll to position [5445, 0]
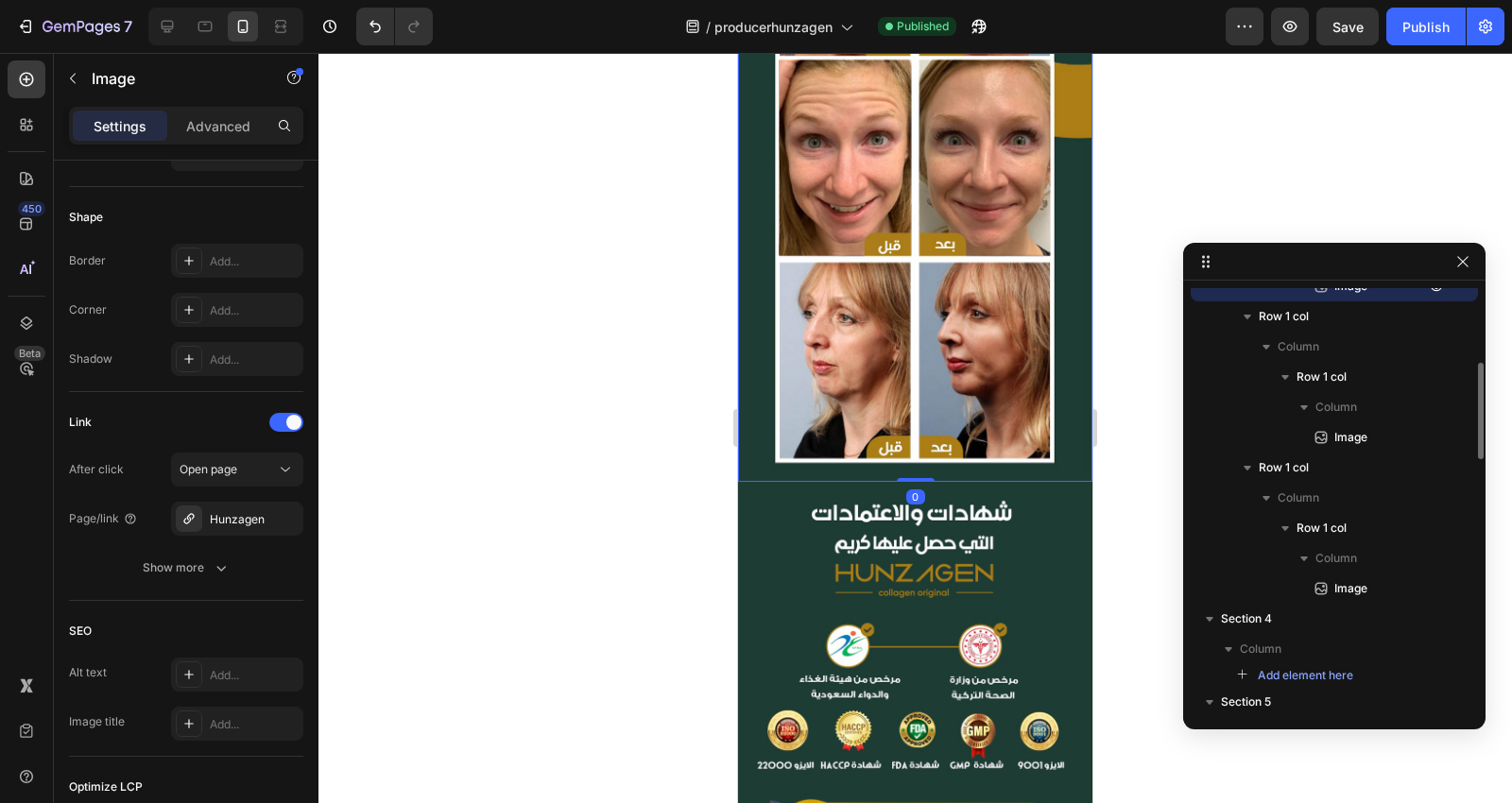
scroll to position [1108, 0]
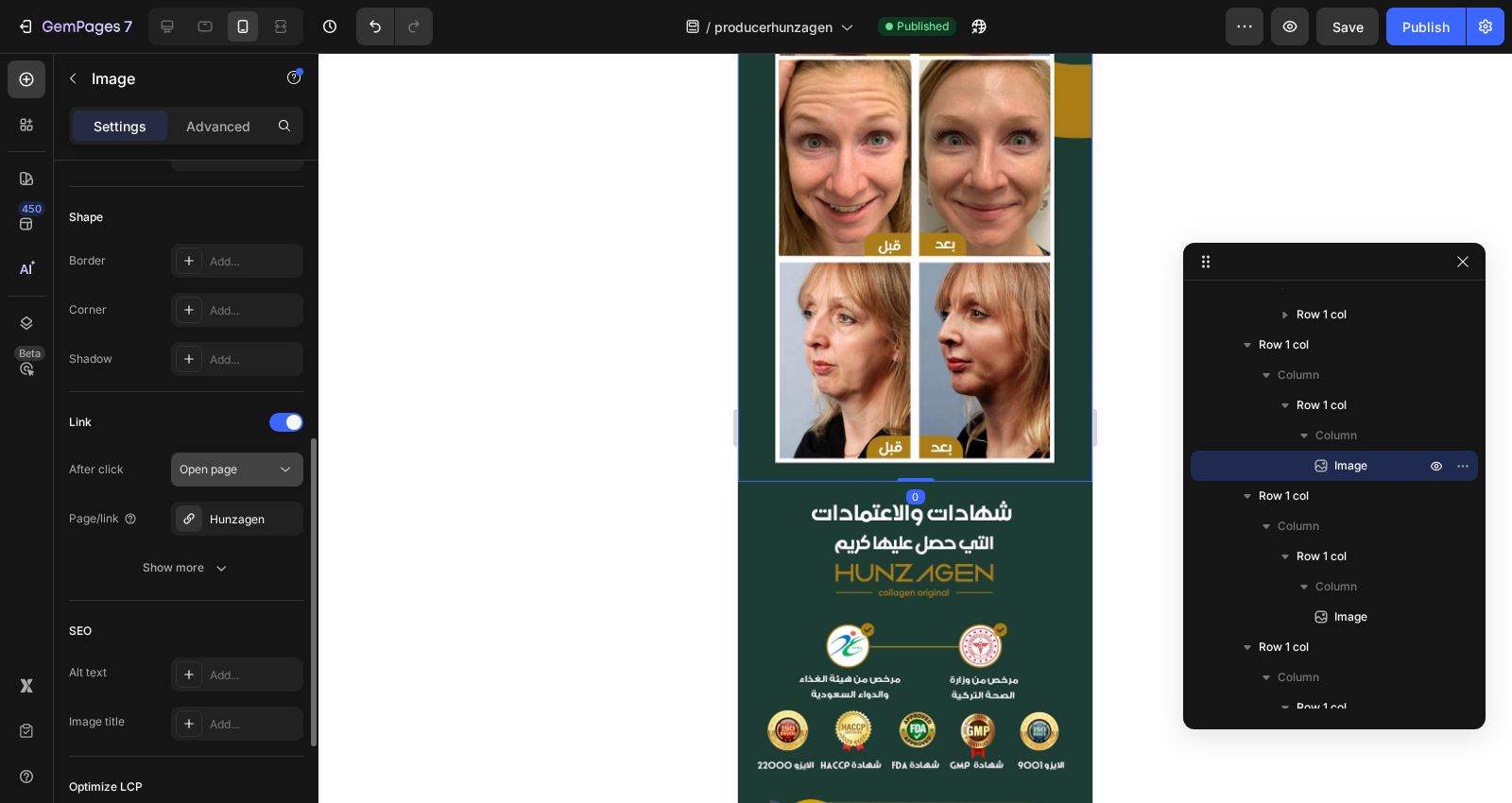
click at [193, 474] on span "Open page" at bounding box center [208, 469] width 57 height 14
click at [206, 416] on div "Link" at bounding box center [186, 422] width 235 height 31
click at [224, 504] on div "Hunzagen" at bounding box center [236, 519] width 133 height 34
click at [219, 407] on div "Link" at bounding box center [186, 422] width 235 height 31
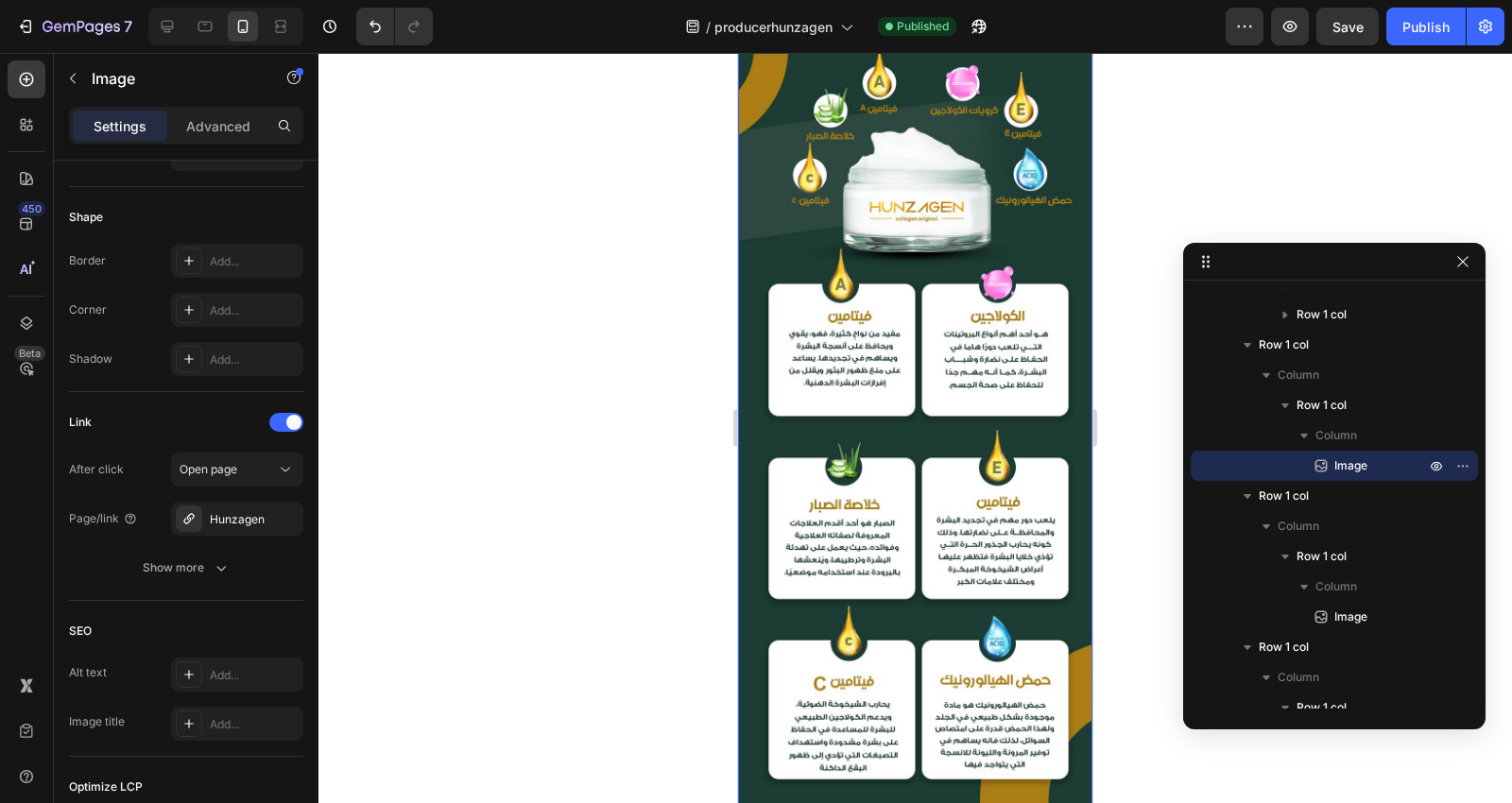
scroll to position [3029, 0]
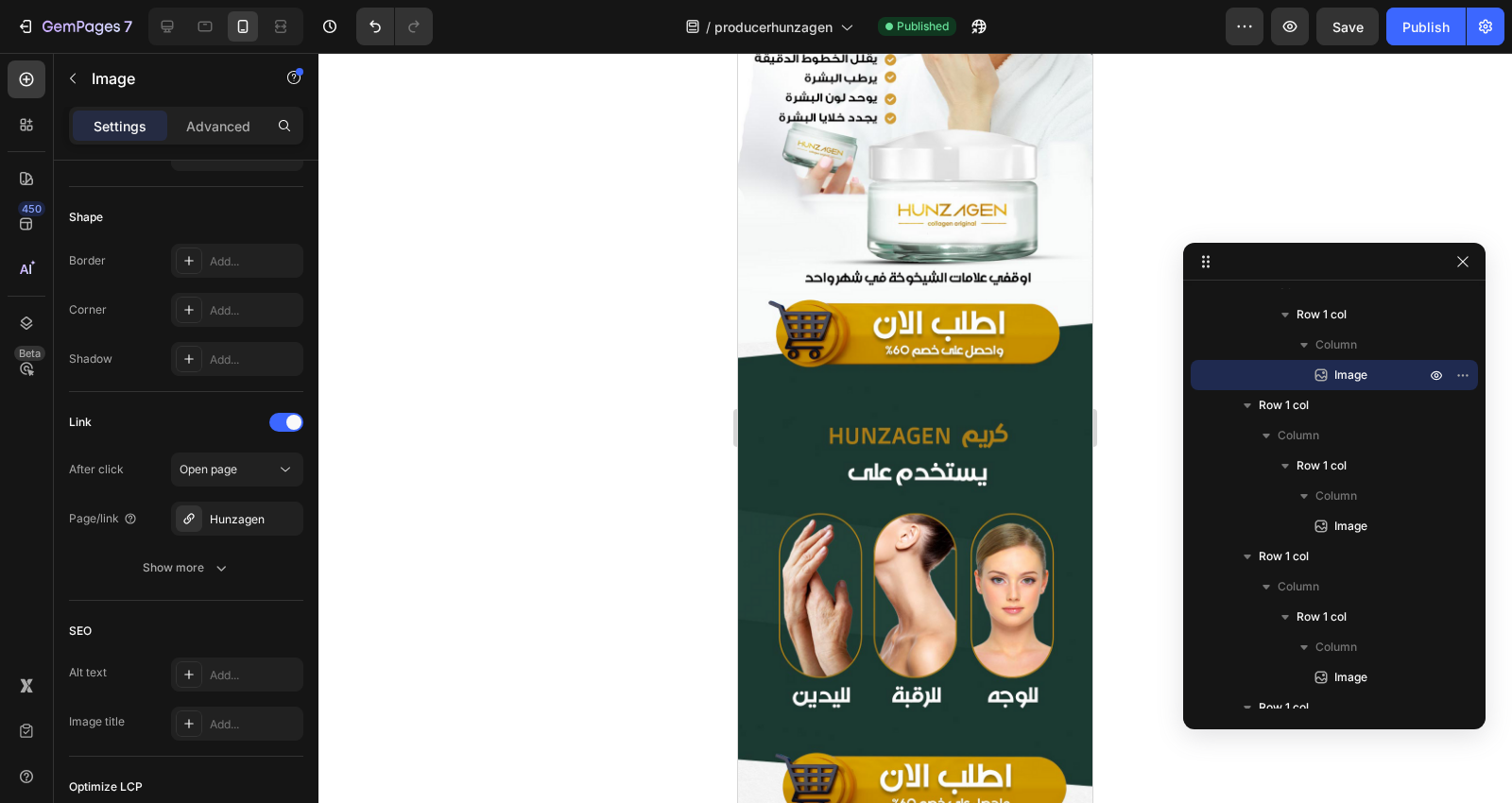
scroll to position [0, 0]
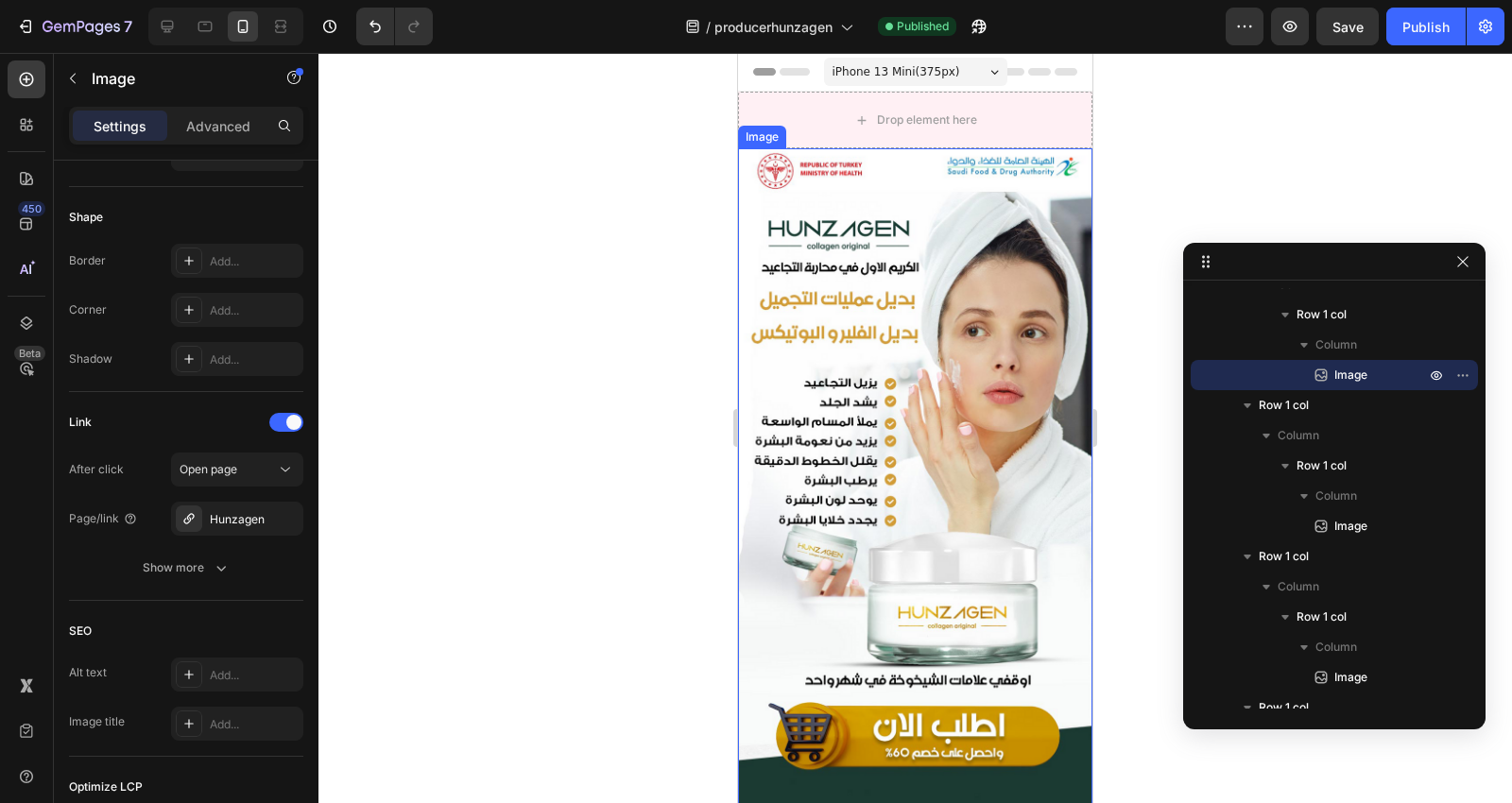
click at [857, 334] on img at bounding box center [915, 701] width 355 height 1105
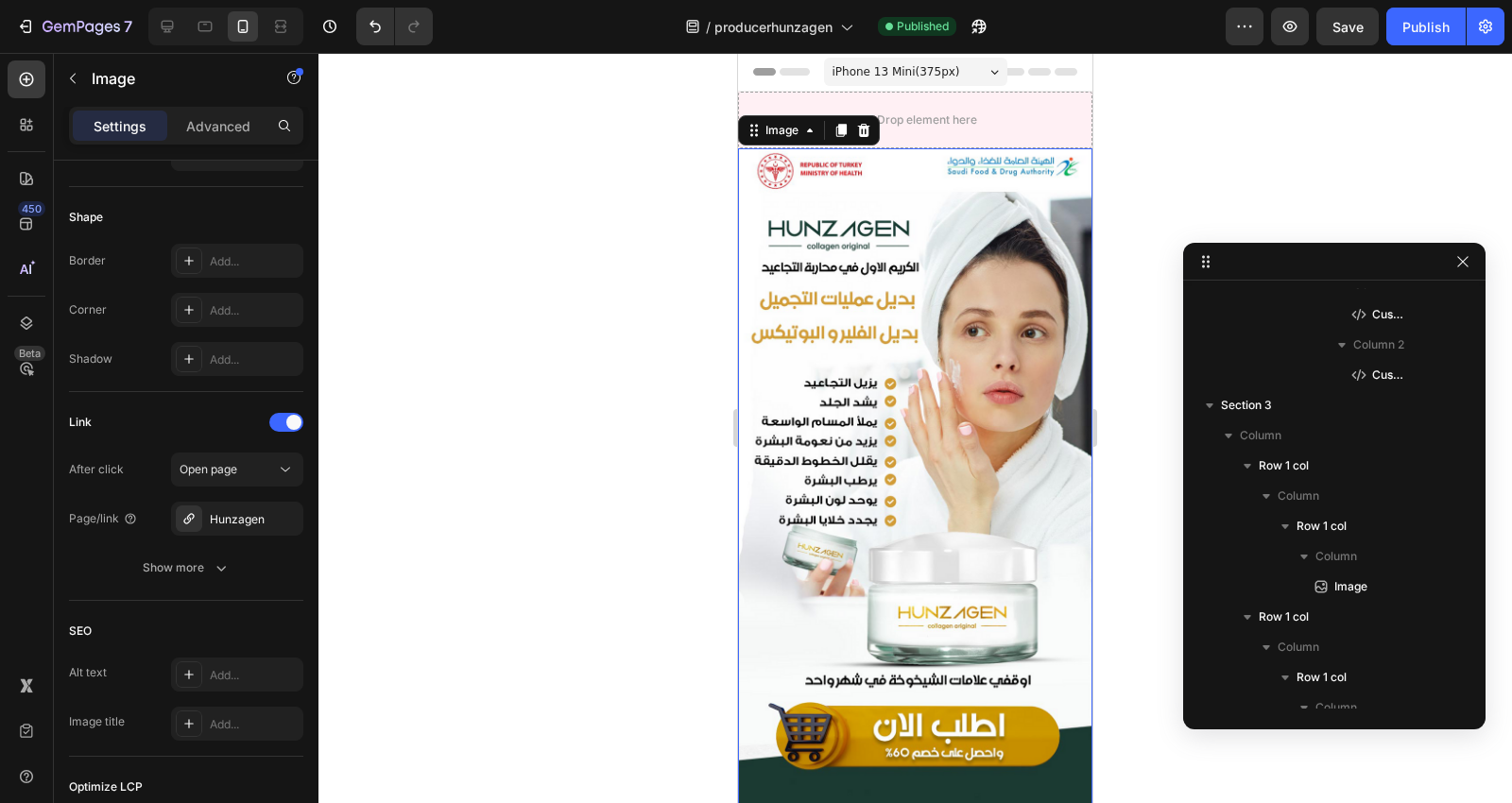
scroll to position [50, 0]
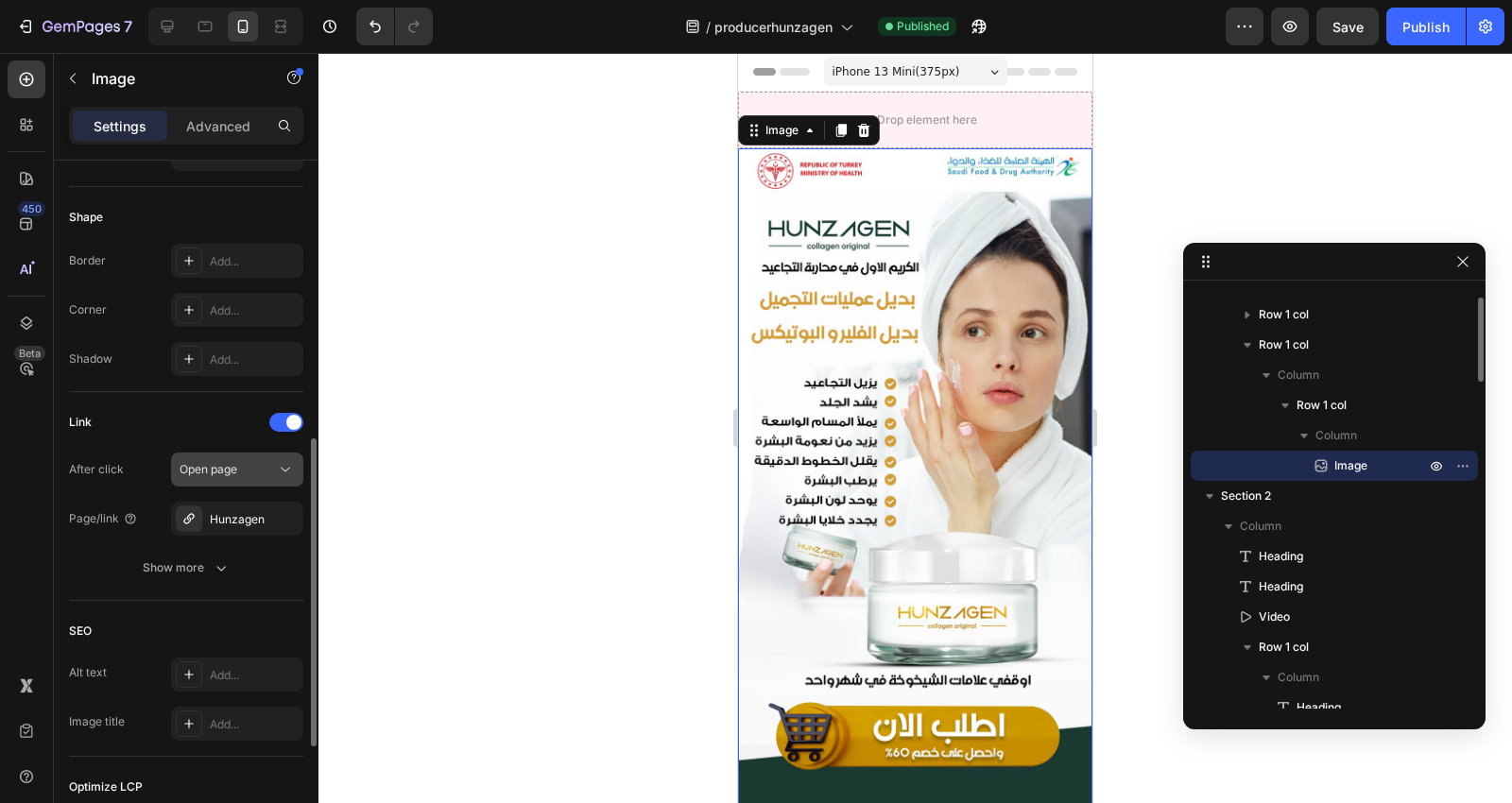
click at [225, 462] on span "Open page" at bounding box center [208, 470] width 57 height 17
click at [219, 413] on div "Link" at bounding box center [186, 422] width 235 height 31
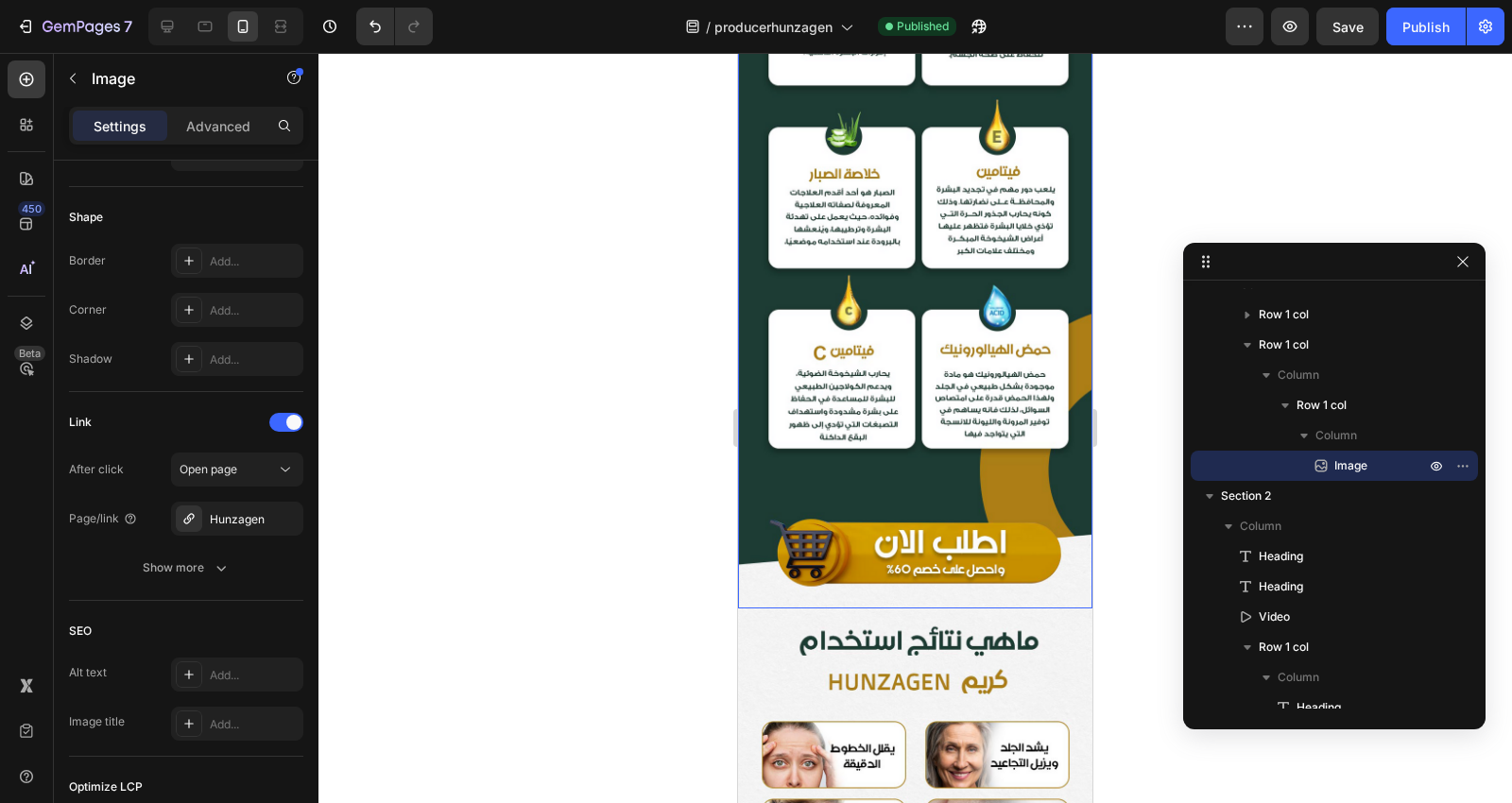
scroll to position [2940, 0]
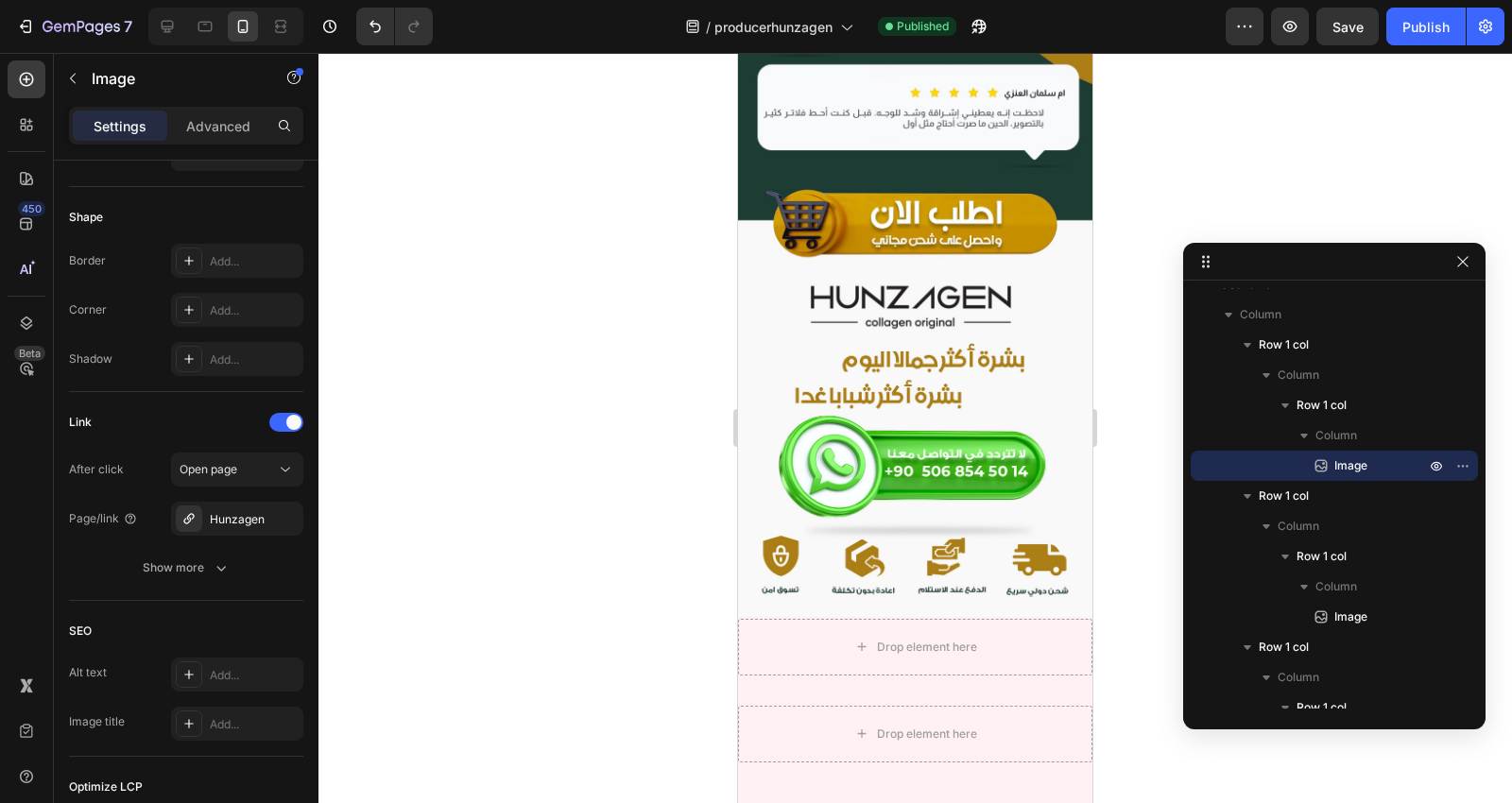
scroll to position [7859, 0]
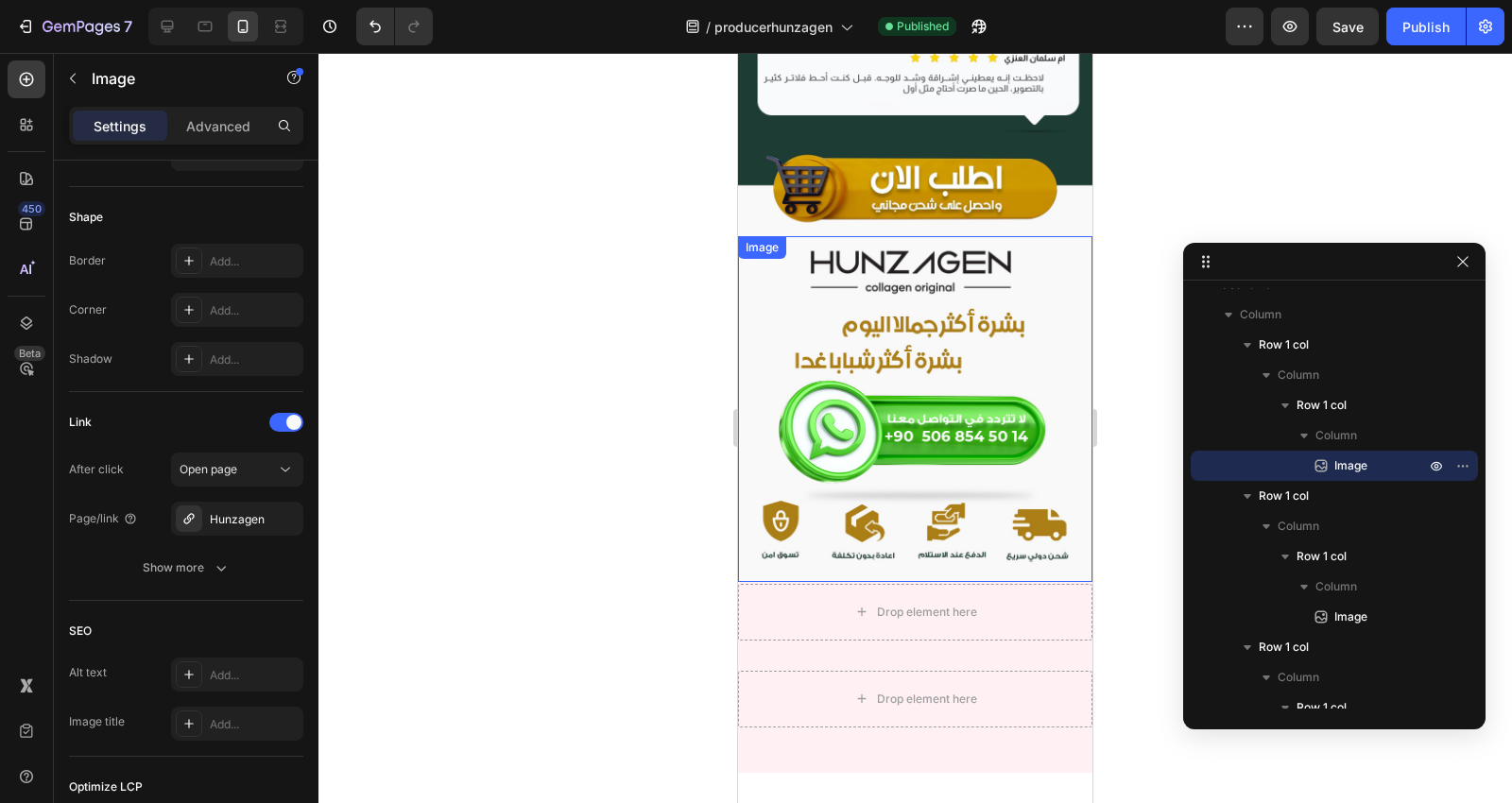
click at [882, 271] on img at bounding box center [915, 409] width 355 height 346
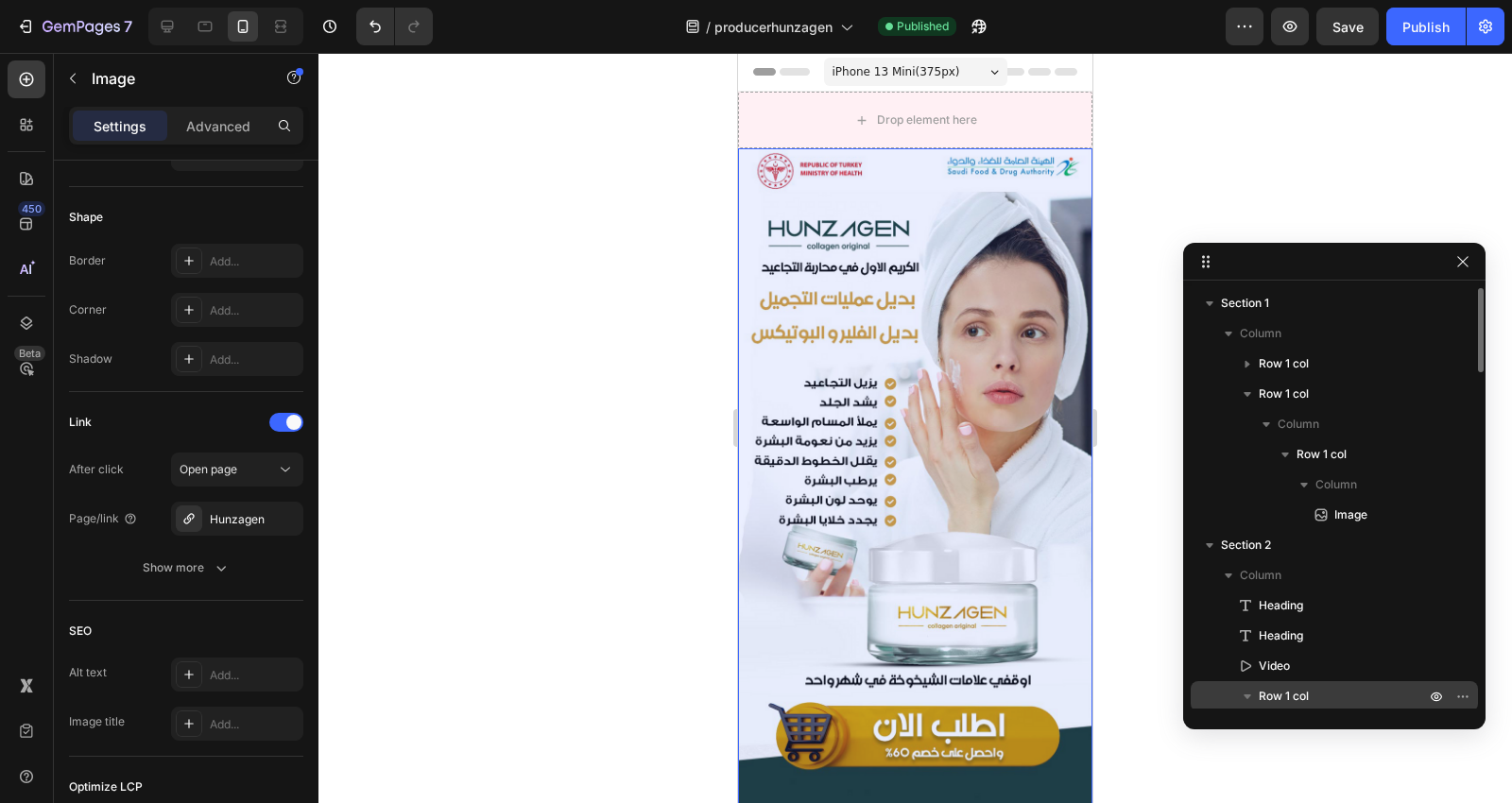
scroll to position [0, 0]
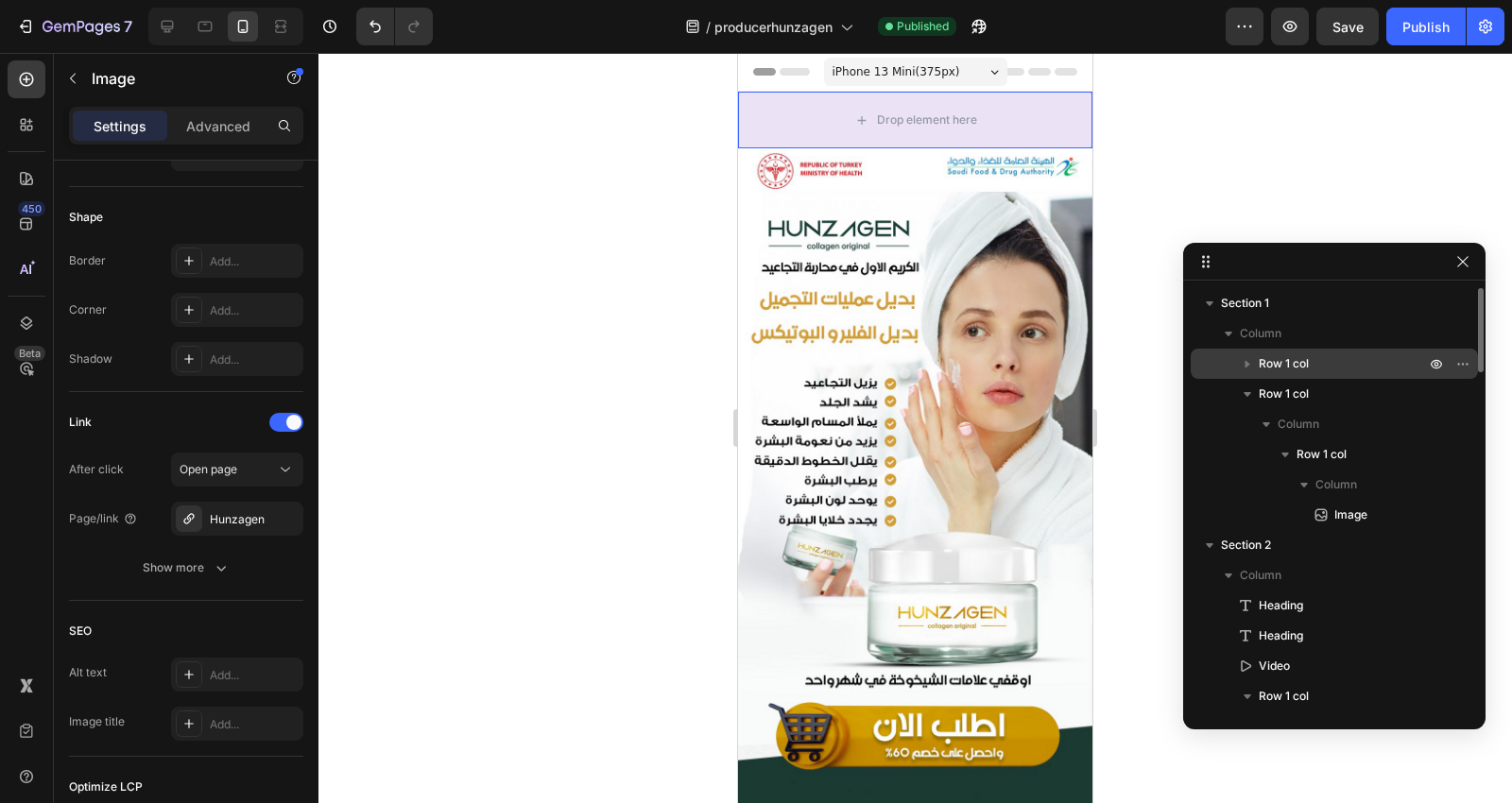
click at [1307, 358] on span "Row 1 col" at bounding box center [1283, 364] width 51 height 19
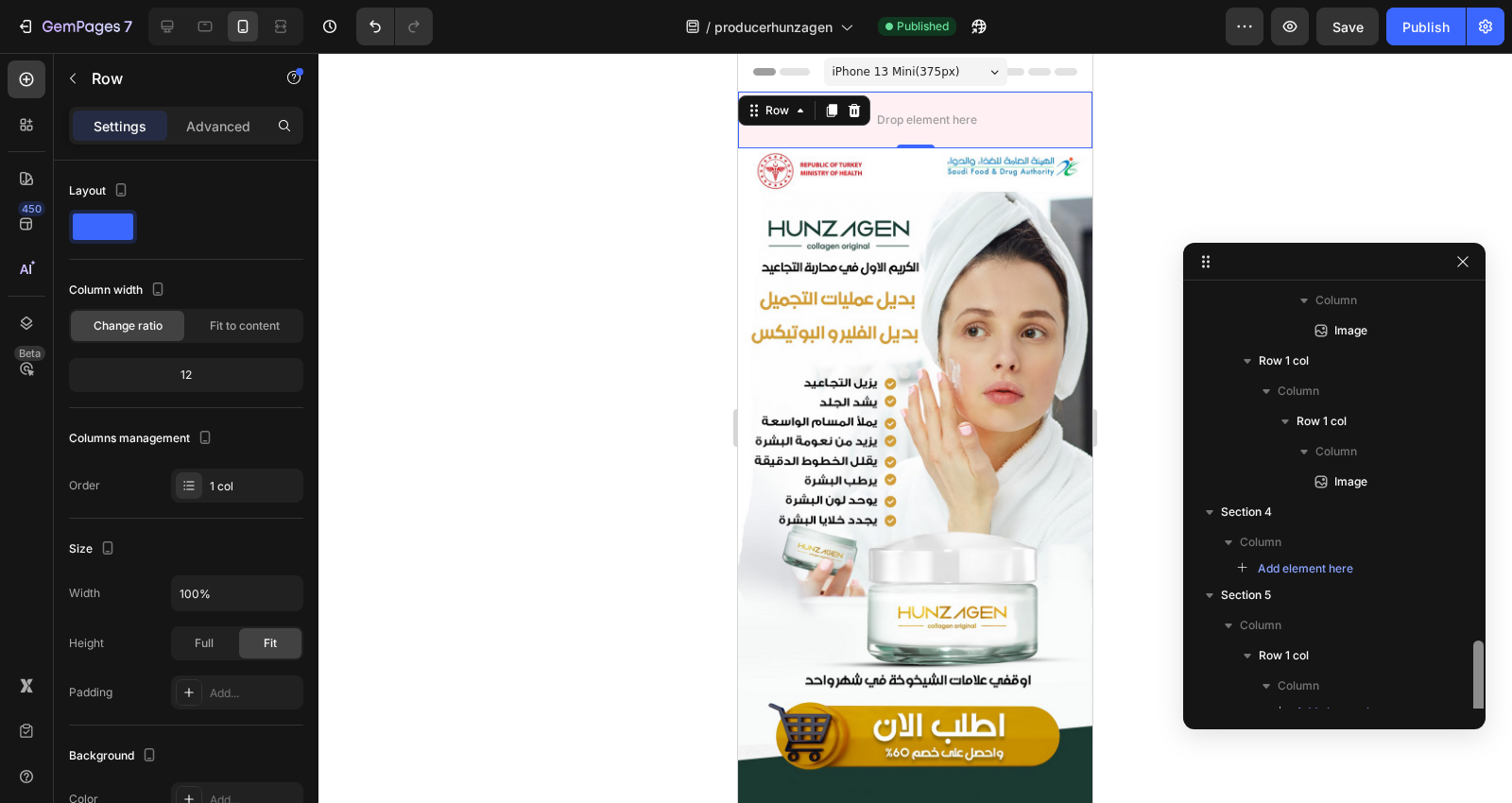
scroll to position [1741, 0]
drag, startPoint x: 1474, startPoint y: 333, endPoint x: 1456, endPoint y: 726, distance: 393.4
click at [1456, 726] on div "Section 1 Column Row 1 col Column Row 1 col Row 1 col Column Row 1 col Column I…" at bounding box center [1334, 486] width 302 height 486
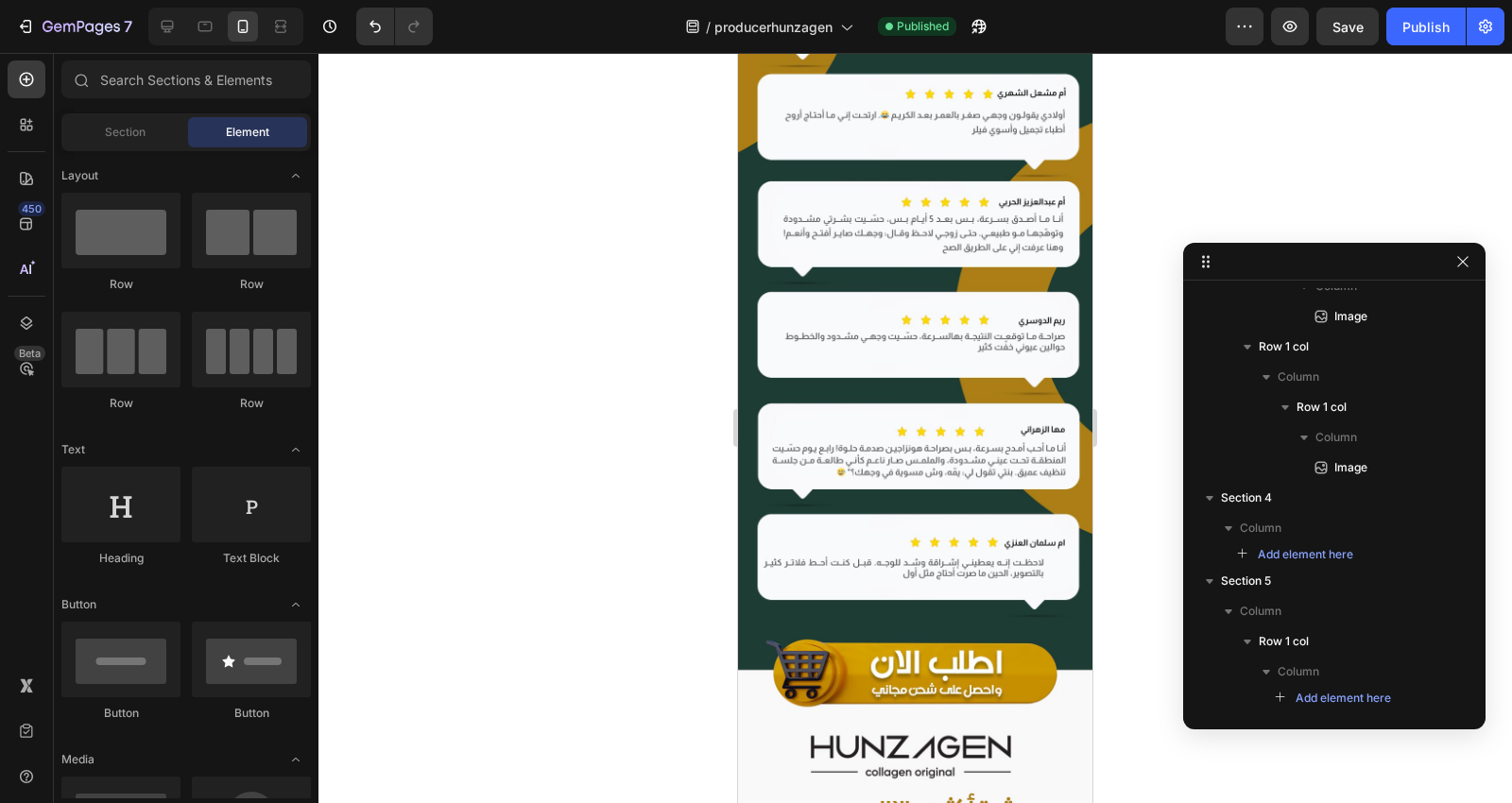
scroll to position [7859, 0]
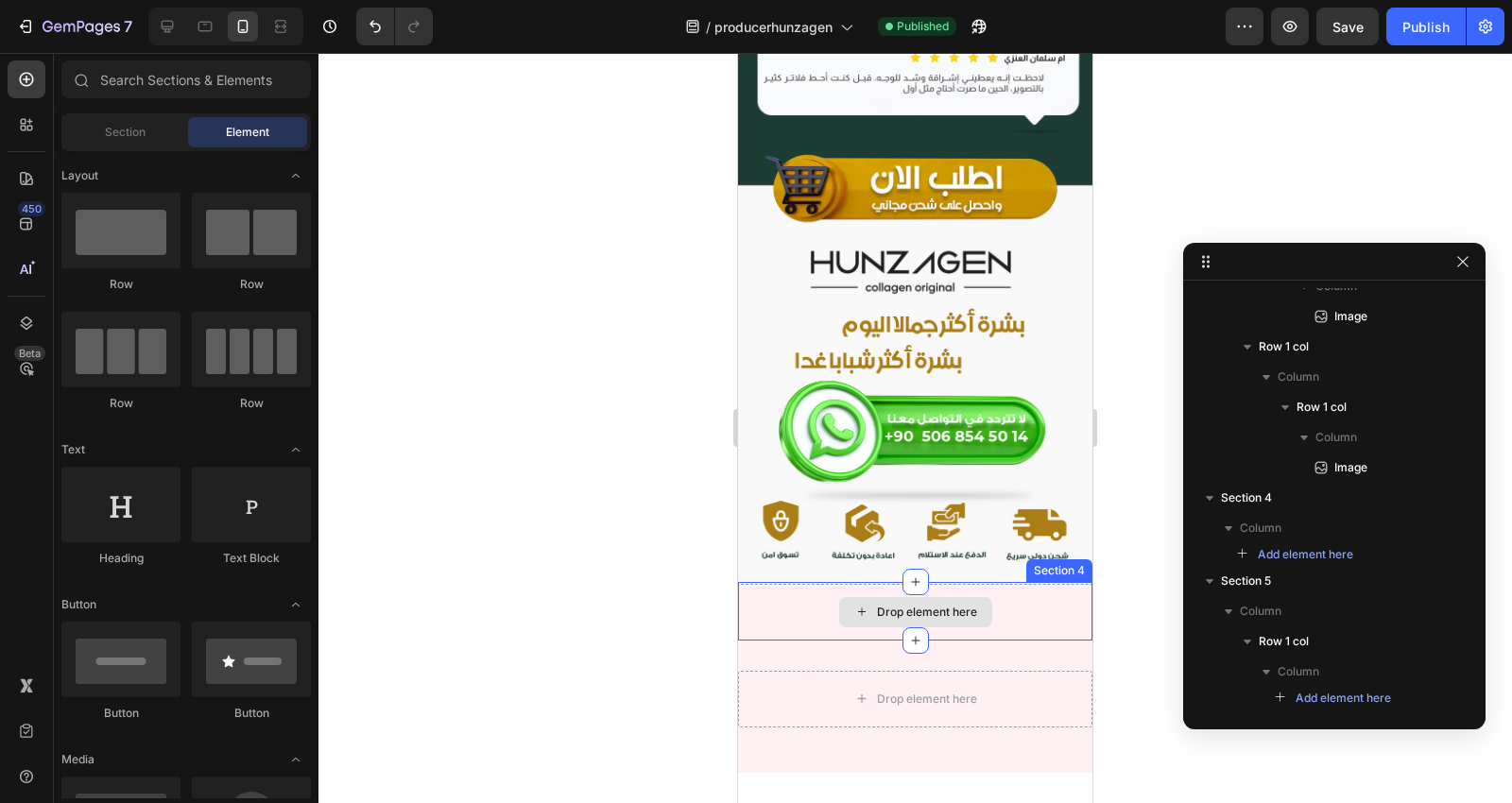
click at [1045, 585] on div "Drop element here" at bounding box center [915, 612] width 355 height 56
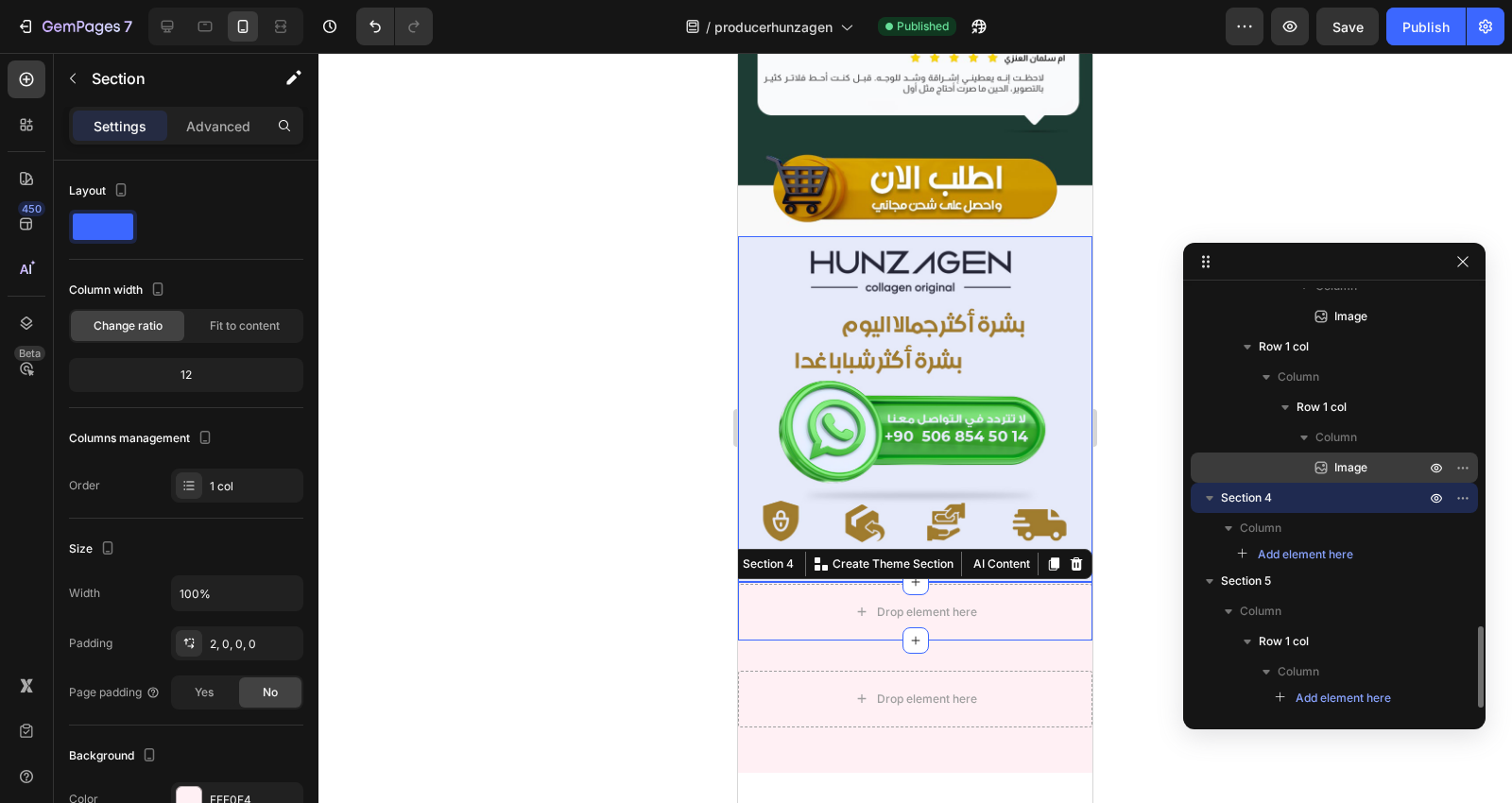
click at [1351, 478] on div "Image" at bounding box center [1334, 468] width 272 height 31
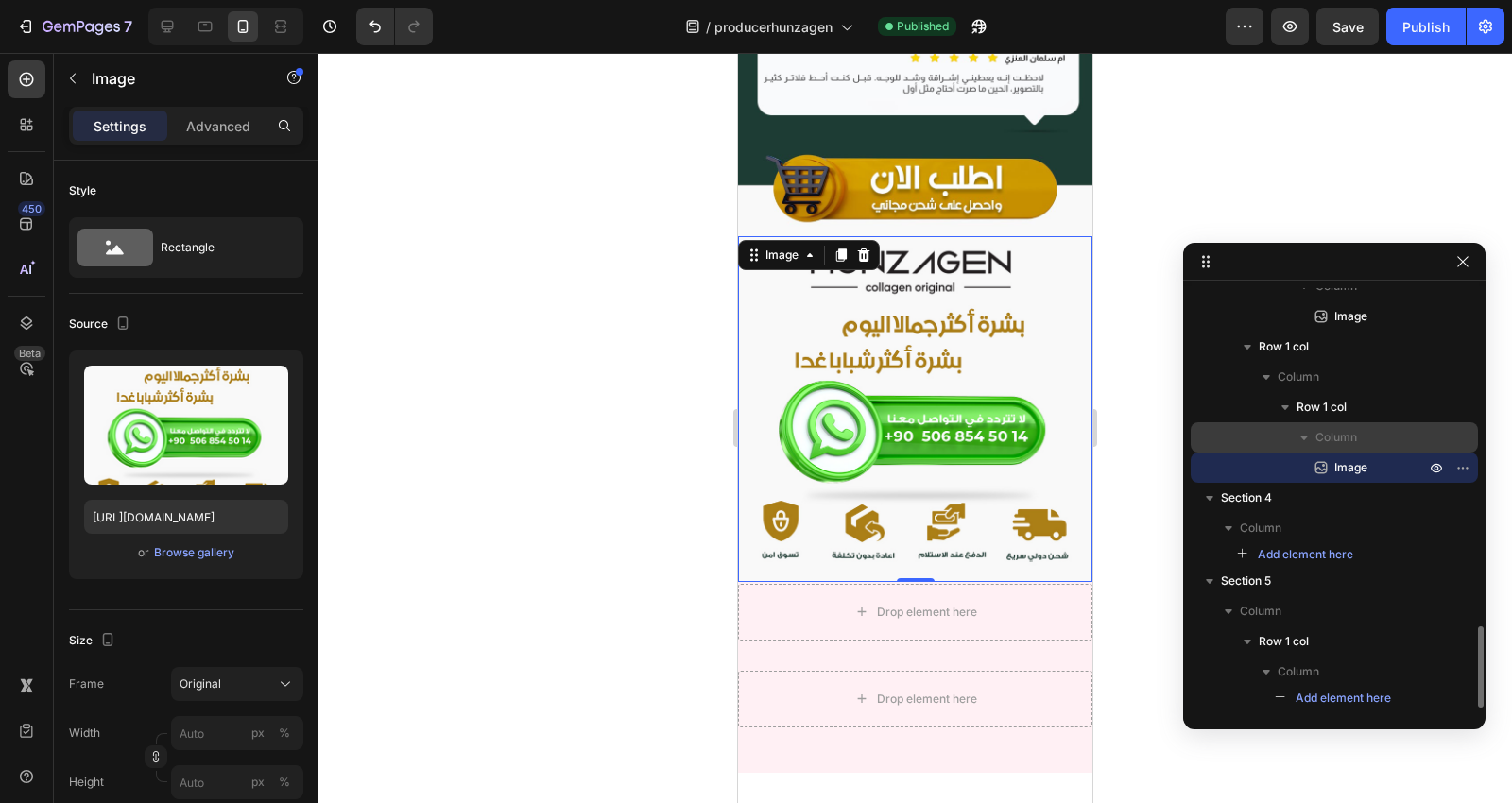
click at [1354, 436] on span "Column" at bounding box center [1337, 438] width 42 height 19
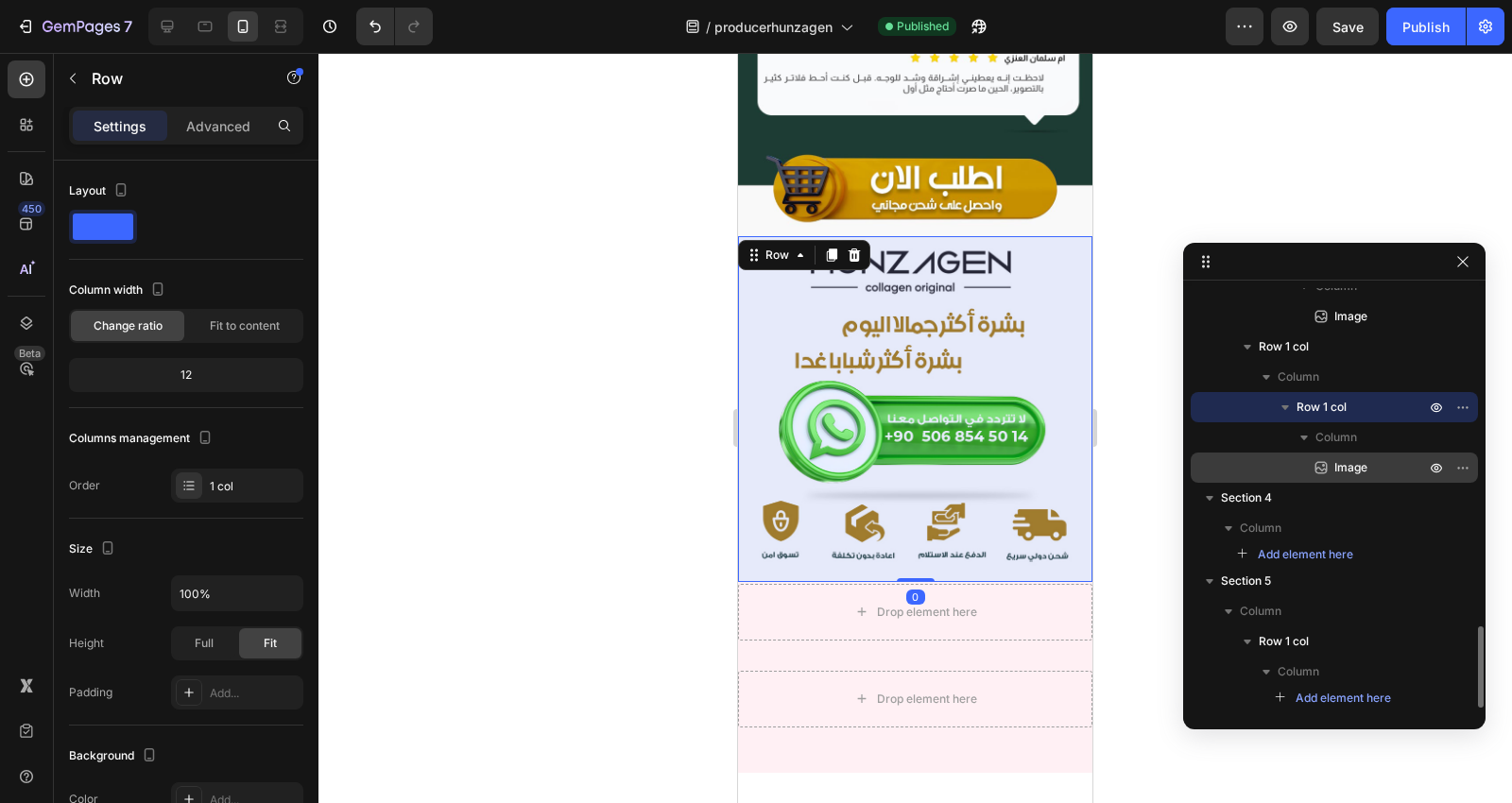
click at [1354, 475] on span "Image" at bounding box center [1350, 468] width 33 height 19
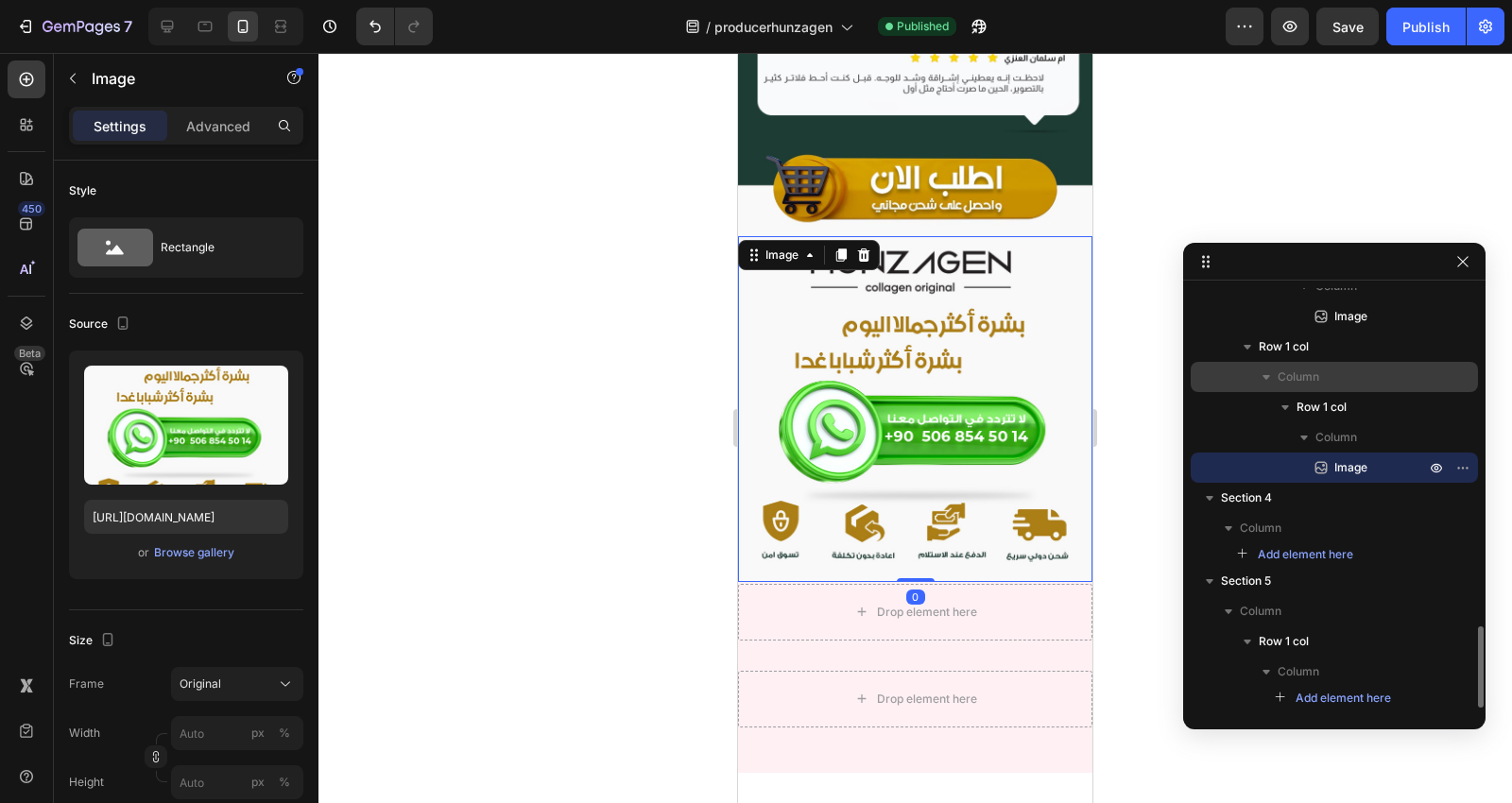
click at [1352, 388] on div "Column" at bounding box center [1334, 378] width 272 height 31
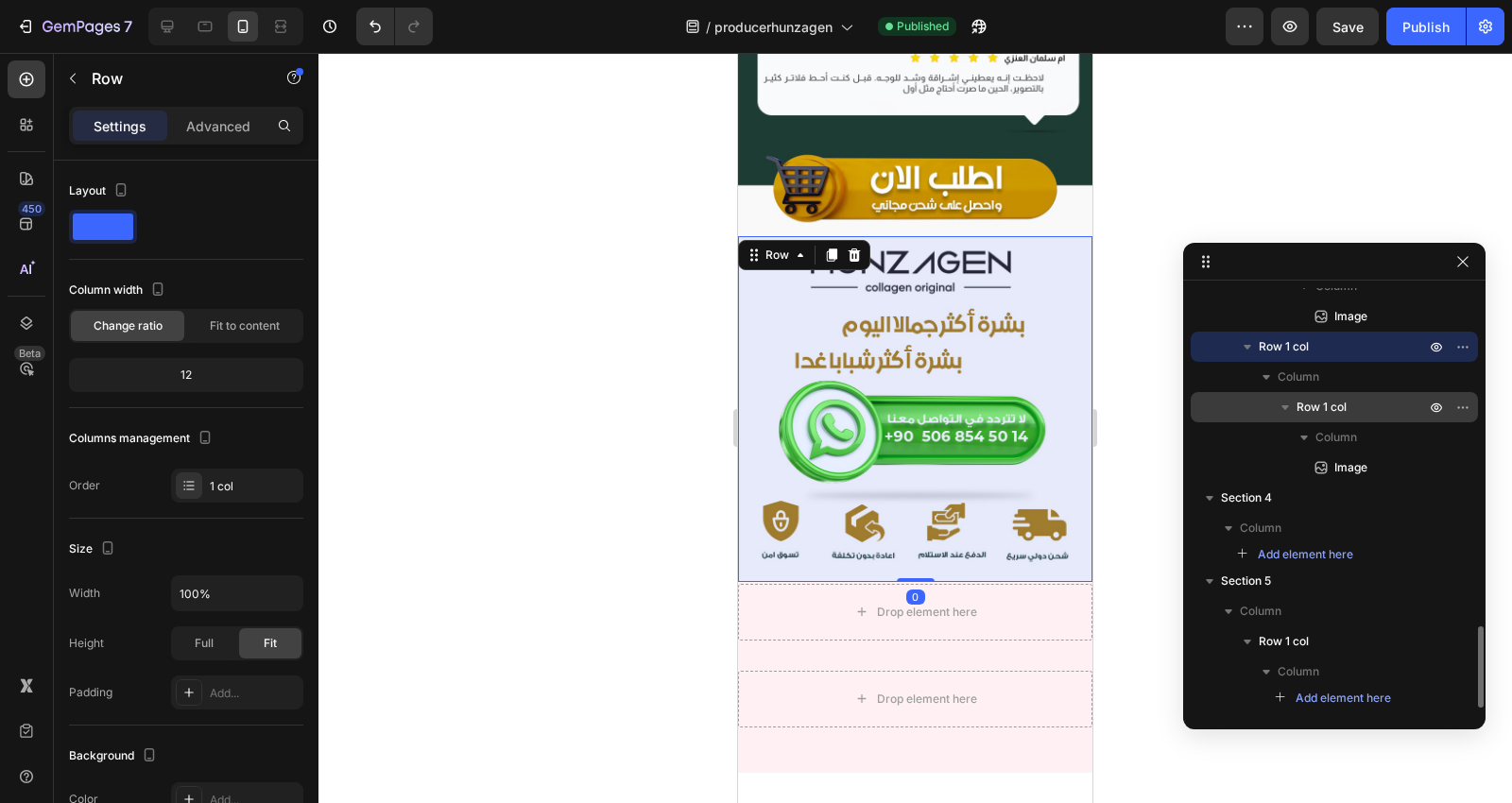
click at [1352, 407] on p "Row 1 col" at bounding box center [1362, 407] width 133 height 19
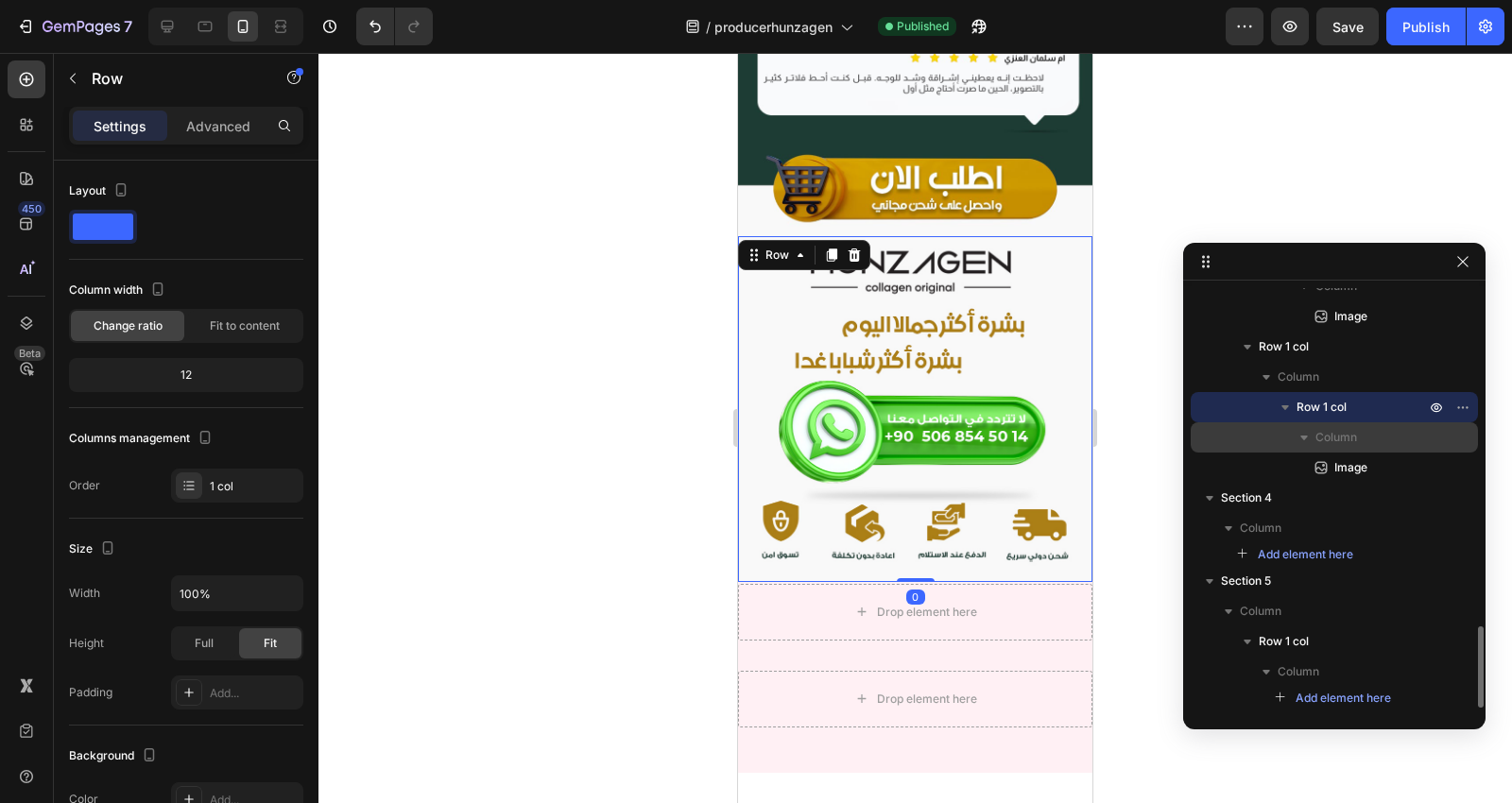
click at [1349, 426] on div "Column" at bounding box center [1334, 438] width 272 height 31
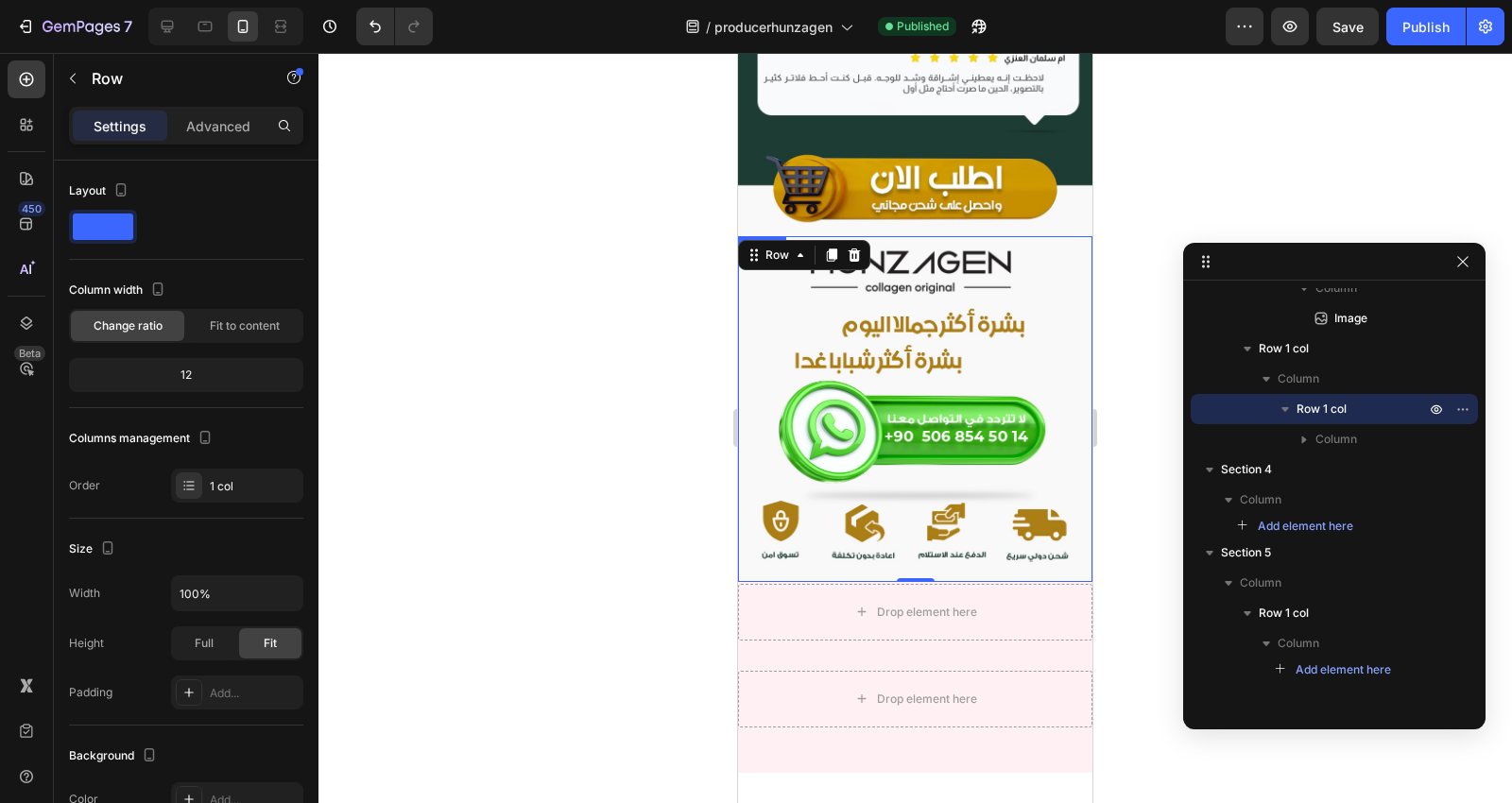
click at [999, 237] on img at bounding box center [915, 409] width 355 height 346
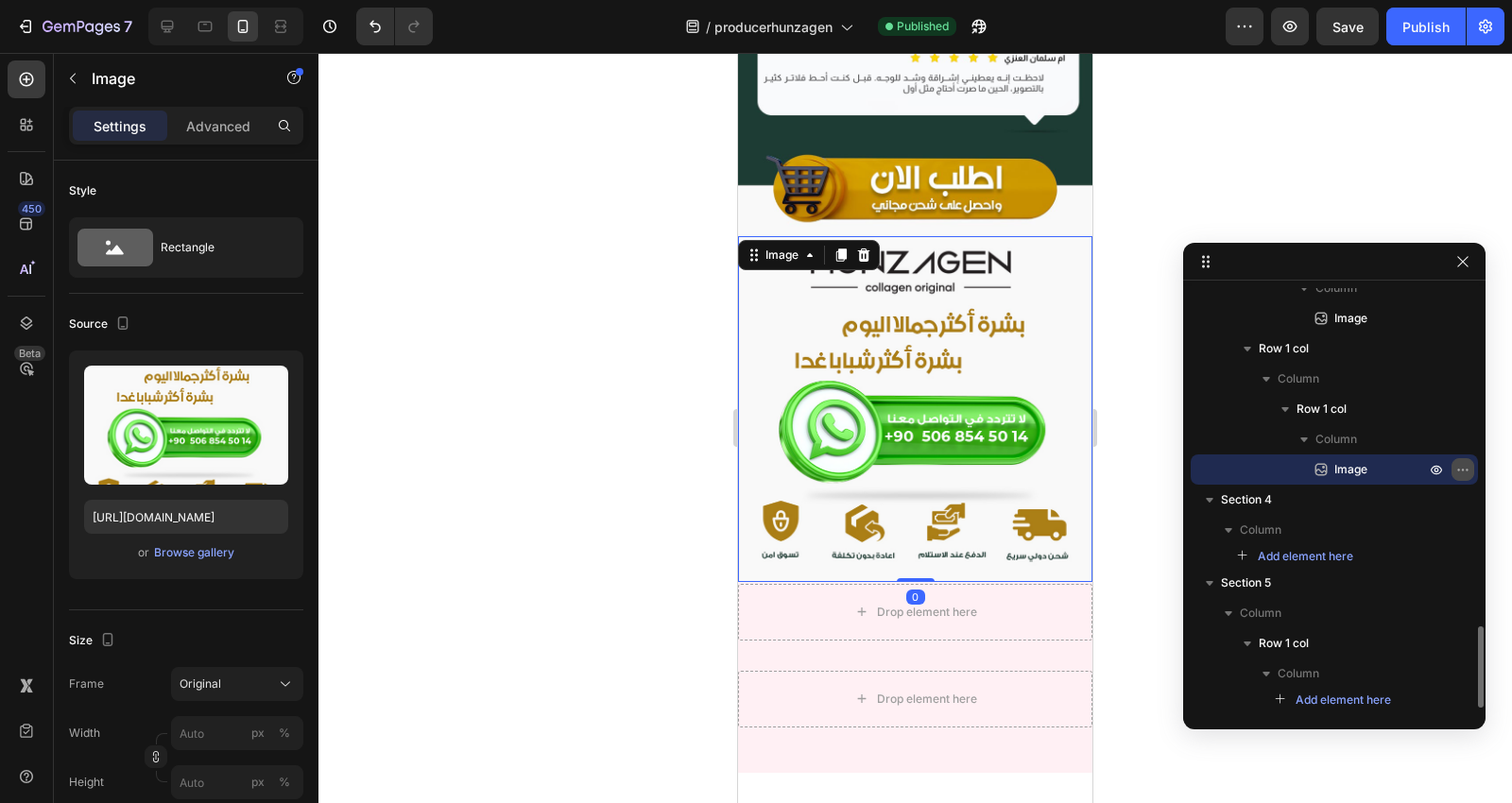
click at [1459, 468] on icon "button" at bounding box center [1462, 470] width 15 height 15
click at [24, 83] on icon at bounding box center [27, 79] width 19 height 19
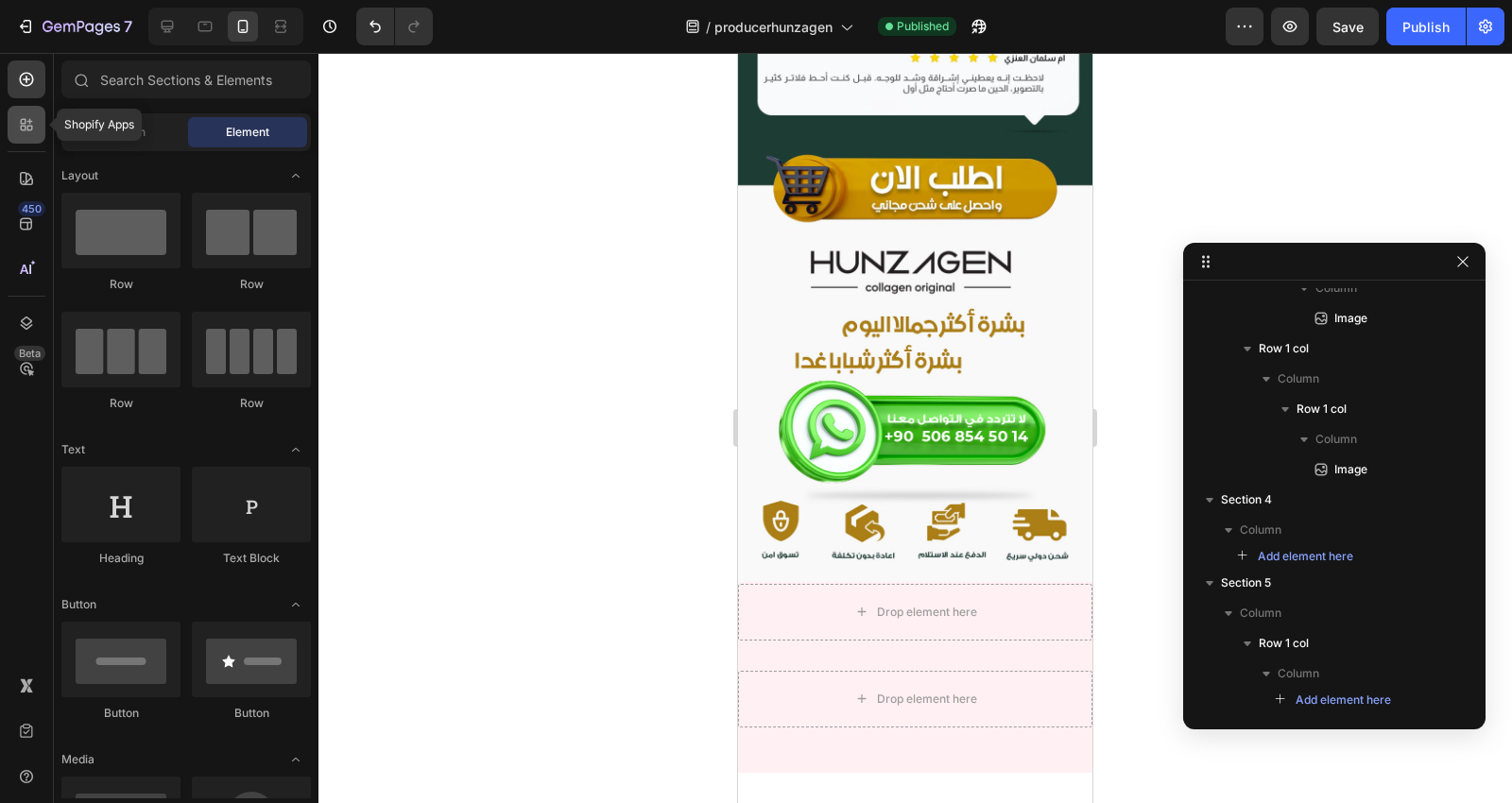
click at [26, 116] on icon at bounding box center [27, 125] width 19 height 19
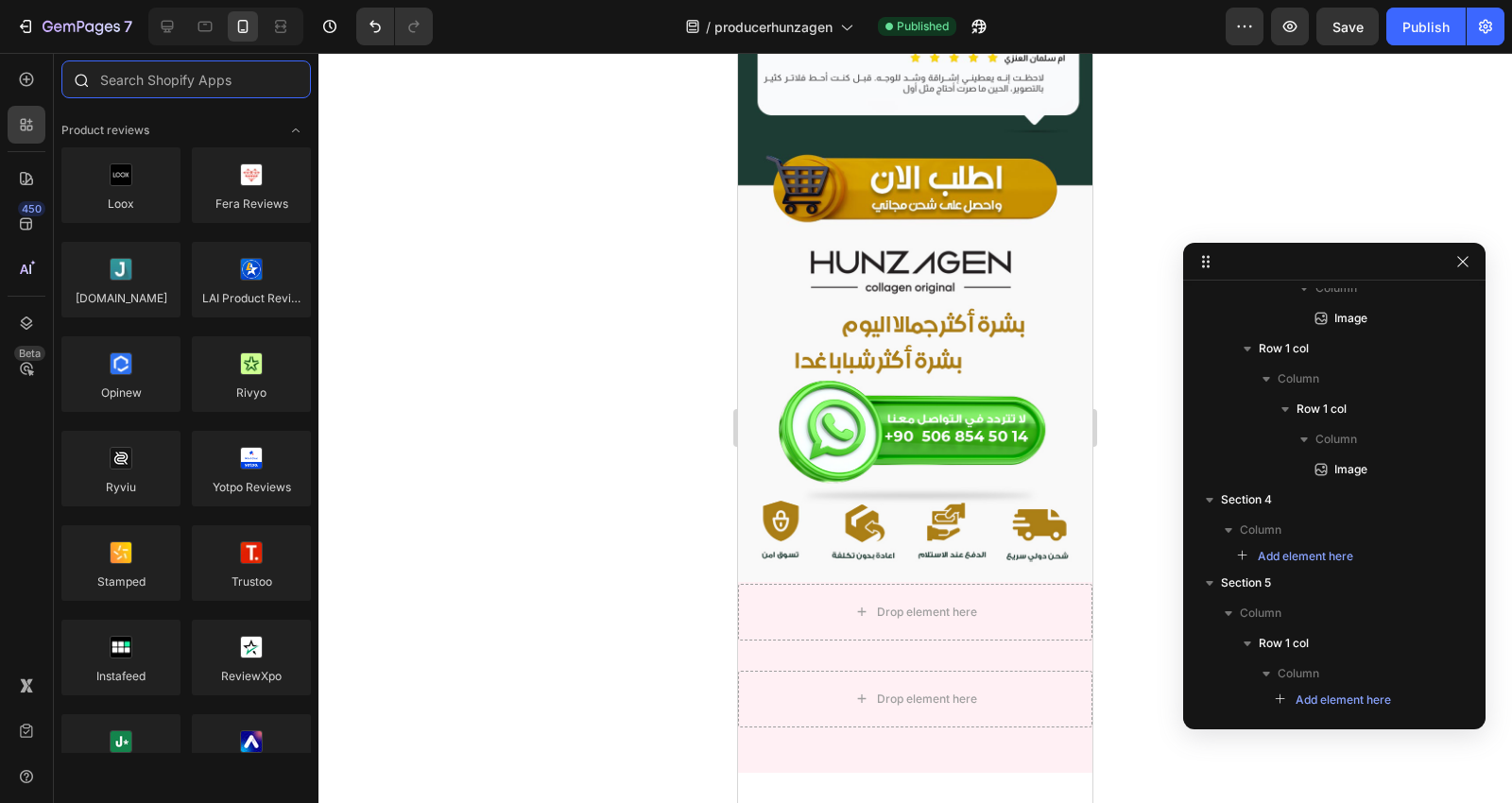
click at [118, 85] on input "text" at bounding box center [186, 79] width 250 height 38
click at [129, 85] on input "text" at bounding box center [186, 79] width 250 height 38
click at [136, 76] on input "text" at bounding box center [186, 79] width 250 height 38
click at [183, 85] on input "text" at bounding box center [186, 79] width 250 height 38
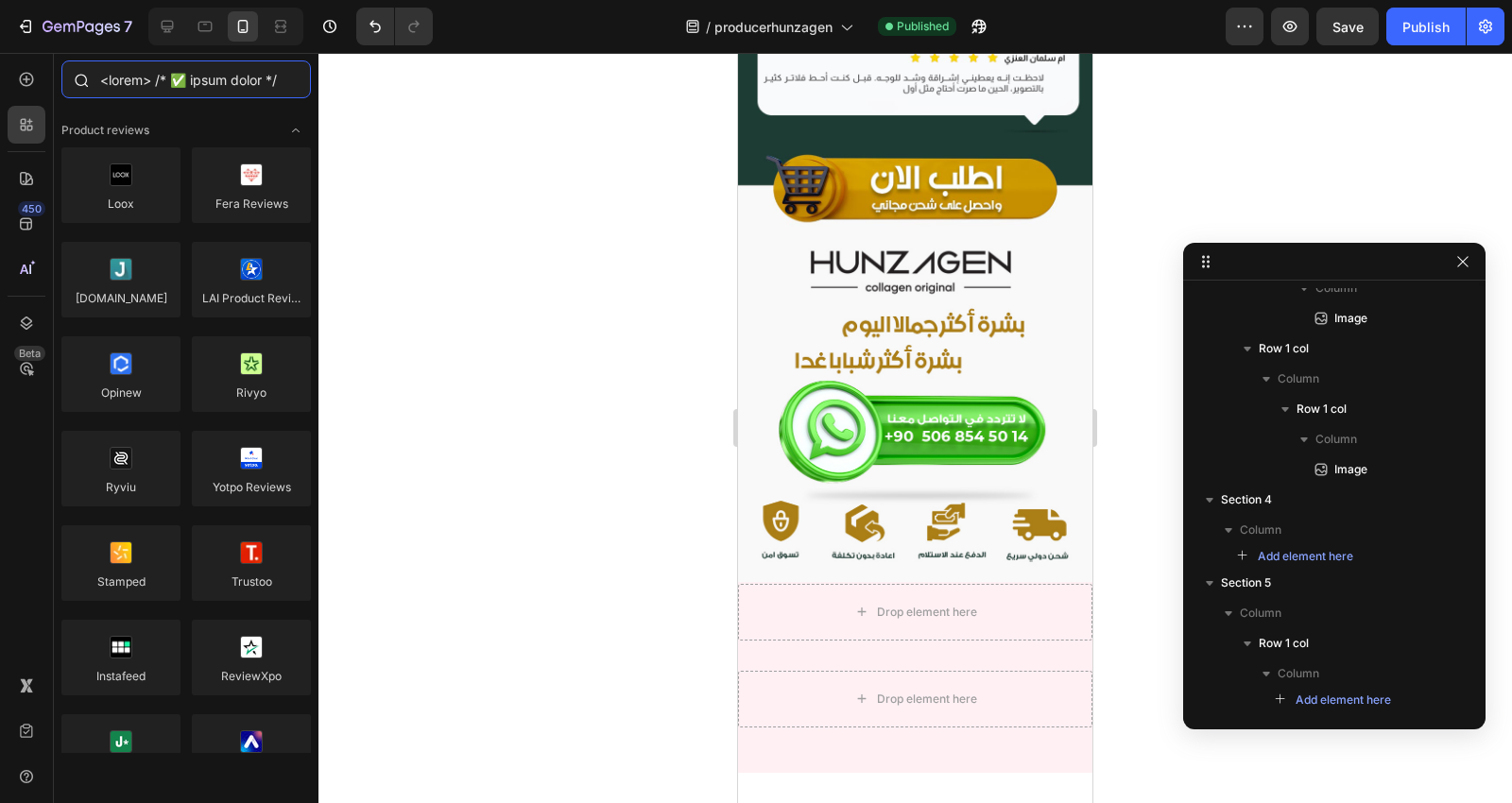
click at [183, 85] on input "text" at bounding box center [186, 79] width 250 height 38
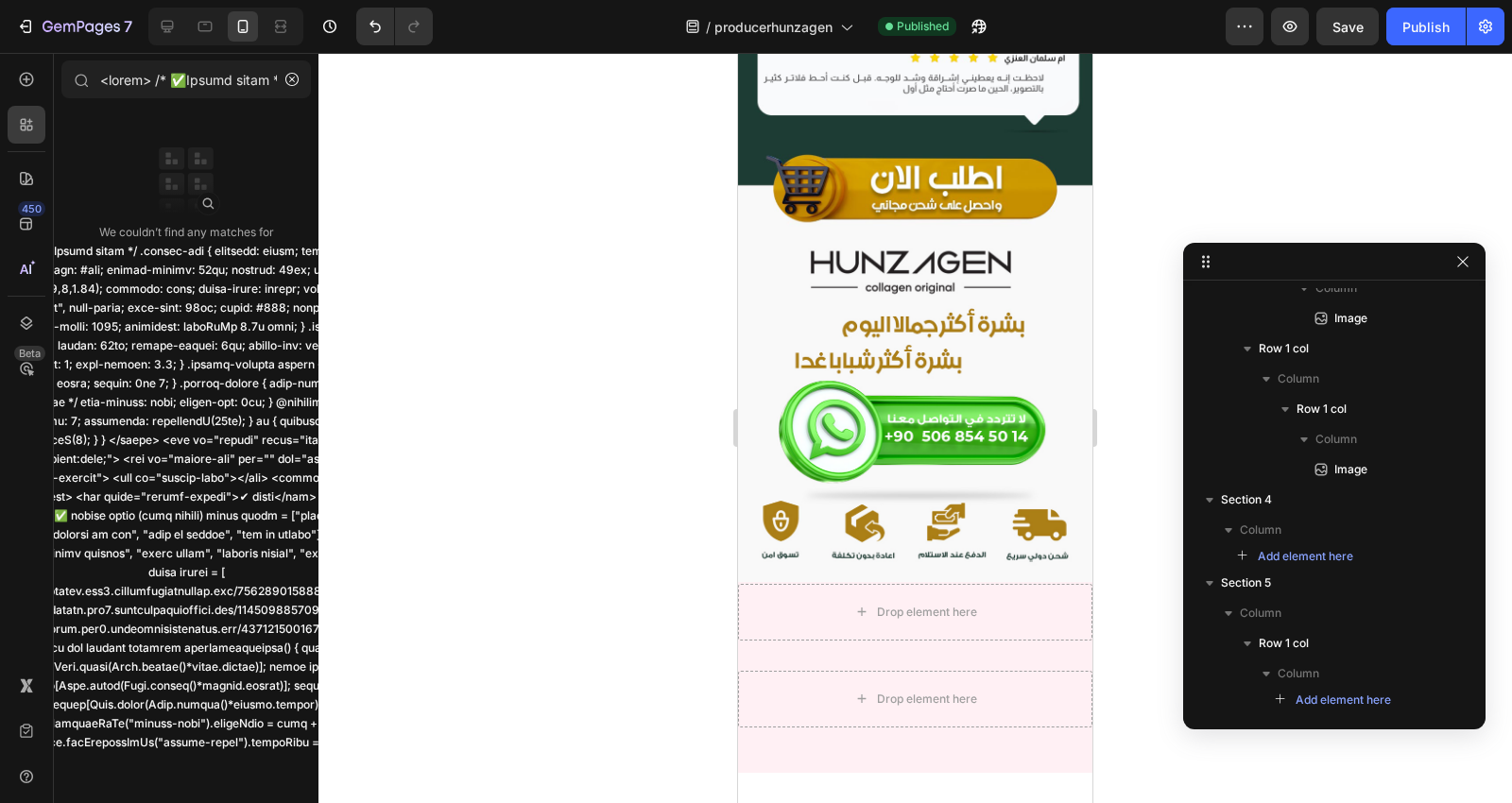
click at [22, 185] on icon at bounding box center [27, 178] width 19 height 19
click at [798, 237] on img at bounding box center [915, 409] width 355 height 346
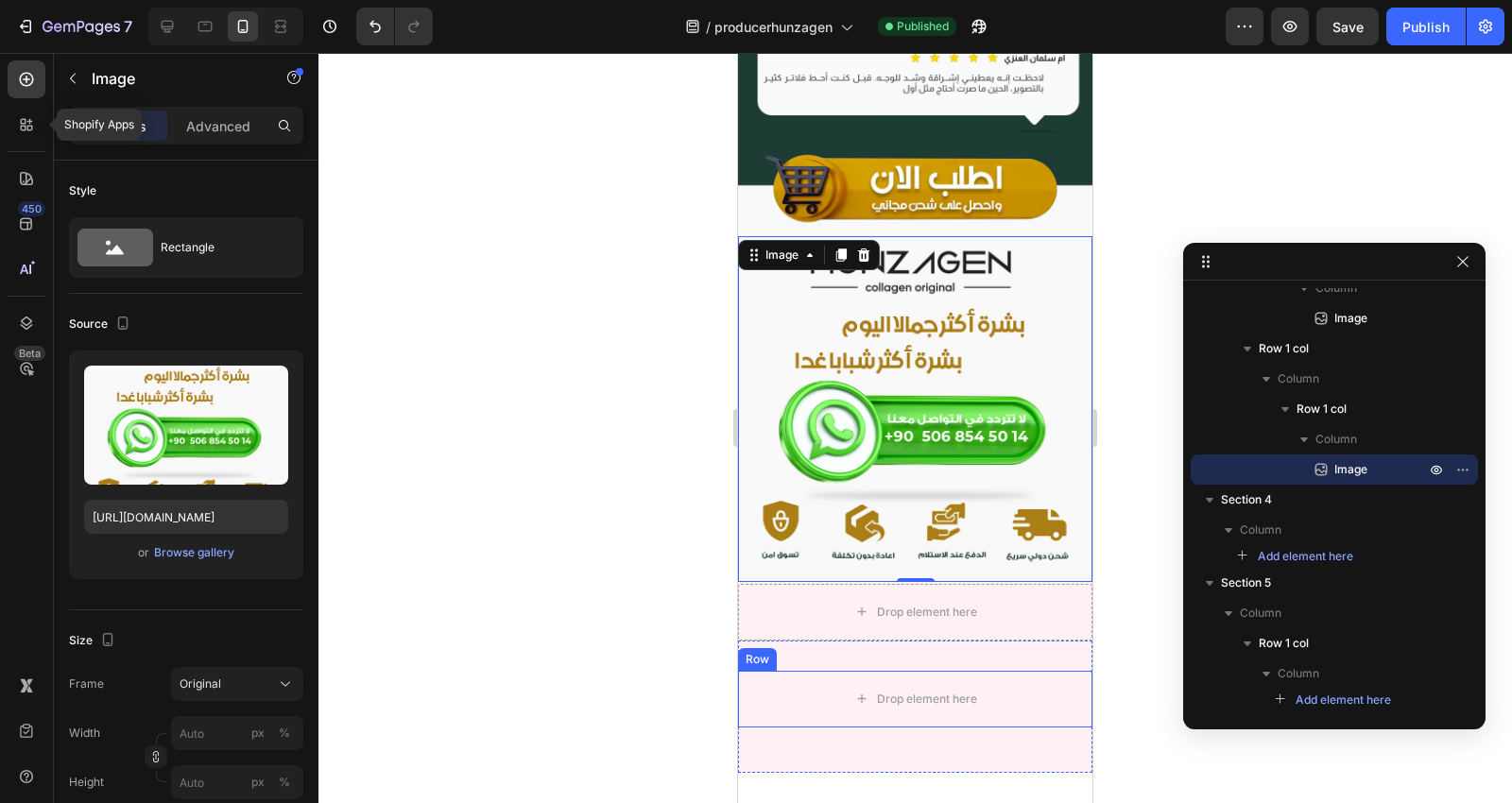
drag, startPoint x: 24, startPoint y: 113, endPoint x: 49, endPoint y: 113, distance: 25.0
click at [24, 113] on div at bounding box center [27, 125] width 38 height 38
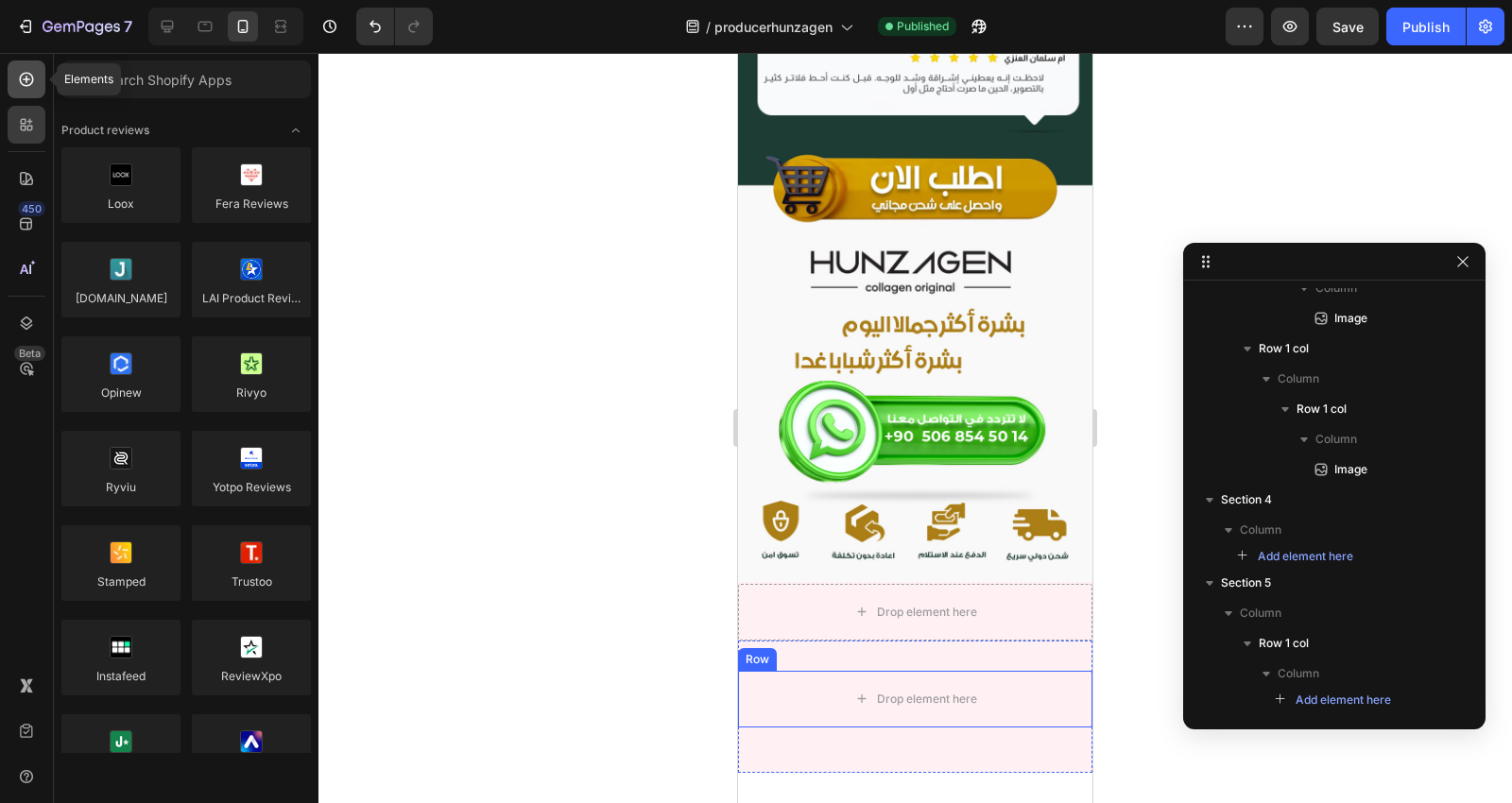
click at [24, 81] on icon at bounding box center [27, 79] width 19 height 19
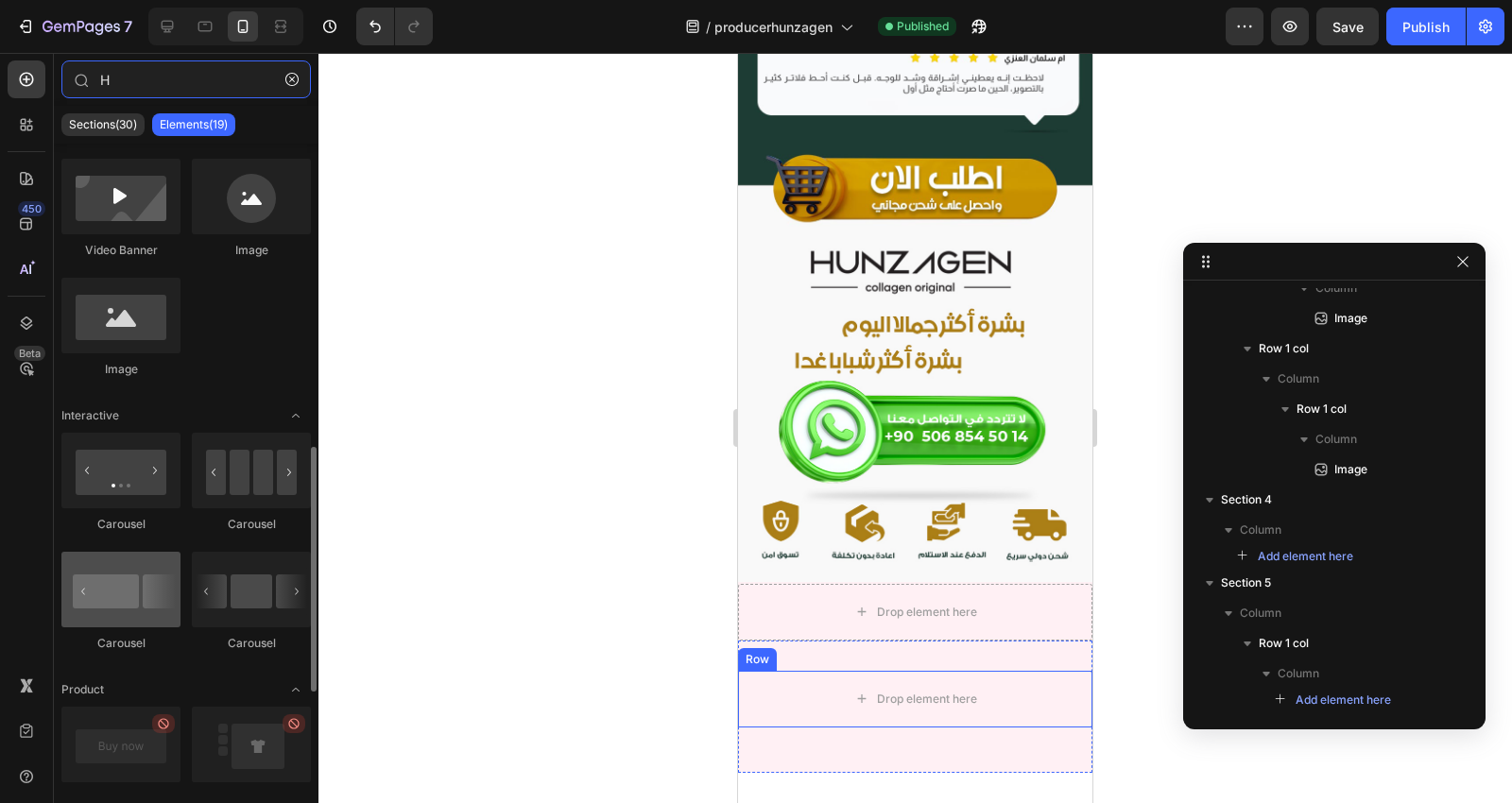
scroll to position [839, 0]
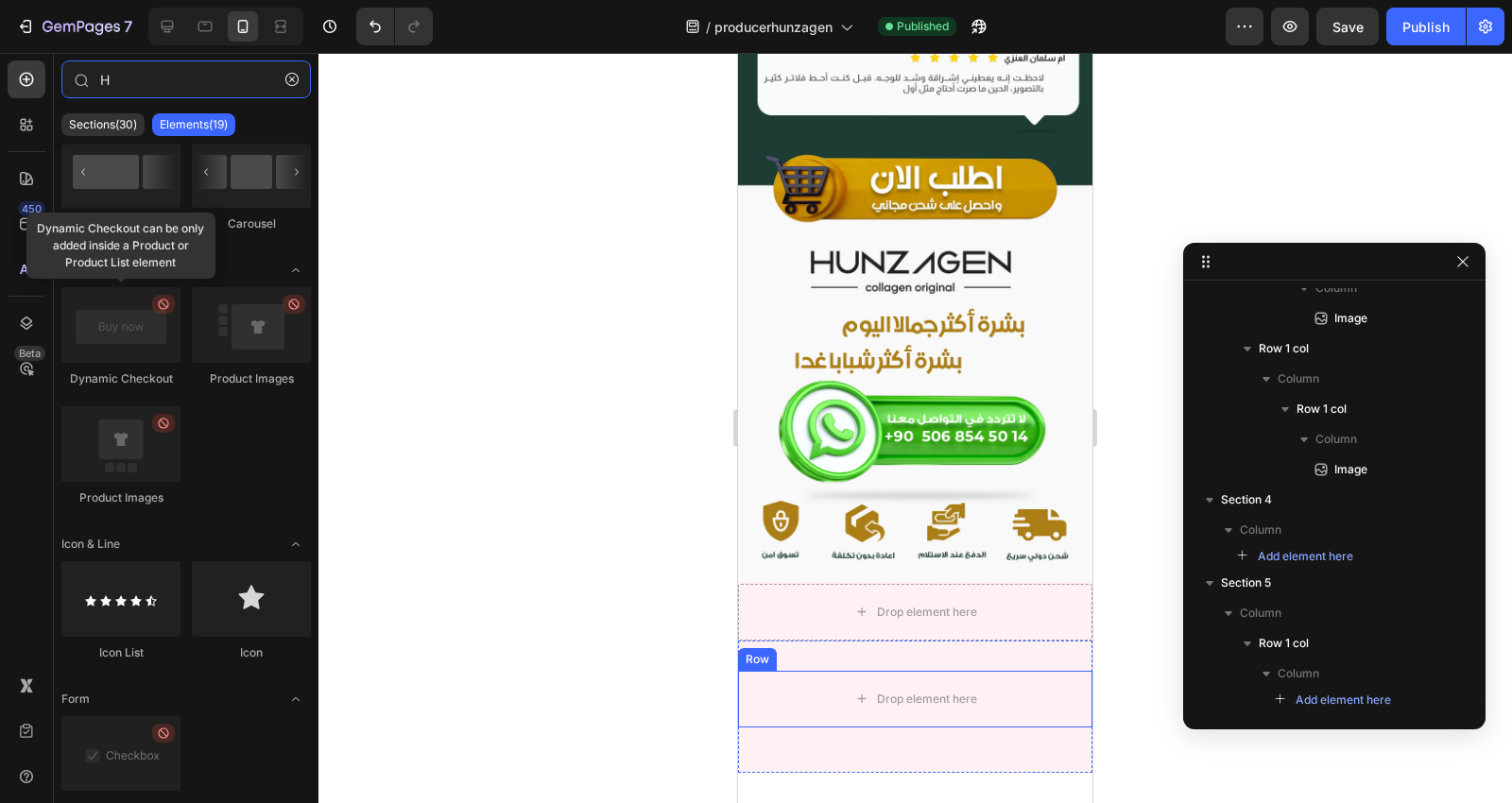
type input "<div> <style> /* ✅ ستايل الكرت */ .notify-box { position: fixed; bottom: 80px; …"
click at [165, 78] on input "text" at bounding box center [186, 79] width 250 height 38
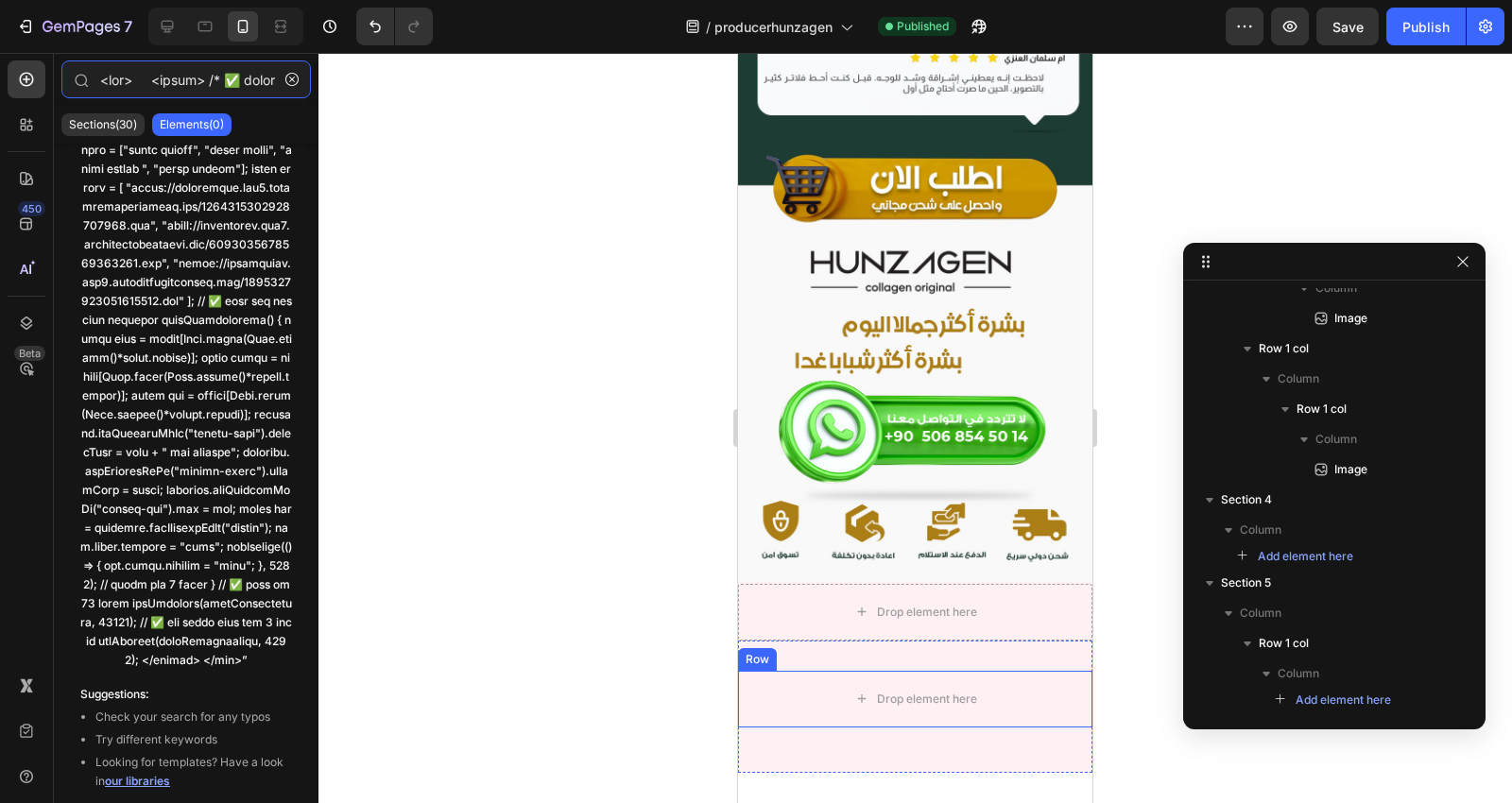
scroll to position [0, 14903]
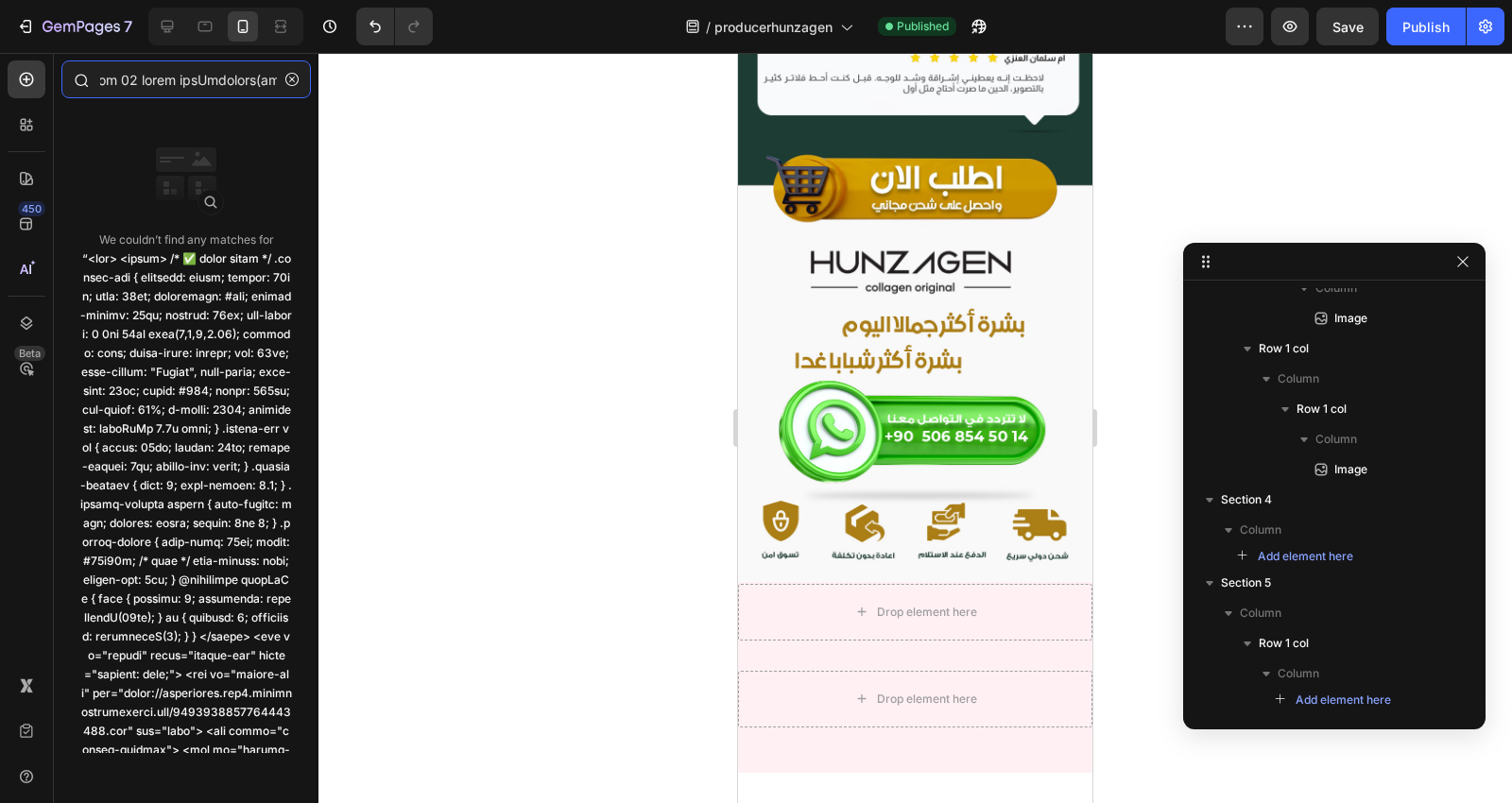
click at [199, 75] on input "text" at bounding box center [186, 79] width 250 height 38
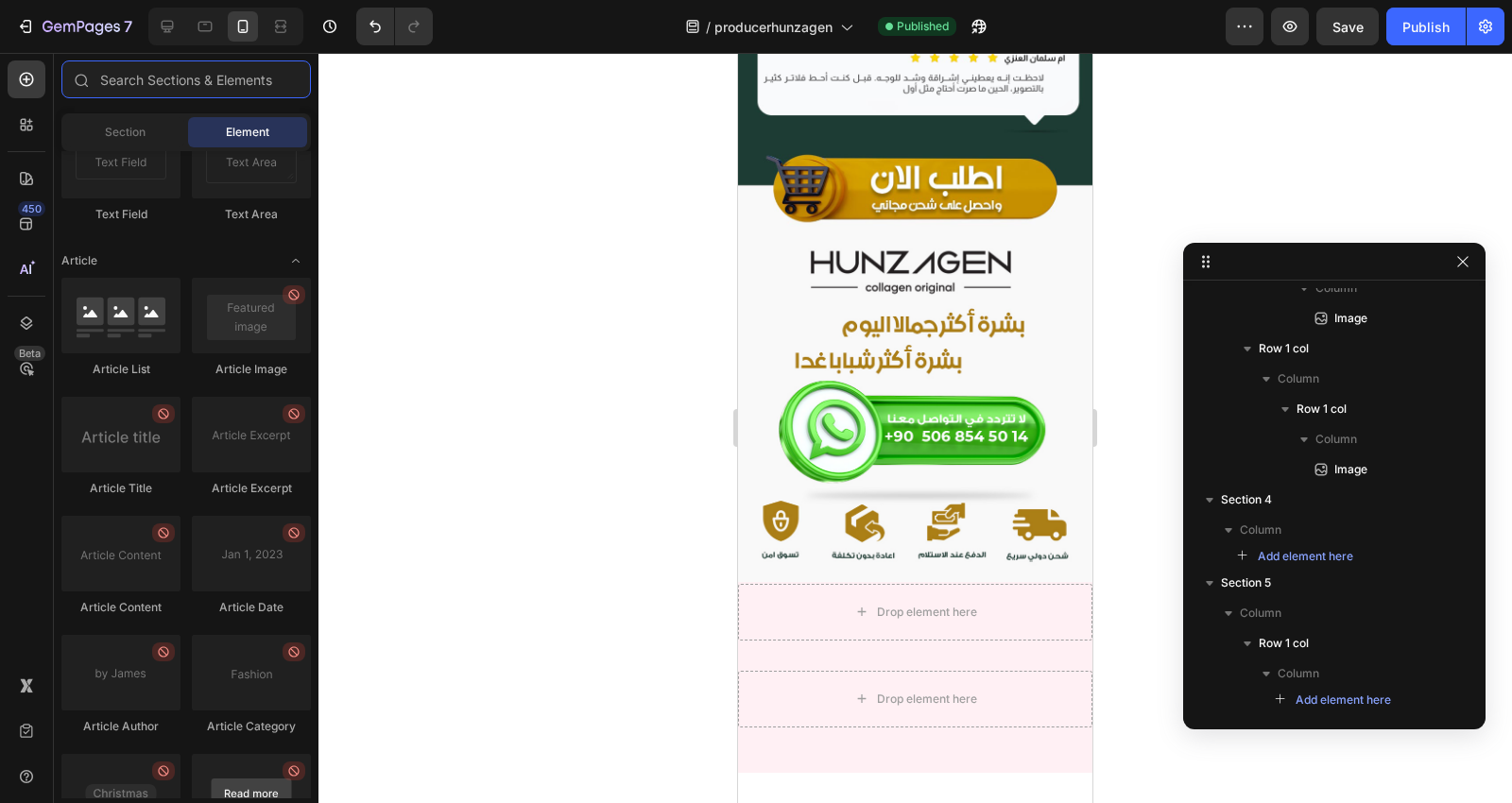
scroll to position [4952, 0]
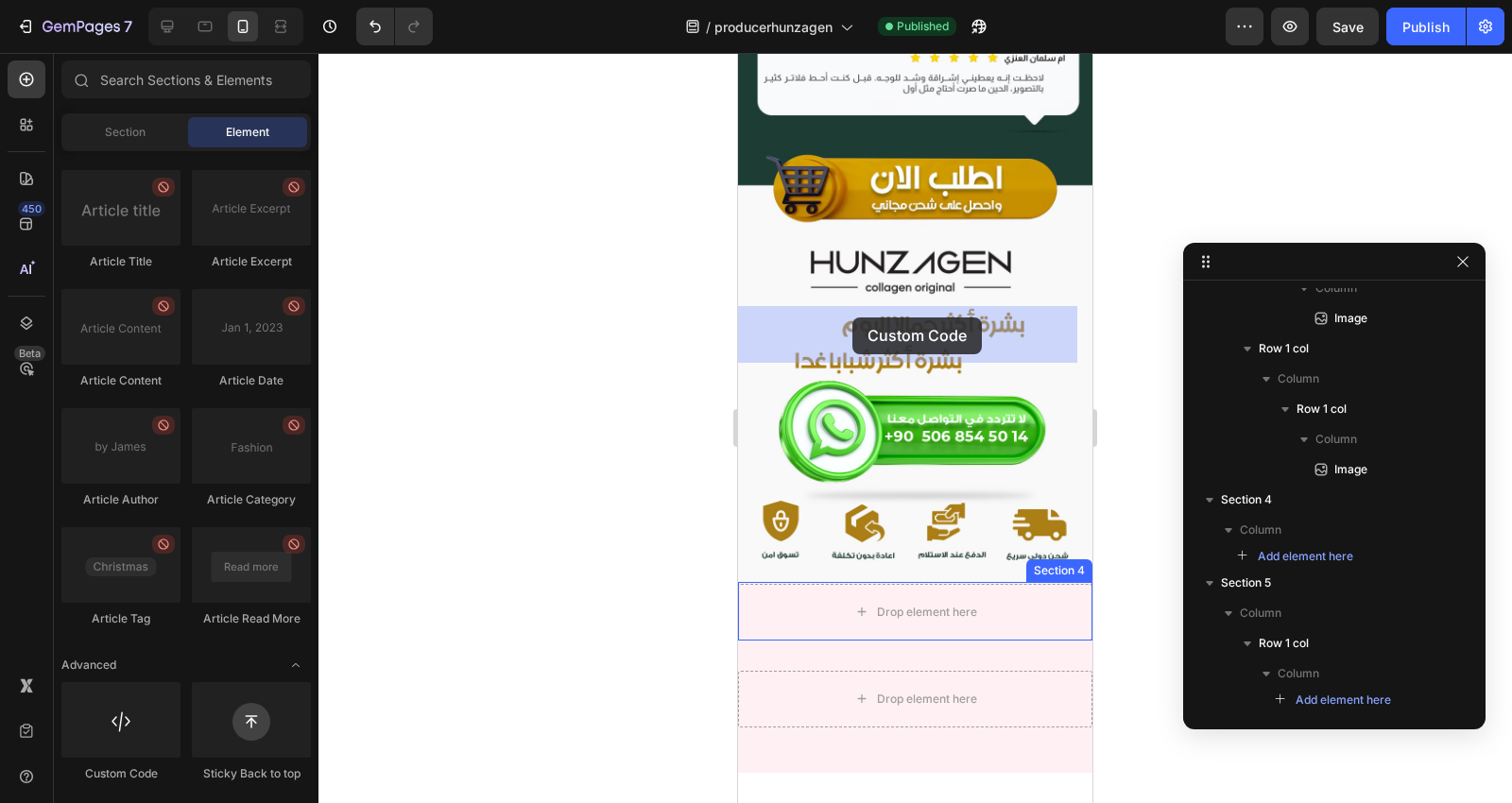
drag, startPoint x: 882, startPoint y: 787, endPoint x: 852, endPoint y: 313, distance: 474.9
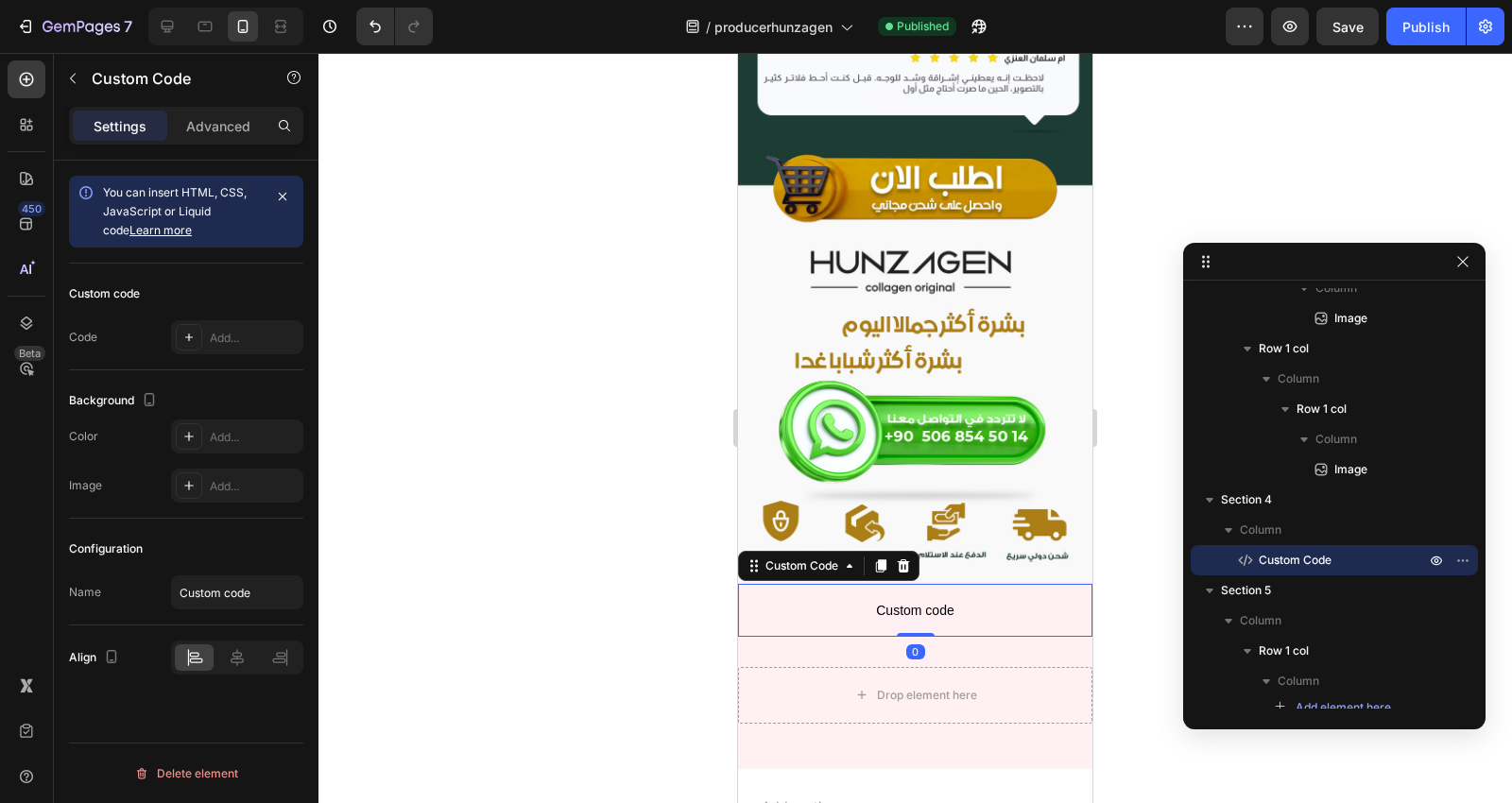
scroll to position [7855, 0]
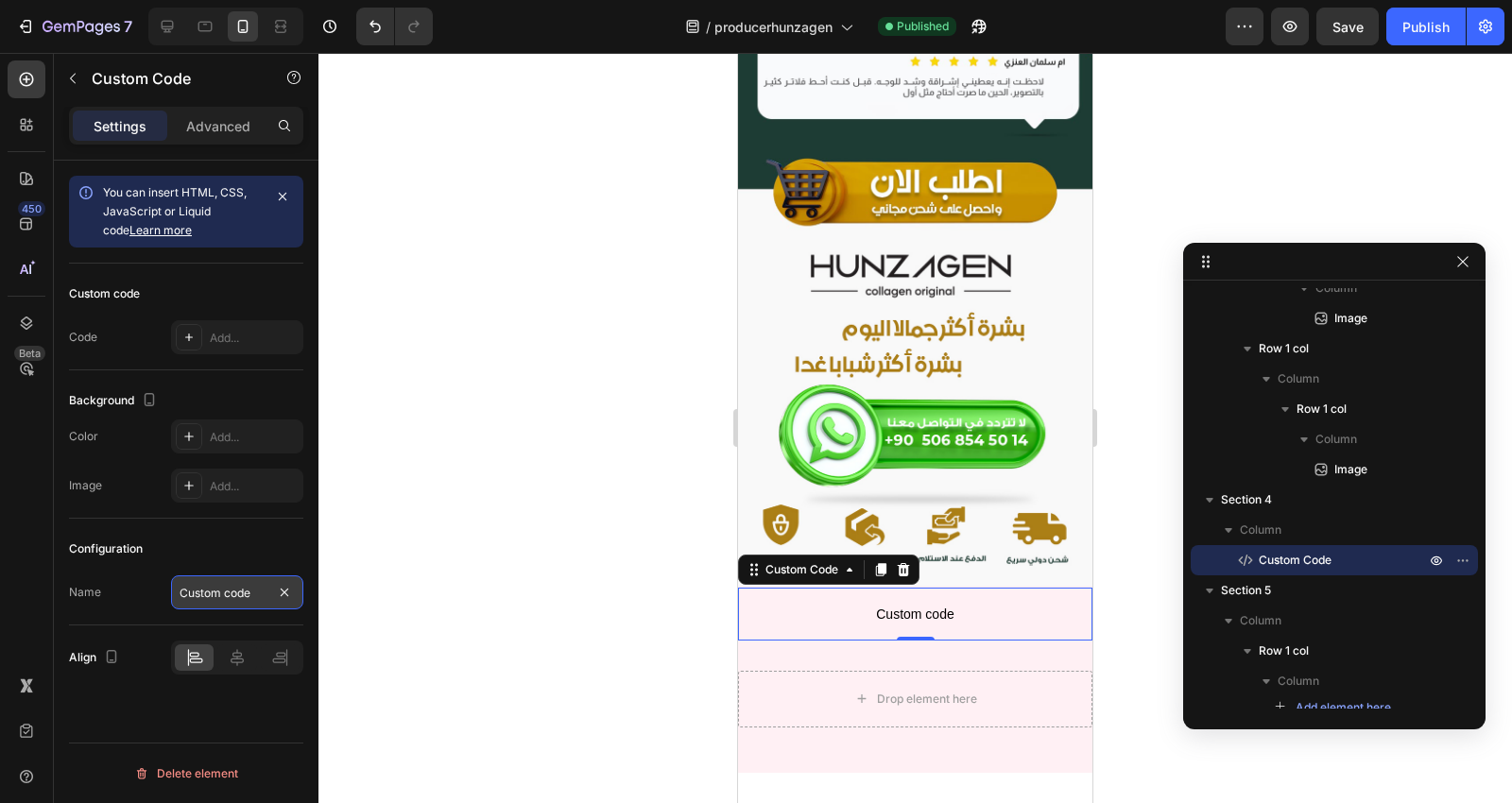
click at [220, 590] on input "Custom code" at bounding box center [236, 593] width 133 height 34
click at [895, 603] on span "Custom code" at bounding box center [915, 614] width 355 height 23
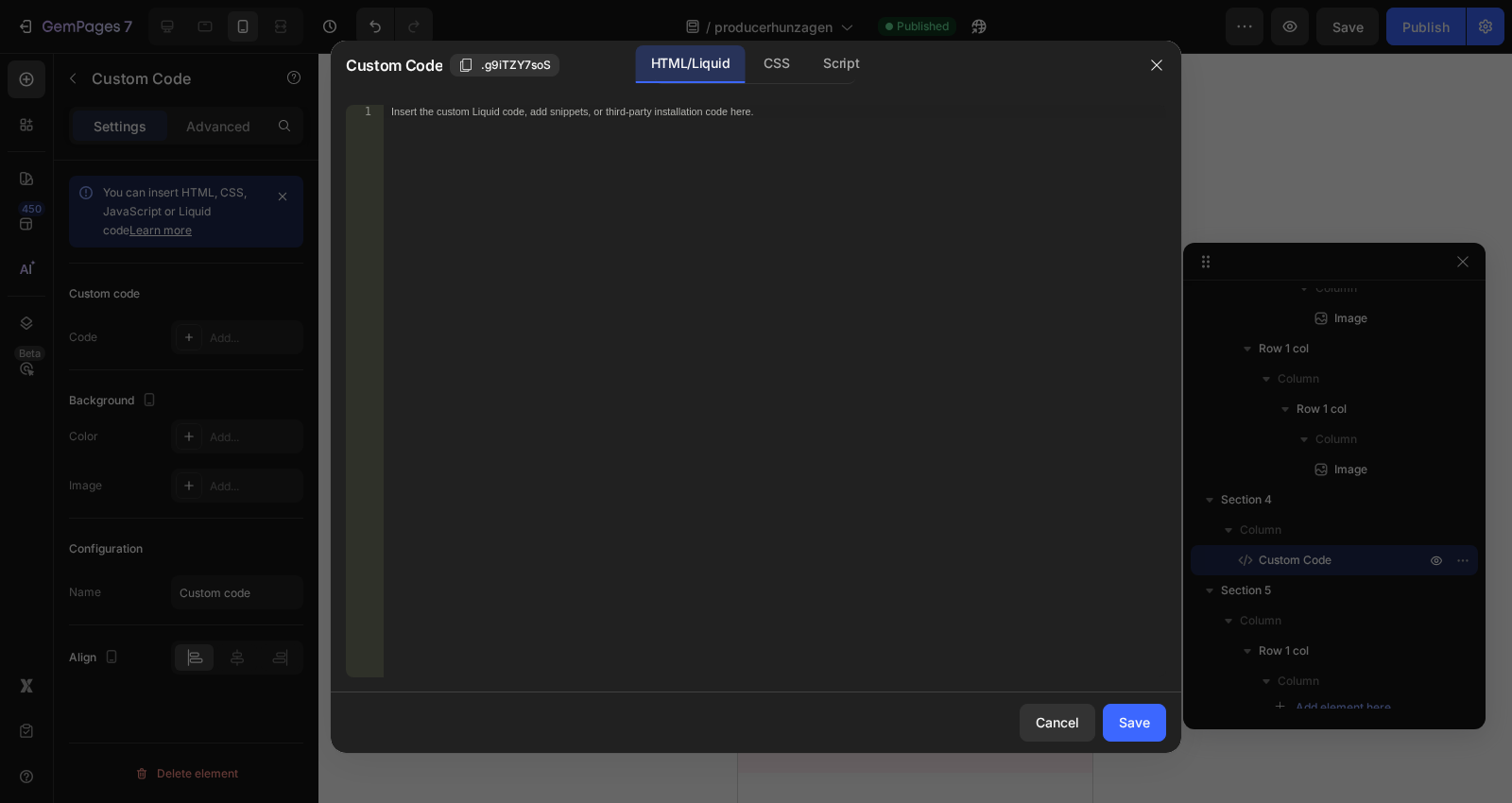
click at [766, 333] on div "Insert the custom Liquid code, add snippets, or third-party installation code h…" at bounding box center [774, 404] width 783 height 599
paste textarea "</div>"
type textarea "</div>"
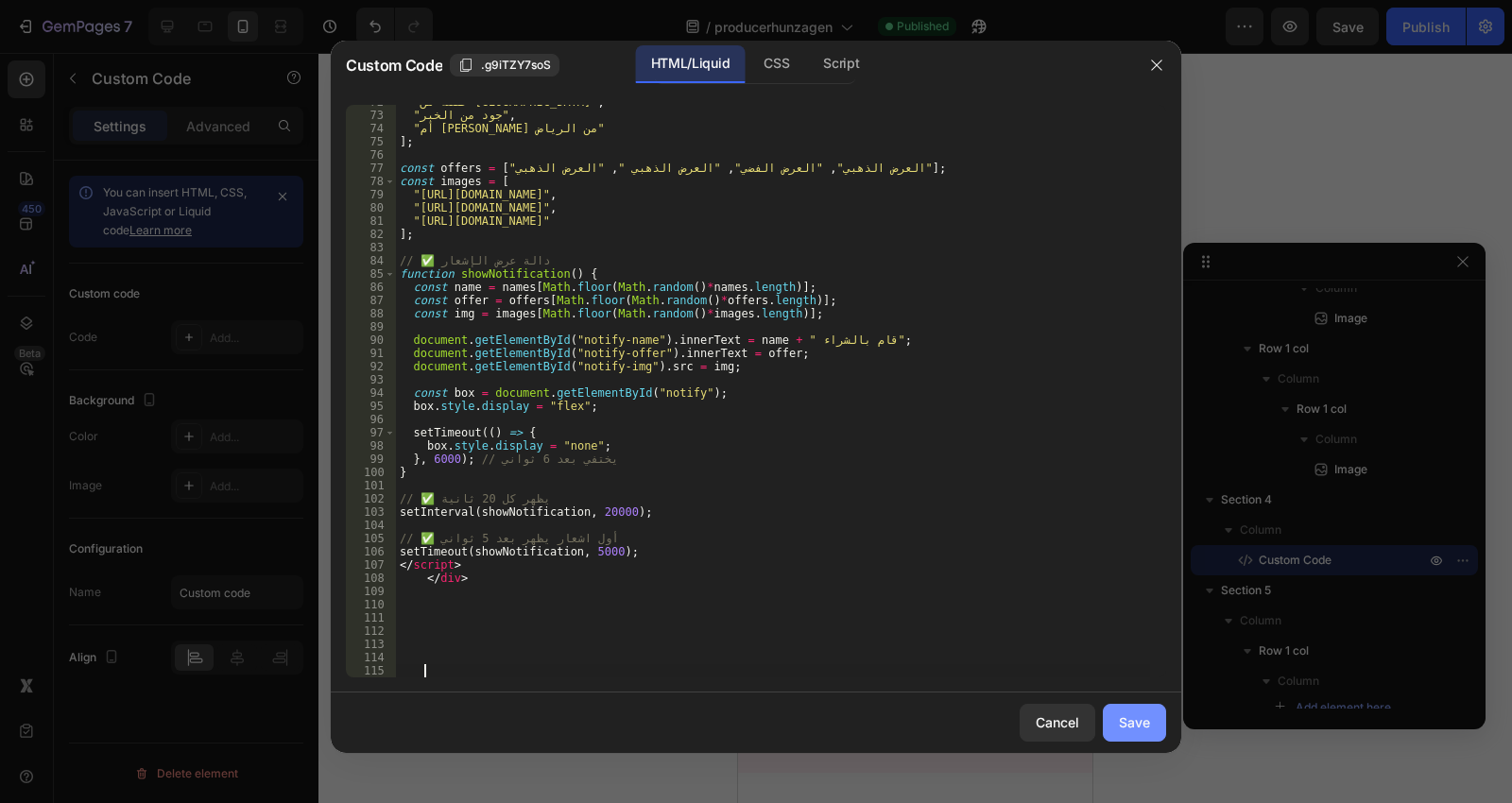
scroll to position [949, 0]
click at [1128, 726] on div "Save" at bounding box center [1134, 722] width 31 height 20
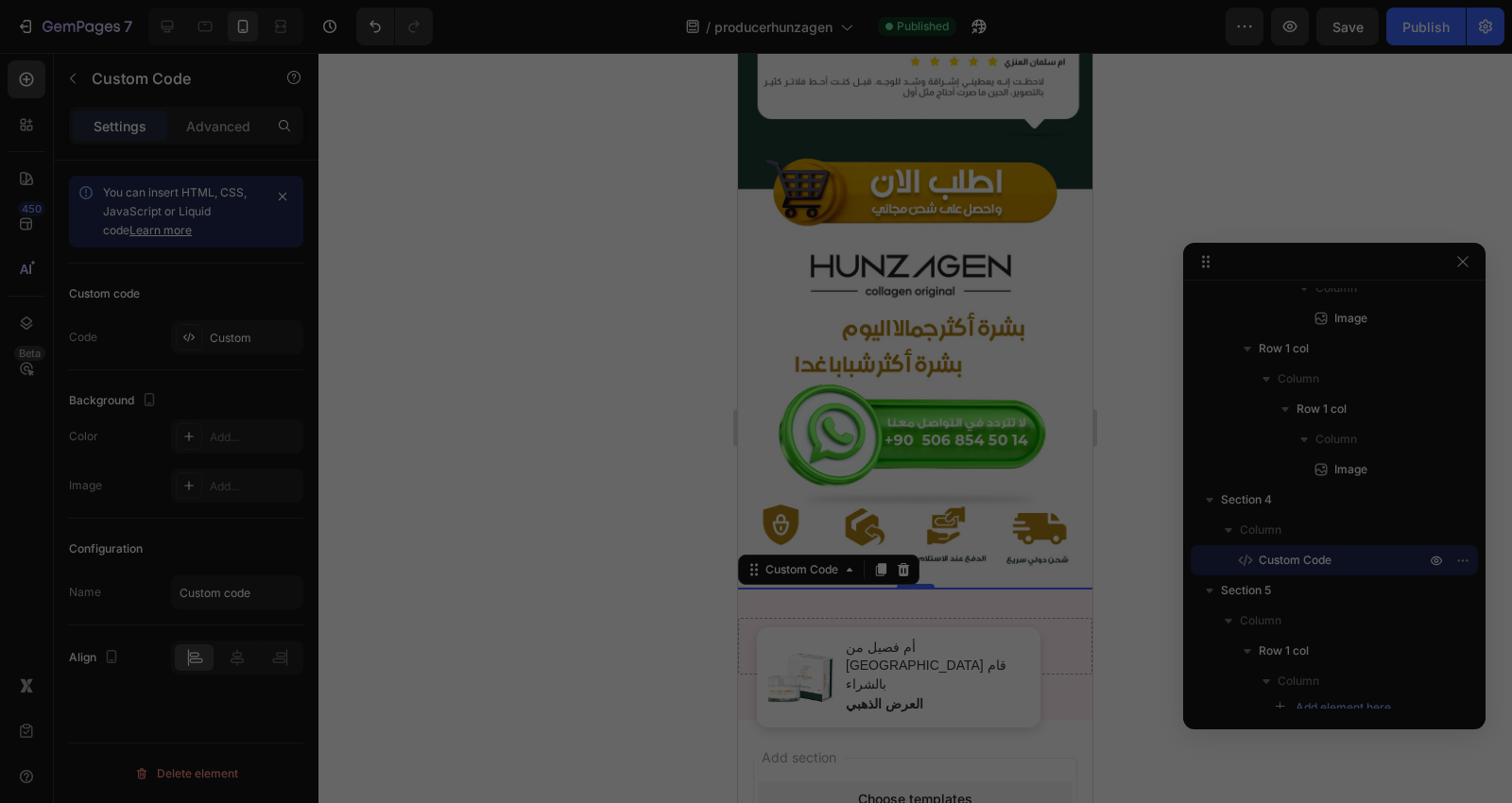
scroll to position [7803, 0]
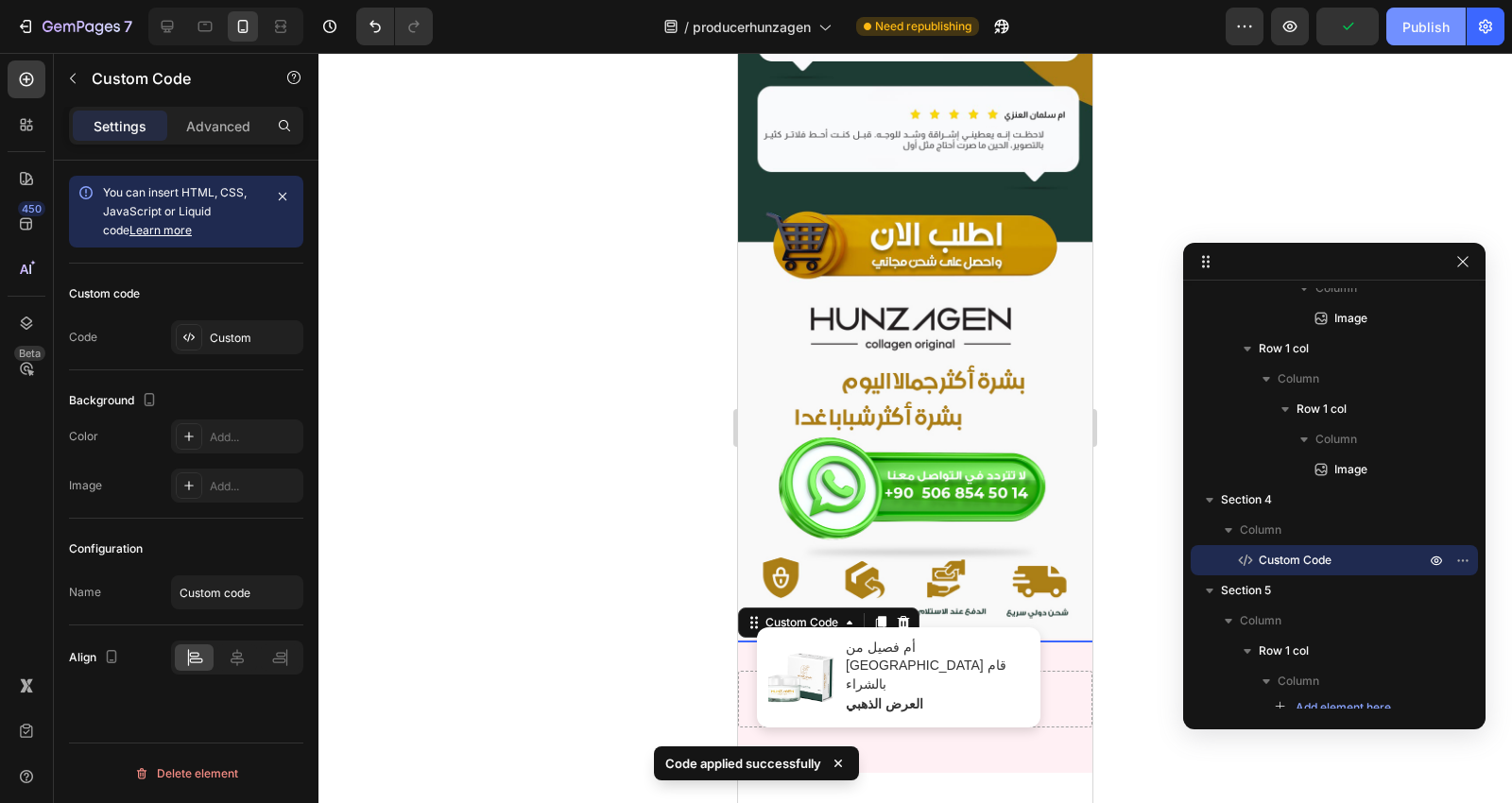
click at [1404, 17] on div "Publish" at bounding box center [1426, 27] width 48 height 20
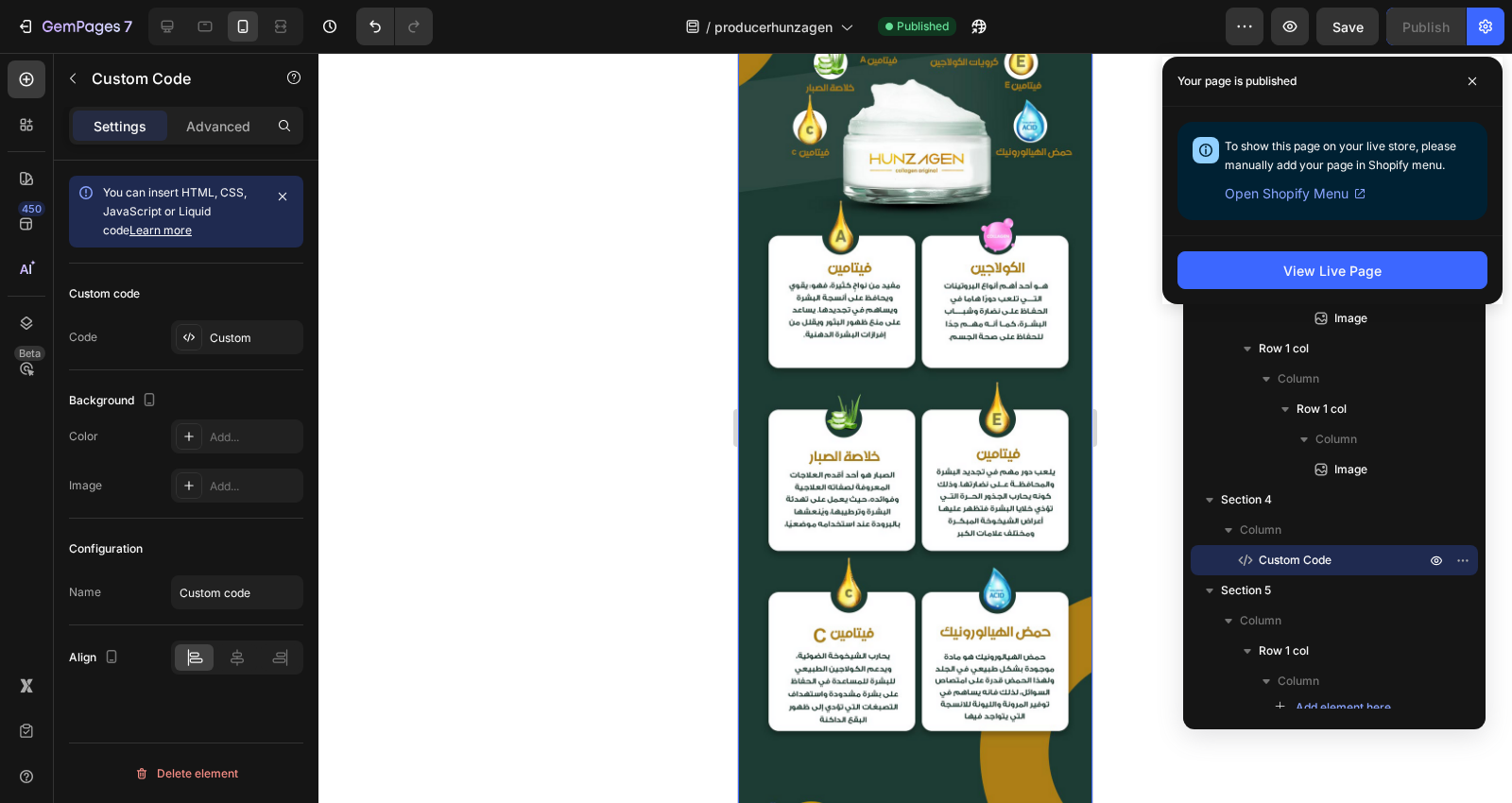
scroll to position [2131, 0]
